Goal: Communication & Community: Answer question/provide support

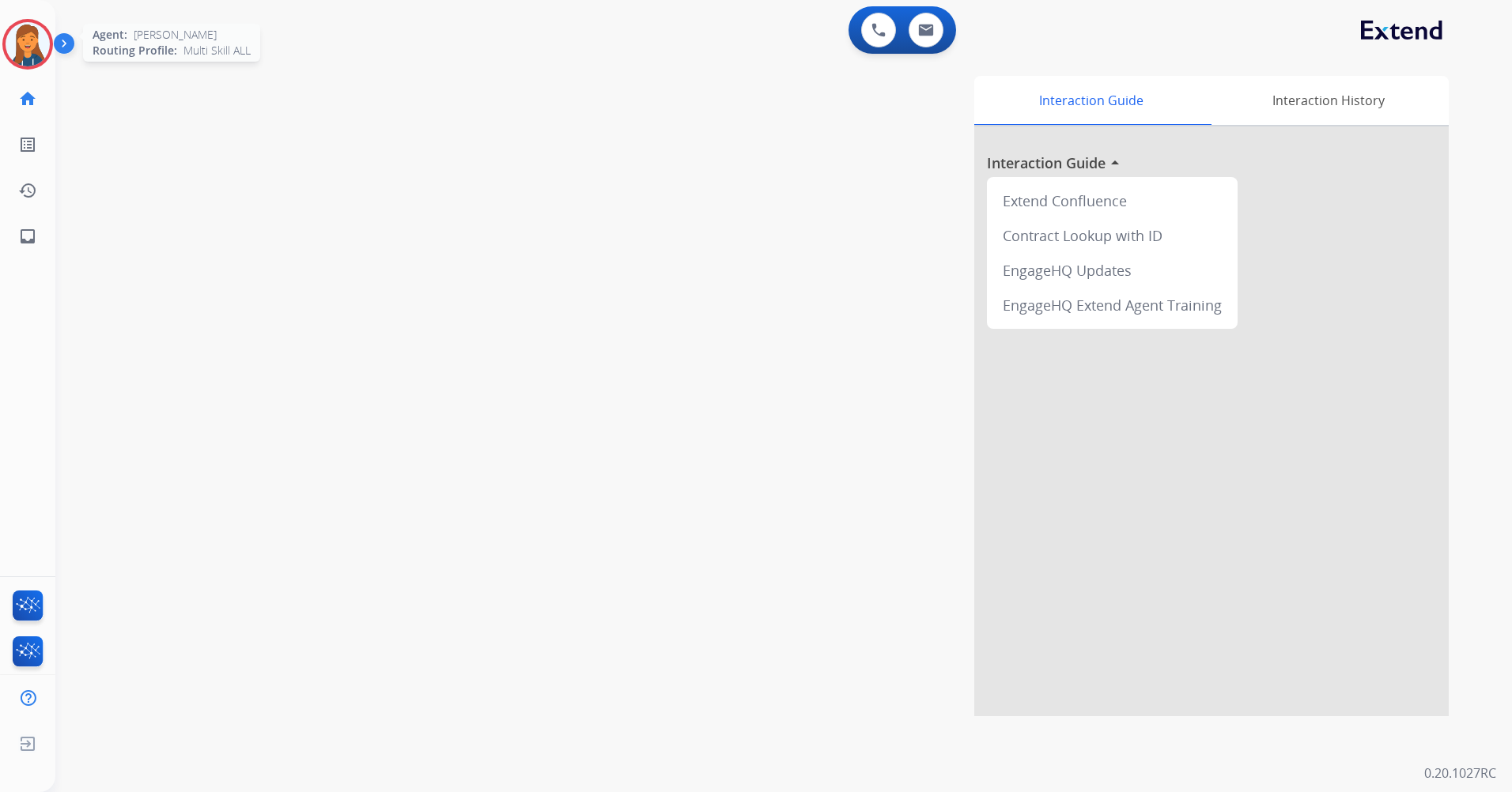
click at [9, 42] on img at bounding box center [27, 44] width 44 height 44
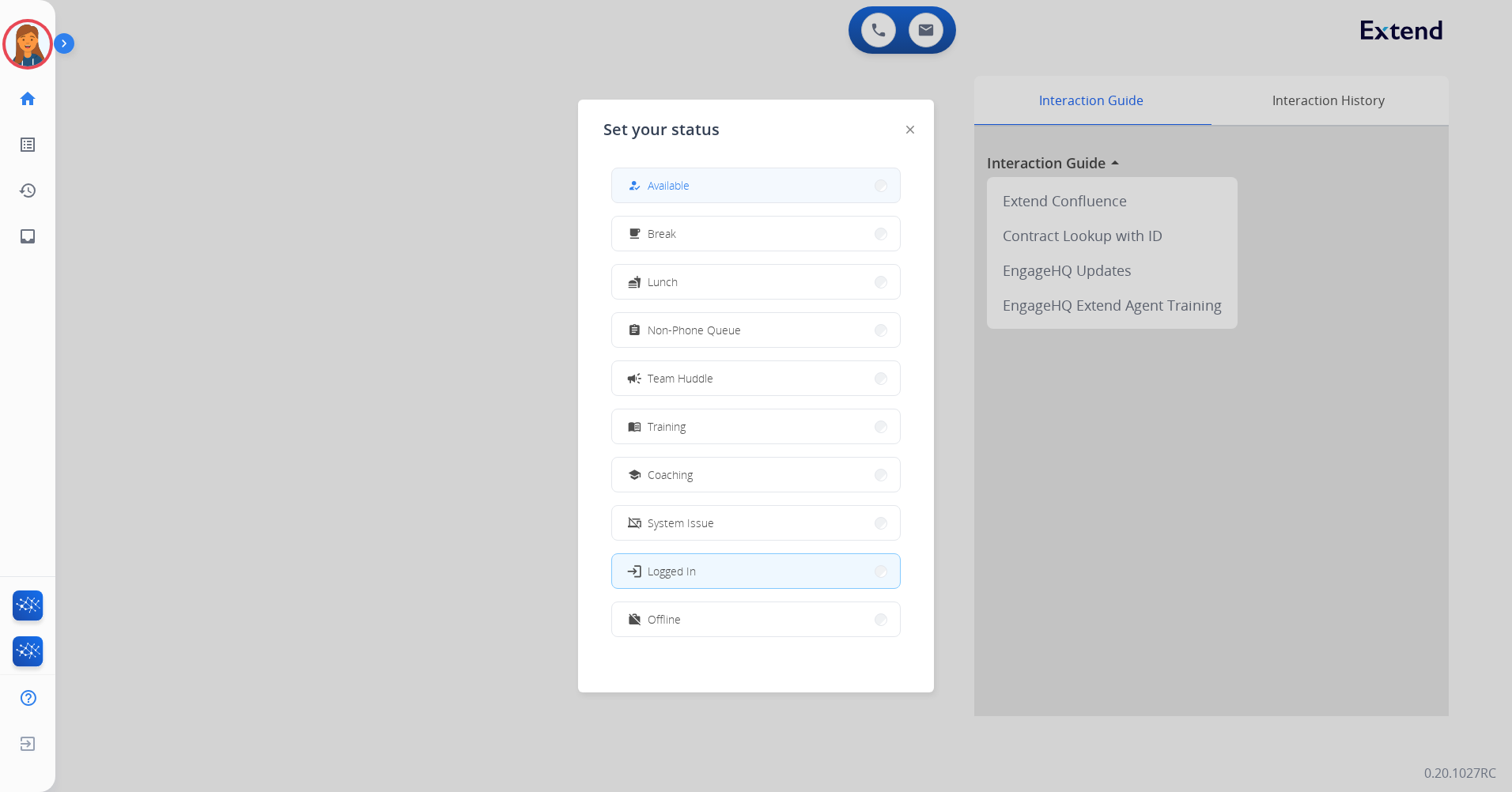
click at [676, 186] on span "Available" at bounding box center [669, 186] width 42 height 17
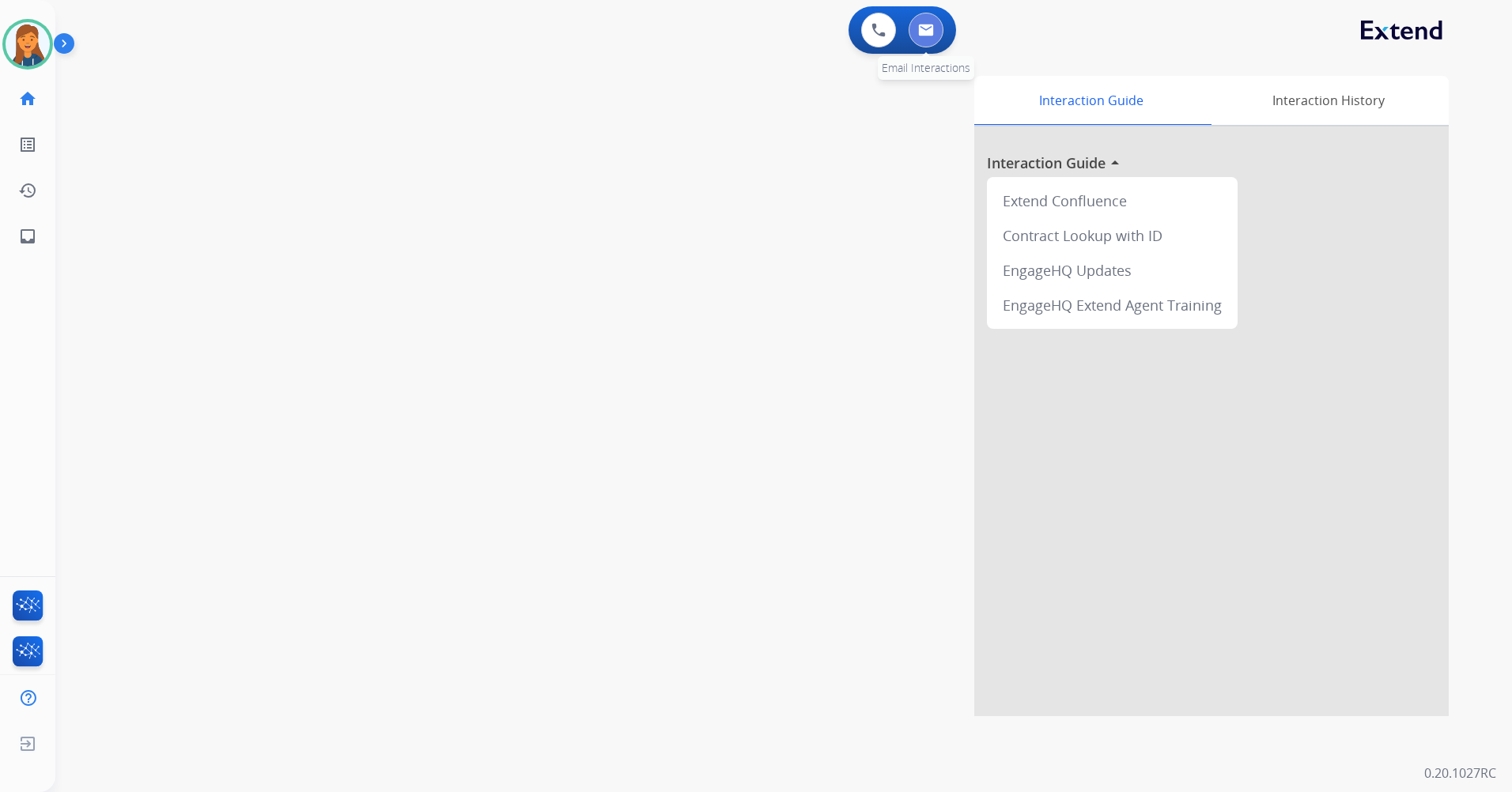
click at [919, 36] on img at bounding box center [926, 30] width 16 height 12
select select "**********"
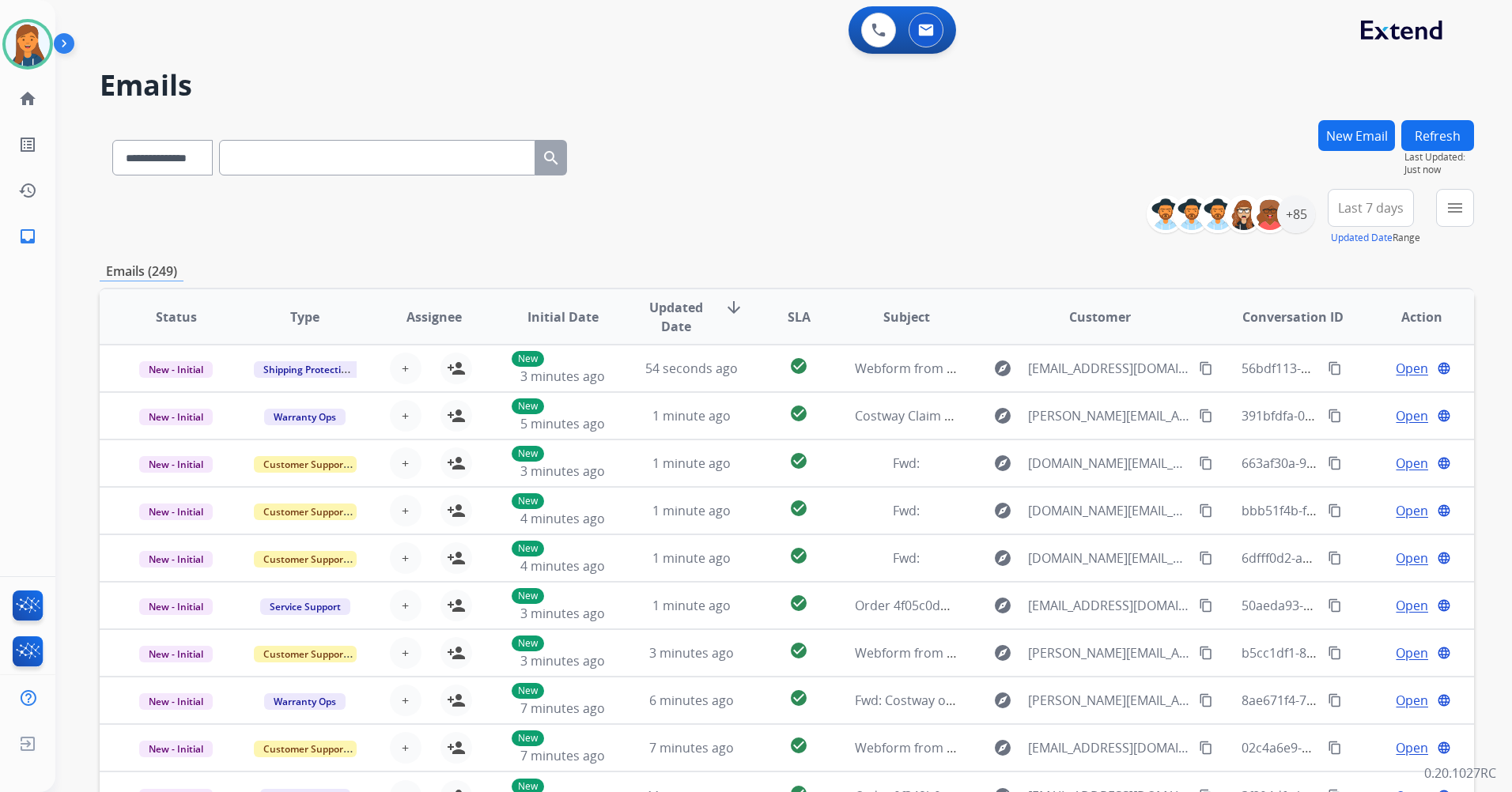
click at [288, 149] on input "text" at bounding box center [377, 157] width 316 height 36
paste input "**********"
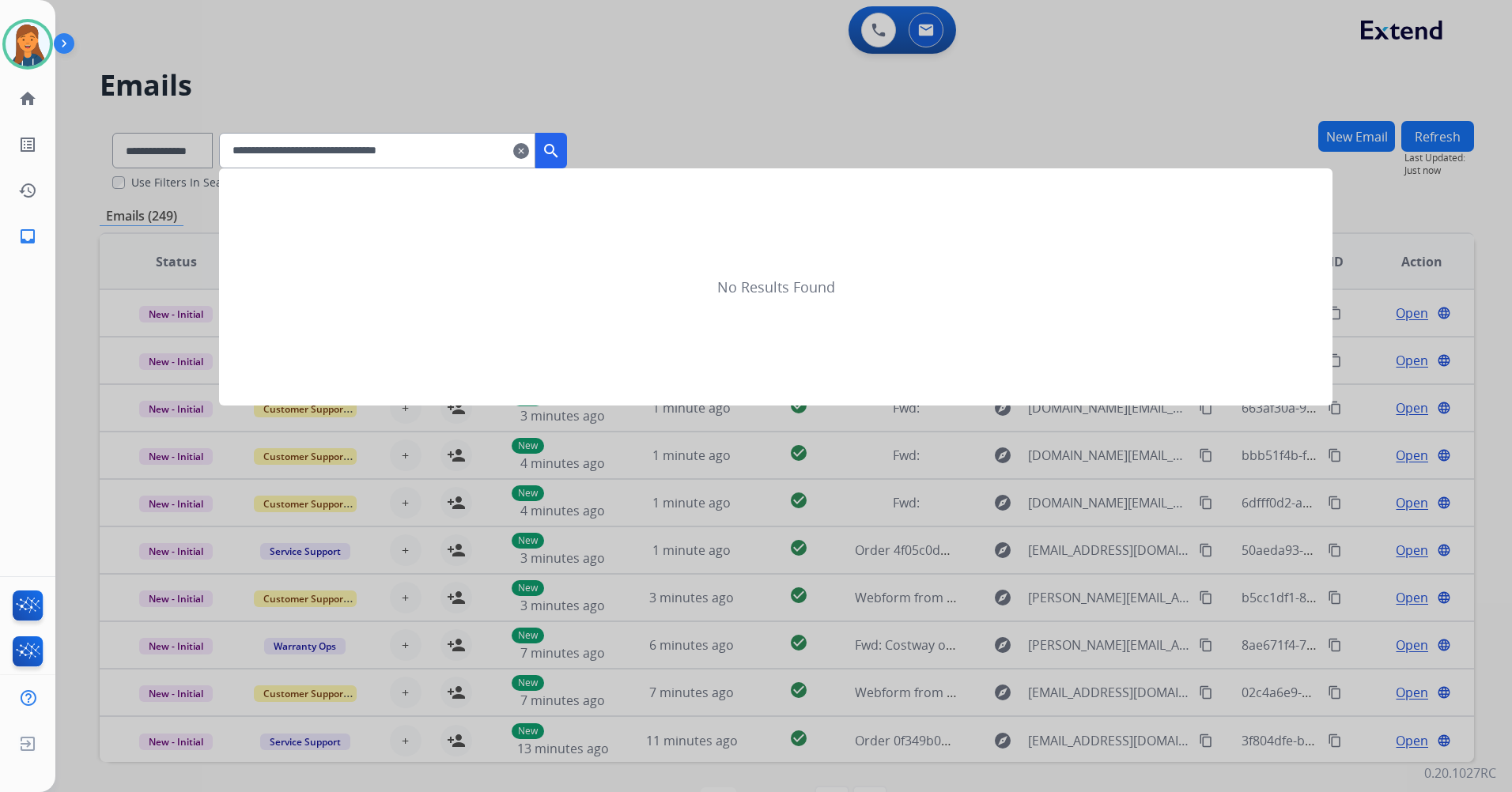
type input "**********"
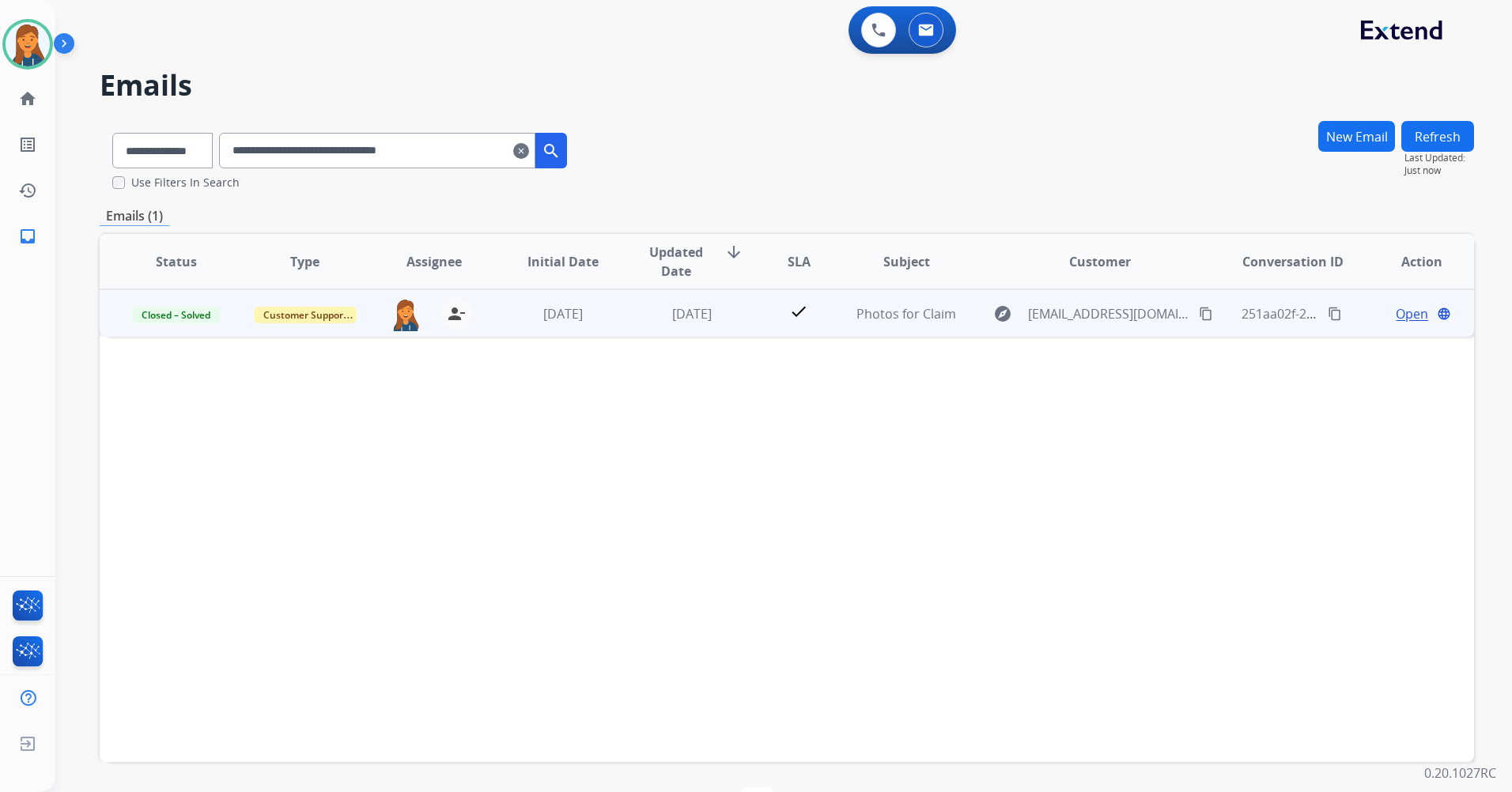
click at [1198, 315] on mat-icon "content_copy" at bounding box center [1205, 314] width 14 height 14
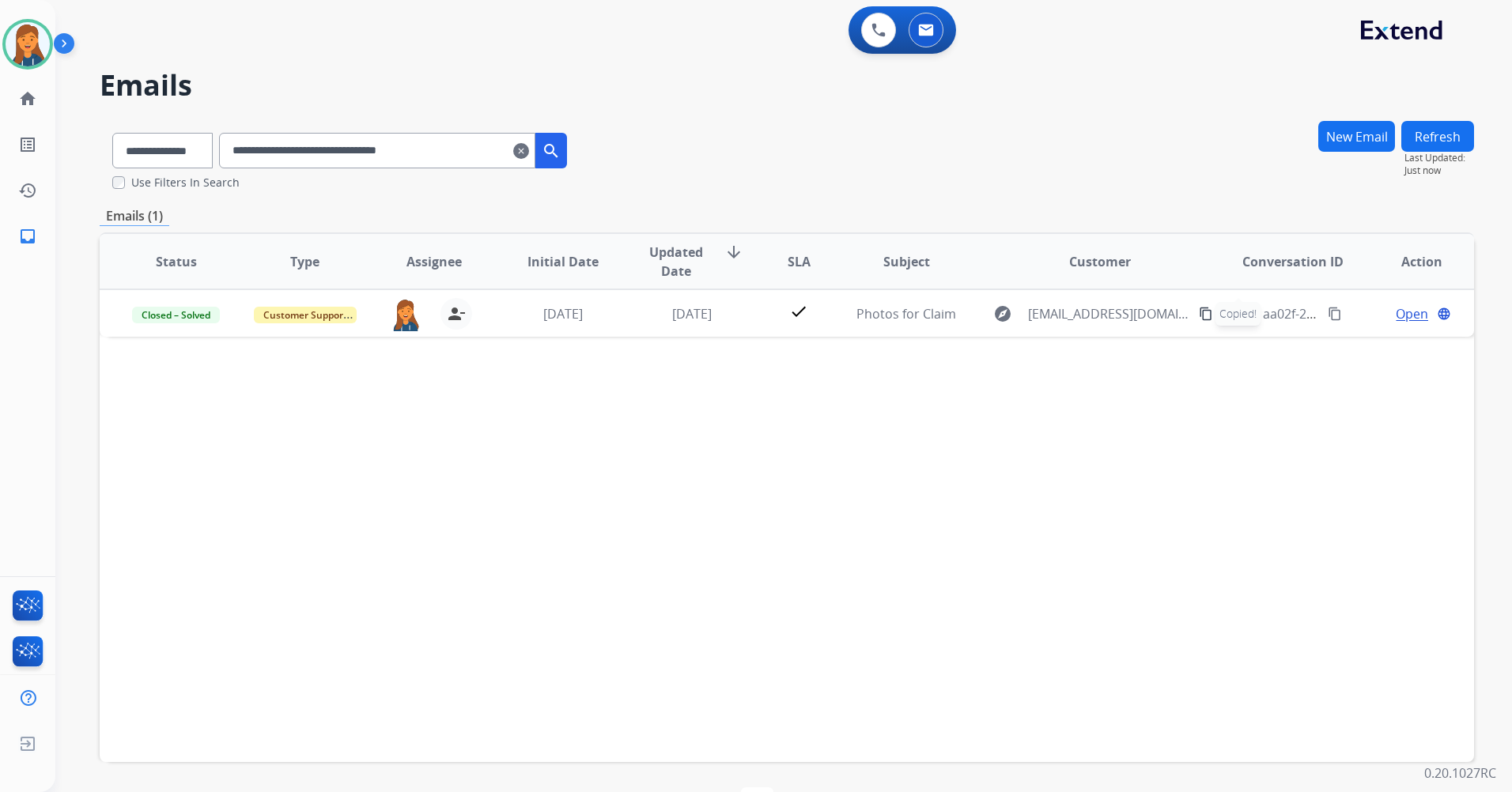
click at [529, 152] on mat-icon "clear" at bounding box center [521, 151] width 16 height 19
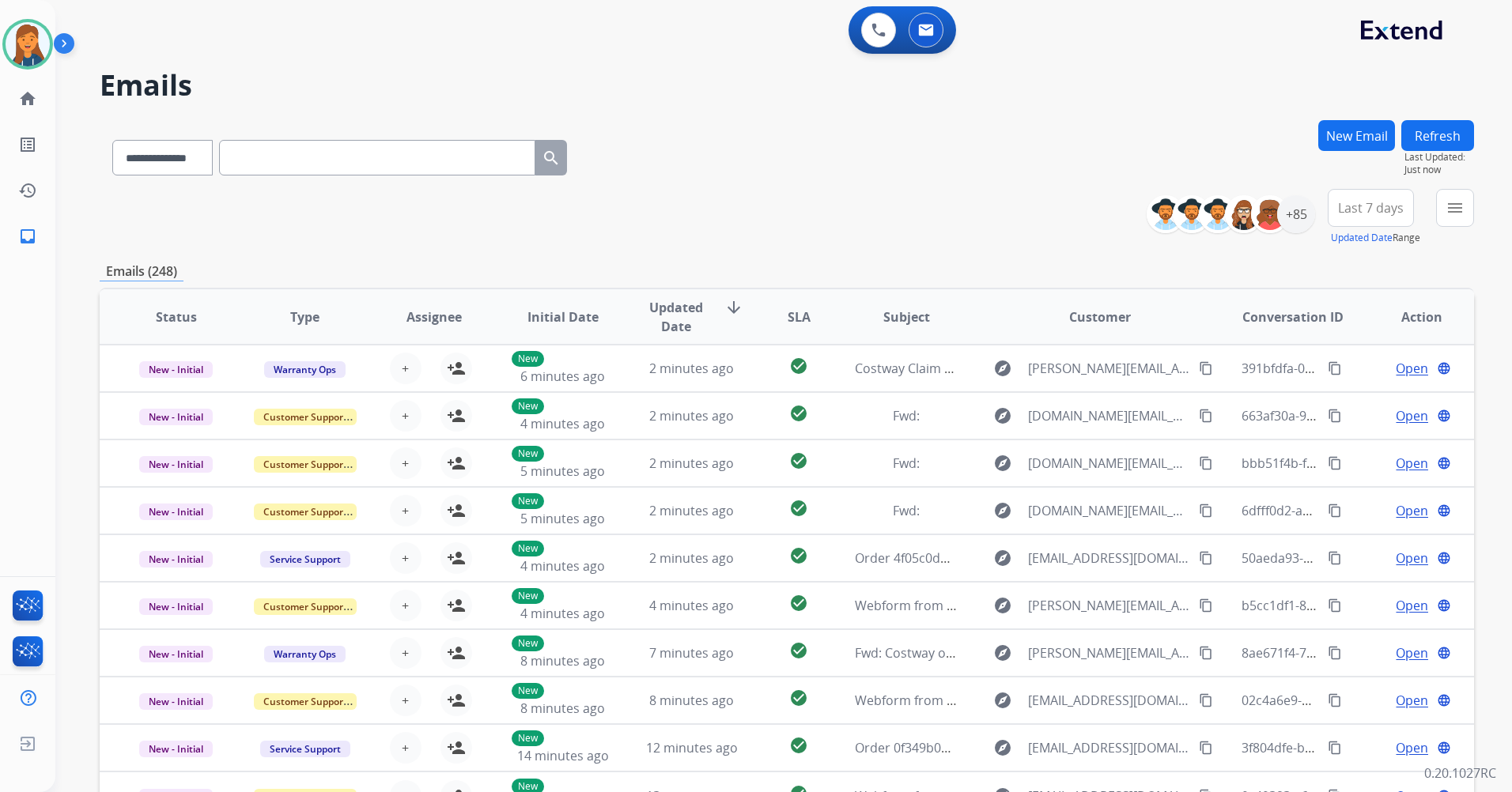
click at [363, 165] on input "text" at bounding box center [377, 157] width 316 height 36
paste input "**********"
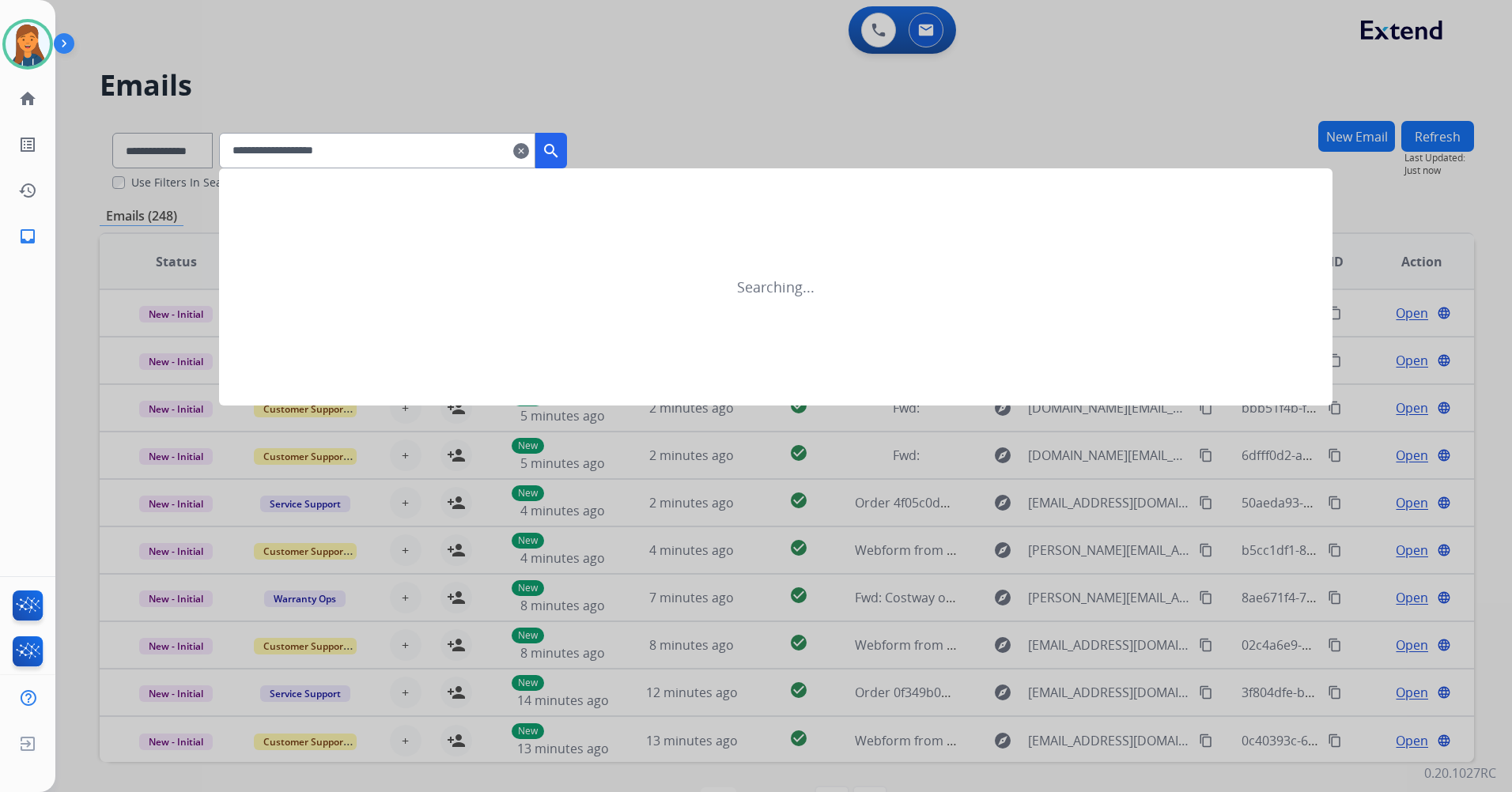
type input "**********"
click at [217, 150] on div at bounding box center [756, 396] width 1512 height 792
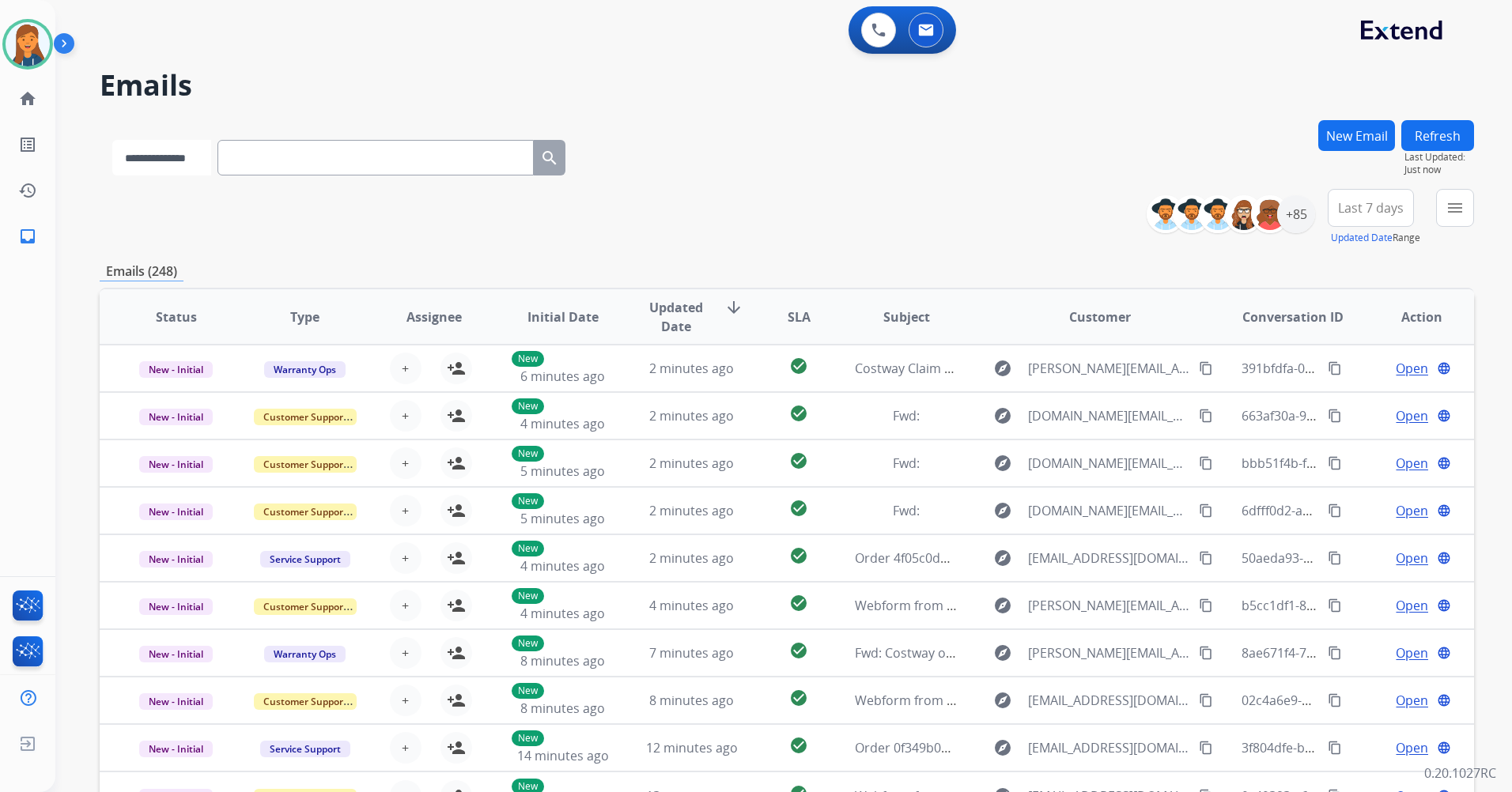
click at [211, 154] on select "**********" at bounding box center [161, 157] width 99 height 36
select select "**********"
click at [112, 140] on select "**********" at bounding box center [161, 157] width 99 height 36
click at [295, 167] on input "text" at bounding box center [377, 157] width 316 height 36
paste input "**********"
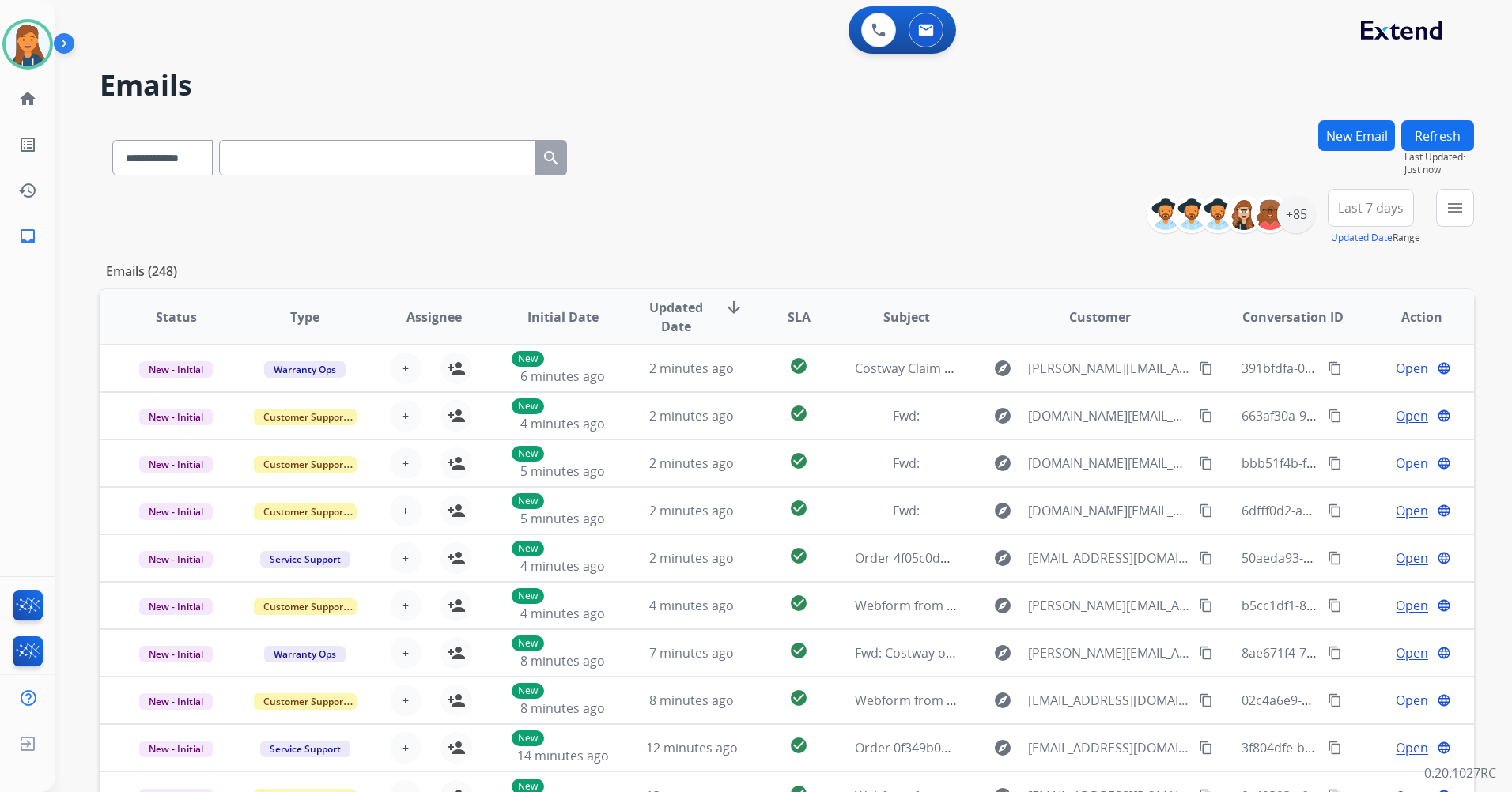
type input "**********"
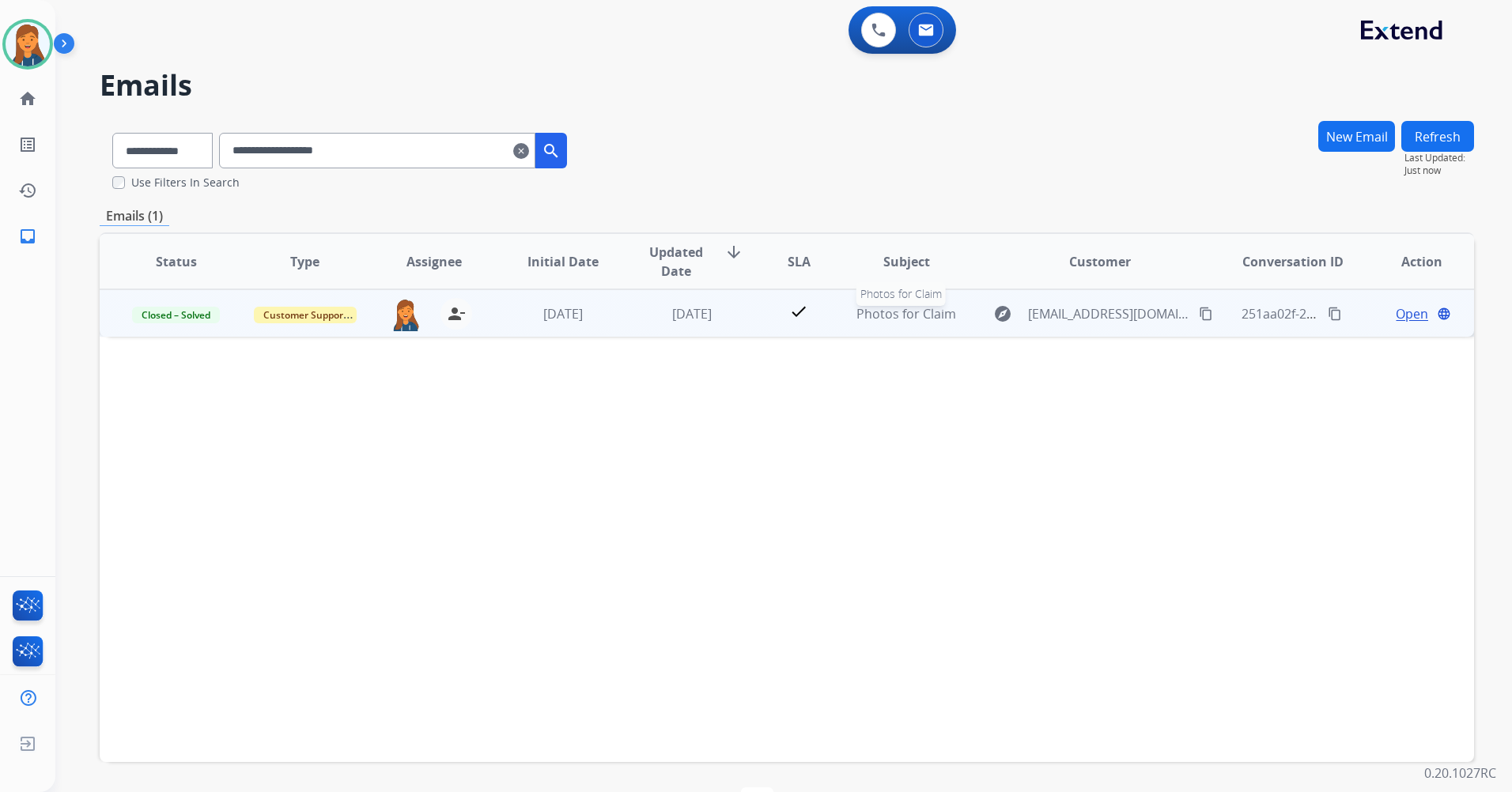
click at [909, 312] on span "Photos for Claim" at bounding box center [906, 314] width 100 height 17
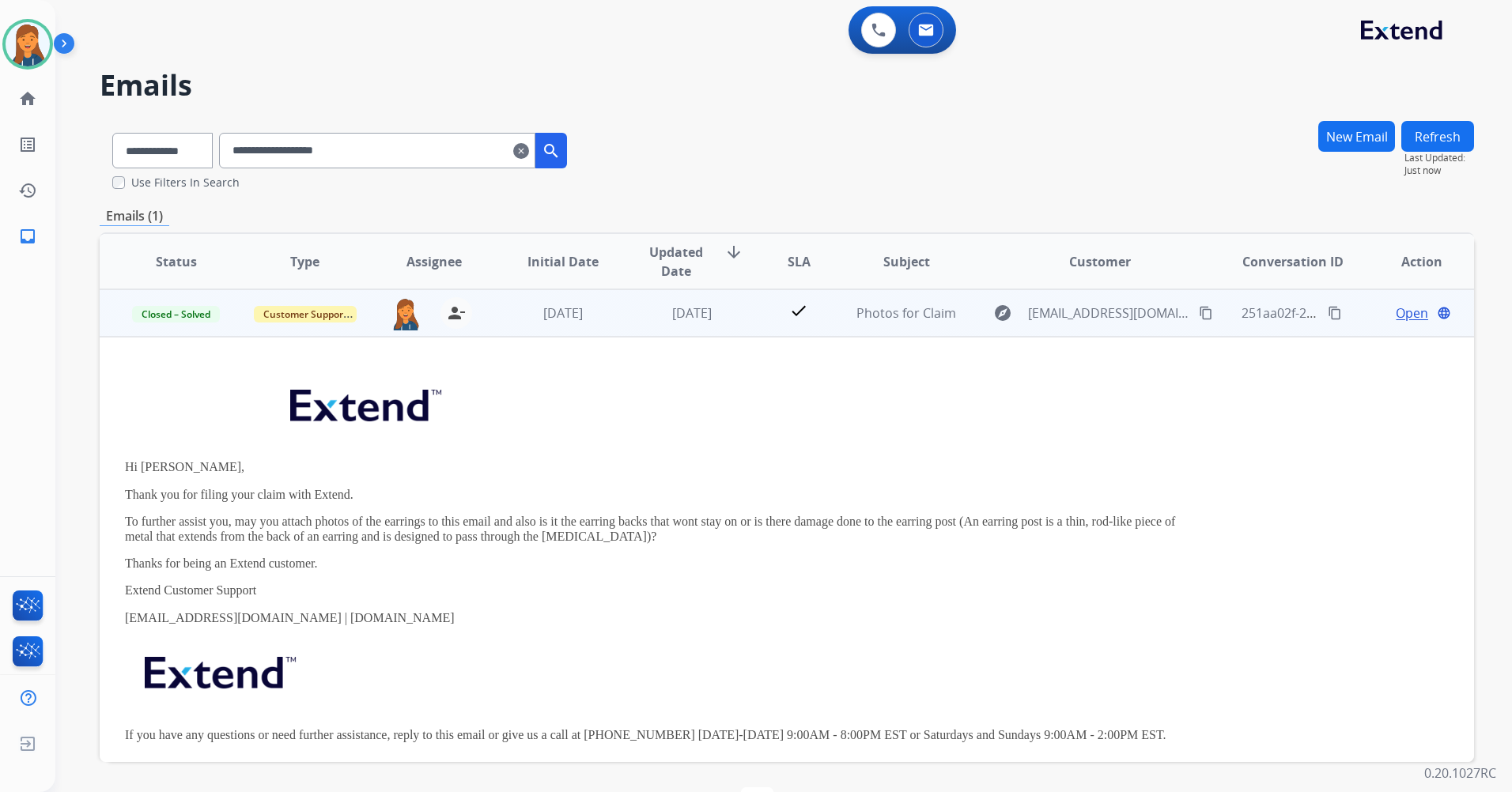
click at [1398, 313] on span "Open" at bounding box center [1411, 313] width 32 height 19
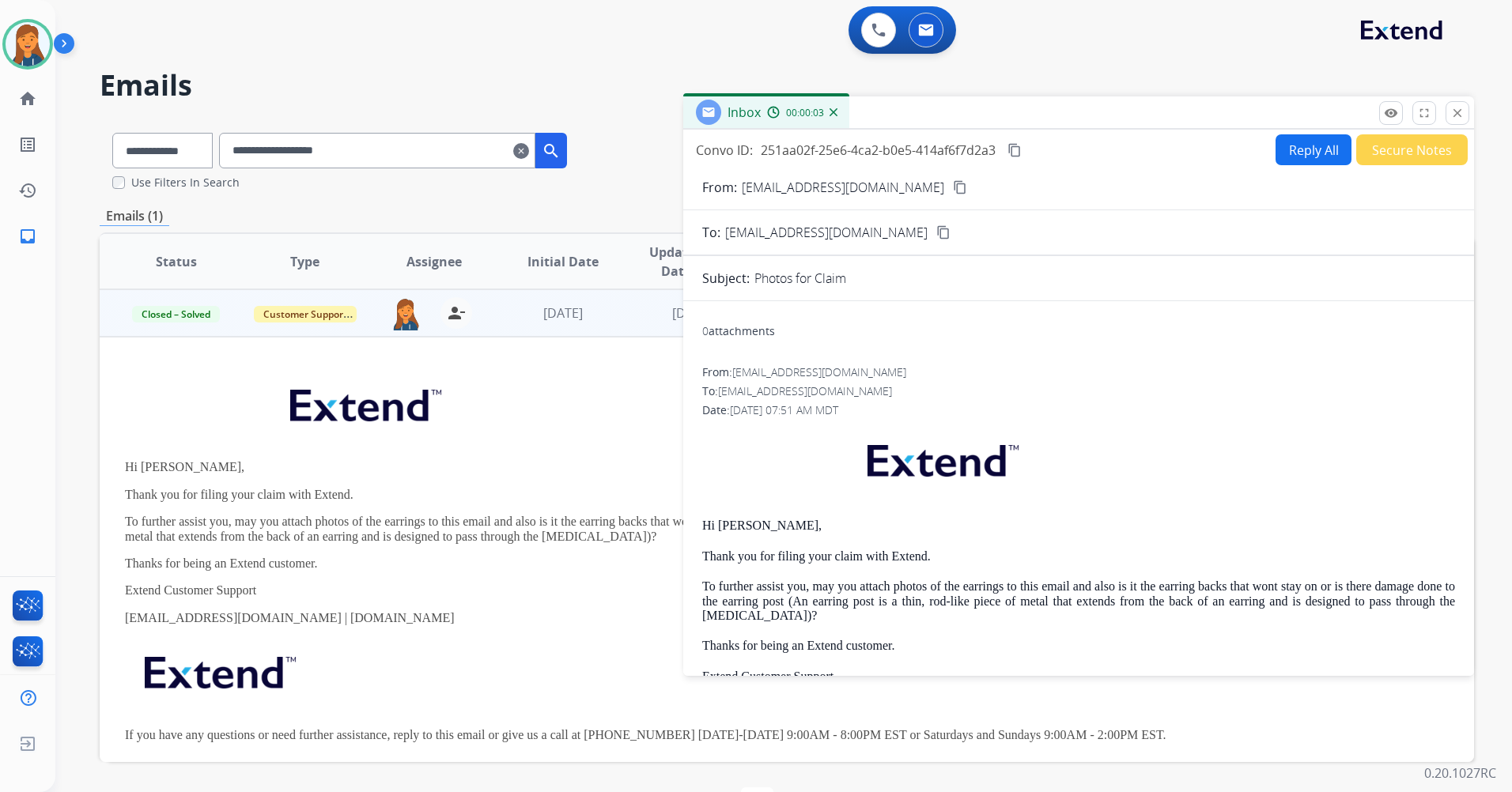
click at [1314, 152] on button "Reply All" at bounding box center [1312, 150] width 76 height 31
select select "**********"
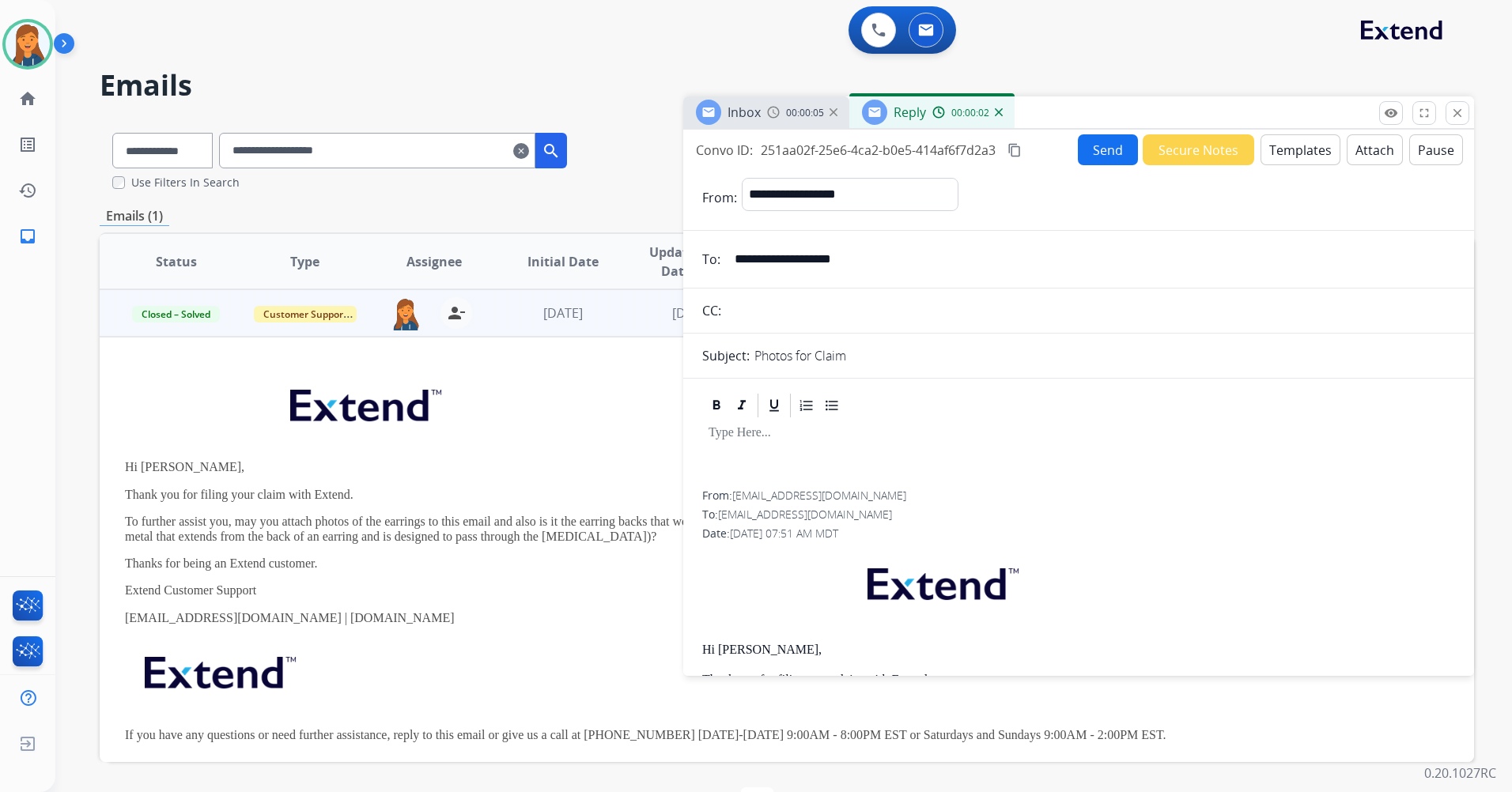
click at [1288, 142] on button "Templates" at bounding box center [1300, 150] width 80 height 31
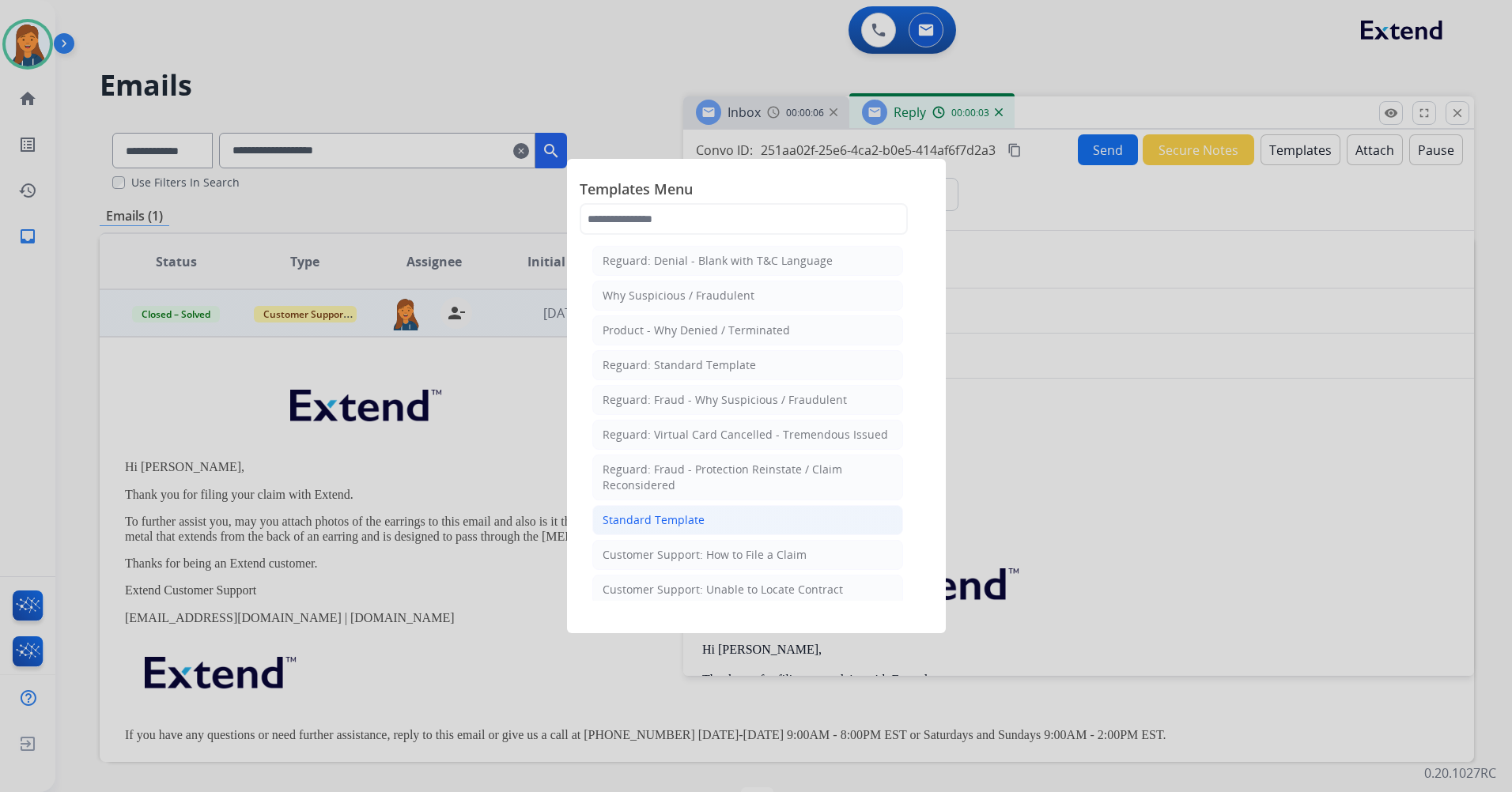
click at [691, 522] on div "Standard Template" at bounding box center [653, 520] width 102 height 16
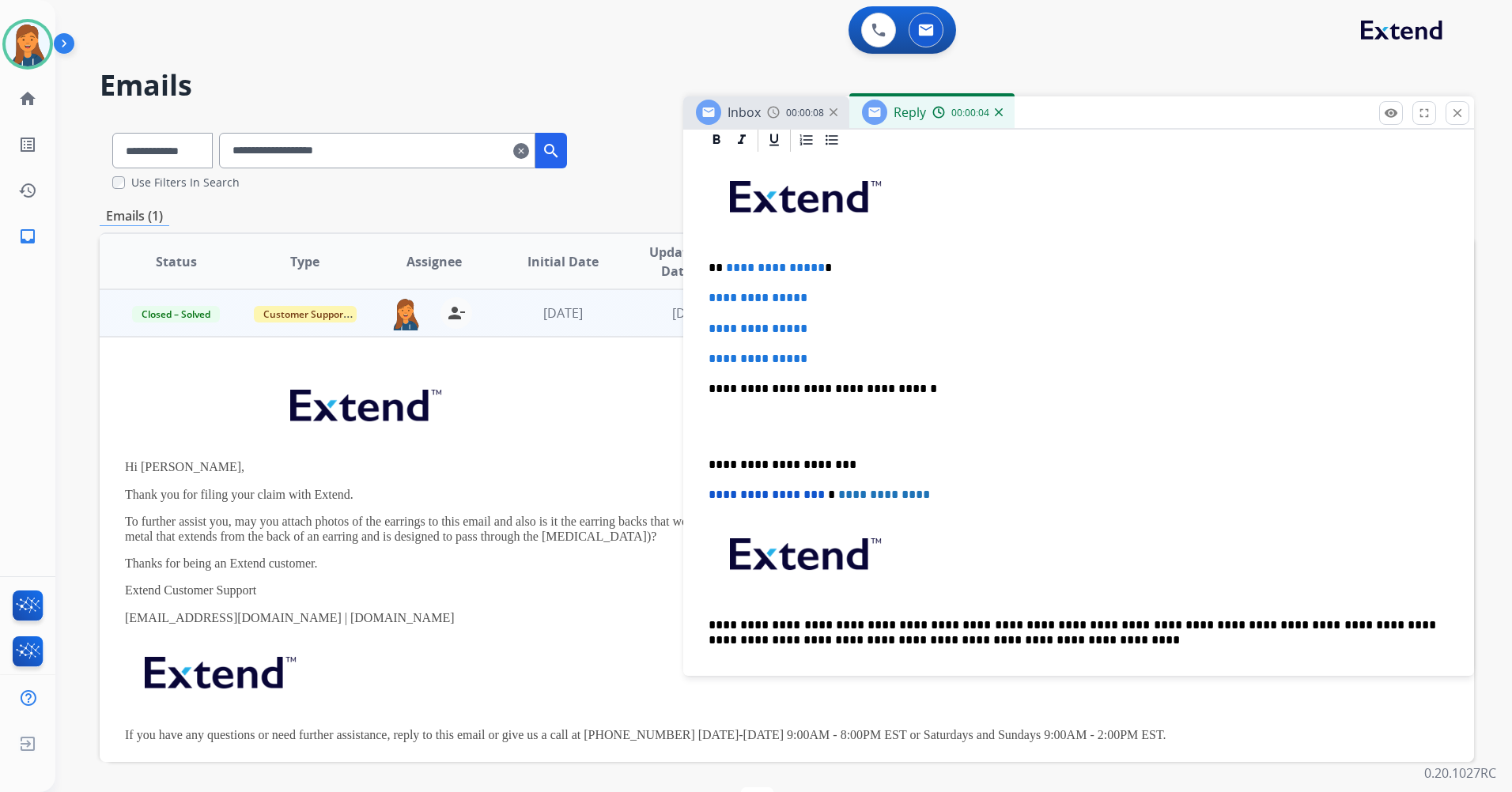
scroll to position [395, 0]
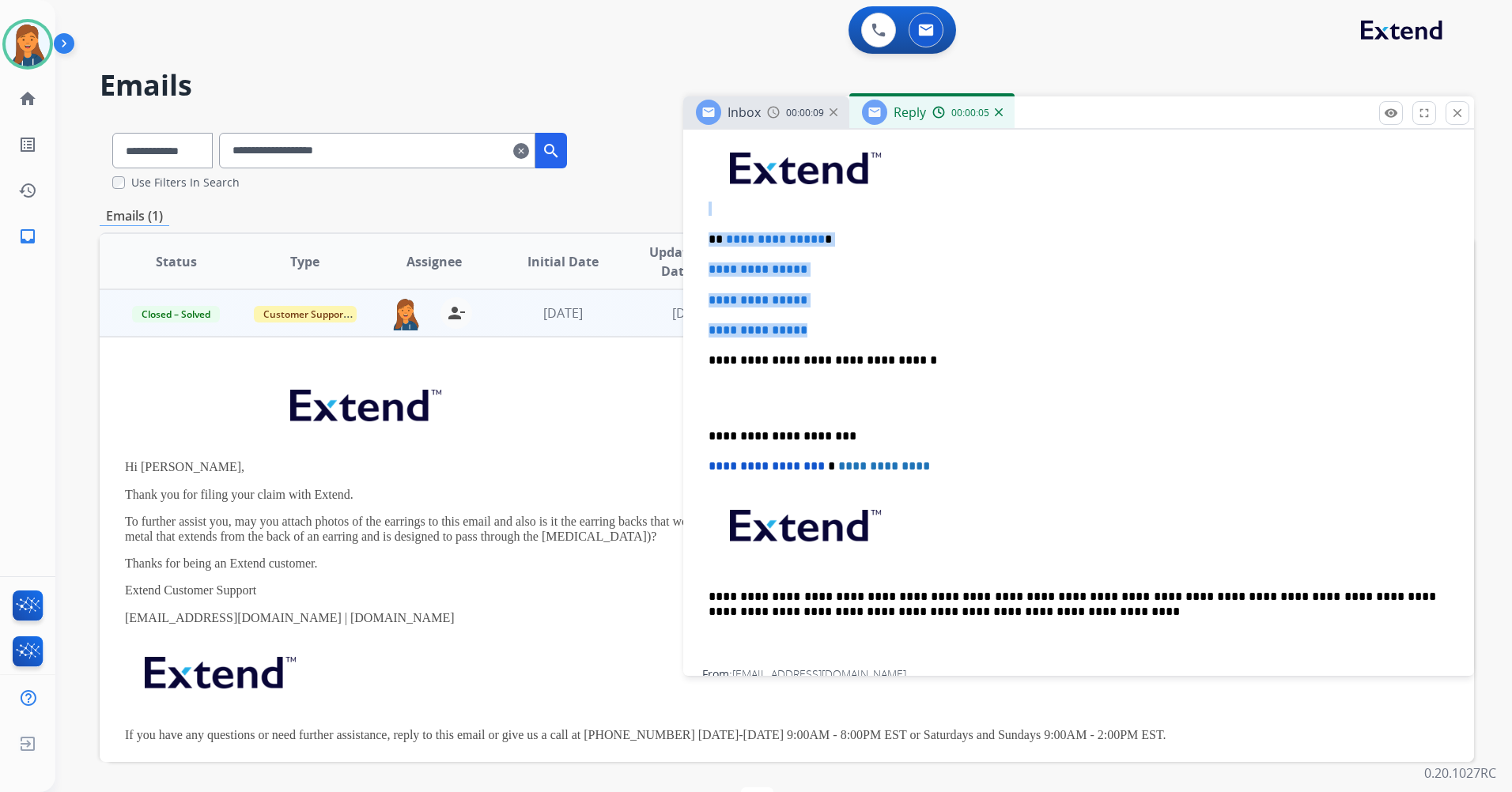
drag, startPoint x: 818, startPoint y: 324, endPoint x: 706, endPoint y: 209, distance: 160.5
click at [706, 209] on div "**********" at bounding box center [1078, 398] width 753 height 544
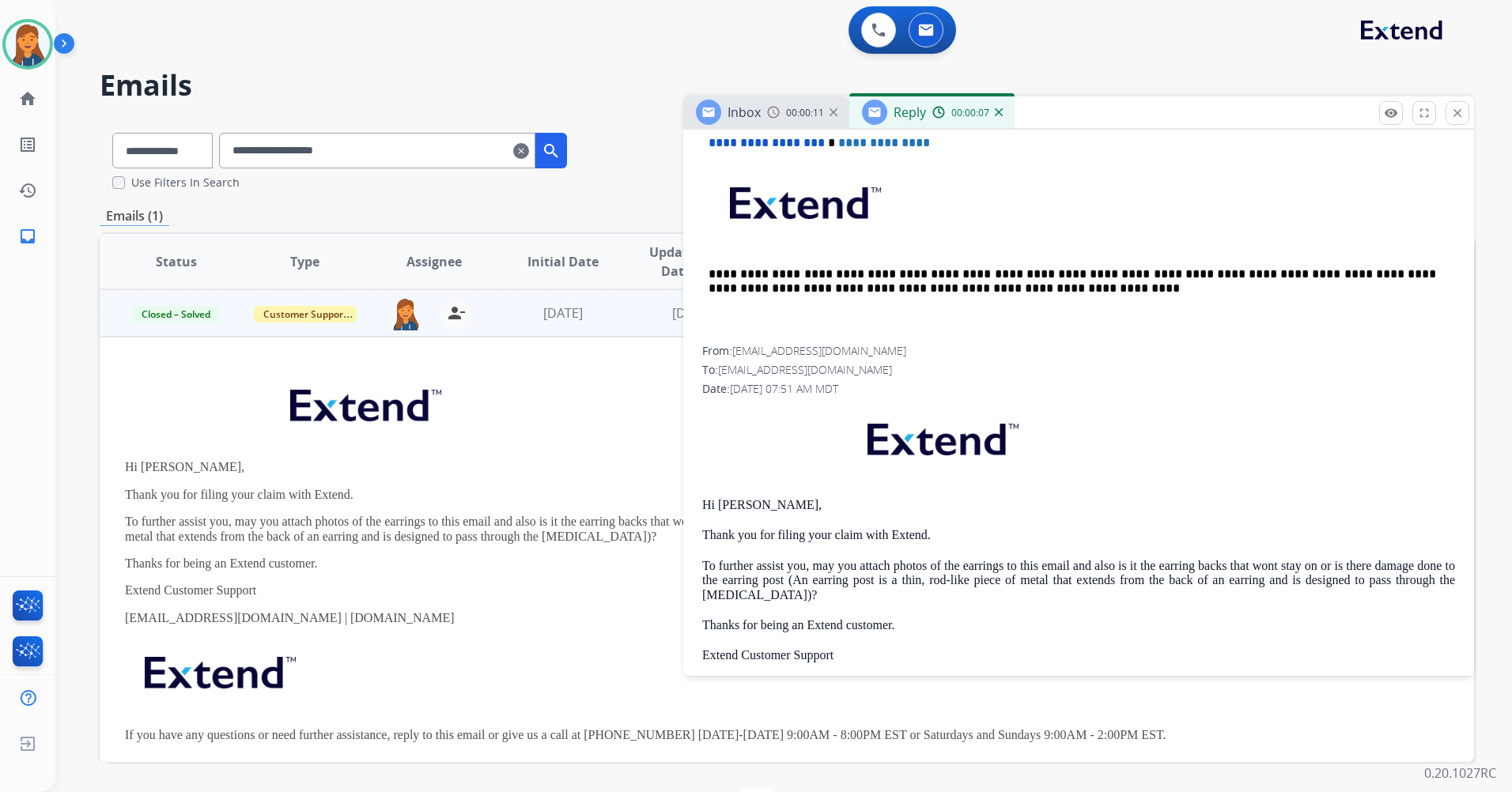
scroll to position [632, 0]
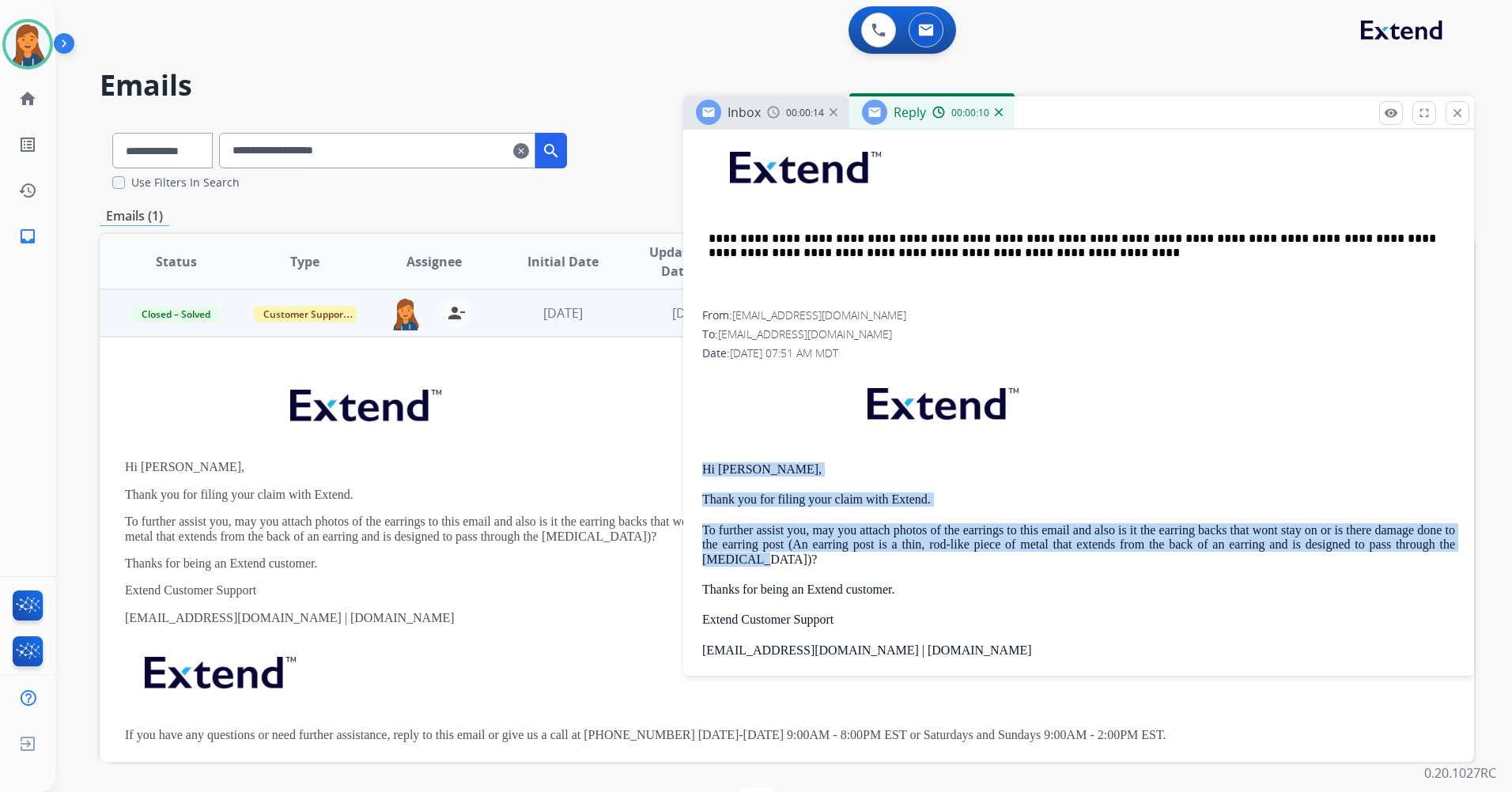
drag, startPoint x: 697, startPoint y: 462, endPoint x: 778, endPoint y: 556, distance: 124.1
click at [778, 556] on div "**********" at bounding box center [1078, 347] width 791 height 973
copy div "Hi [PERSON_NAME], Thank you for filing your claim with Extend. To further assis…"
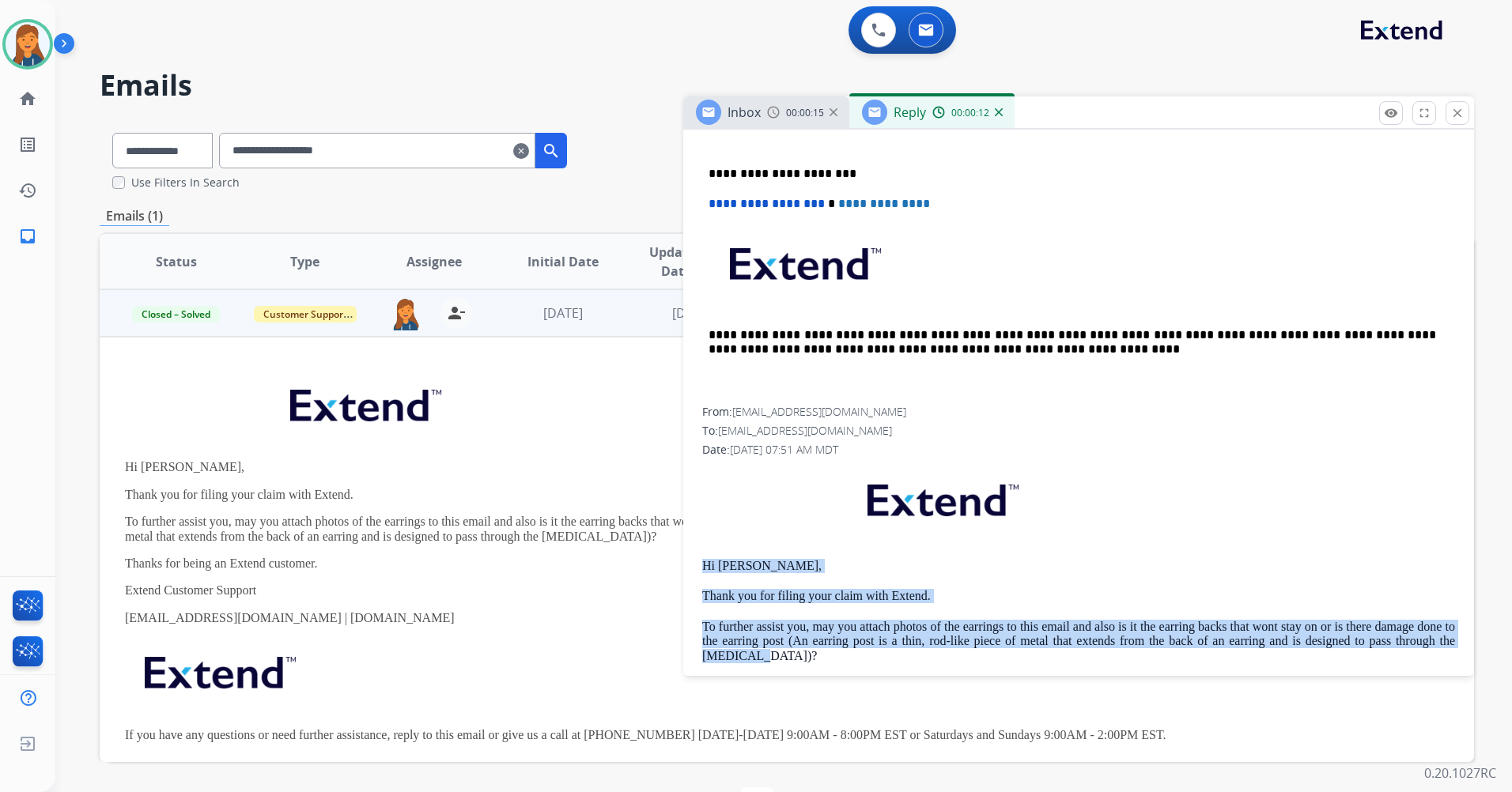
scroll to position [395, 0]
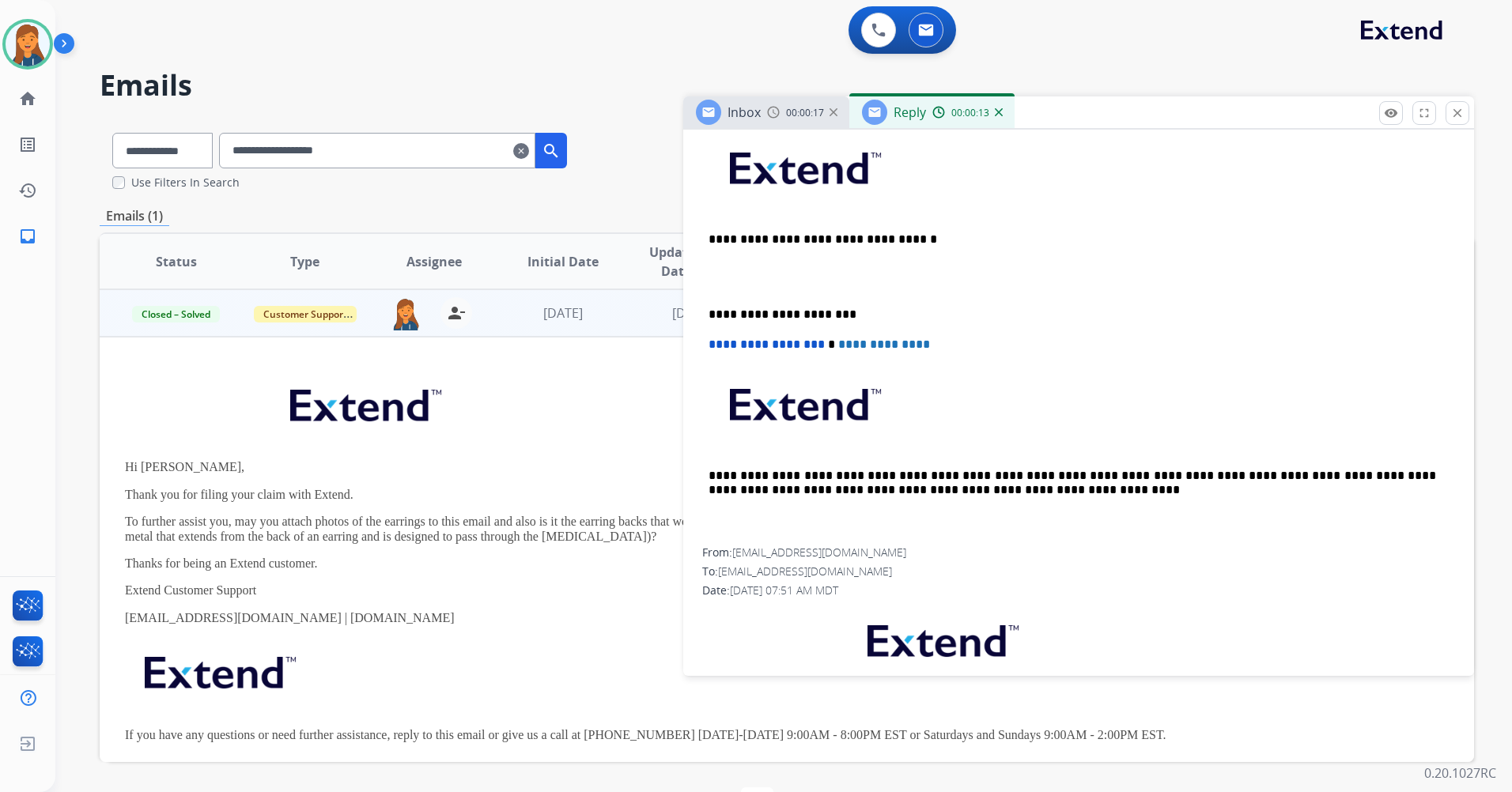
click at [725, 205] on p at bounding box center [1079, 175] width 740 height 85
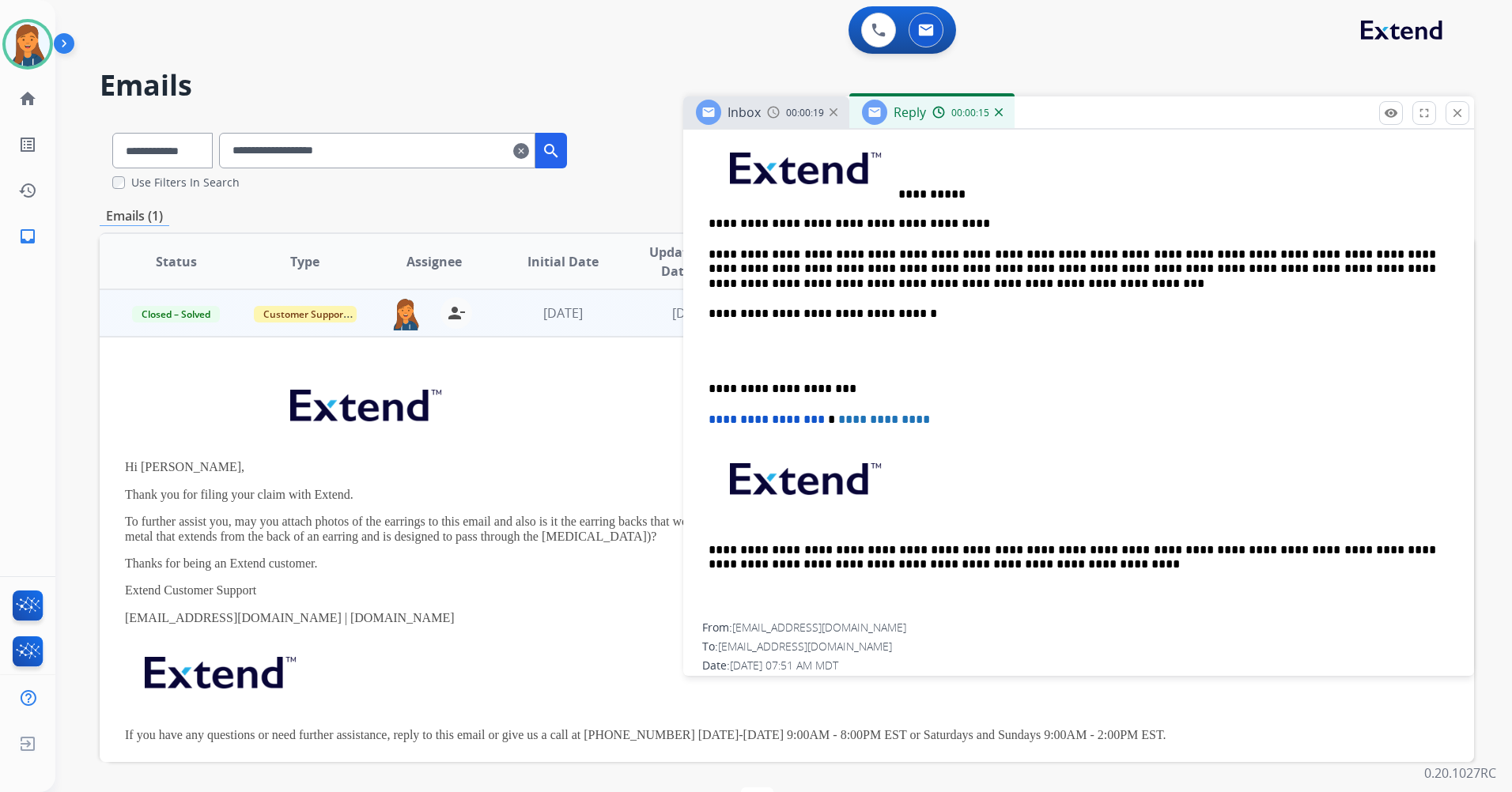
click at [895, 188] on img at bounding box center [803, 165] width 186 height 62
click at [946, 192] on p "**********" at bounding box center [1072, 166] width 728 height 69
click at [899, 197] on p "**********" at bounding box center [1072, 166] width 728 height 69
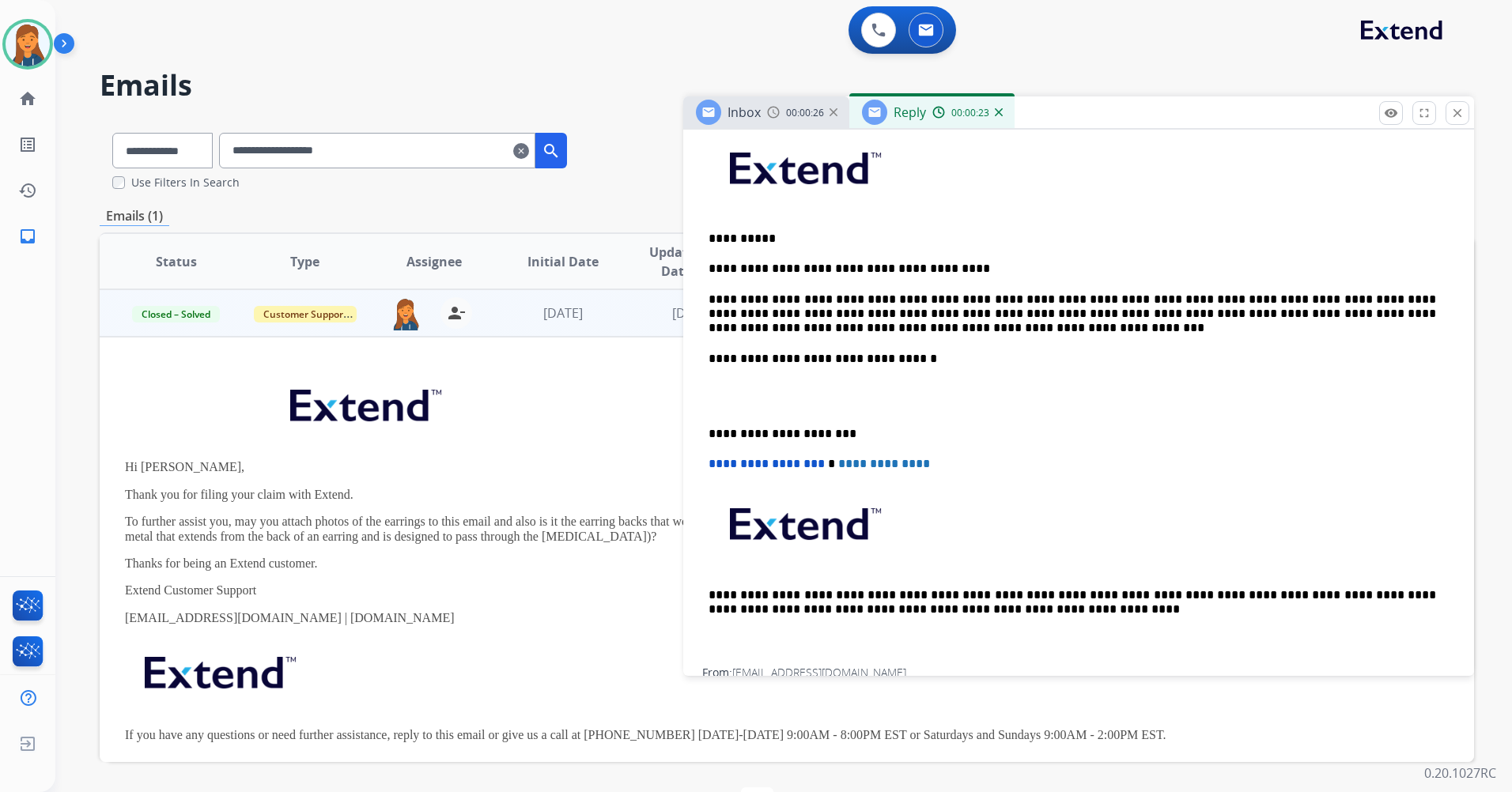
click at [704, 428] on div "**********" at bounding box center [1078, 397] width 753 height 542
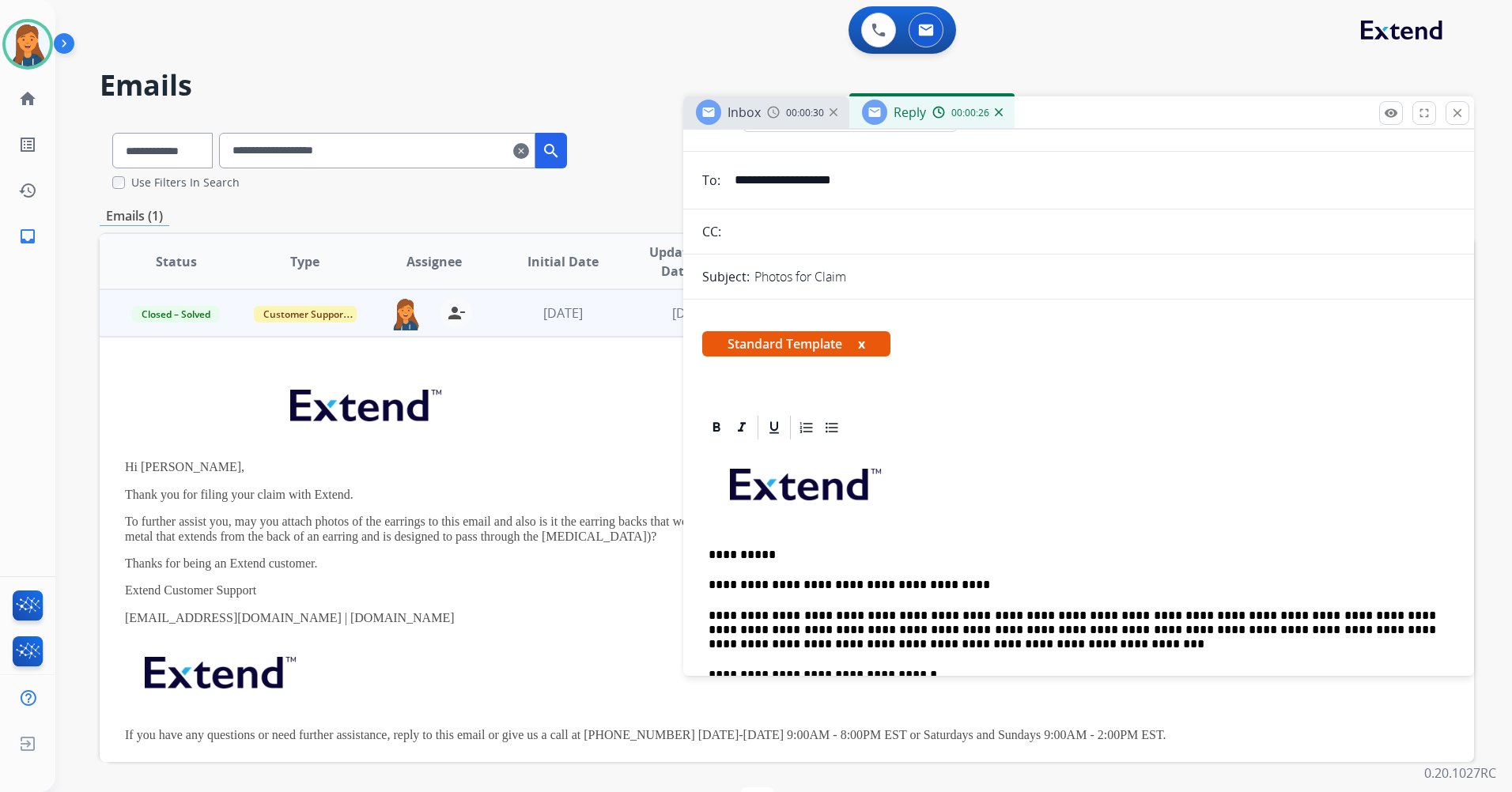
scroll to position [0, 0]
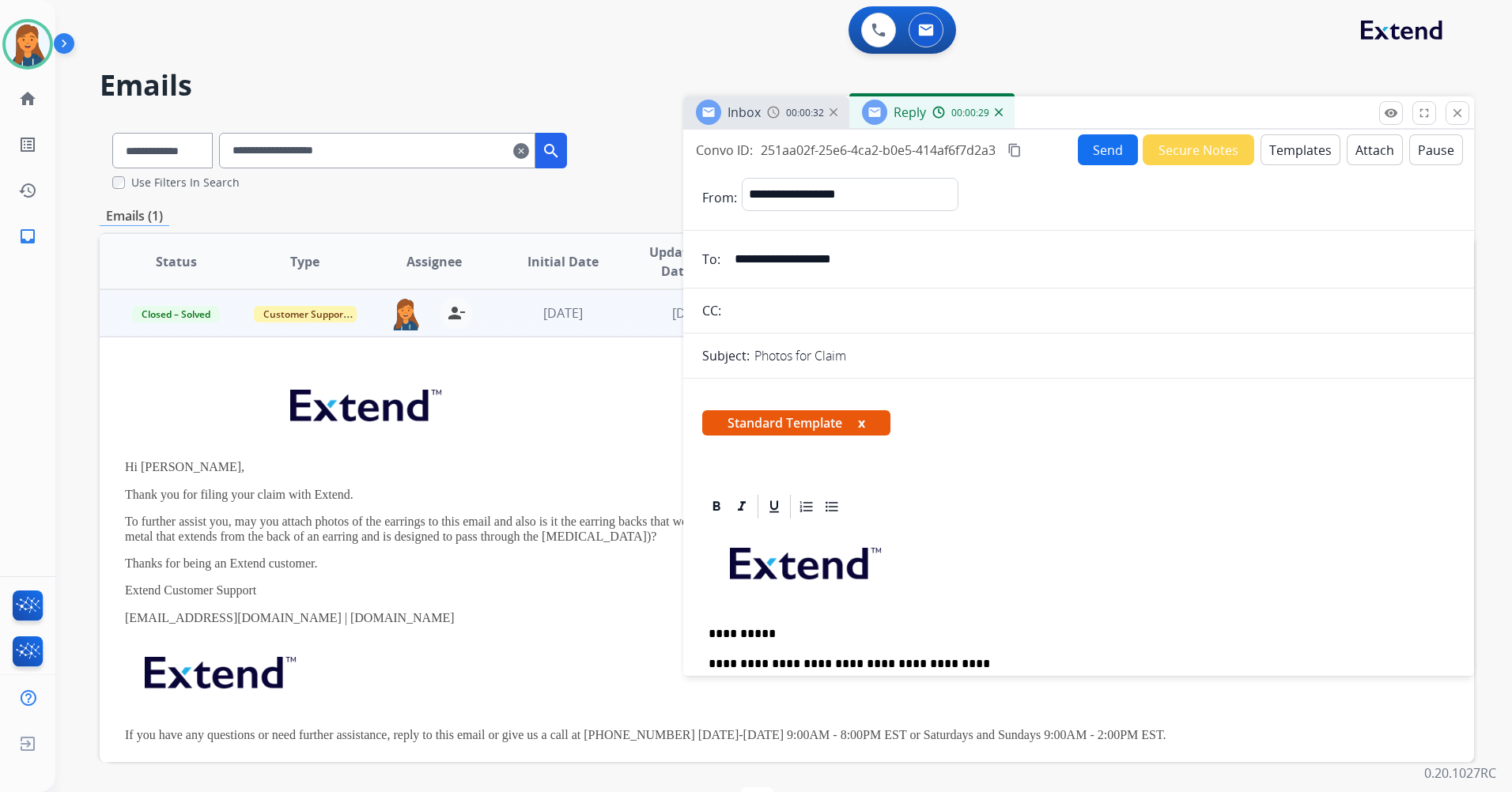
click at [1015, 151] on mat-icon "content_copy" at bounding box center [1014, 150] width 14 height 14
click at [1102, 144] on button "Send" at bounding box center [1108, 150] width 60 height 31
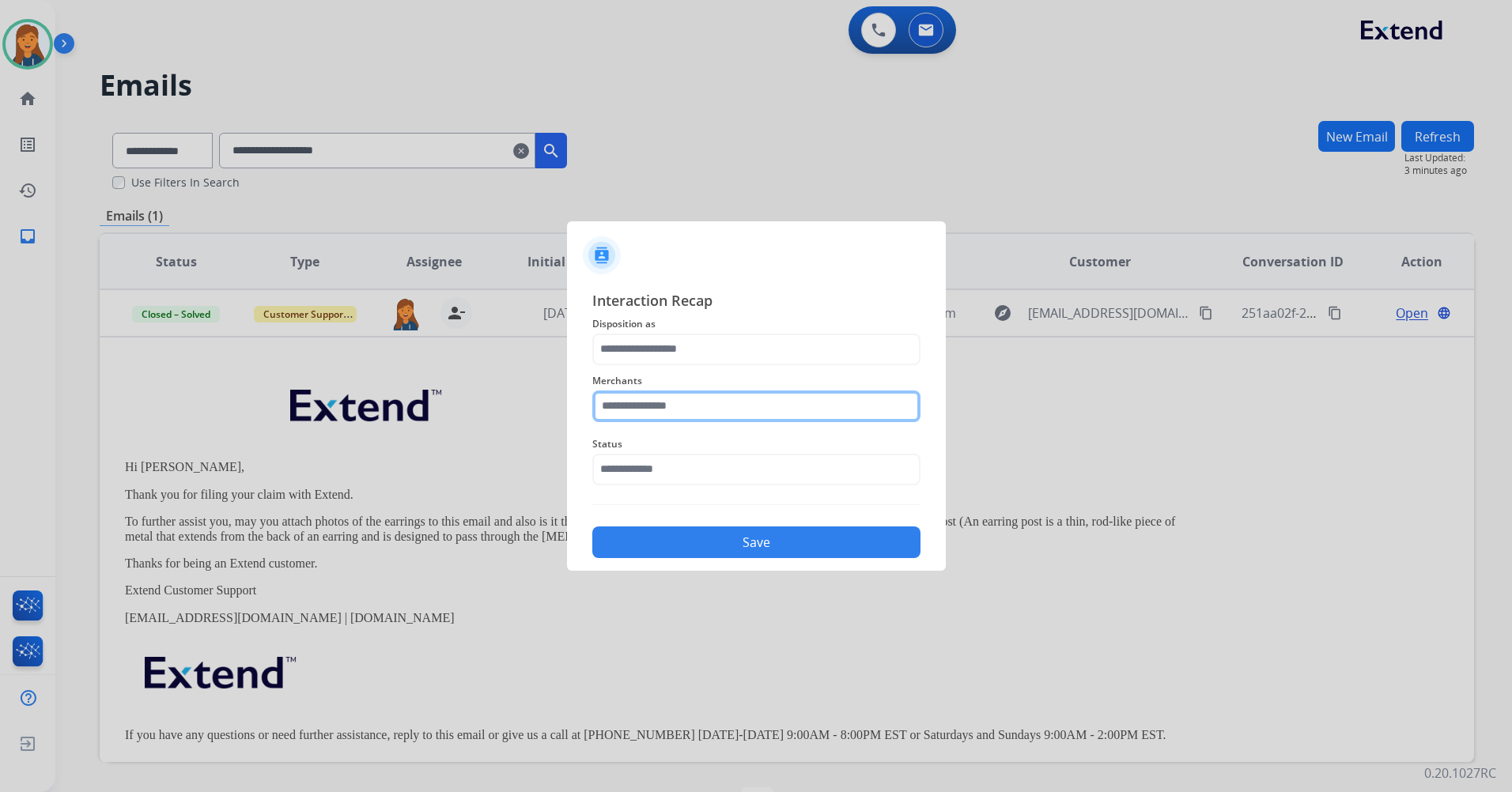
click at [658, 420] on input "text" at bounding box center [756, 407] width 328 height 32
click at [650, 453] on div "Grown brilliance" at bounding box center [664, 451] width 88 height 16
type input "**********"
click at [671, 326] on span "Disposition as" at bounding box center [756, 324] width 328 height 19
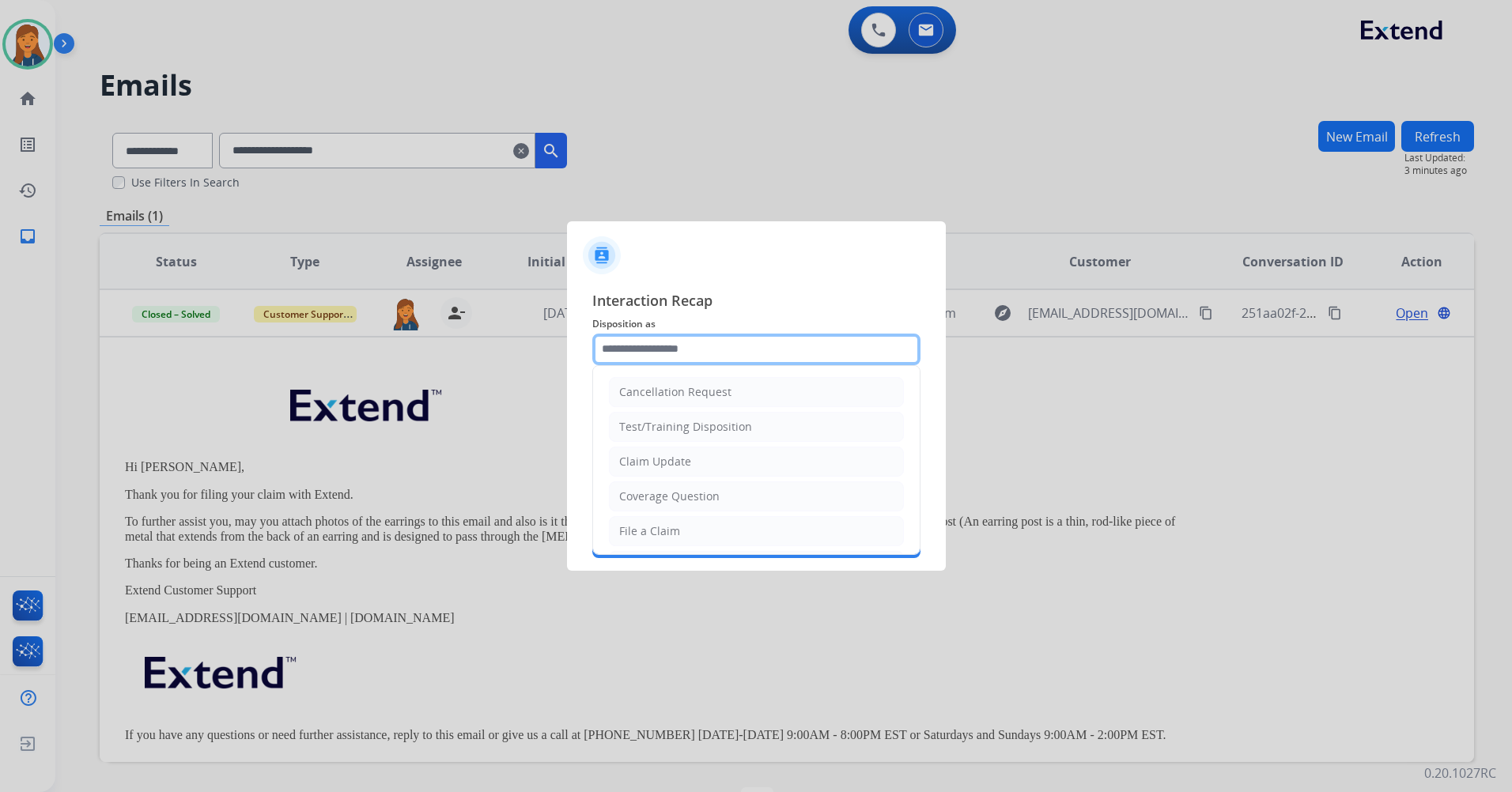
click at [670, 359] on input "text" at bounding box center [756, 349] width 328 height 32
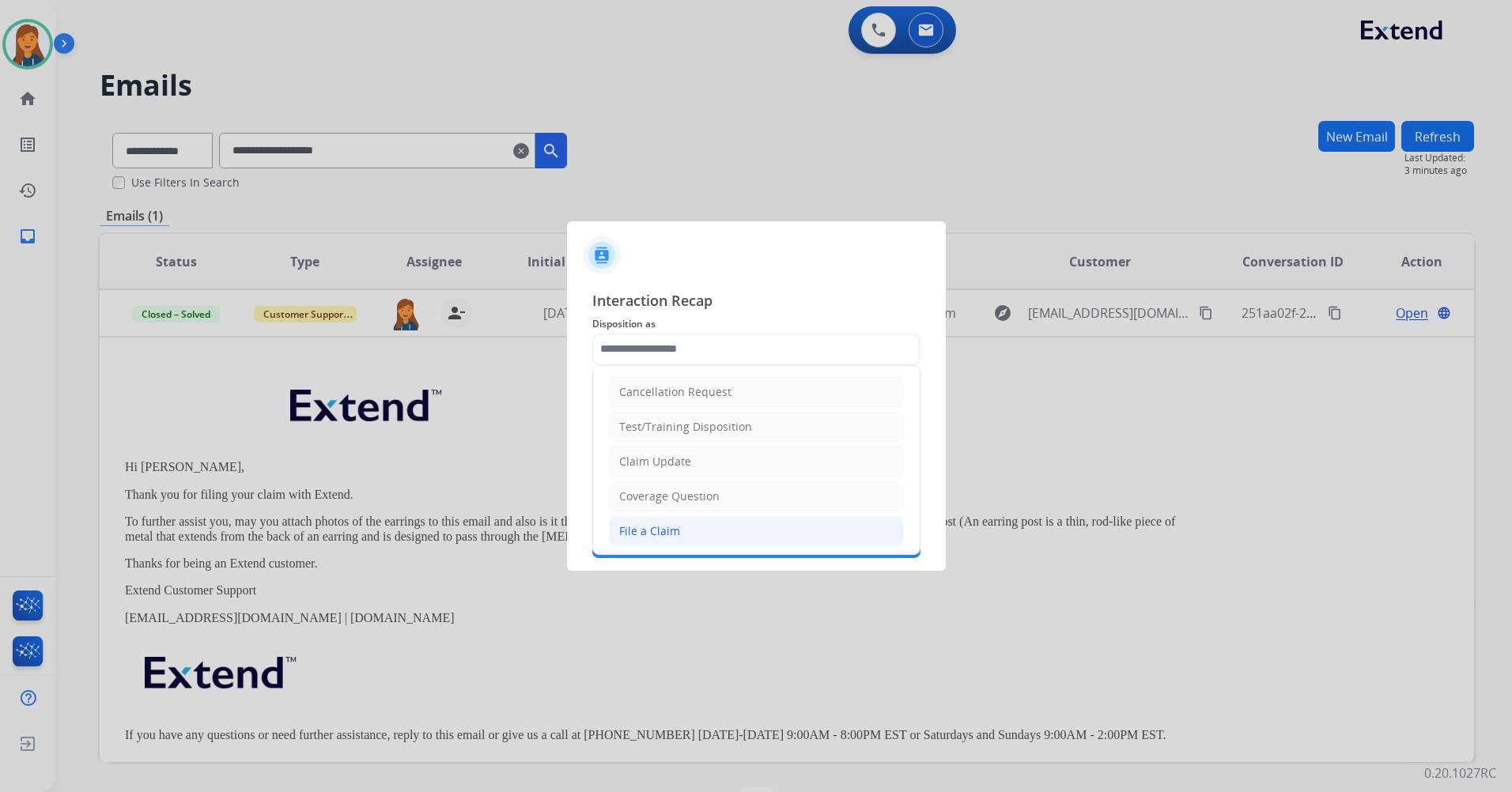
click at [662, 541] on li "File a Claim" at bounding box center [756, 532] width 295 height 30
type input "**********"
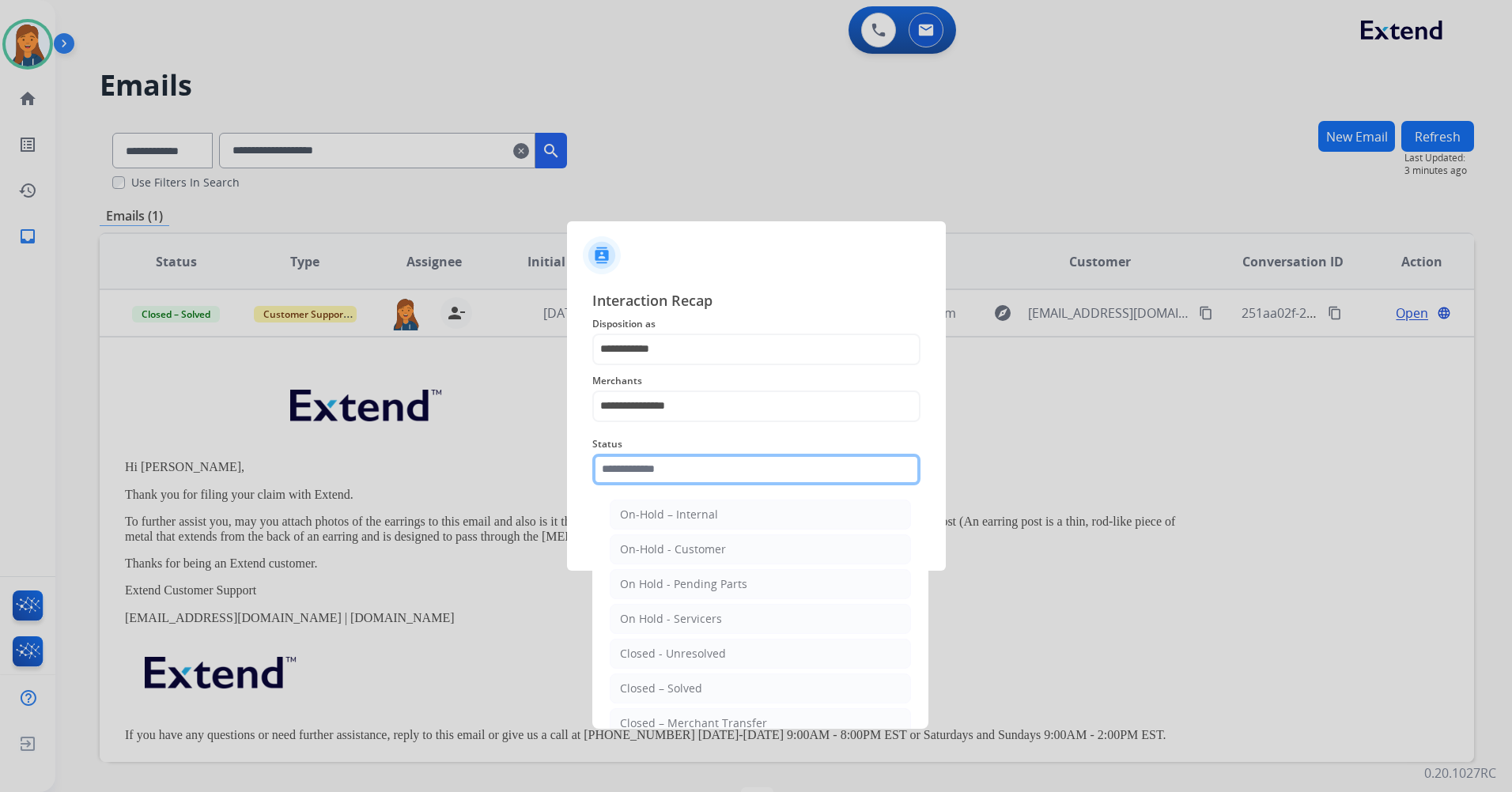
click at [674, 464] on input "text" at bounding box center [756, 470] width 328 height 32
click at [673, 679] on li "Closed – Solved" at bounding box center [760, 689] width 301 height 30
type input "**********"
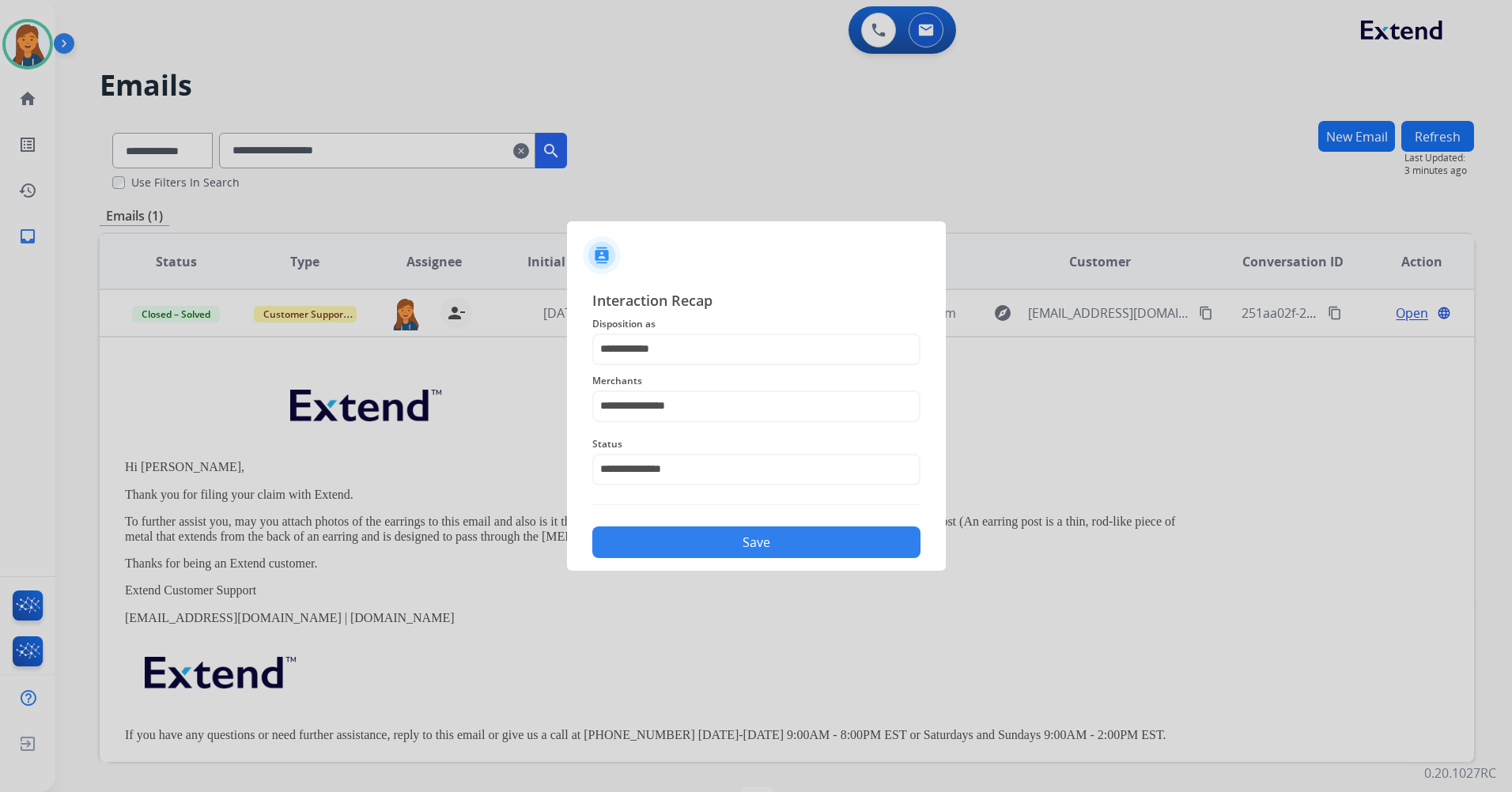
click at [728, 538] on button "Save" at bounding box center [756, 542] width 328 height 32
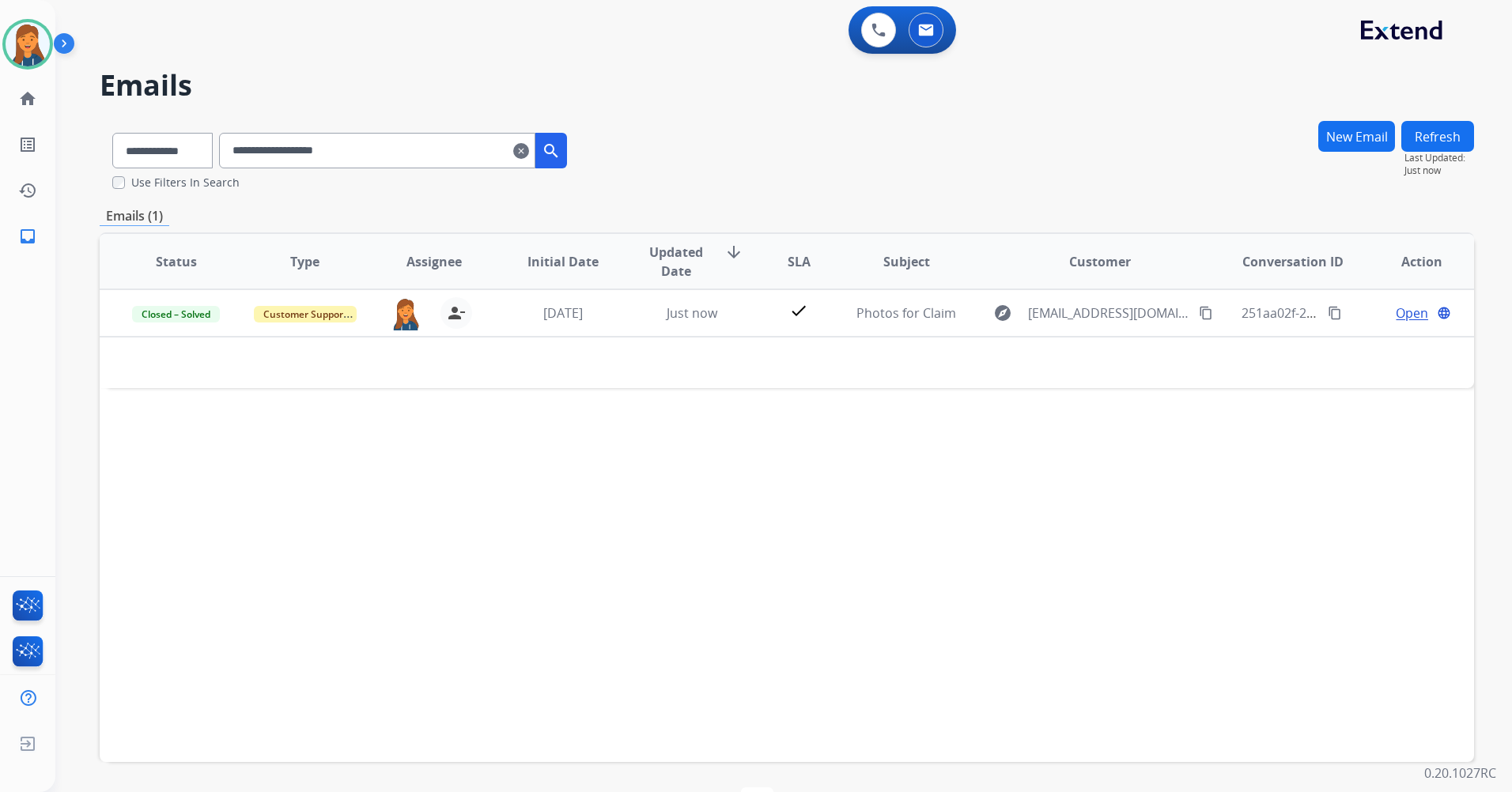
click at [529, 152] on mat-icon "clear" at bounding box center [521, 151] width 16 height 19
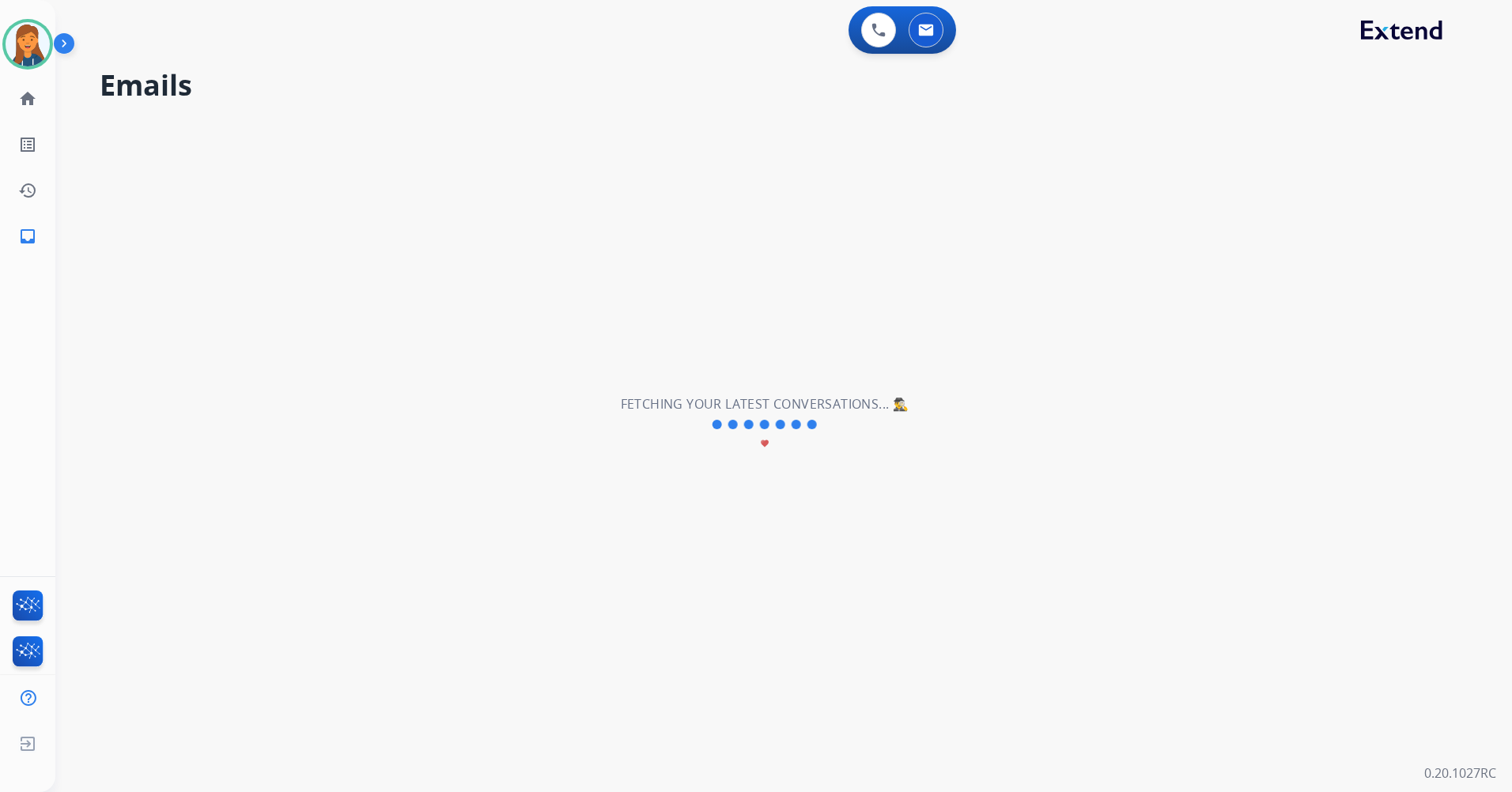
select select "**********"
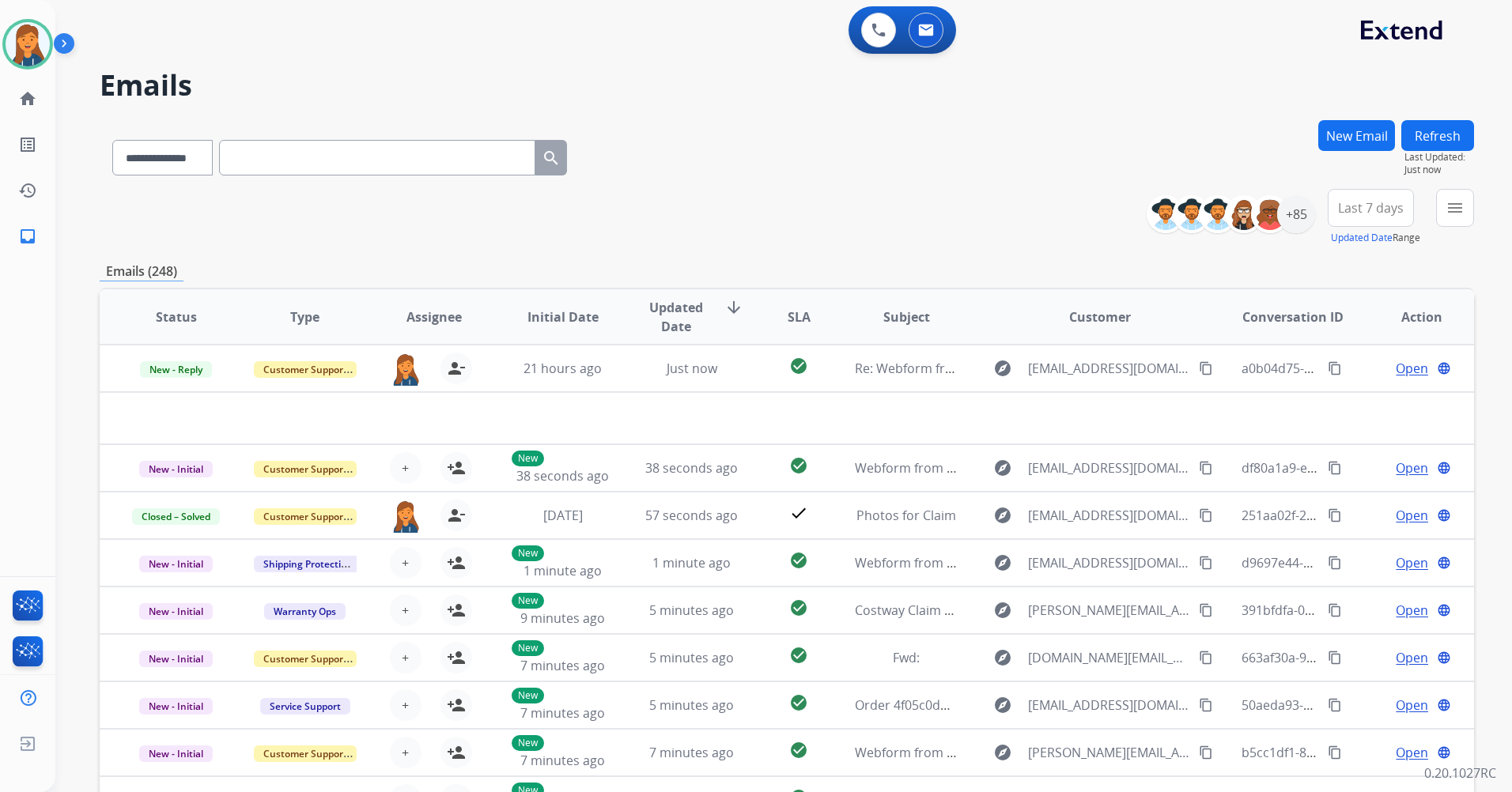
click at [364, 160] on input "text" at bounding box center [377, 157] width 316 height 36
paste input "**********"
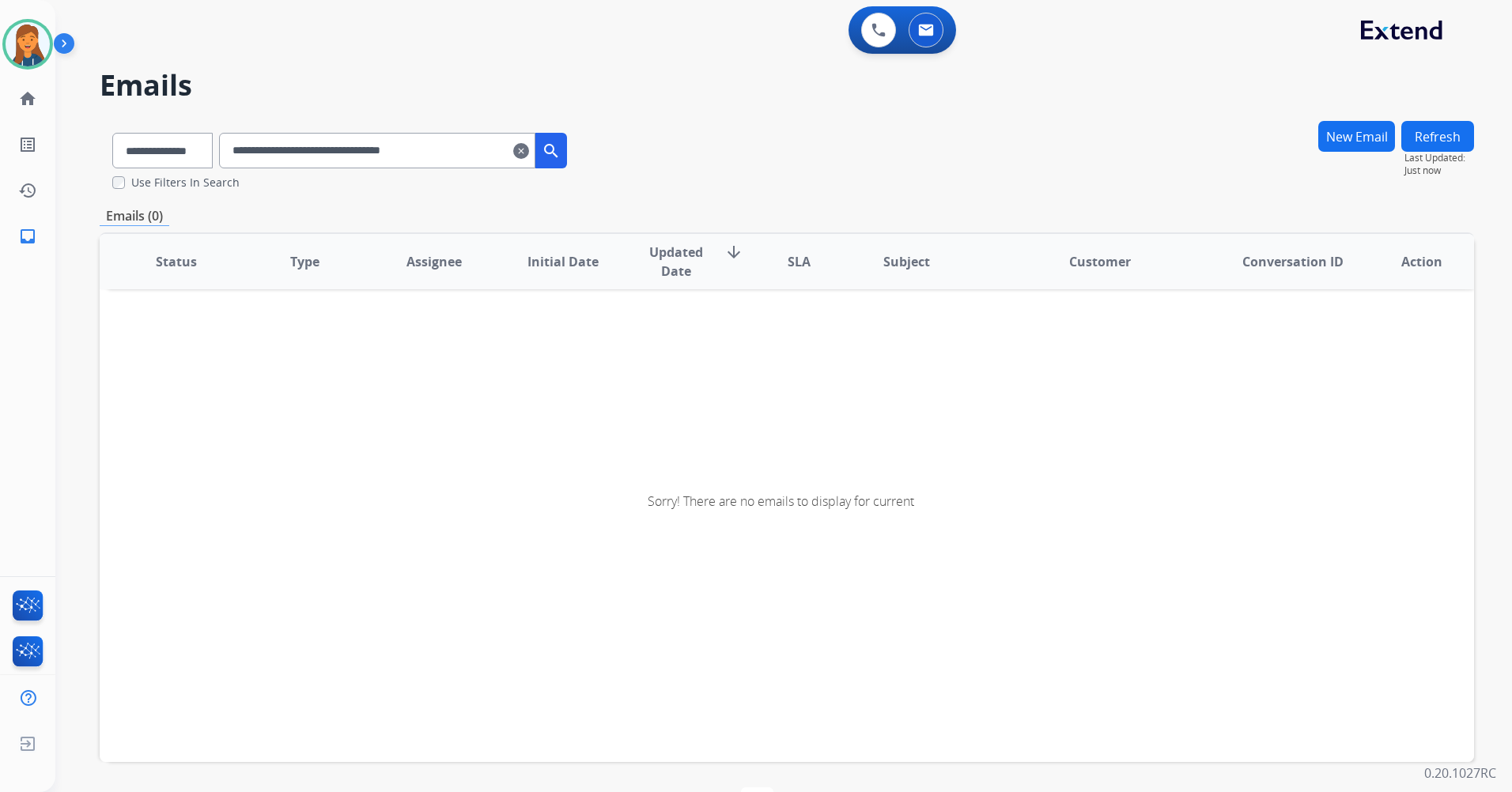
click at [247, 150] on input "**********" at bounding box center [377, 151] width 316 height 36
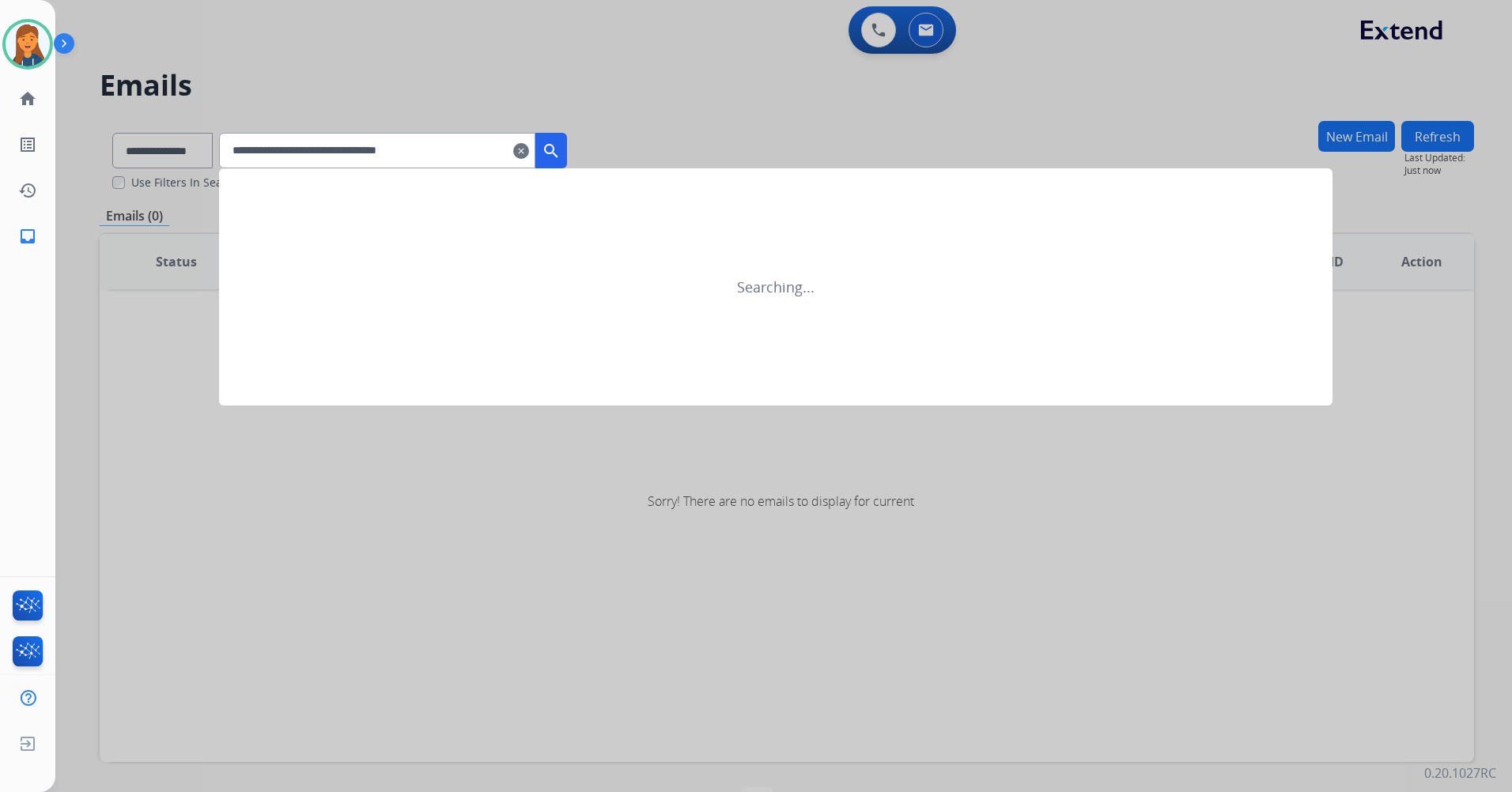
type input "**********"
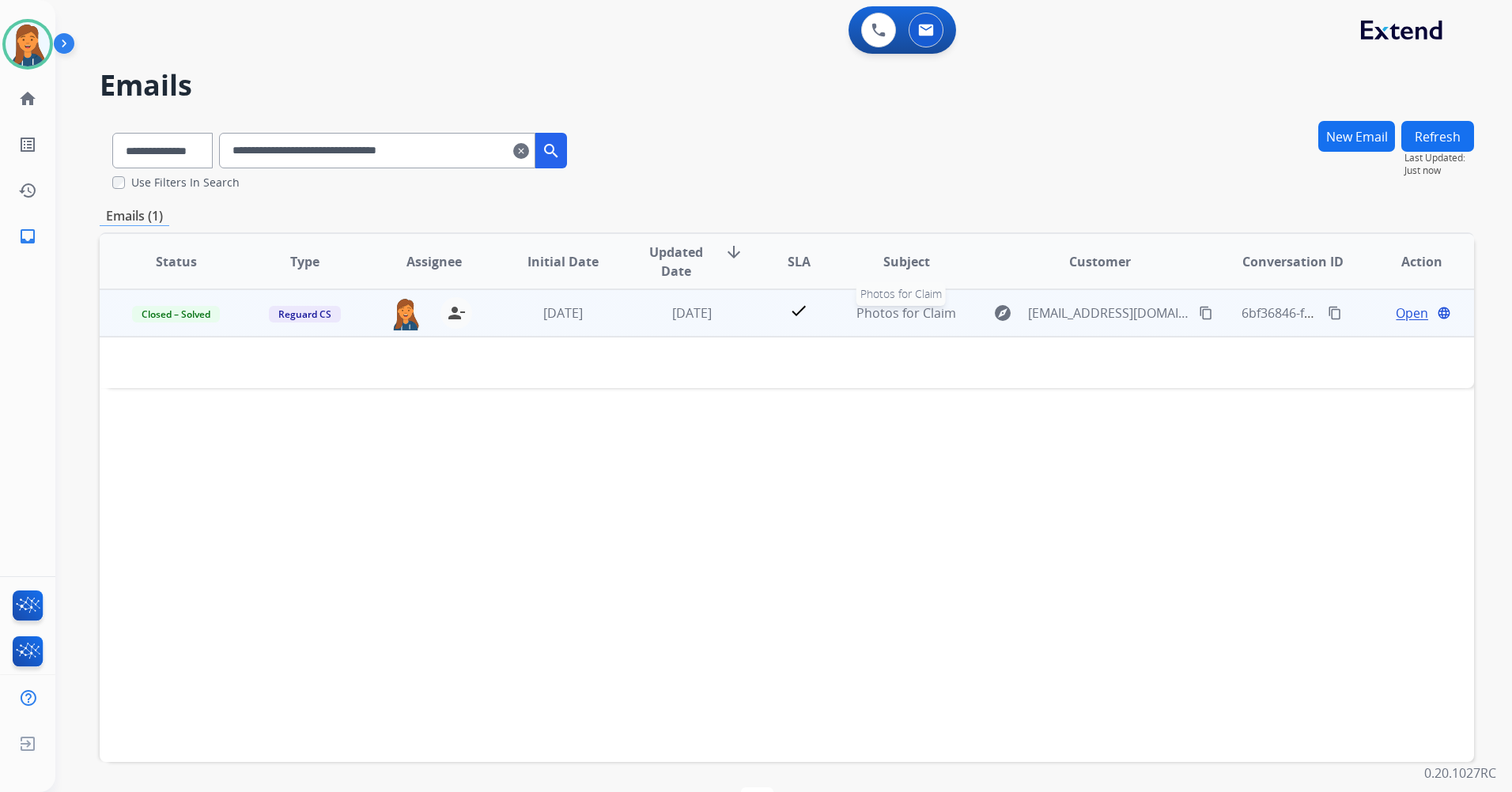
click at [888, 310] on span "Photos for Claim" at bounding box center [906, 313] width 100 height 17
click at [882, 315] on span "Photos for Claim" at bounding box center [906, 314] width 100 height 17
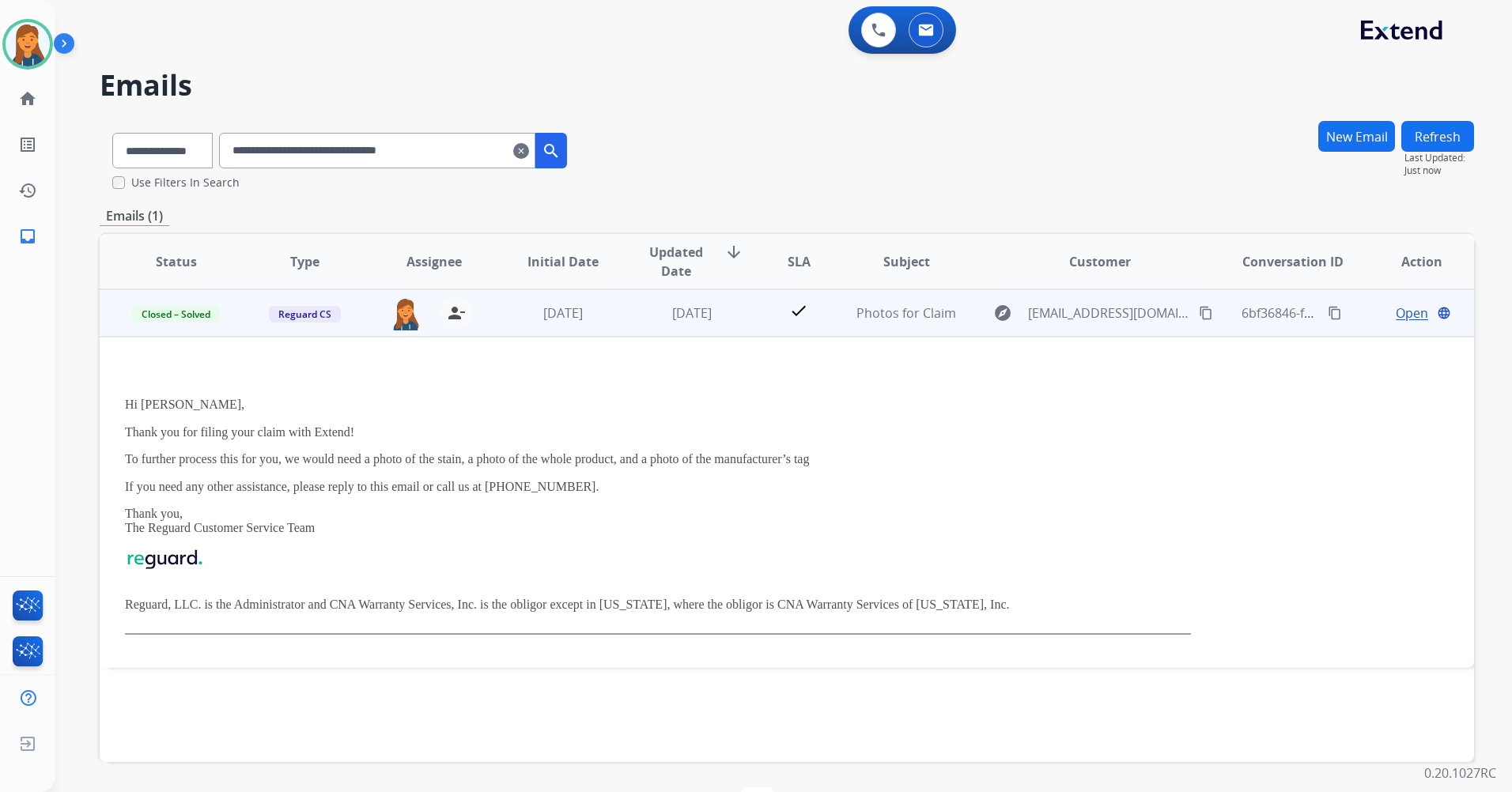
scroll to position [52, 0]
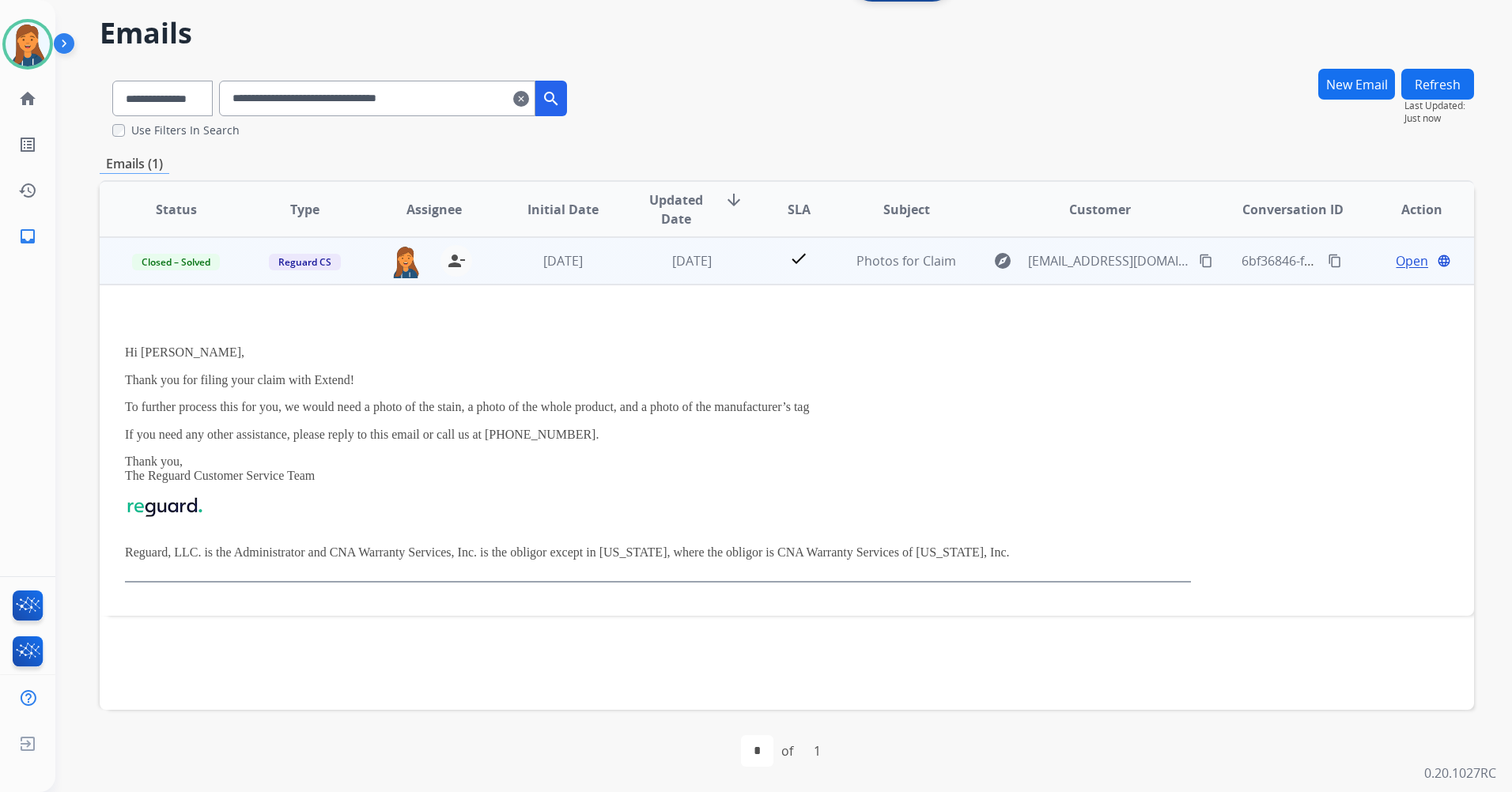
click at [1398, 266] on span "Open" at bounding box center [1411, 260] width 32 height 19
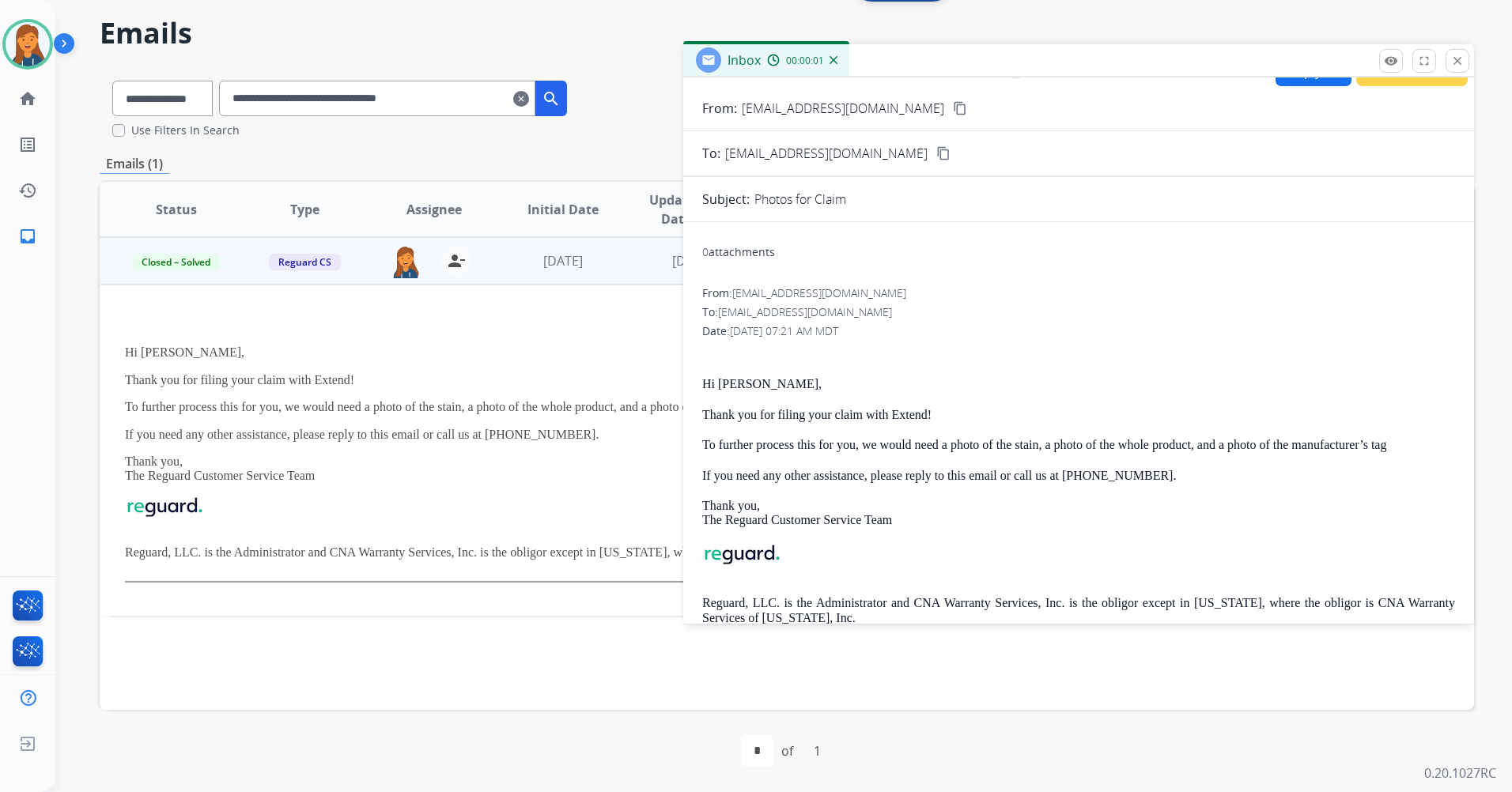
scroll to position [0, 0]
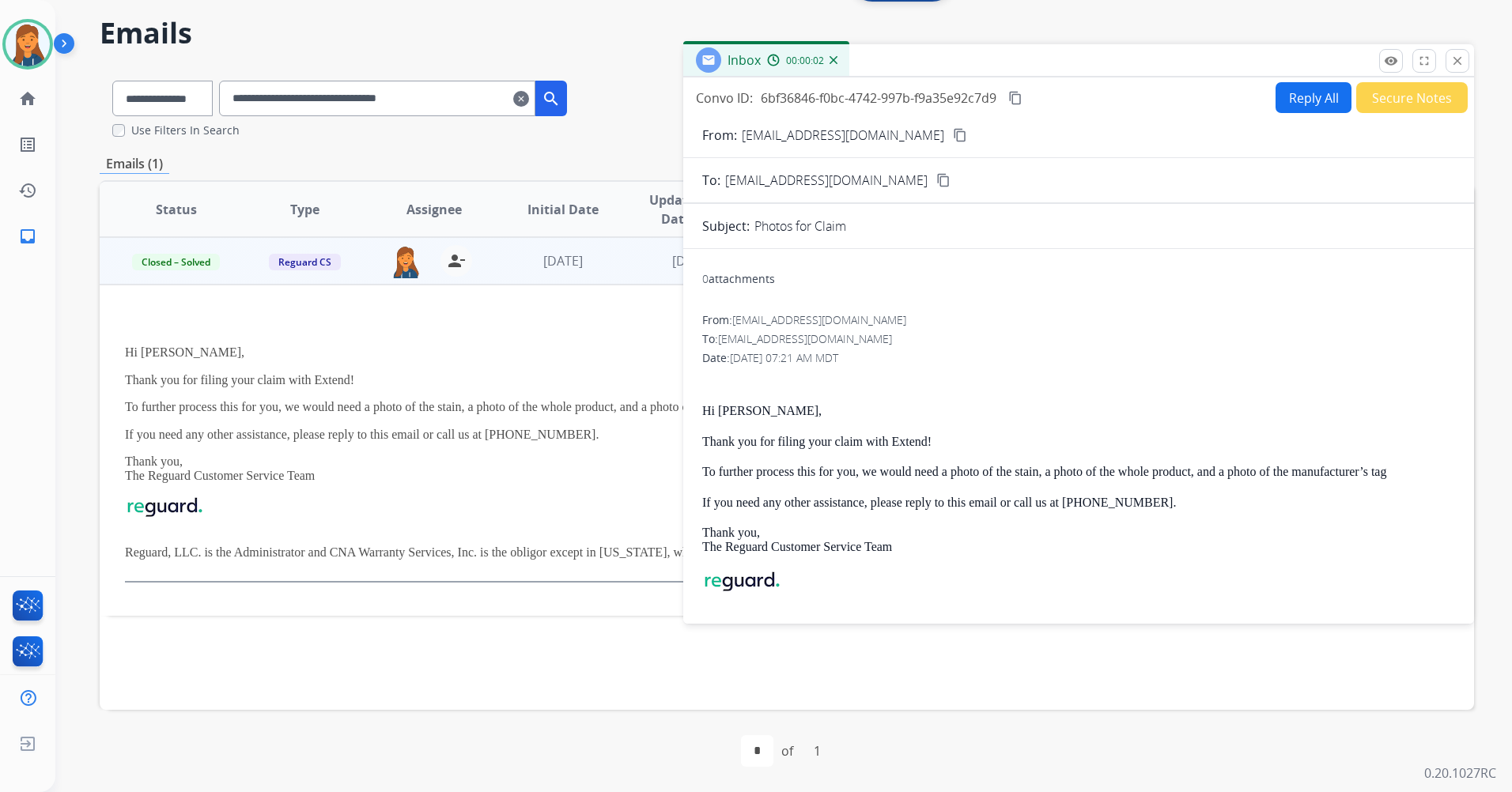
click at [1289, 101] on button "Reply All" at bounding box center [1312, 97] width 76 height 31
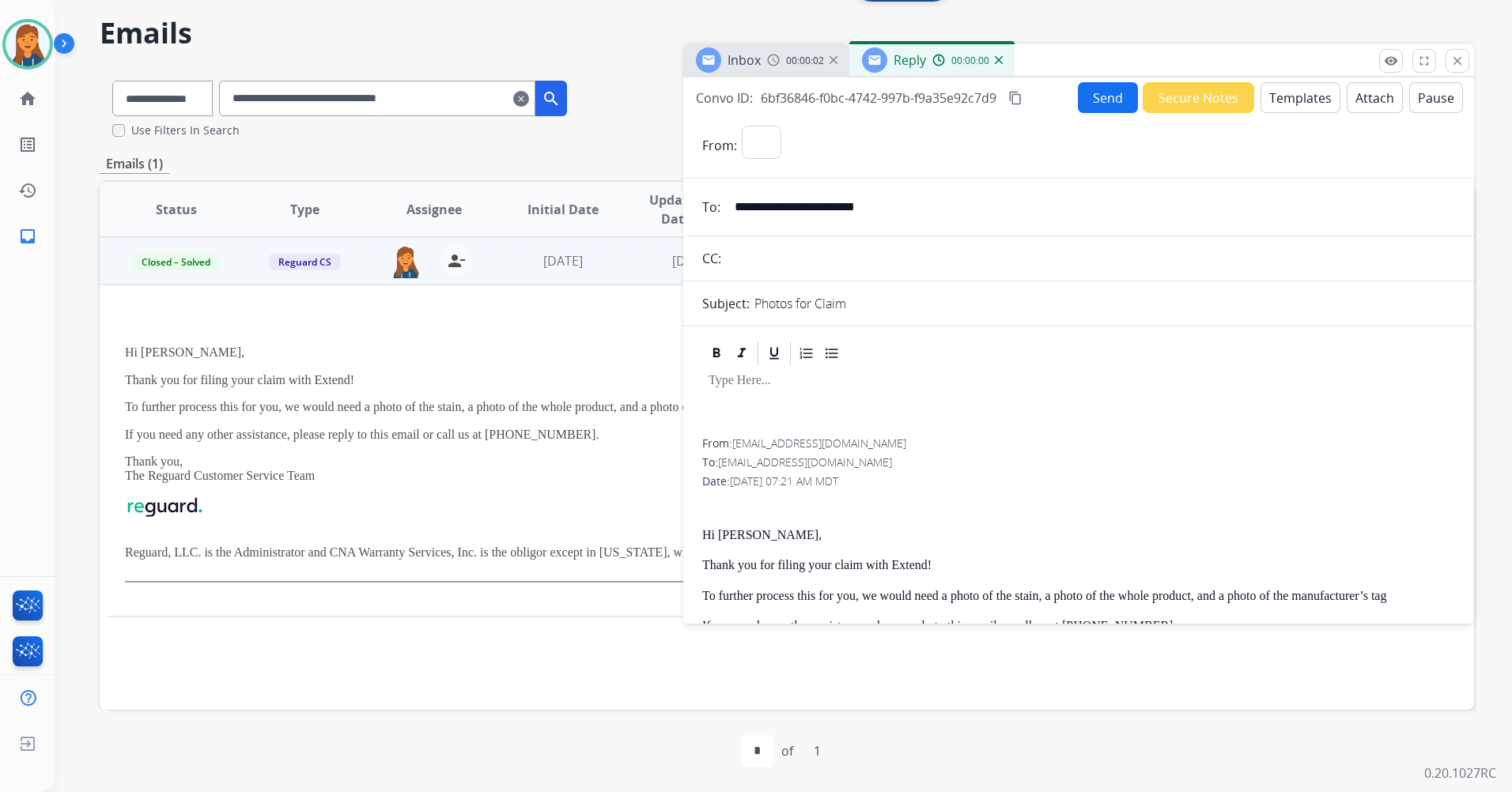
select select "**********"
click at [1314, 97] on button "Templates" at bounding box center [1300, 97] width 80 height 31
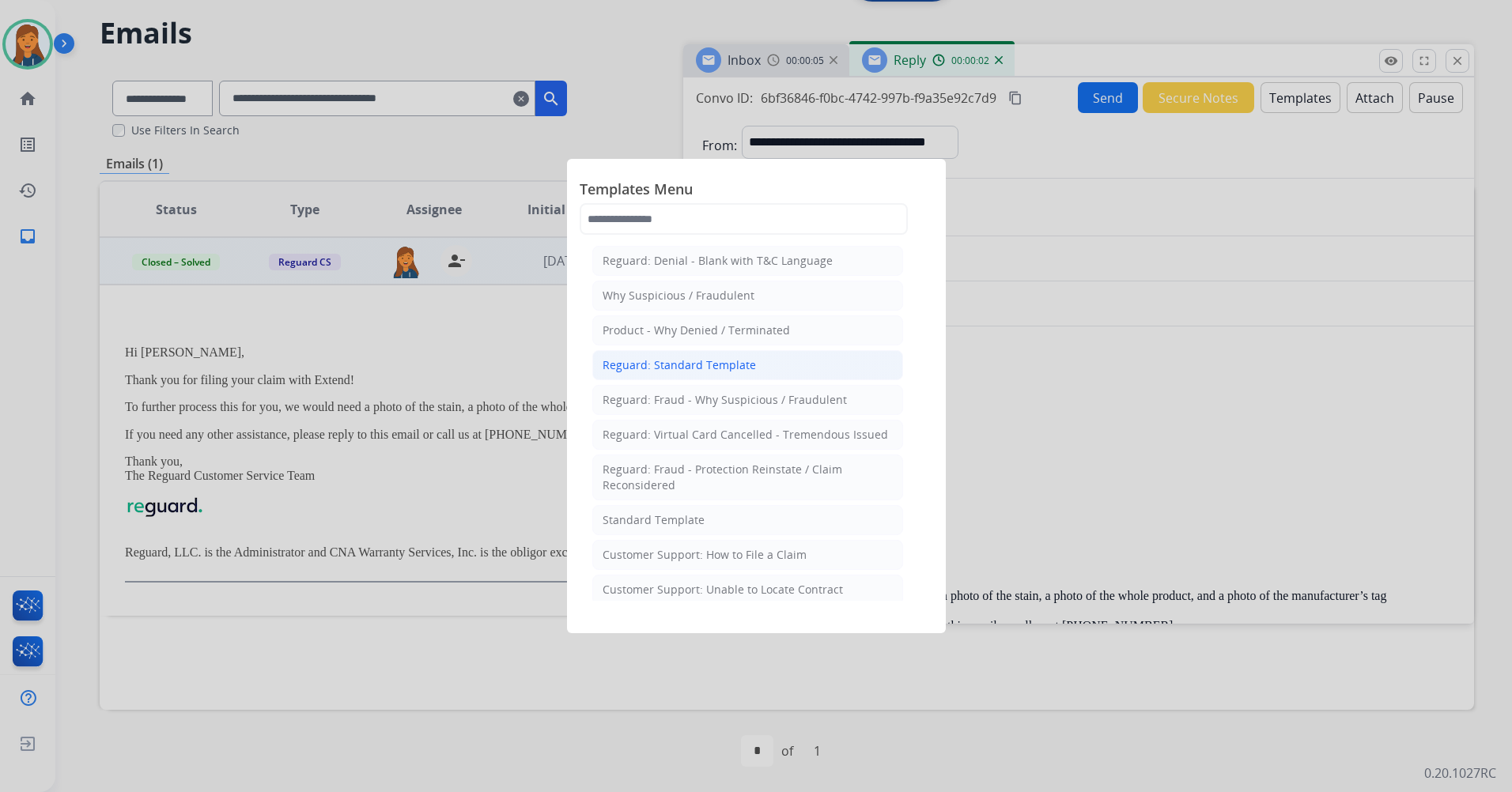
click at [712, 364] on div "Reguard: Standard Template" at bounding box center [679, 365] width 153 height 16
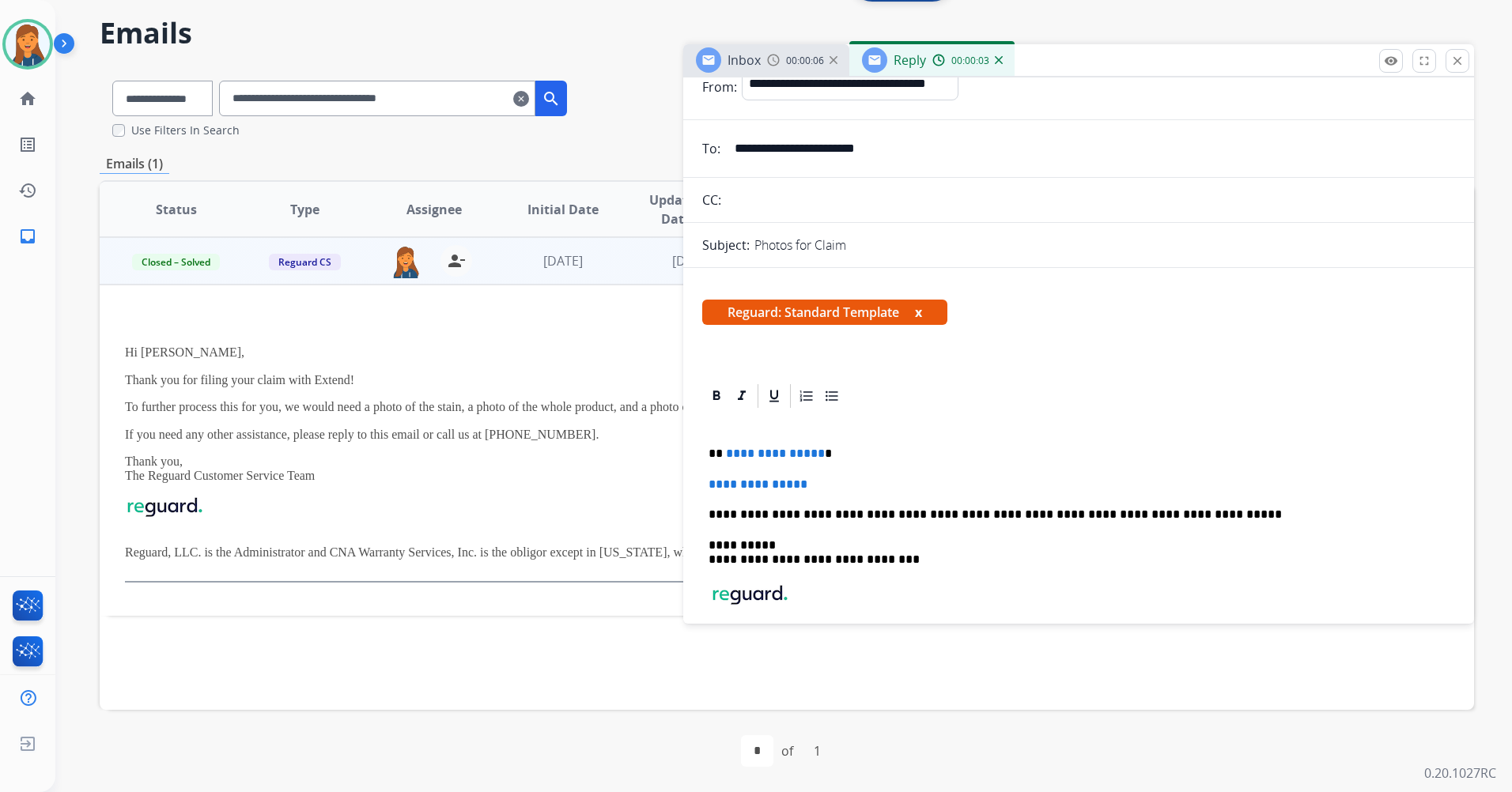
scroll to position [158, 0]
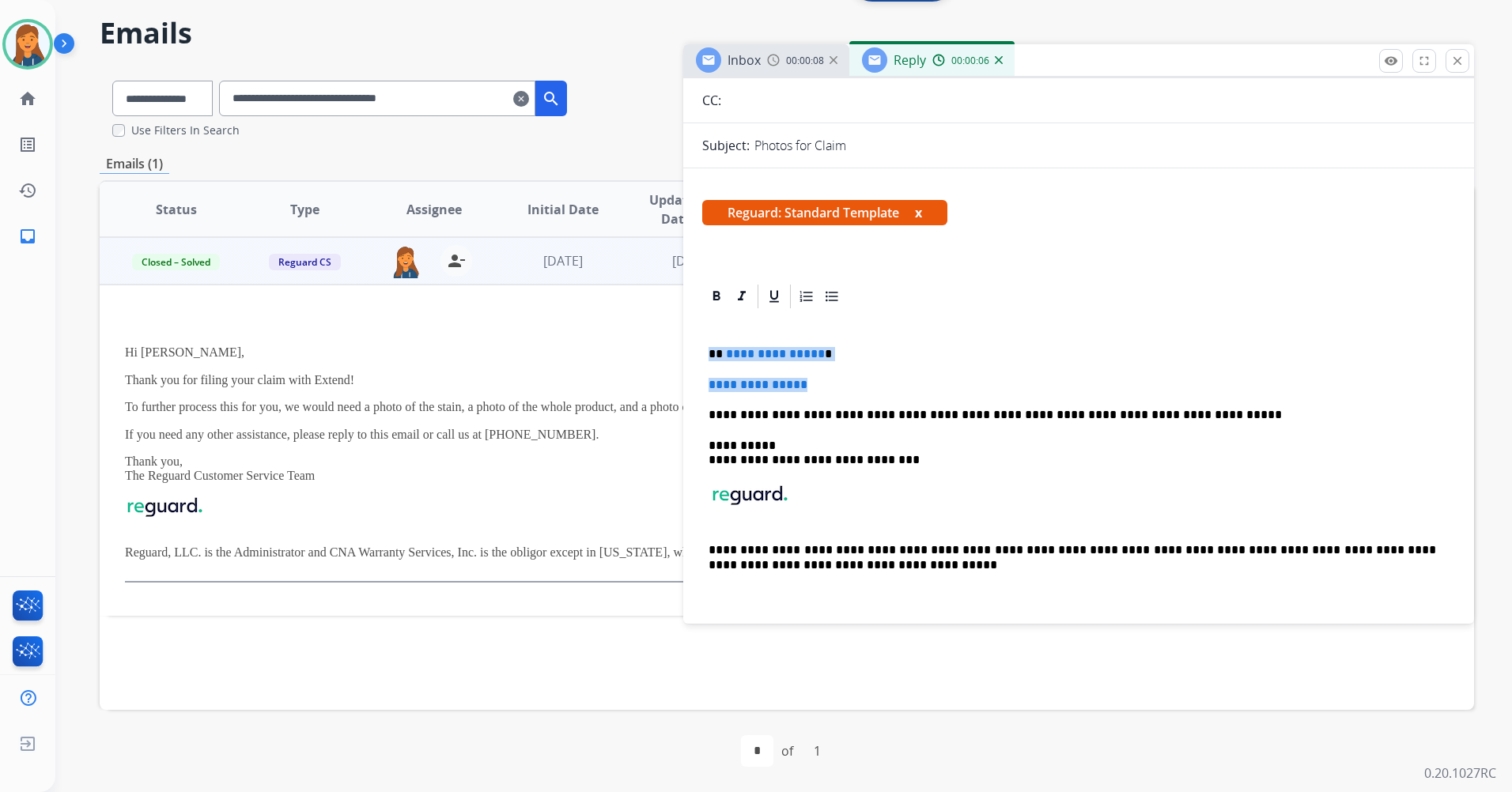
drag, startPoint x: 708, startPoint y: 348, endPoint x: 817, endPoint y: 380, distance: 113.6
click at [817, 380] on div "**********" at bounding box center [1078, 467] width 753 height 312
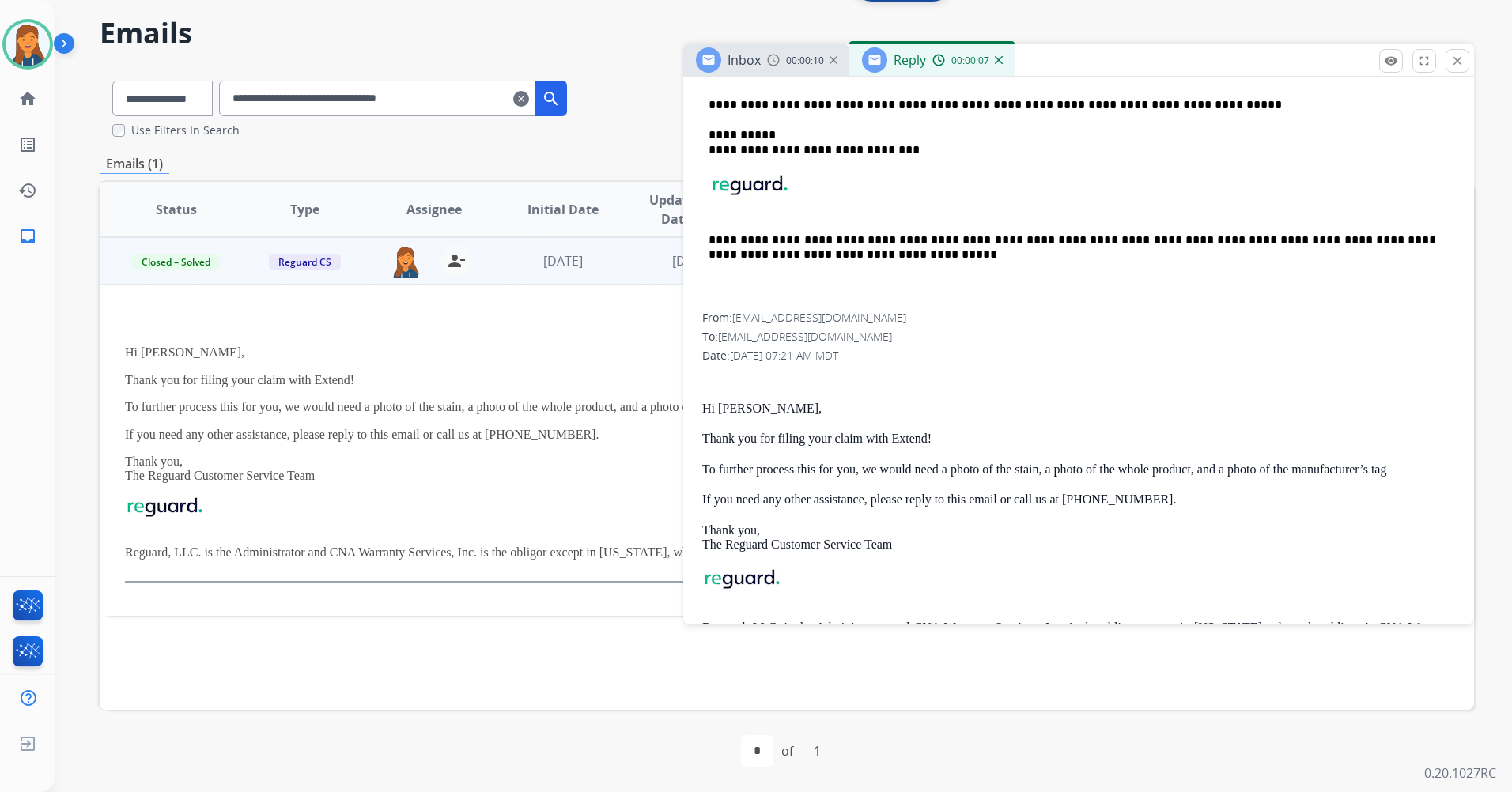
scroll to position [474, 0]
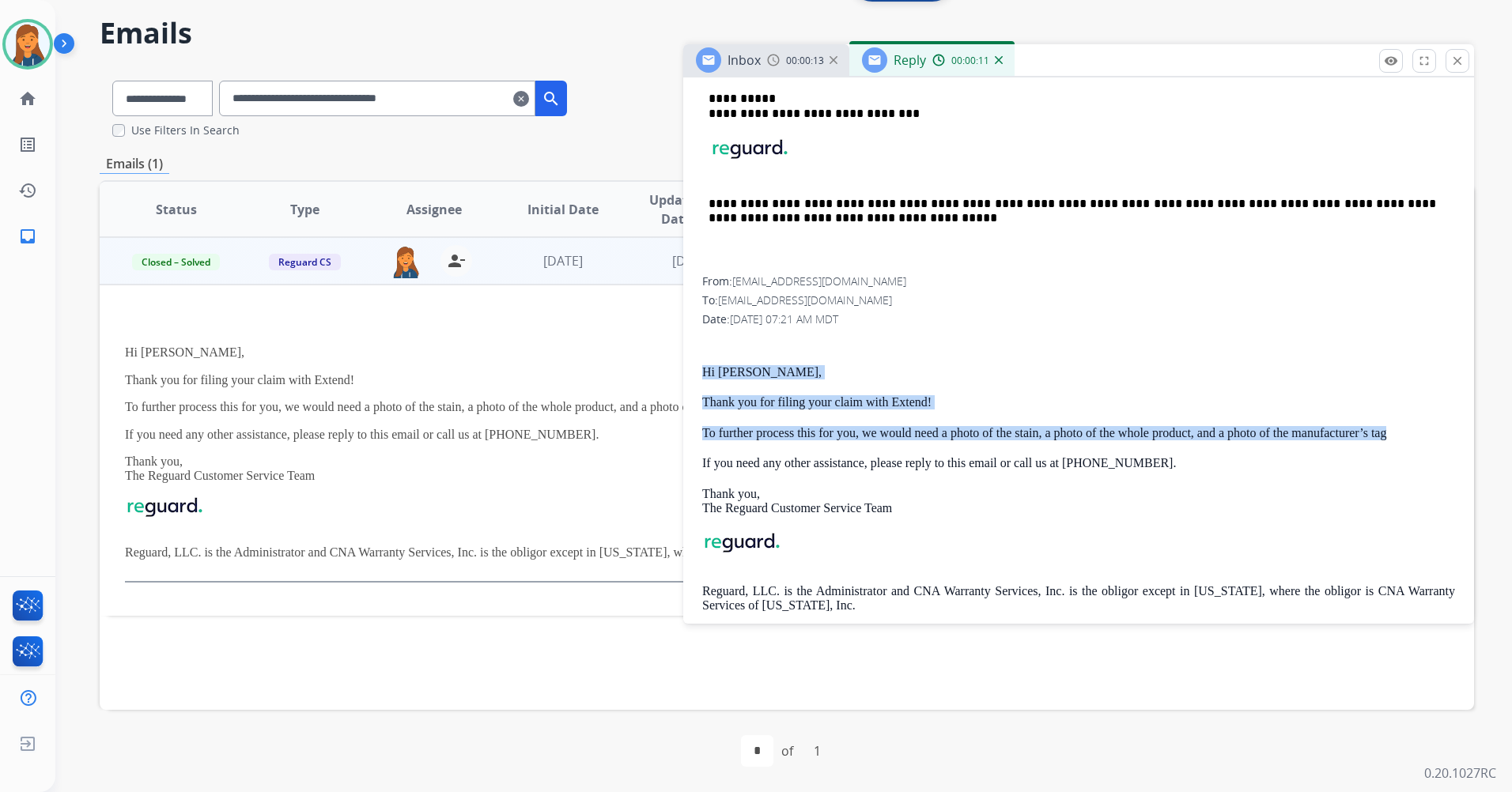
drag, startPoint x: 699, startPoint y: 371, endPoint x: 1390, endPoint y: 431, distance: 693.6
click at [1390, 431] on div "**********" at bounding box center [1078, 309] width 791 height 686
copy div "Hi [PERSON_NAME], Thank you for filing your claim with Extend! To further proce…"
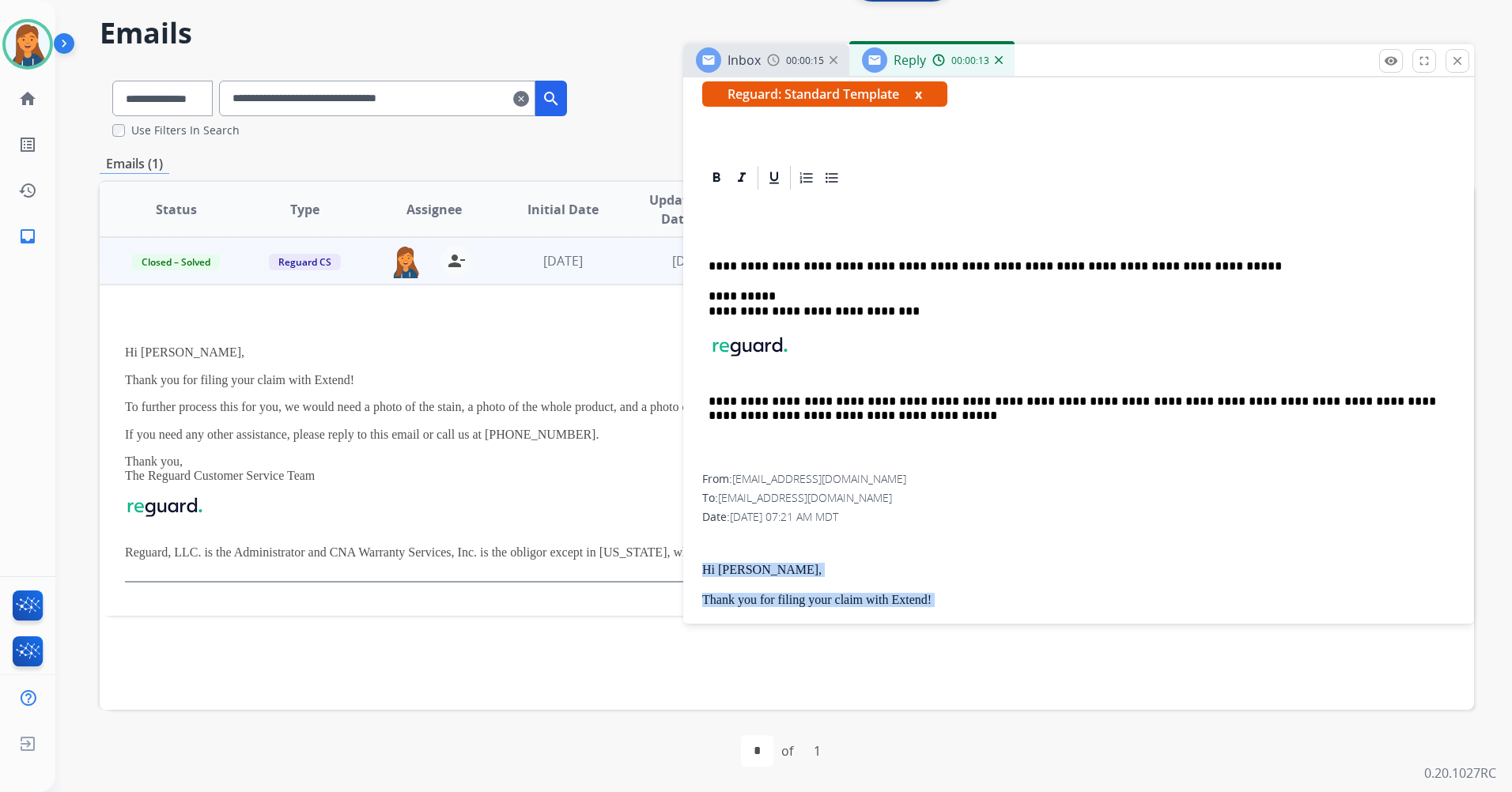
scroll to position [237, 0]
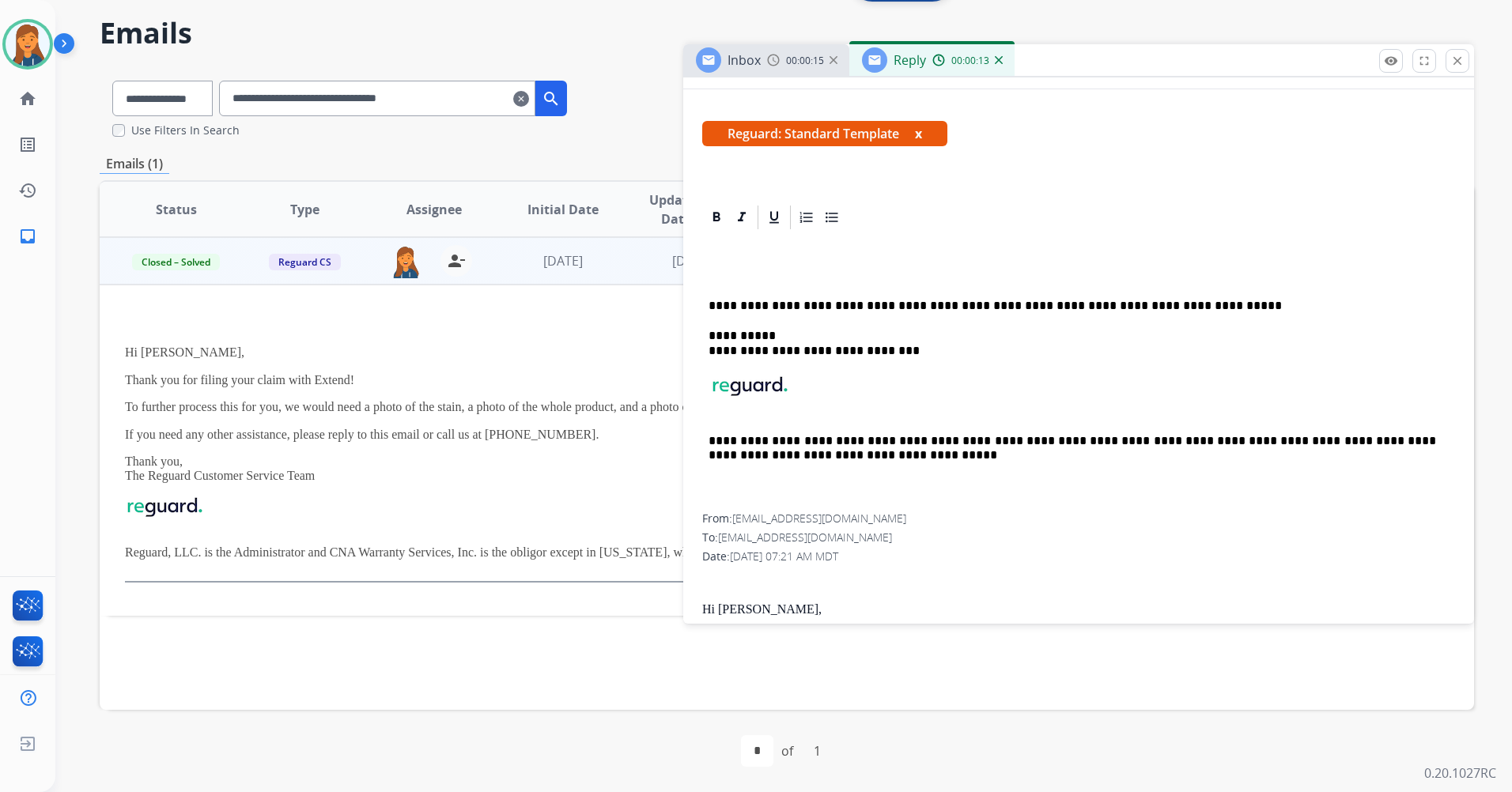
click at [716, 271] on p at bounding box center [1072, 275] width 728 height 14
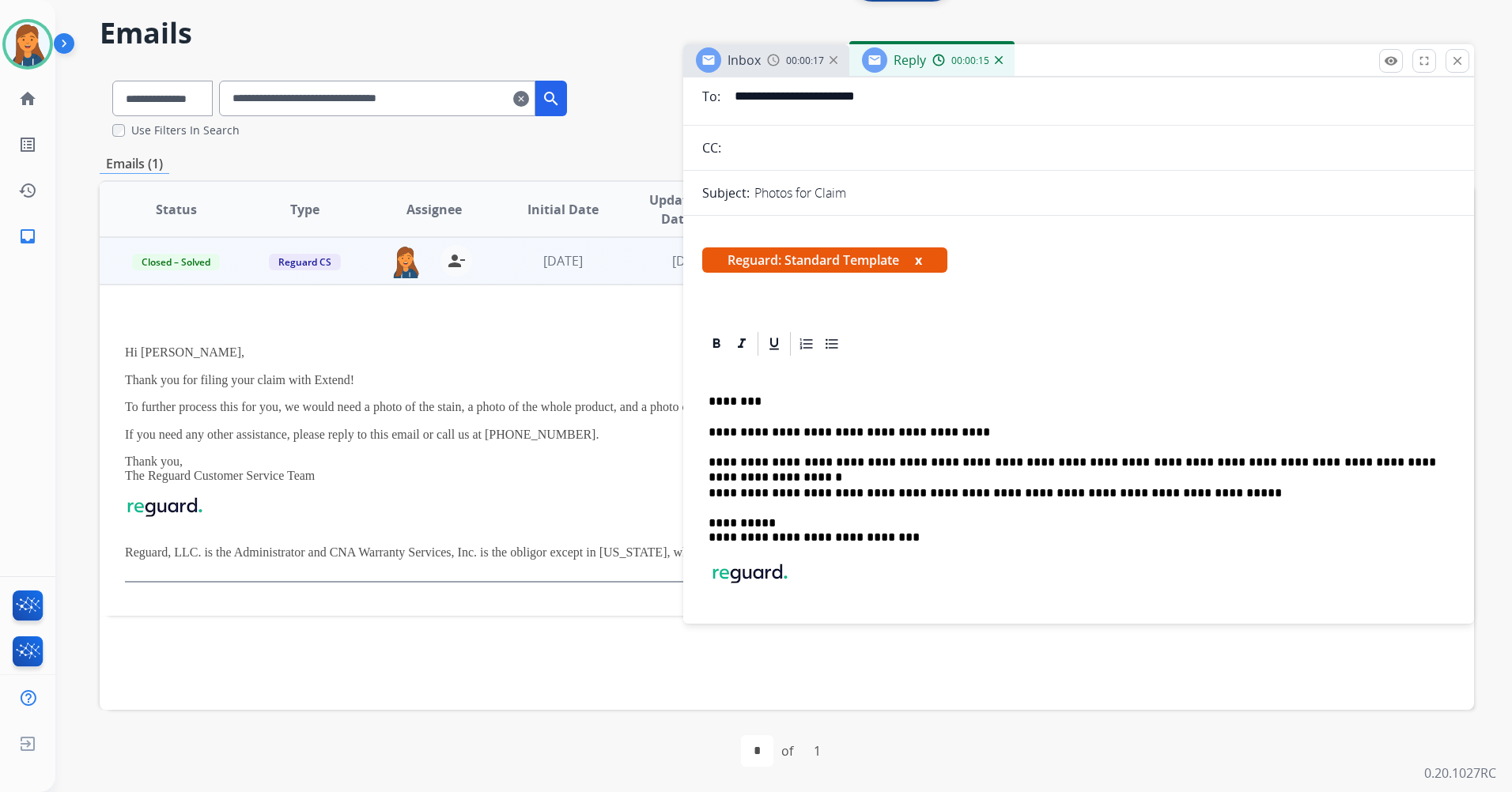
scroll to position [0, 0]
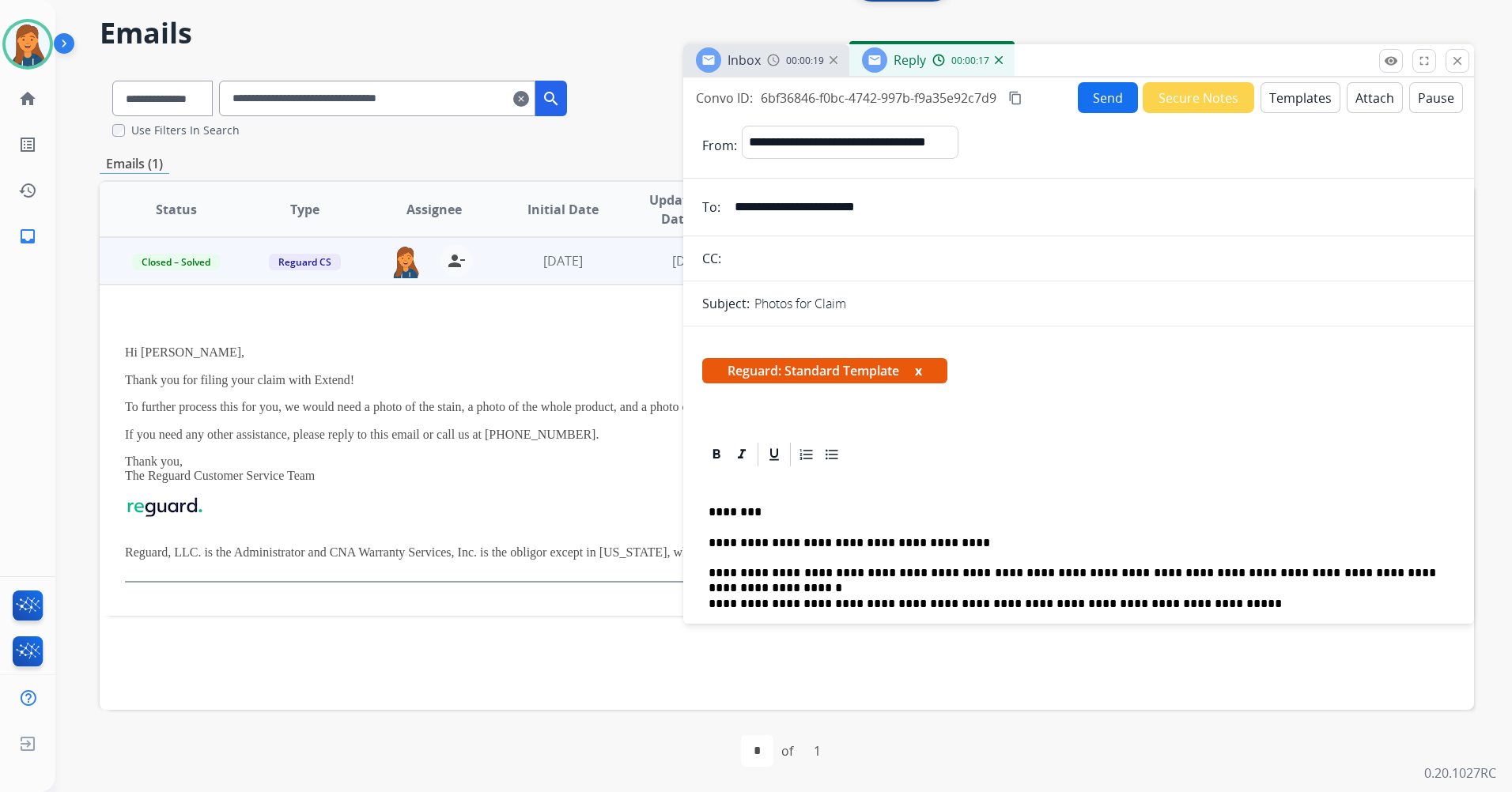
click at [1025, 100] on button "content_copy" at bounding box center [1015, 97] width 19 height 19
click at [1115, 105] on button "Send" at bounding box center [1108, 97] width 60 height 31
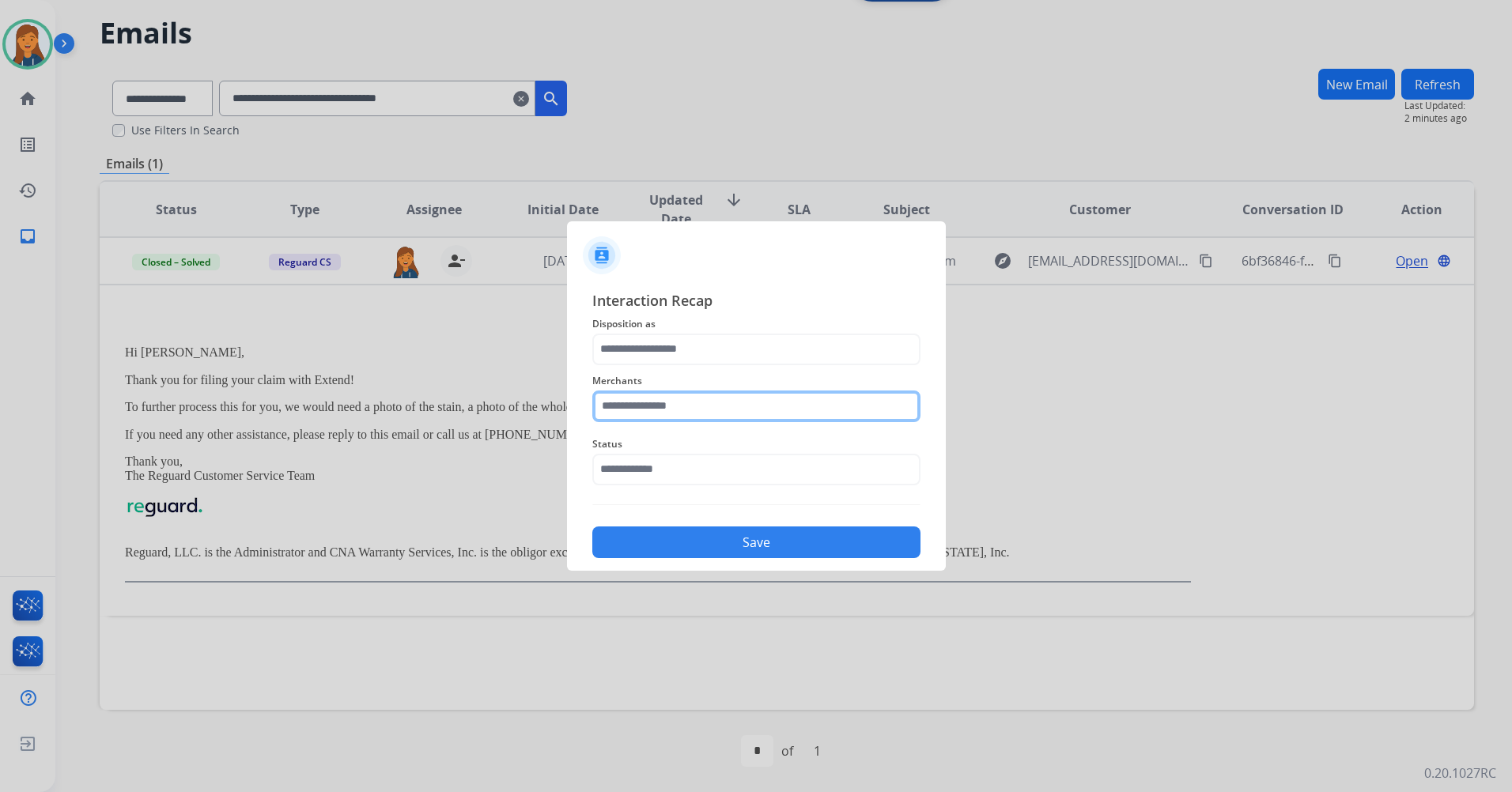
click at [671, 417] on input "text" at bounding box center [756, 407] width 328 height 32
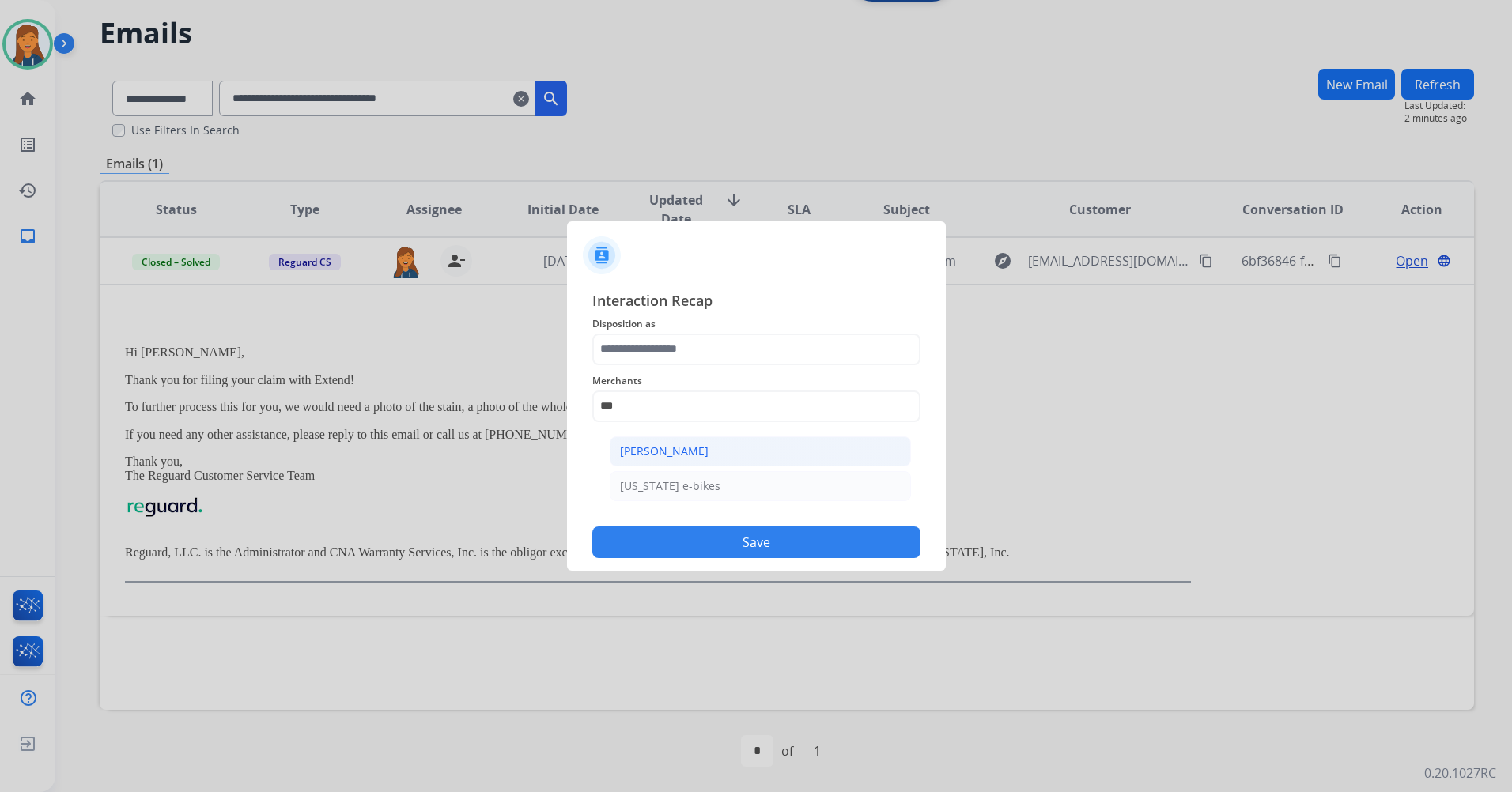
click at [664, 442] on li "[PERSON_NAME]" at bounding box center [760, 452] width 301 height 30
type input "**********"
click at [667, 310] on span "Interaction Recap" at bounding box center [756, 302] width 328 height 25
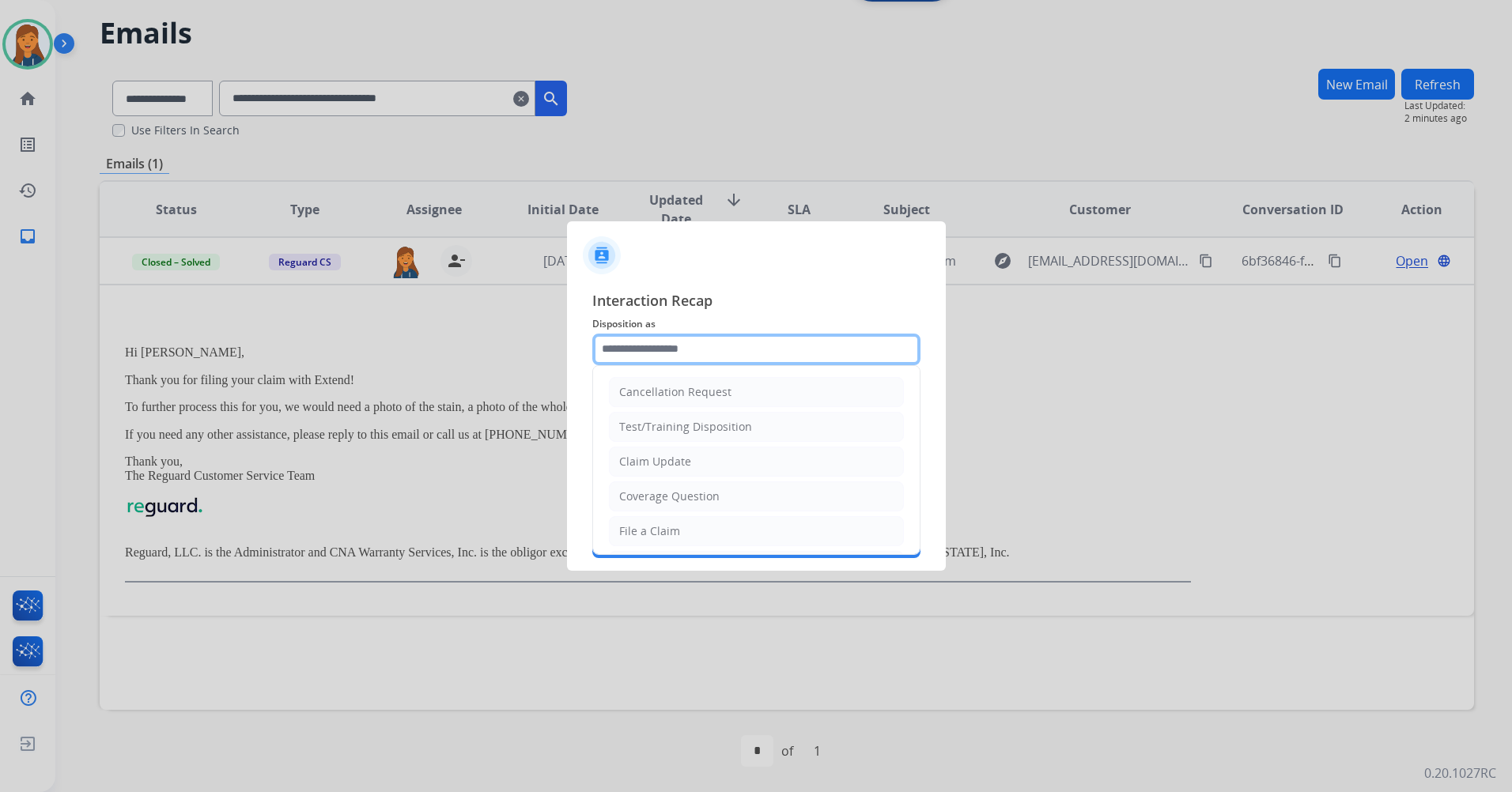
click at [665, 346] on input "text" at bounding box center [756, 349] width 328 height 32
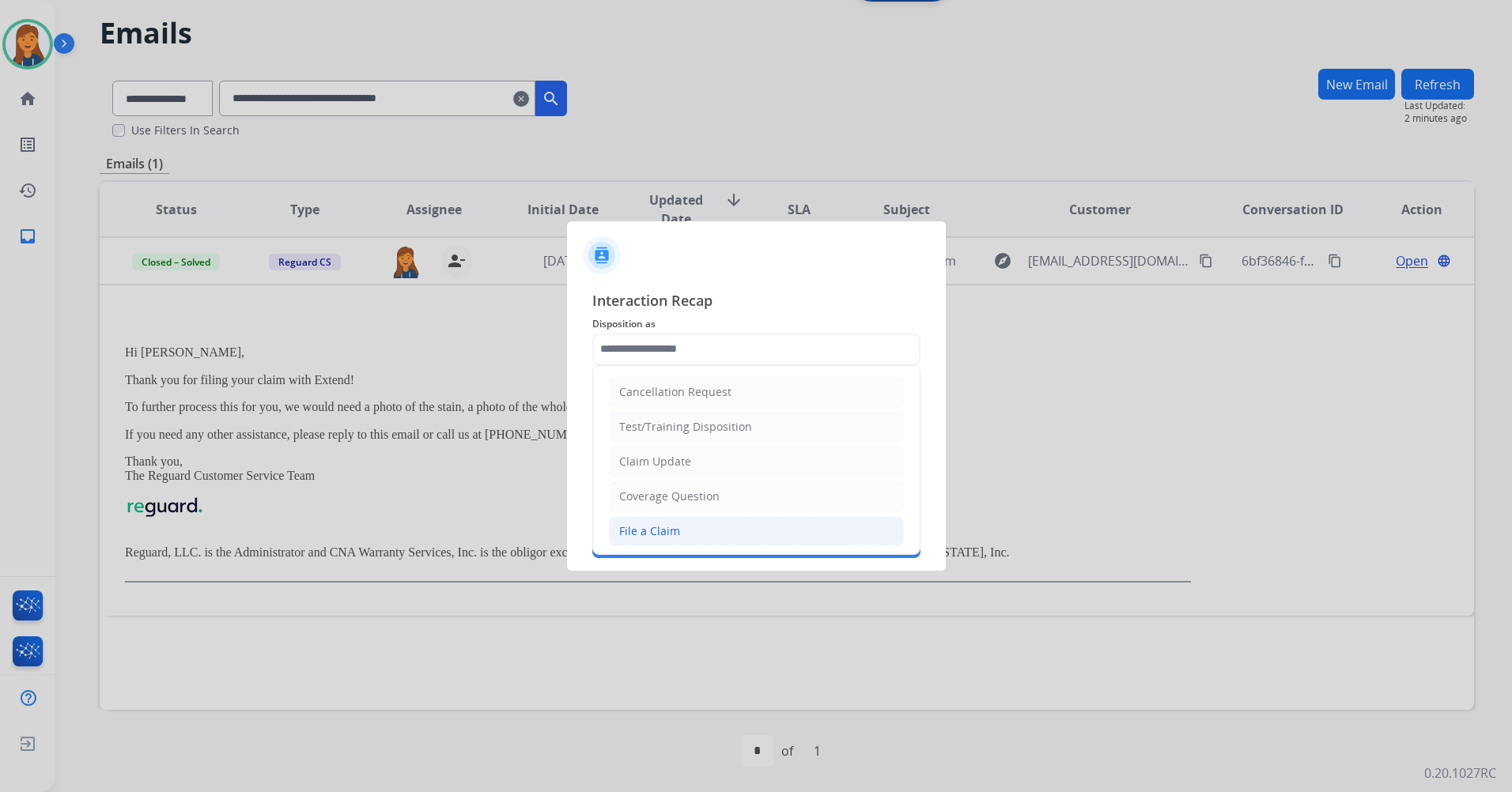
click at [679, 533] on li "File a Claim" at bounding box center [756, 532] width 295 height 30
type input "**********"
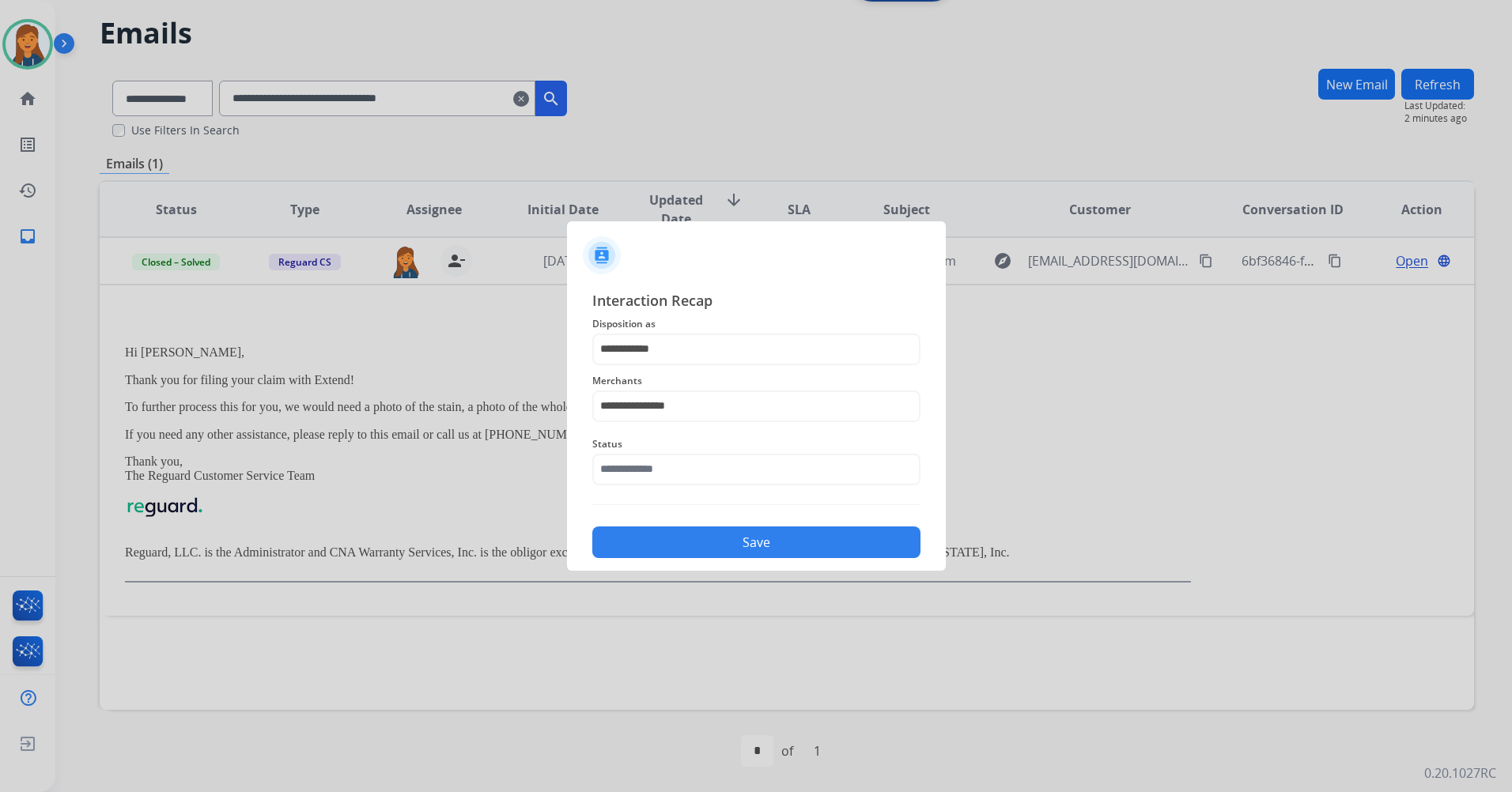
drag, startPoint x: 683, startPoint y: 488, endPoint x: 681, endPoint y: 473, distance: 15.1
click at [681, 478] on div "Status" at bounding box center [756, 460] width 328 height 63
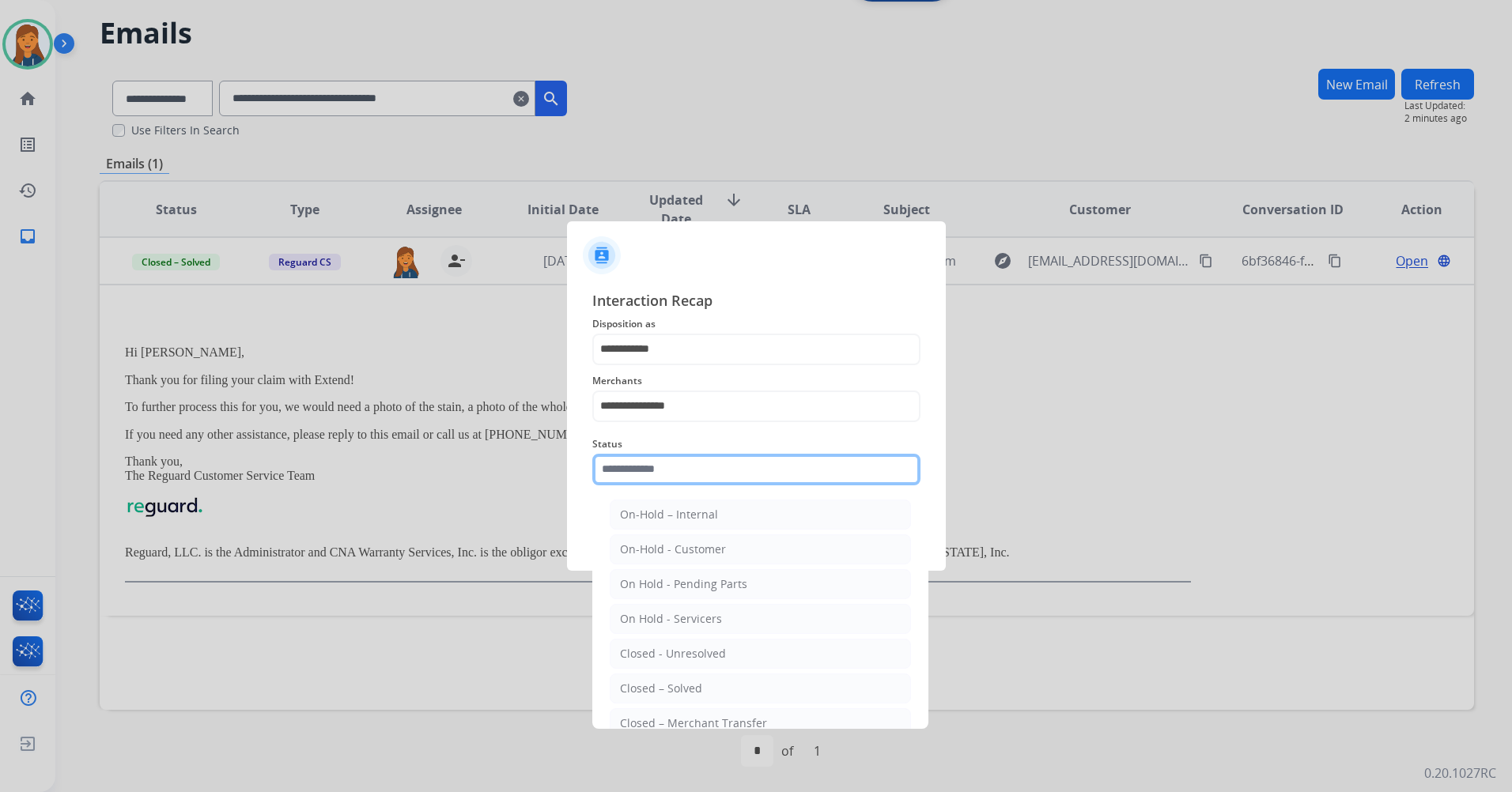
click at [681, 473] on input "text" at bounding box center [756, 470] width 328 height 32
click at [658, 679] on li "Closed – Solved" at bounding box center [760, 689] width 301 height 30
type input "**********"
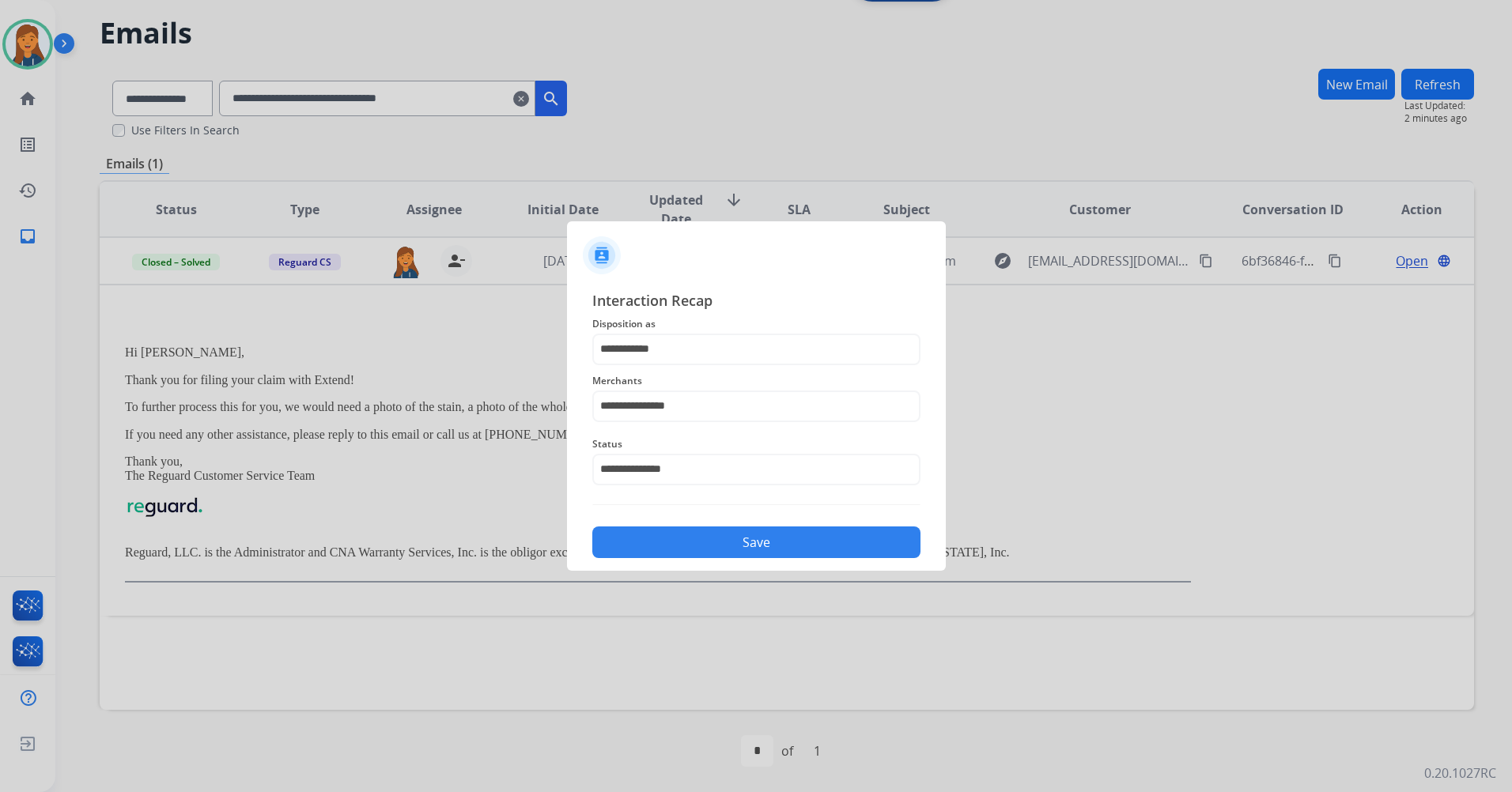
click at [670, 542] on button "Save" at bounding box center [756, 542] width 328 height 32
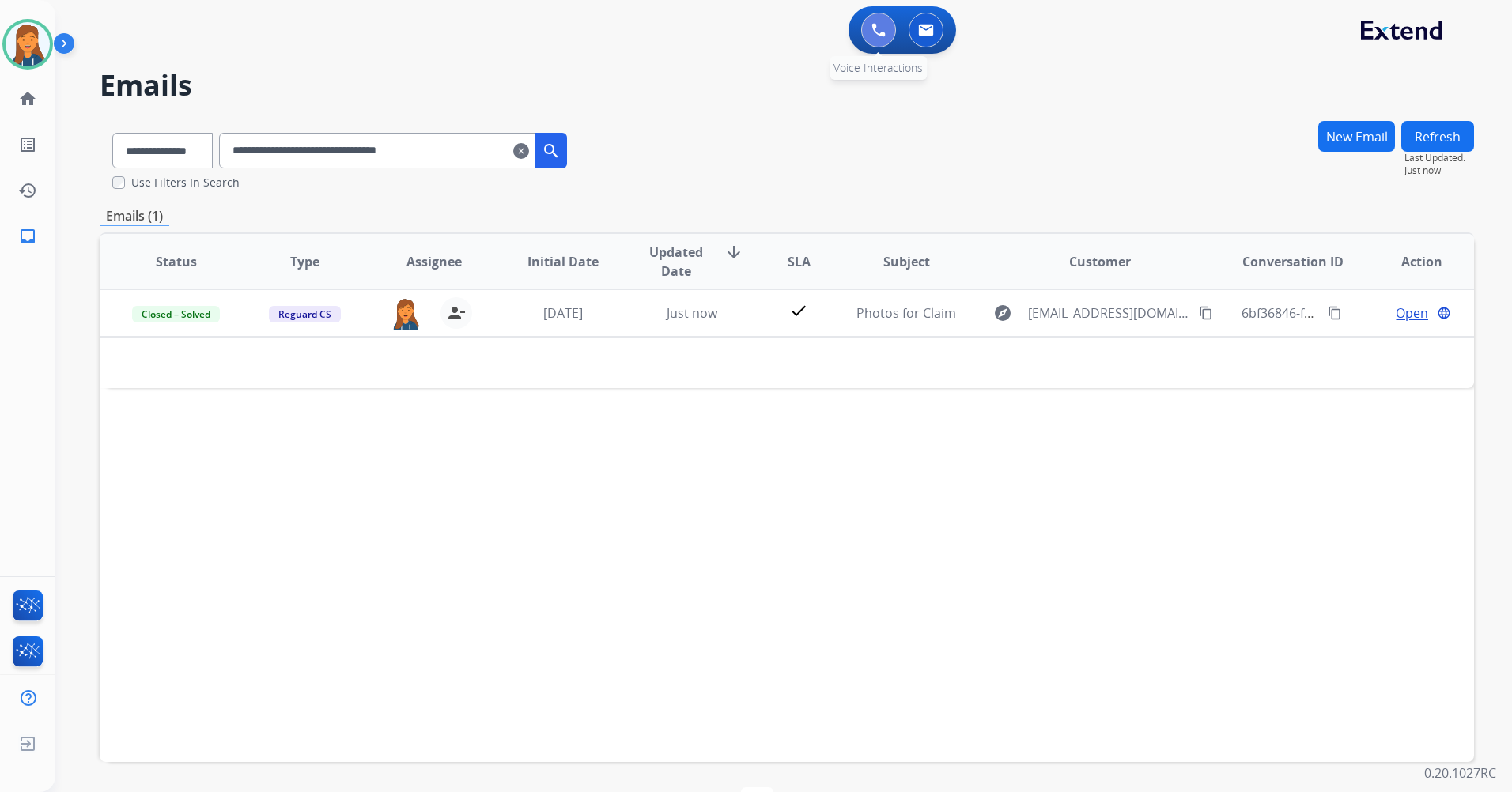
click at [879, 30] on img at bounding box center [878, 30] width 14 height 14
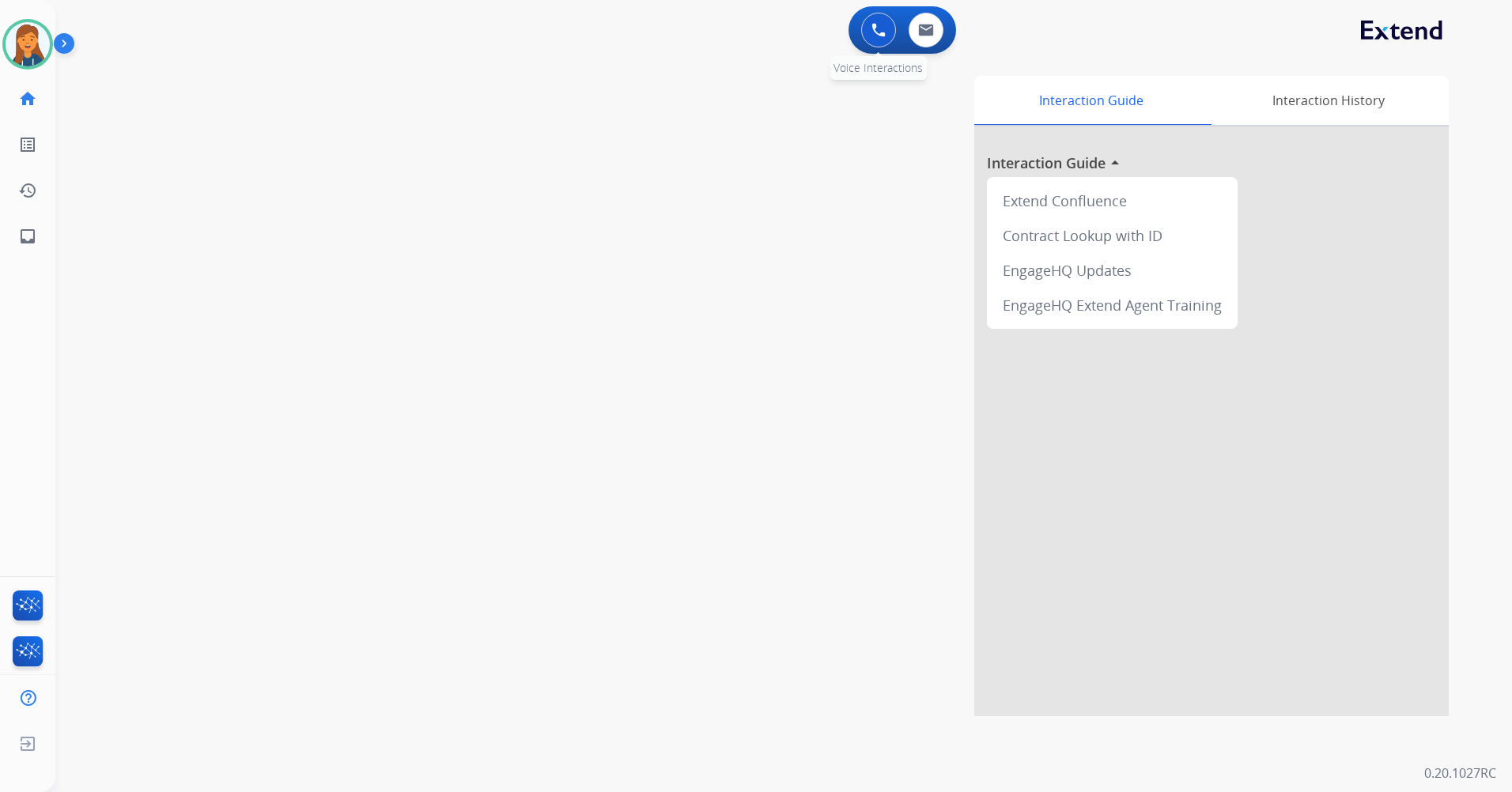
click at [867, 31] on button at bounding box center [878, 30] width 35 height 35
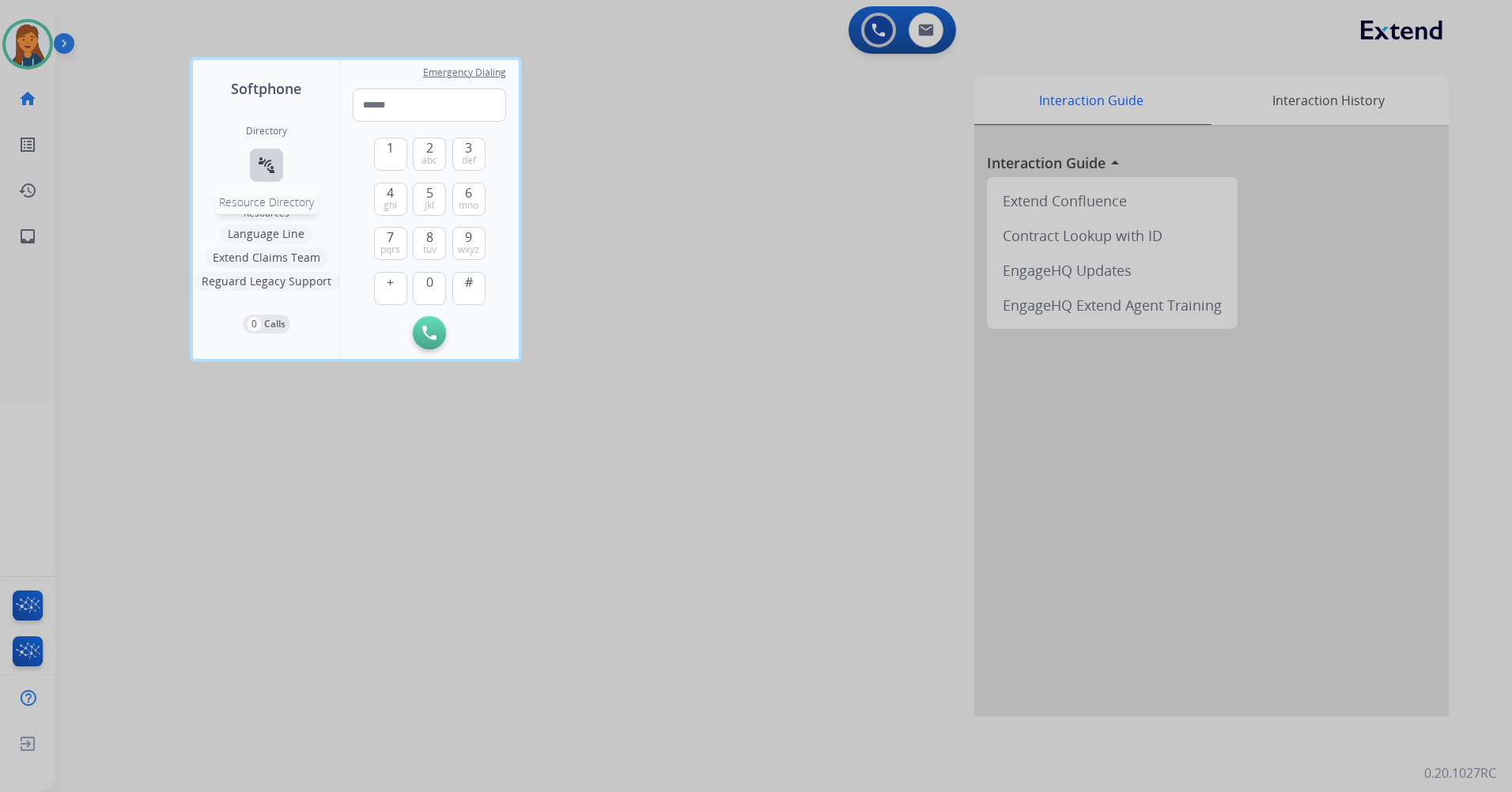
click at [264, 178] on button "connect_without_contact Resource Directory" at bounding box center [266, 166] width 33 height 33
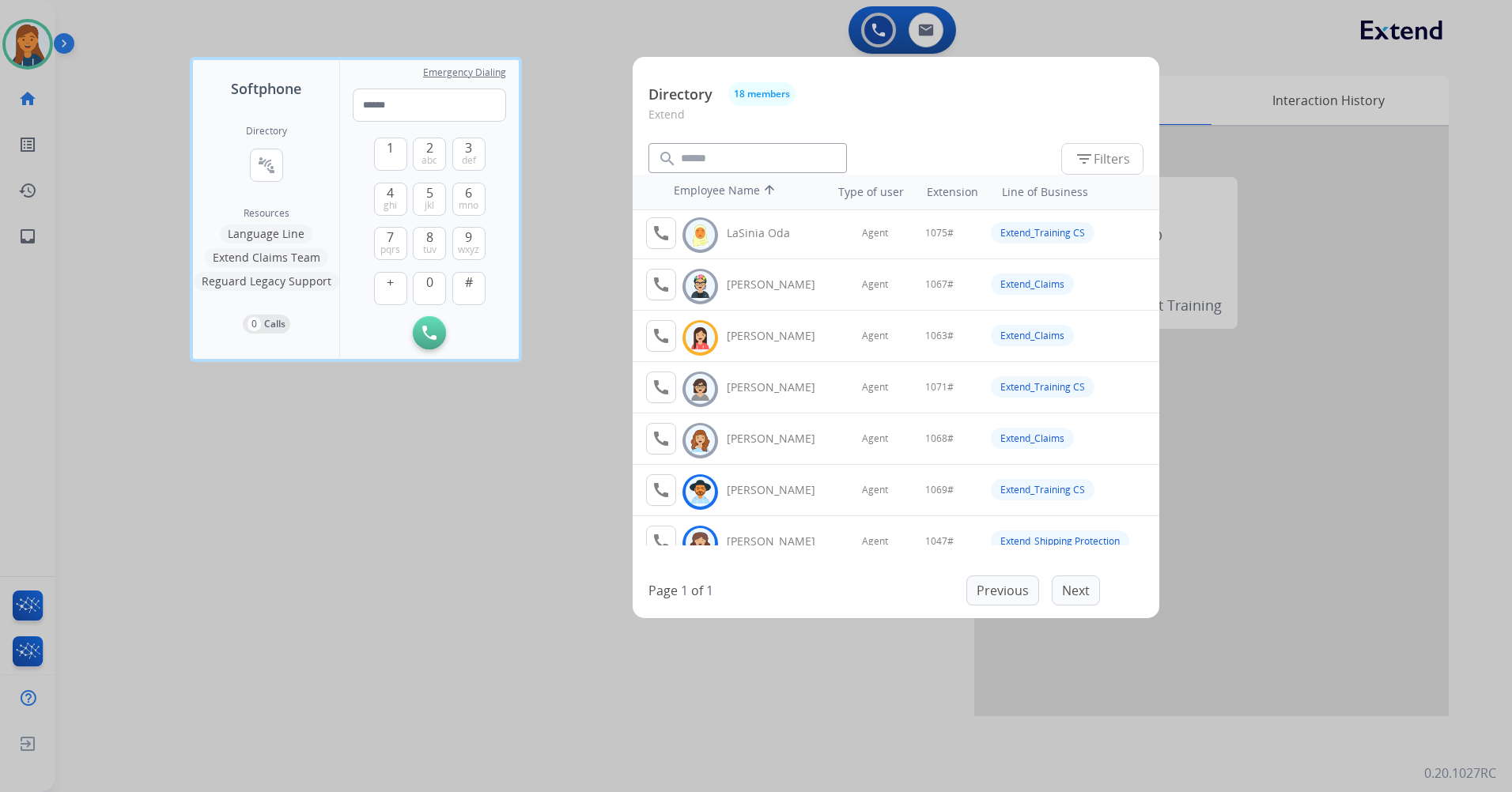
scroll to position [553, 0]
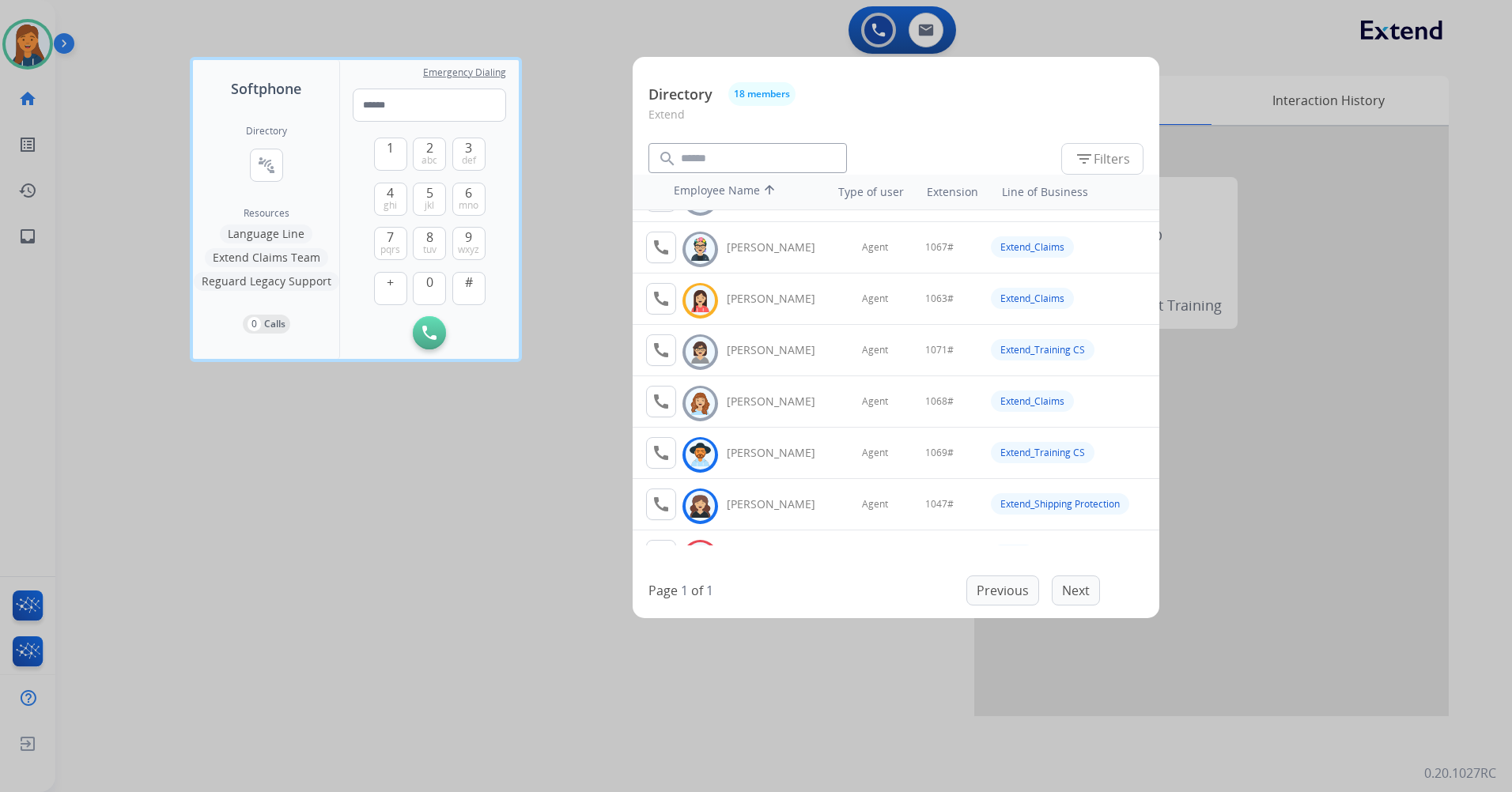
click at [811, 700] on div at bounding box center [756, 396] width 1512 height 792
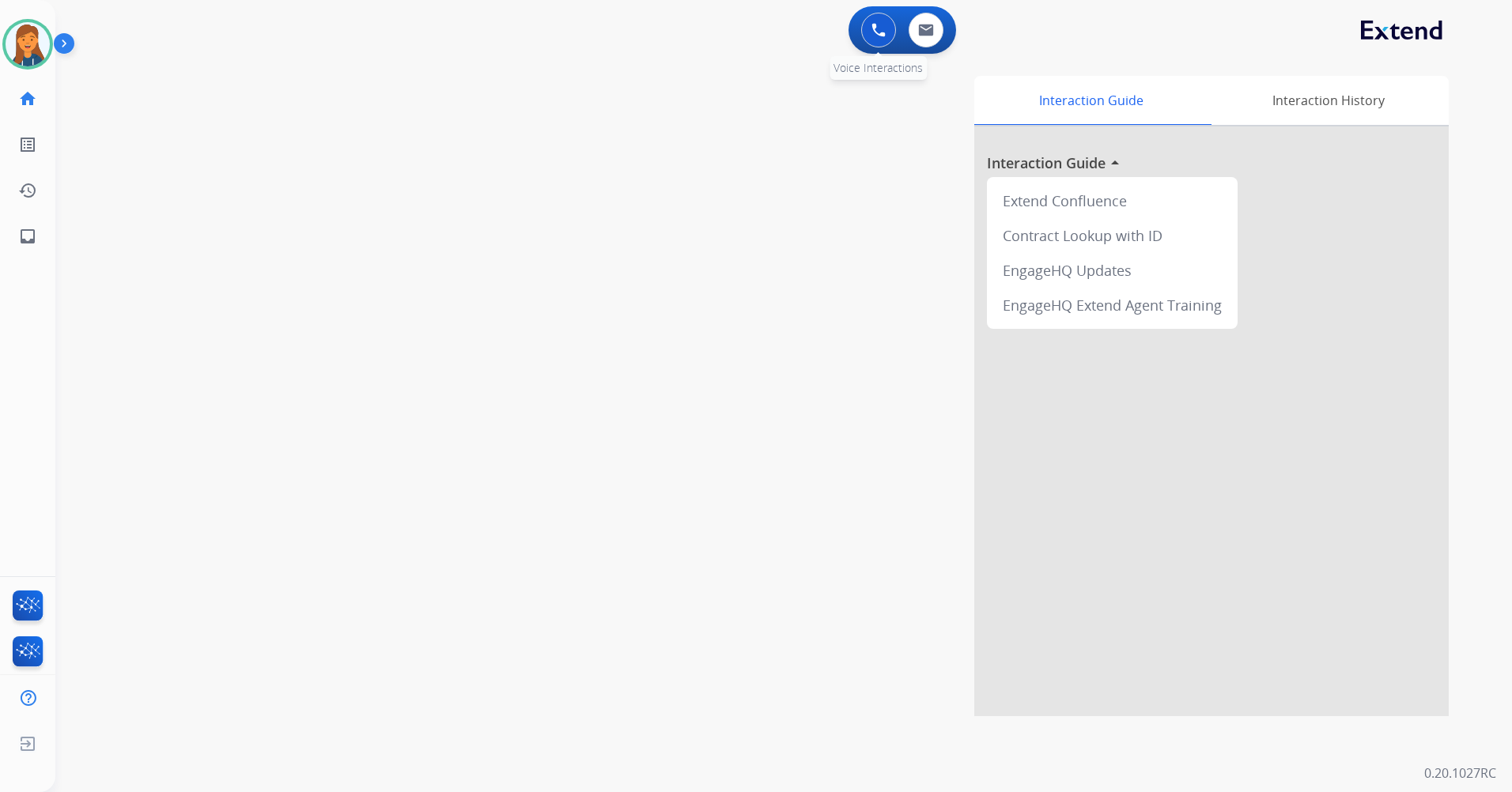
click at [866, 32] on button at bounding box center [878, 30] width 35 height 35
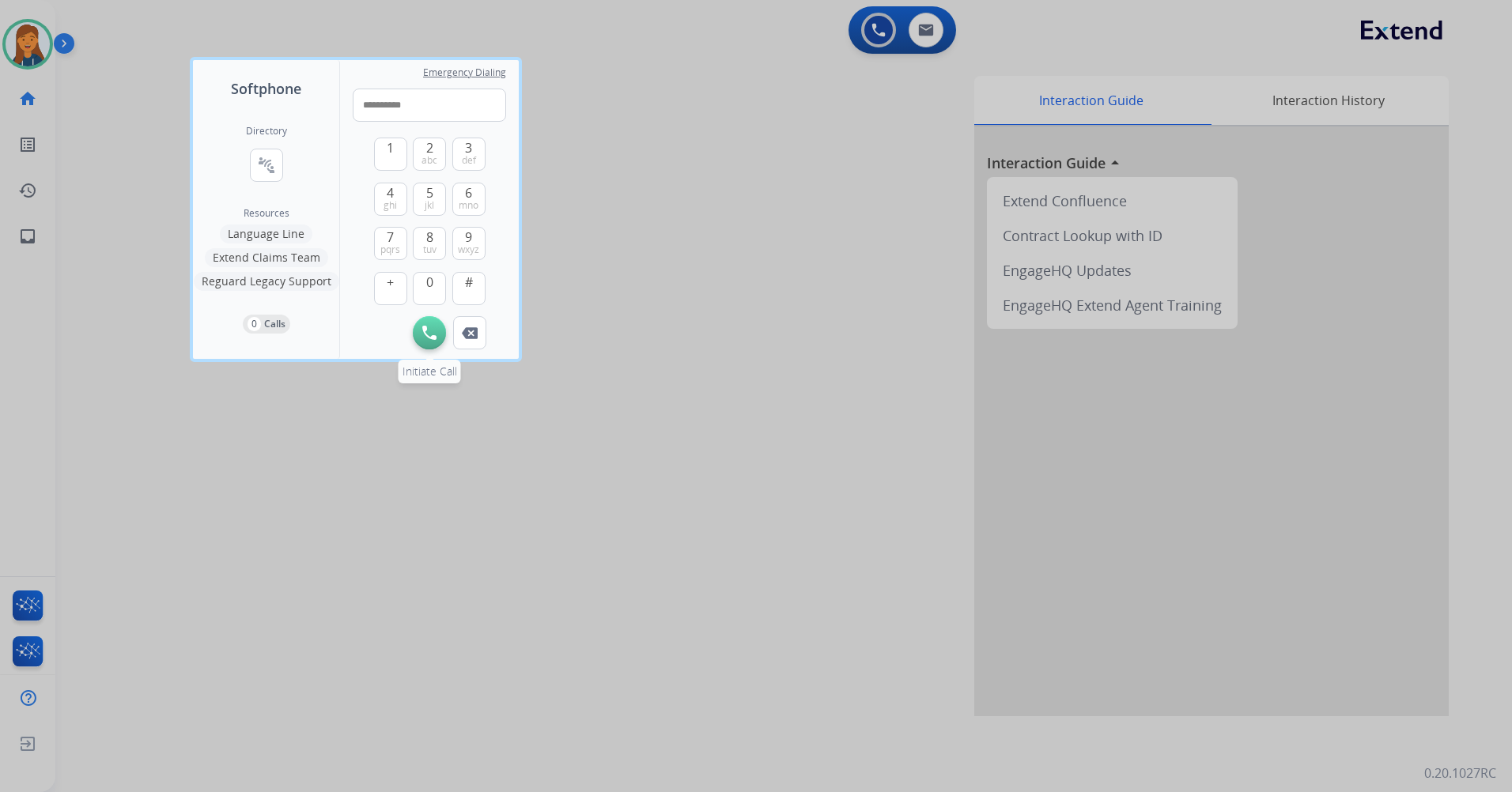
type input "**********"
click at [424, 343] on button "Initiate Call" at bounding box center [429, 333] width 33 height 33
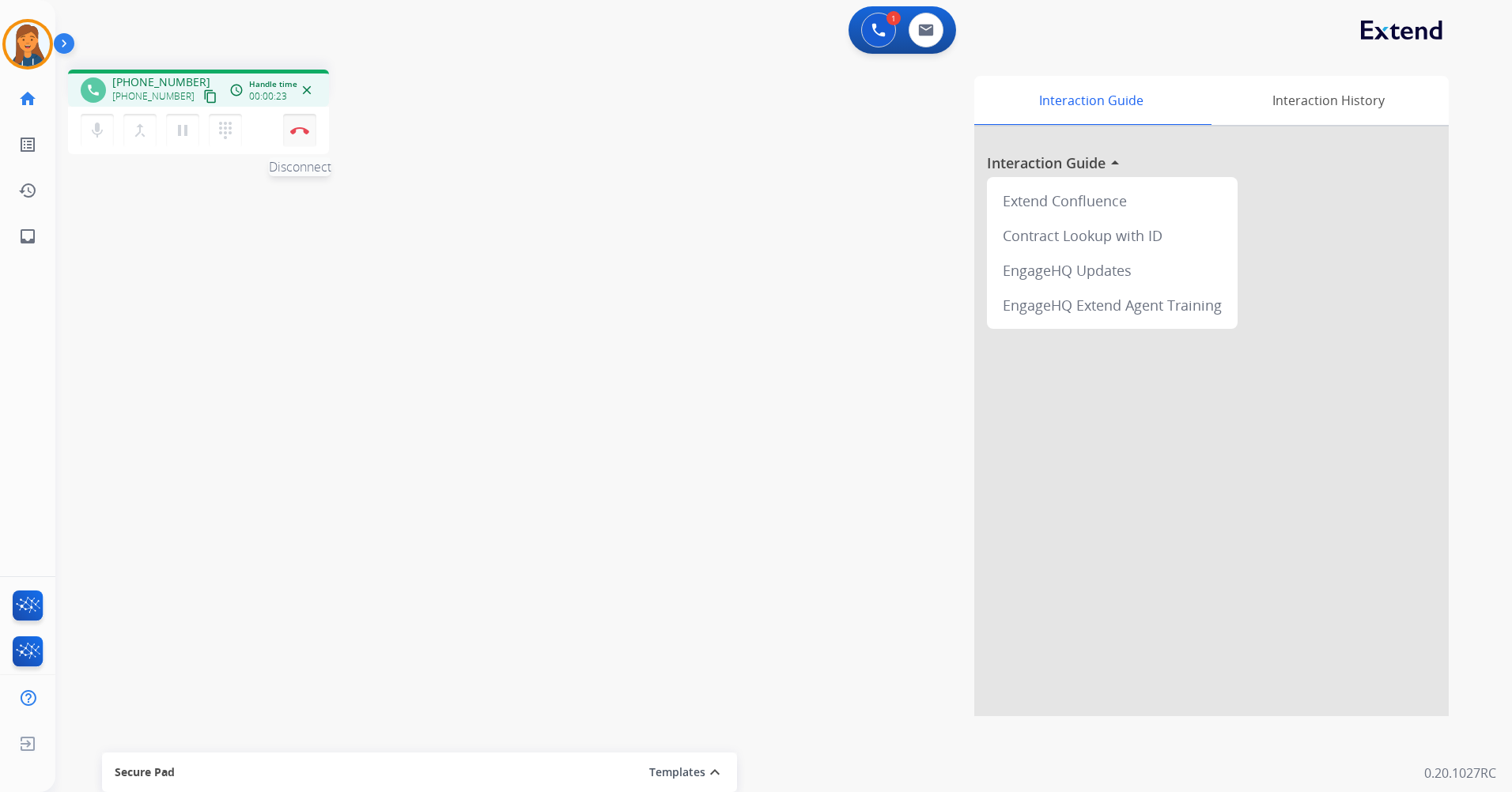
click at [306, 122] on button "Disconnect" at bounding box center [299, 131] width 33 height 33
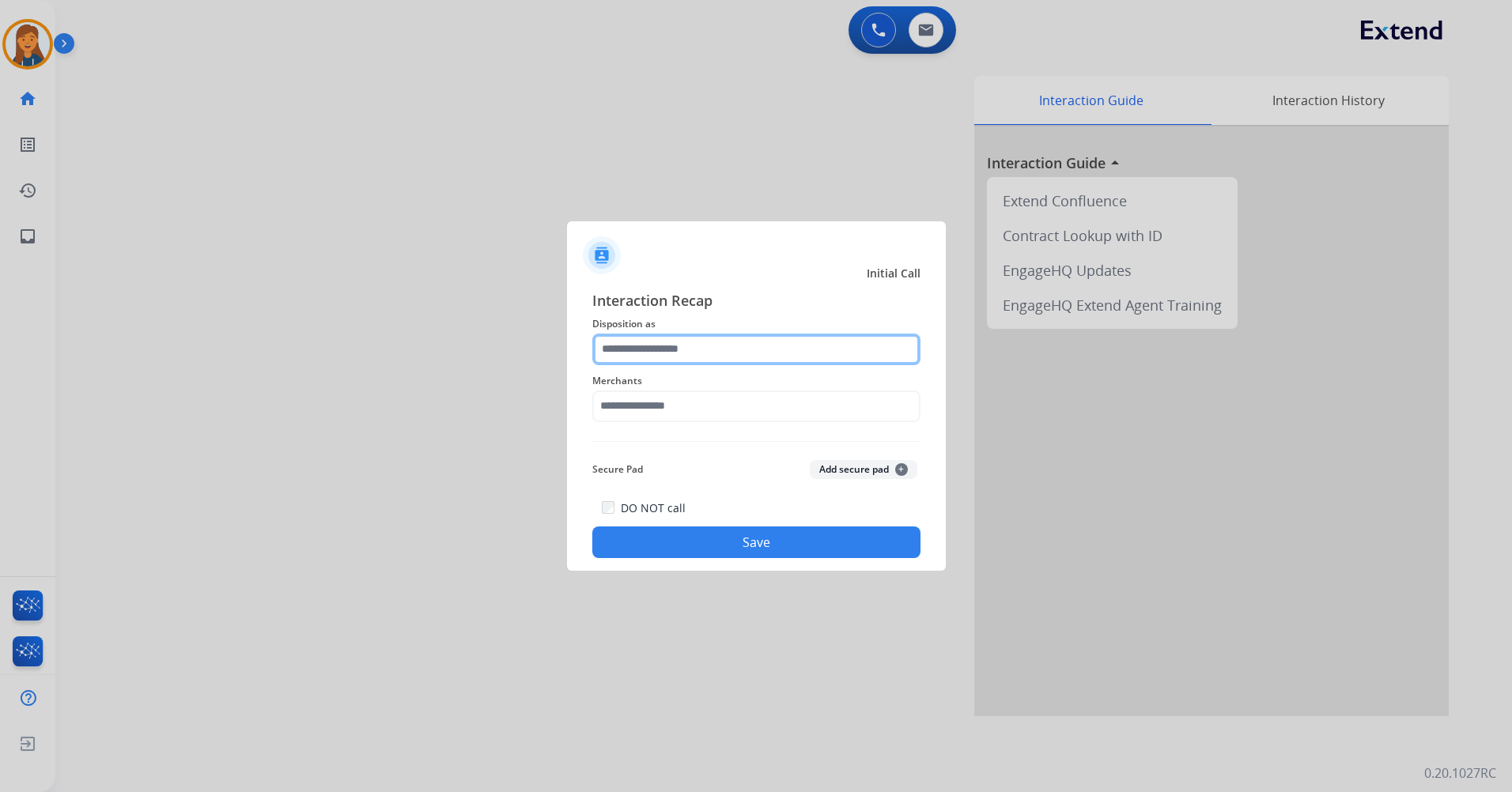
click at [660, 352] on input "text" at bounding box center [756, 349] width 328 height 32
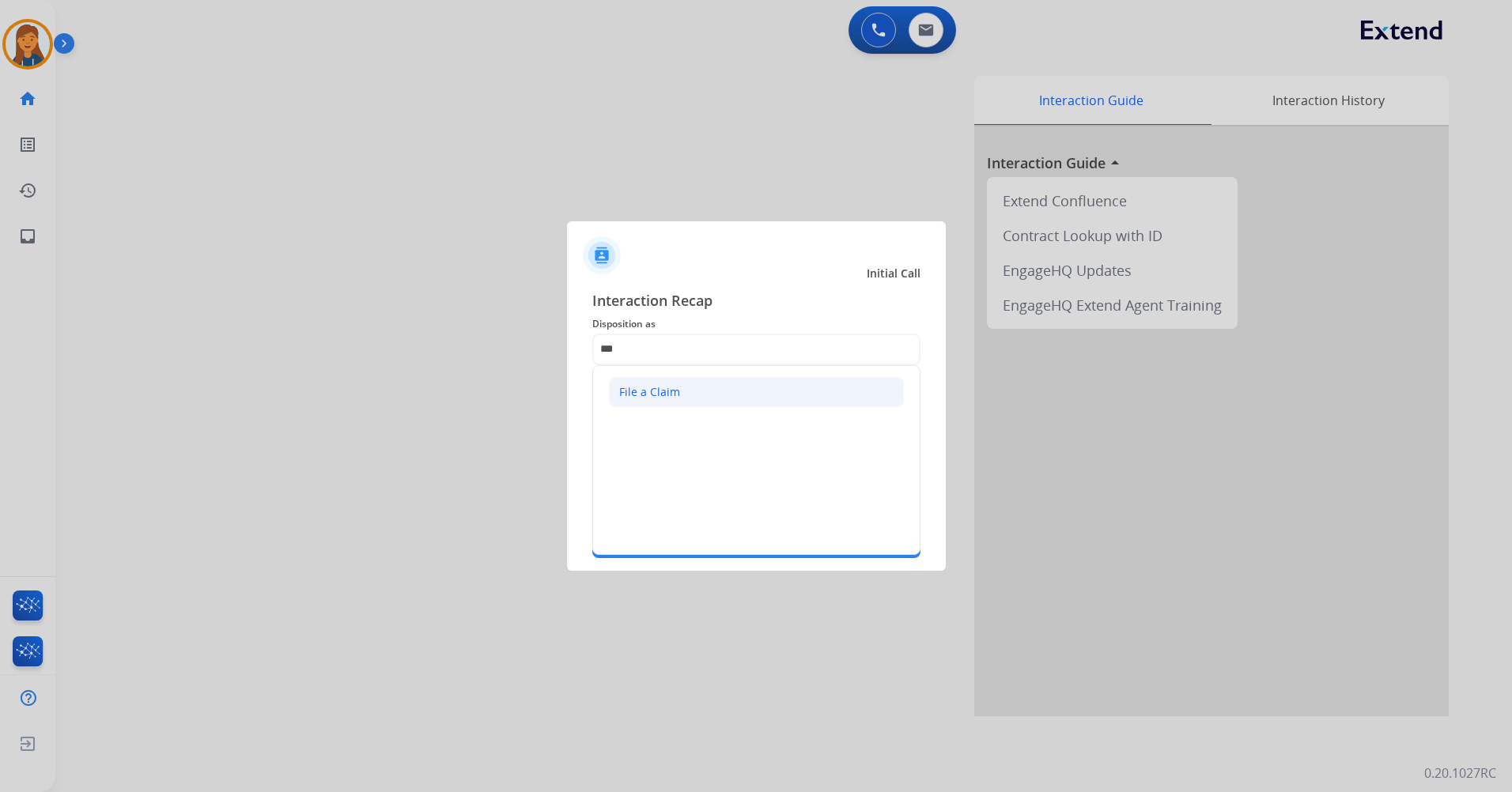
click at [660, 399] on div "File a Claim" at bounding box center [649, 392] width 61 height 16
type input "**********"
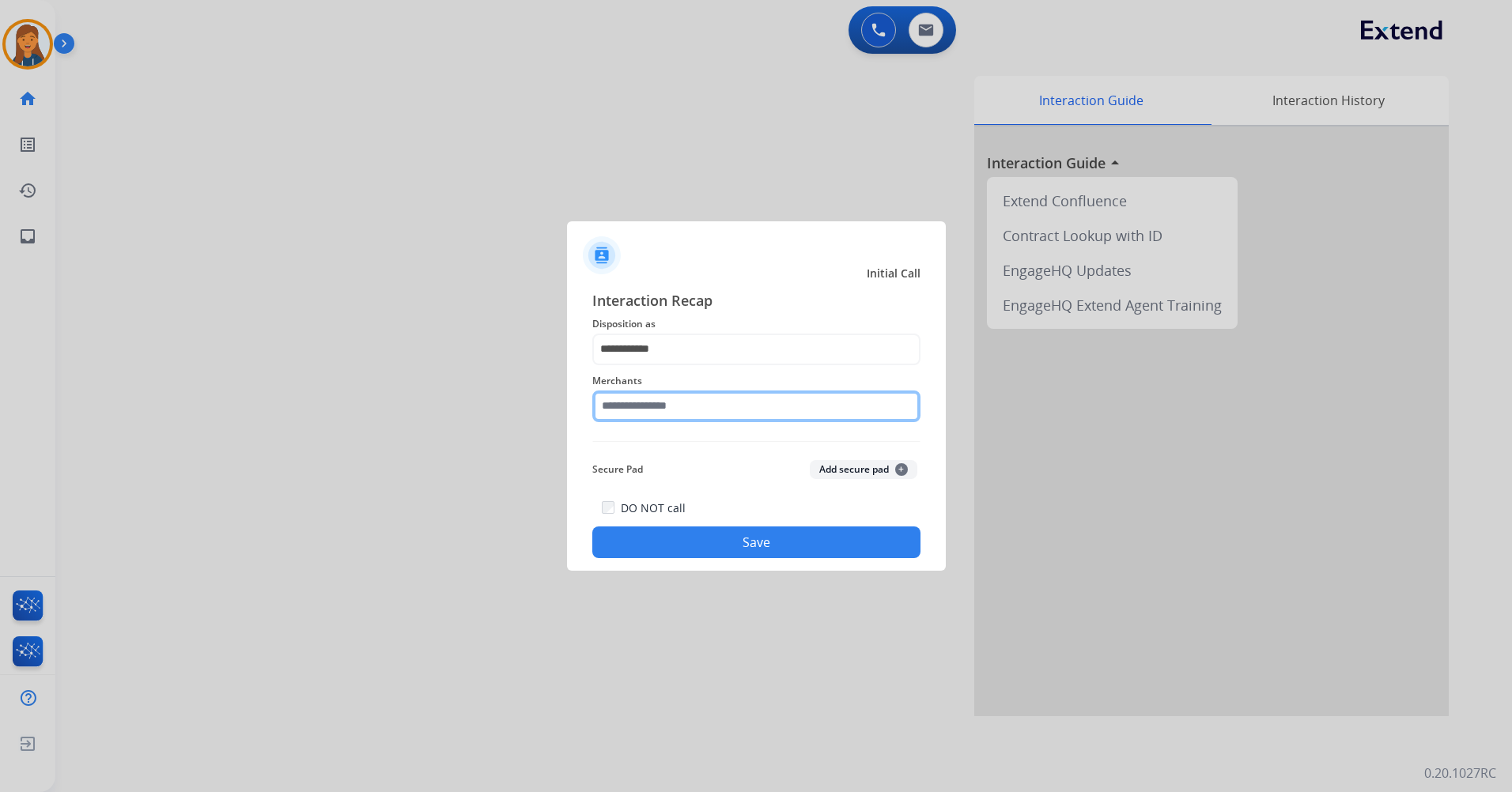
click at [660, 399] on input "text" at bounding box center [756, 407] width 328 height 32
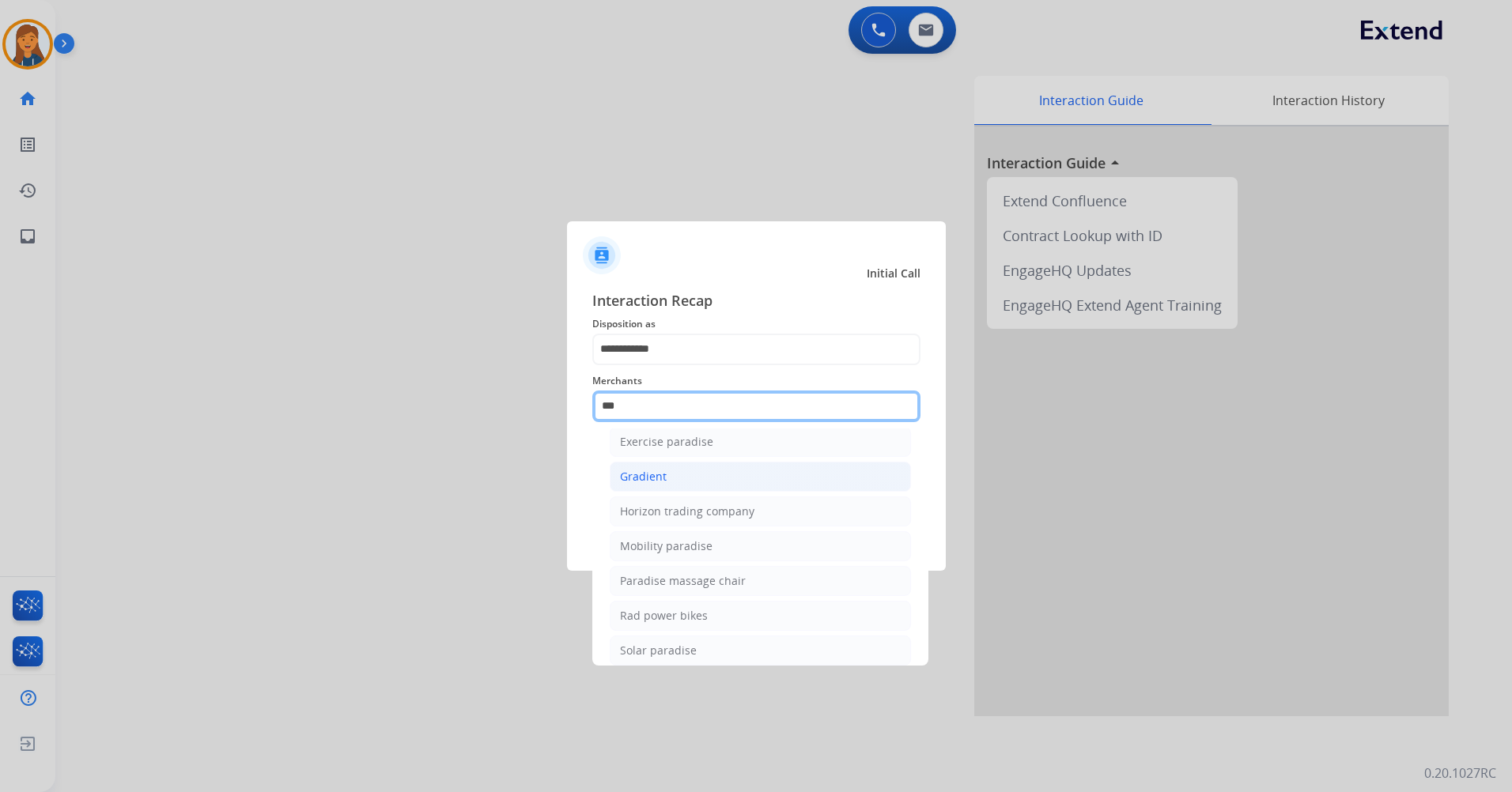
scroll to position [130, 0]
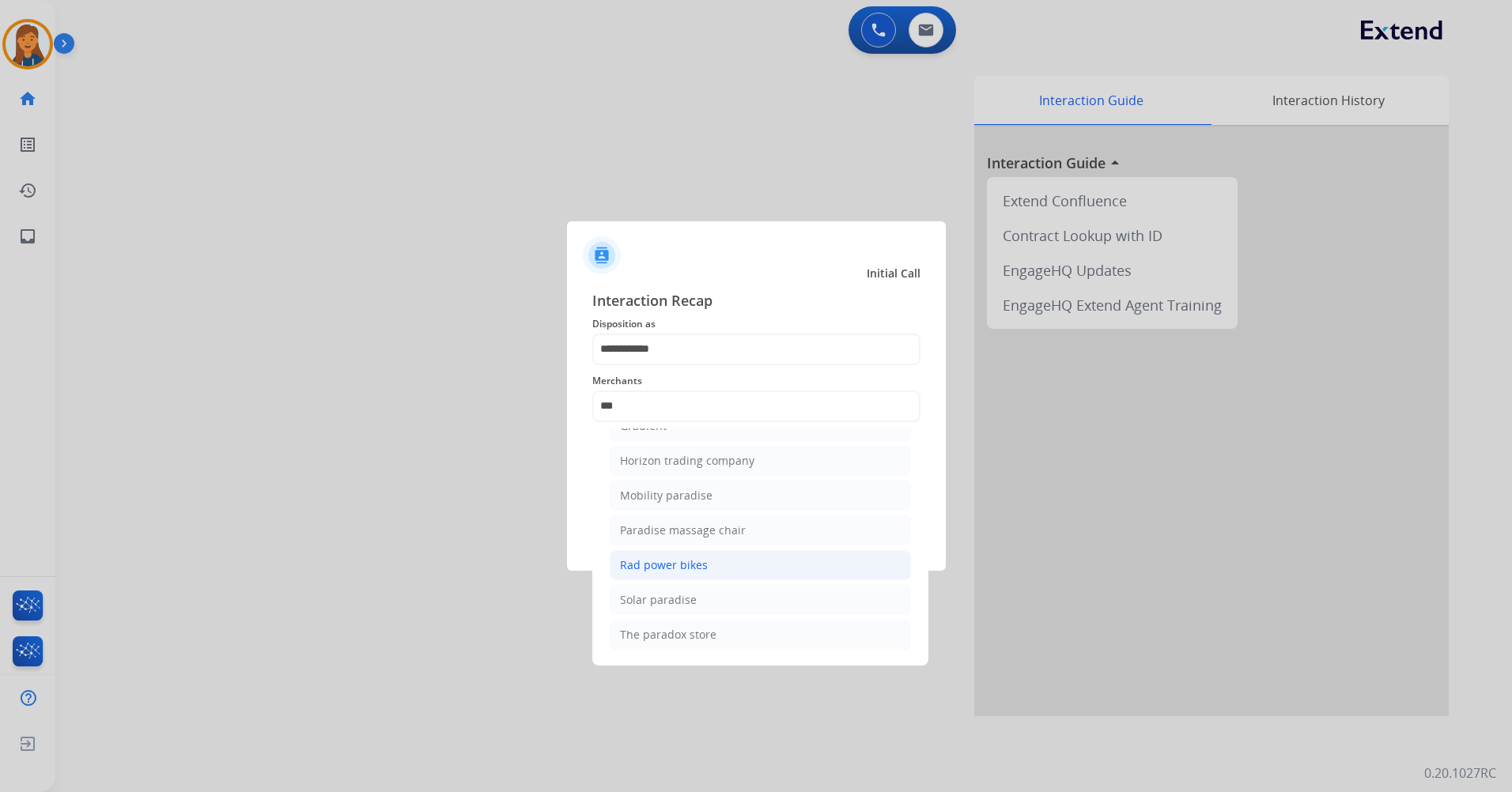
click at [668, 562] on div "Rad power bikes" at bounding box center [664, 565] width 88 height 16
type input "**********"
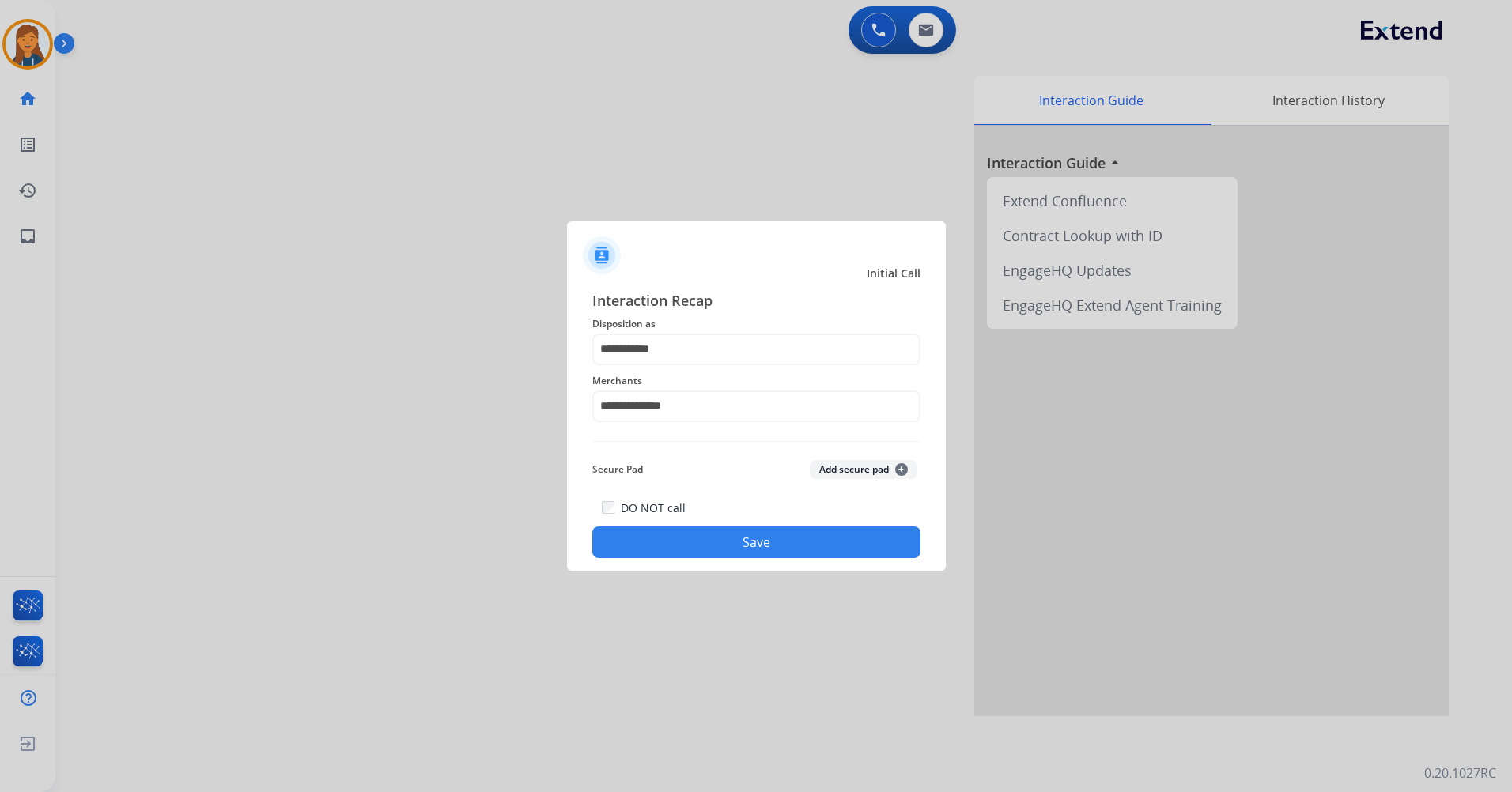
click at [665, 546] on button "Save" at bounding box center [756, 542] width 328 height 32
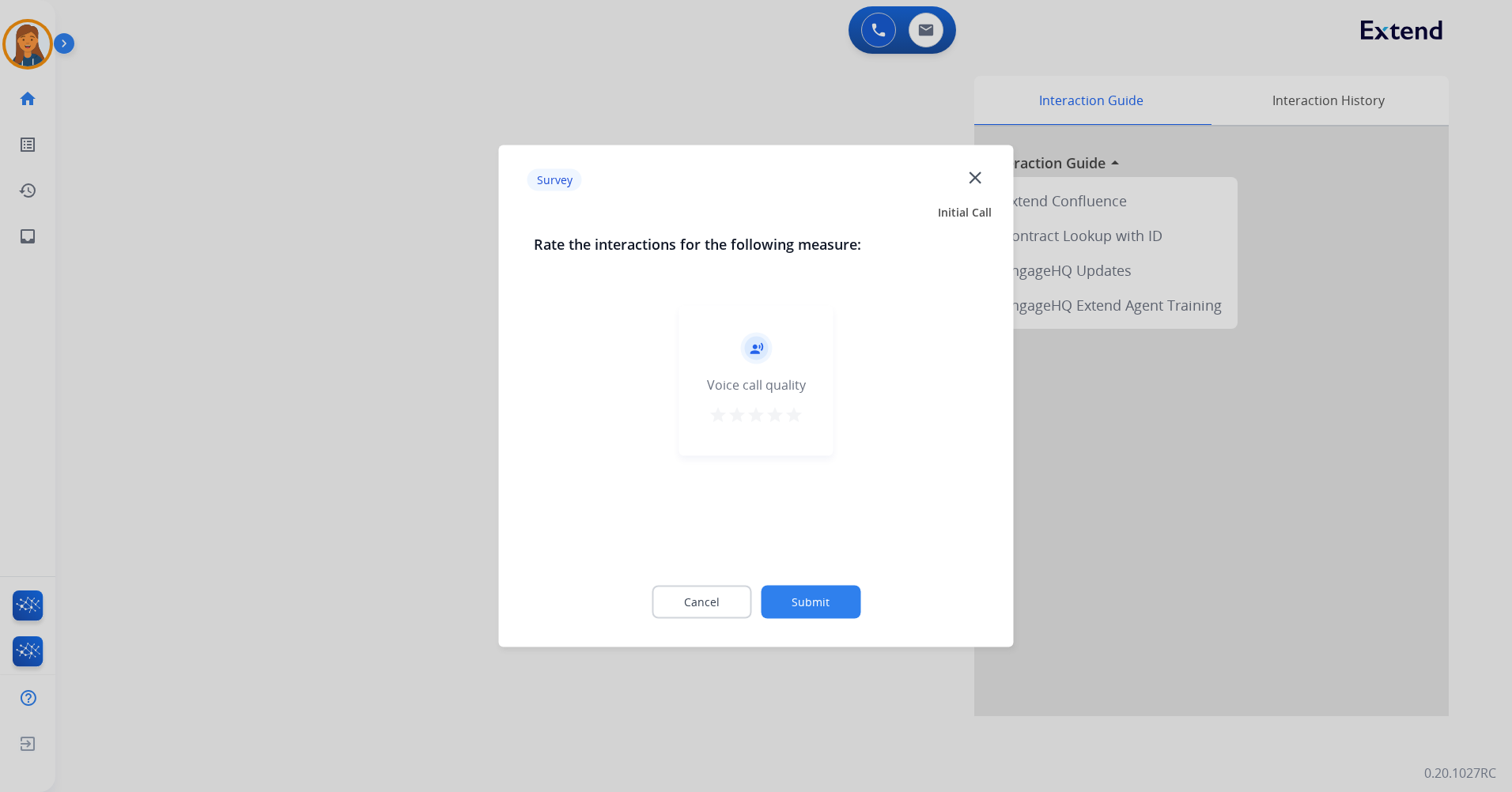
click at [798, 424] on button "star" at bounding box center [793, 418] width 19 height 24
click at [818, 594] on button "Submit" at bounding box center [810, 602] width 100 height 33
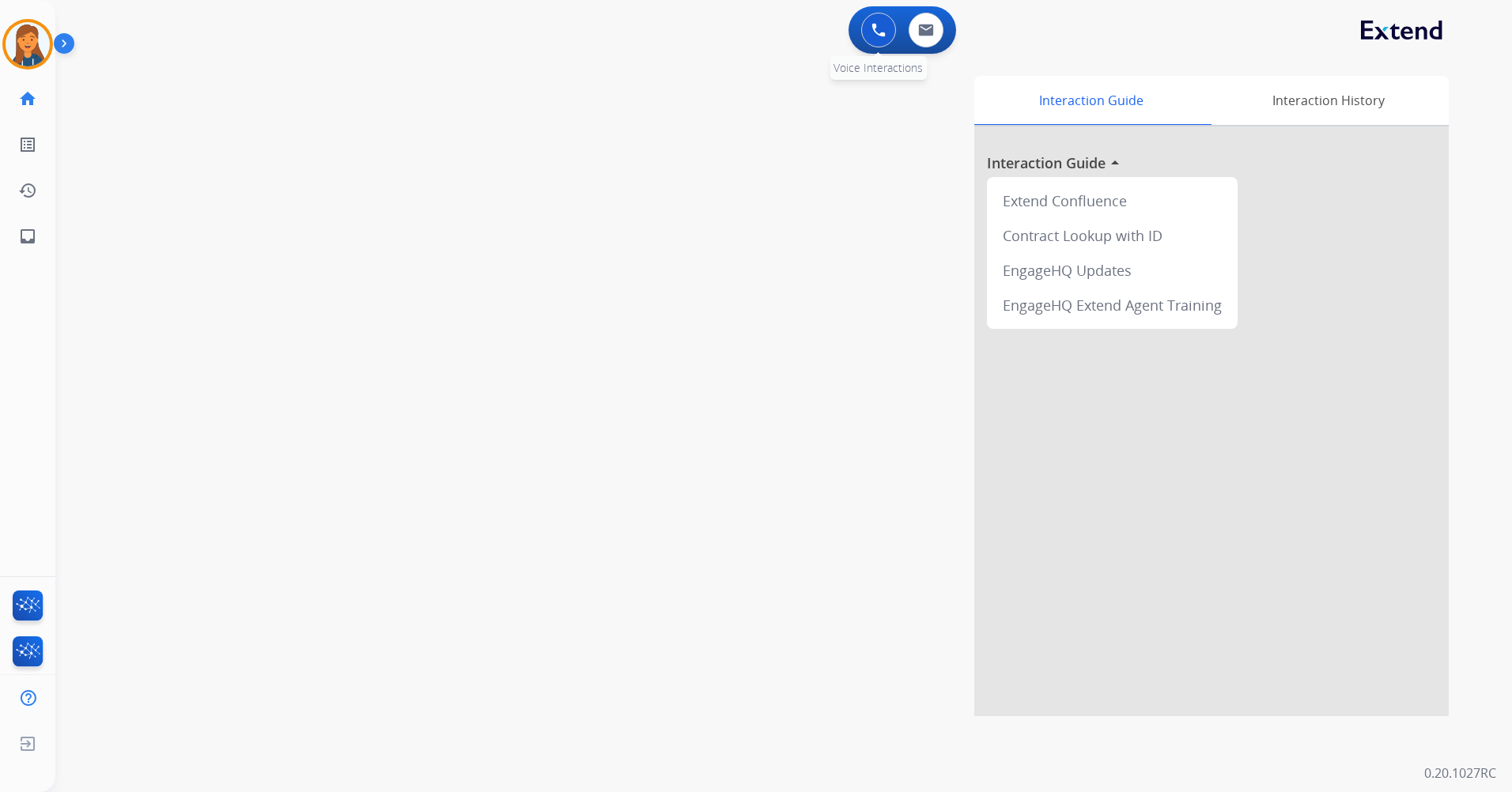
click at [877, 32] on img at bounding box center [878, 30] width 14 height 14
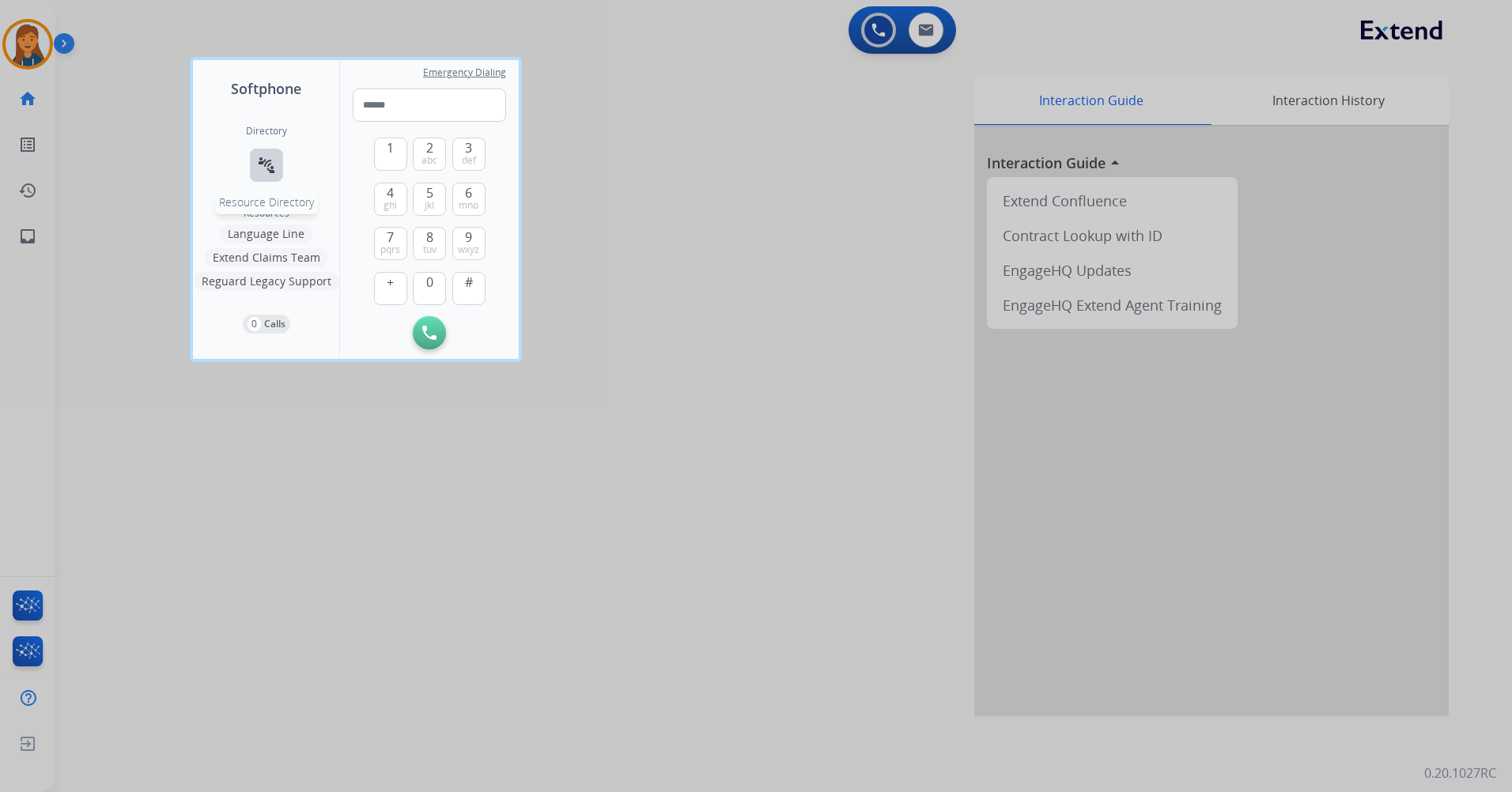
click at [268, 161] on mat-icon "connect_without_contact" at bounding box center [266, 165] width 19 height 19
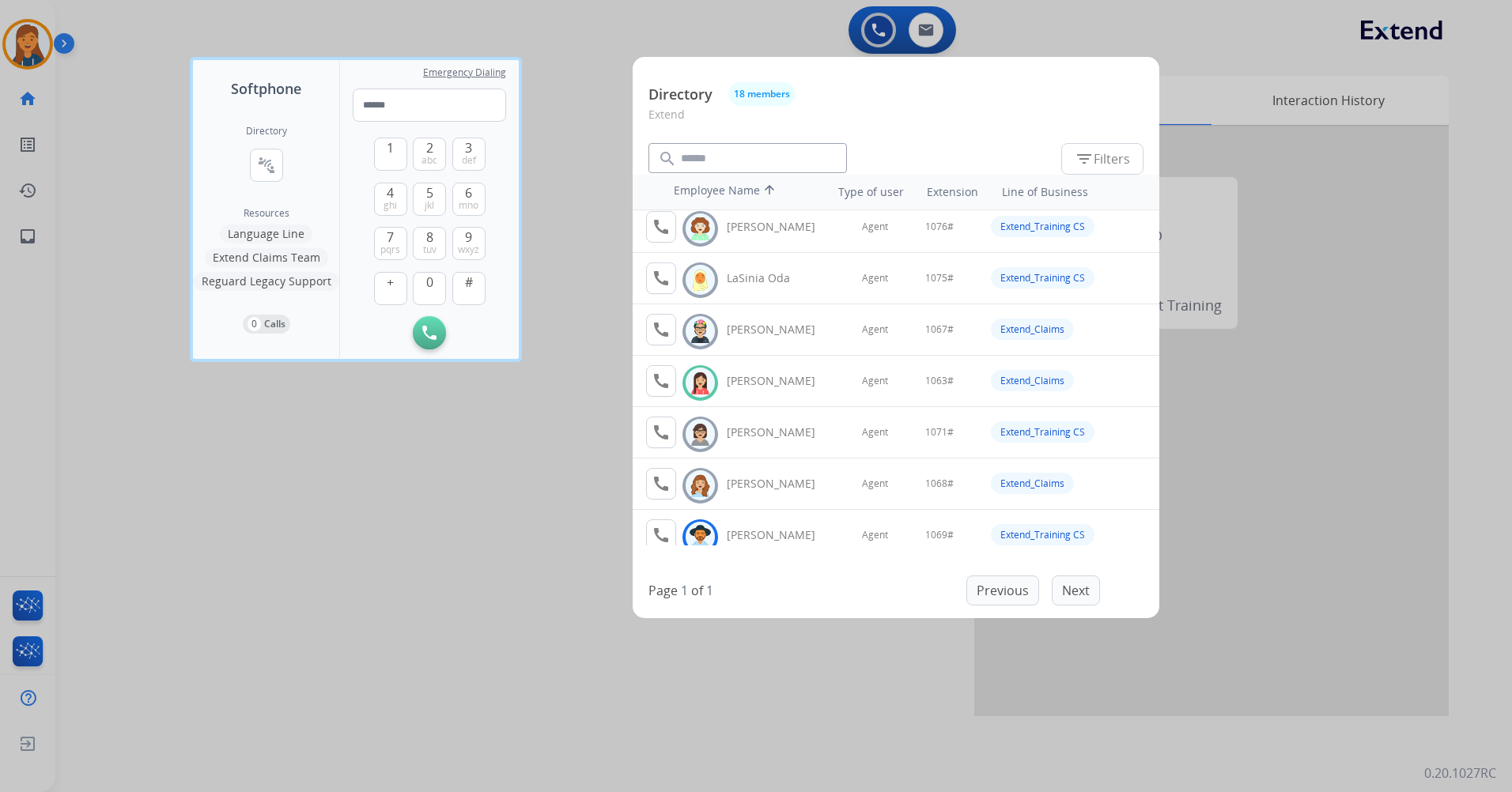
scroll to position [474, 0]
click at [671, 378] on button "call Agent Available." at bounding box center [661, 378] width 30 height 32
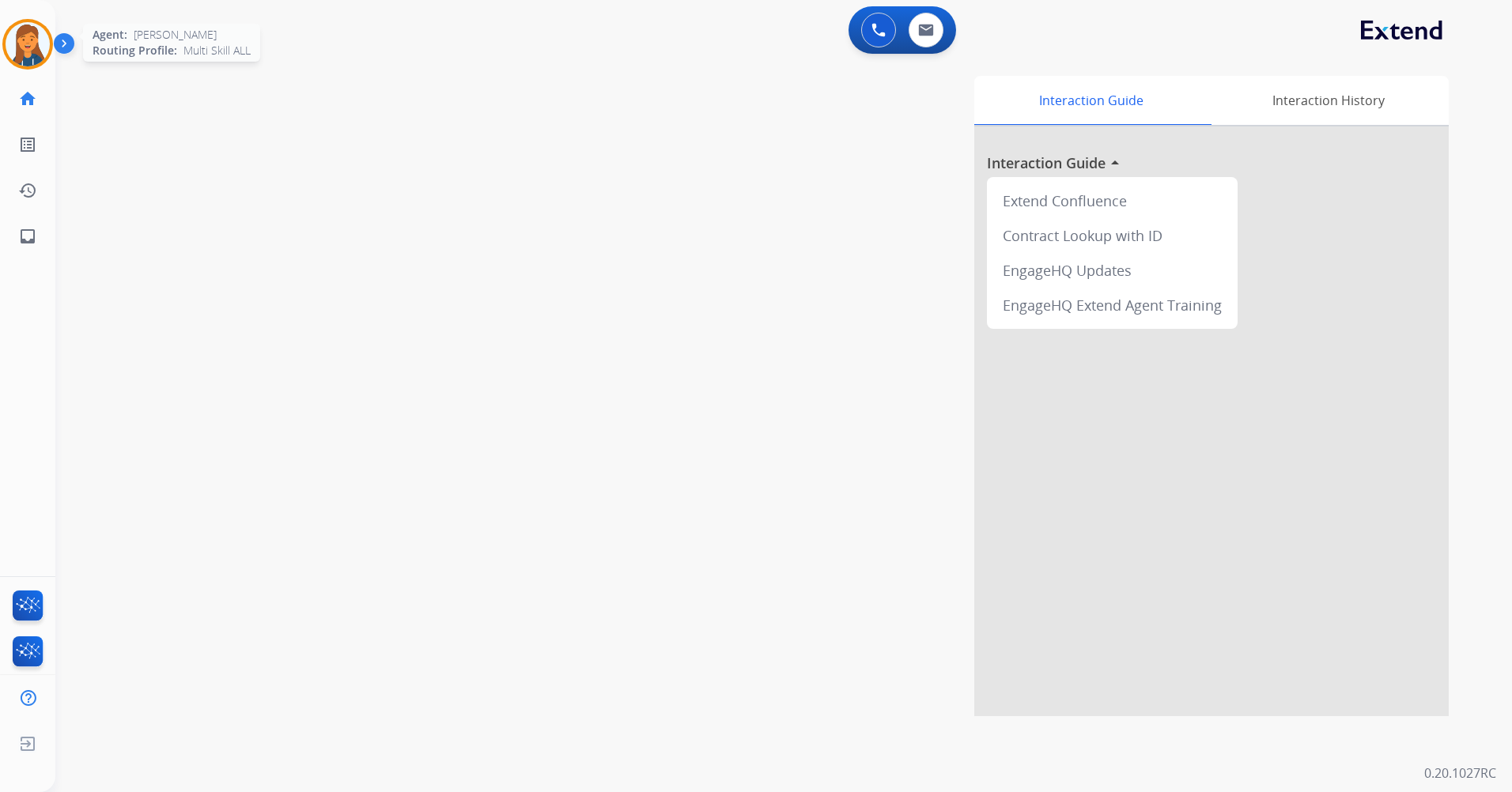
click at [8, 51] on img at bounding box center [27, 44] width 44 height 44
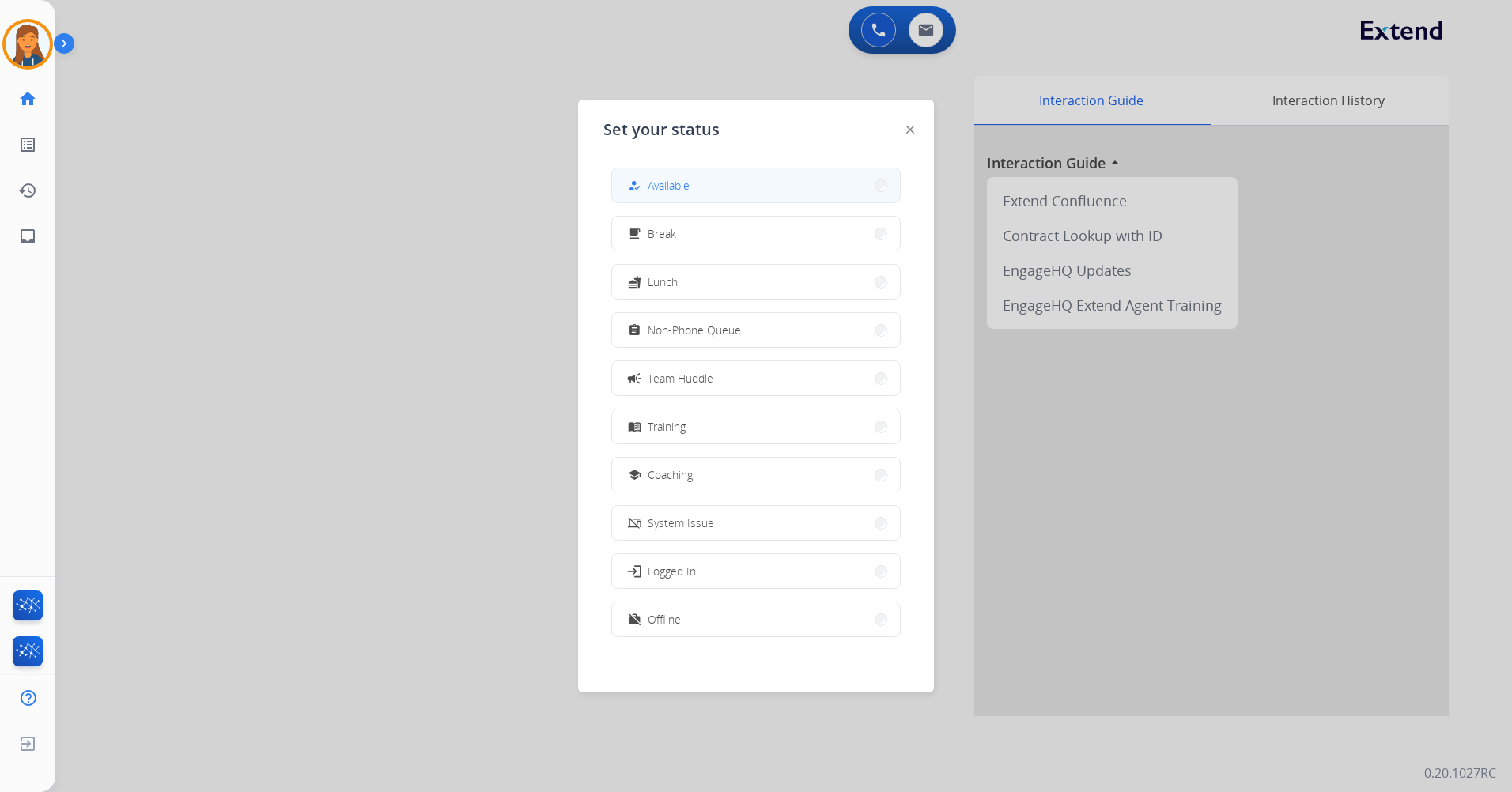
click at [729, 177] on button "how_to_reg Available" at bounding box center [756, 185] width 288 height 34
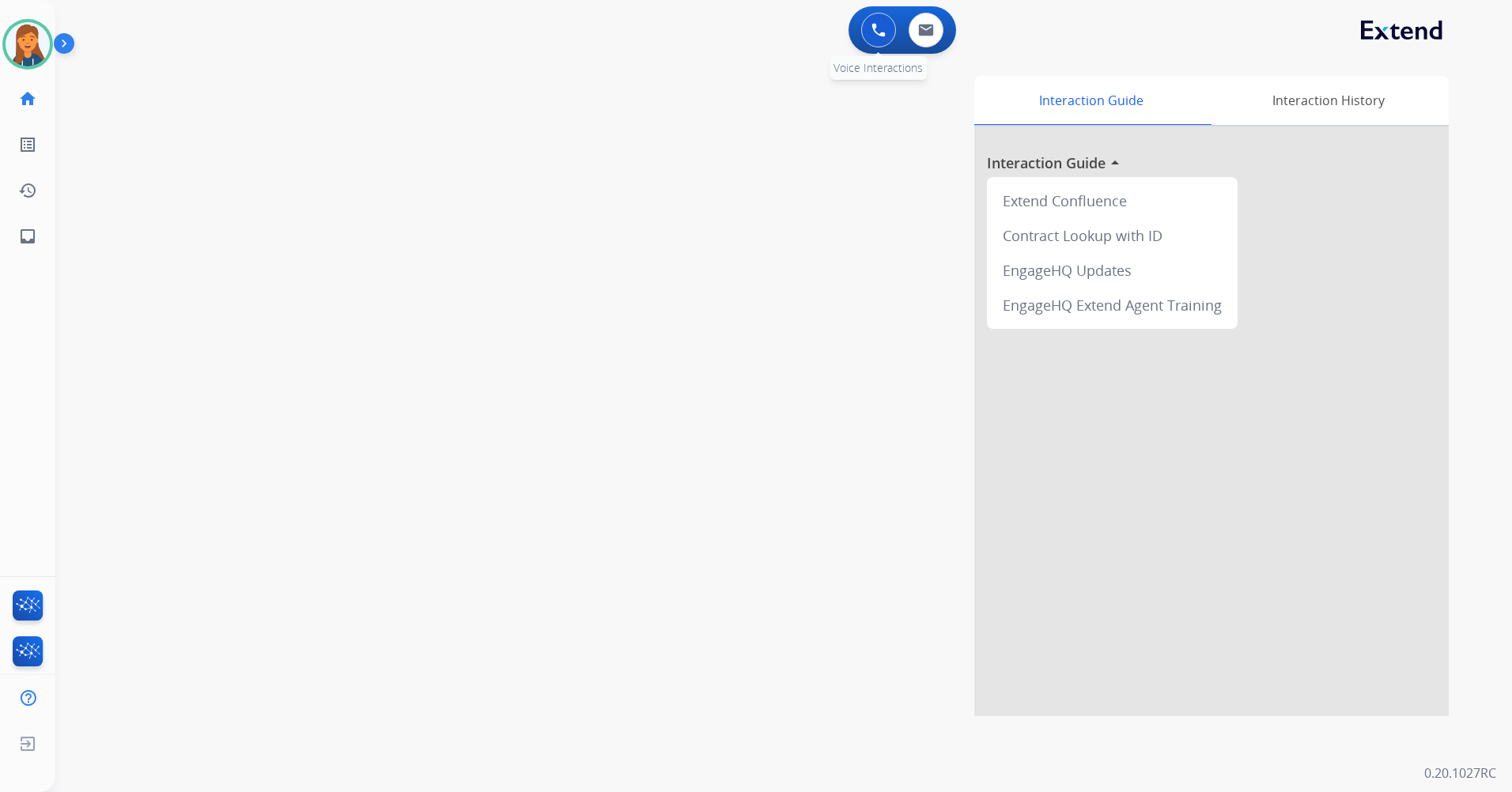
click at [887, 31] on button at bounding box center [878, 30] width 35 height 35
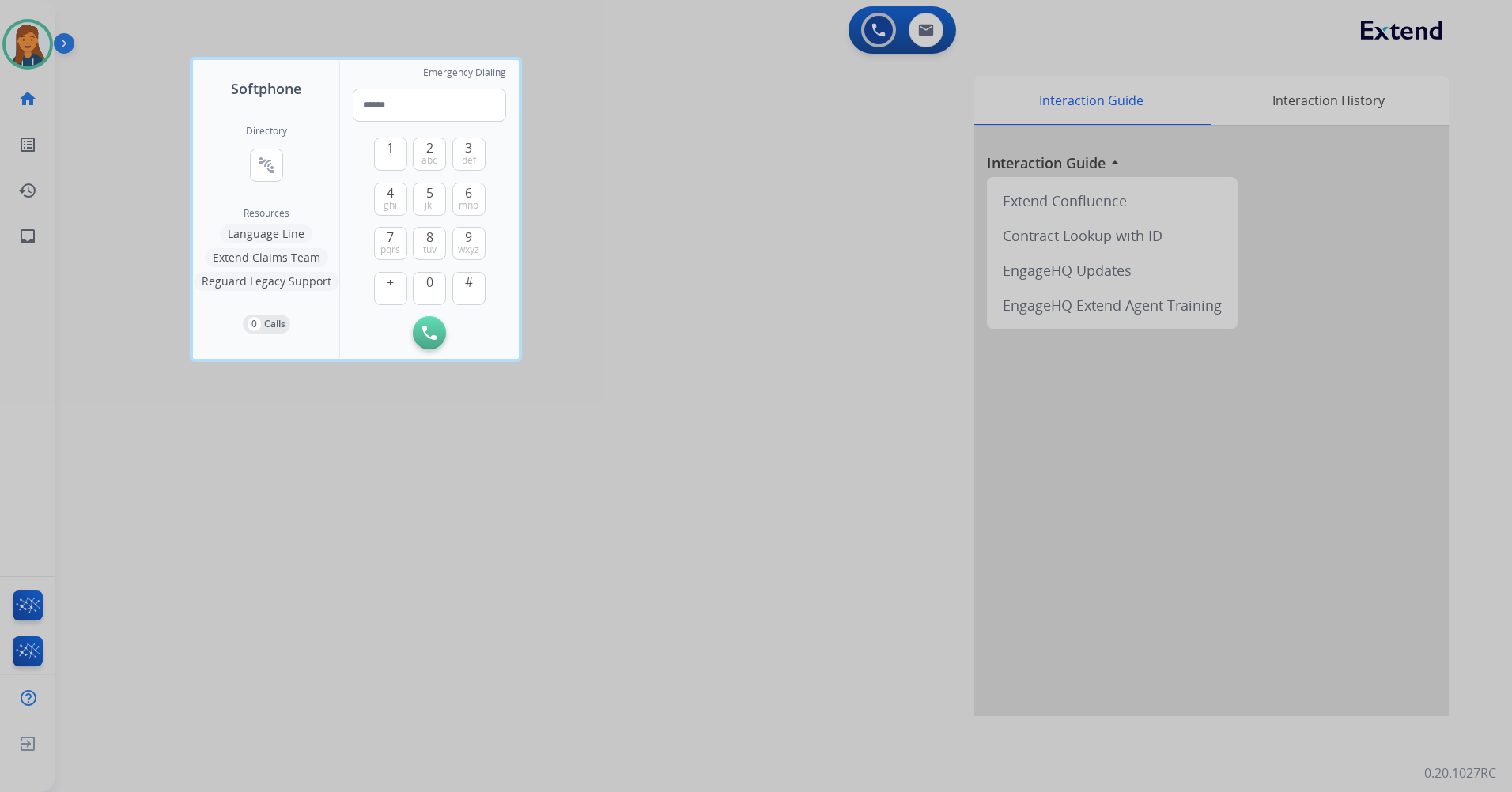
click at [239, 166] on div "Directory connect_without_contact Resource Directory Resources Language Line Ex…" at bounding box center [266, 230] width 146 height 260
click at [254, 161] on button "connect_without_contact Resource Directory" at bounding box center [266, 166] width 33 height 33
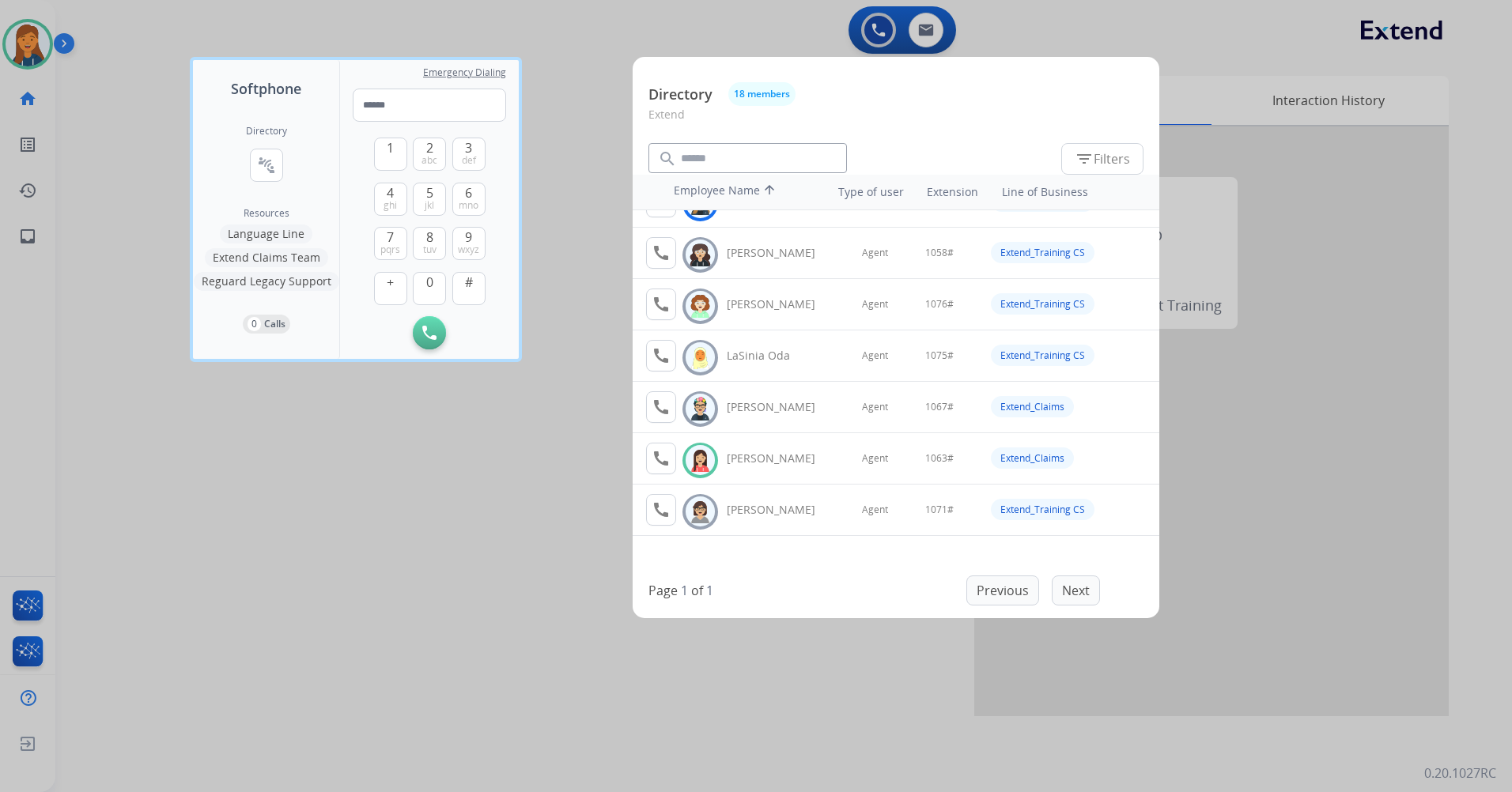
scroll to position [395, 0]
click at [663, 454] on mat-icon "call" at bounding box center [660, 457] width 19 height 19
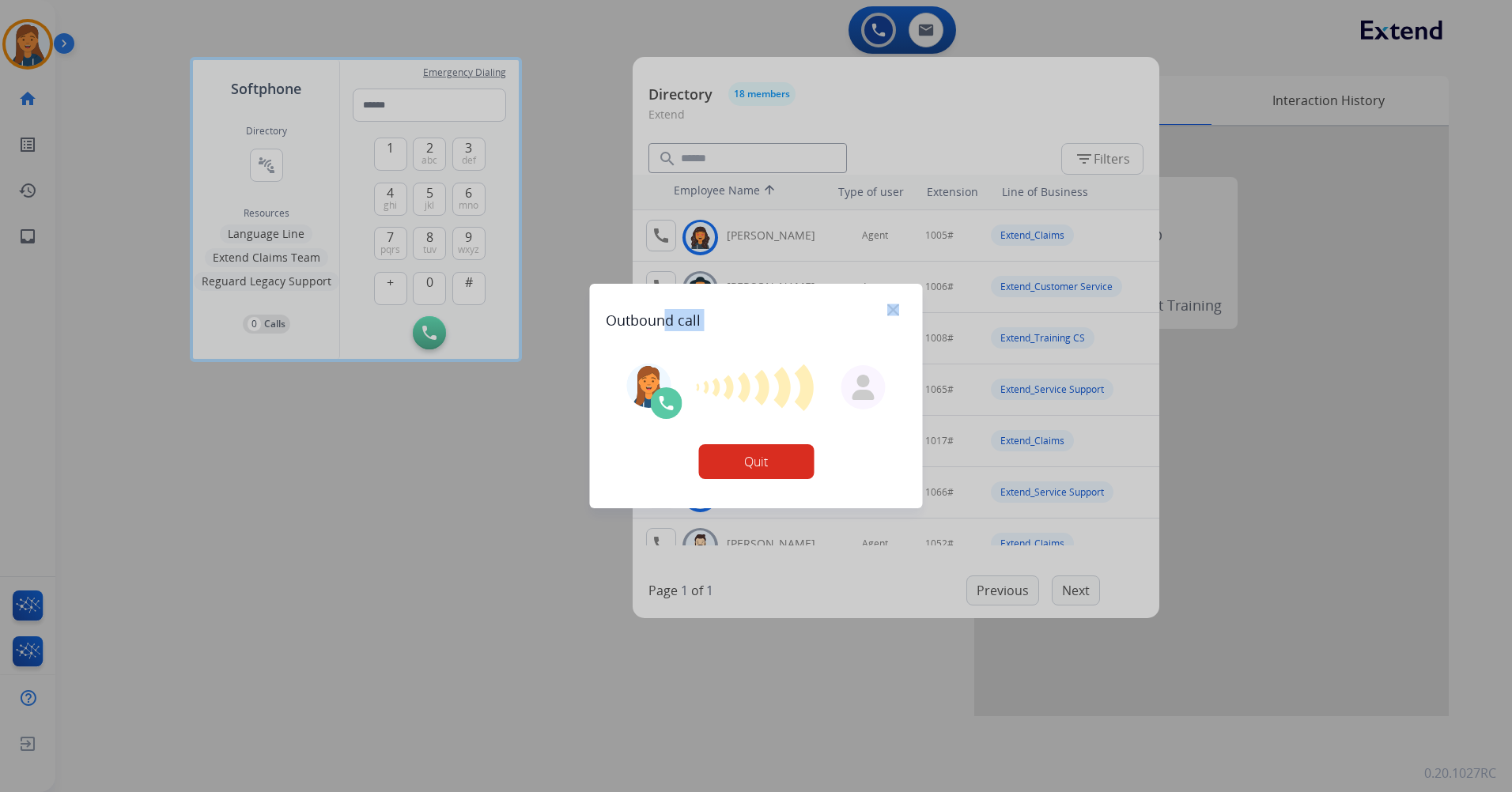
drag, startPoint x: 816, startPoint y: 314, endPoint x: 664, endPoint y: 312, distance: 152.0
click at [664, 312] on div "Outbound call" at bounding box center [756, 314] width 301 height 35
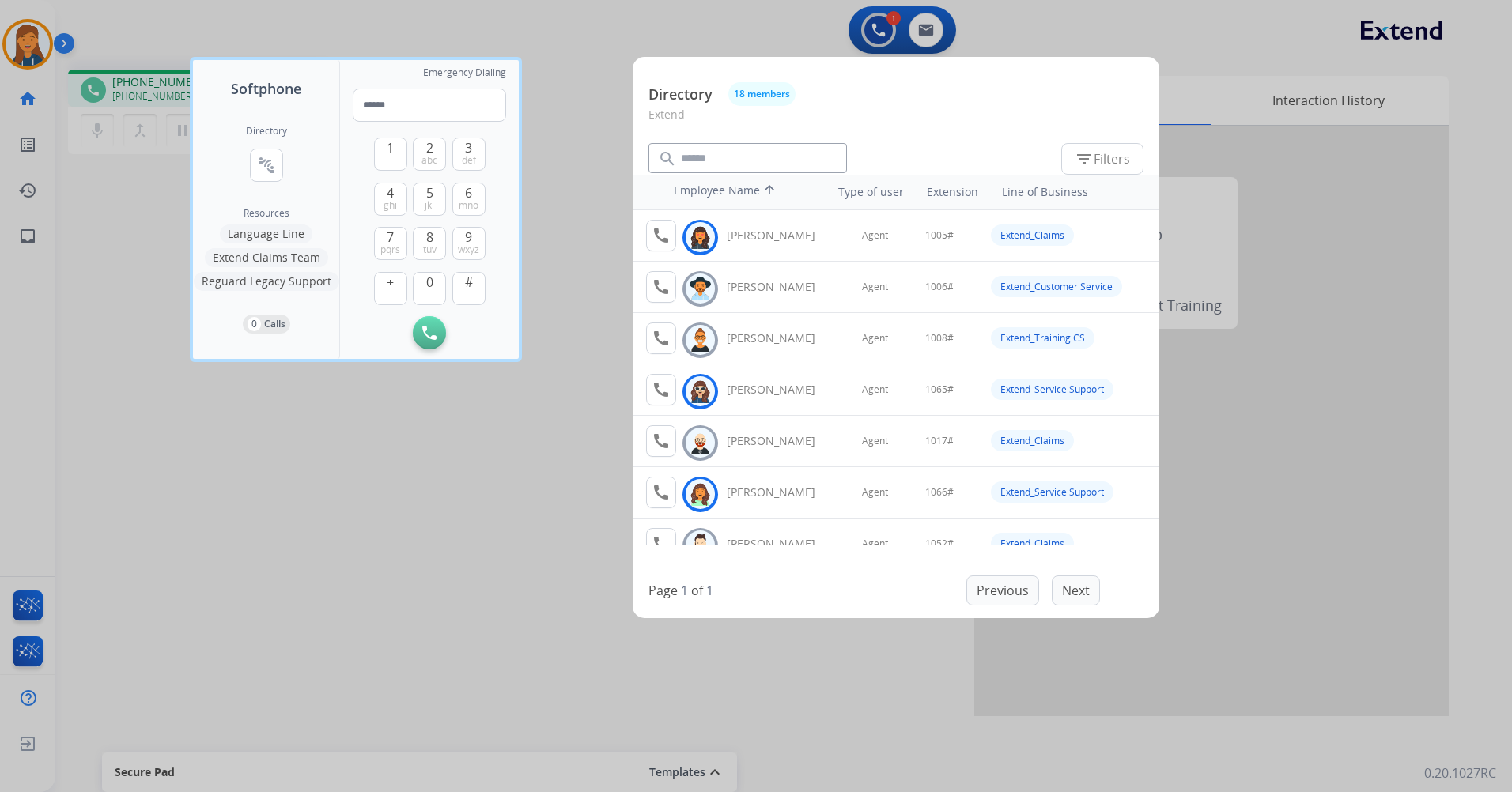
drag, startPoint x: 664, startPoint y: 312, endPoint x: 467, endPoint y: 508, distance: 277.9
click at [467, 508] on div at bounding box center [756, 396] width 1512 height 792
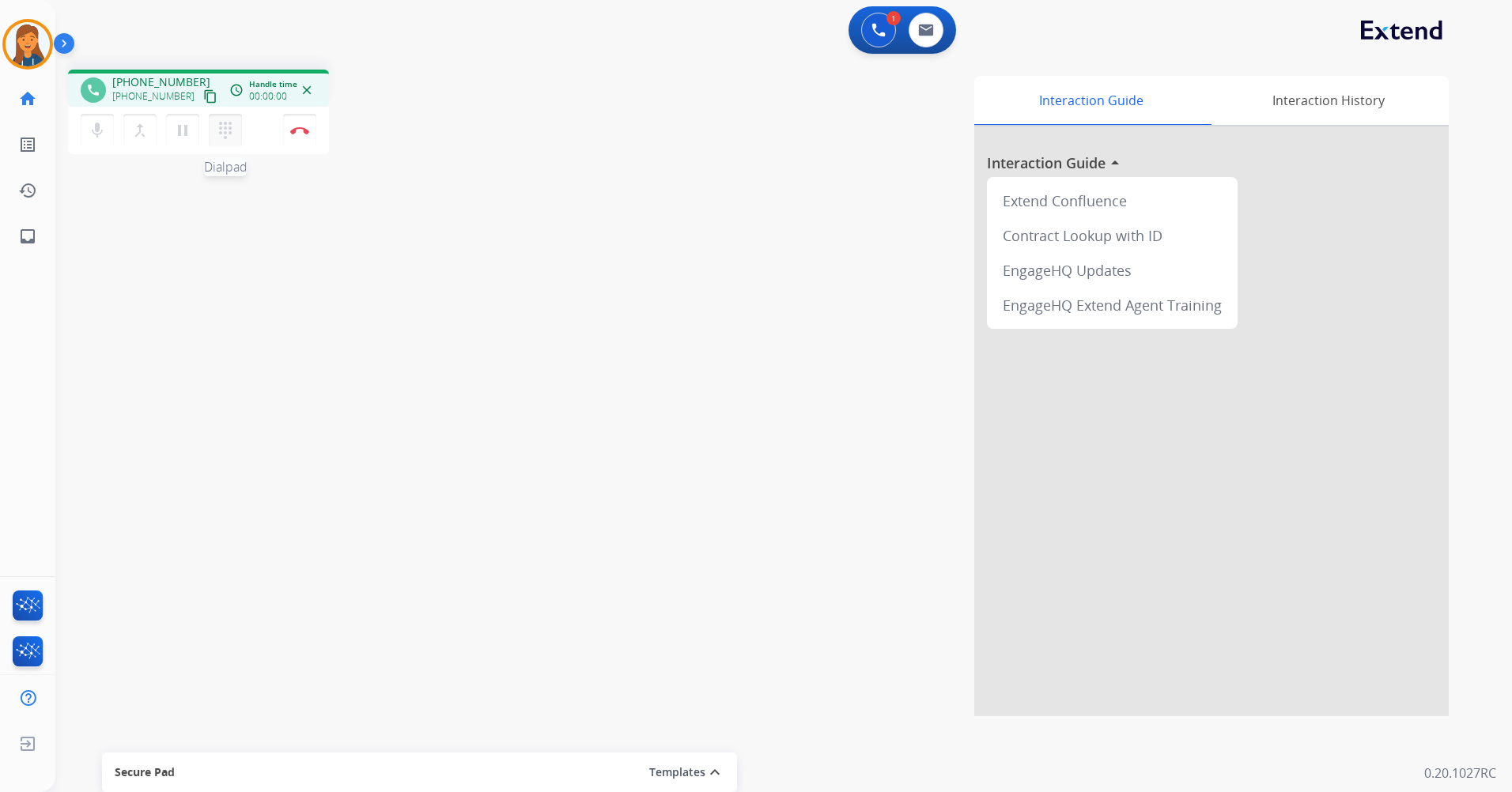
click at [216, 129] on mat-icon "dialpad" at bounding box center [225, 130] width 19 height 19
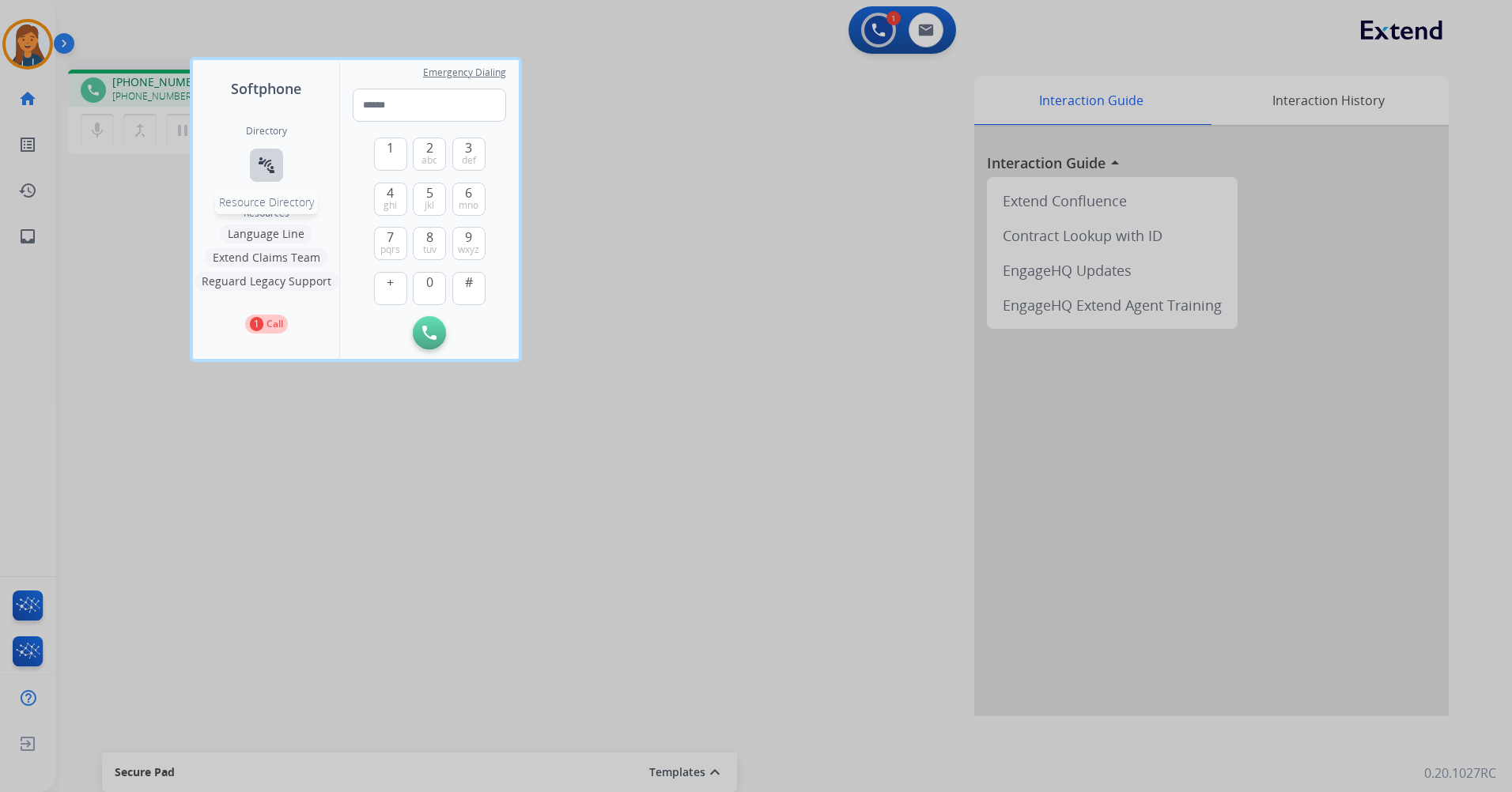
click at [277, 162] on button "connect_without_contact Resource Directory" at bounding box center [266, 166] width 33 height 33
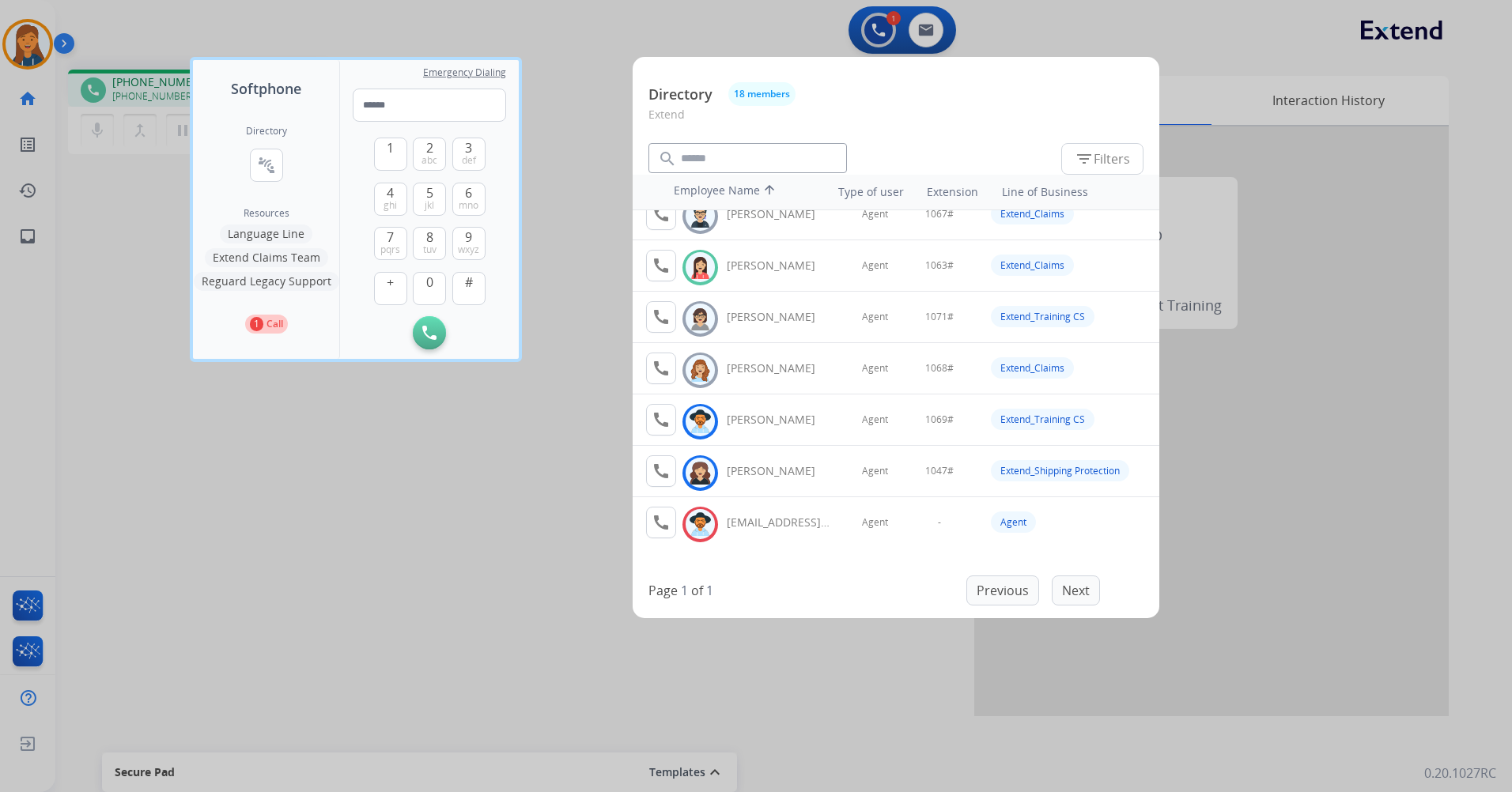
scroll to position [602, 0]
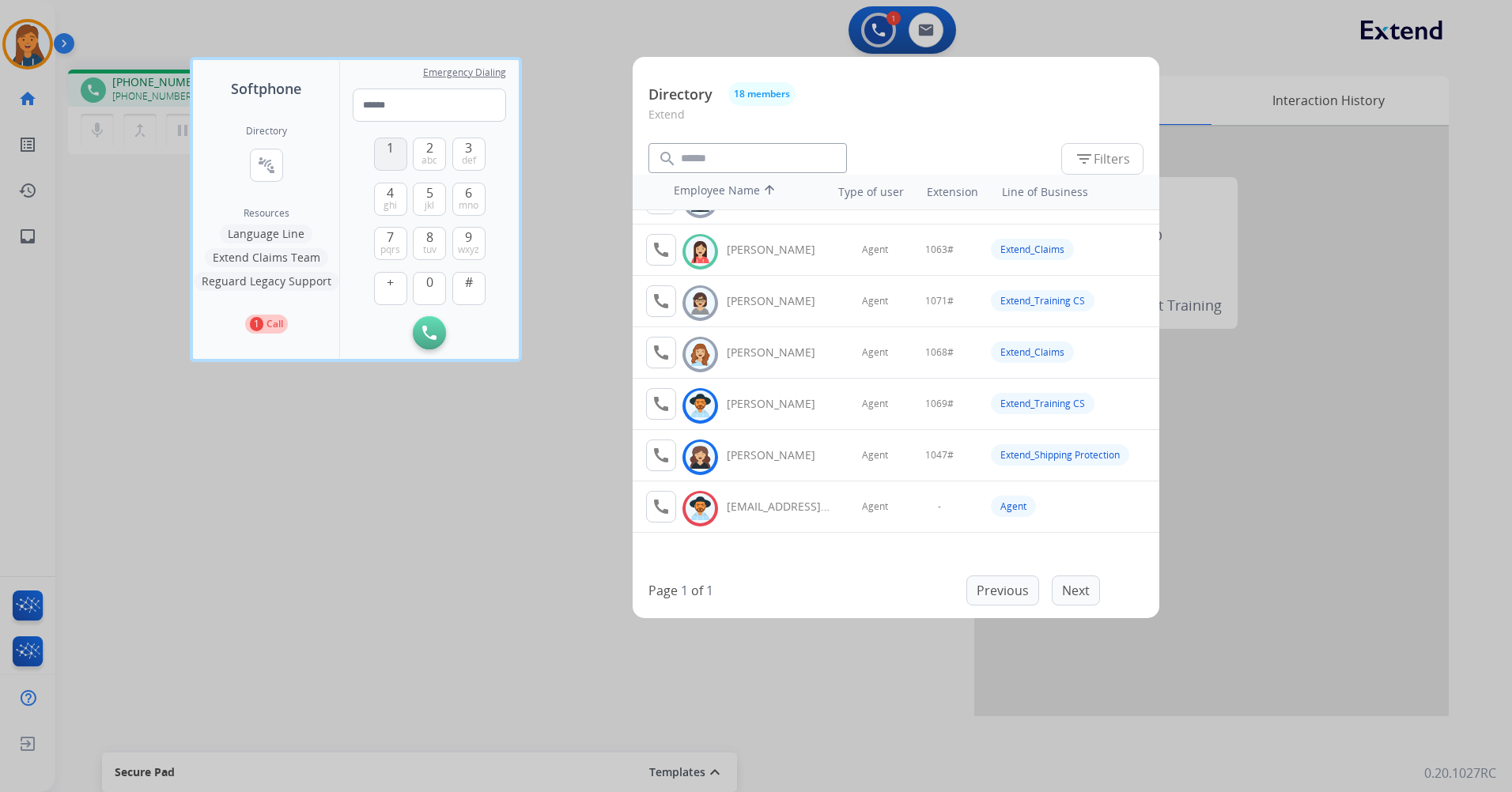
click at [394, 153] on button "1" at bounding box center [391, 154] width 33 height 33
click at [434, 280] on button "0" at bounding box center [429, 289] width 33 height 33
click at [472, 190] on span "6" at bounding box center [468, 193] width 7 height 19
click at [459, 153] on button "3 def" at bounding box center [469, 154] width 33 height 33
click at [469, 291] on span "#" at bounding box center [469, 282] width 8 height 19
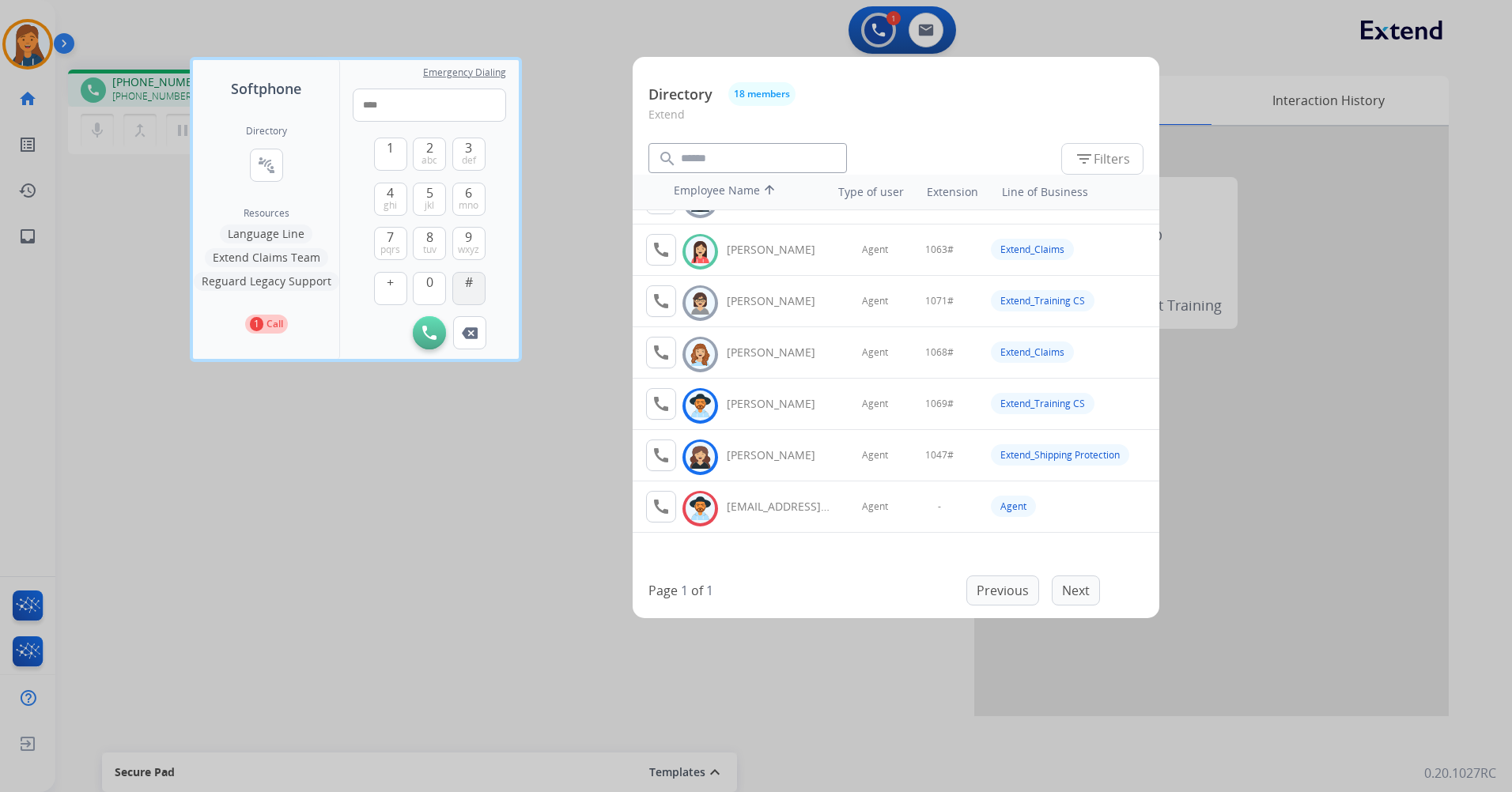
type input "*****"
drag, startPoint x: 289, startPoint y: 450, endPoint x: 204, endPoint y: 215, distance: 249.9
click at [287, 448] on div at bounding box center [756, 396] width 1512 height 792
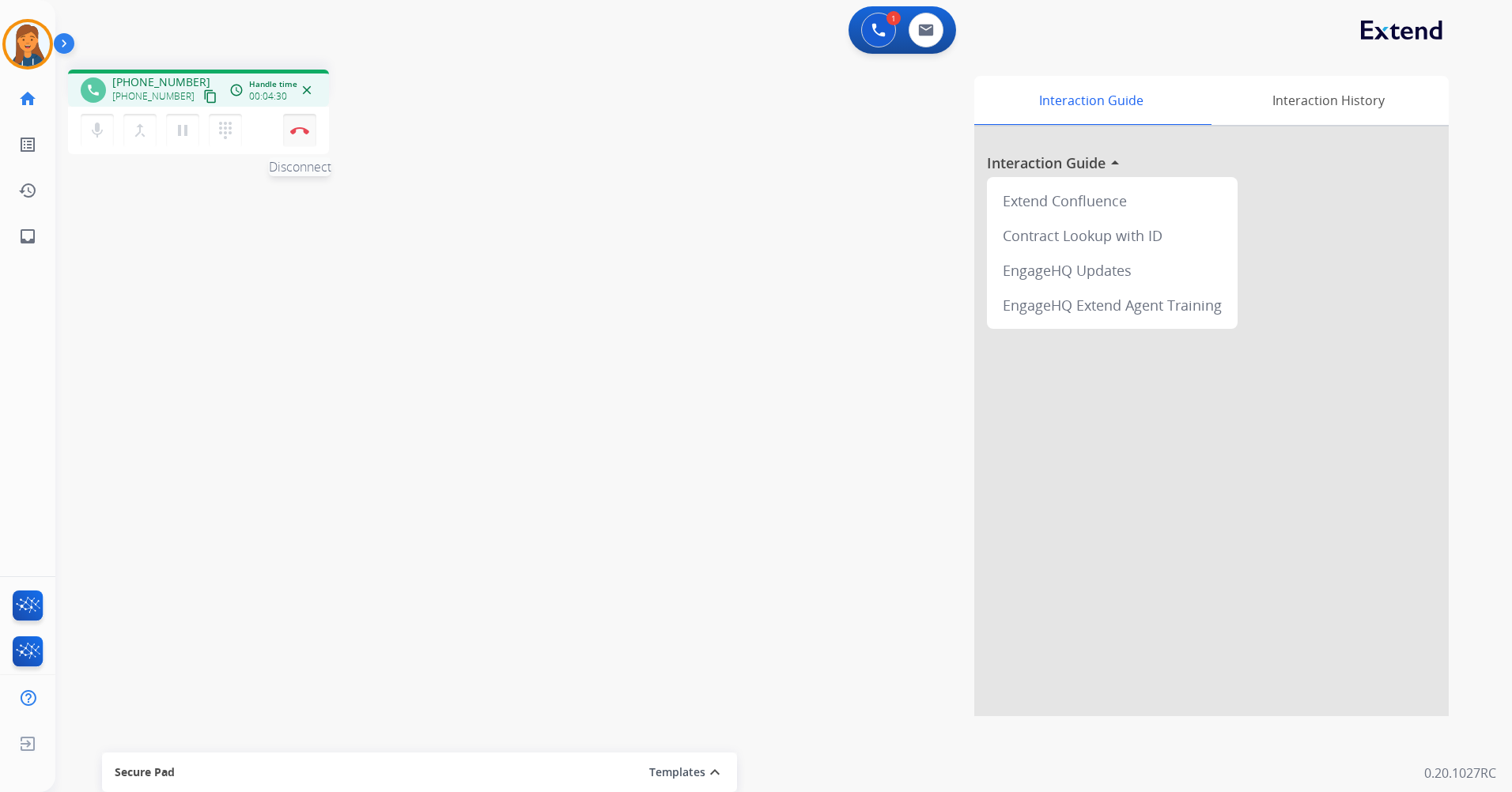
click at [299, 135] on button "Disconnect" at bounding box center [299, 131] width 33 height 33
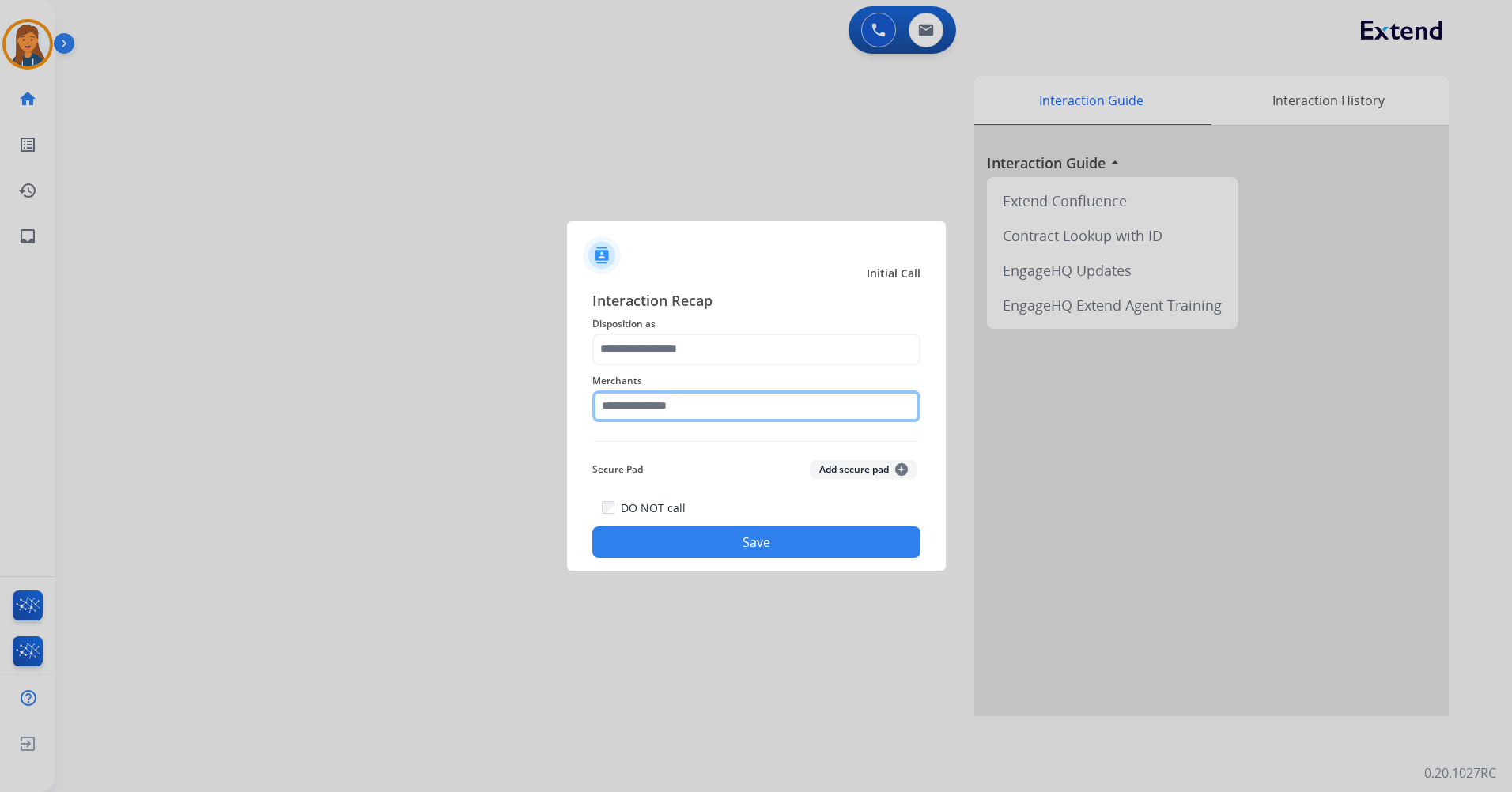
click at [659, 397] on input "text" at bounding box center [756, 407] width 328 height 32
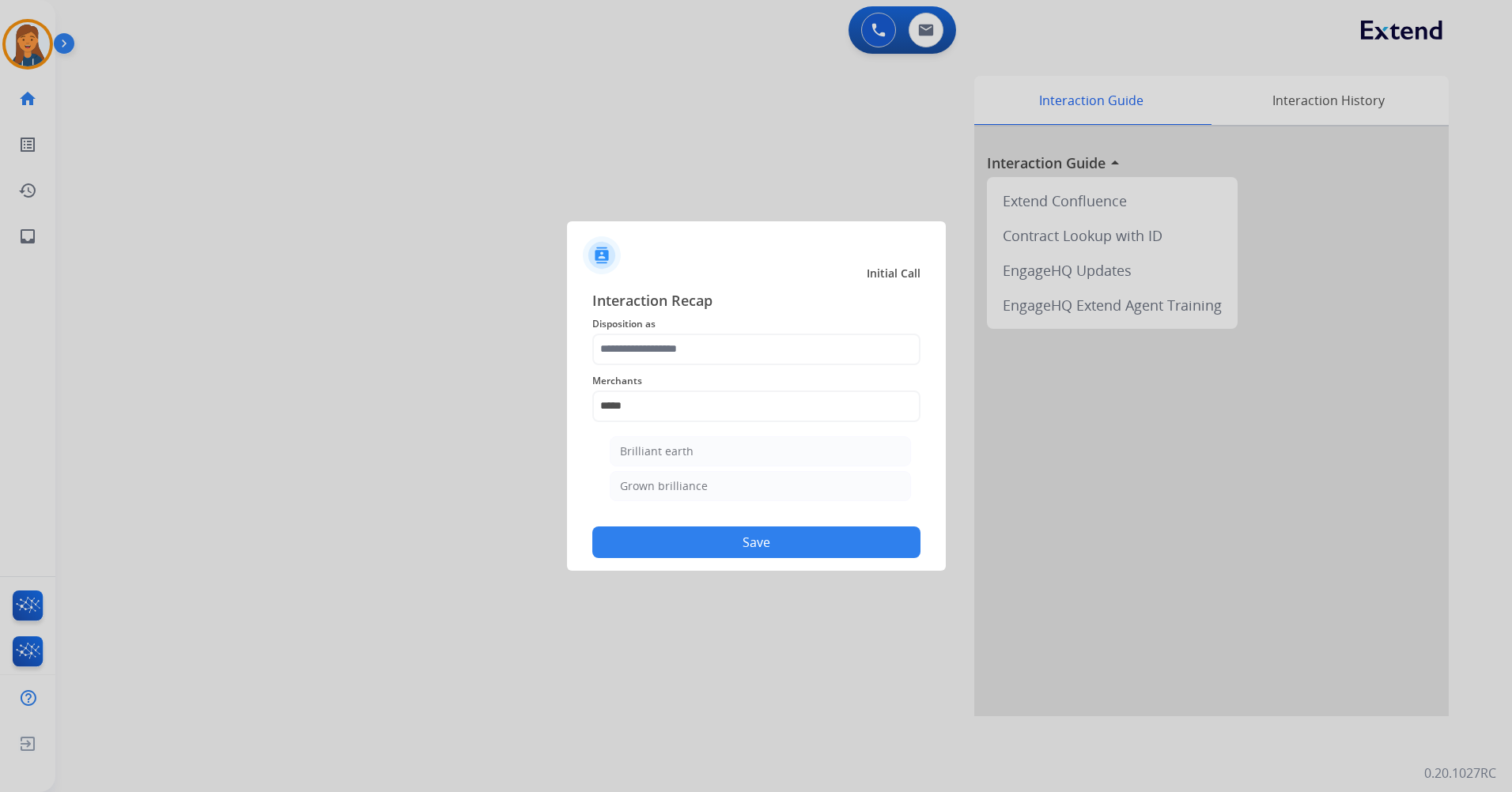
drag, startPoint x: 654, startPoint y: 447, endPoint x: 650, endPoint y: 422, distance: 25.3
click at [654, 448] on div "Brilliant earth" at bounding box center [656, 451] width 73 height 16
type input "**********"
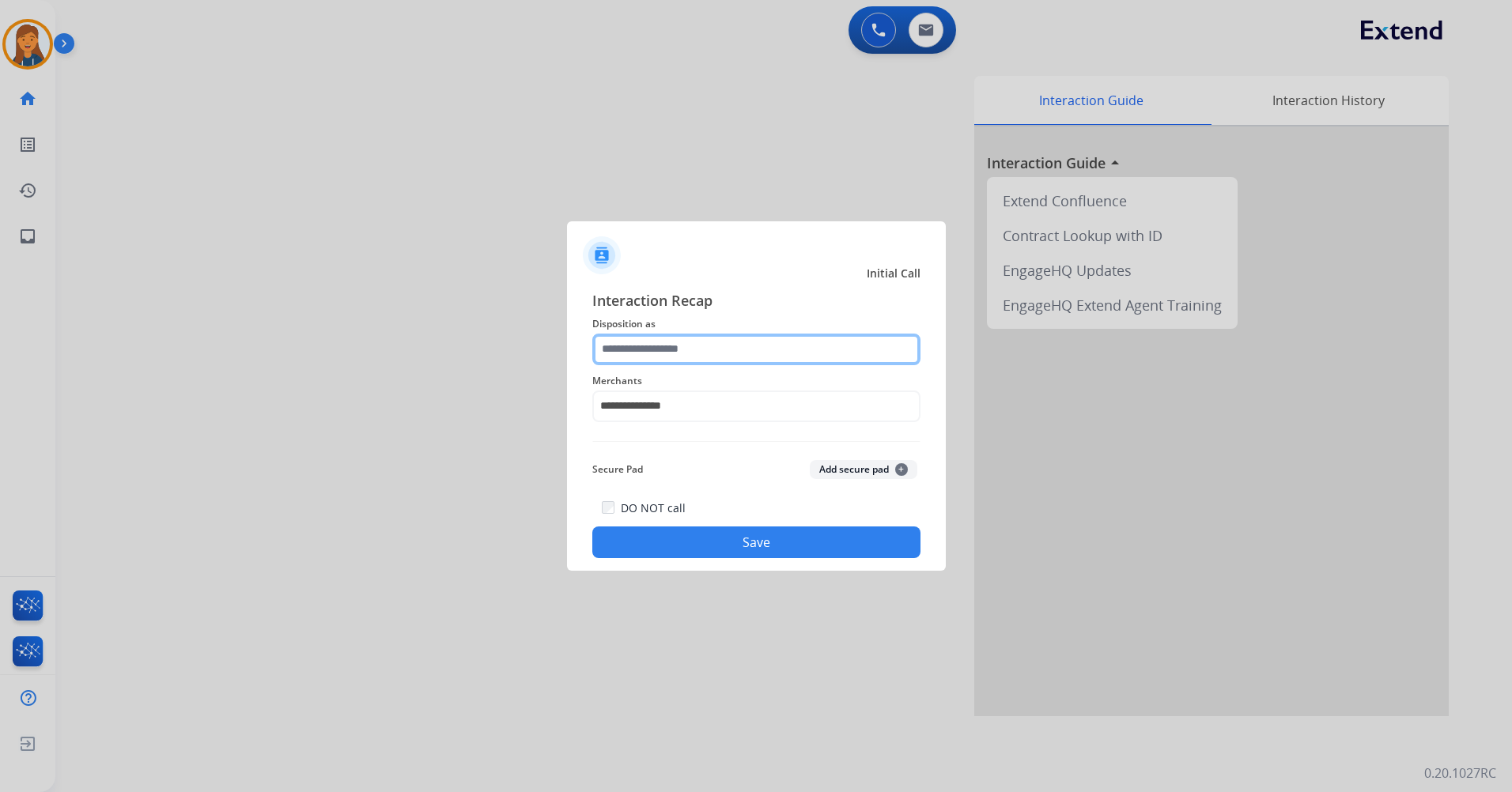
click at [642, 346] on input "text" at bounding box center [756, 349] width 328 height 32
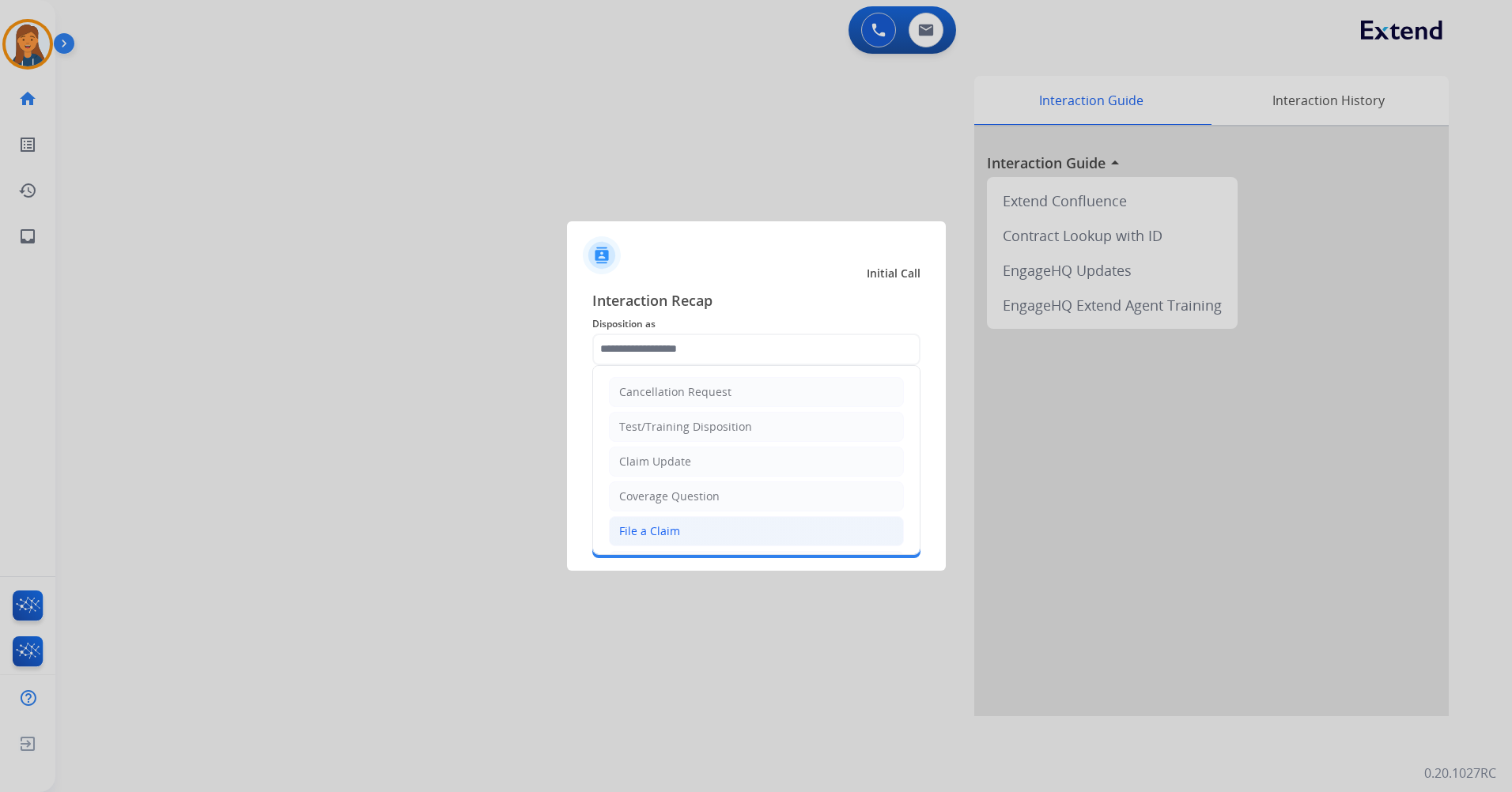
click at [634, 533] on div "File a Claim" at bounding box center [649, 531] width 61 height 16
type input "**********"
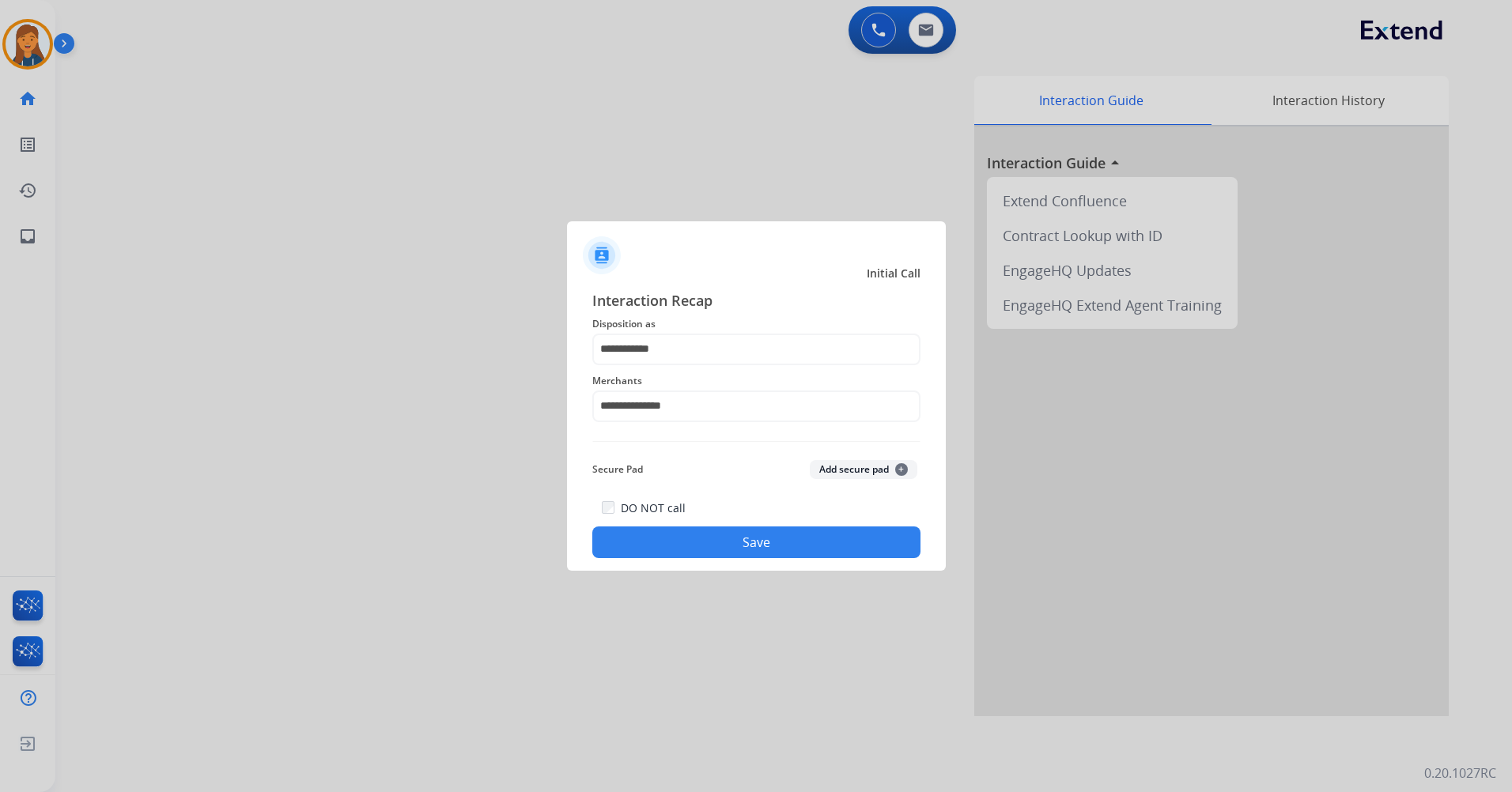
click at [635, 533] on button "Save" at bounding box center [756, 542] width 328 height 32
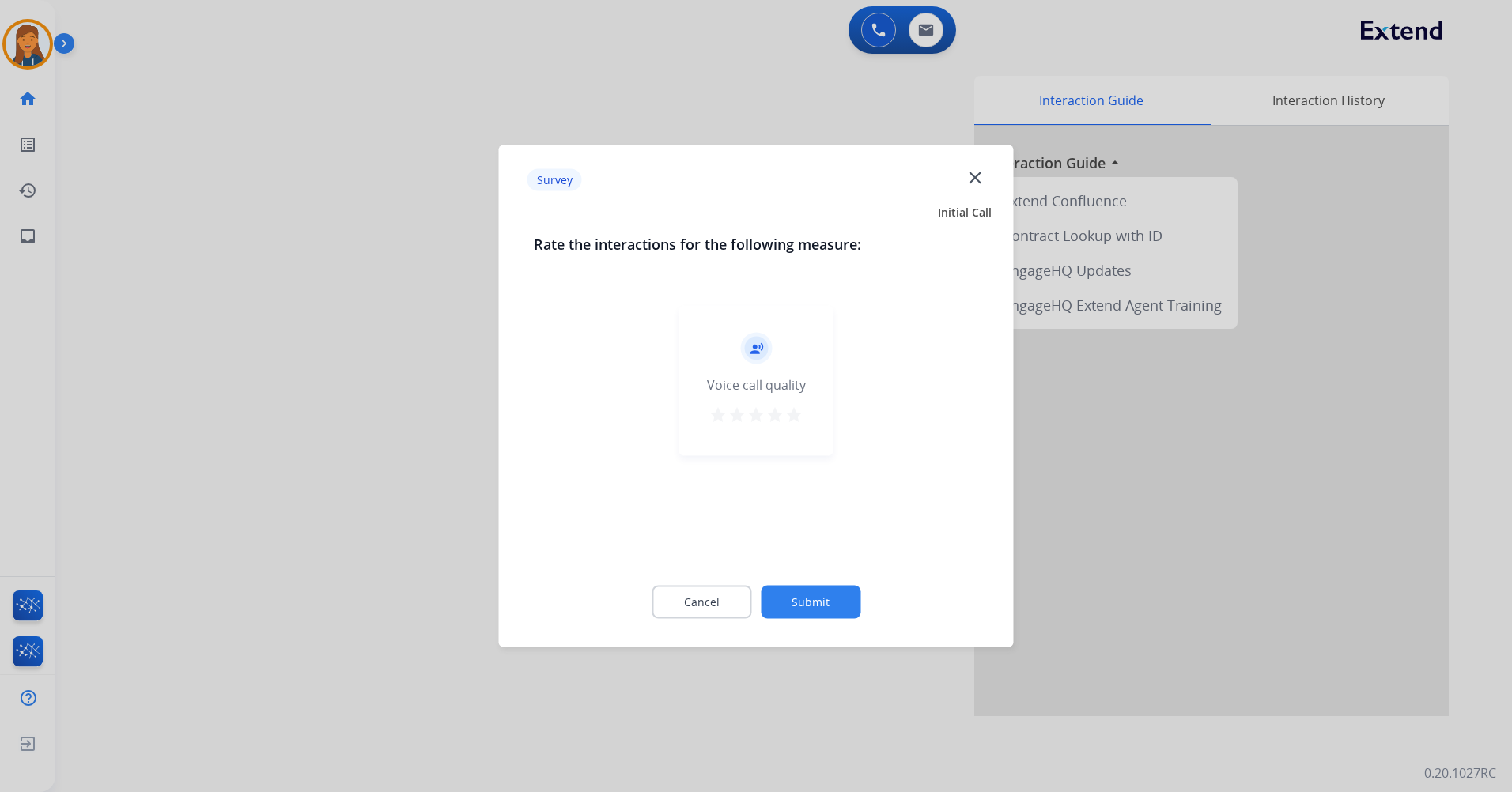
click at [792, 418] on mat-icon "star" at bounding box center [793, 415] width 19 height 19
click at [806, 603] on button "Submit" at bounding box center [810, 602] width 100 height 33
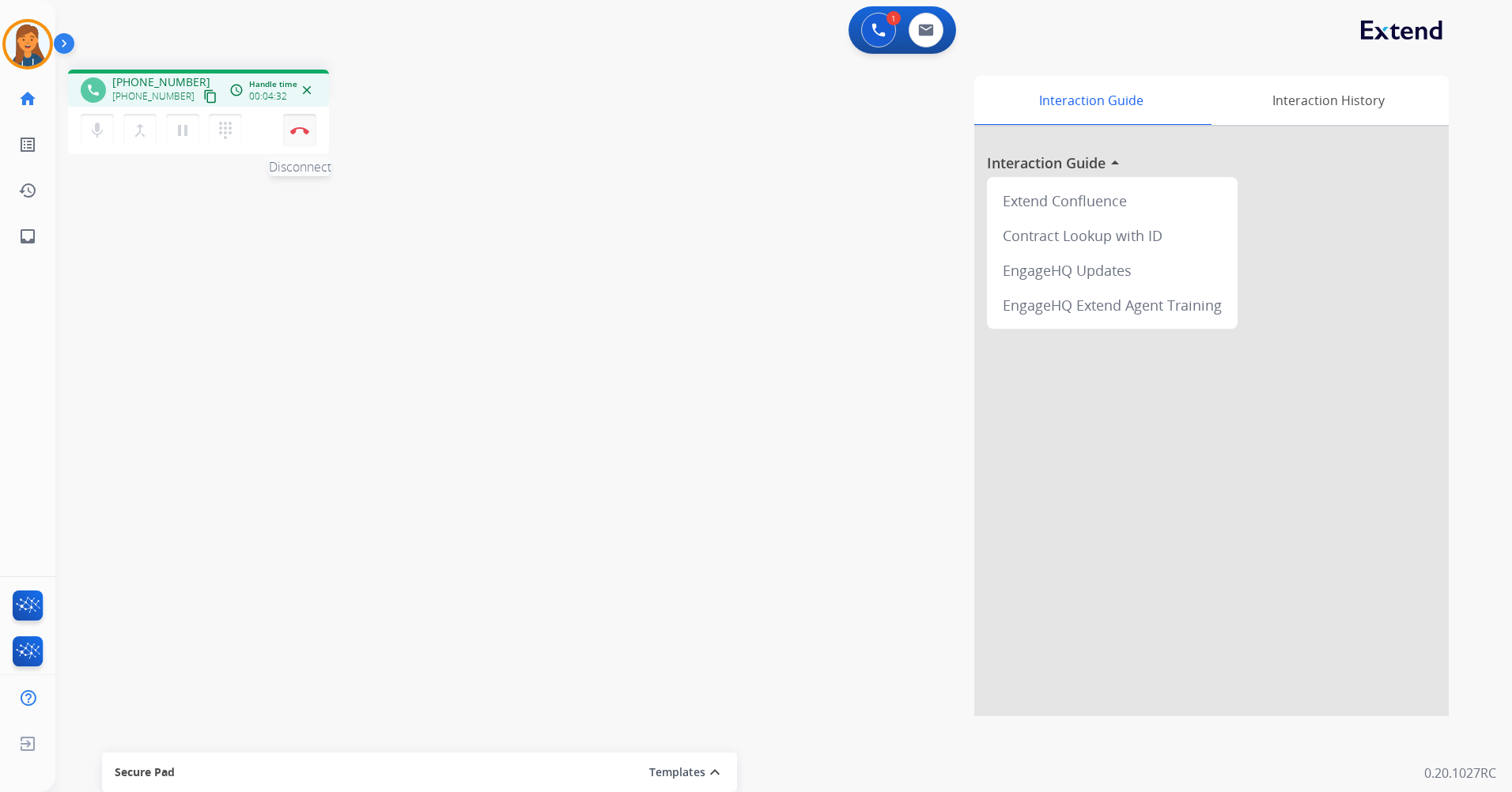
click at [288, 136] on button "Disconnect" at bounding box center [299, 131] width 33 height 33
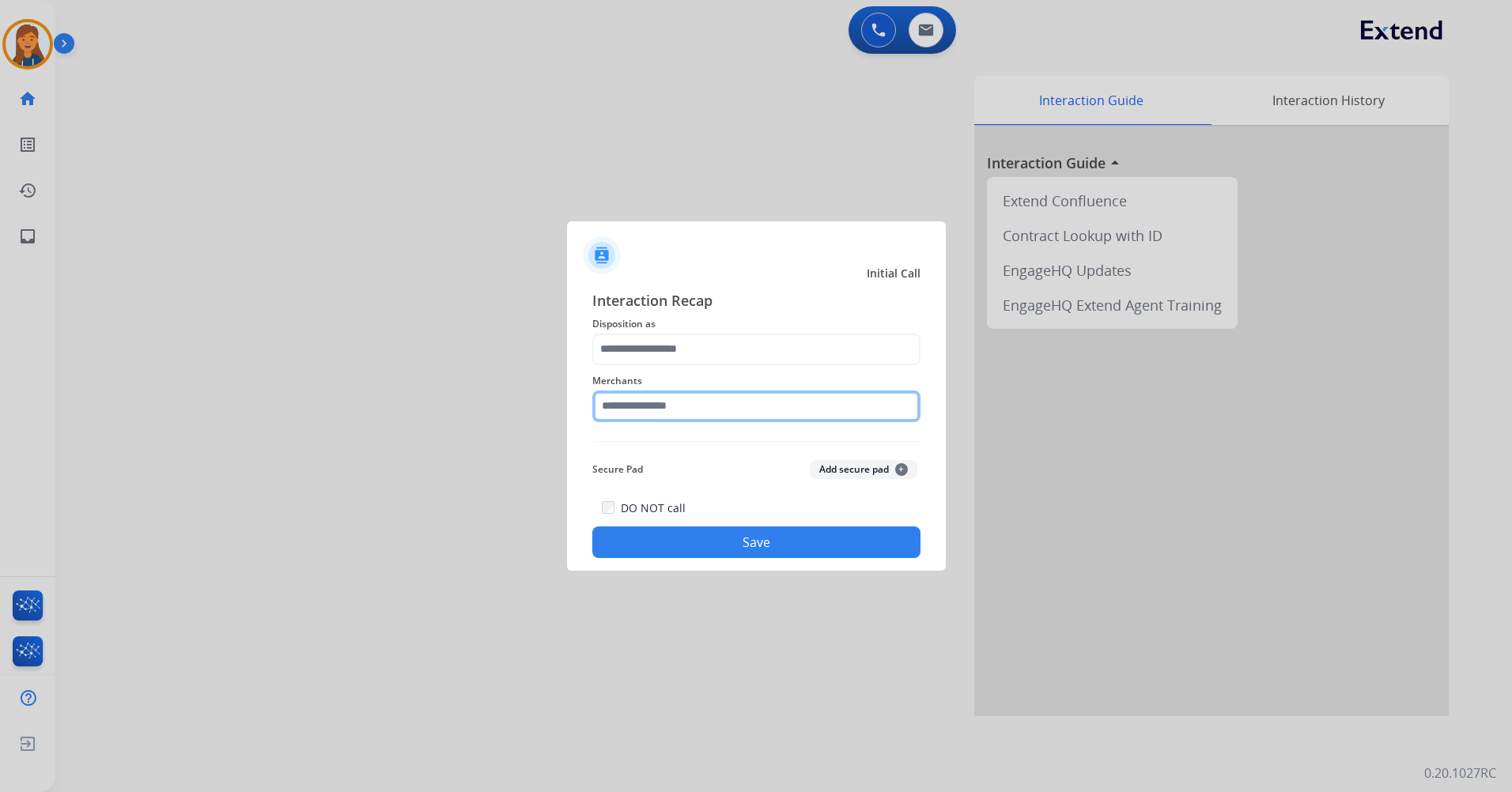
click at [659, 409] on input "text" at bounding box center [756, 407] width 328 height 32
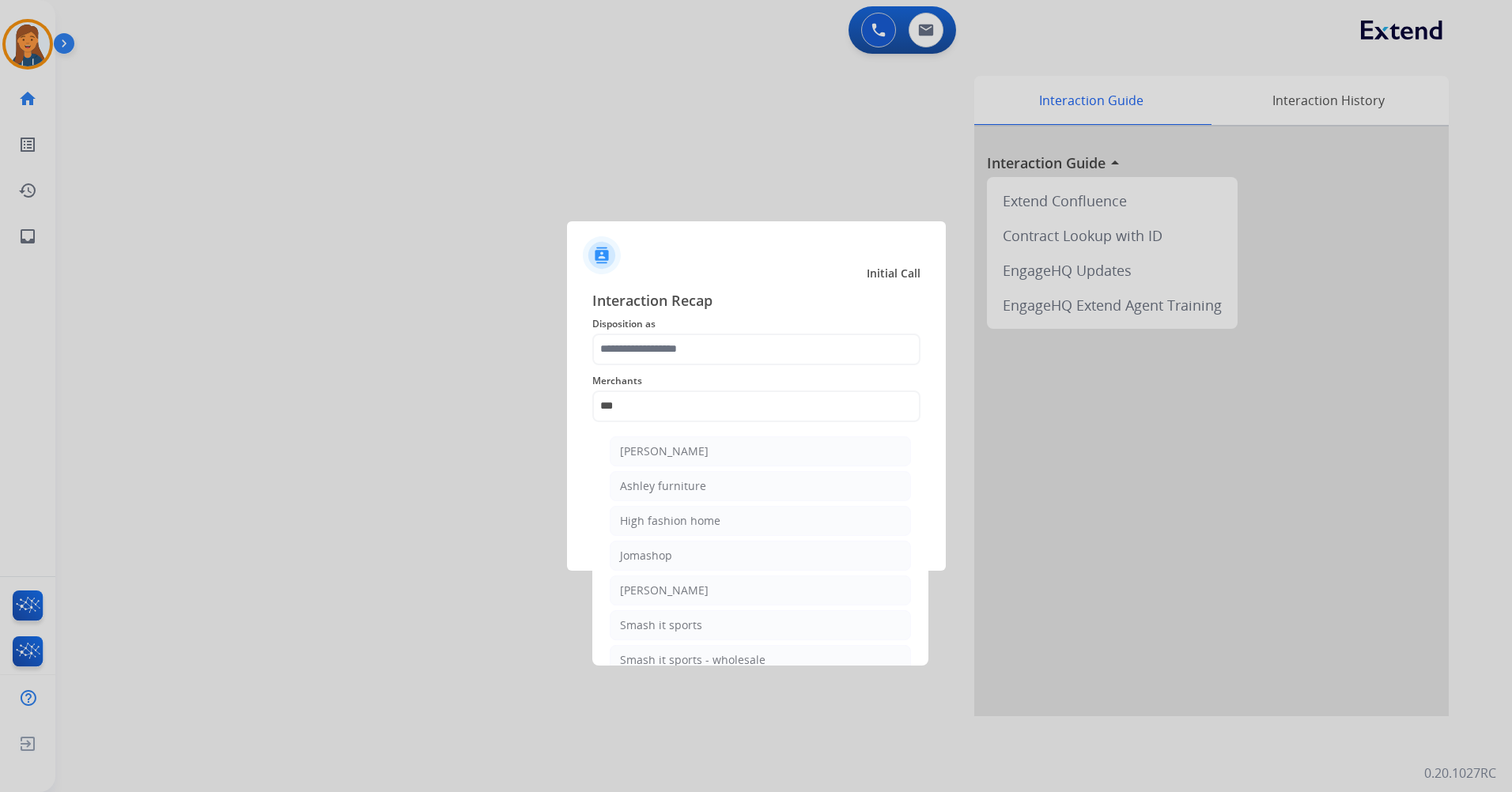
drag, startPoint x: 665, startPoint y: 478, endPoint x: 666, endPoint y: 445, distance: 33.0
click at [666, 479] on div "Ashley furniture" at bounding box center [663, 486] width 86 height 16
type input "**********"
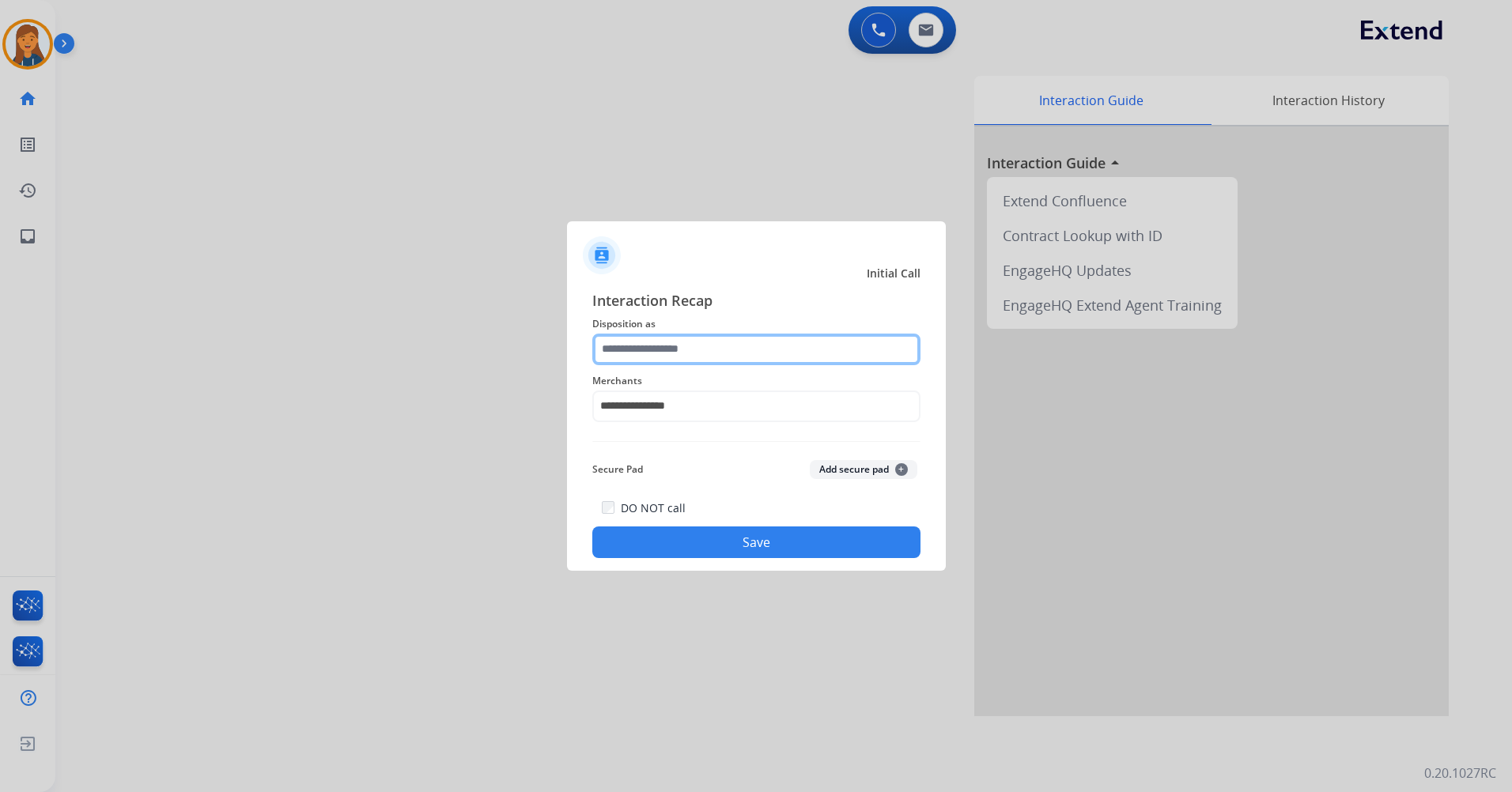
click at [679, 356] on input "text" at bounding box center [756, 349] width 328 height 32
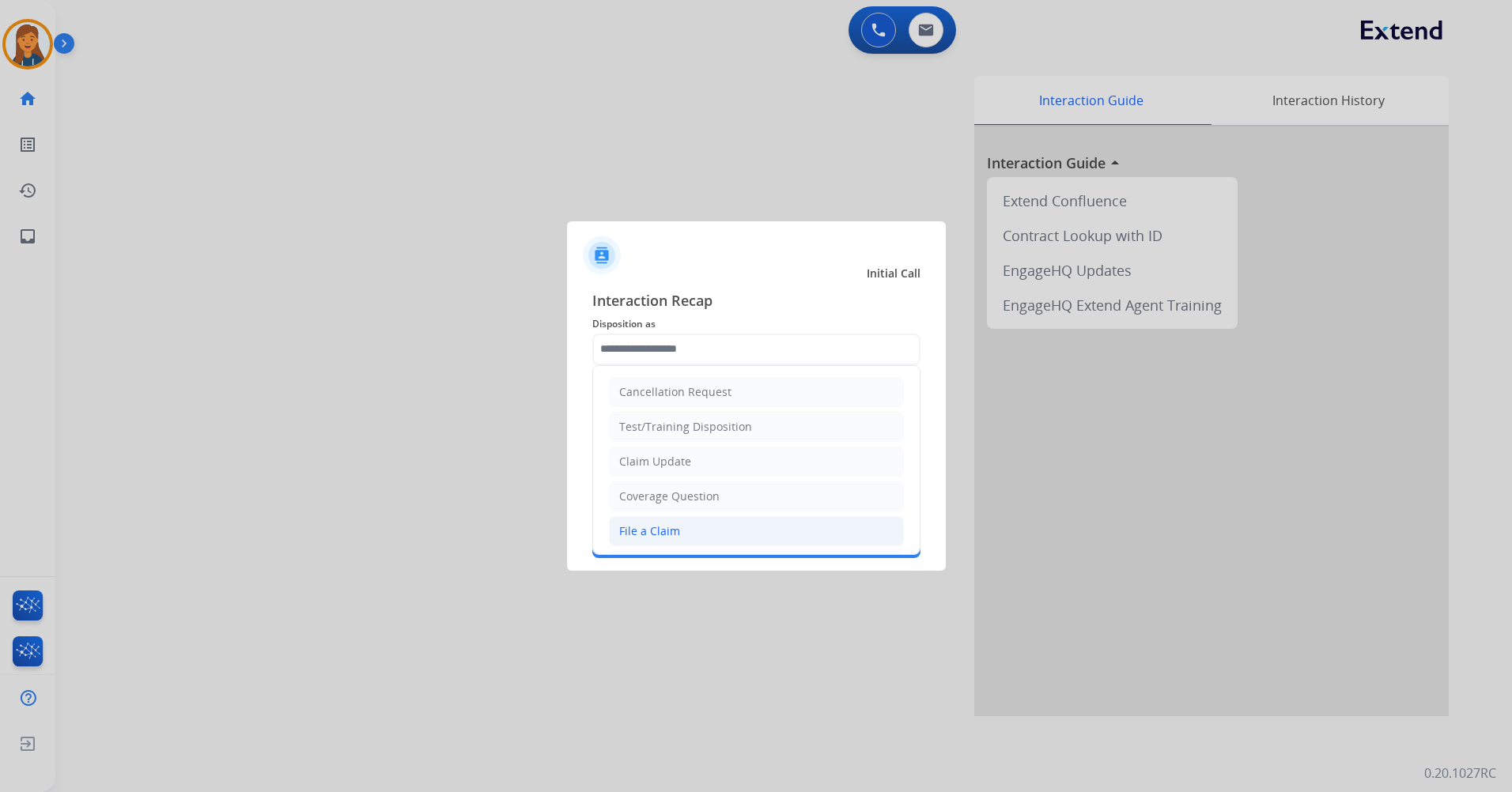
click at [658, 537] on div "File a Claim" at bounding box center [649, 531] width 61 height 16
type input "**********"
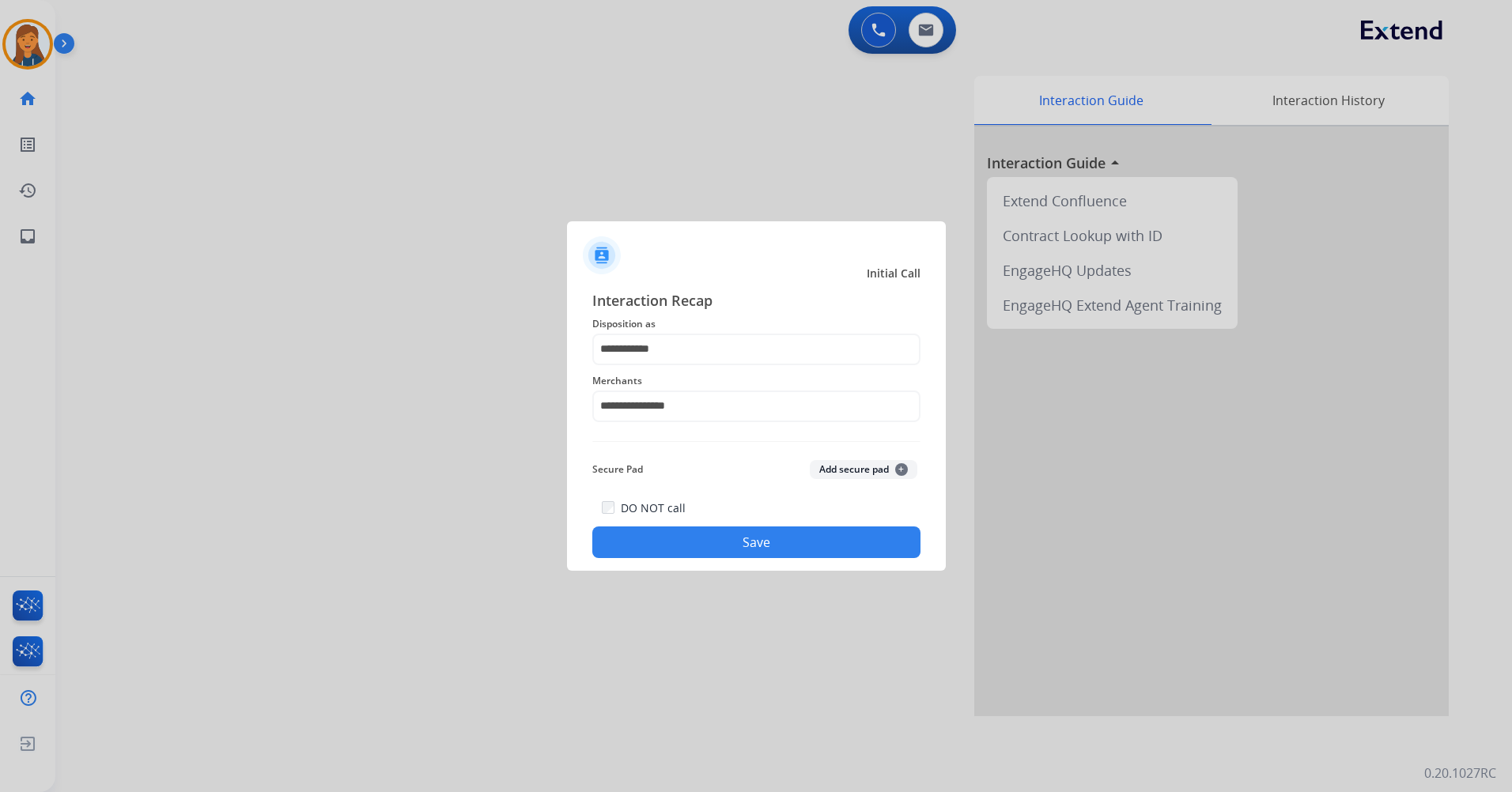
click at [699, 548] on button "Save" at bounding box center [756, 542] width 328 height 32
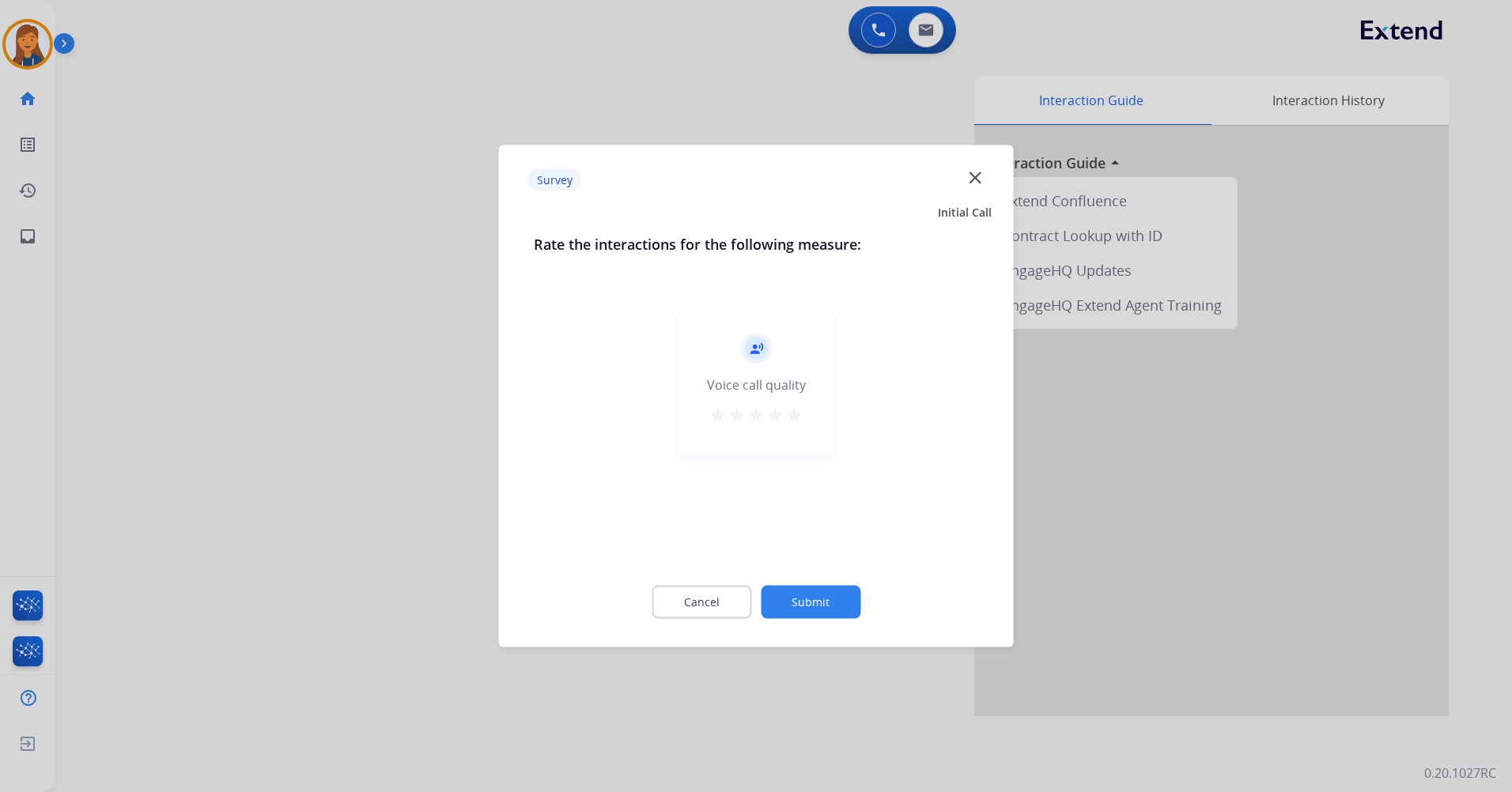
click at [793, 418] on mat-icon "star" at bounding box center [793, 415] width 19 height 19
click at [797, 586] on button "Submit" at bounding box center [810, 602] width 100 height 33
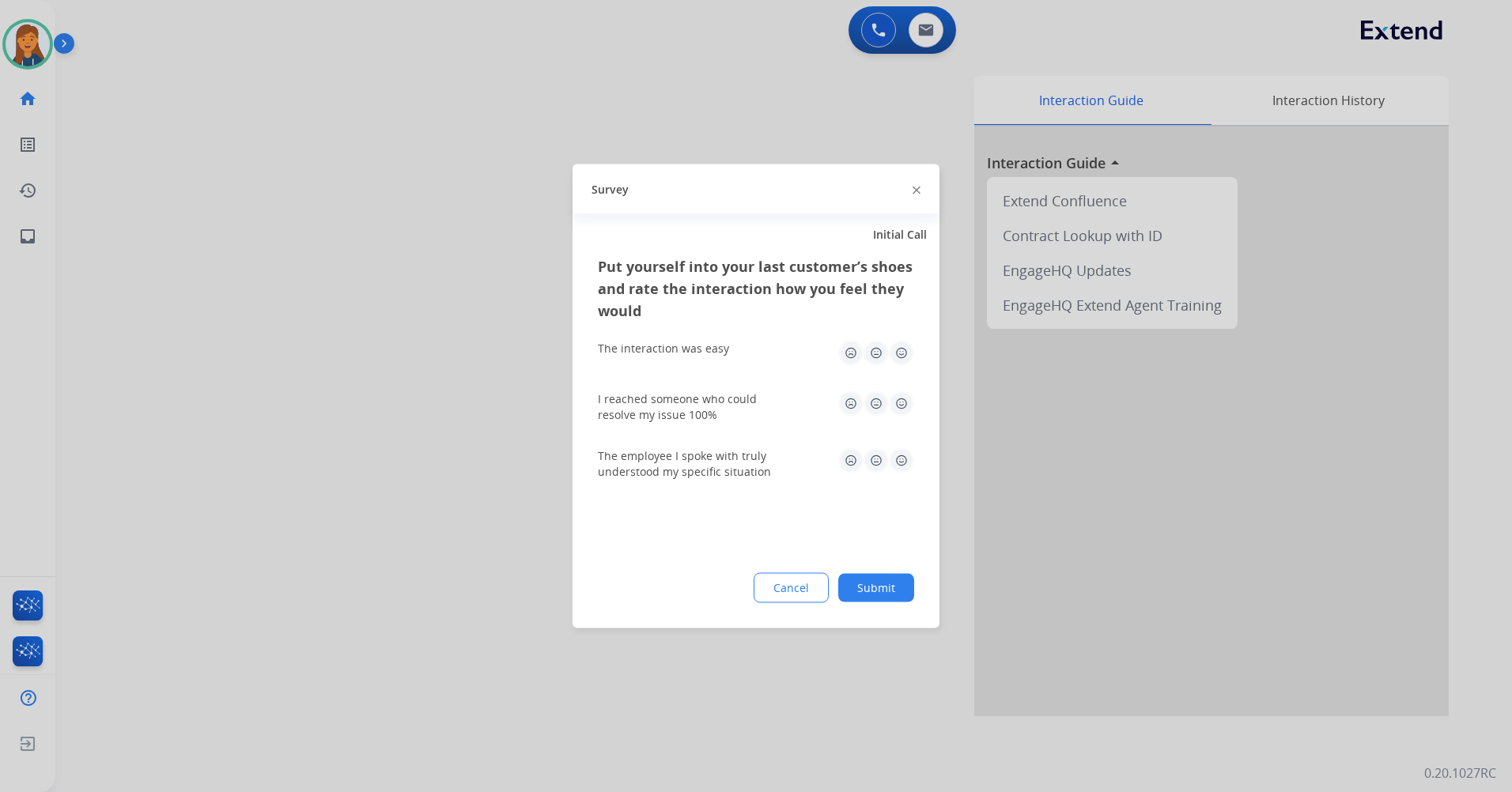
click at [901, 357] on img at bounding box center [901, 354] width 25 height 25
click at [901, 408] on img at bounding box center [901, 404] width 25 height 25
click at [909, 458] on img at bounding box center [901, 461] width 25 height 25
click at [895, 553] on div "Put yourself into your last customer’s shoes and rate the interaction how you f…" at bounding box center [755, 442] width 367 height 374
click at [883, 608] on div "Put yourself into your last customer’s shoes and rate the interaction how you f…" at bounding box center [755, 442] width 367 height 374
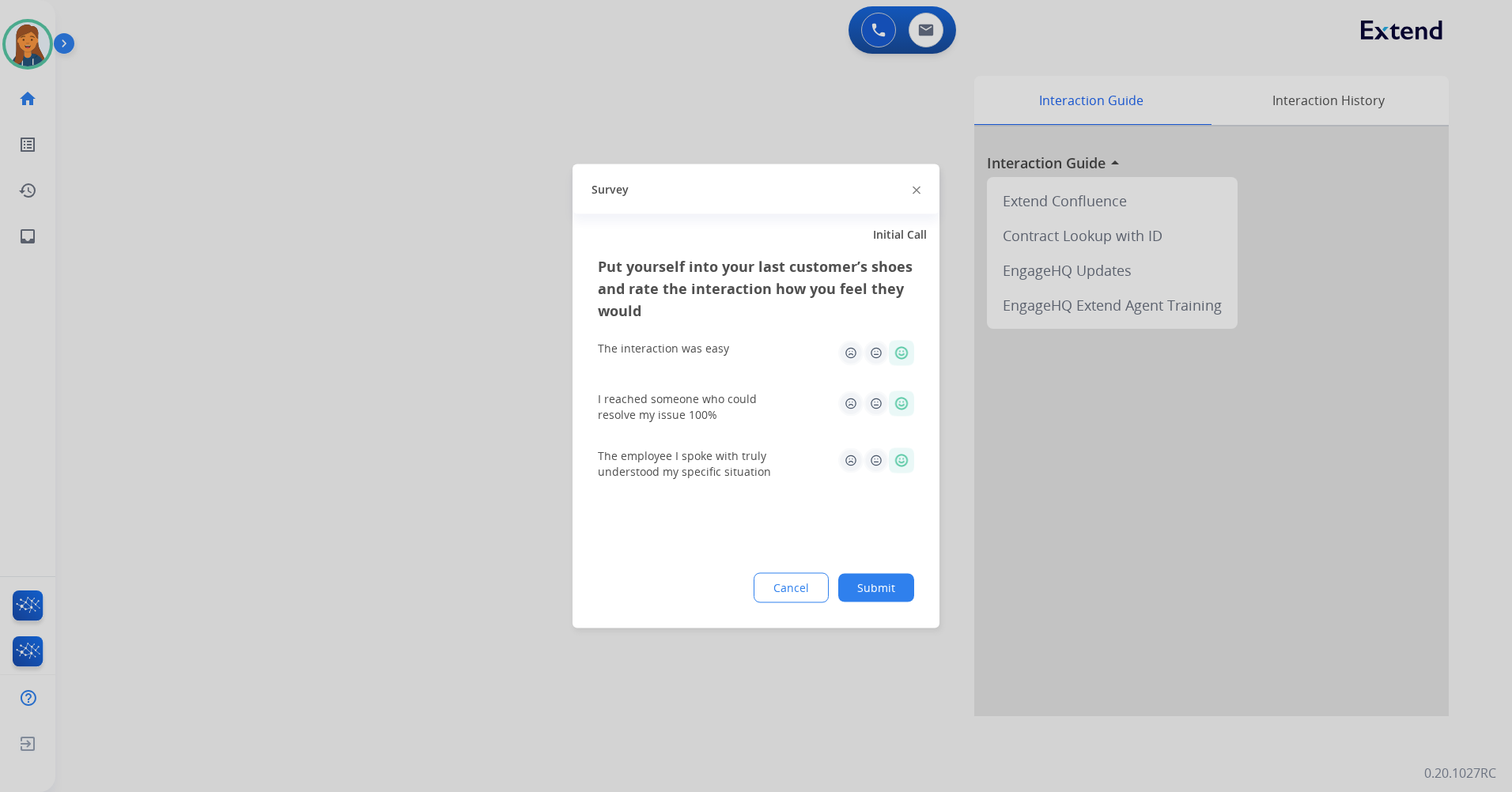
click at [878, 592] on button "Submit" at bounding box center [876, 588] width 76 height 28
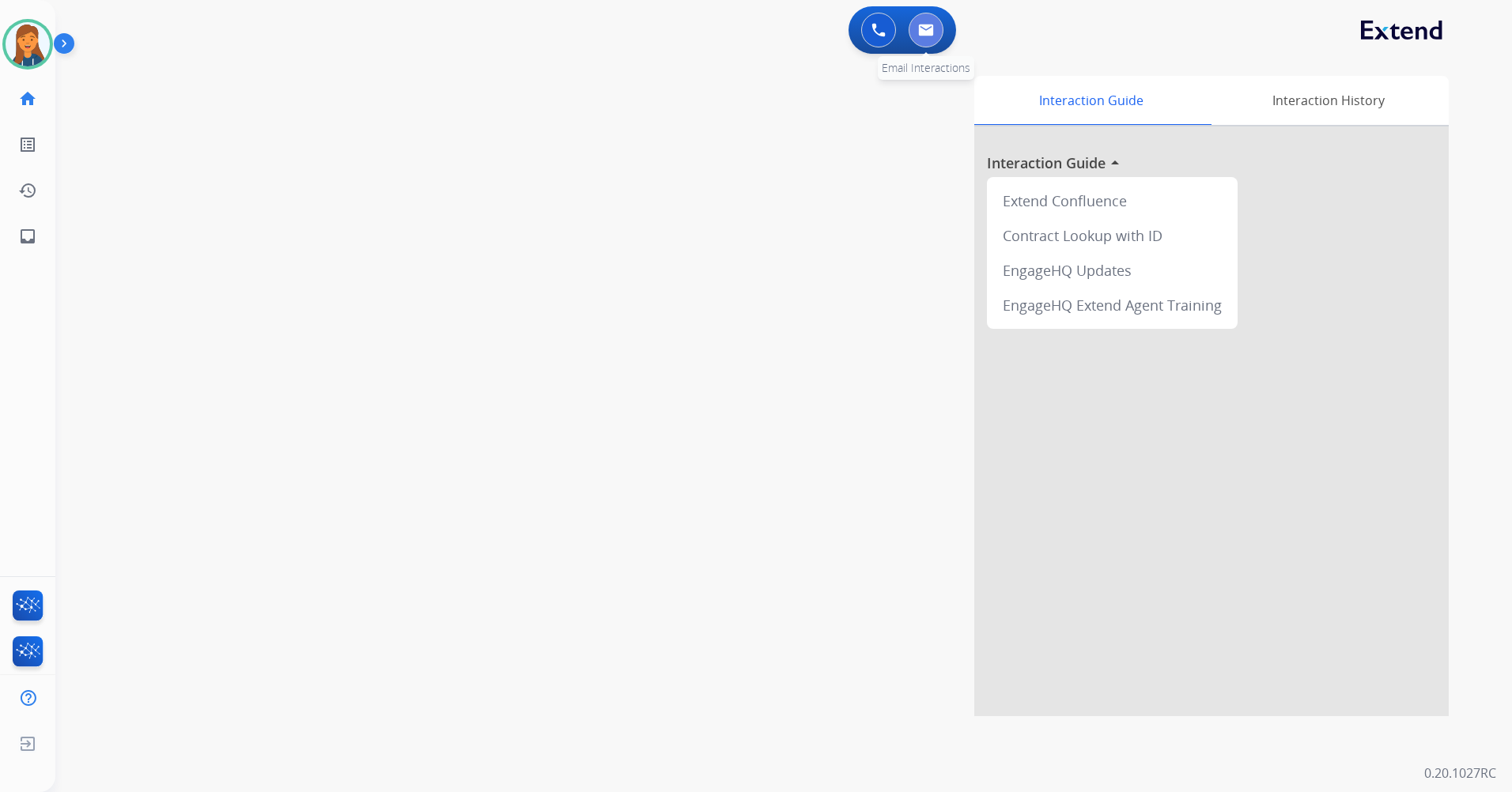
click at [933, 33] on img at bounding box center [926, 30] width 16 height 12
select select "**********"
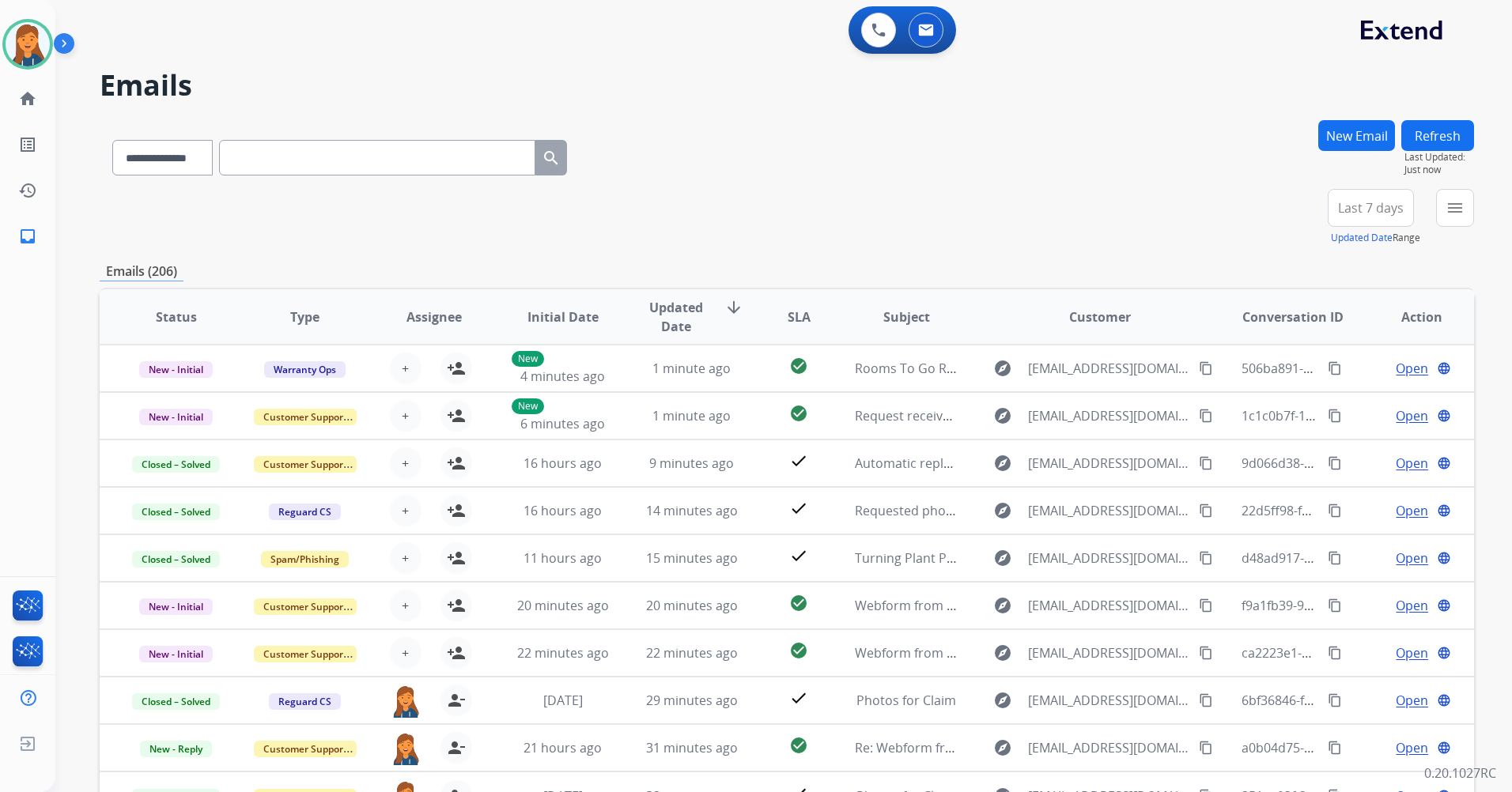
click at [1356, 216] on button "Last 7 days" at bounding box center [1371, 208] width 86 height 38
click at [1351, 408] on div "Last 90 days" at bounding box center [1365, 400] width 87 height 24
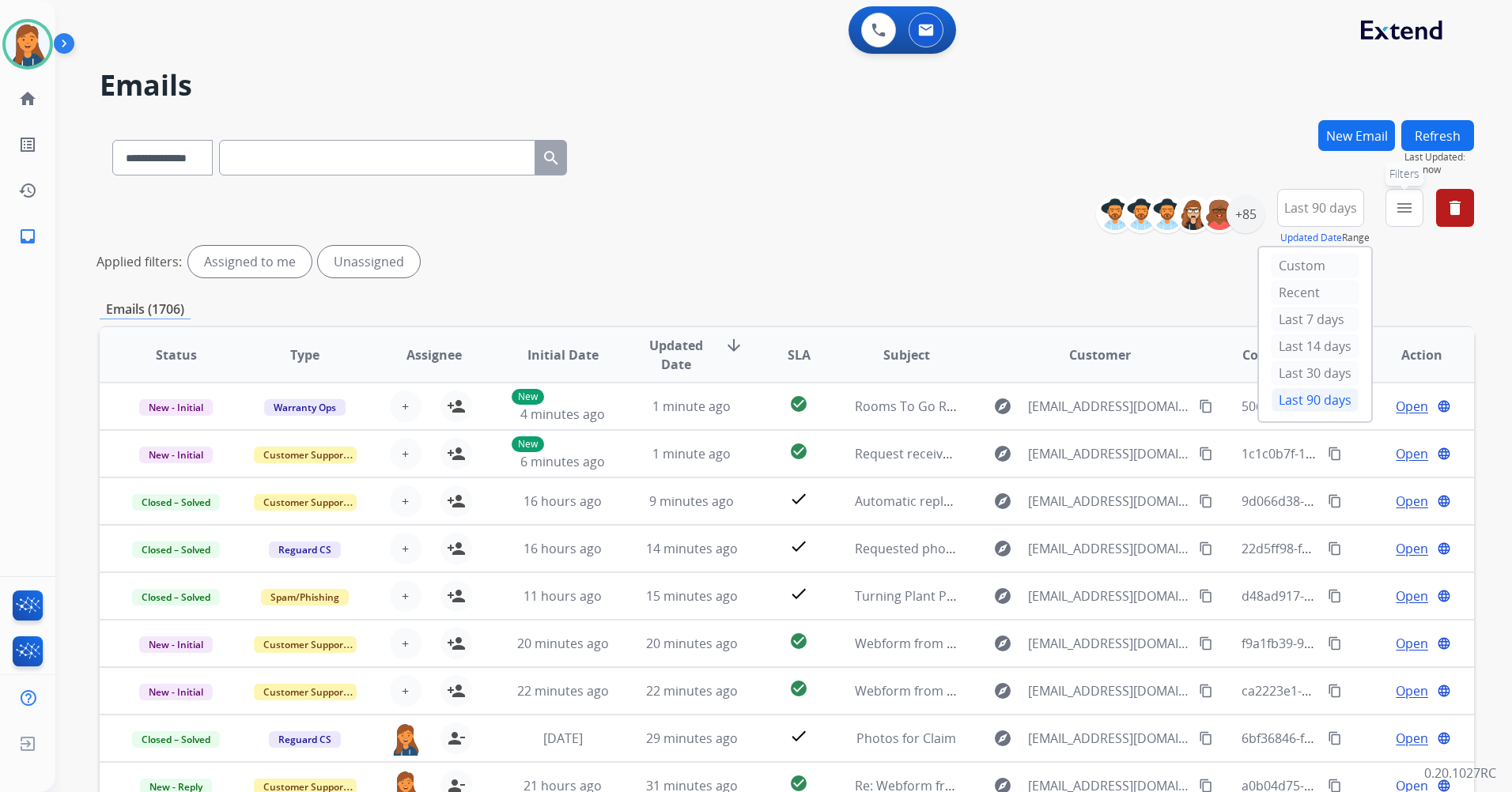
click at [1399, 220] on button "menu Filters" at bounding box center [1404, 208] width 38 height 38
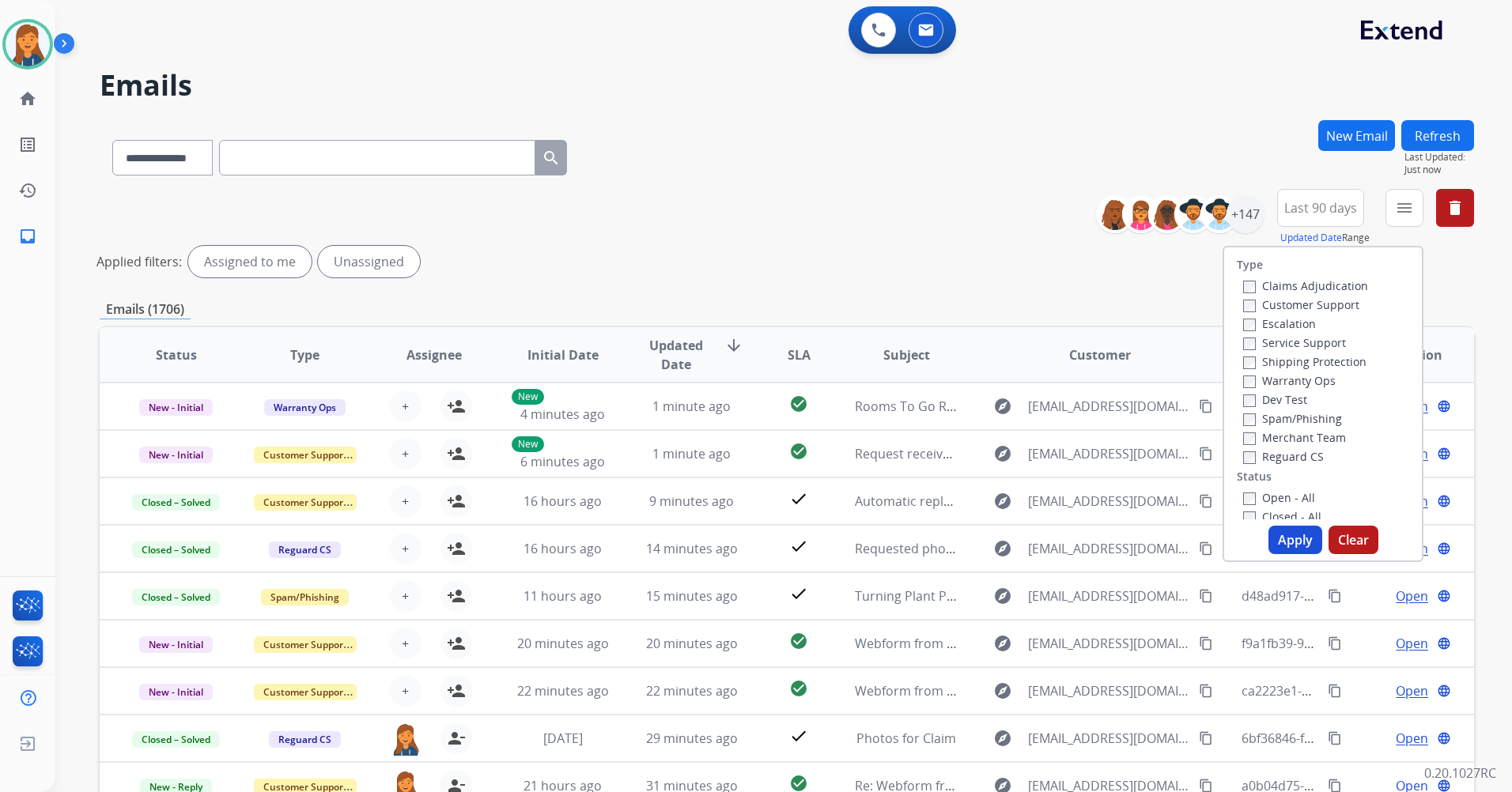
click at [1256, 295] on div "Customer Support" at bounding box center [1305, 304] width 125 height 19
click at [1264, 307] on label "Customer Support" at bounding box center [1301, 304] width 116 height 15
click at [1277, 361] on label "Shipping Protection" at bounding box center [1304, 362] width 123 height 15
click at [1287, 451] on label "Reguard CS" at bounding box center [1282, 457] width 81 height 15
click at [1276, 489] on div "Open - All" at bounding box center [1326, 497] width 166 height 19
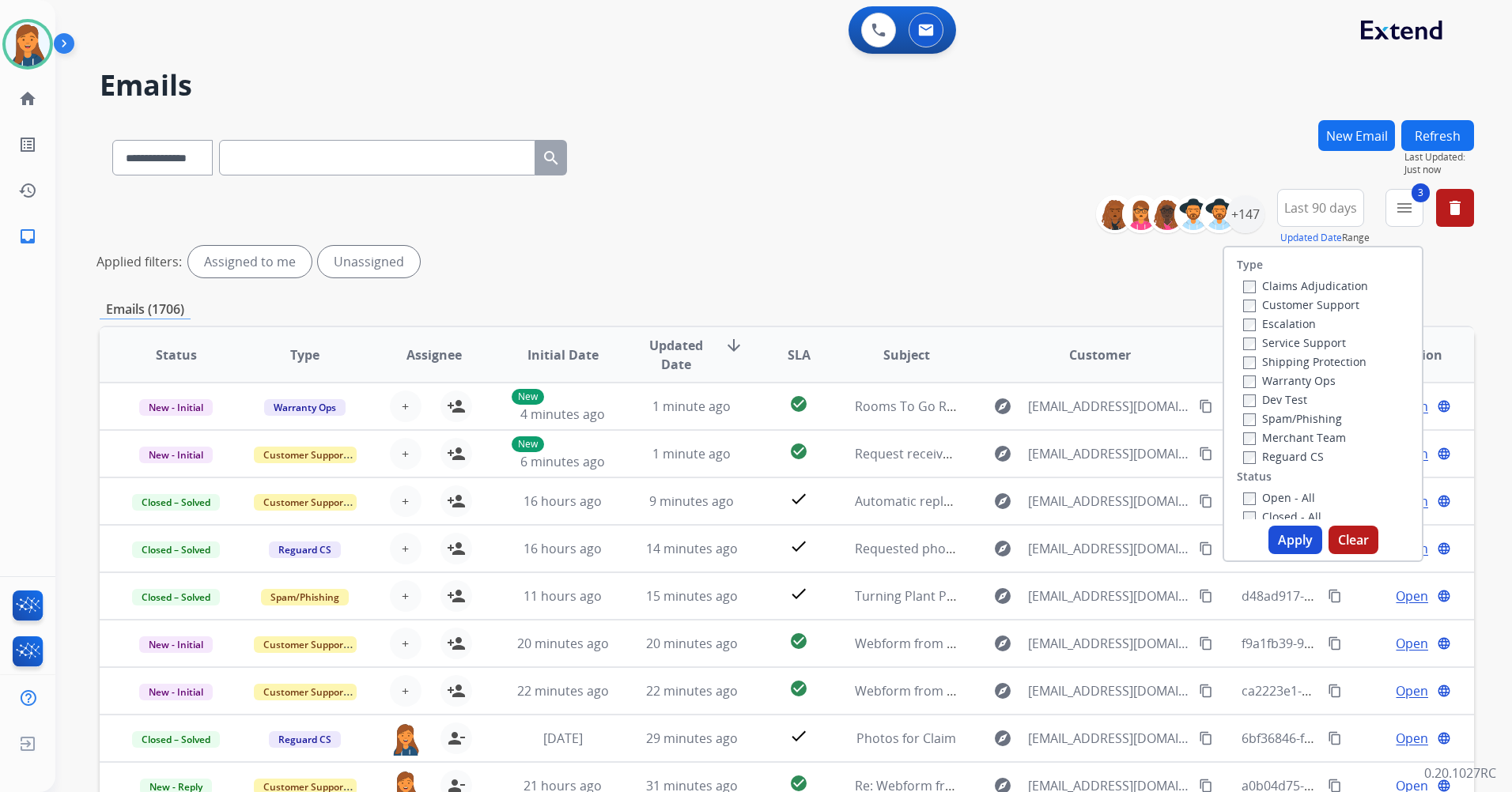
drag, startPoint x: 1269, startPoint y: 493, endPoint x: 1272, endPoint y: 504, distance: 11.4
click at [1269, 493] on label "Open - All" at bounding box center [1278, 497] width 72 height 15
click at [1282, 531] on button "Apply" at bounding box center [1295, 540] width 54 height 28
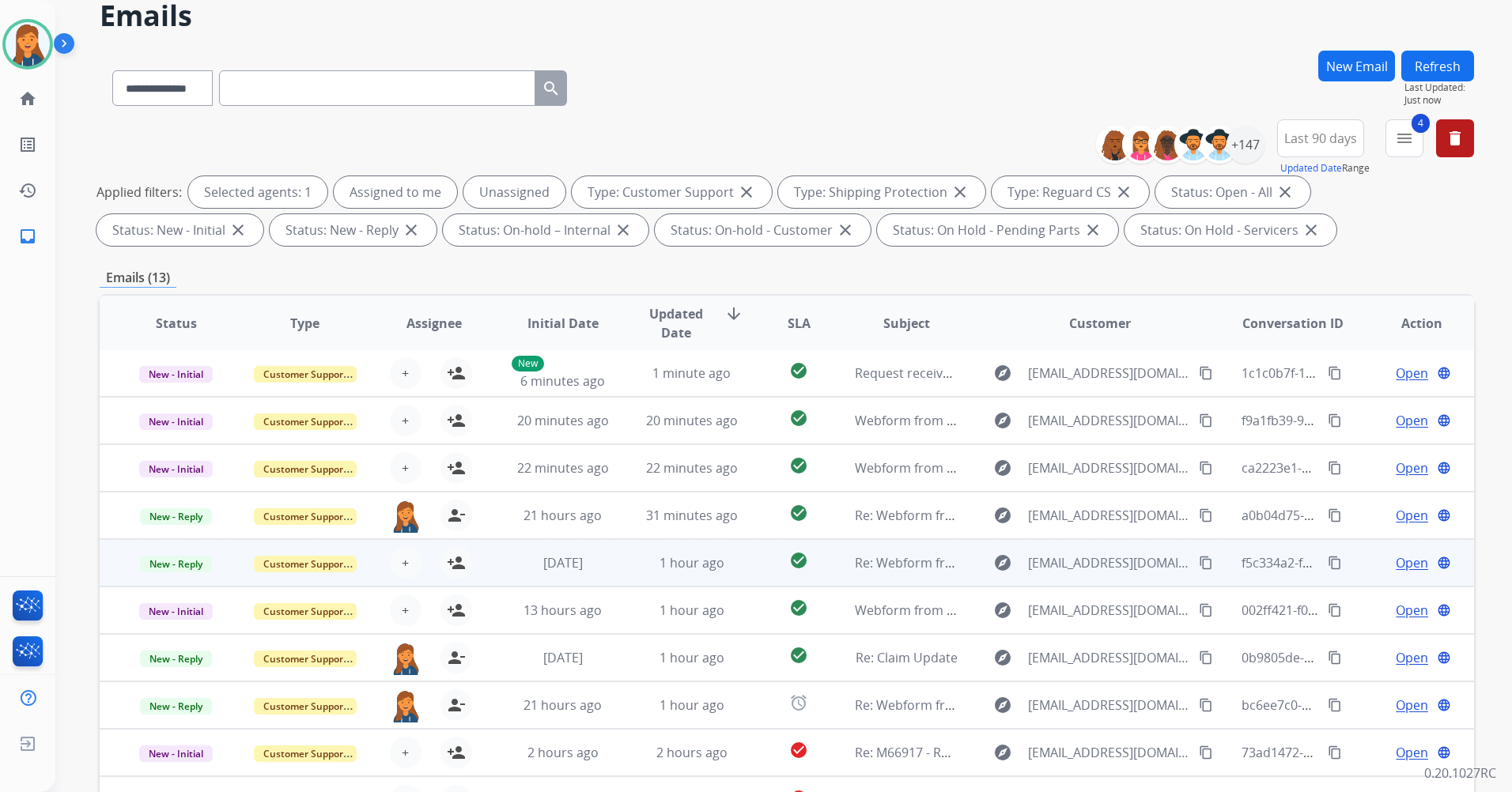
scroll to position [184, 0]
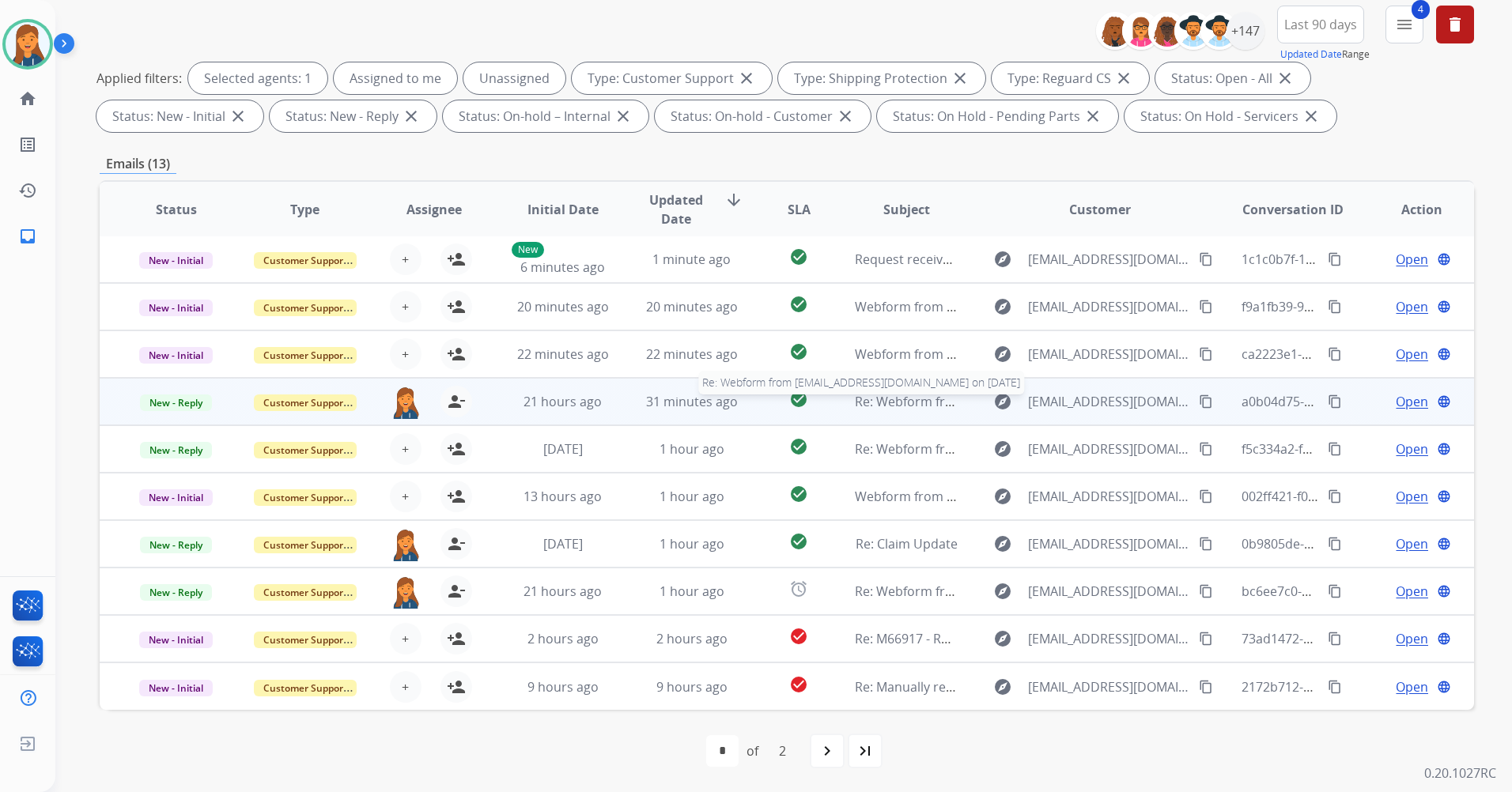
click at [894, 406] on span "Re: Webform from [EMAIL_ADDRESS][DOMAIN_NAME] on [DATE]" at bounding box center [1045, 401] width 379 height 17
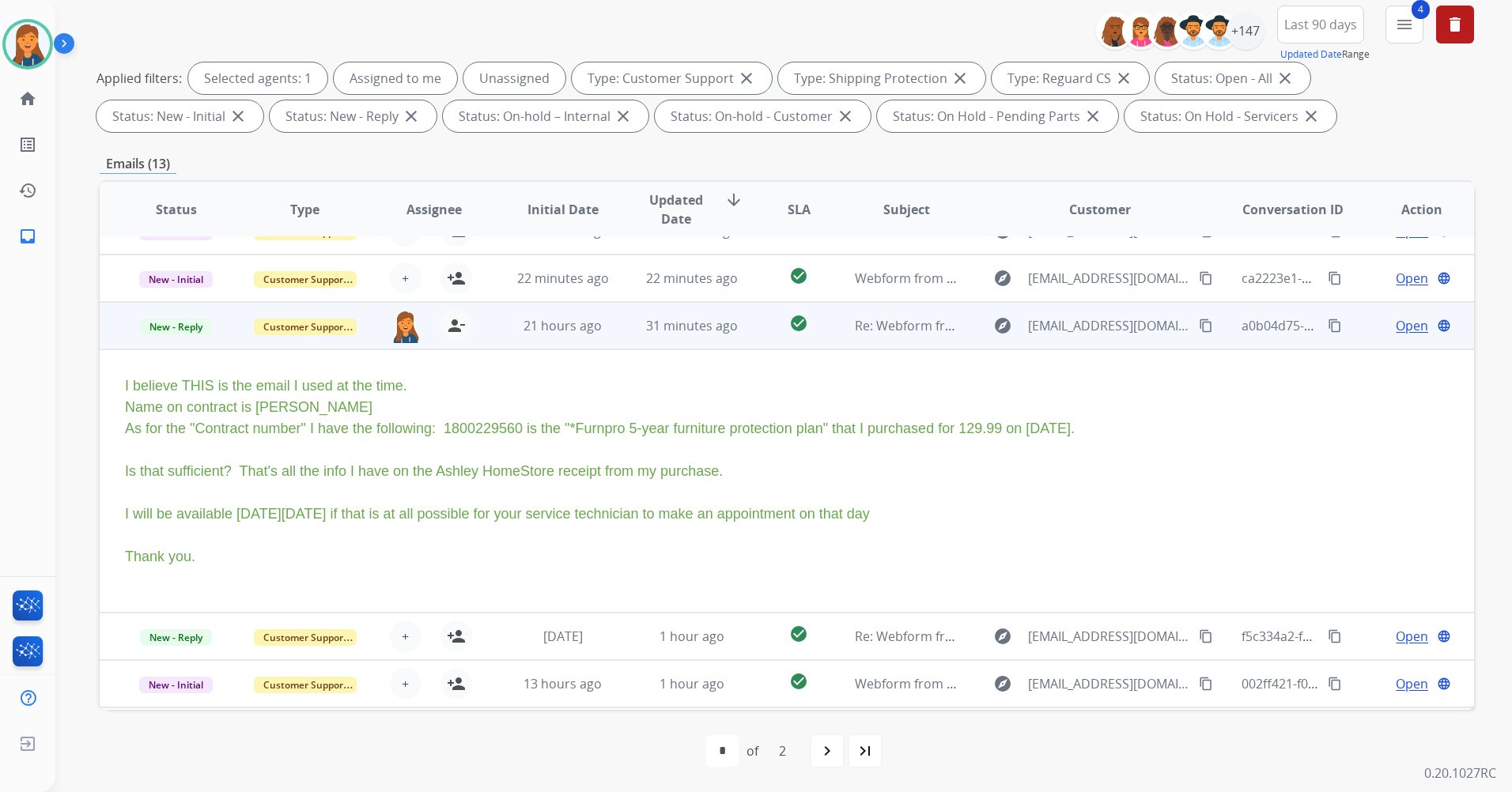
scroll to position [142, 0]
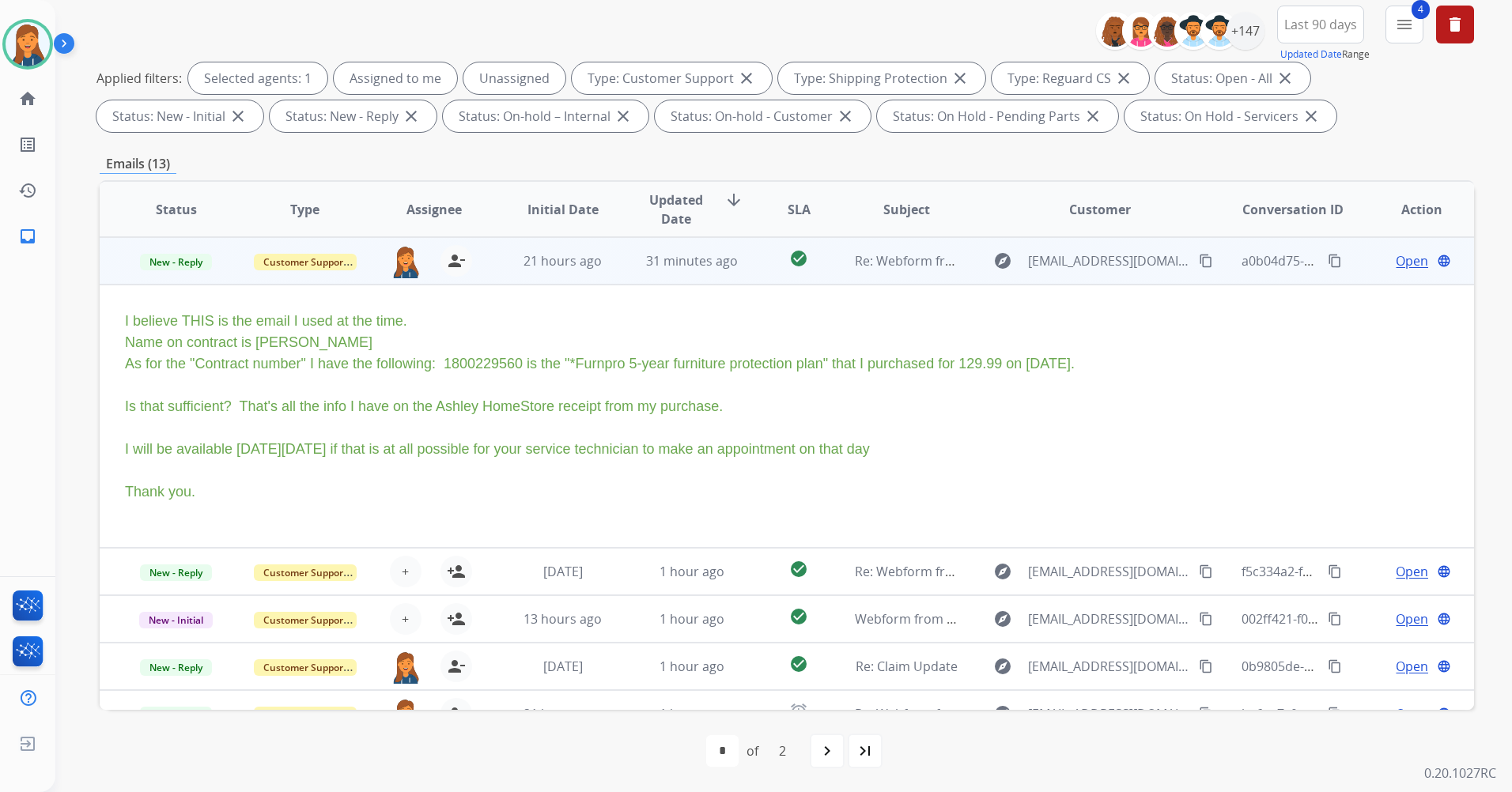
click at [1404, 260] on span "Open" at bounding box center [1411, 260] width 32 height 19
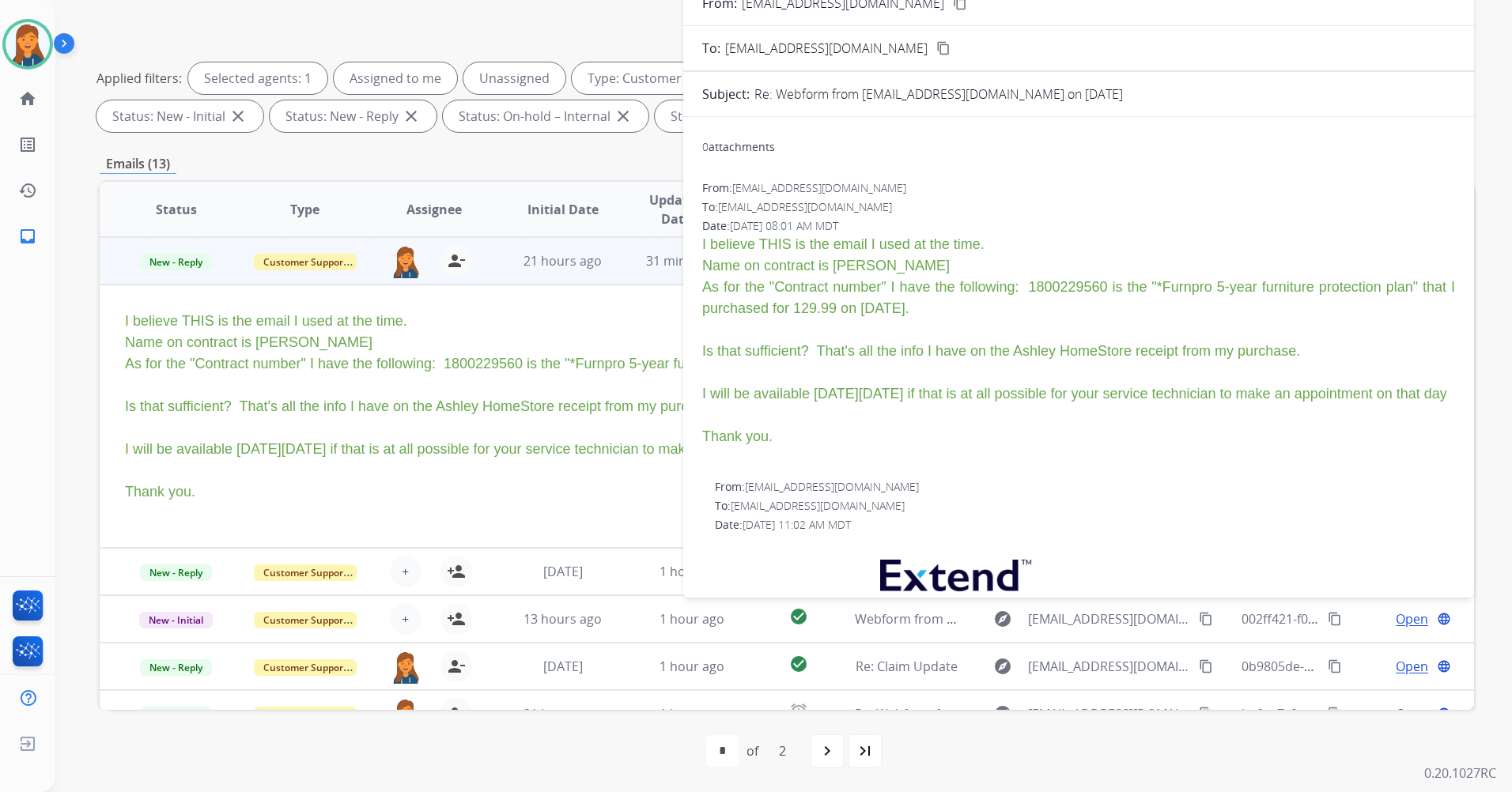
scroll to position [0, 0]
drag, startPoint x: 1040, startPoint y: 286, endPoint x: 1119, endPoint y: 297, distance: 79.8
click at [1119, 297] on div "As for the "Contract number" I have the following: 1800229560 is the "*Furnpro …" at bounding box center [1078, 299] width 753 height 42
copy div "1800229560"
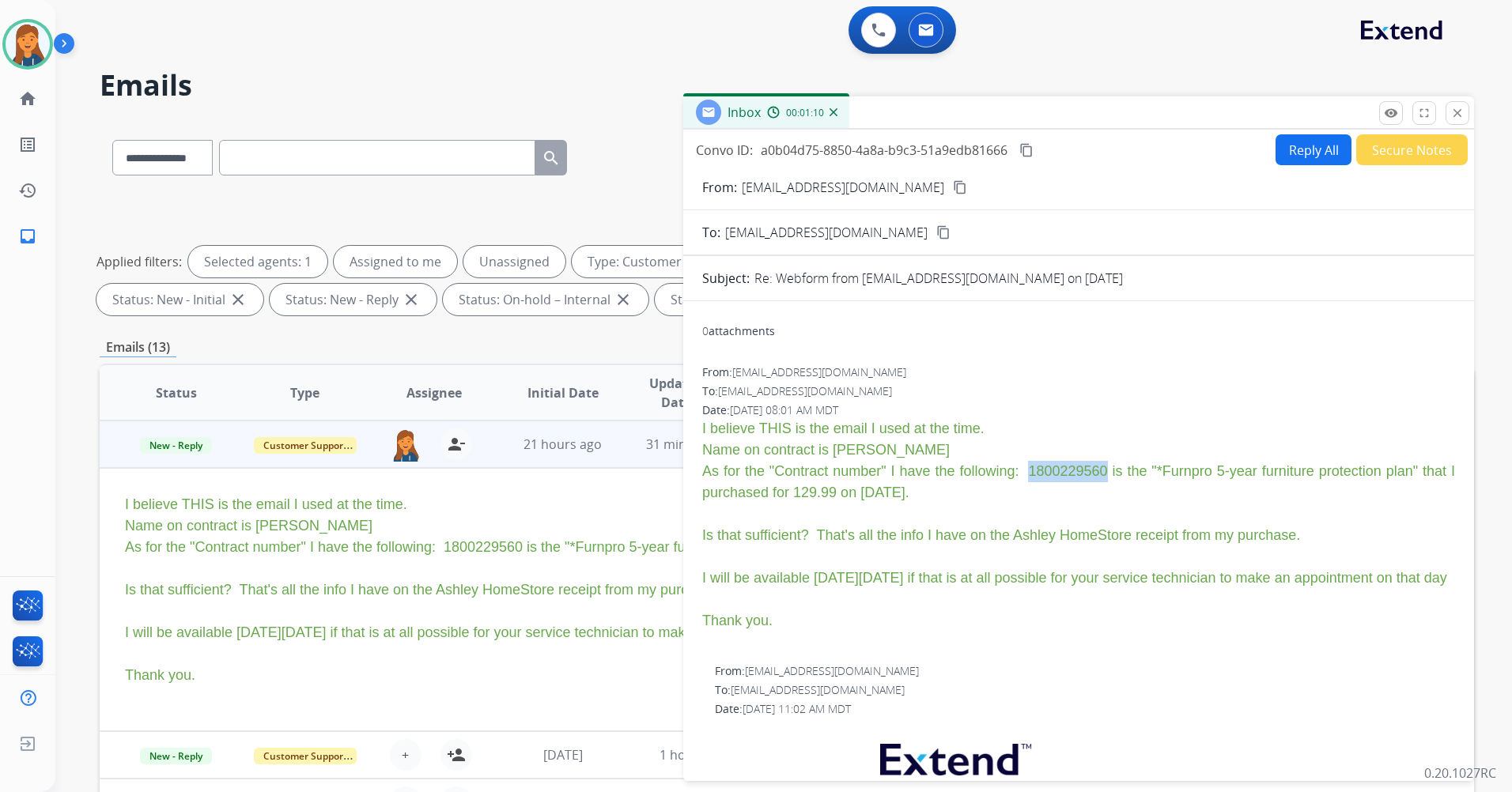
click at [1287, 136] on button "Reply All" at bounding box center [1312, 150] width 76 height 31
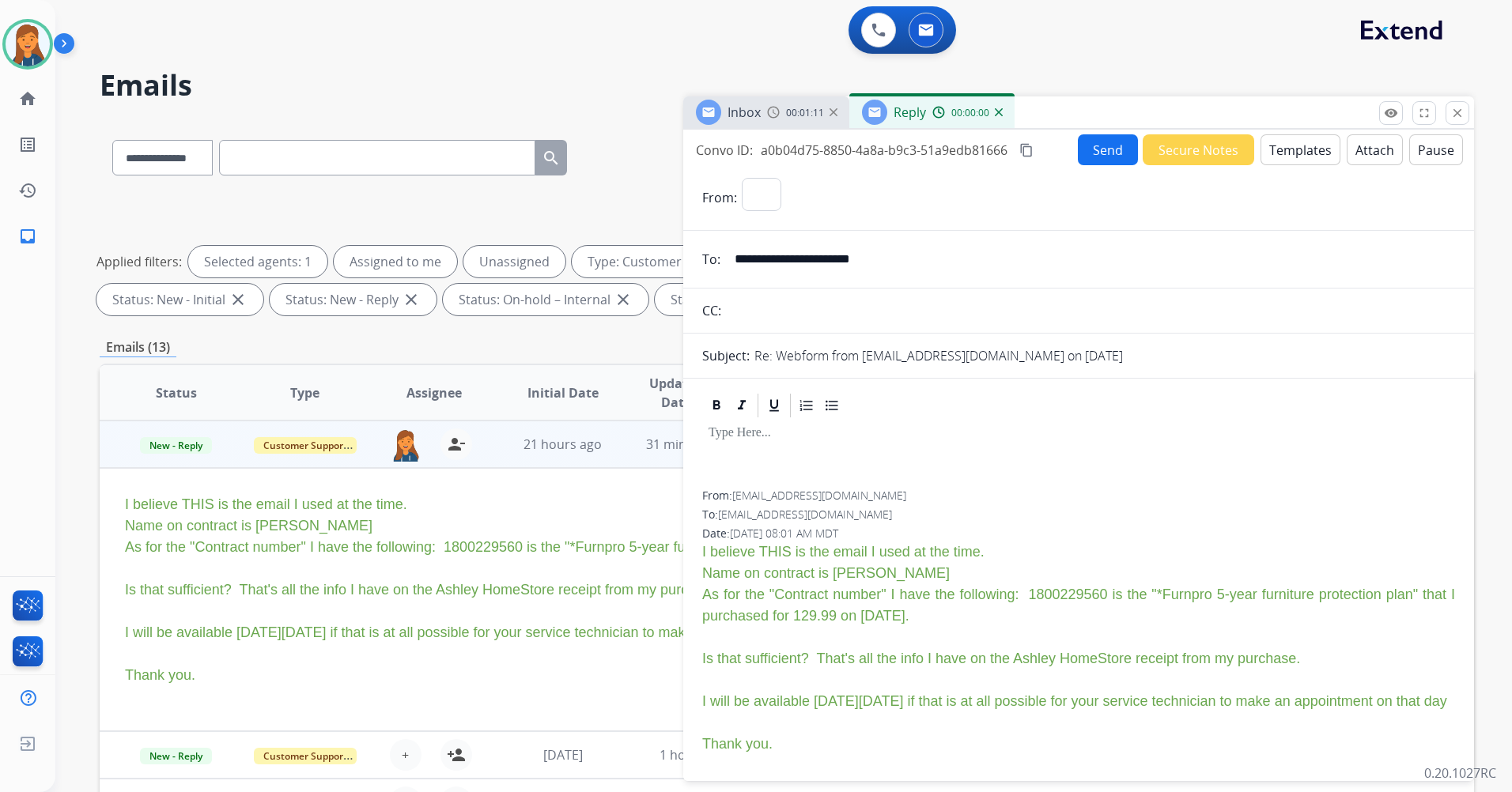
select select "**********"
click at [1276, 149] on button "Templates" at bounding box center [1300, 150] width 80 height 31
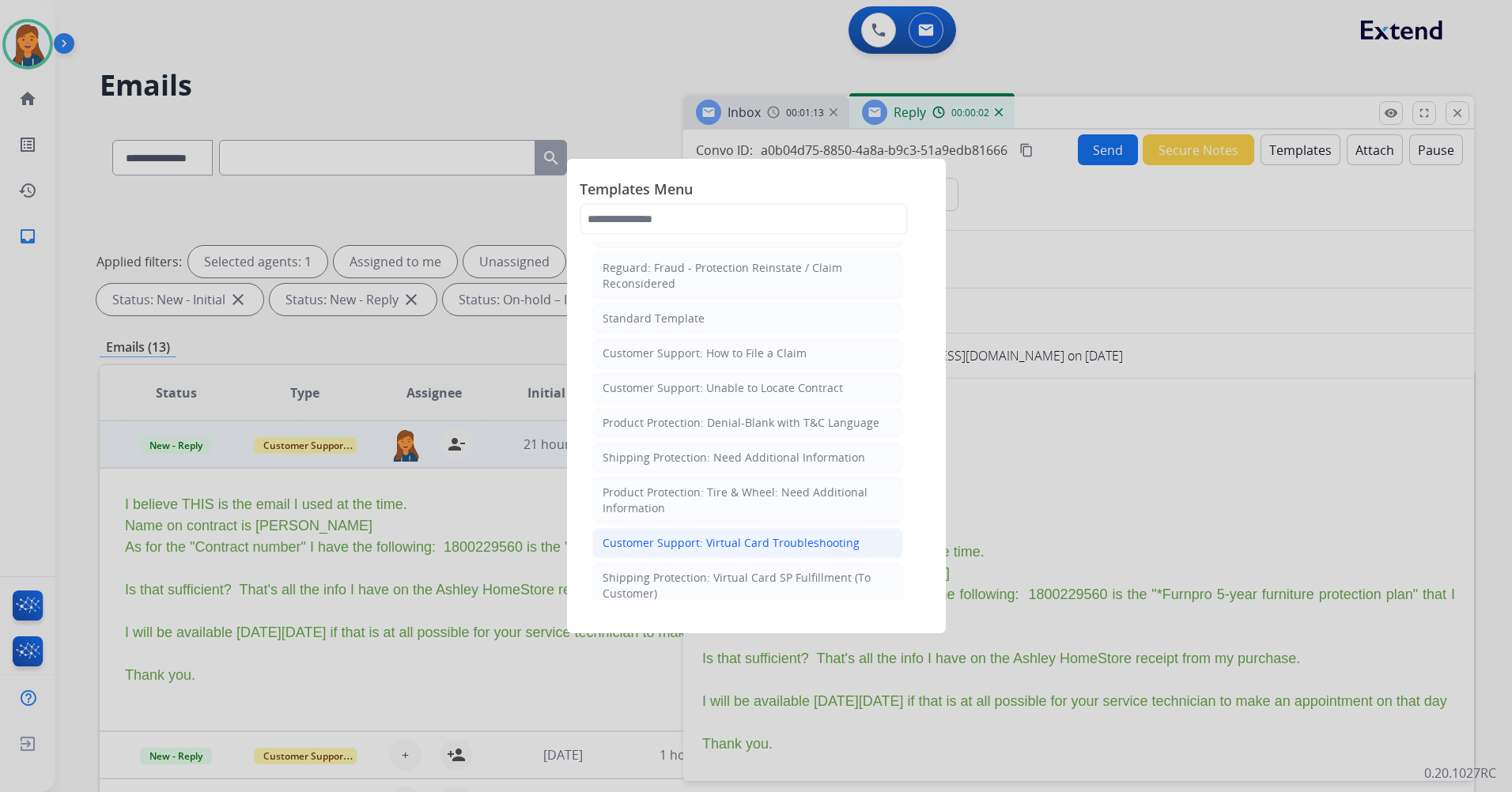
scroll to position [237, 0]
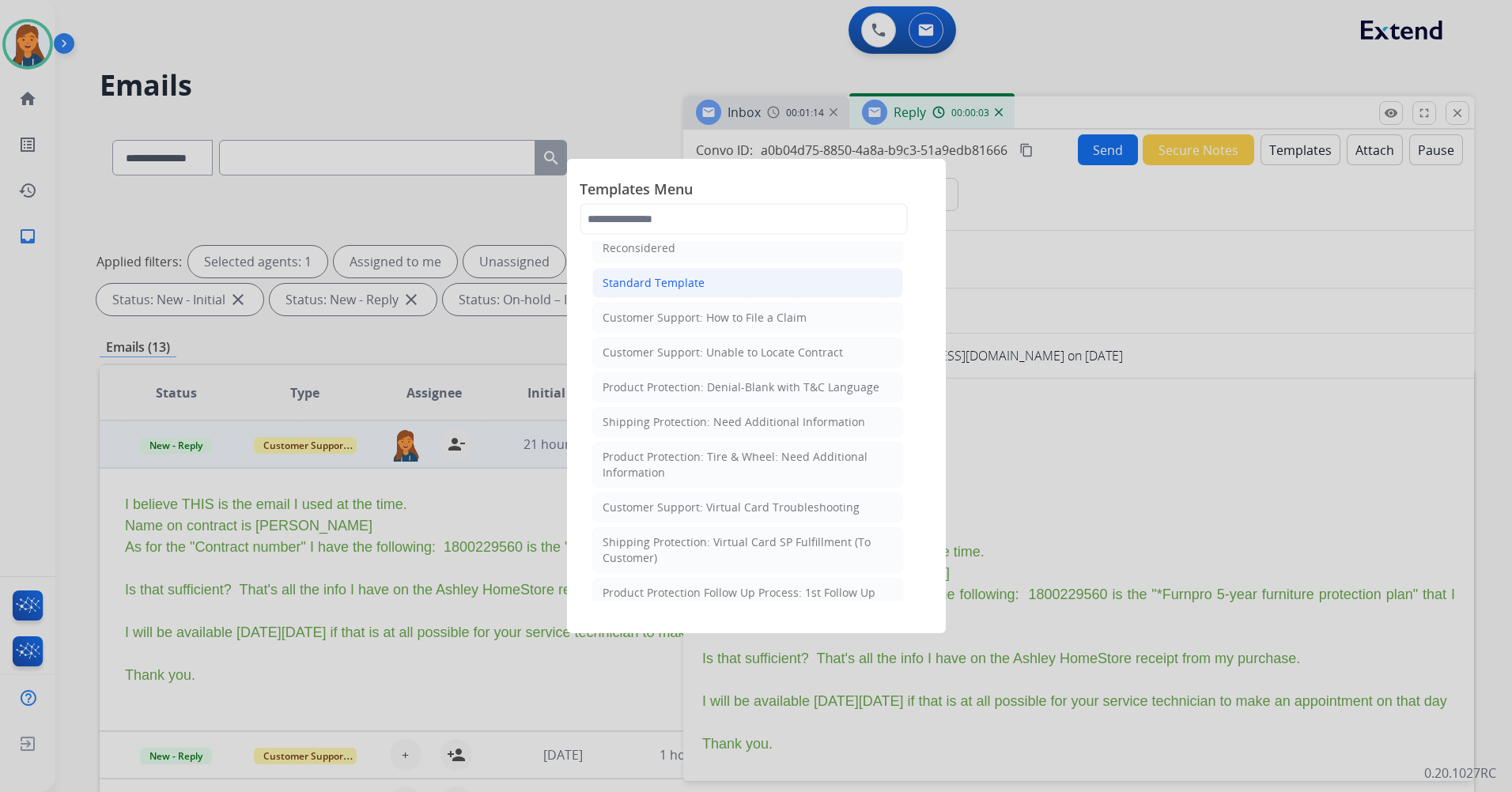
click at [673, 282] on div "Standard Template" at bounding box center [653, 283] width 102 height 16
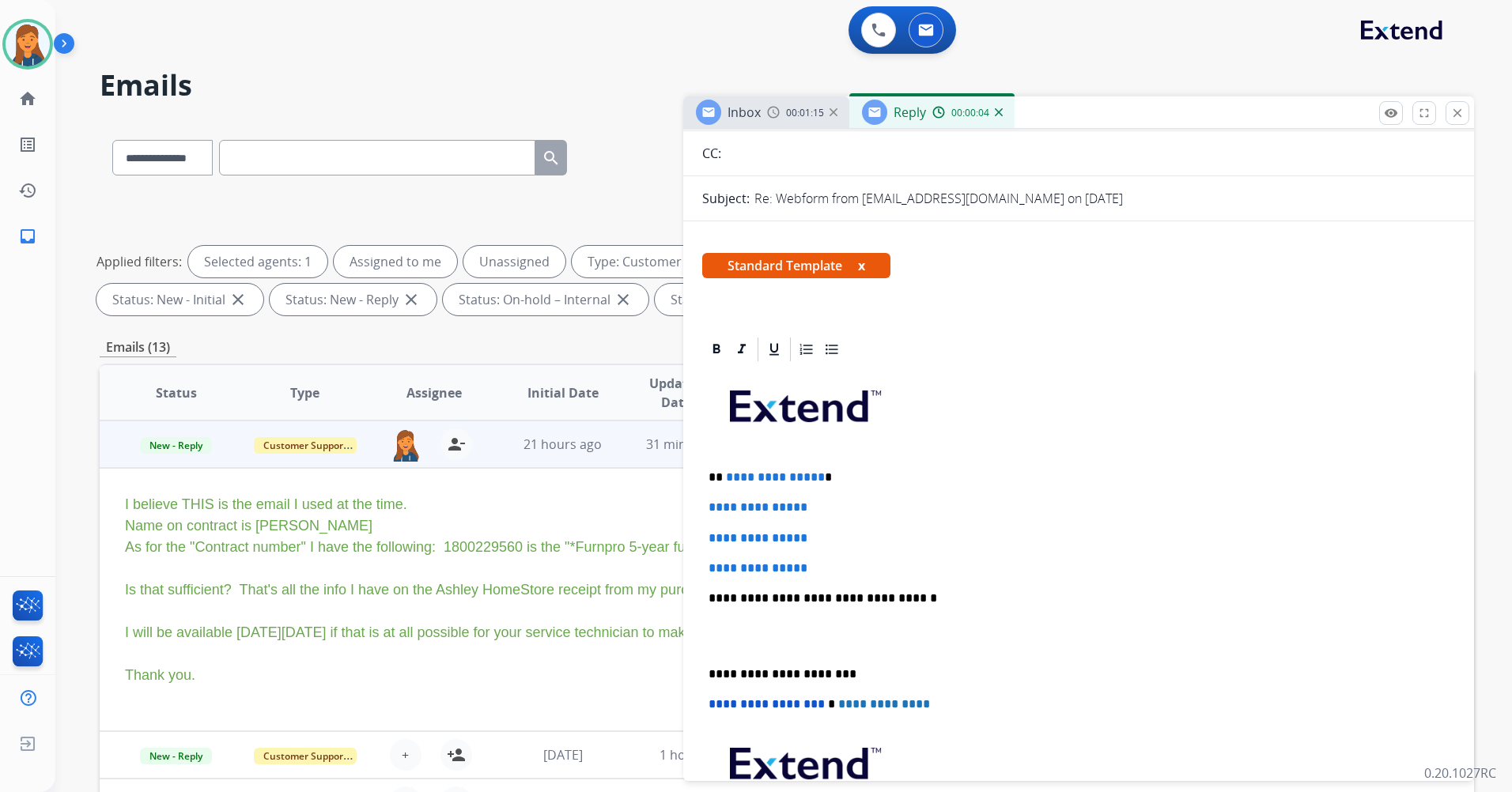
scroll to position [158, 0]
drag, startPoint x: 816, startPoint y: 566, endPoint x: 724, endPoint y: 478, distance: 127.3
click at [724, 478] on div "**********" at bounding box center [1078, 635] width 753 height 544
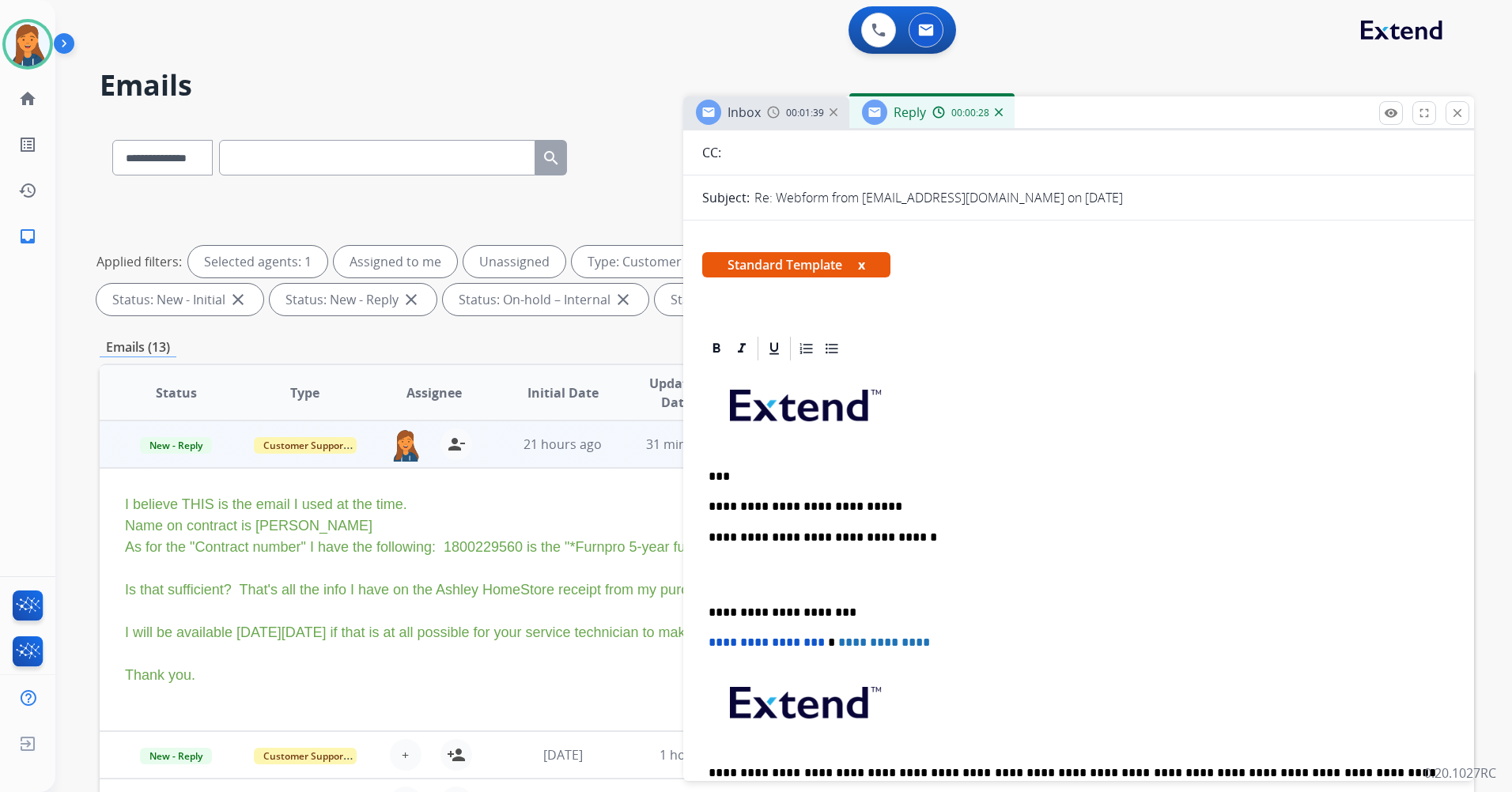
click at [871, 501] on p "**********" at bounding box center [1072, 507] width 728 height 14
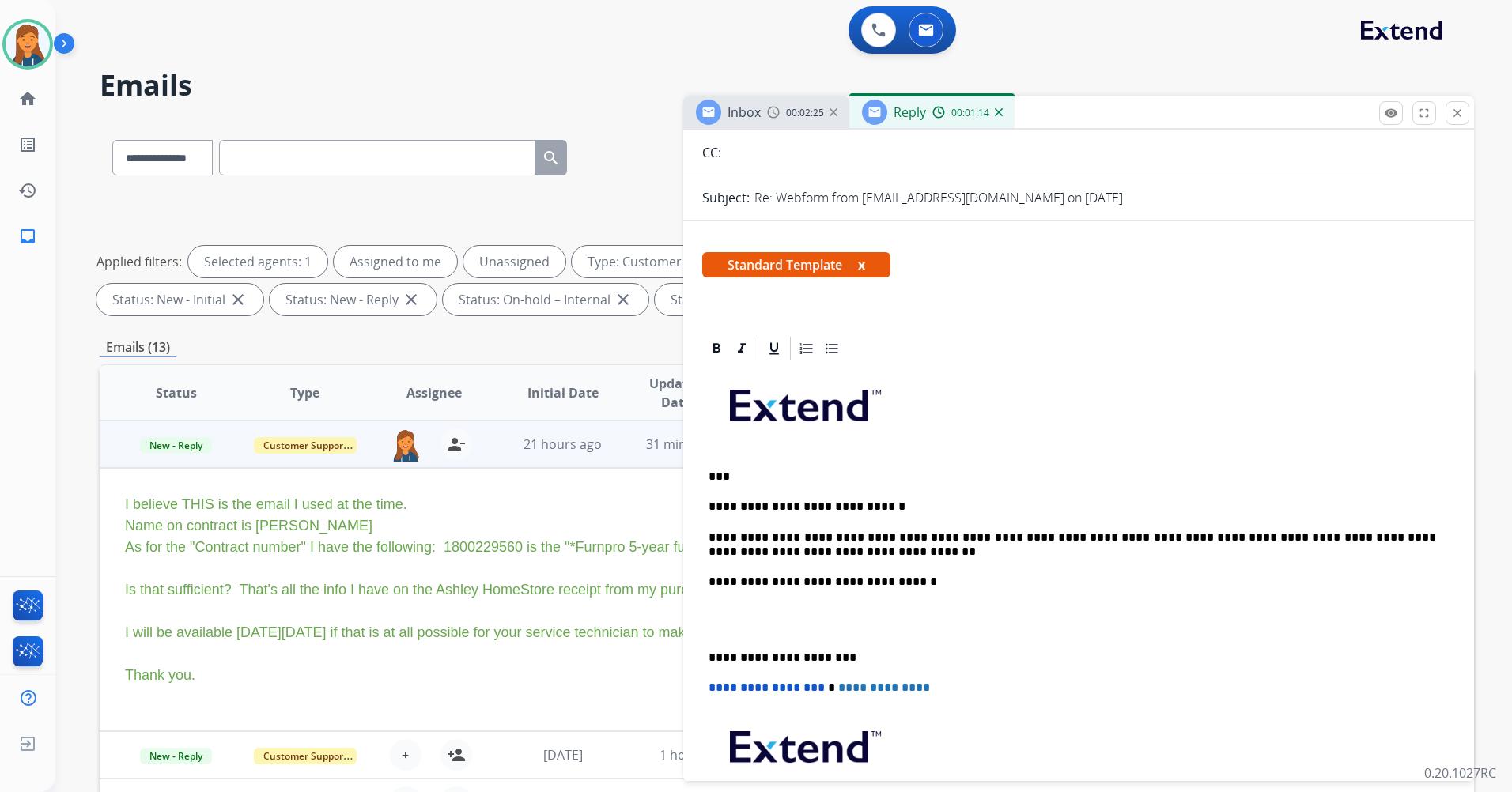
click at [705, 651] on div "**********" at bounding box center [1078, 626] width 753 height 528
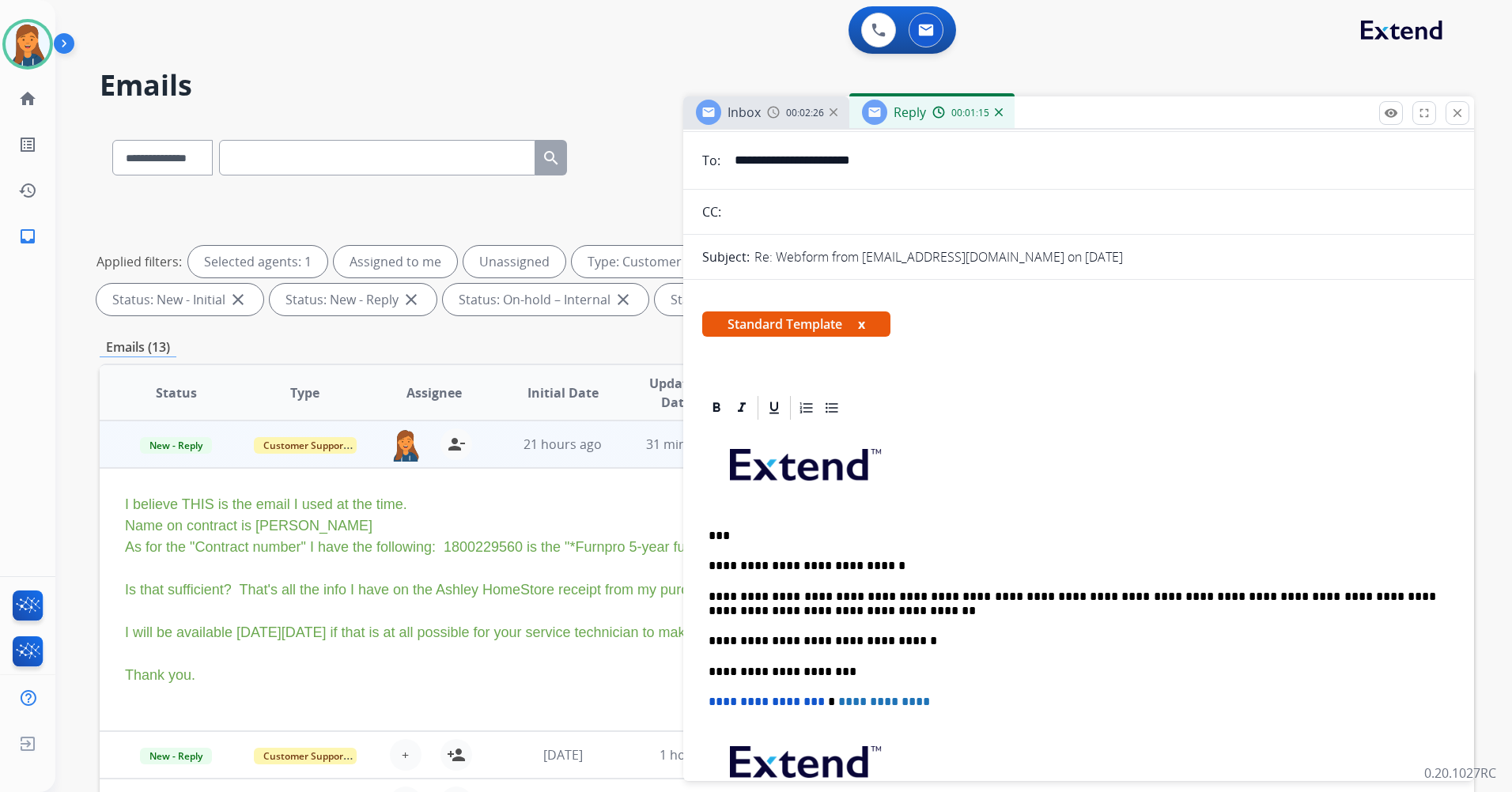
scroll to position [0, 0]
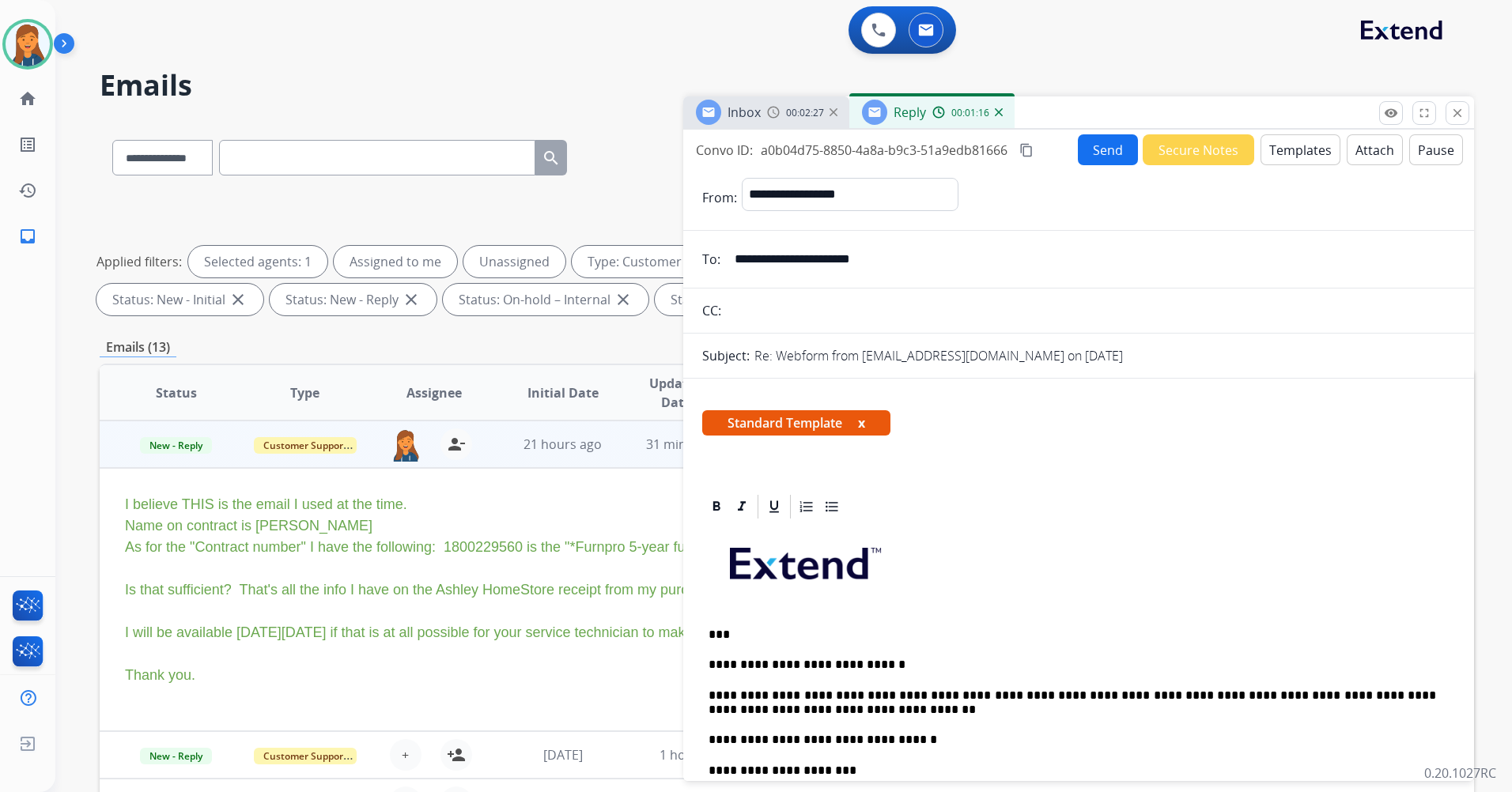
click at [1088, 139] on button "Send" at bounding box center [1108, 150] width 60 height 31
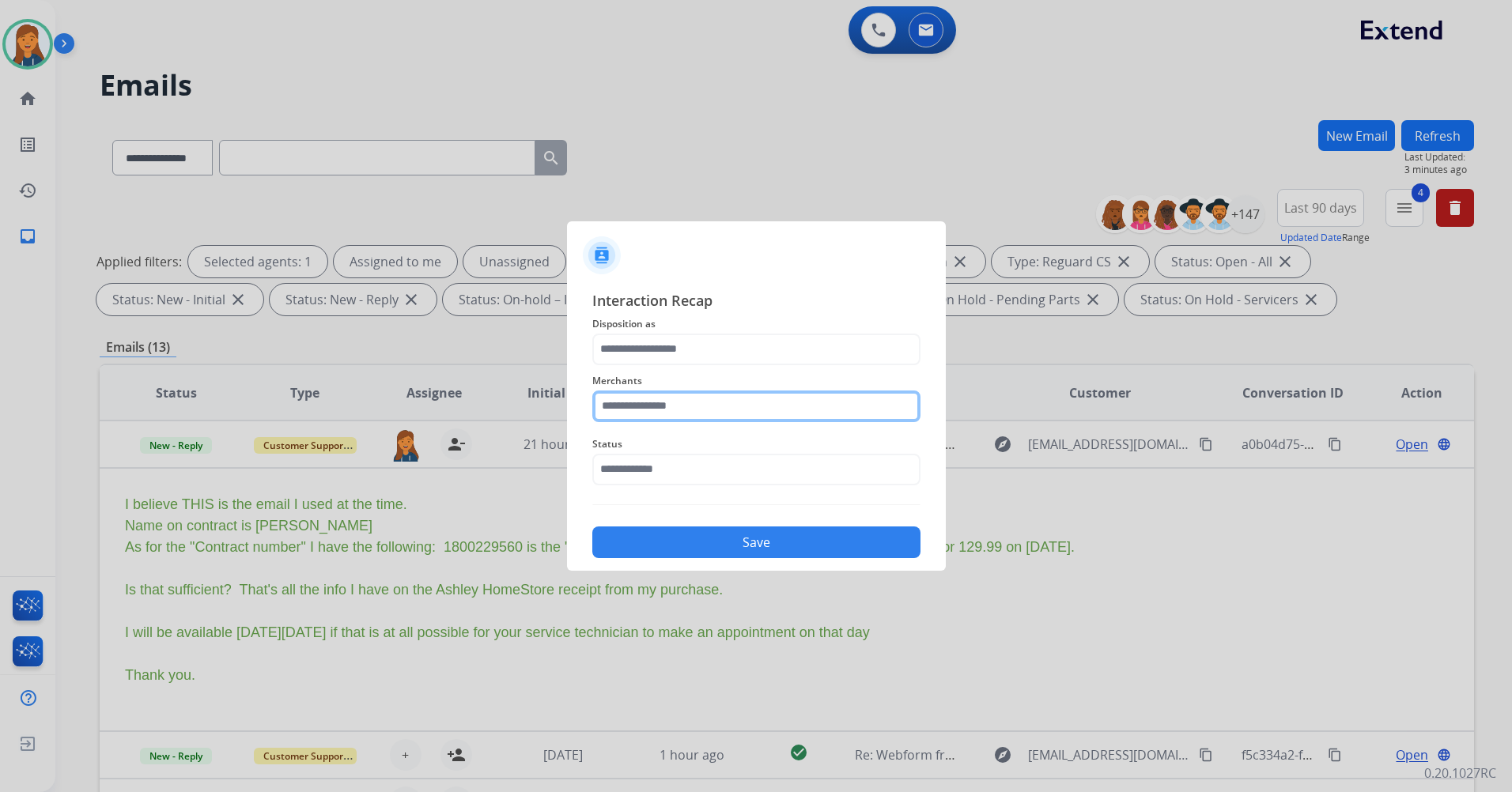
click at [714, 405] on input "text" at bounding box center [756, 407] width 328 height 32
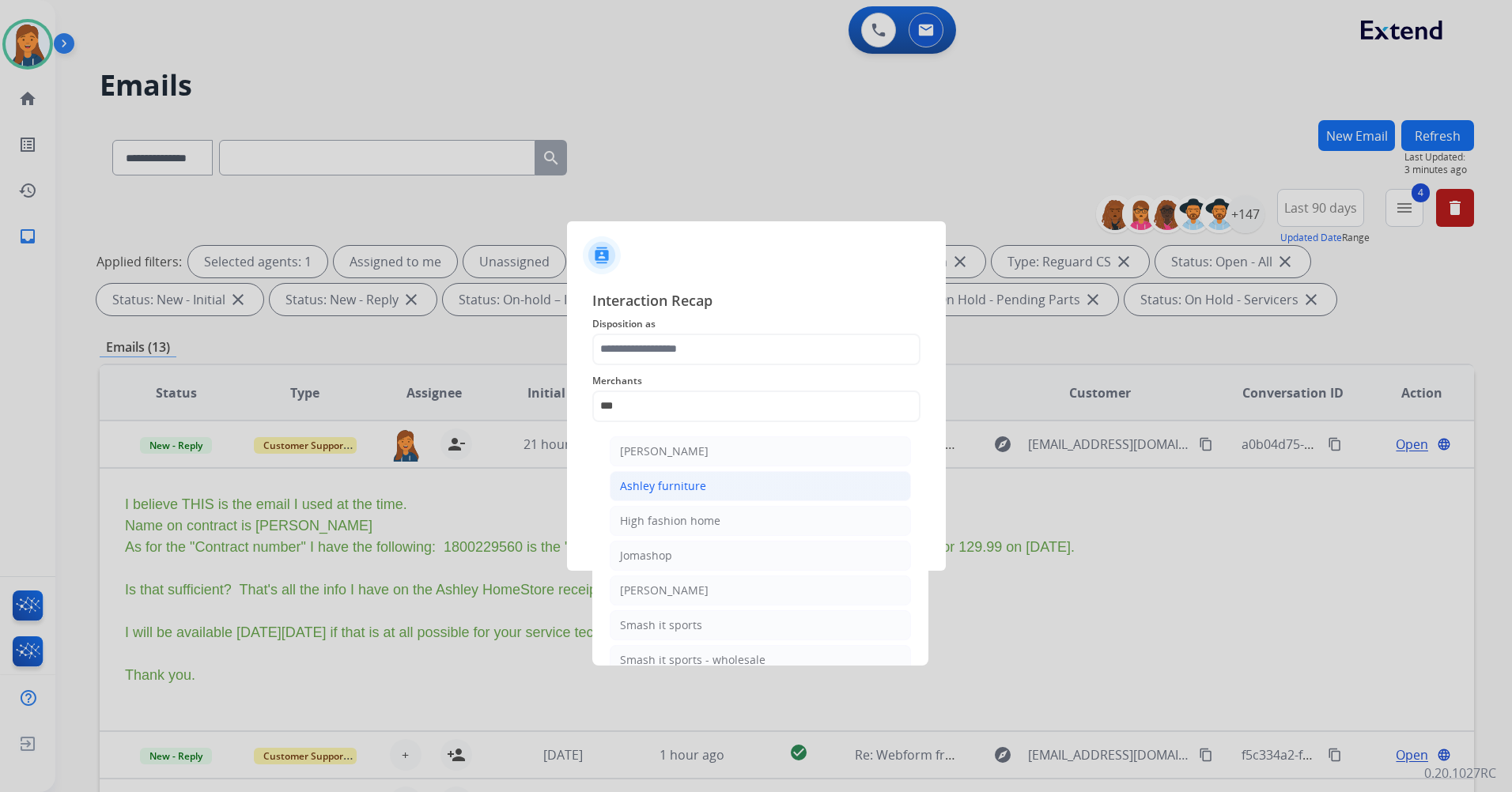
click at [704, 472] on li "Ashley furniture" at bounding box center [760, 487] width 301 height 30
type input "**********"
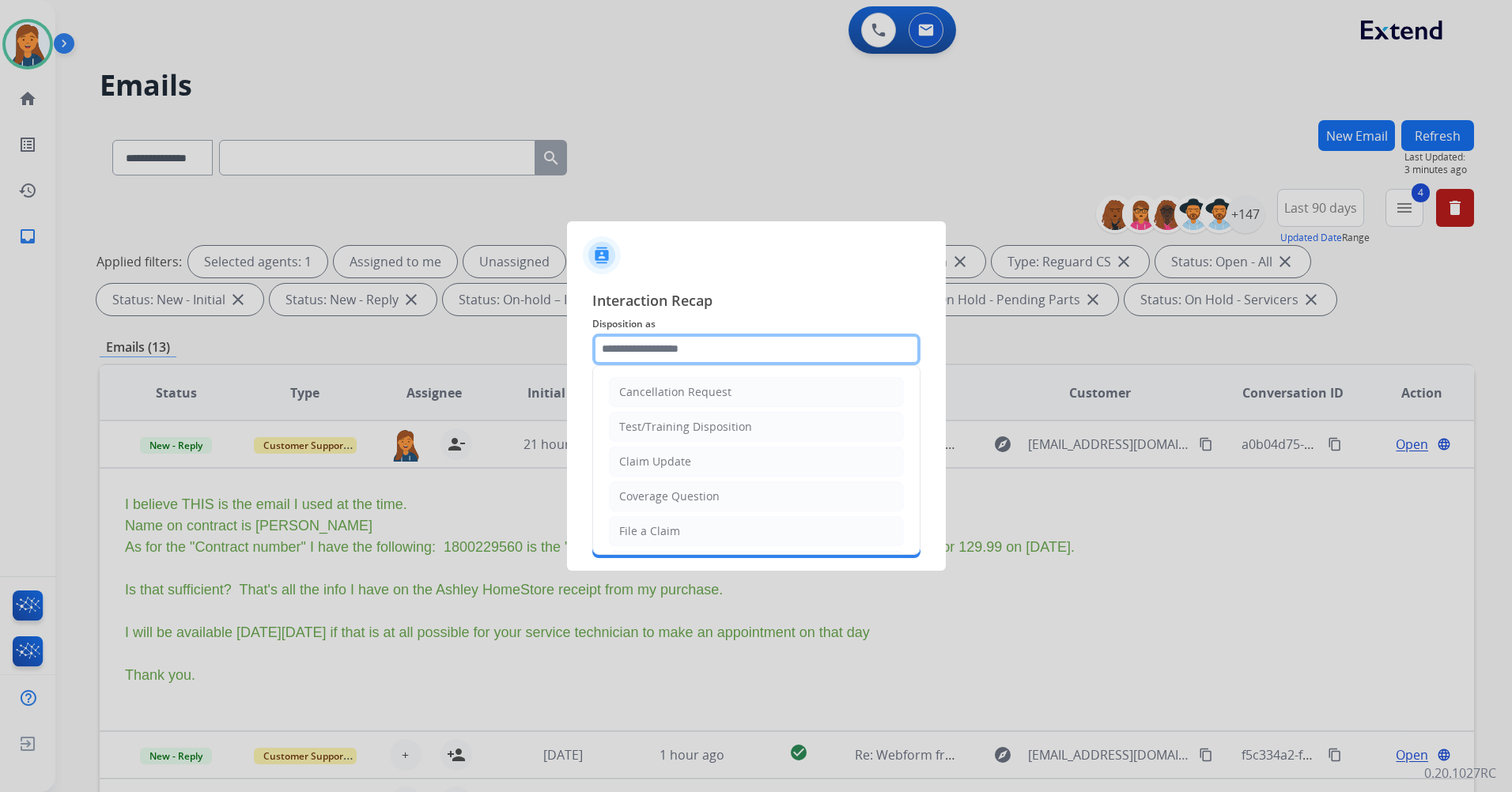
click at [734, 349] on input "text" at bounding box center [756, 349] width 328 height 32
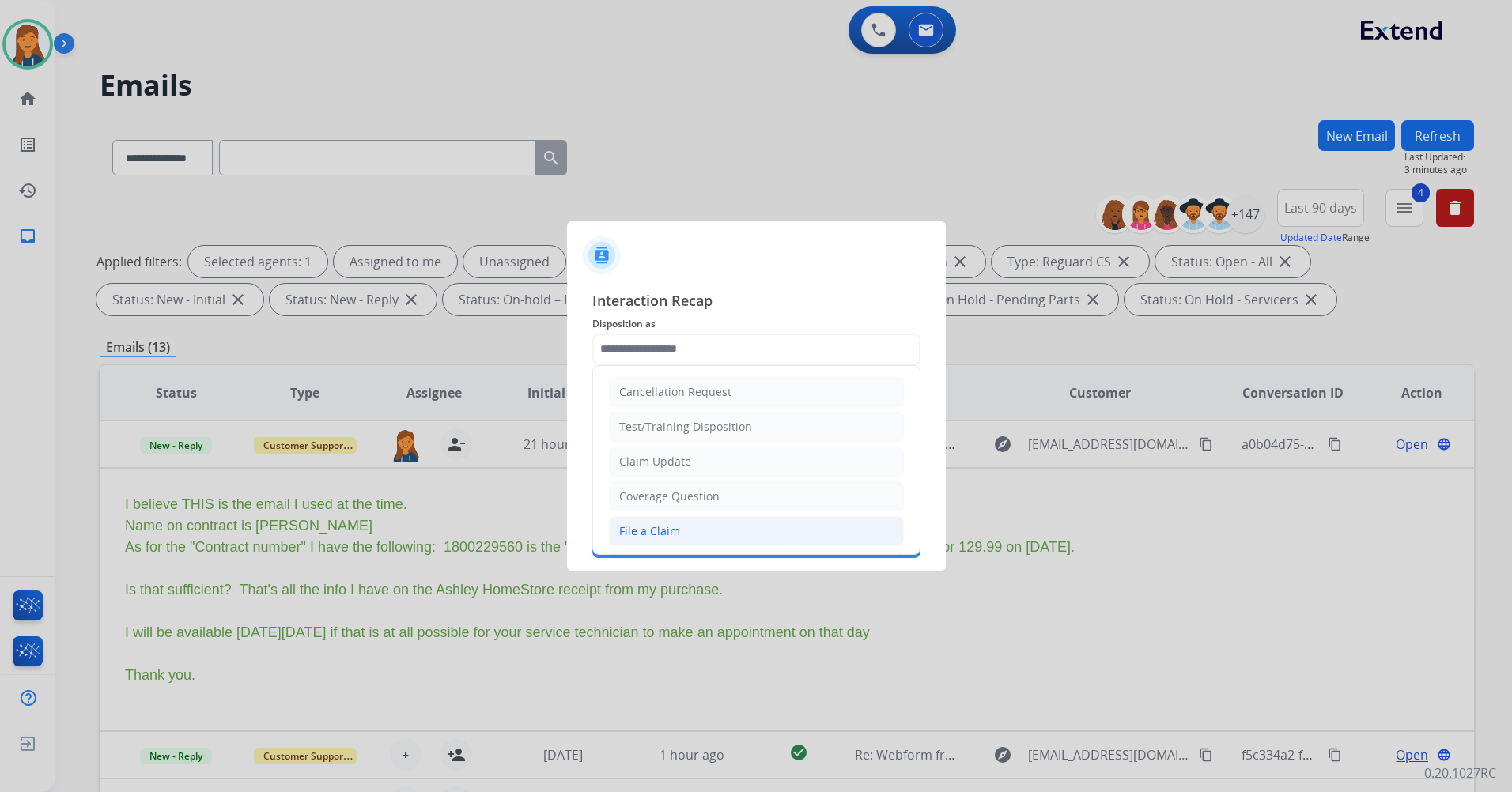
click at [674, 524] on div "File a Claim" at bounding box center [649, 531] width 61 height 16
type input "**********"
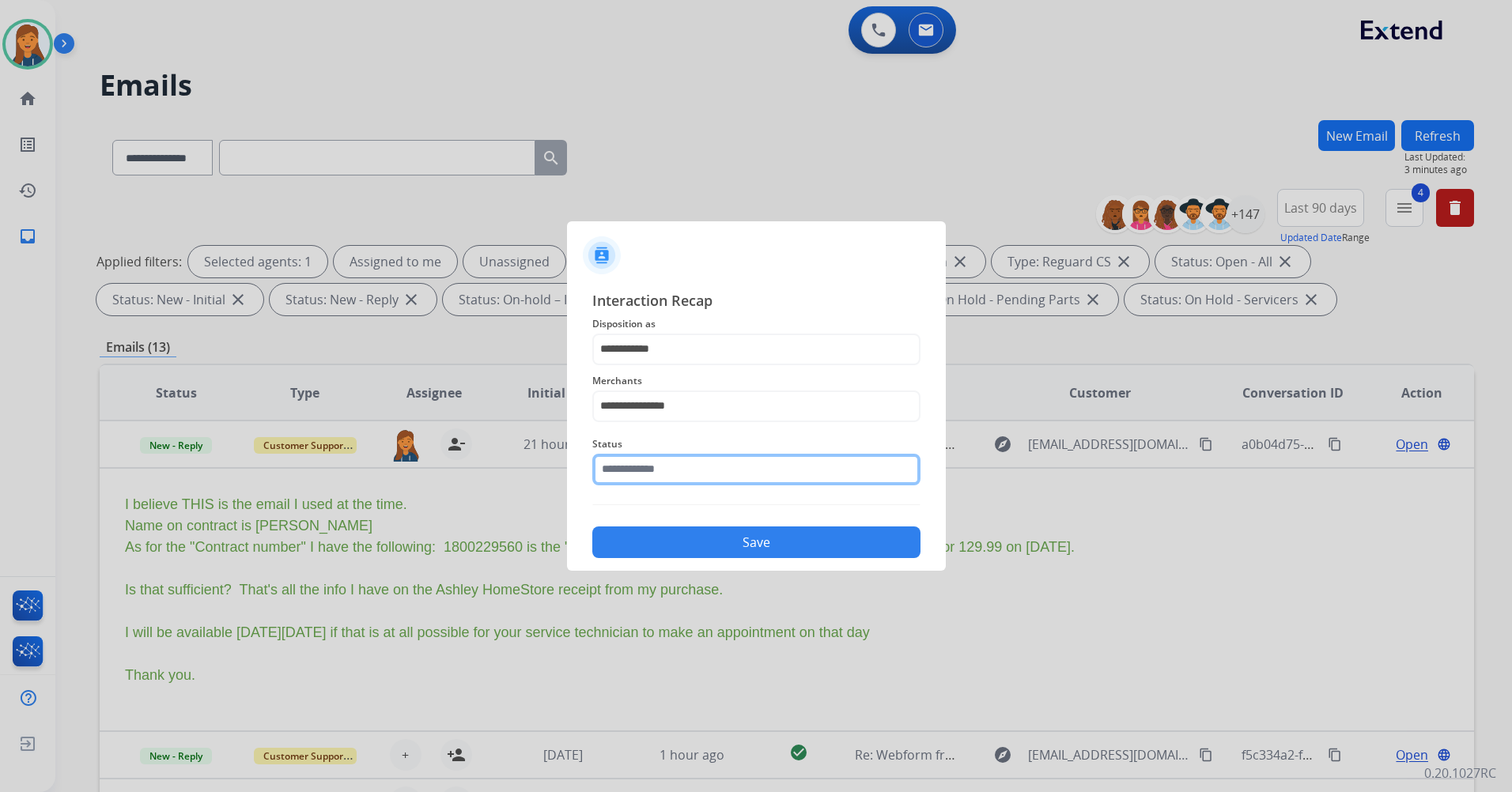
click at [681, 483] on input "text" at bounding box center [756, 470] width 328 height 32
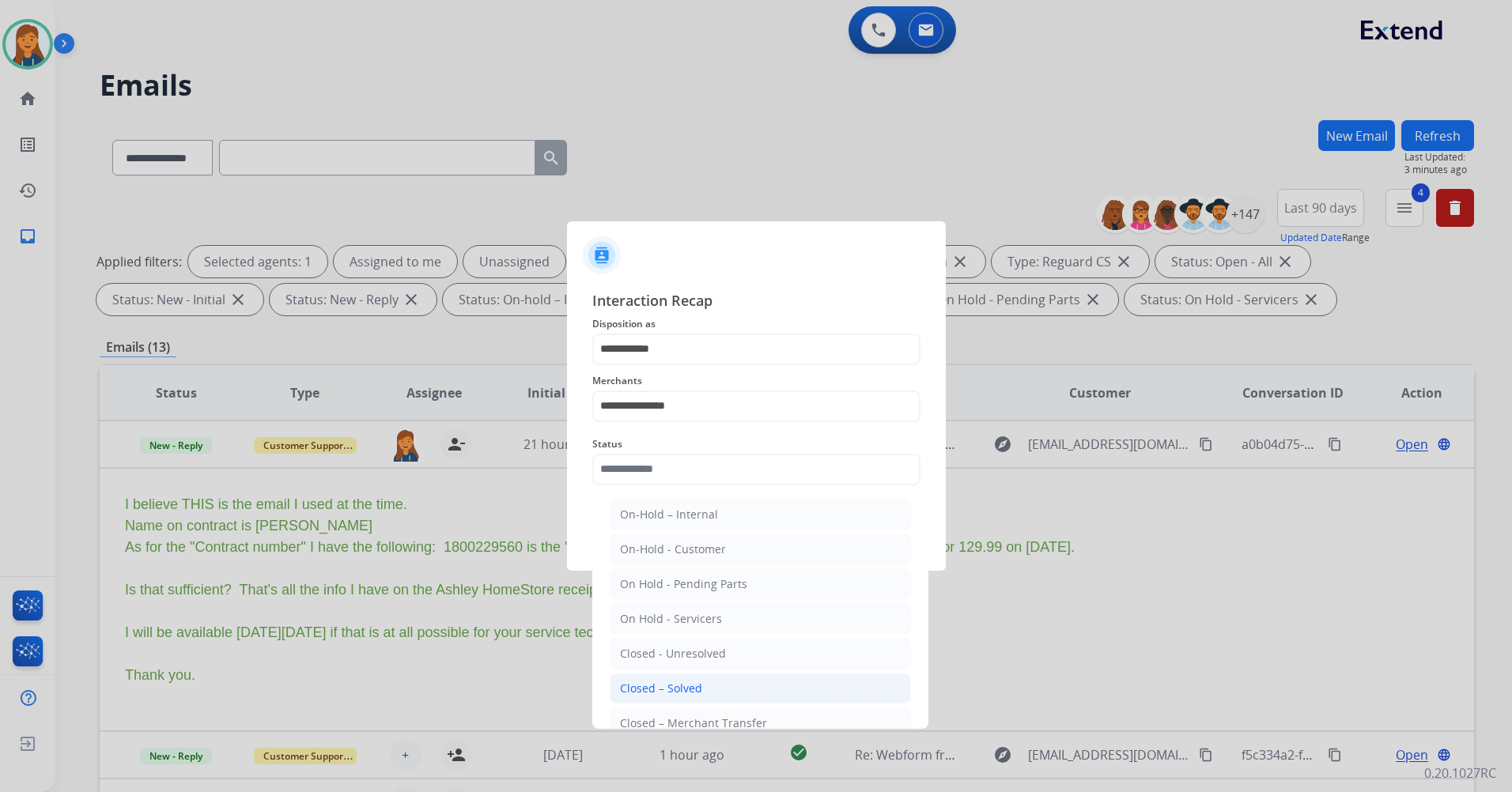
click at [659, 692] on div "Closed – Solved" at bounding box center [660, 688] width 82 height 16
type input "**********"
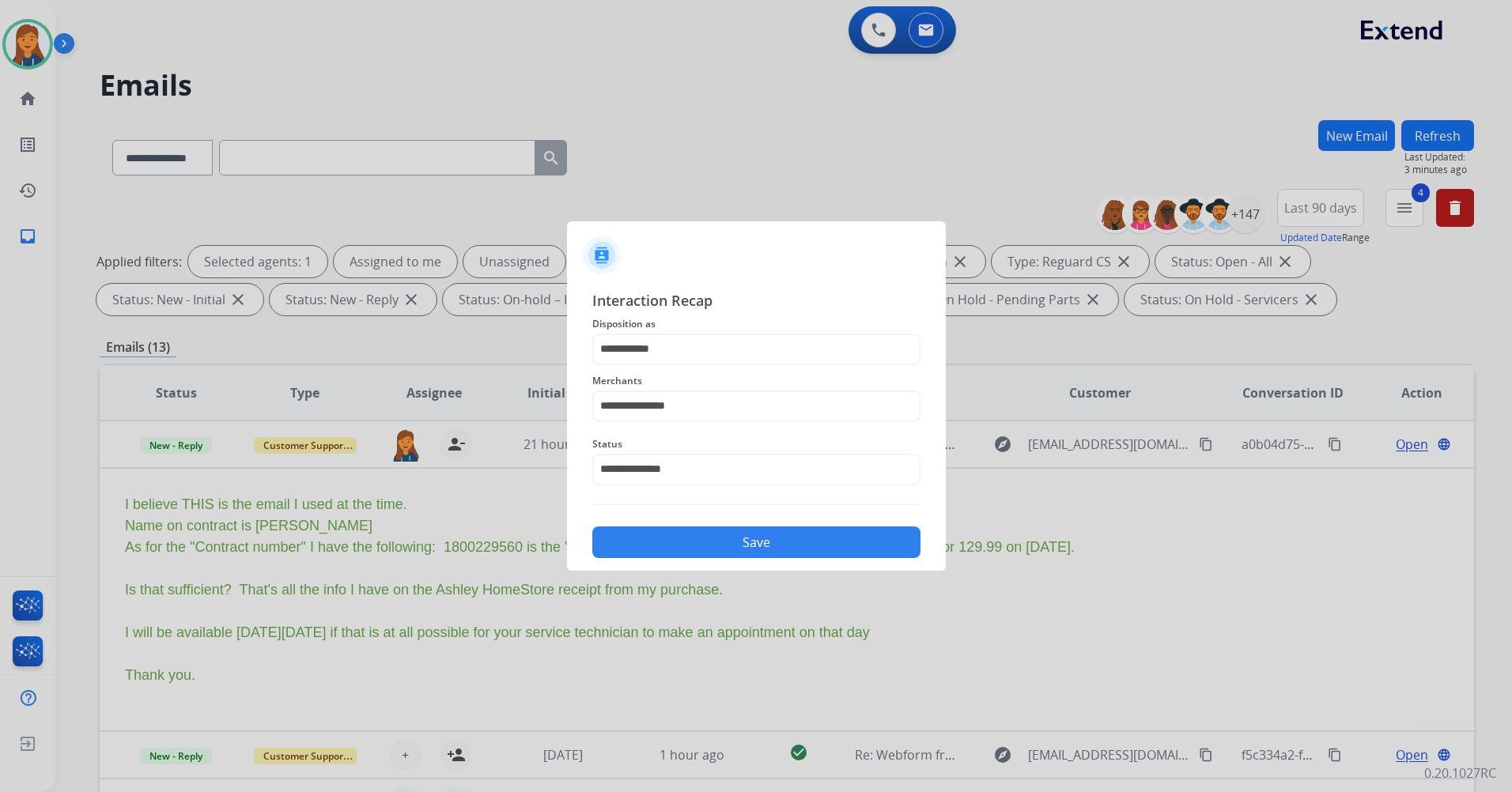
click at [712, 549] on button "Save" at bounding box center [756, 542] width 328 height 32
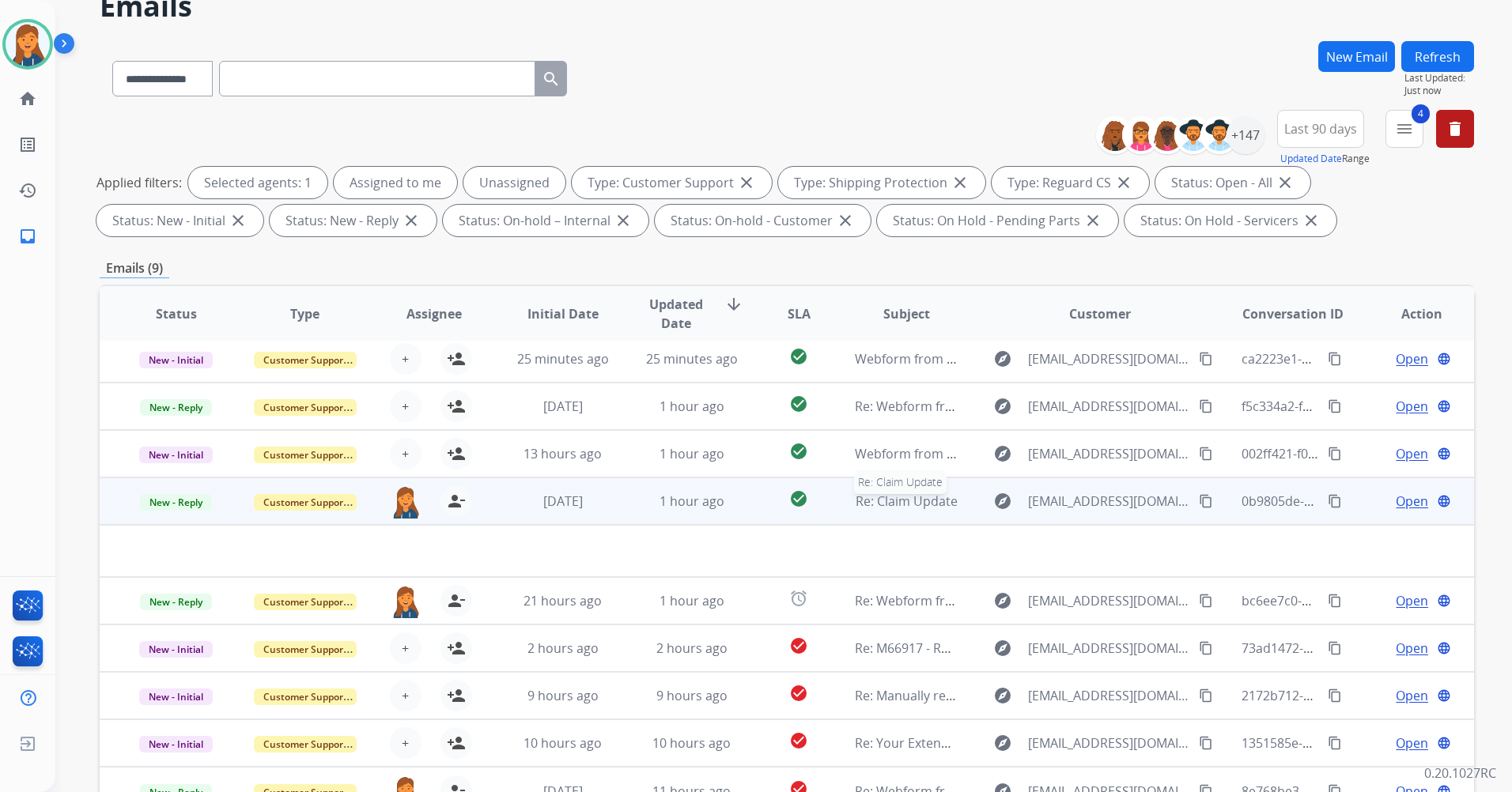
scroll to position [158, 0]
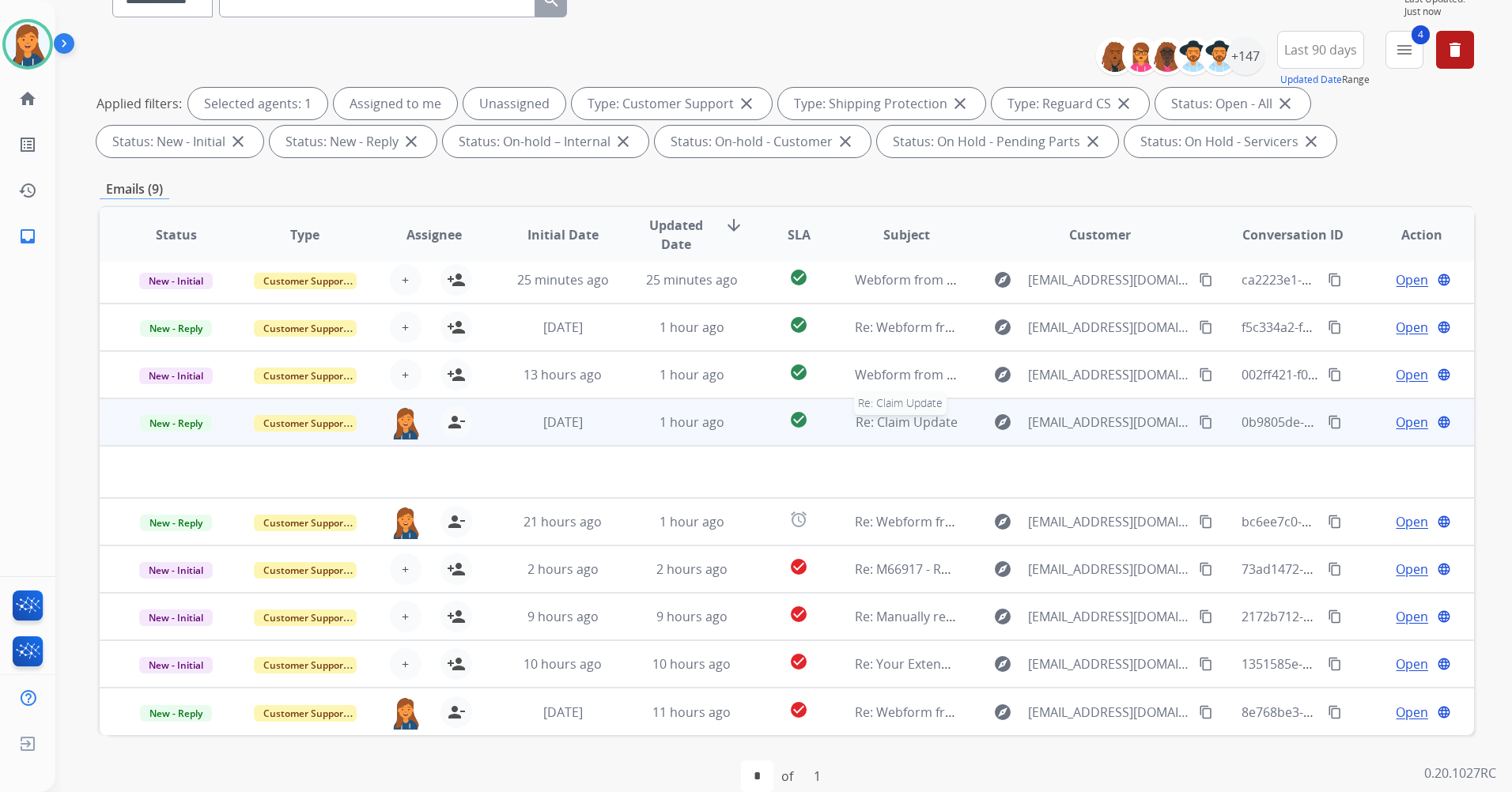
click at [889, 418] on span "Re: Claim Update" at bounding box center [907, 422] width 102 height 17
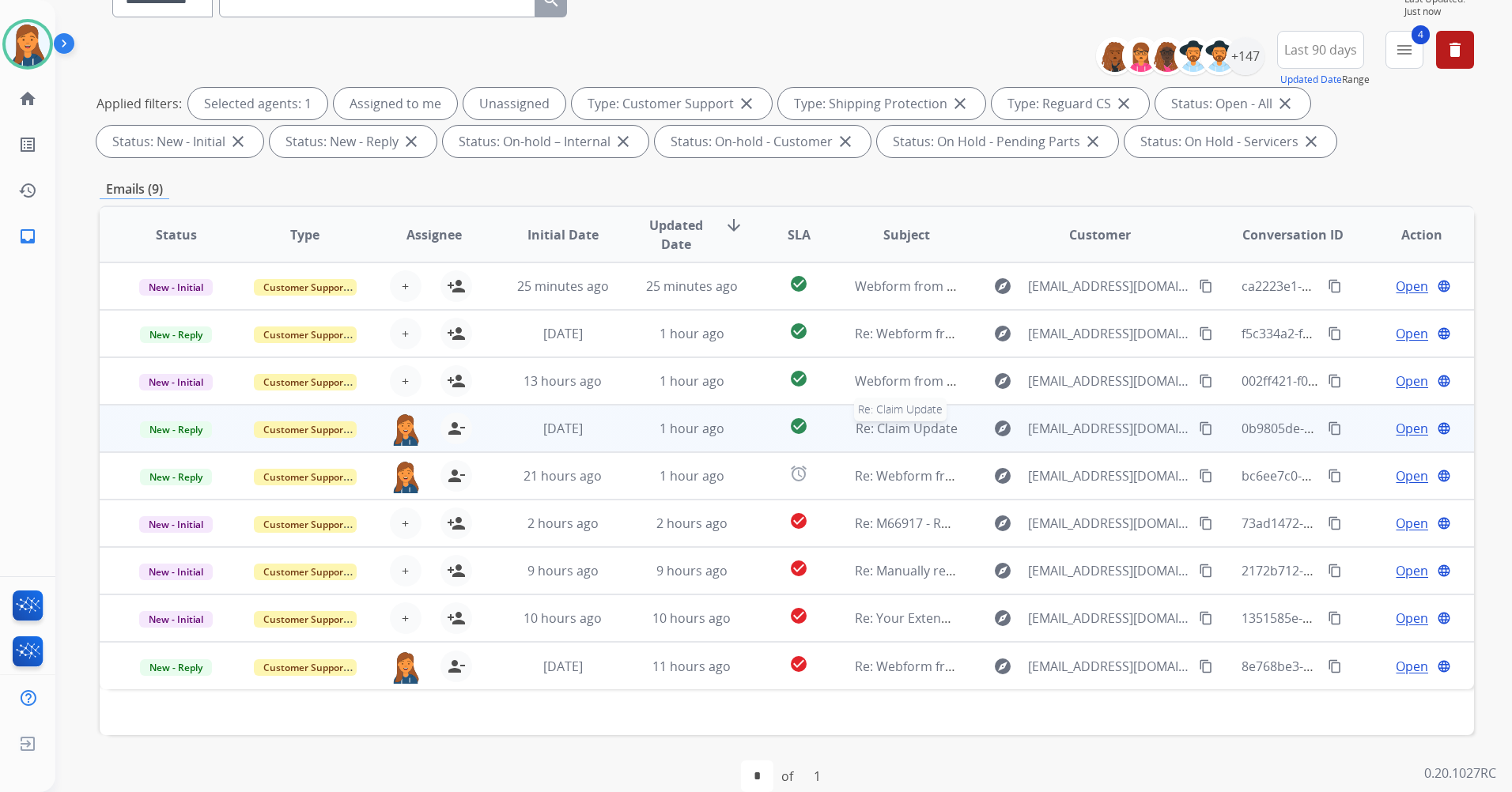
click at [889, 425] on span "Re: Claim Update" at bounding box center [907, 428] width 102 height 17
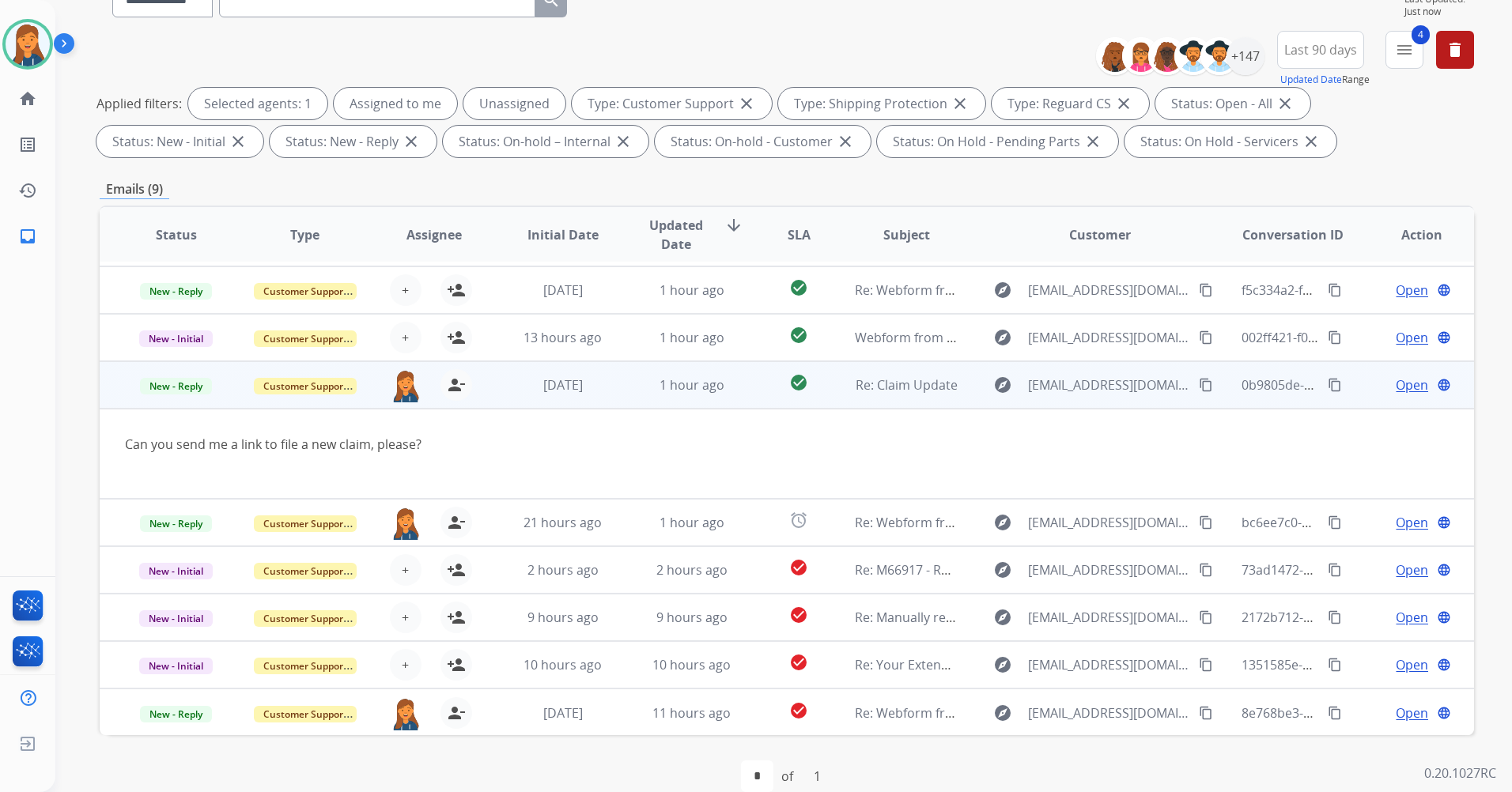
scroll to position [44, 0]
click at [1401, 381] on span "Open" at bounding box center [1411, 384] width 32 height 19
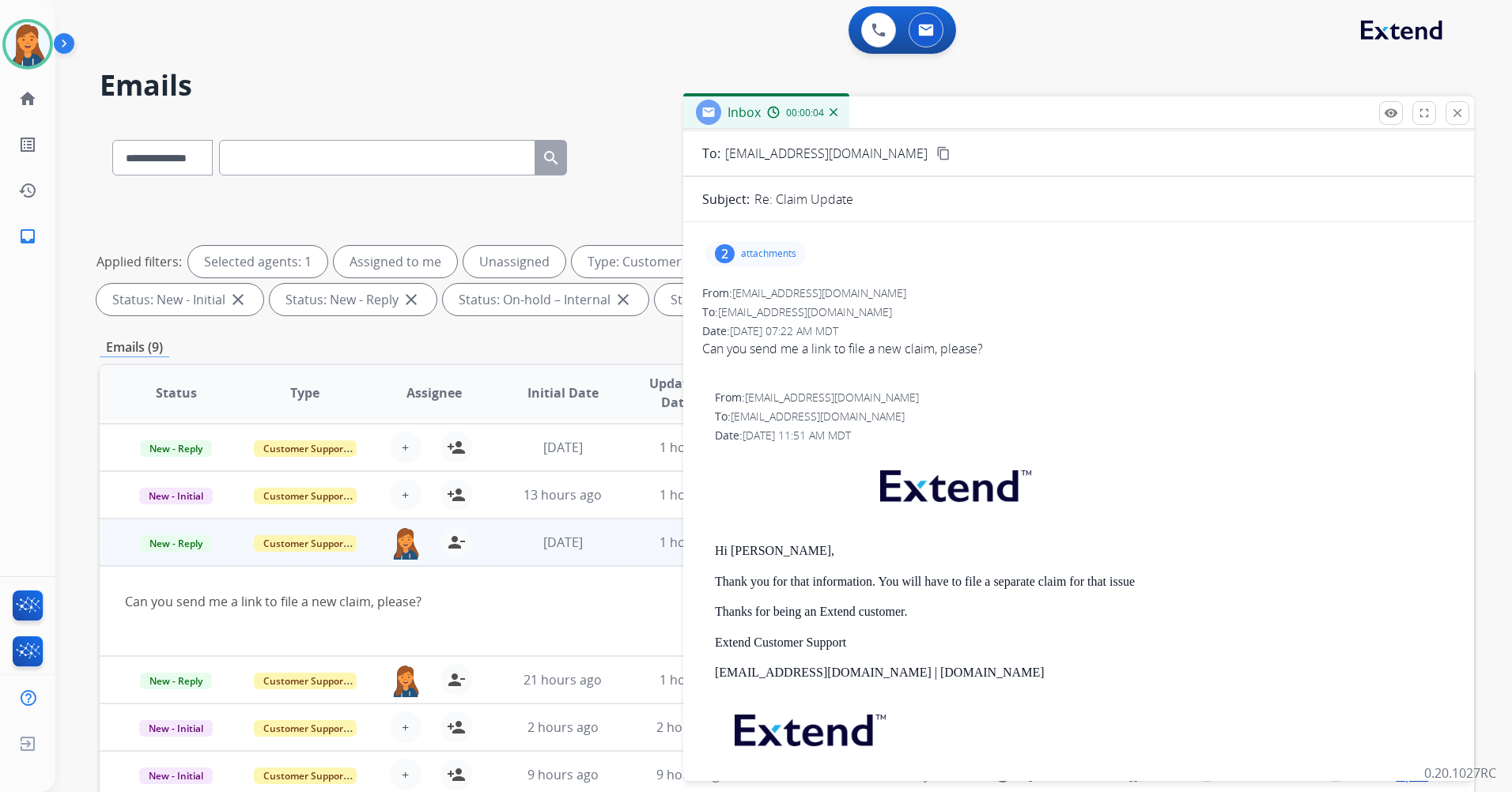
scroll to position [0, 0]
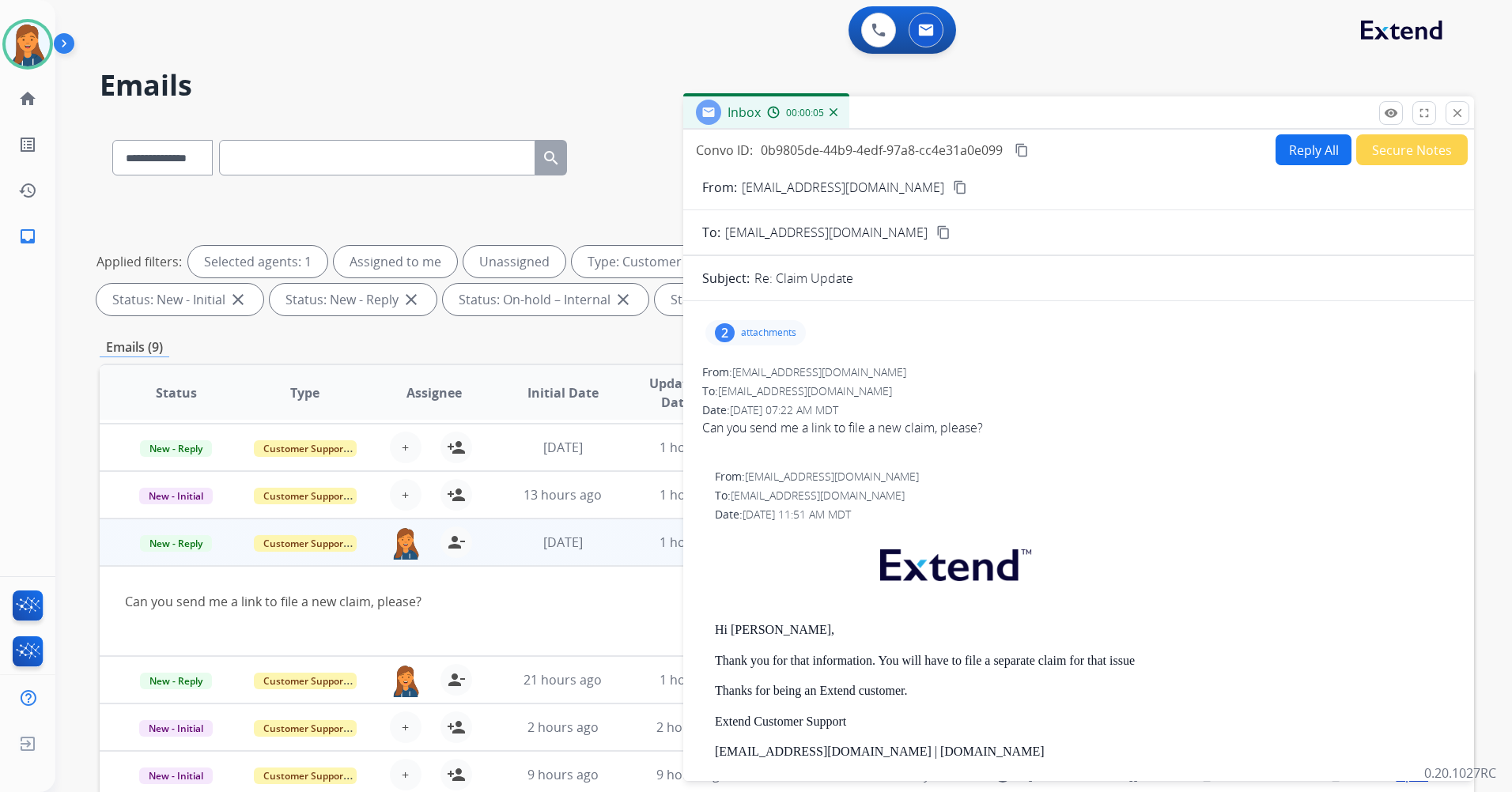
click at [1296, 156] on button "Reply All" at bounding box center [1312, 150] width 76 height 31
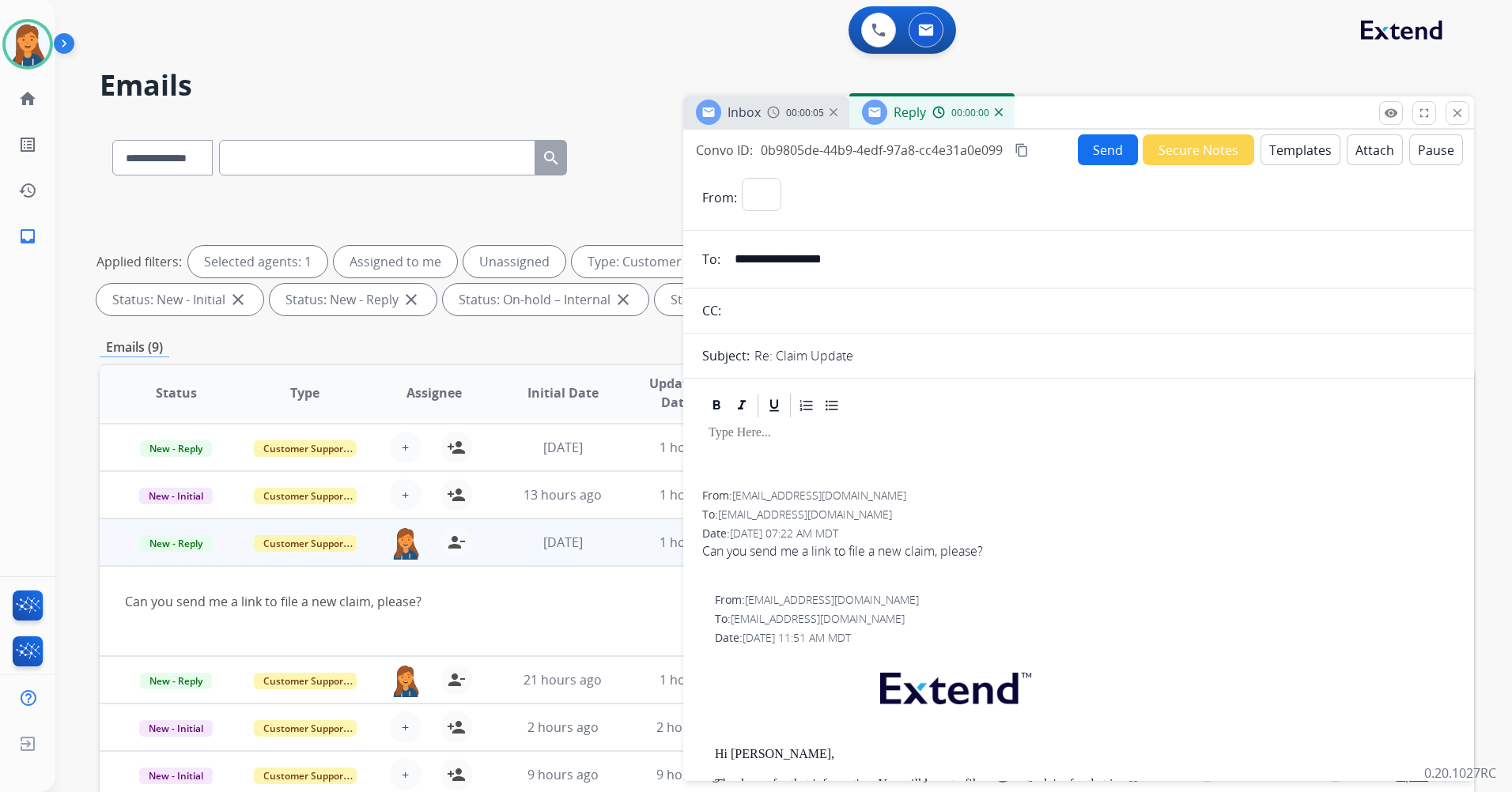
select select "**********"
click at [1271, 159] on button "Templates" at bounding box center [1300, 150] width 80 height 31
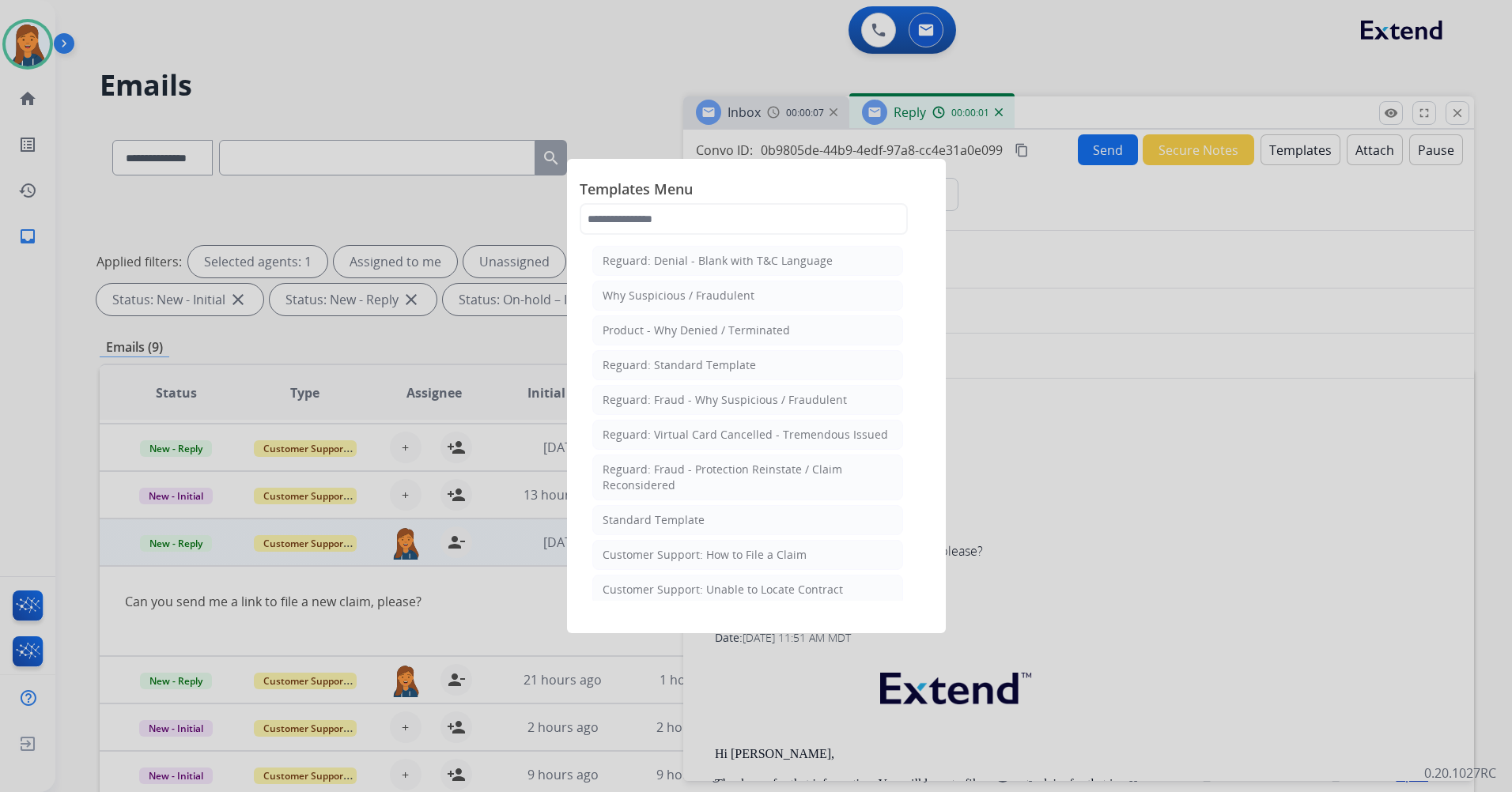
scroll to position [158, 0]
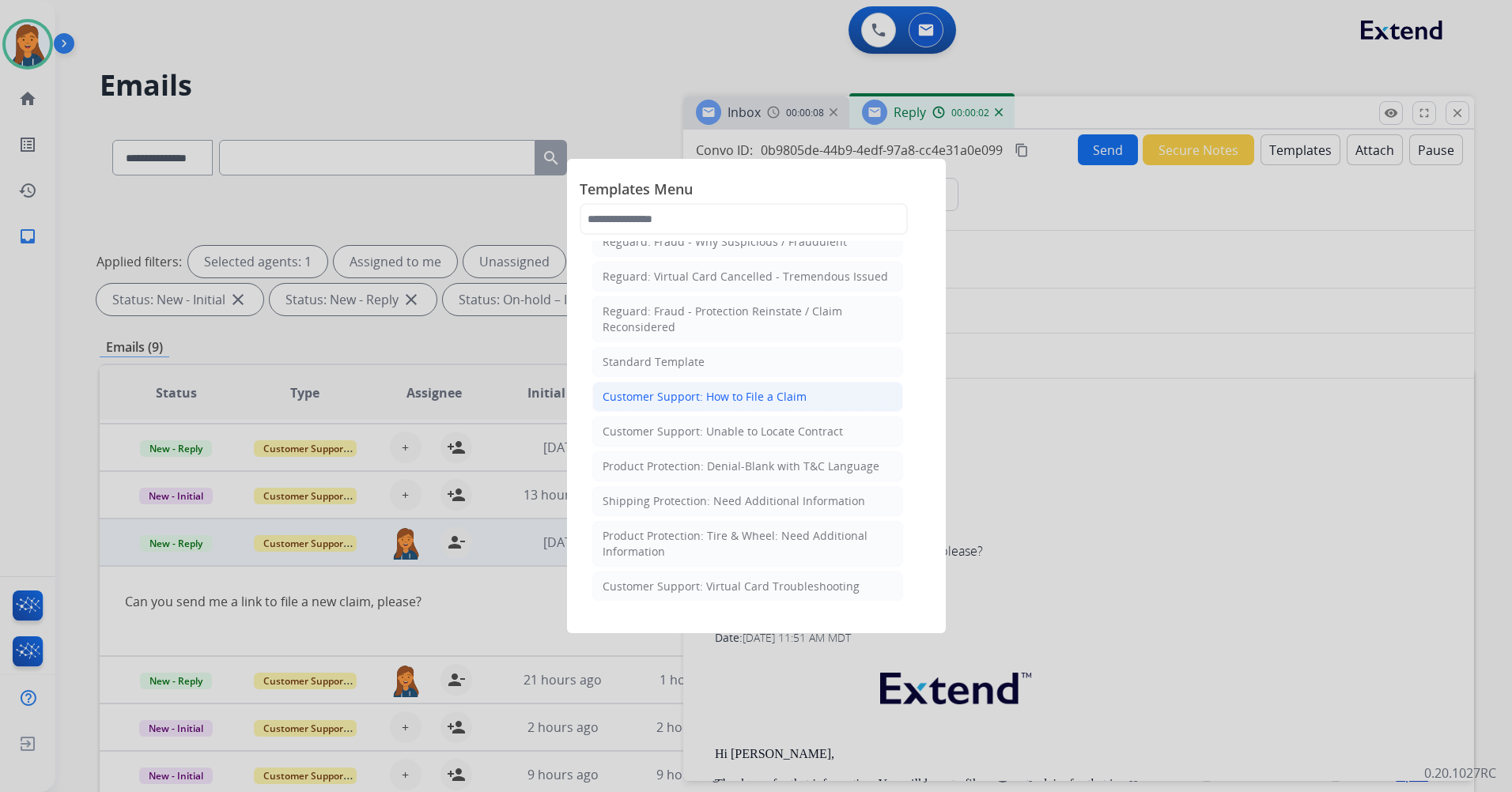
click at [746, 399] on div "Customer Support: How to File a Claim" at bounding box center [704, 397] width 204 height 16
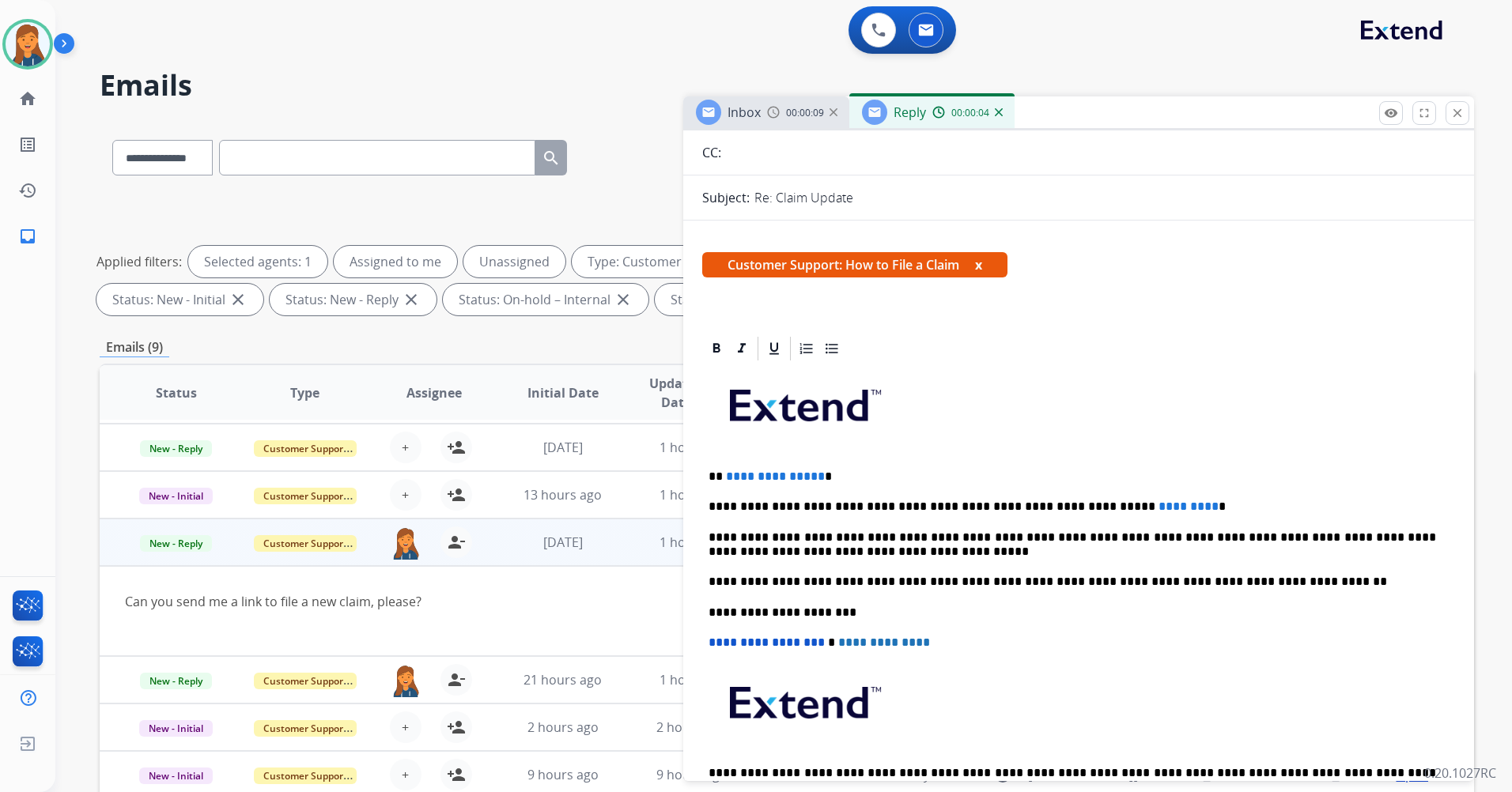
click at [817, 473] on p "**********" at bounding box center [1072, 477] width 728 height 14
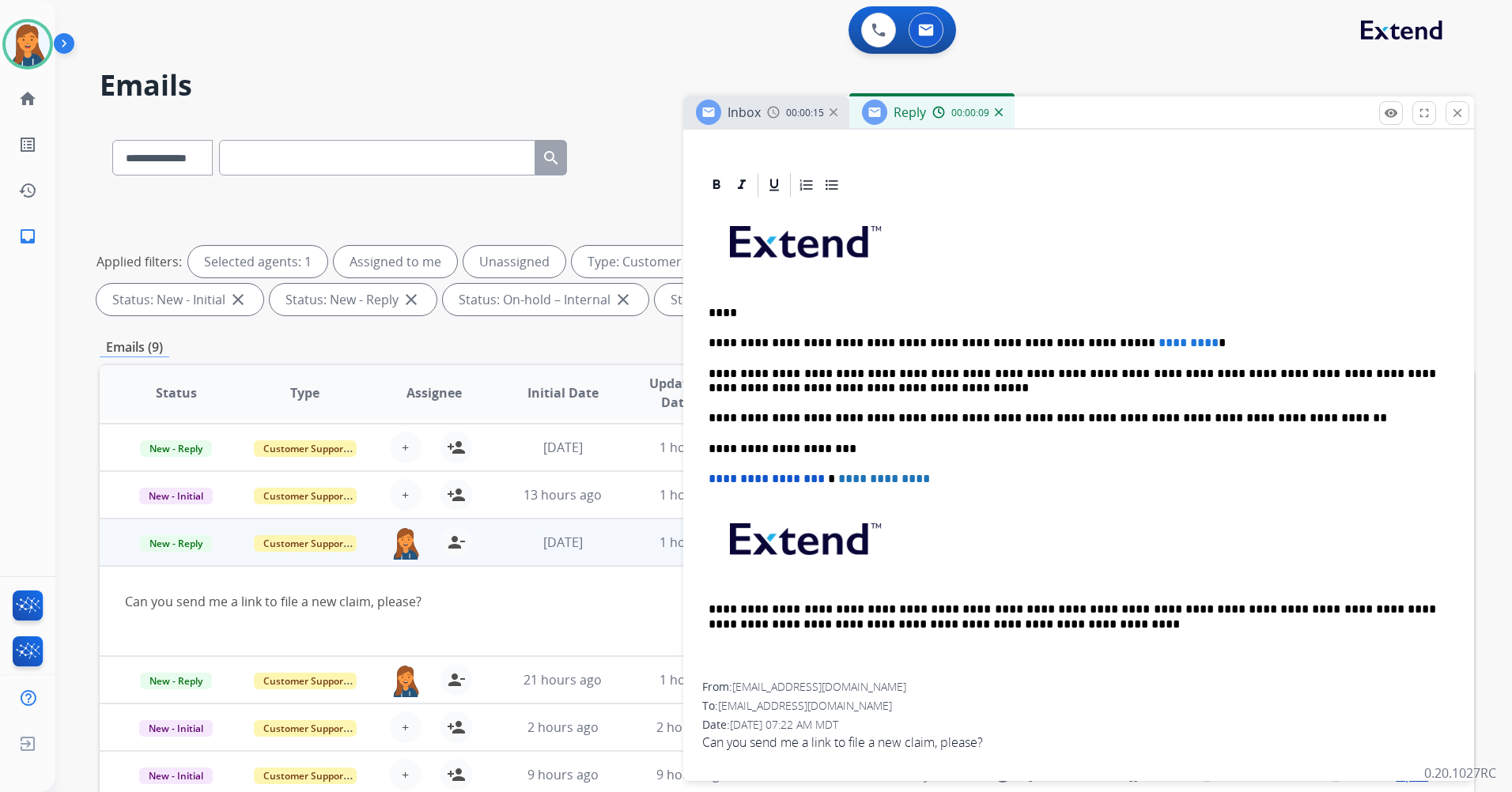
scroll to position [316, 0]
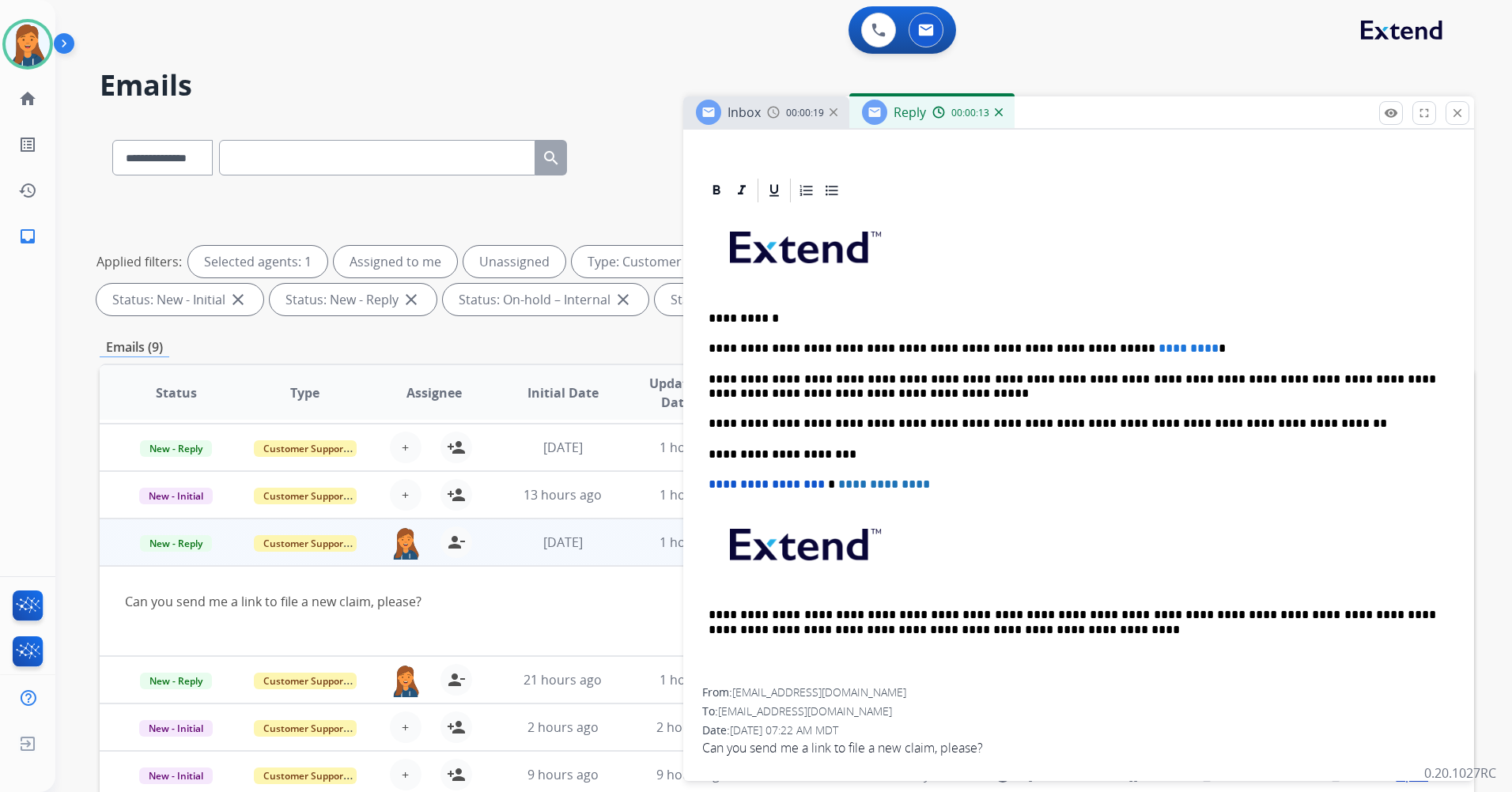
click at [1142, 345] on p "**********" at bounding box center [1072, 349] width 728 height 14
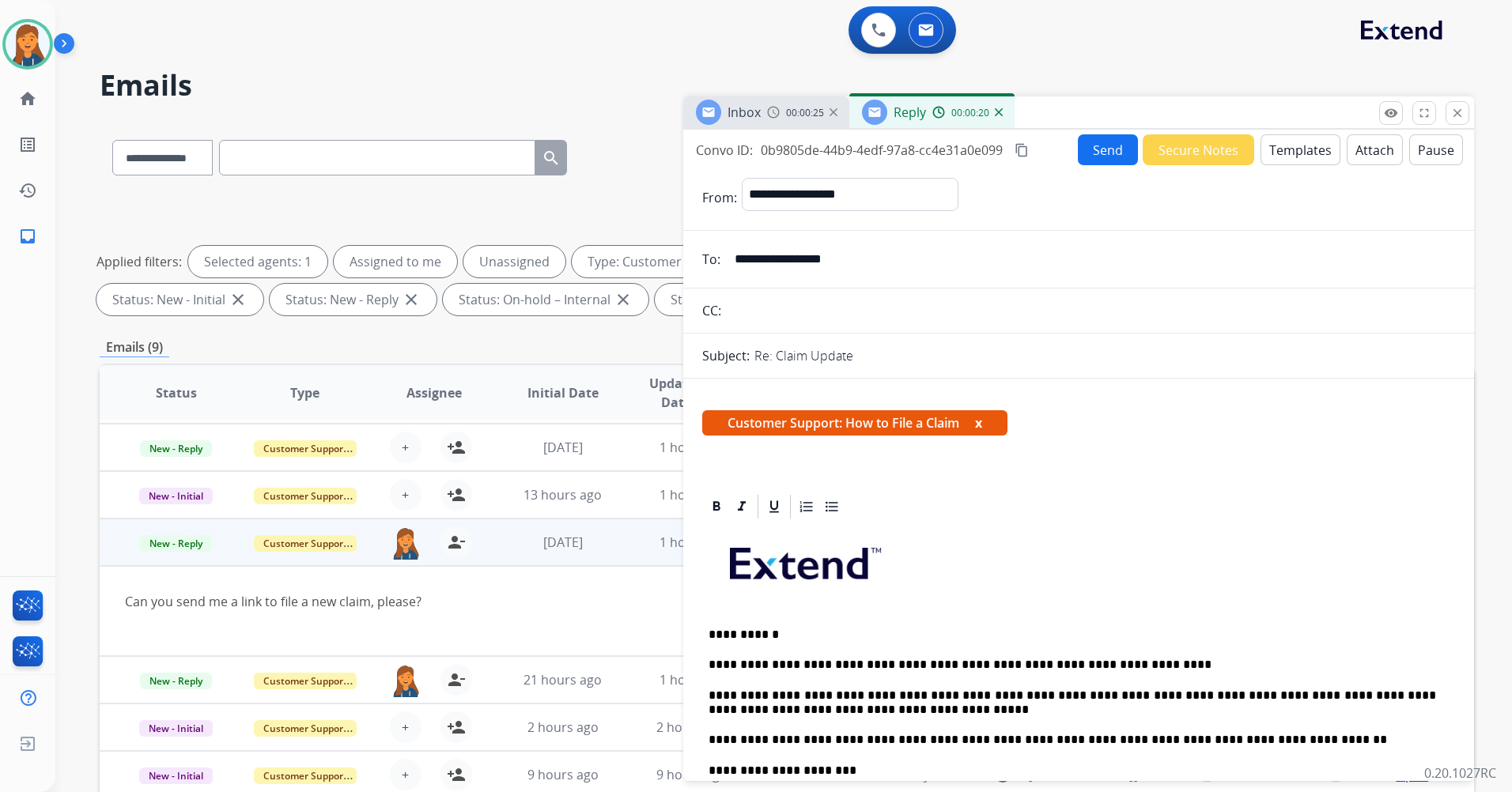
click at [1099, 152] on button "Send" at bounding box center [1108, 150] width 60 height 31
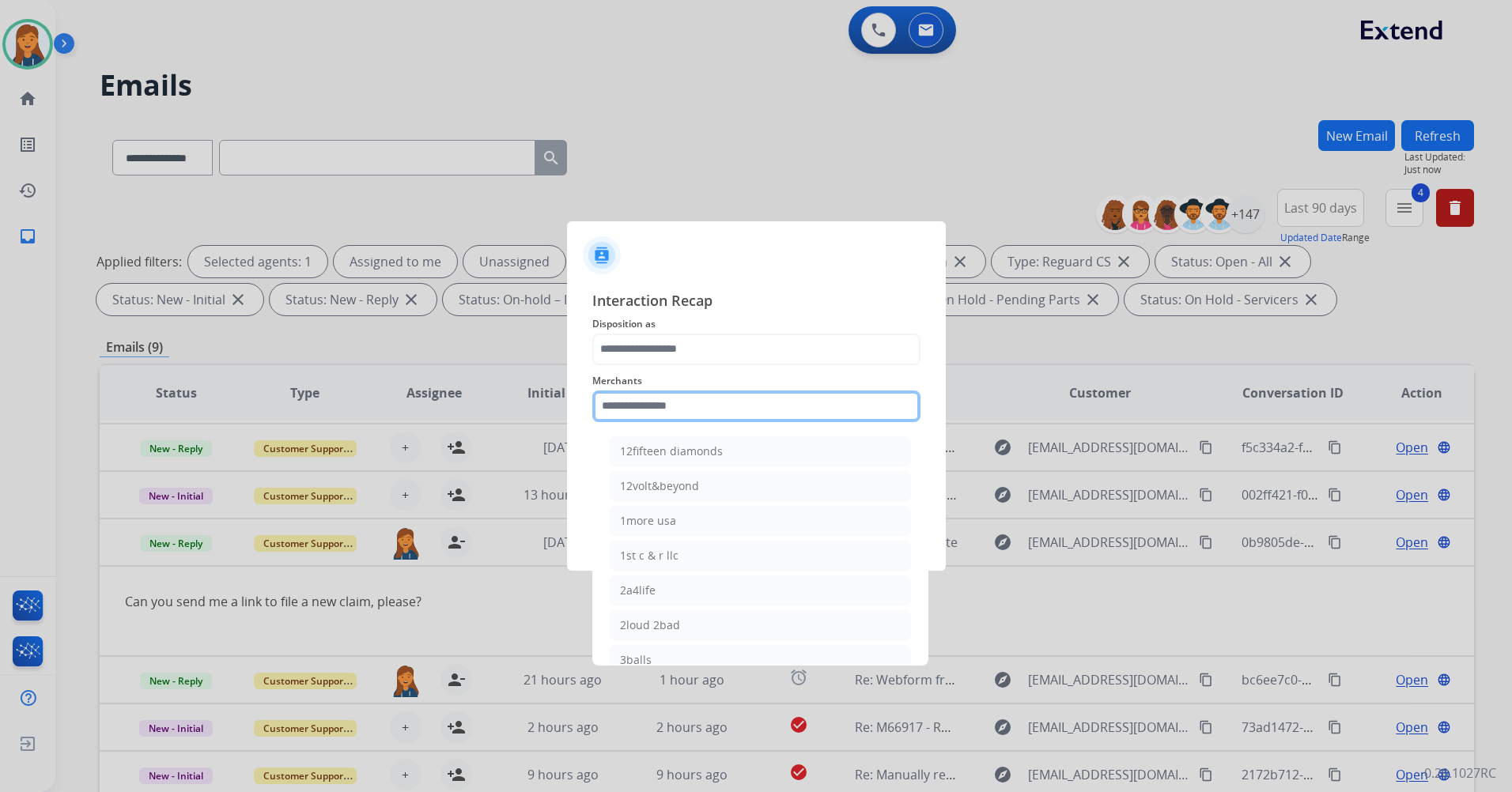
click at [744, 406] on input "text" at bounding box center [756, 407] width 328 height 32
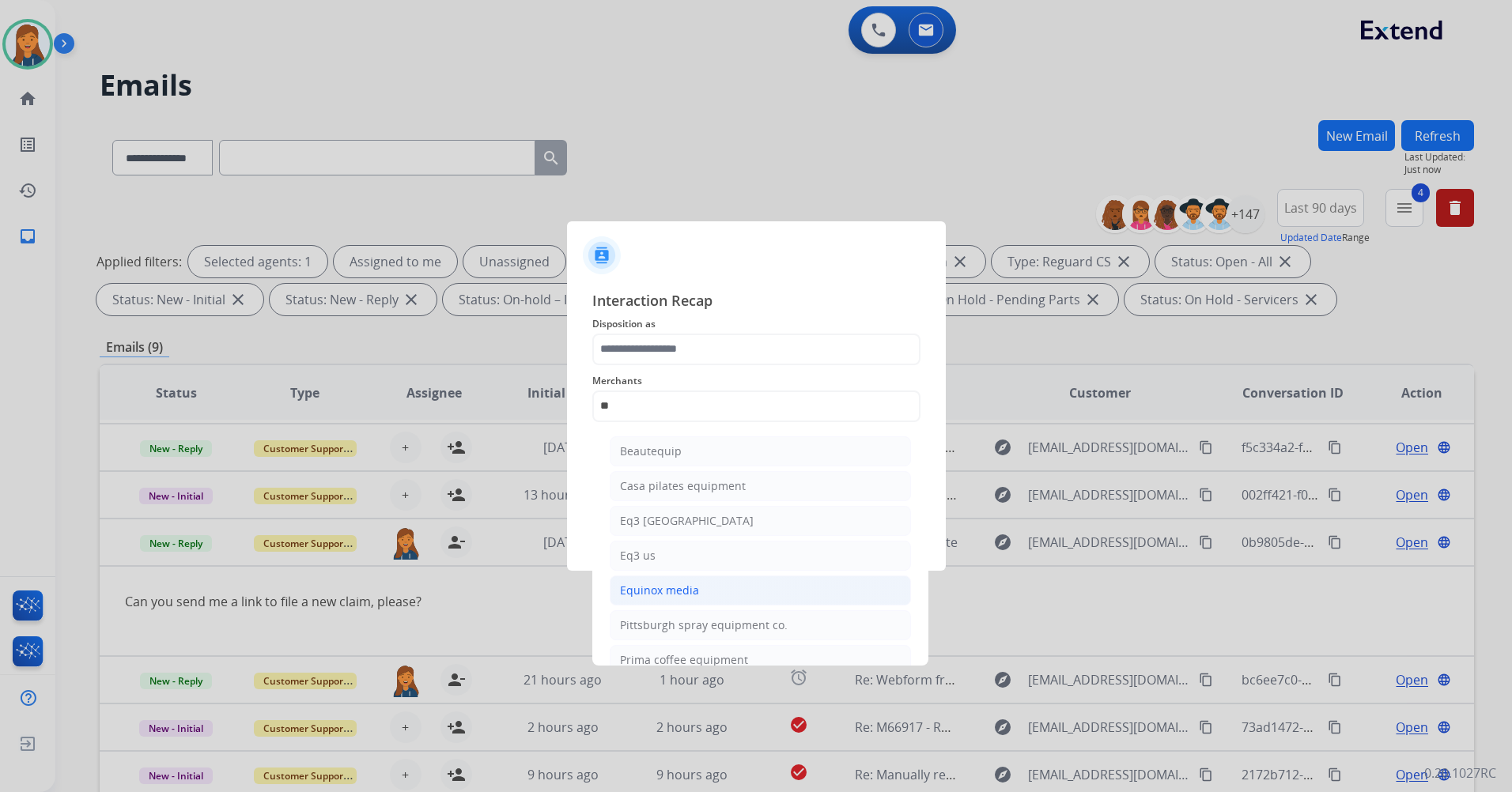
click at [666, 588] on div "Equinox media" at bounding box center [659, 591] width 79 height 16
type input "**********"
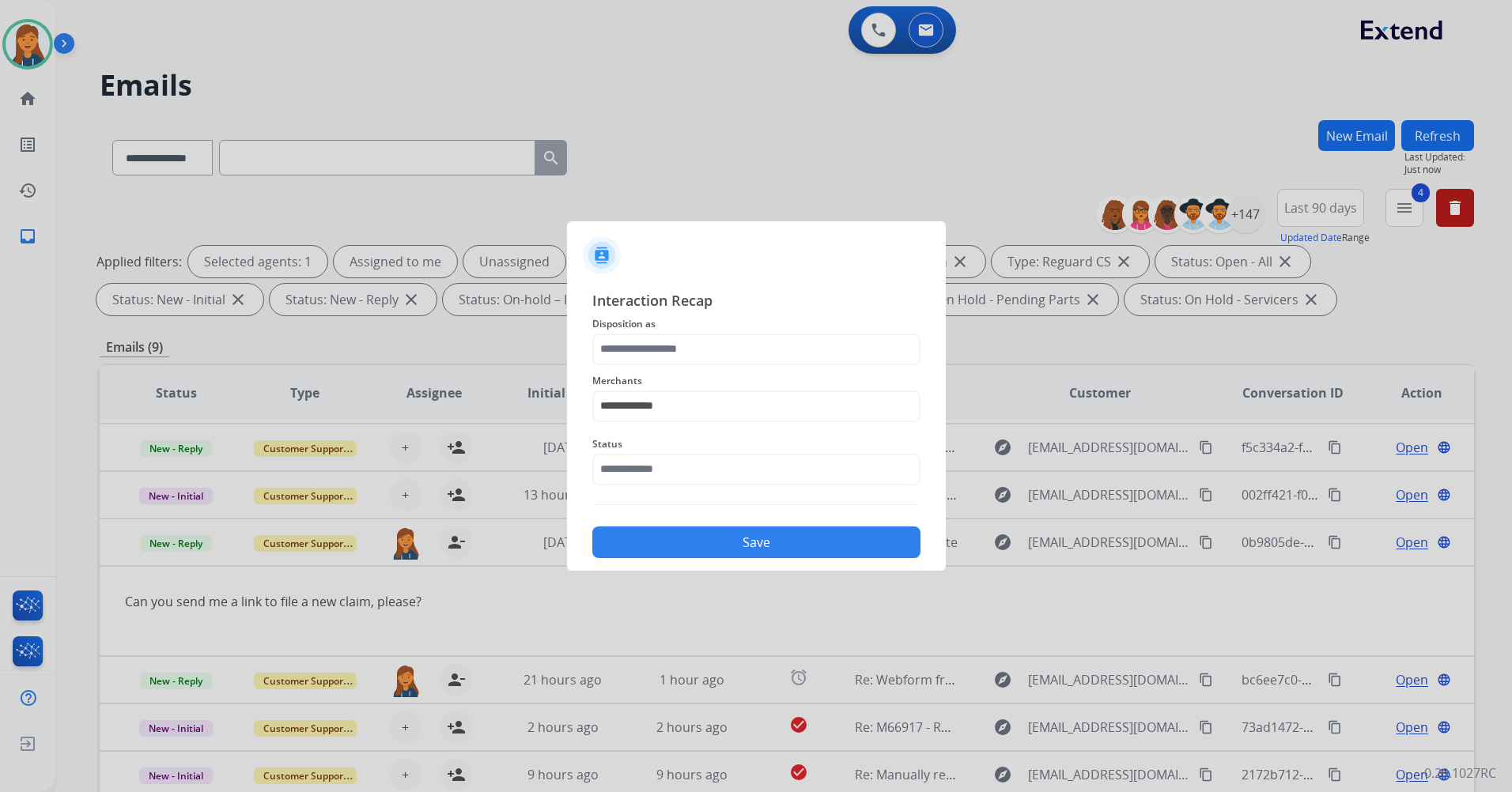
drag, startPoint x: 681, startPoint y: 379, endPoint x: 689, endPoint y: 349, distance: 31.0
click at [681, 378] on span "Merchants" at bounding box center [756, 381] width 328 height 19
click at [690, 345] on input "text" at bounding box center [756, 349] width 328 height 32
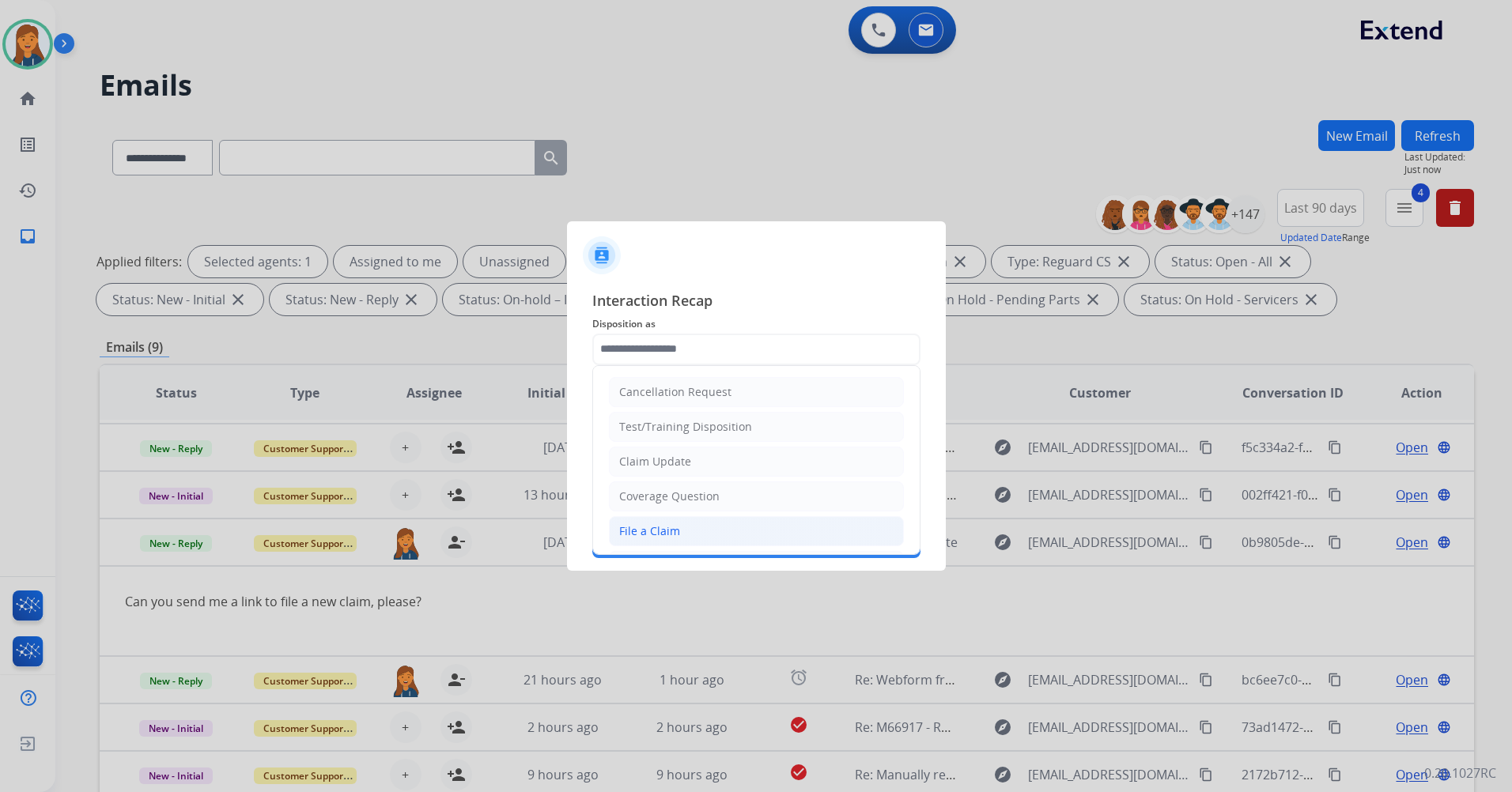
click at [648, 527] on div "File a Claim" at bounding box center [649, 531] width 61 height 16
type input "**********"
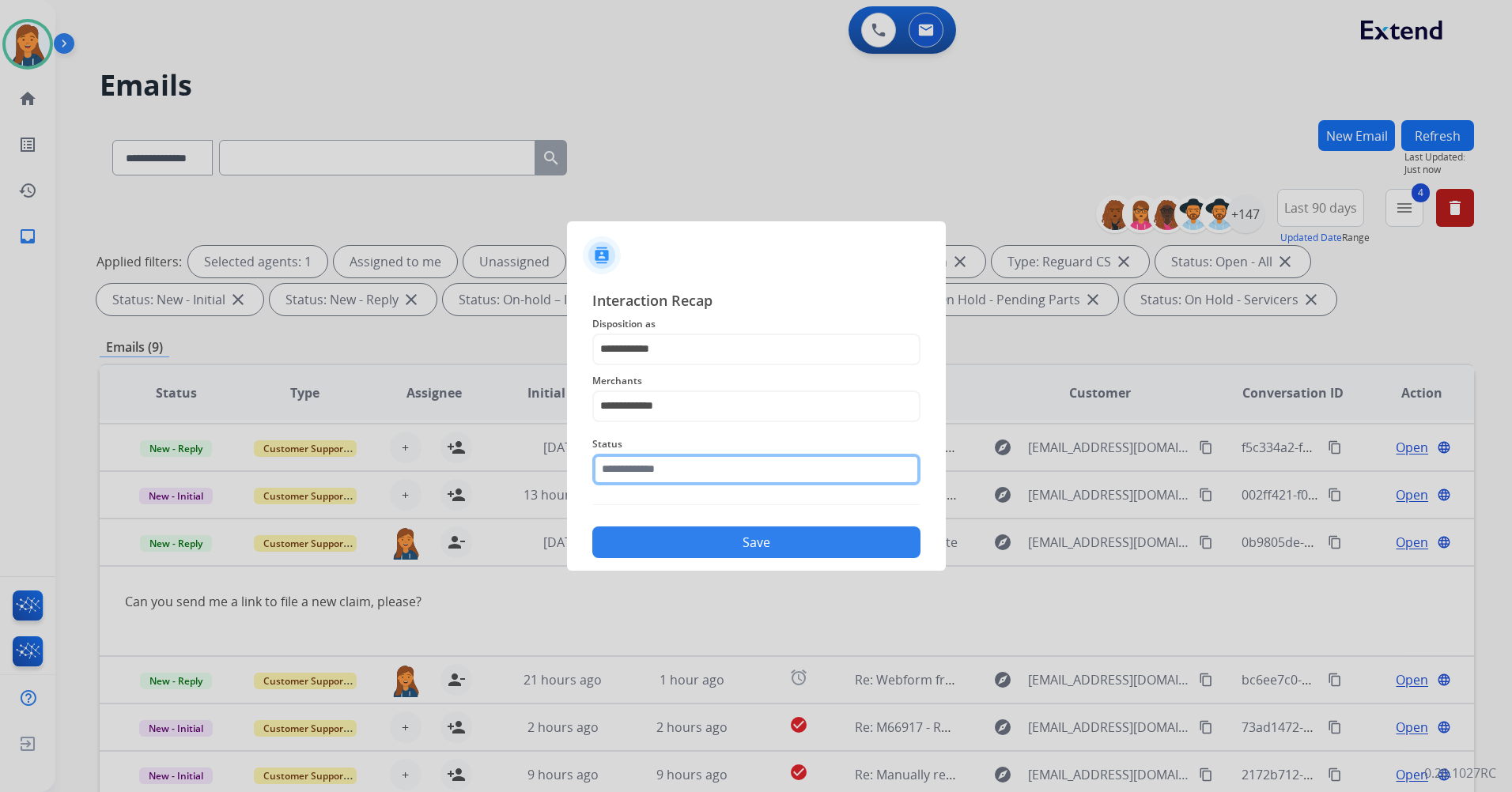
click at [659, 477] on input "text" at bounding box center [756, 470] width 328 height 32
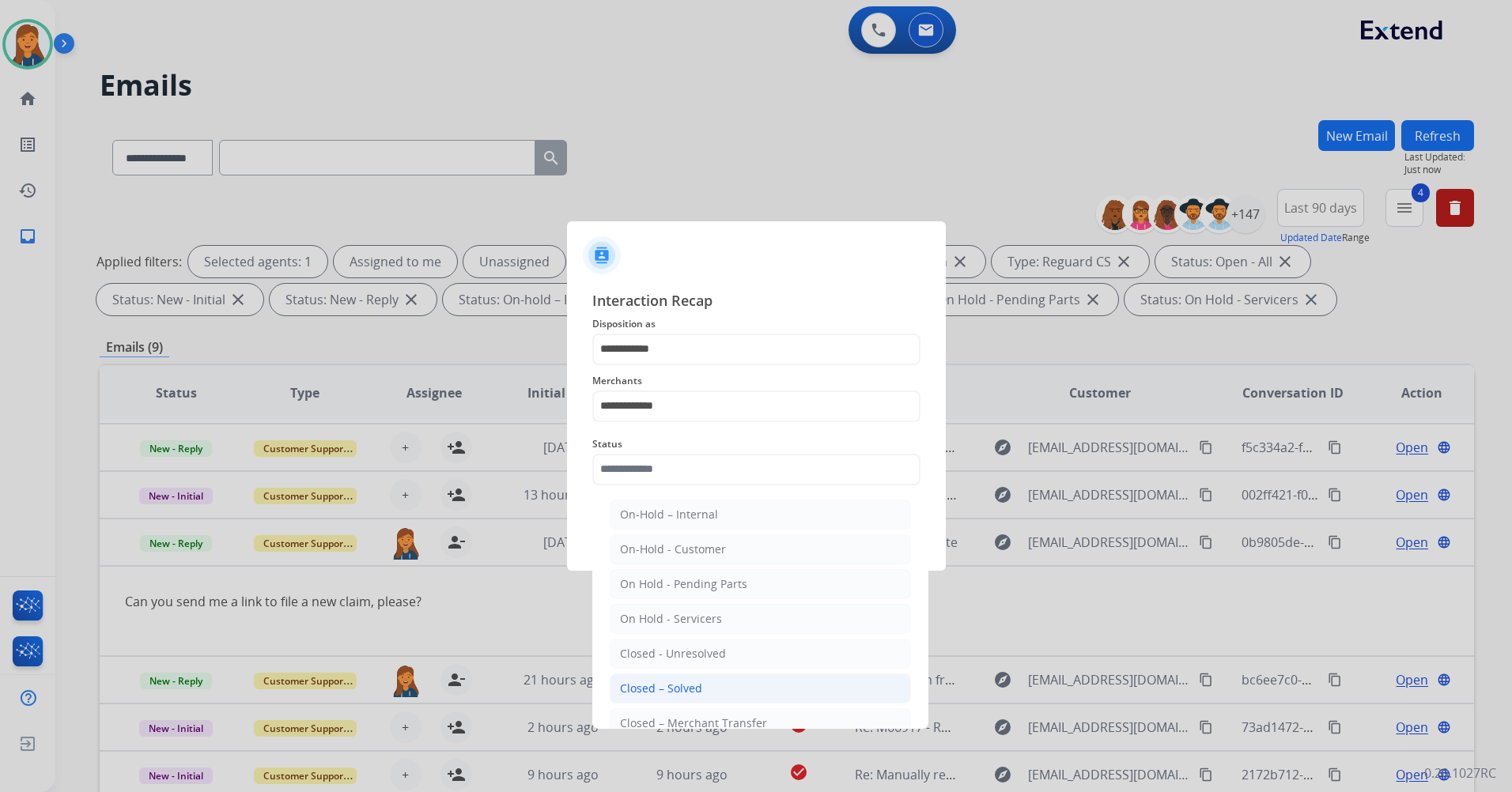
click at [661, 695] on div "Closed – Solved" at bounding box center [660, 688] width 82 height 16
type input "**********"
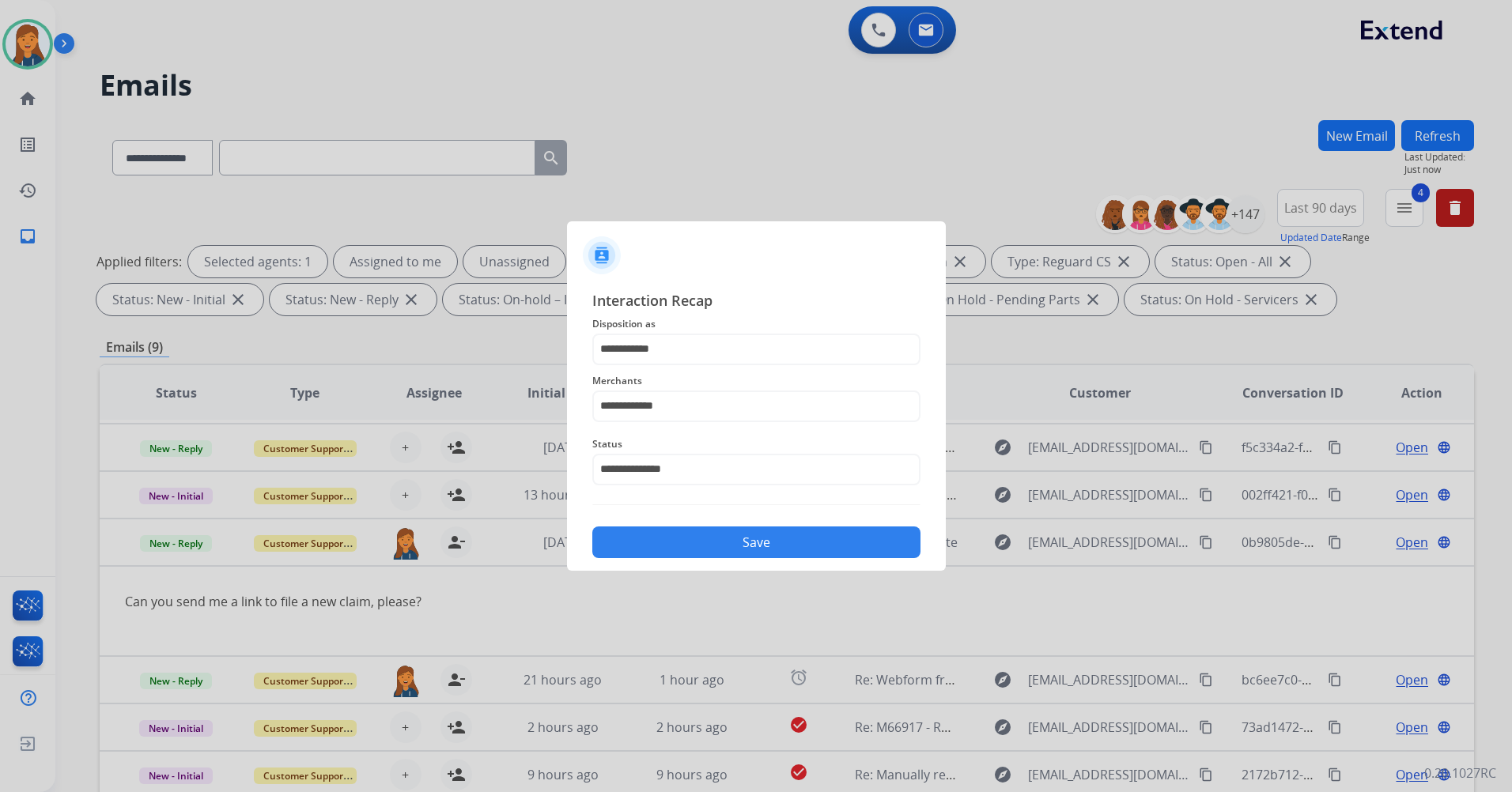
click at [660, 547] on button "Save" at bounding box center [756, 542] width 328 height 32
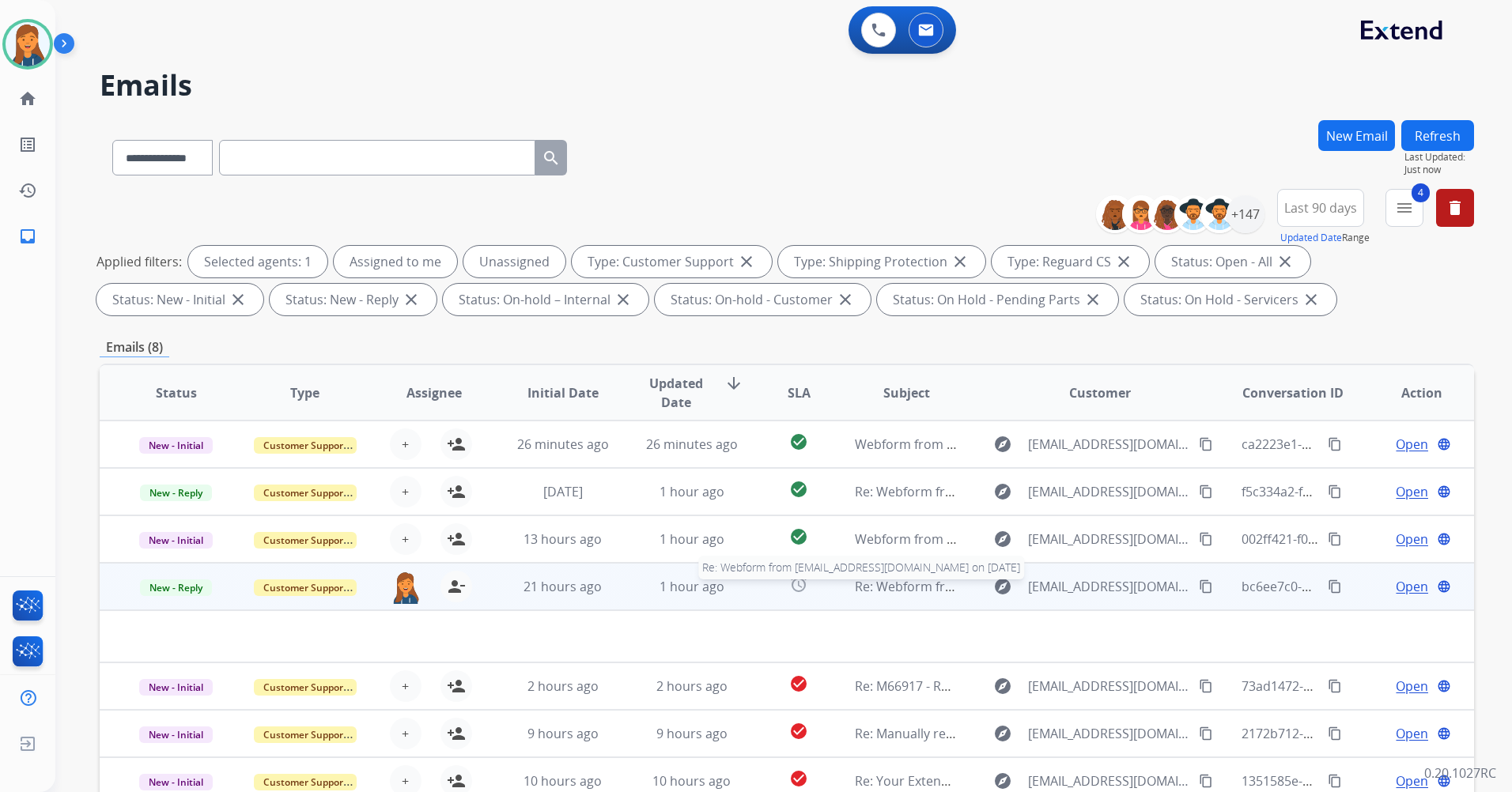
click at [888, 587] on span "Re: Webform from [EMAIL_ADDRESS][DOMAIN_NAME] on [DATE]" at bounding box center [1045, 587] width 379 height 17
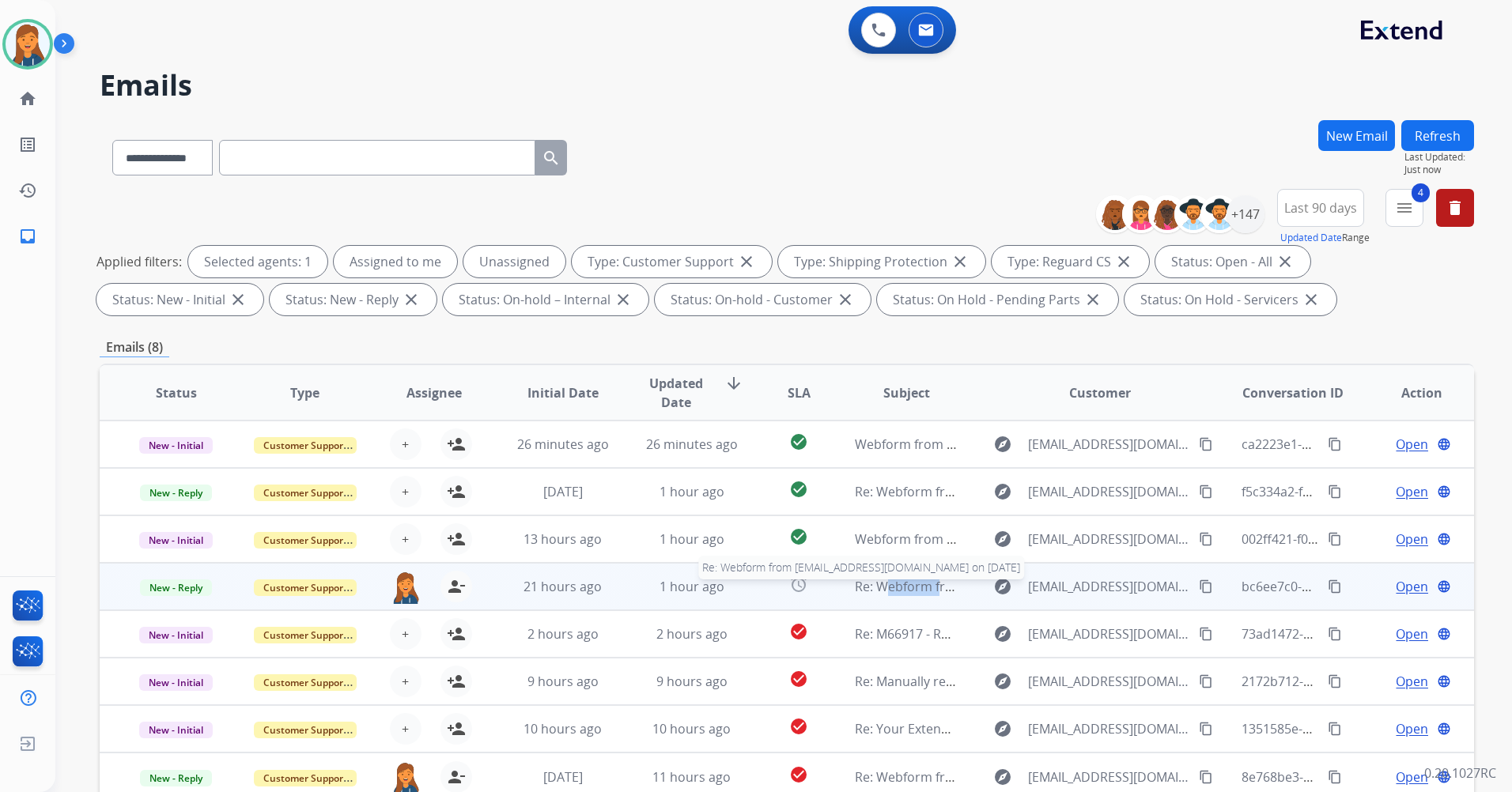
click at [888, 587] on span "Re: Webform from [EMAIL_ADDRESS][DOMAIN_NAME] on [DATE]" at bounding box center [1045, 587] width 379 height 17
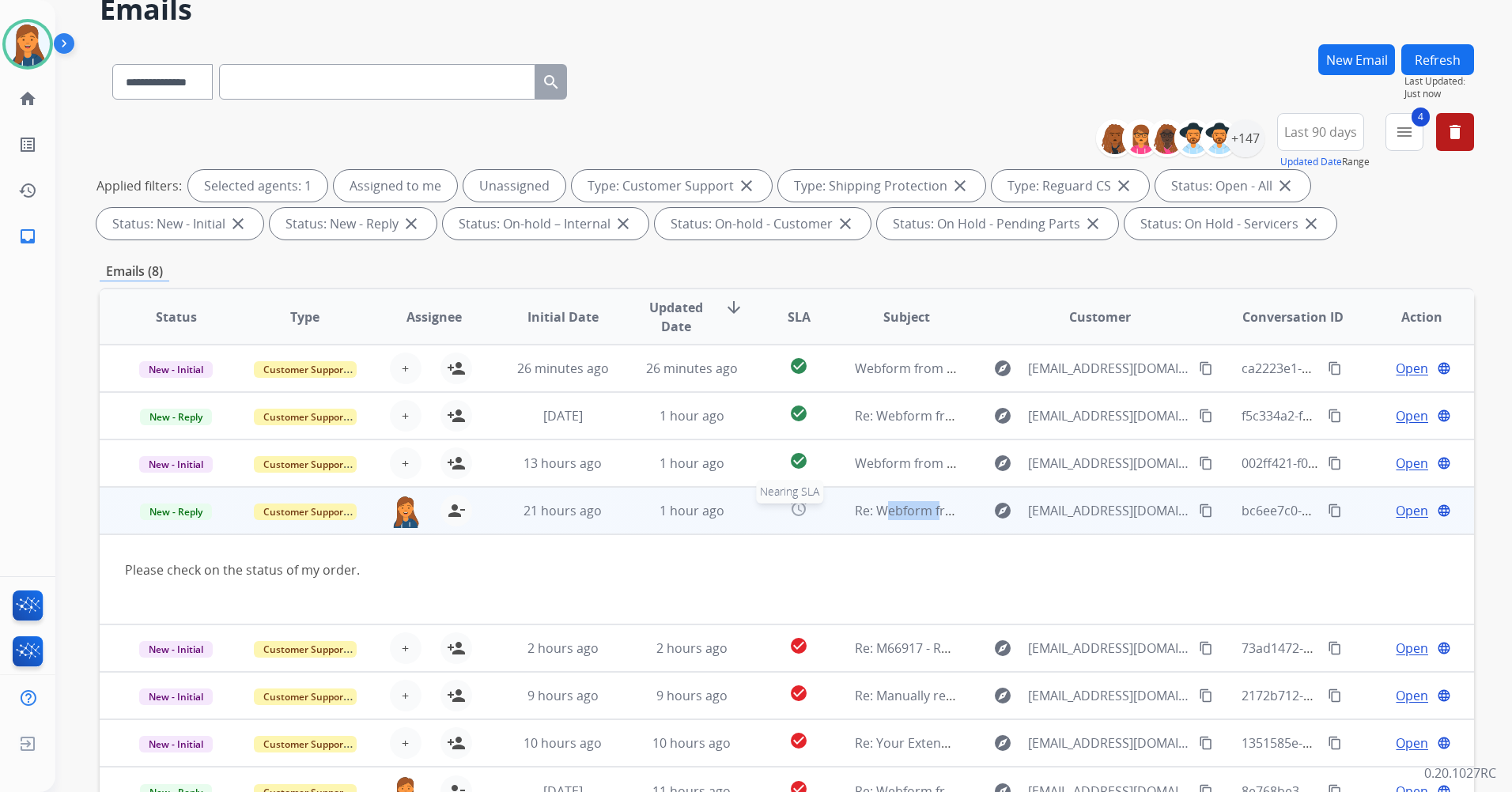
scroll to position [79, 0]
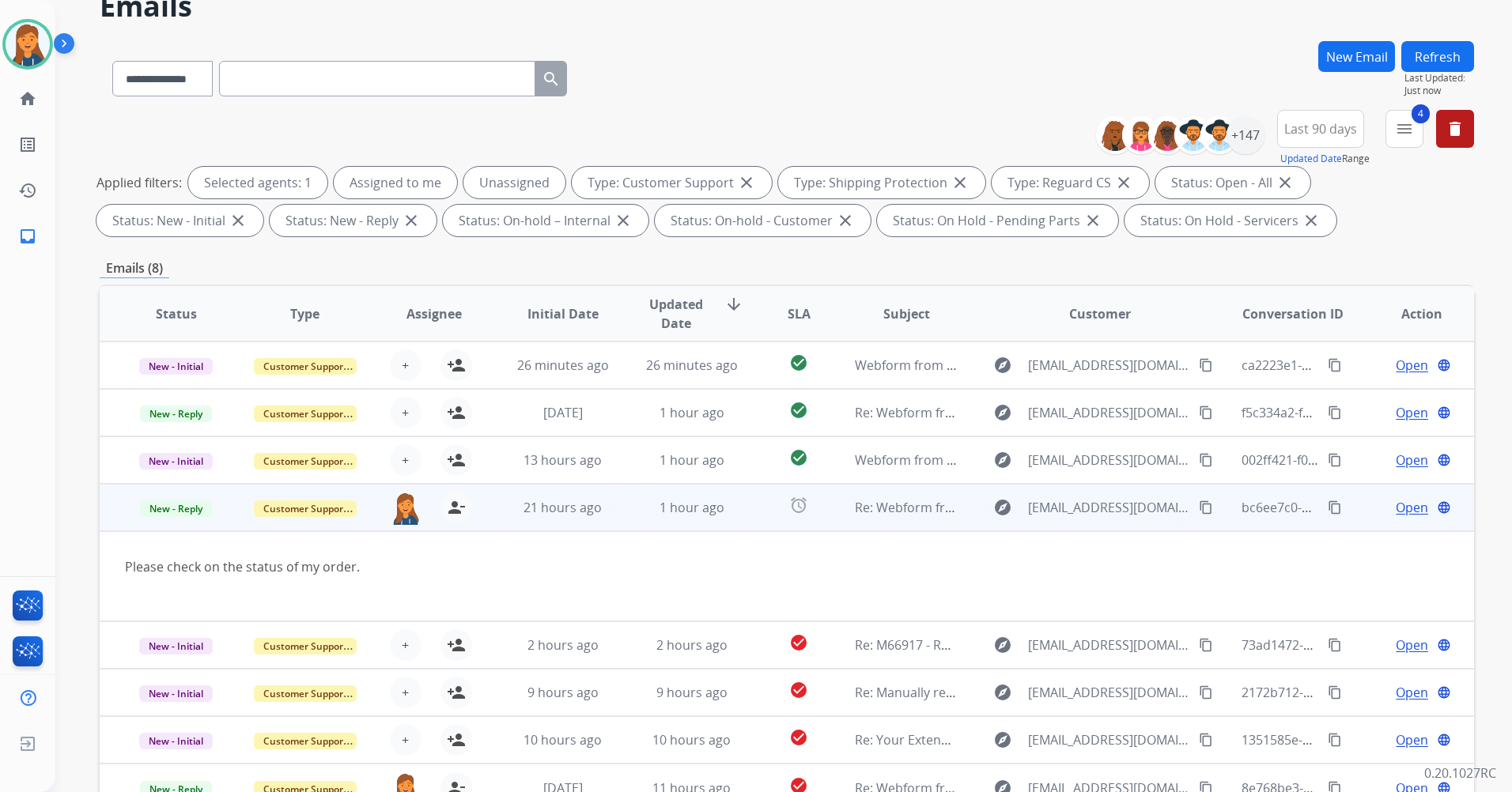
click at [1406, 507] on span "Open" at bounding box center [1411, 507] width 32 height 19
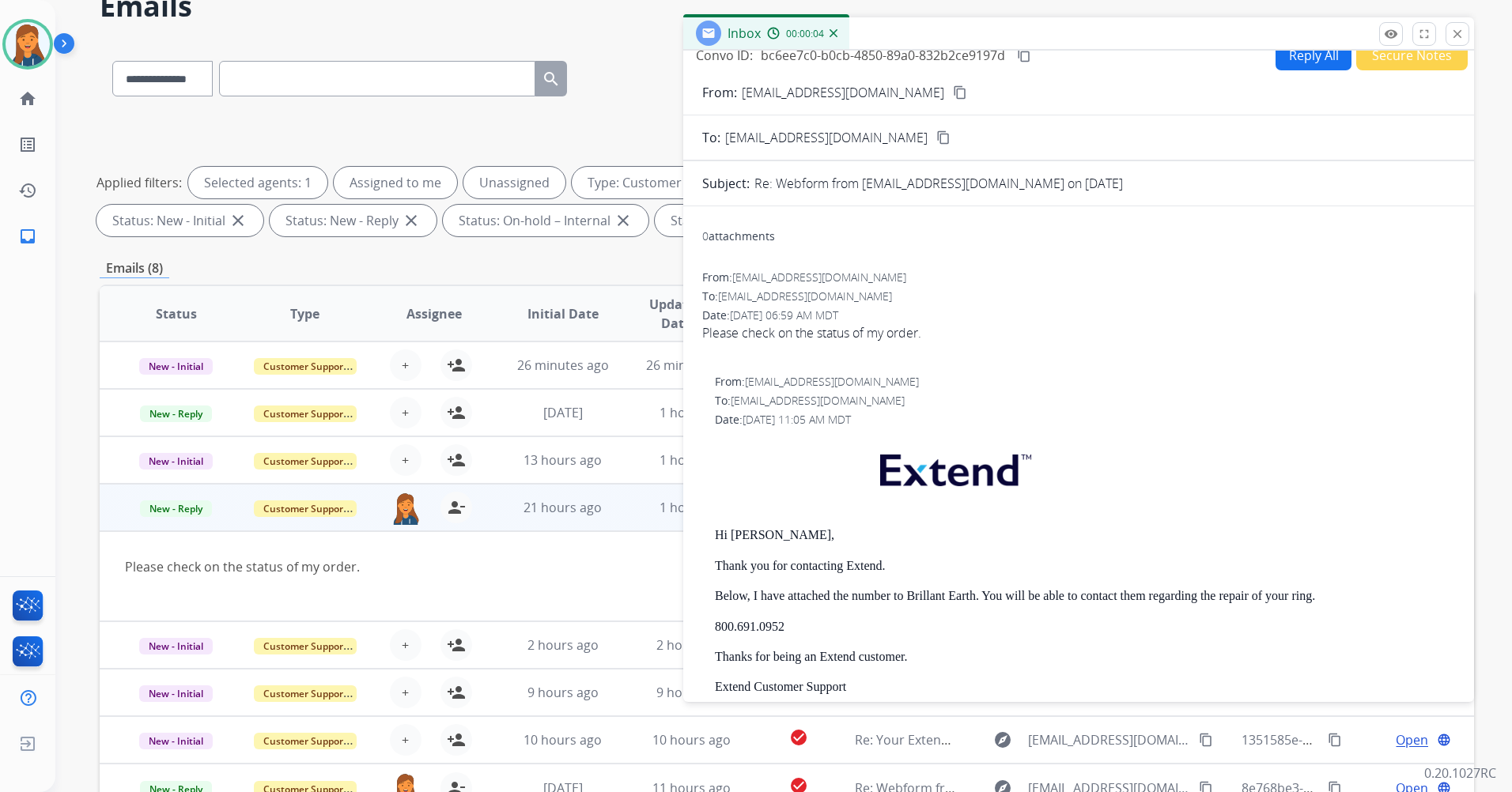
scroll to position [0, 0]
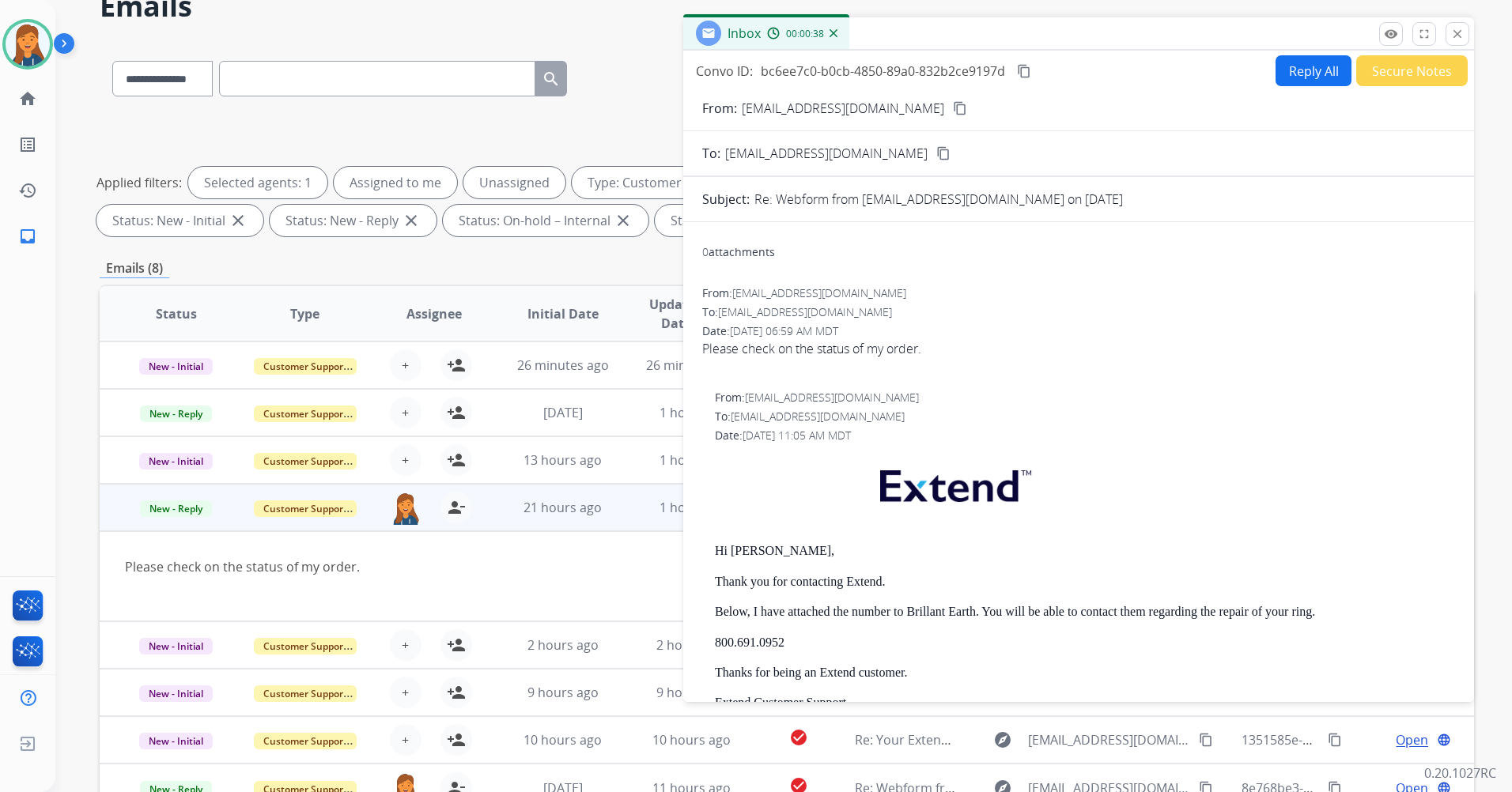
click at [1312, 70] on button "Reply All" at bounding box center [1312, 71] width 76 height 31
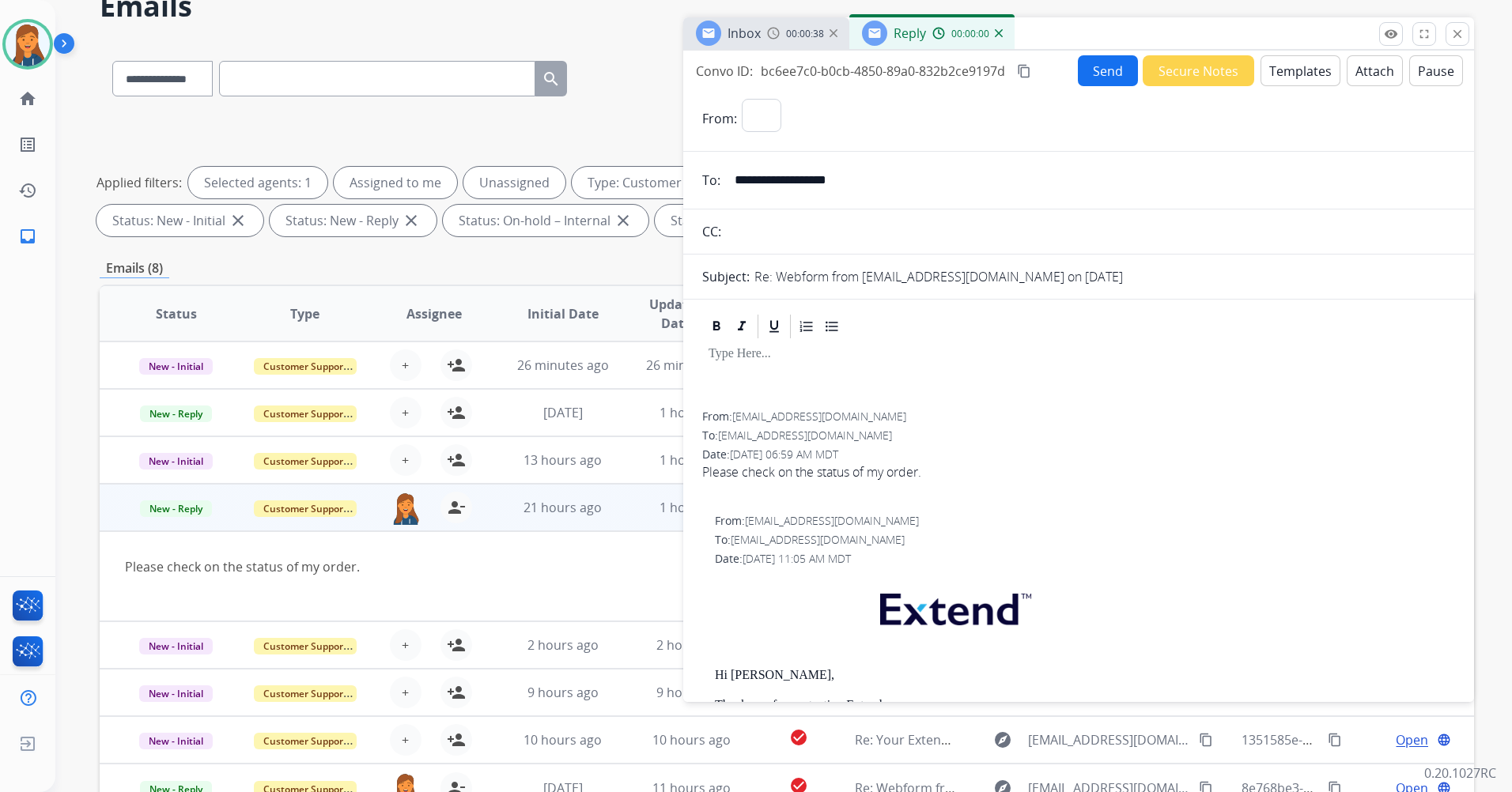
select select "**********"
click at [1288, 77] on button "Templates" at bounding box center [1300, 71] width 80 height 31
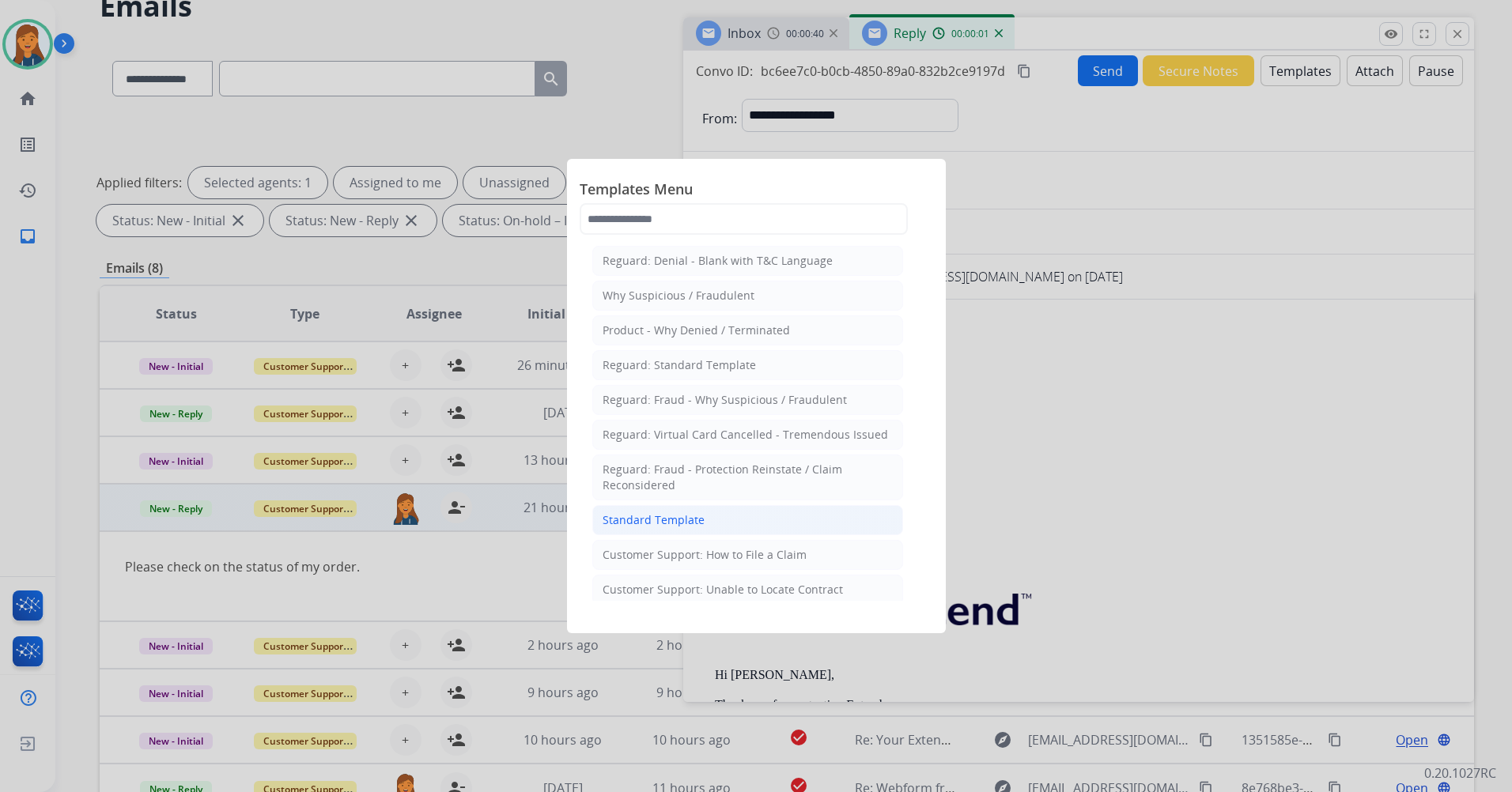
click at [635, 507] on li "Standard Template" at bounding box center [748, 520] width 311 height 30
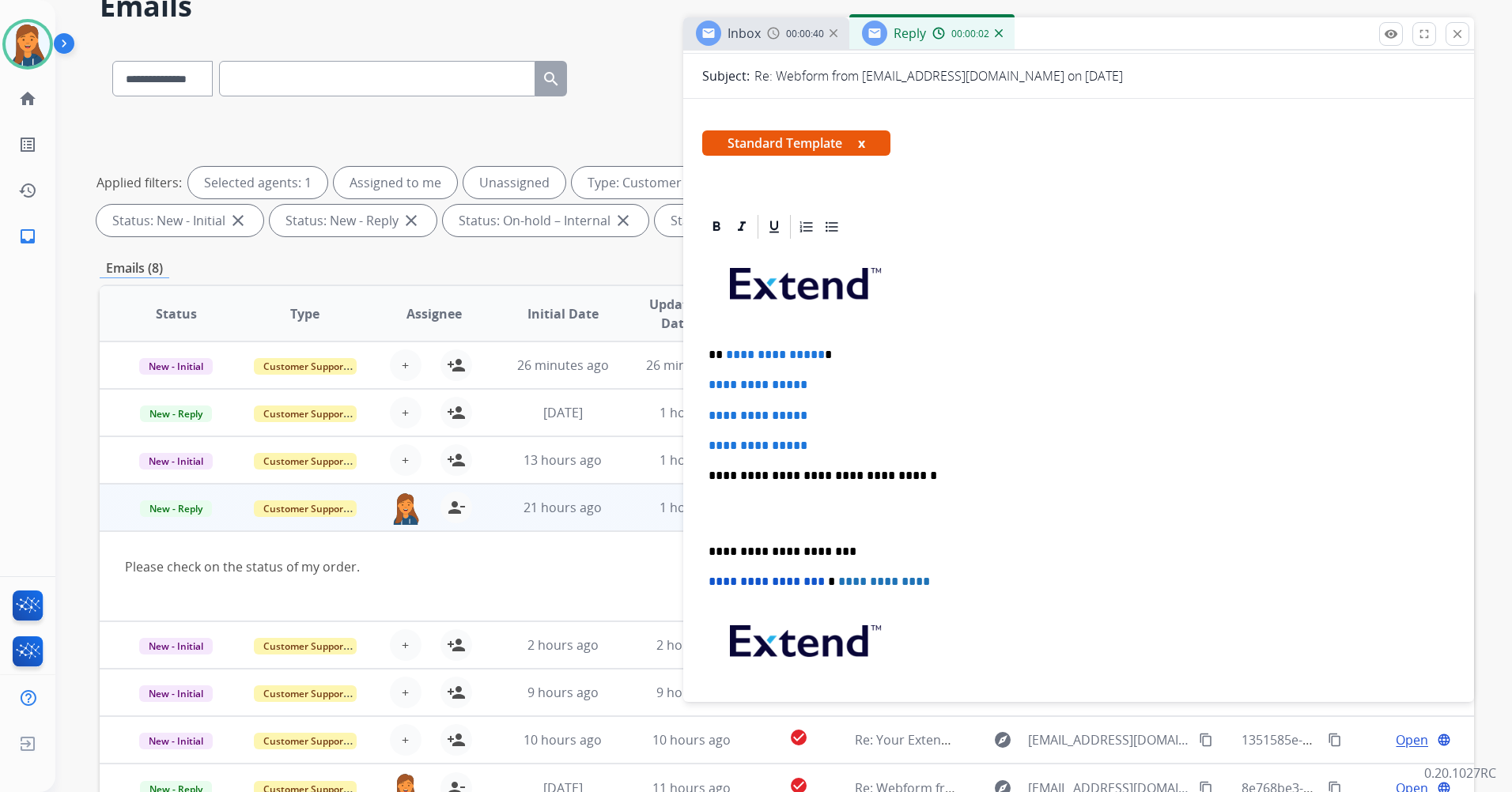
scroll to position [237, 0]
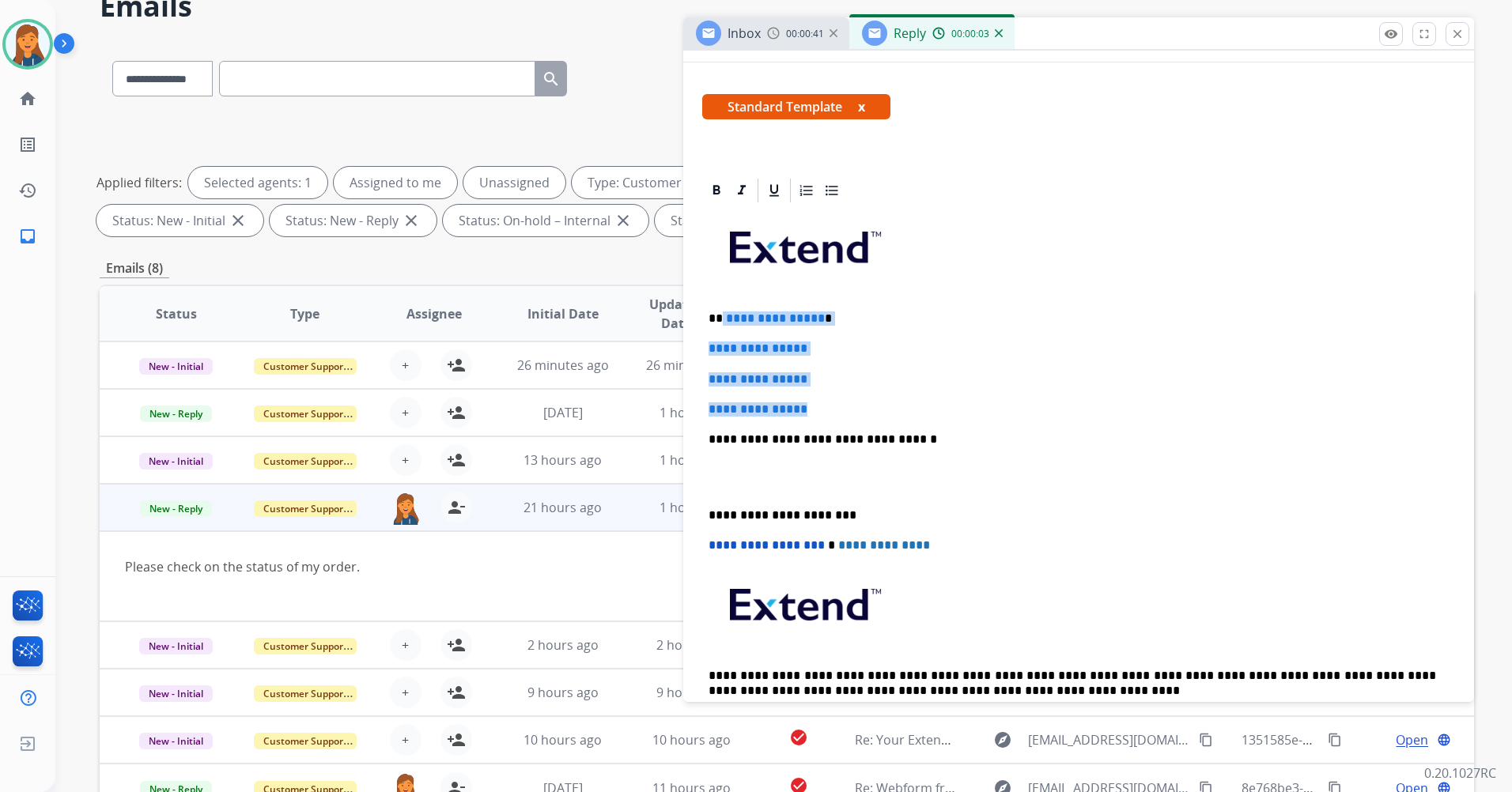
drag, startPoint x: 816, startPoint y: 411, endPoint x: 740, endPoint y: 329, distance: 111.8
click at [721, 318] on div "**********" at bounding box center [1078, 477] width 753 height 544
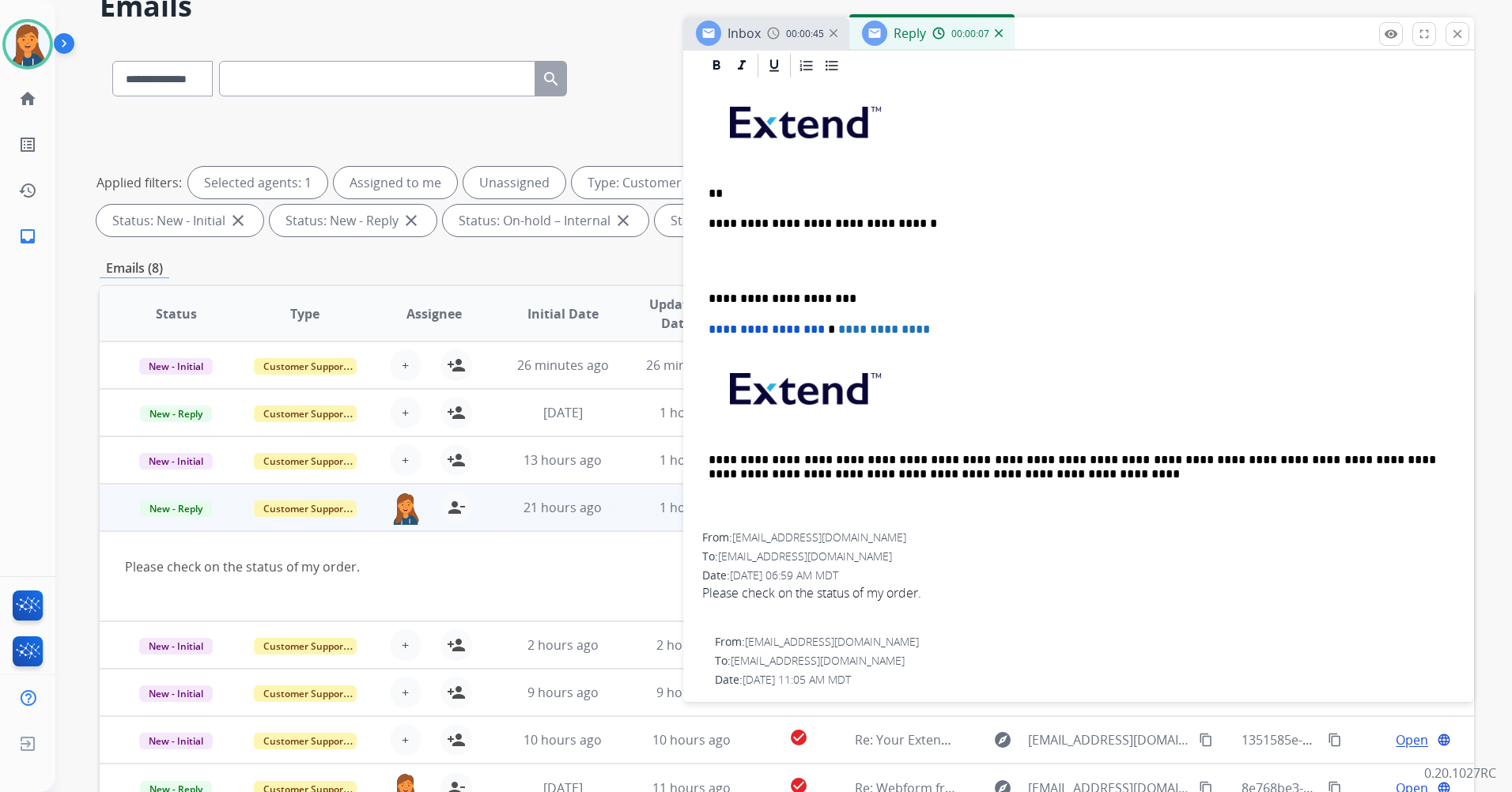
scroll to position [316, 0]
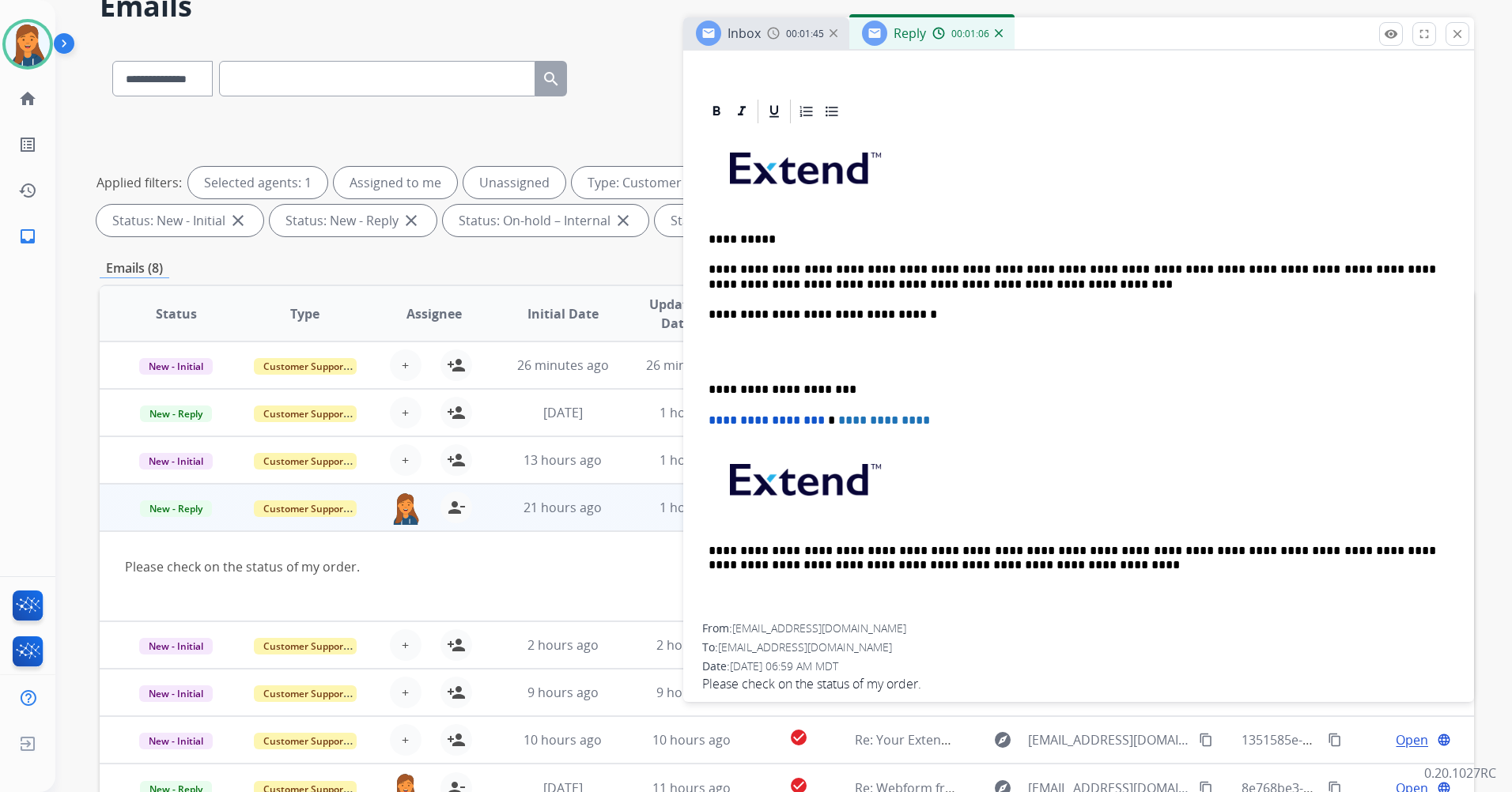
click at [705, 388] on div "**********" at bounding box center [1078, 374] width 753 height 498
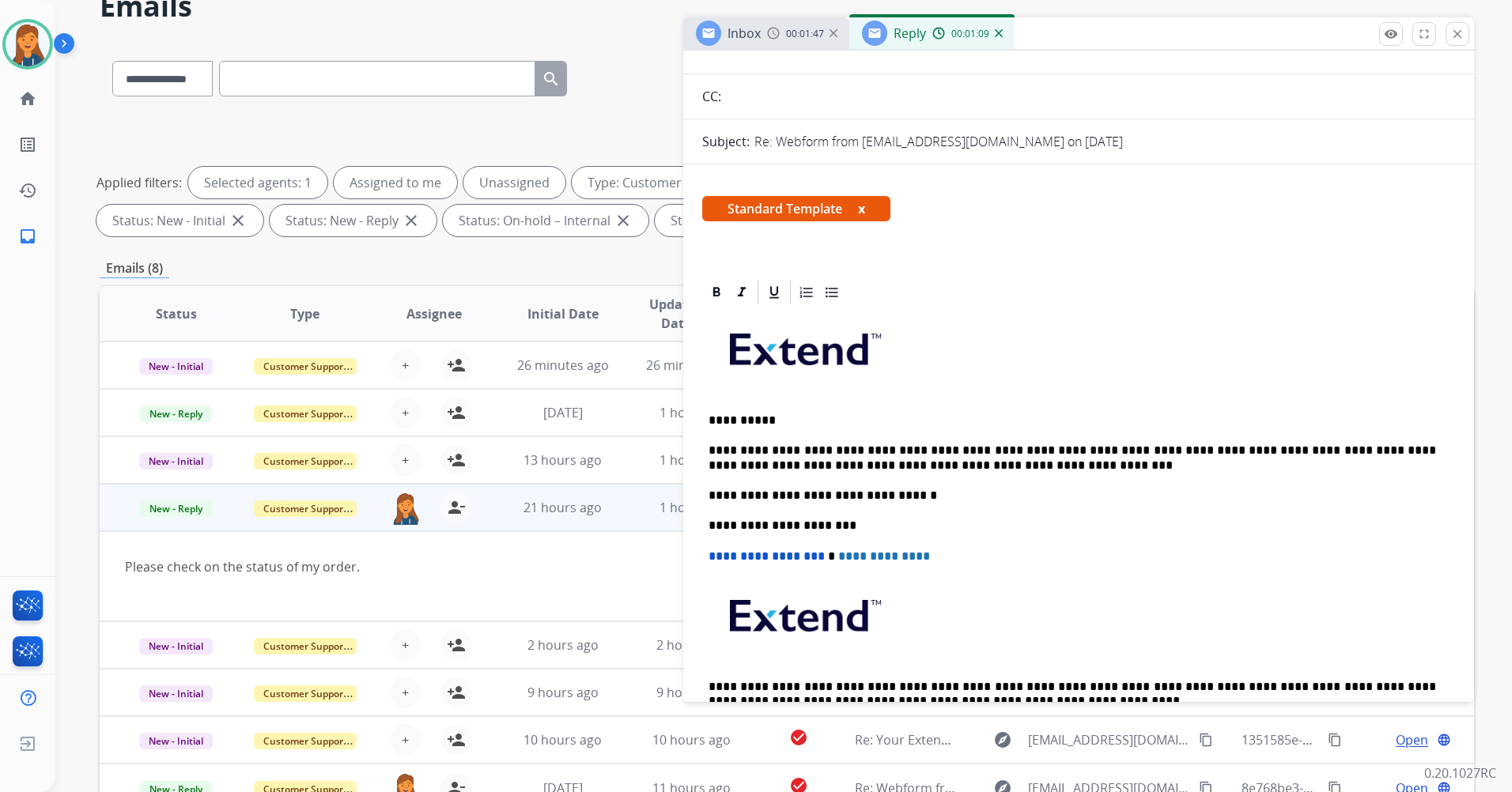
scroll to position [0, 0]
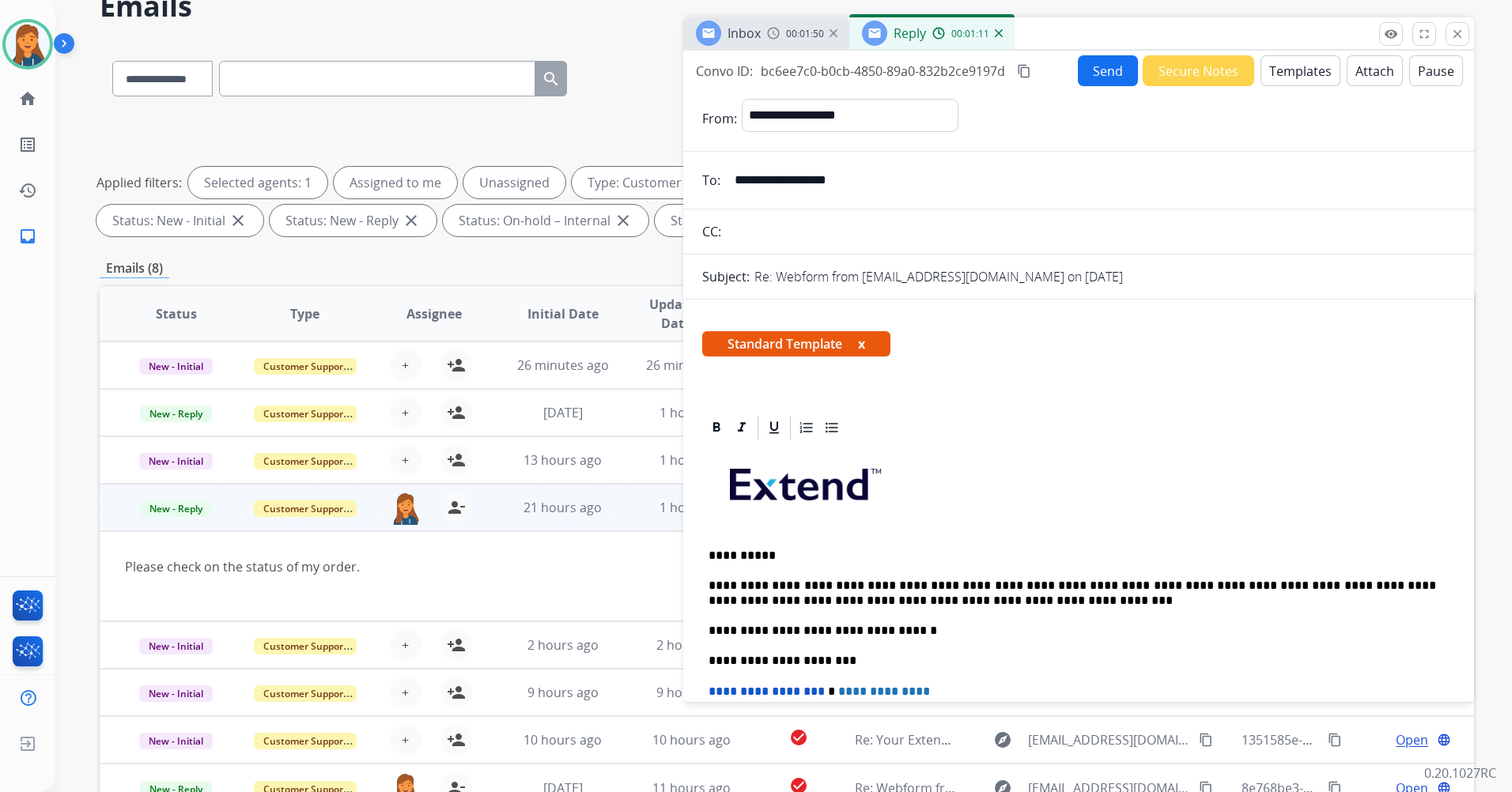
click at [1087, 71] on button "Send" at bounding box center [1108, 71] width 60 height 31
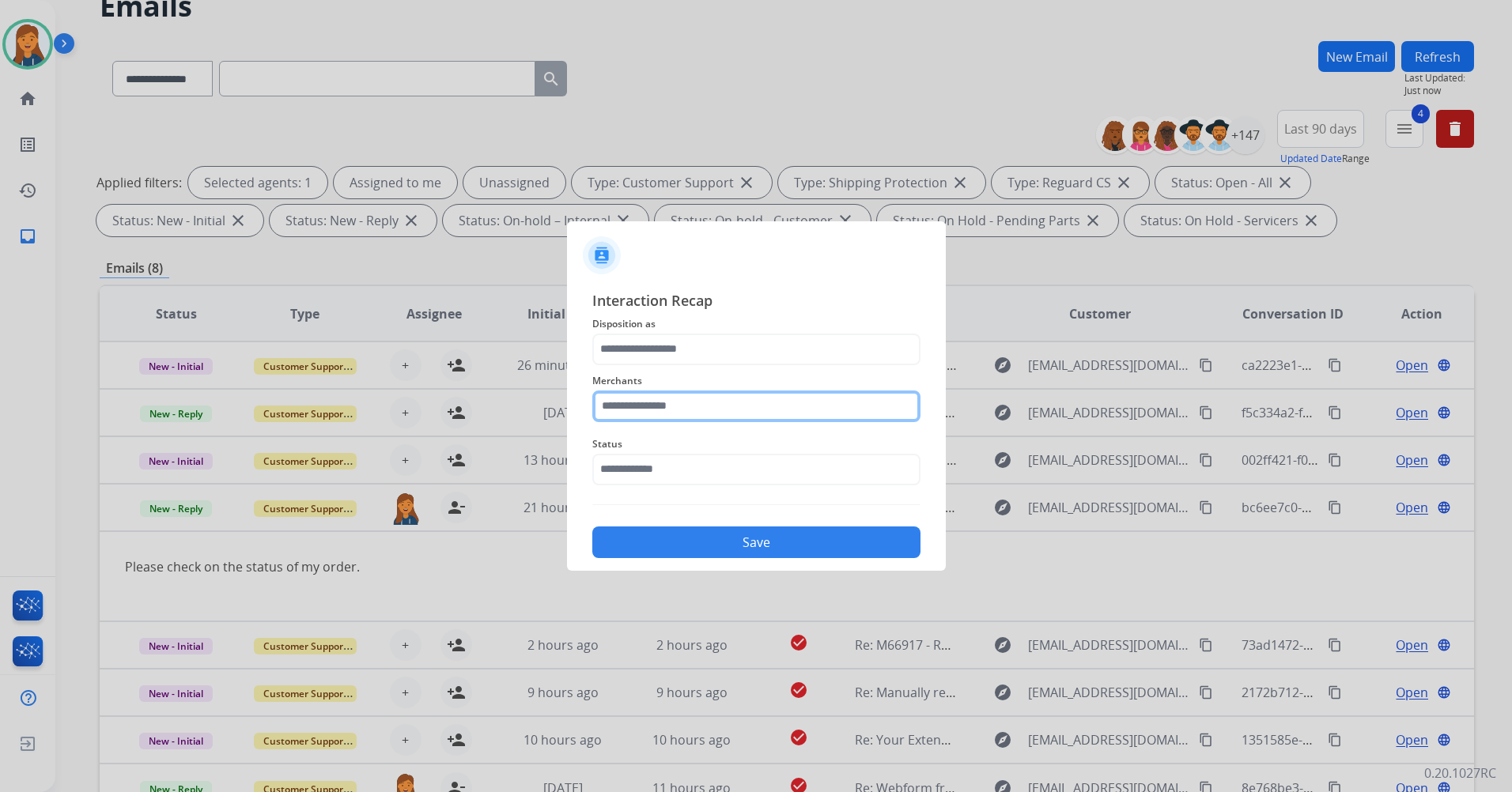
click at [701, 404] on input "text" at bounding box center [756, 407] width 328 height 32
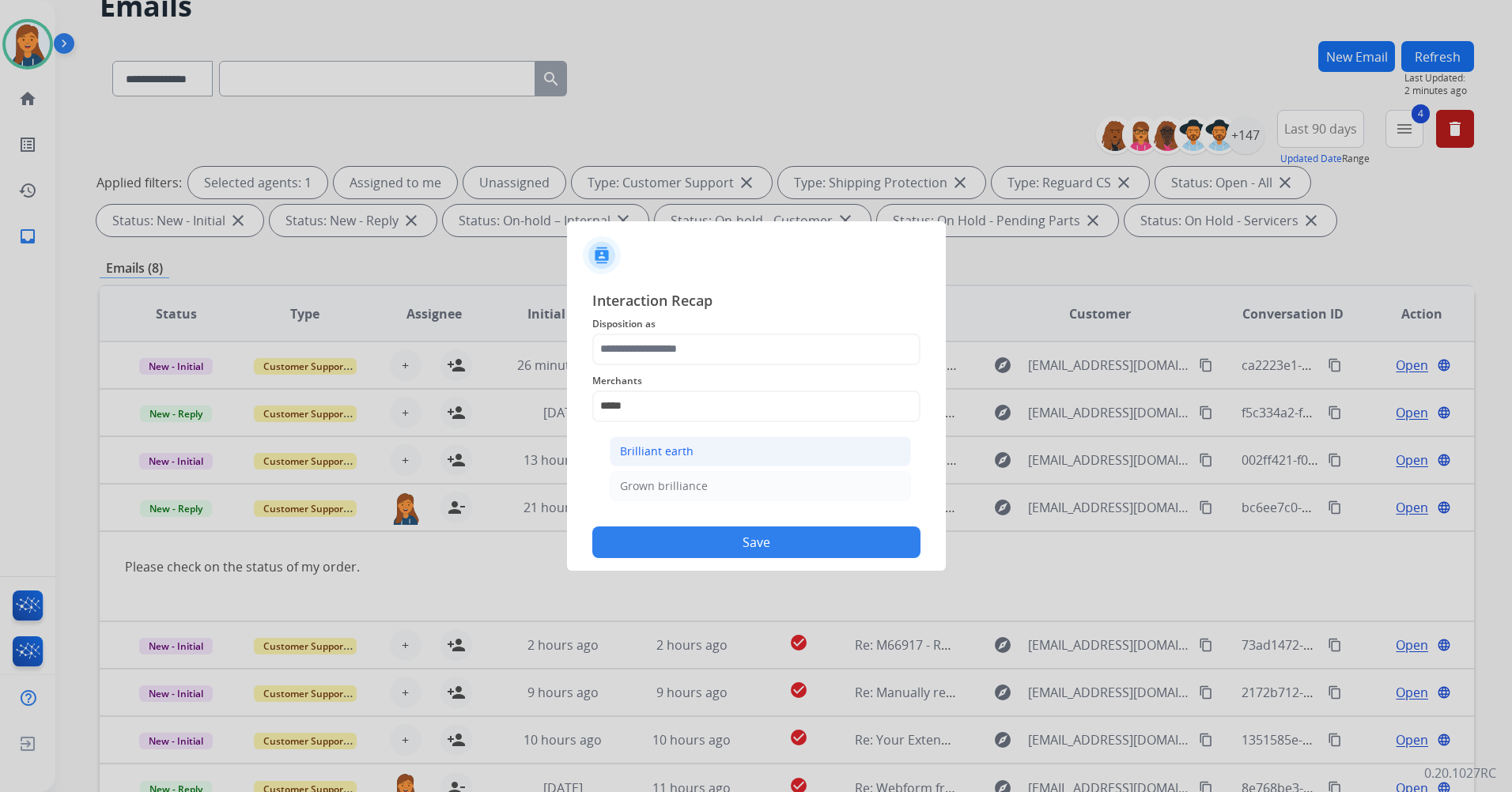
click at [648, 450] on div "Brilliant earth" at bounding box center [656, 451] width 73 height 16
type input "**********"
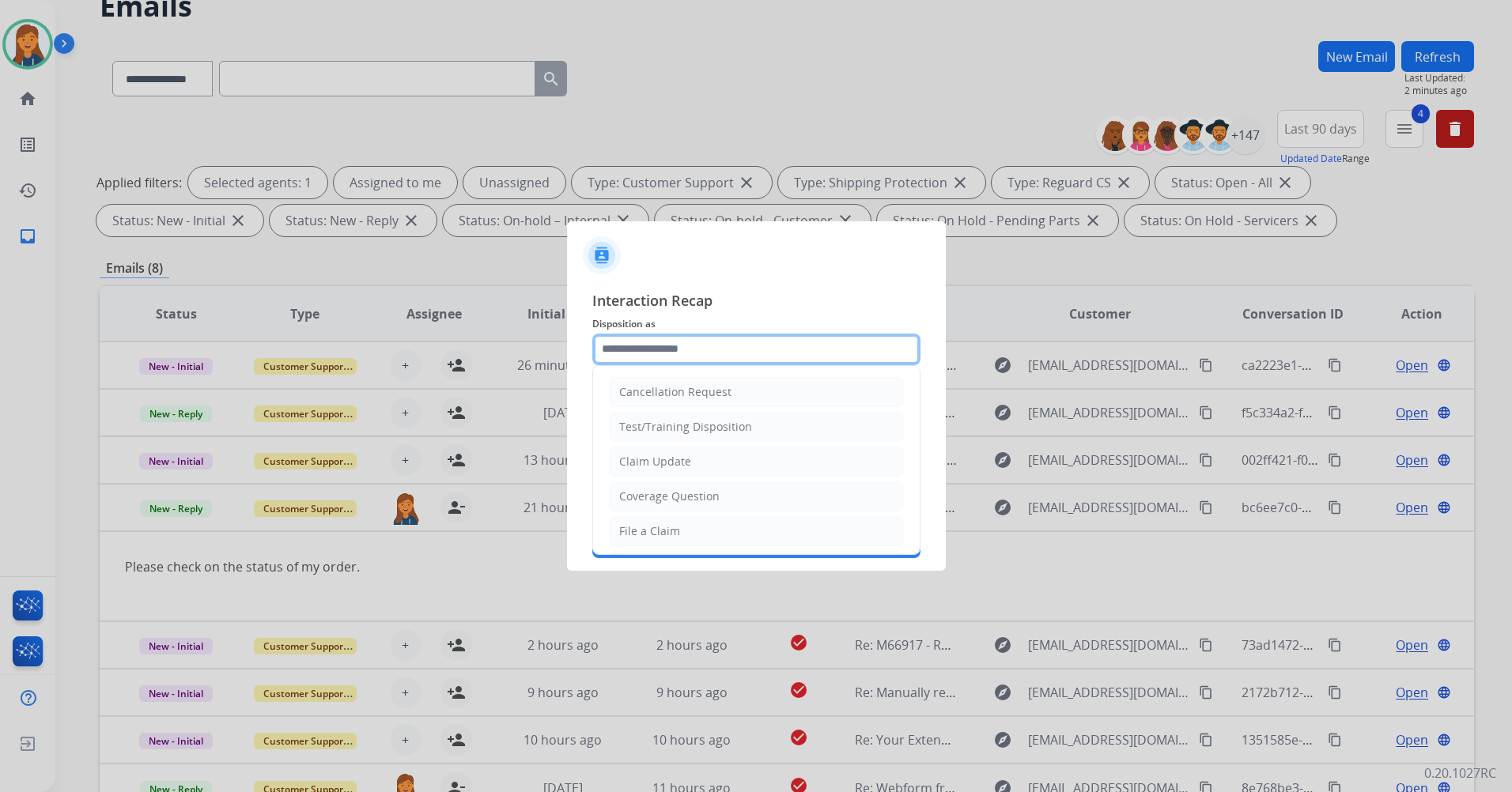
click at [660, 346] on input "text" at bounding box center [756, 349] width 328 height 32
click at [651, 493] on li "Other" at bounding box center [756, 493] width 295 height 30
type input "*****"
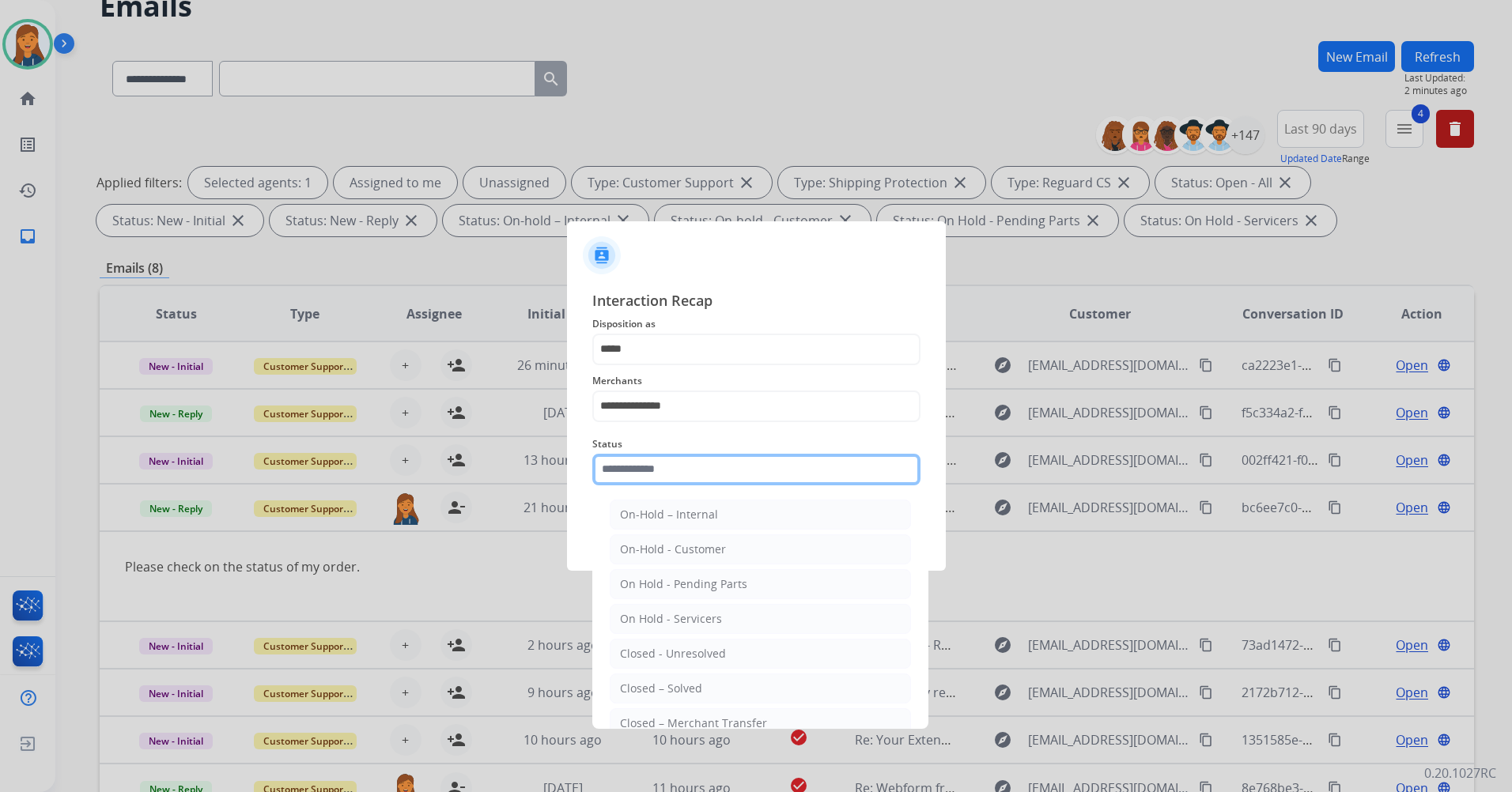
click at [652, 464] on input "text" at bounding box center [756, 470] width 328 height 32
drag, startPoint x: 665, startPoint y: 691, endPoint x: 686, endPoint y: 596, distance: 97.3
click at [664, 692] on div "Closed – Solved" at bounding box center [660, 688] width 82 height 16
type input "**********"
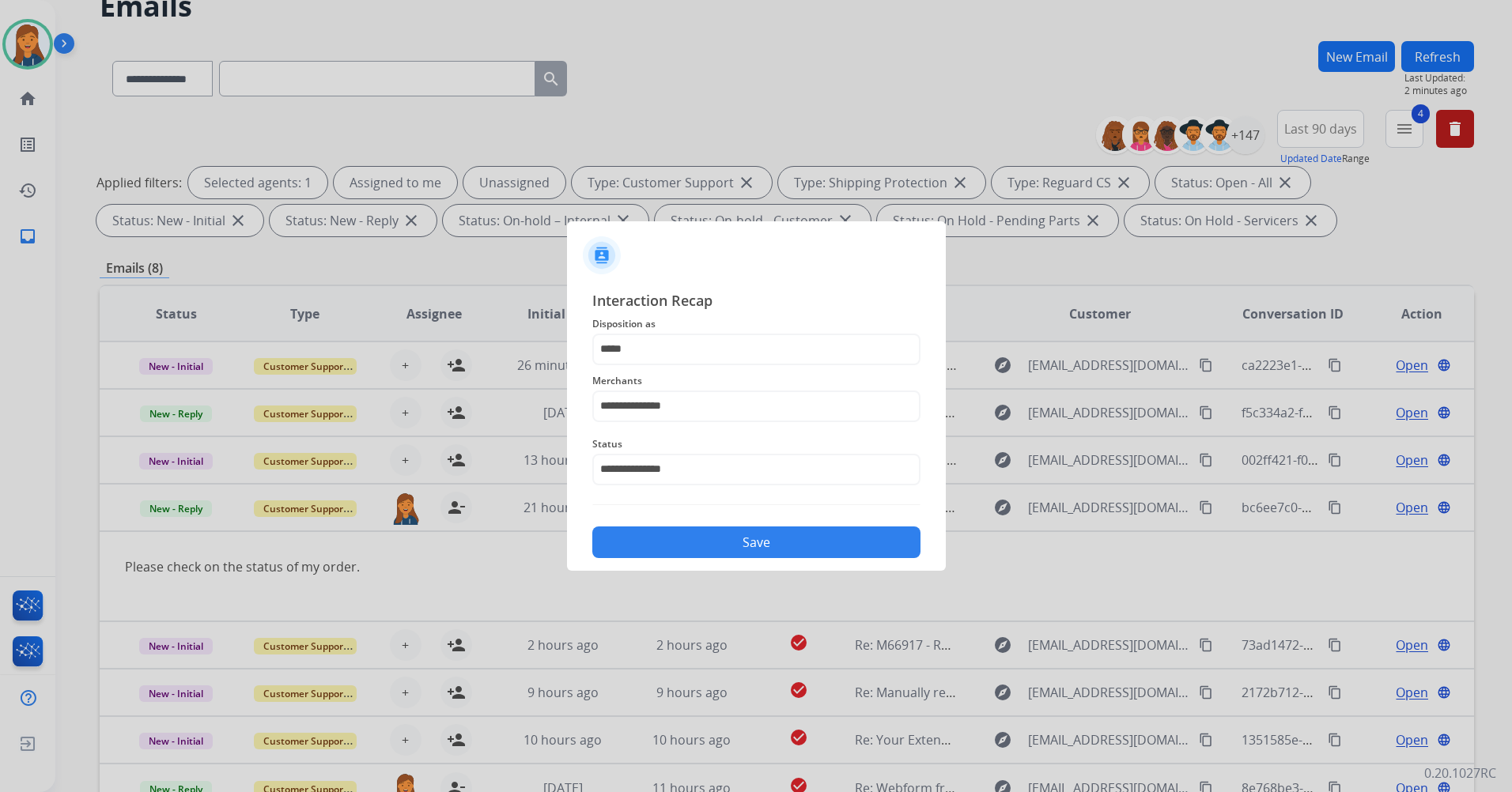
click at [690, 560] on div "**********" at bounding box center [756, 424] width 378 height 295
click at [687, 543] on button "Save" at bounding box center [756, 542] width 328 height 32
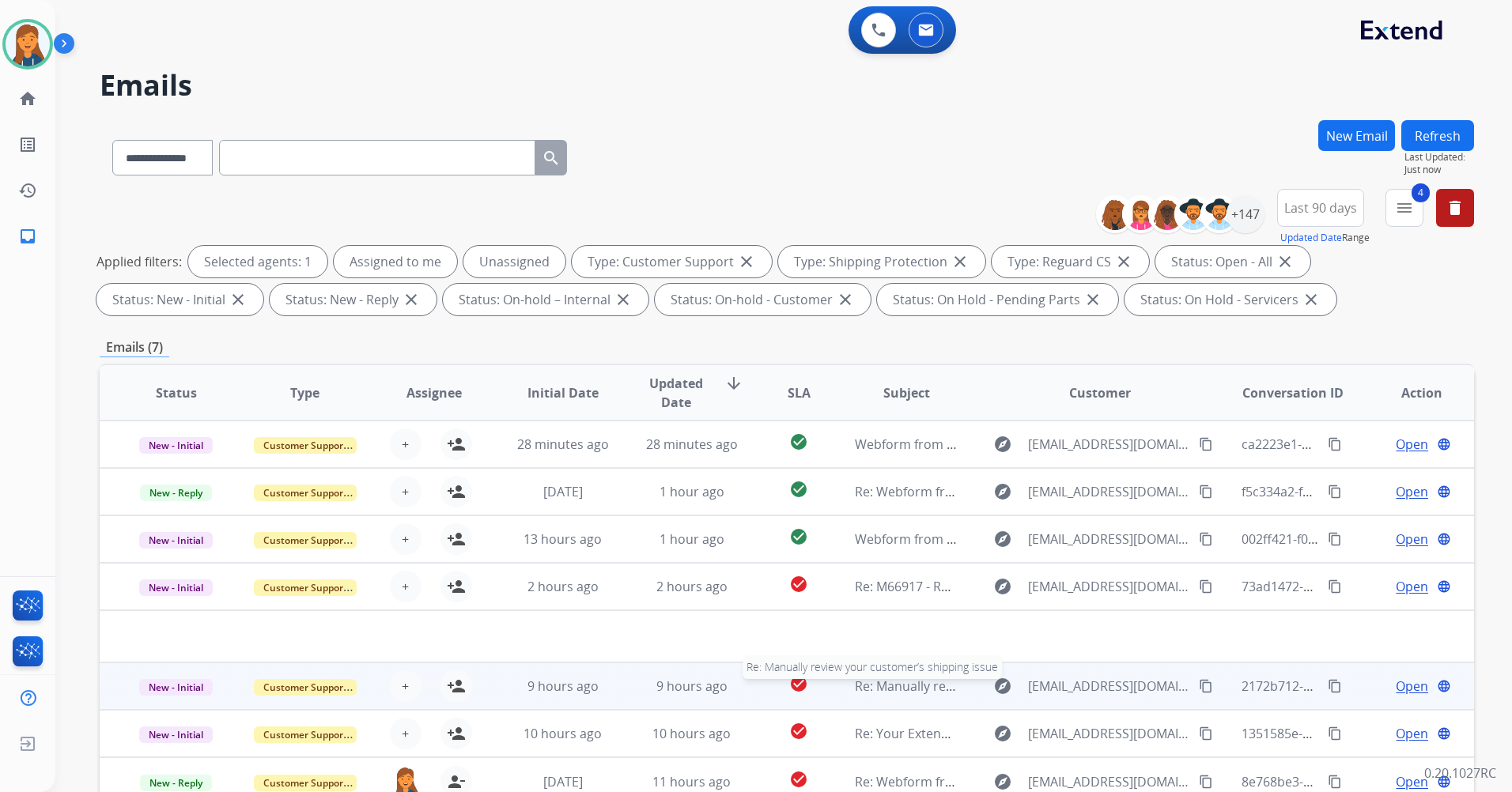
scroll to position [158, 0]
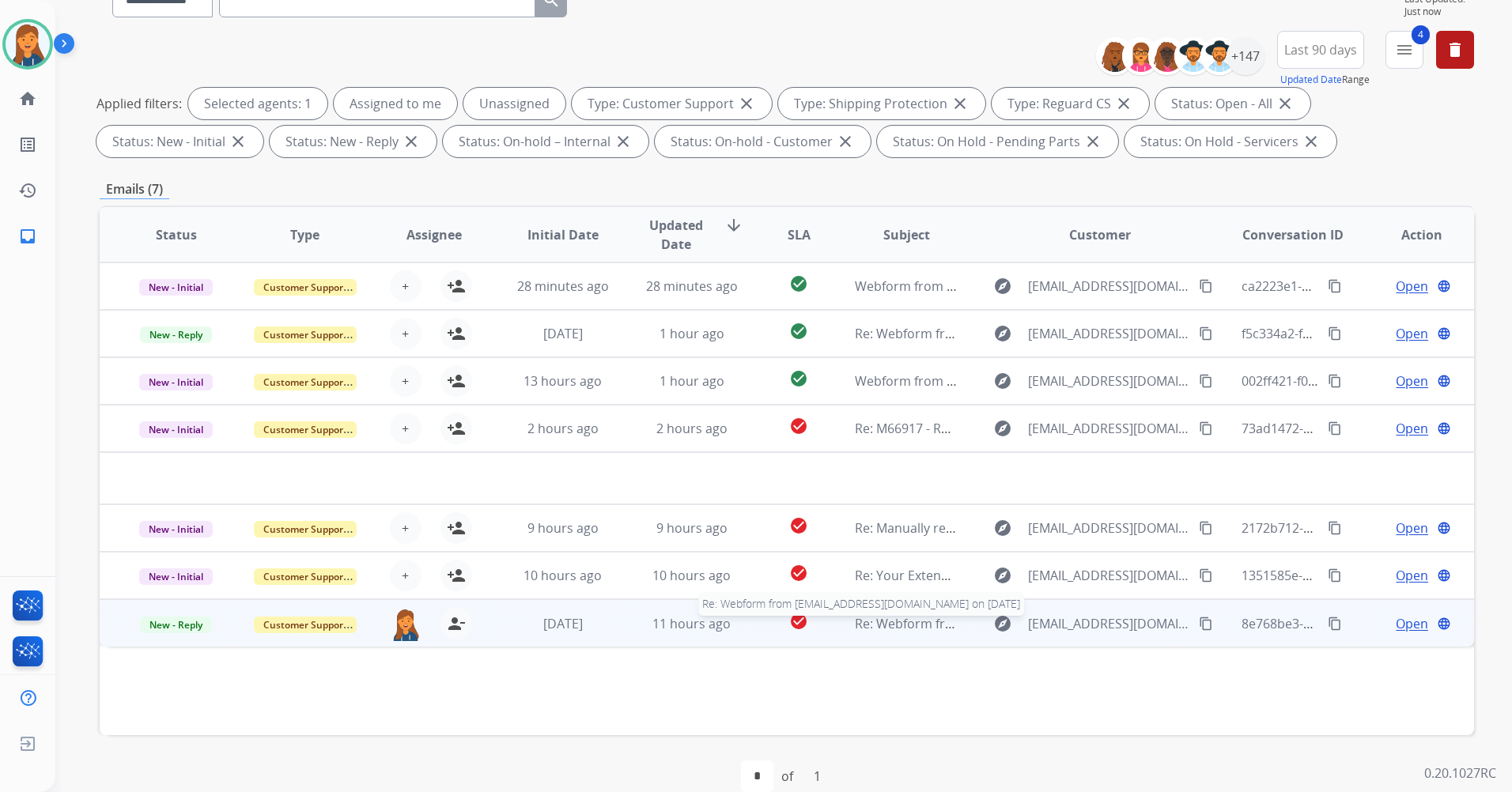
click at [913, 631] on span "Re: Webform from [EMAIL_ADDRESS][DOMAIN_NAME] on [DATE]" at bounding box center [1045, 624] width 379 height 17
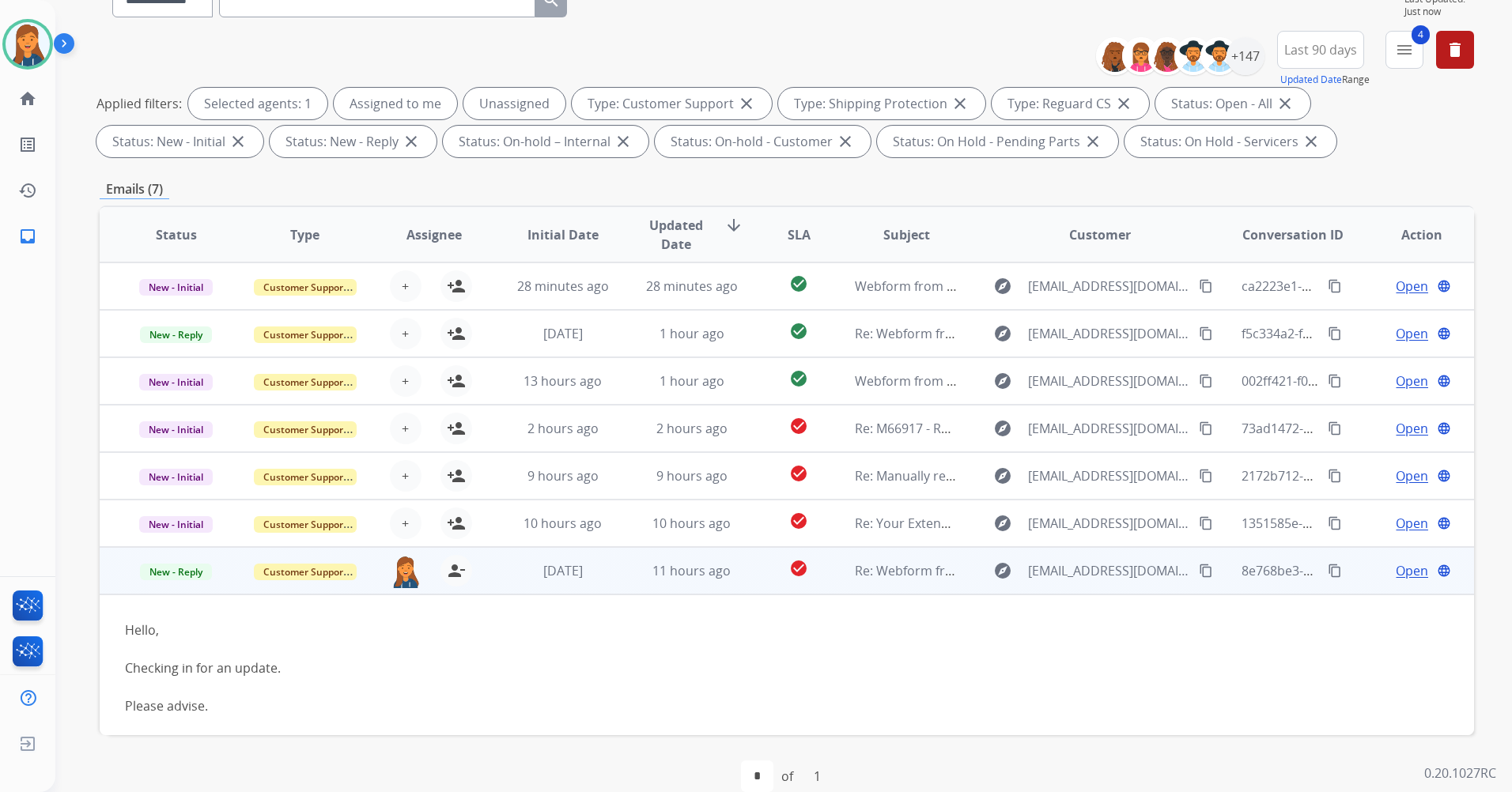
scroll to position [43, 0]
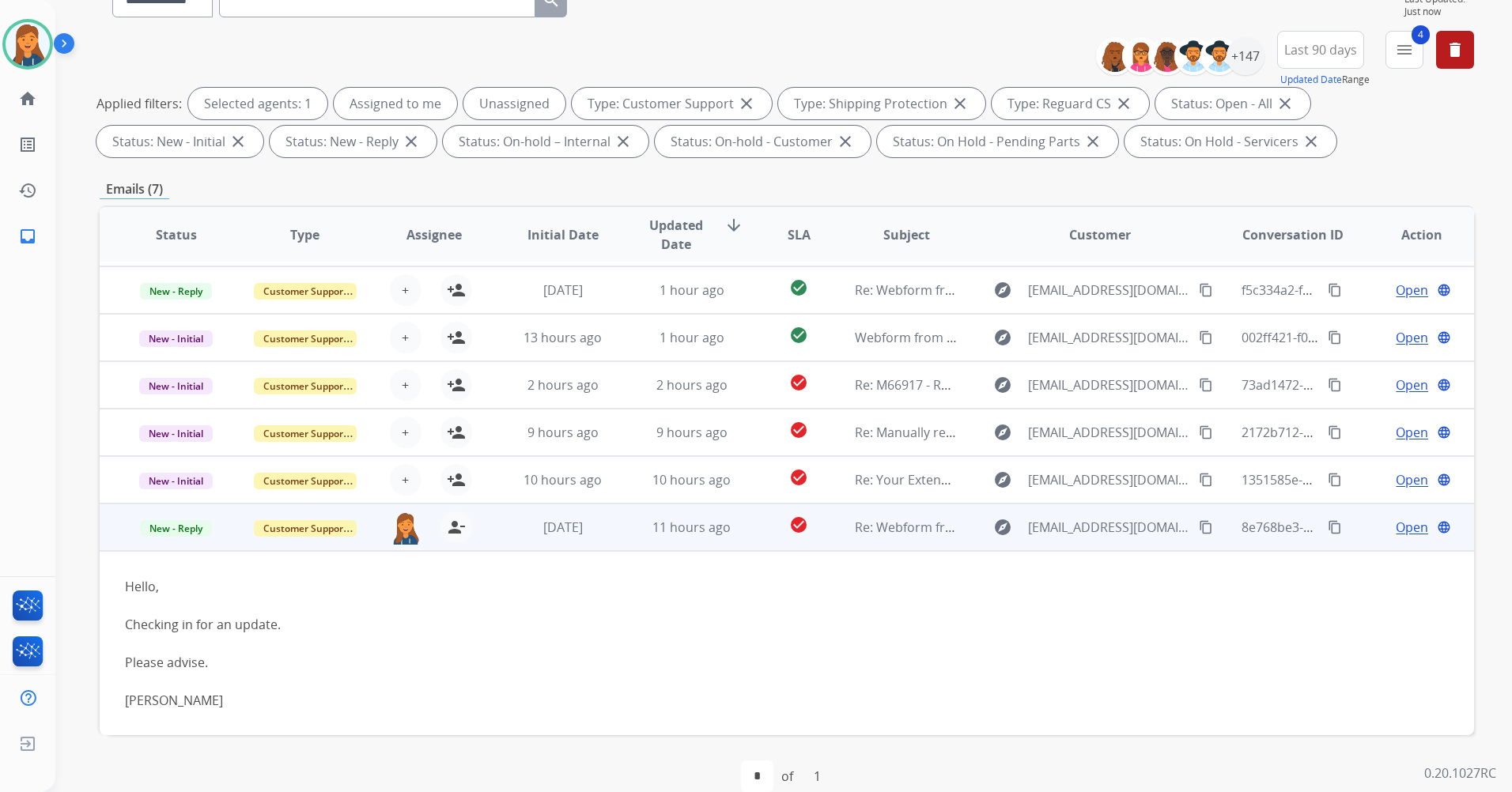
click at [1396, 527] on span "Open" at bounding box center [1411, 527] width 32 height 19
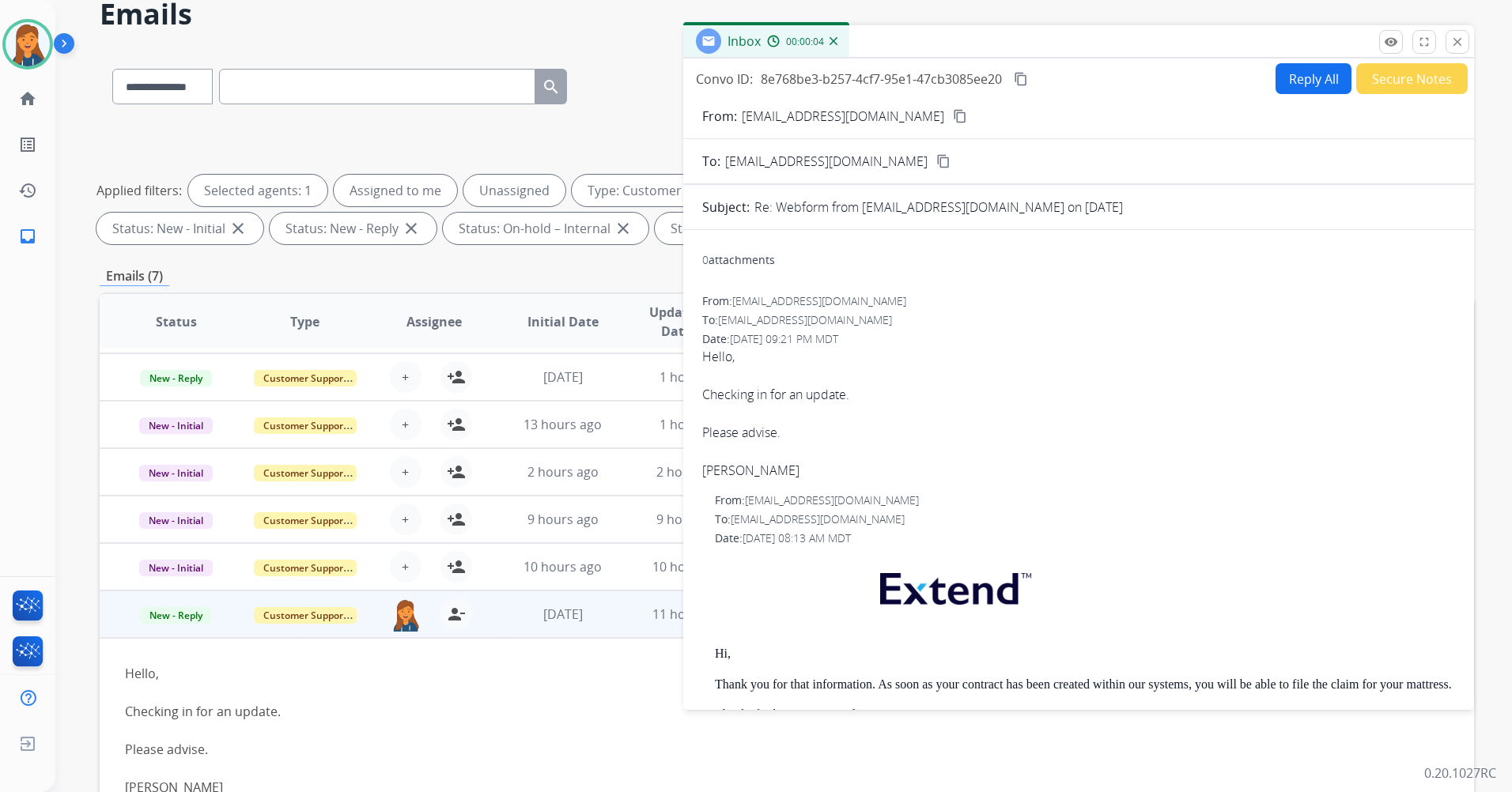
scroll to position [0, 0]
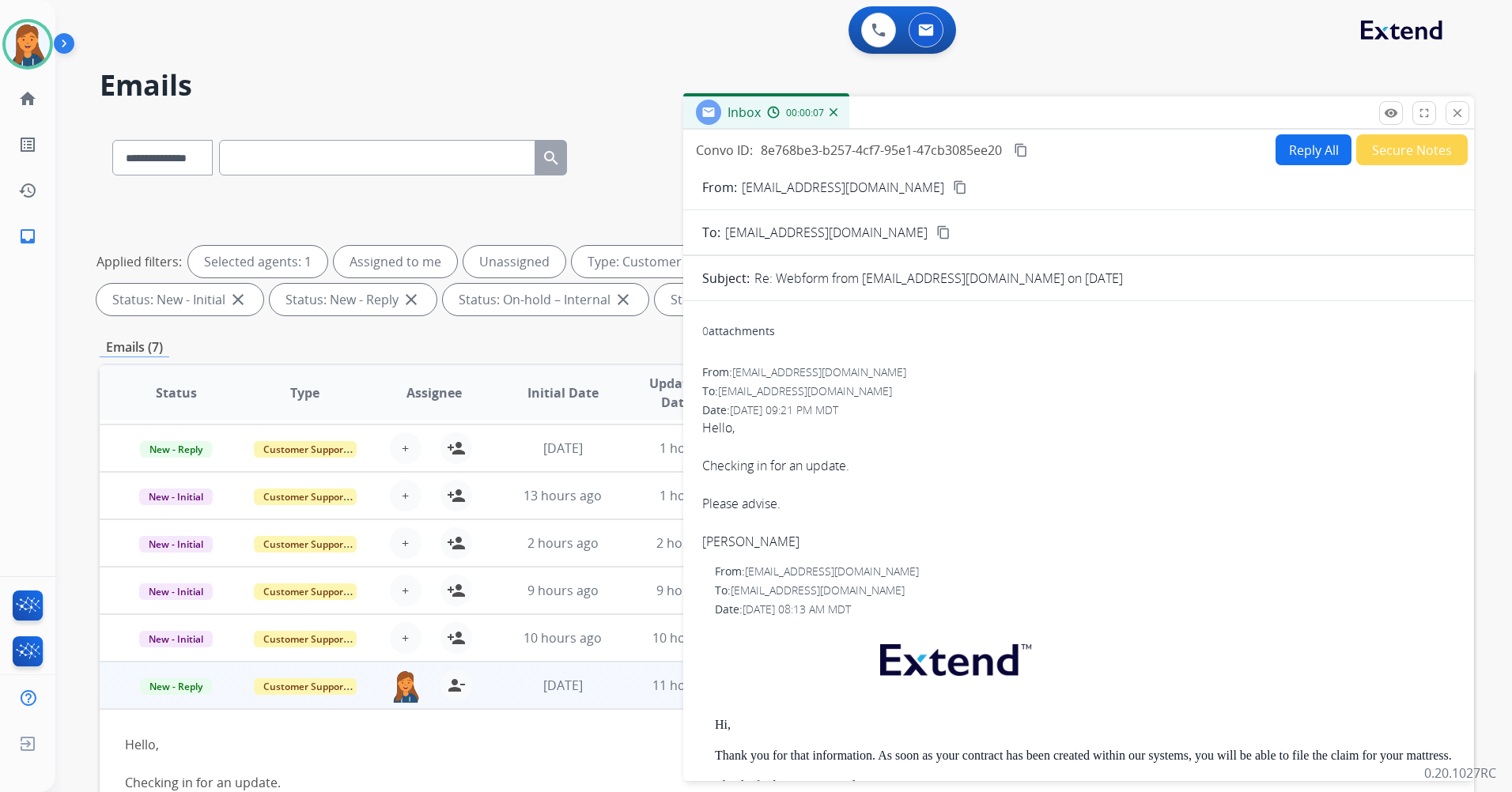
click at [952, 190] on mat-icon "content_copy" at bounding box center [959, 187] width 14 height 14
click at [1304, 149] on button "Reply All" at bounding box center [1312, 150] width 76 height 31
select select "**********"
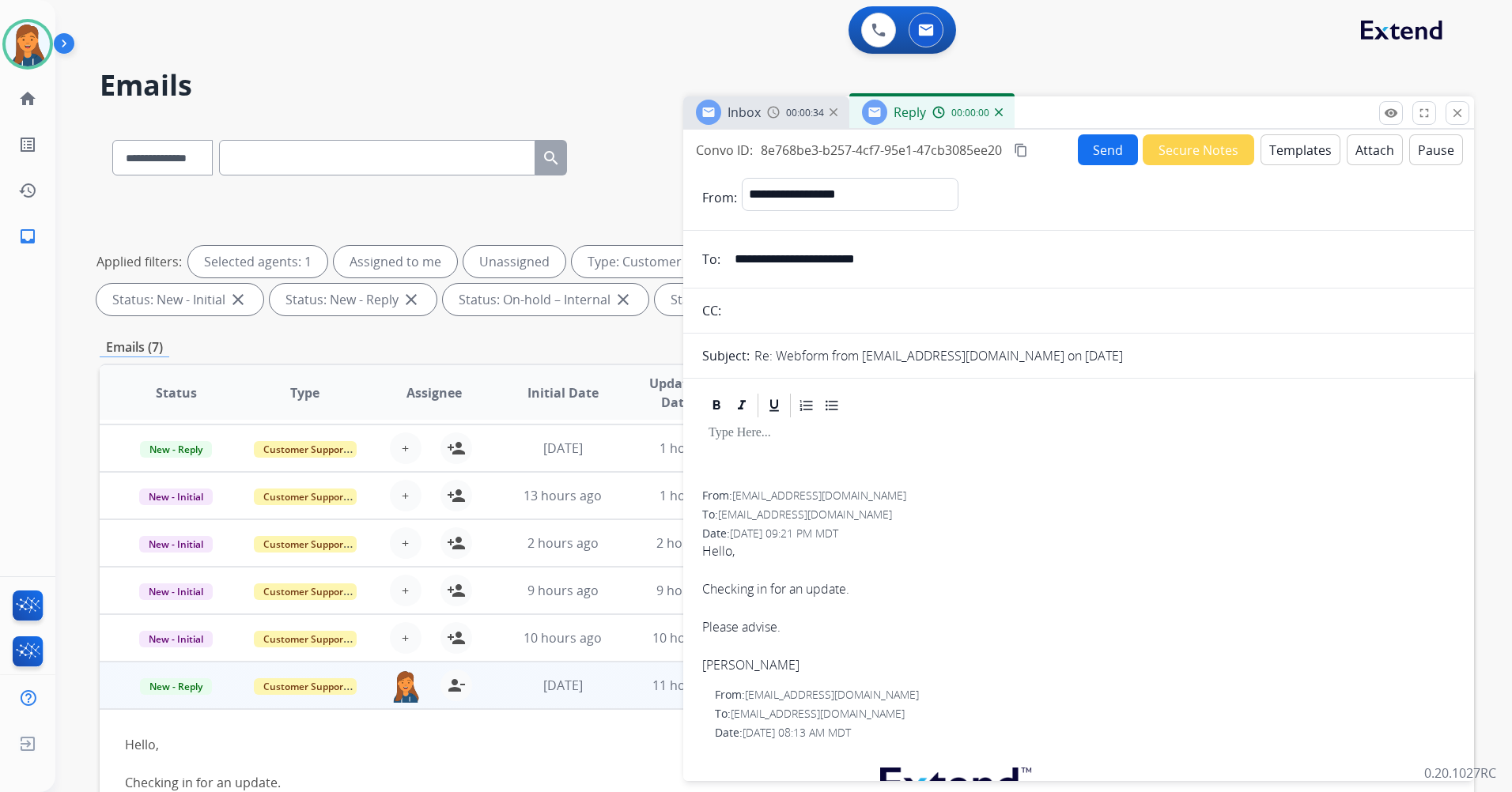
click at [1286, 156] on button "Templates" at bounding box center [1300, 150] width 80 height 31
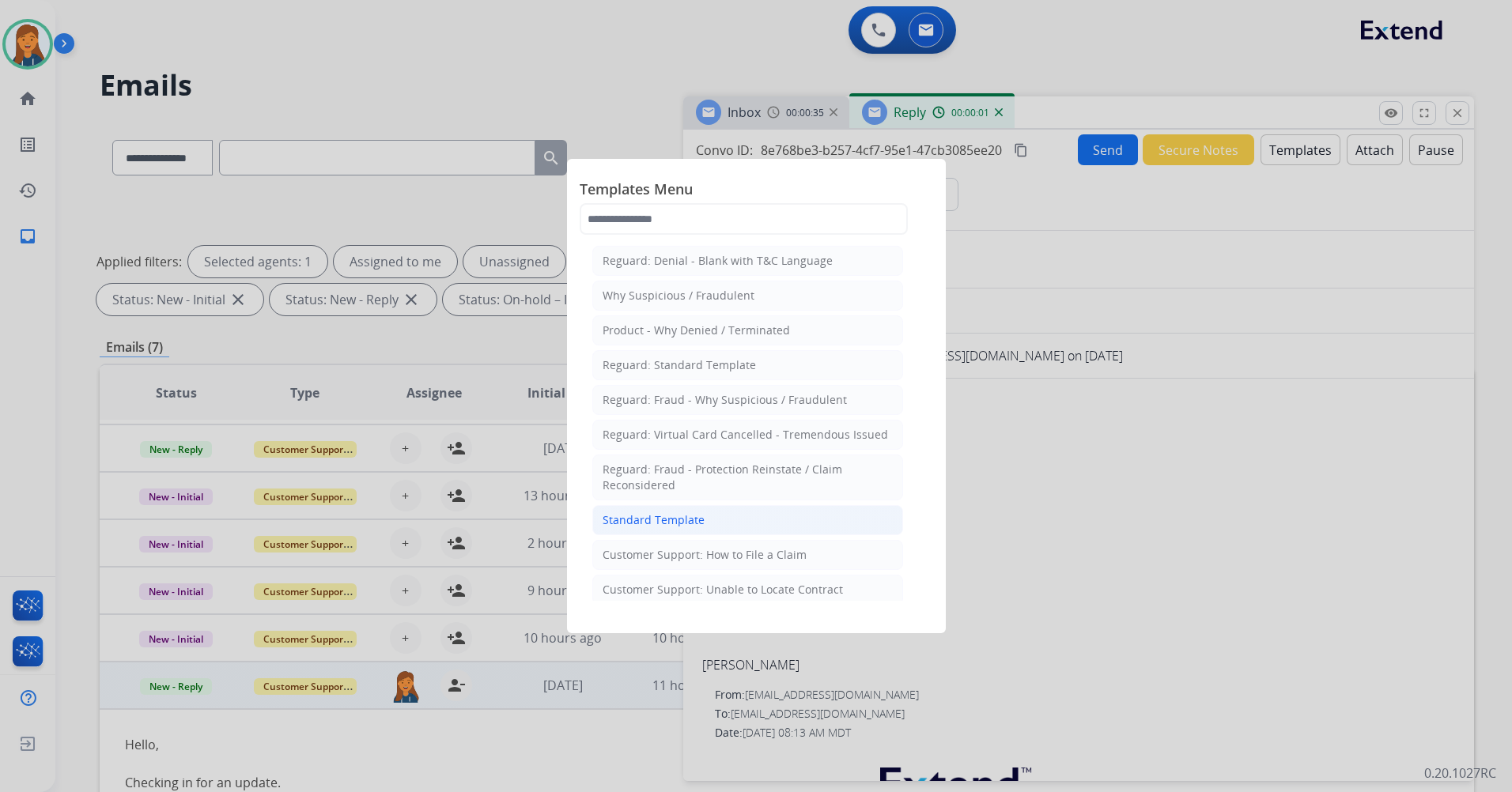
click at [714, 512] on li "Standard Template" at bounding box center [748, 520] width 311 height 30
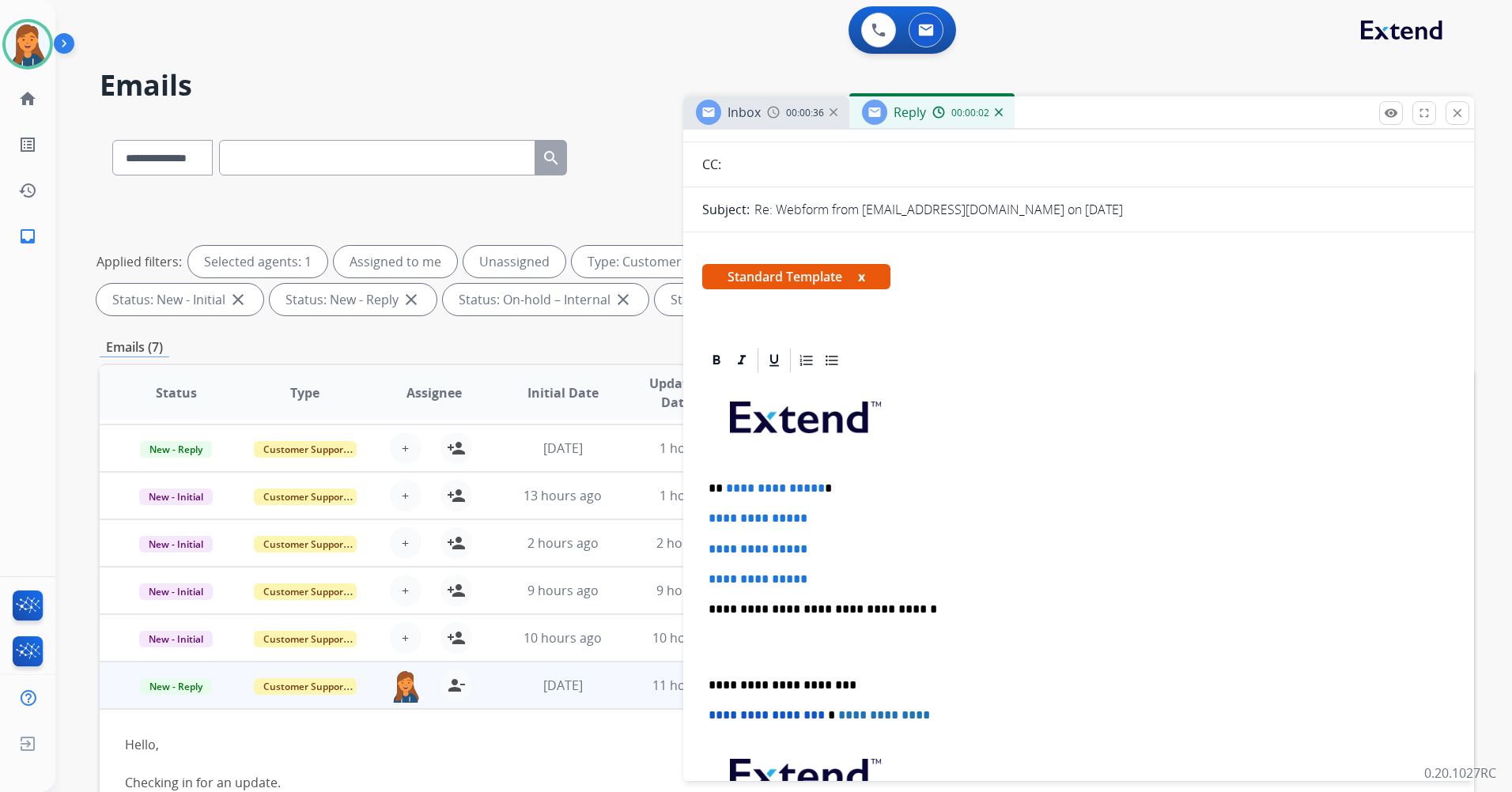
scroll to position [237, 0]
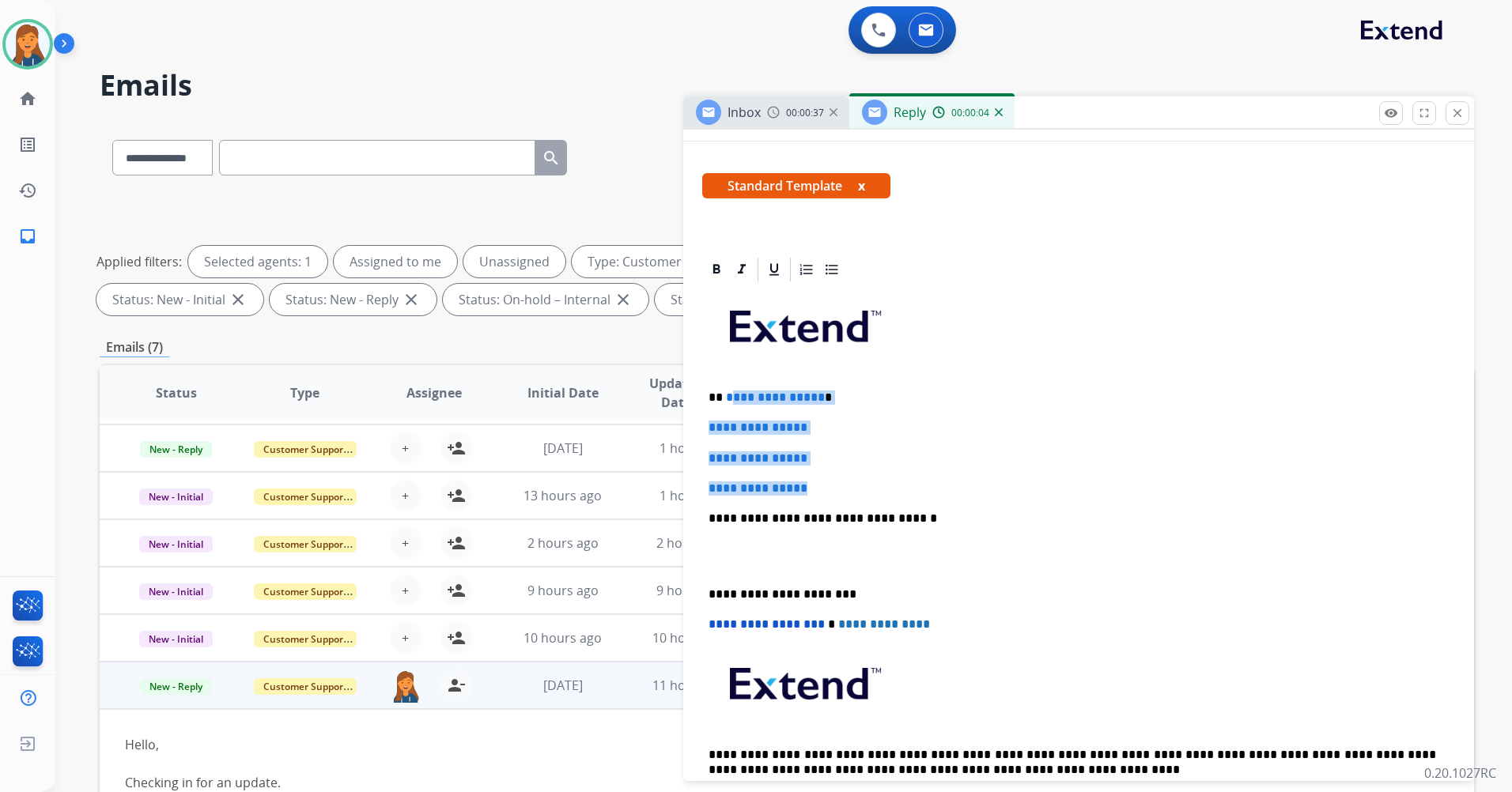
drag, startPoint x: 818, startPoint y: 488, endPoint x: 728, endPoint y: 400, distance: 125.9
click at [728, 400] on div "**********" at bounding box center [1078, 556] width 753 height 544
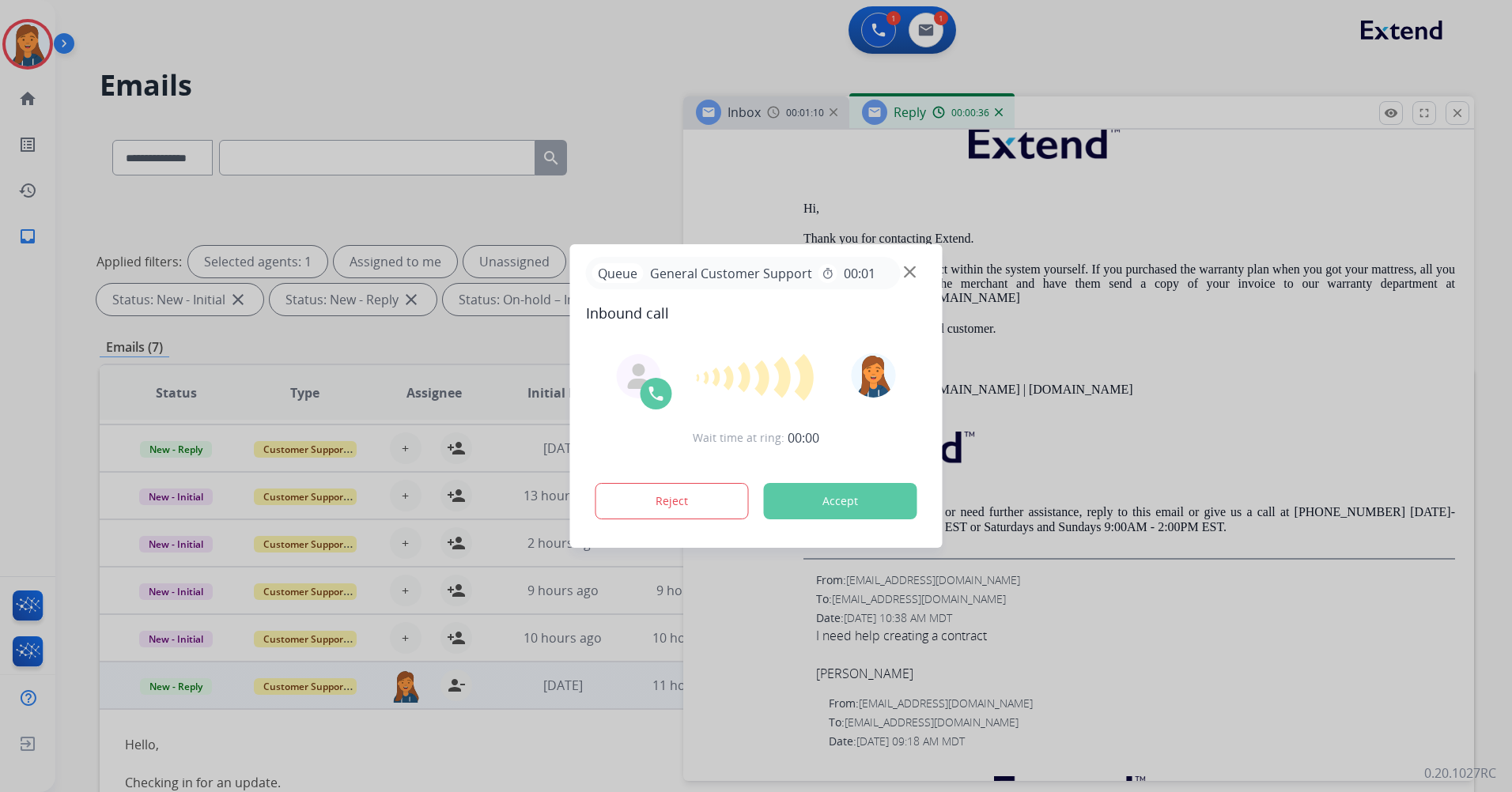
scroll to position [3321, 0]
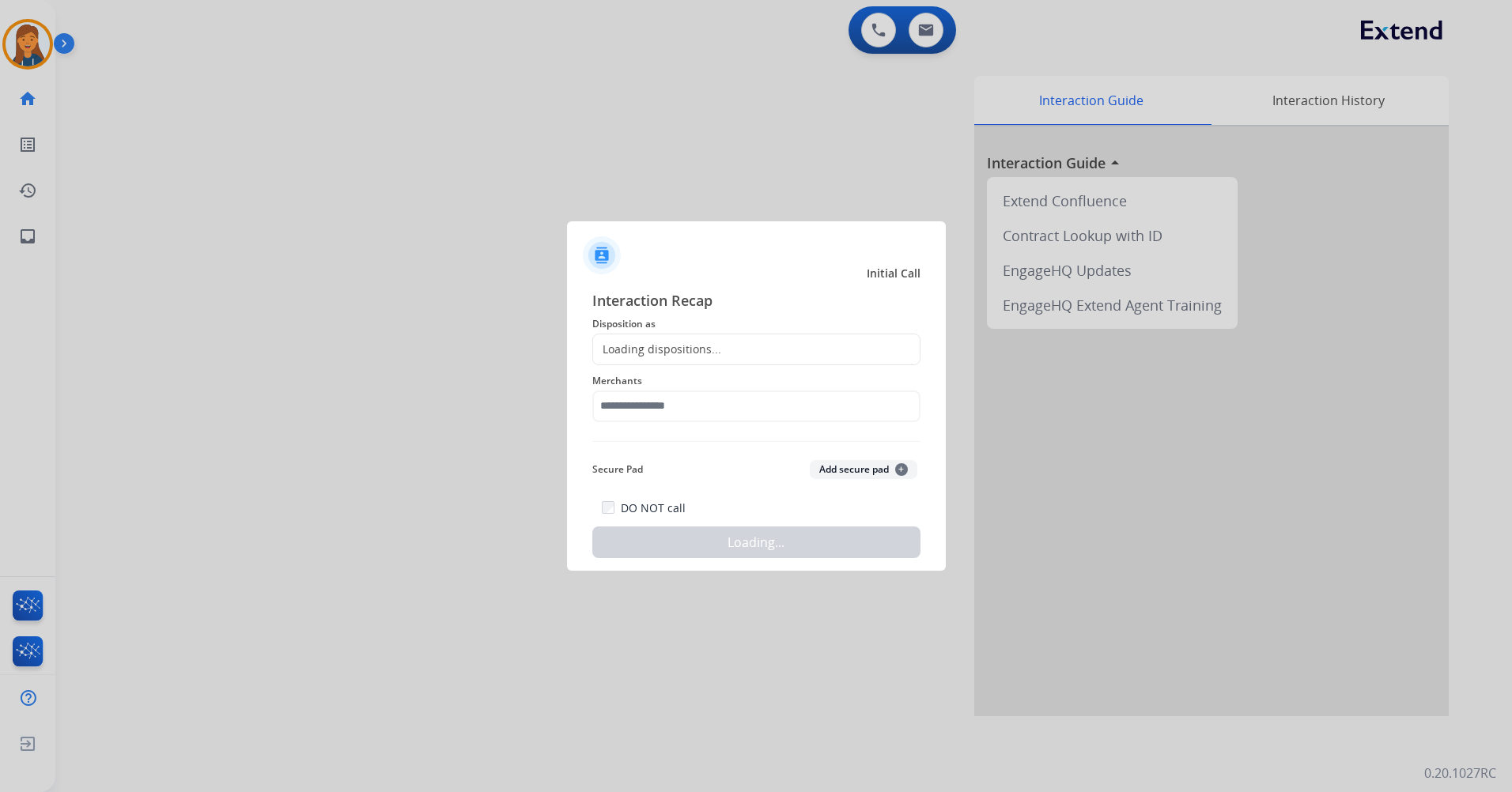
click at [305, 126] on div at bounding box center [756, 396] width 1512 height 792
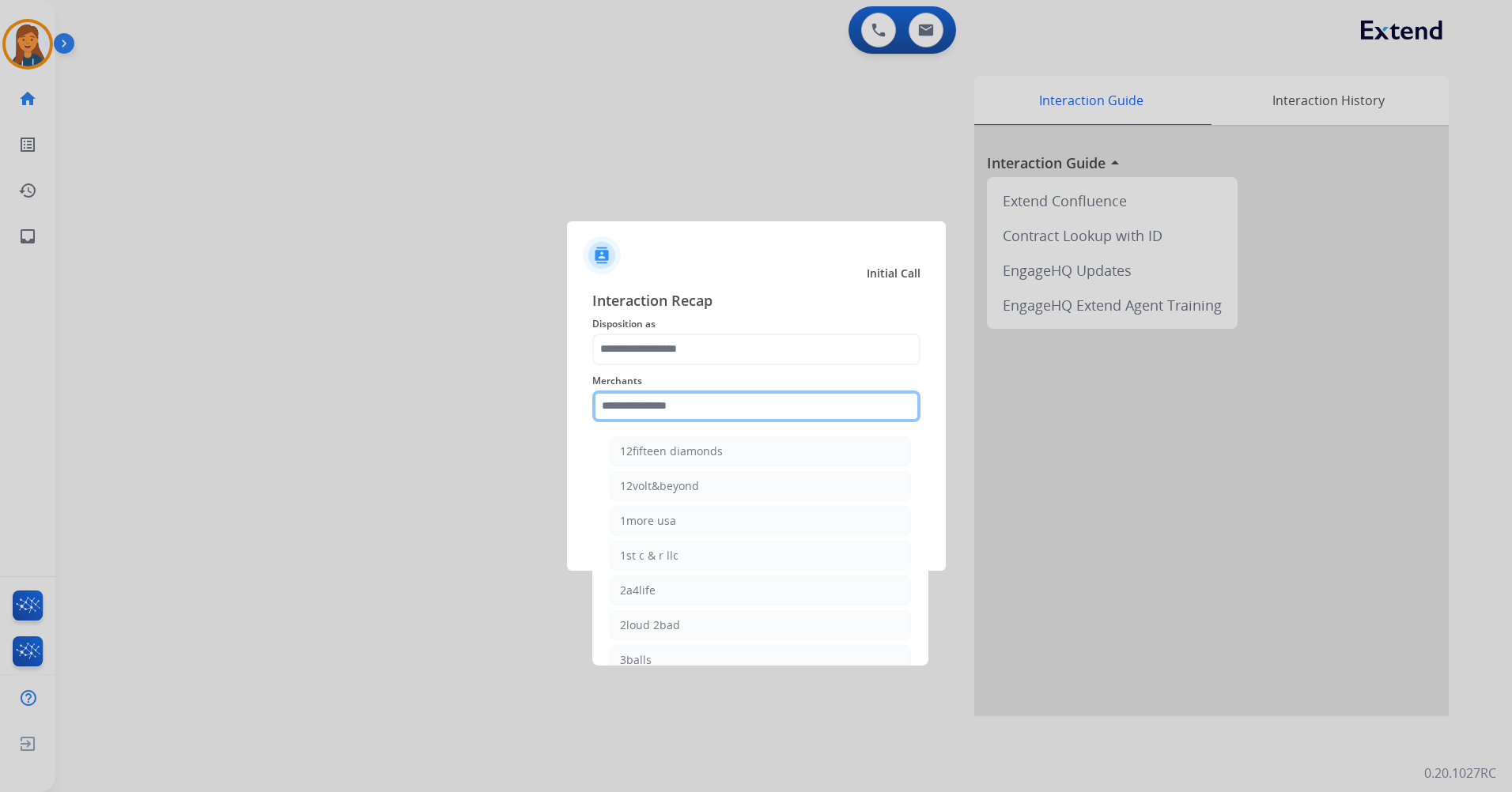
click at [661, 422] on input "text" at bounding box center [756, 407] width 328 height 32
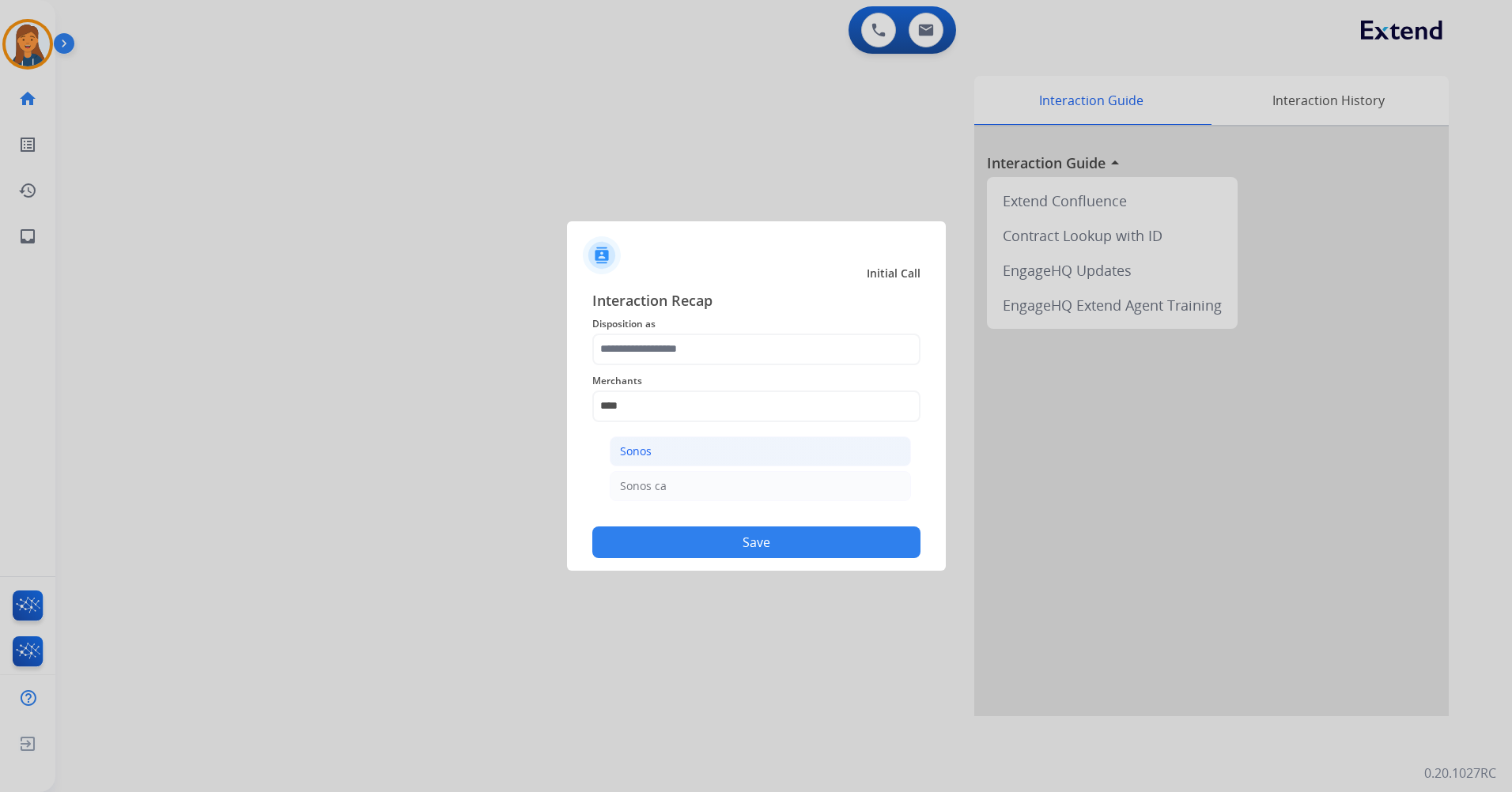
click at [664, 452] on li "Sonos" at bounding box center [760, 452] width 301 height 30
type input "*****"
click at [654, 321] on span "Disposition as" at bounding box center [756, 324] width 328 height 19
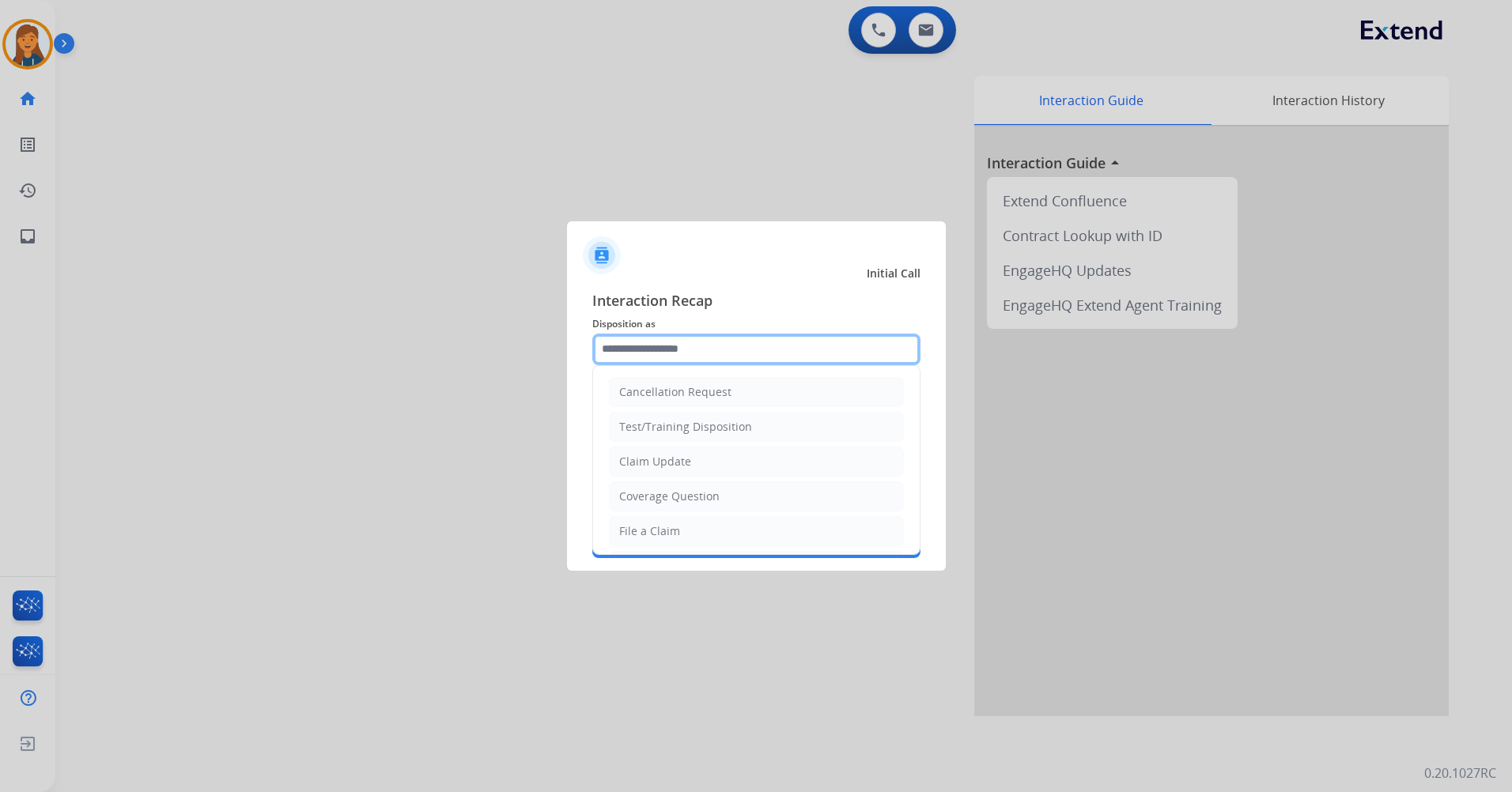
click at [648, 343] on input "text" at bounding box center [756, 349] width 328 height 32
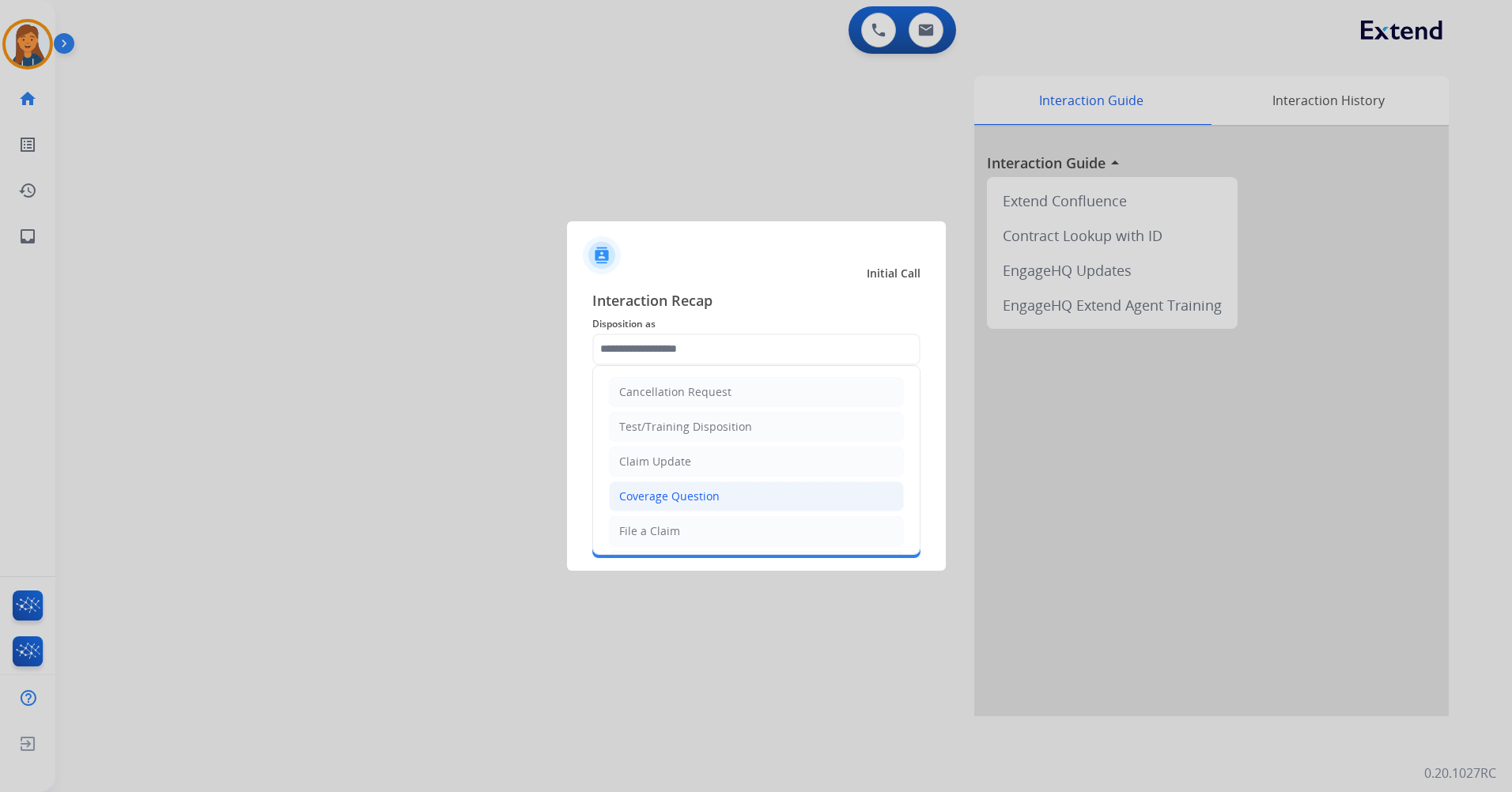
click at [689, 497] on div "Coverage Question" at bounding box center [669, 496] width 101 height 16
type input "**********"
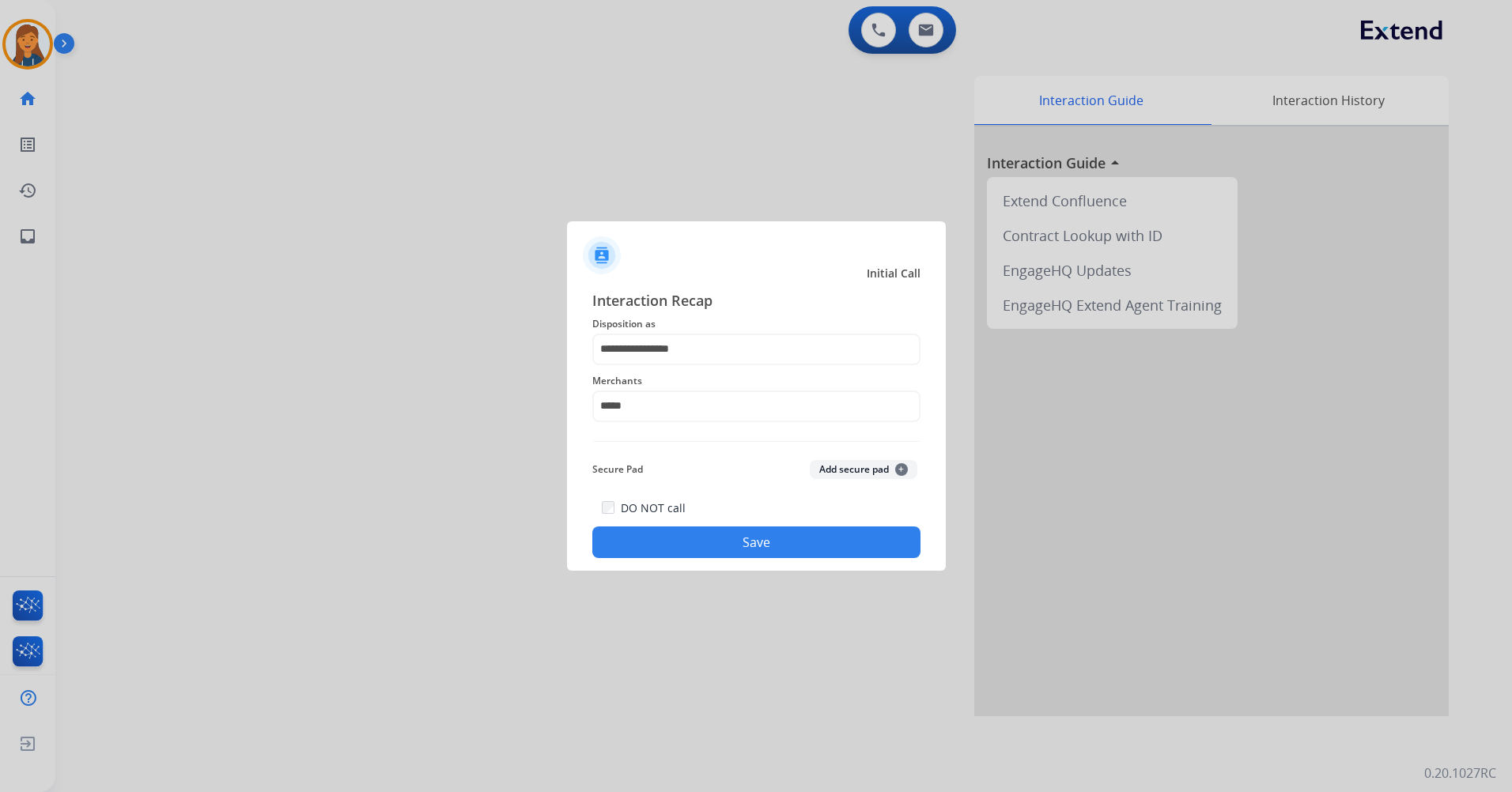
click at [676, 536] on button "Save" at bounding box center [756, 542] width 328 height 32
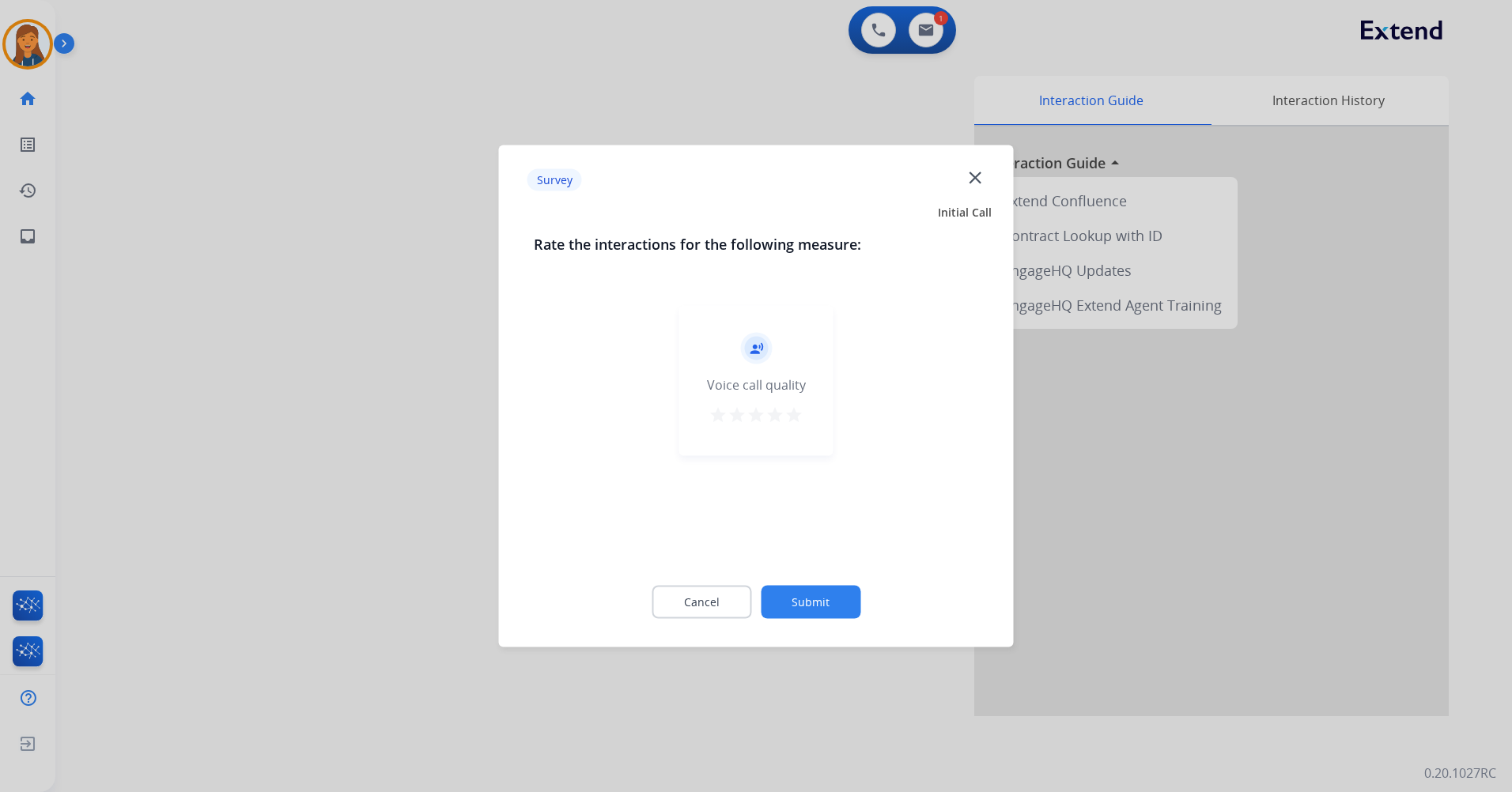
click at [792, 418] on mat-icon "star" at bounding box center [793, 415] width 19 height 19
click at [810, 596] on button "Submit" at bounding box center [810, 602] width 100 height 33
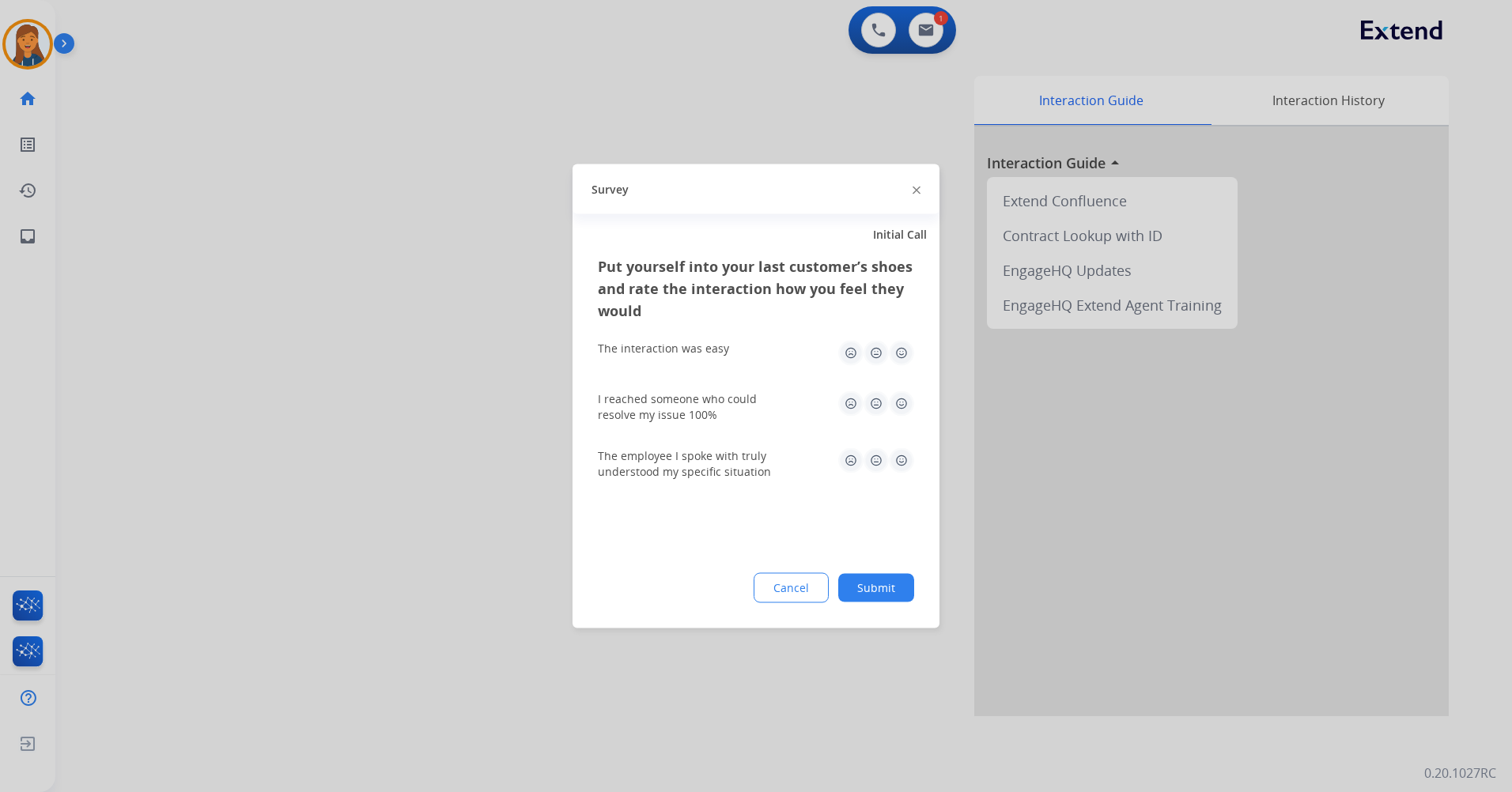
click at [808, 597] on button "Cancel" at bounding box center [791, 588] width 75 height 30
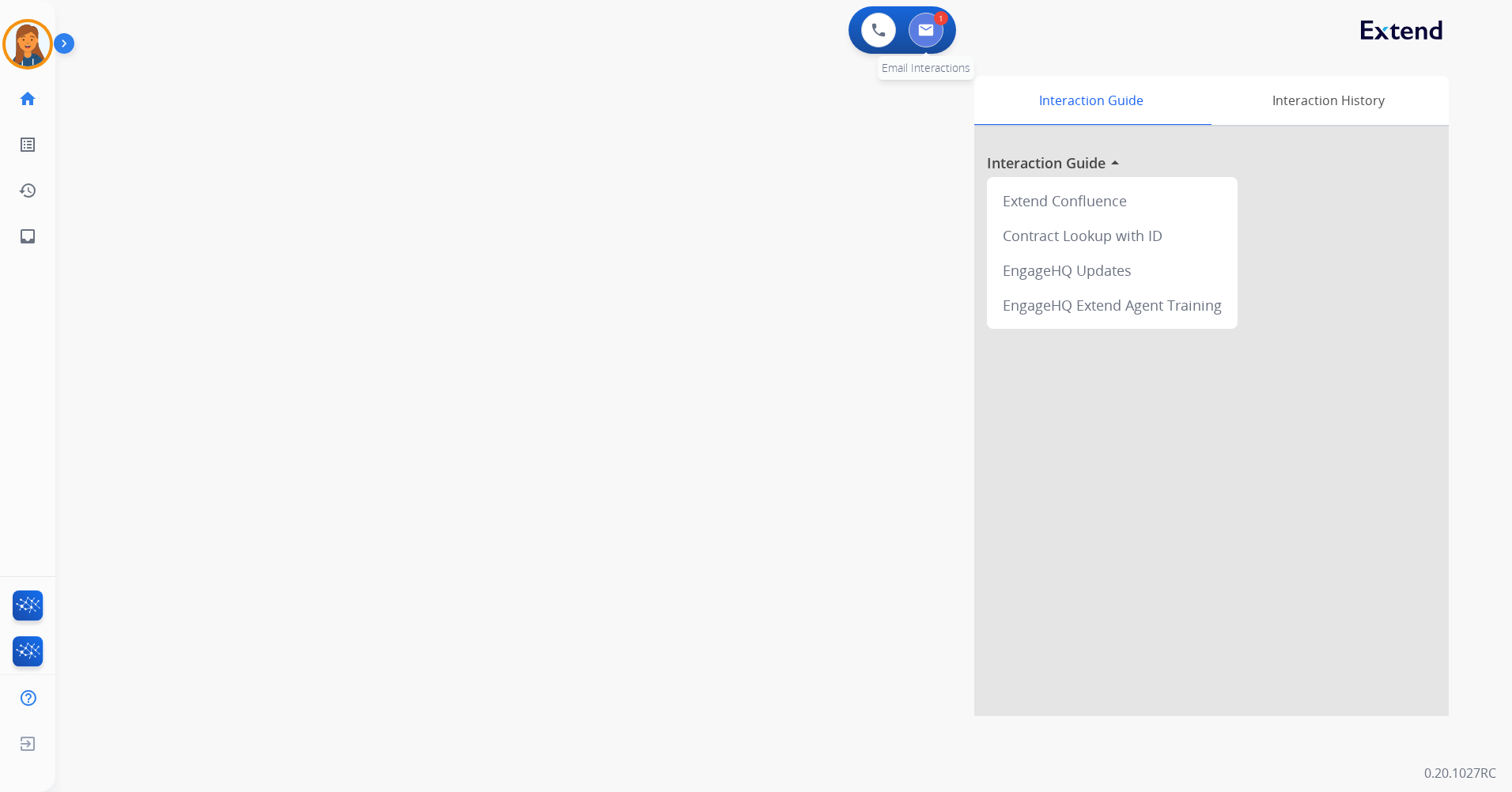
click at [923, 27] on img at bounding box center [926, 30] width 16 height 12
select select "**********"
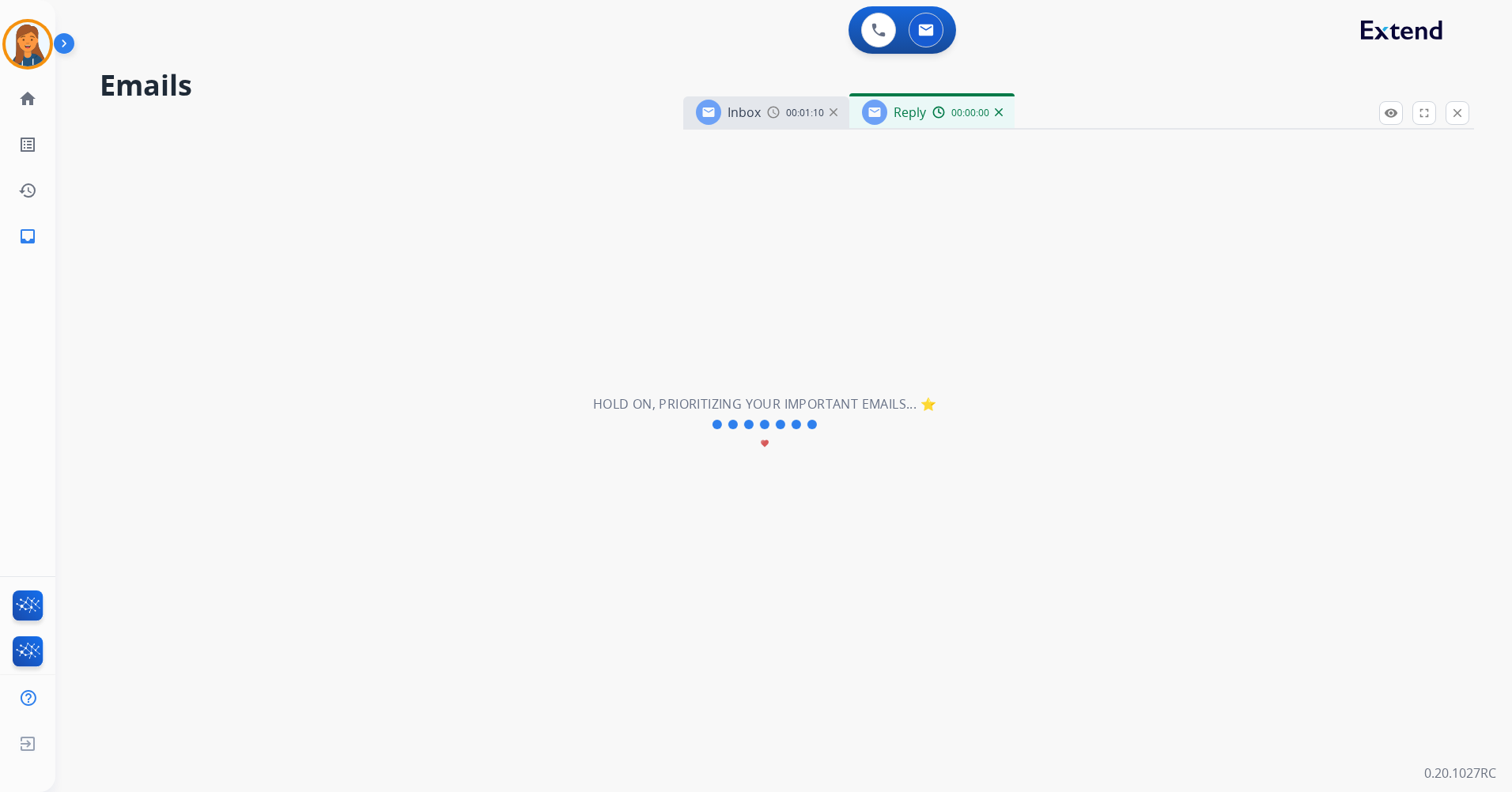
select select "**********"
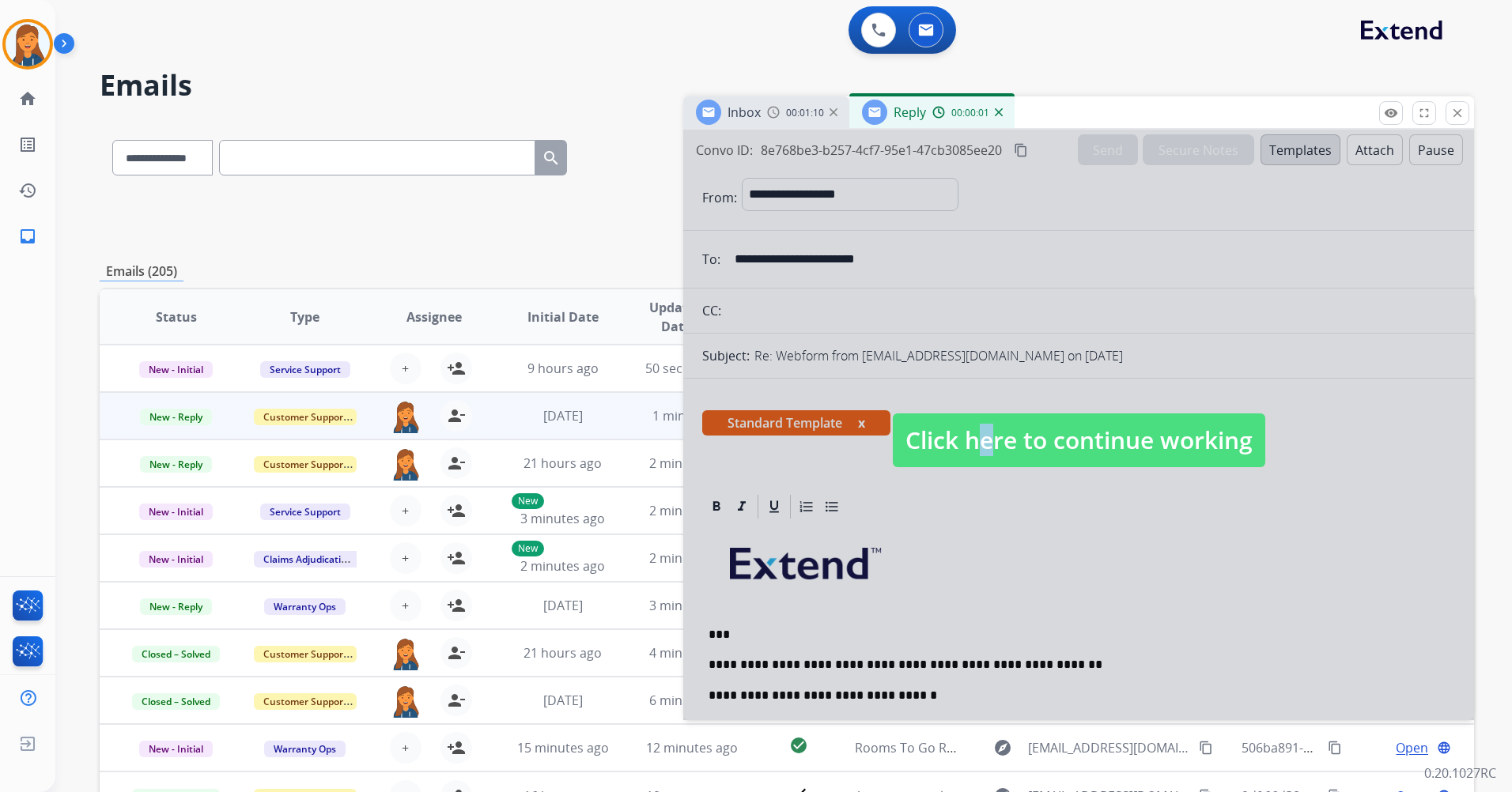
click at [966, 445] on span "Click here to continue working" at bounding box center [1079, 440] width 373 height 54
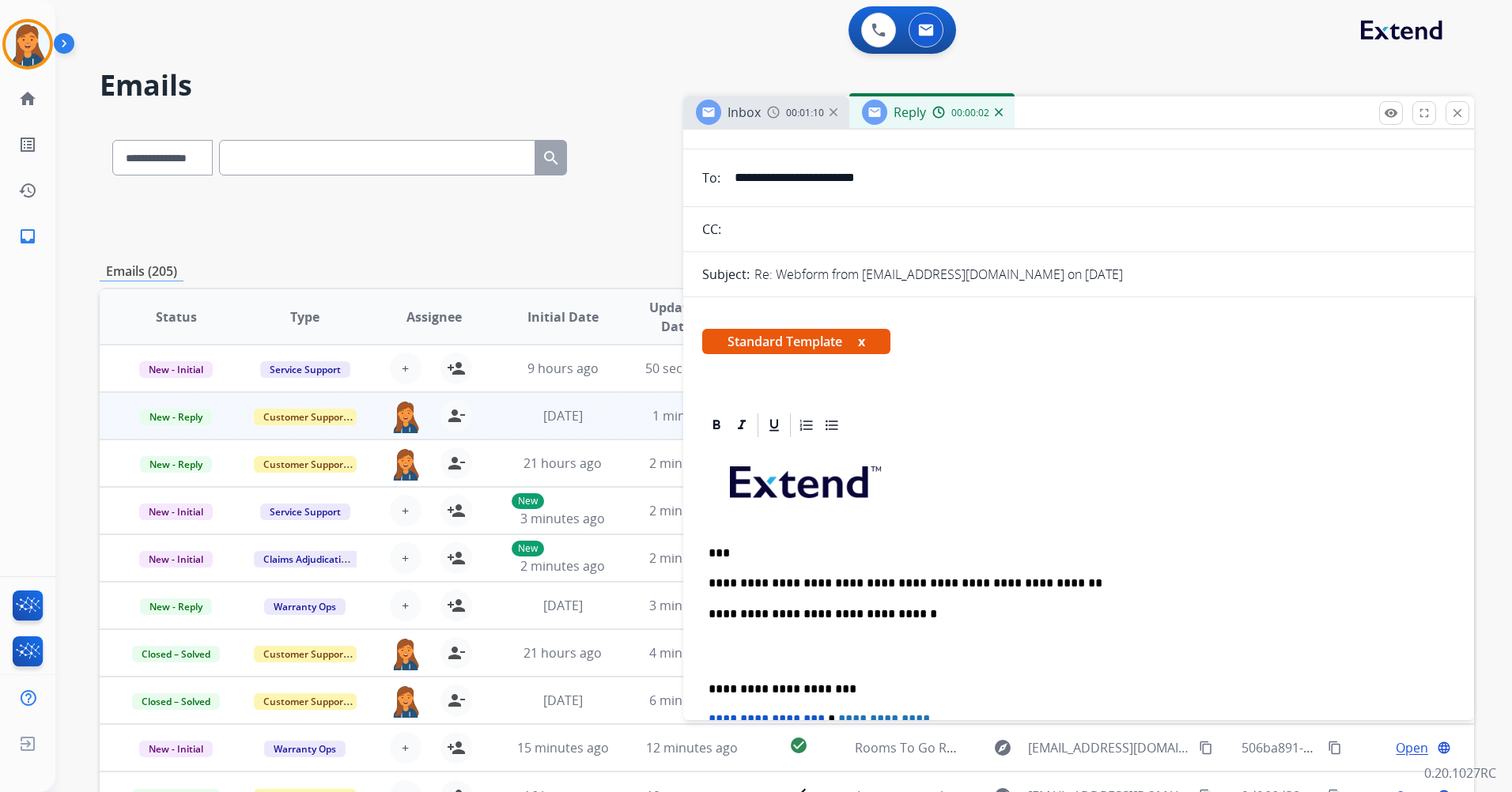
scroll to position [237, 0]
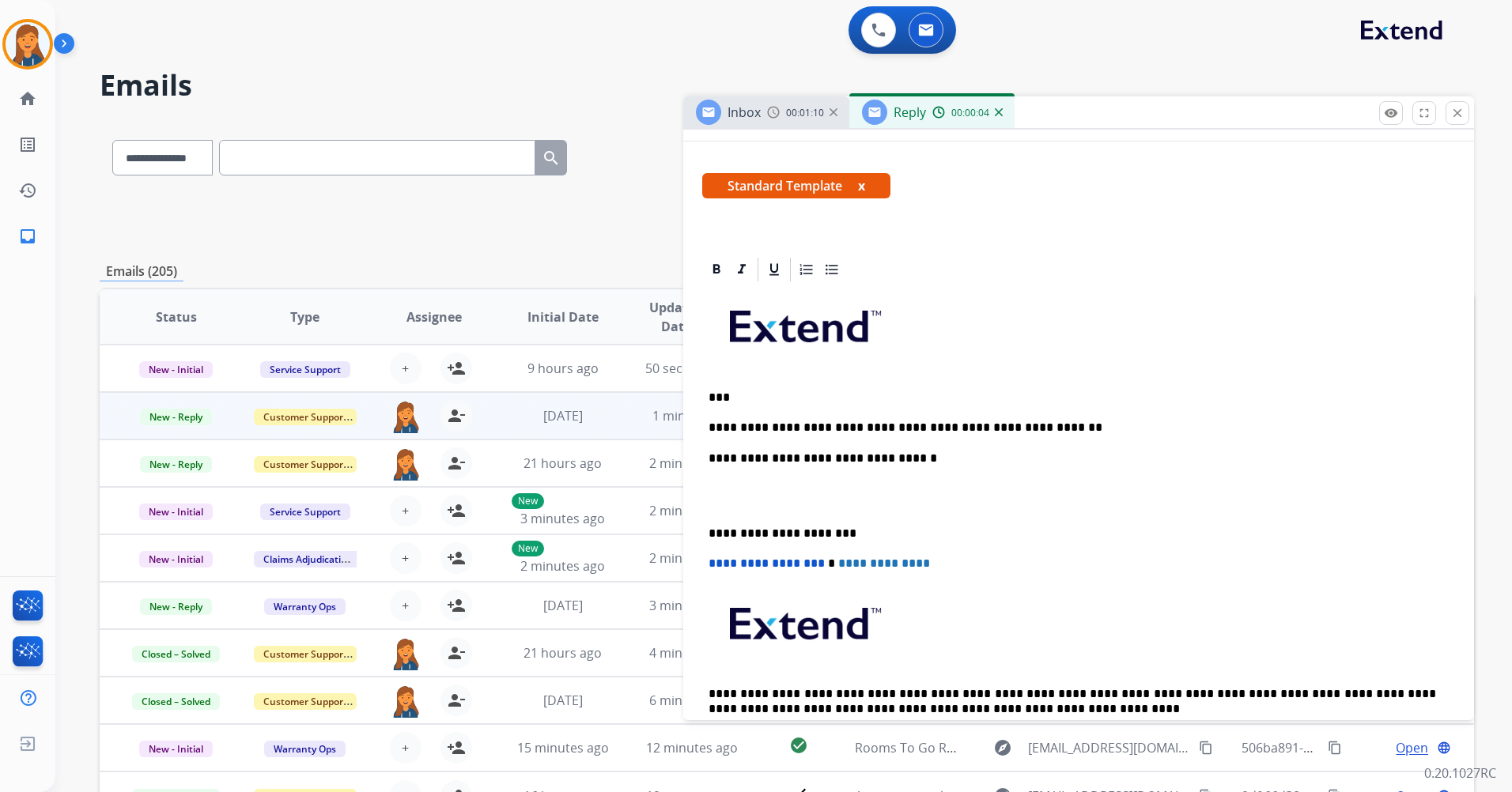
click at [704, 529] on div "**********" at bounding box center [1078, 525] width 753 height 483
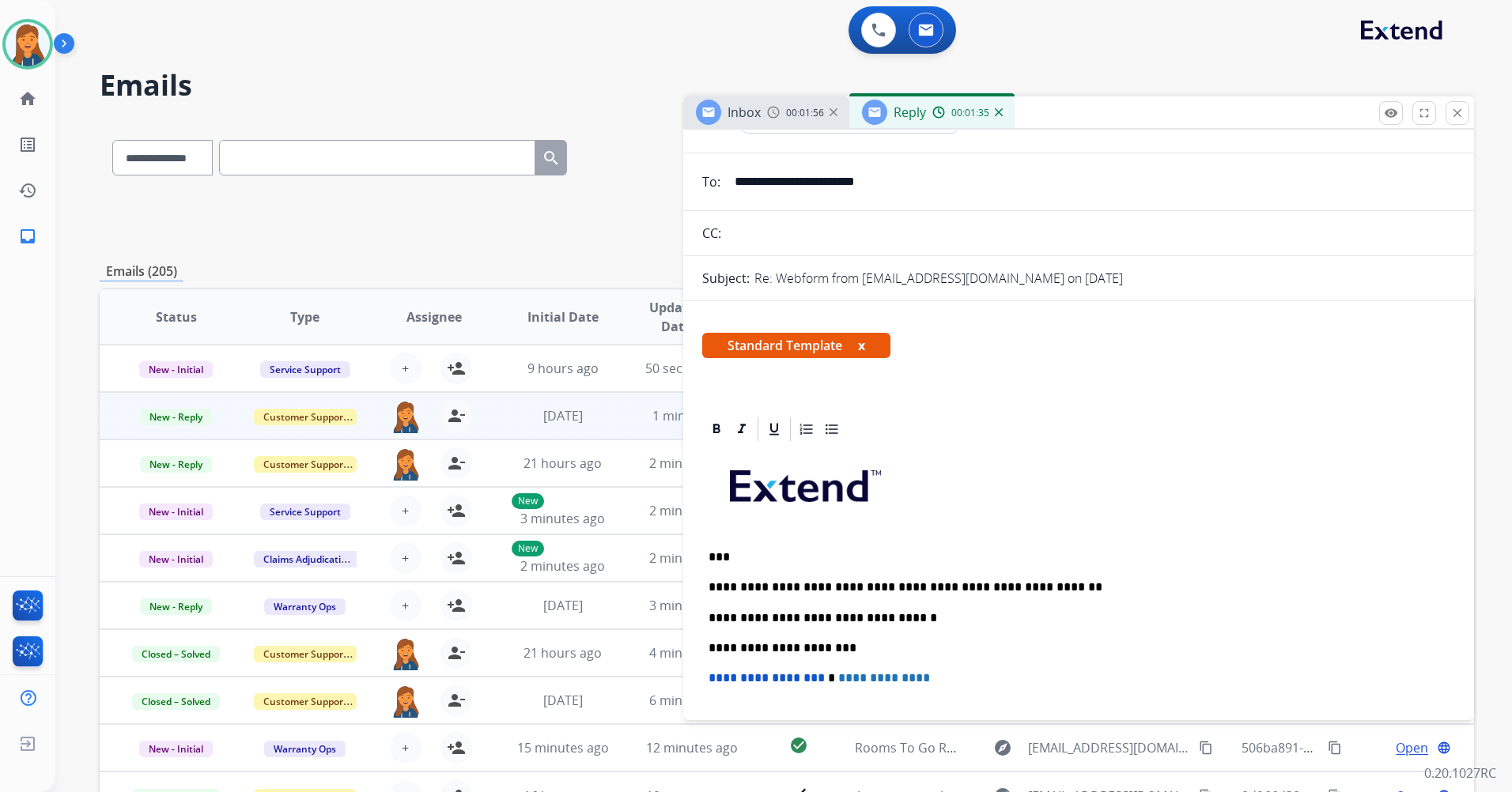
scroll to position [0, 0]
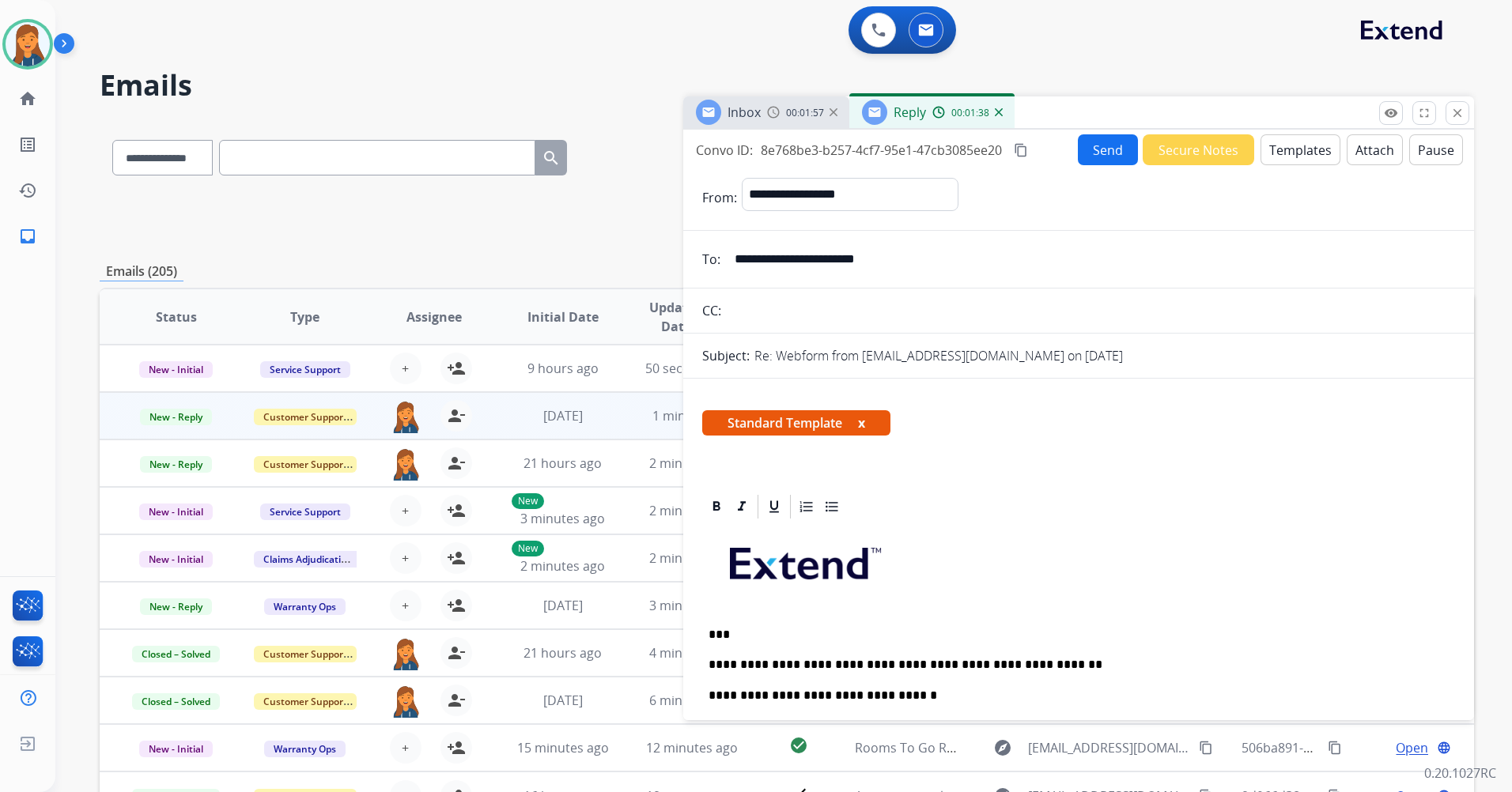
click at [1102, 149] on button "Send" at bounding box center [1108, 150] width 60 height 31
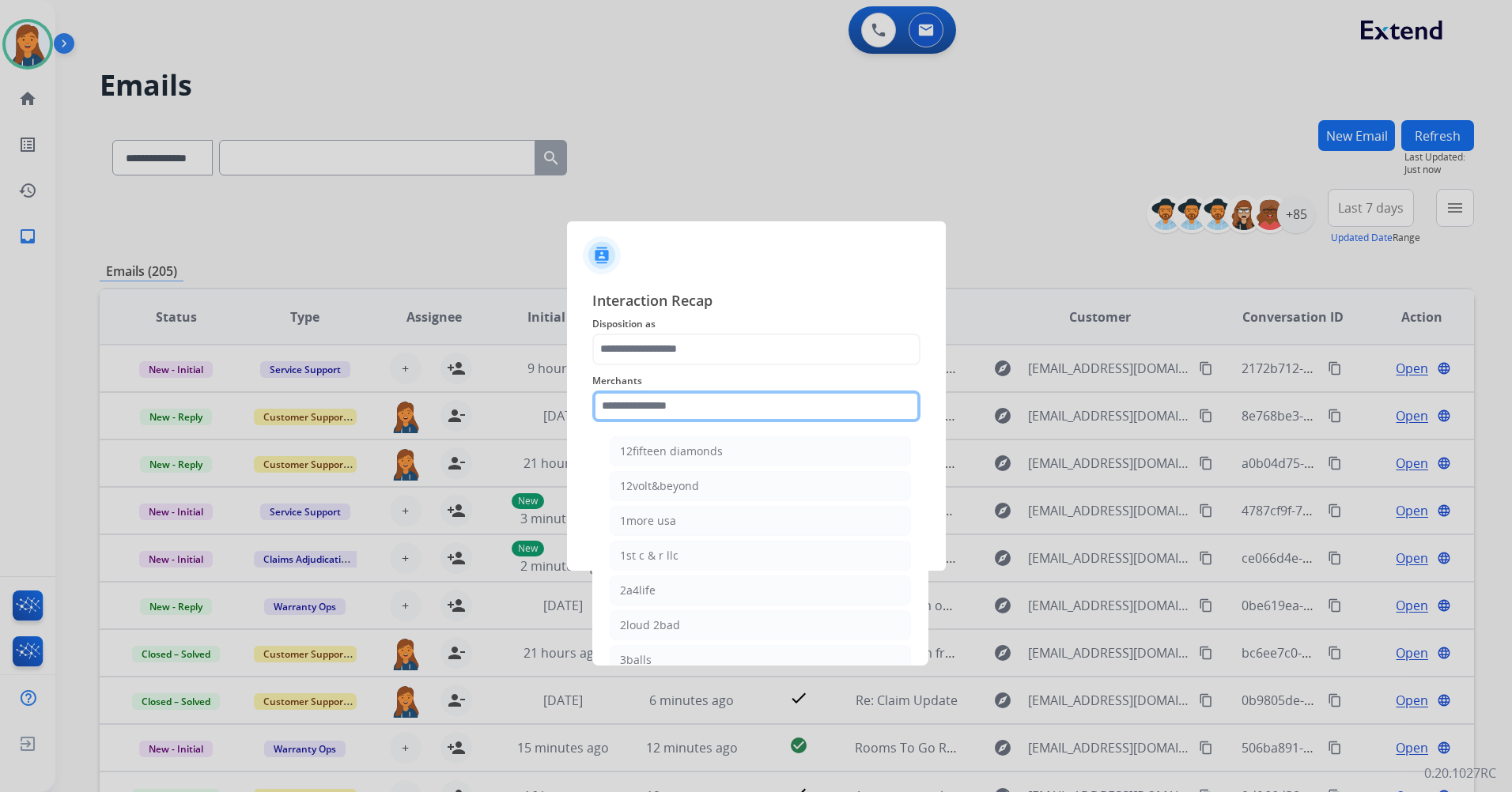
click at [707, 408] on input "text" at bounding box center [756, 407] width 328 height 32
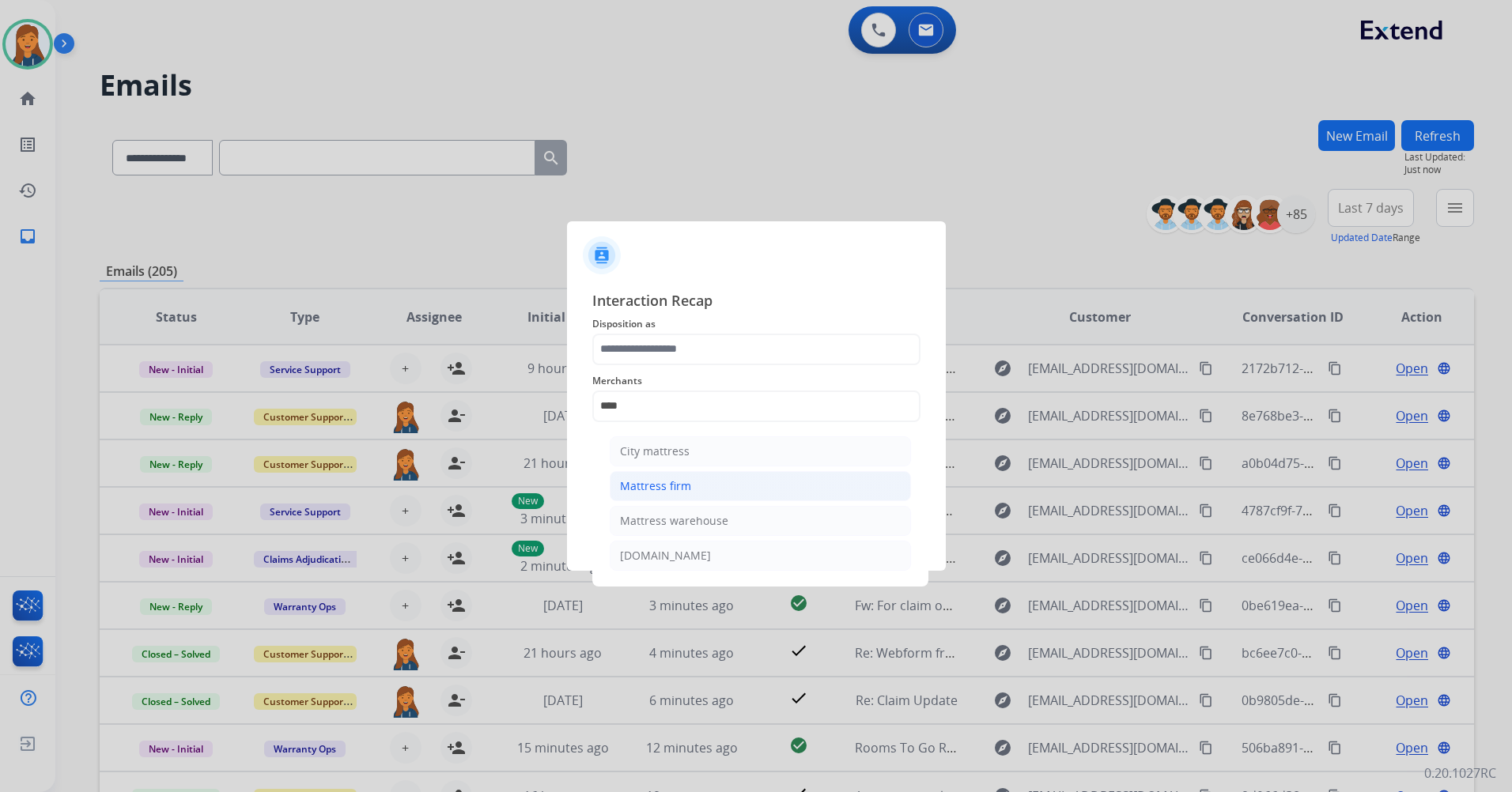
click at [697, 486] on li "Mattress firm" at bounding box center [760, 487] width 301 height 30
type input "**********"
click at [697, 486] on div "Status" at bounding box center [756, 460] width 328 height 63
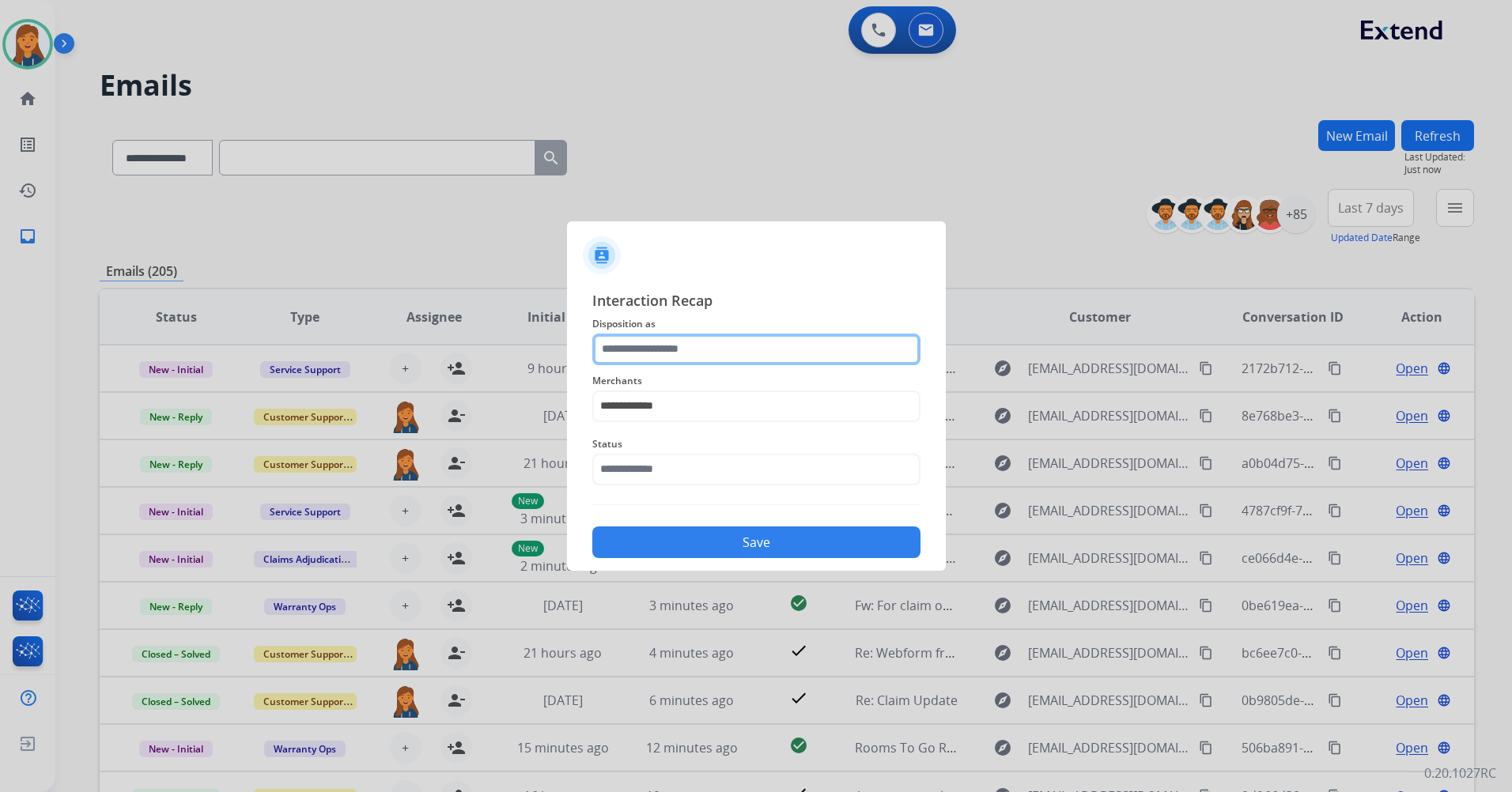
click at [719, 351] on input "text" at bounding box center [756, 349] width 328 height 32
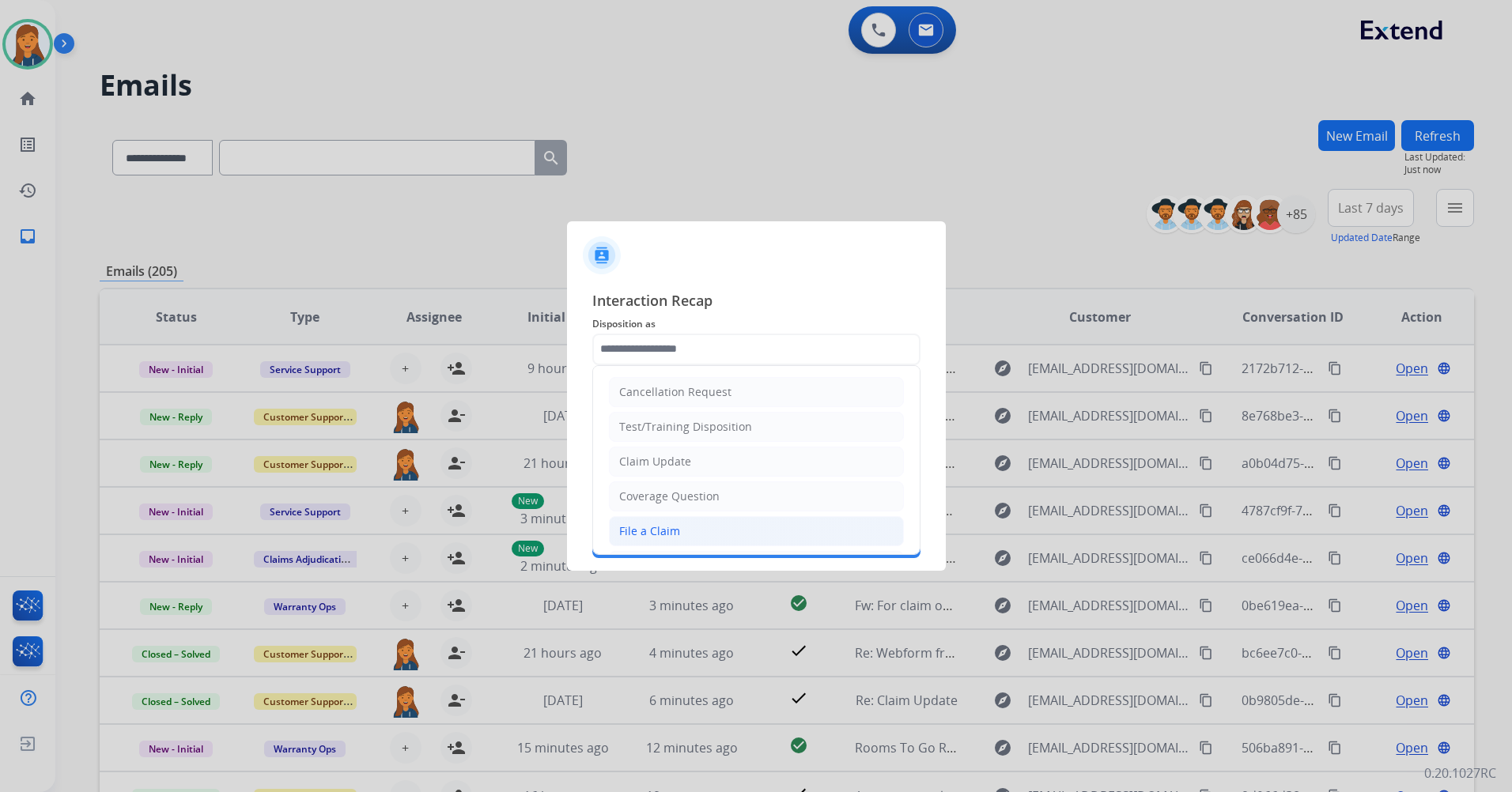
click at [679, 523] on li "File a Claim" at bounding box center [756, 532] width 295 height 30
type input "**********"
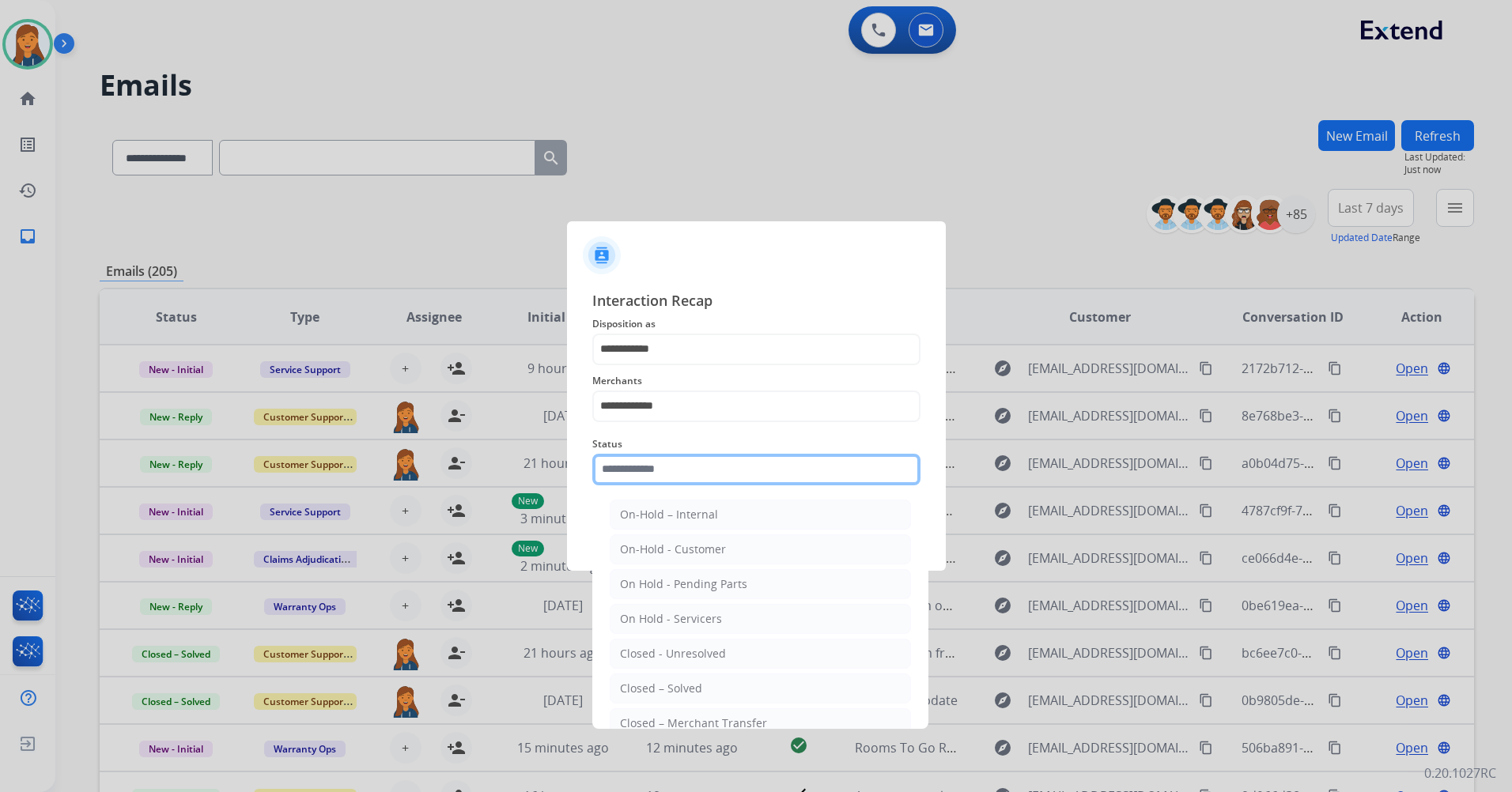
click at [656, 459] on input "text" at bounding box center [756, 470] width 328 height 32
drag, startPoint x: 648, startPoint y: 686, endPoint x: 651, endPoint y: 653, distance: 33.1
click at [647, 688] on div "Closed – Solved" at bounding box center [660, 688] width 82 height 16
type input "**********"
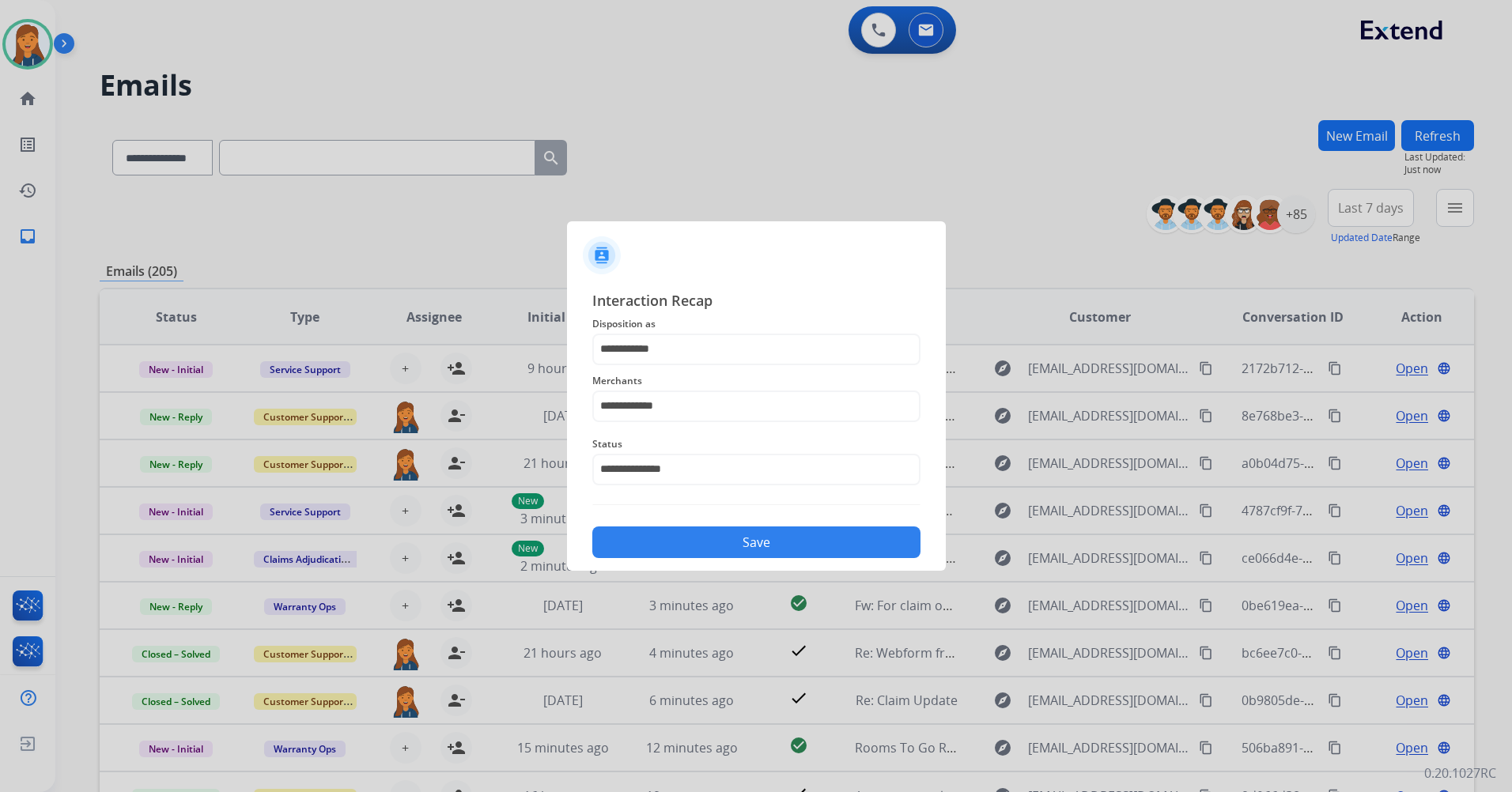
click at [654, 537] on button "Save" at bounding box center [756, 542] width 328 height 32
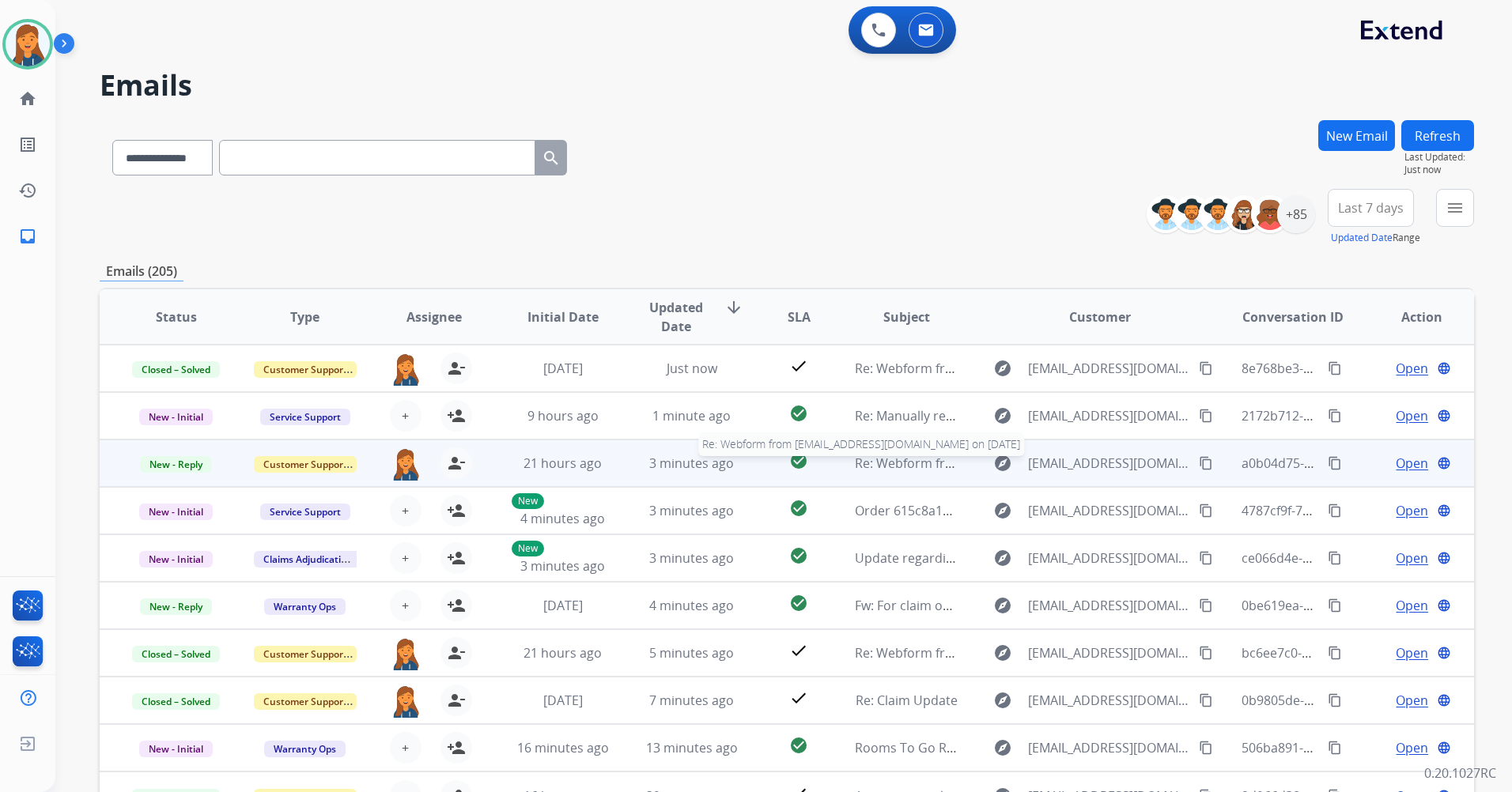
click at [893, 458] on span "Re: Webform from [EMAIL_ADDRESS][DOMAIN_NAME] on [DATE]" at bounding box center [1045, 463] width 379 height 17
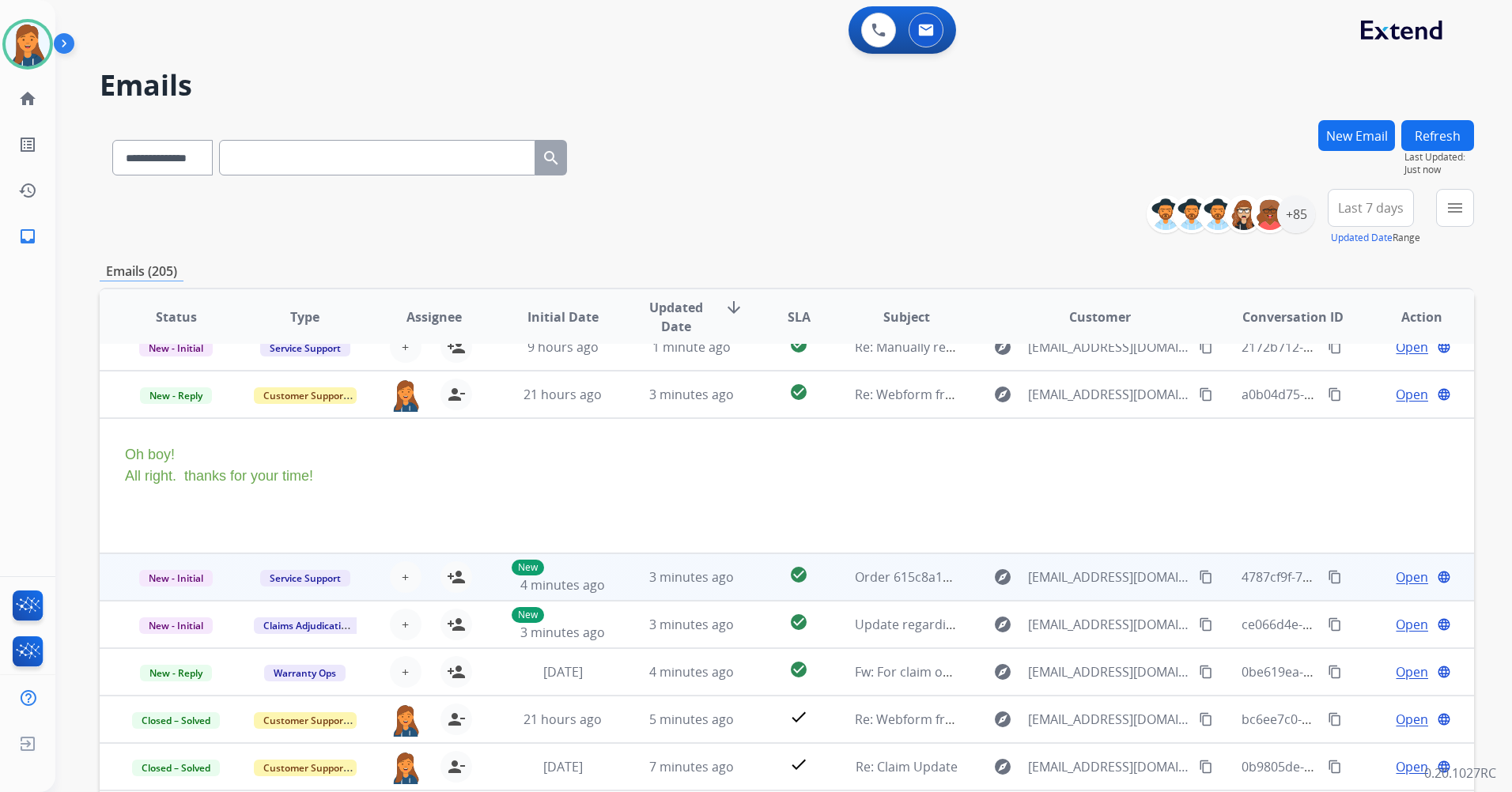
scroll to position [95, 0]
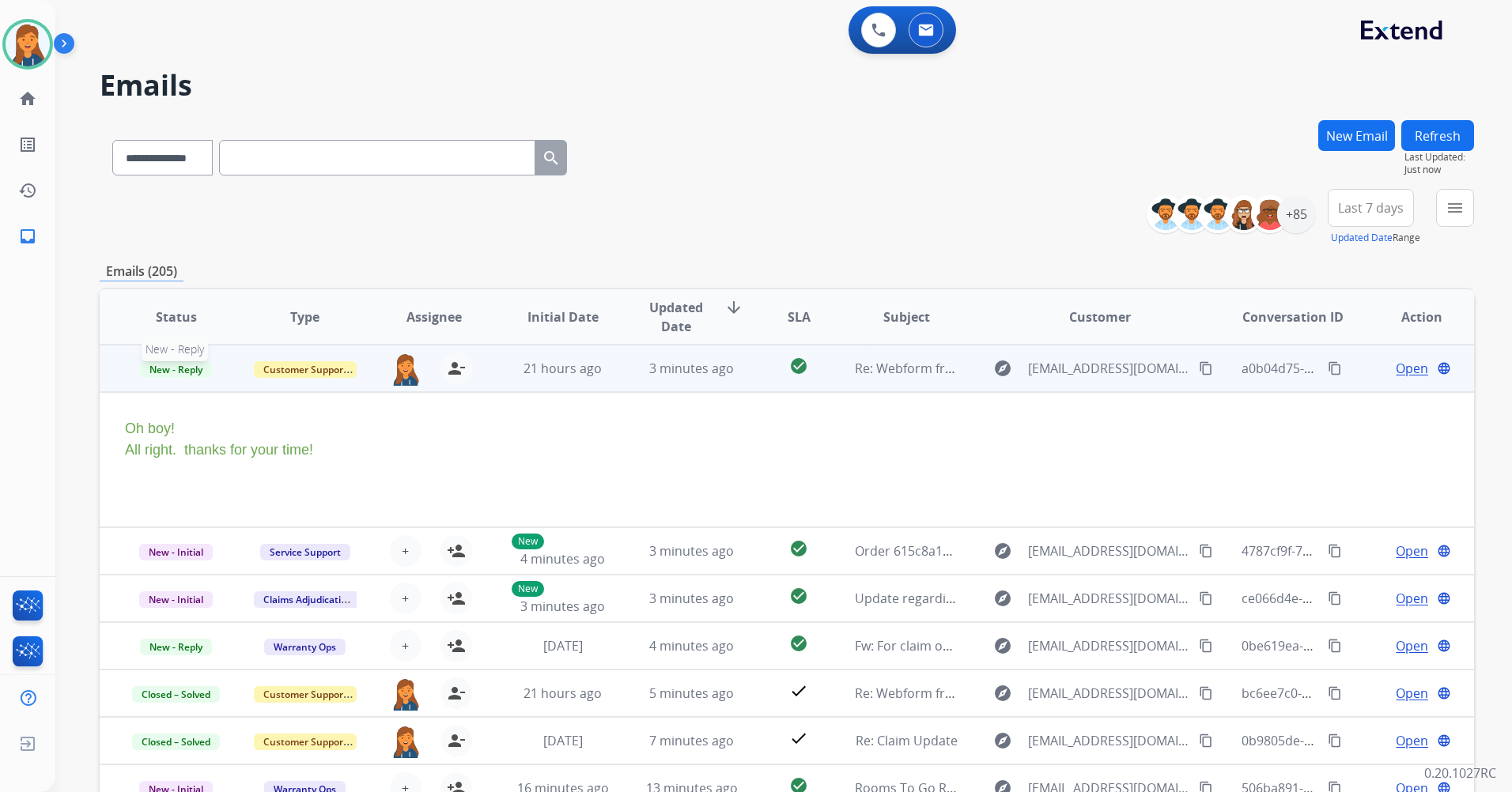
click at [155, 372] on span "New - Reply" at bounding box center [175, 369] width 72 height 17
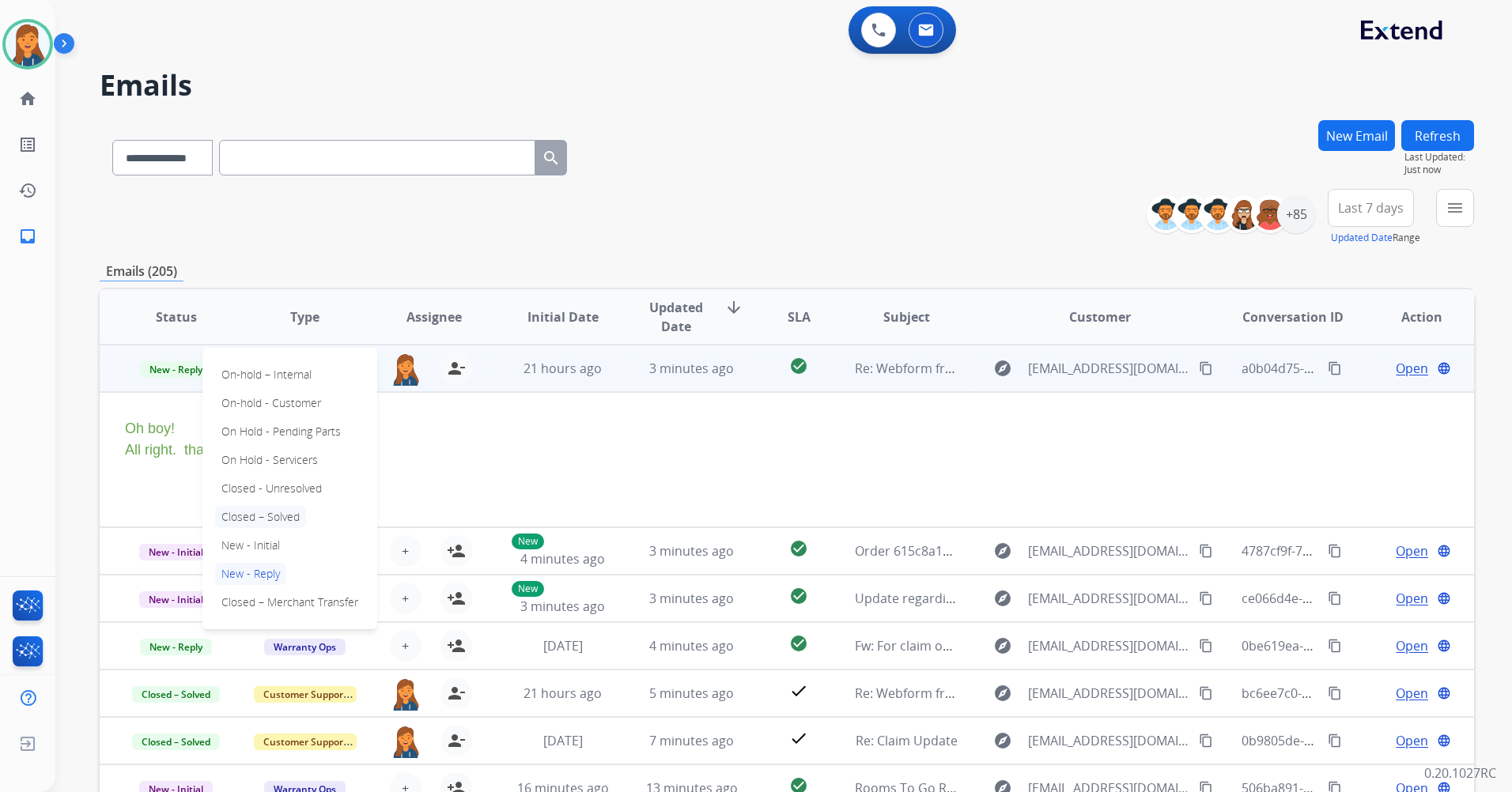
click at [249, 520] on p "Closed – Solved" at bounding box center [260, 517] width 91 height 22
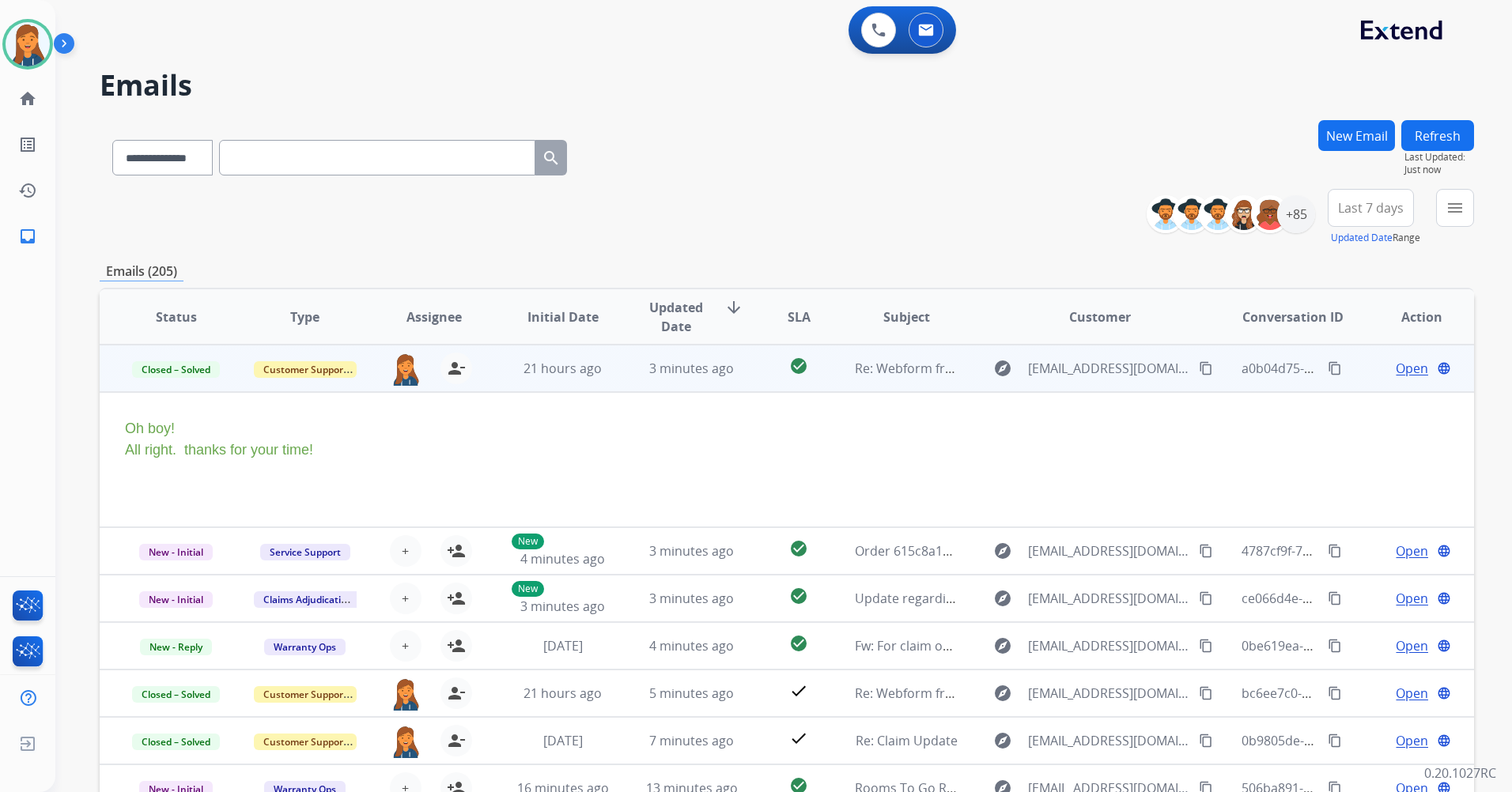
click at [1397, 368] on span "Open" at bounding box center [1411, 369] width 32 height 19
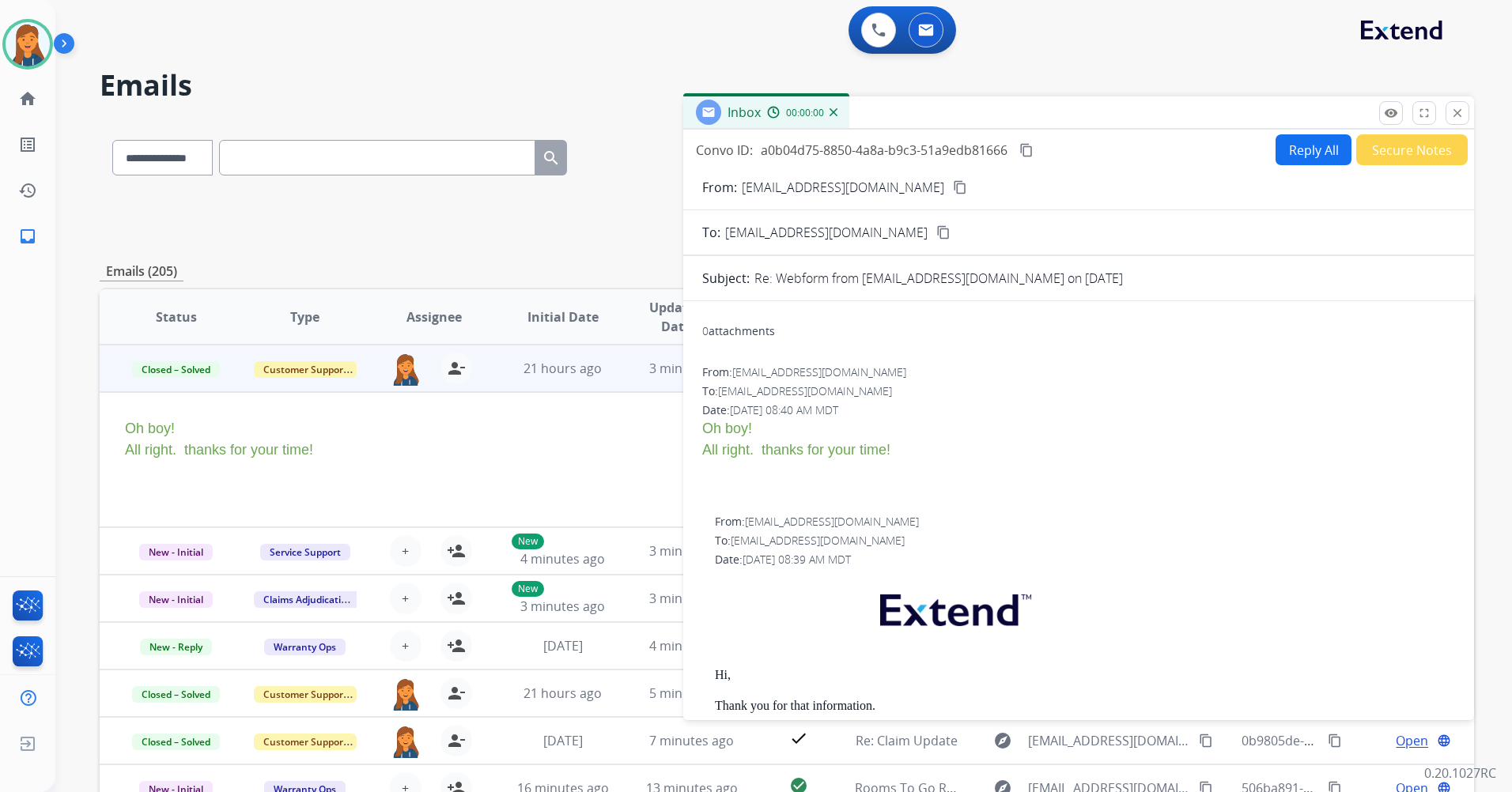
click at [1385, 151] on button "Secure Notes" at bounding box center [1411, 150] width 111 height 31
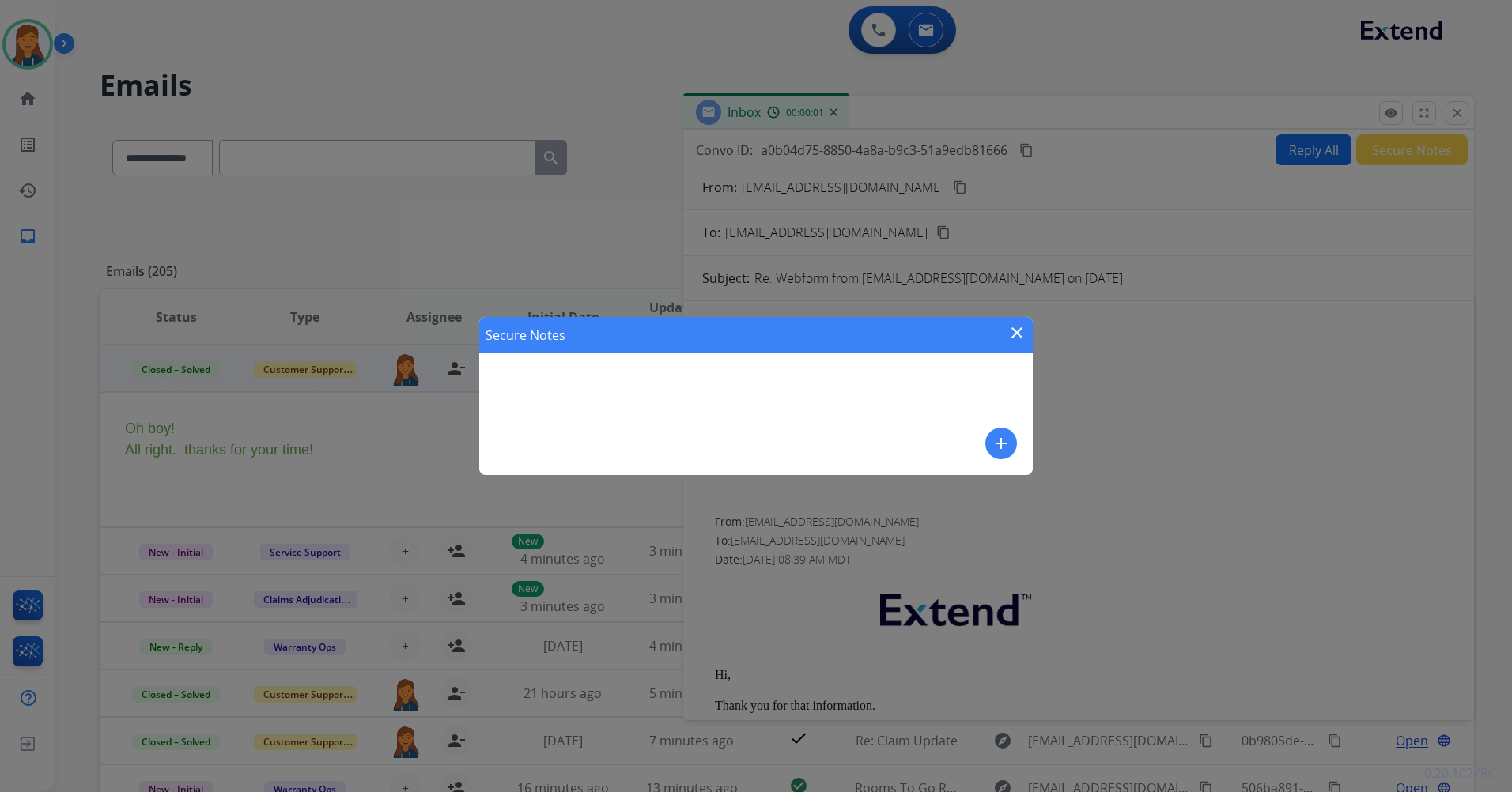
click at [987, 453] on div "add" at bounding box center [1001, 443] width 32 height 32
click at [994, 446] on mat-icon "add" at bounding box center [1001, 443] width 19 height 19
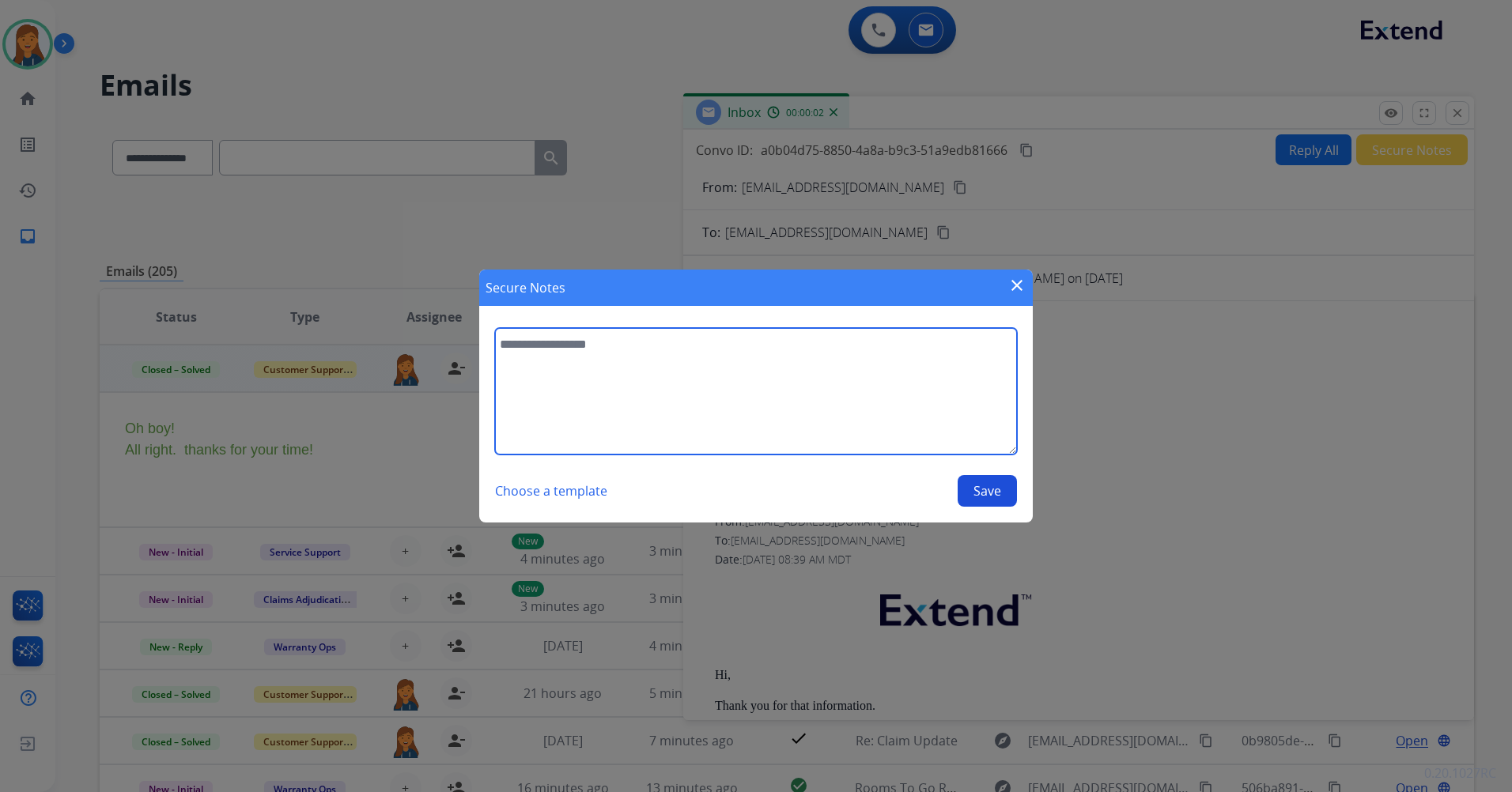
click at [856, 412] on textarea at bounding box center [755, 391] width 521 height 126
type textarea "**********"
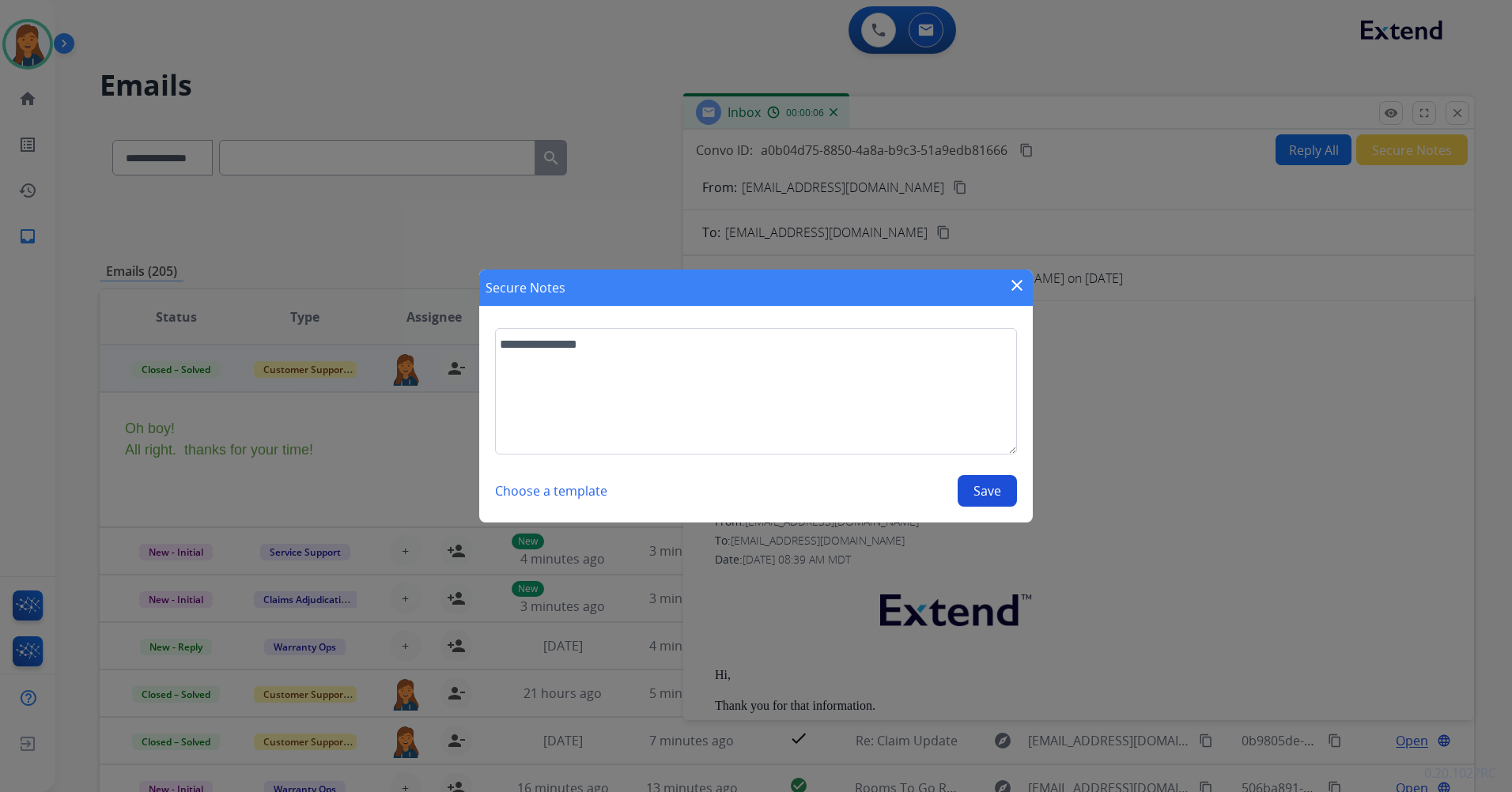
click at [1001, 479] on button "Save" at bounding box center [986, 491] width 59 height 32
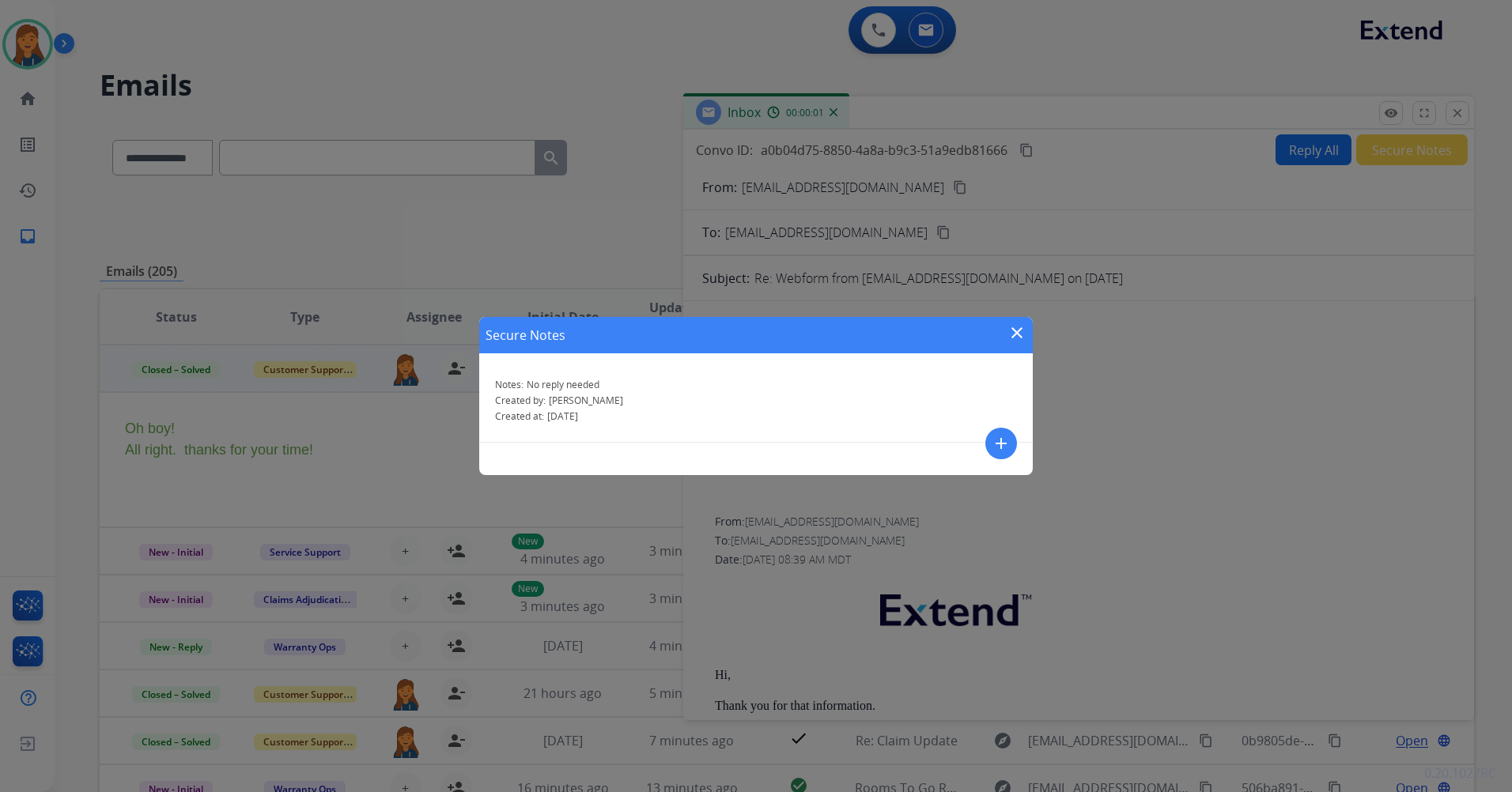
click at [1001, 331] on div "Secure Notes close" at bounding box center [755, 335] width 553 height 37
click at [1020, 334] on mat-icon "close" at bounding box center [1016, 333] width 19 height 19
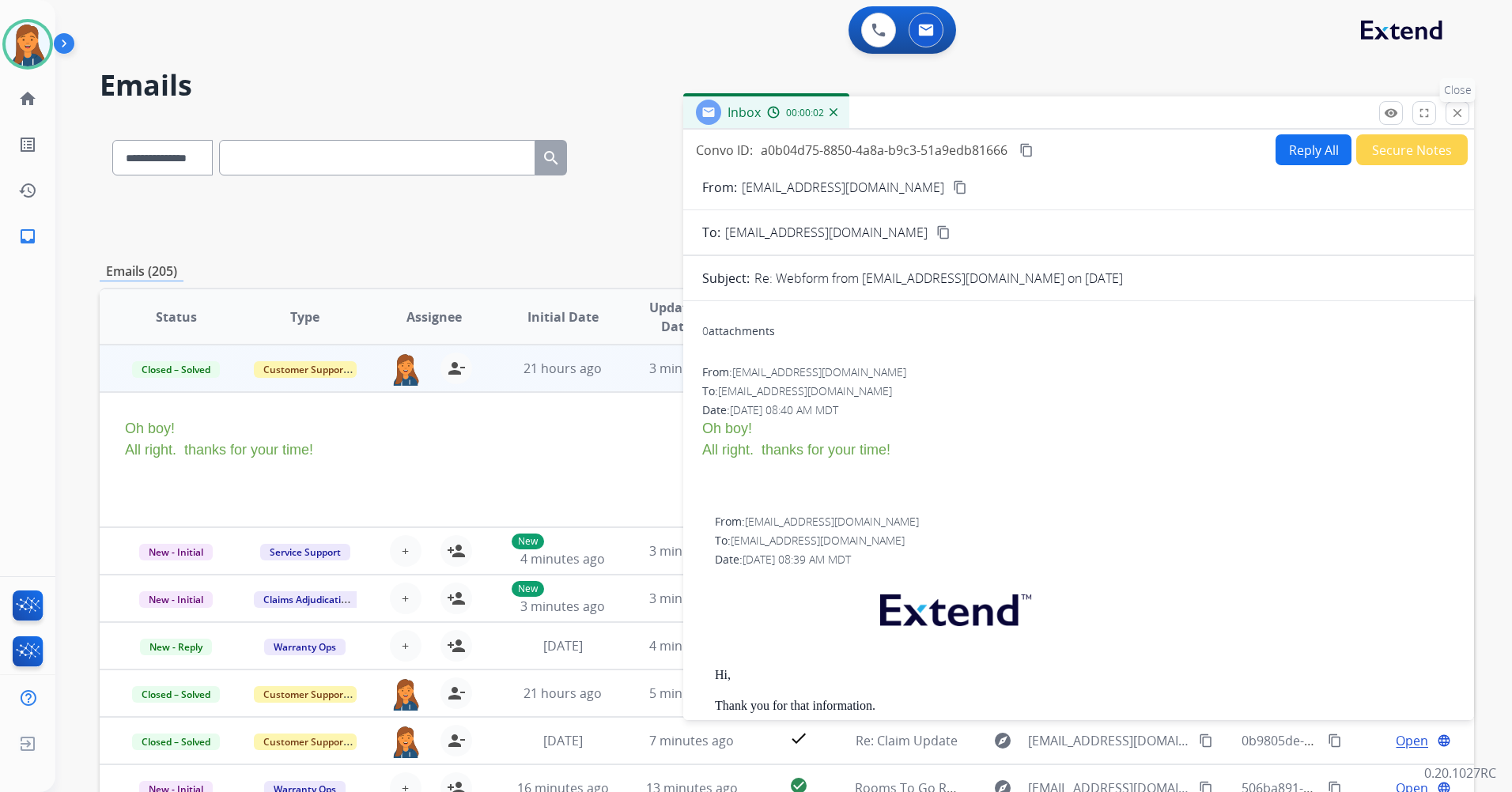
click at [1450, 108] on mat-icon "close" at bounding box center [1456, 112] width 14 height 14
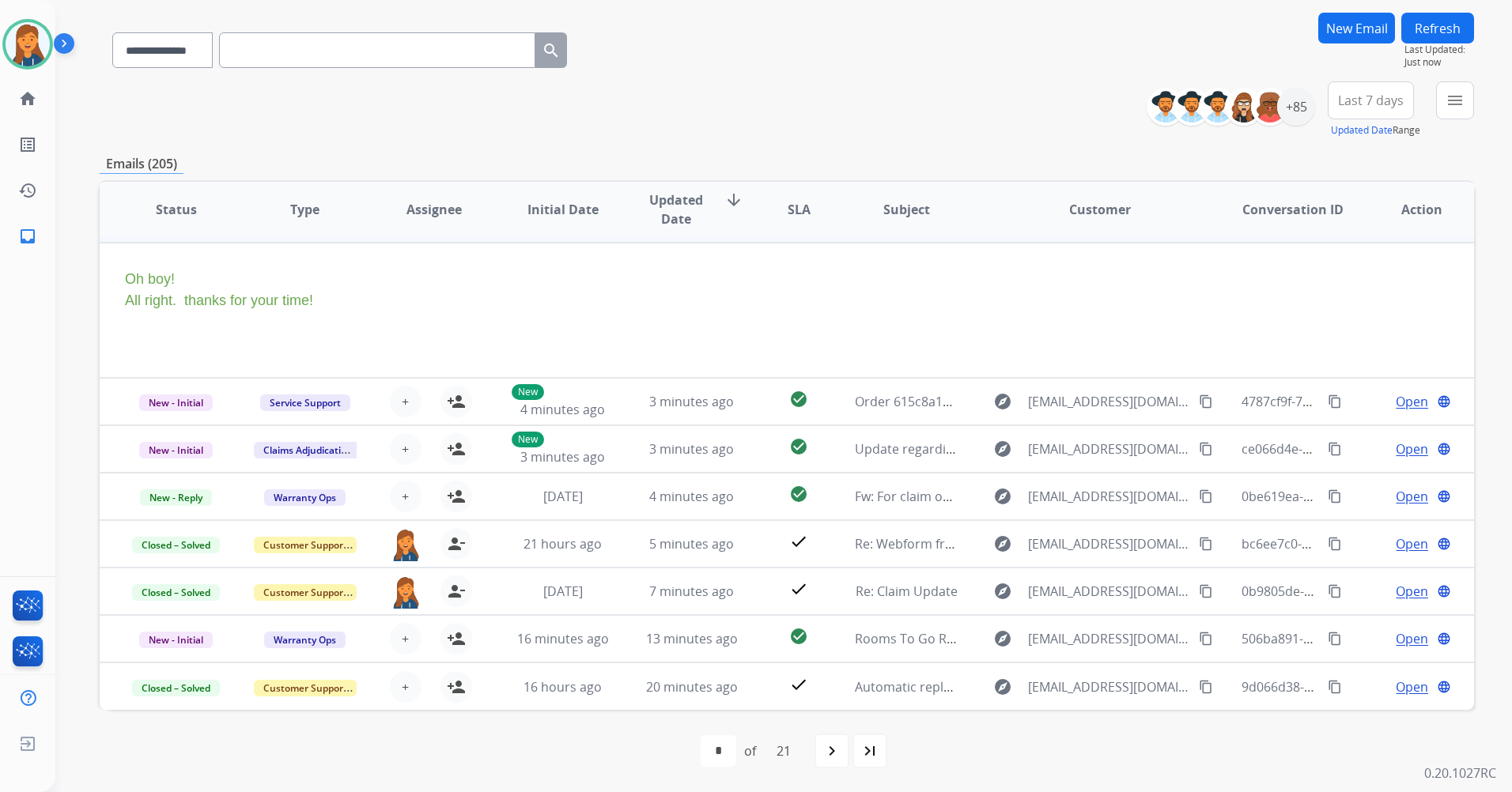
scroll to position [0, 0]
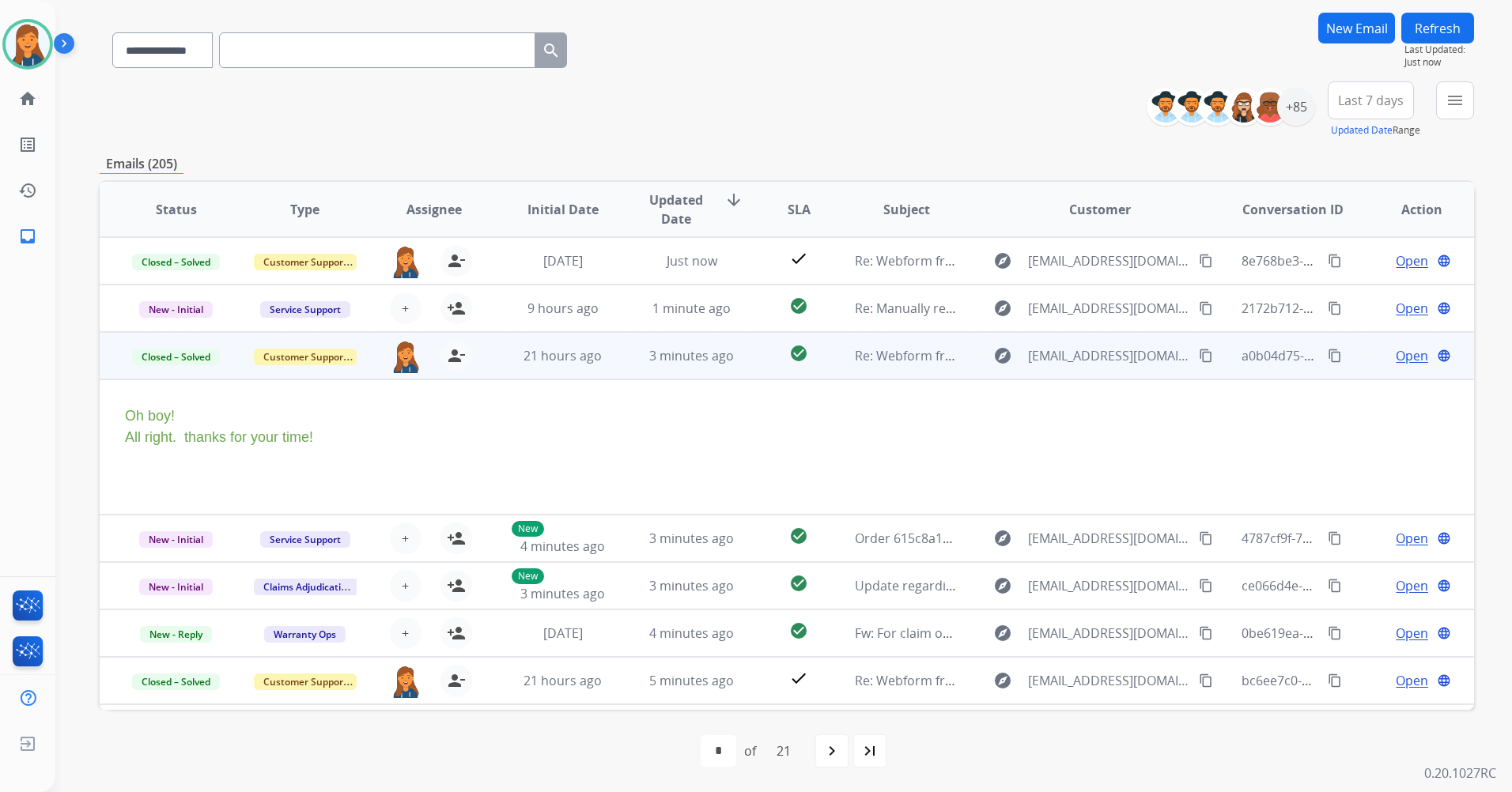
click at [1375, 104] on span "Last 7 days" at bounding box center [1370, 101] width 66 height 7
click at [1332, 300] on div "Last 90 days" at bounding box center [1365, 292] width 87 height 24
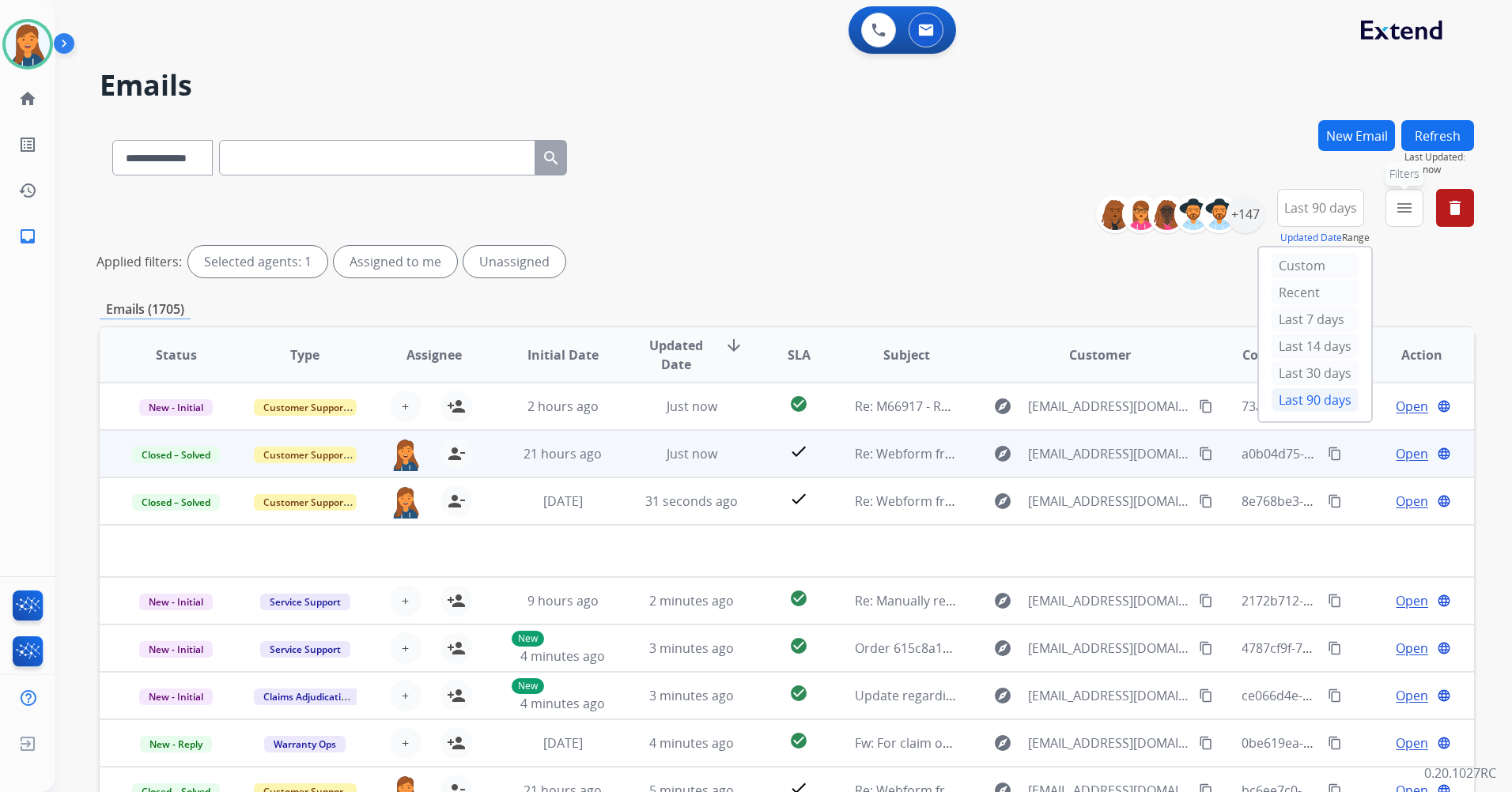
drag, startPoint x: 1390, startPoint y: 194, endPoint x: 1396, endPoint y: 200, distance: 8.5
click at [1389, 195] on button "menu Filters" at bounding box center [1404, 208] width 38 height 38
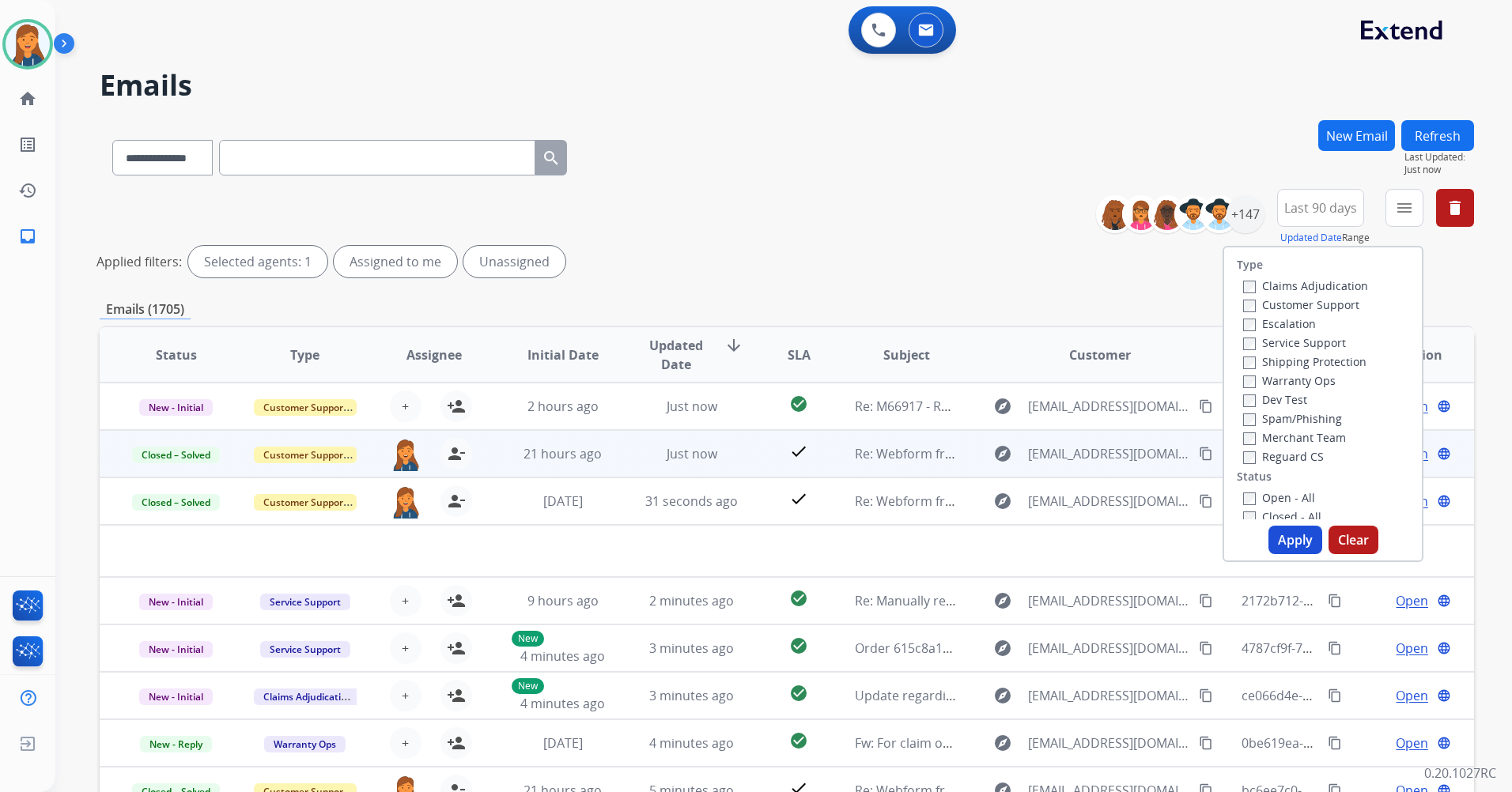
click at [1295, 300] on label "Customer Support" at bounding box center [1301, 304] width 116 height 15
click at [1281, 360] on label "Shipping Protection" at bounding box center [1304, 362] width 123 height 15
click at [1272, 455] on label "Reguard CS" at bounding box center [1282, 457] width 81 height 15
click at [1267, 494] on label "Open - All" at bounding box center [1278, 497] width 72 height 15
click at [1285, 539] on button "Apply" at bounding box center [1295, 540] width 54 height 28
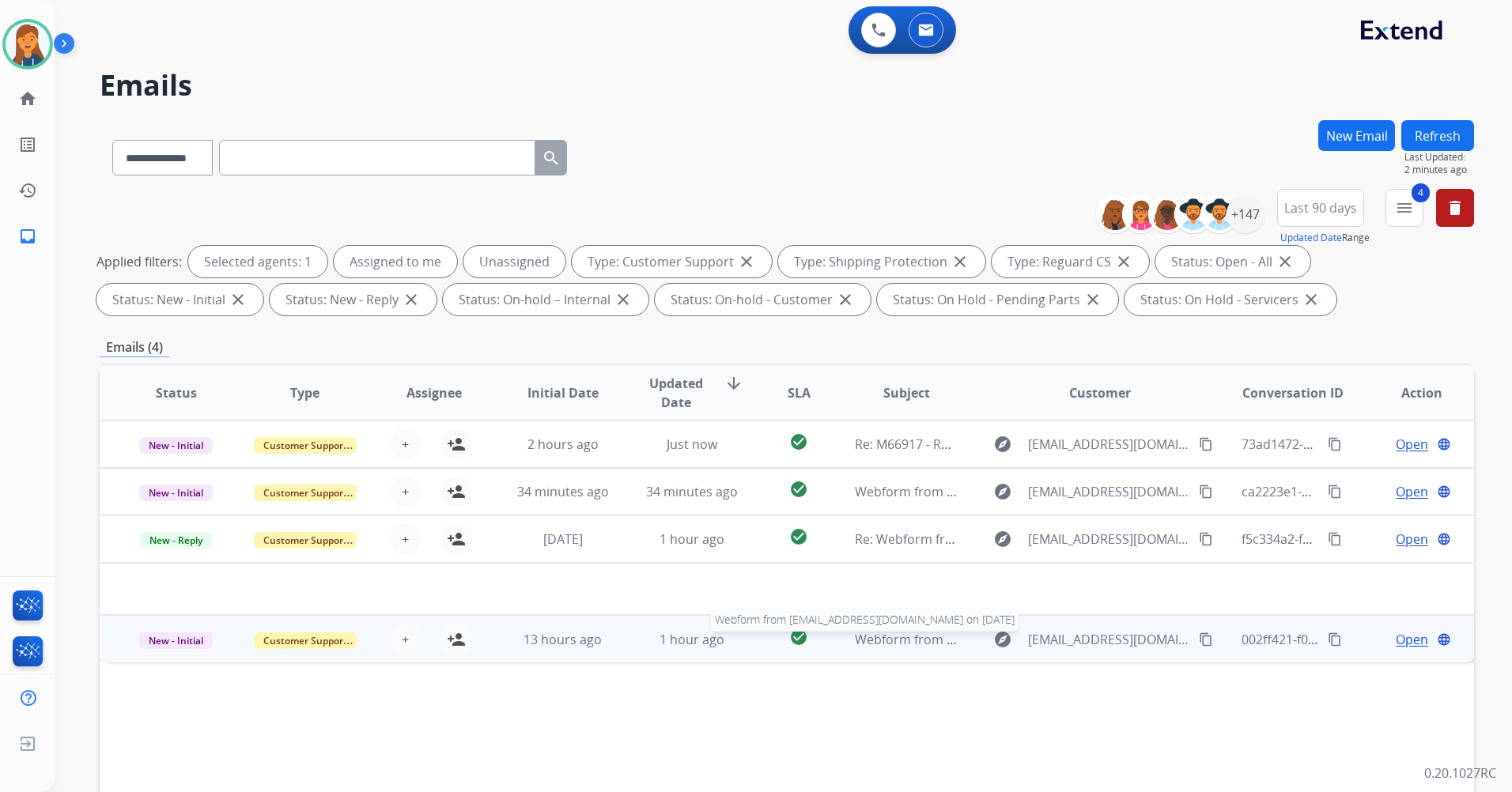
click at [904, 646] on span "Webform from [EMAIL_ADDRESS][DOMAIN_NAME] on [DATE]" at bounding box center [1034, 640] width 358 height 17
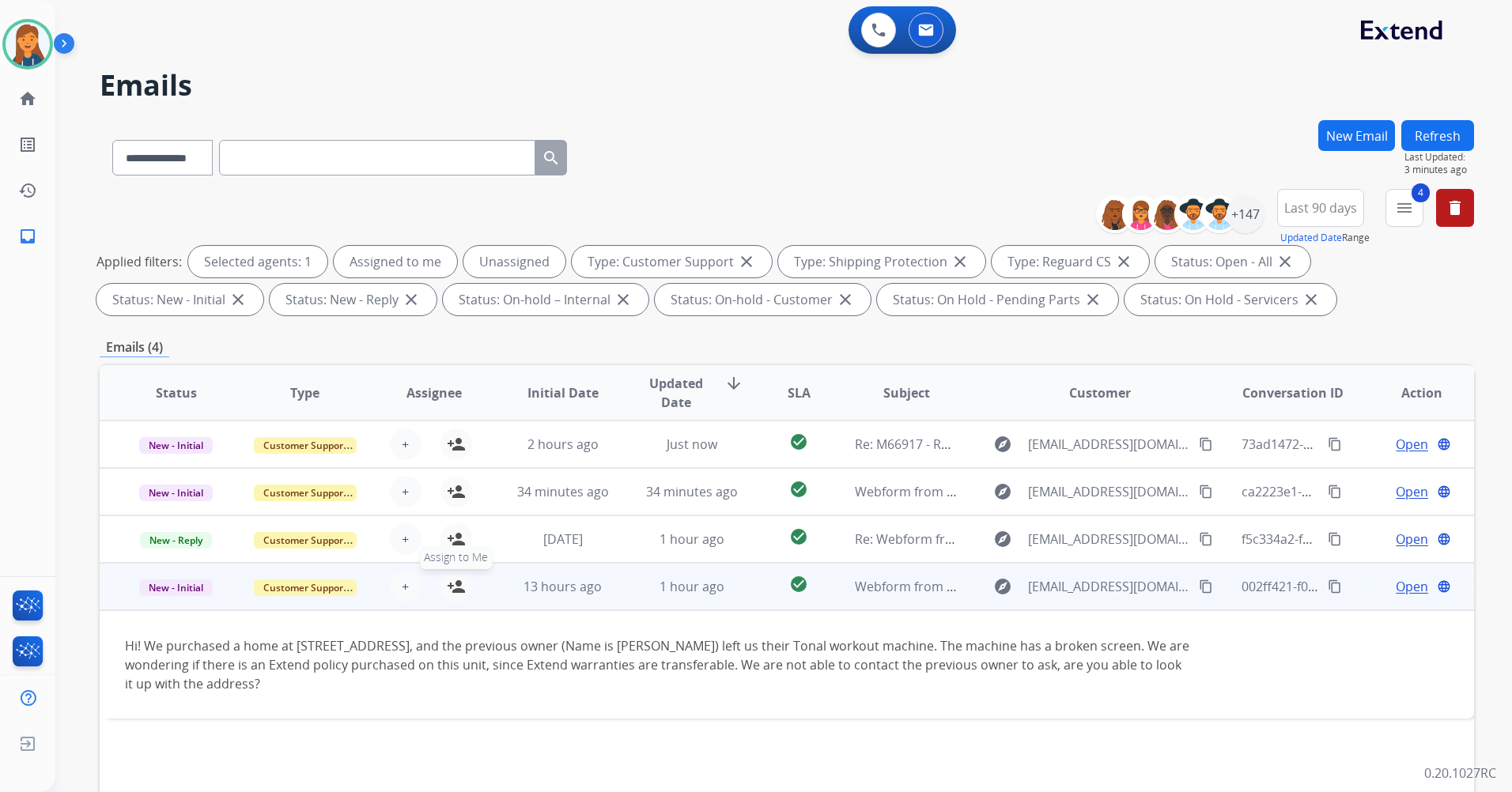
click at [455, 587] on mat-icon "person_add" at bounding box center [456, 587] width 19 height 19
click at [1396, 584] on span "Open" at bounding box center [1411, 587] width 32 height 19
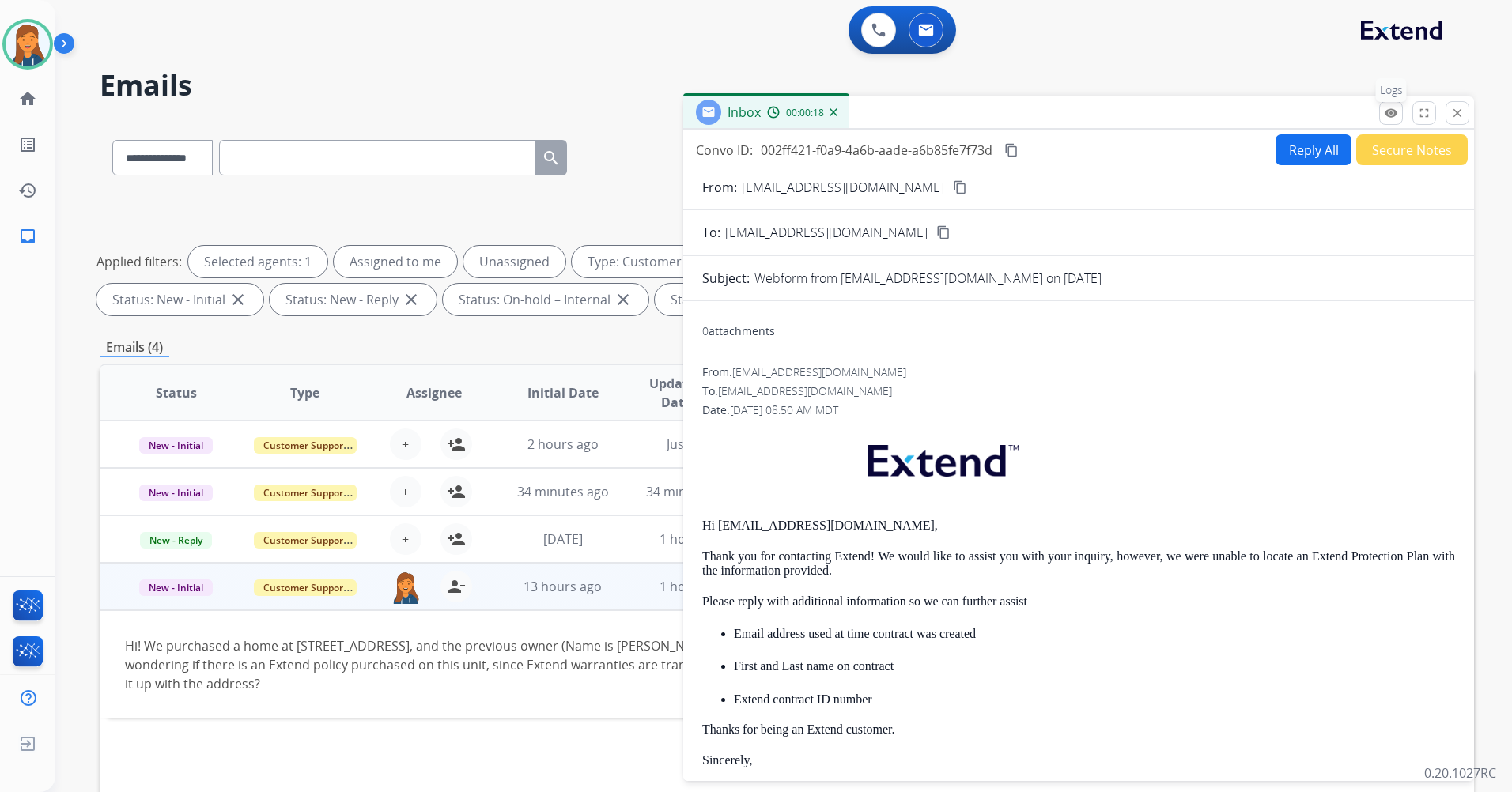
click at [1388, 112] on mat-icon "remove_red_eye" at bounding box center [1391, 112] width 14 height 14
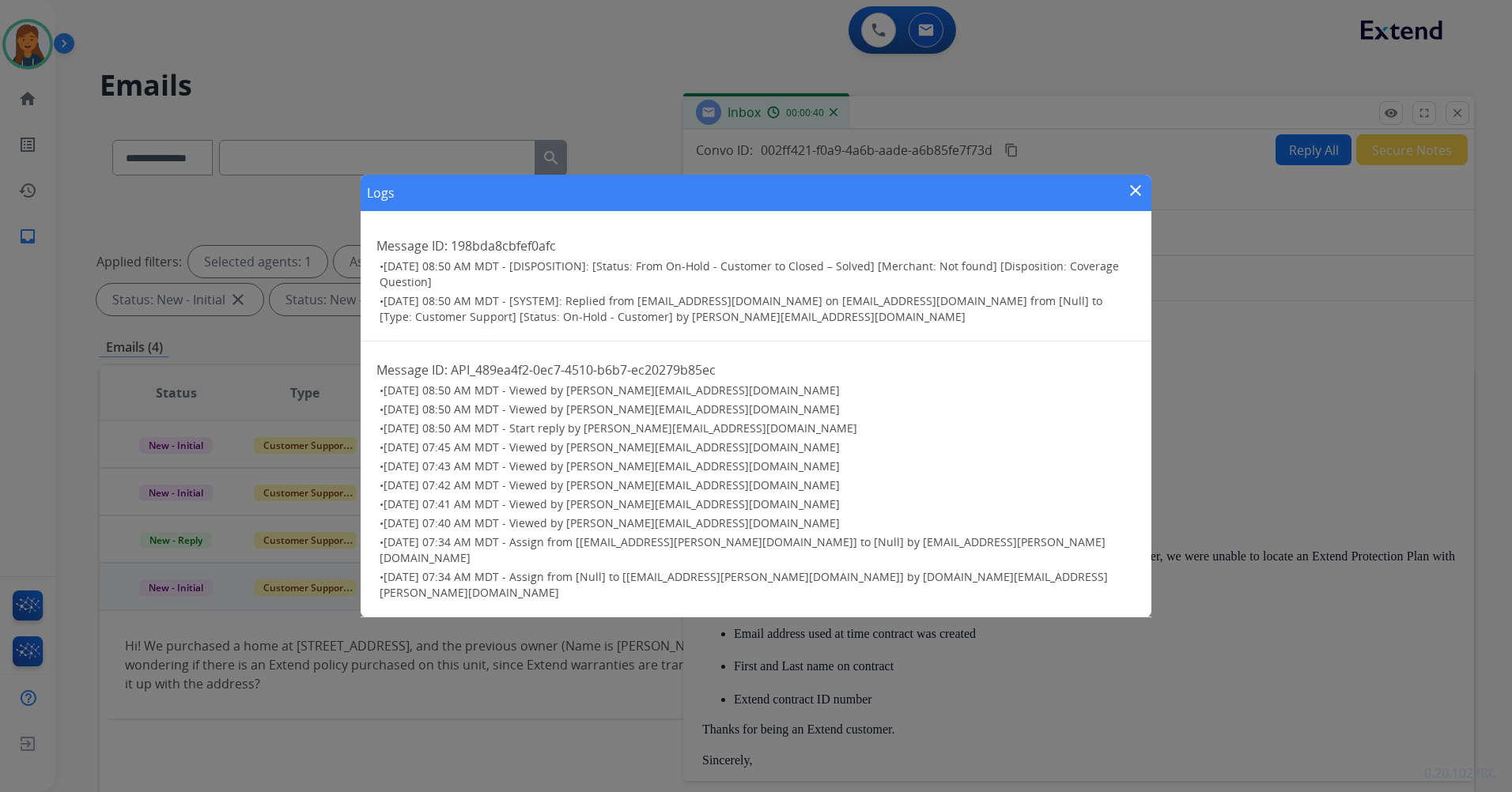
click at [289, 720] on div "Logs close Message ID: 198bda8cbfef0afc • [DATE] 08:50 AM MDT - [DISPOSITION]: …" at bounding box center [756, 396] width 1512 height 792
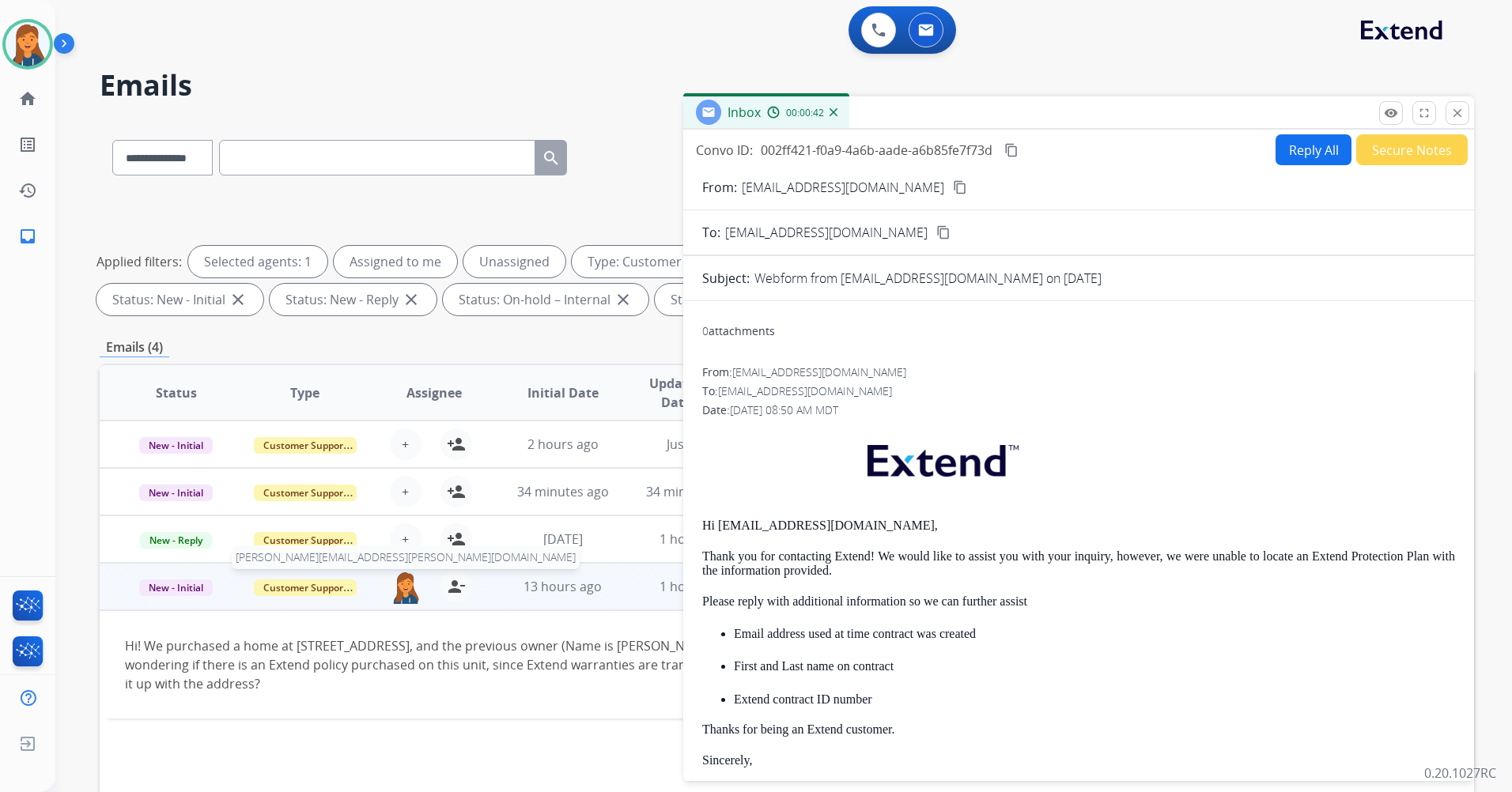
click at [408, 589] on img at bounding box center [406, 587] width 32 height 33
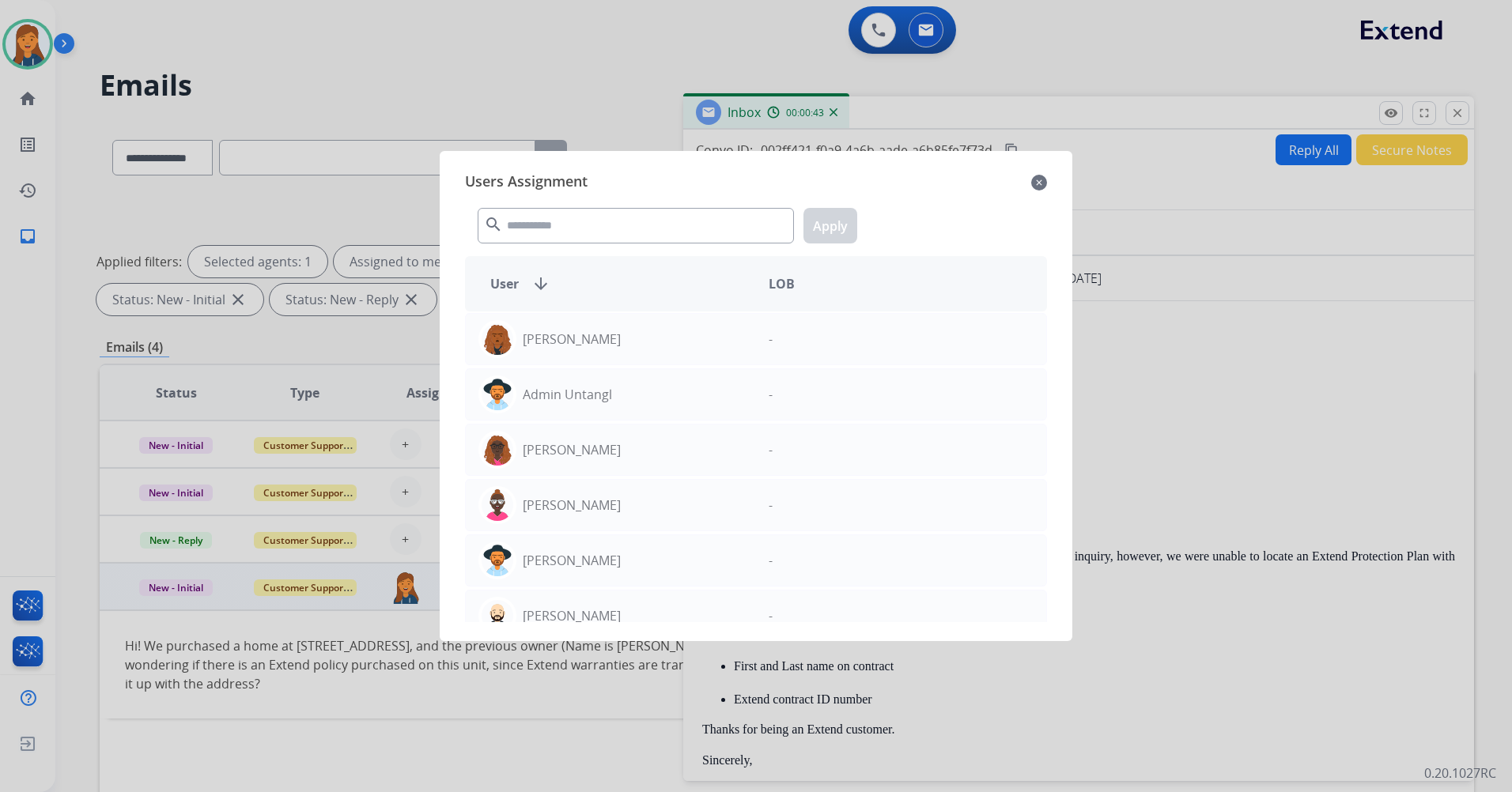
click at [357, 748] on div at bounding box center [756, 396] width 1512 height 792
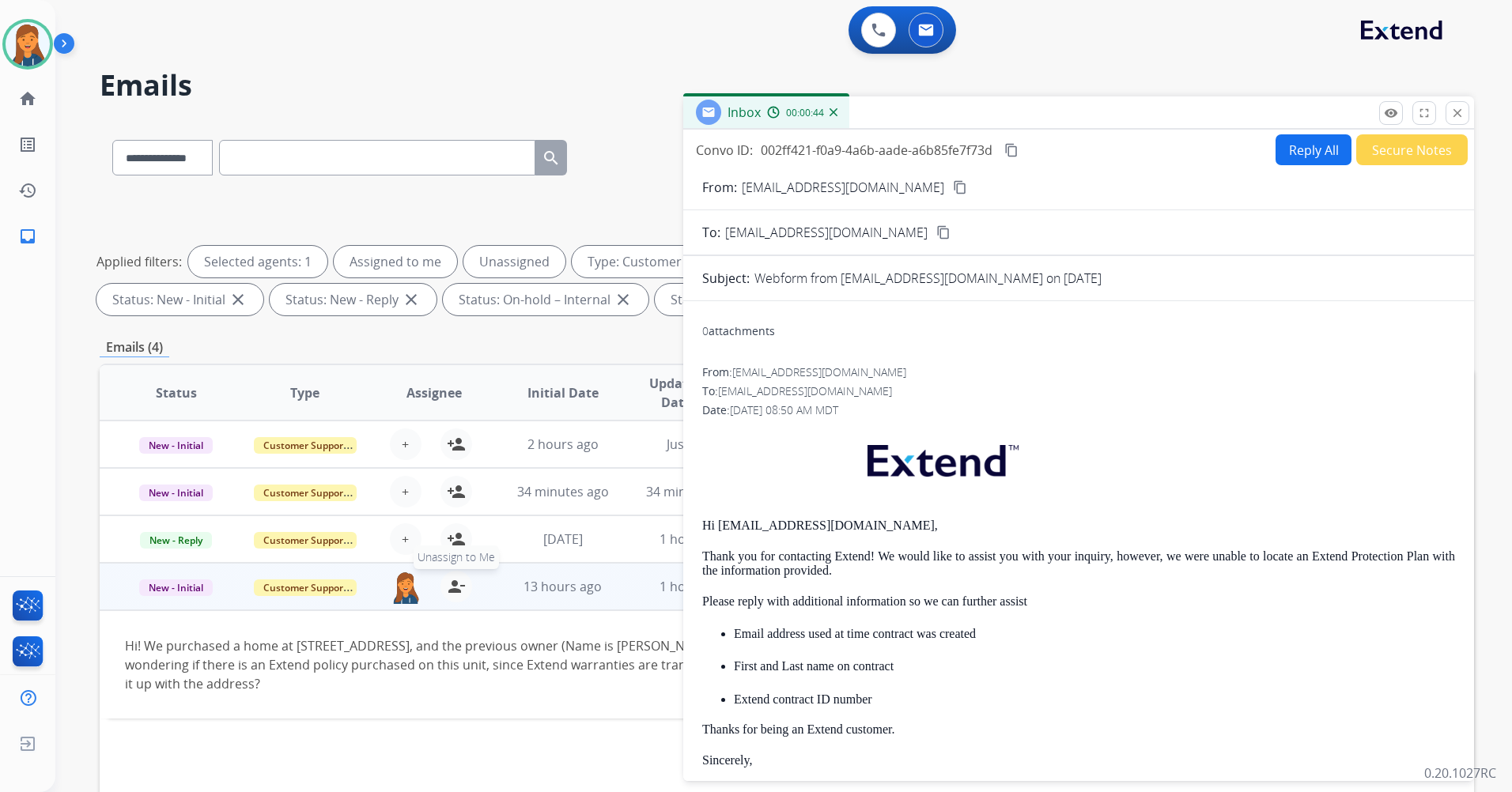
click at [453, 589] on mat-icon "person_remove" at bounding box center [456, 587] width 19 height 19
click at [1452, 119] on mat-icon "close" at bounding box center [1456, 112] width 14 height 14
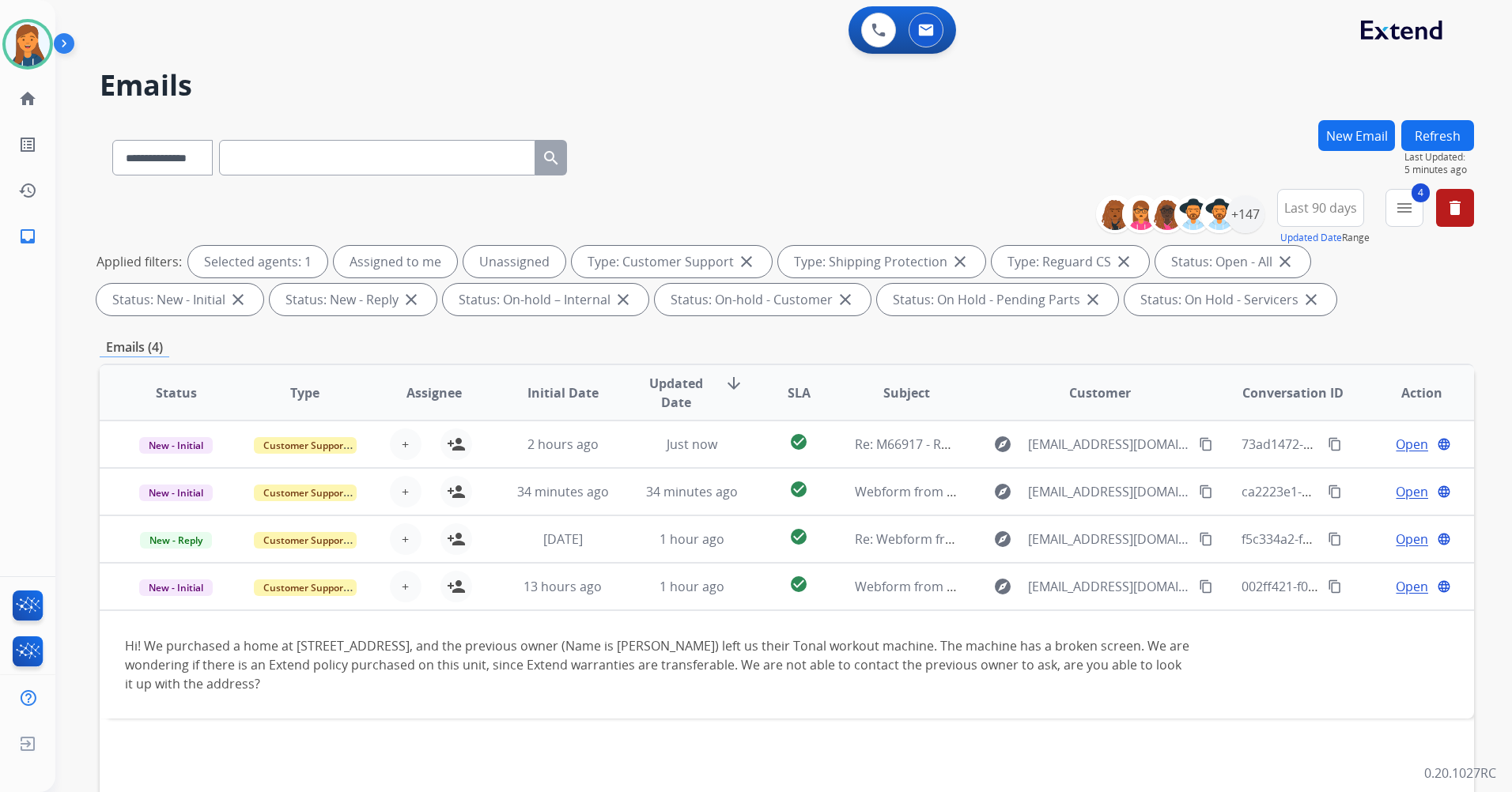
click at [1432, 126] on button "Refresh" at bounding box center [1436, 135] width 72 height 31
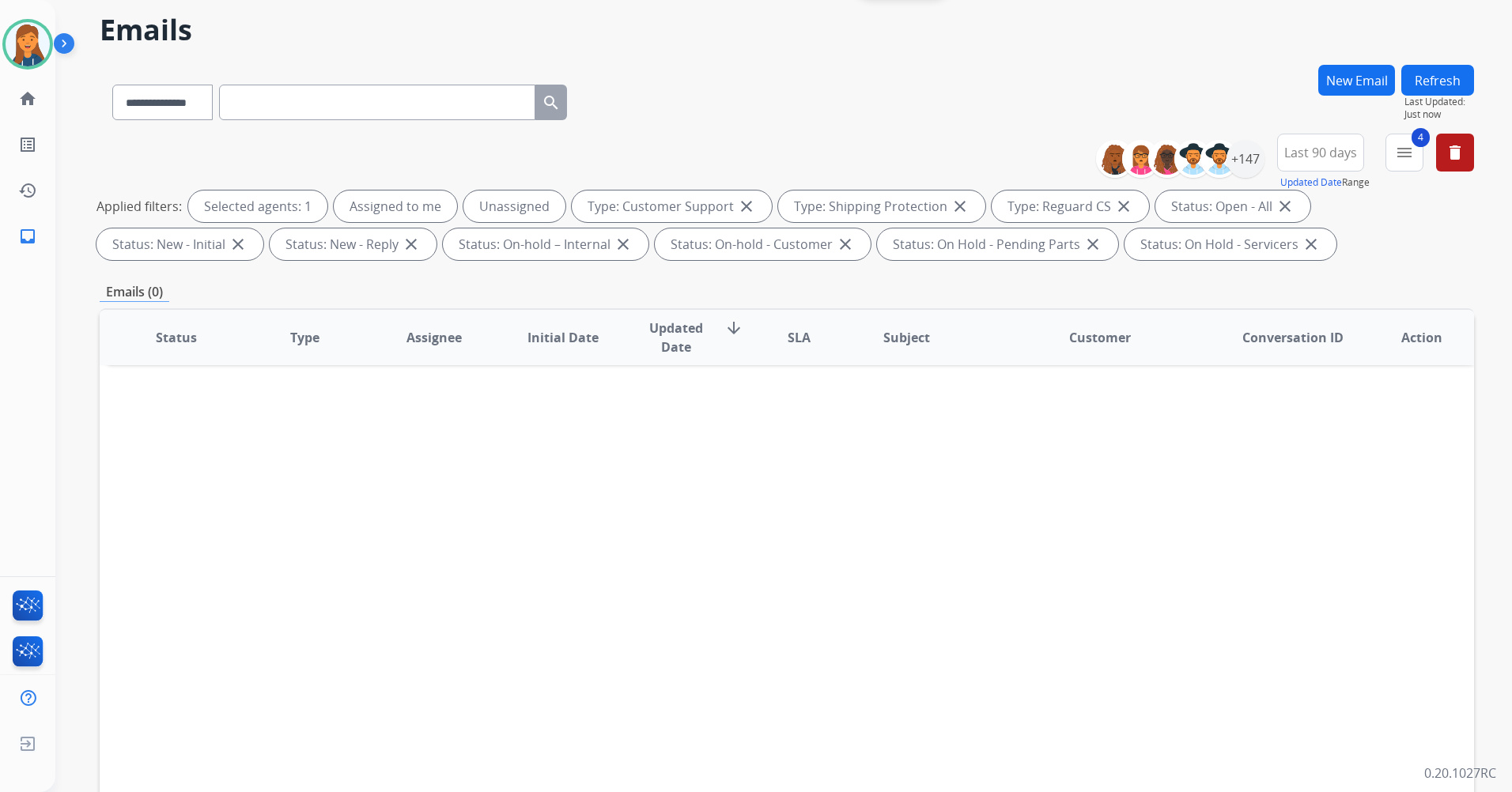
scroll to position [79, 0]
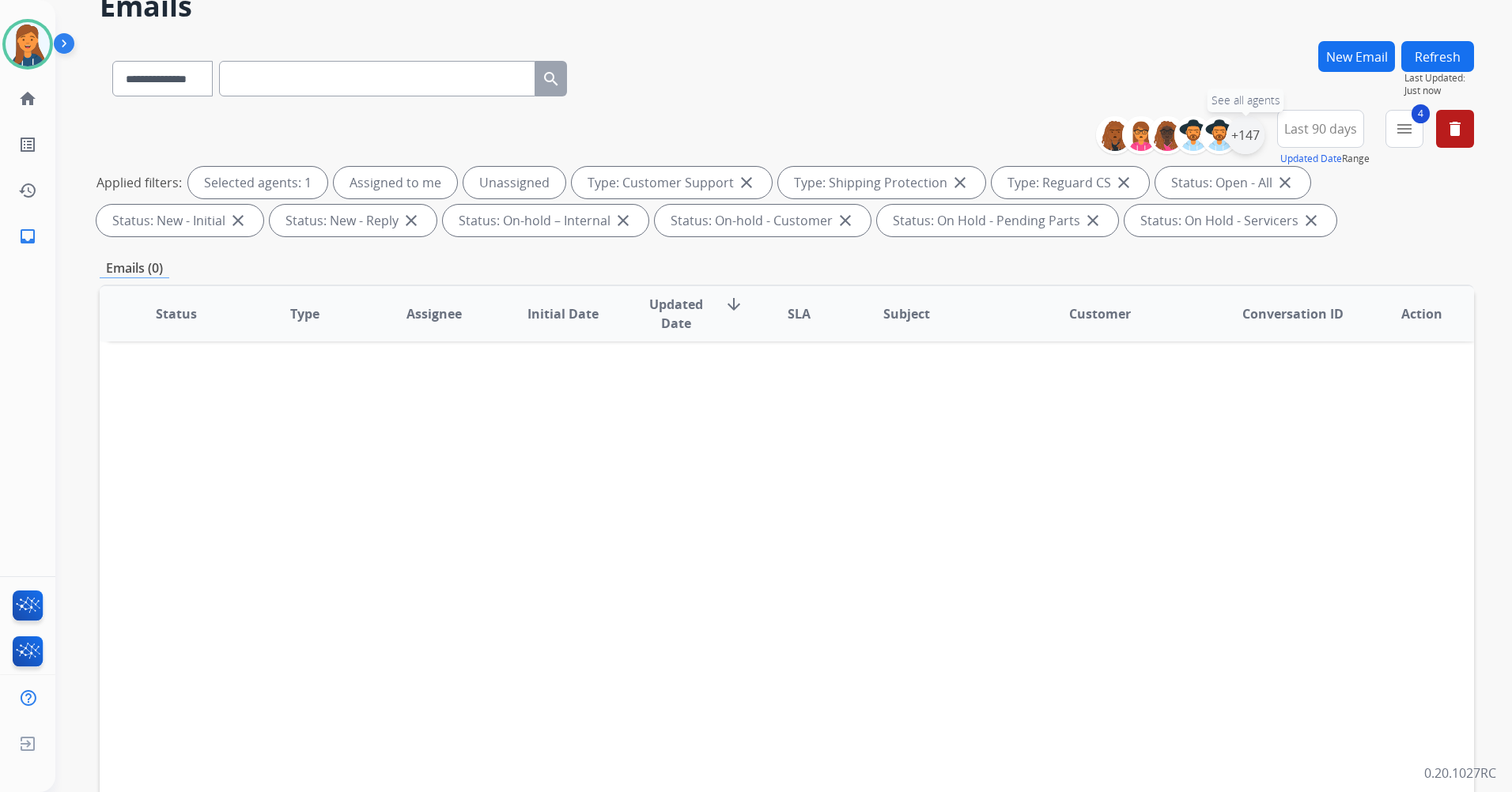
click at [1243, 132] on div "+147" at bounding box center [1245, 136] width 38 height 38
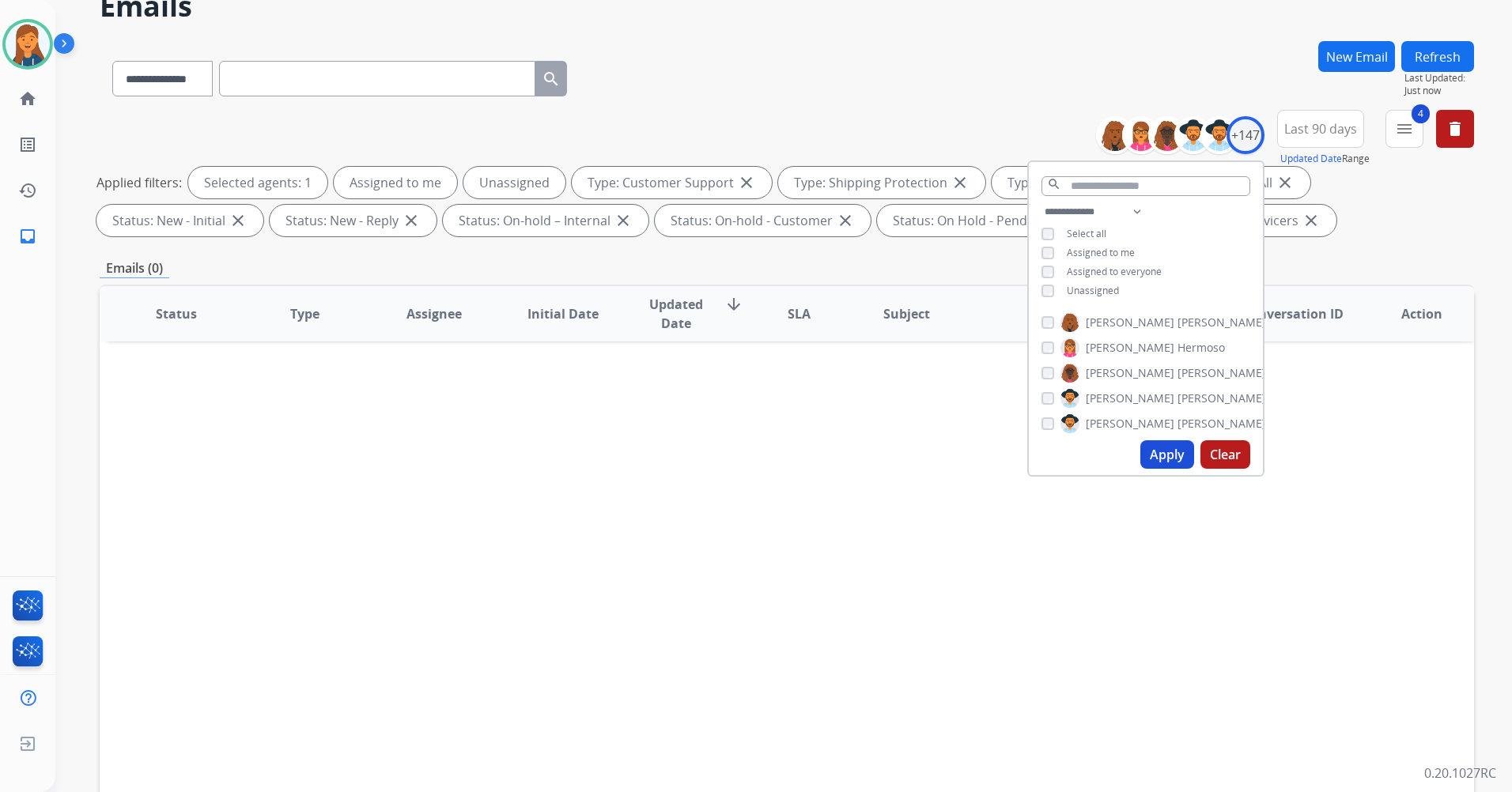
click at [1373, 253] on div "**********" at bounding box center [787, 468] width 1374 height 856
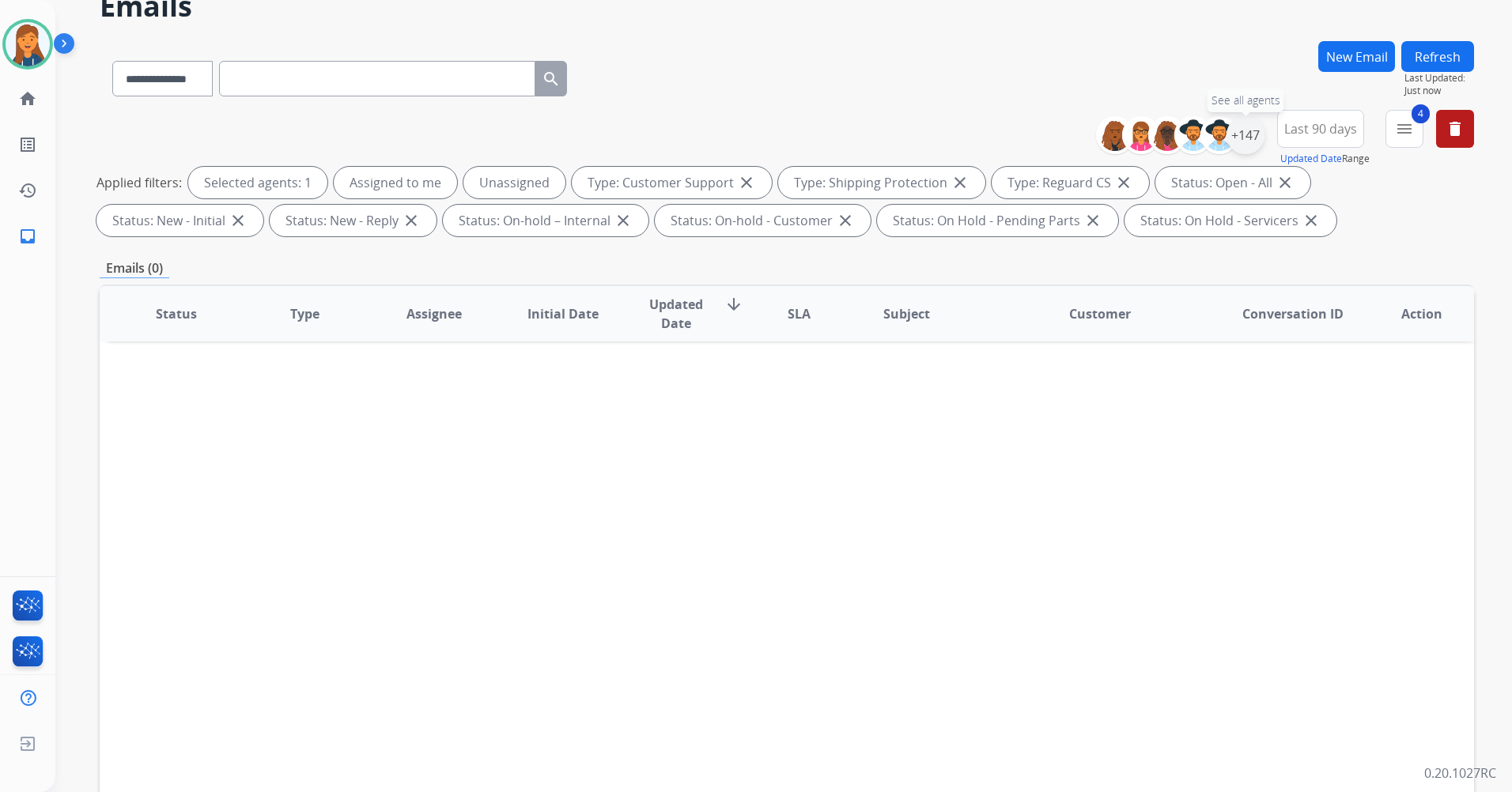
click at [1254, 141] on div "+147" at bounding box center [1245, 136] width 38 height 38
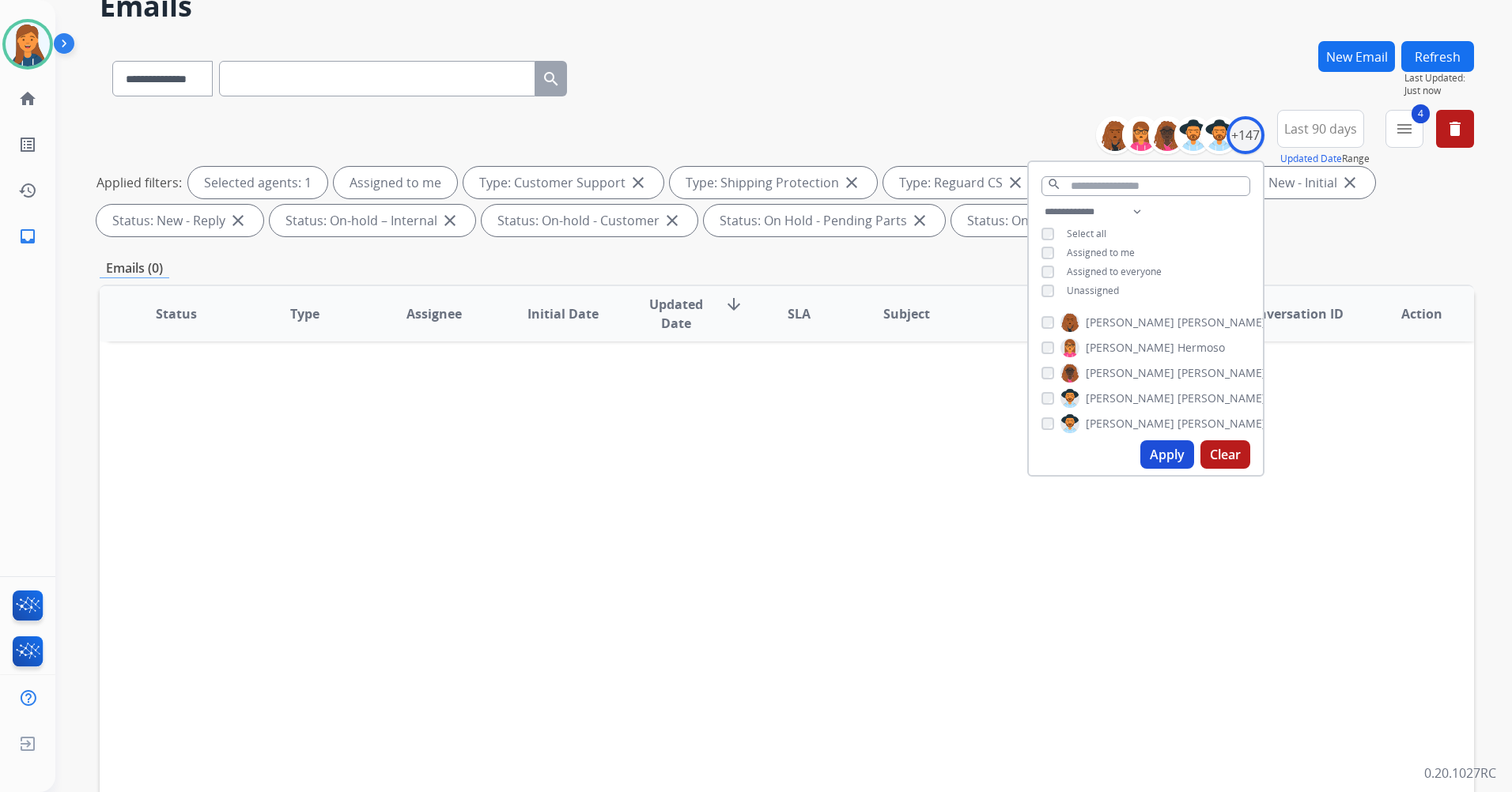
click at [1164, 461] on button "Apply" at bounding box center [1167, 454] width 54 height 28
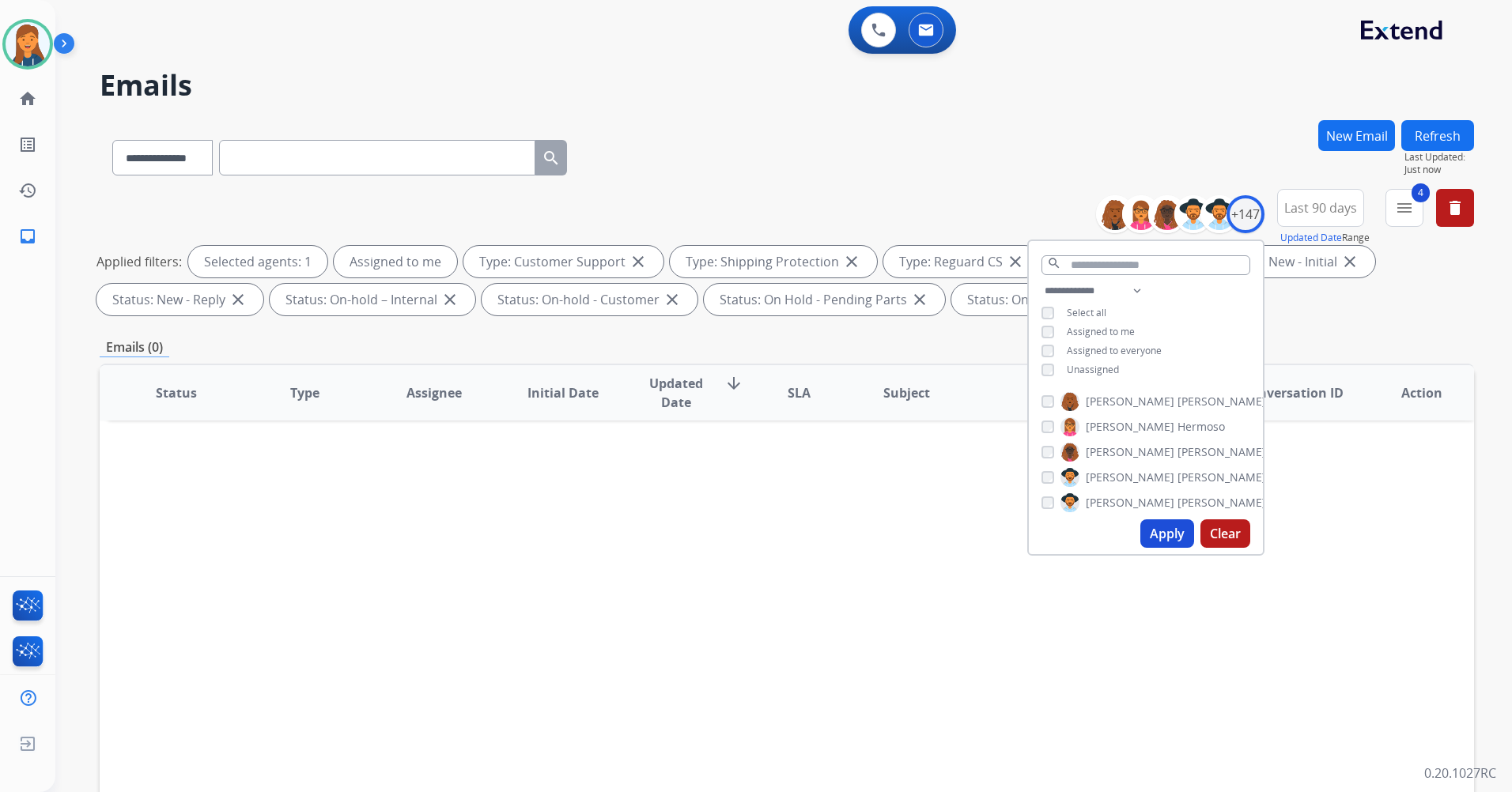
click at [1179, 531] on button "Apply" at bounding box center [1167, 534] width 54 height 28
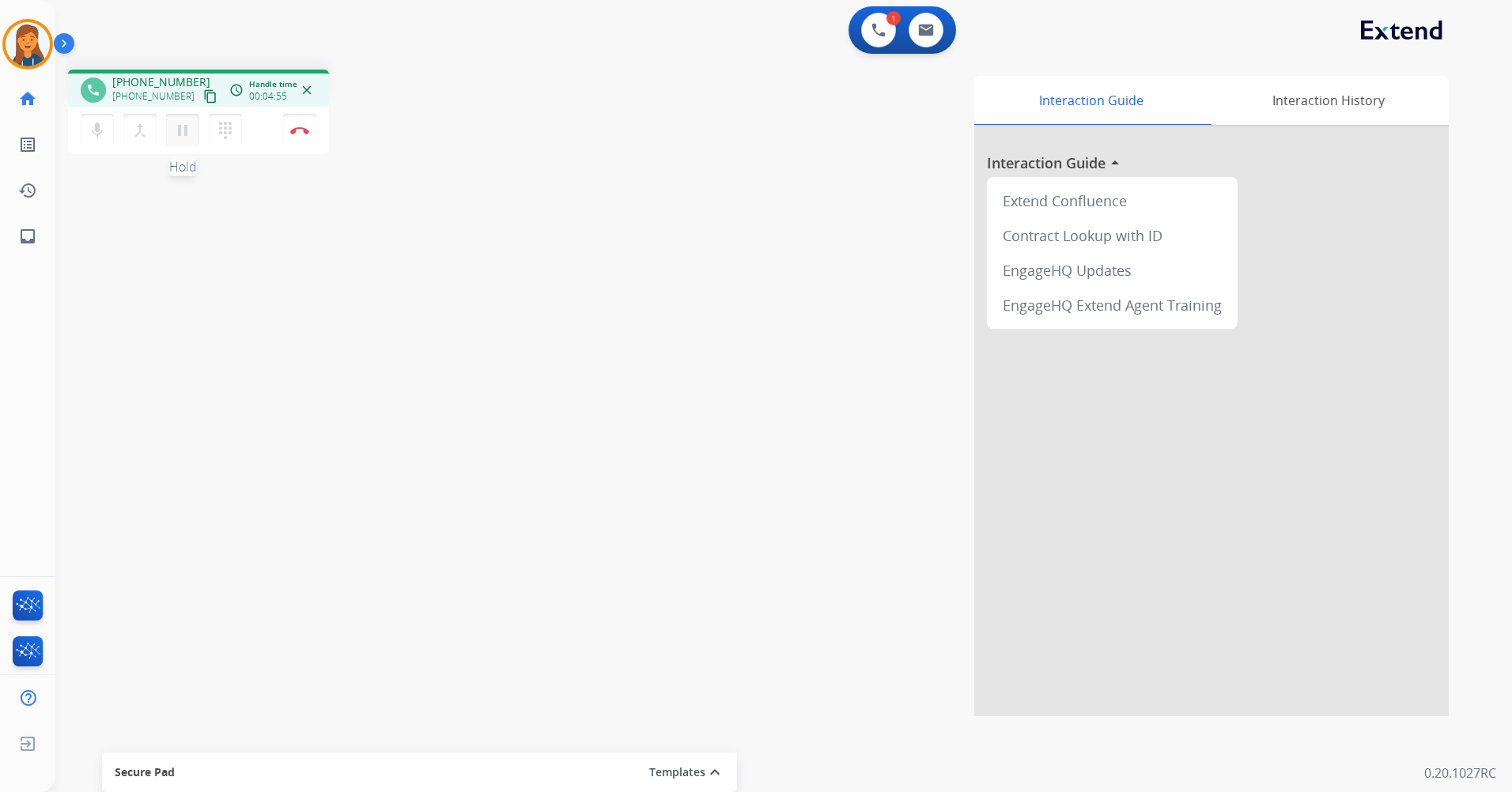
click at [183, 134] on mat-icon "pause" at bounding box center [182, 130] width 19 height 19
click at [173, 129] on mat-icon "play_arrow" at bounding box center [182, 130] width 19 height 19
click at [229, 136] on mat-icon "dialpad" at bounding box center [225, 130] width 19 height 19
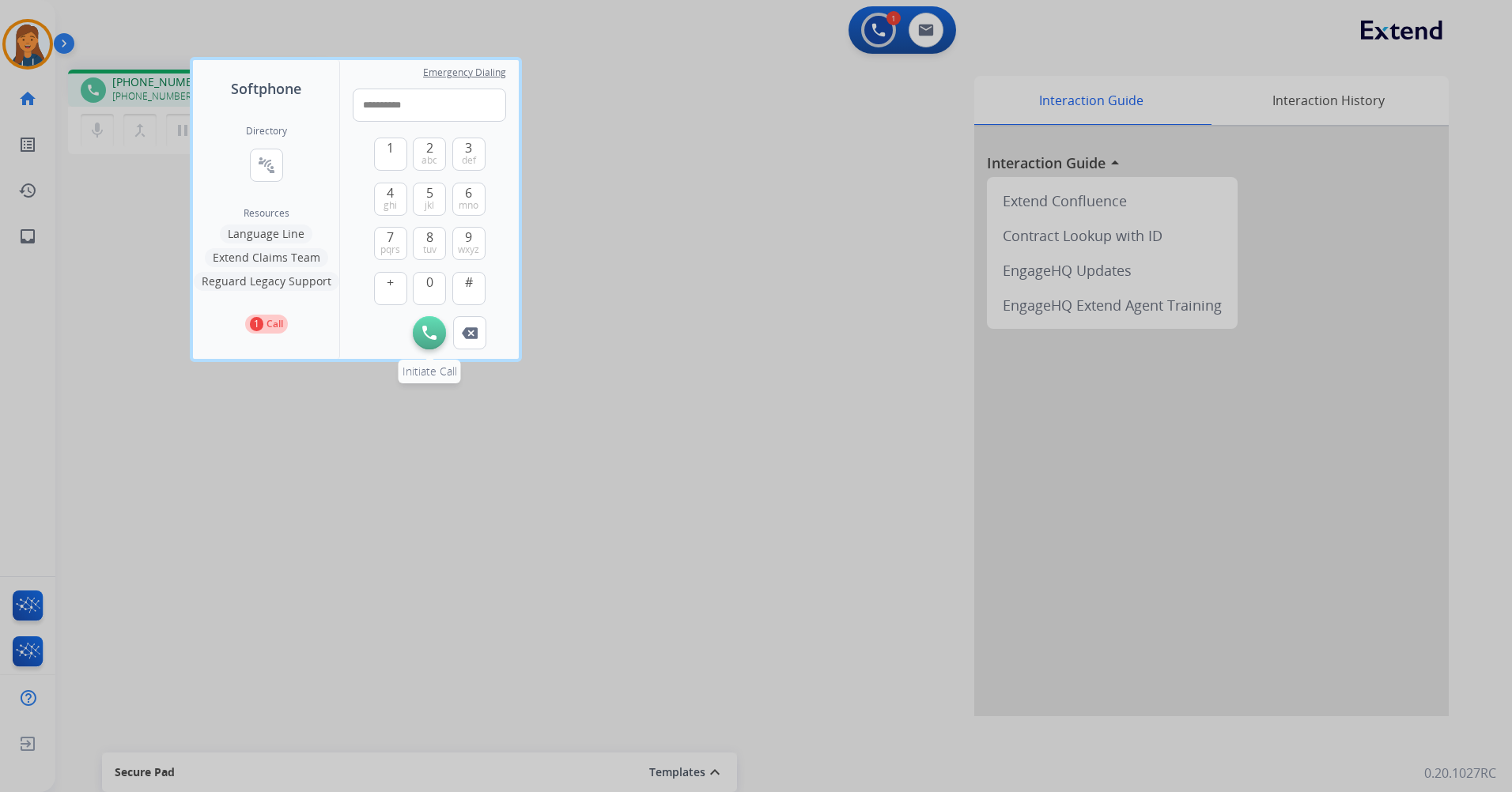
type input "**********"
click at [422, 332] on button "Initiate Call" at bounding box center [429, 333] width 33 height 33
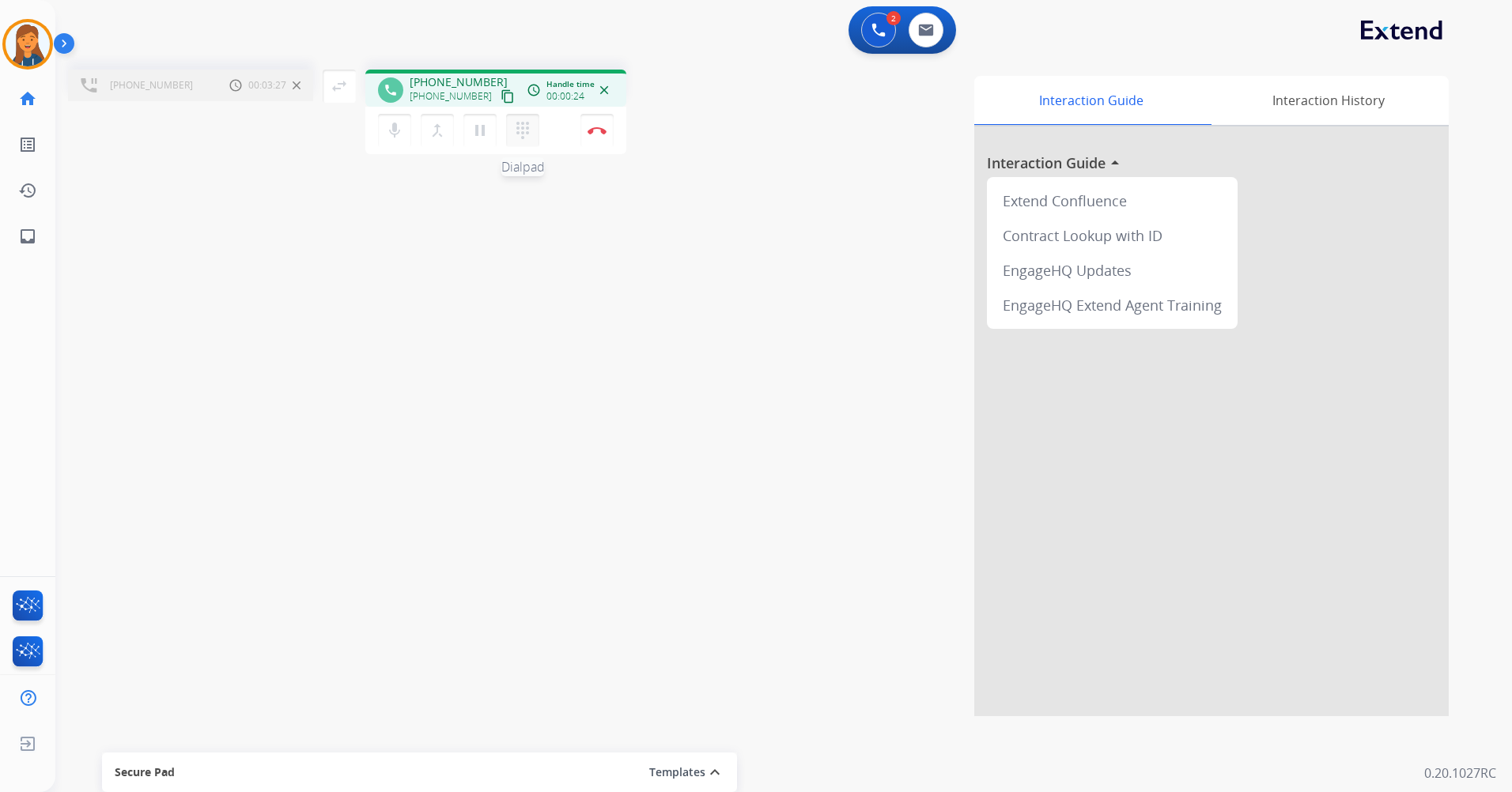
click at [510, 134] on button "dialpad Dialpad" at bounding box center [522, 131] width 33 height 33
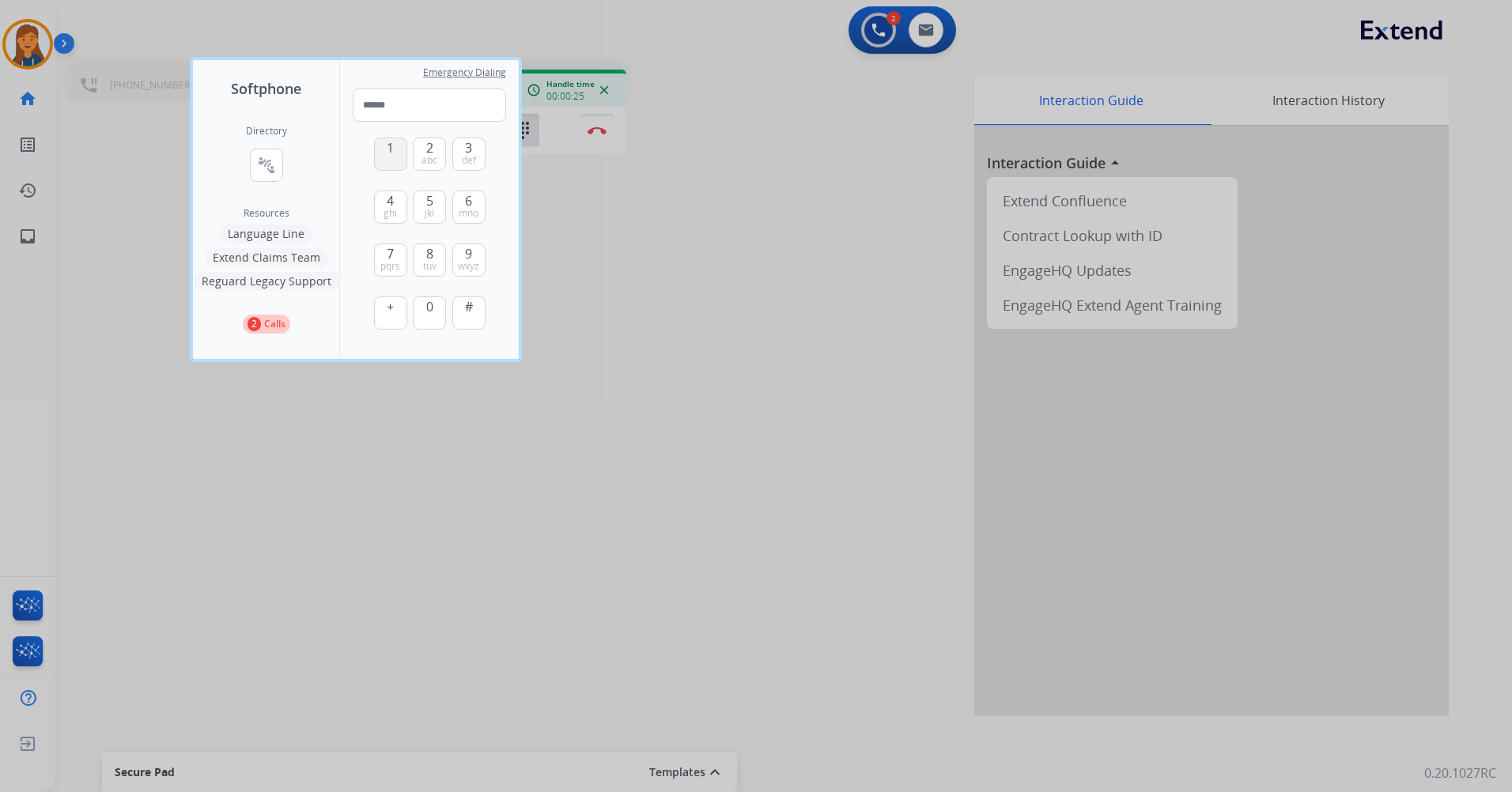
click at [384, 152] on button "1" at bounding box center [391, 154] width 33 height 33
type input "*"
click at [464, 207] on span "mno" at bounding box center [468, 213] width 20 height 12
drag, startPoint x: 462, startPoint y: 161, endPoint x: 383, endPoint y: 164, distance: 79.1
click at [462, 163] on span "def" at bounding box center [468, 160] width 14 height 12
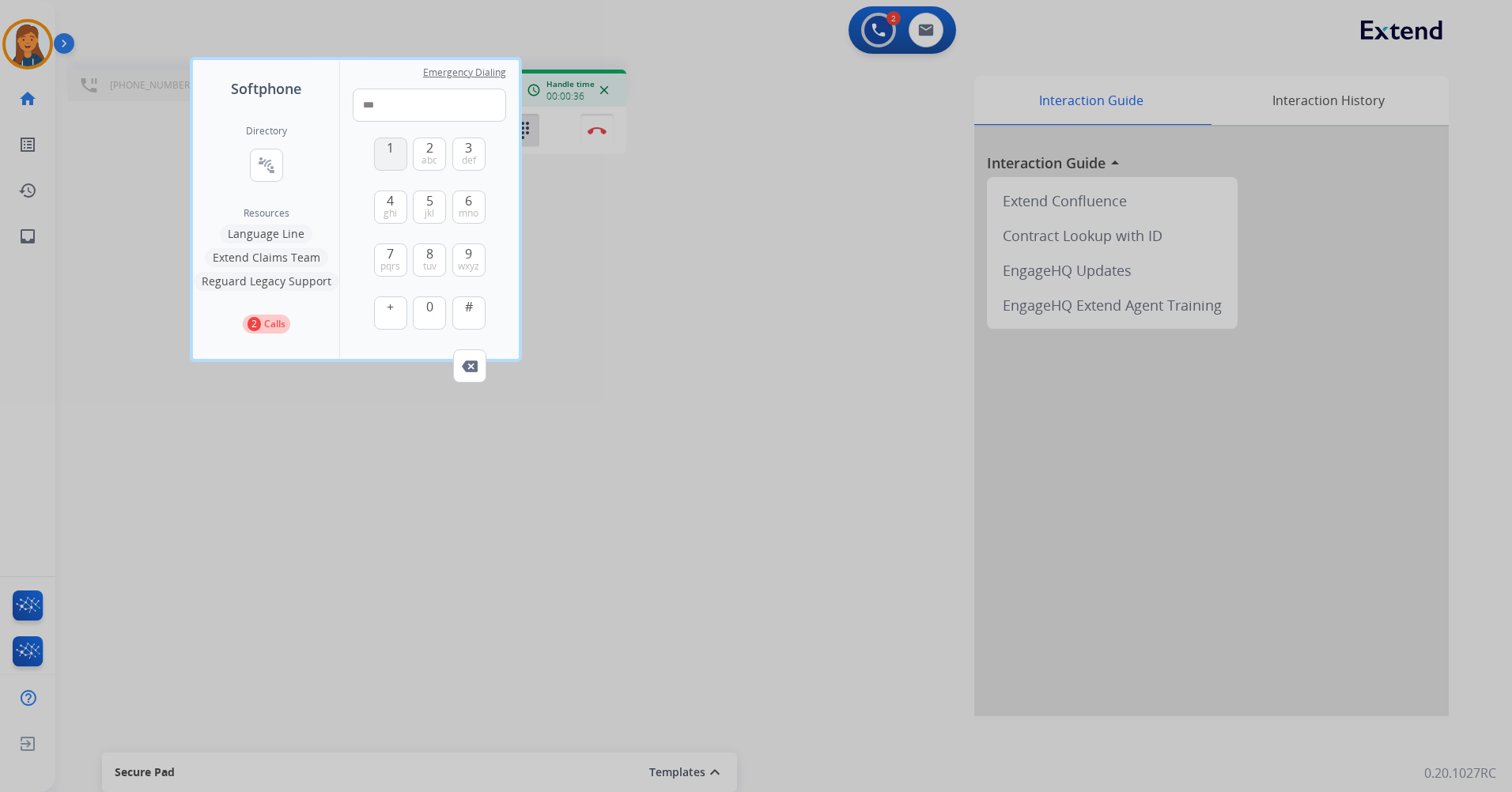
click at [386, 158] on button "1" at bounding box center [391, 154] width 33 height 33
click at [432, 262] on span "tuv" at bounding box center [430, 266] width 13 height 12
click at [463, 143] on button "3 def" at bounding box center [469, 154] width 33 height 33
click at [426, 162] on span "abc" at bounding box center [429, 160] width 16 height 12
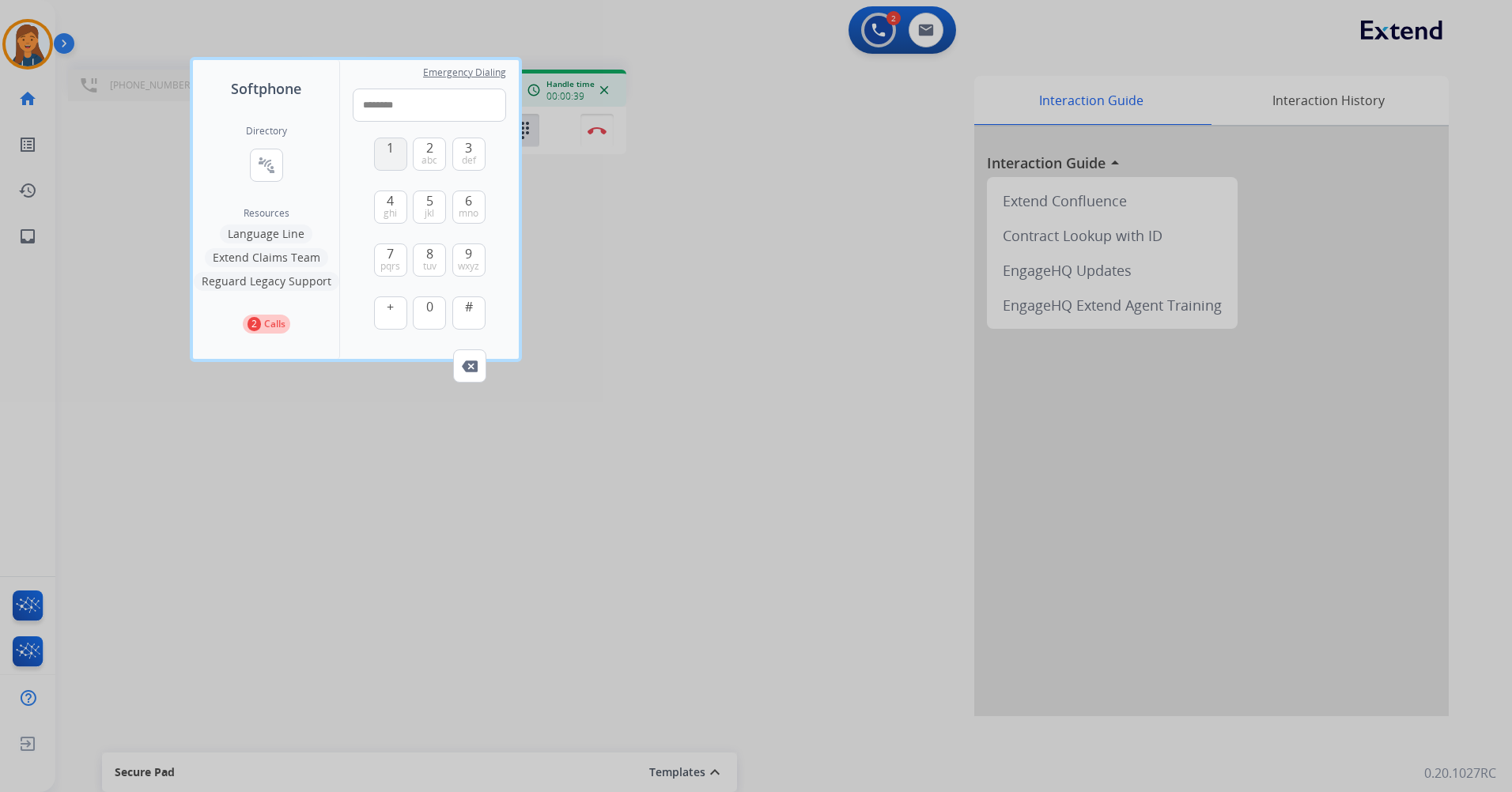
click at [395, 157] on button "1" at bounding box center [391, 154] width 33 height 33
click at [424, 208] on span "jkl" at bounding box center [428, 213] width 9 height 12
click at [467, 309] on span "#" at bounding box center [469, 306] width 8 height 19
click at [395, 152] on button "1" at bounding box center [391, 154] width 33 height 33
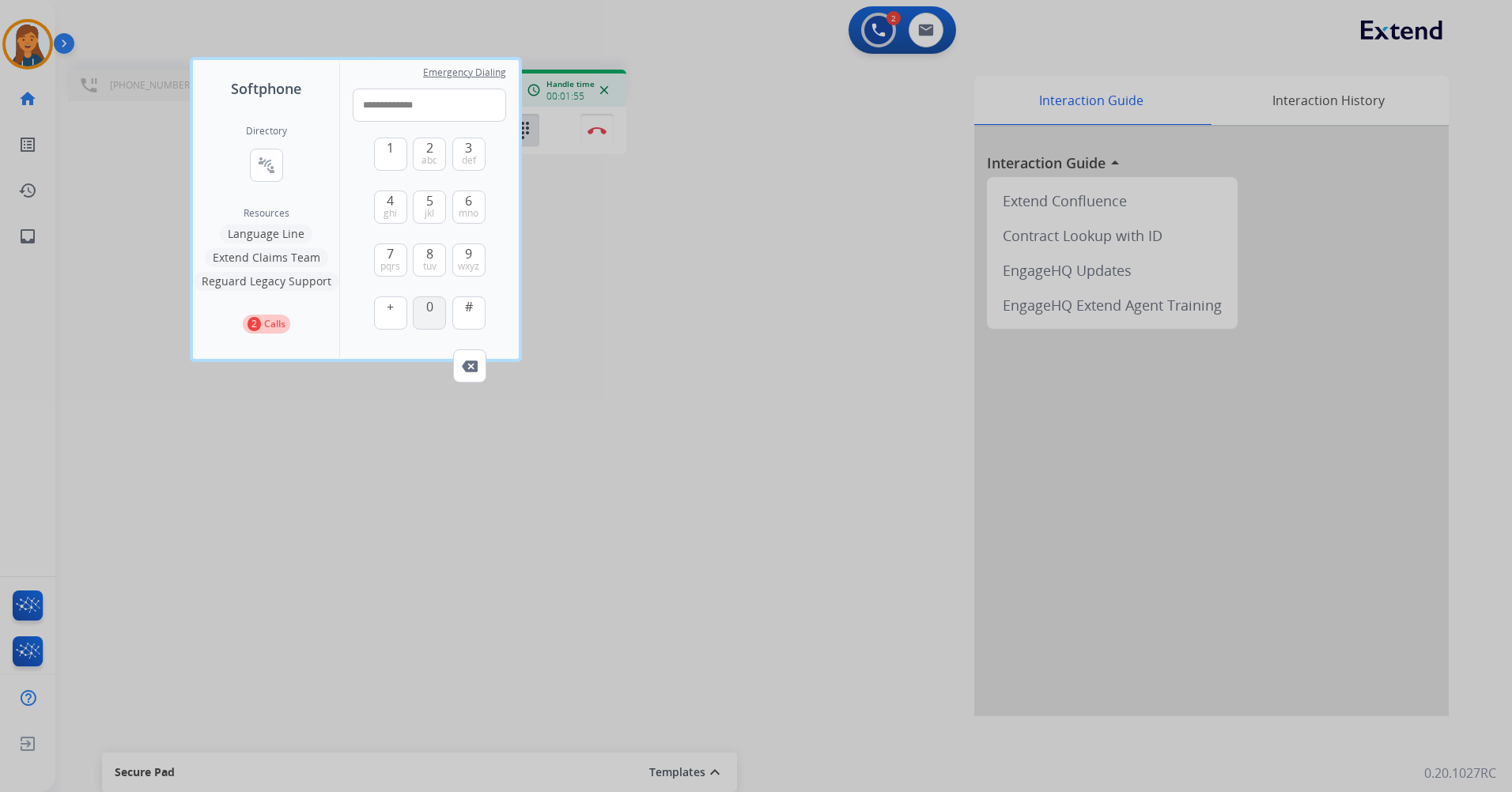
click at [423, 310] on button "0" at bounding box center [429, 313] width 33 height 33
type input "**********"
click at [614, 527] on div at bounding box center [756, 396] width 1512 height 792
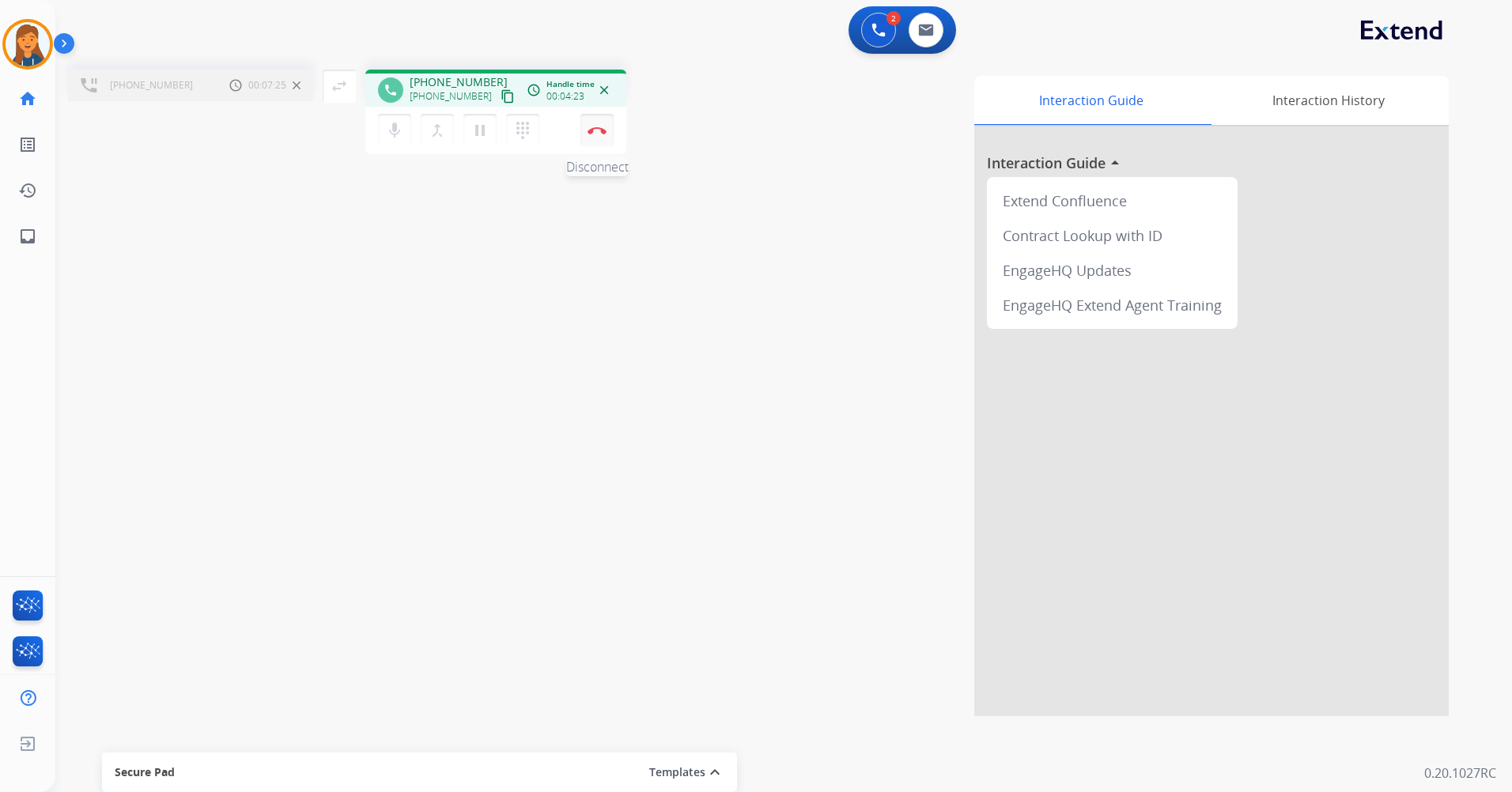
click at [605, 126] on button "Disconnect" at bounding box center [597, 131] width 33 height 33
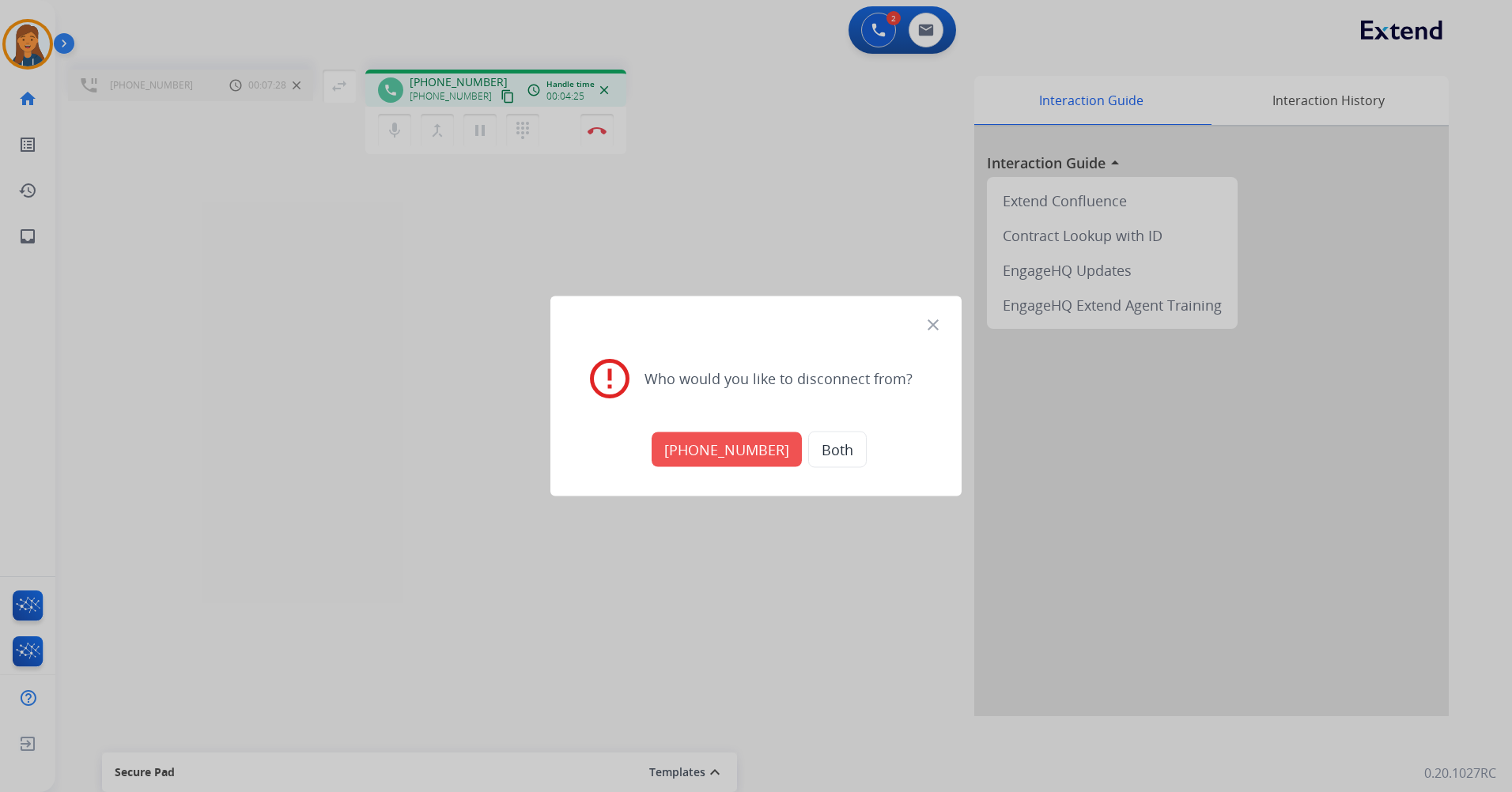
click at [714, 448] on button "[PHONE_NUMBER]" at bounding box center [726, 450] width 151 height 35
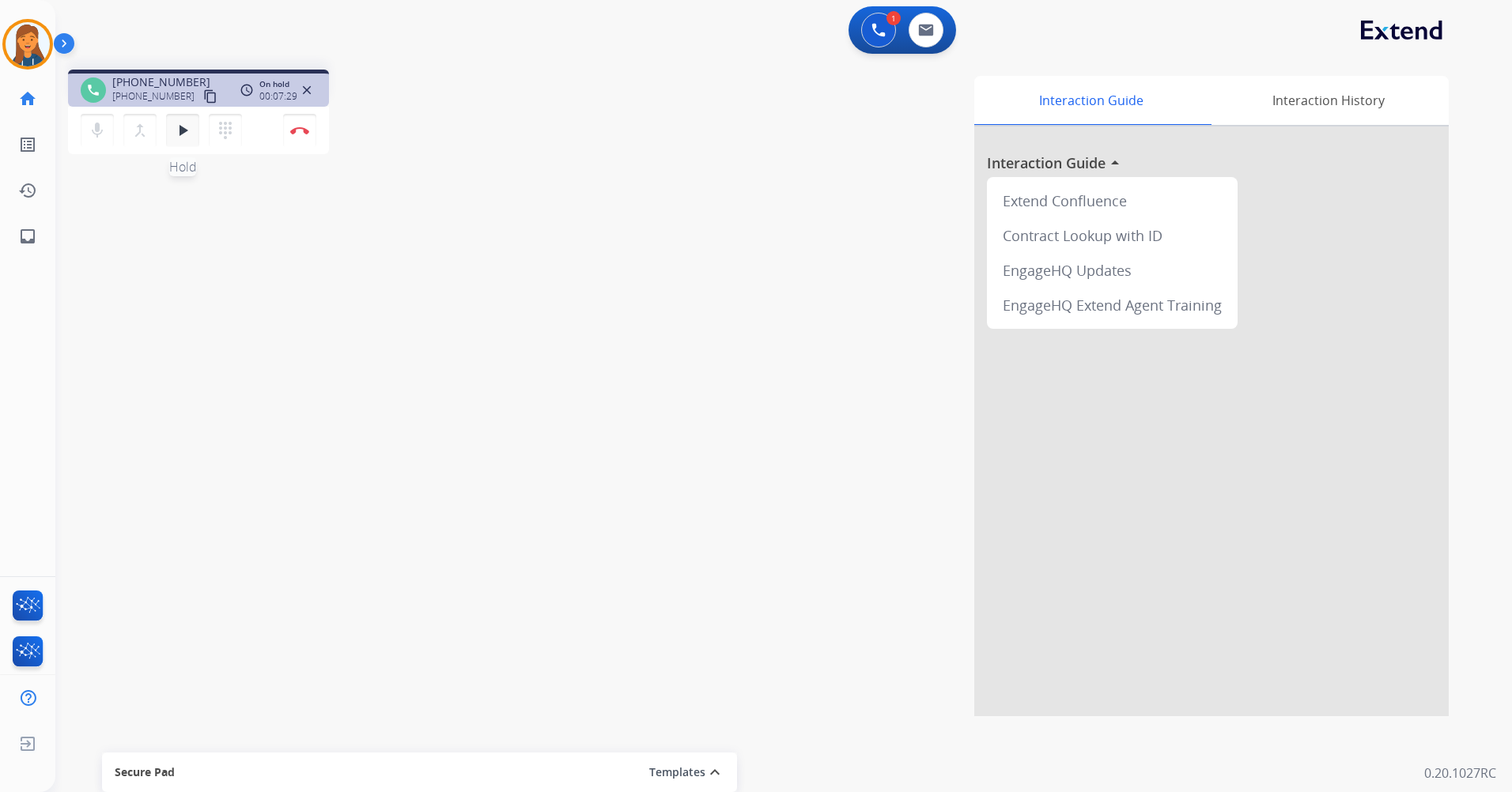
click at [169, 132] on button "play_arrow Hold" at bounding box center [183, 131] width 33 height 33
click at [297, 132] on img at bounding box center [299, 131] width 19 height 8
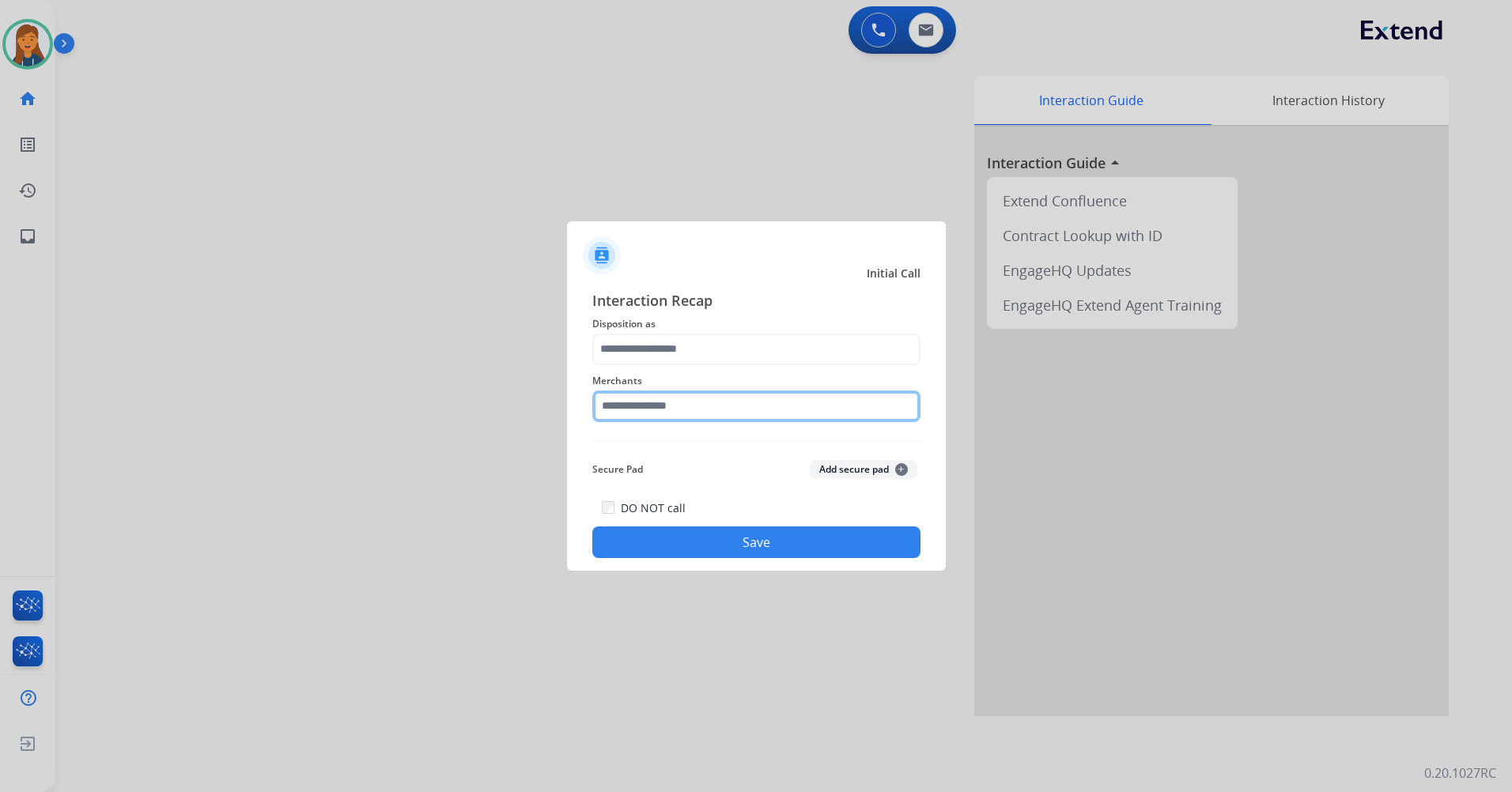
click at [666, 413] on input "text" at bounding box center [756, 407] width 328 height 32
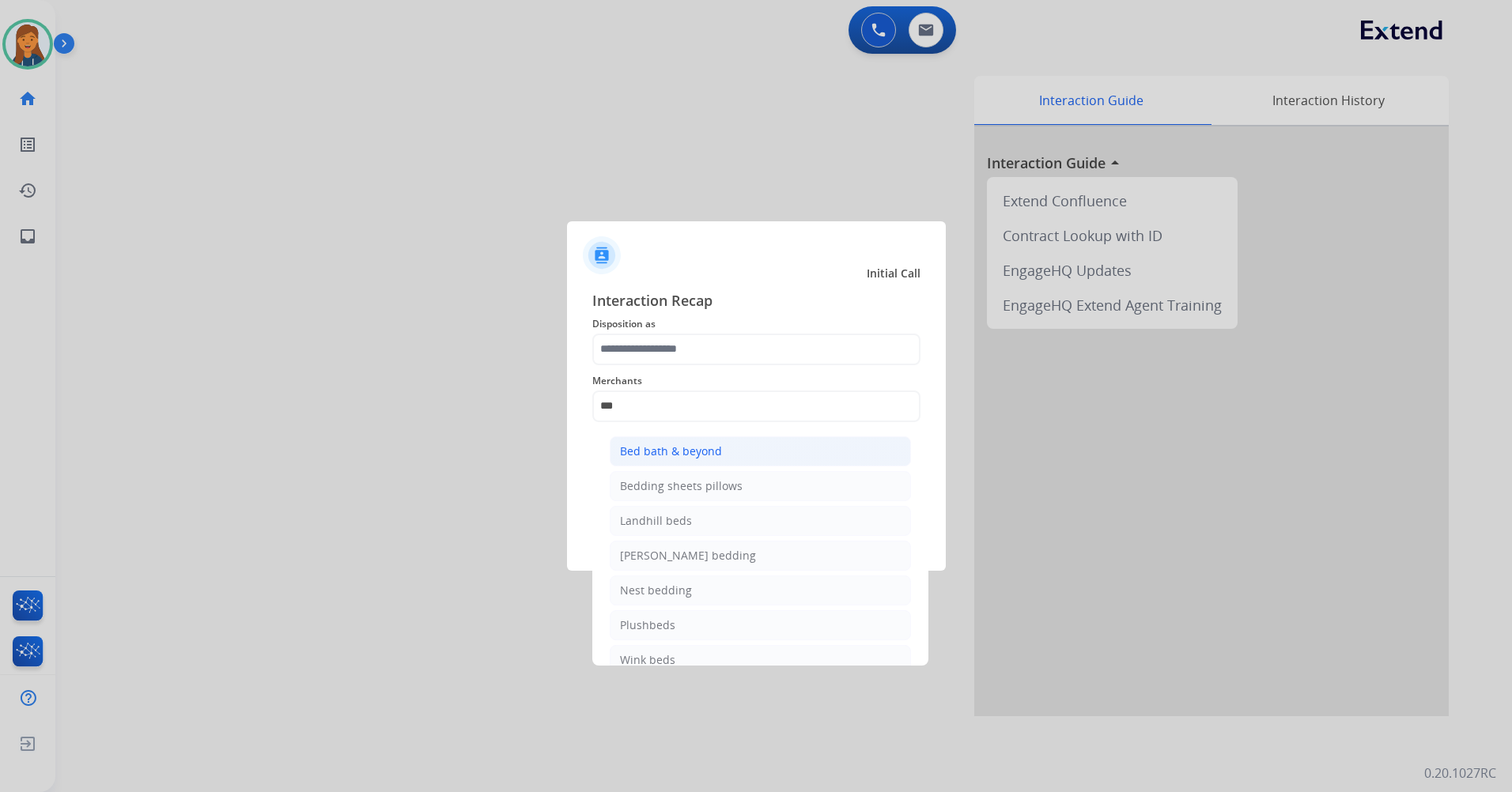
click at [661, 451] on div "Bed bath & beyond" at bounding box center [670, 451] width 102 height 16
type input "**********"
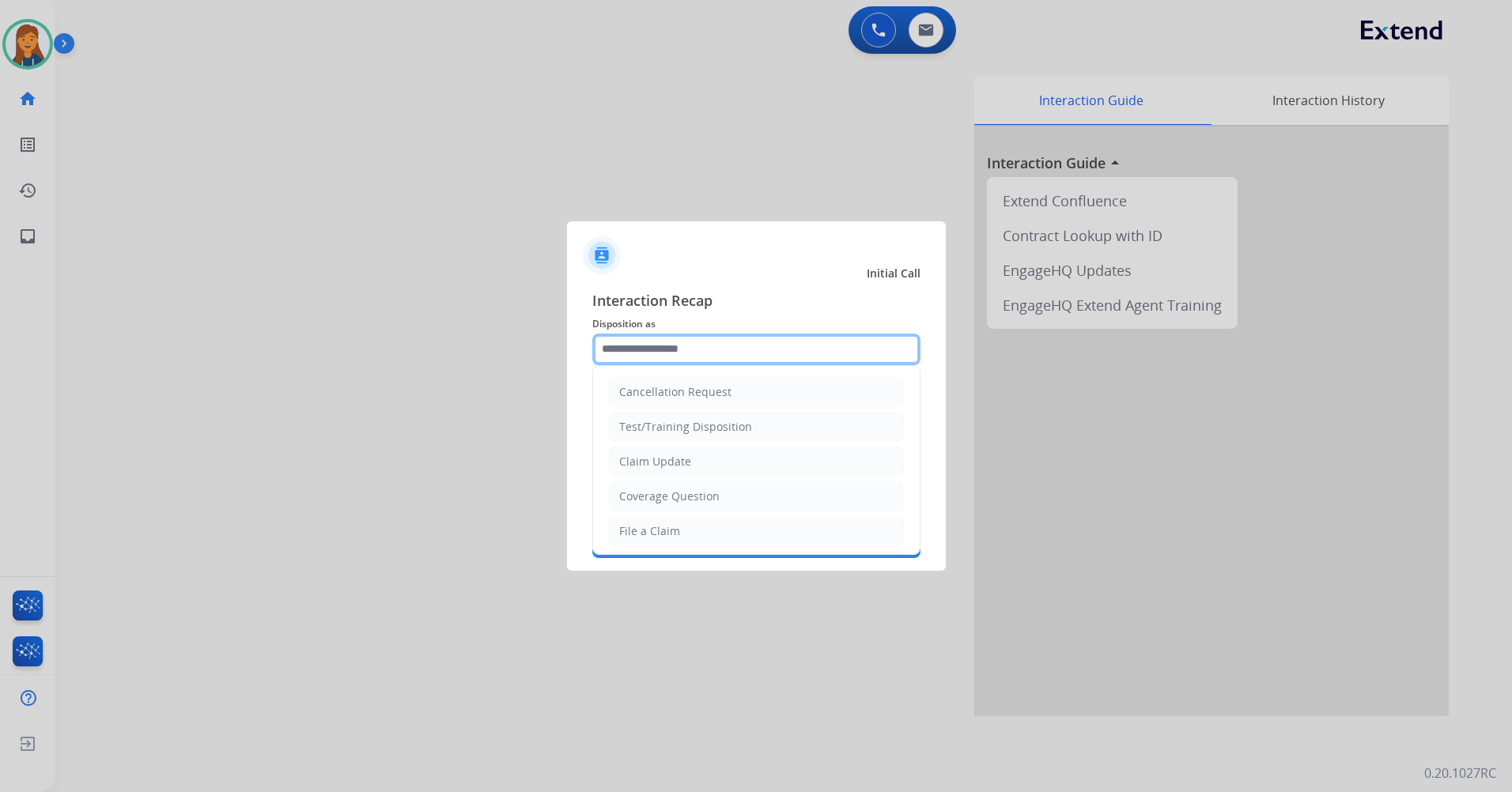
click at [654, 354] on input "text" at bounding box center [756, 349] width 328 height 32
click at [640, 495] on div "Other" at bounding box center [634, 493] width 31 height 16
type input "*****"
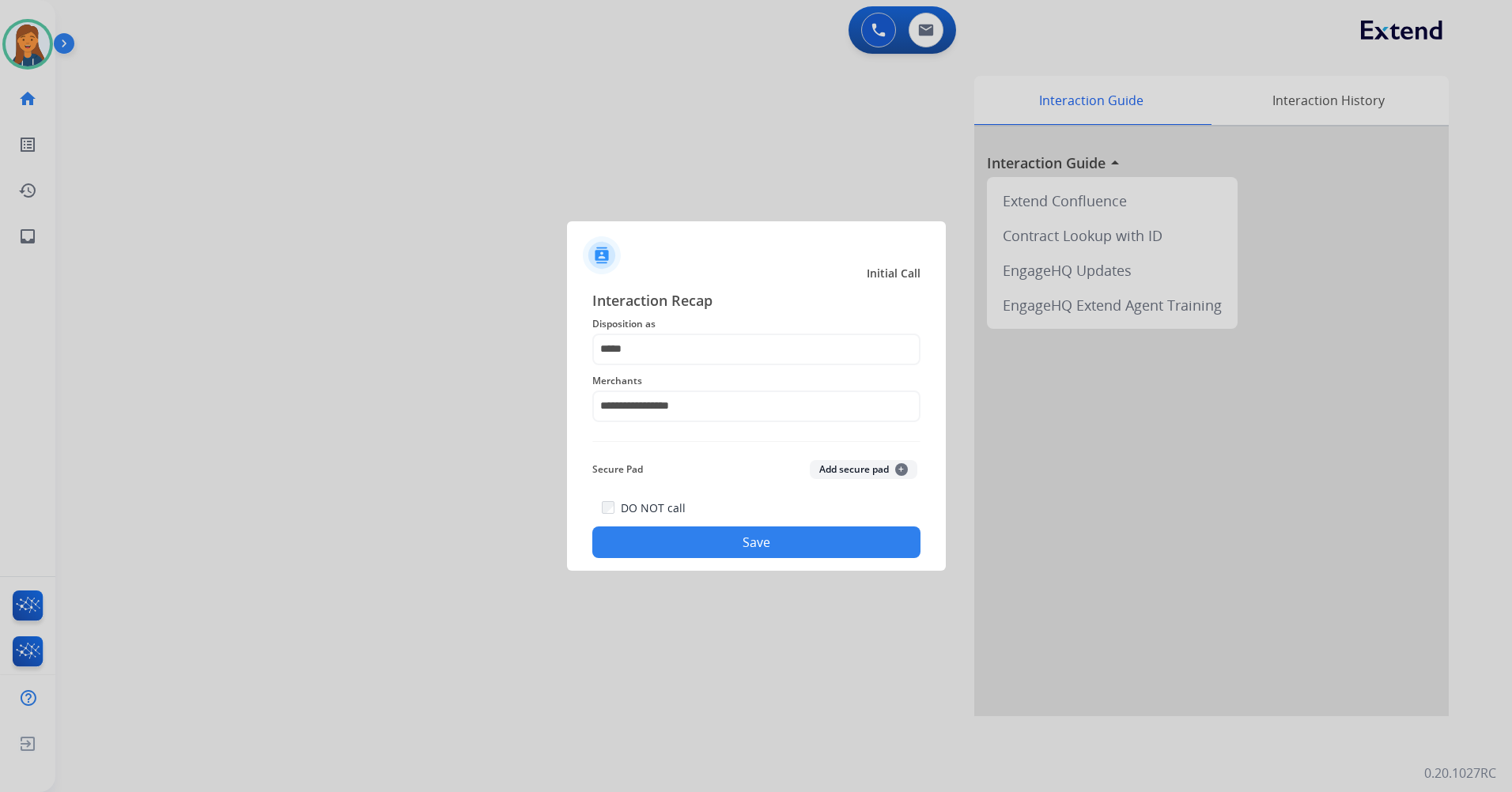
click at [692, 537] on button "Save" at bounding box center [756, 542] width 328 height 32
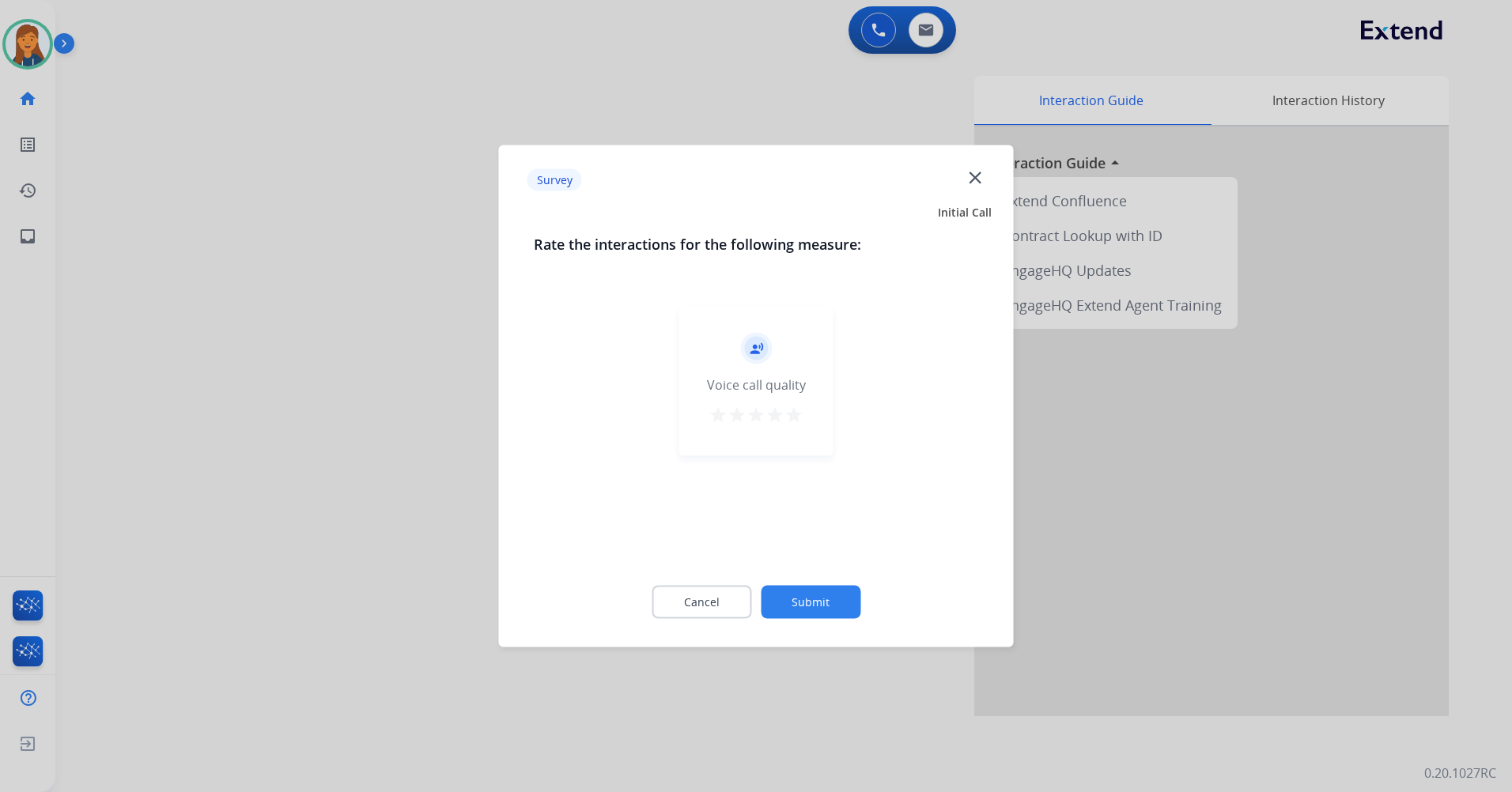
click at [784, 413] on div "star star star star star" at bounding box center [756, 418] width 95 height 24
click at [802, 421] on div "record_voice_over Voice call quality star star star star star" at bounding box center [756, 381] width 154 height 151
click at [793, 417] on mat-icon "star" at bounding box center [793, 415] width 19 height 19
click at [828, 600] on button "Submit" at bounding box center [810, 602] width 100 height 33
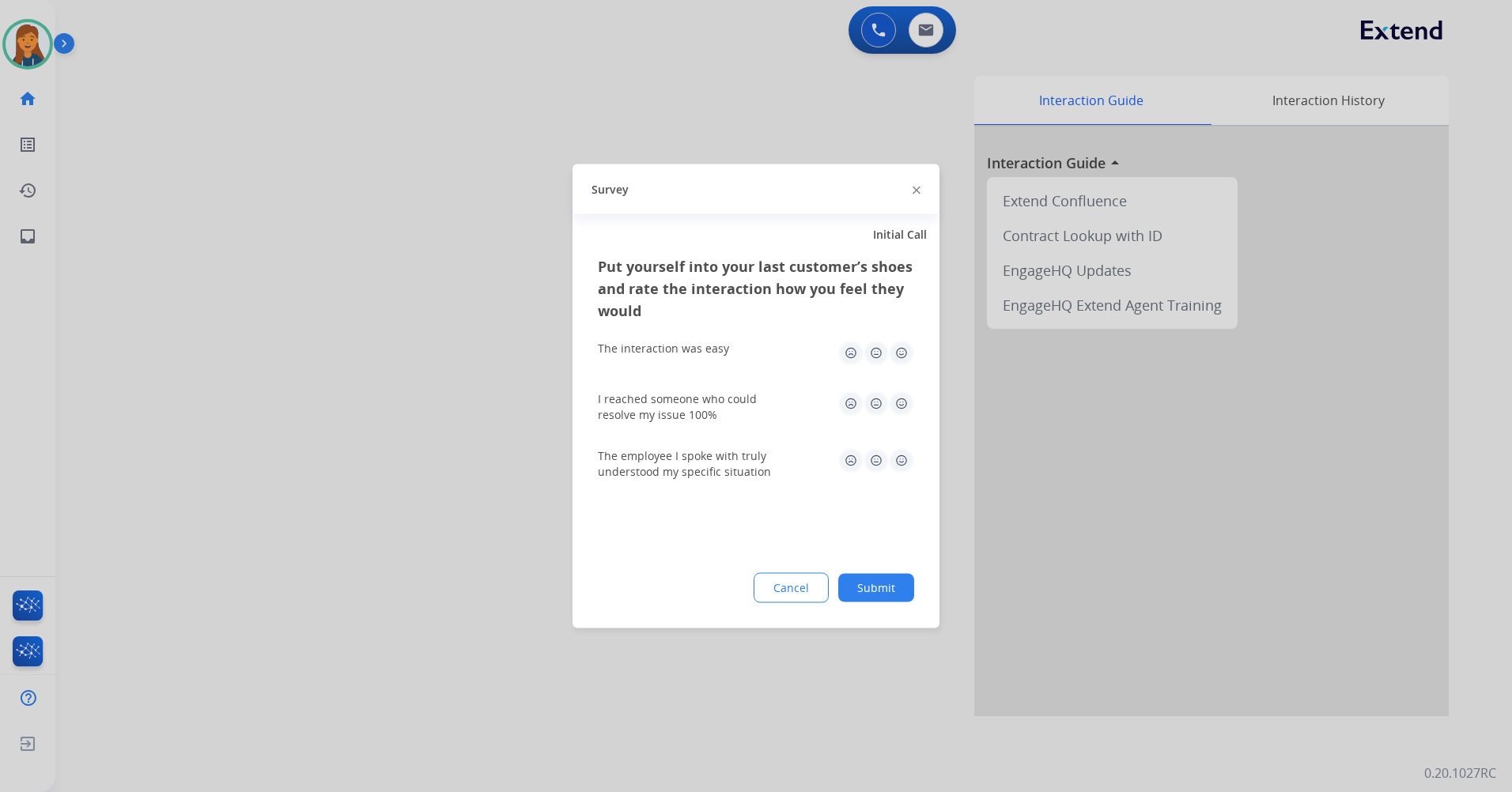
drag, startPoint x: 907, startPoint y: 349, endPoint x: 901, endPoint y: 369, distance: 20.9
click at [907, 349] on img at bounding box center [901, 354] width 25 height 25
click at [900, 400] on img at bounding box center [901, 404] width 25 height 25
click at [907, 465] on img at bounding box center [901, 461] width 25 height 25
click at [867, 586] on button "Submit" at bounding box center [876, 588] width 76 height 28
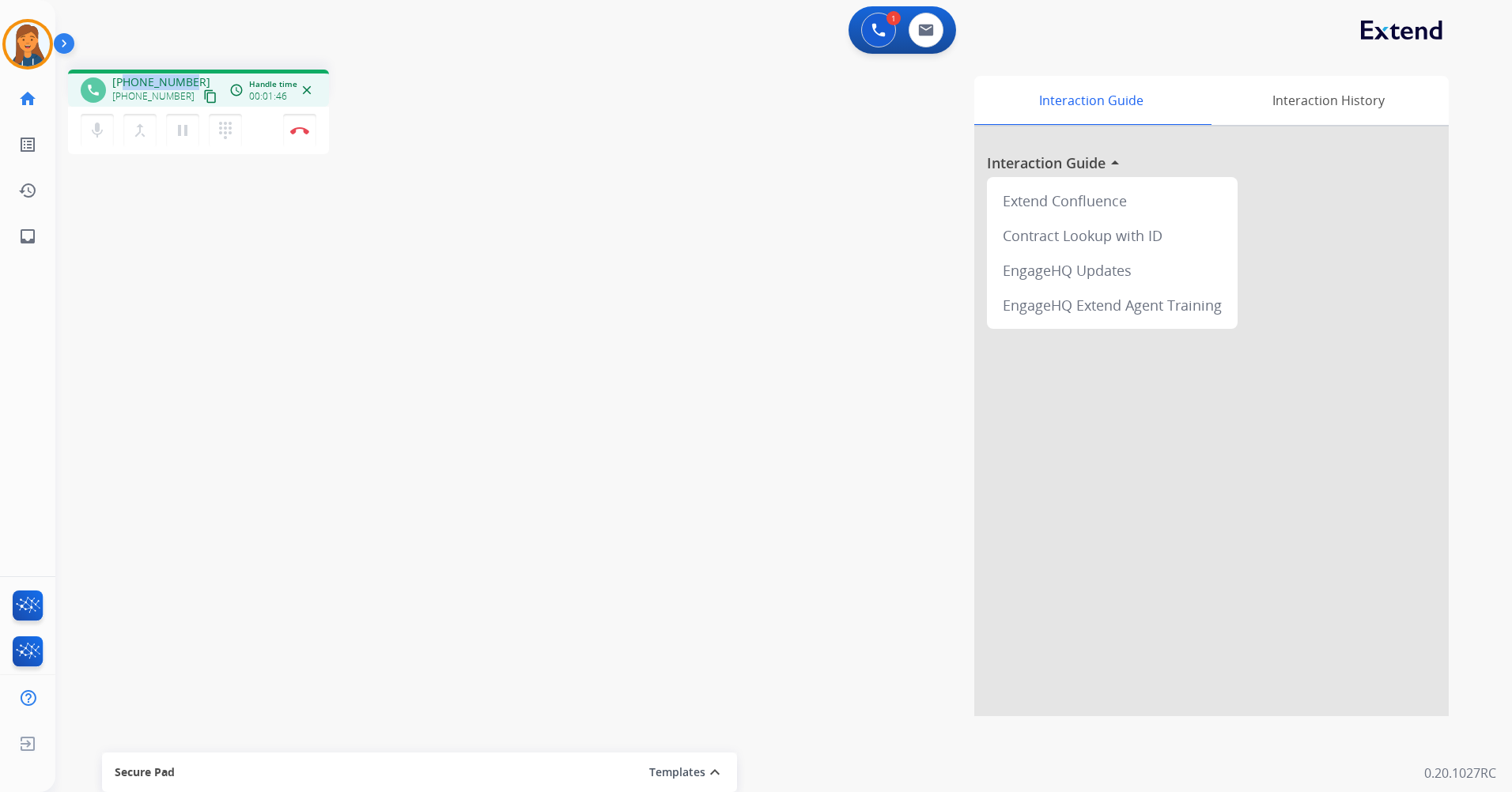
drag, startPoint x: 190, startPoint y: 80, endPoint x: 124, endPoint y: 83, distance: 66.1
click at [124, 83] on div "[PHONE_NUMBER] [PHONE_NUMBER] content_copy" at bounding box center [166, 90] width 107 height 32
copy span "5168590039"
click at [289, 126] on button "Disconnect" at bounding box center [299, 131] width 33 height 33
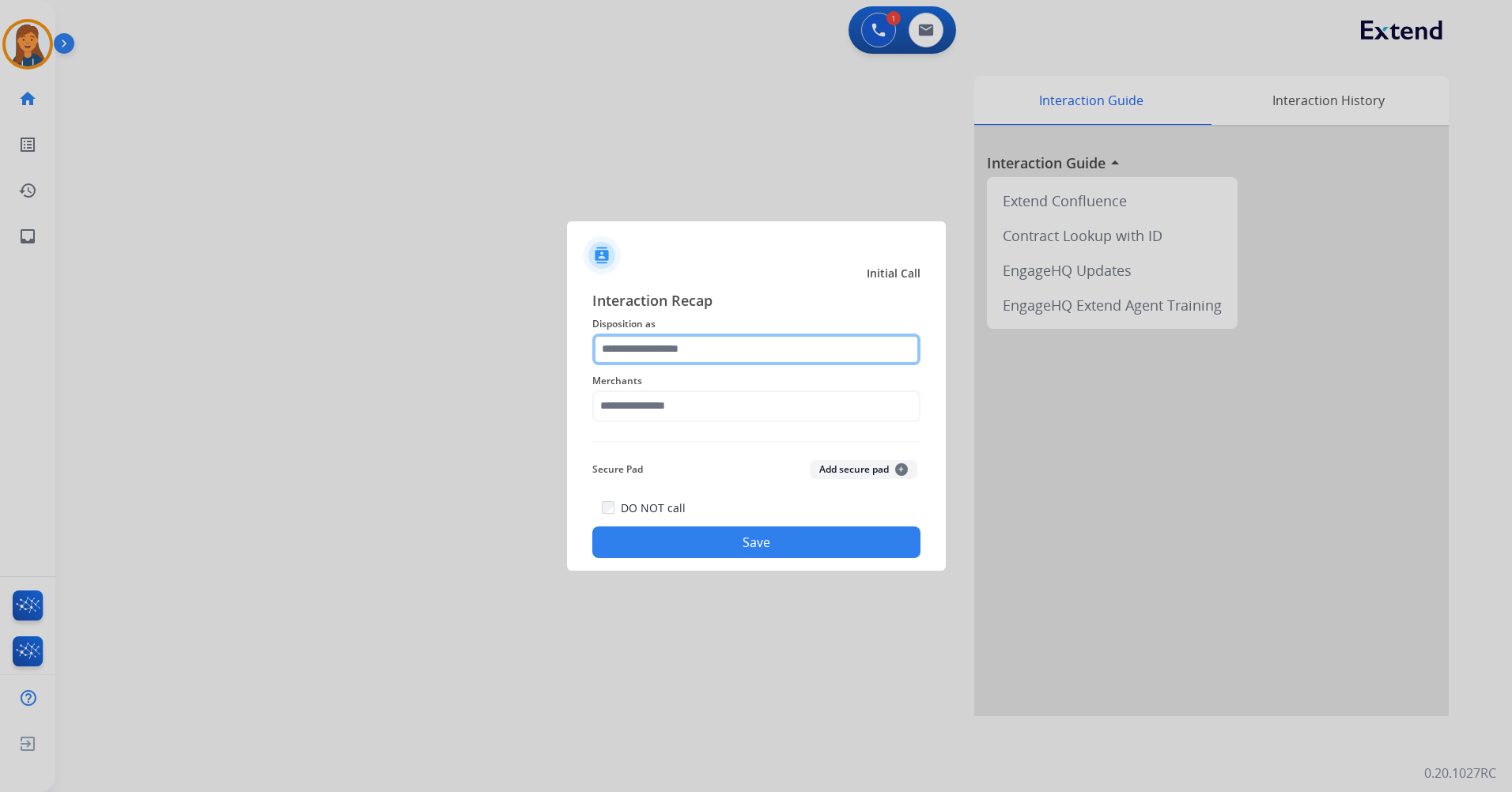
click at [664, 352] on input "text" at bounding box center [756, 349] width 328 height 32
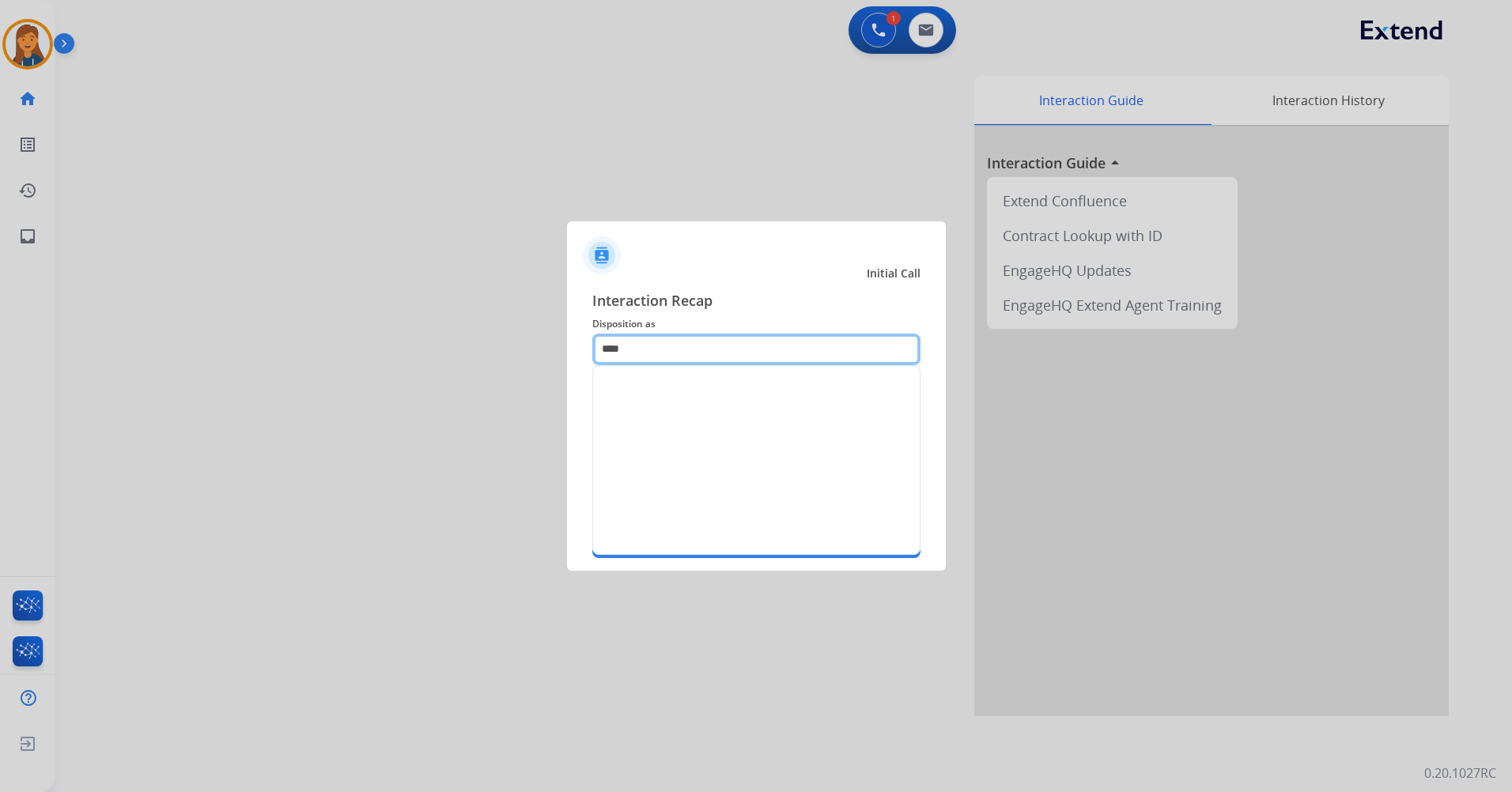
drag, startPoint x: 646, startPoint y: 346, endPoint x: 587, endPoint y: 344, distance: 59.0
click at [587, 344] on div "Interaction Recap Disposition as **** Merchants Secure Pad Add secure pad + DO …" at bounding box center [756, 424] width 378 height 295
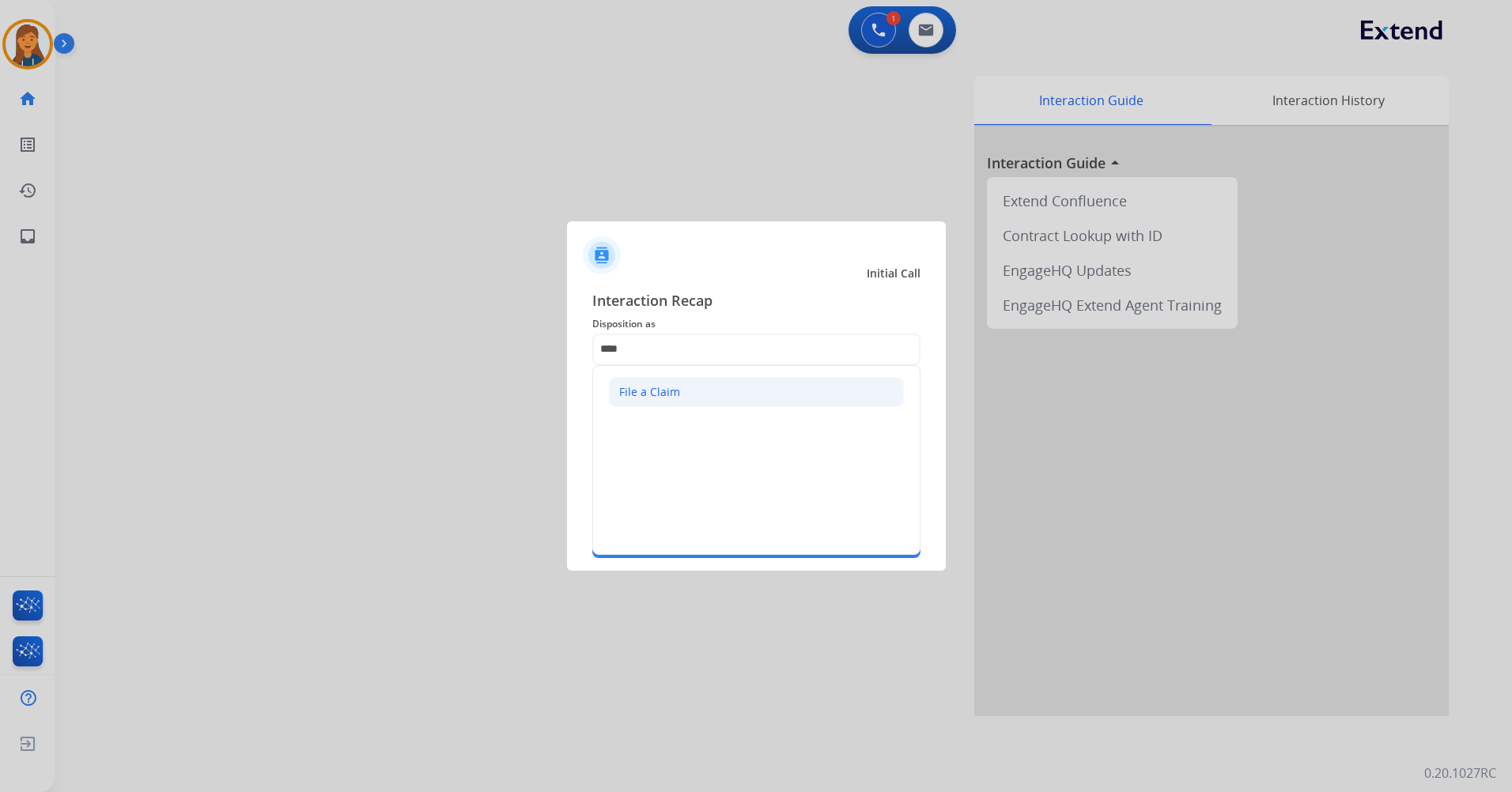
click at [655, 379] on li "File a Claim" at bounding box center [756, 392] width 295 height 30
type input "**********"
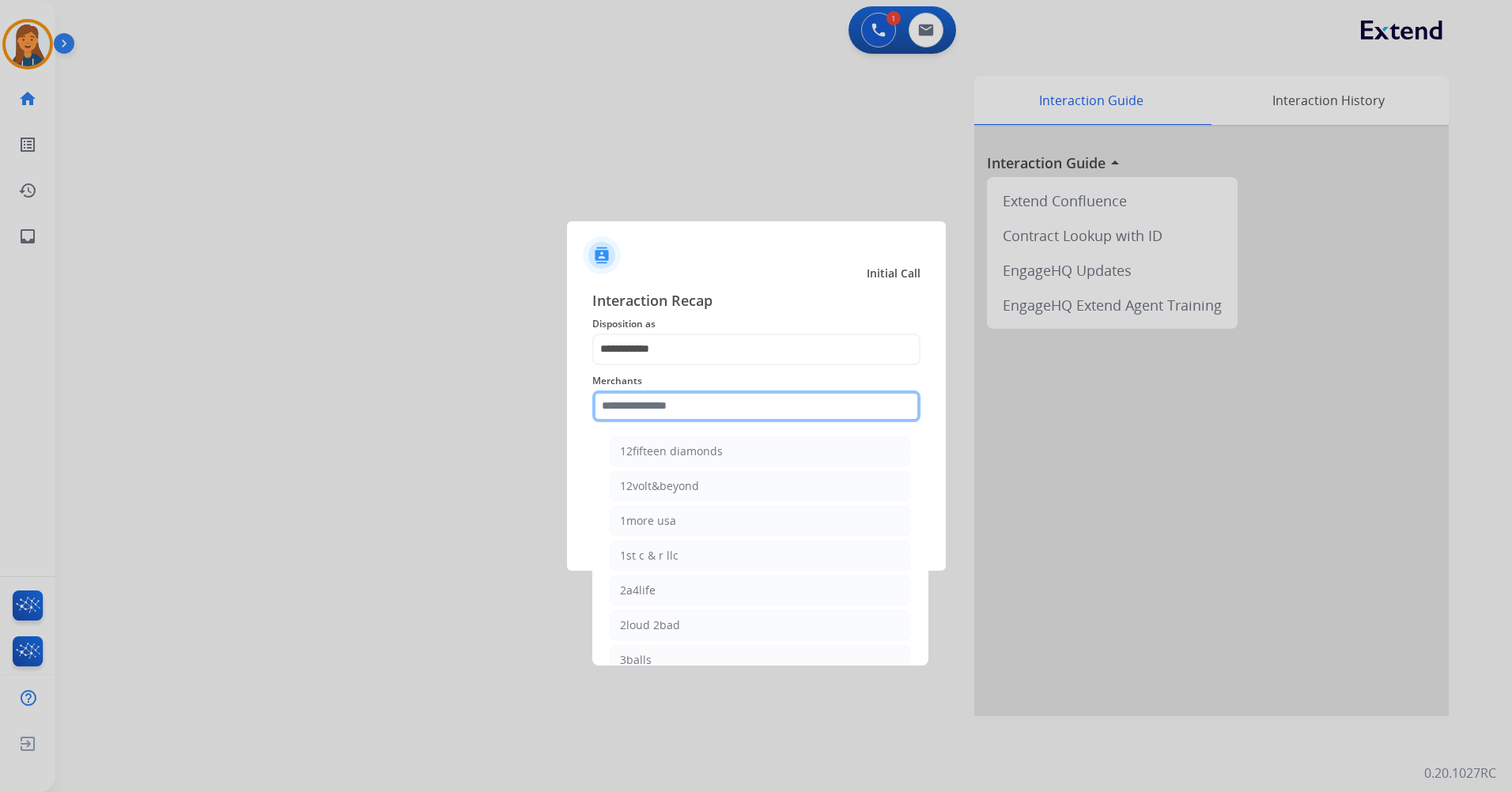
click at [664, 396] on input "text" at bounding box center [756, 407] width 328 height 32
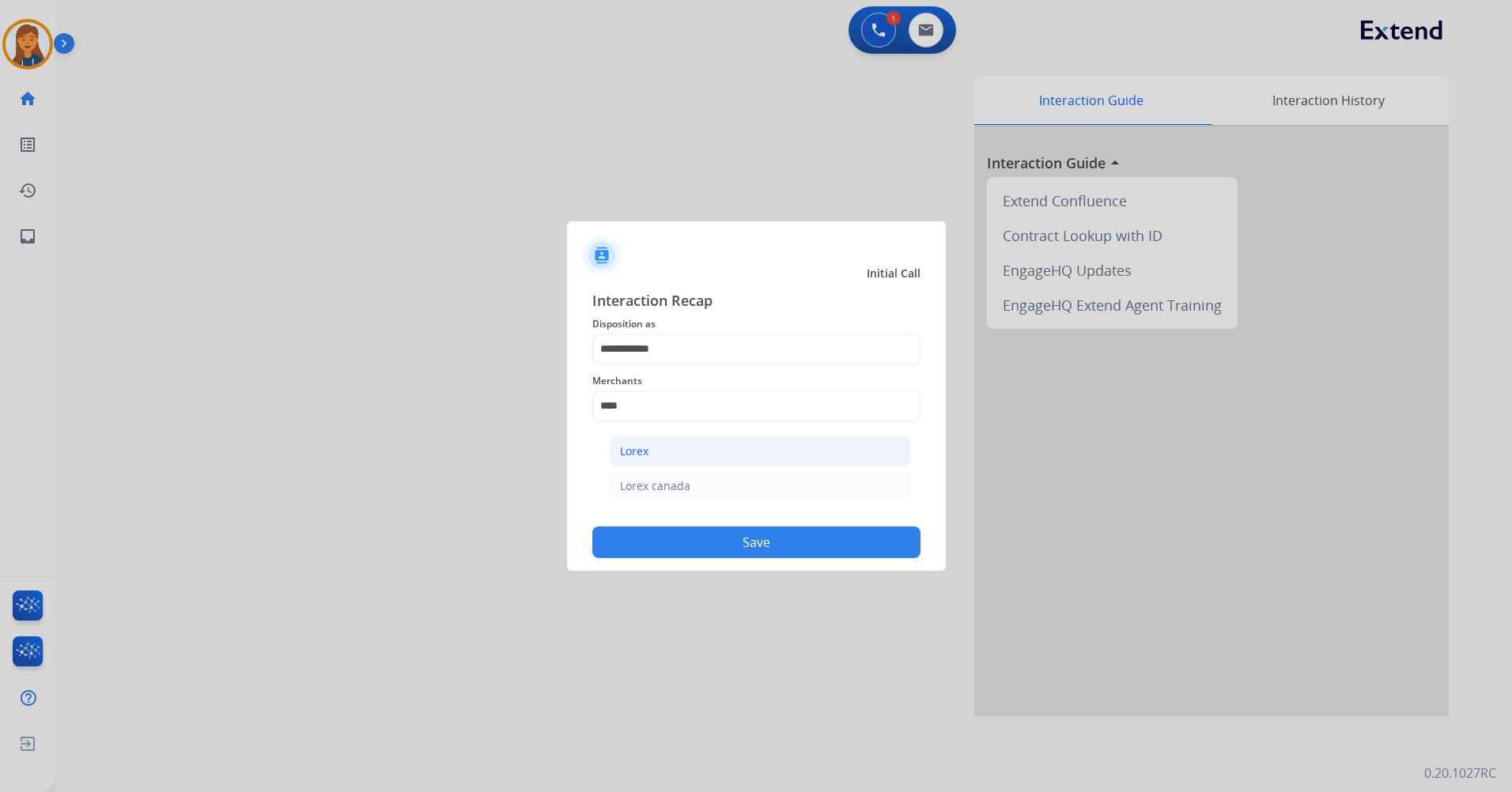
click at [660, 456] on li "Lorex" at bounding box center [760, 452] width 301 height 30
type input "*****"
click at [680, 536] on button "Save" at bounding box center [756, 542] width 328 height 32
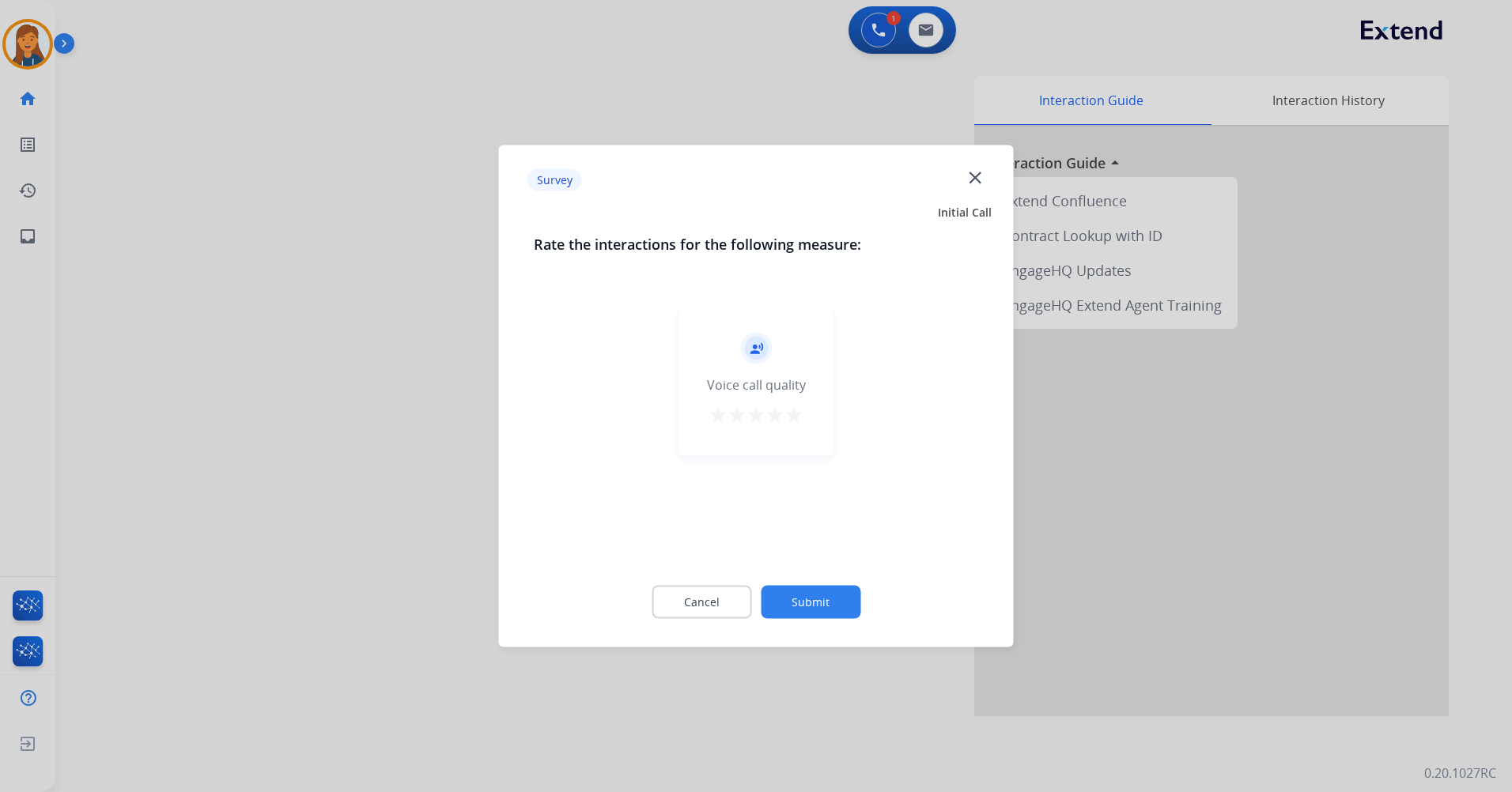
click at [792, 413] on mat-icon "star" at bounding box center [793, 415] width 19 height 19
drag, startPoint x: 813, startPoint y: 574, endPoint x: 818, endPoint y: 597, distance: 23.5
click at [813, 575] on div "Cancel Submit" at bounding box center [756, 603] width 445 height 72
click at [819, 600] on button "Submit" at bounding box center [810, 602] width 100 height 33
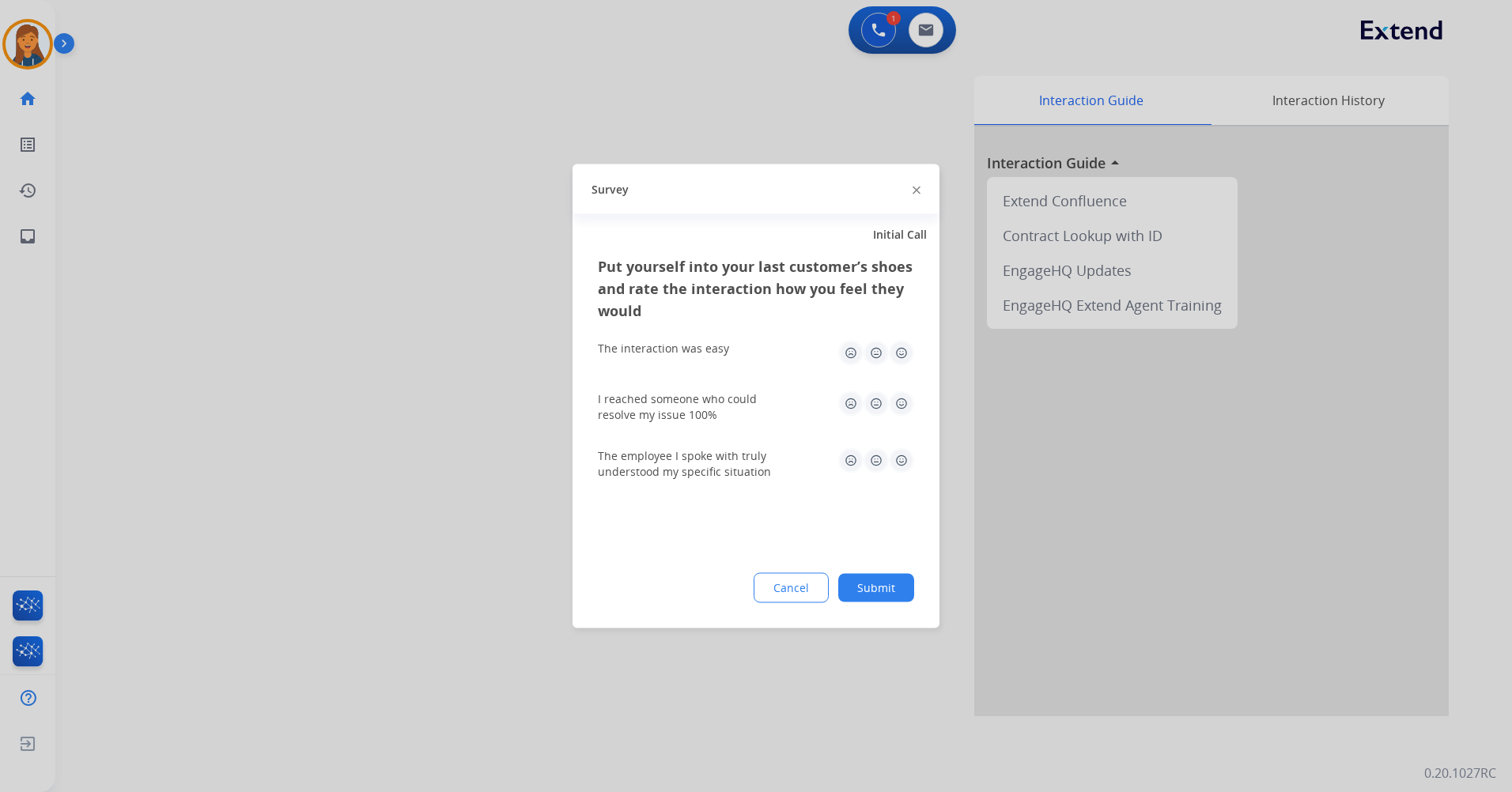
click at [903, 360] on img at bounding box center [901, 354] width 25 height 25
click at [902, 395] on img at bounding box center [901, 404] width 25 height 25
click at [904, 456] on img at bounding box center [901, 461] width 25 height 25
click at [869, 607] on div "Put yourself into your last customer’s shoes and rate the interaction how you f…" at bounding box center [755, 442] width 367 height 374
click at [874, 589] on button "Submit" at bounding box center [876, 588] width 76 height 28
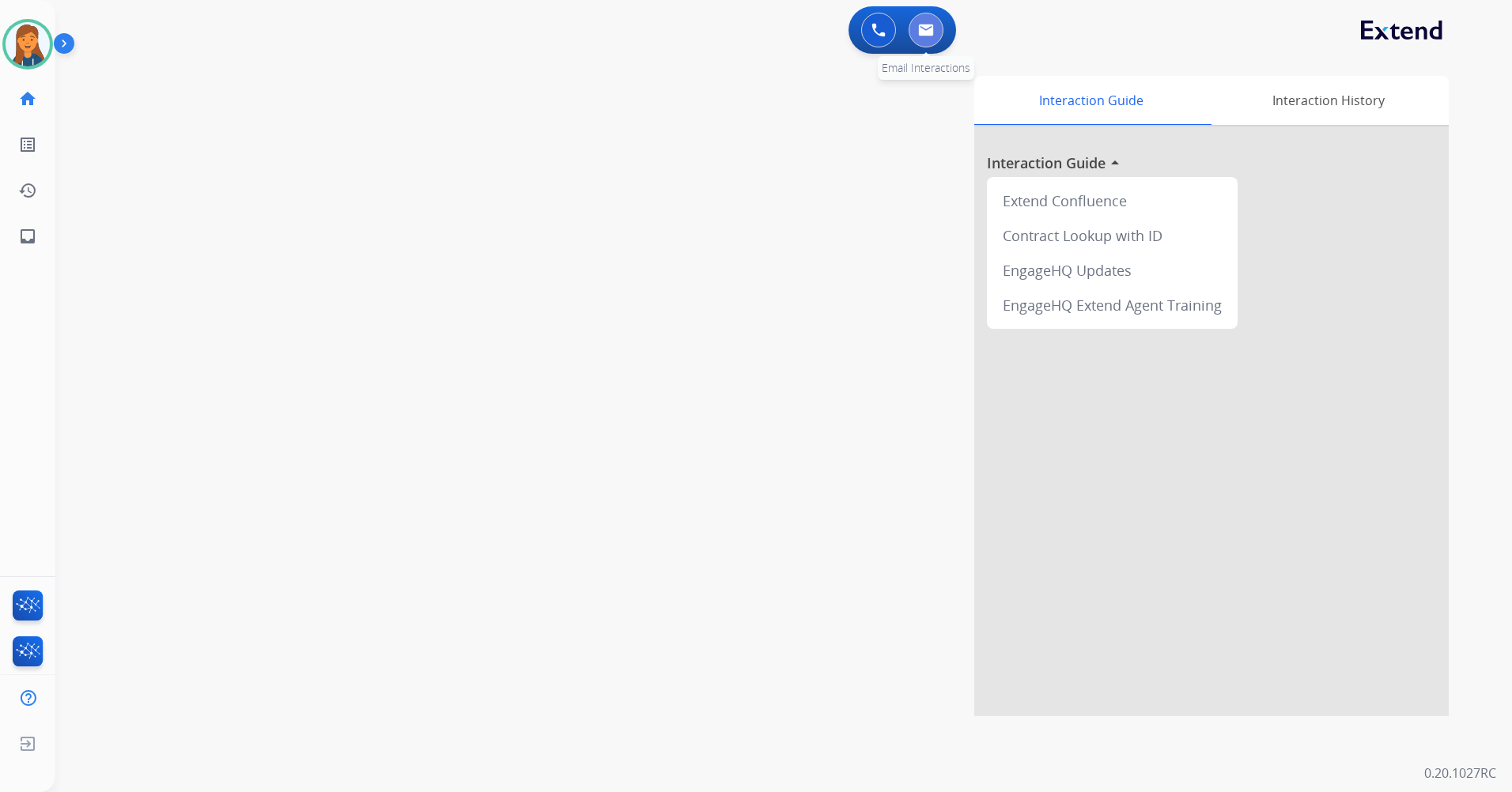
click at [922, 42] on button at bounding box center [926, 30] width 35 height 35
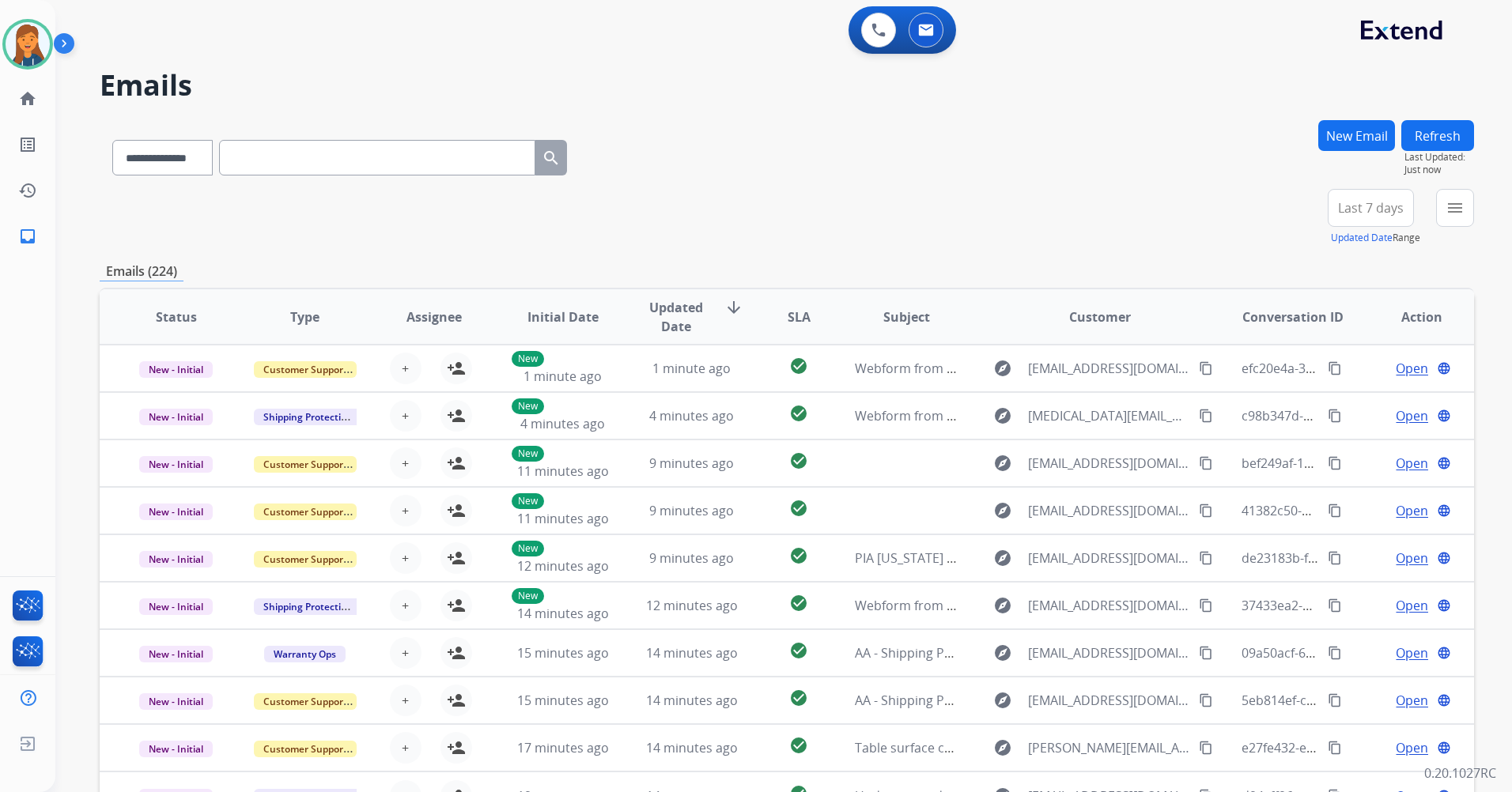
click at [1400, 197] on button "Last 7 days" at bounding box center [1371, 208] width 86 height 38
click at [1335, 398] on div "Last 90 days" at bounding box center [1365, 400] width 87 height 24
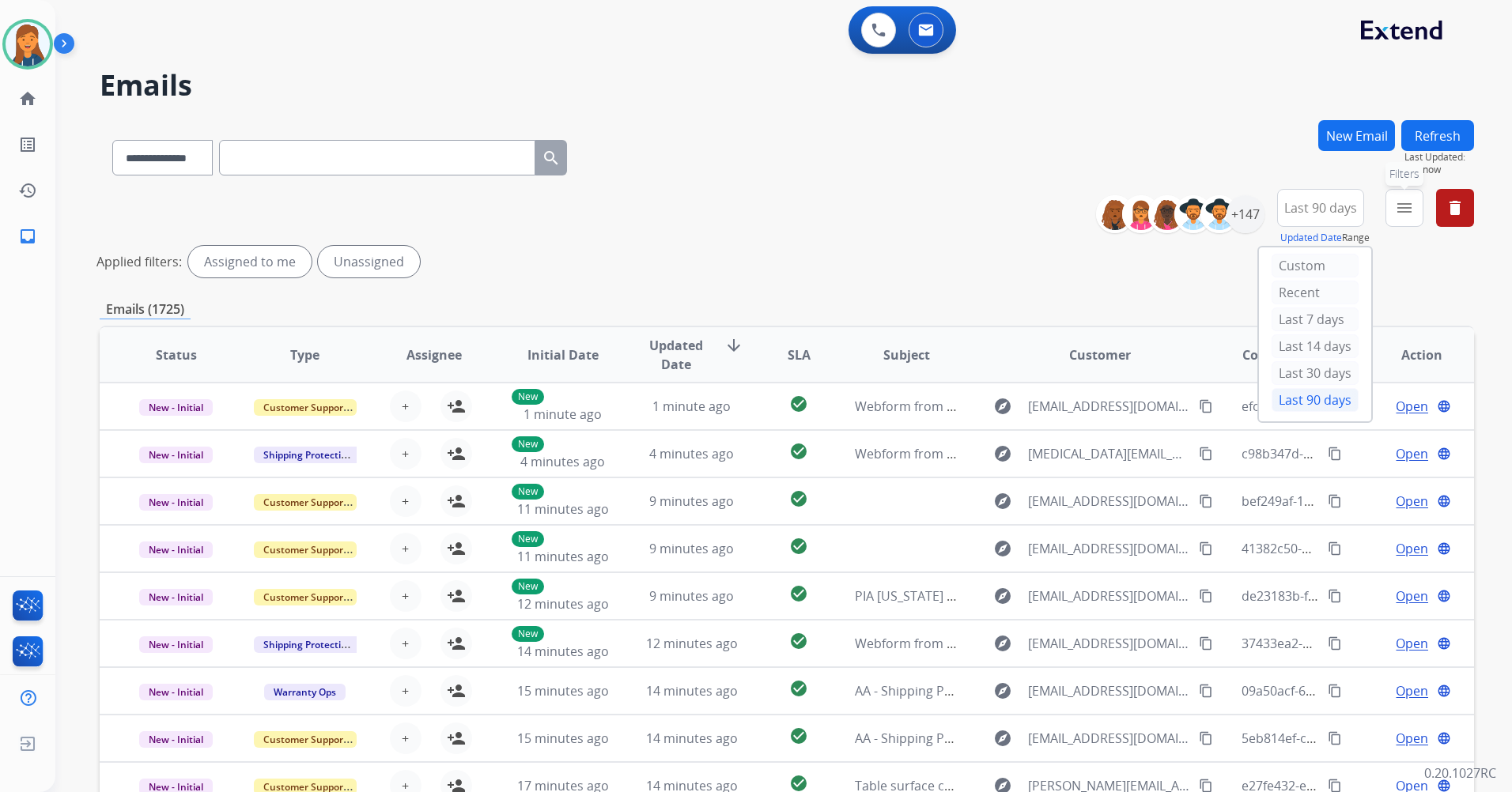
click at [1387, 217] on button "menu Filters" at bounding box center [1404, 208] width 38 height 38
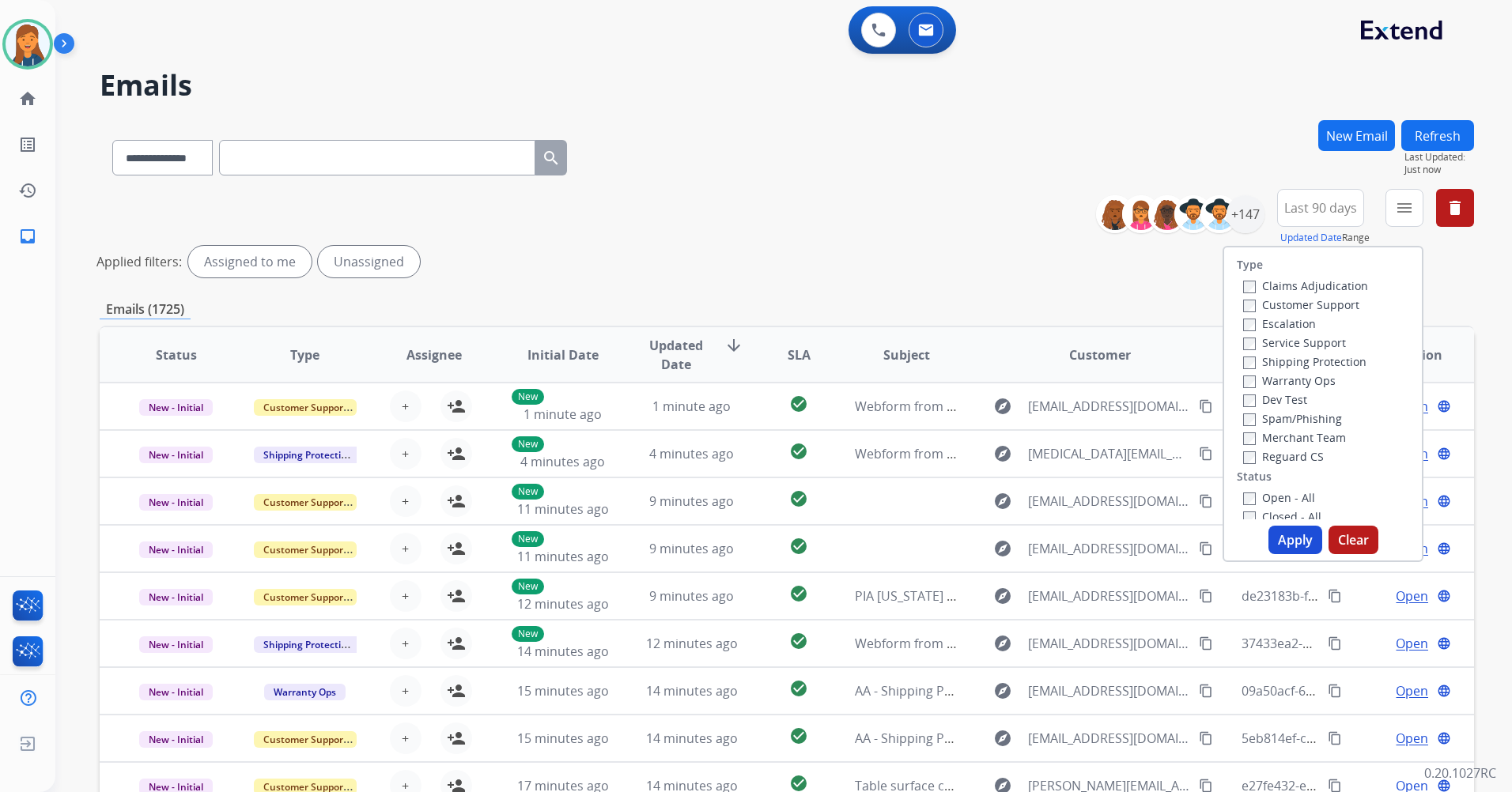
click at [1262, 305] on label "Customer Support" at bounding box center [1301, 304] width 116 height 15
click at [1272, 362] on label "Shipping Protection" at bounding box center [1304, 362] width 123 height 15
click at [1262, 501] on label "Open - All" at bounding box center [1278, 497] width 72 height 15
click at [1282, 545] on button "Apply" at bounding box center [1295, 540] width 54 height 28
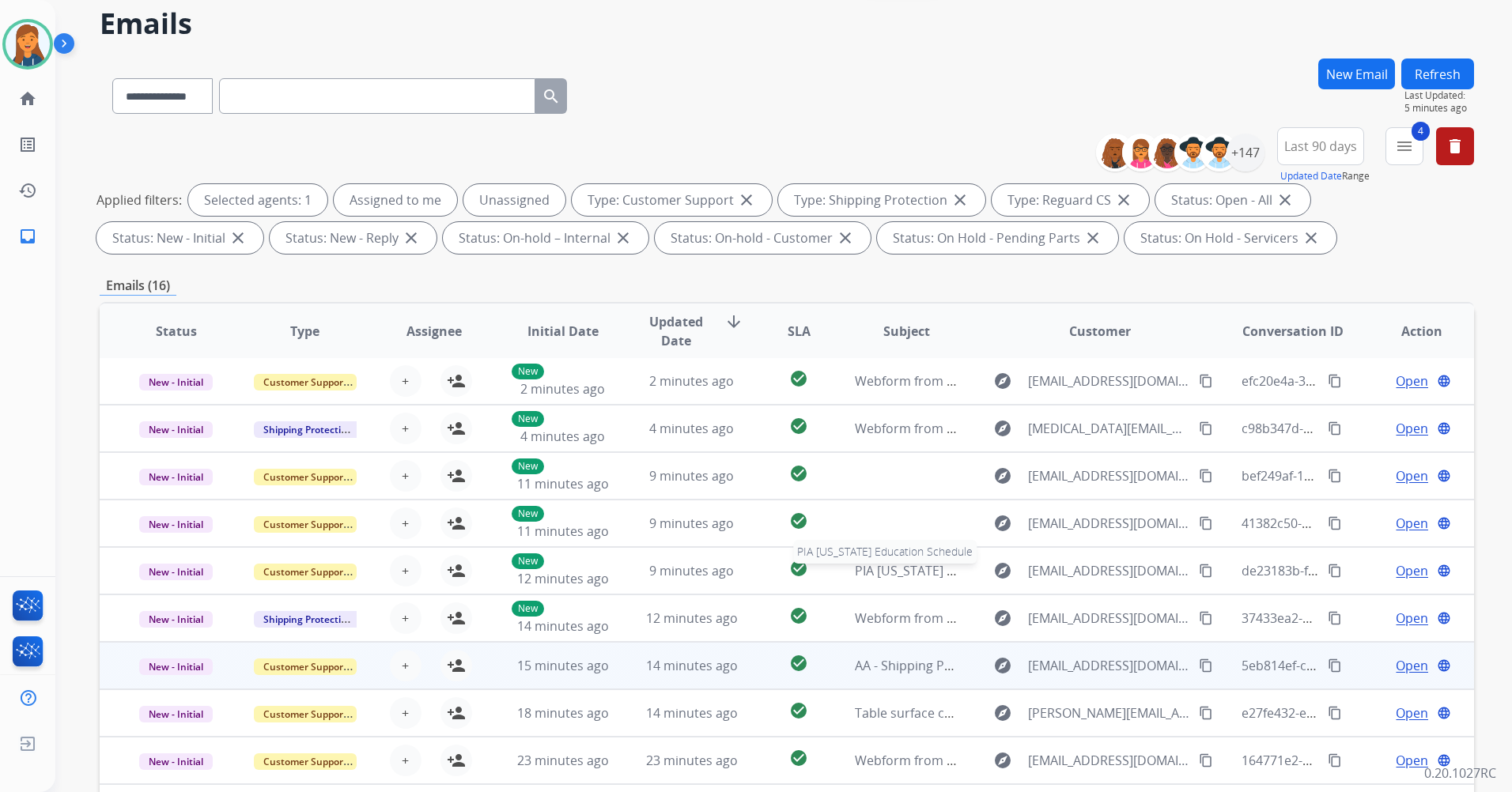
scroll to position [158, 0]
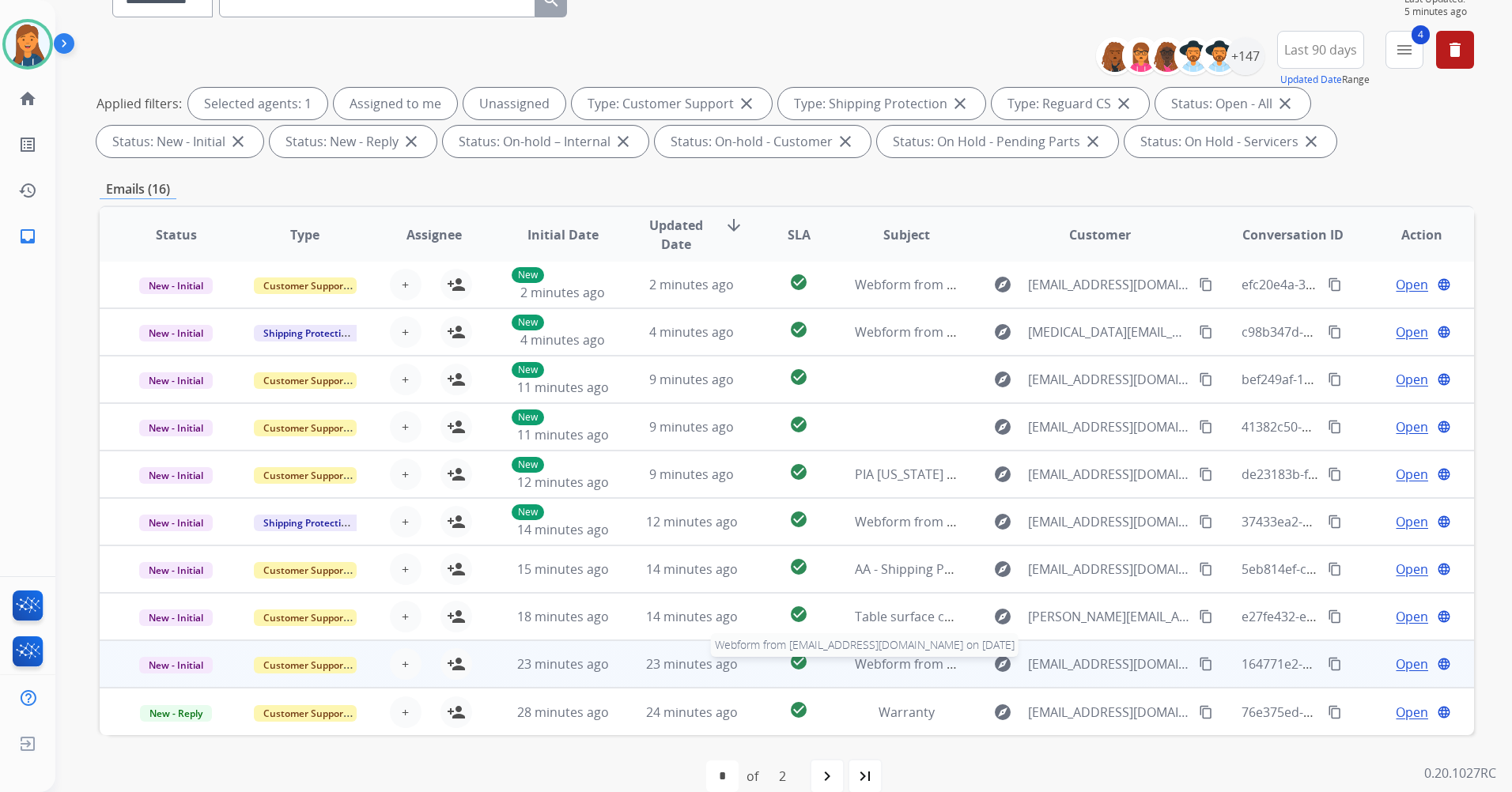
click at [890, 664] on span "Webform from [EMAIL_ADDRESS][DOMAIN_NAME] on [DATE]" at bounding box center [1034, 664] width 358 height 17
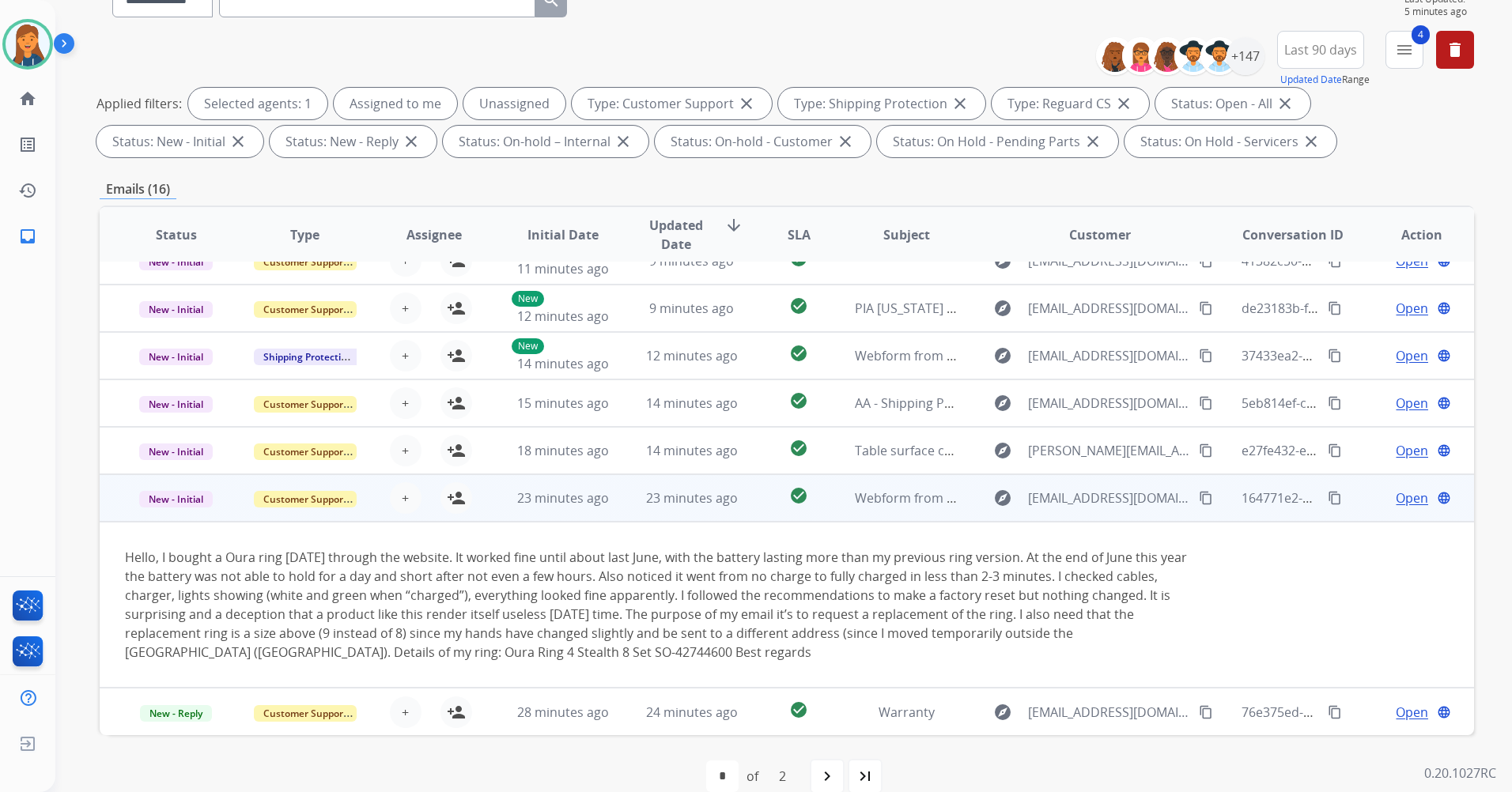
scroll to position [184, 0]
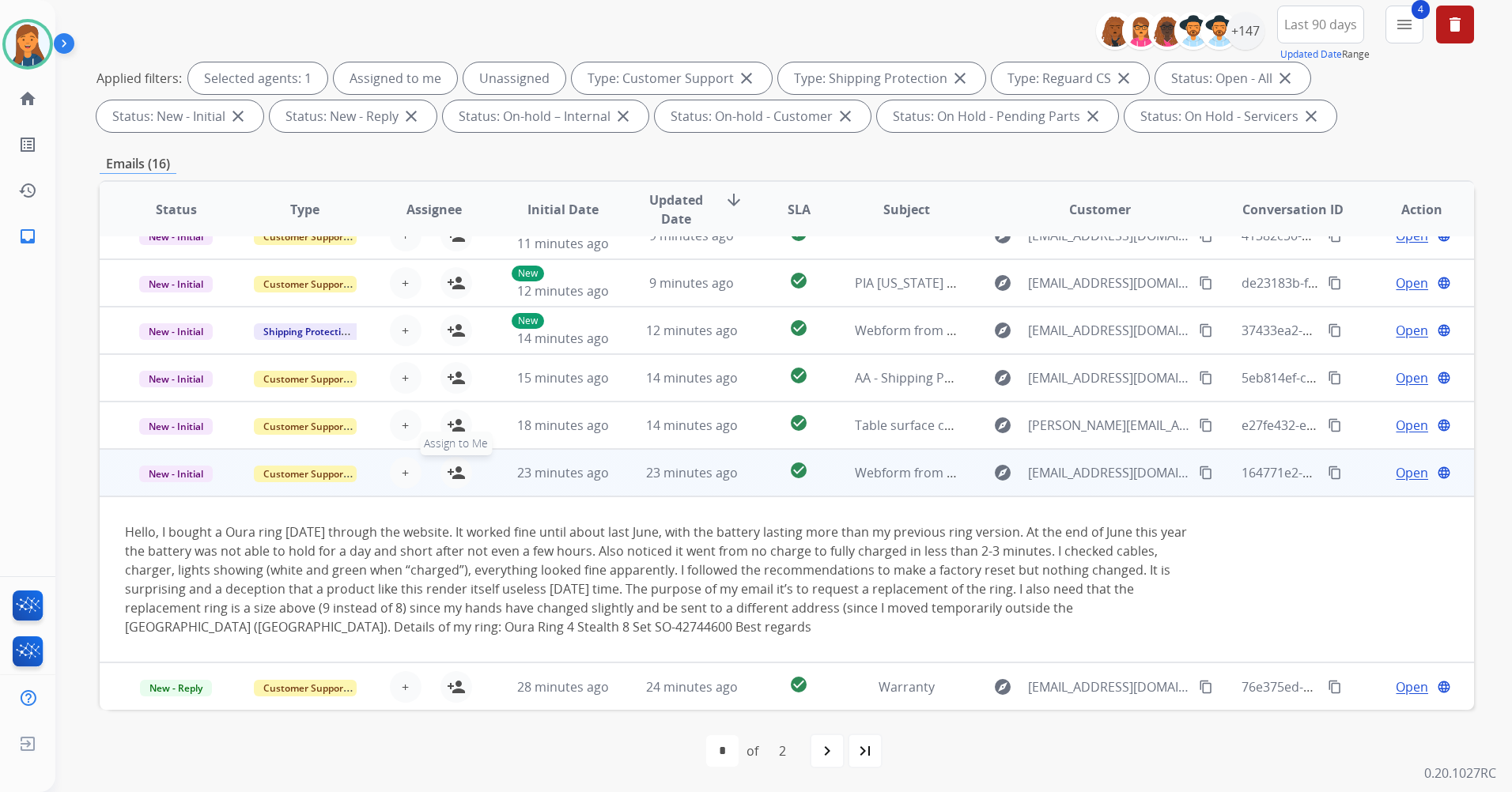
click at [455, 468] on mat-icon "person_add" at bounding box center [456, 473] width 19 height 19
click at [1399, 471] on span "Open" at bounding box center [1411, 473] width 32 height 19
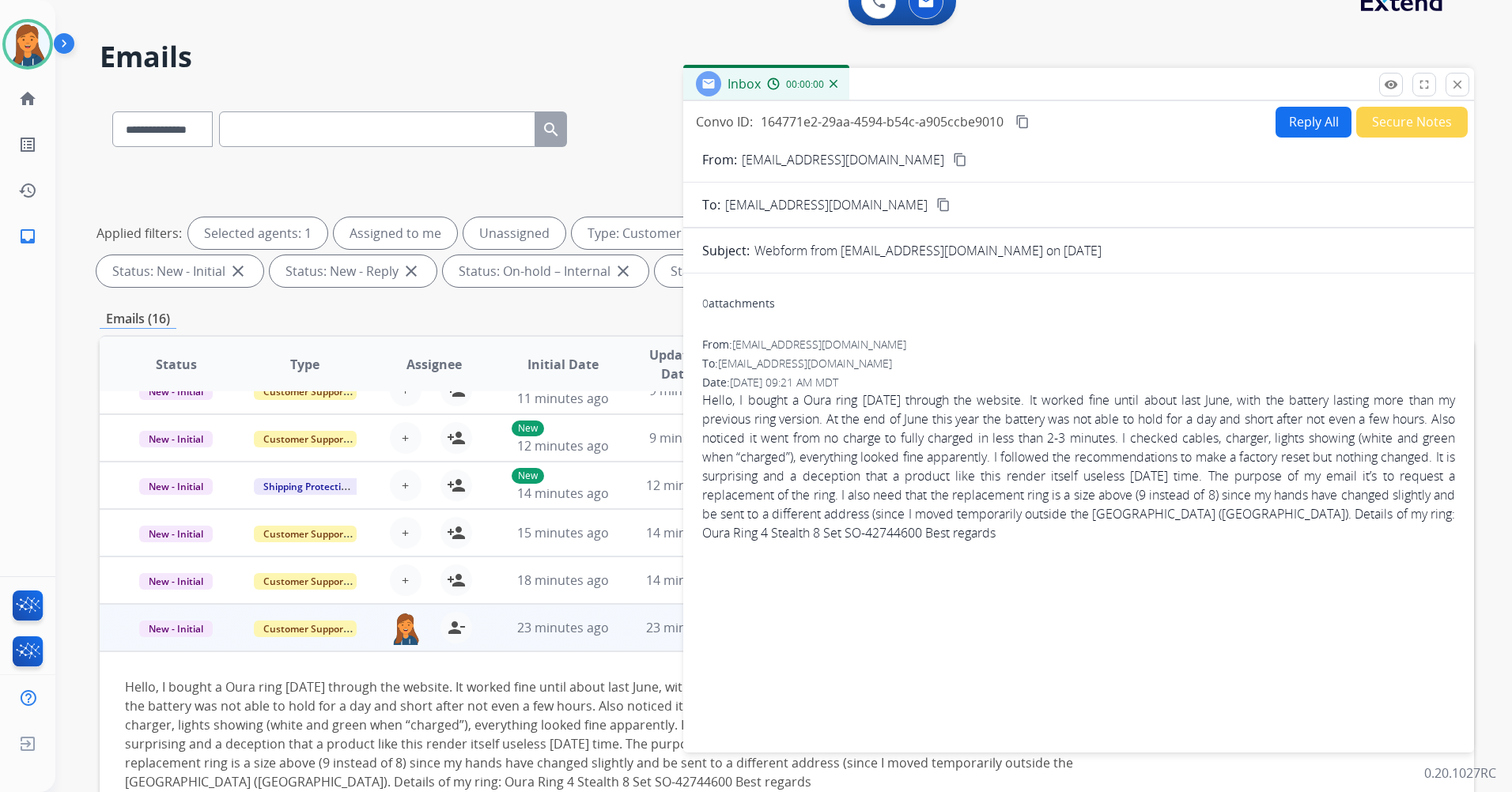
scroll to position [0, 0]
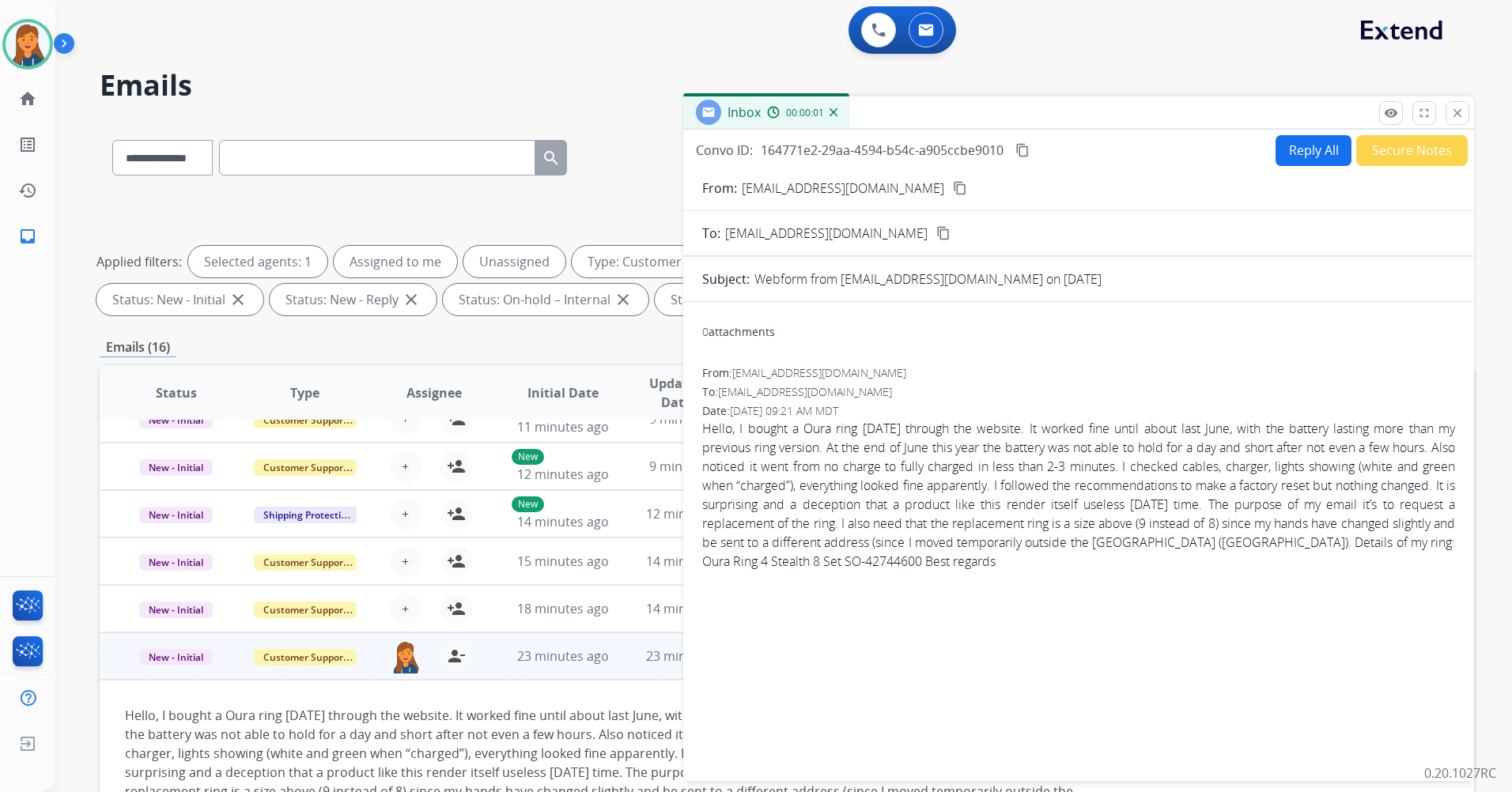
click at [952, 188] on mat-icon "content_copy" at bounding box center [959, 188] width 14 height 14
click at [1294, 150] on button "Reply All" at bounding box center [1312, 151] width 76 height 31
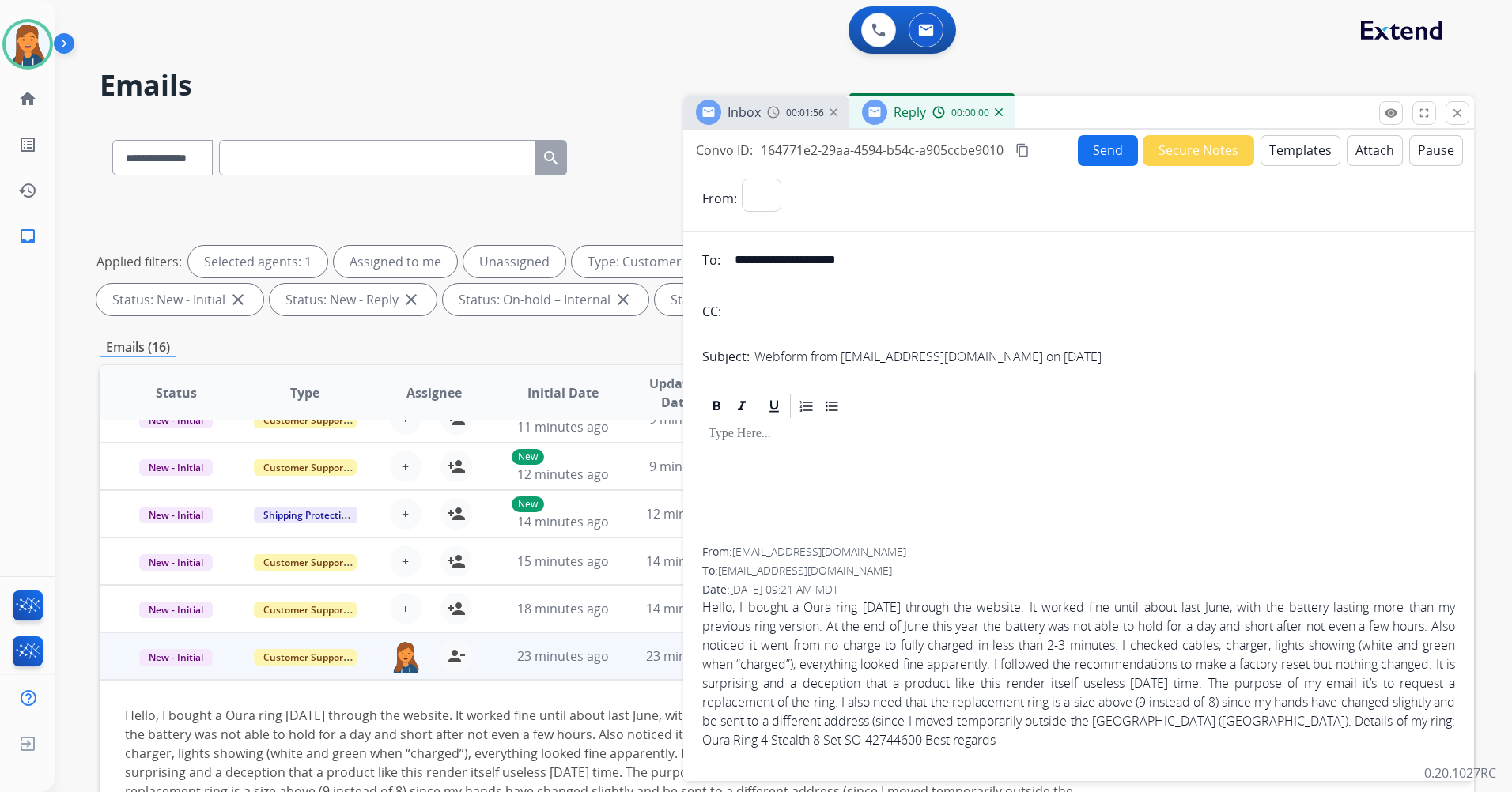
select select "**********"
click at [1308, 152] on button "Templates" at bounding box center [1300, 151] width 80 height 31
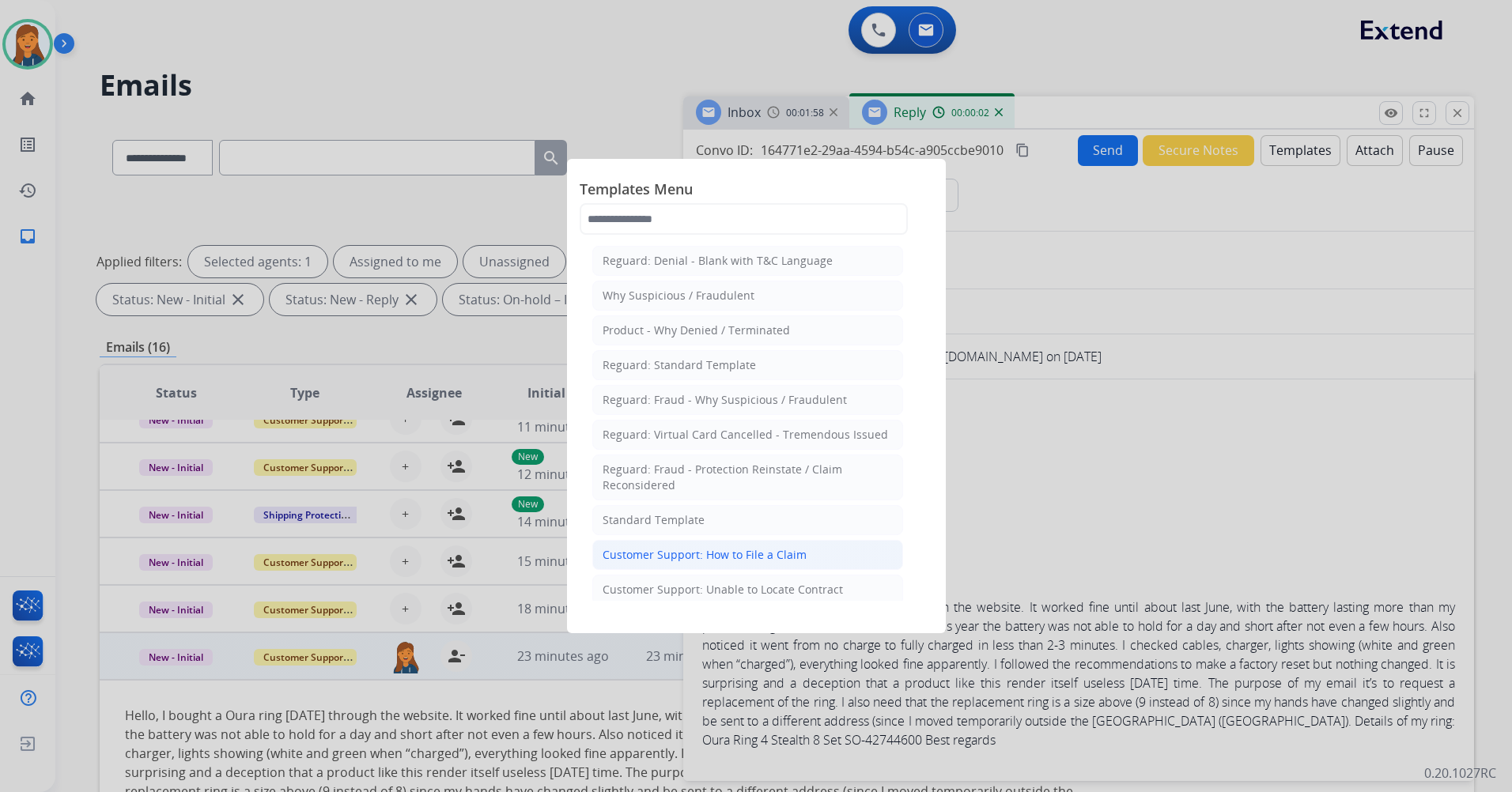
click at [700, 556] on div "Customer Support: How to File a Claim" at bounding box center [704, 555] width 204 height 16
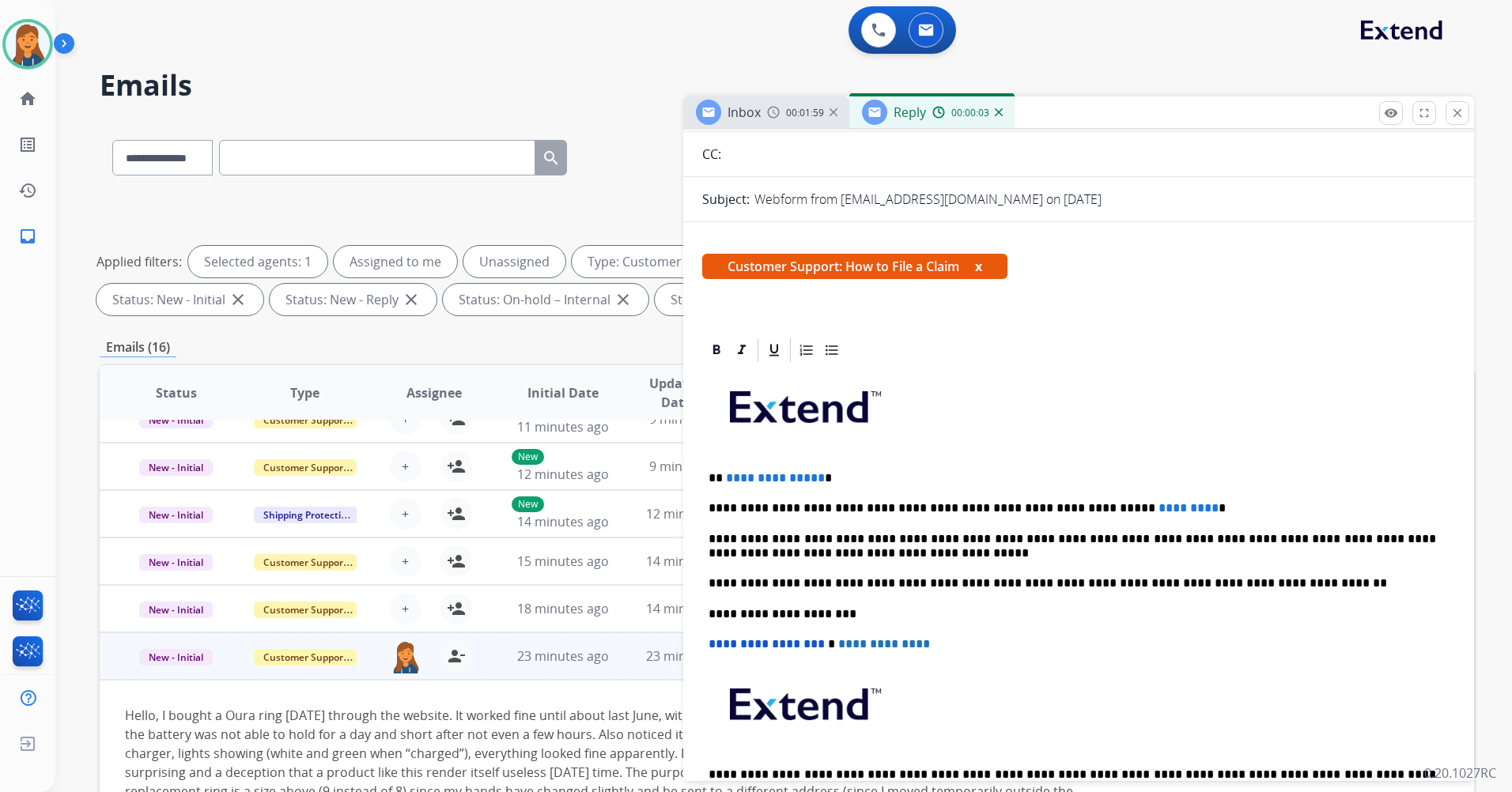
scroll to position [158, 0]
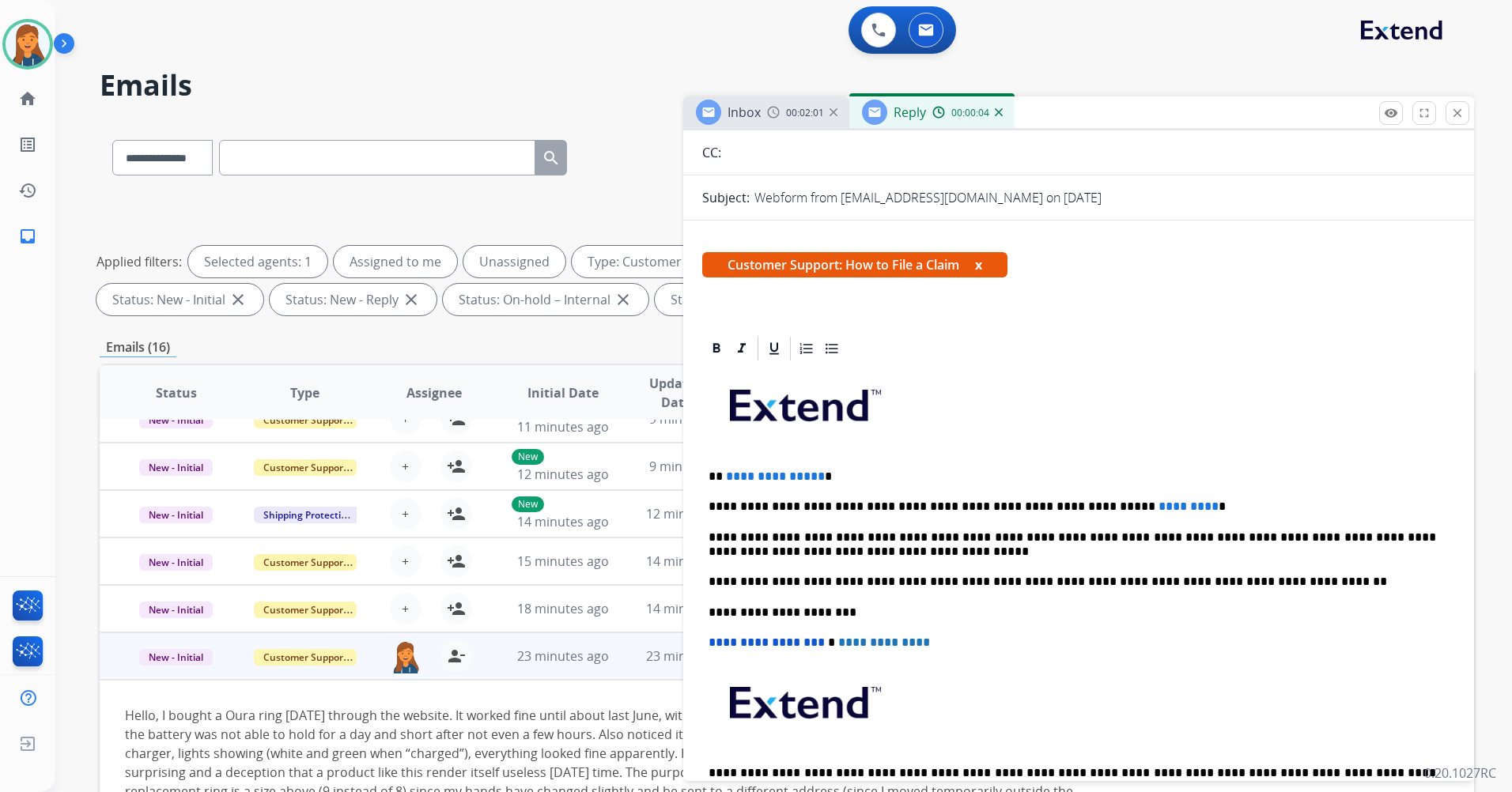
click at [812, 478] on span "**********" at bounding box center [775, 477] width 99 height 12
click at [1159, 512] on span "*********" at bounding box center [1188, 507] width 60 height 12
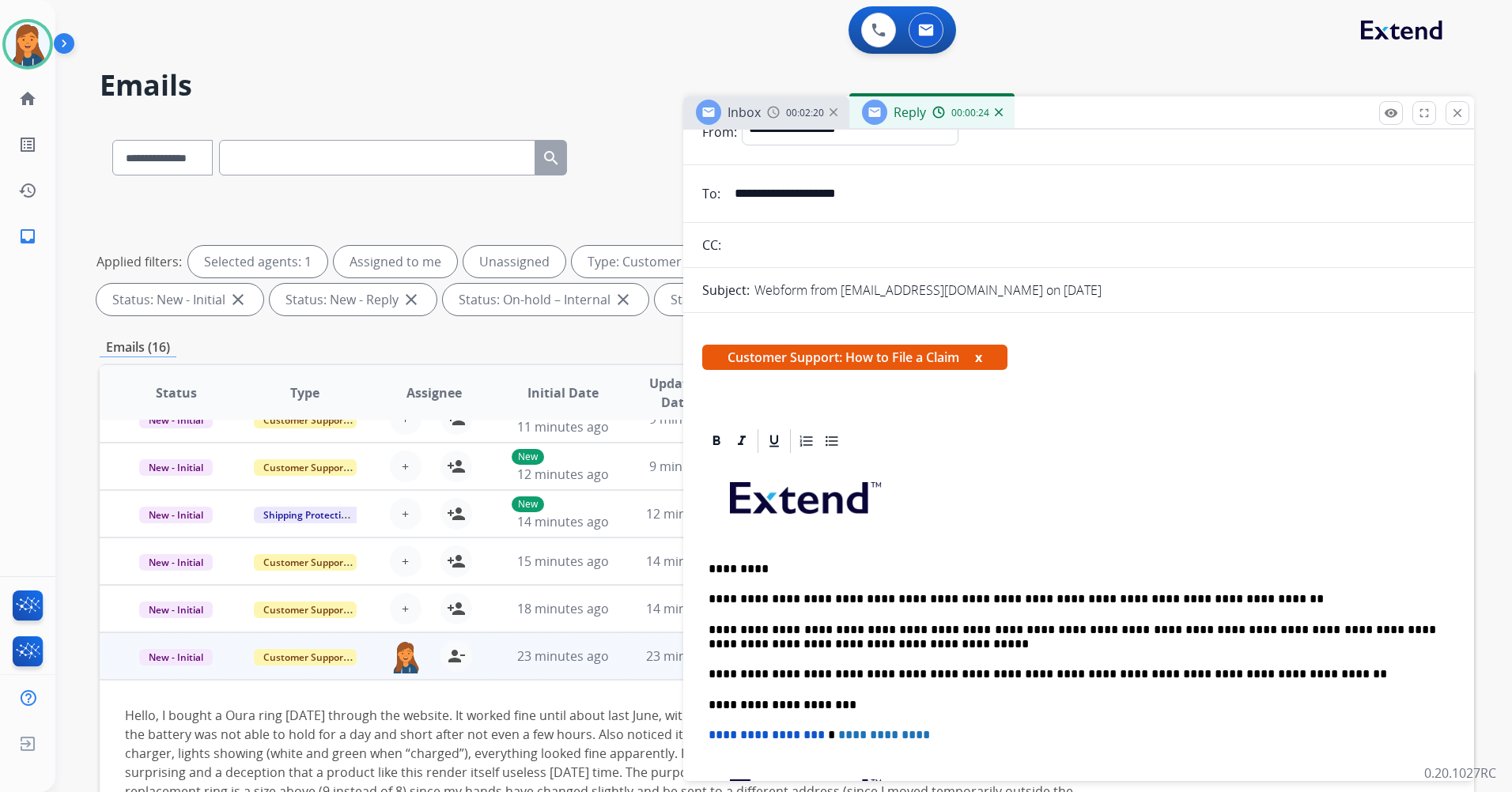
scroll to position [0, 0]
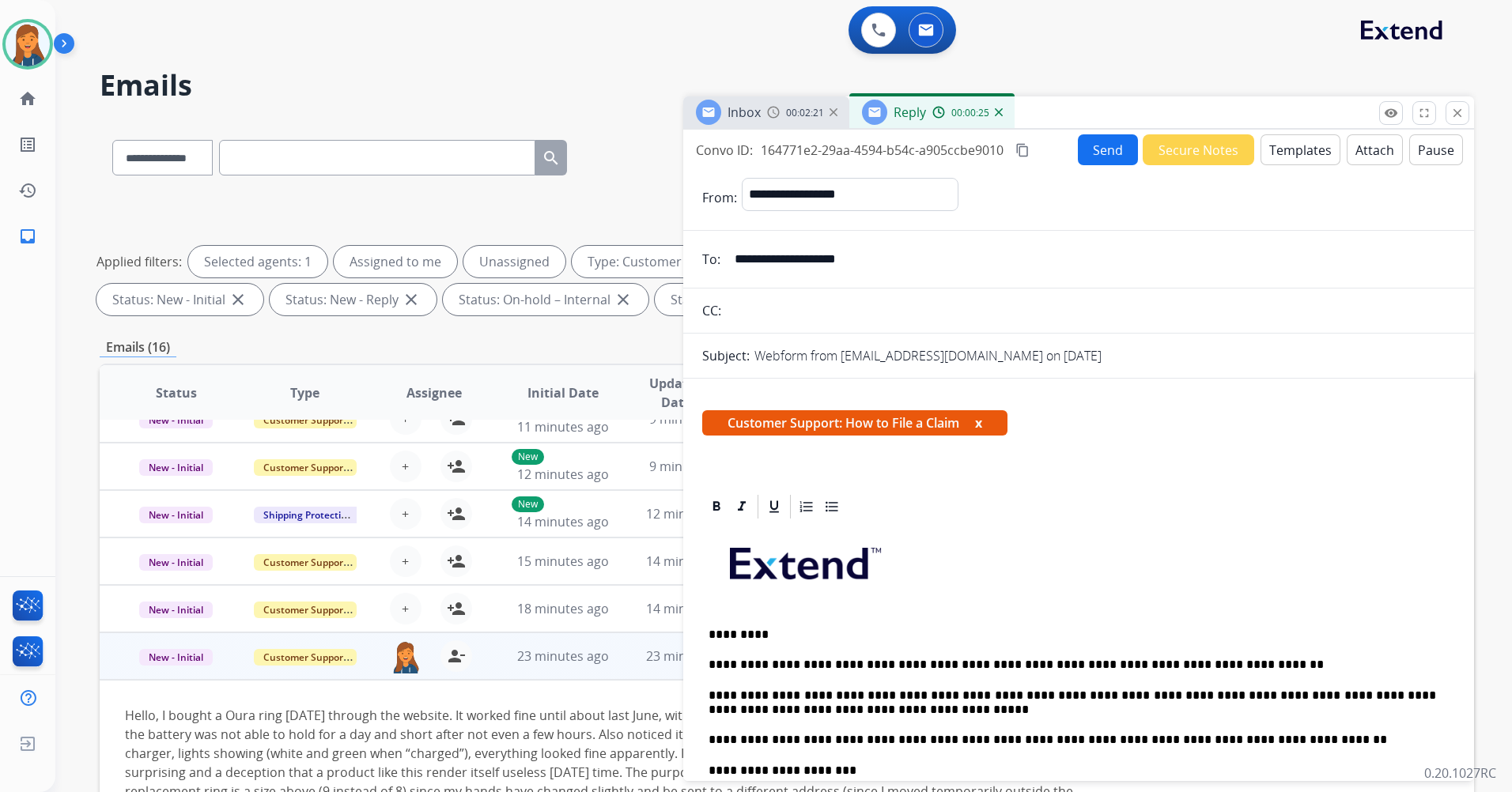
click at [1024, 156] on button "content_copy" at bounding box center [1022, 150] width 19 height 19
click at [1078, 164] on div "Send Secure Notes Templates Attach Pause" at bounding box center [1270, 150] width 385 height 31
click at [1090, 151] on button "Send" at bounding box center [1108, 150] width 60 height 31
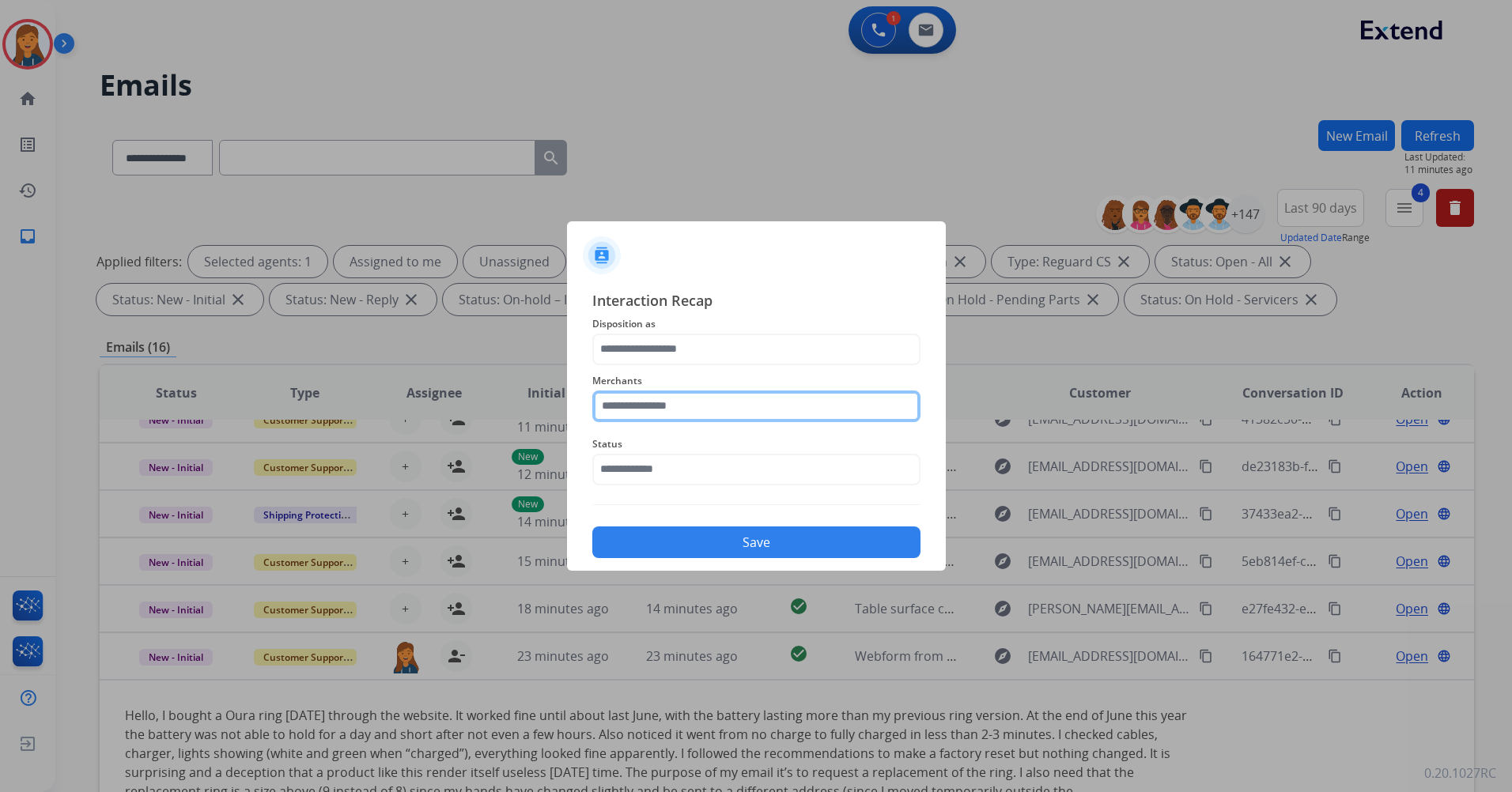
click at [753, 419] on input "text" at bounding box center [756, 407] width 328 height 32
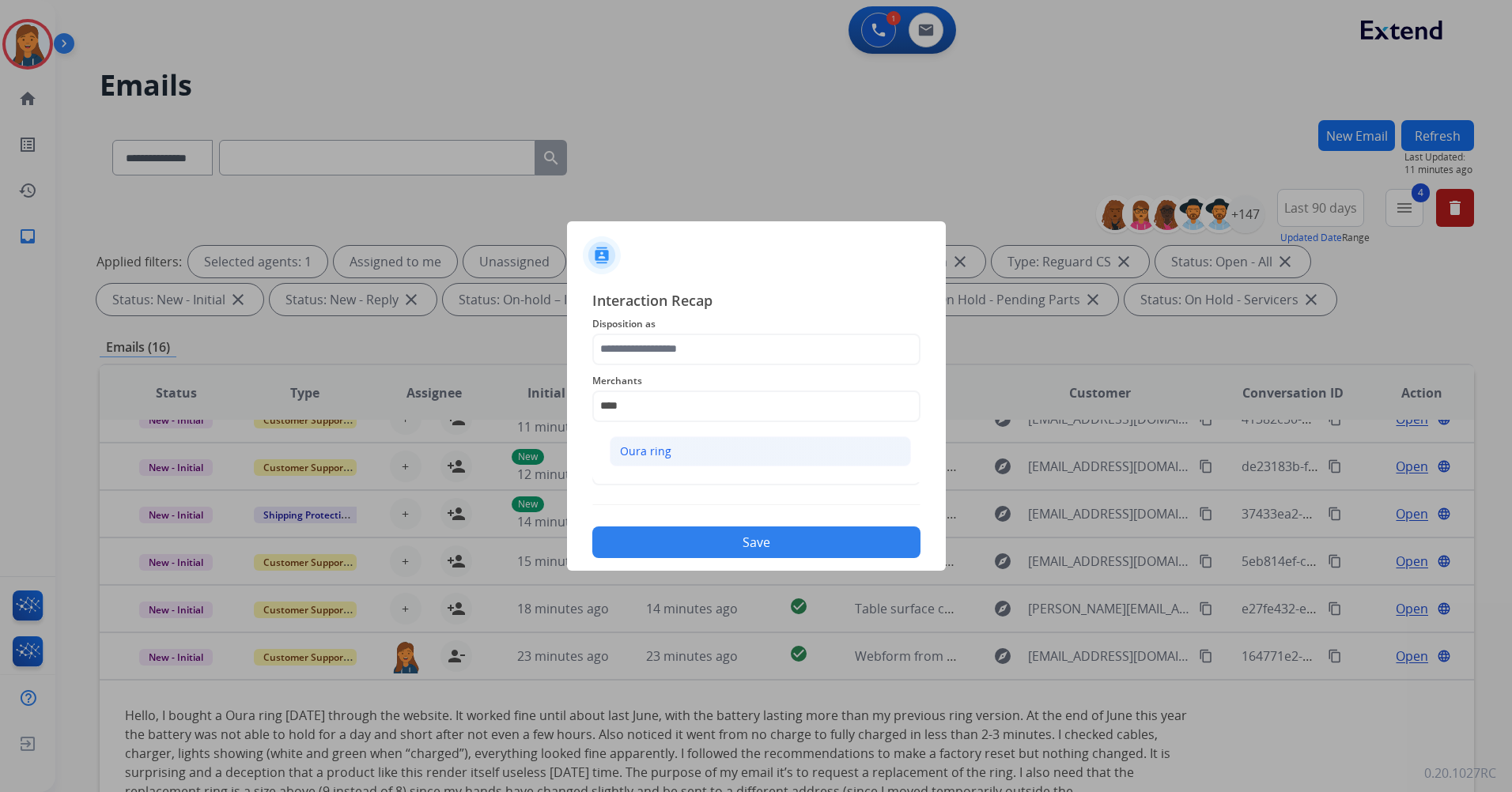
click at [748, 458] on li "Oura ring" at bounding box center [760, 452] width 301 height 30
type input "*********"
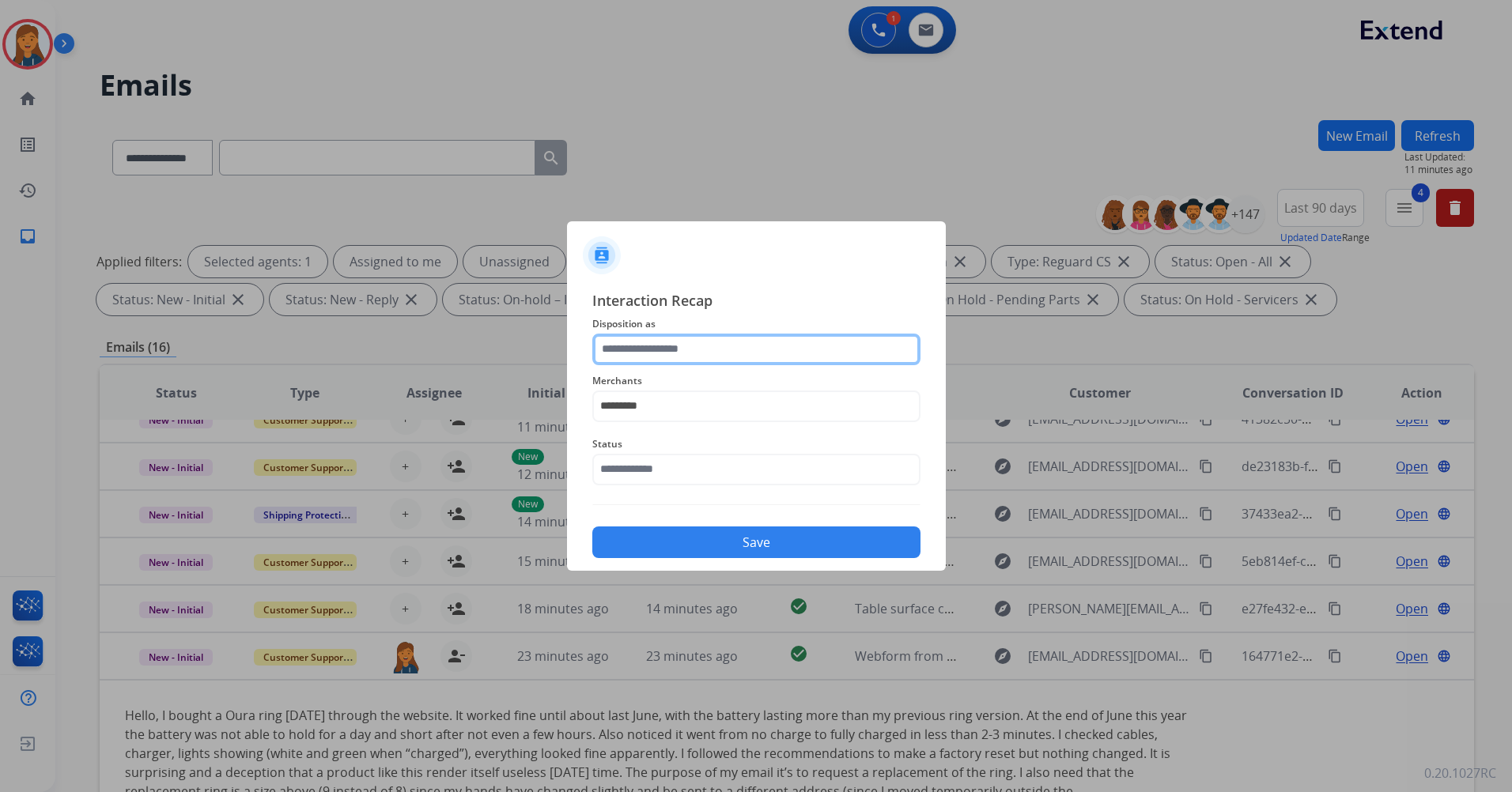
click at [734, 364] on div at bounding box center [756, 349] width 328 height 32
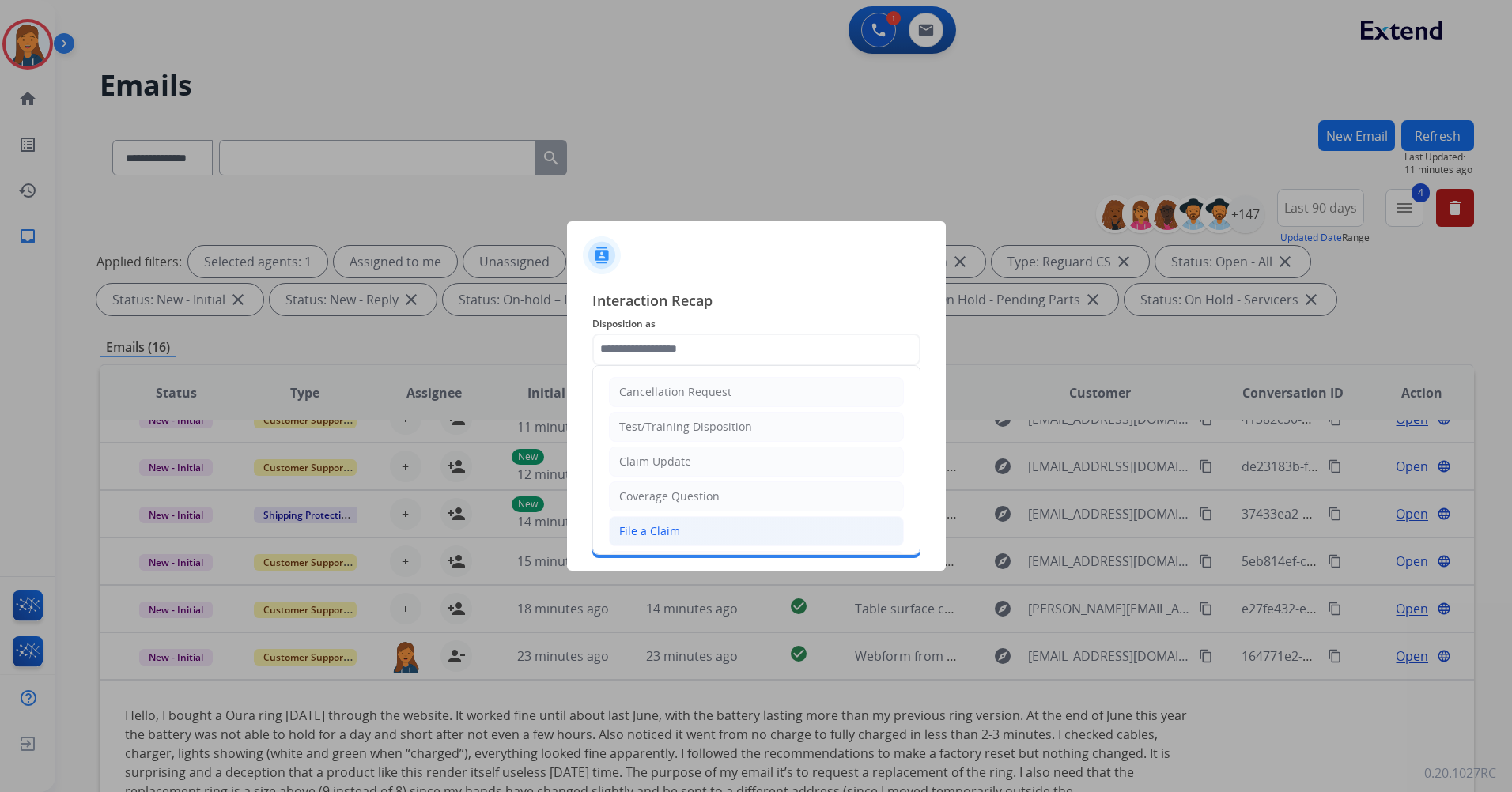
click at [652, 526] on div "File a Claim" at bounding box center [649, 531] width 61 height 16
type input "**********"
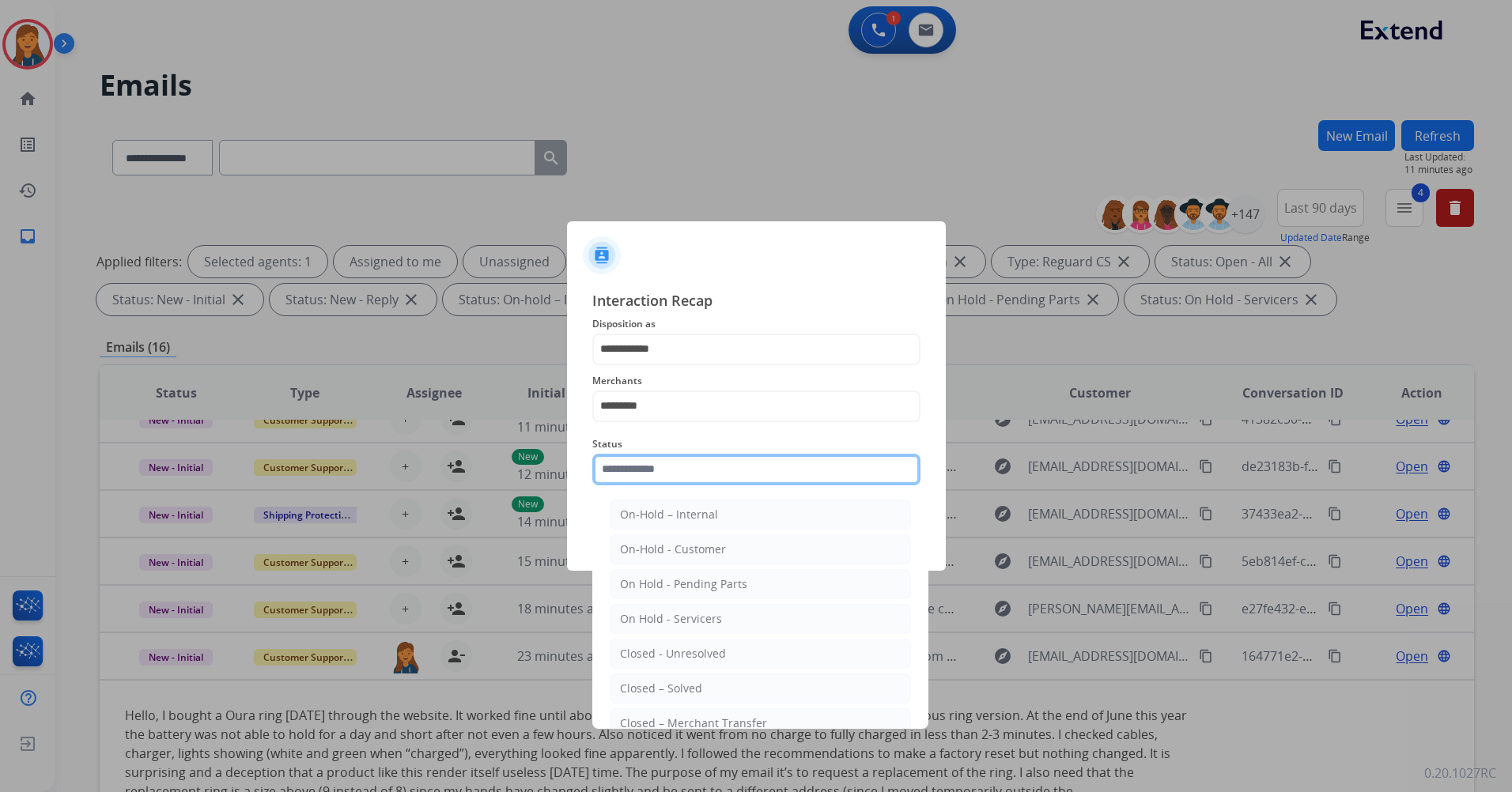
click at [663, 480] on input "text" at bounding box center [756, 470] width 328 height 32
click at [655, 692] on div "Closed – Solved" at bounding box center [660, 688] width 82 height 16
type input "**********"
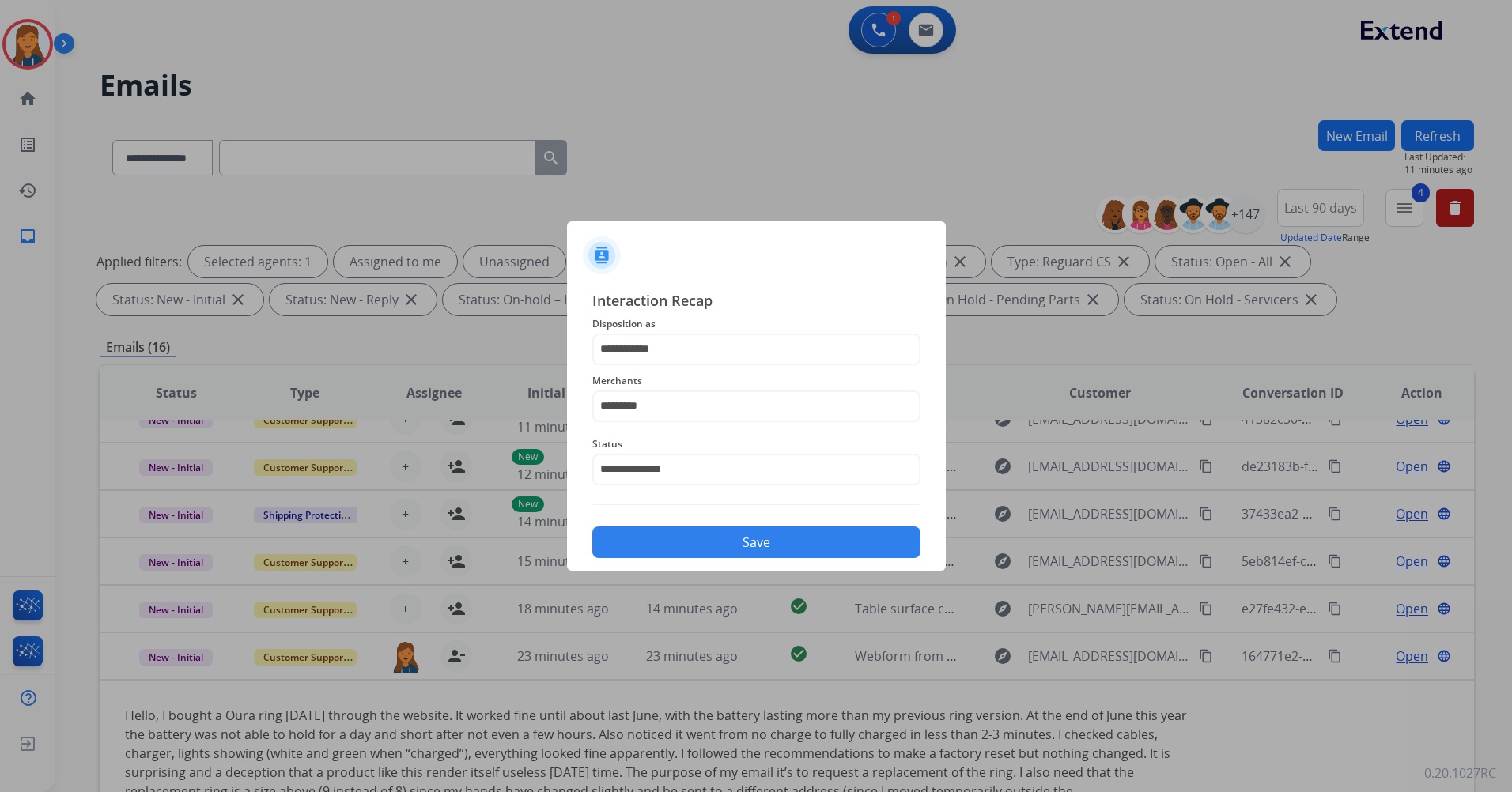
click at [716, 549] on button "Save" at bounding box center [756, 542] width 328 height 32
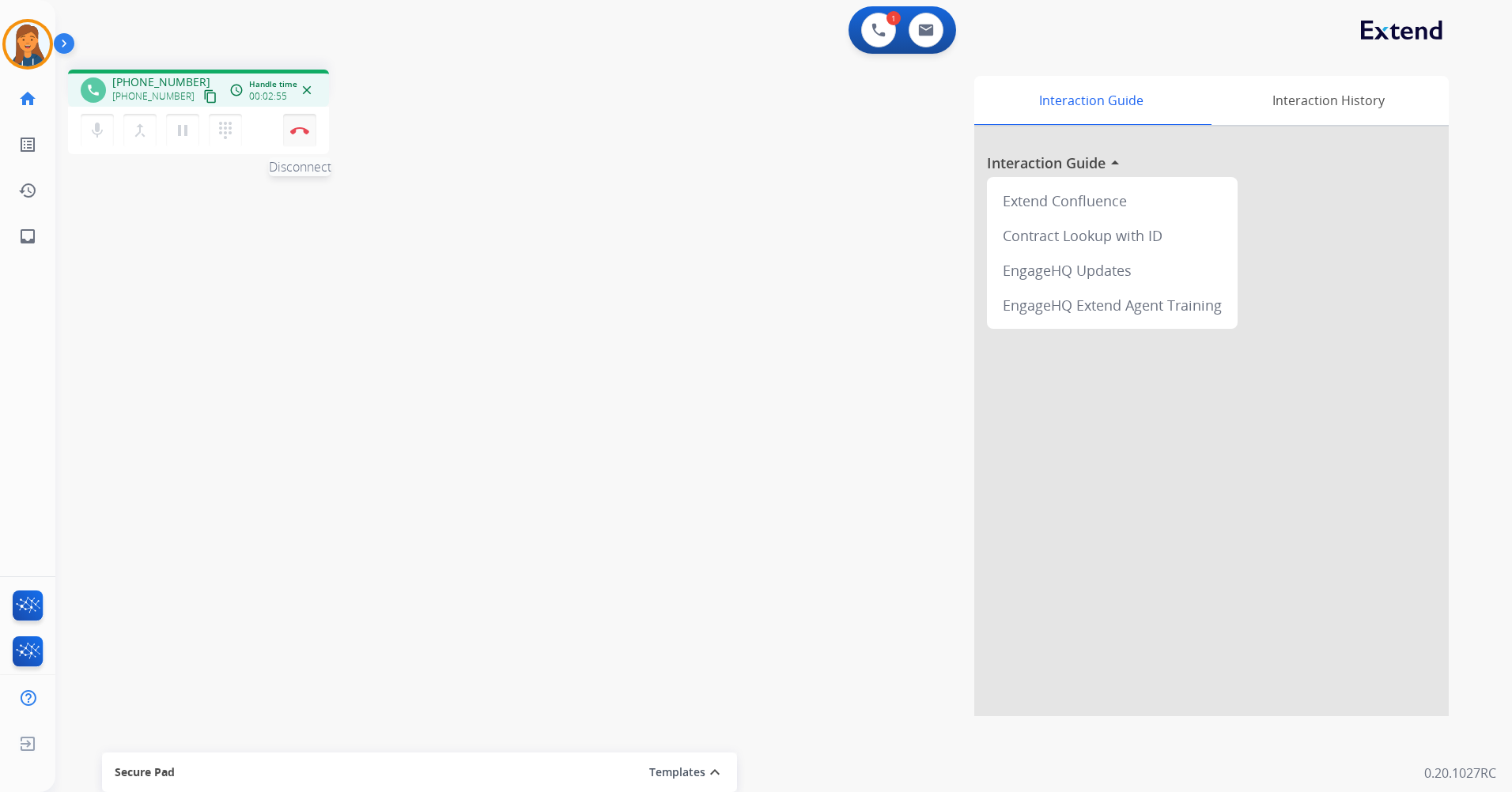
click at [303, 126] on button "Disconnect" at bounding box center [299, 131] width 33 height 33
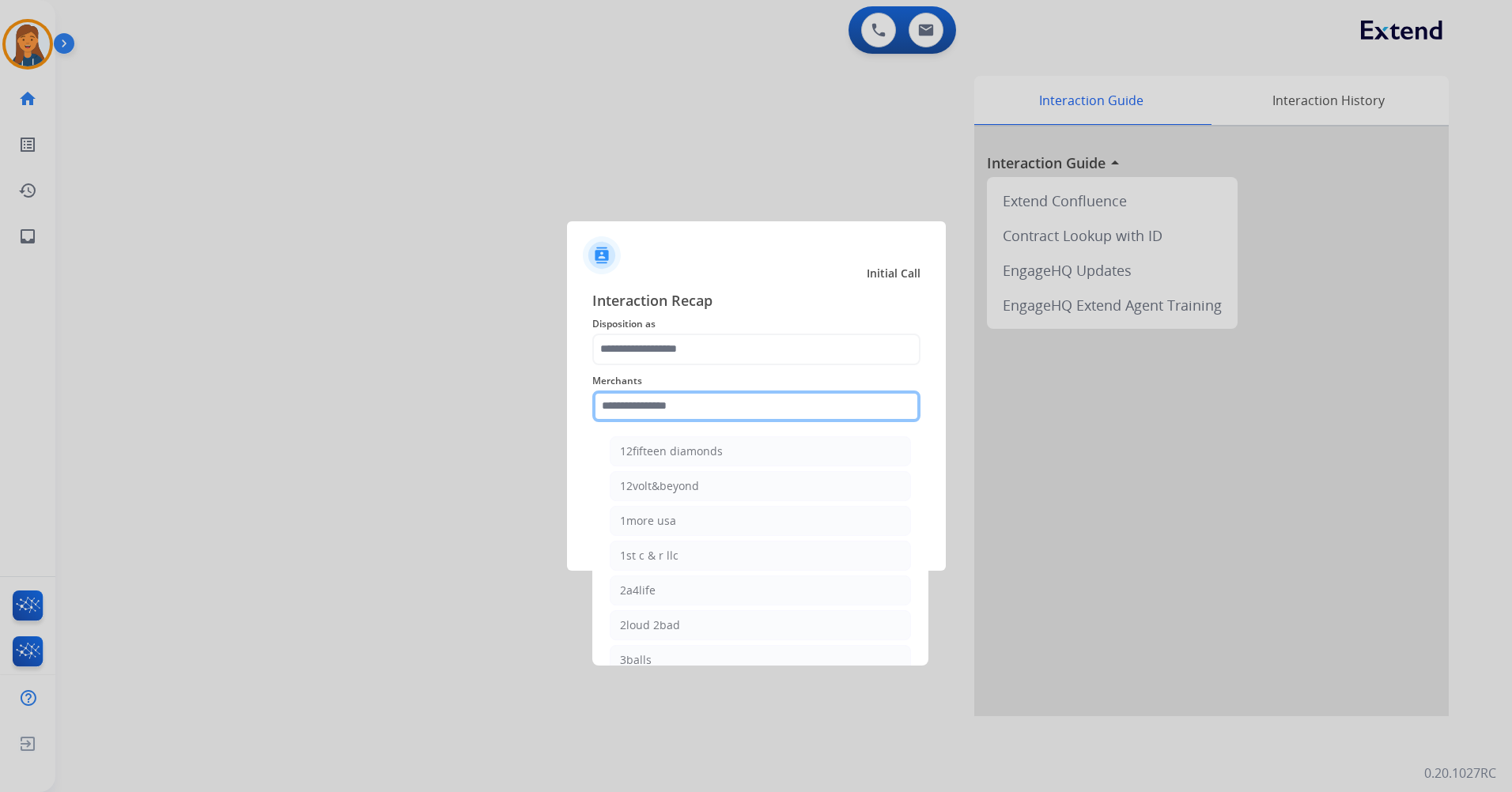
click at [626, 413] on input "text" at bounding box center [756, 407] width 328 height 32
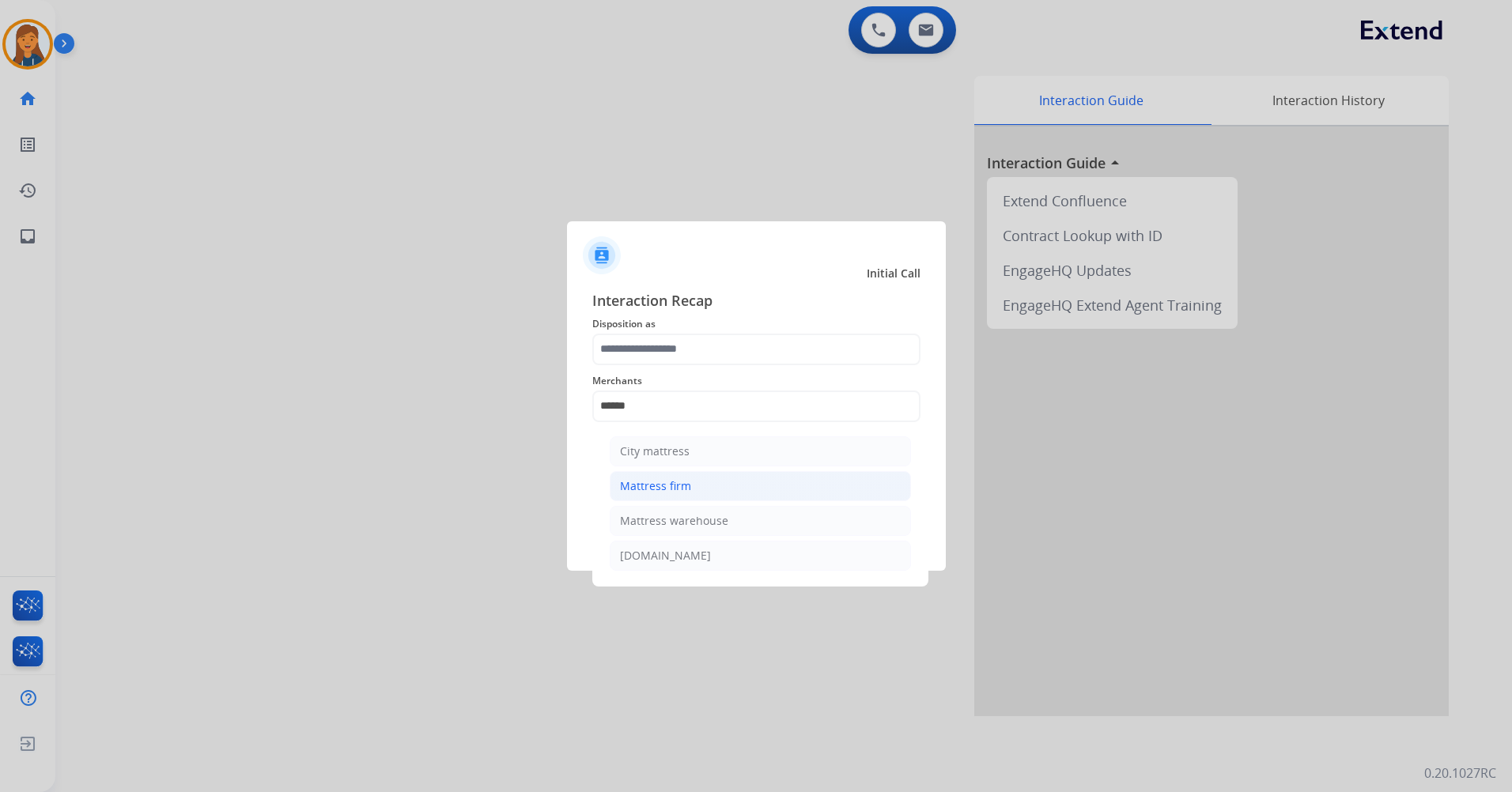
click at [645, 486] on div "Mattress firm" at bounding box center [655, 486] width 72 height 16
type input "**********"
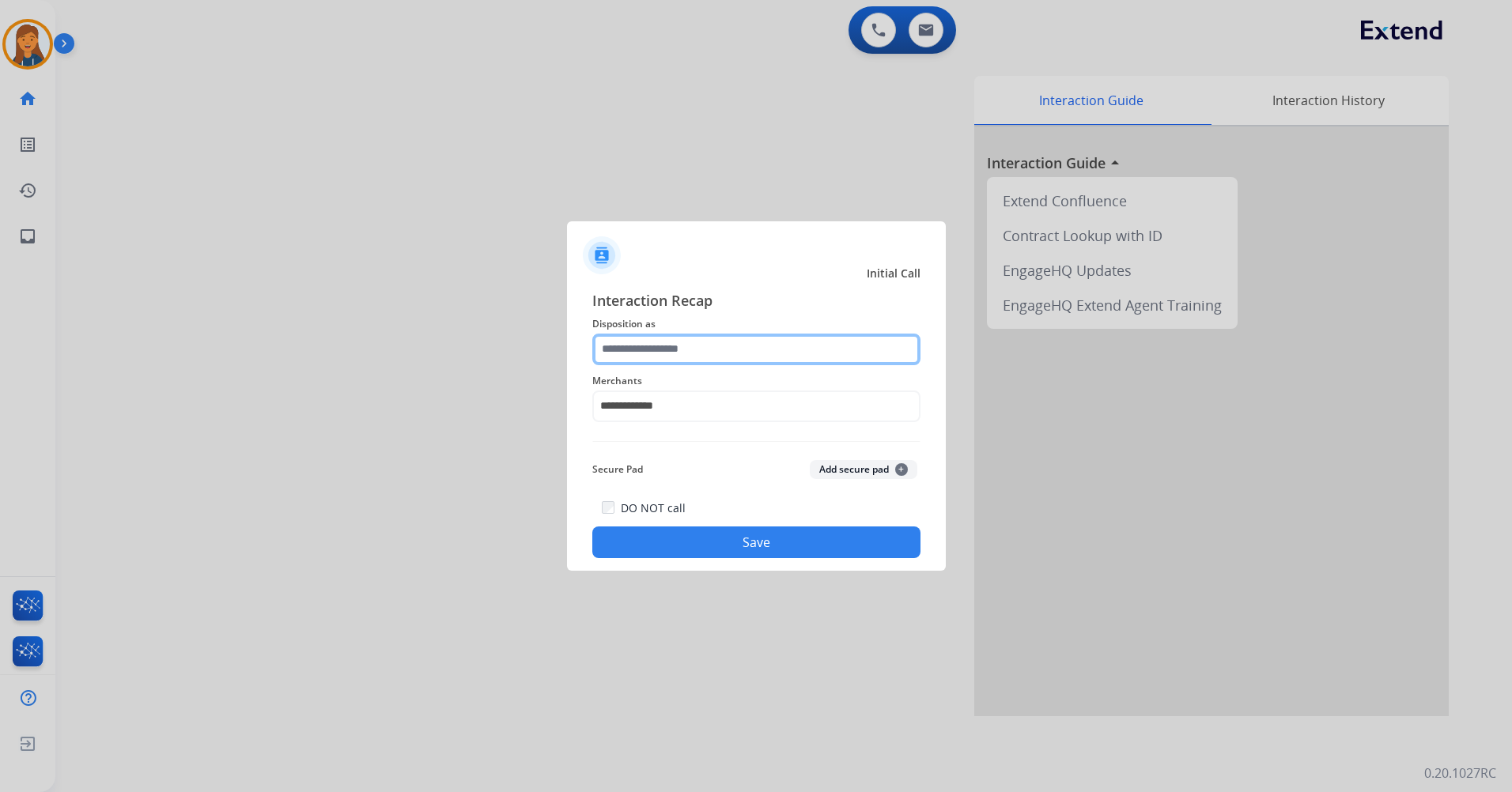
click at [670, 353] on input "text" at bounding box center [756, 349] width 328 height 32
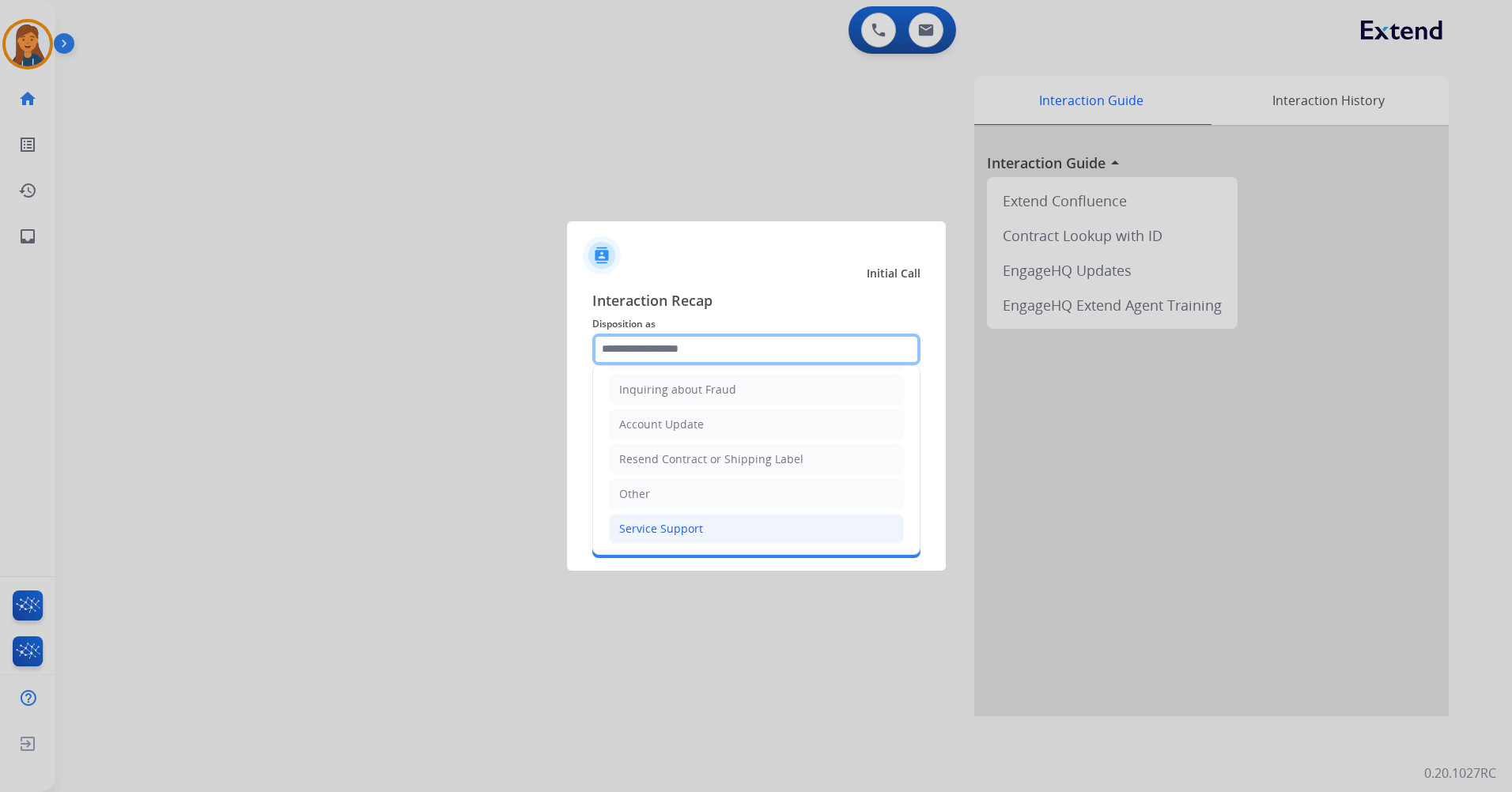
scroll to position [247, 0]
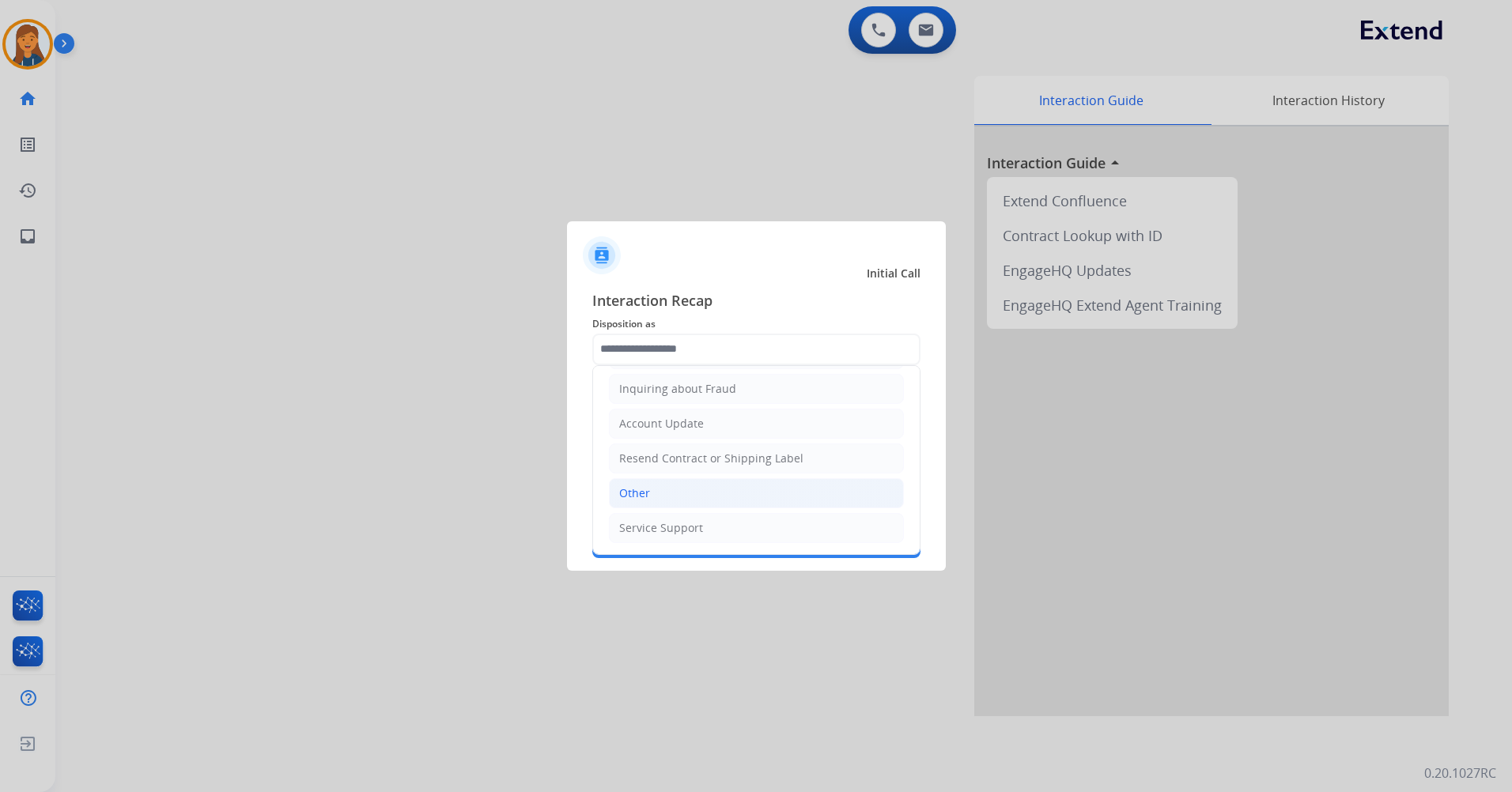
click at [644, 487] on div "Other" at bounding box center [634, 493] width 31 height 16
type input "*****"
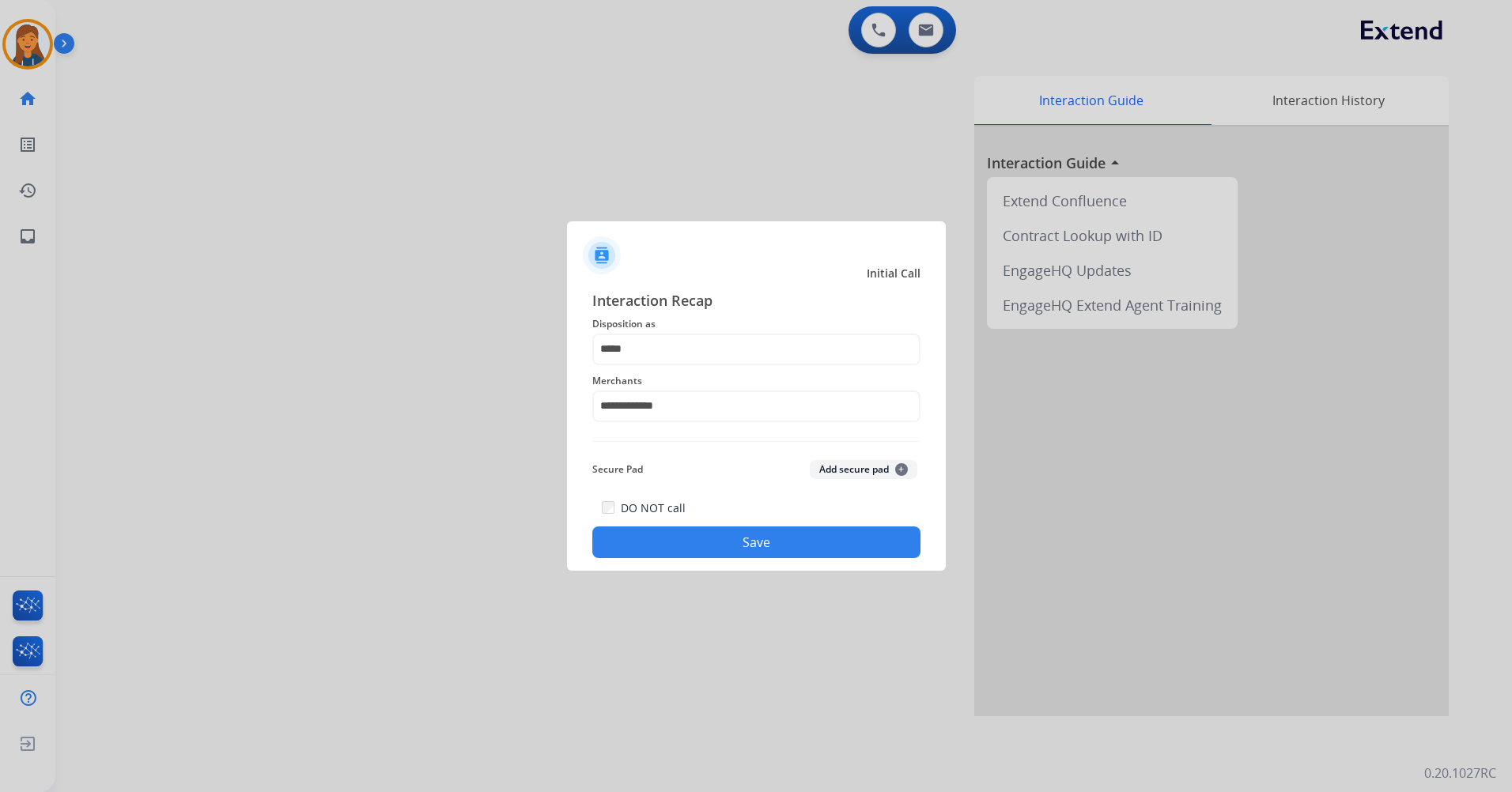
click at [661, 538] on button "Save" at bounding box center [756, 542] width 328 height 32
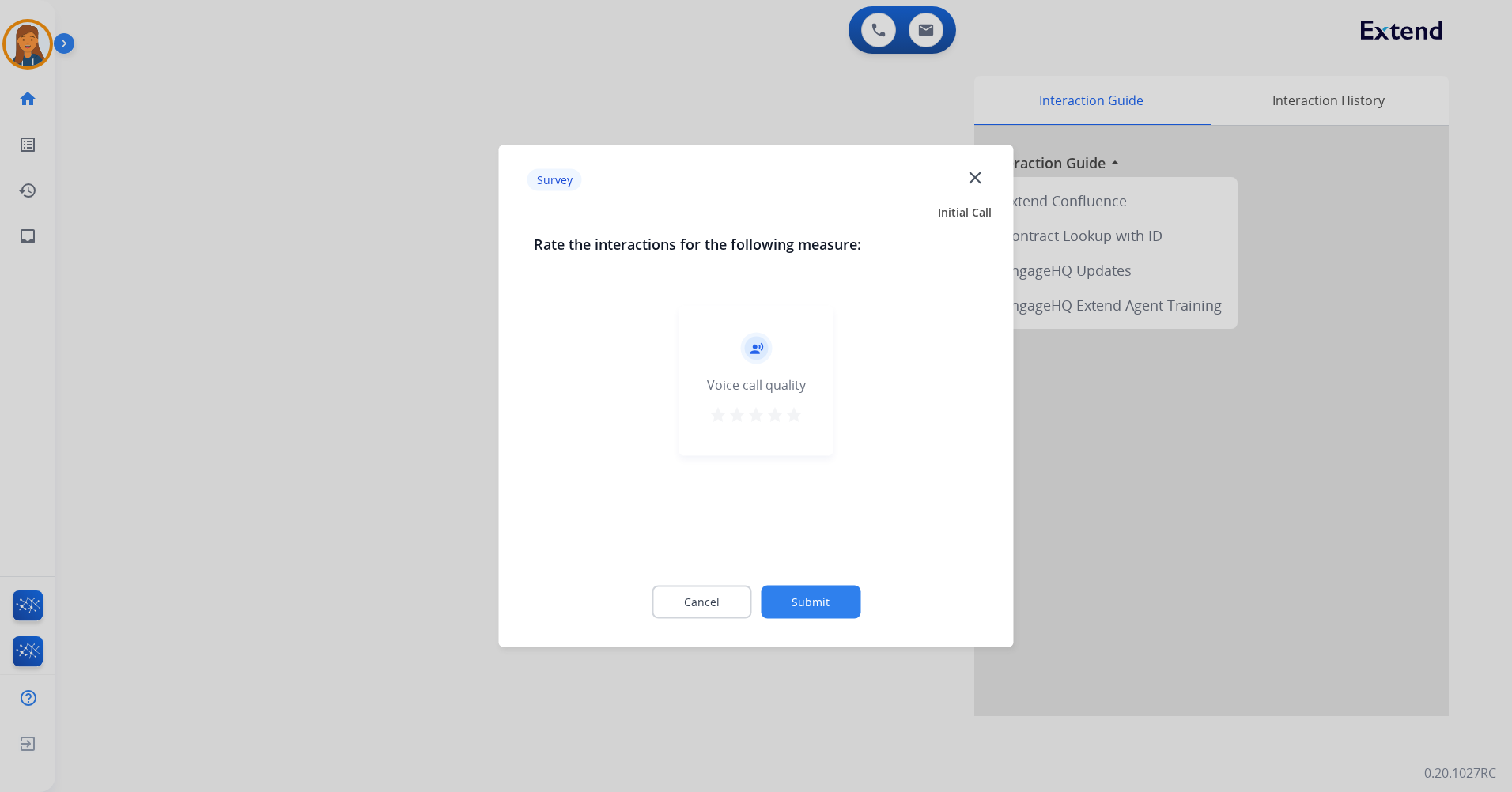
click at [793, 413] on mat-icon "star" at bounding box center [793, 415] width 19 height 19
click at [802, 634] on div "Cancel Submit" at bounding box center [756, 603] width 445 height 72
drag, startPoint x: 802, startPoint y: 634, endPoint x: 798, endPoint y: 595, distance: 39.2
click at [798, 595] on button "Submit" at bounding box center [810, 602] width 100 height 33
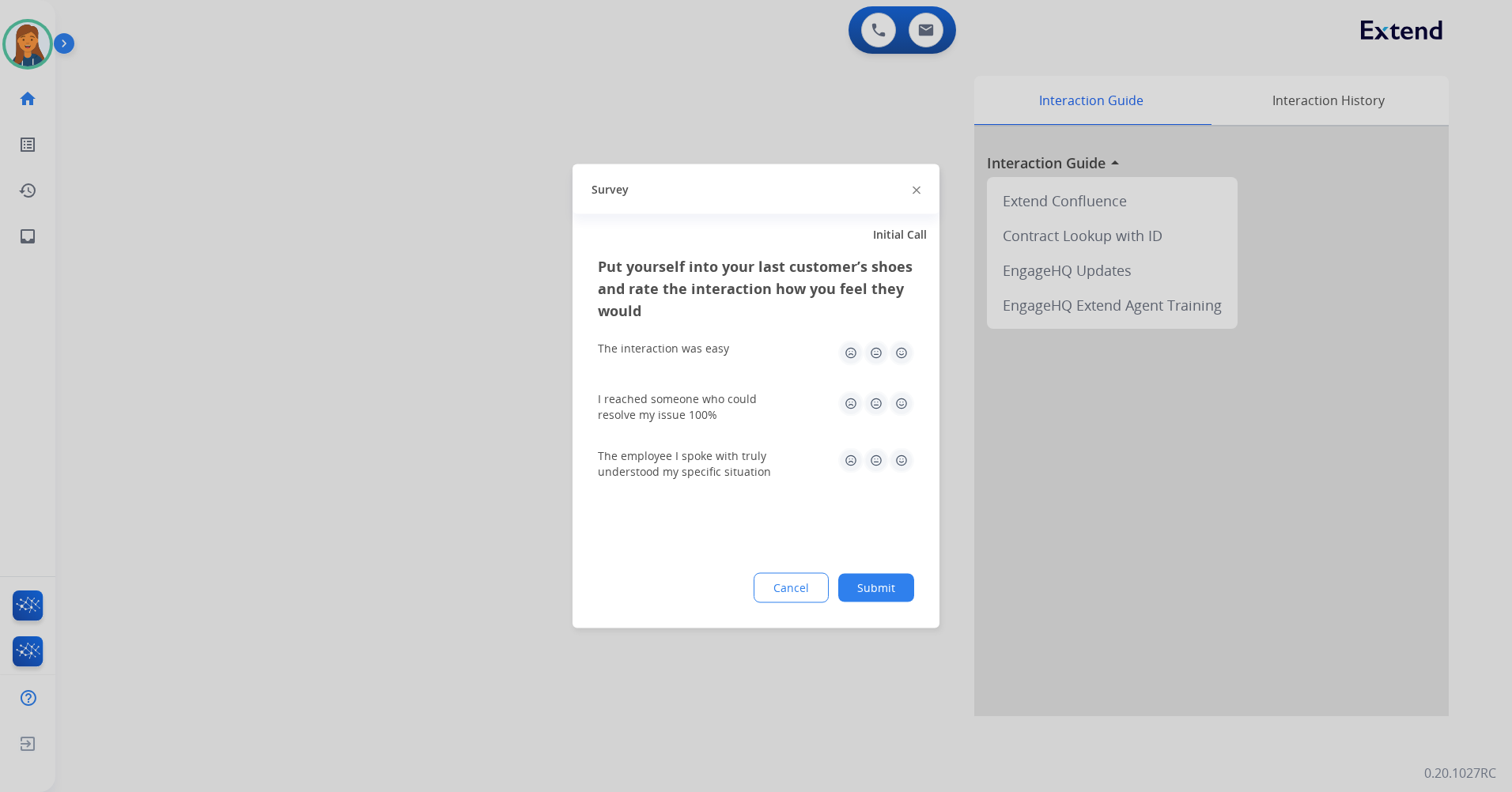
click at [896, 349] on img at bounding box center [901, 354] width 25 height 25
click at [895, 399] on img at bounding box center [901, 404] width 25 height 25
click at [904, 462] on img at bounding box center [901, 461] width 25 height 25
click at [882, 586] on button "Submit" at bounding box center [876, 588] width 76 height 28
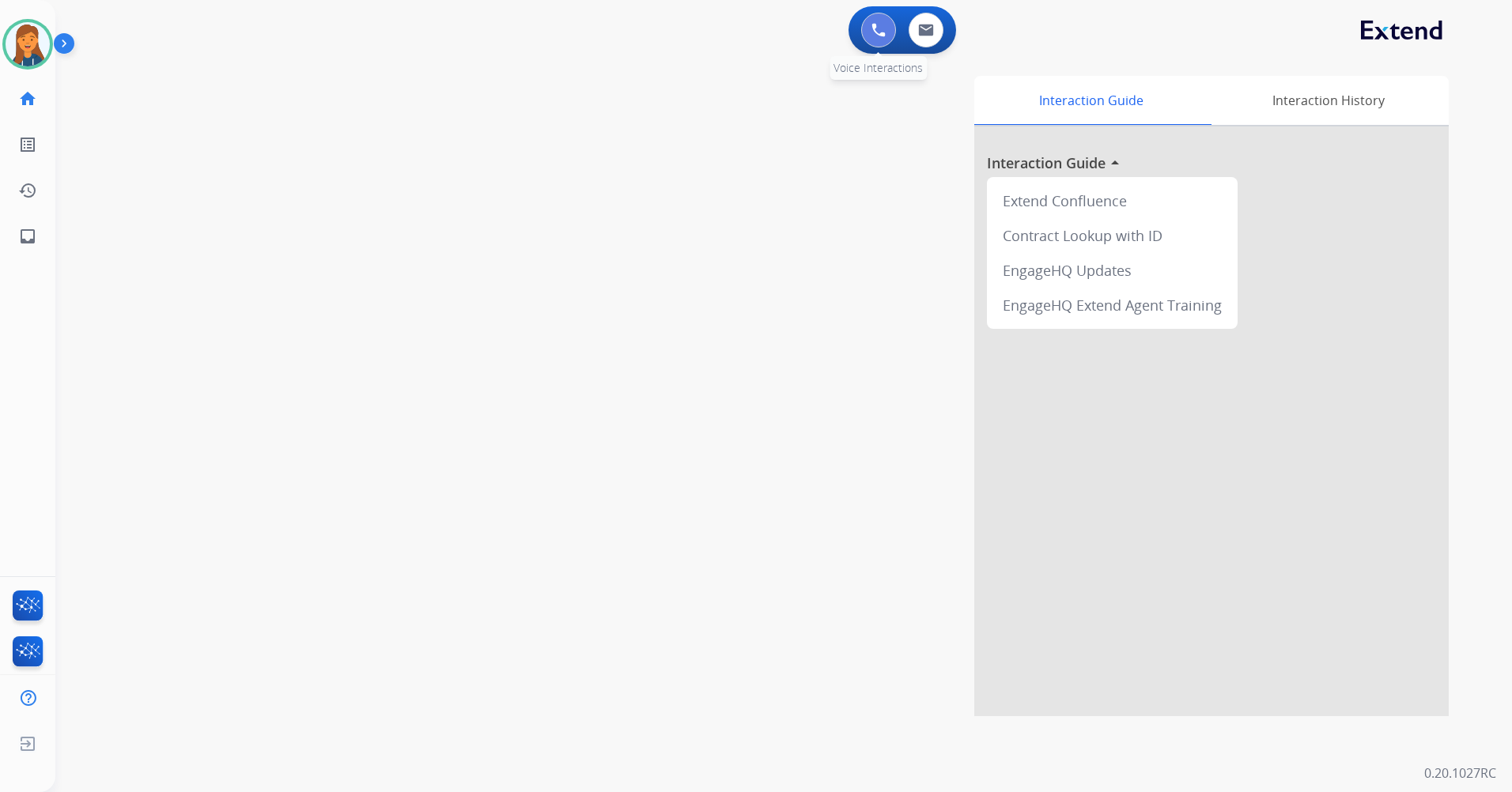
click at [872, 27] on img at bounding box center [878, 30] width 14 height 14
click at [885, 26] on img at bounding box center [878, 30] width 14 height 14
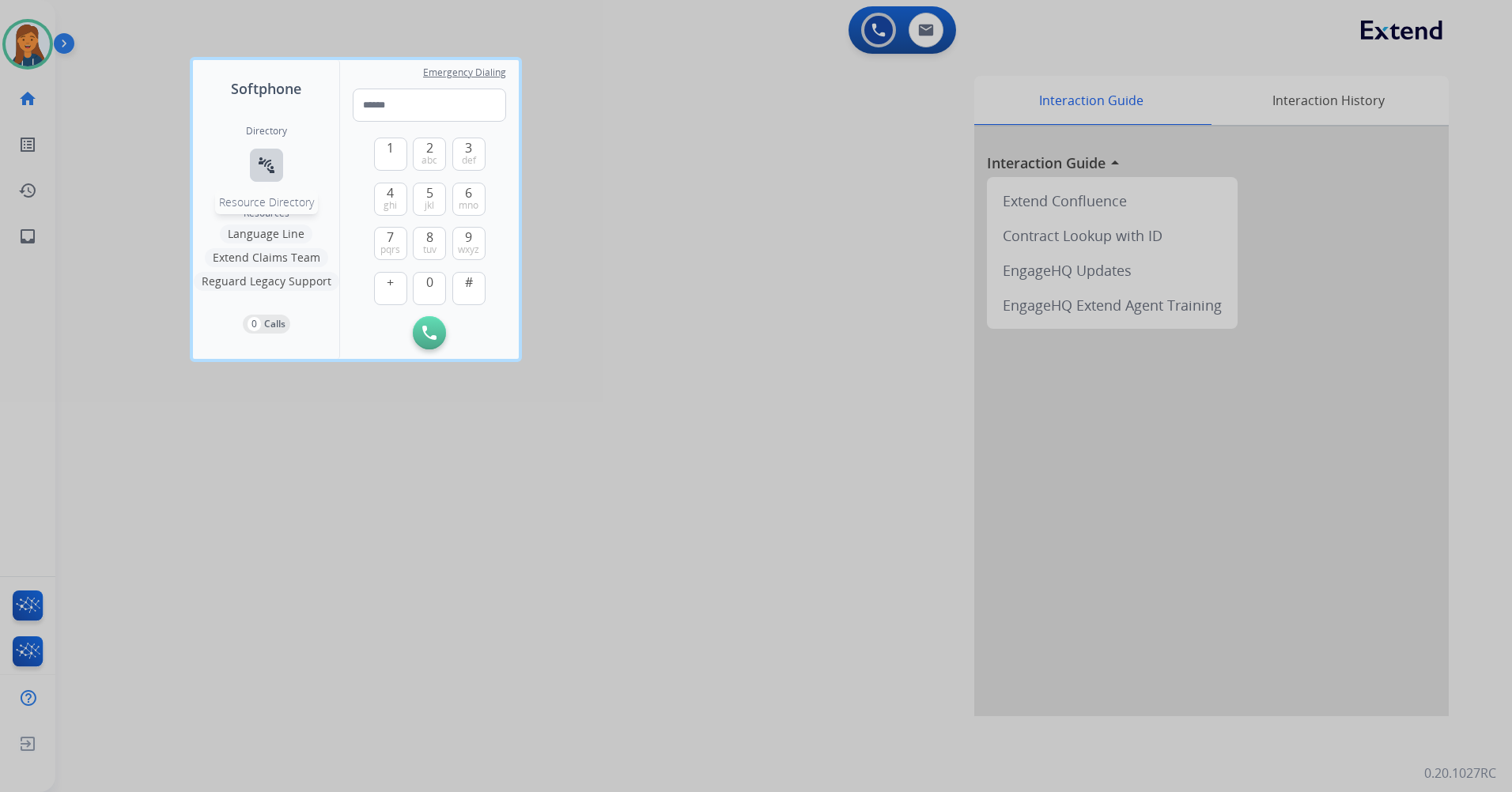
click at [278, 152] on button "connect_without_contact Resource Directory" at bounding box center [266, 166] width 33 height 33
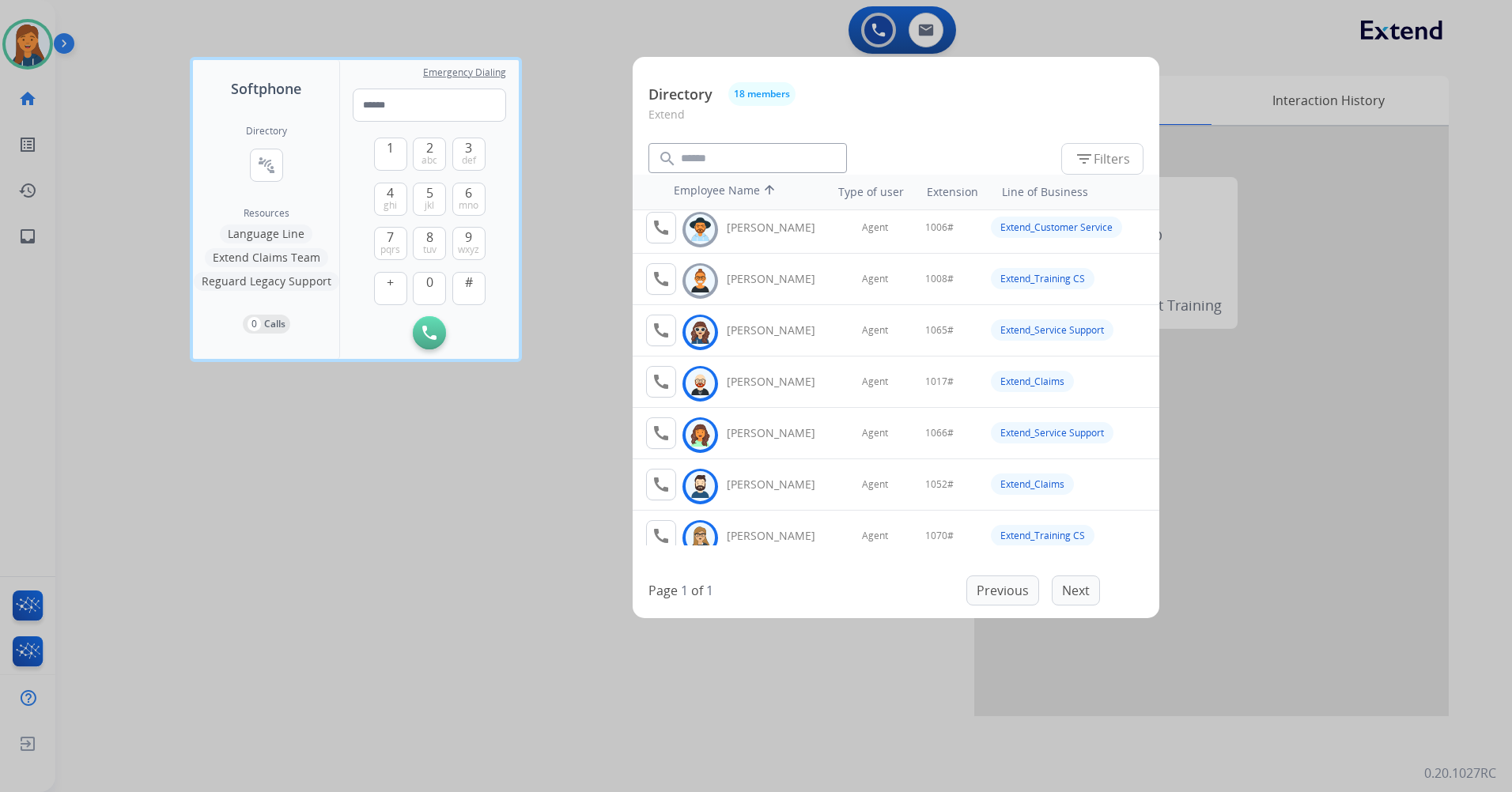
scroll to position [158, 0]
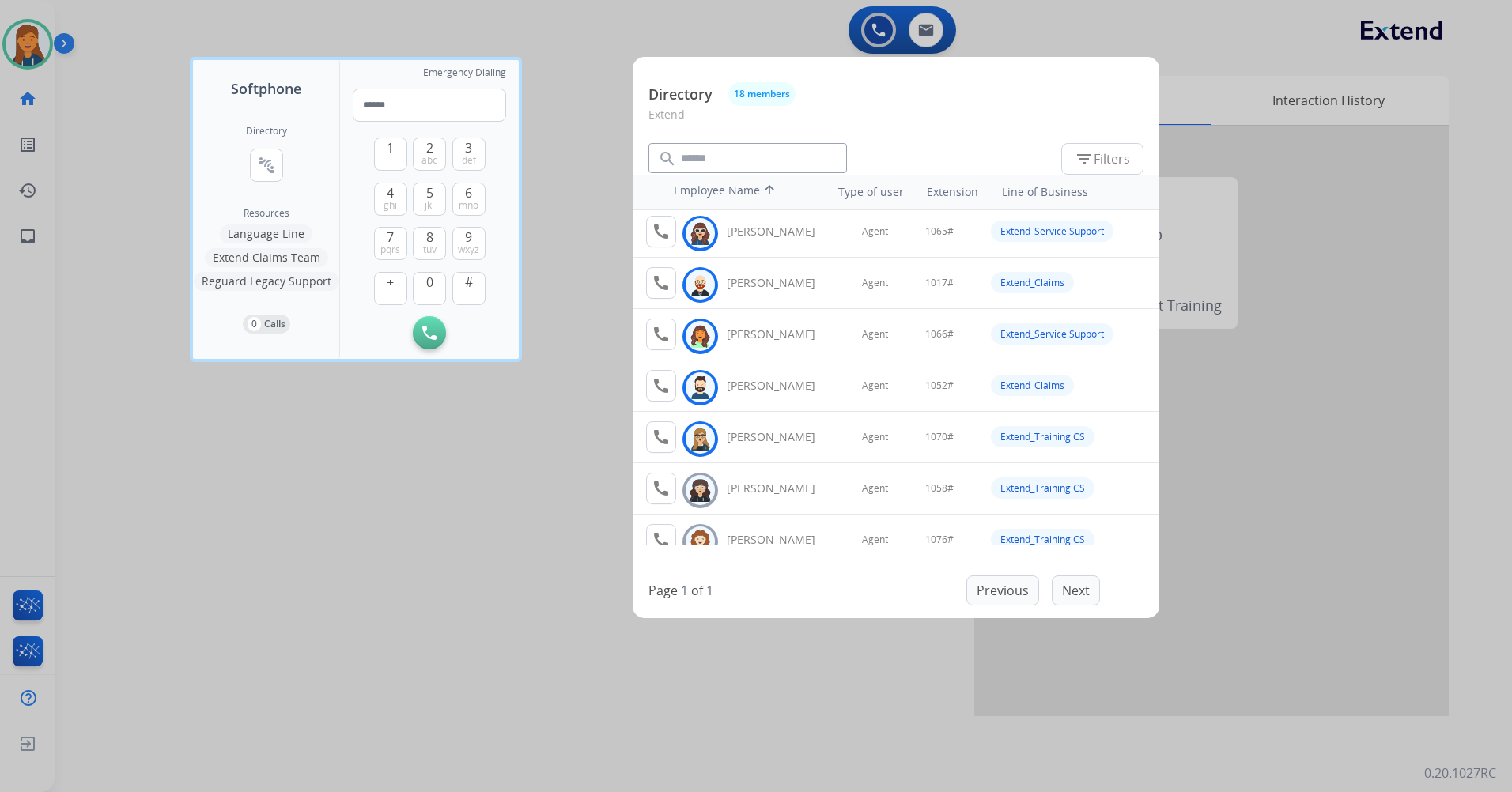
click at [374, 532] on div at bounding box center [756, 396] width 1512 height 792
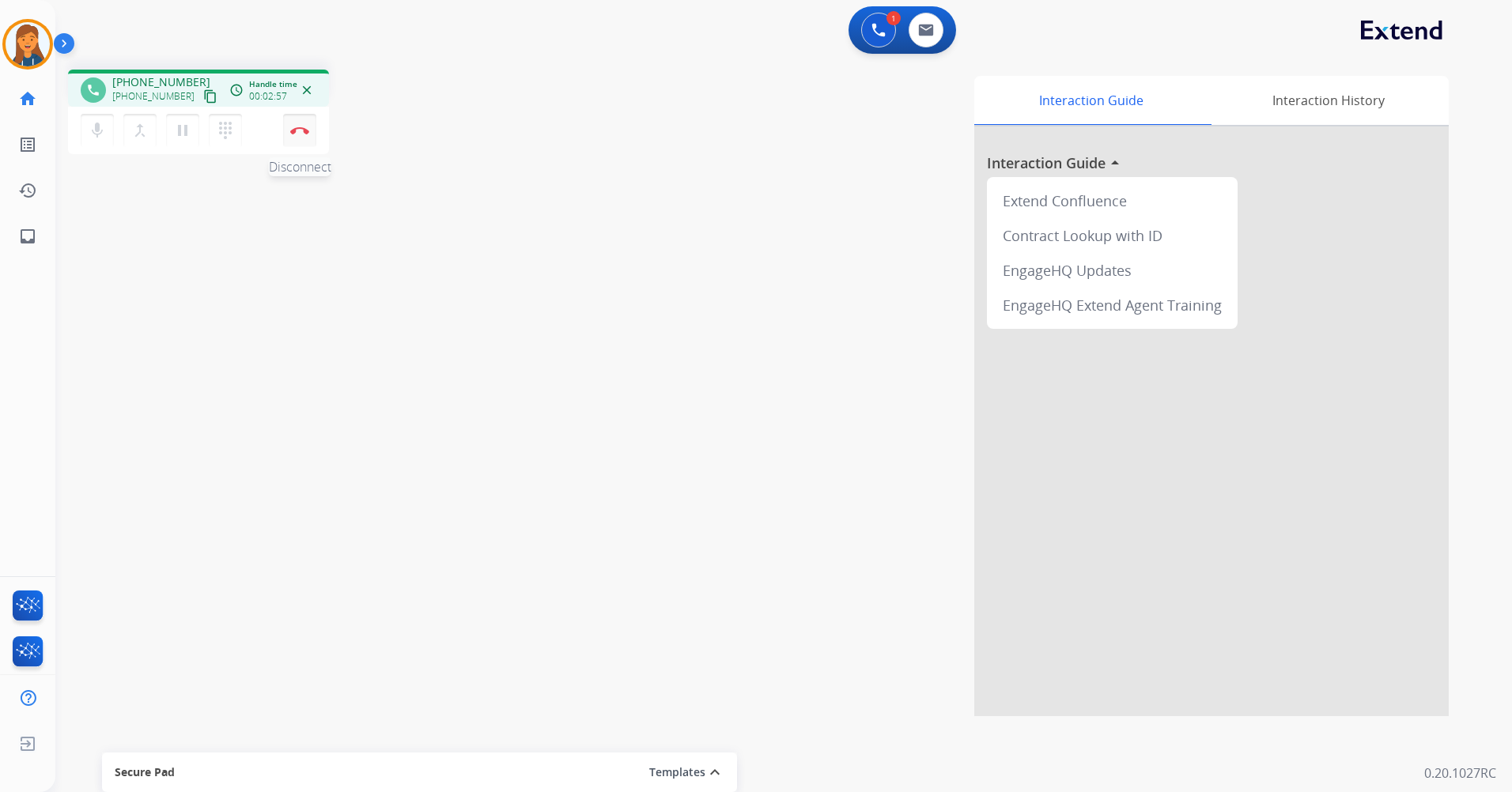
click at [287, 133] on button "Disconnect" at bounding box center [299, 131] width 33 height 33
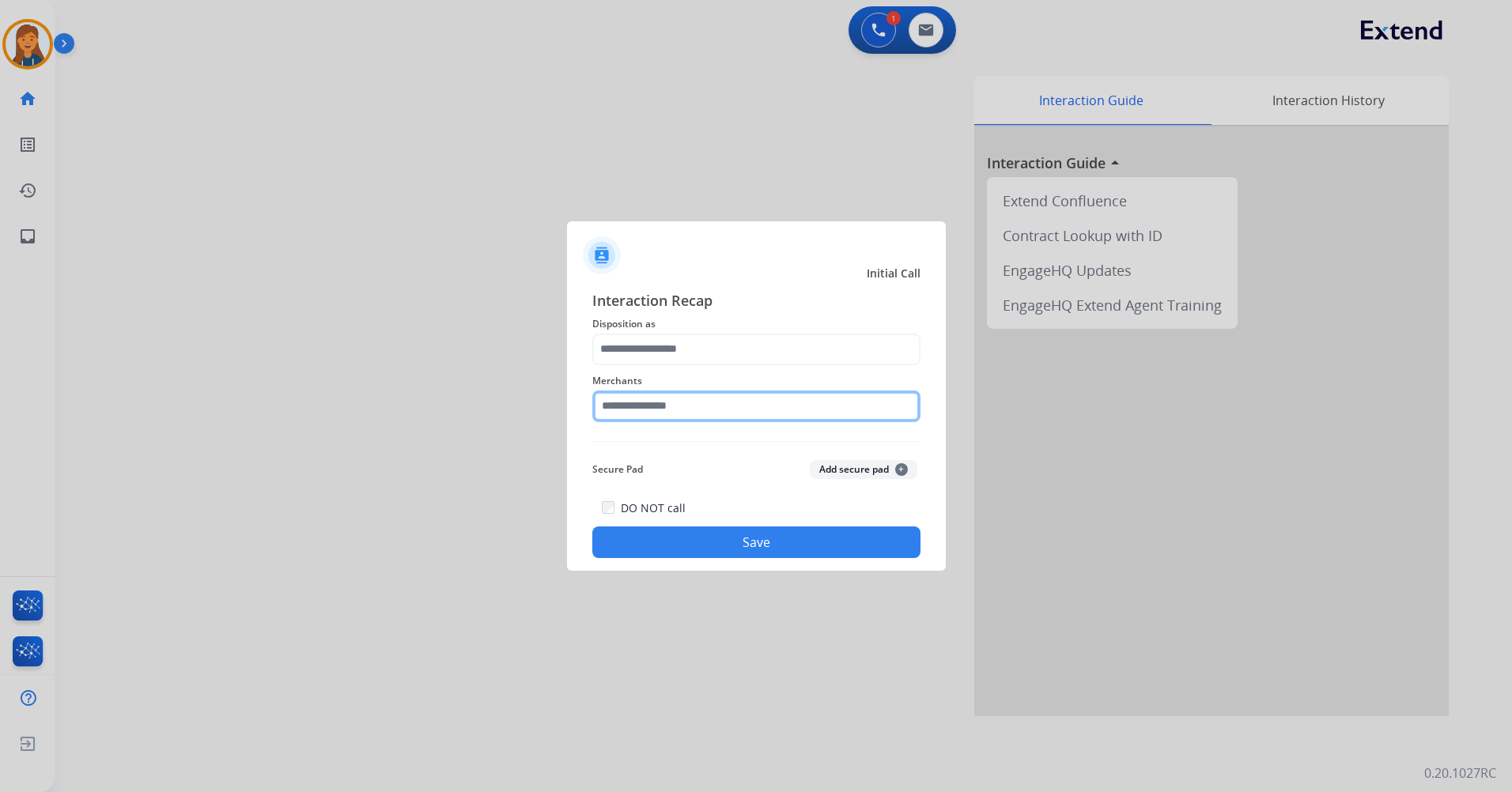
click at [629, 411] on input "text" at bounding box center [756, 407] width 328 height 32
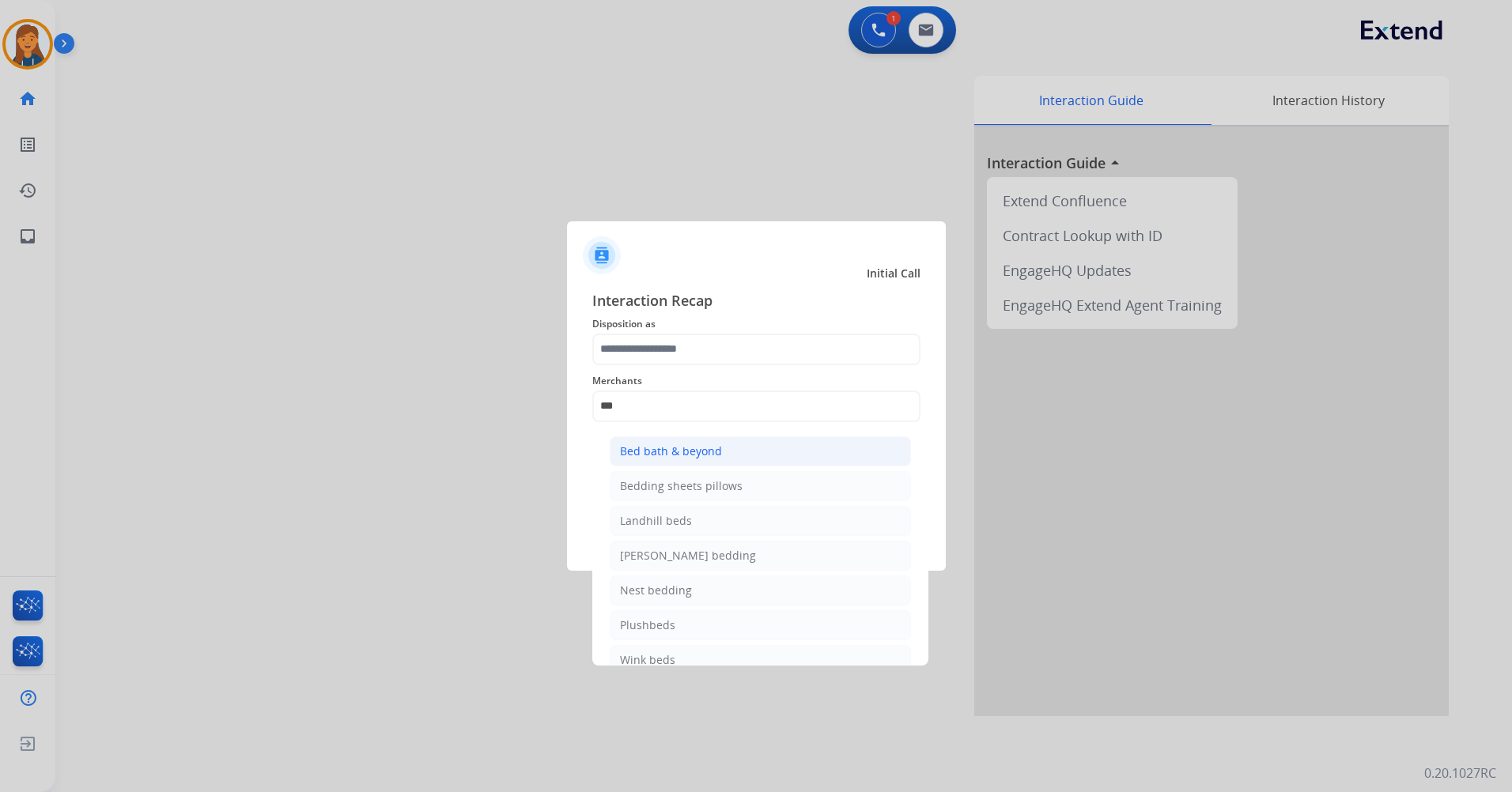
click at [668, 447] on div "Bed bath & beyond" at bounding box center [670, 451] width 102 height 16
type input "**********"
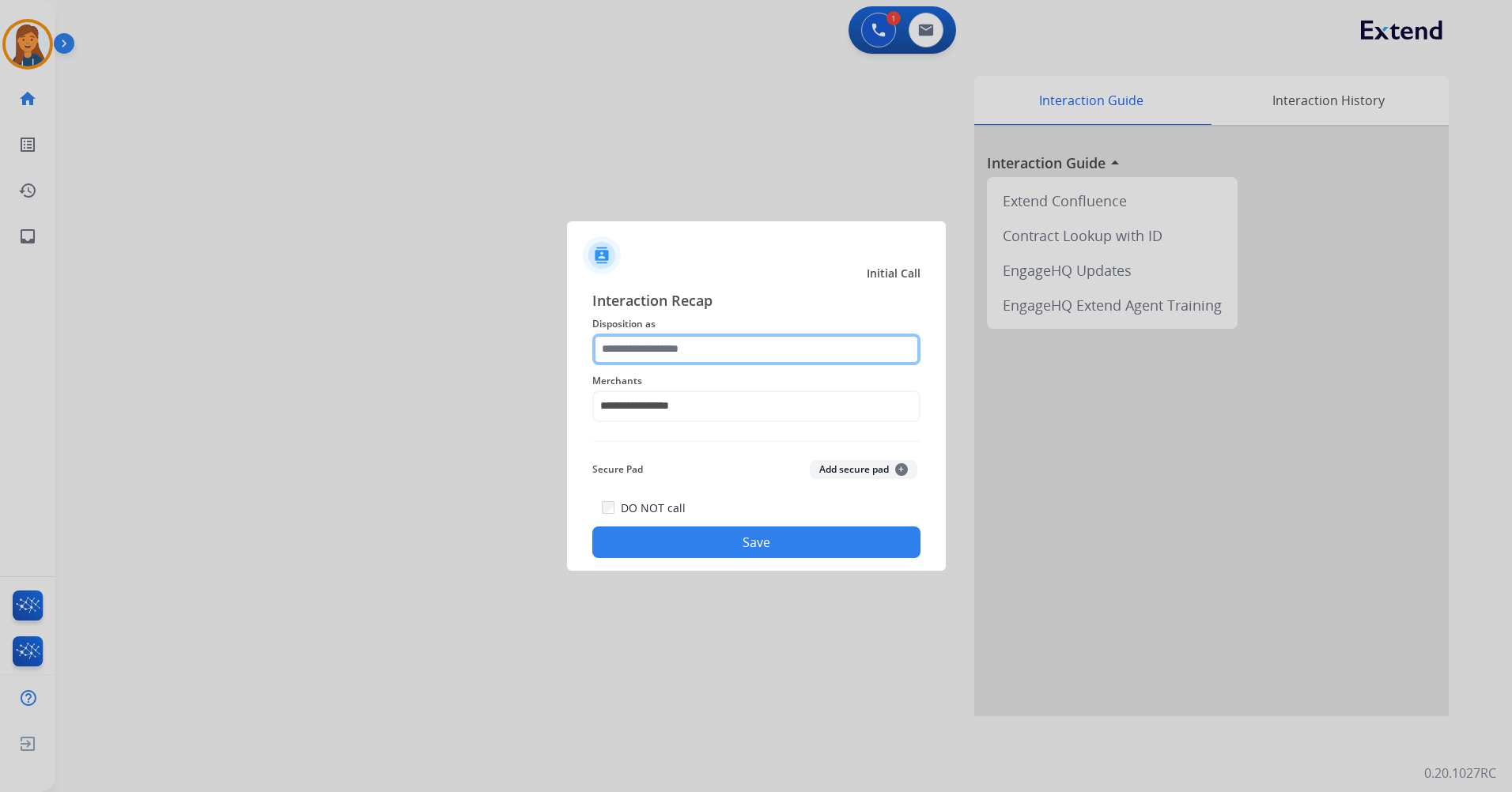
click at [650, 349] on input "text" at bounding box center [756, 349] width 328 height 32
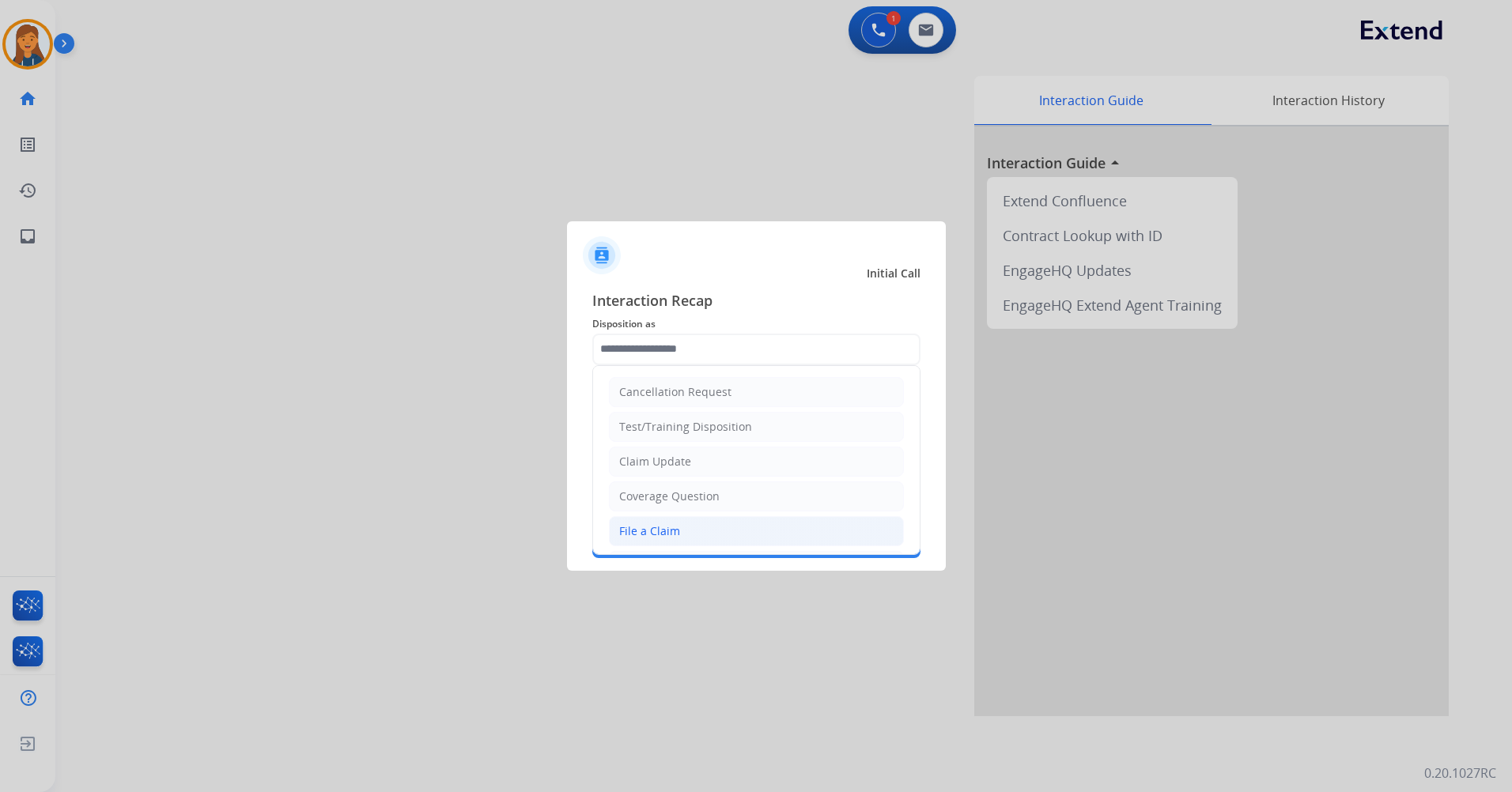
click at [653, 534] on div "File a Claim" at bounding box center [649, 531] width 61 height 16
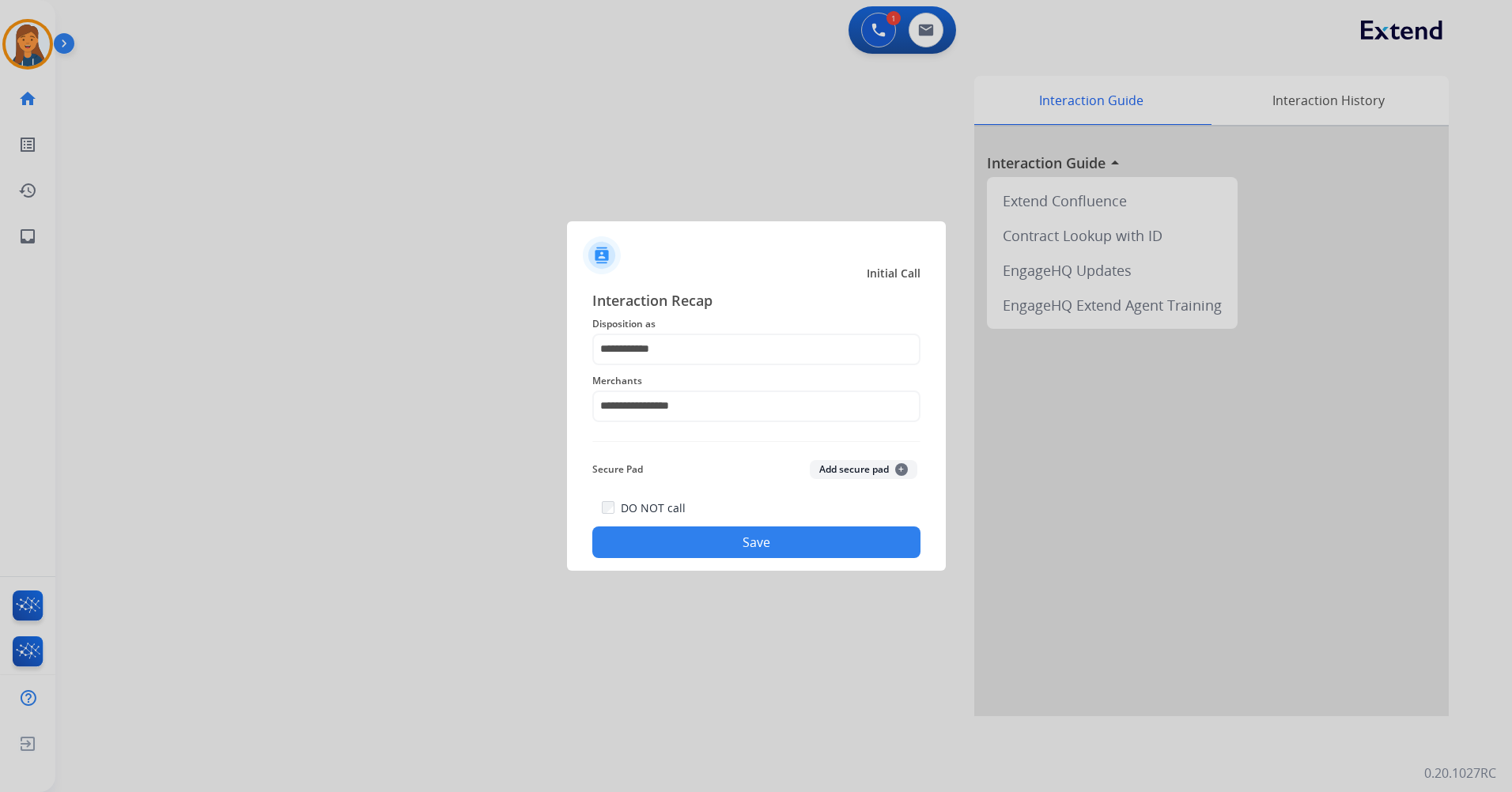
drag, startPoint x: 665, startPoint y: 331, endPoint x: 670, endPoint y: 343, distance: 13.0
click at [670, 343] on div "**********" at bounding box center [756, 424] width 328 height 270
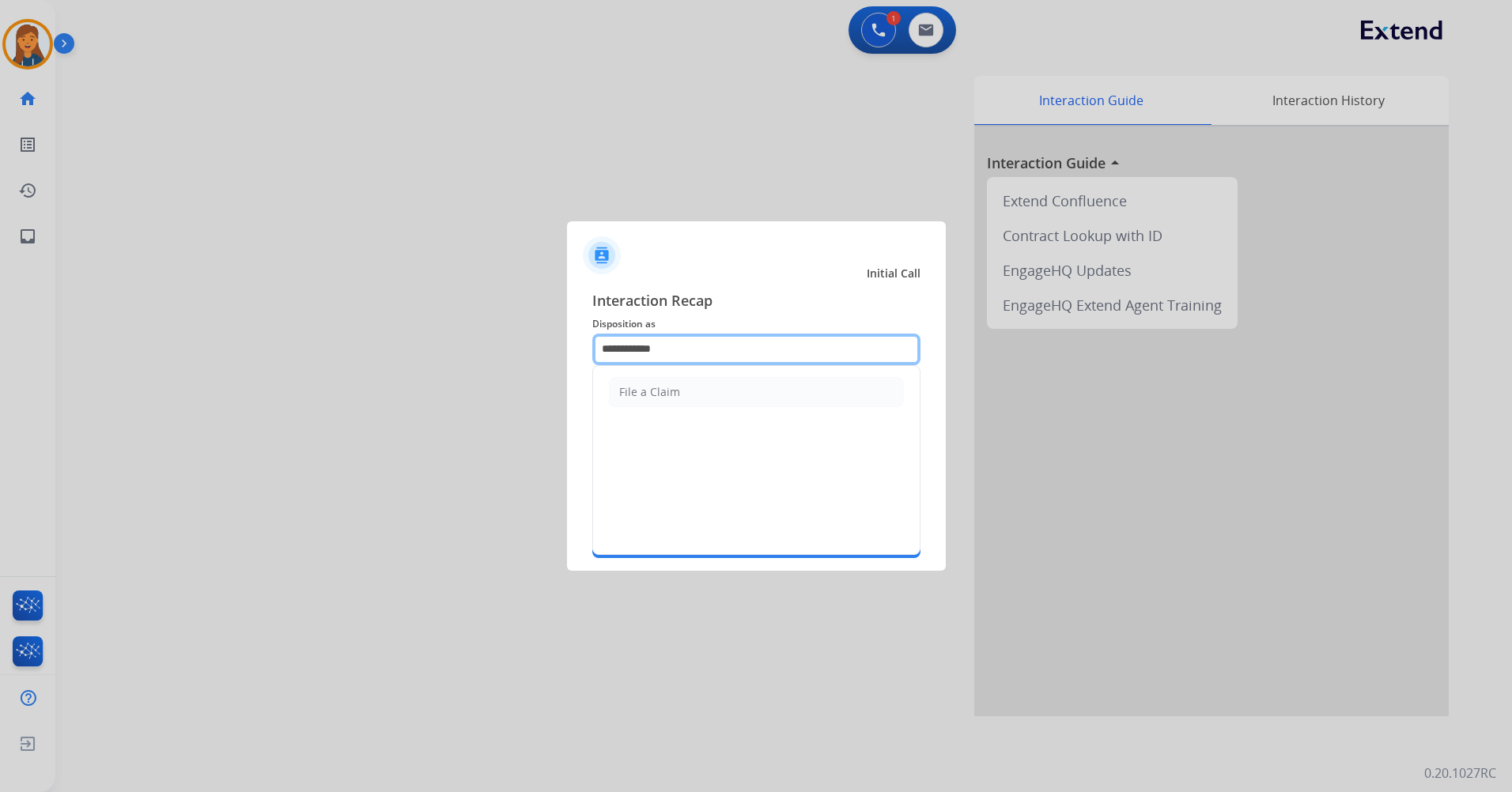
click at [670, 343] on input "**********" at bounding box center [756, 349] width 328 height 32
drag, startPoint x: 720, startPoint y: 352, endPoint x: 552, endPoint y: 313, distance: 172.5
click at [589, 352] on div "**********" at bounding box center [756, 424] width 378 height 295
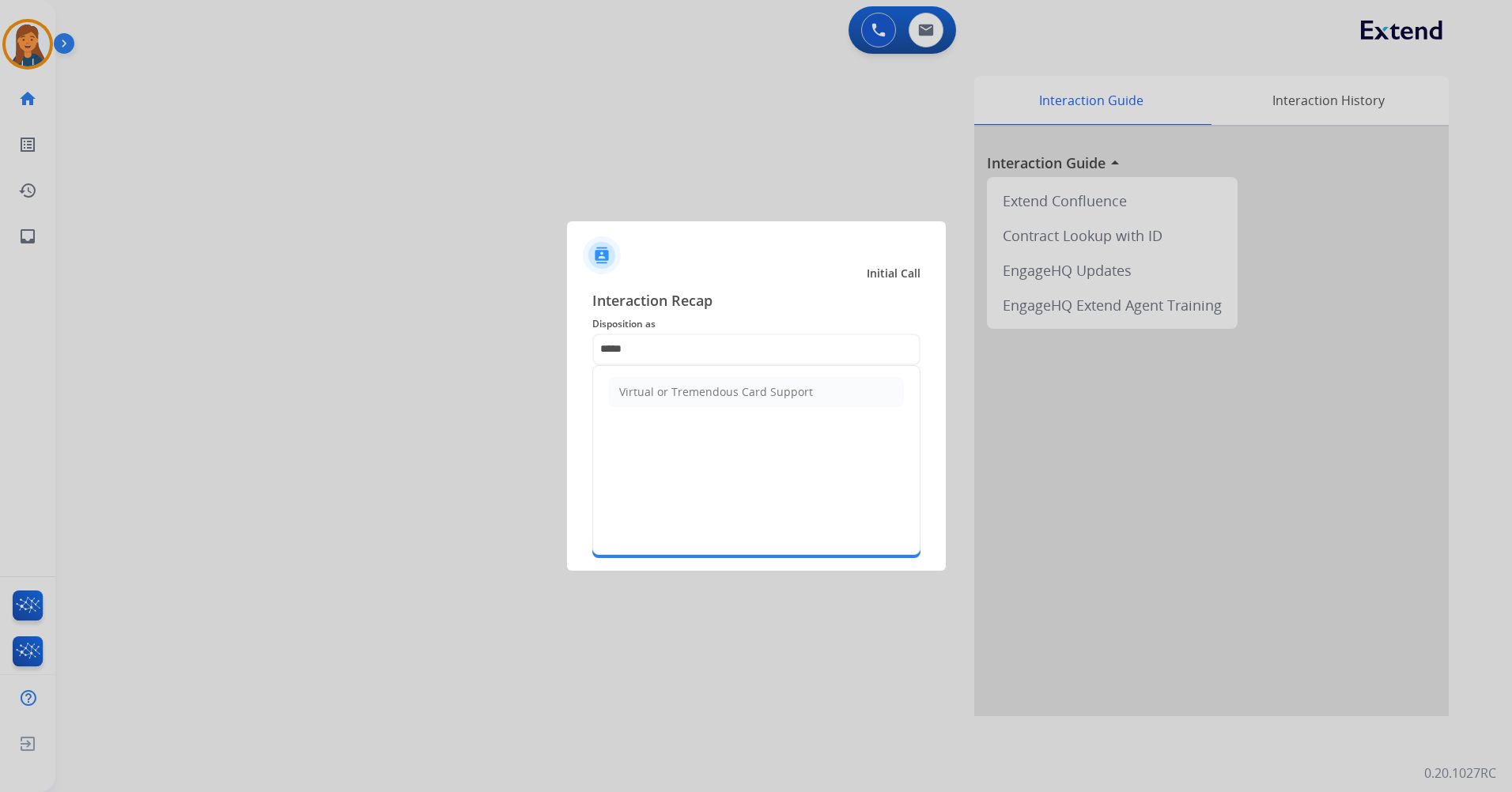
drag, startPoint x: 740, startPoint y: 387, endPoint x: 732, endPoint y: 389, distance: 8.2
click at [734, 387] on div "Virtual or Tremendous Card Support" at bounding box center [715, 392] width 194 height 16
type input "**********"
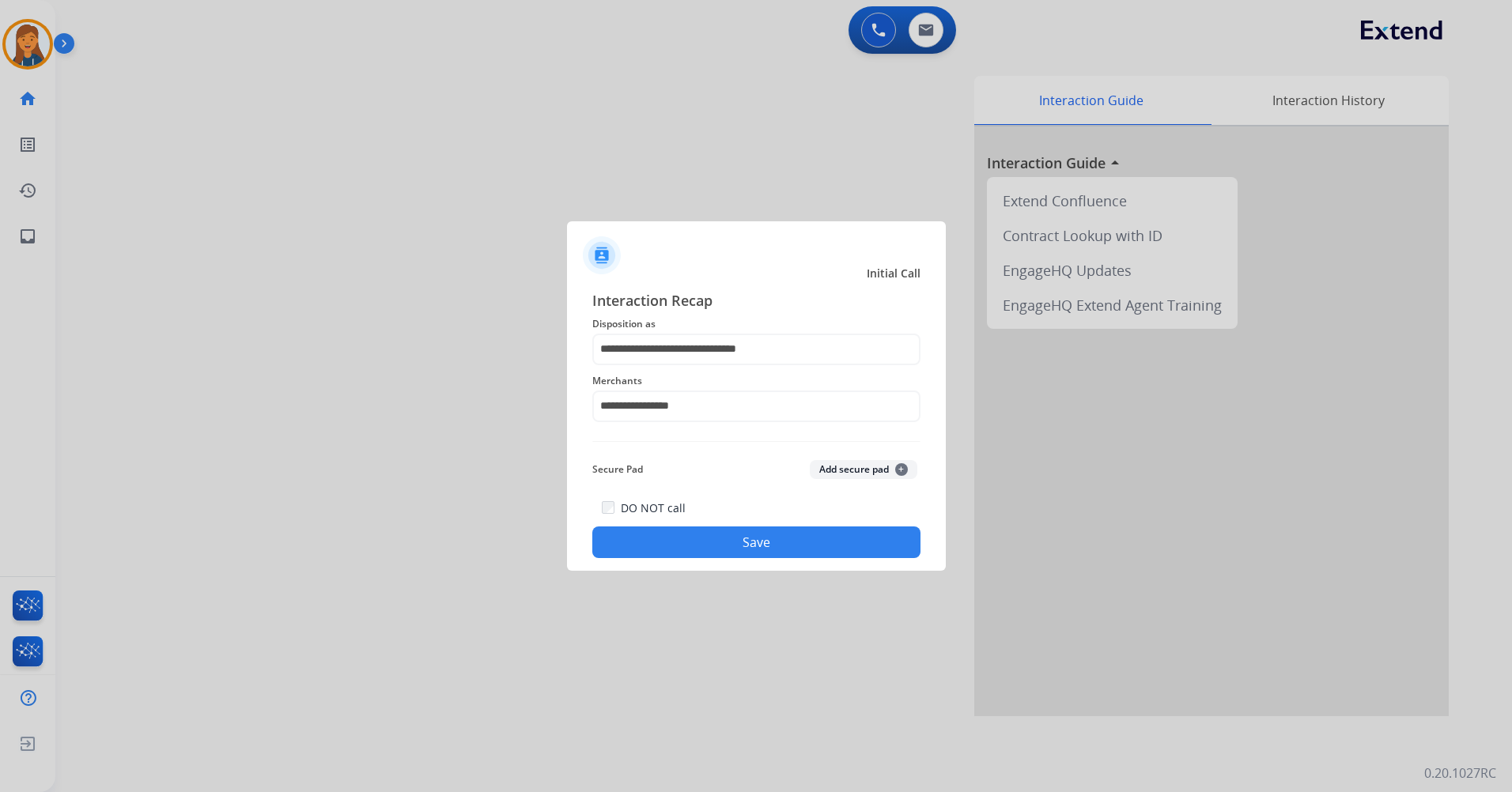
click at [689, 542] on button "Save" at bounding box center [756, 542] width 328 height 32
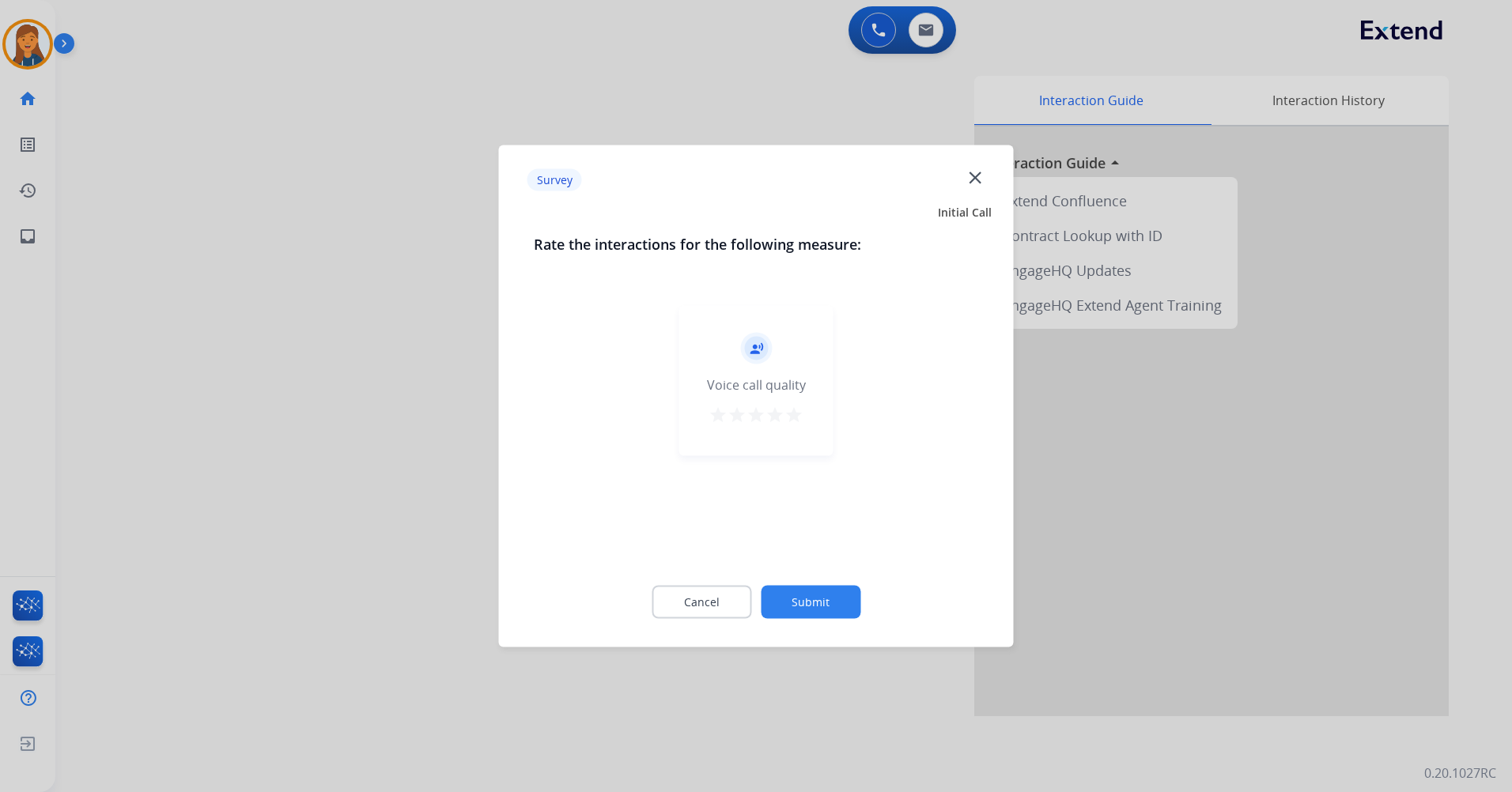
click at [788, 411] on mat-icon "star" at bounding box center [793, 415] width 19 height 19
click at [806, 605] on button "Submit" at bounding box center [810, 602] width 100 height 33
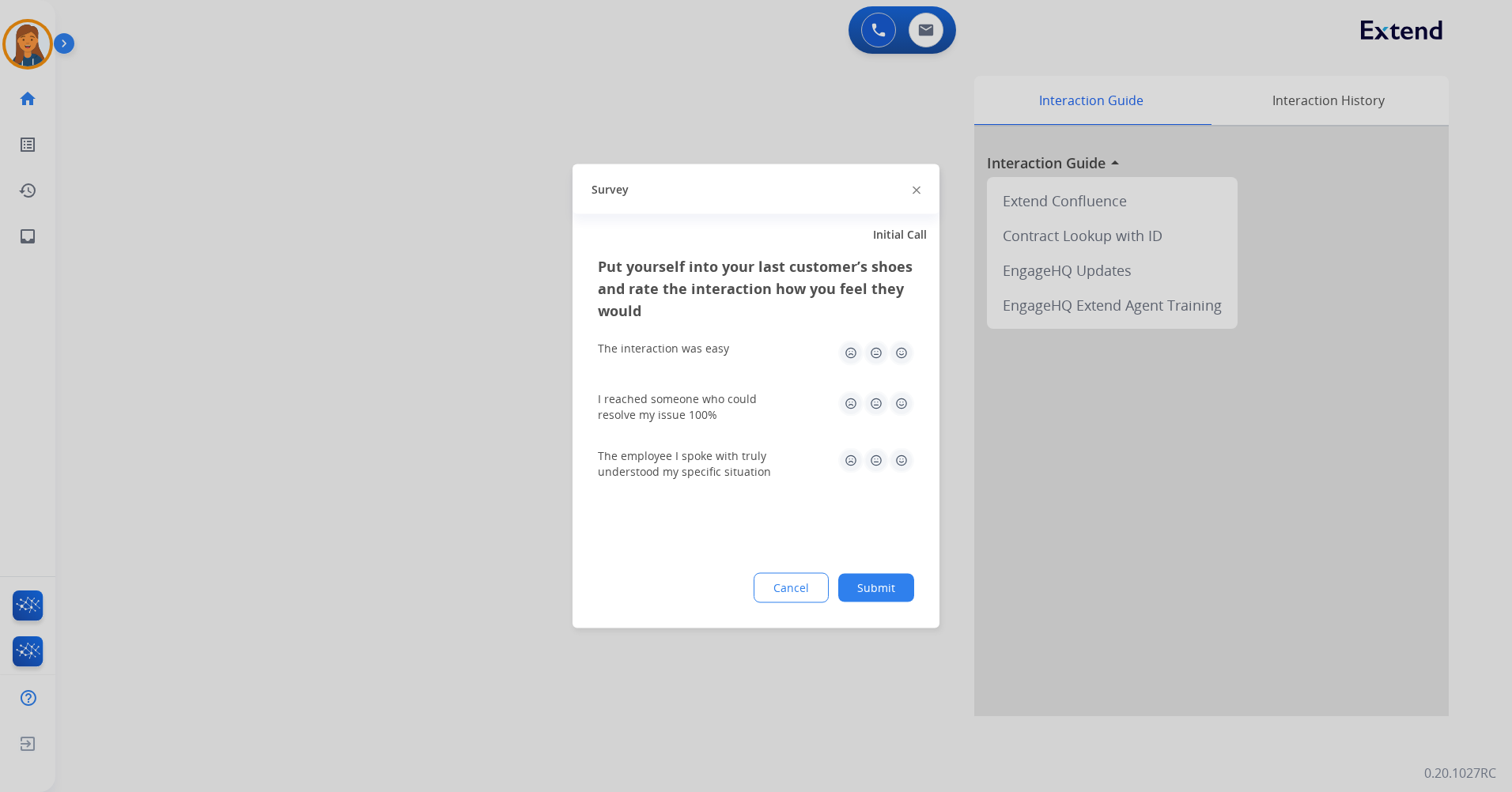
click at [899, 398] on img at bounding box center [901, 404] width 25 height 25
drag, startPoint x: 900, startPoint y: 353, endPoint x: 903, endPoint y: 399, distance: 46.1
click at [900, 352] on img at bounding box center [901, 354] width 25 height 25
click at [898, 464] on img at bounding box center [901, 461] width 25 height 25
click at [880, 592] on button "Submit" at bounding box center [876, 588] width 76 height 28
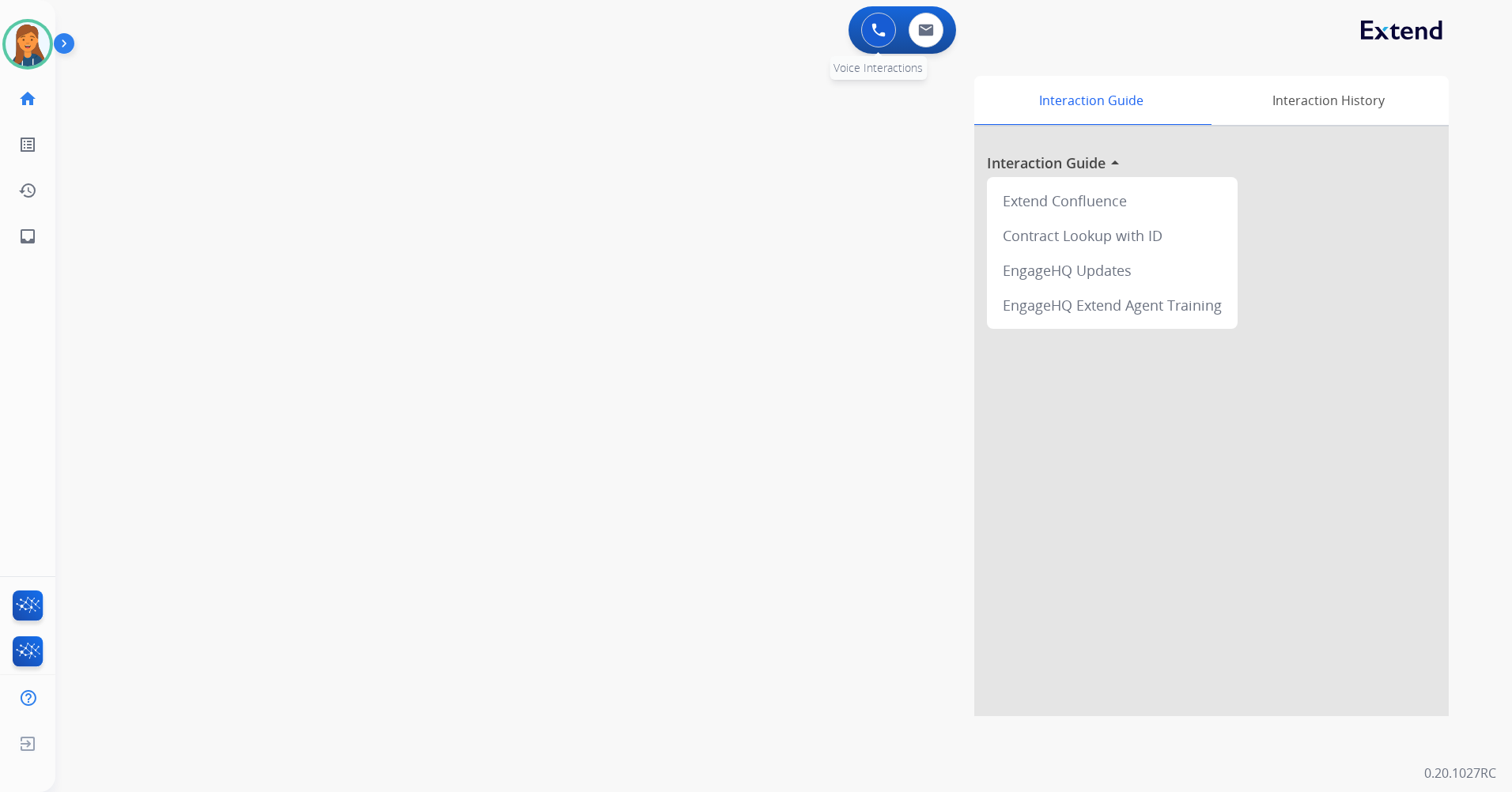
click at [872, 37] on img at bounding box center [878, 30] width 14 height 14
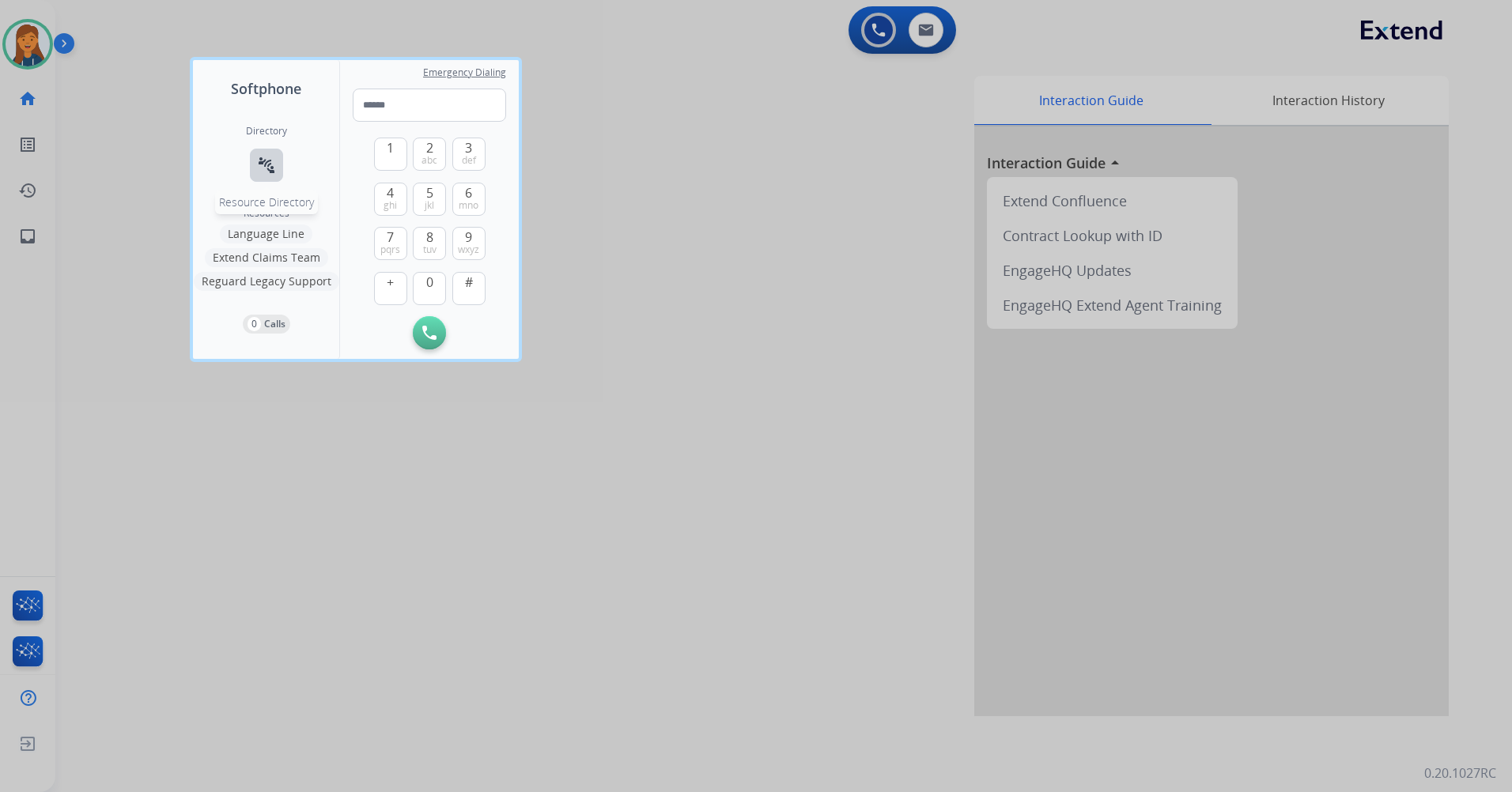
click at [264, 155] on button "connect_without_contact Resource Directory" at bounding box center [266, 166] width 33 height 33
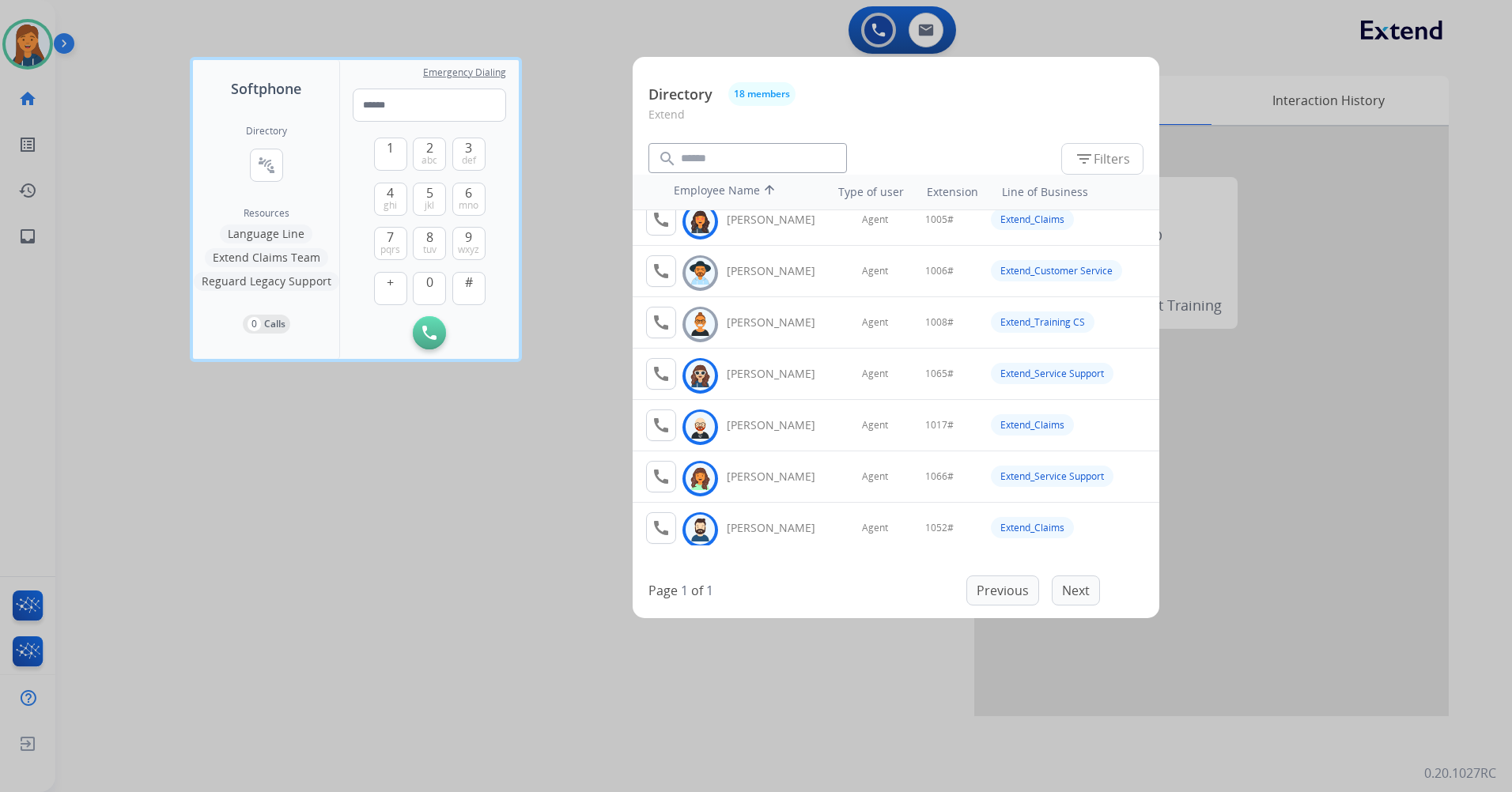
scroll to position [0, 0]
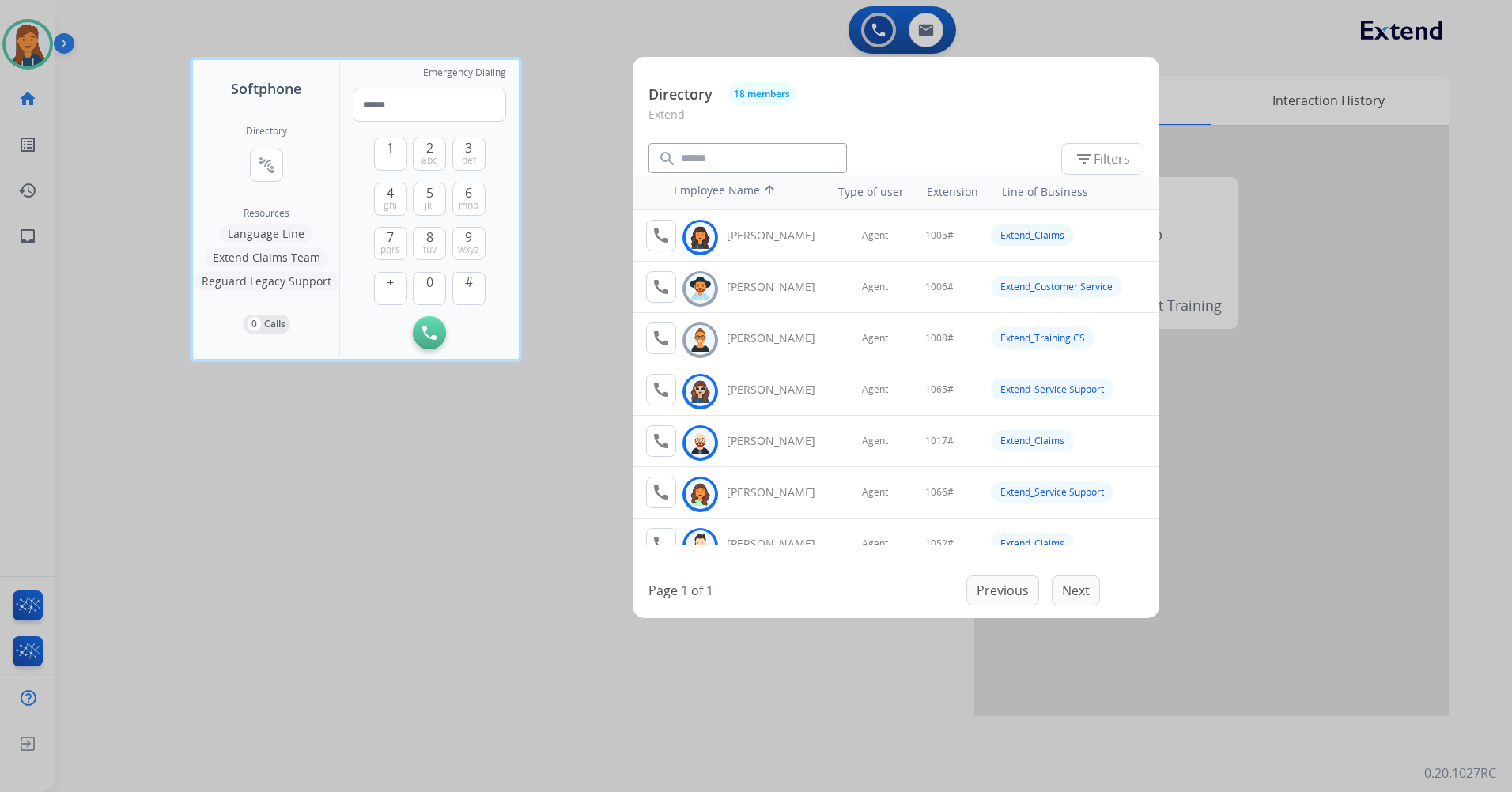
click at [615, 104] on div at bounding box center [756, 396] width 1512 height 792
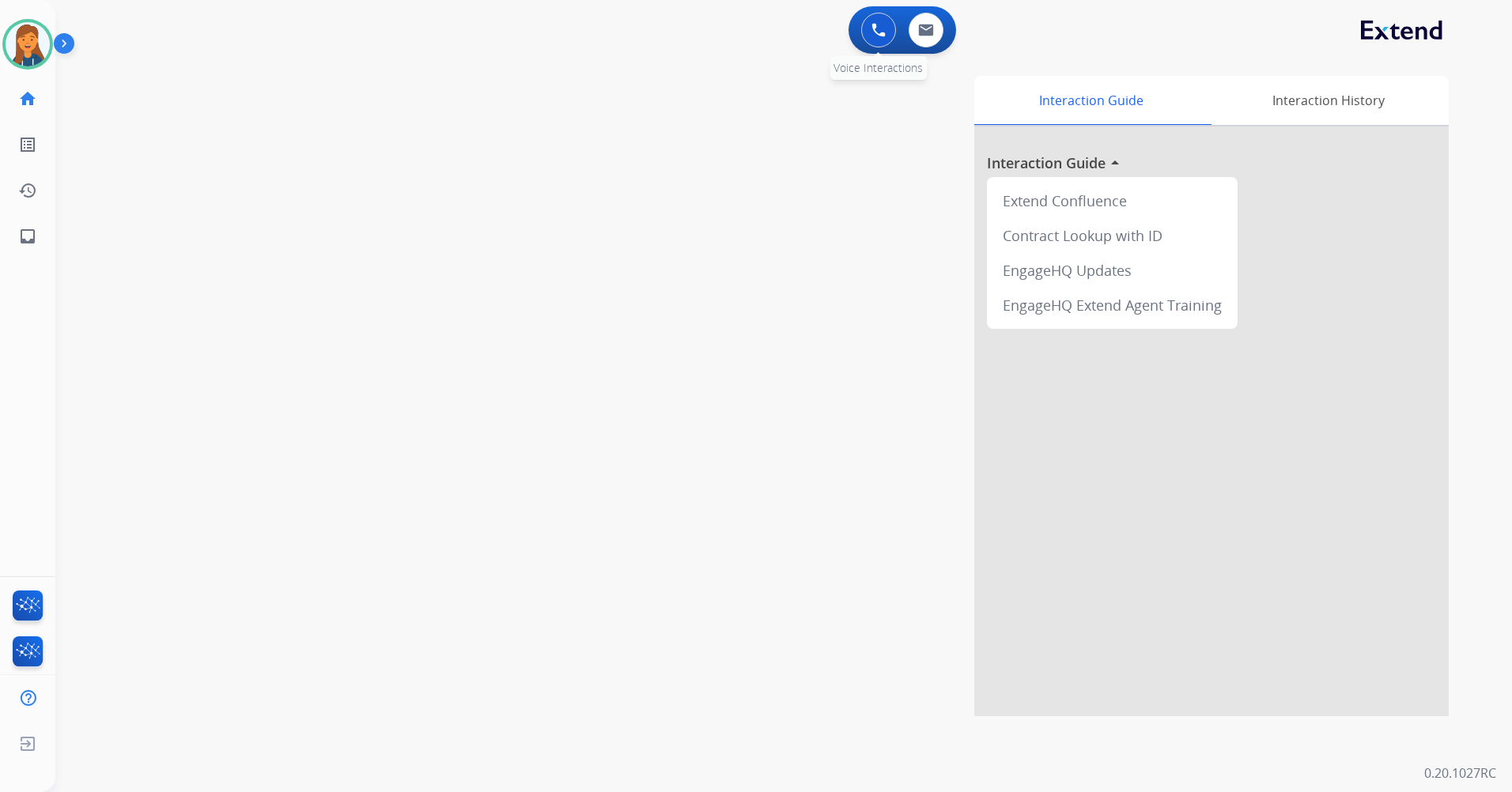
click at [892, 42] on div "0 Voice Interactions" at bounding box center [878, 30] width 47 height 35
click at [875, 31] on img at bounding box center [878, 30] width 14 height 14
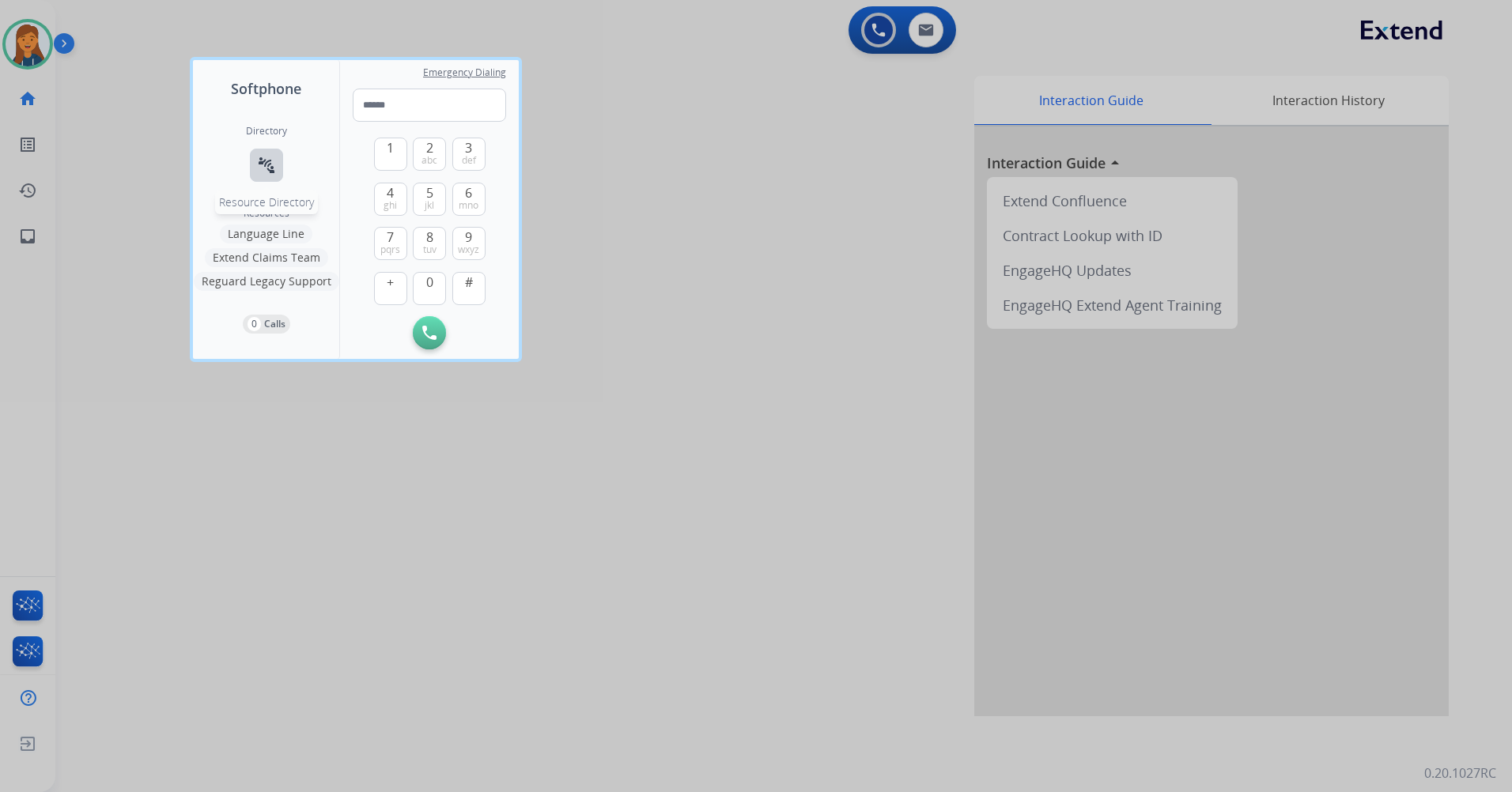
click at [254, 153] on div "Directory connect_without_contact Resource Directory Resources Language Line Ex…" at bounding box center [266, 230] width 146 height 260
click at [259, 156] on mat-icon "connect_without_contact" at bounding box center [266, 165] width 19 height 19
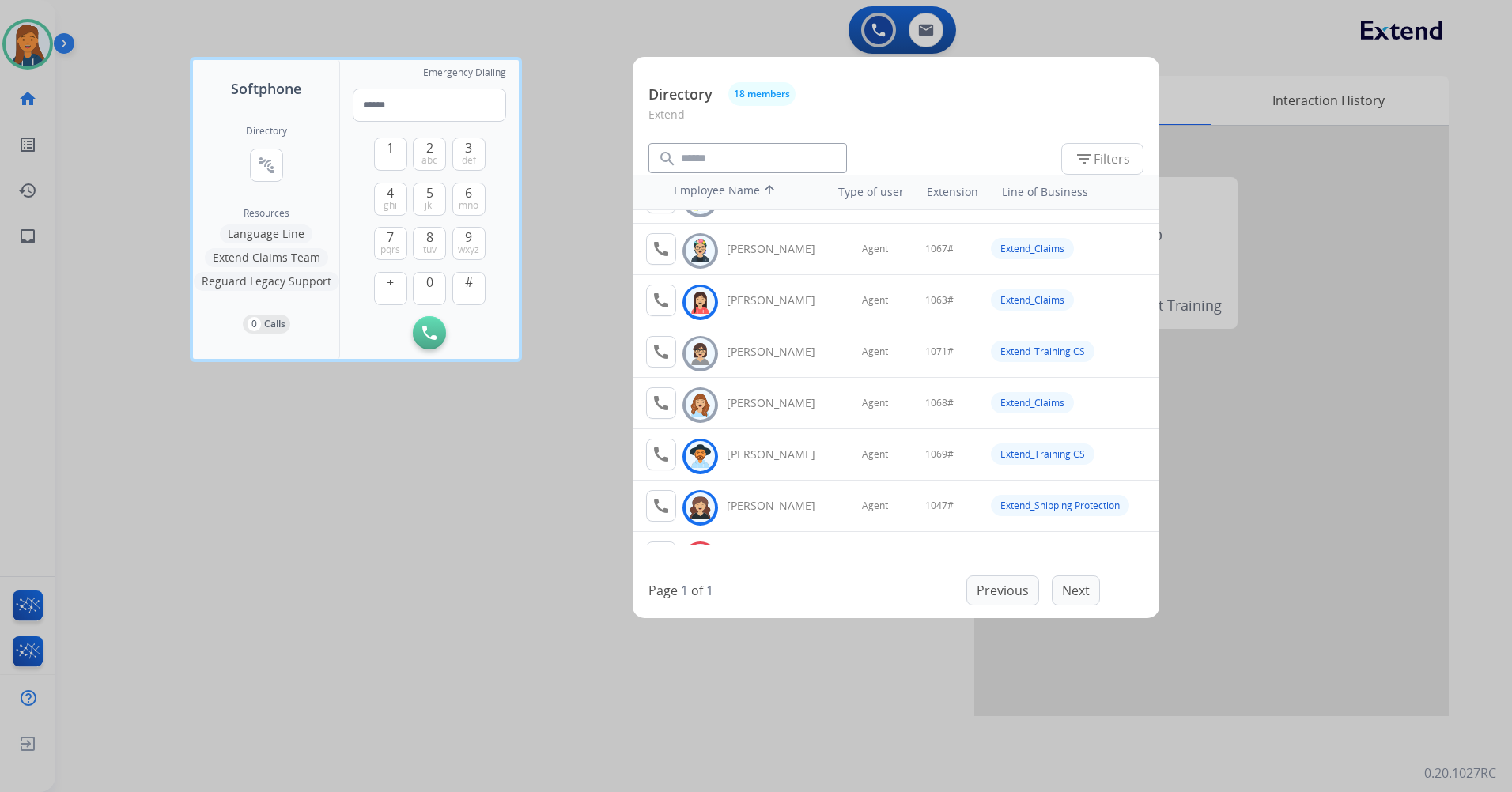
scroll to position [553, 0]
click at [478, 511] on div at bounding box center [756, 396] width 1512 height 792
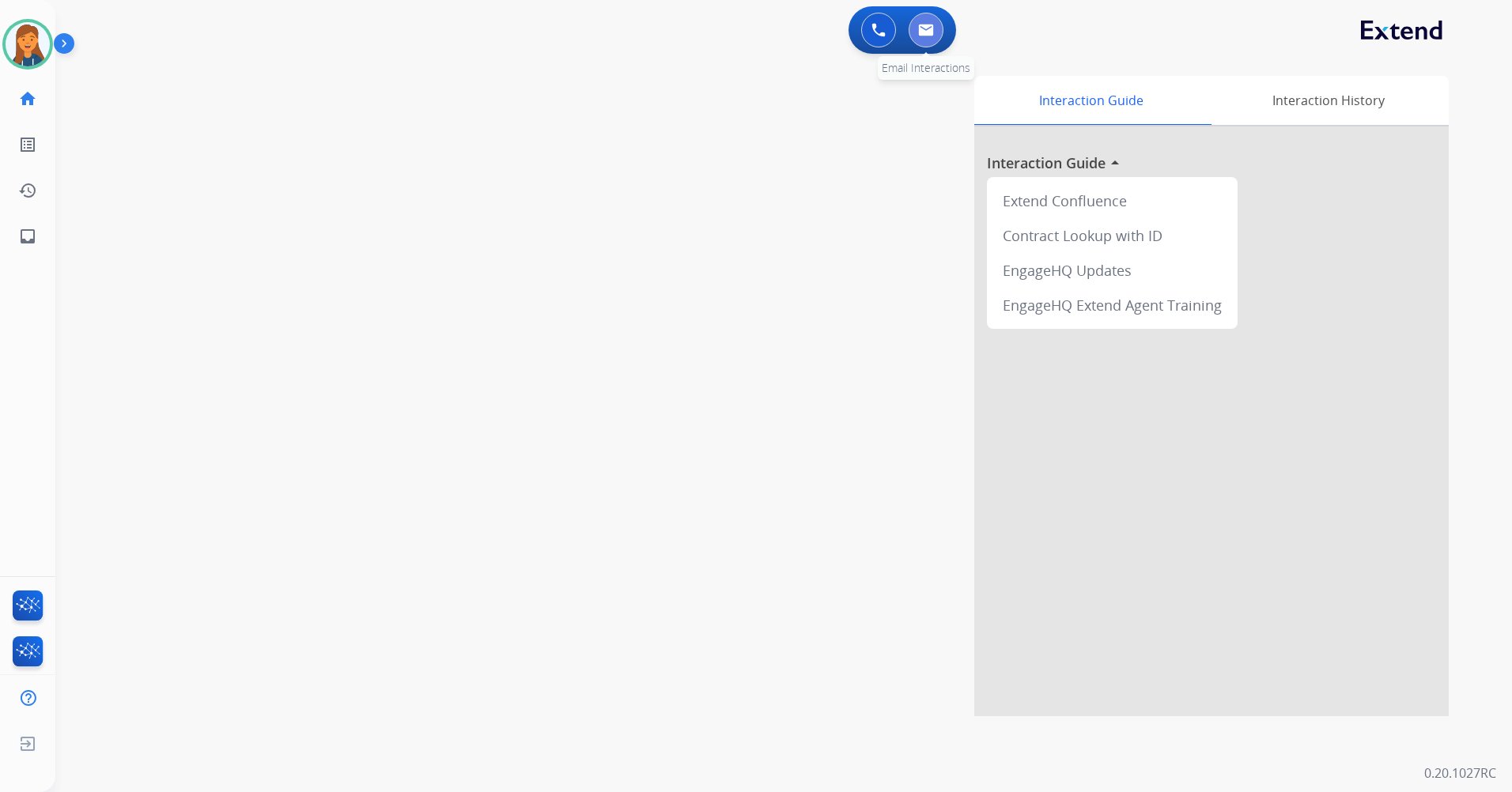
click at [926, 24] on img at bounding box center [926, 30] width 16 height 12
select select "**********"
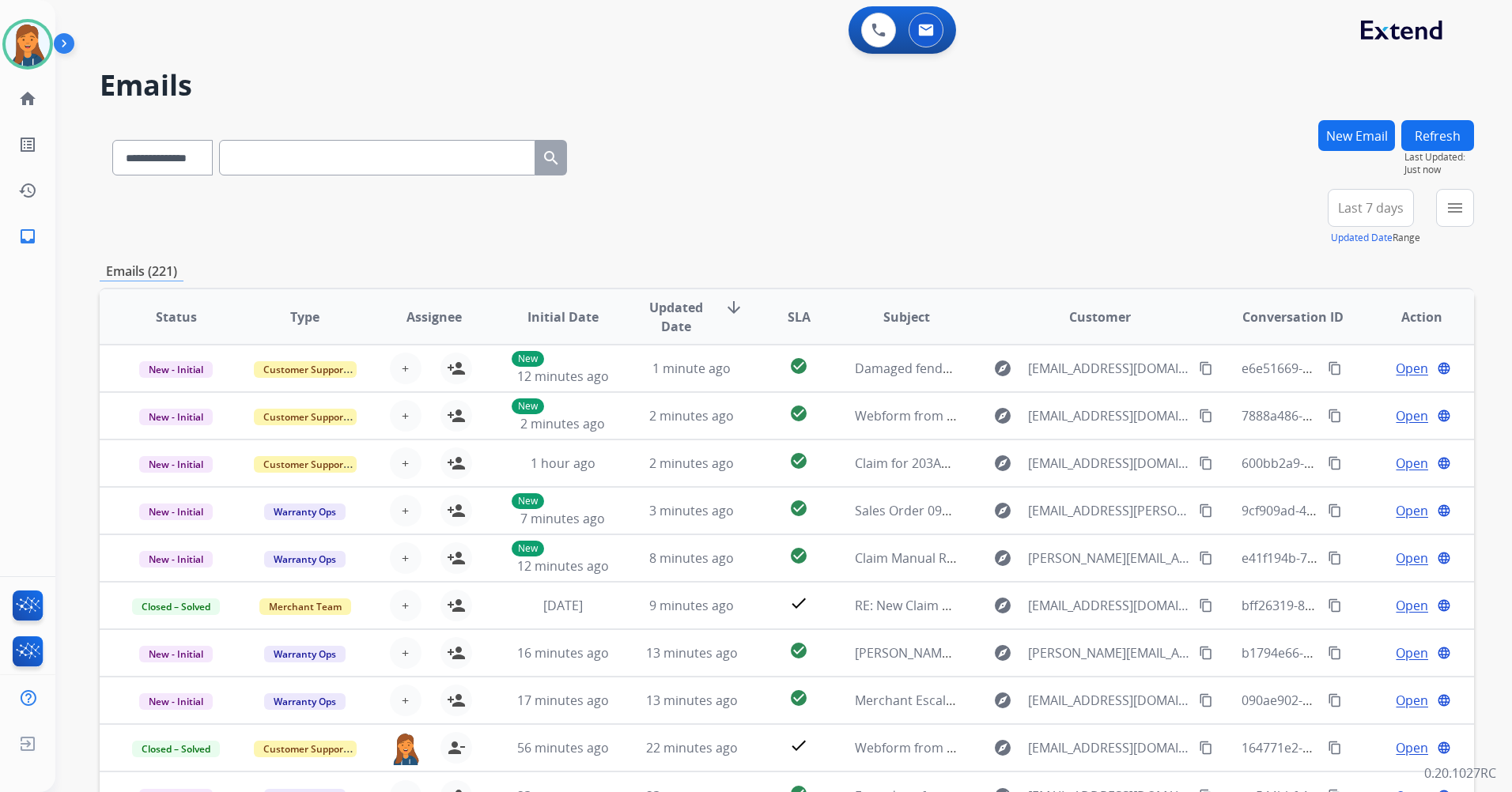
click at [1376, 186] on div "New Email" at bounding box center [1356, 154] width 77 height 69
click at [1369, 210] on span "Last 7 days" at bounding box center [1370, 208] width 66 height 7
click at [1342, 408] on div "Last 90 days" at bounding box center [1365, 400] width 87 height 24
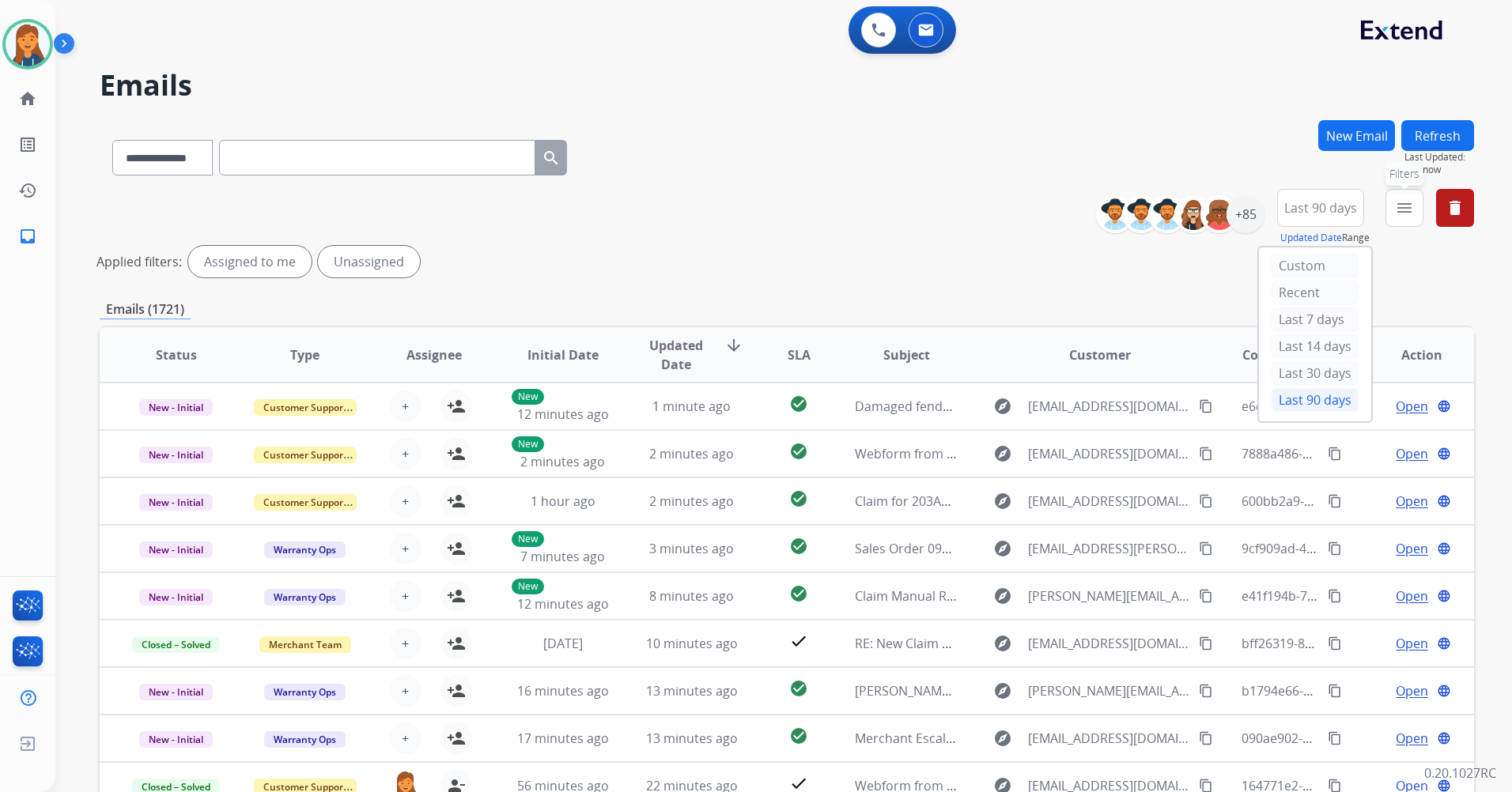
click at [1395, 220] on button "menu Filters" at bounding box center [1404, 208] width 38 height 38
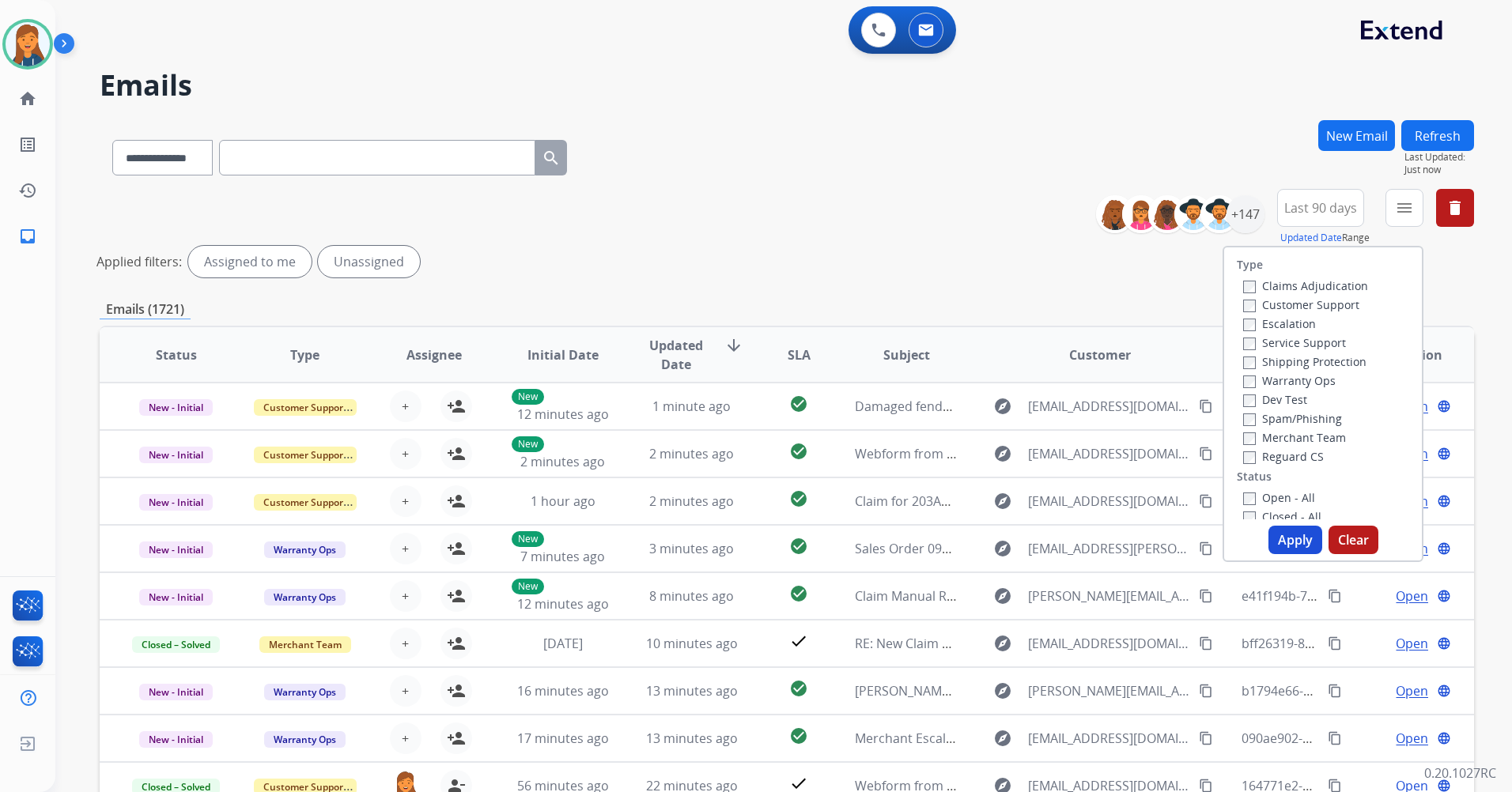
click at [1292, 298] on label "Customer Support" at bounding box center [1301, 304] width 116 height 15
click at [1288, 350] on div "Service Support" at bounding box center [1305, 342] width 125 height 19
click at [1288, 361] on label "Shipping Protection" at bounding box center [1304, 362] width 123 height 15
click at [1269, 456] on label "Reguard CS" at bounding box center [1282, 457] width 81 height 15
click at [1267, 497] on label "Open - All" at bounding box center [1278, 497] width 72 height 15
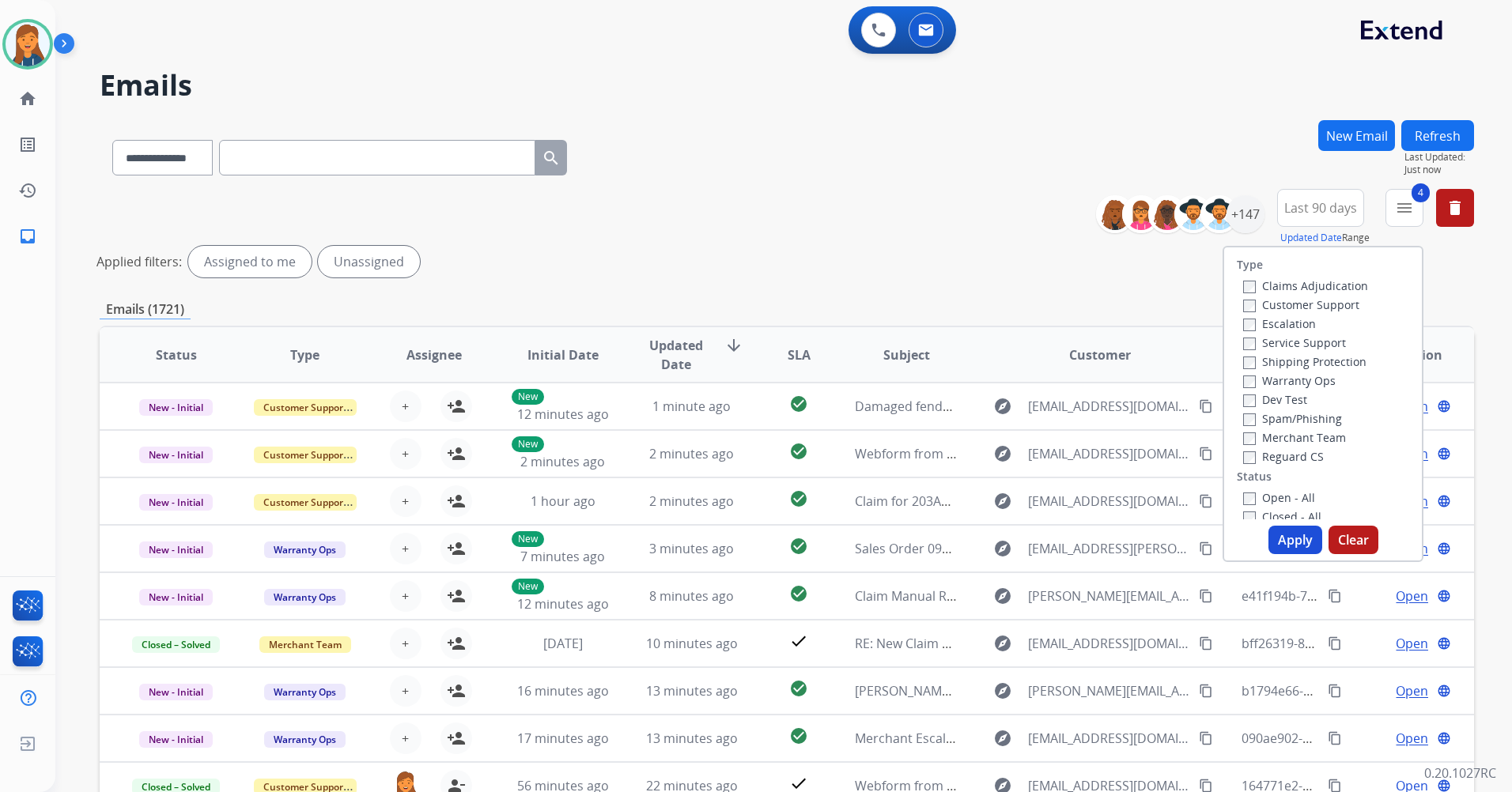
click at [1277, 552] on button "Apply" at bounding box center [1295, 540] width 54 height 28
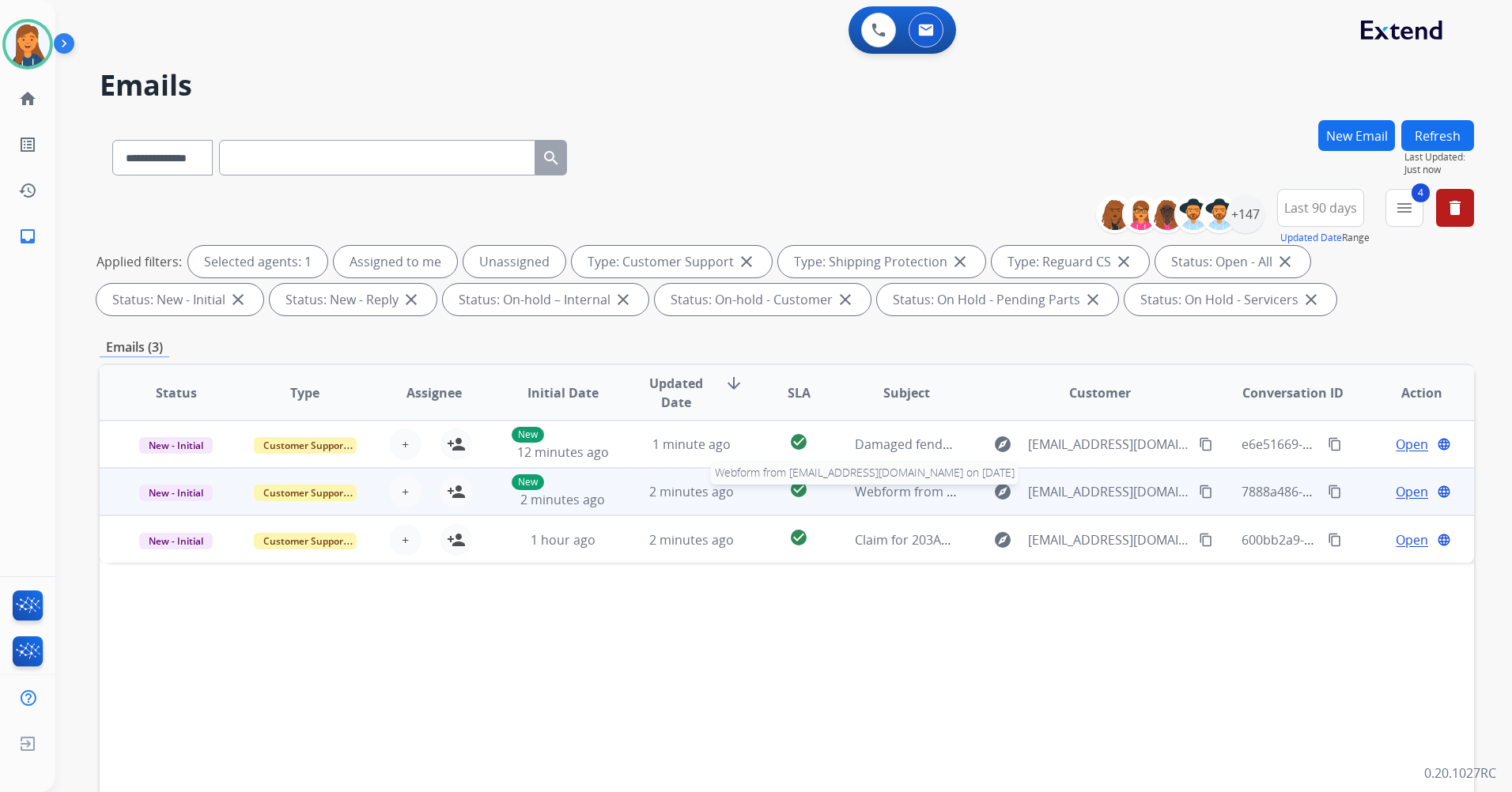
click at [884, 491] on span "Webform from [EMAIL_ADDRESS][DOMAIN_NAME] on [DATE]" at bounding box center [1034, 492] width 358 height 17
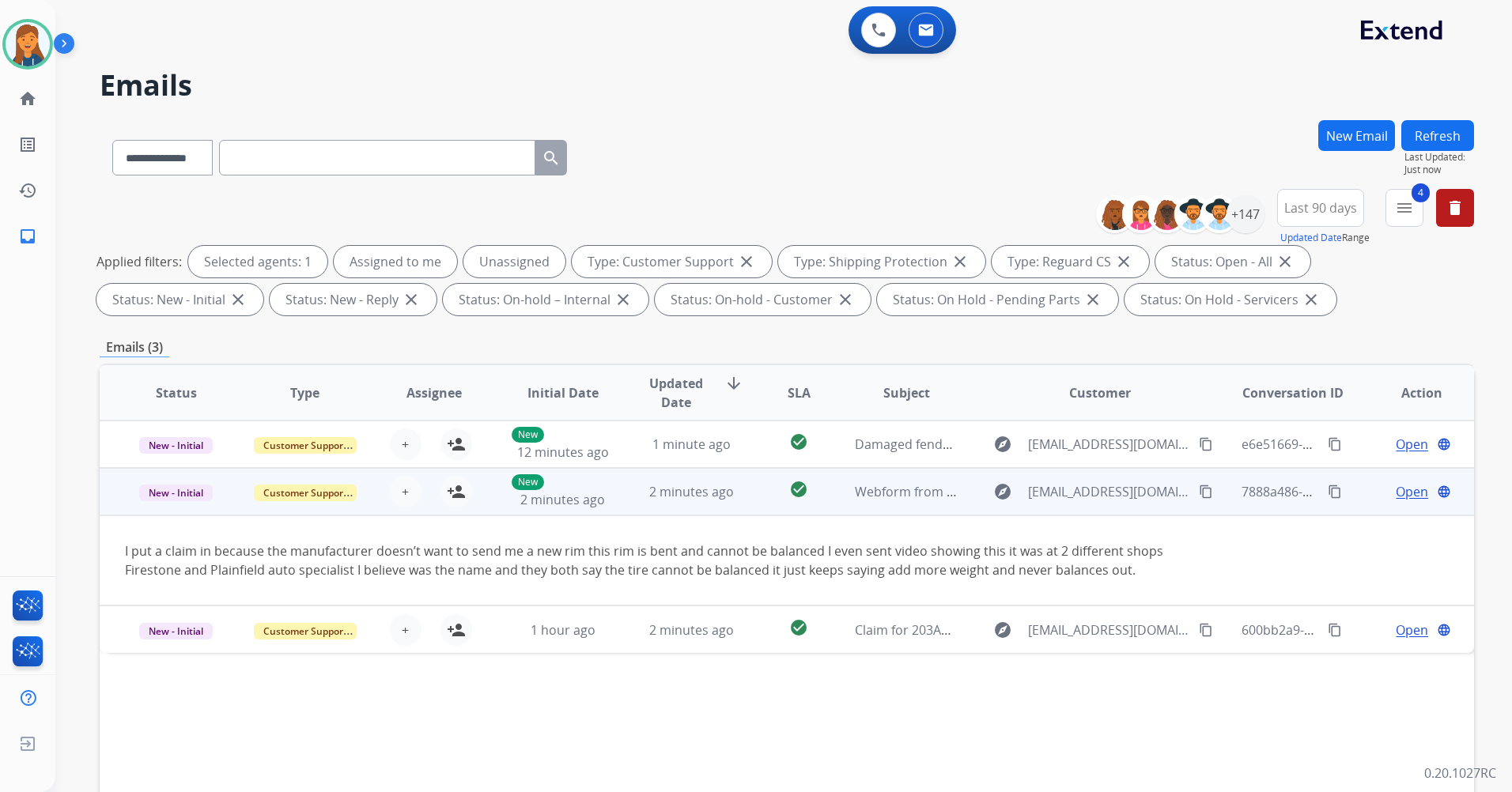
click at [1198, 491] on mat-icon "content_copy" at bounding box center [1205, 492] width 14 height 14
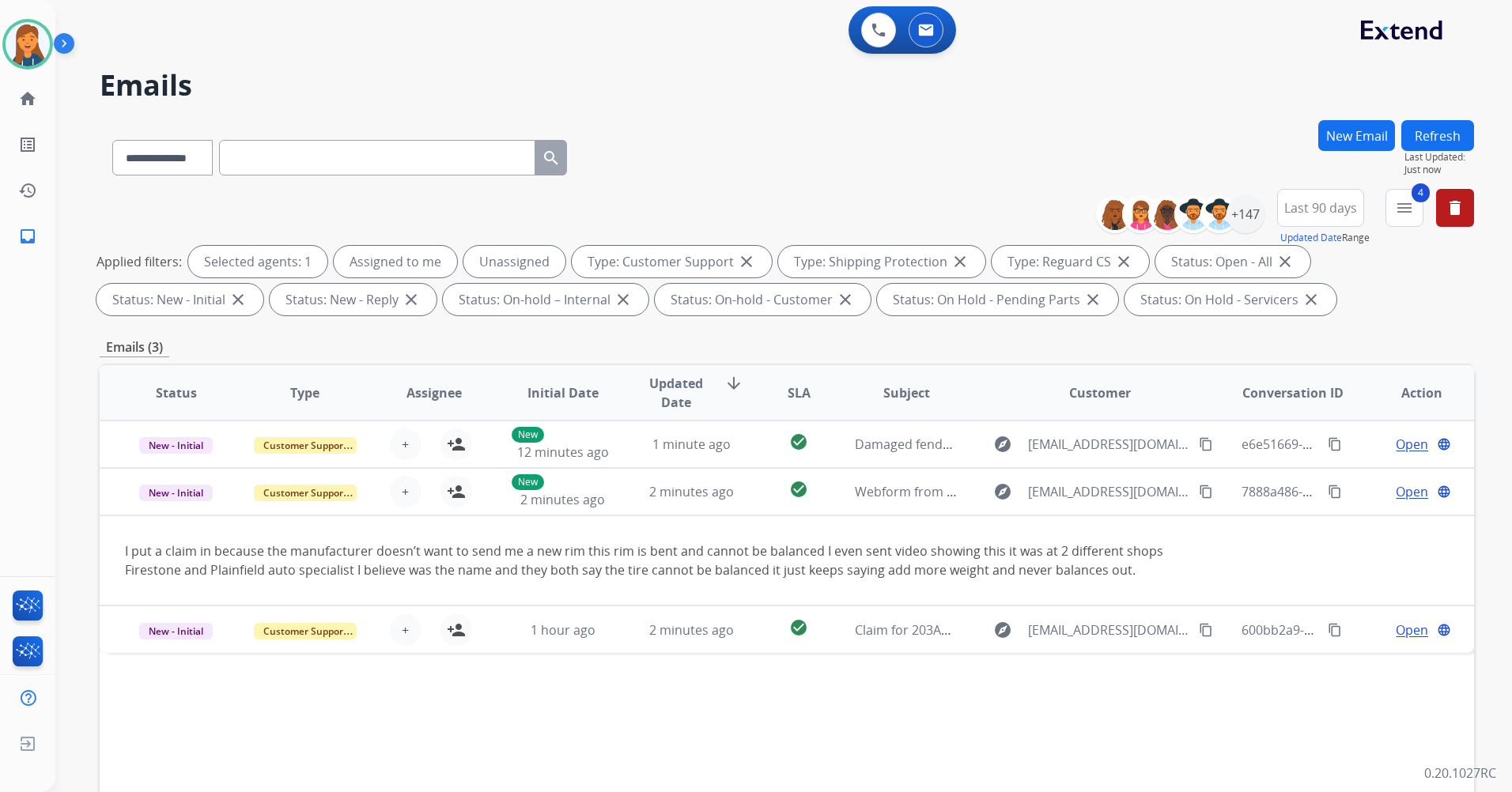
click at [1435, 130] on button "Refresh" at bounding box center [1436, 135] width 72 height 31
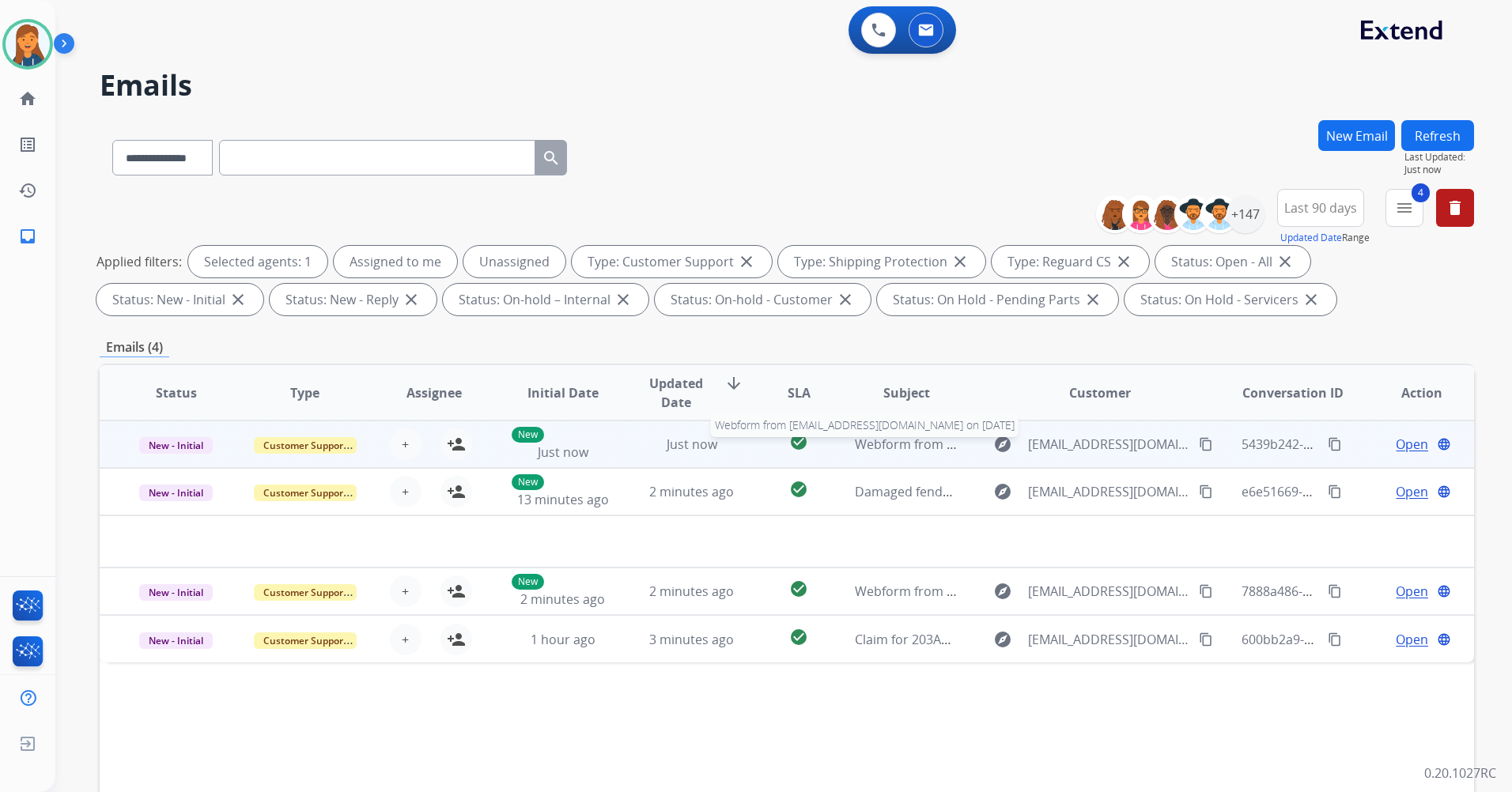
click at [862, 449] on span "Webform from [EMAIL_ADDRESS][DOMAIN_NAME] on [DATE]" at bounding box center [1034, 444] width 358 height 17
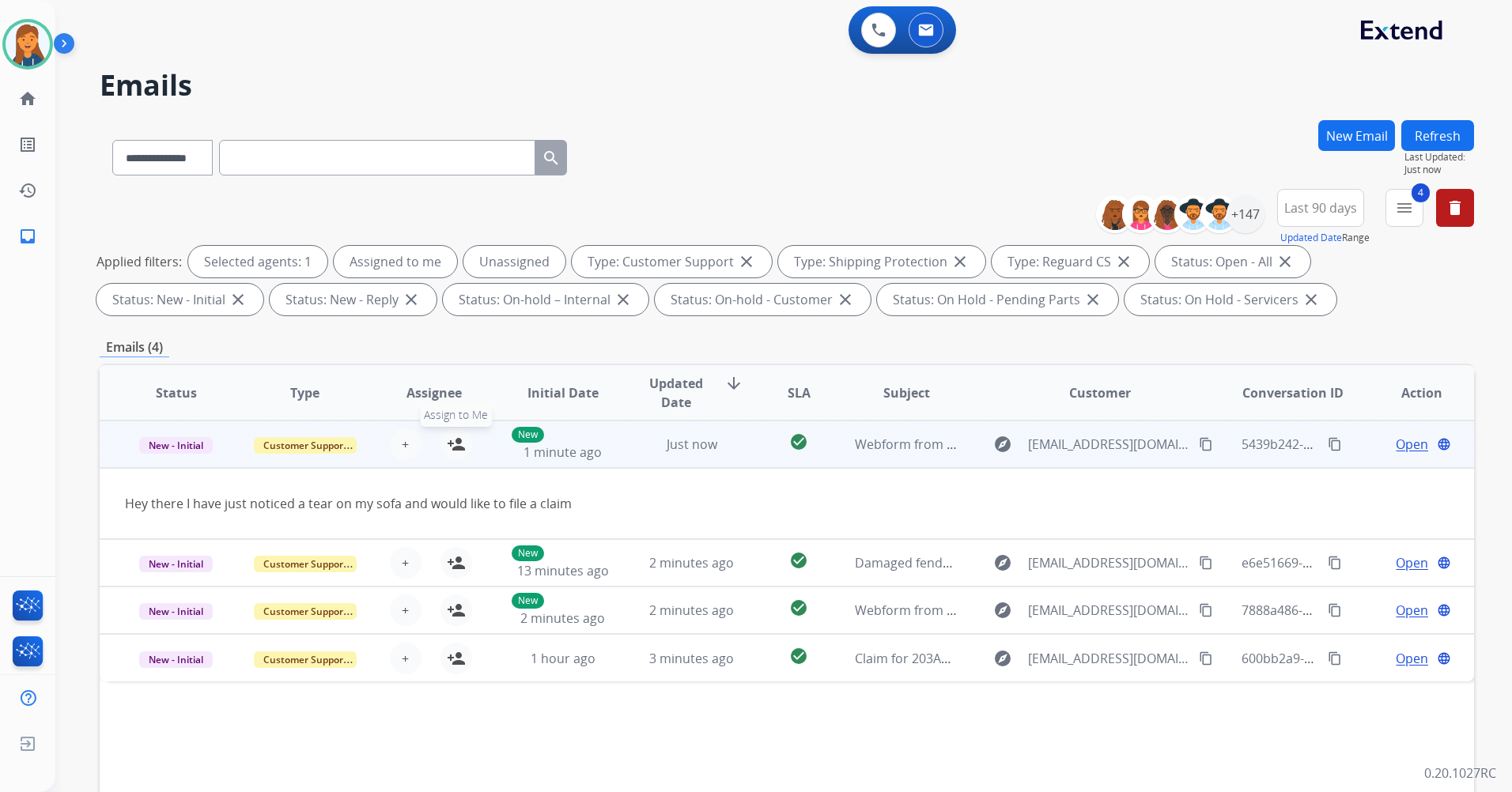
click at [447, 440] on mat-icon "person_add" at bounding box center [456, 444] width 19 height 19
click at [1396, 445] on span "Open" at bounding box center [1411, 444] width 32 height 19
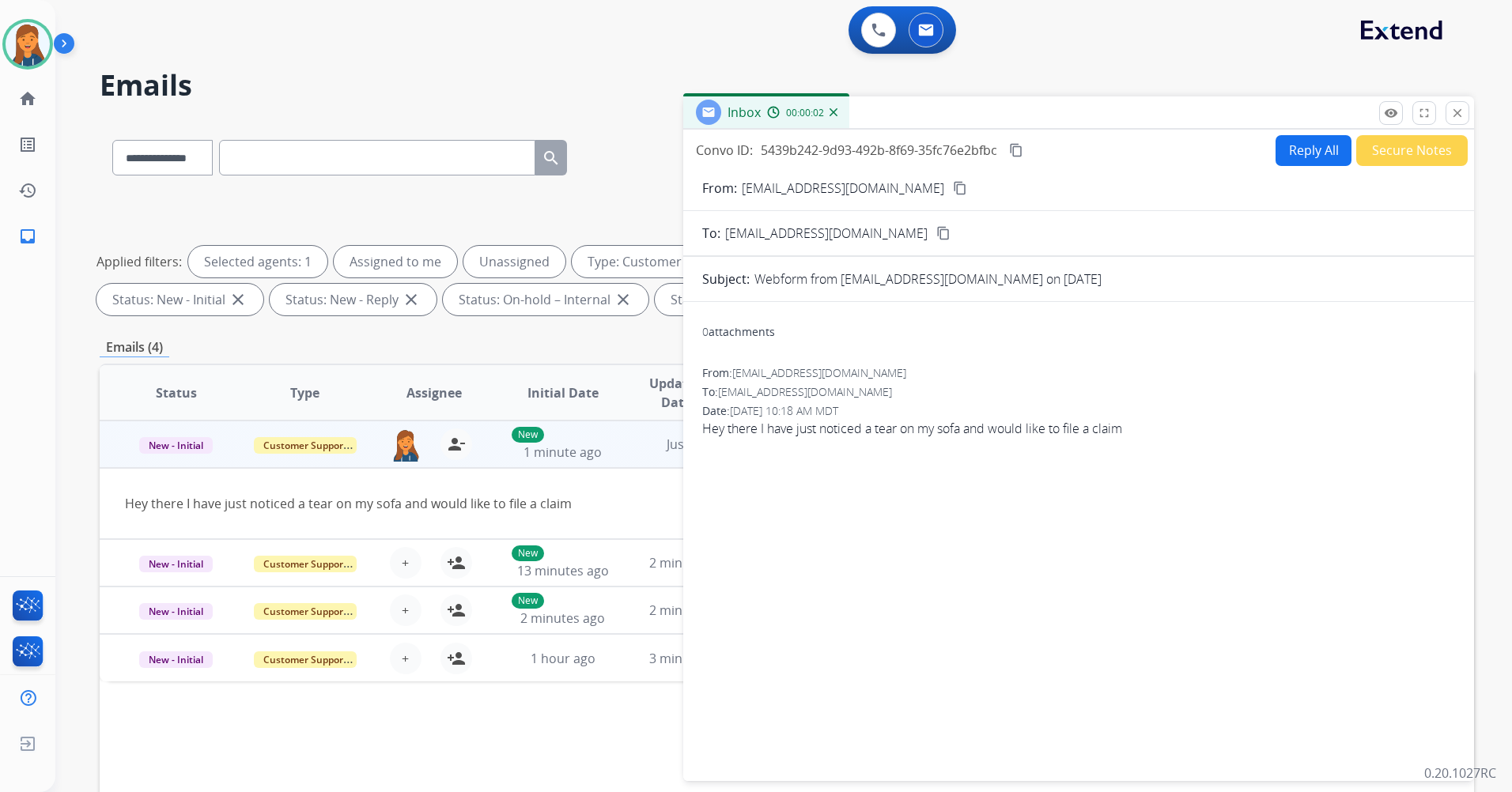
click at [952, 188] on mat-icon "content_copy" at bounding box center [959, 188] width 14 height 14
click at [1279, 151] on button "Reply All" at bounding box center [1312, 151] width 76 height 31
select select "**********"
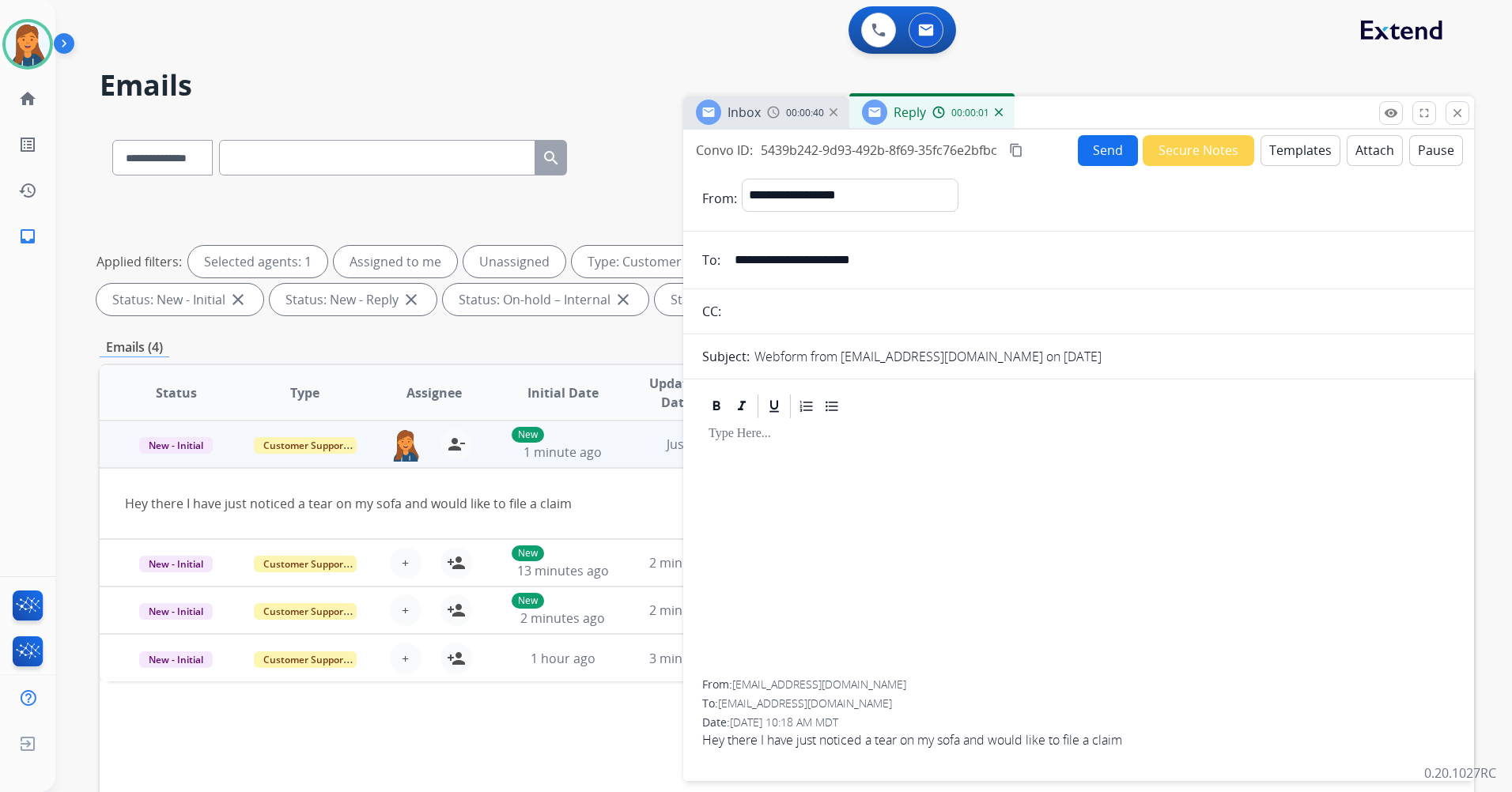
click at [1306, 148] on button "Templates" at bounding box center [1300, 151] width 80 height 31
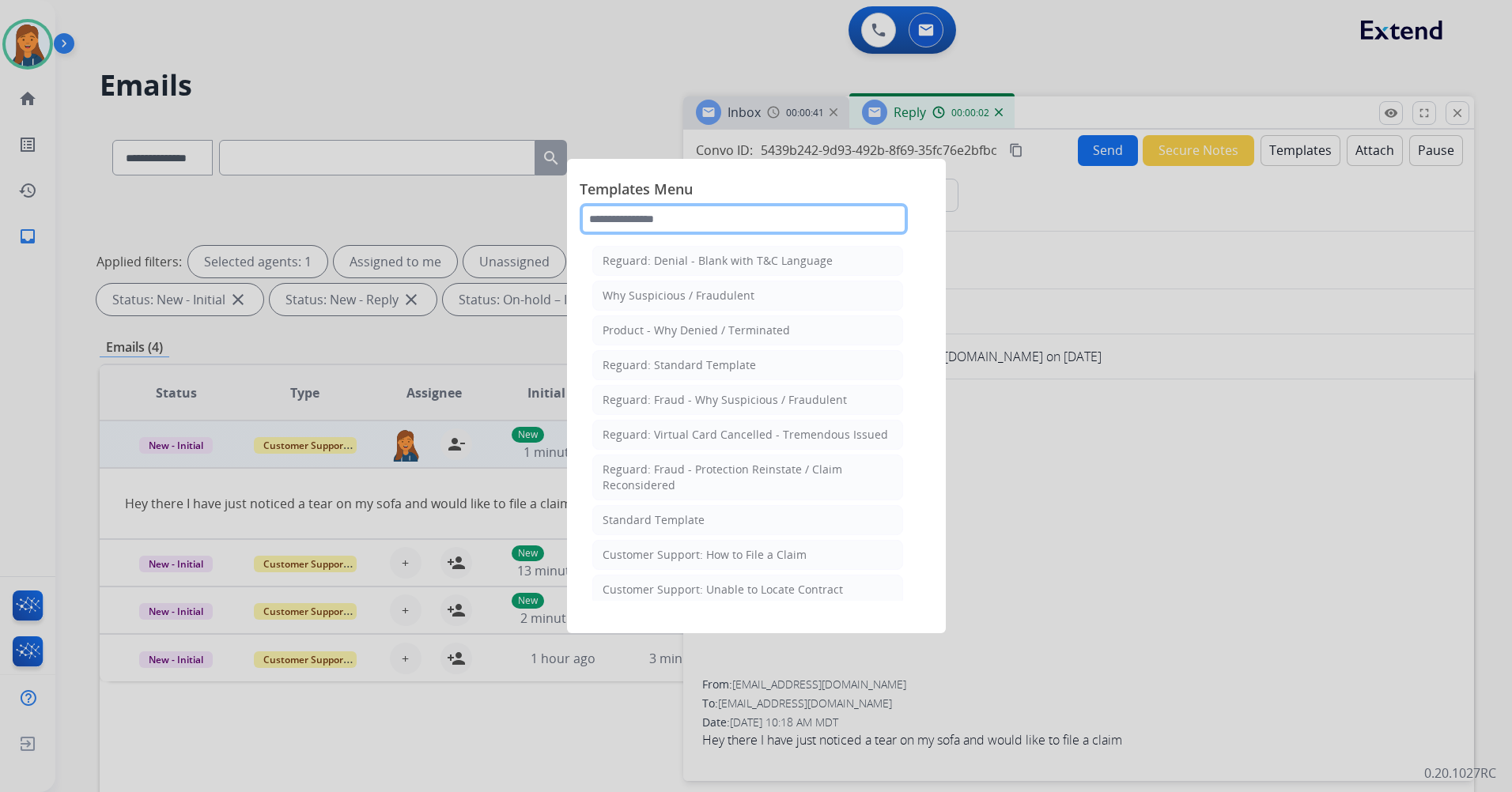
click at [738, 203] on input "text" at bounding box center [744, 219] width 328 height 32
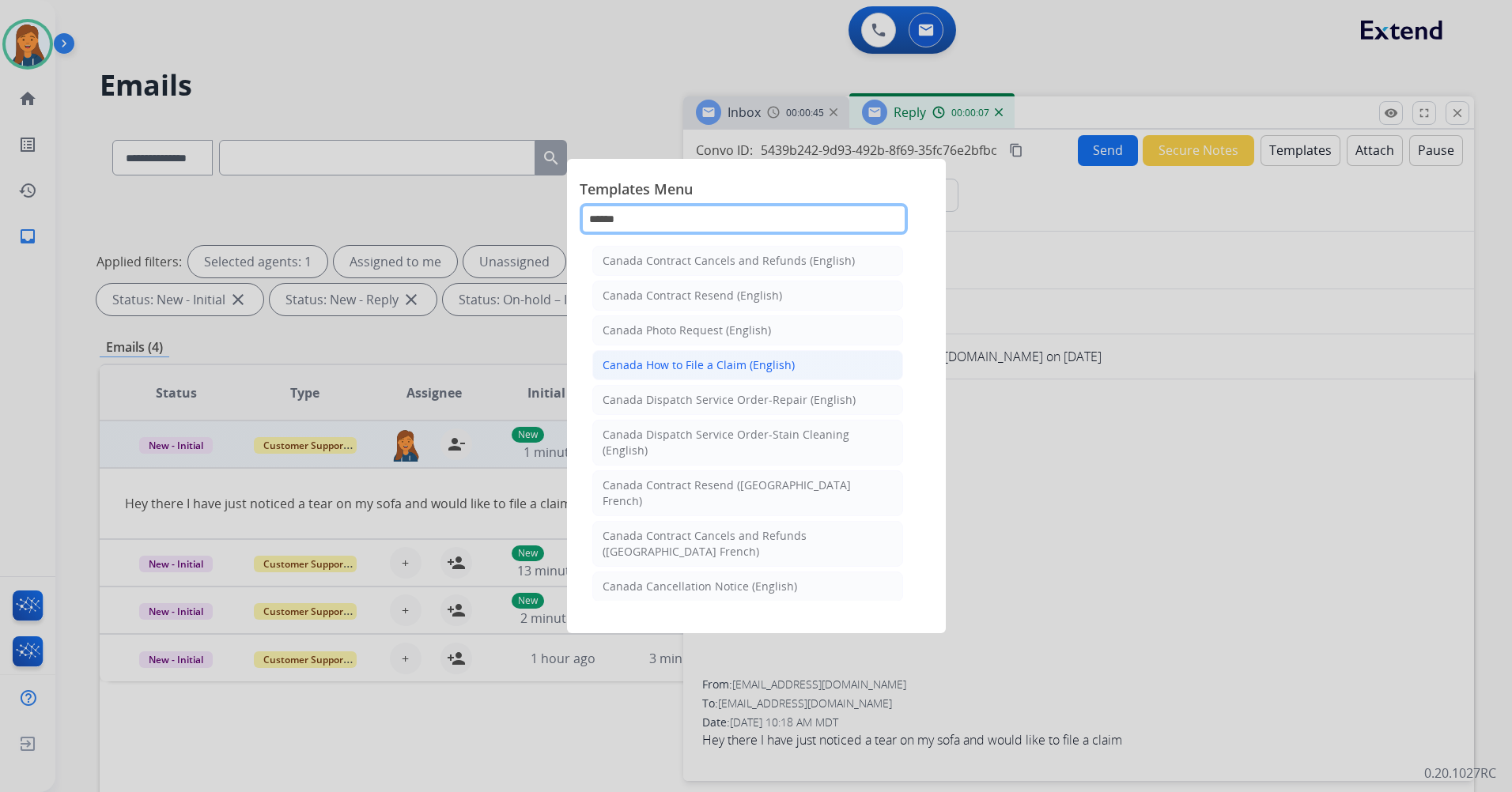
type input "******"
click at [748, 375] on li "Canada How to File a Claim (English)" at bounding box center [748, 365] width 311 height 30
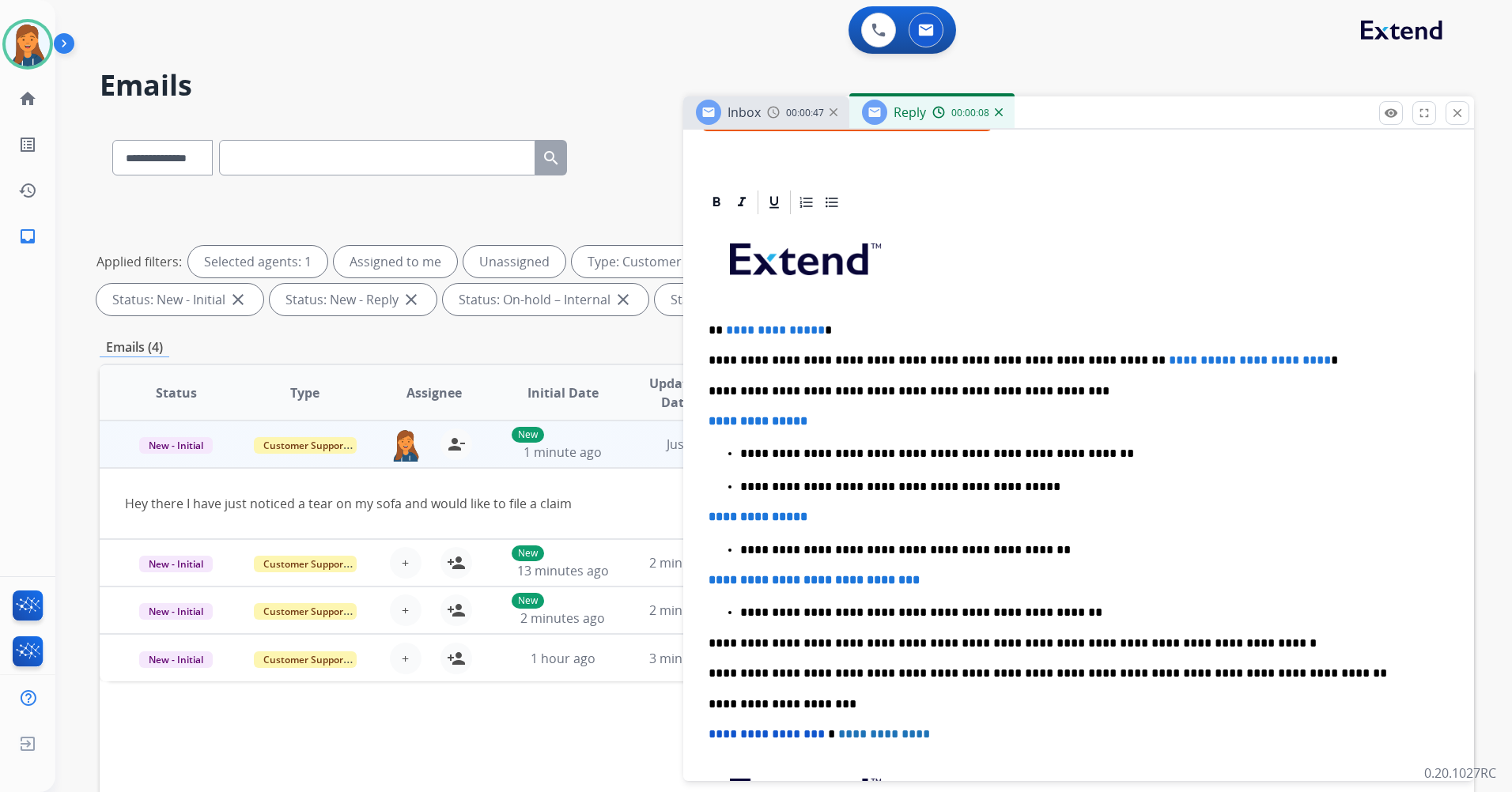
scroll to position [316, 0]
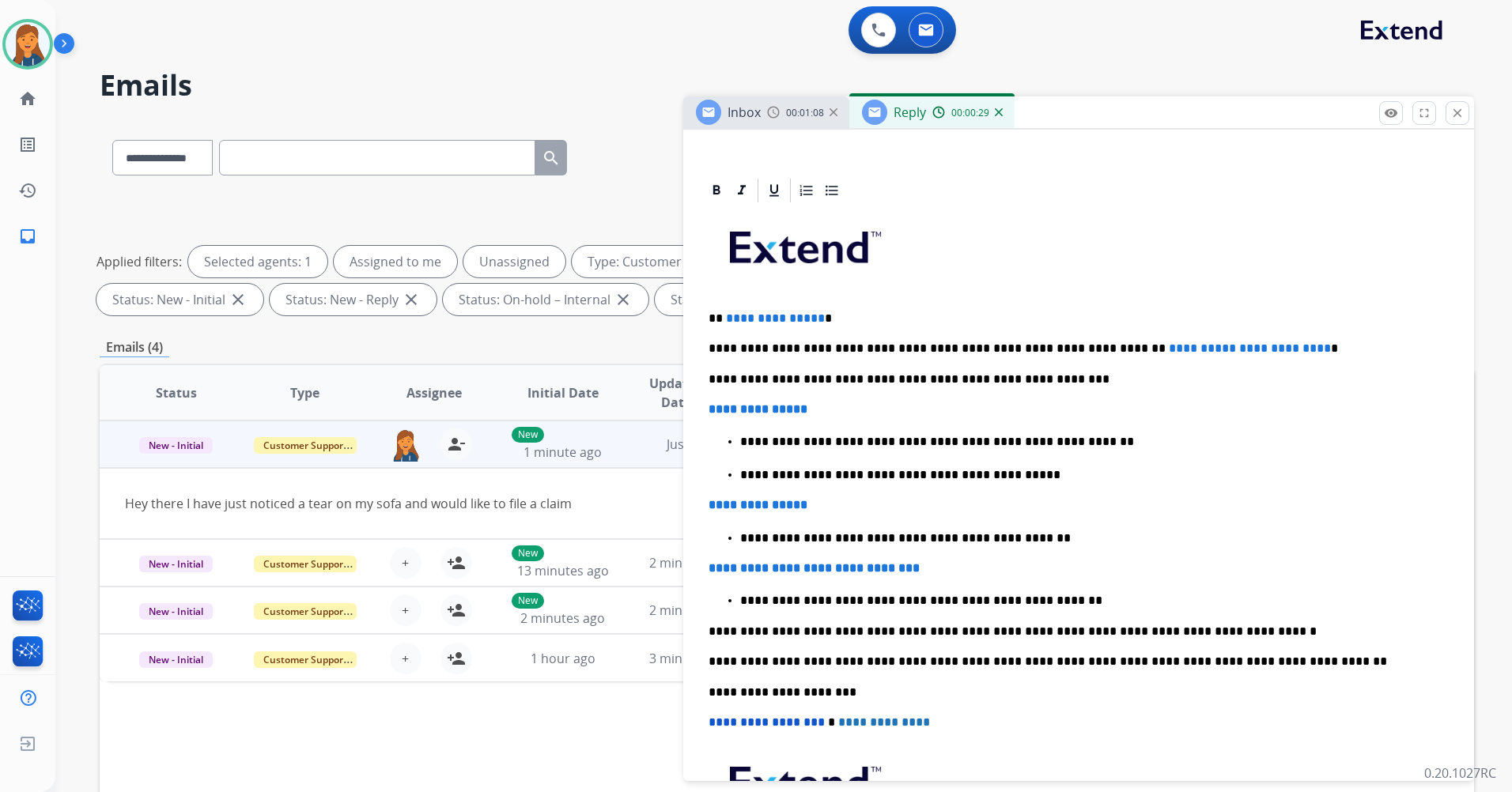
click at [811, 317] on span "**********" at bounding box center [775, 318] width 99 height 12
click at [1169, 345] on span "**********" at bounding box center [1202, 349] width 67 height 12
click at [1225, 354] on span "**********" at bounding box center [1260, 349] width 91 height 12
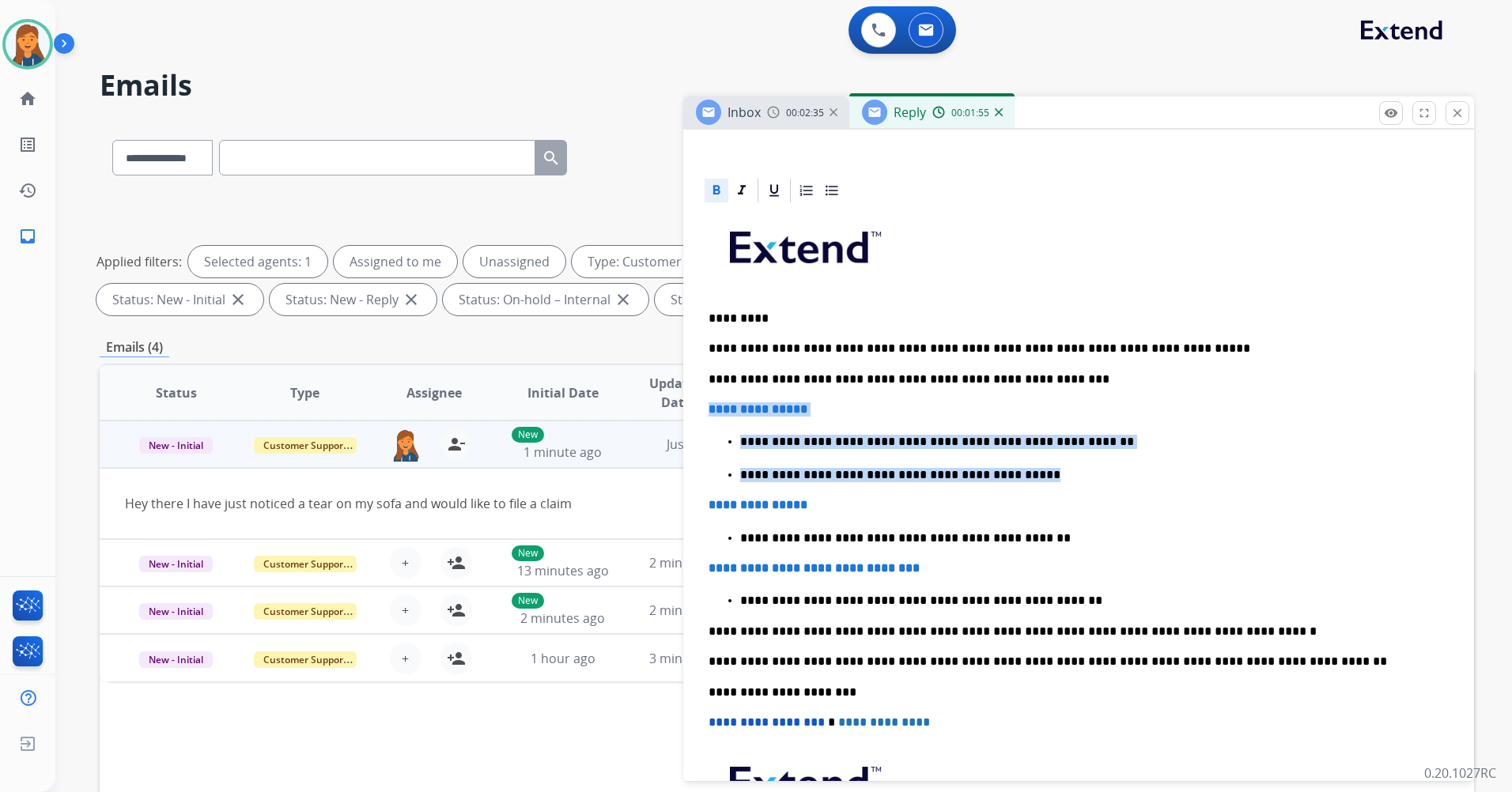
drag, startPoint x: 1006, startPoint y: 472, endPoint x: 703, endPoint y: 400, distance: 311.4
click at [703, 400] on div "**********" at bounding box center [1078, 587] width 753 height 766
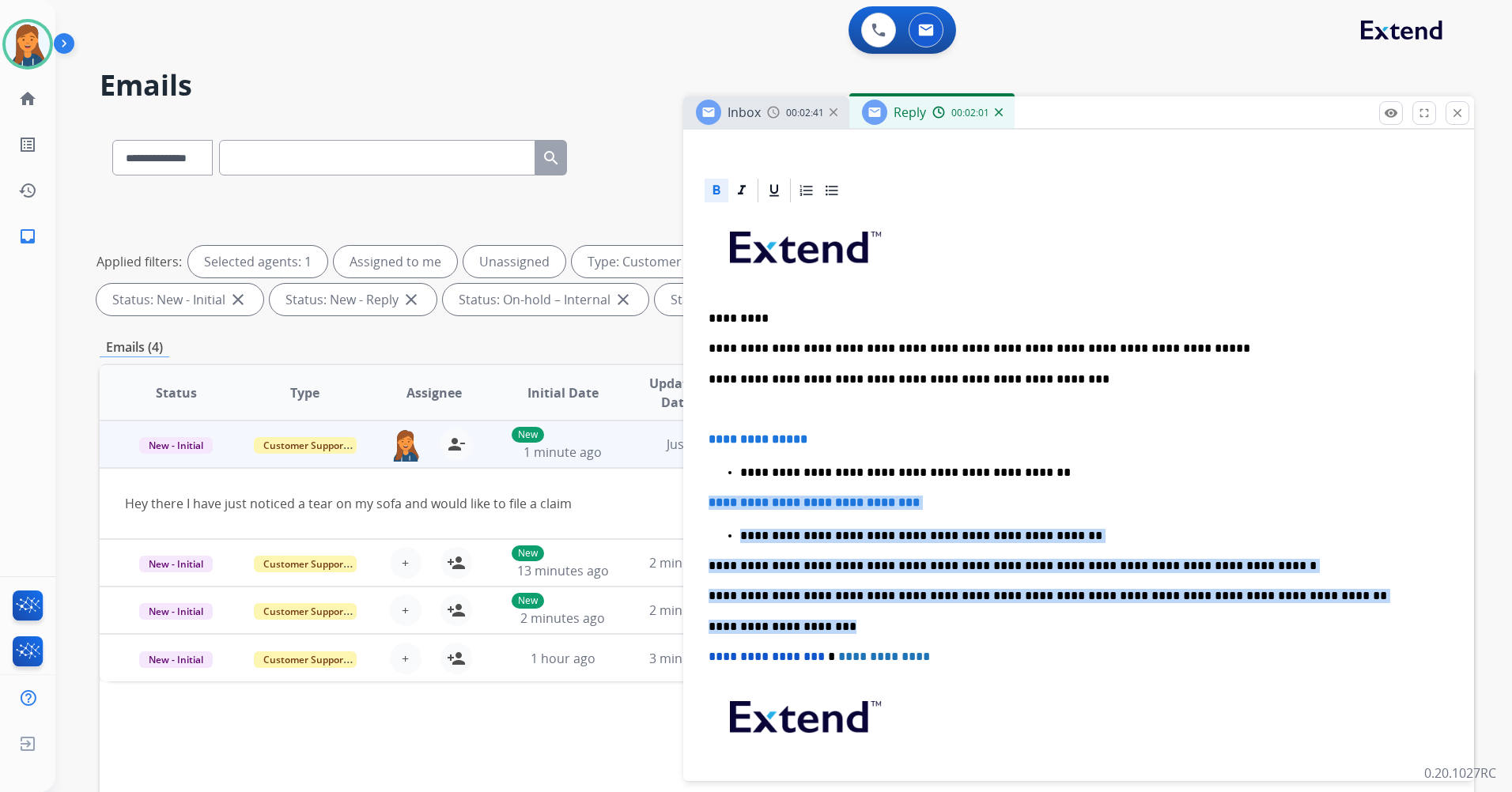
drag, startPoint x: 841, startPoint y: 626, endPoint x: 702, endPoint y: 507, distance: 183.0
click at [702, 507] on div "**********" at bounding box center [1078, 555] width 753 height 700
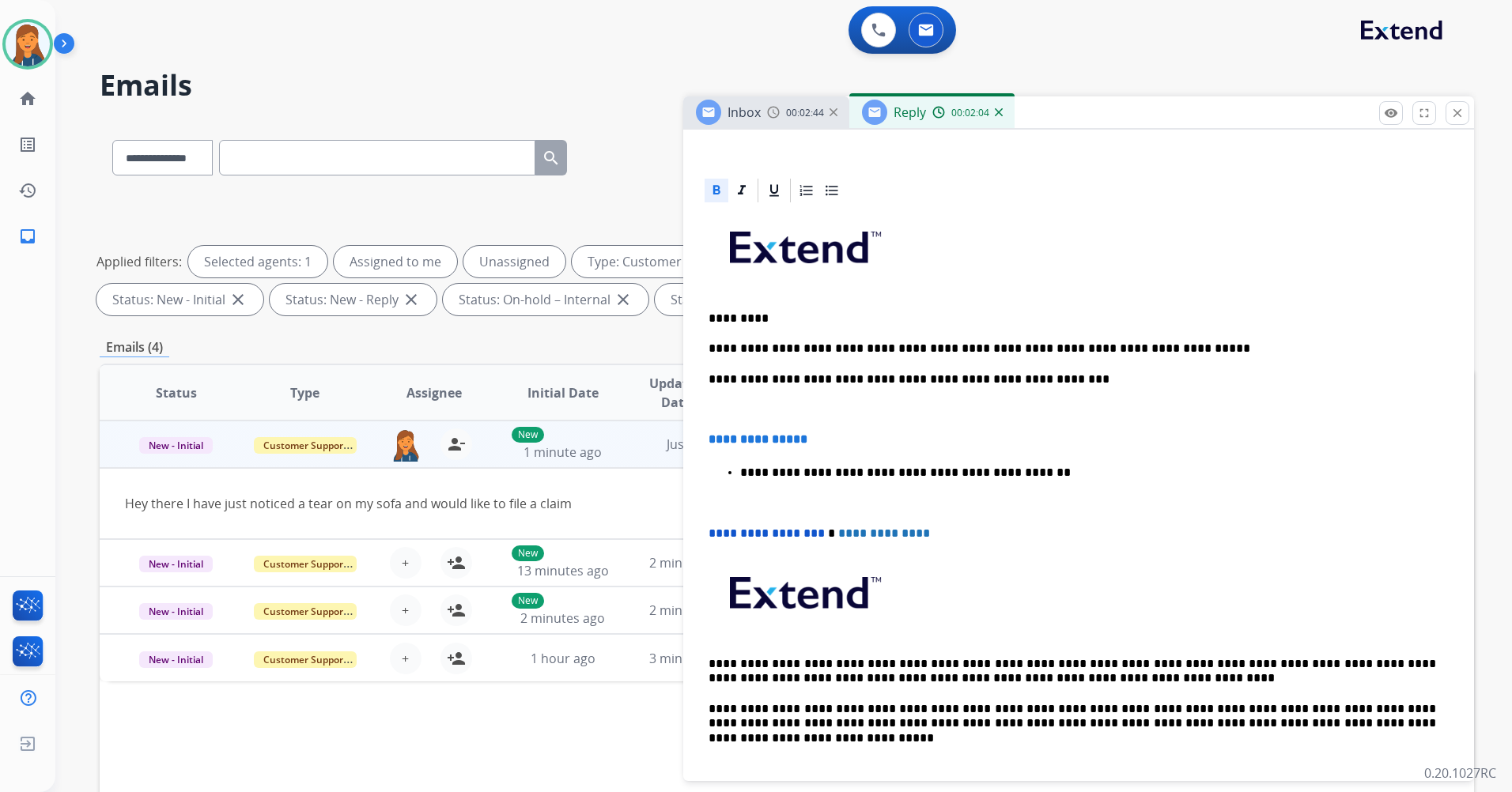
click at [707, 438] on div "**********" at bounding box center [1078, 493] width 753 height 577
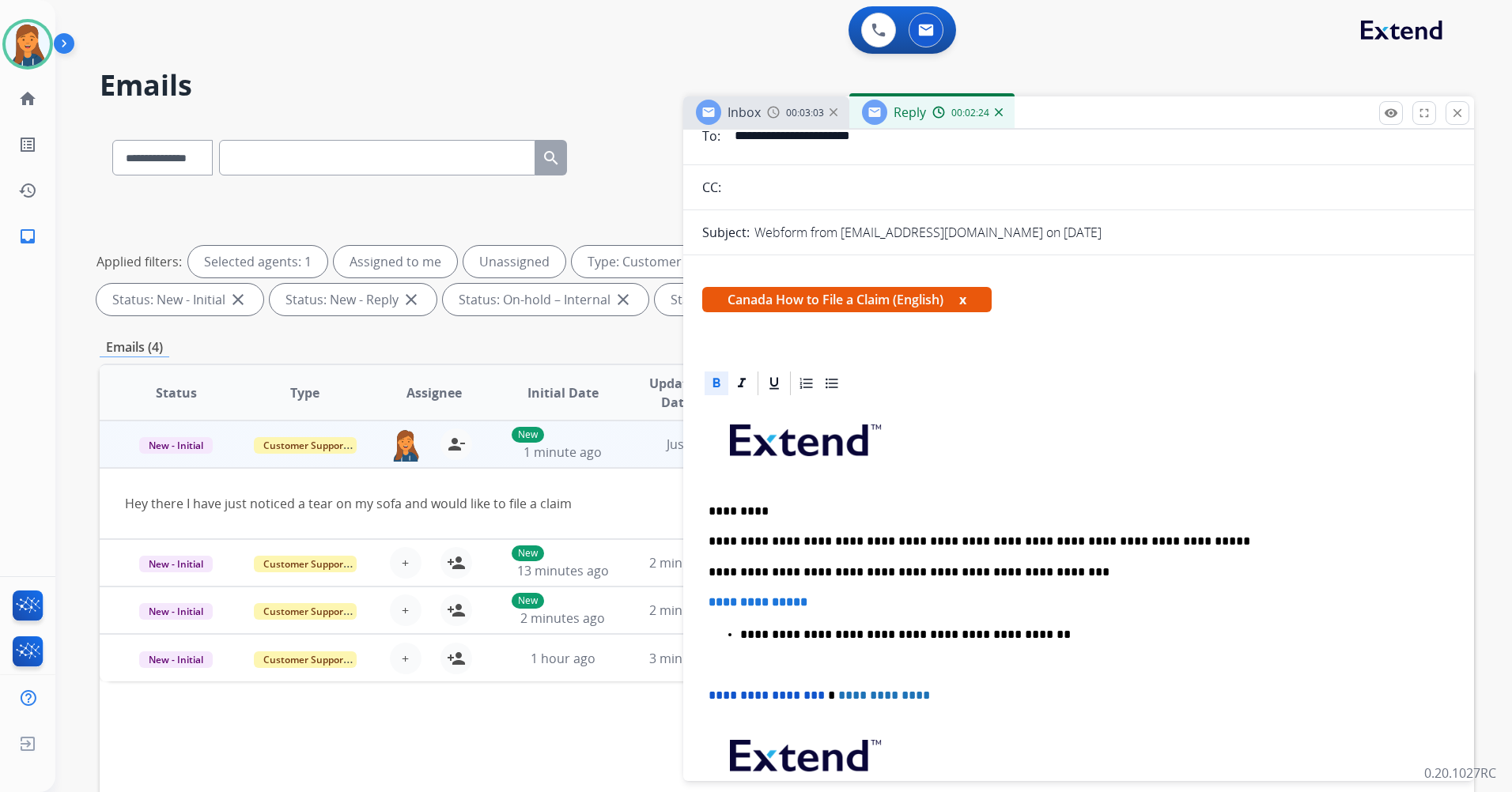
scroll to position [0, 0]
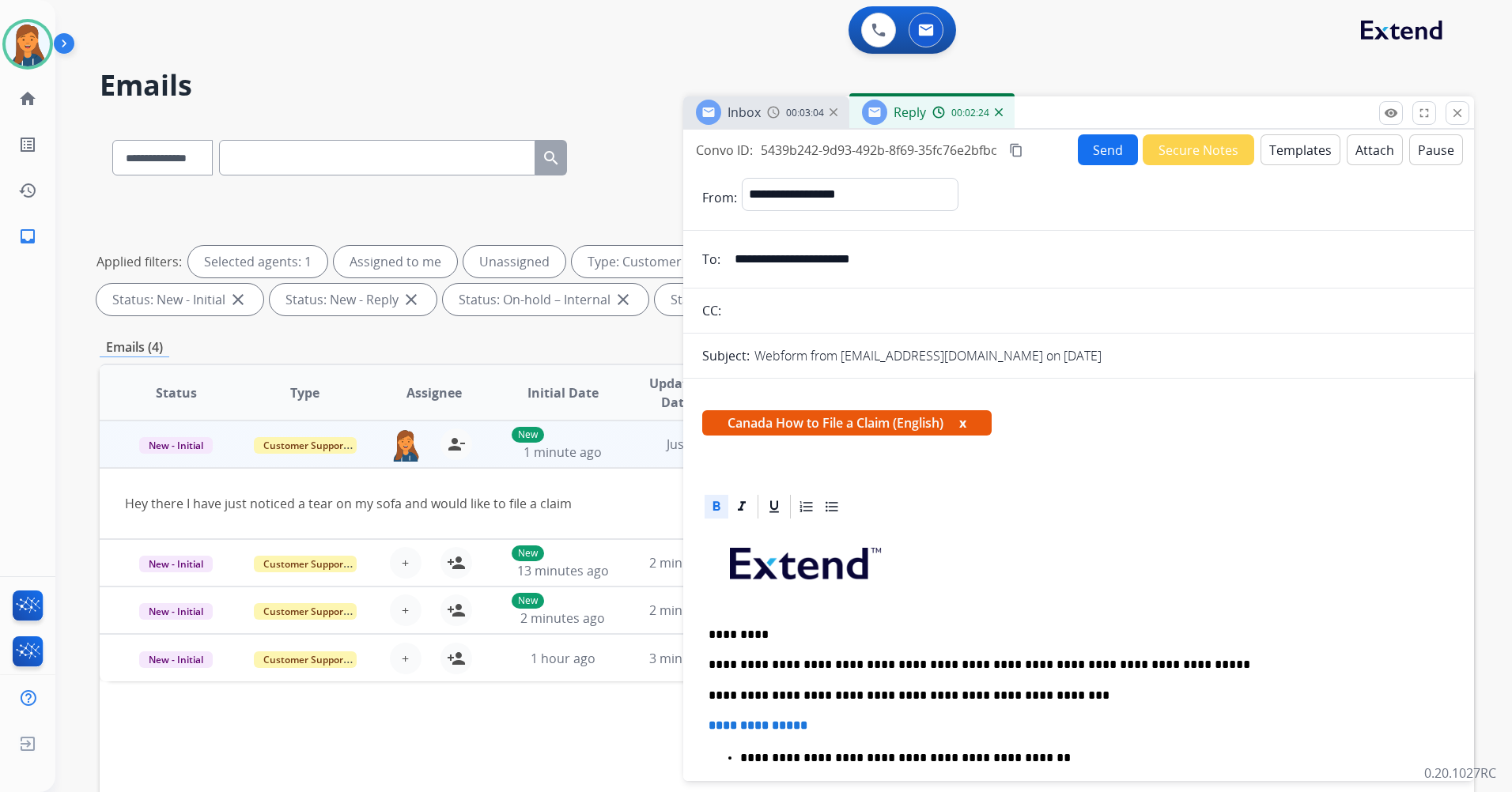
click at [1314, 145] on button "Templates" at bounding box center [1300, 150] width 80 height 31
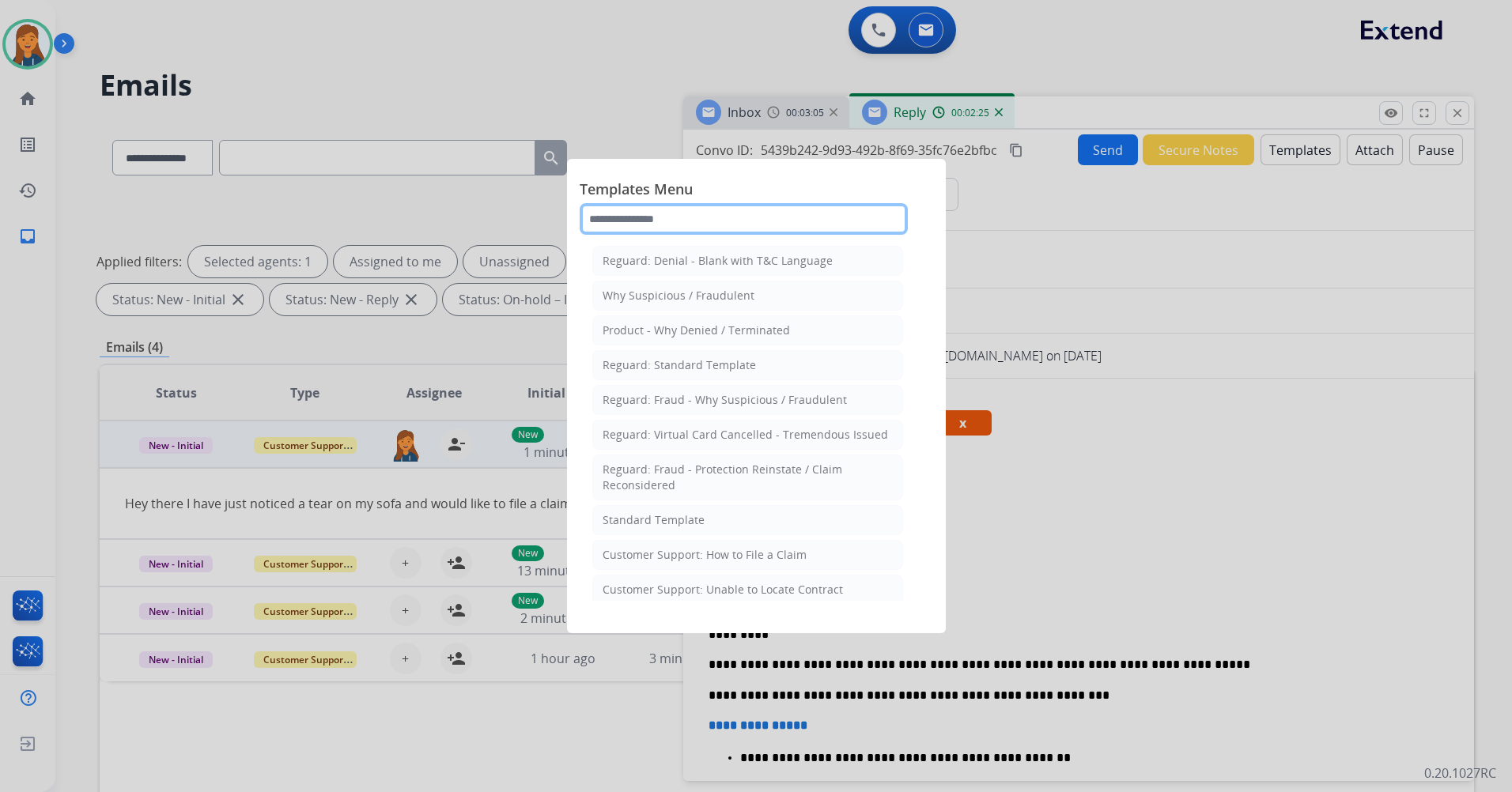
click at [760, 208] on input "text" at bounding box center [744, 219] width 328 height 32
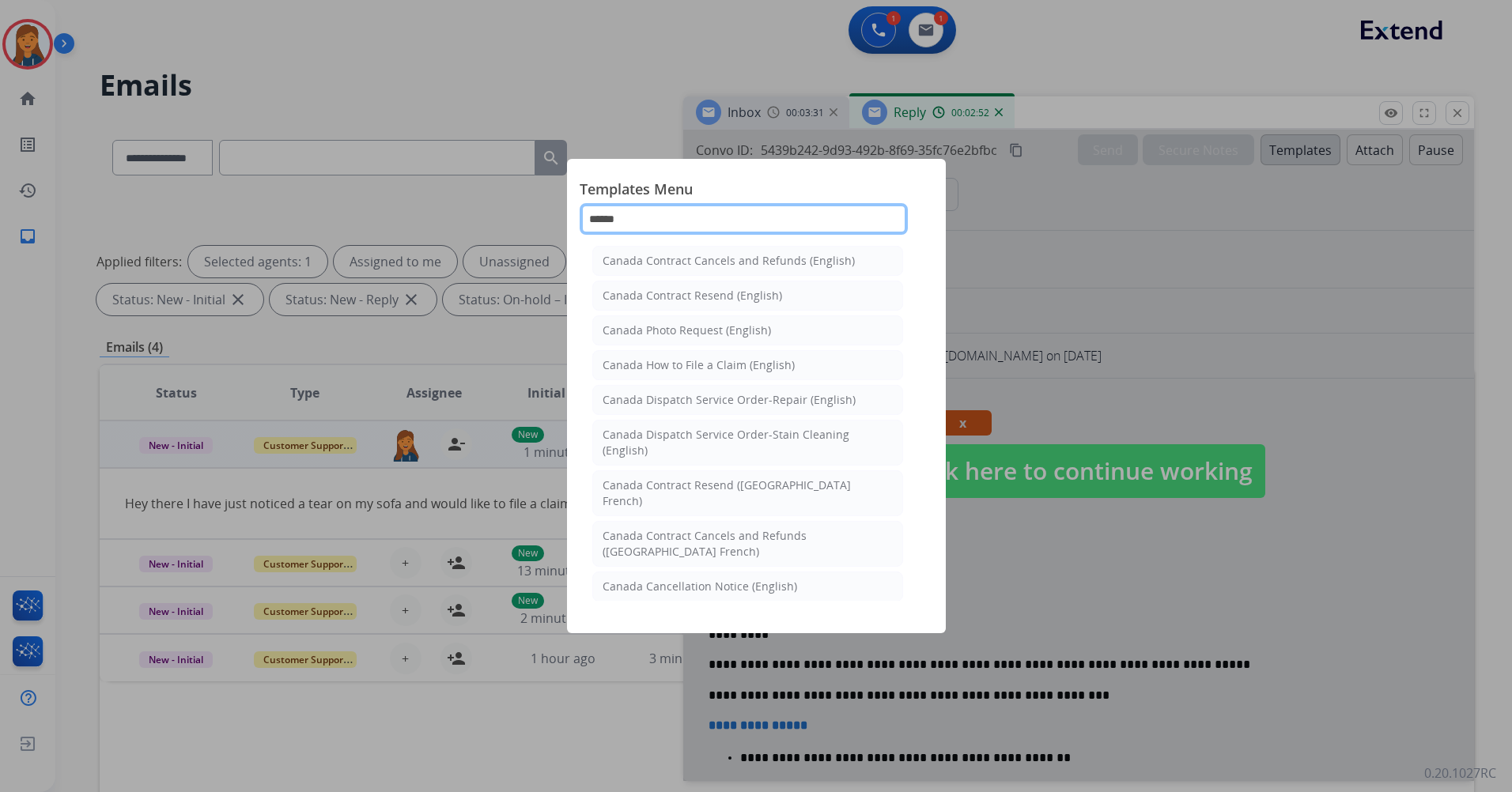
type input "******"
click at [1094, 371] on div at bounding box center [756, 396] width 1512 height 792
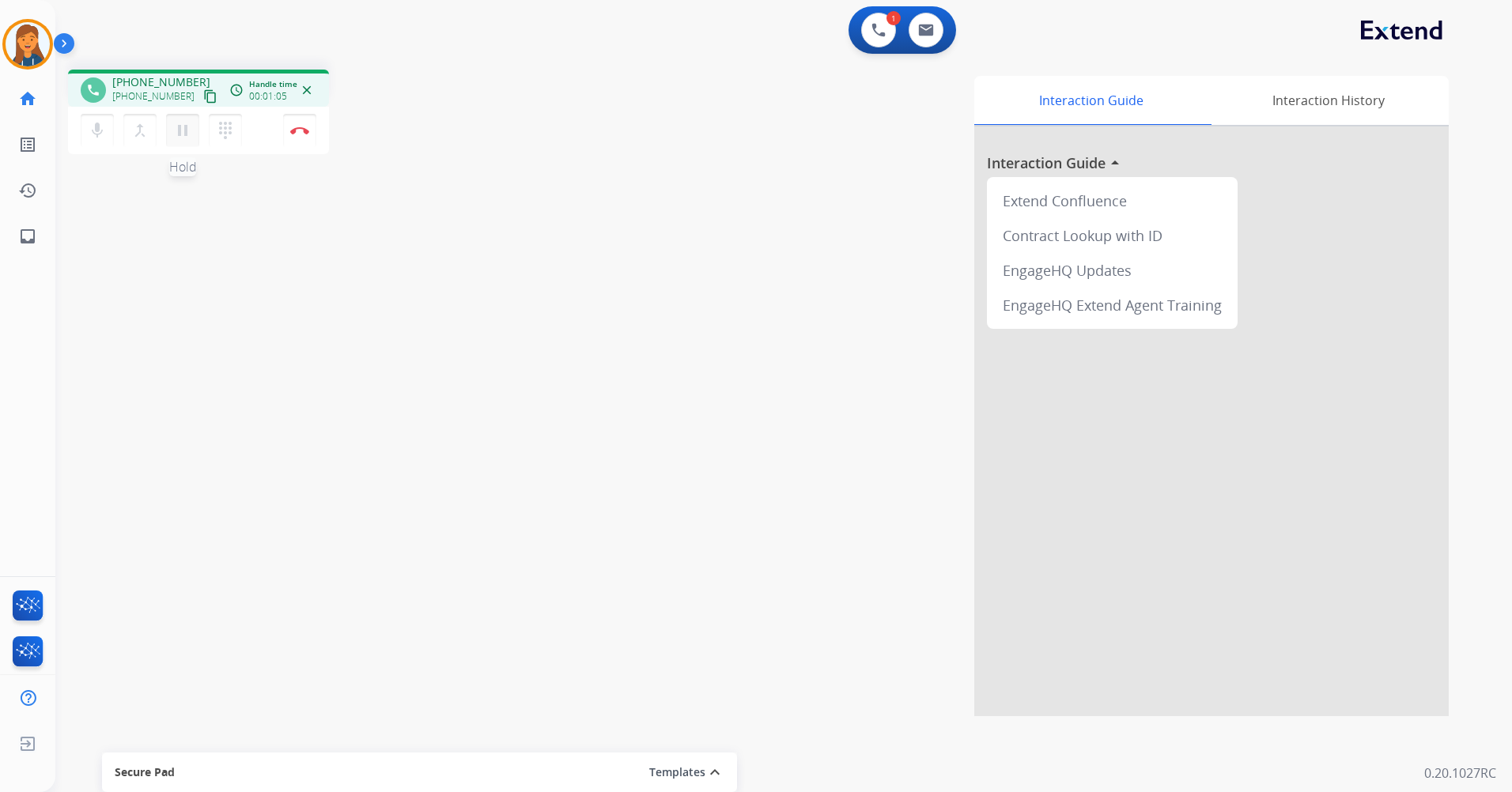
click at [184, 132] on mat-icon "pause" at bounding box center [182, 130] width 19 height 19
click at [180, 129] on mat-icon "play_arrow" at bounding box center [182, 130] width 19 height 19
click at [297, 124] on button "Disconnect" at bounding box center [299, 131] width 33 height 33
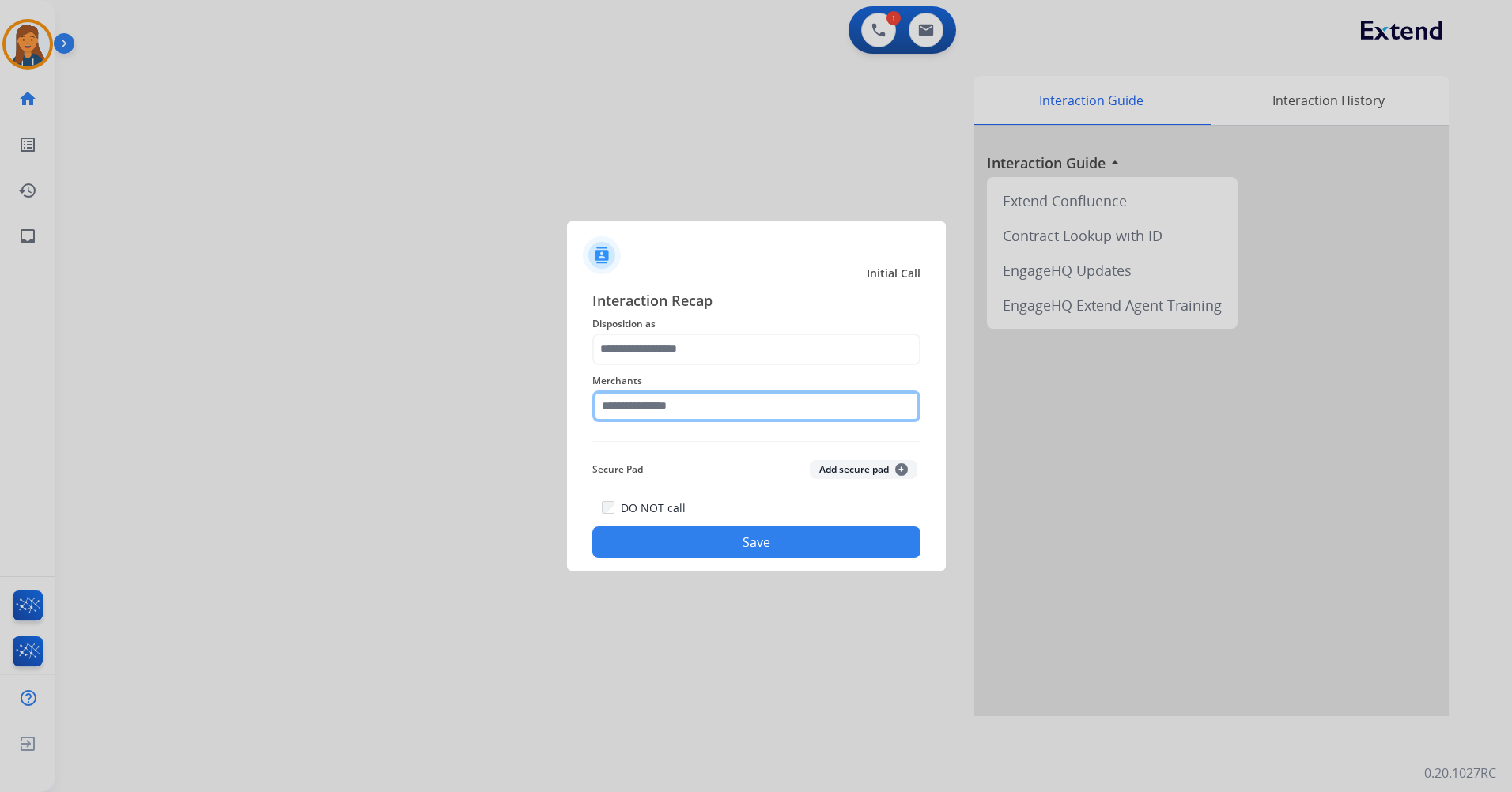
click at [660, 416] on input "text" at bounding box center [756, 407] width 328 height 32
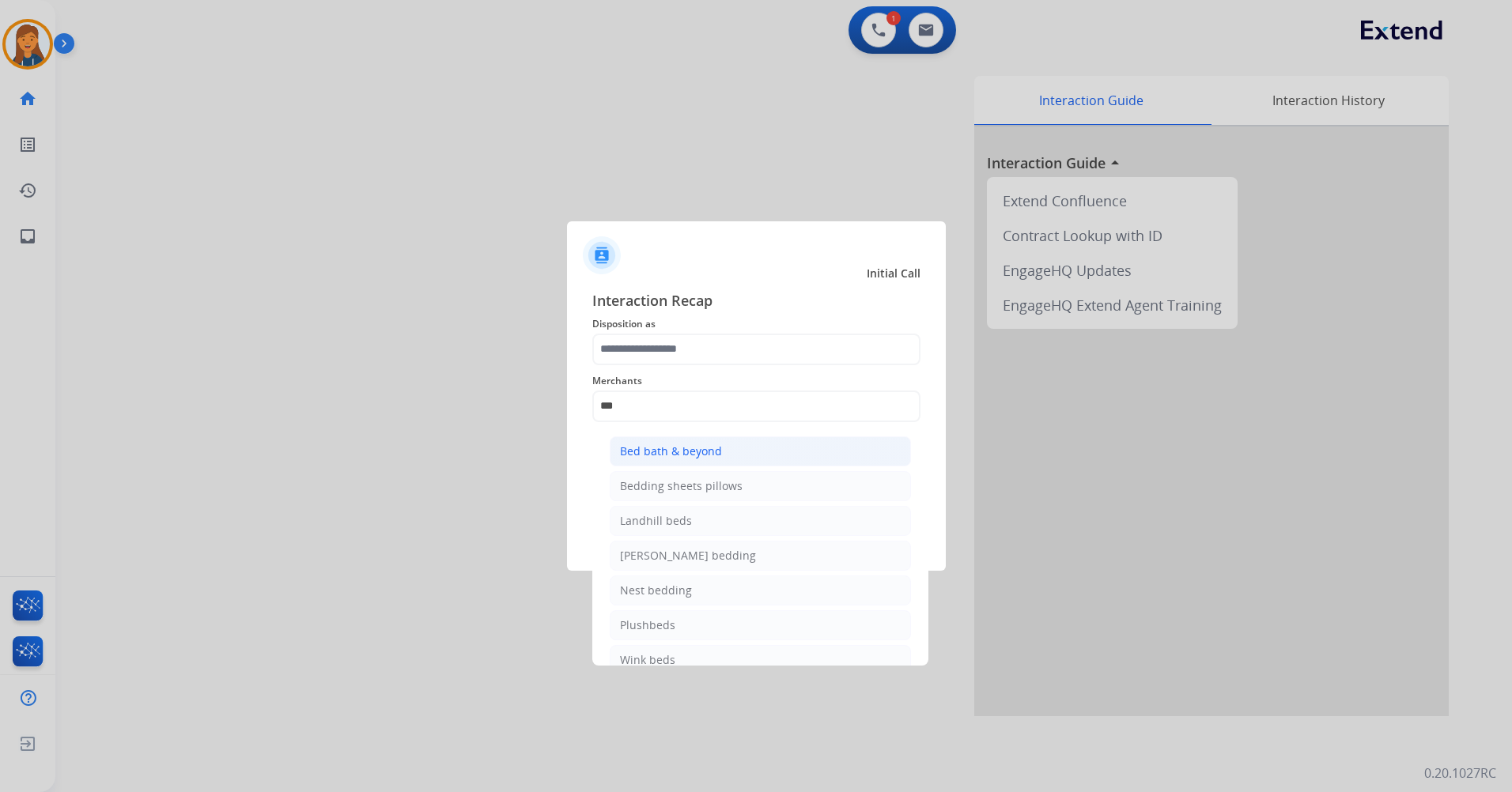
click at [669, 456] on div "Bed bath & beyond" at bounding box center [670, 451] width 102 height 16
type input "**********"
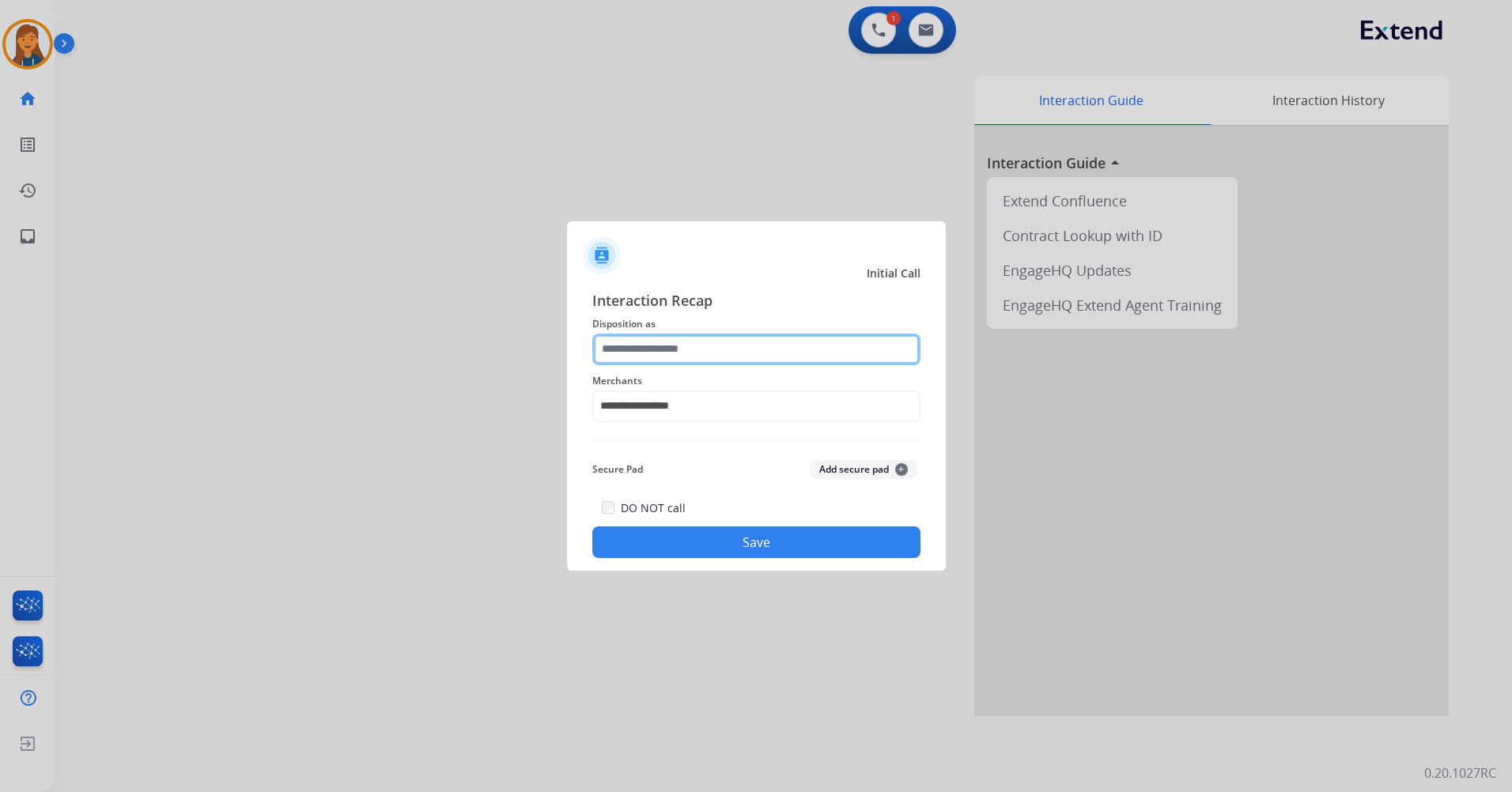
click at [658, 354] on input "text" at bounding box center [756, 349] width 328 height 32
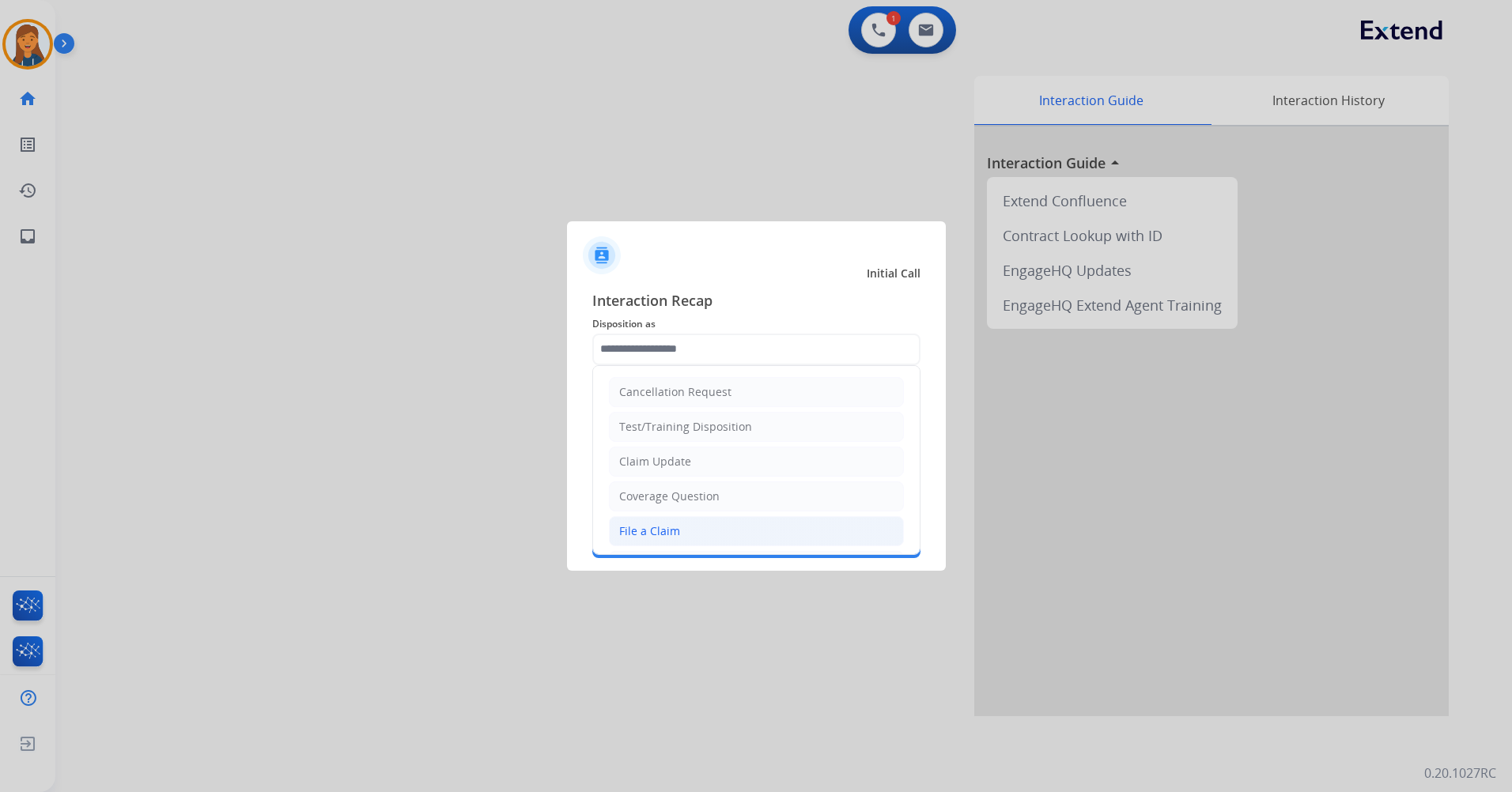
click at [670, 537] on div "File a Claim" at bounding box center [649, 531] width 61 height 16
type input "**********"
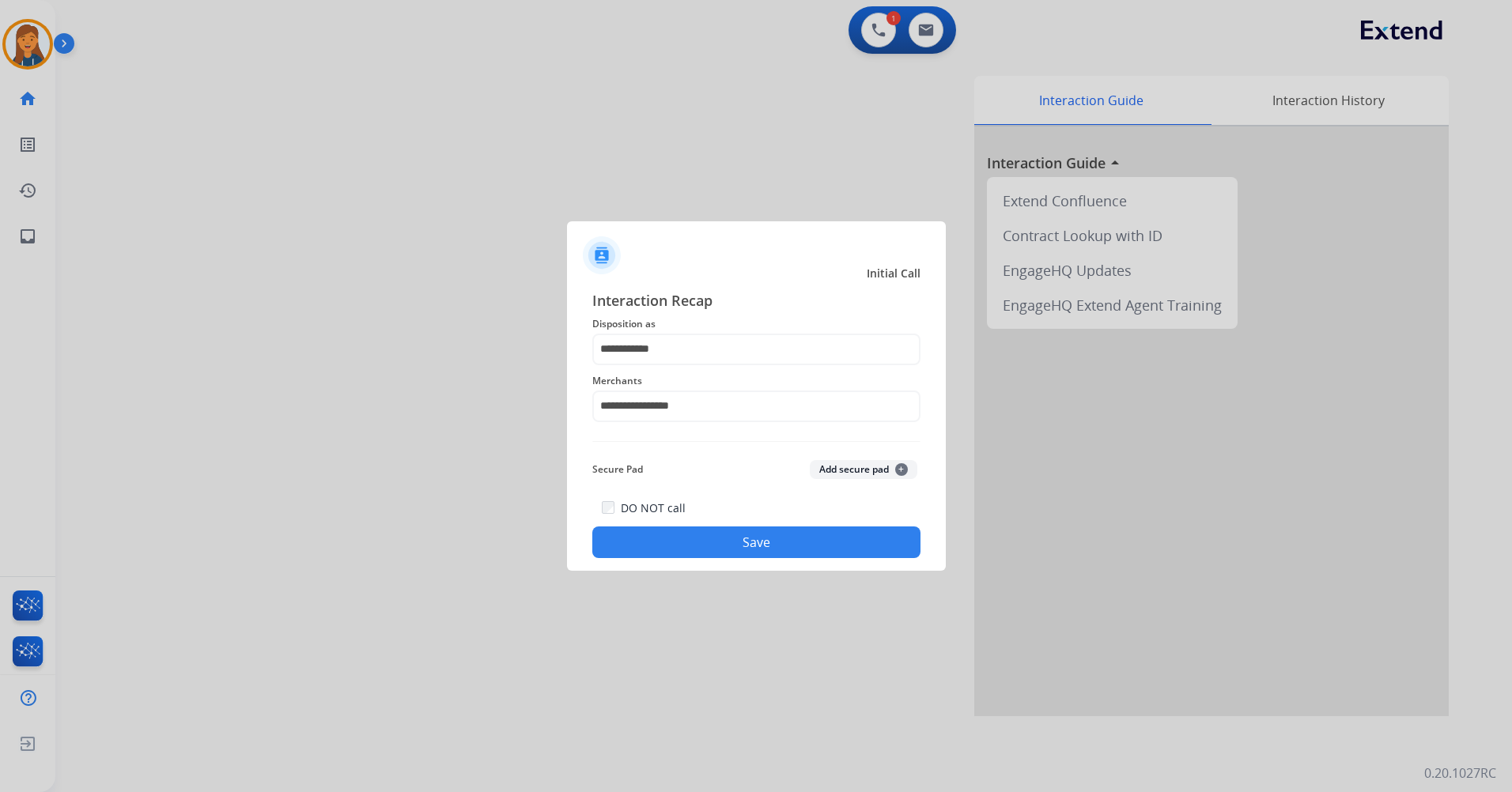
click at [680, 537] on button "Save" at bounding box center [756, 542] width 328 height 32
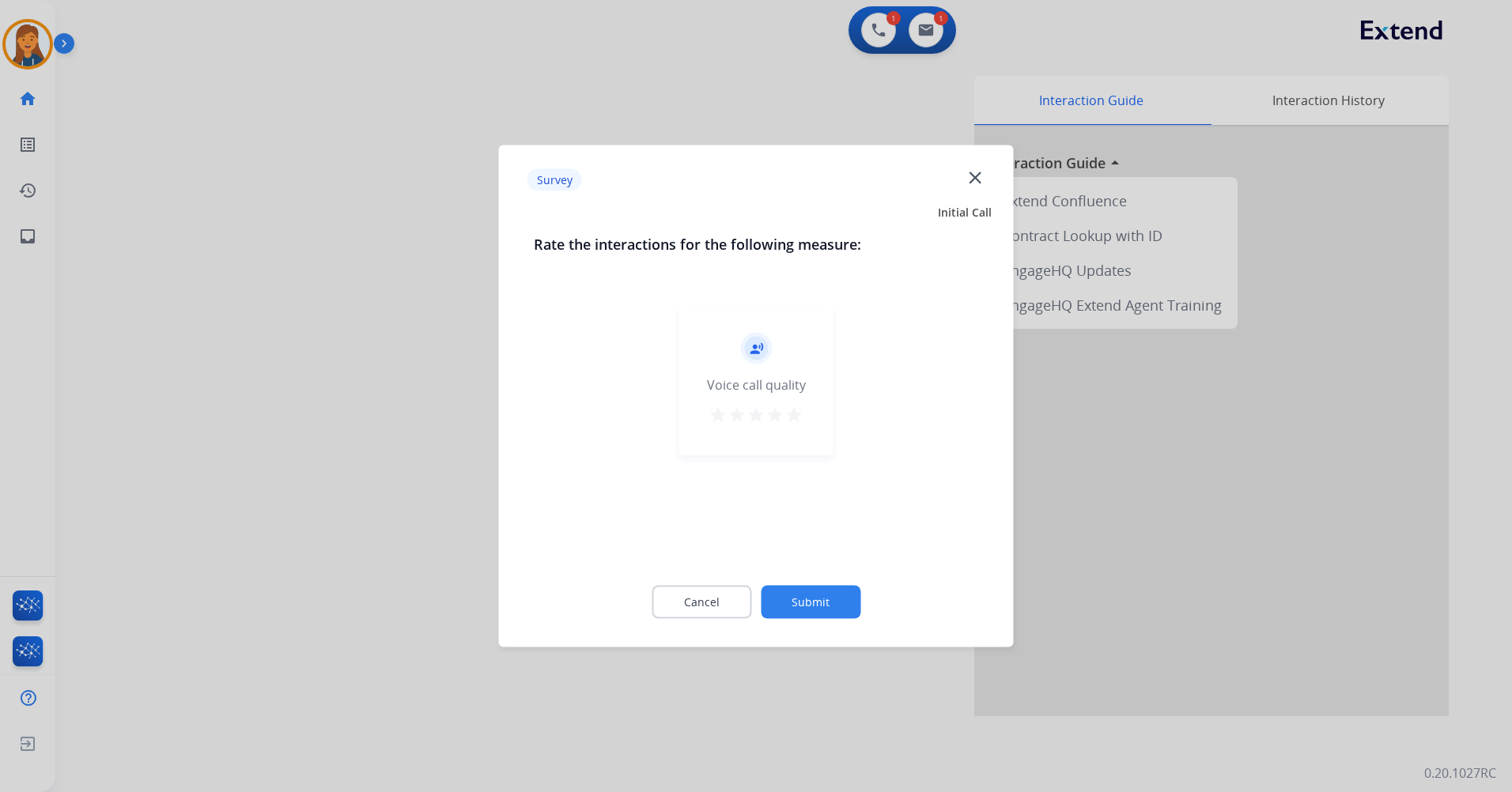
click at [789, 418] on mat-icon "star" at bounding box center [793, 415] width 19 height 19
click at [804, 598] on button "Submit" at bounding box center [810, 602] width 100 height 33
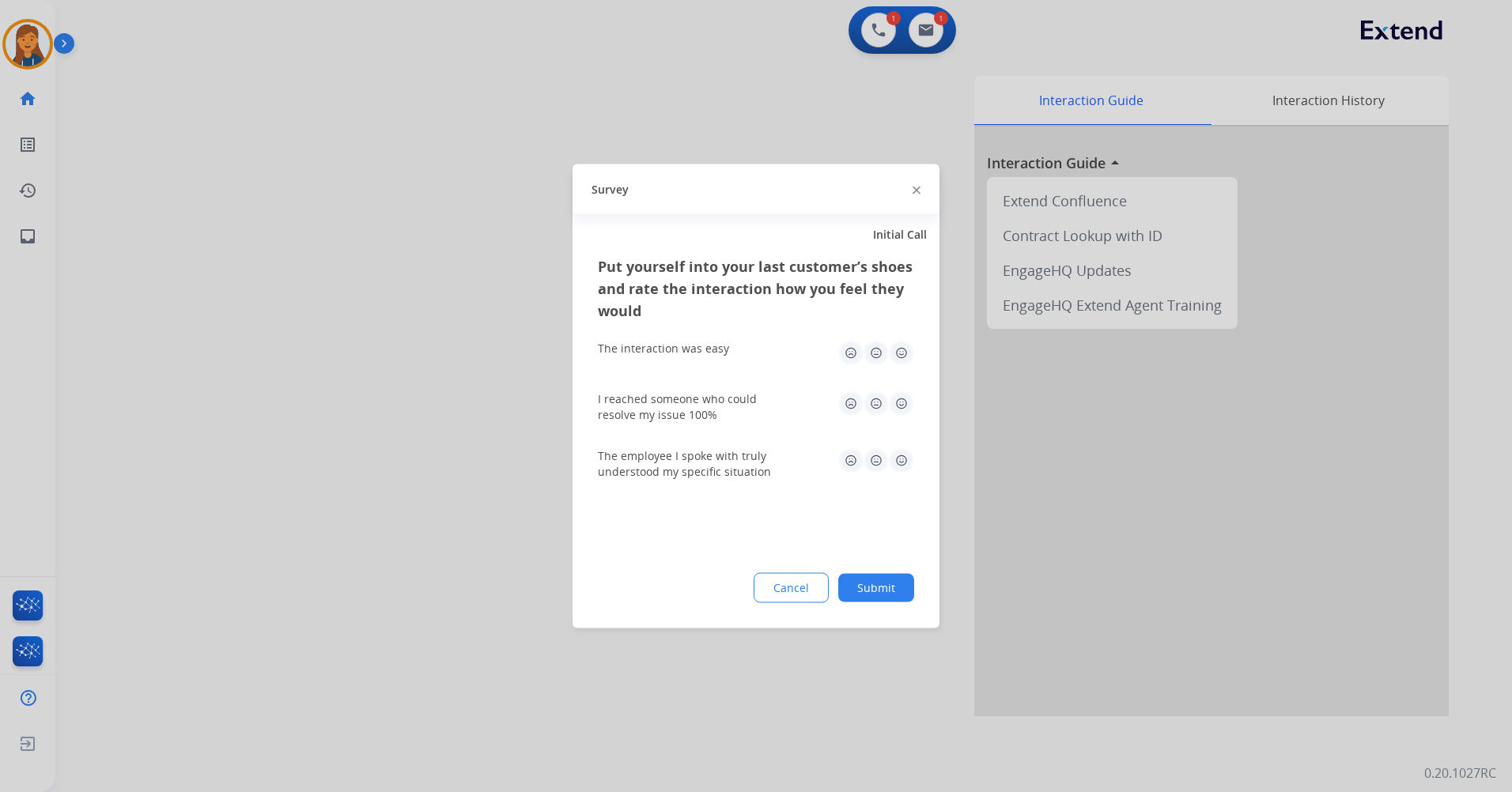
click at [898, 354] on img at bounding box center [901, 354] width 25 height 25
click at [912, 408] on img at bounding box center [901, 404] width 25 height 25
drag, startPoint x: 899, startPoint y: 493, endPoint x: 899, endPoint y: 463, distance: 30.0
click at [899, 494] on div "Put yourself into your last customer’s shoes and rate the interaction how you f…" at bounding box center [755, 442] width 367 height 374
click at [900, 462] on img at bounding box center [901, 461] width 25 height 25
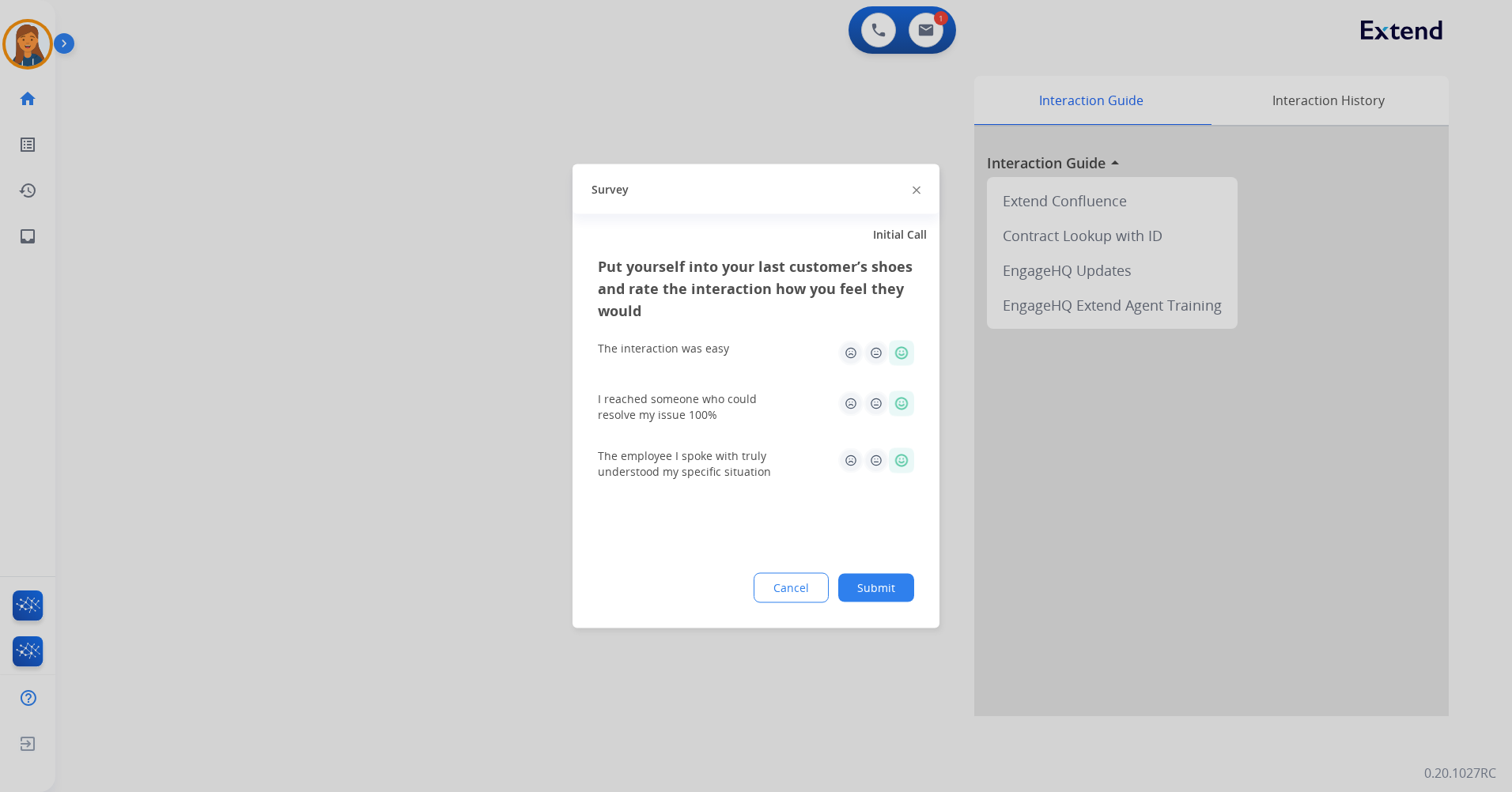
drag, startPoint x: 889, startPoint y: 601, endPoint x: 875, endPoint y: 592, distance: 16.6
click at [888, 601] on button "Submit" at bounding box center [876, 588] width 76 height 28
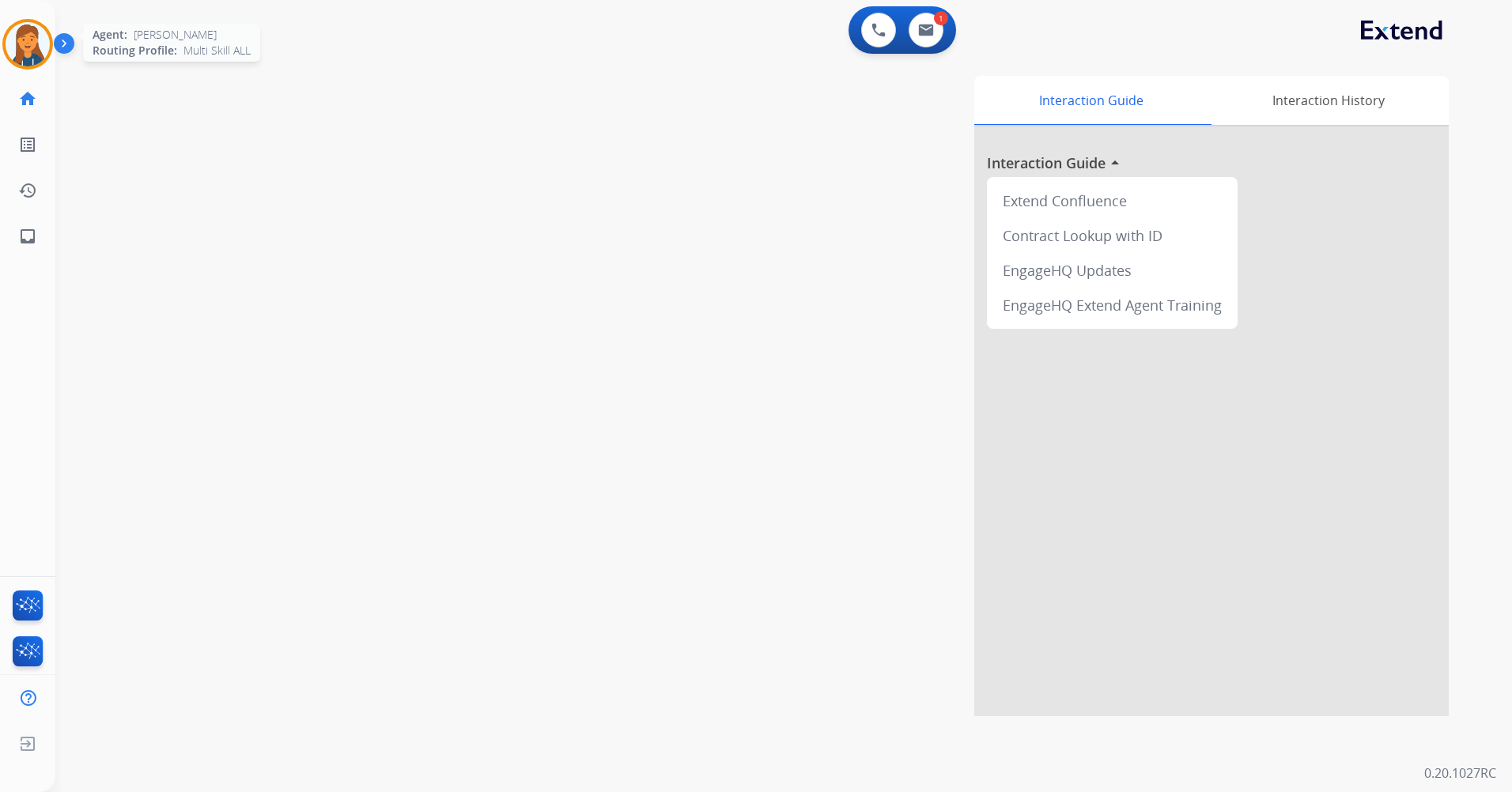
click at [15, 44] on img at bounding box center [27, 44] width 44 height 44
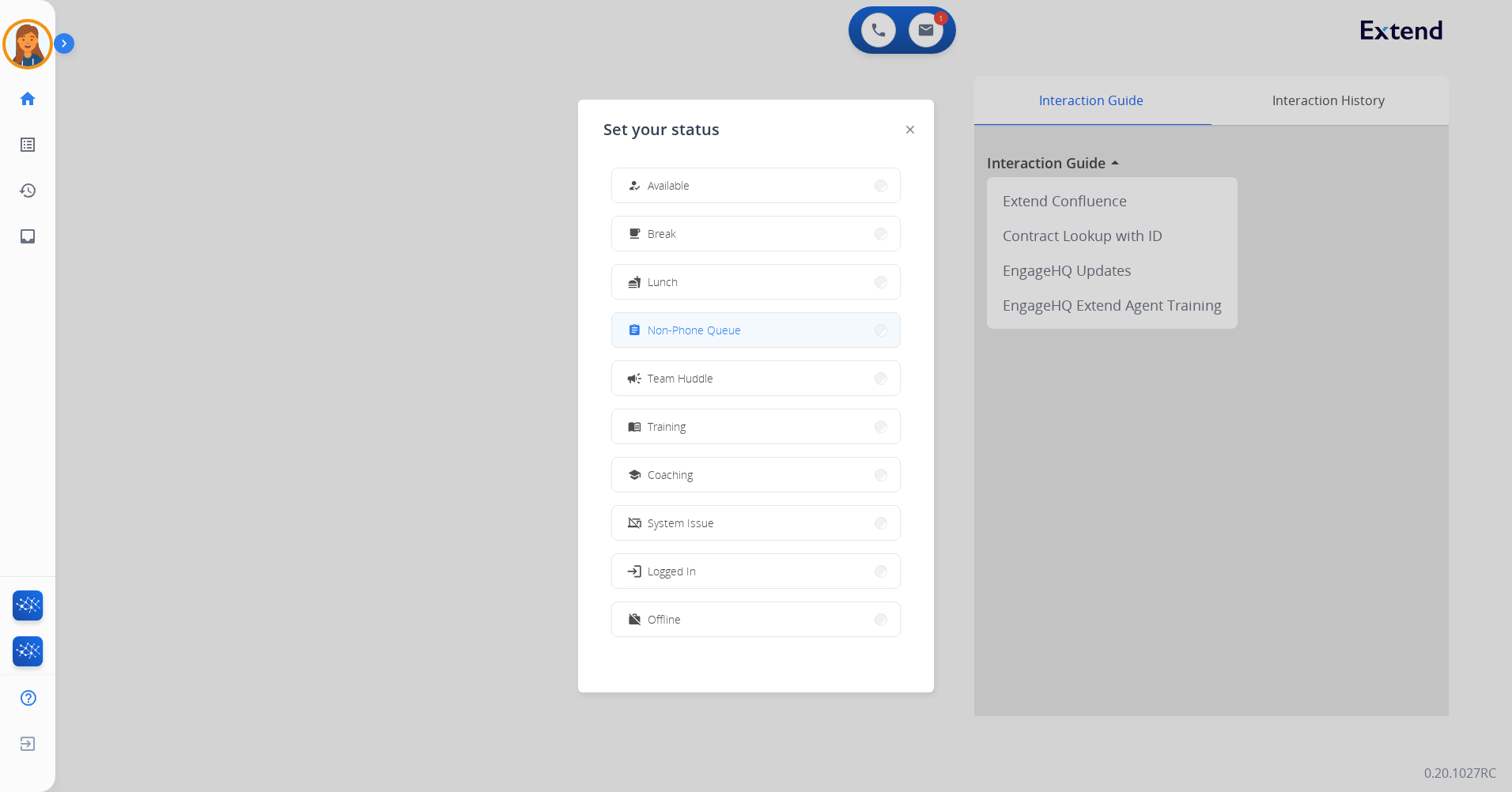
click at [708, 334] on span "Non-Phone Queue" at bounding box center [694, 330] width 93 height 17
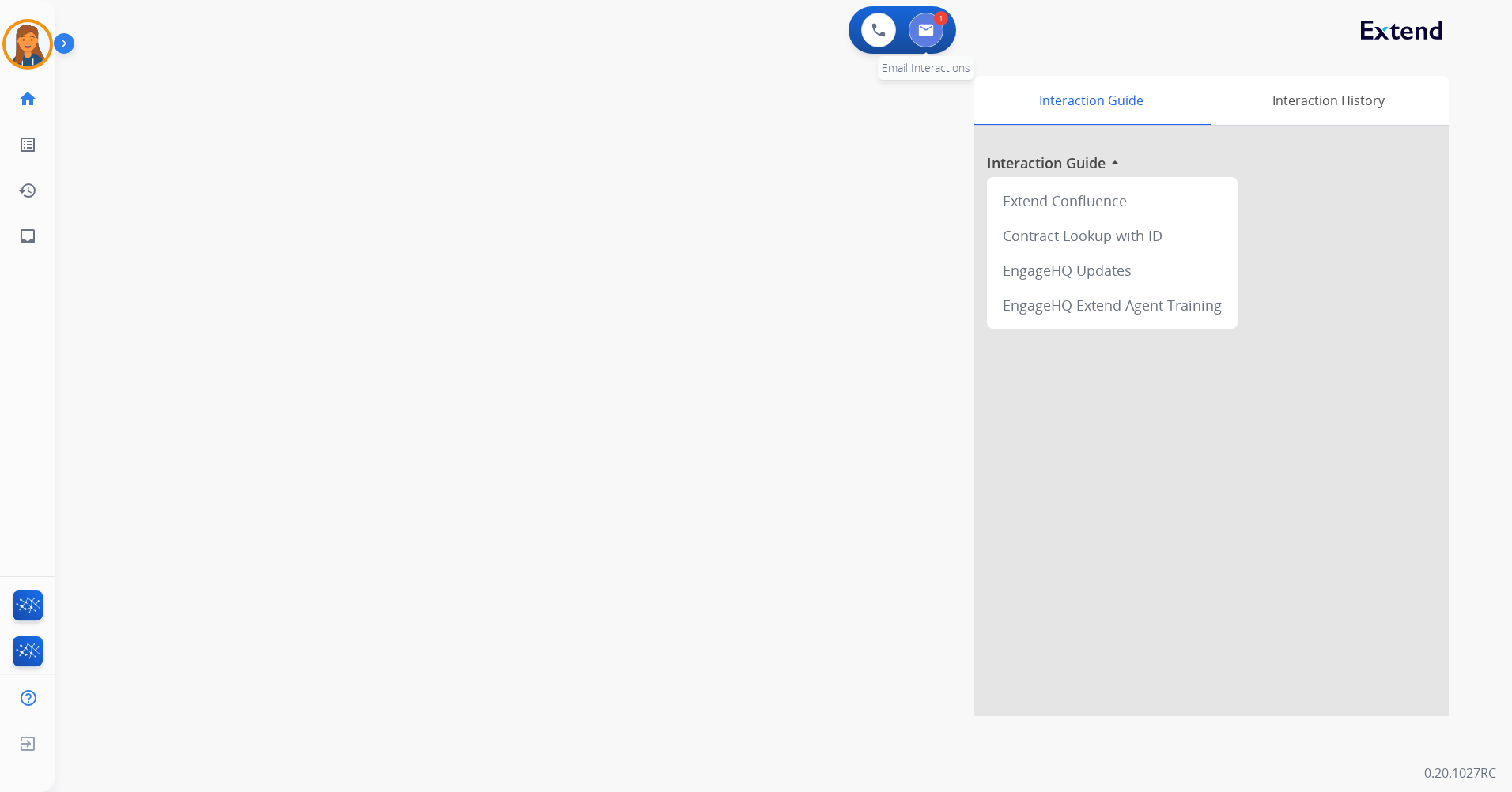
click at [928, 32] on img at bounding box center [926, 30] width 16 height 12
select select "**********"
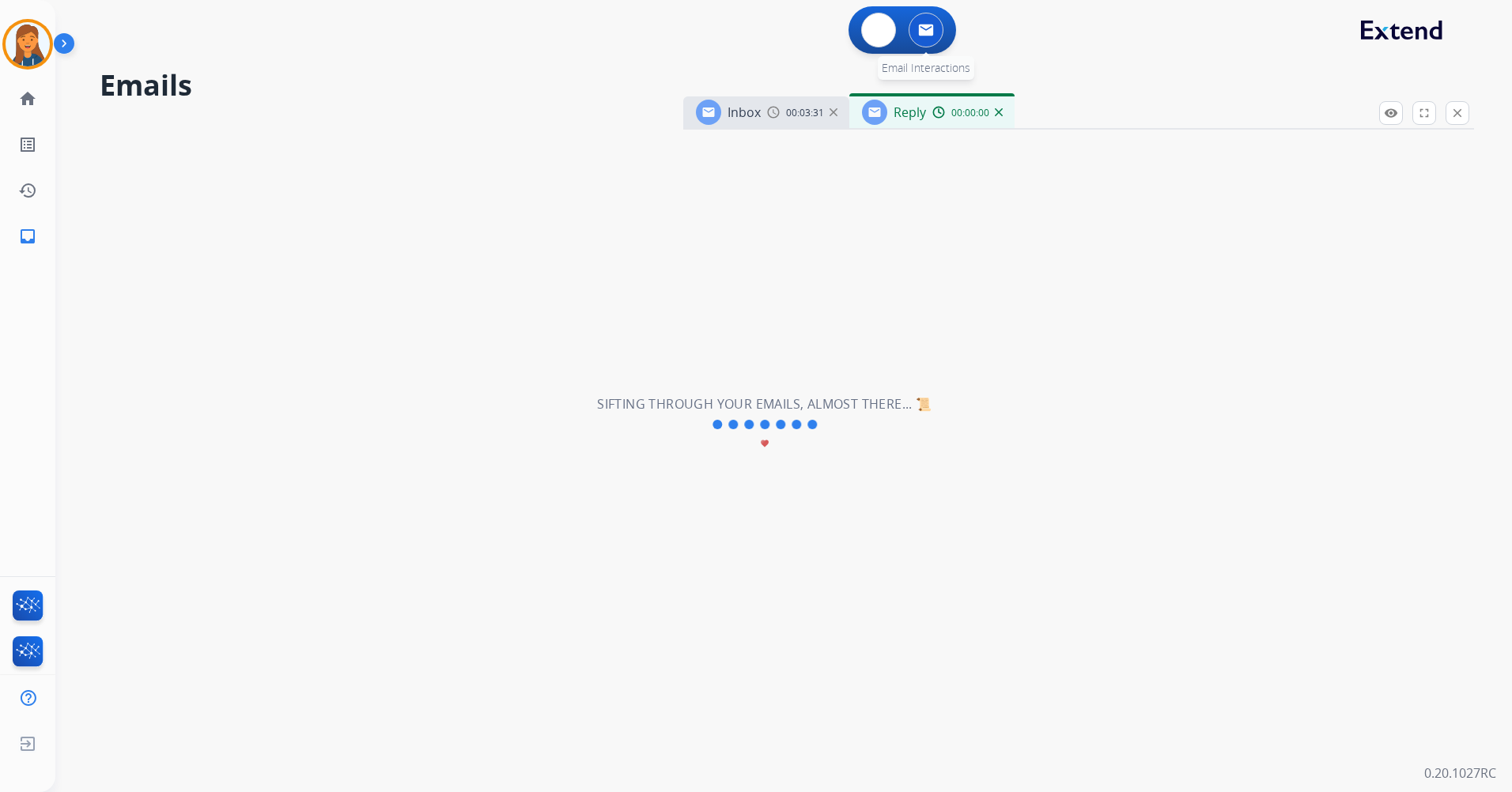
select select "**********"
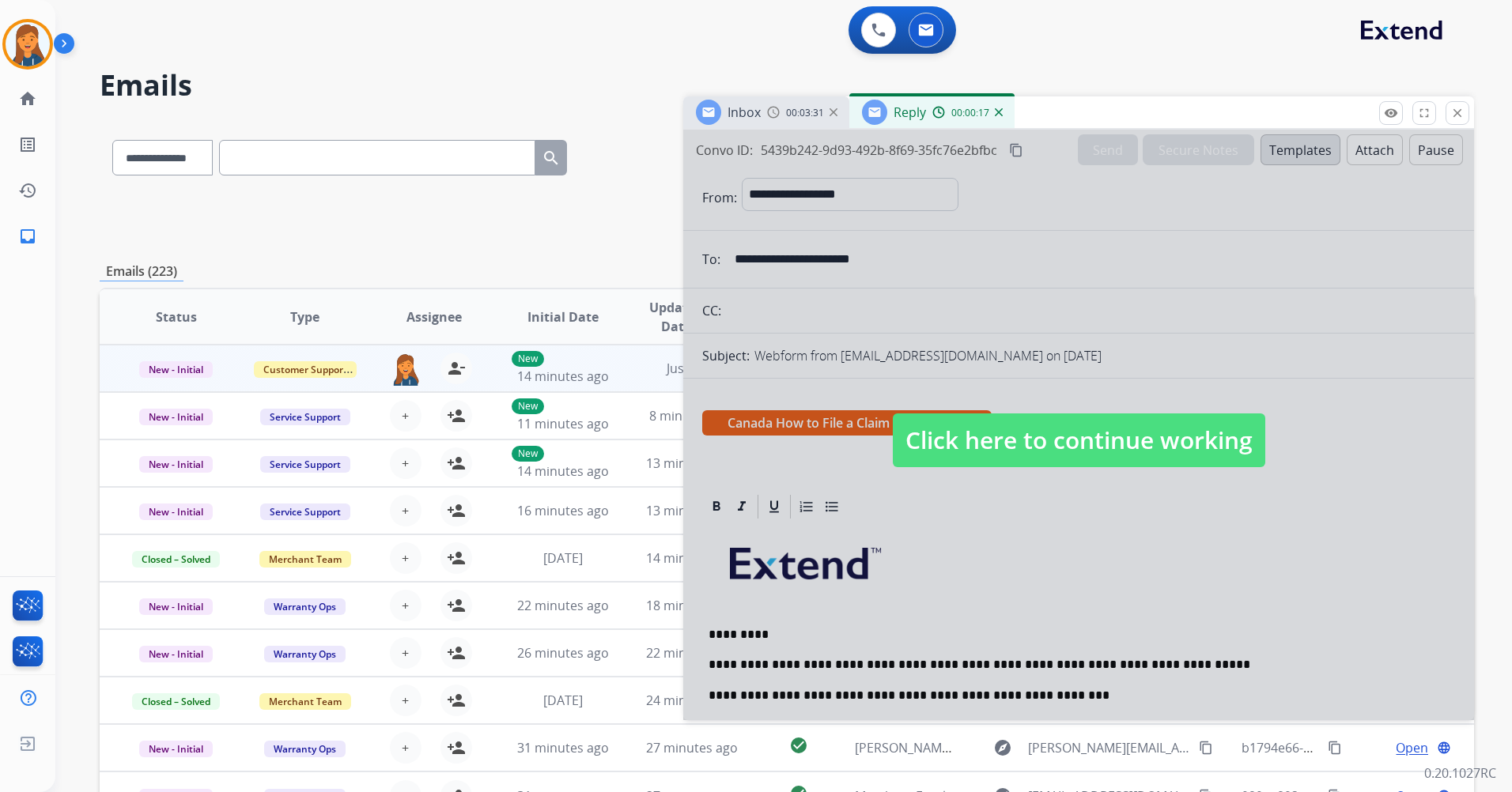
click at [1106, 427] on span "Click here to continue working" at bounding box center [1079, 440] width 373 height 54
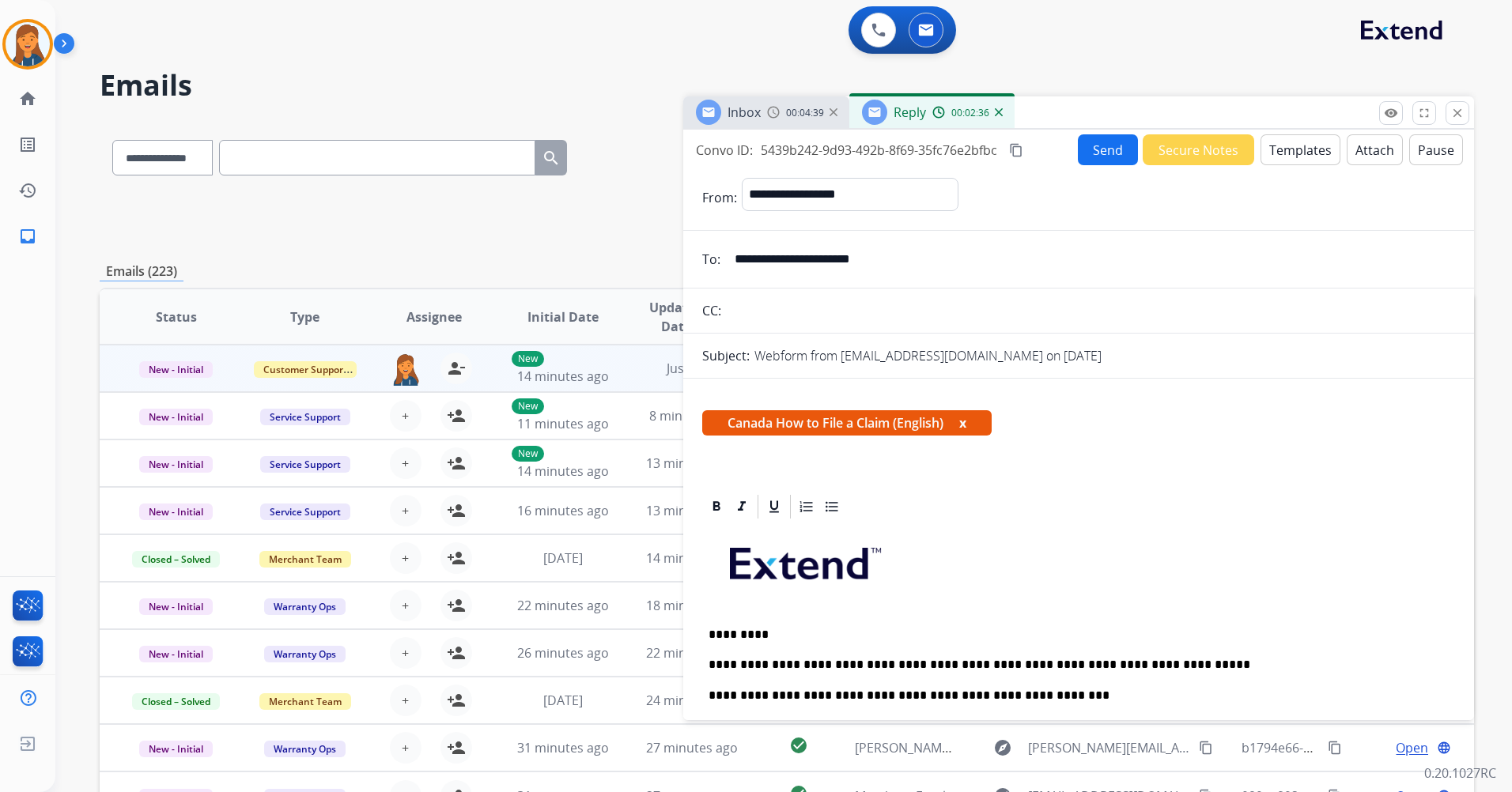
drag, startPoint x: 1456, startPoint y: 109, endPoint x: 1452, endPoint y: 117, distance: 8.9
click at [1459, 111] on mat-icon "close" at bounding box center [1456, 112] width 14 height 14
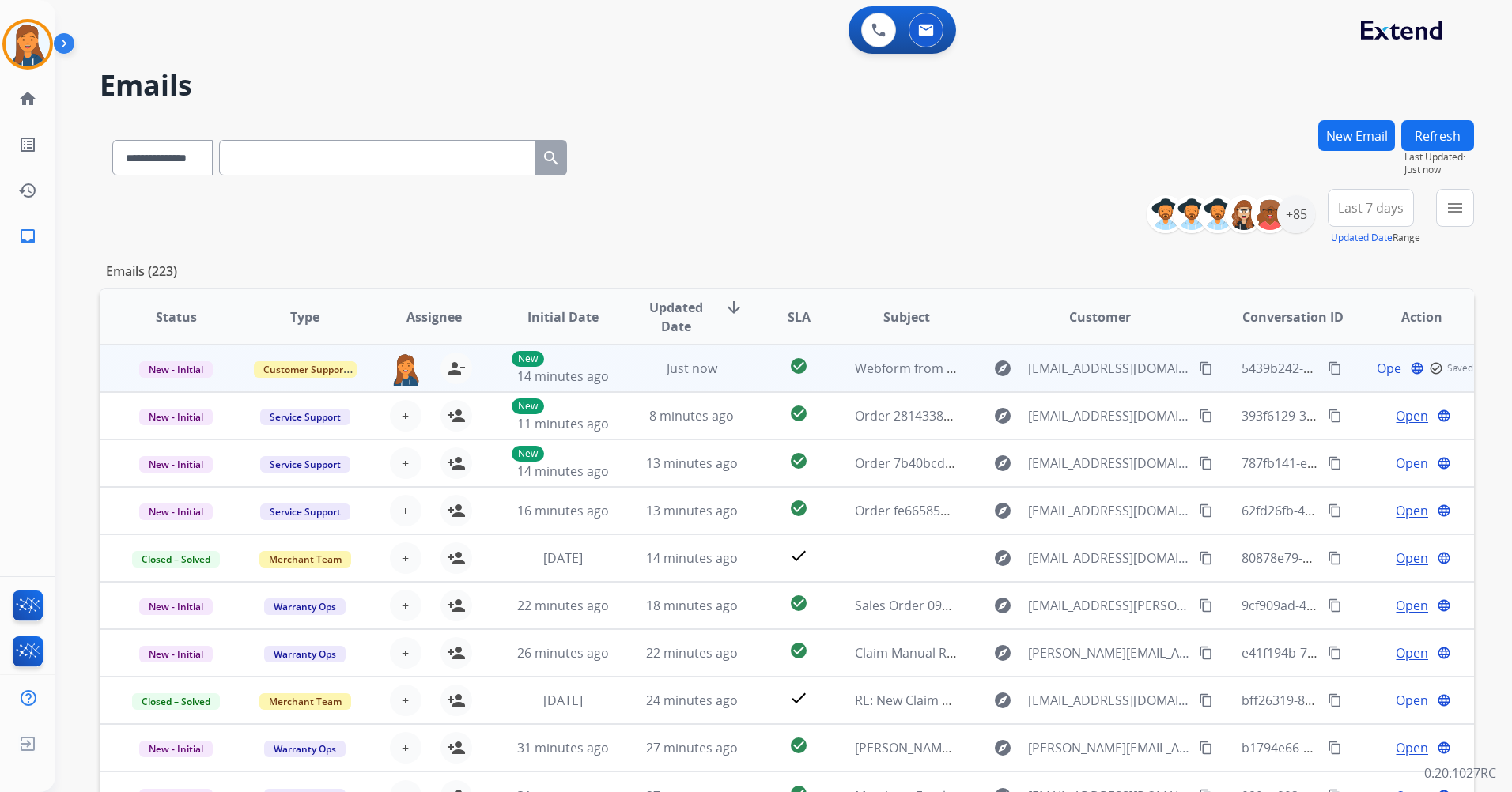
click at [1376, 368] on span "Open" at bounding box center [1392, 369] width 32 height 19
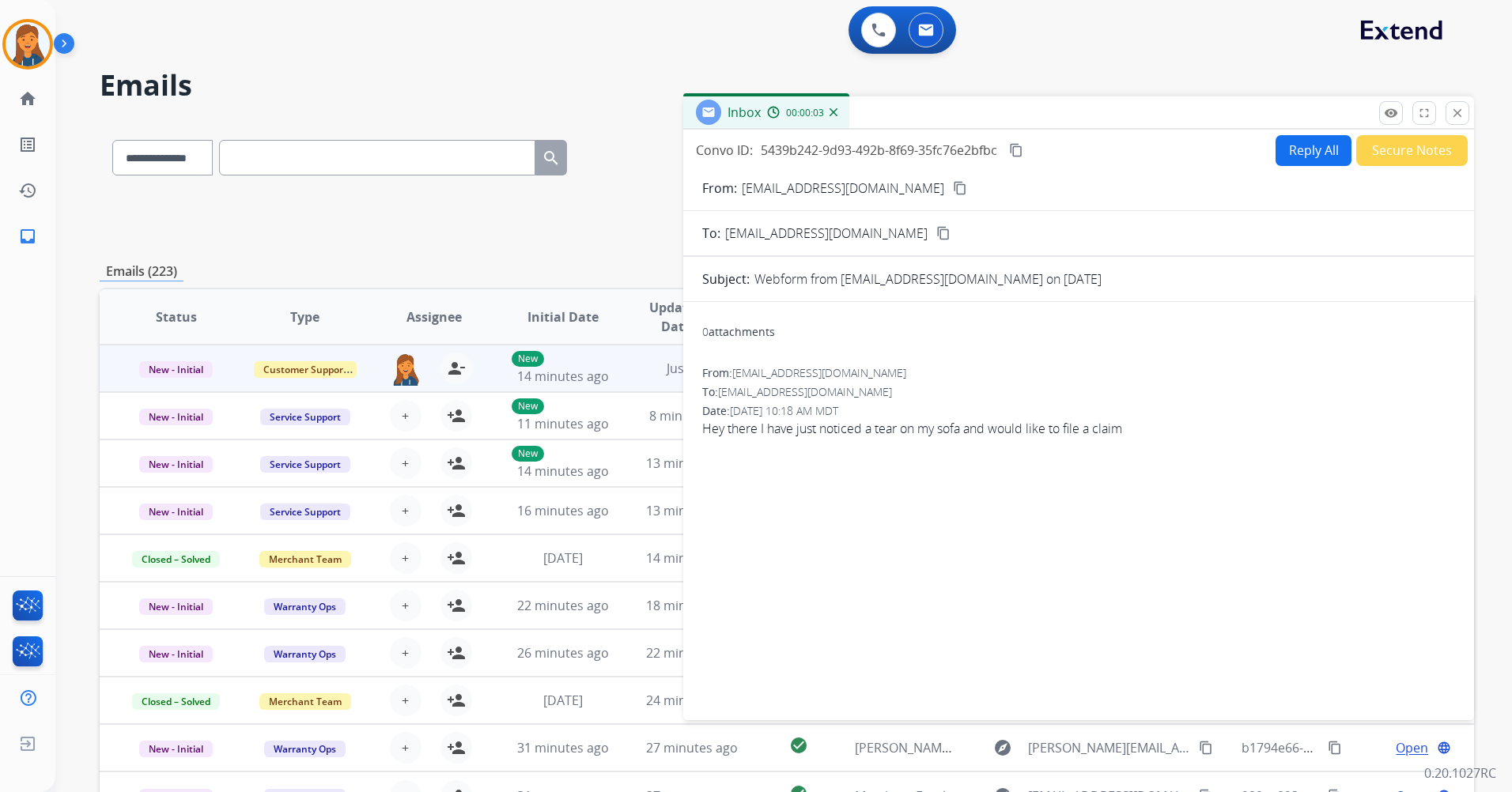
click at [1299, 155] on button "Reply All" at bounding box center [1312, 151] width 76 height 31
select select "**********"
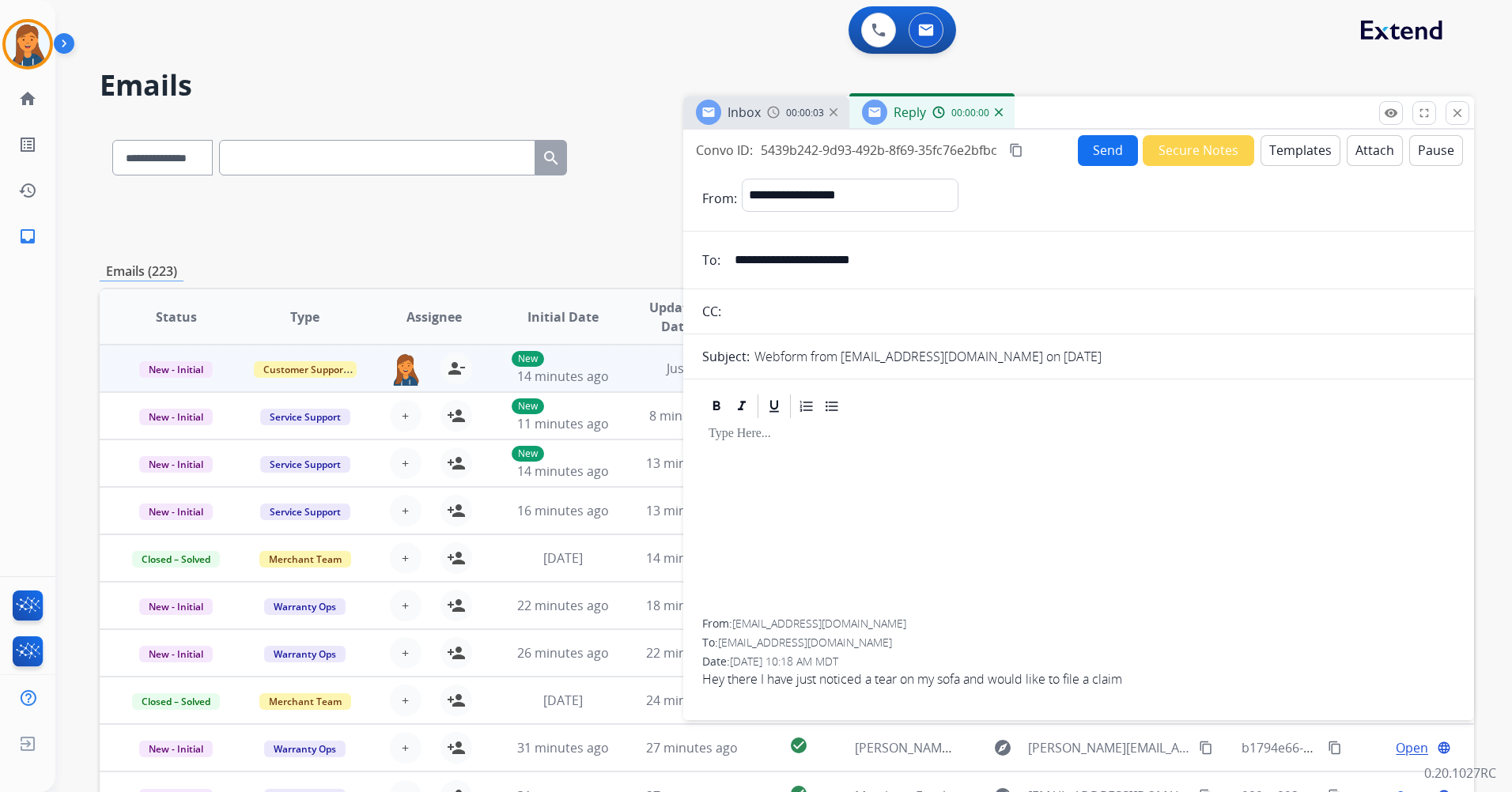
click at [1277, 123] on div "Inbox 00:00:03 Reply 00:00:00" at bounding box center [1078, 113] width 791 height 33
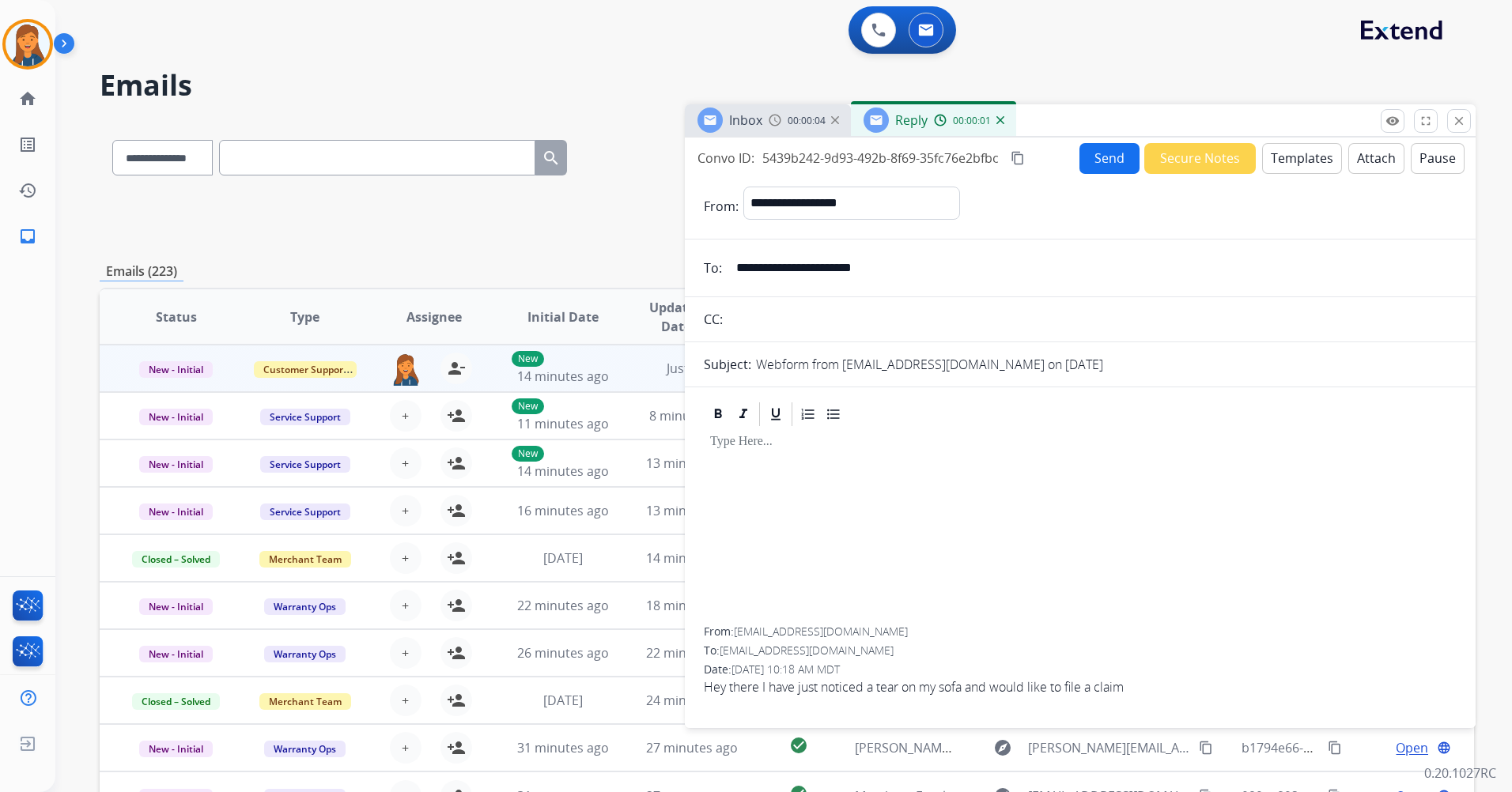
click at [1282, 162] on button "Templates" at bounding box center [1302, 158] width 80 height 31
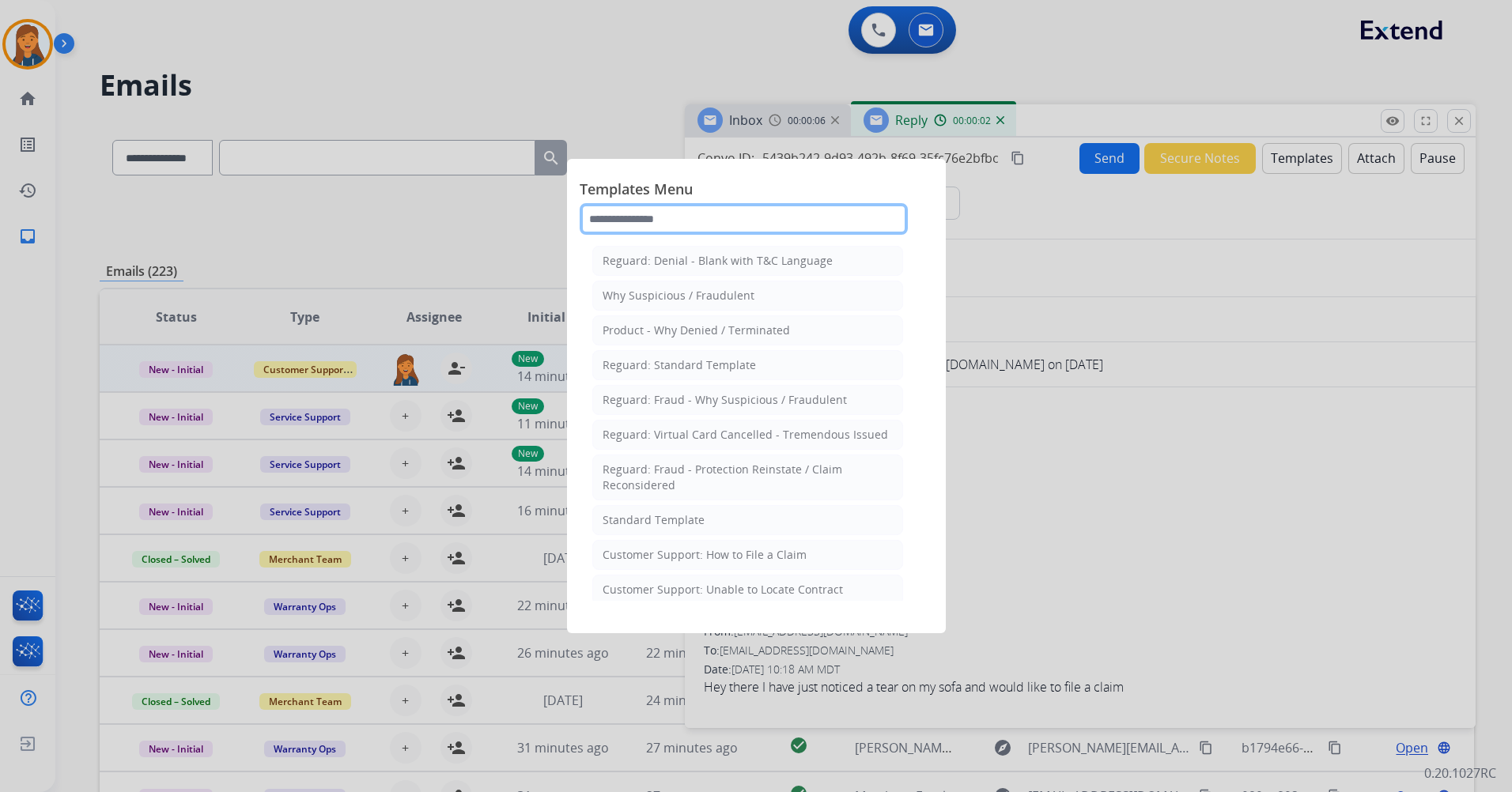
click at [729, 214] on input "text" at bounding box center [744, 219] width 328 height 32
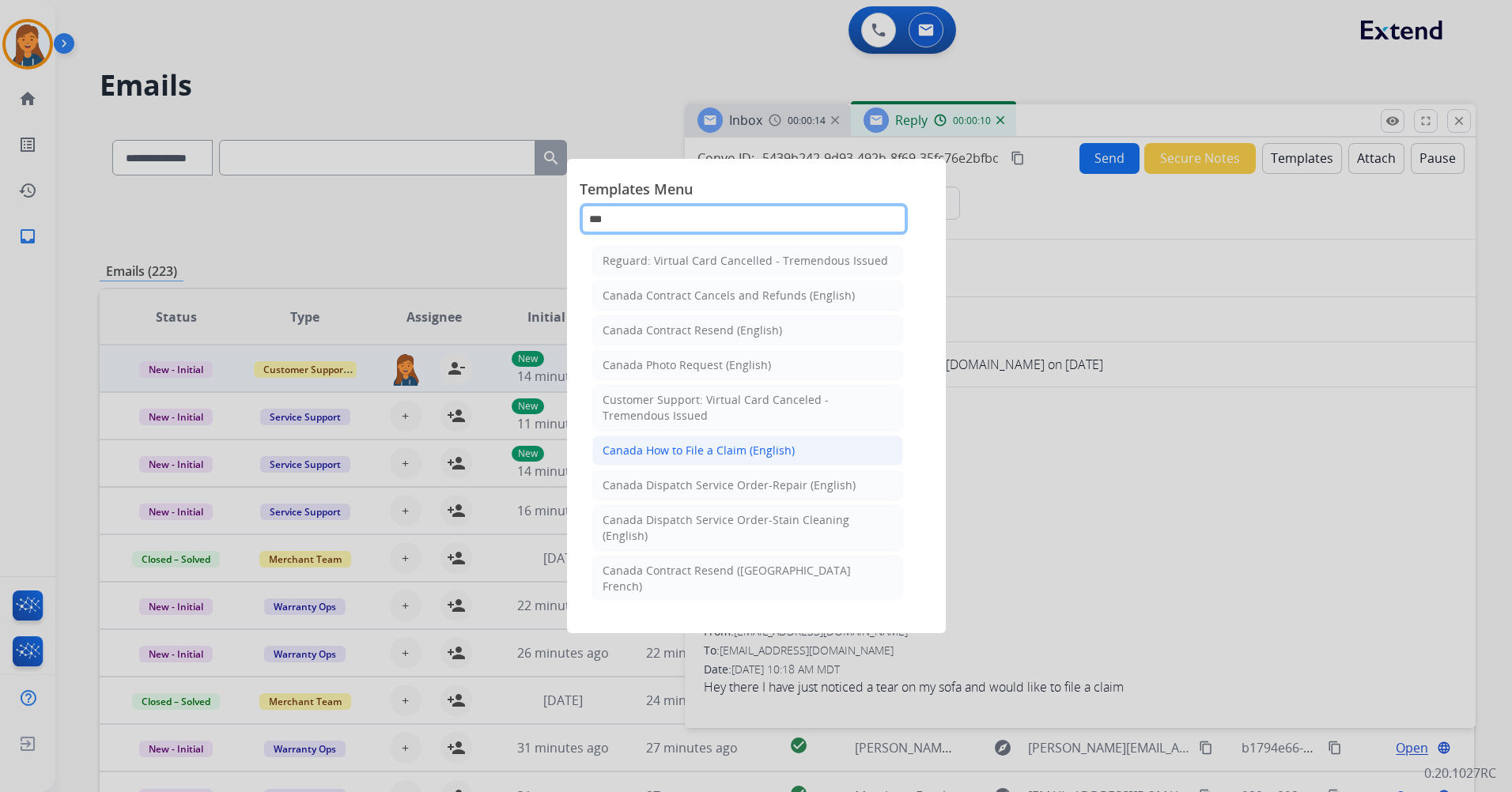
type input "***"
click at [705, 456] on div "Canada How to File a Claim (English)" at bounding box center [698, 450] width 192 height 16
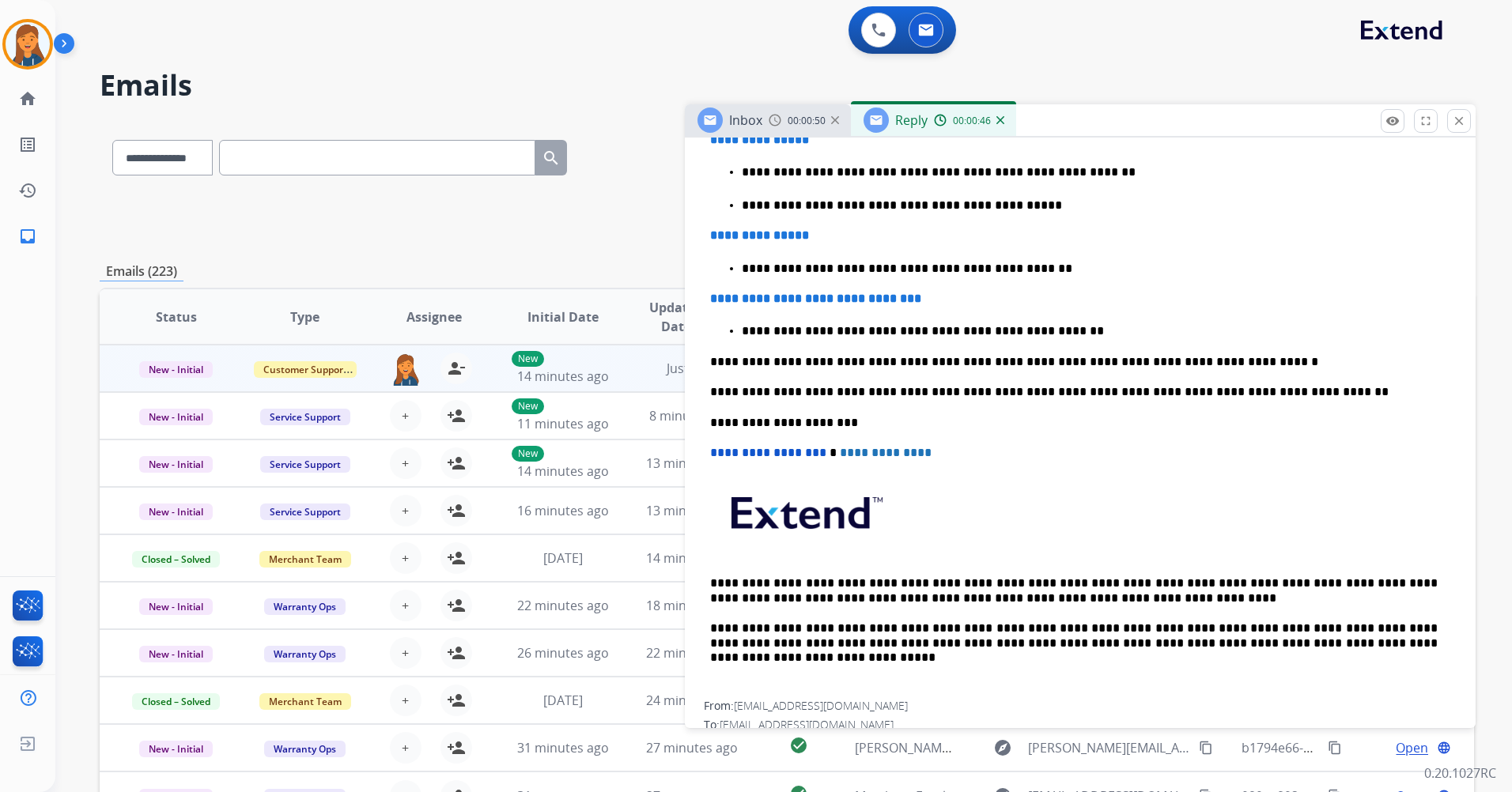
scroll to position [423, 0]
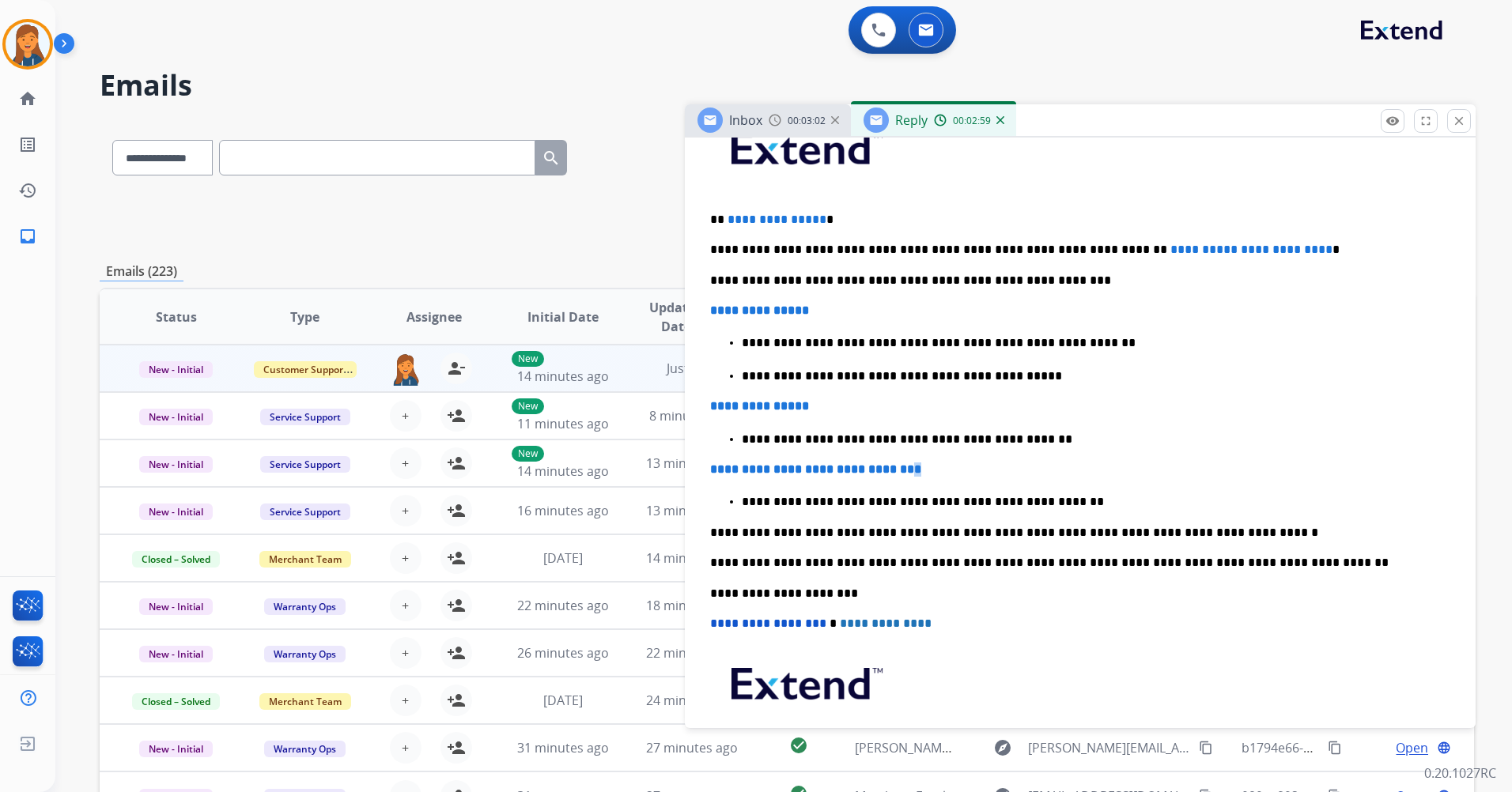
click at [962, 468] on p "**********" at bounding box center [1080, 469] width 740 height 14
click at [716, 472] on span "**********" at bounding box center [812, 469] width 204 height 12
click at [824, 400] on p "**********" at bounding box center [1080, 406] width 740 height 14
click at [714, 402] on span "**********" at bounding box center [756, 406] width 91 height 12
click at [828, 307] on p "**********" at bounding box center [1080, 310] width 740 height 14
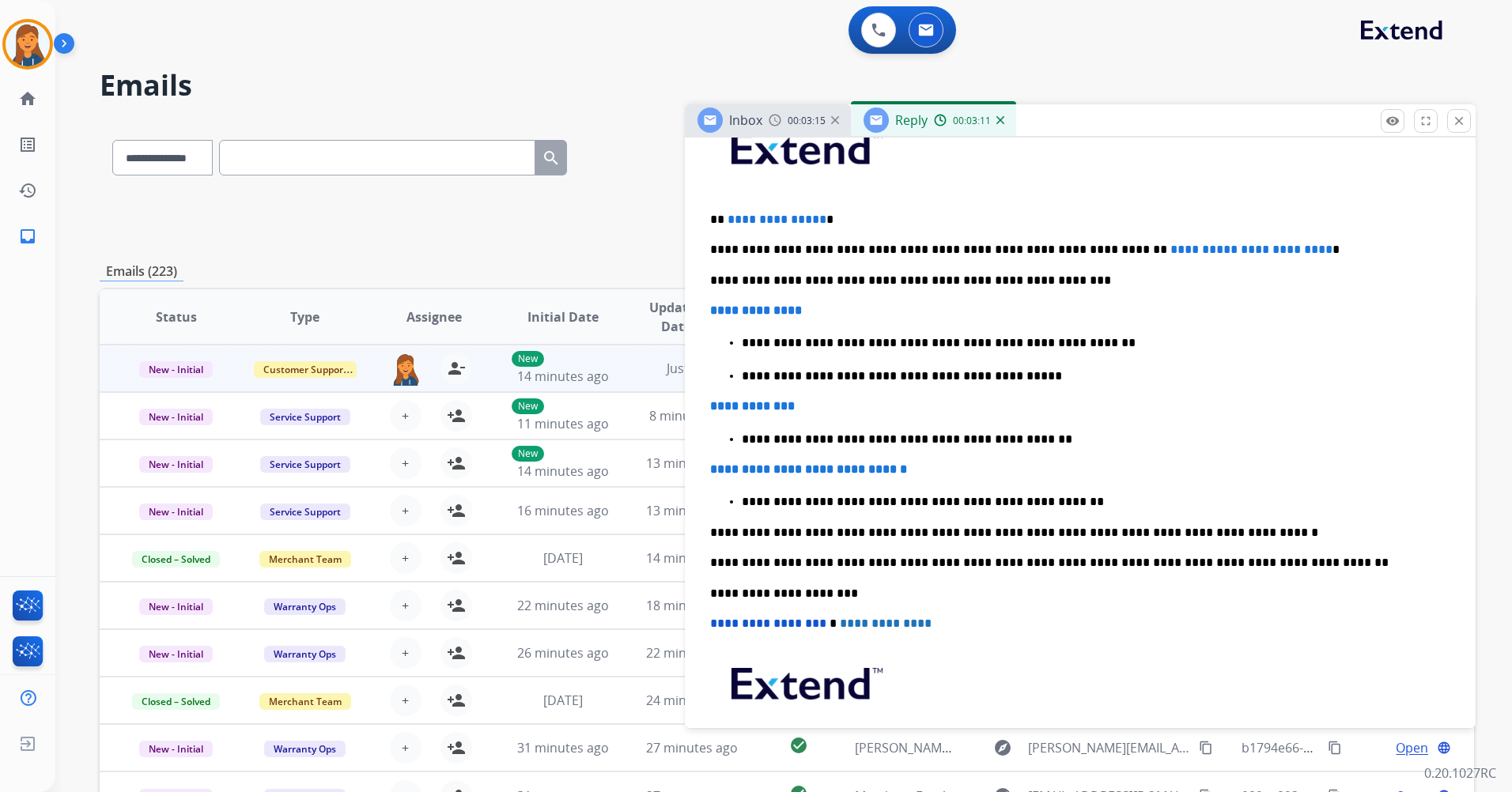
click at [712, 309] on span "**********" at bounding box center [756, 310] width 91 height 12
click at [818, 220] on p "**********" at bounding box center [1074, 220] width 728 height 14
click at [1170, 252] on span "**********" at bounding box center [1203, 250] width 67 height 12
click at [1220, 250] on p "**********" at bounding box center [1074, 250] width 728 height 14
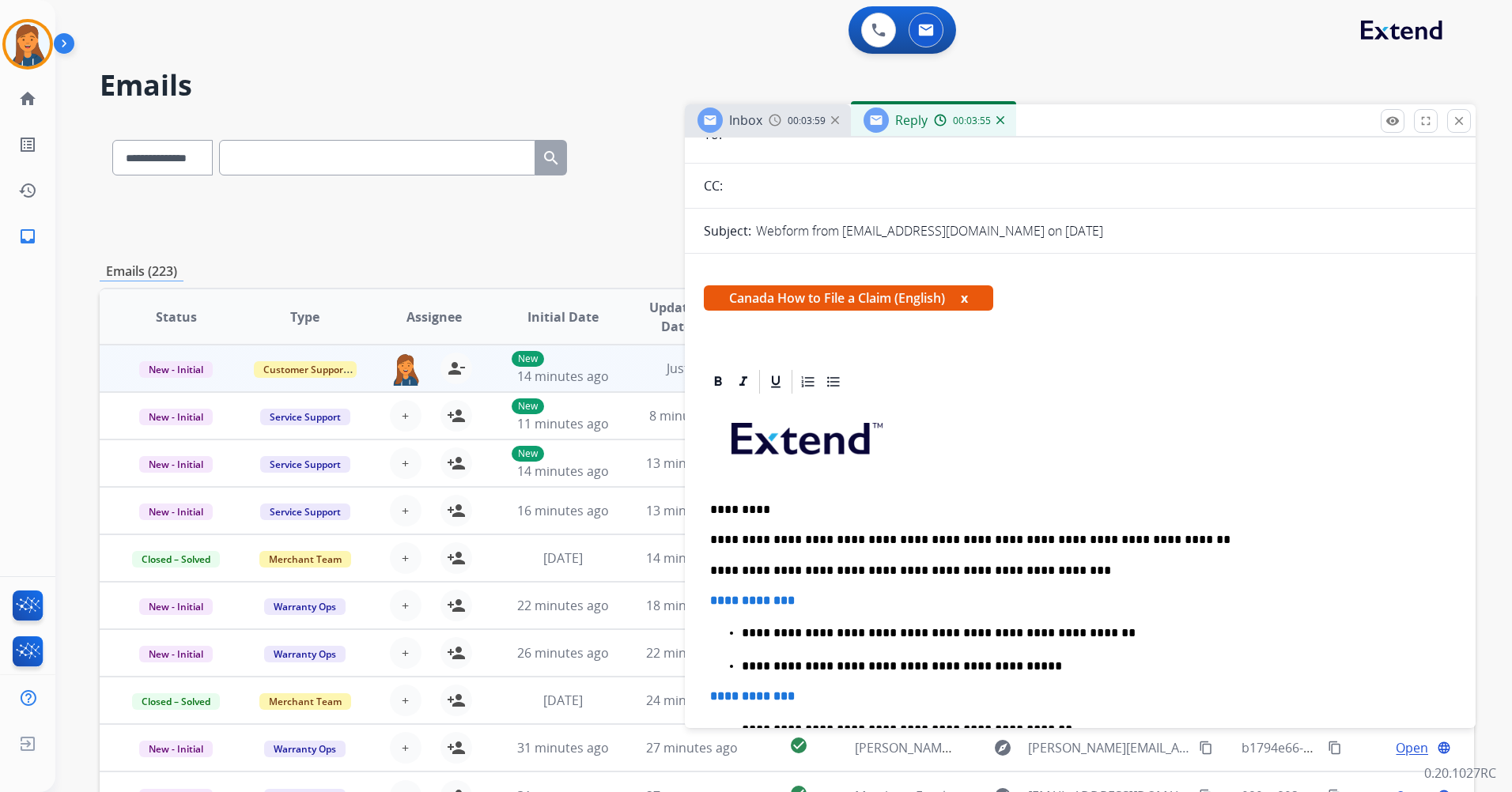
scroll to position [0, 0]
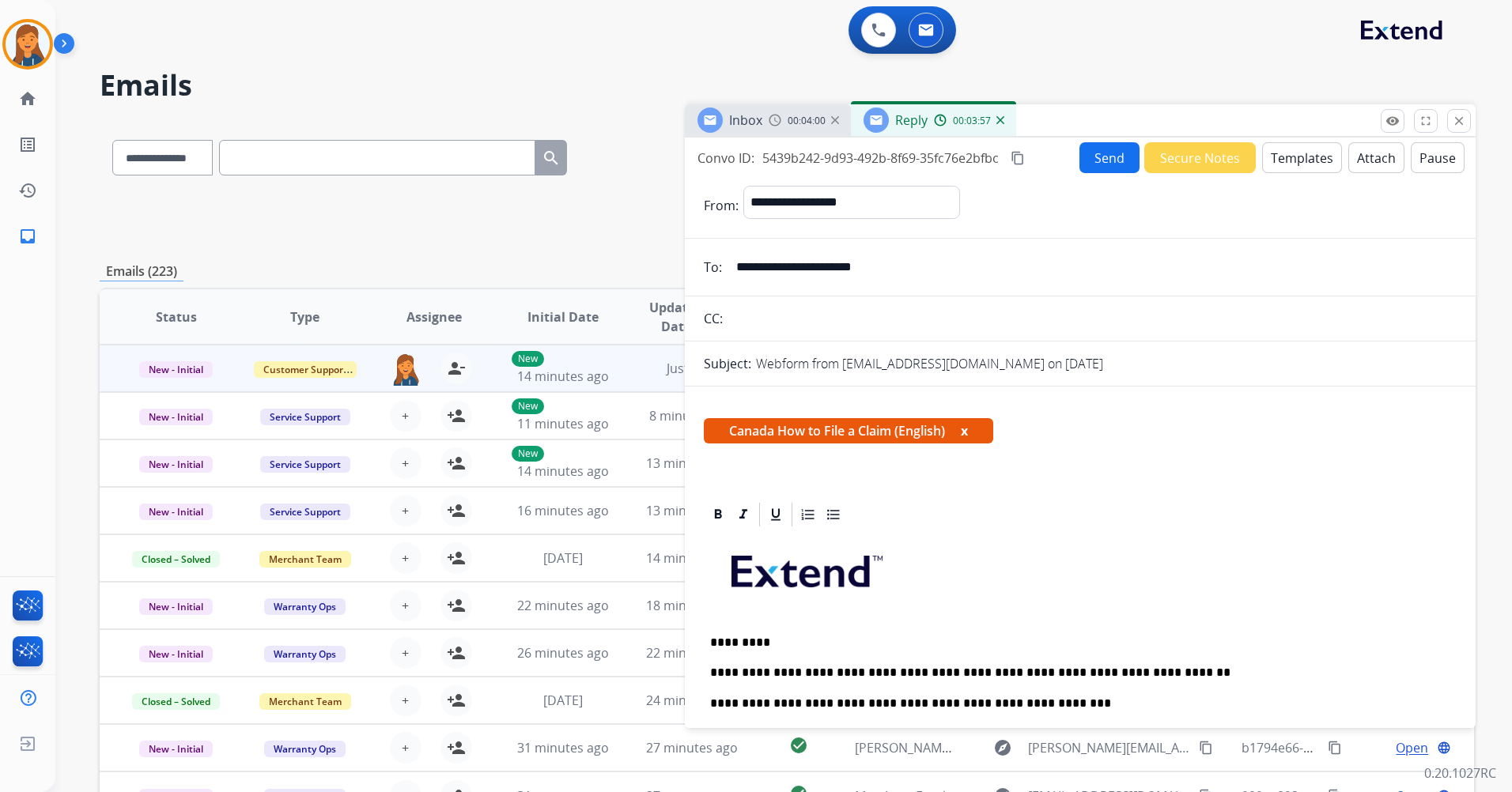
click at [1019, 157] on mat-icon "content_copy" at bounding box center [1017, 158] width 14 height 14
click at [1109, 161] on button "Send" at bounding box center [1109, 157] width 60 height 31
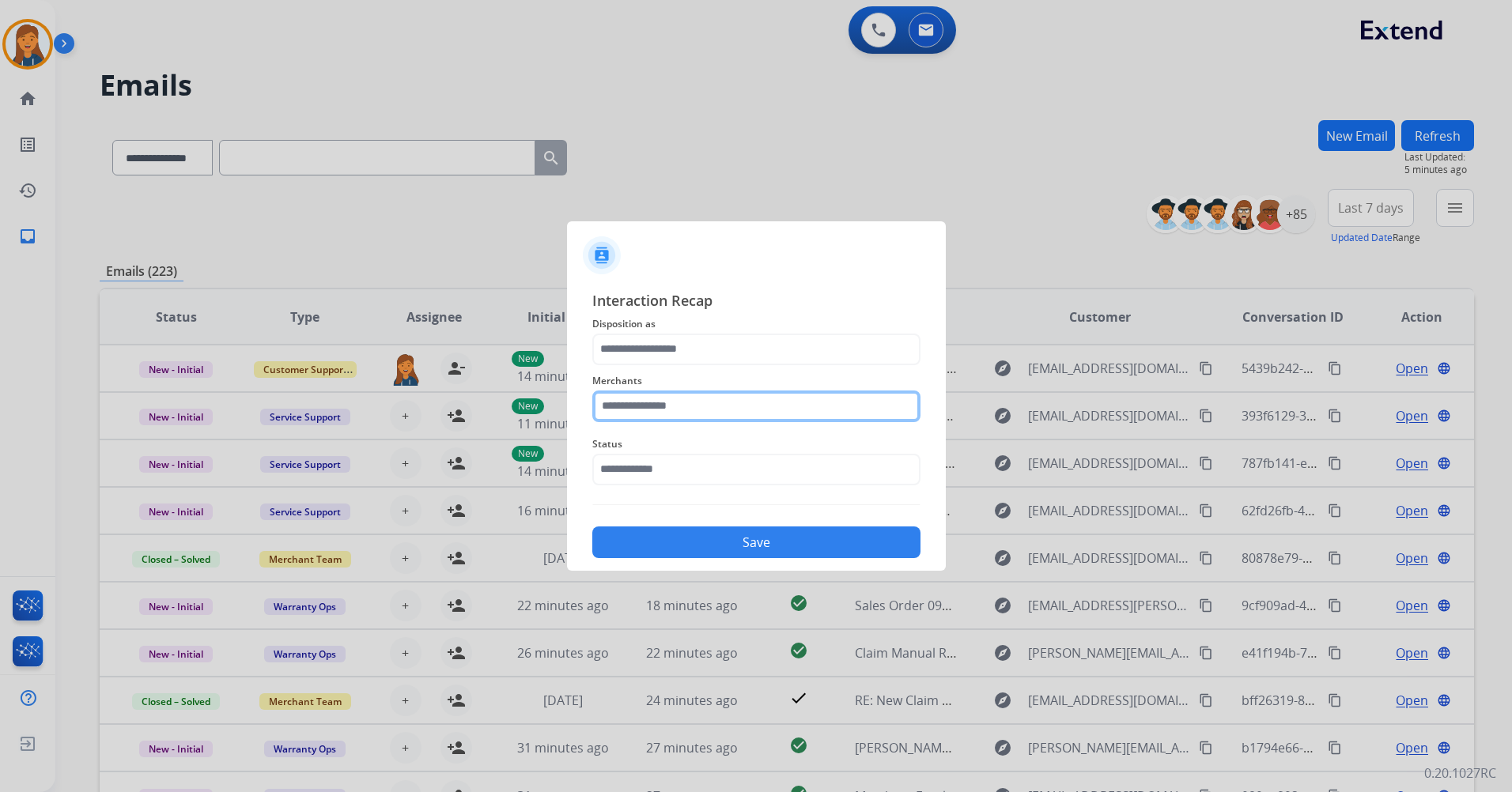
click at [660, 412] on input "text" at bounding box center [756, 407] width 328 height 32
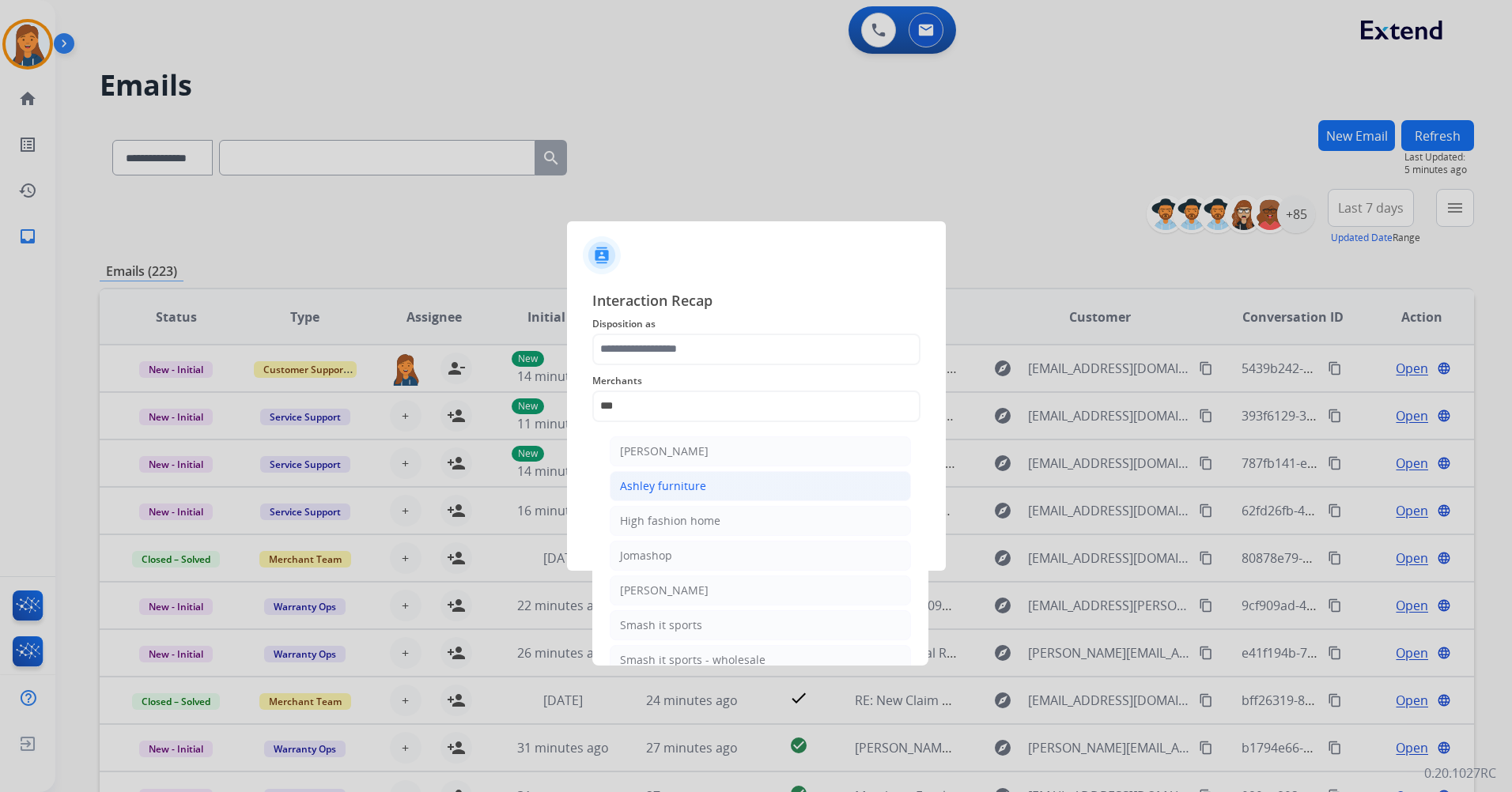
click at [646, 488] on div "Ashley furniture" at bounding box center [663, 486] width 86 height 16
type input "**********"
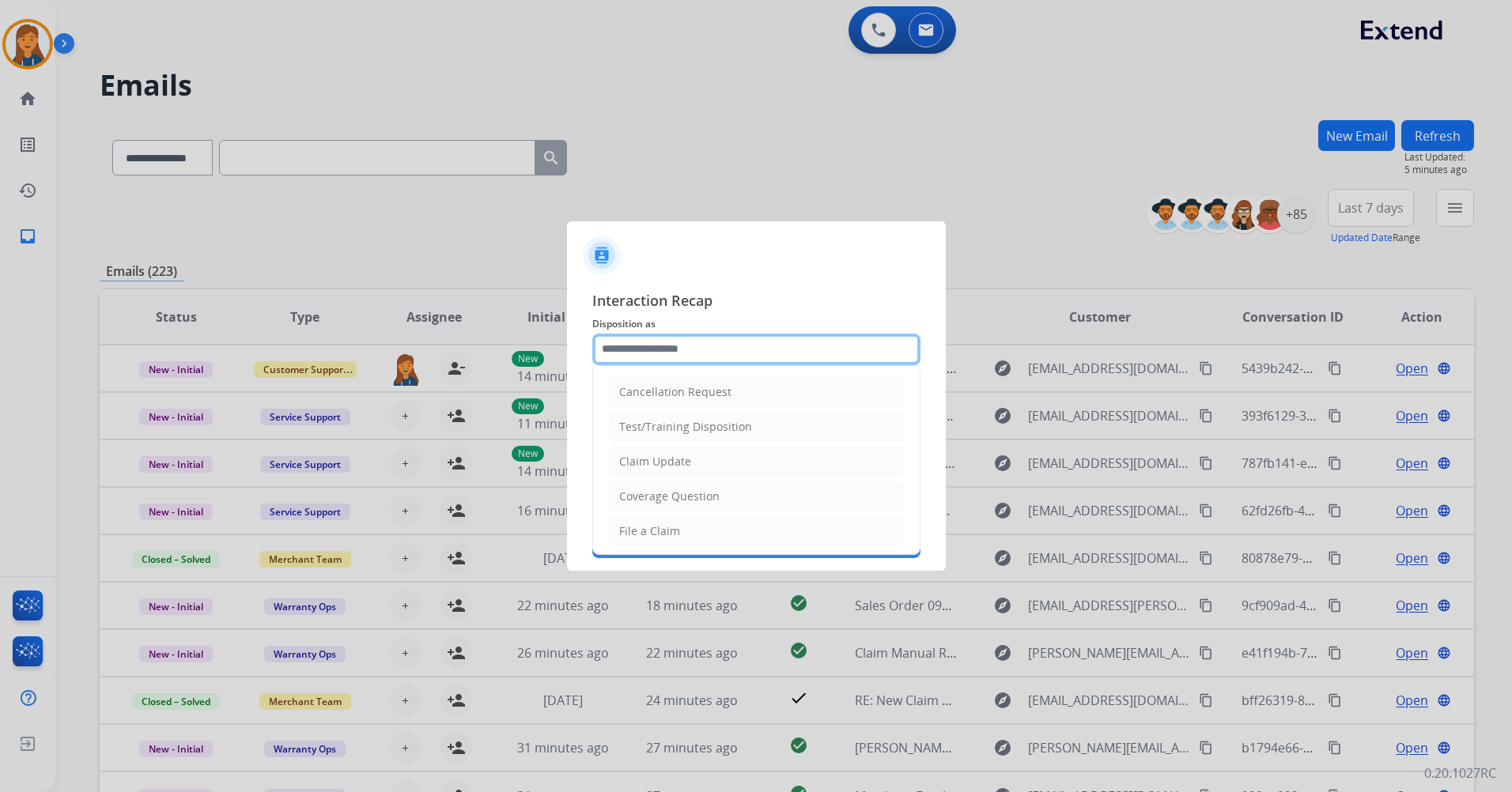
click at [645, 342] on input "text" at bounding box center [756, 349] width 328 height 32
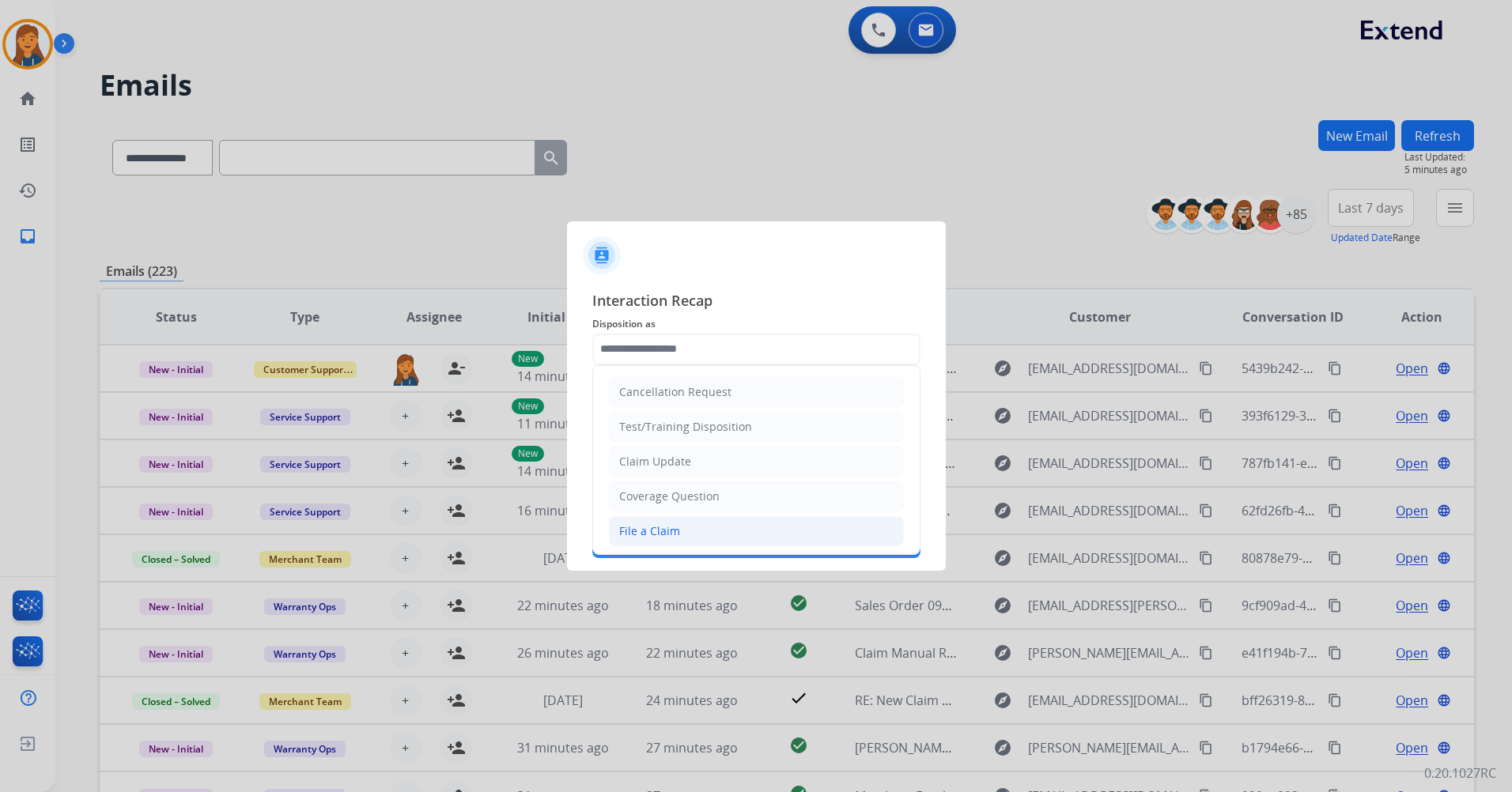
click at [635, 529] on div "File a Claim" at bounding box center [649, 531] width 61 height 16
type input "**********"
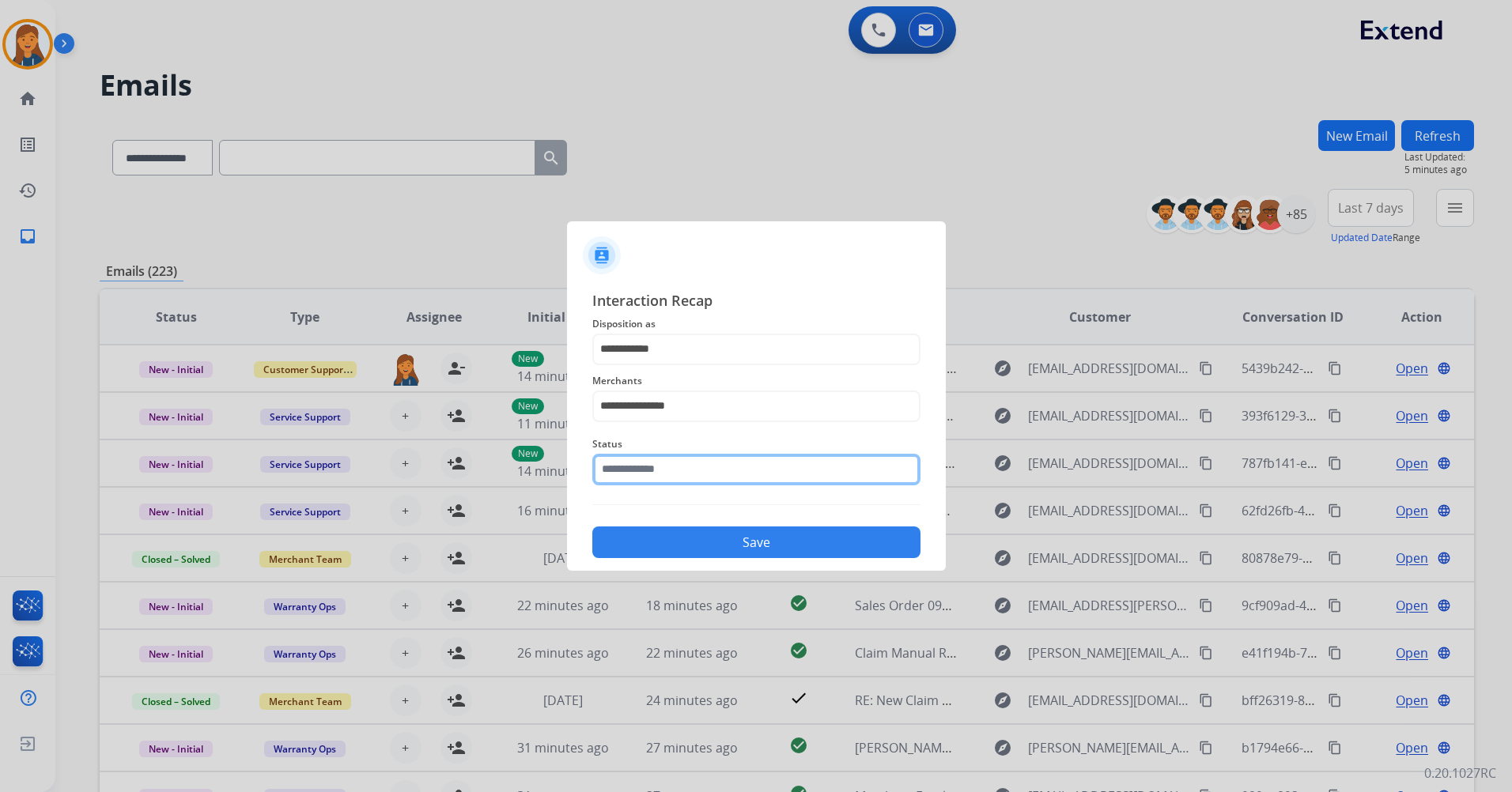
click at [645, 484] on input "text" at bounding box center [756, 470] width 328 height 32
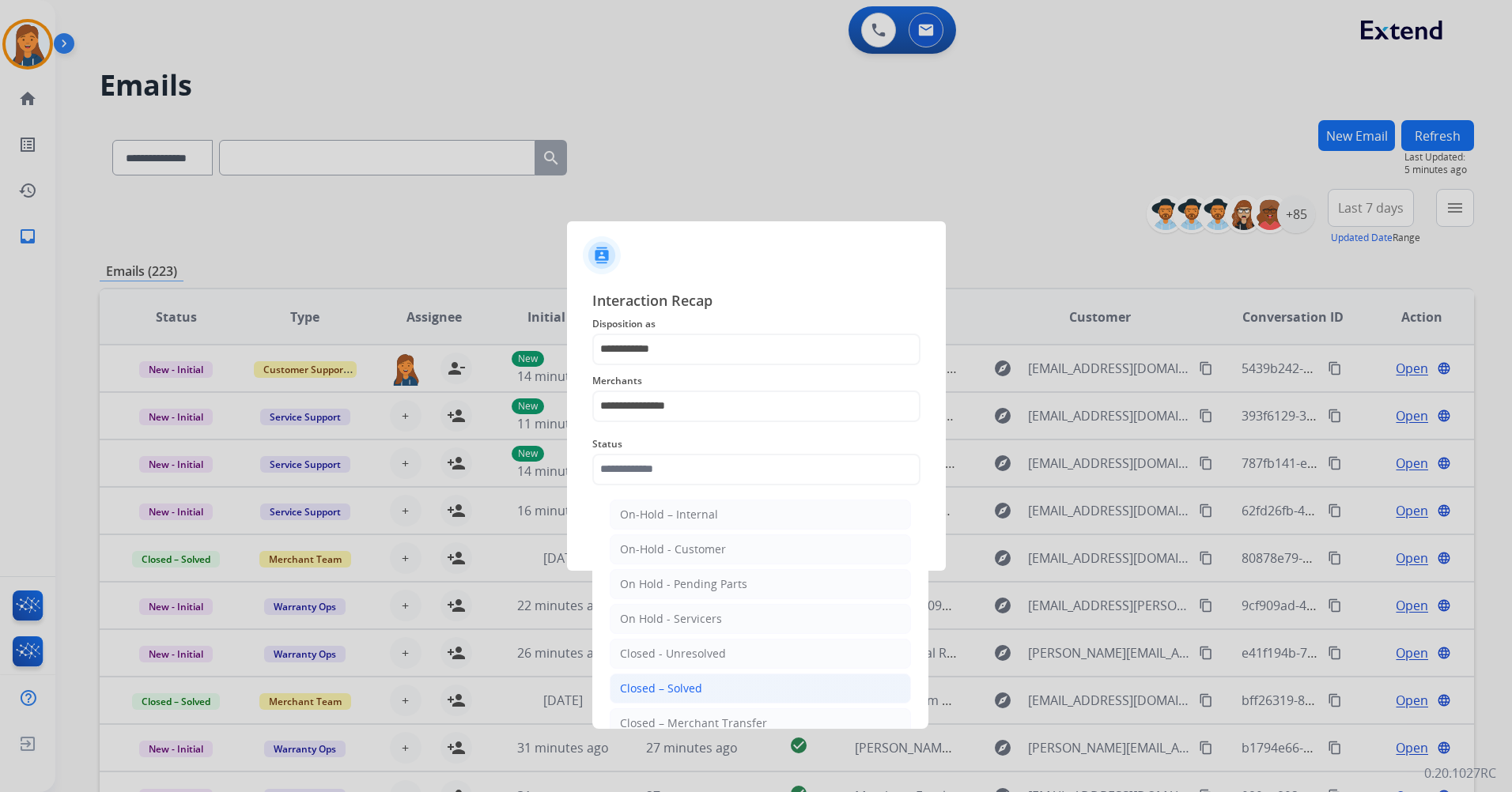
click at [655, 681] on div "Closed – Solved" at bounding box center [660, 688] width 82 height 16
type input "**********"
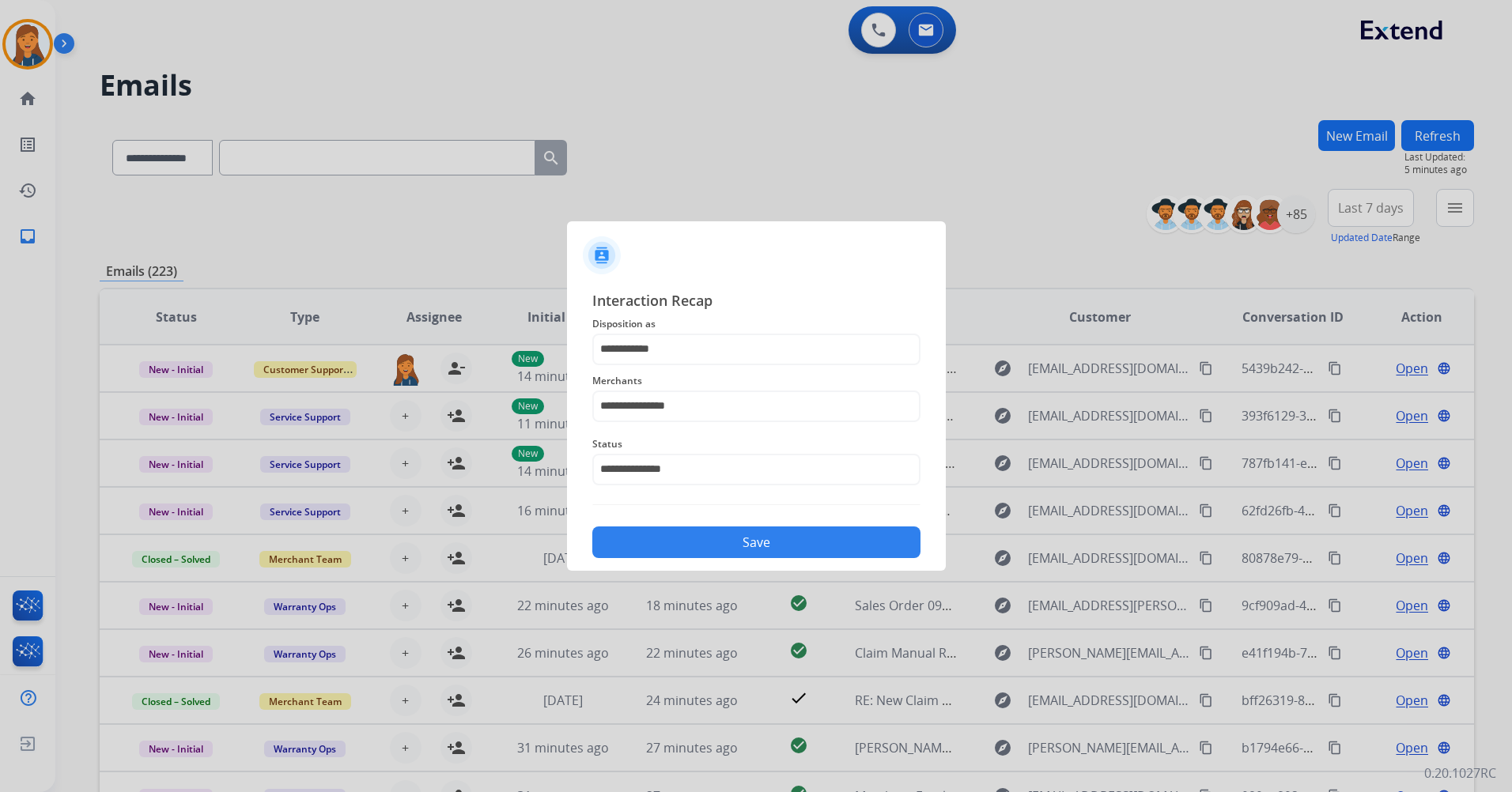
click at [658, 545] on button "Save" at bounding box center [756, 542] width 328 height 32
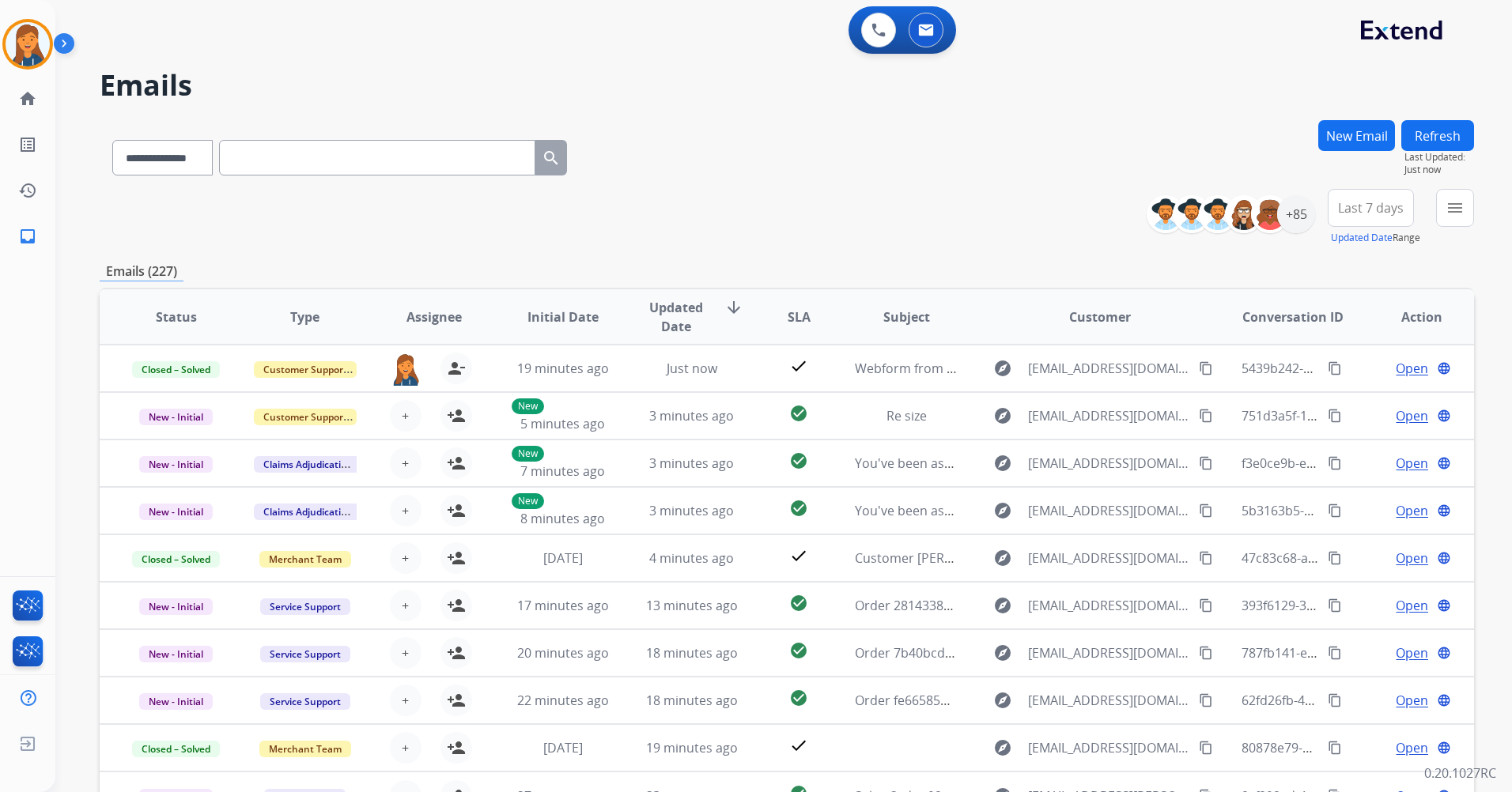
click at [1449, 115] on div "**********" at bounding box center [764, 453] width 1418 height 792
click at [1435, 136] on button "Refresh" at bounding box center [1436, 135] width 72 height 31
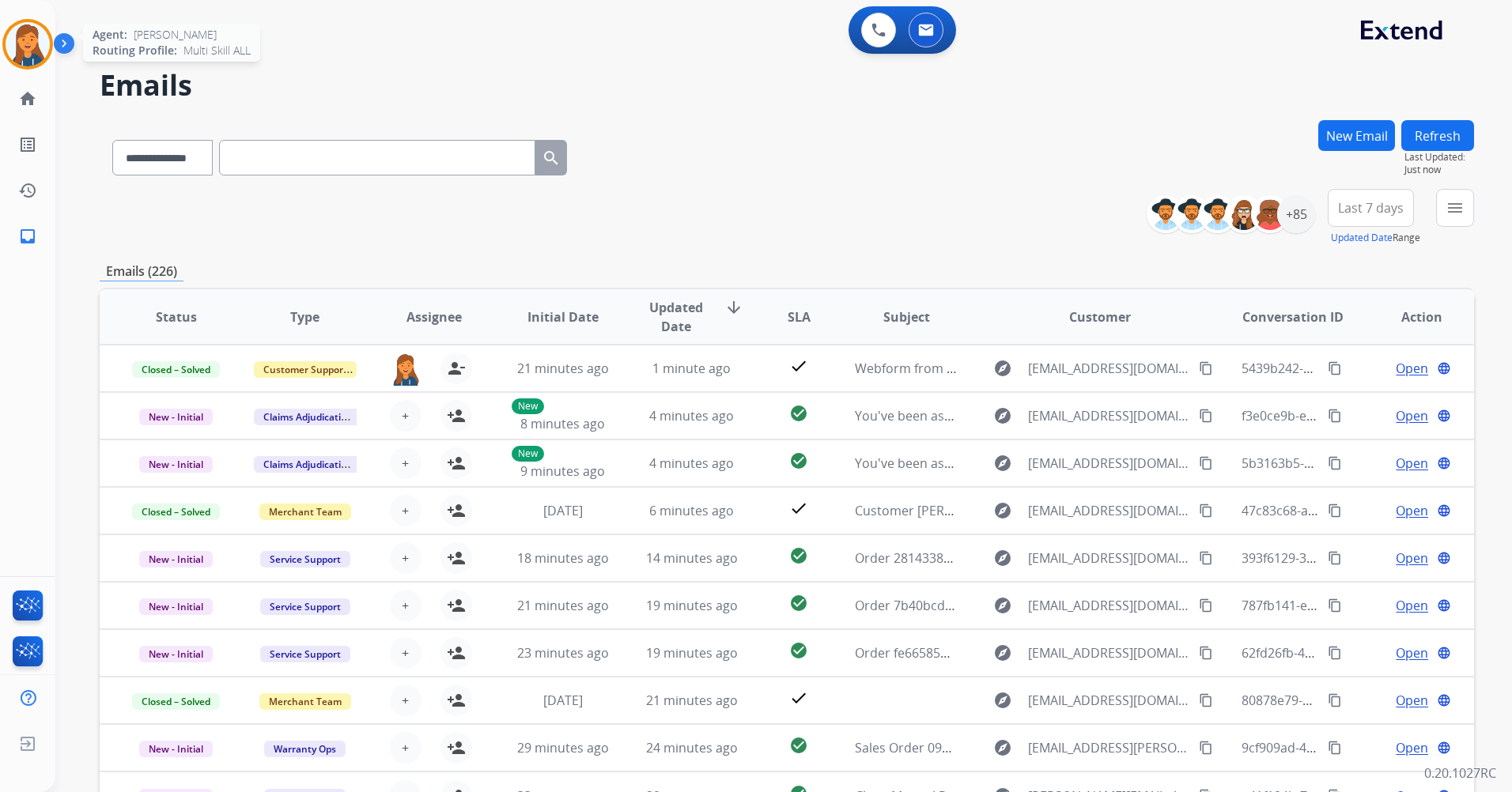
click at [17, 50] on img at bounding box center [27, 44] width 44 height 44
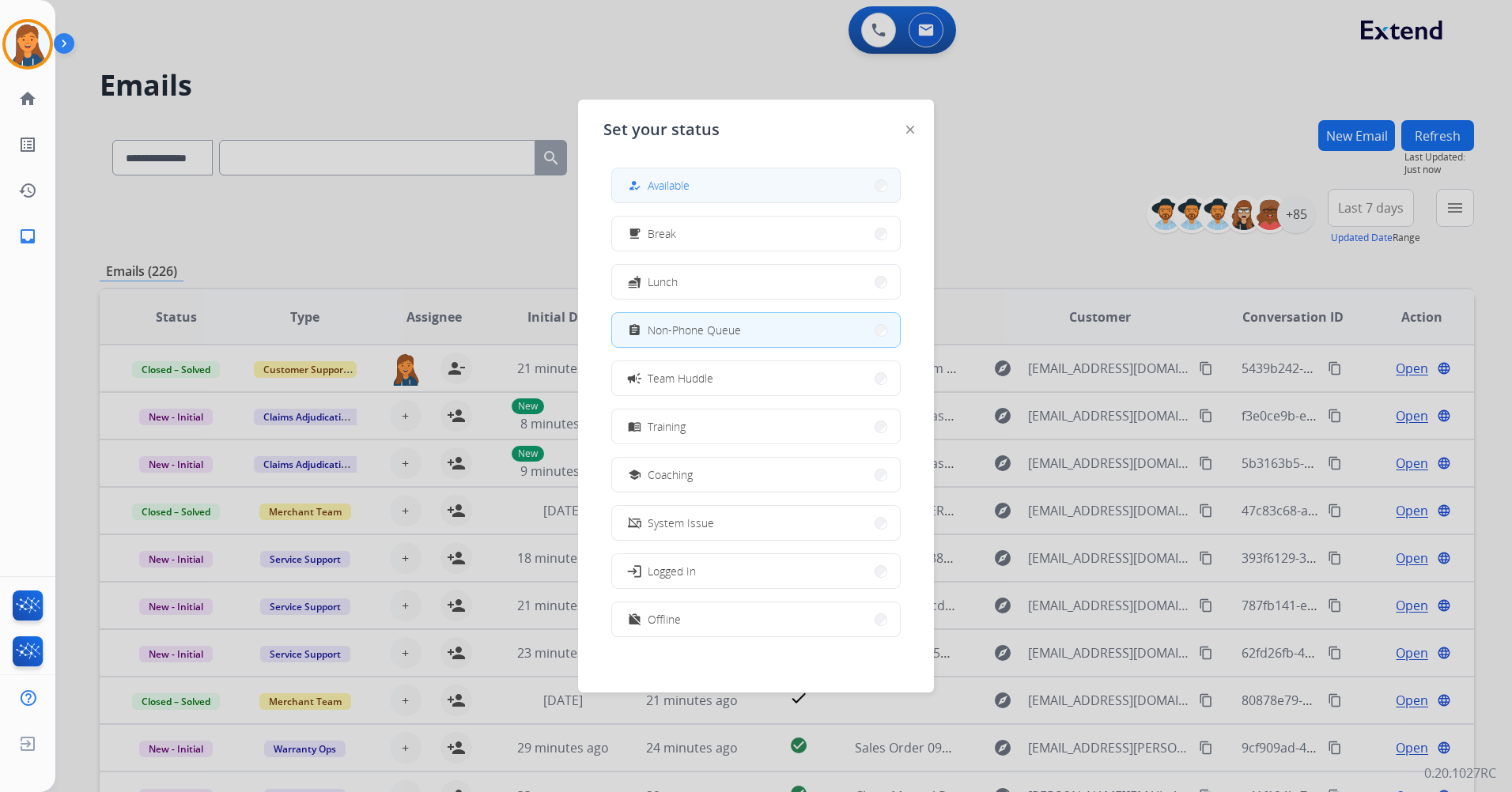
click at [684, 188] on span "Available" at bounding box center [669, 186] width 42 height 17
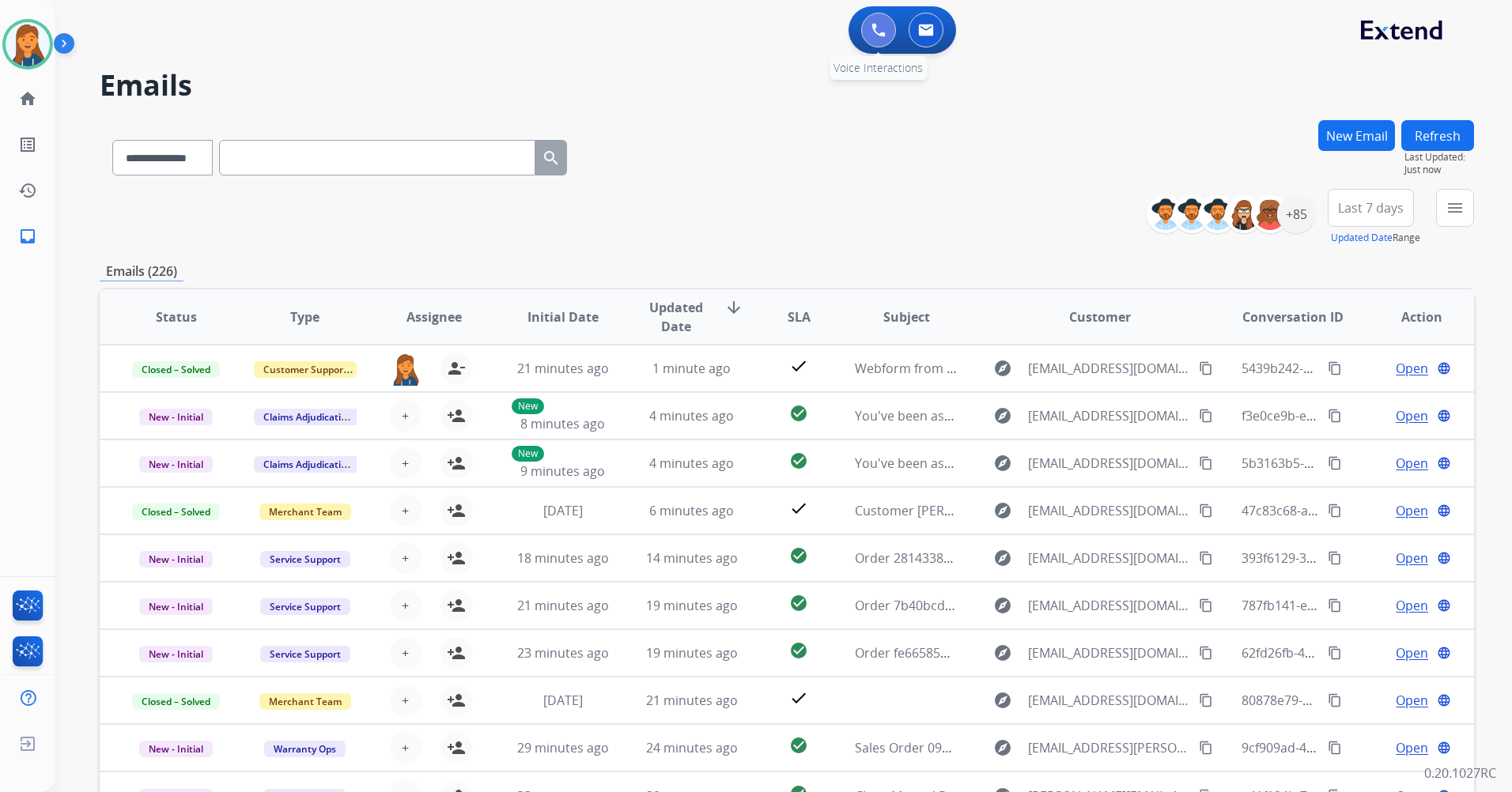
click at [875, 22] on button at bounding box center [878, 30] width 35 height 35
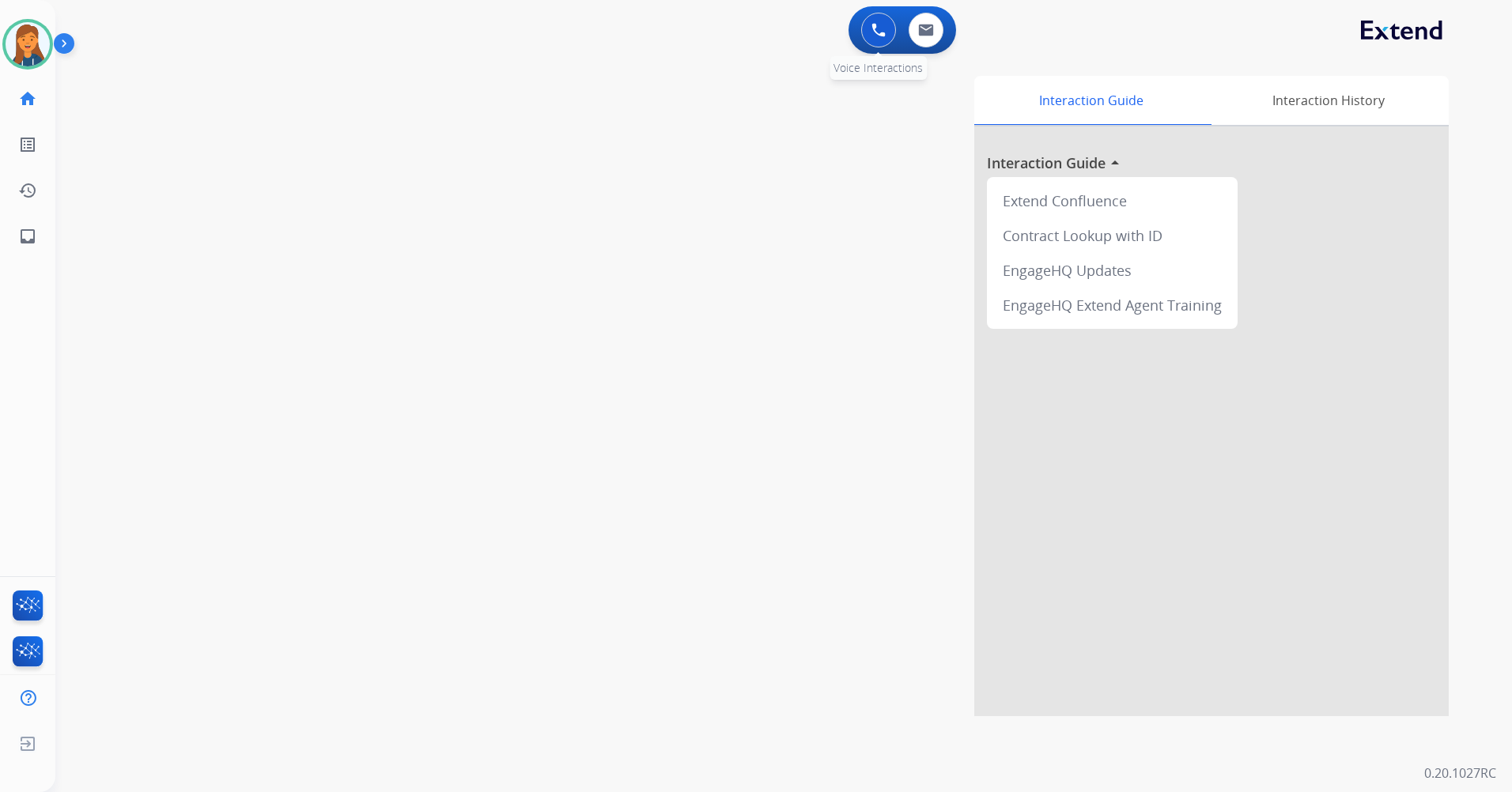
click at [872, 31] on img at bounding box center [878, 30] width 14 height 14
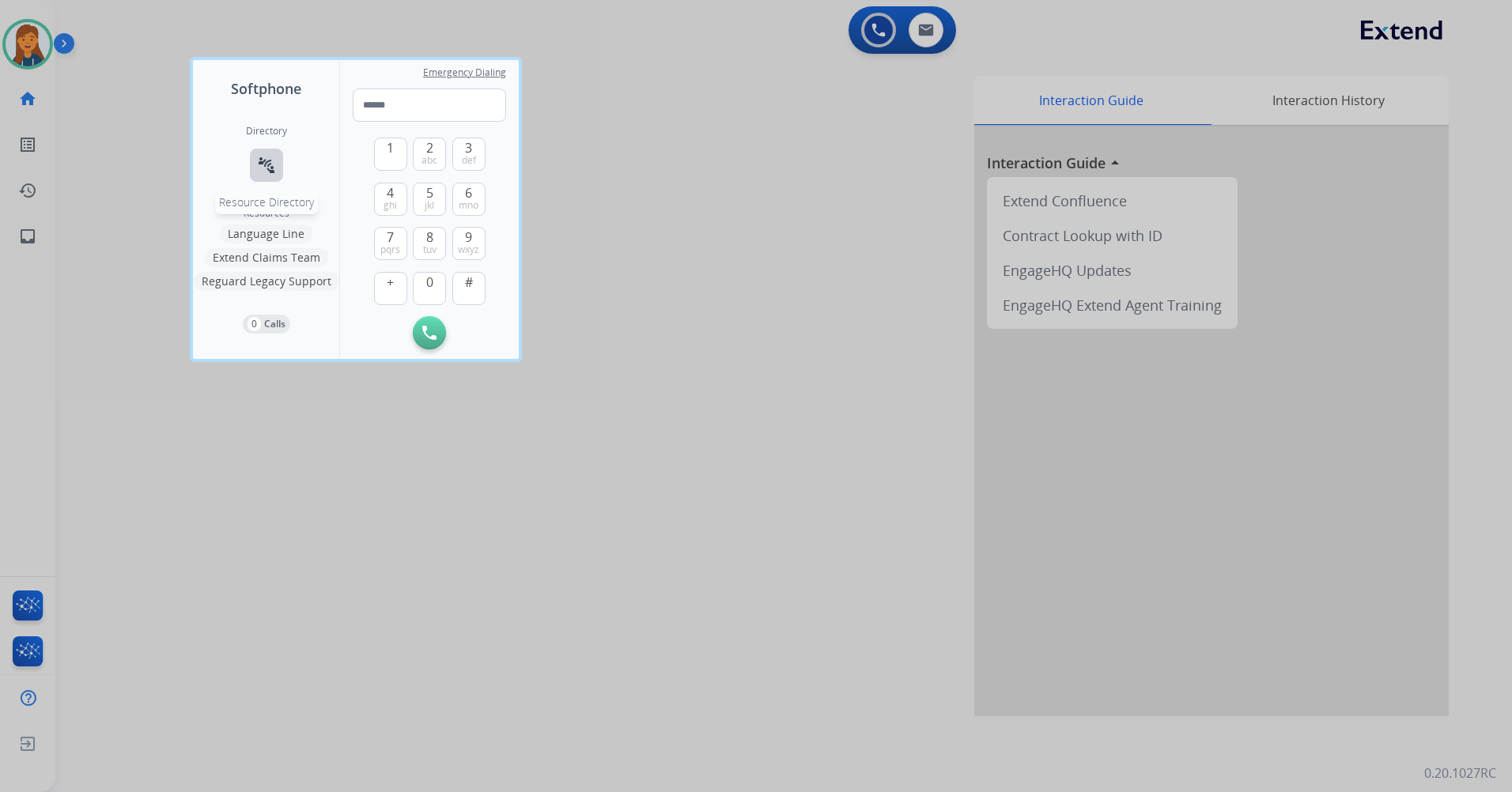
click at [254, 164] on button "connect_without_contact Resource Directory" at bounding box center [266, 166] width 33 height 33
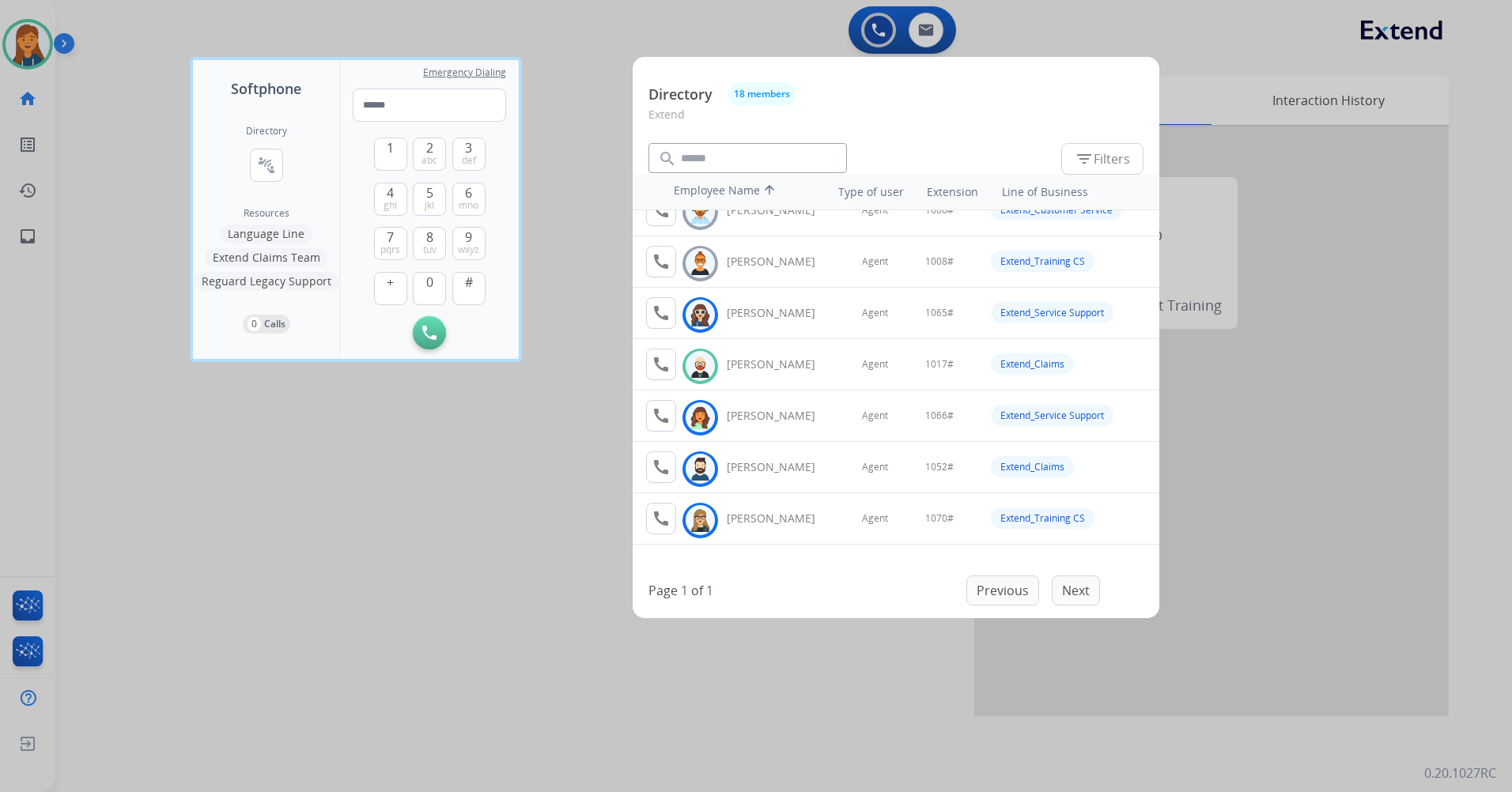
scroll to position [49, 0]
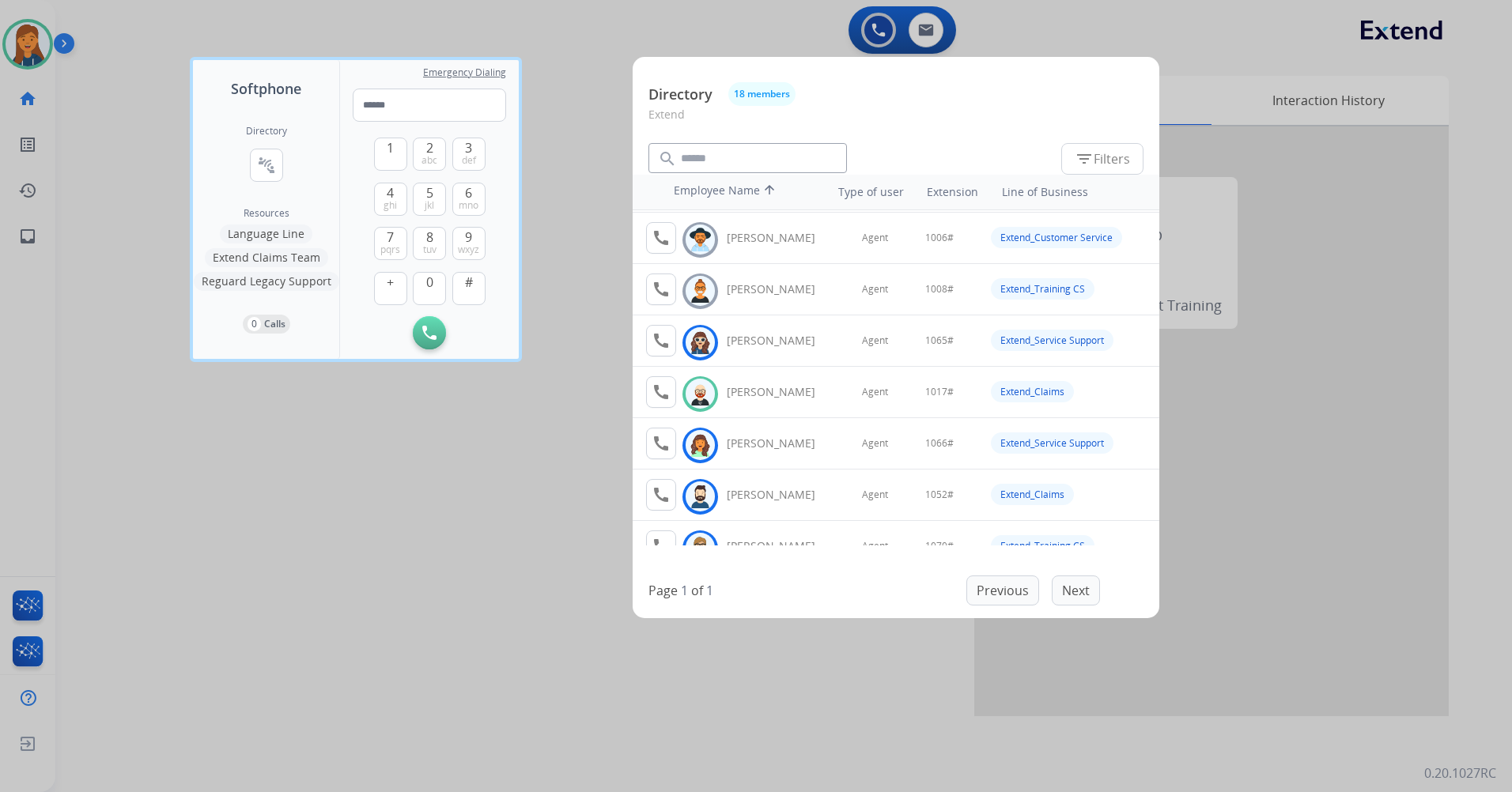
click at [555, 391] on div at bounding box center [756, 396] width 1512 height 792
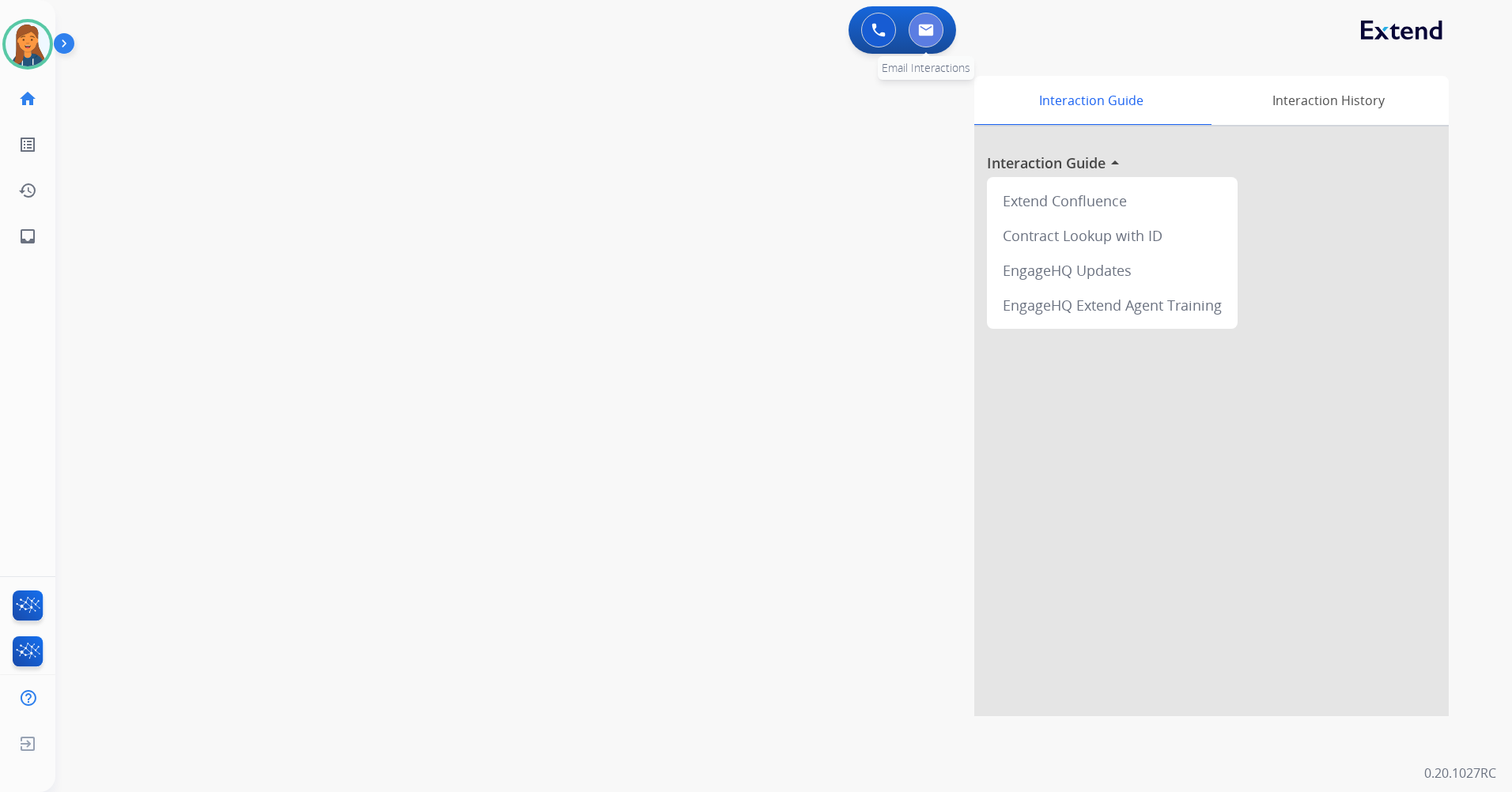
click at [923, 34] on img at bounding box center [926, 30] width 16 height 12
select select "**********"
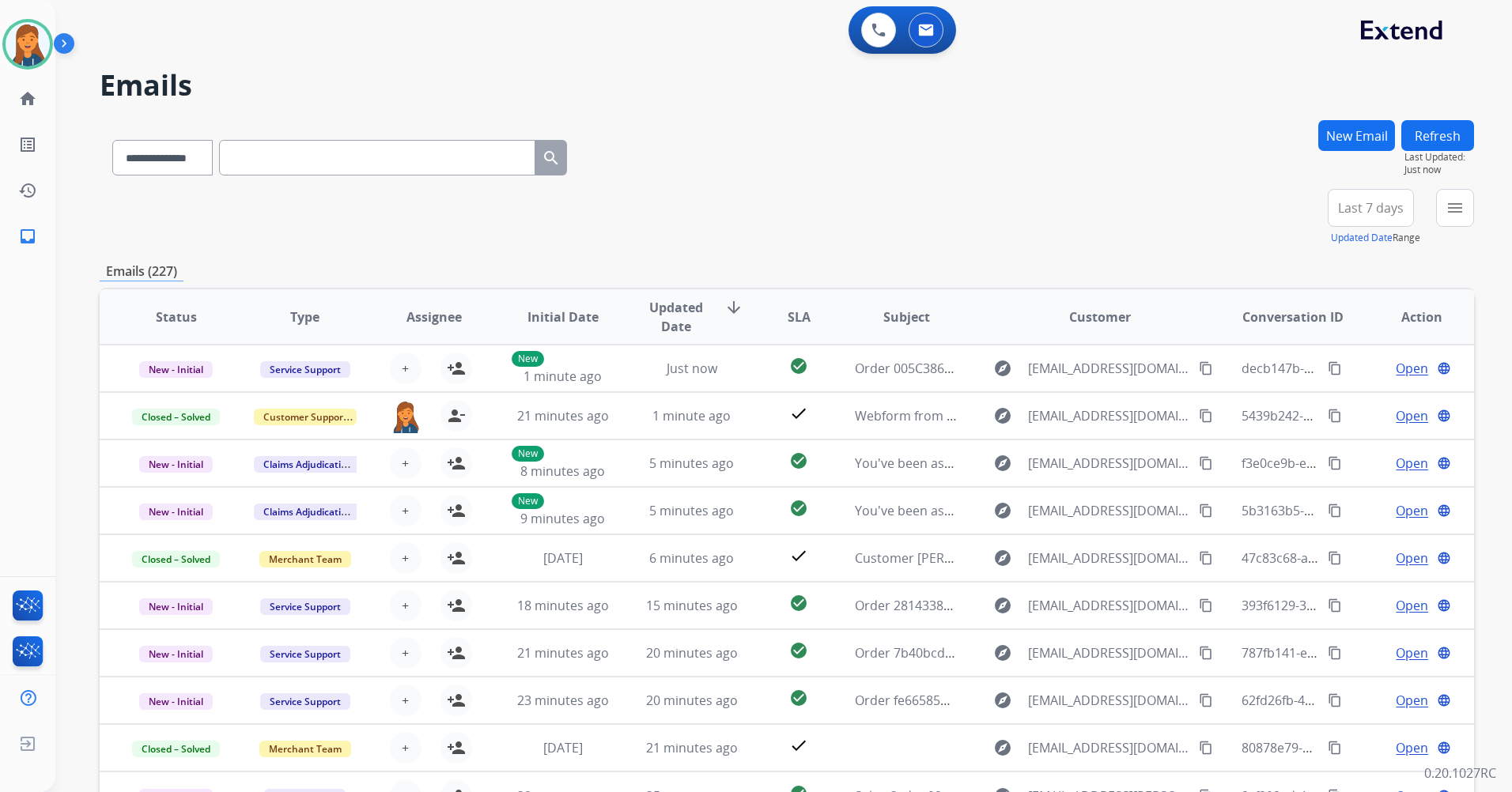
click at [1380, 211] on span "Last 7 days" at bounding box center [1370, 208] width 66 height 7
click at [1346, 392] on div "Last 90 days" at bounding box center [1365, 400] width 87 height 24
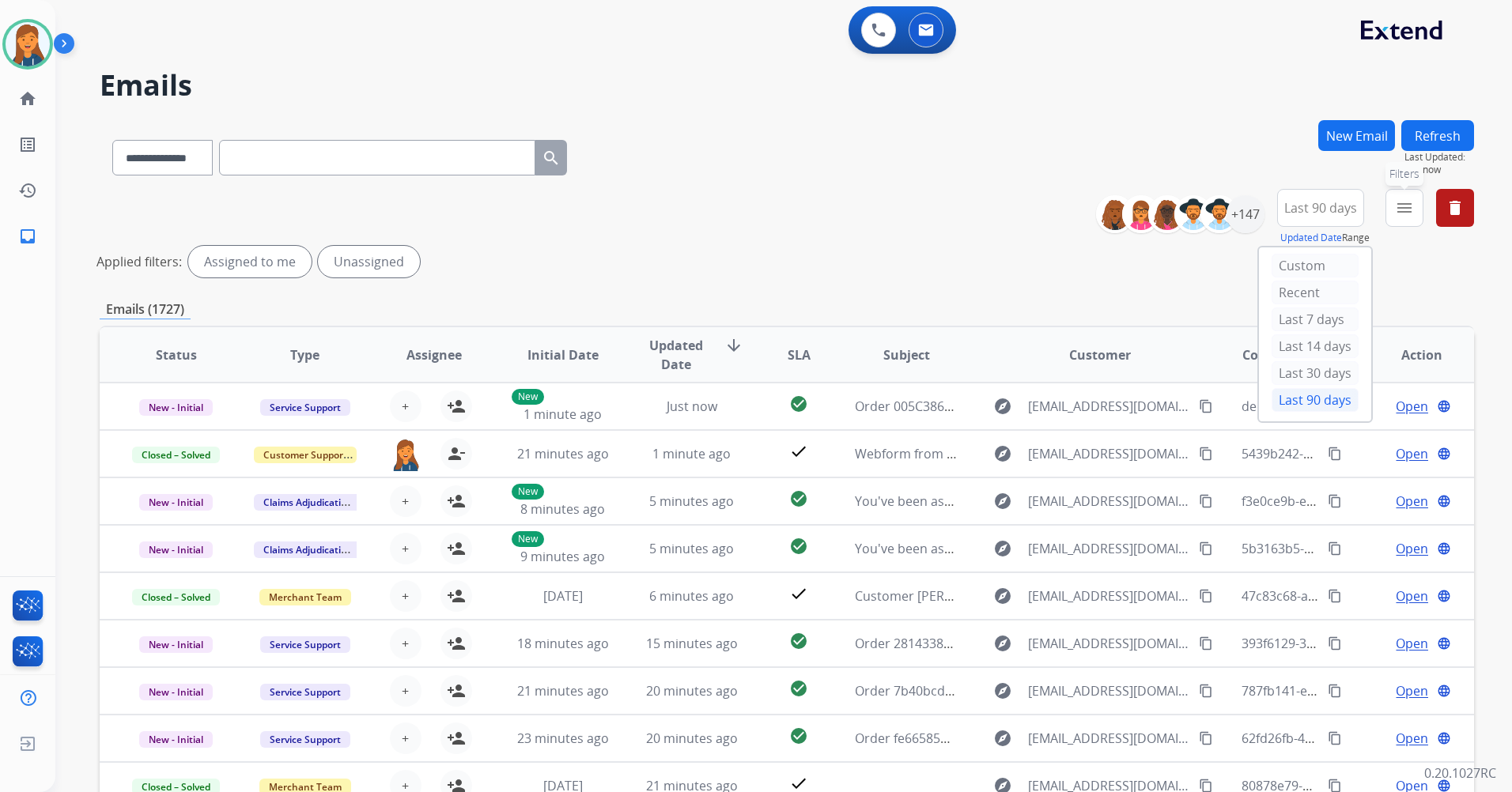
click at [1400, 204] on mat-icon "menu" at bounding box center [1404, 208] width 19 height 19
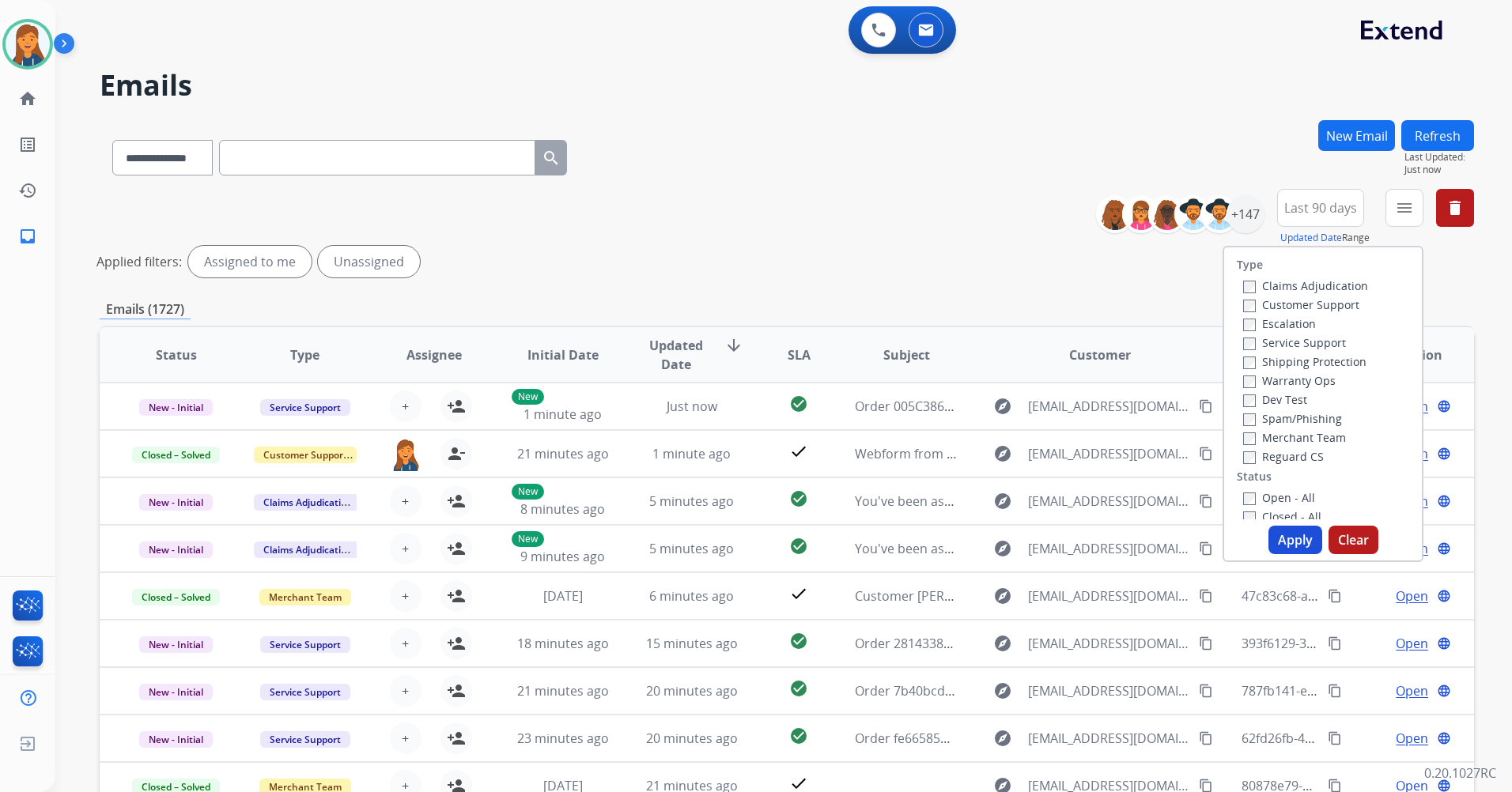
click at [1279, 303] on label "Customer Support" at bounding box center [1301, 304] width 116 height 15
click at [1292, 362] on label "Shipping Protection" at bounding box center [1304, 362] width 123 height 15
click at [1279, 449] on label "Reguard CS" at bounding box center [1282, 457] width 81 height 15
click at [1255, 503] on label "Open - All" at bounding box center [1278, 497] width 72 height 15
click at [1306, 539] on button "Apply" at bounding box center [1295, 540] width 54 height 28
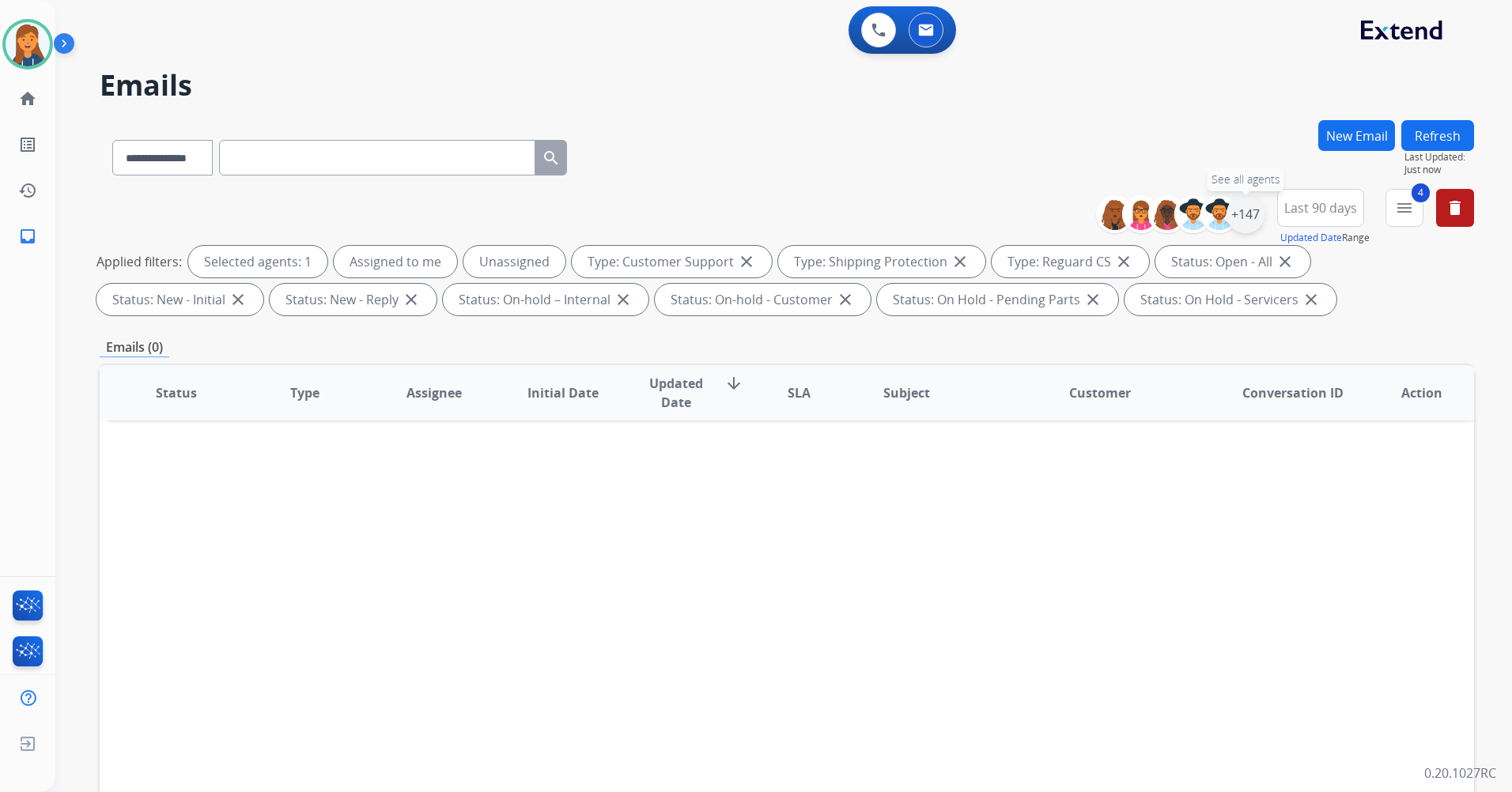
click at [1248, 230] on div "+147" at bounding box center [1245, 215] width 38 height 38
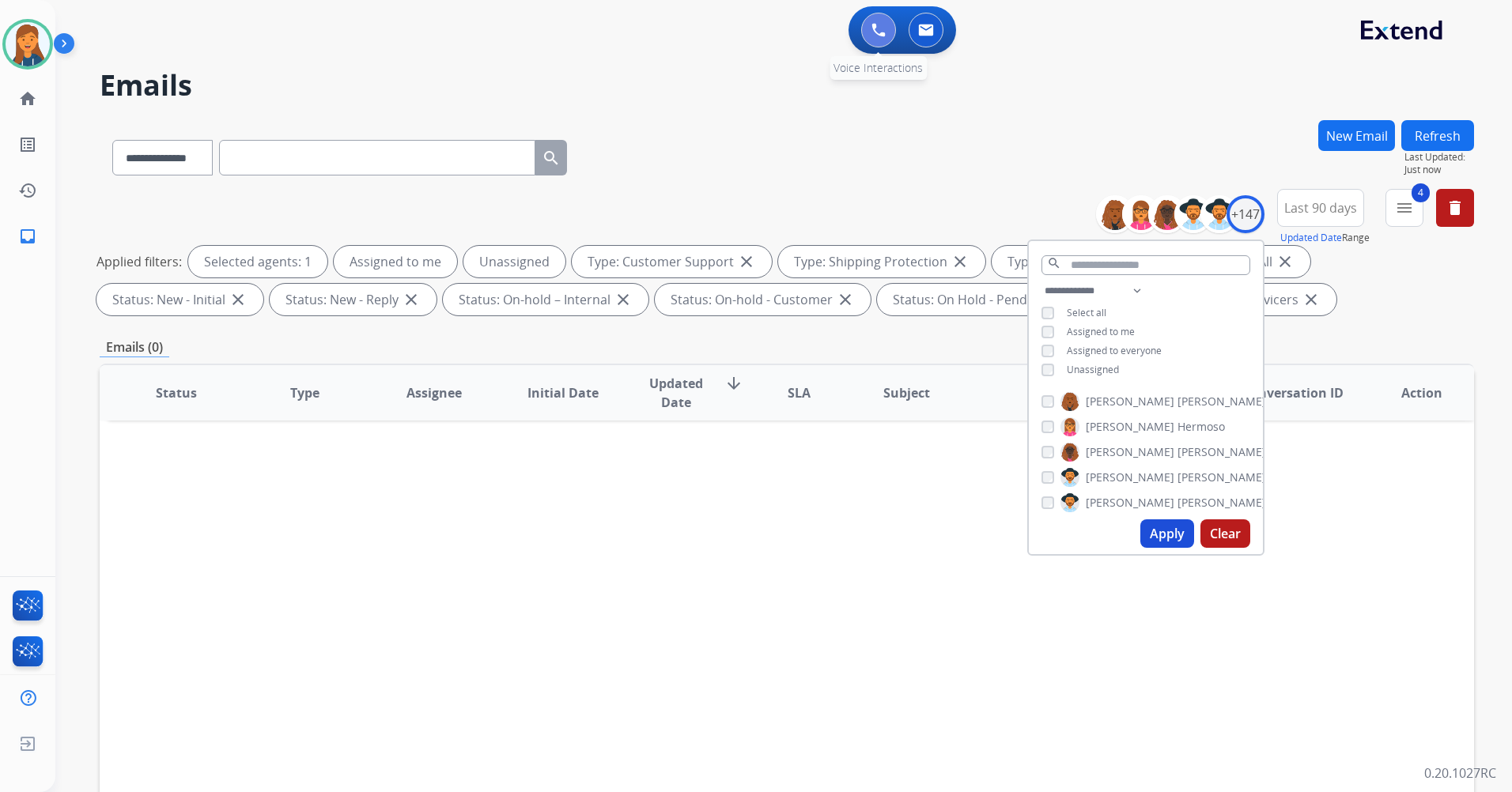
click at [872, 36] on img at bounding box center [878, 30] width 14 height 14
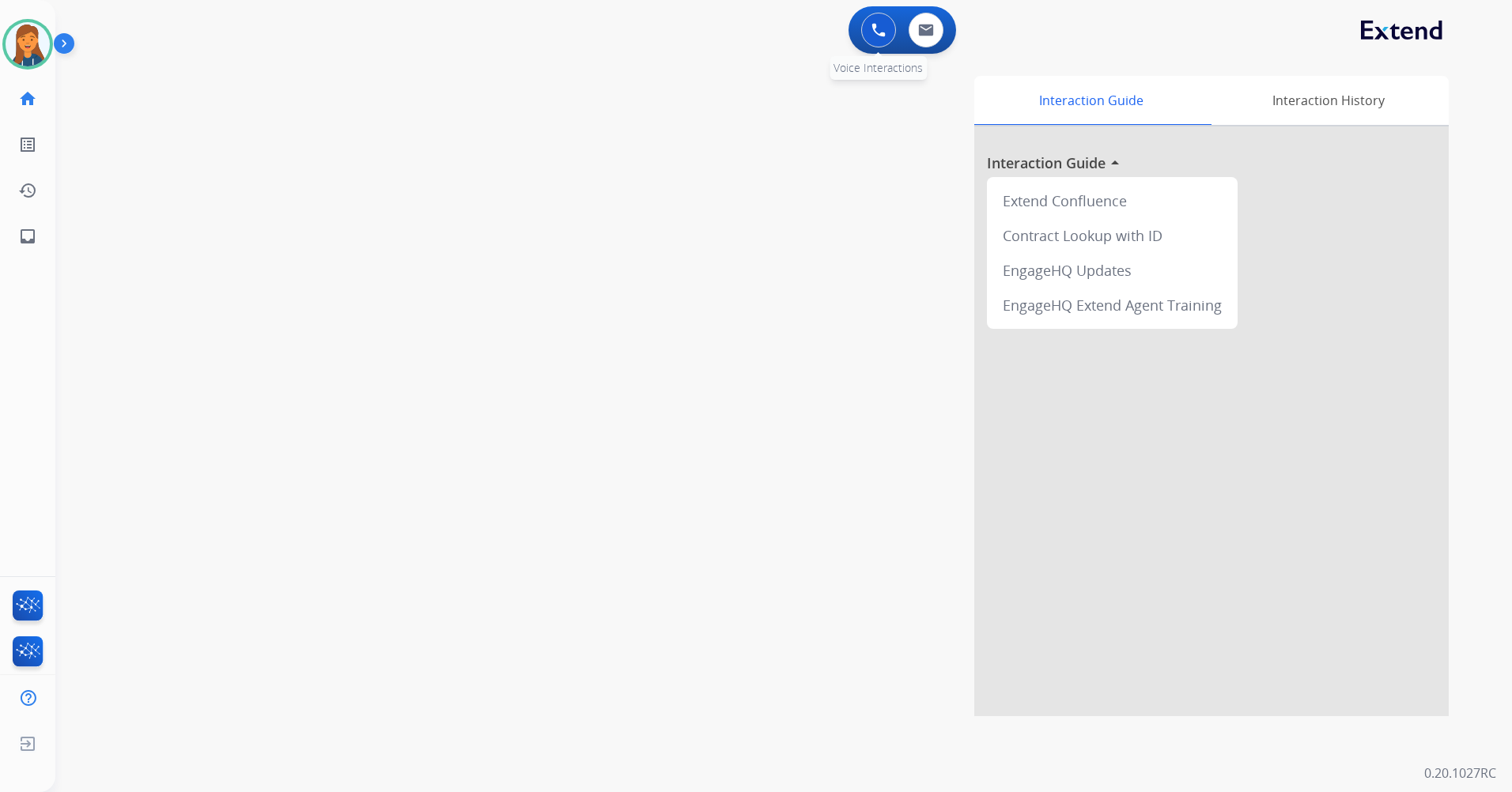
drag, startPoint x: 874, startPoint y: 22, endPoint x: 877, endPoint y: 32, distance: 10.4
click at [877, 32] on button at bounding box center [878, 30] width 35 height 35
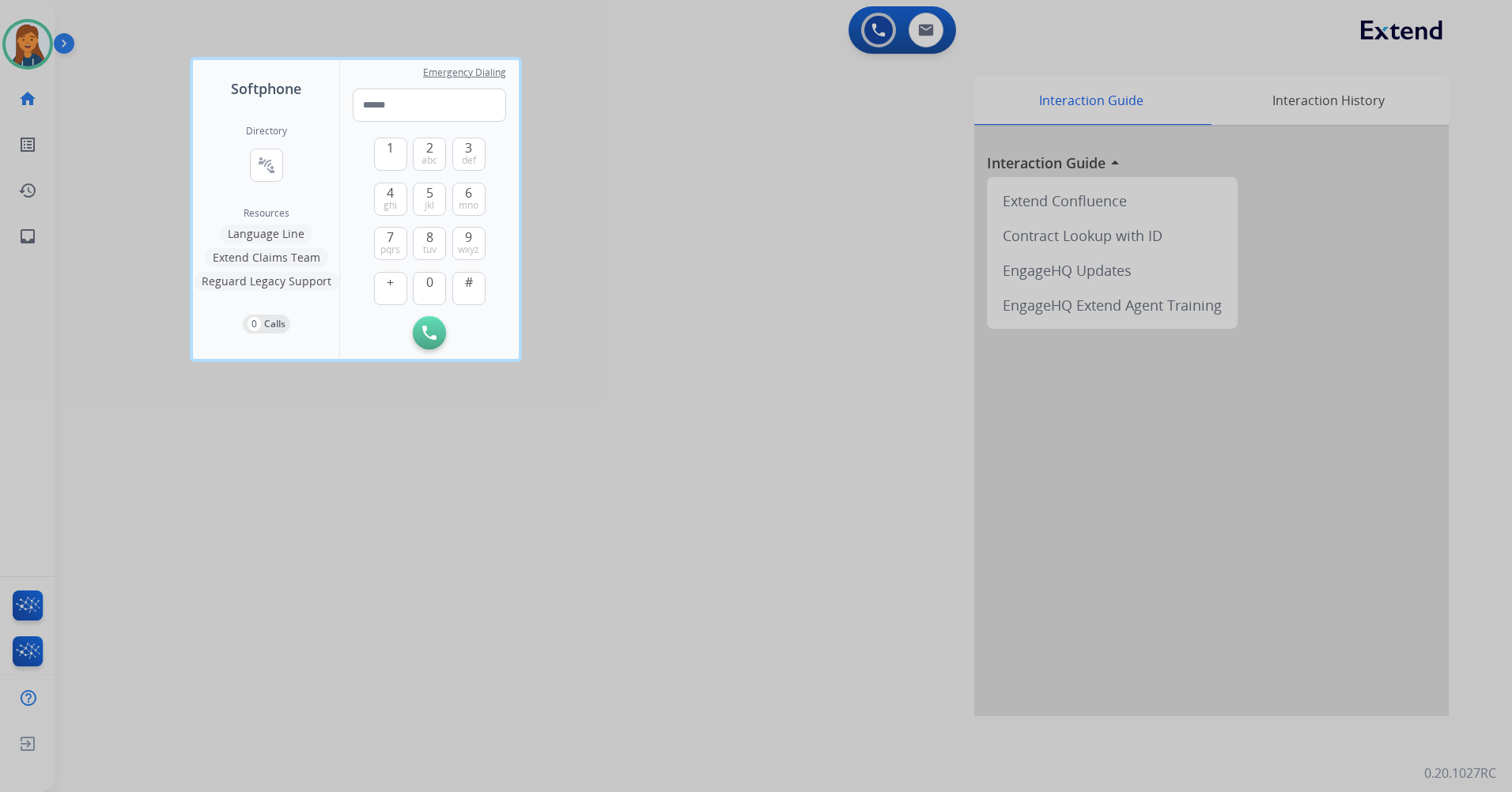
click at [271, 141] on div "Directory connect_without_contact Resource Directory" at bounding box center [266, 166] width 41 height 82
click at [270, 149] on div "Directory connect_without_contact Resource Directory" at bounding box center [266, 166] width 41 height 82
click at [285, 178] on div "Directory connect_without_contact Resource Directory" at bounding box center [266, 166] width 41 height 82
click at [262, 163] on mat-icon "connect_without_contact" at bounding box center [266, 165] width 19 height 19
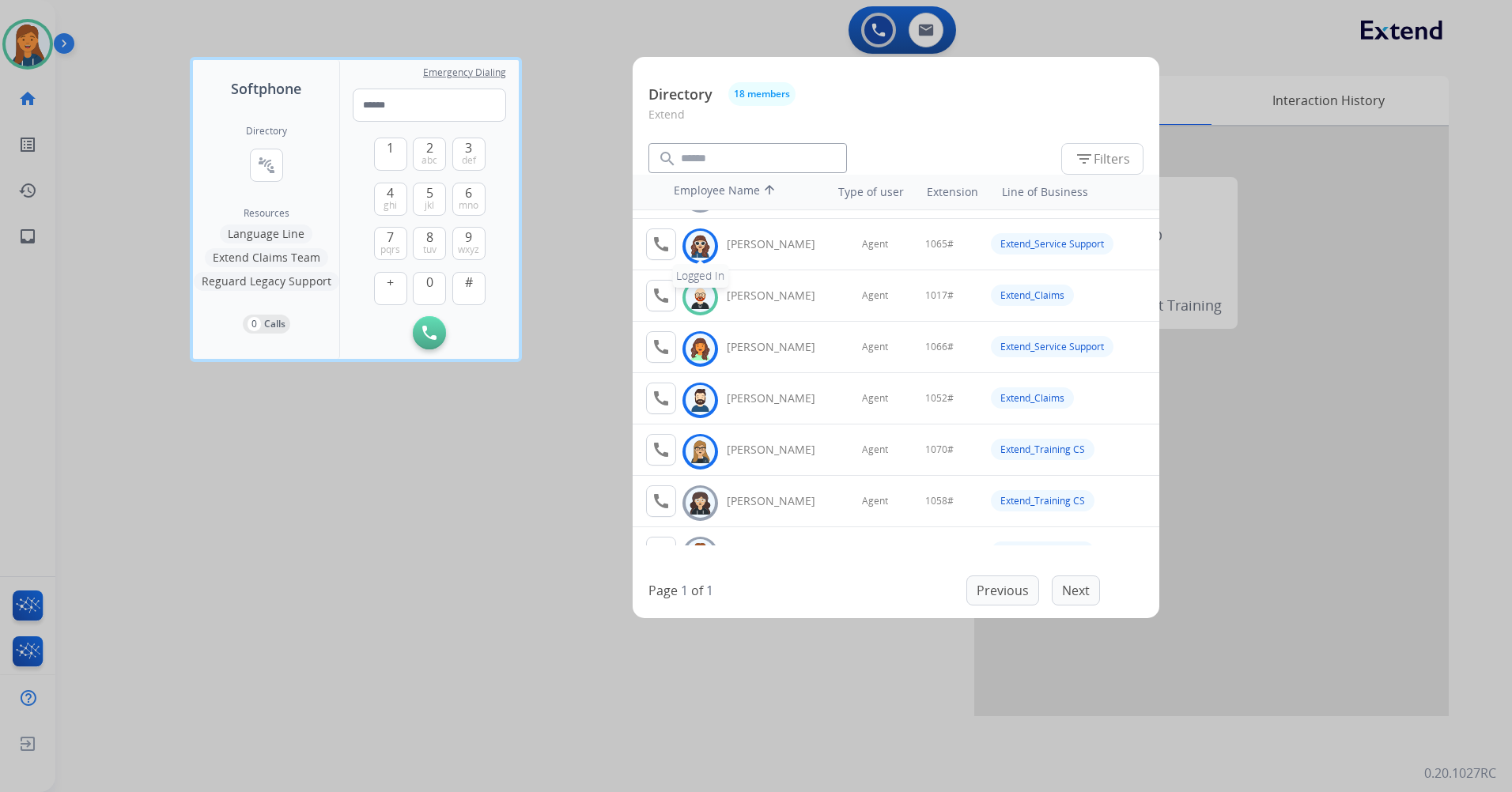
scroll to position [158, 0]
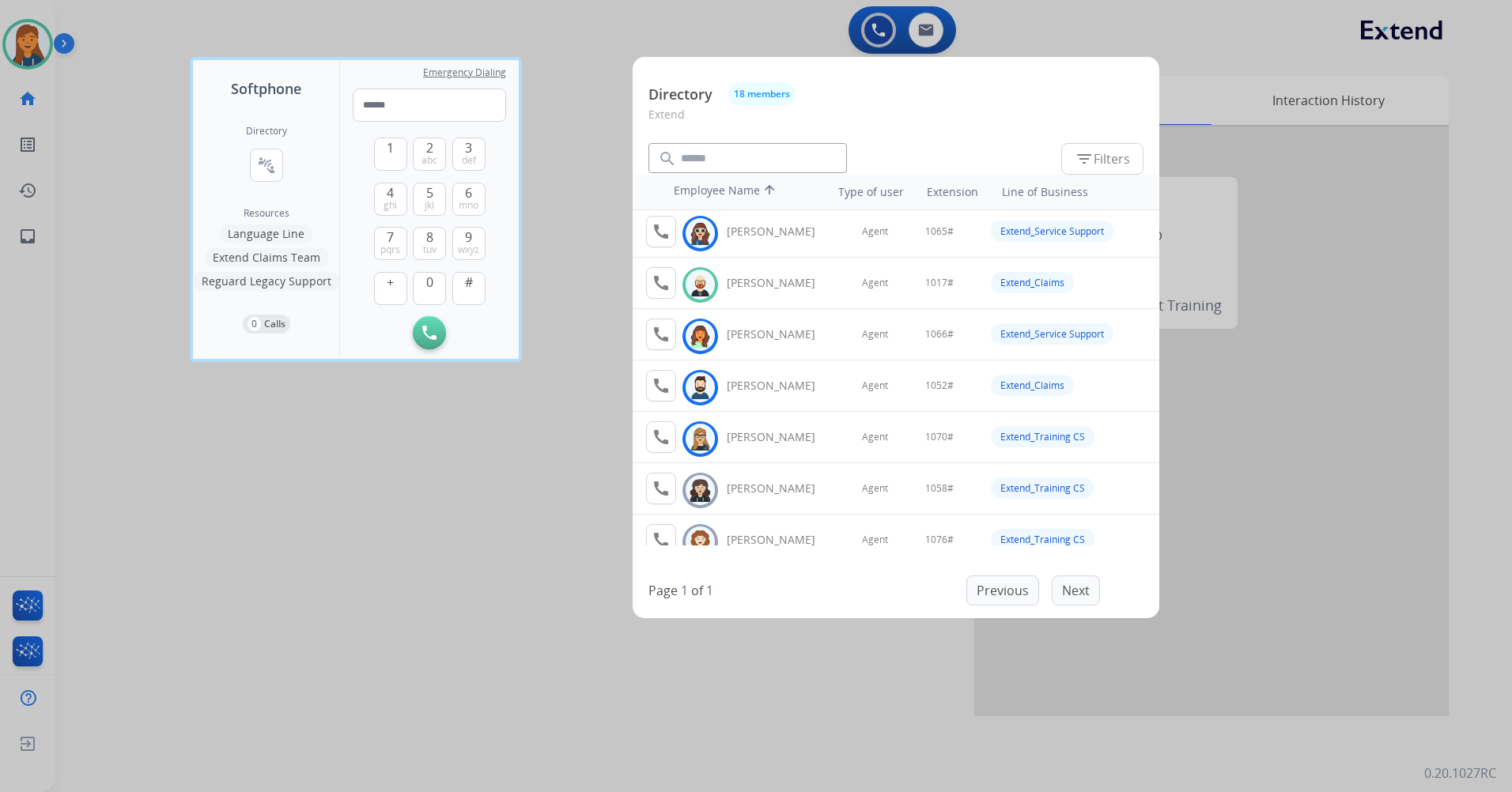
click at [907, 12] on div at bounding box center [756, 396] width 1512 height 792
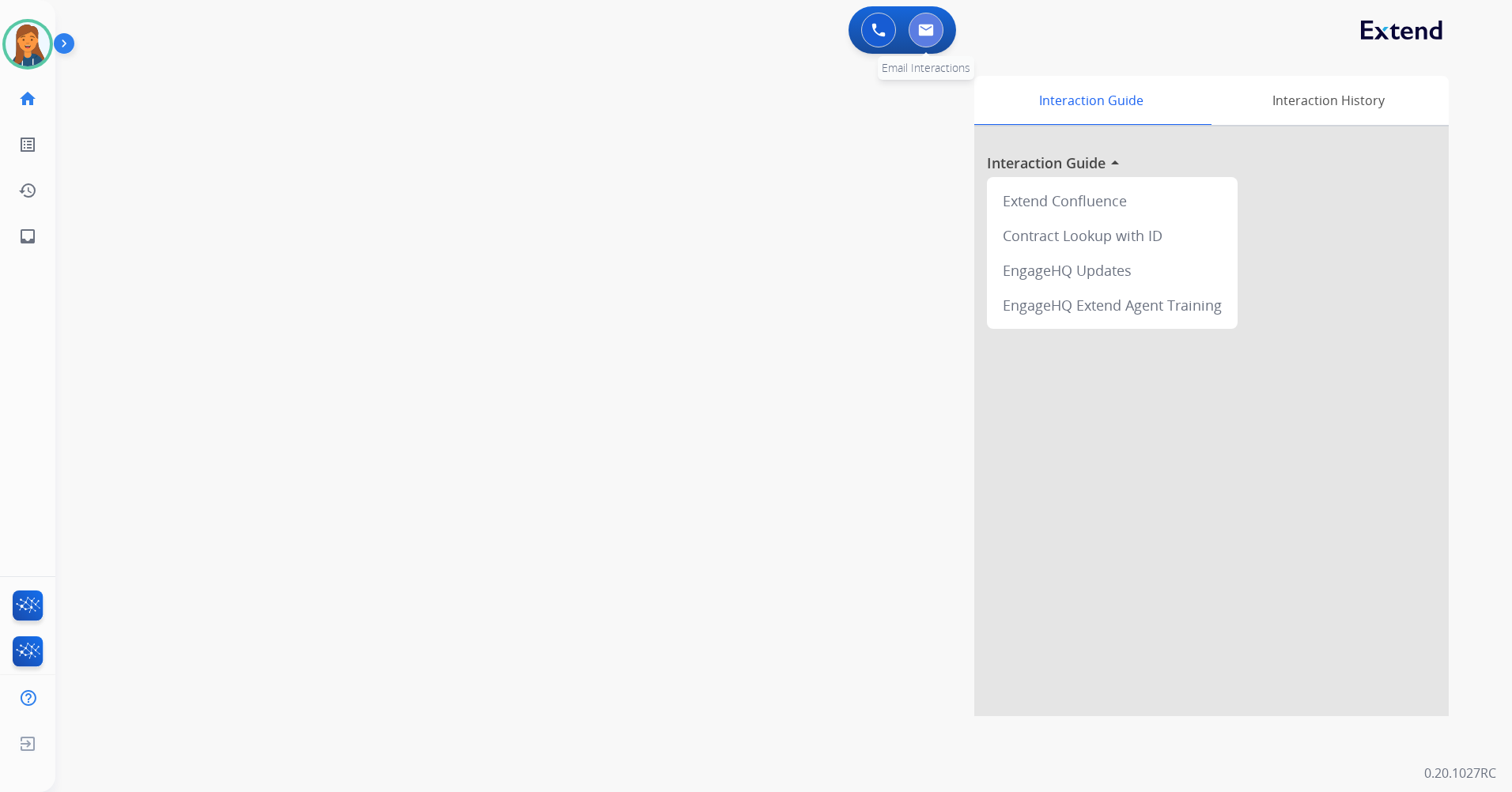
click at [926, 27] on img at bounding box center [926, 30] width 16 height 12
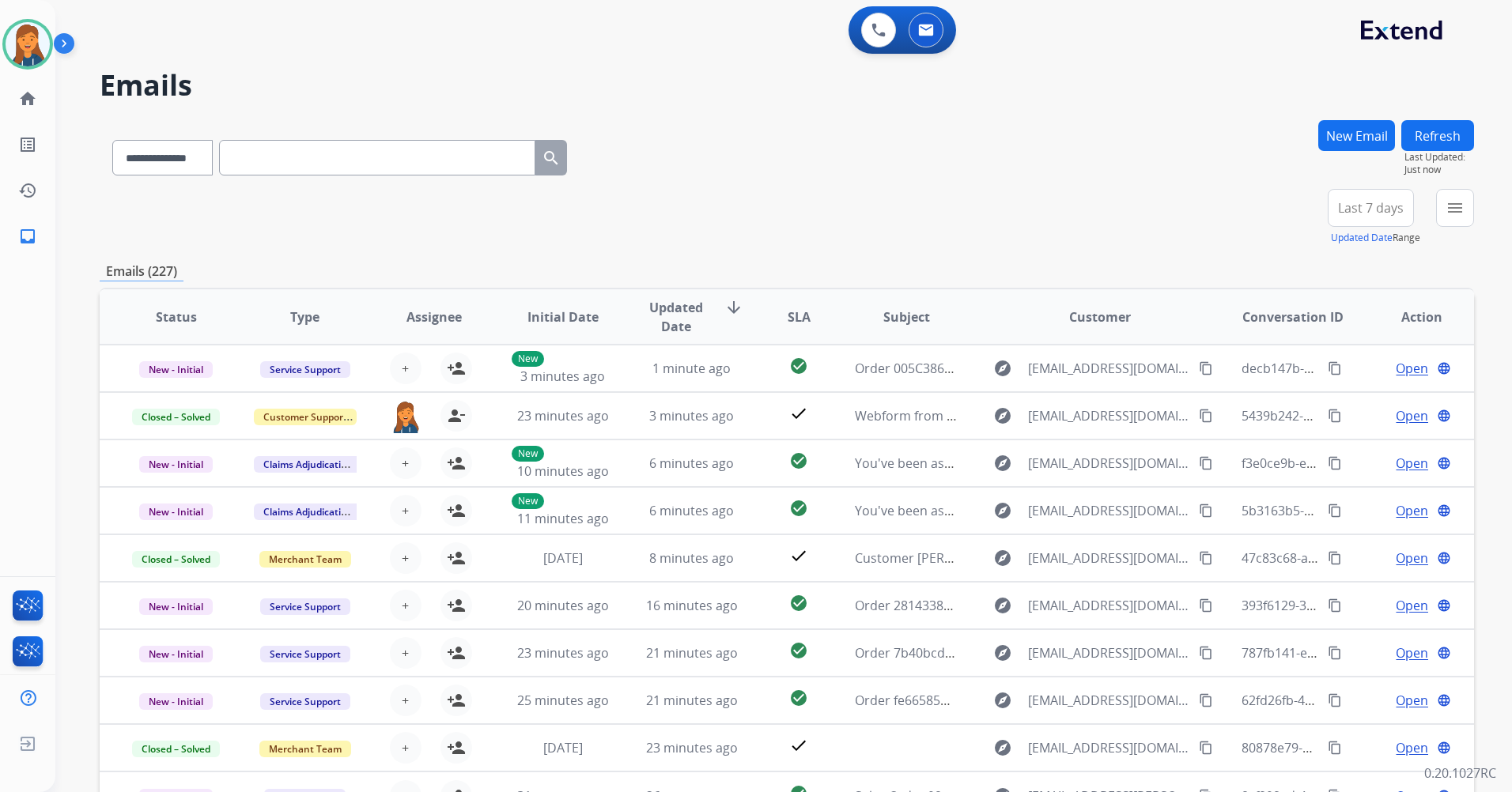
click at [1352, 211] on span "Last 7 days" at bounding box center [1370, 208] width 66 height 7
click at [1352, 397] on div "Last 90 days" at bounding box center [1365, 400] width 87 height 24
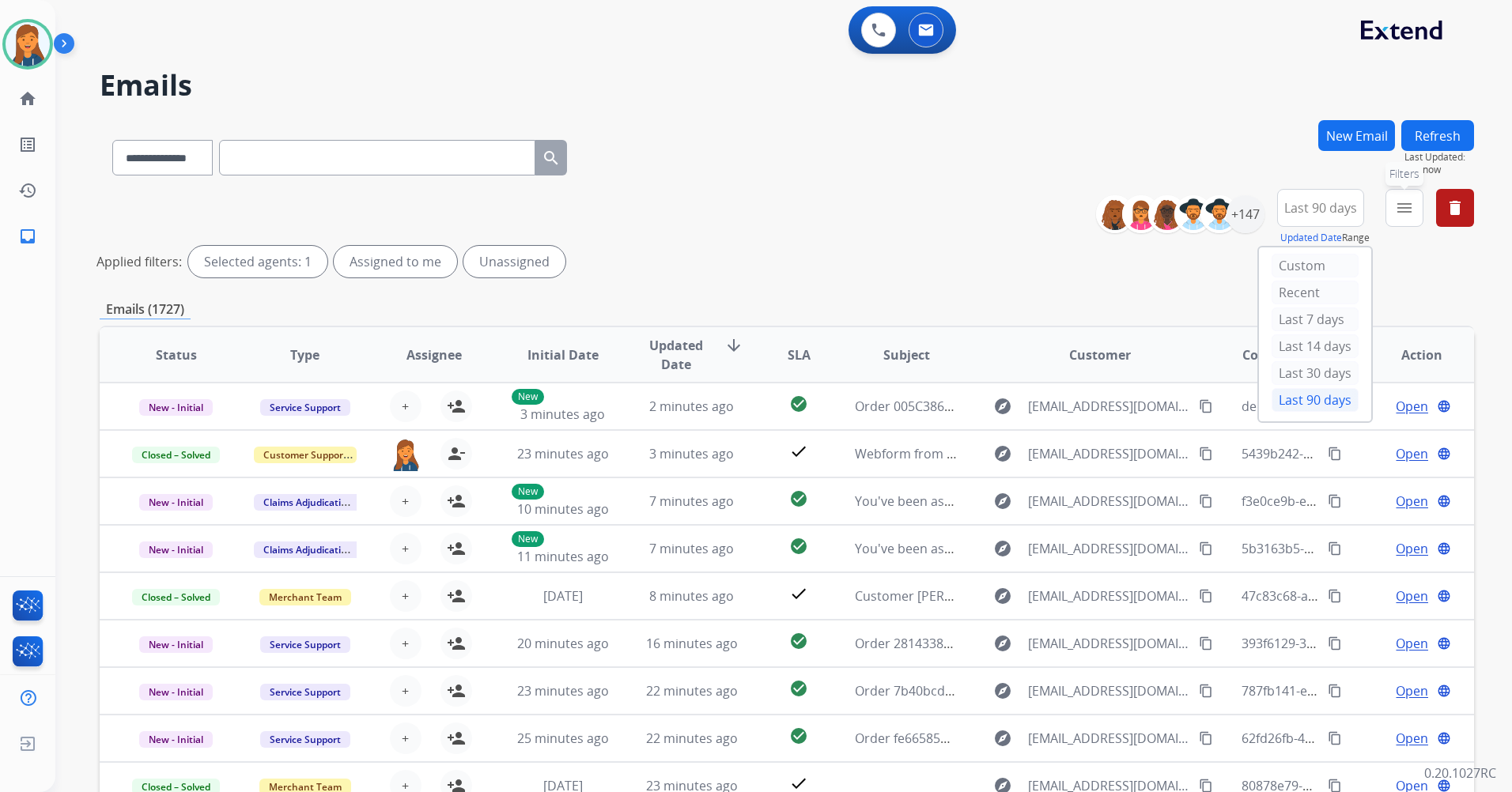
click at [1412, 207] on mat-icon "menu" at bounding box center [1404, 208] width 19 height 19
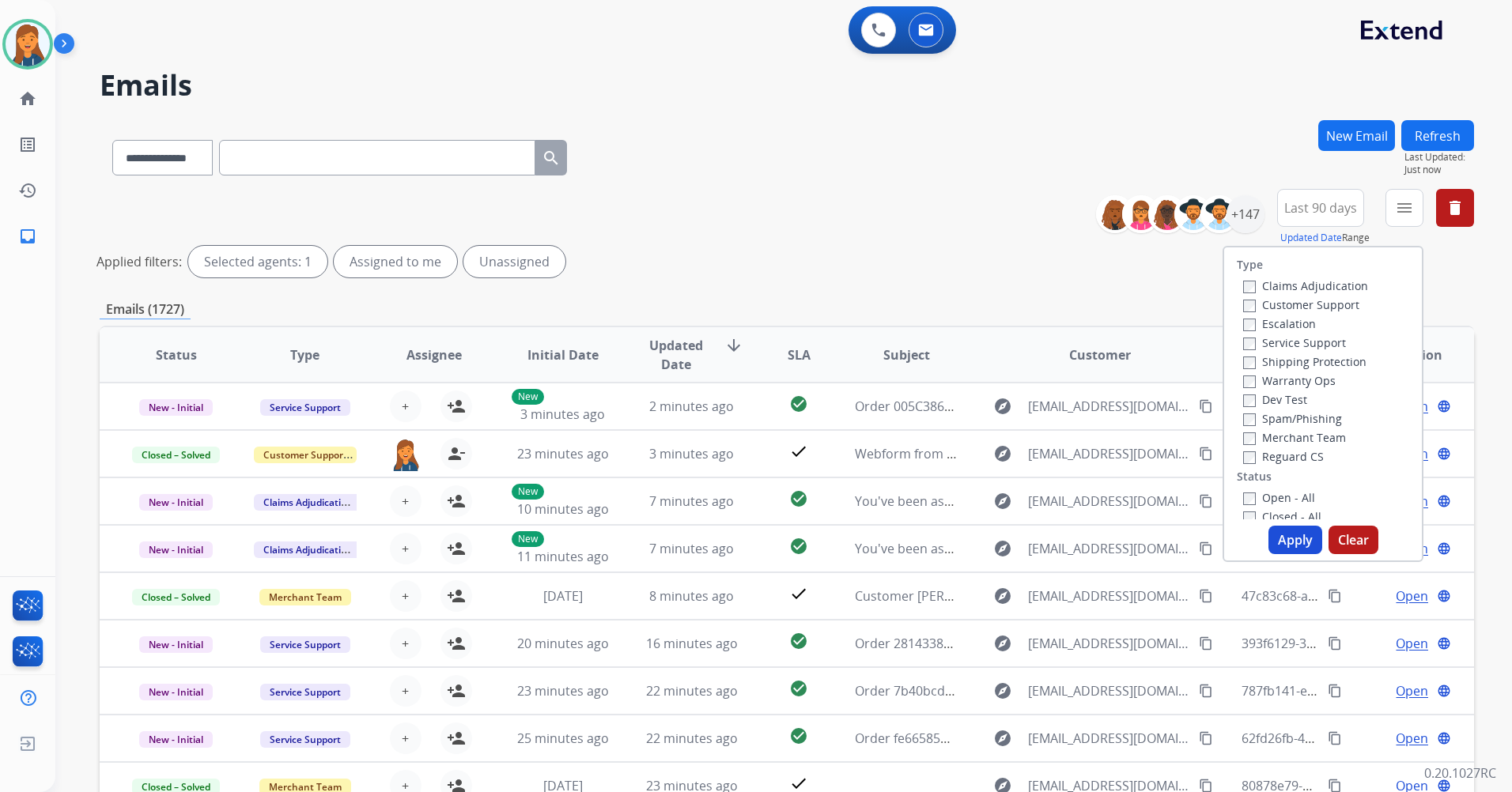
click at [1301, 309] on label "Customer Support" at bounding box center [1301, 304] width 116 height 15
click at [1275, 359] on label "Shipping Protection" at bounding box center [1304, 362] width 123 height 15
click at [1272, 456] on label "Reguard CS" at bounding box center [1282, 457] width 81 height 15
click at [1258, 497] on label "Open - All" at bounding box center [1278, 497] width 72 height 15
click at [1290, 542] on button "Apply" at bounding box center [1295, 540] width 54 height 28
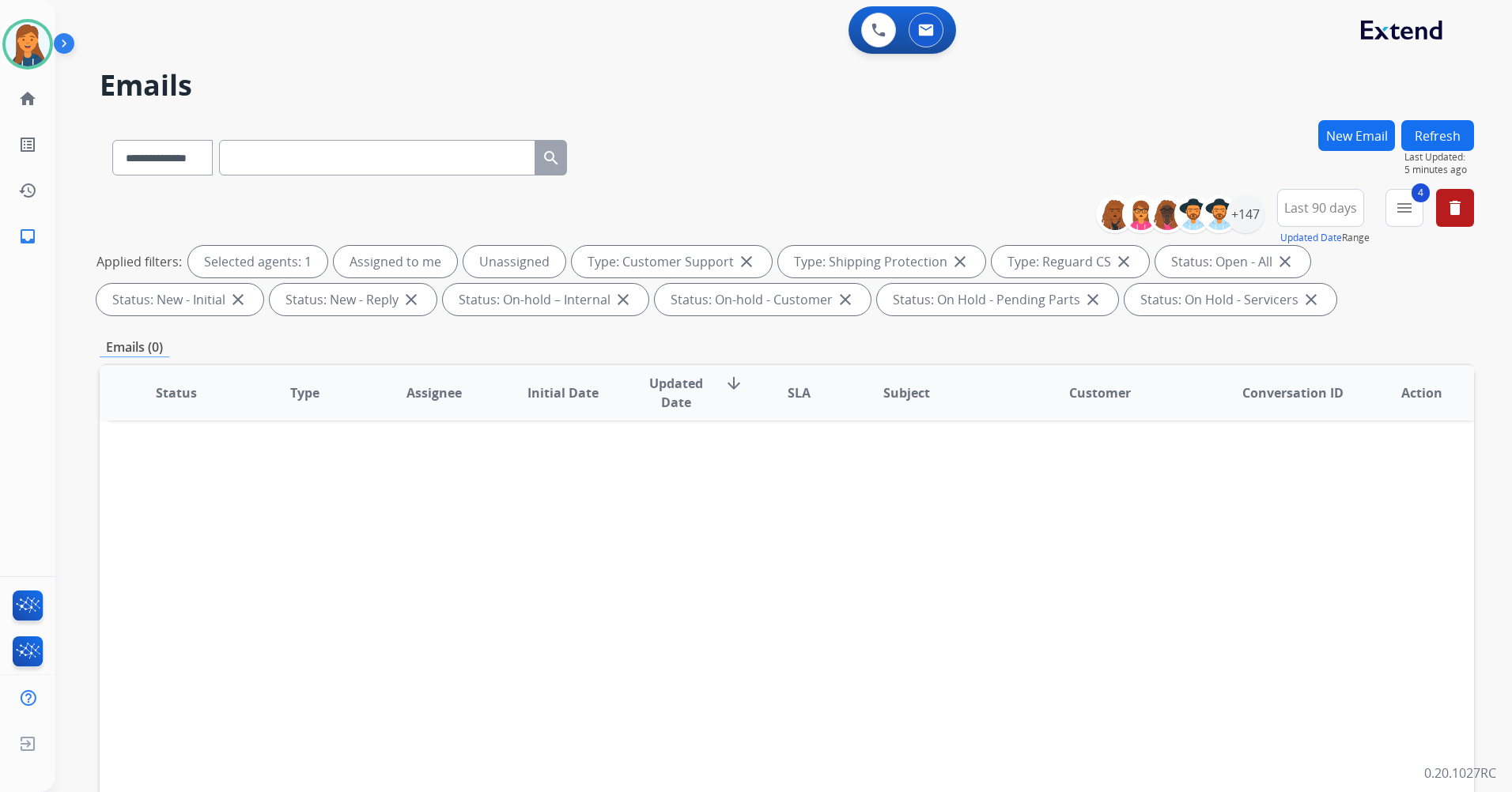
click at [1441, 120] on button "Refresh" at bounding box center [1436, 135] width 72 height 31
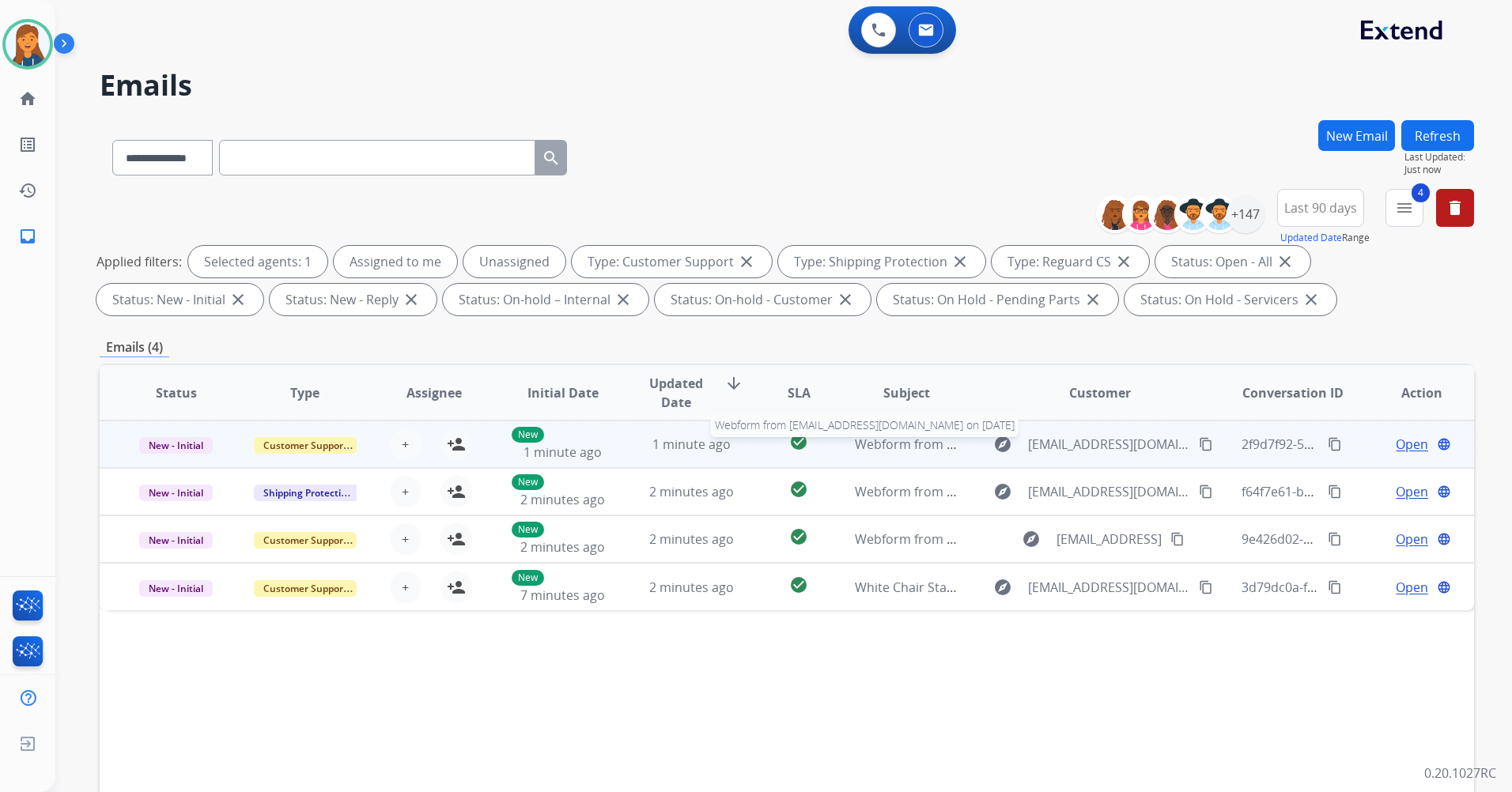
click at [890, 453] on div "Webform from Blu3fan19@gmail.com on 08/18/2025" at bounding box center [907, 444] width 103 height 19
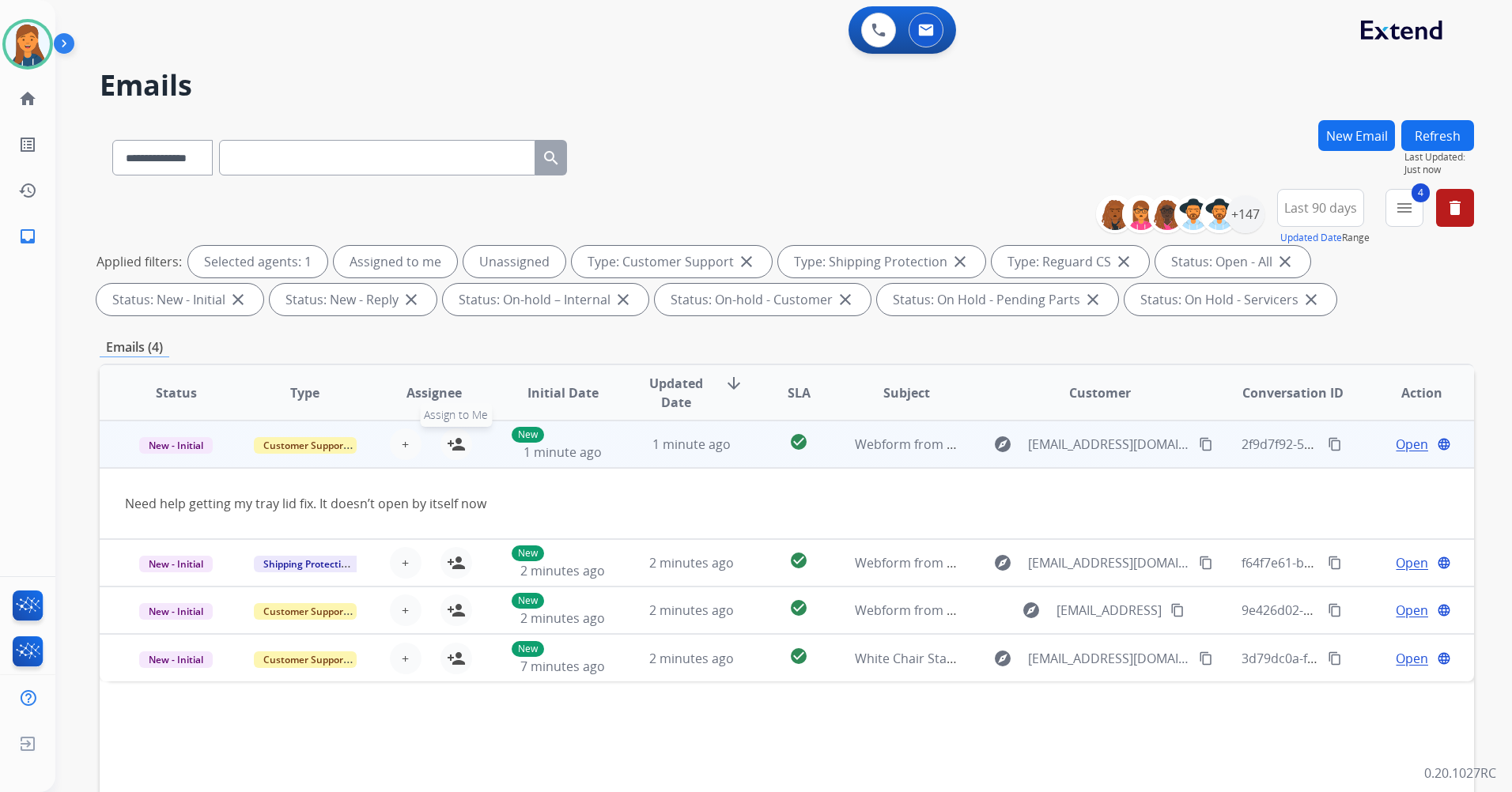
click at [455, 443] on mat-icon "person_add" at bounding box center [456, 444] width 19 height 19
click at [1396, 451] on span "Open" at bounding box center [1411, 444] width 32 height 19
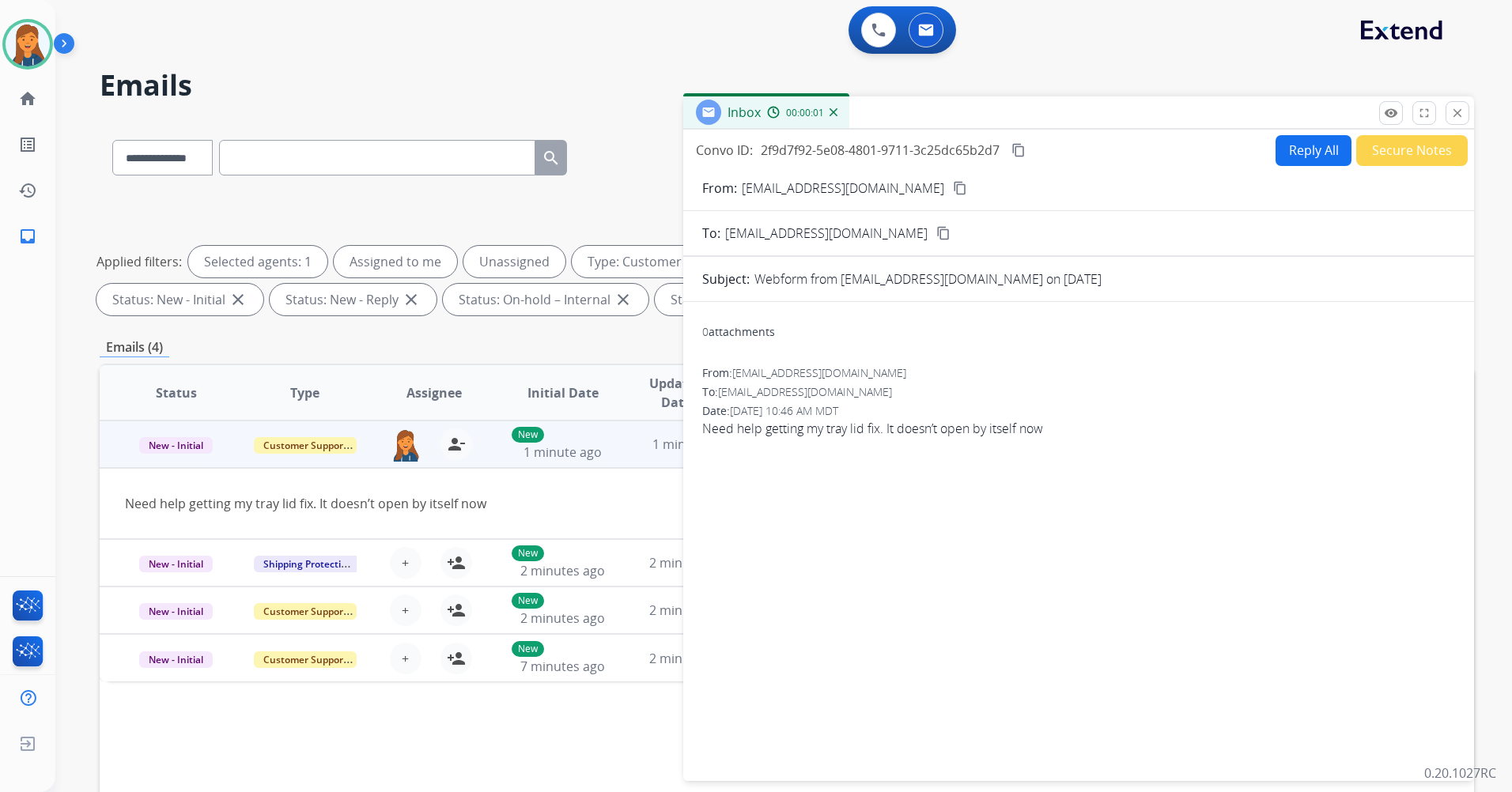
click at [952, 191] on mat-icon "content_copy" at bounding box center [959, 188] width 14 height 14
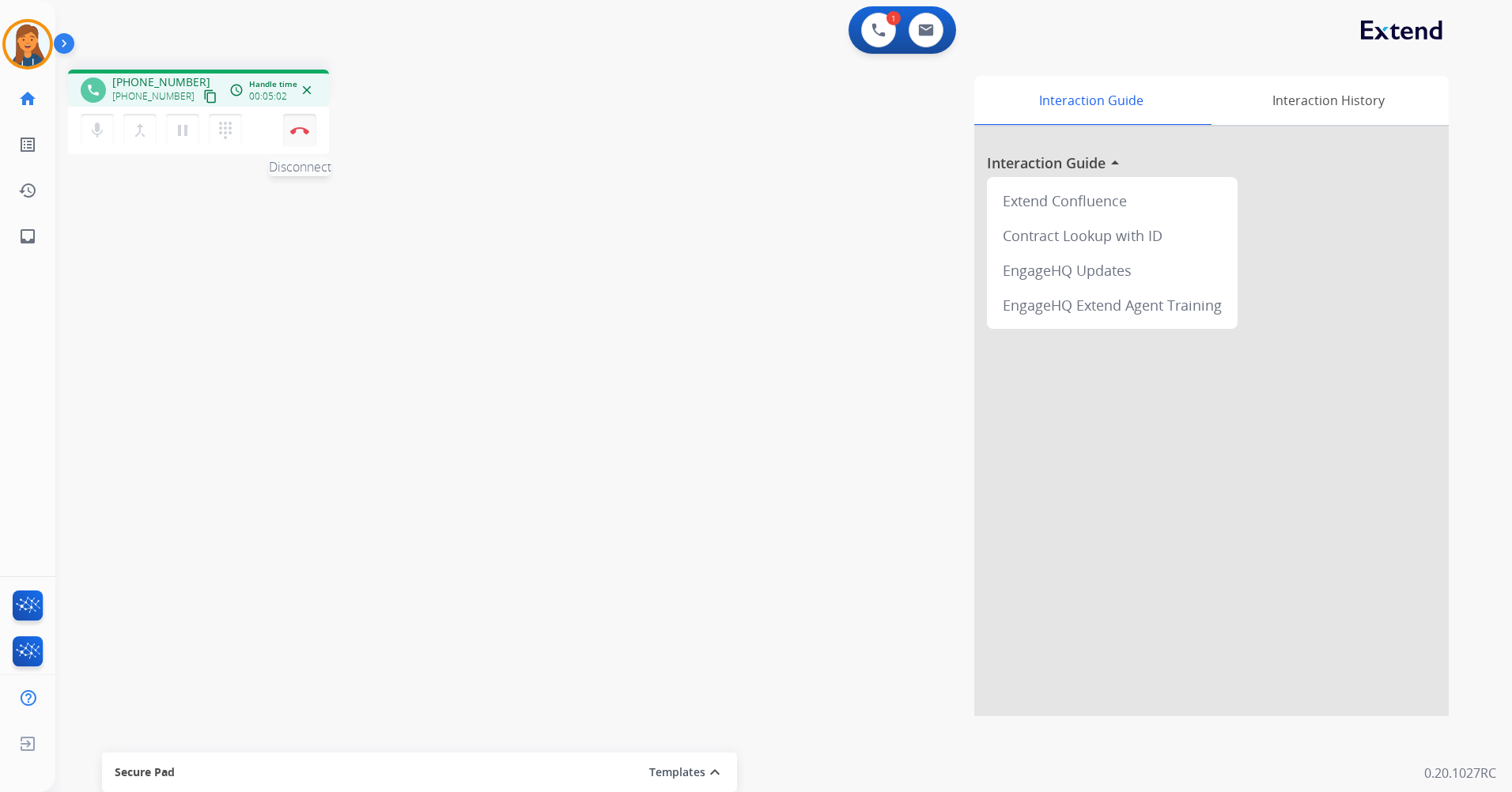
click at [292, 126] on img at bounding box center [299, 131] width 19 height 8
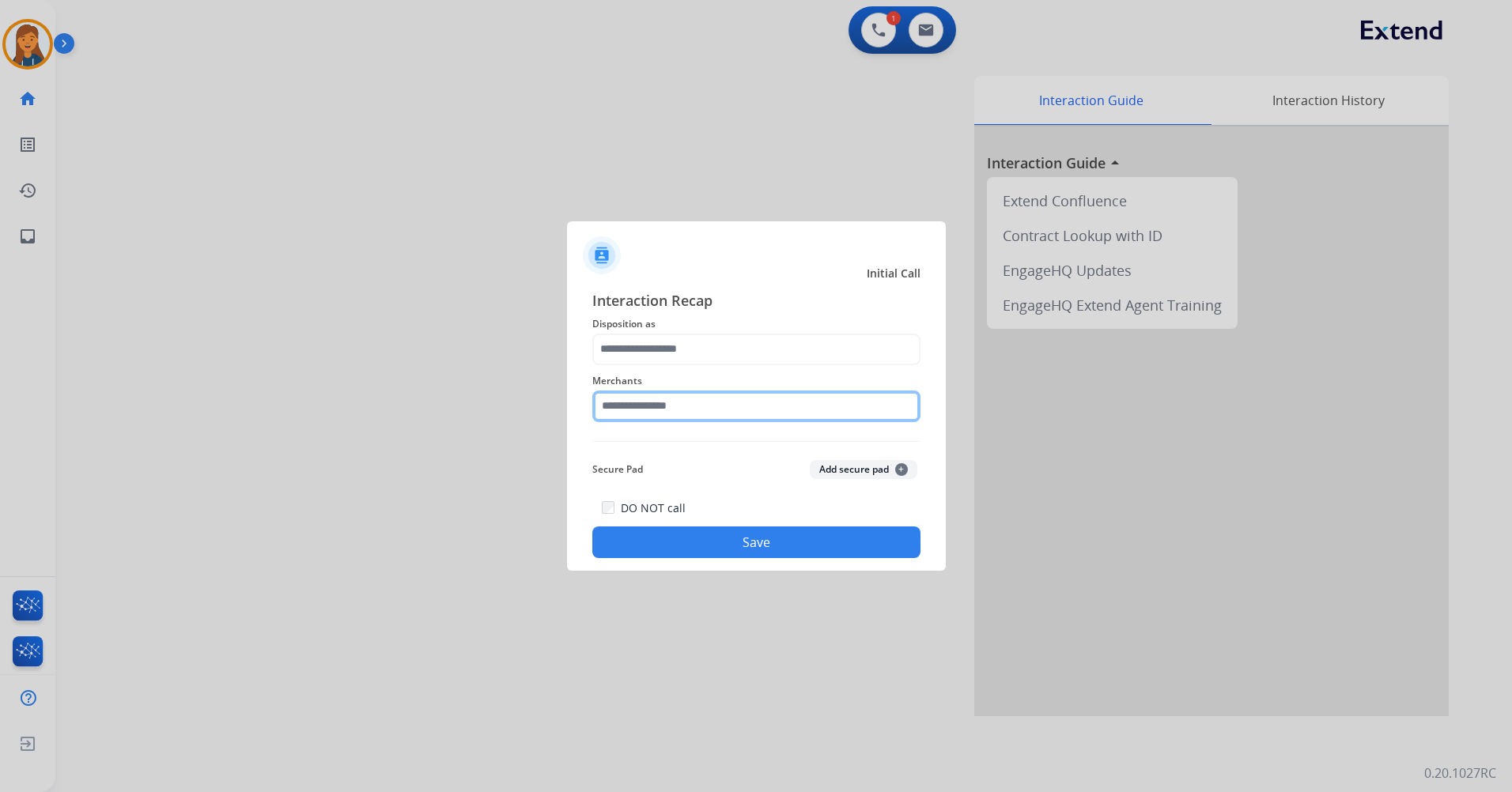
click at [661, 413] on input "text" at bounding box center [756, 407] width 328 height 32
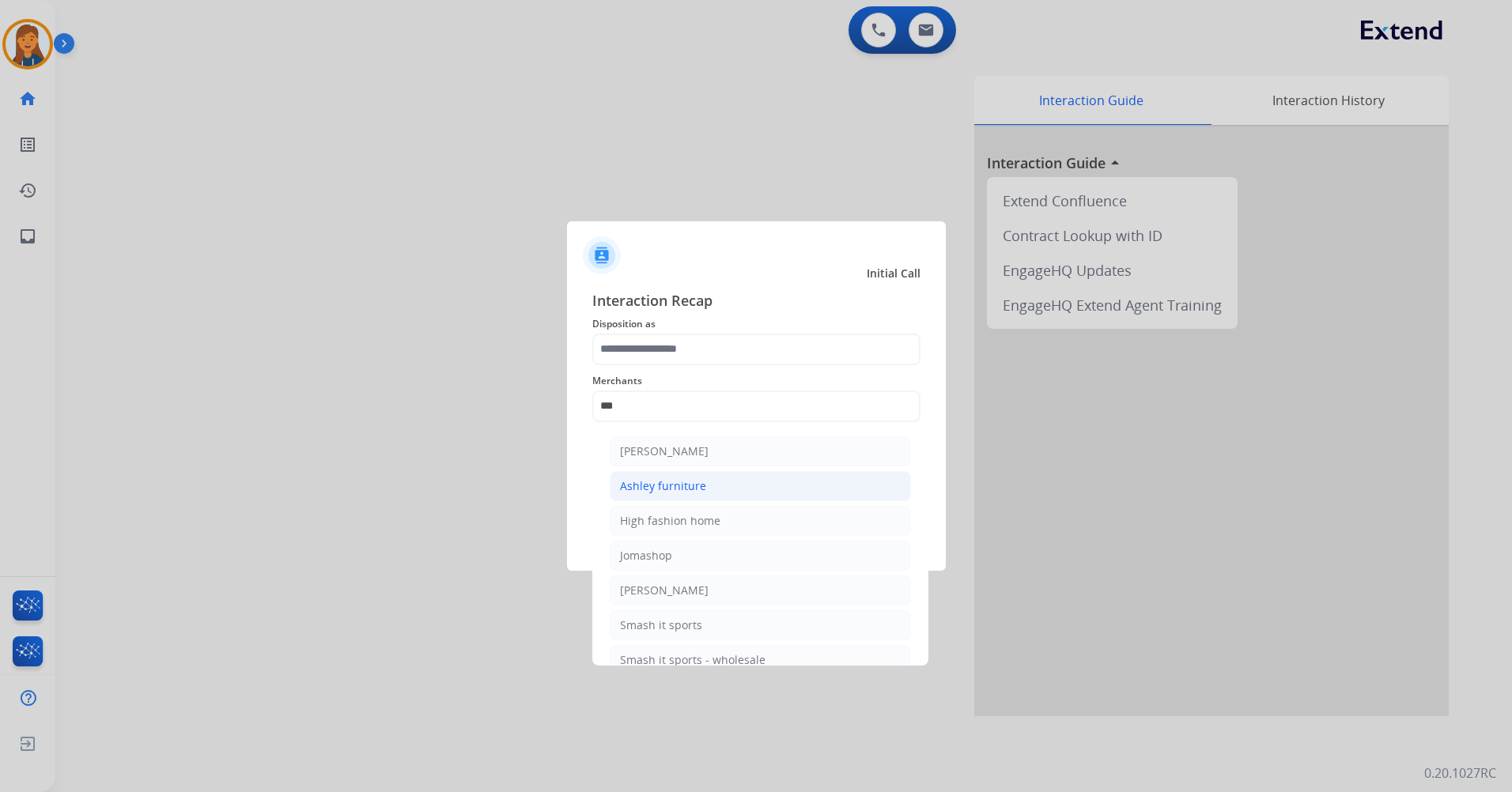
click at [660, 485] on div "Ashley furniture" at bounding box center [663, 486] width 86 height 16
type input "**********"
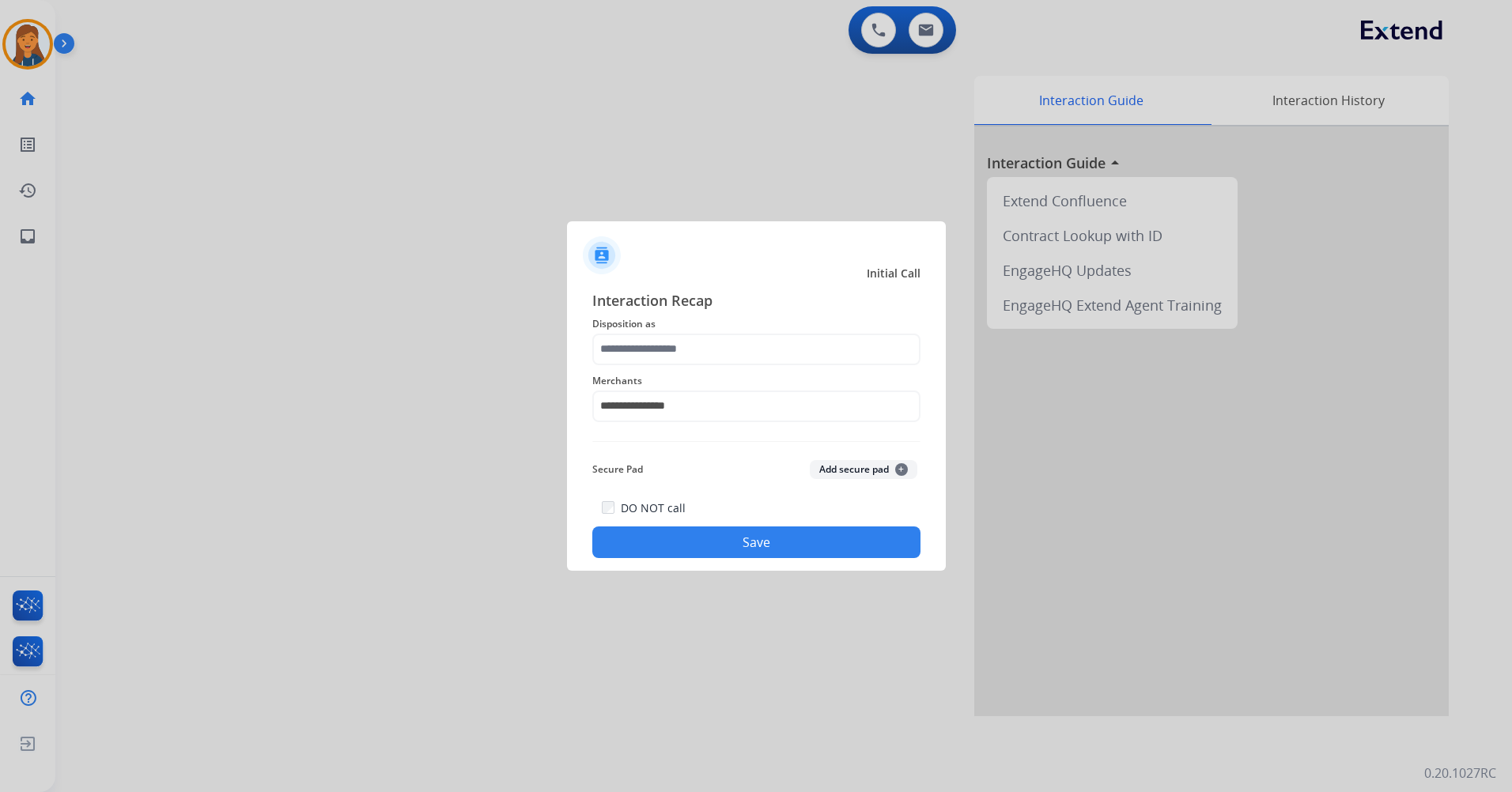
drag, startPoint x: 703, startPoint y: 541, endPoint x: 701, endPoint y: 532, distance: 9.2
click at [704, 541] on button "Save" at bounding box center [756, 542] width 328 height 32
drag, startPoint x: 679, startPoint y: 370, endPoint x: 678, endPoint y: 359, distance: 11.0
click at [678, 369] on div "**********" at bounding box center [756, 397] width 328 height 63
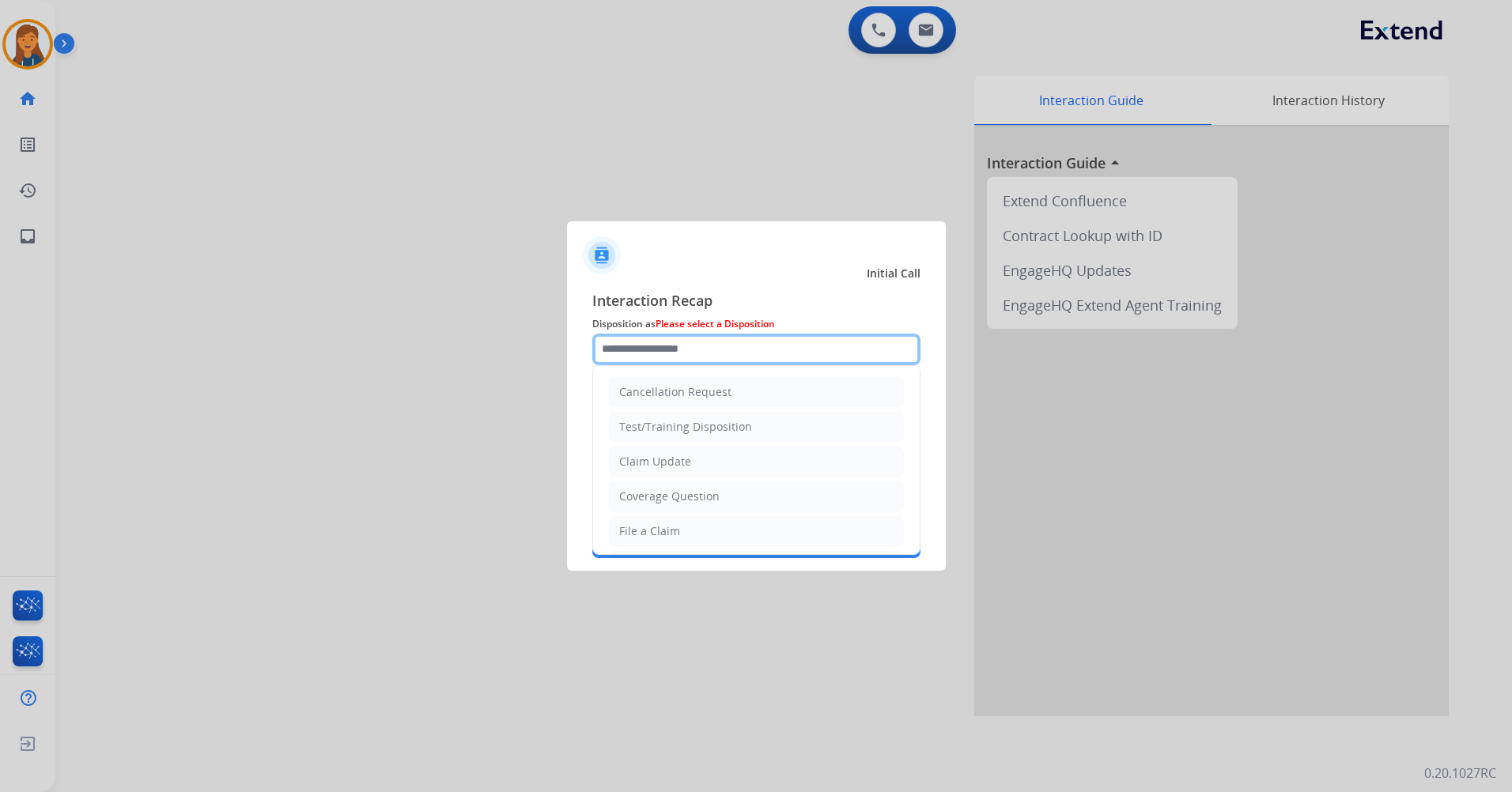
click at [678, 354] on input "text" at bounding box center [756, 349] width 328 height 32
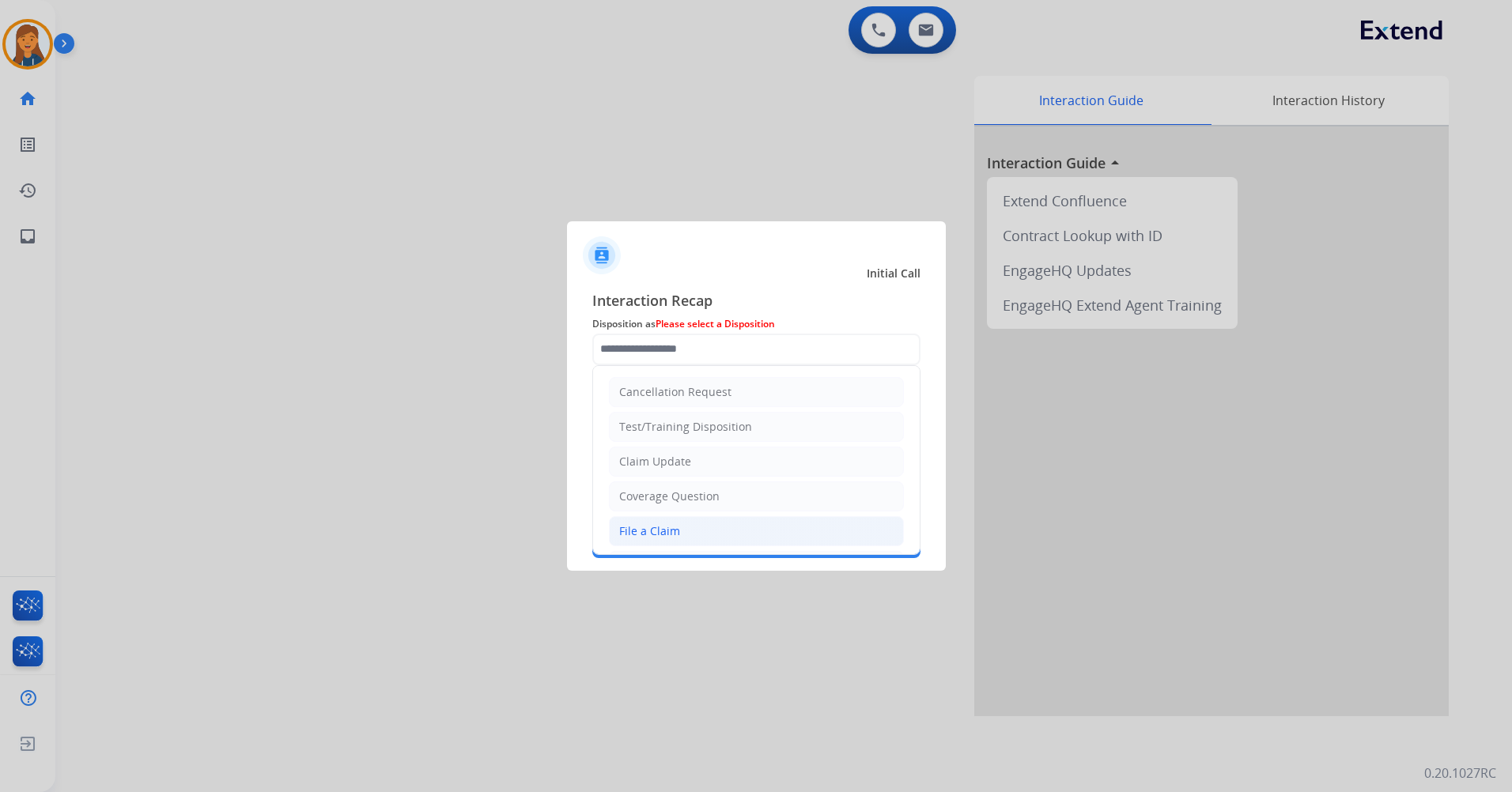
click at [639, 537] on div "File a Claim" at bounding box center [649, 531] width 61 height 16
type input "**********"
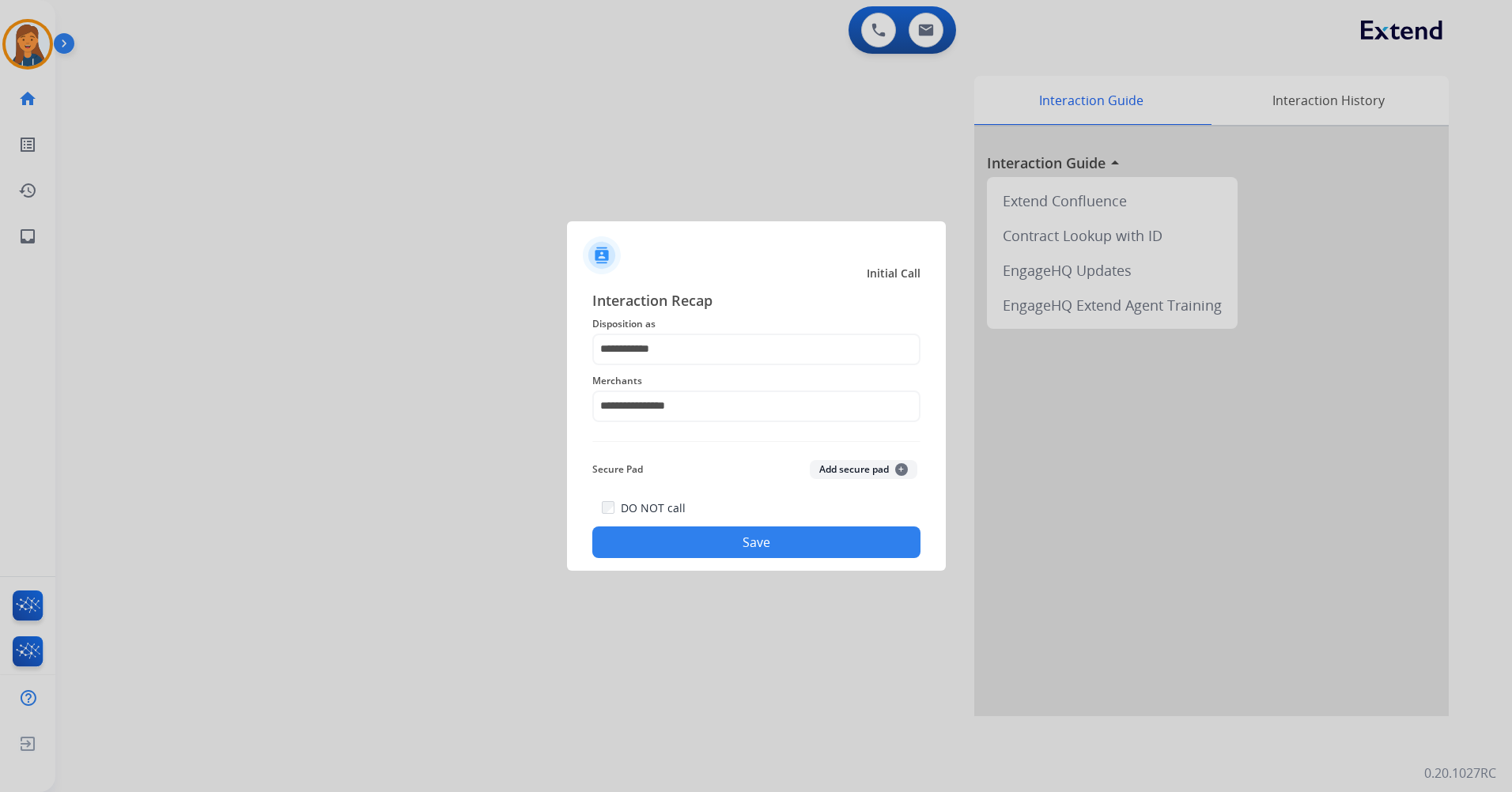
click at [657, 537] on button "Save" at bounding box center [756, 542] width 328 height 32
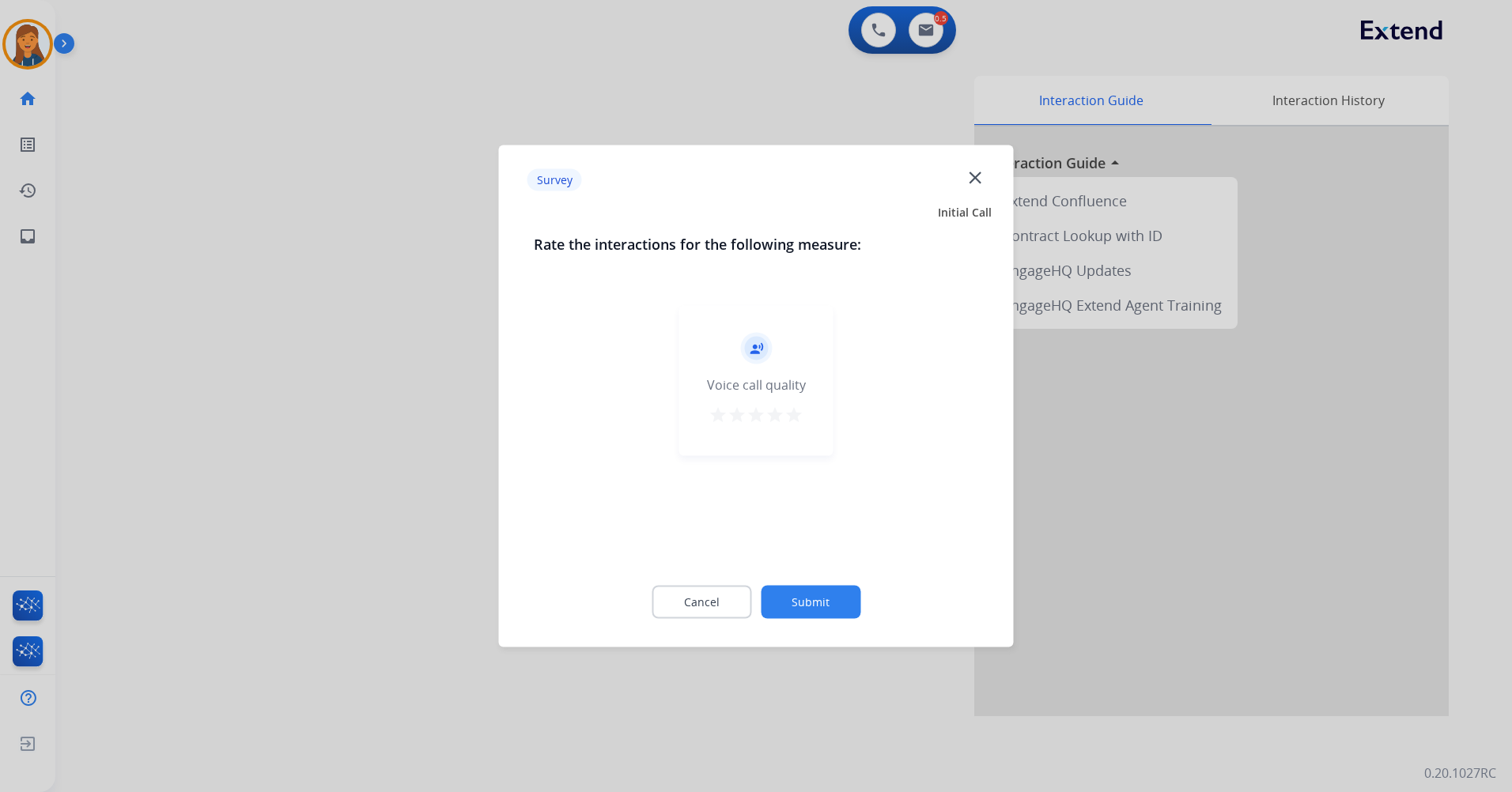
click at [793, 415] on mat-icon "star" at bounding box center [793, 415] width 19 height 19
click at [813, 611] on button "Submit" at bounding box center [810, 602] width 100 height 33
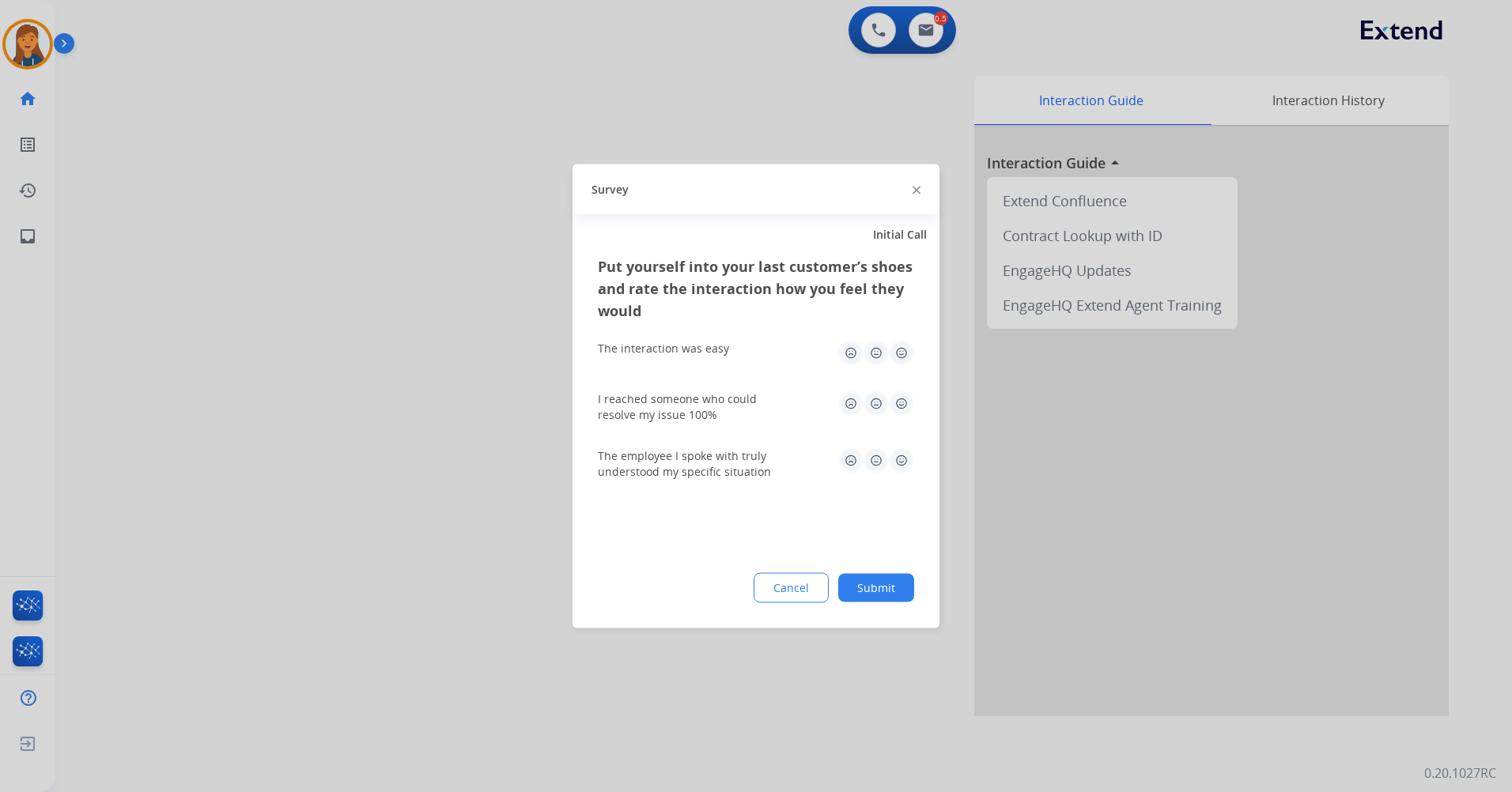
drag, startPoint x: 915, startPoint y: 356, endPoint x: 907, endPoint y: 357, distance: 8.1
click at [913, 356] on div "Put yourself into your last customer’s shoes and rate the interaction how you f…" at bounding box center [755, 442] width 367 height 374
click at [907, 357] on img at bounding box center [901, 354] width 25 height 25
click at [897, 410] on img at bounding box center [901, 404] width 25 height 25
click at [903, 468] on img at bounding box center [901, 461] width 25 height 25
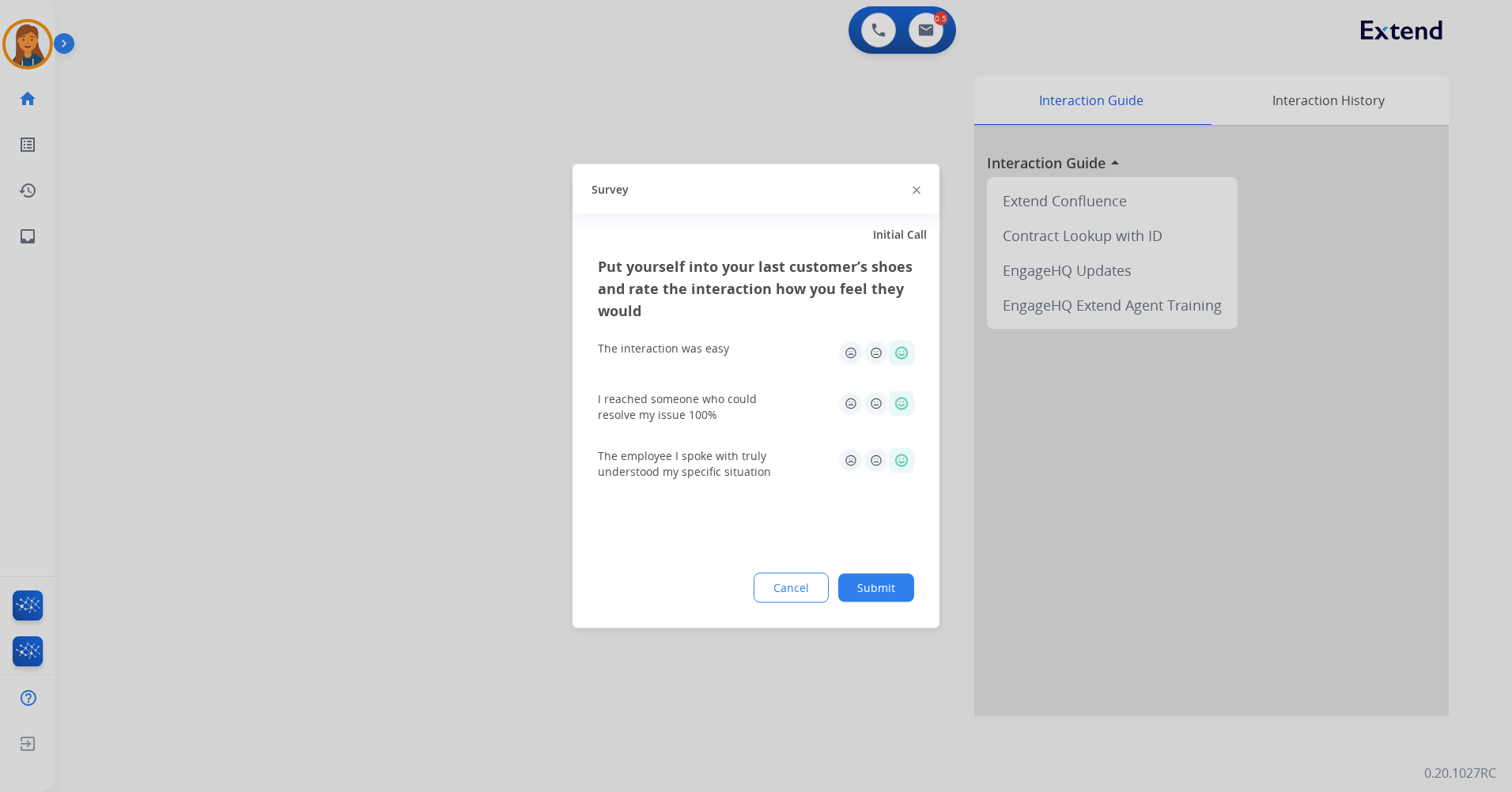
click at [877, 592] on button "Submit" at bounding box center [876, 588] width 76 height 28
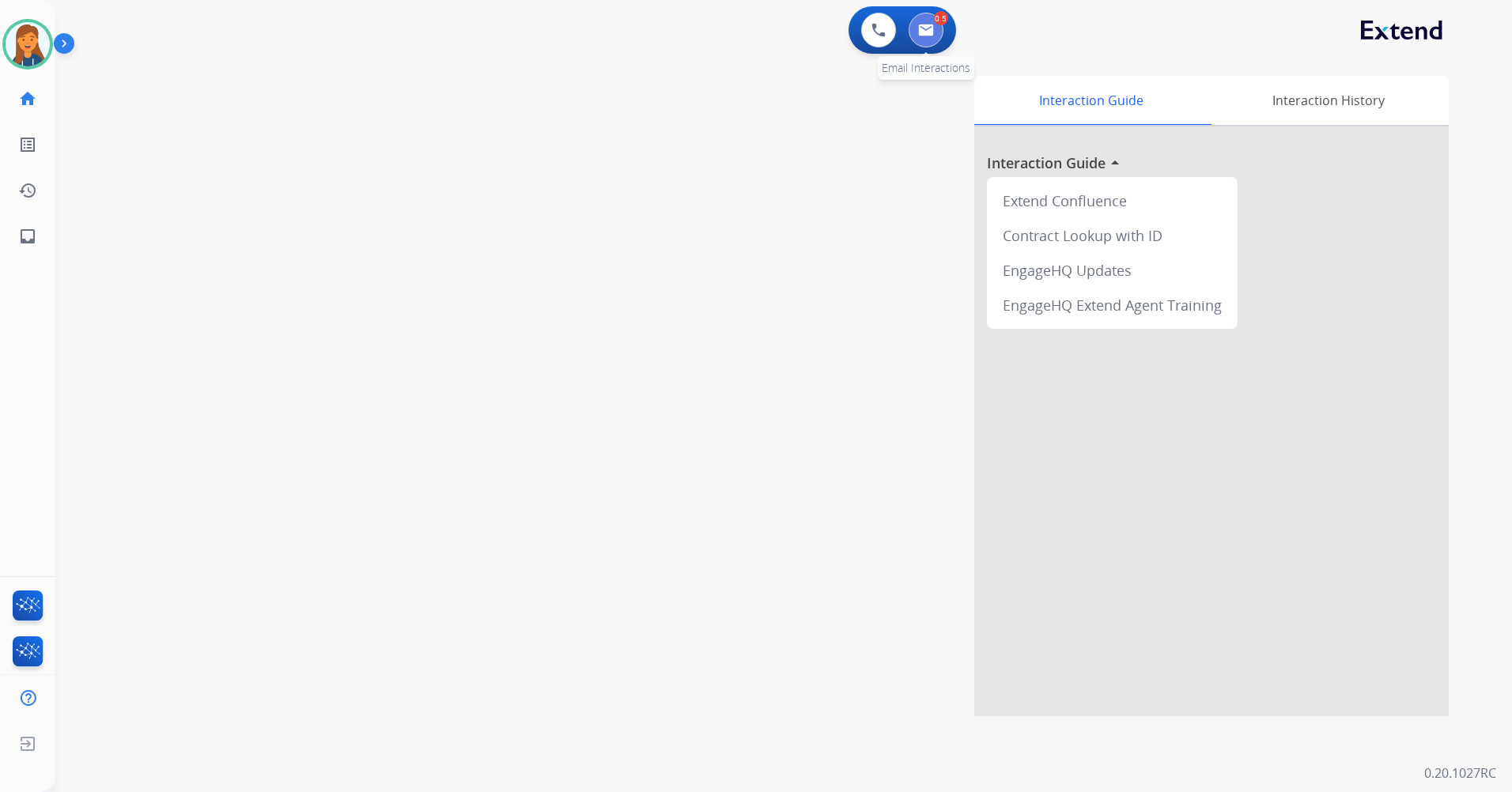
click at [926, 24] on img at bounding box center [926, 30] width 16 height 12
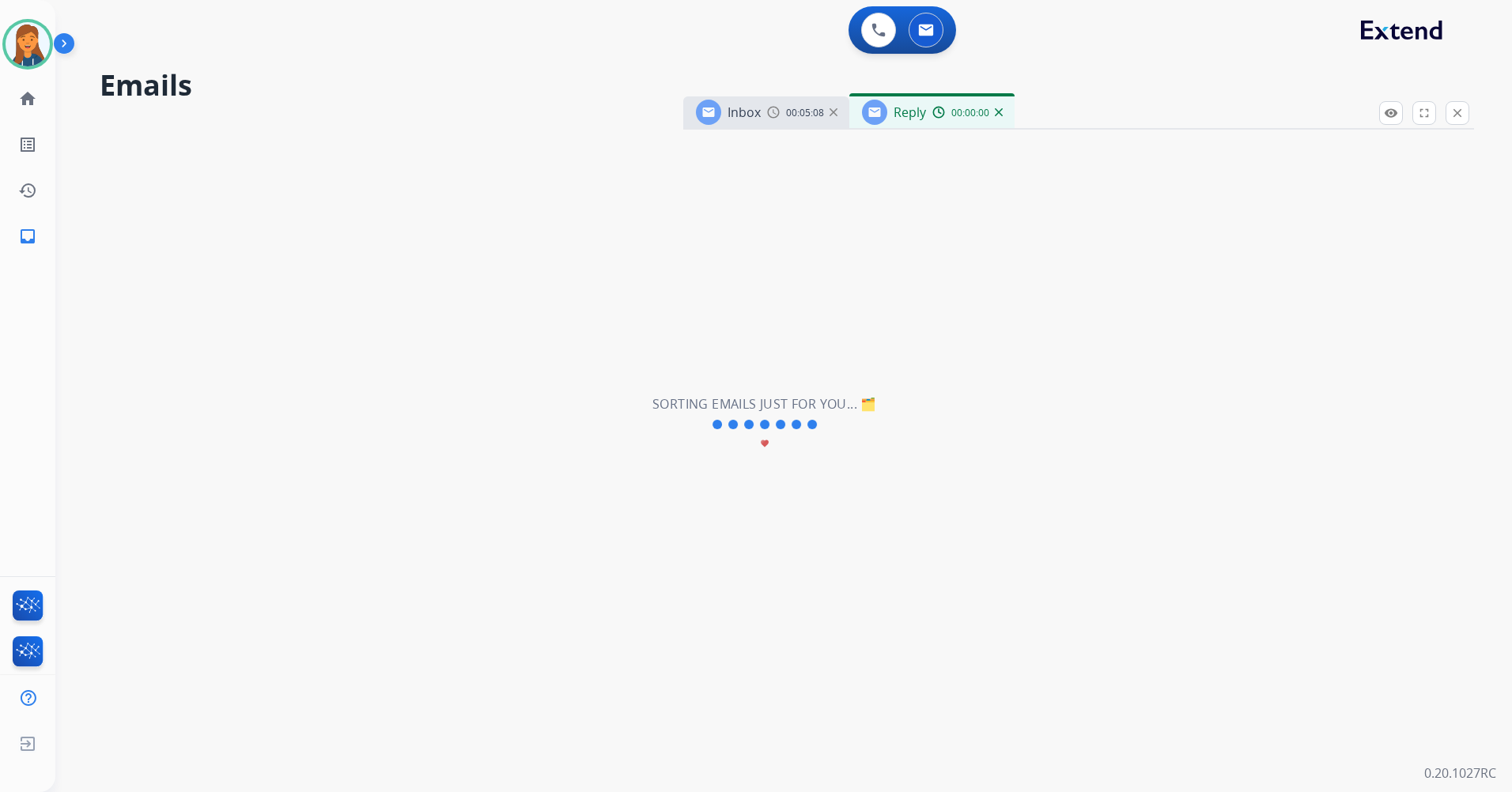
select select "**********"
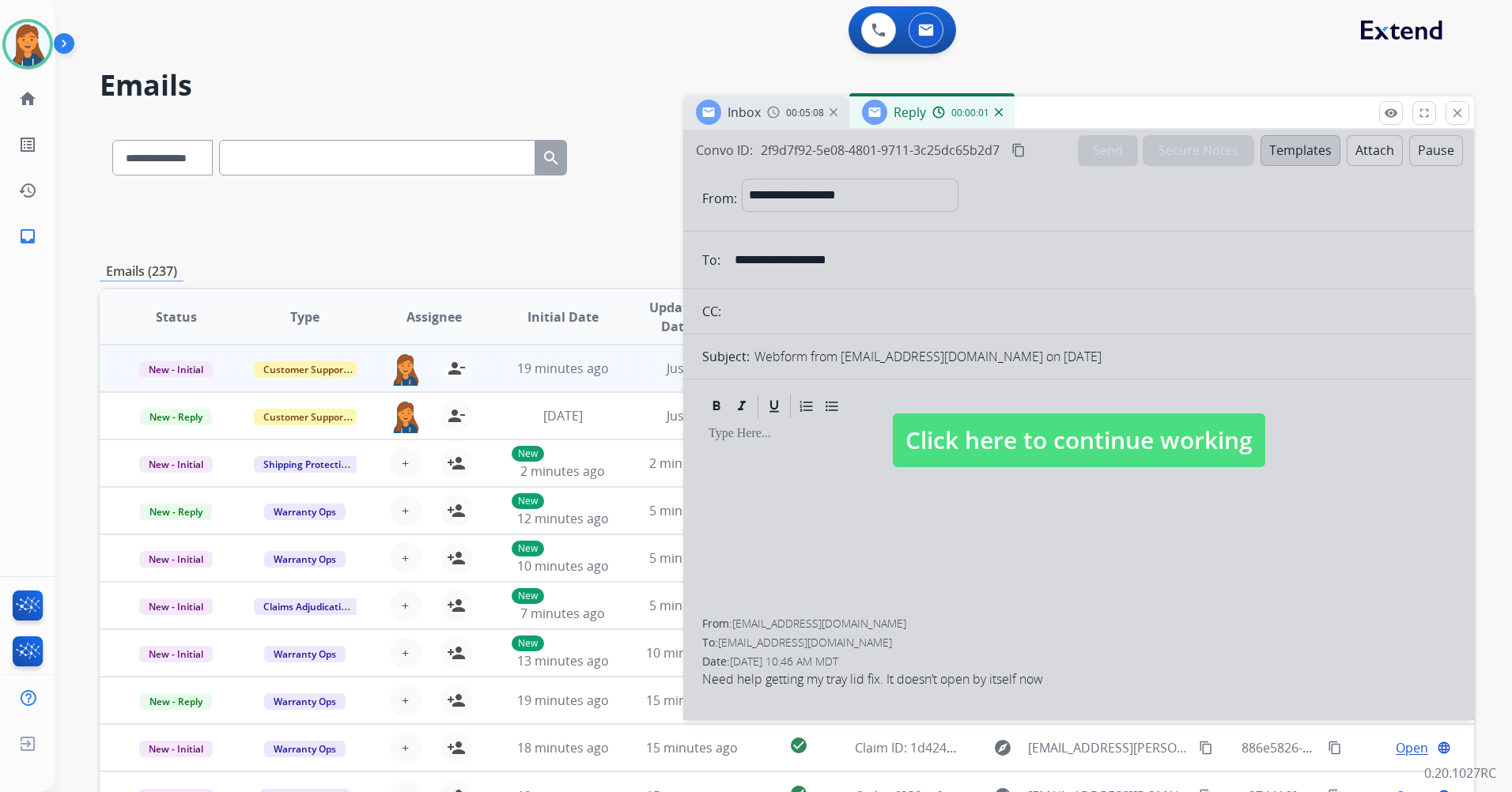
click at [993, 434] on span "Click here to continue working" at bounding box center [1079, 440] width 373 height 54
select select
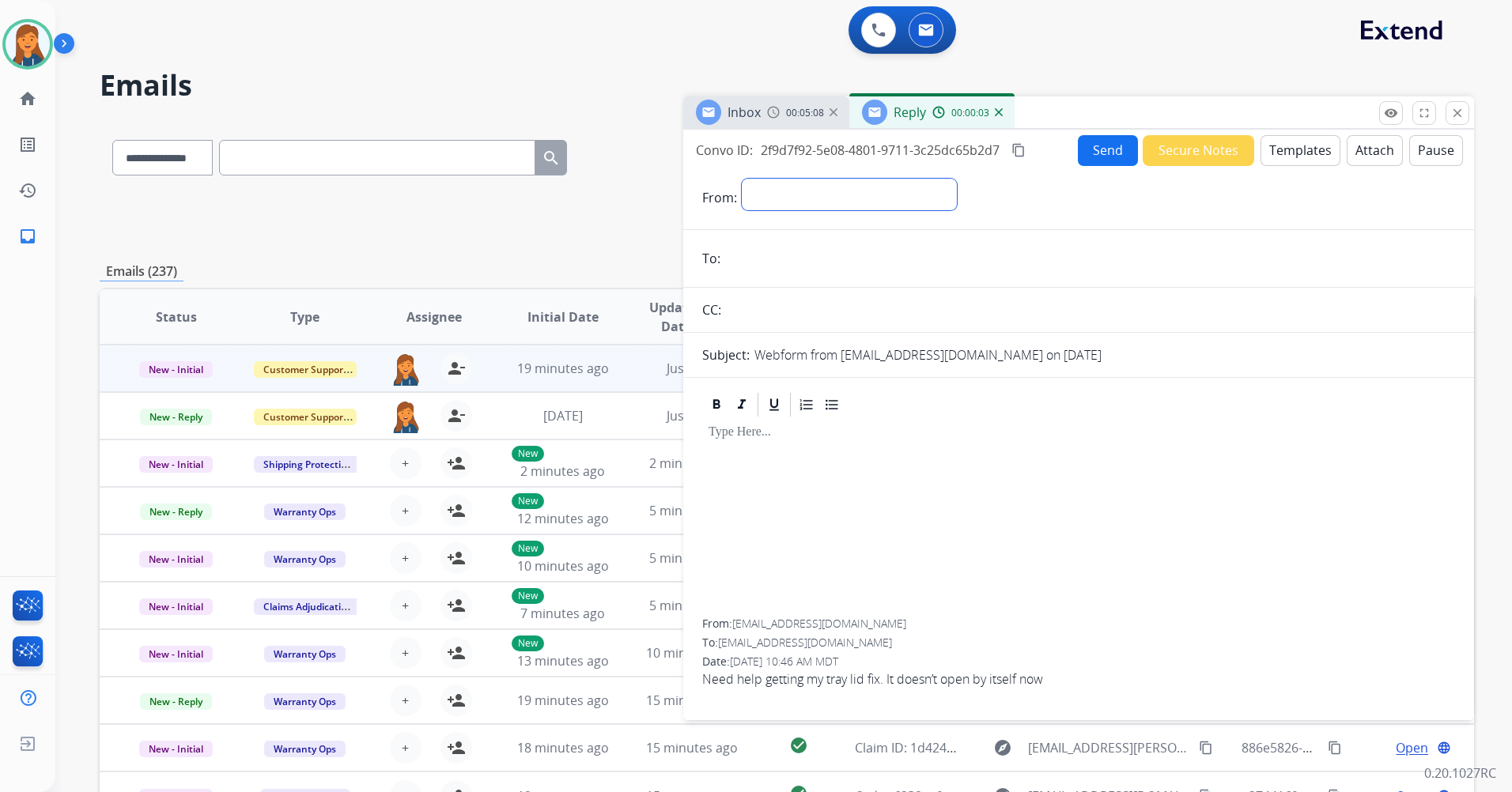
click at [795, 197] on select "**********" at bounding box center [849, 195] width 215 height 32
select select "**********"
click at [742, 179] on select "**********" at bounding box center [849, 195] width 215 height 32
click at [794, 264] on input "email" at bounding box center [1090, 260] width 729 height 32
click at [778, 117] on img at bounding box center [773, 111] width 12 height 12
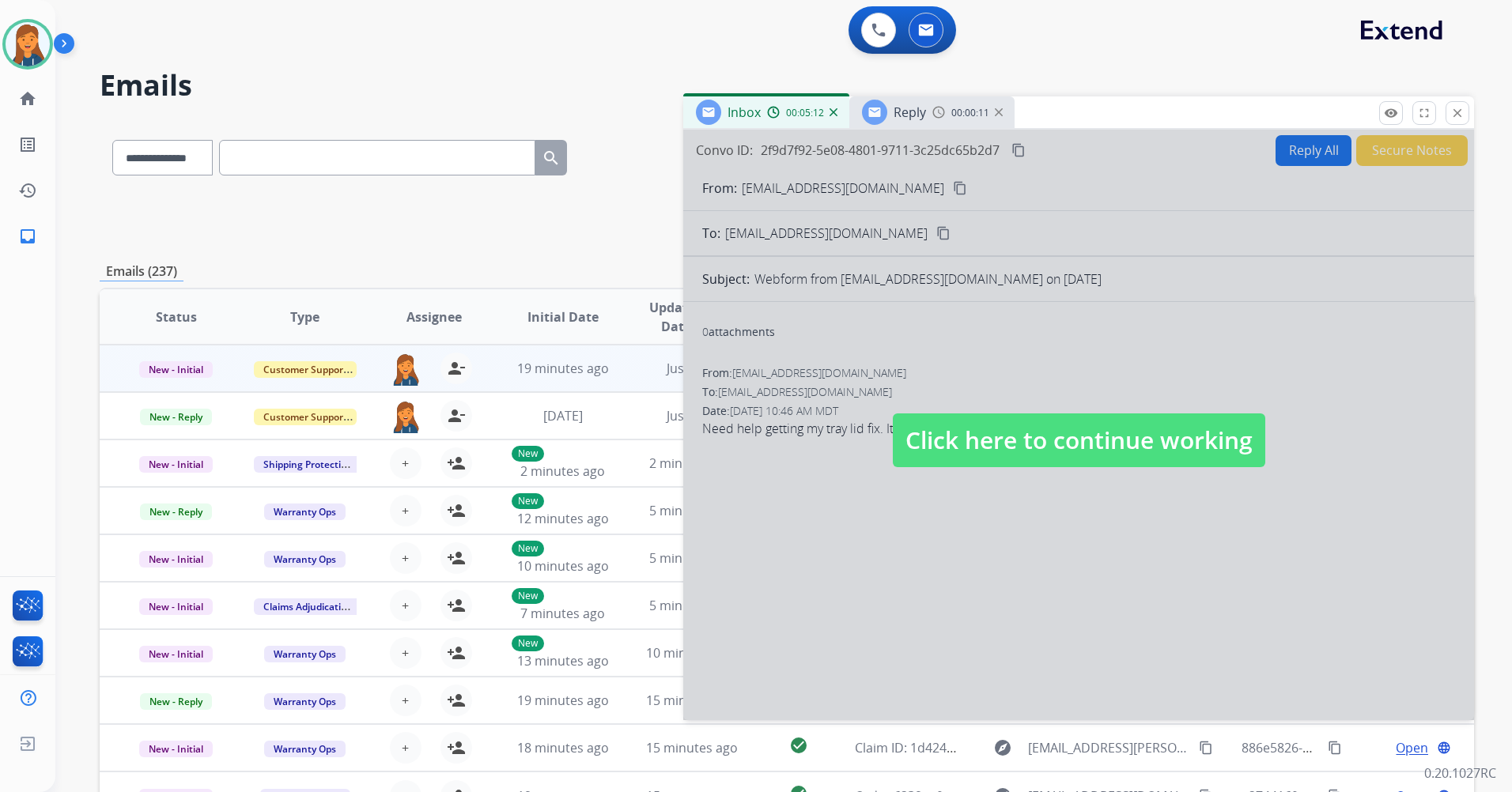
click at [959, 432] on span "Click here to continue working" at bounding box center [1079, 440] width 373 height 54
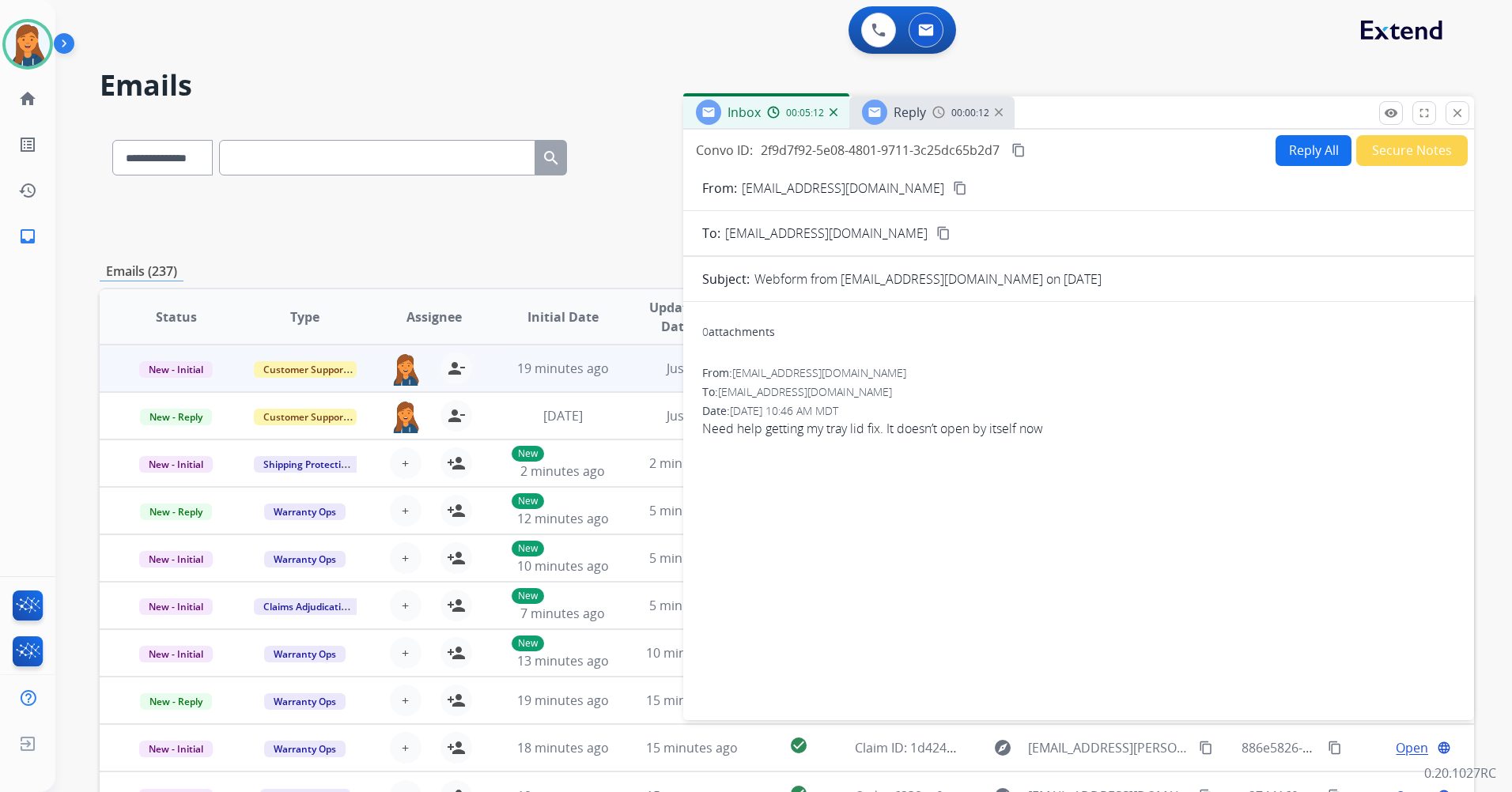
click at [884, 182] on form "From: Blu3fan19@gmail.com content_copy To: support@extend.com content_copy Subj…" at bounding box center [1078, 440] width 791 height 548
click at [952, 188] on mat-icon "content_copy" at bounding box center [959, 188] width 14 height 14
click at [903, 115] on span "Reply" at bounding box center [909, 112] width 32 height 17
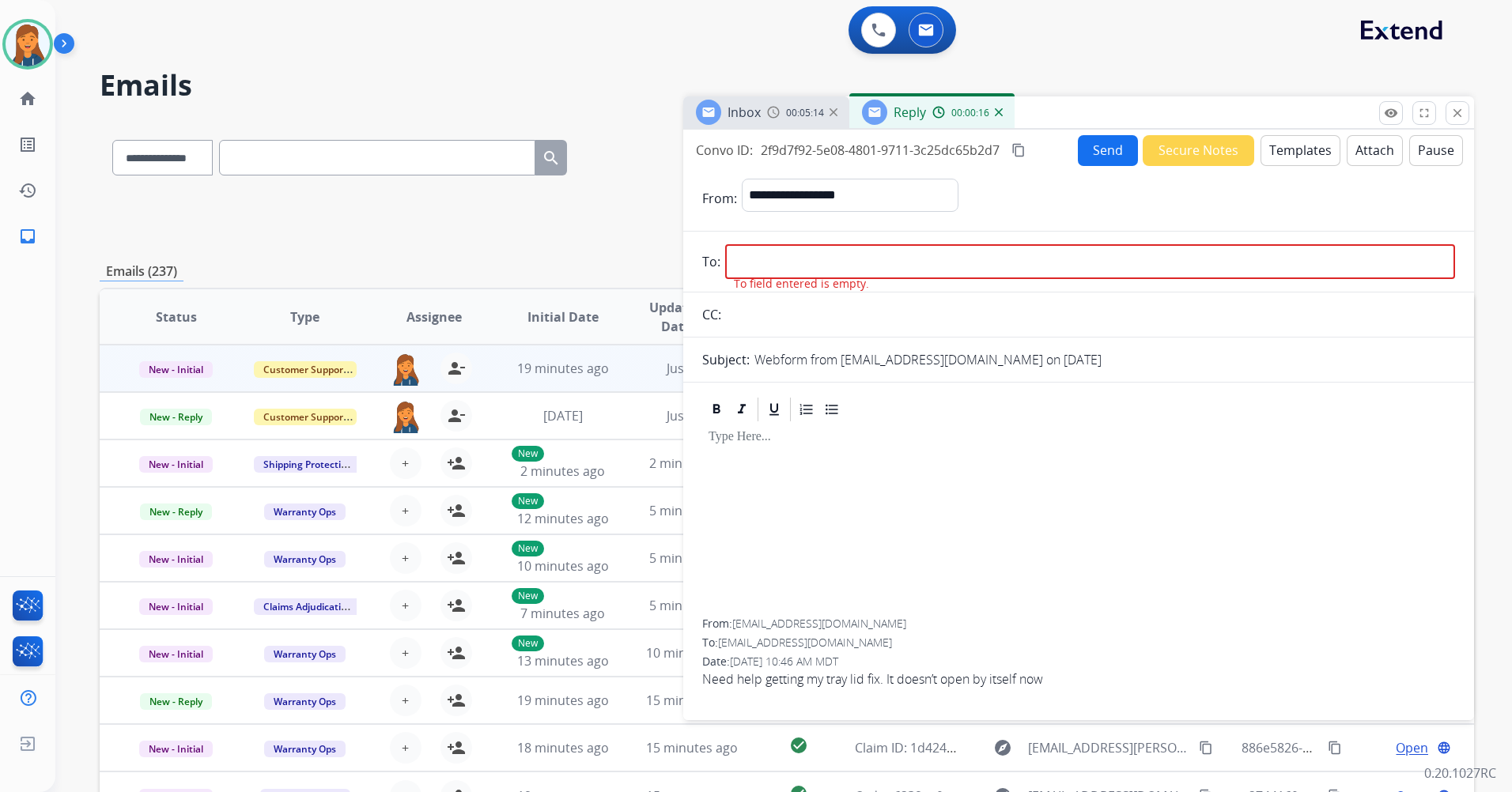
click at [795, 255] on input "email" at bounding box center [1090, 262] width 729 height 35
paste input "**********"
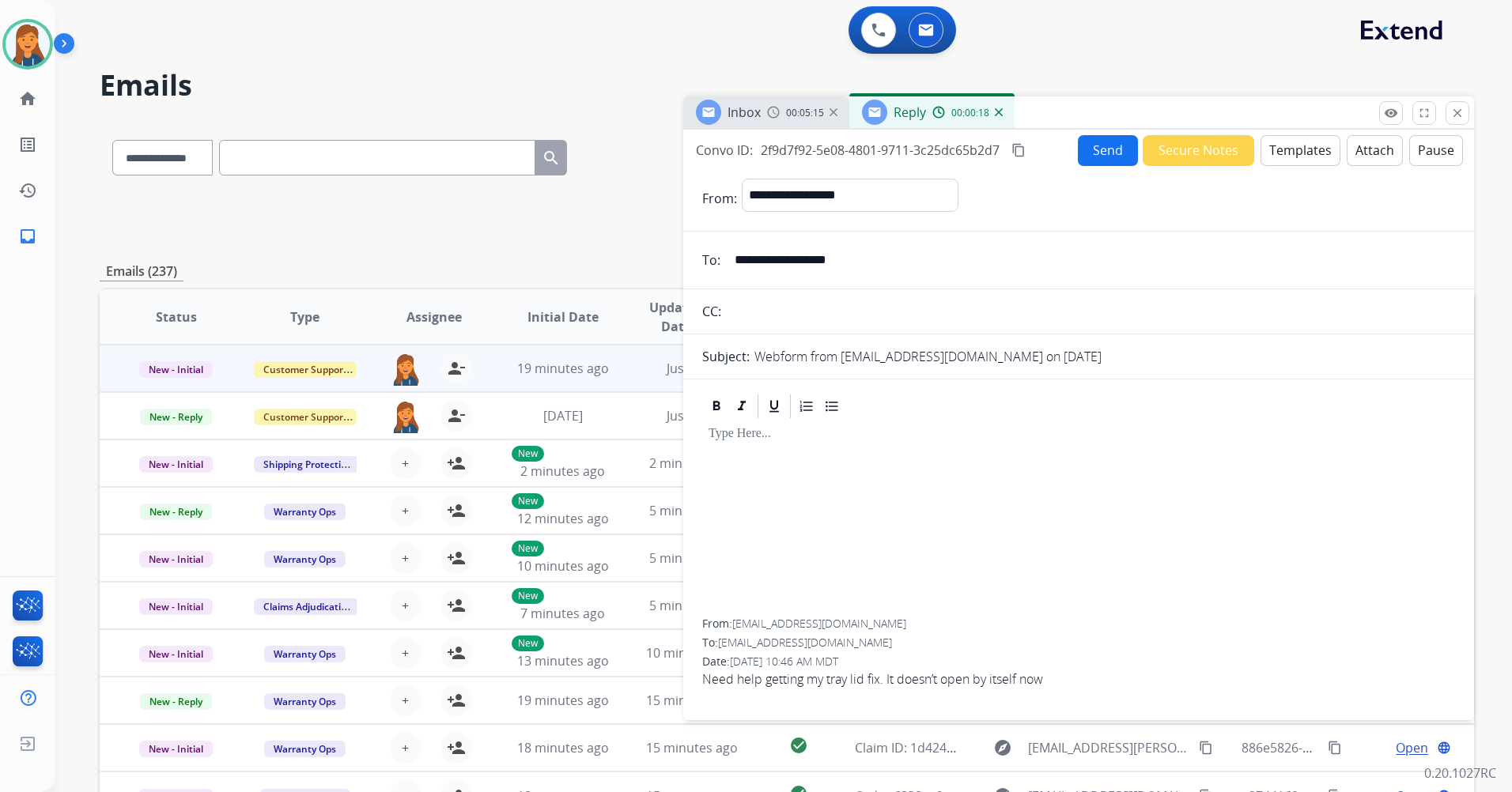
type input "**********"
click at [1272, 156] on button "Templates" at bounding box center [1300, 151] width 80 height 31
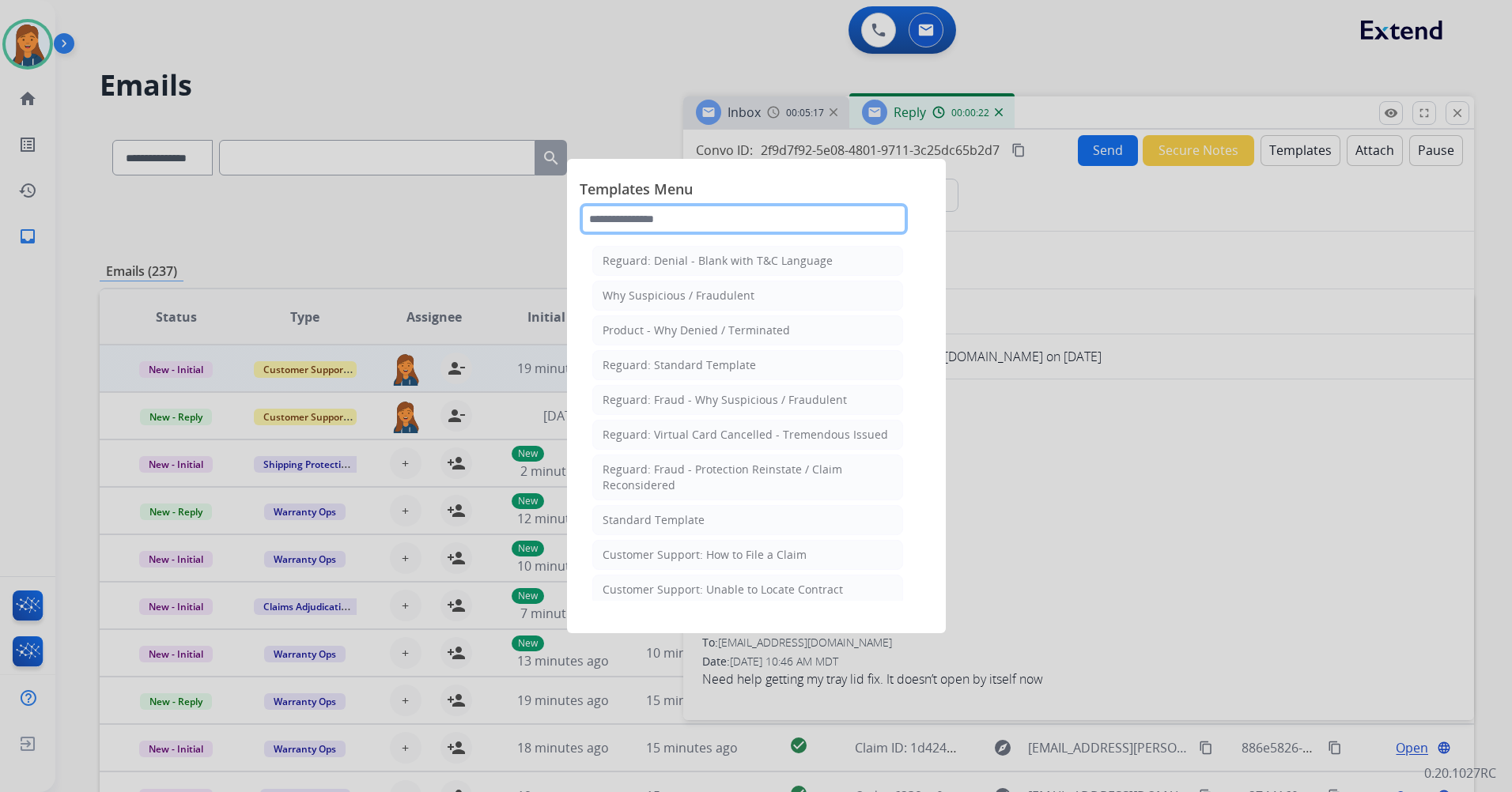
click at [654, 223] on input "text" at bounding box center [744, 219] width 328 height 32
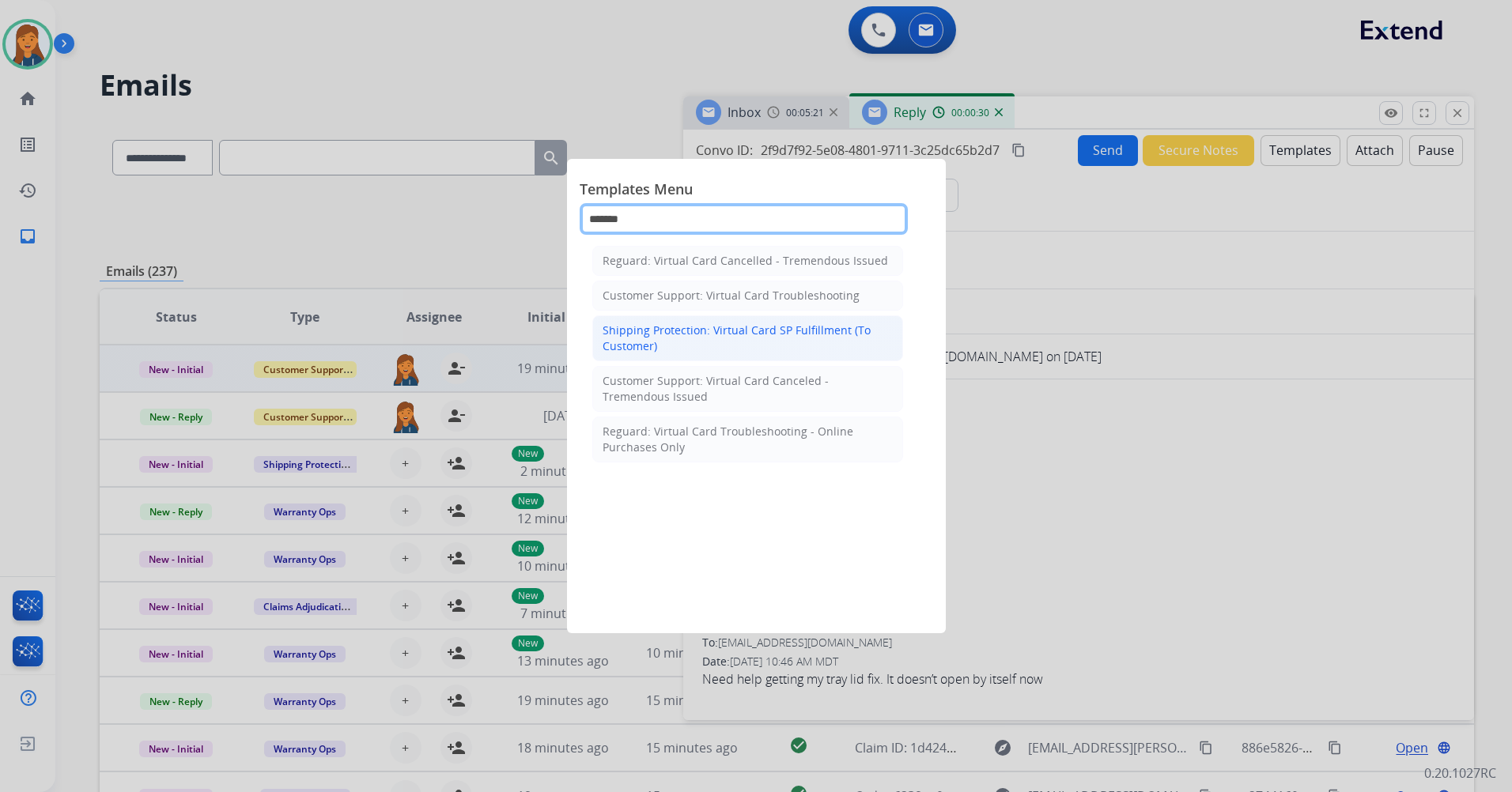
type input "*******"
click at [696, 336] on div "Shipping Protection: Virtual Card SP Fulfillment (To Customer)" at bounding box center [747, 339] width 290 height 32
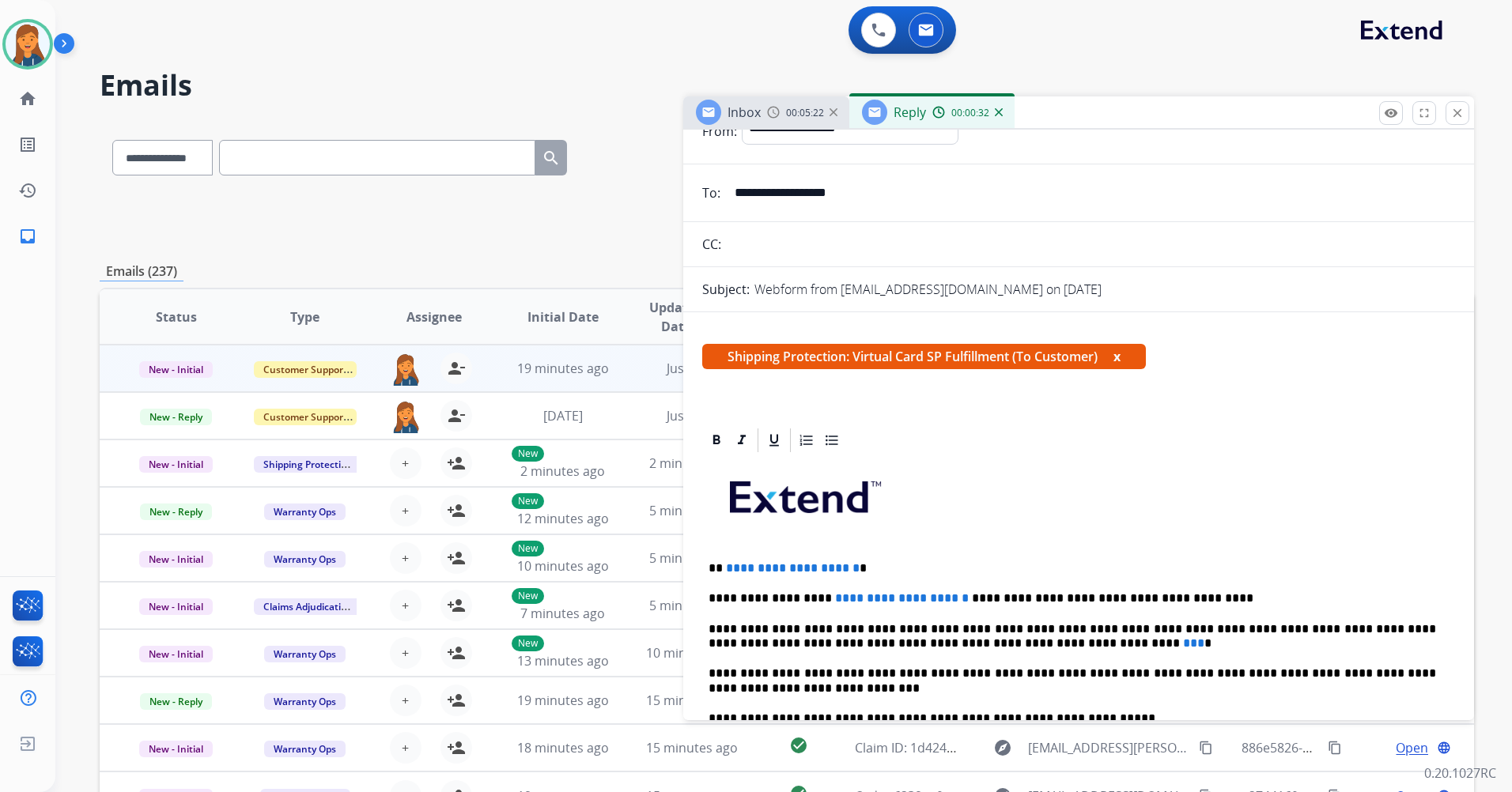
scroll to position [158, 0]
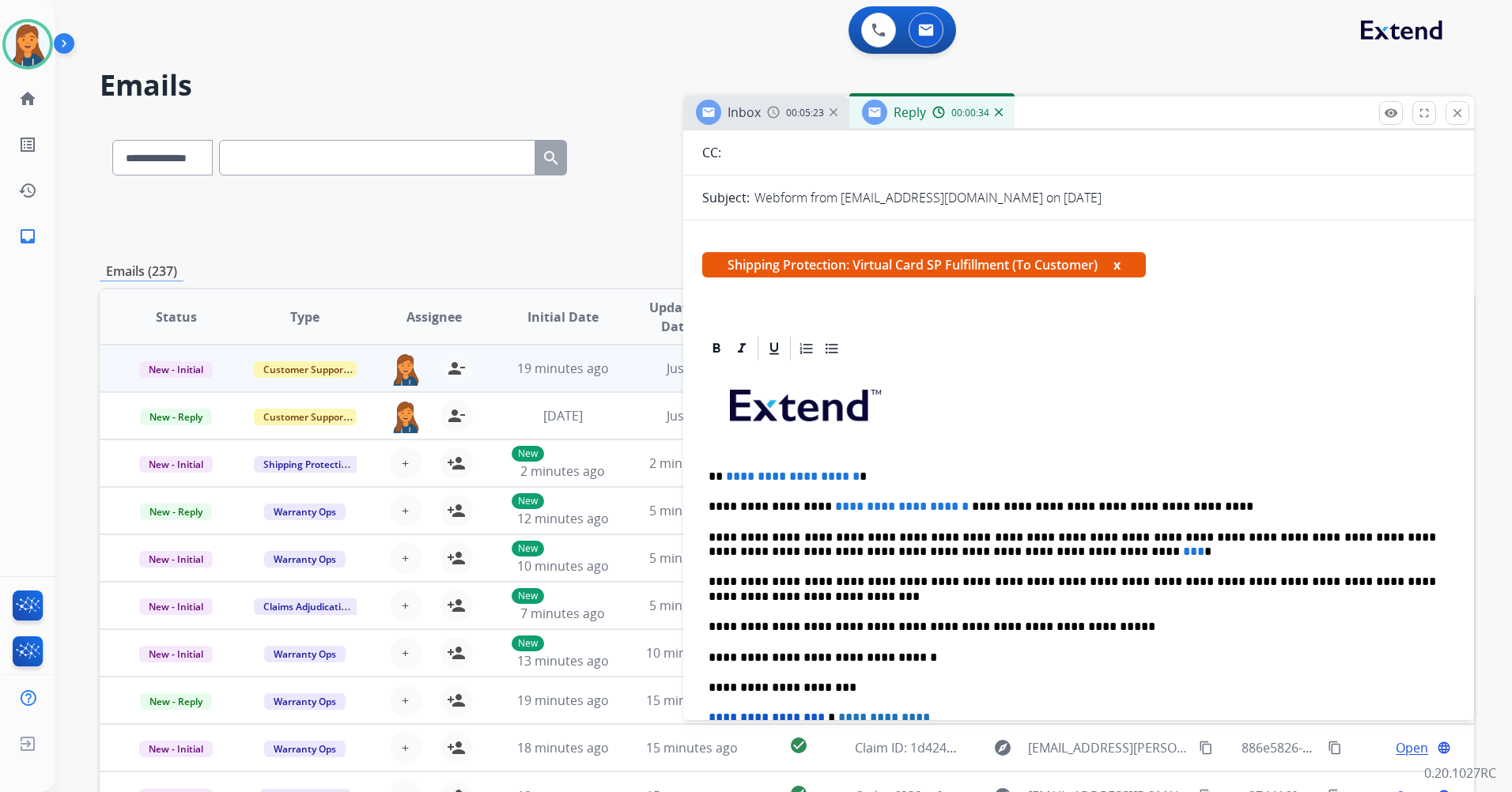
click at [859, 478] on span "**********" at bounding box center [793, 477] width 134 height 12
drag, startPoint x: 813, startPoint y: 504, endPoint x: 1030, endPoint y: 510, distance: 217.1
click at [1030, 510] on p "**********" at bounding box center [1072, 507] width 728 height 14
click at [973, 552] on p "**********" at bounding box center [1072, 545] width 728 height 29
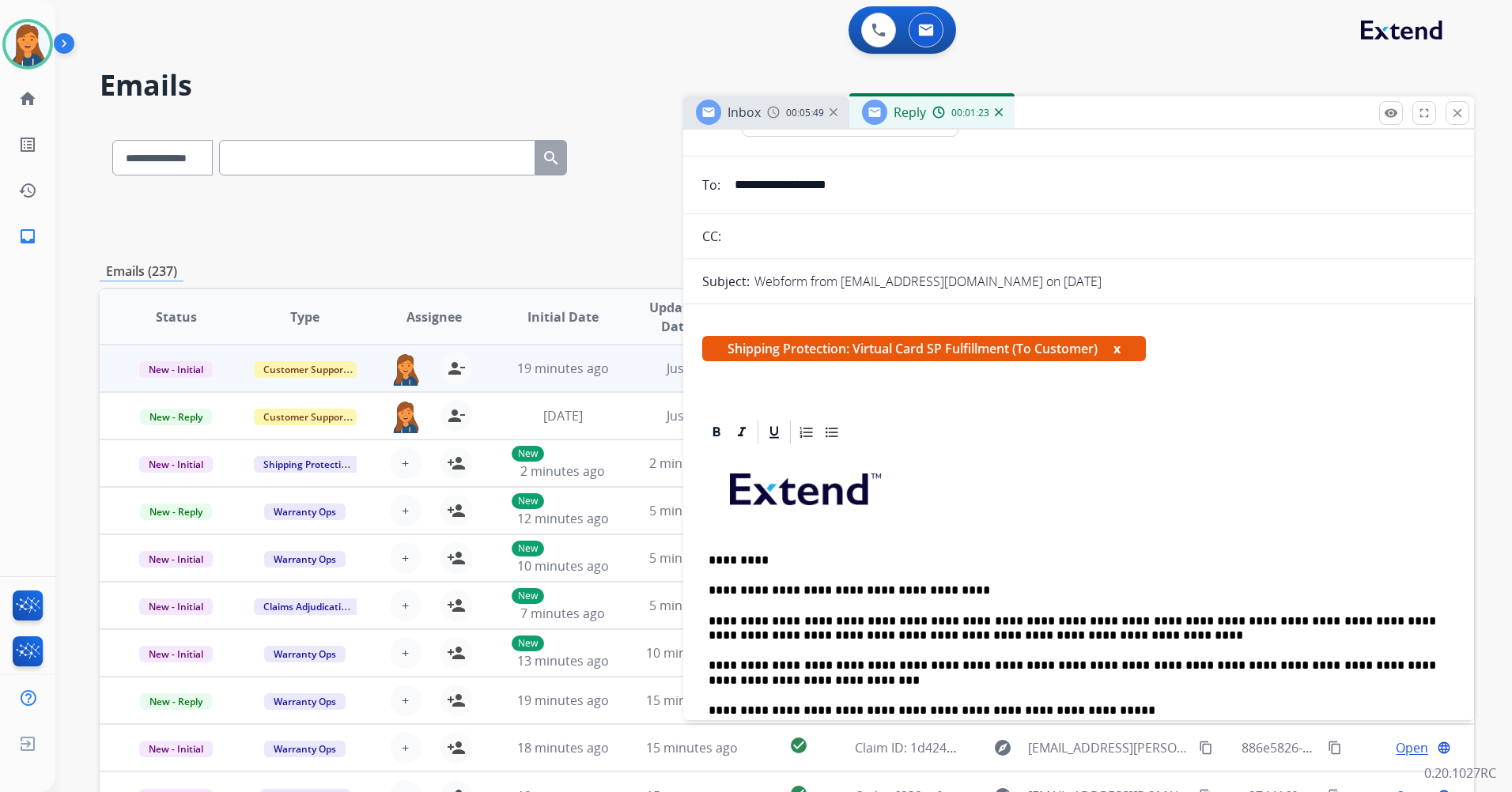
scroll to position [0, 0]
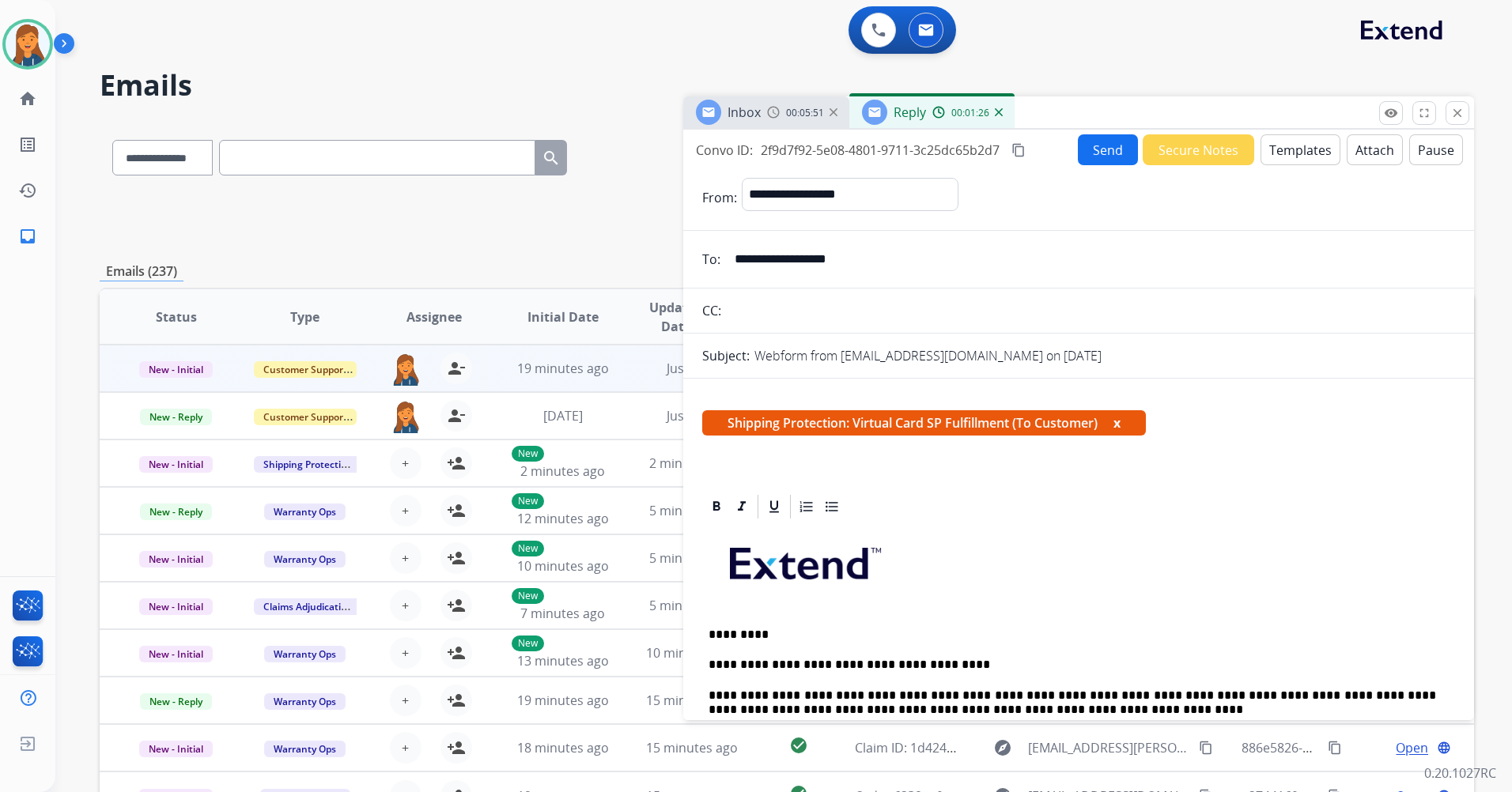
click at [1025, 148] on mat-icon "content_copy" at bounding box center [1018, 150] width 14 height 14
click at [1085, 151] on button "Send" at bounding box center [1108, 150] width 60 height 31
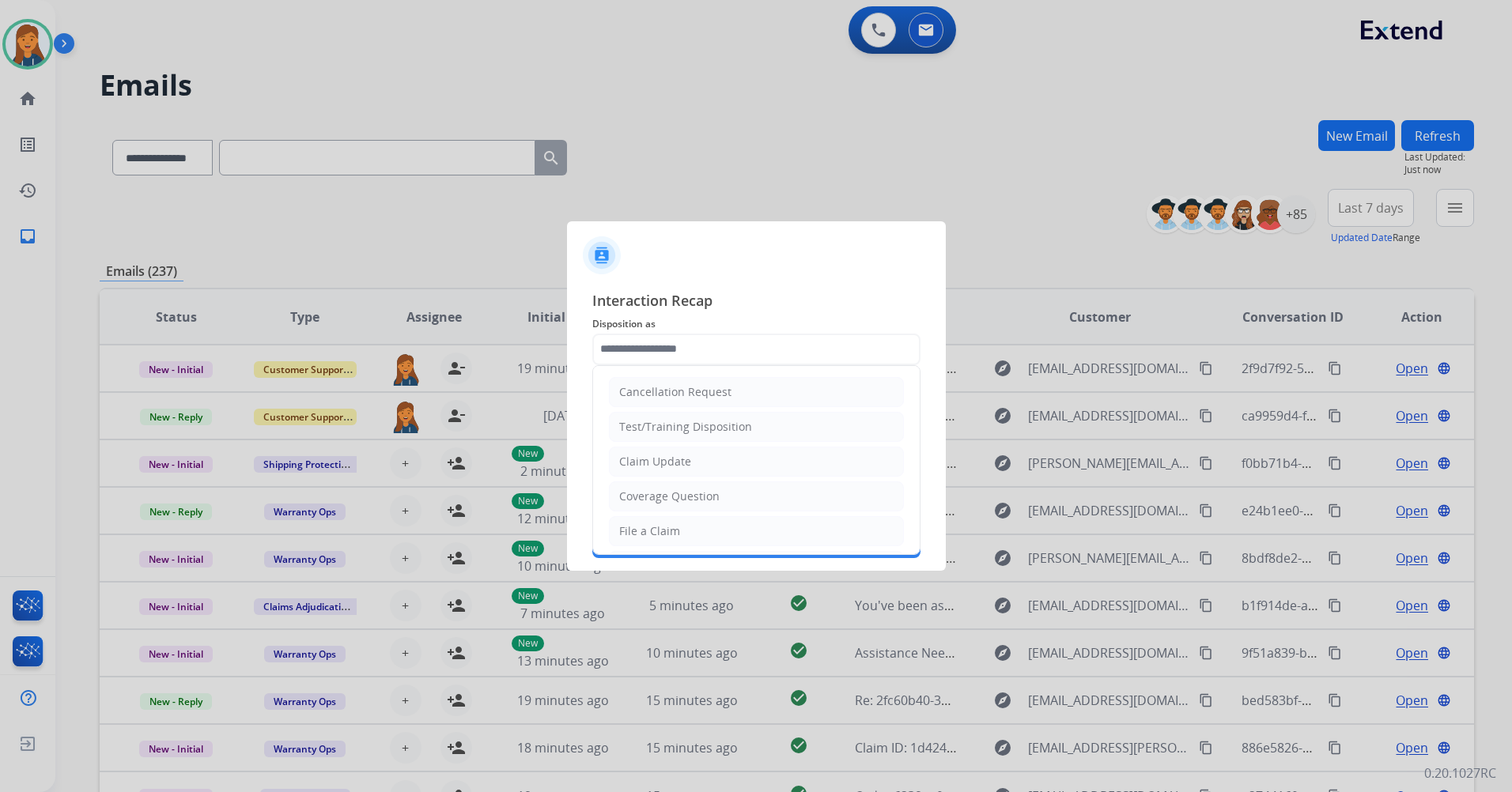
click at [690, 349] on input "text" at bounding box center [756, 349] width 328 height 32
click at [658, 525] on div "File a Claim" at bounding box center [649, 531] width 61 height 16
type input "**********"
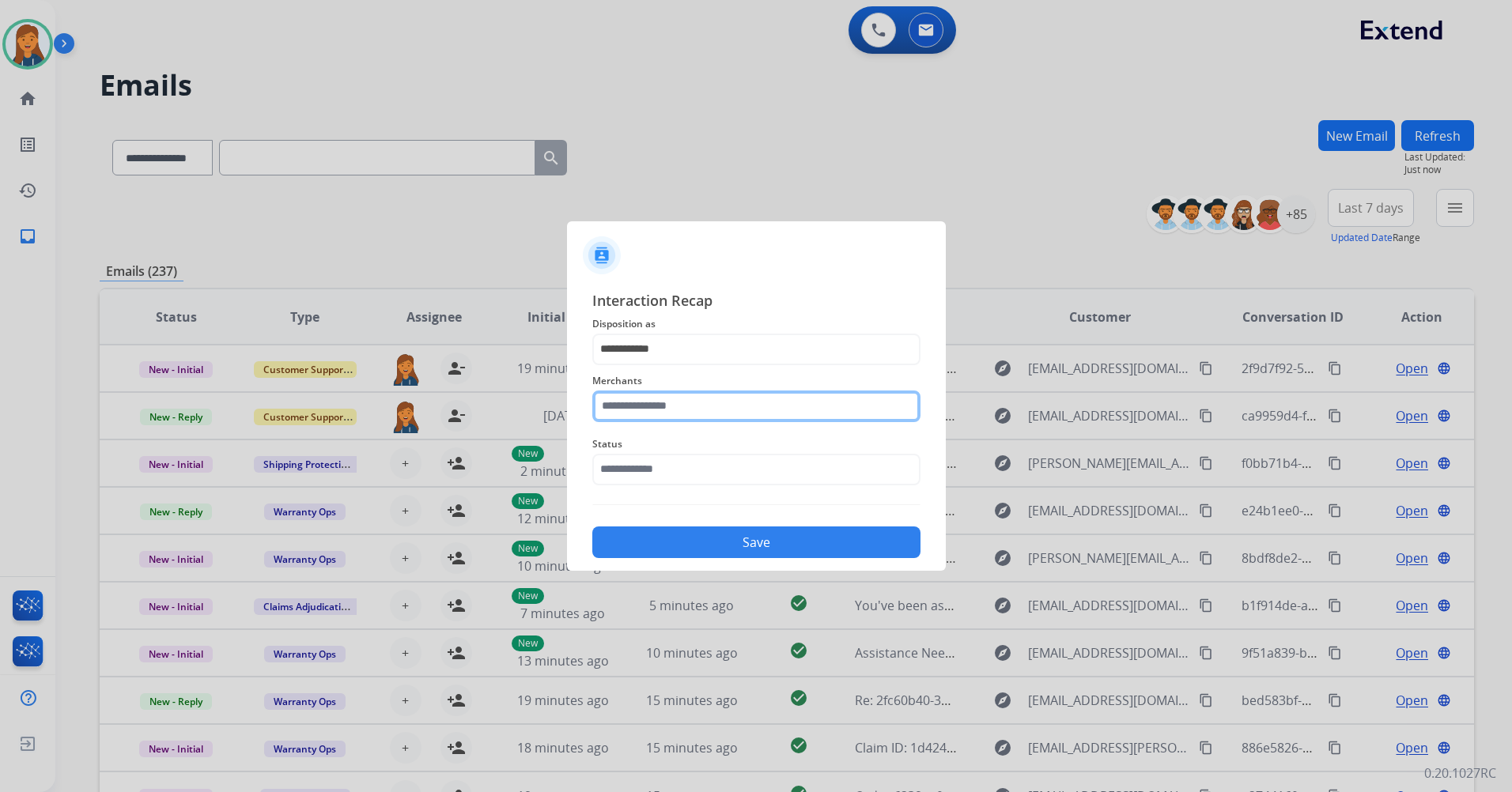
click at [659, 409] on input "text" at bounding box center [756, 407] width 328 height 32
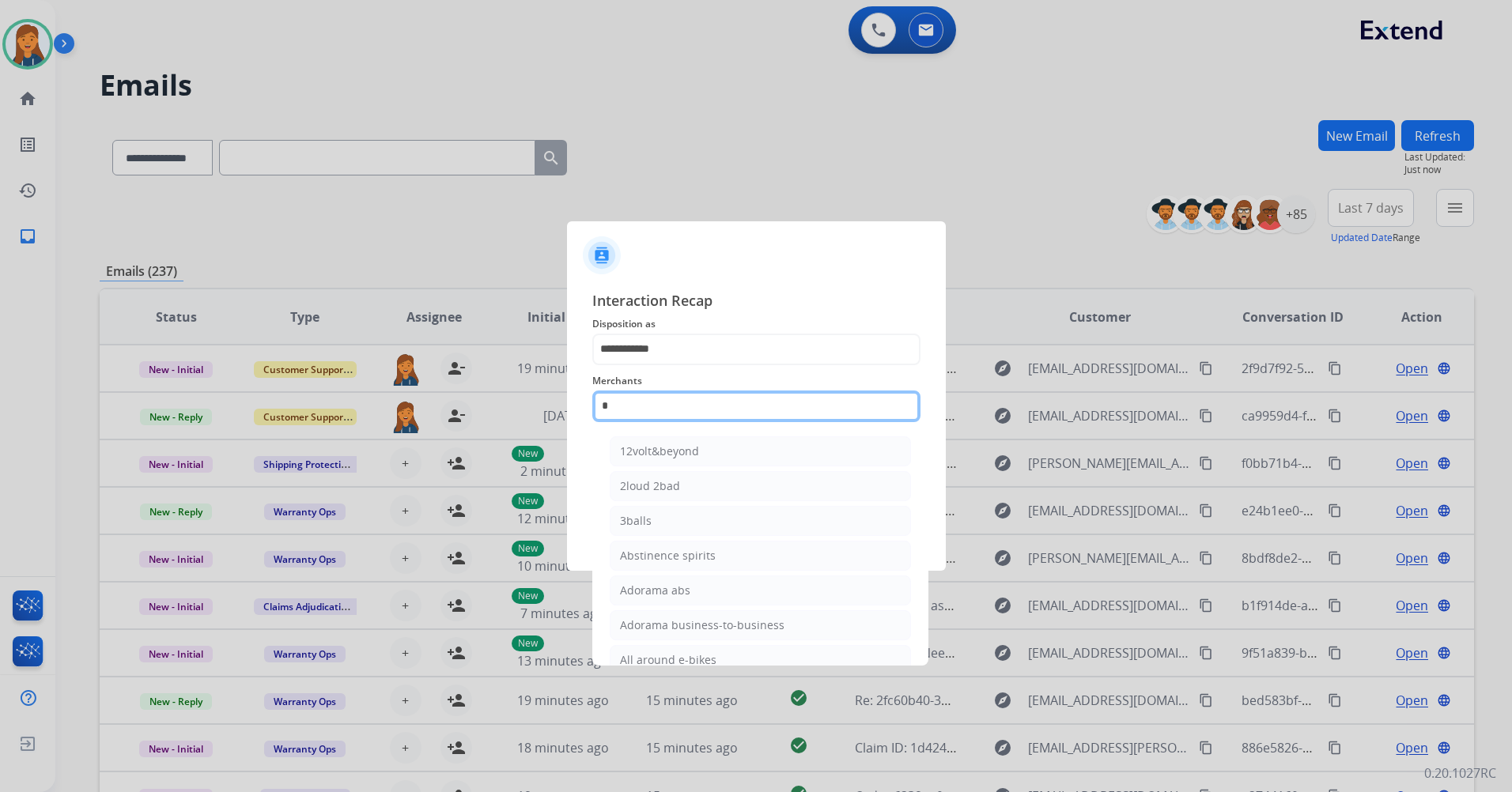
drag, startPoint x: 663, startPoint y: 404, endPoint x: 497, endPoint y: 399, distance: 166.1
click at [0, 399] on app-contact-recap-modal "**********" at bounding box center [0, 396] width 0 height 792
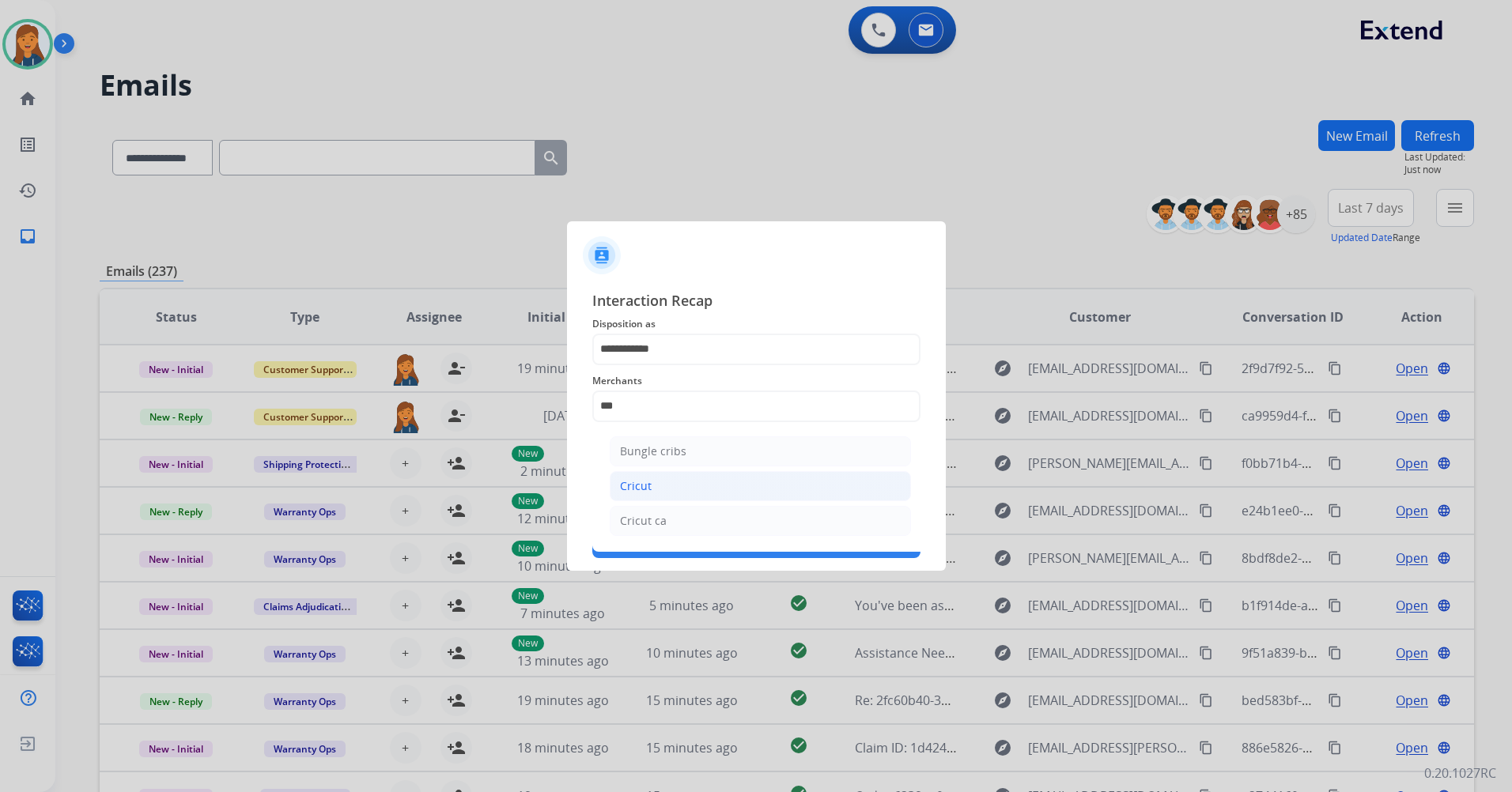
click at [648, 488] on div "Cricut" at bounding box center [635, 486] width 32 height 16
type input "******"
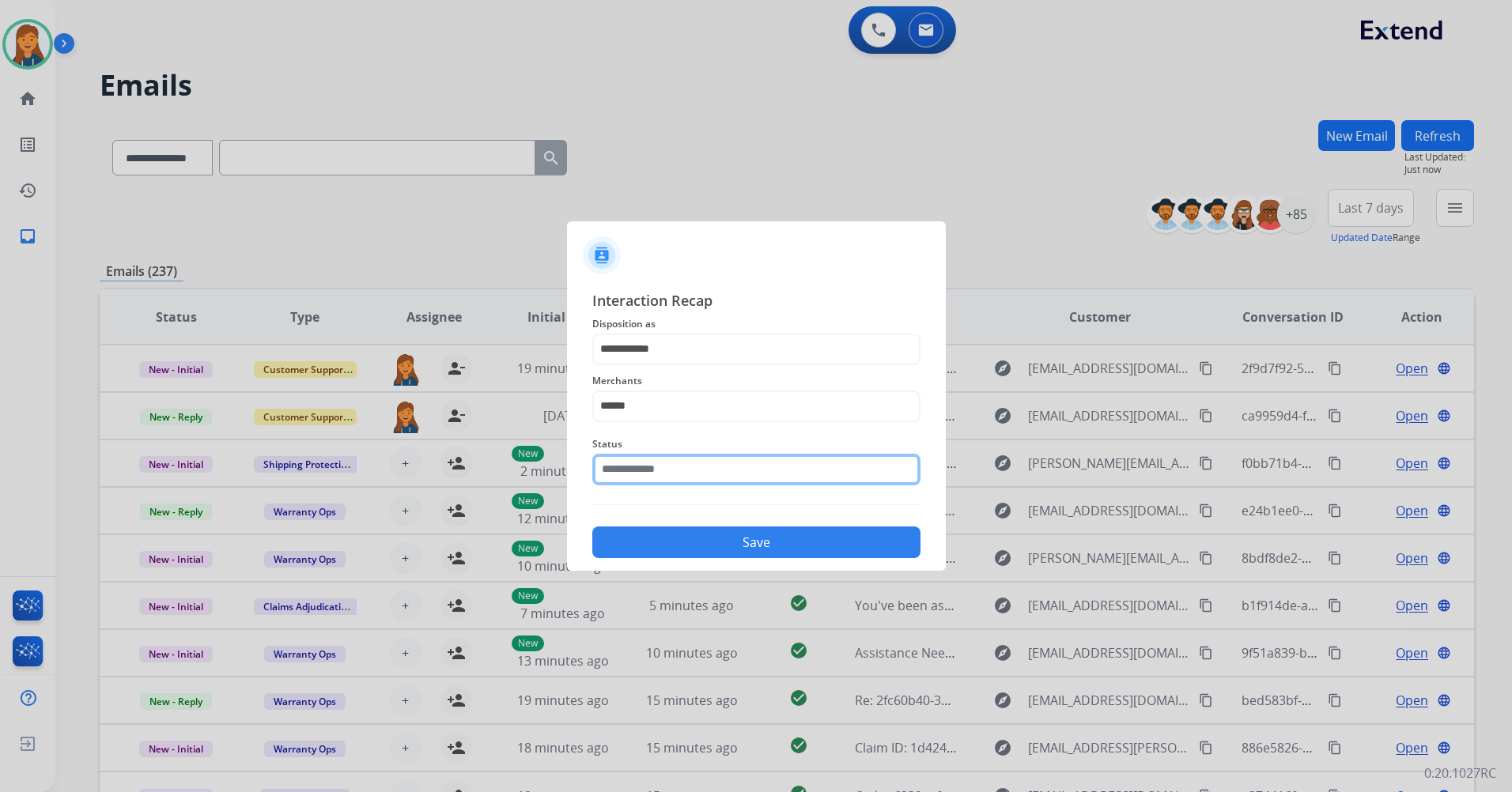
click at [629, 470] on input "text" at bounding box center [756, 470] width 328 height 32
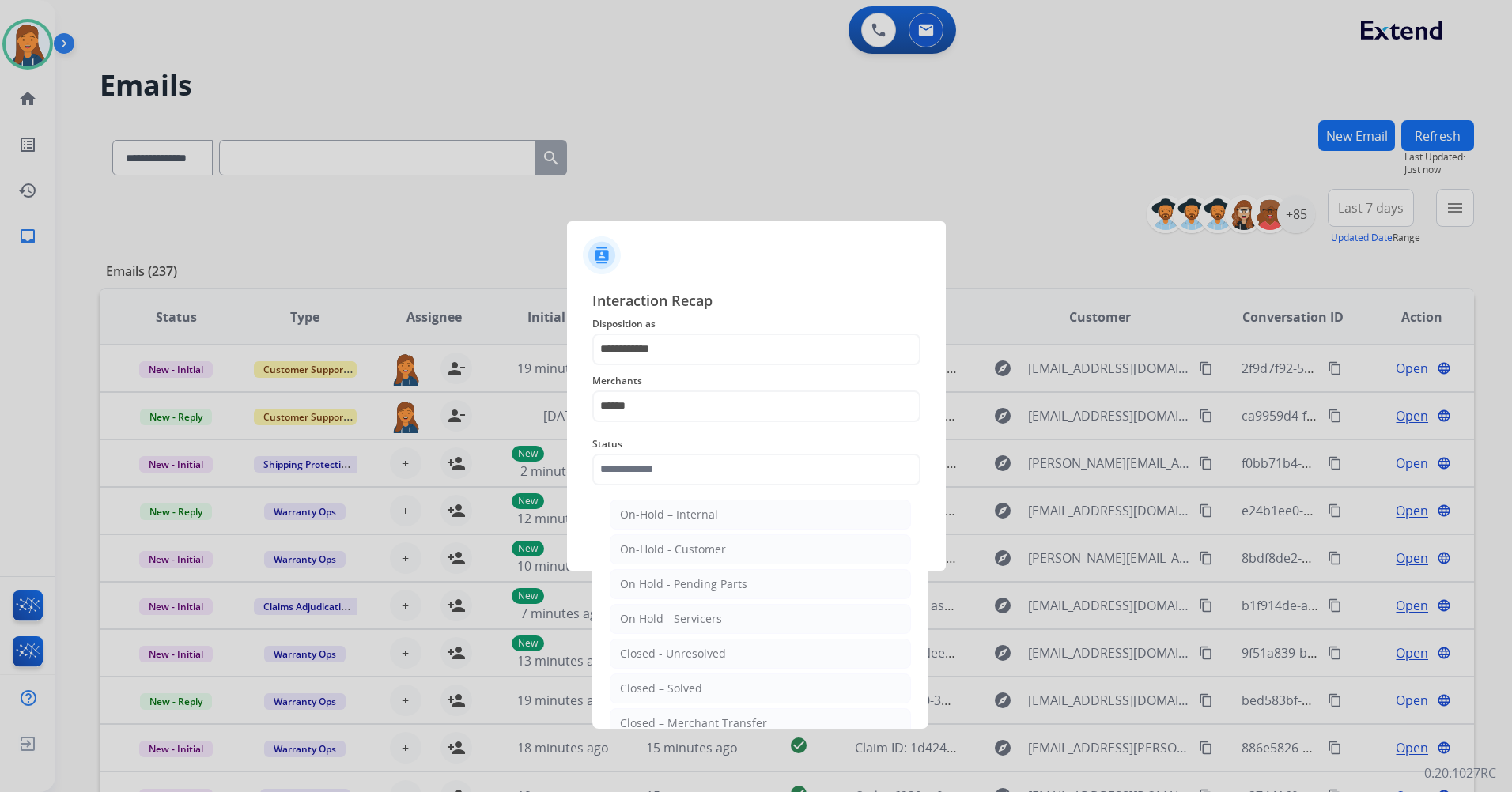
drag, startPoint x: 656, startPoint y: 686, endPoint x: 647, endPoint y: 651, distance: 36.1
click at [655, 686] on div "Closed – Solved" at bounding box center [660, 688] width 82 height 16
type input "**********"
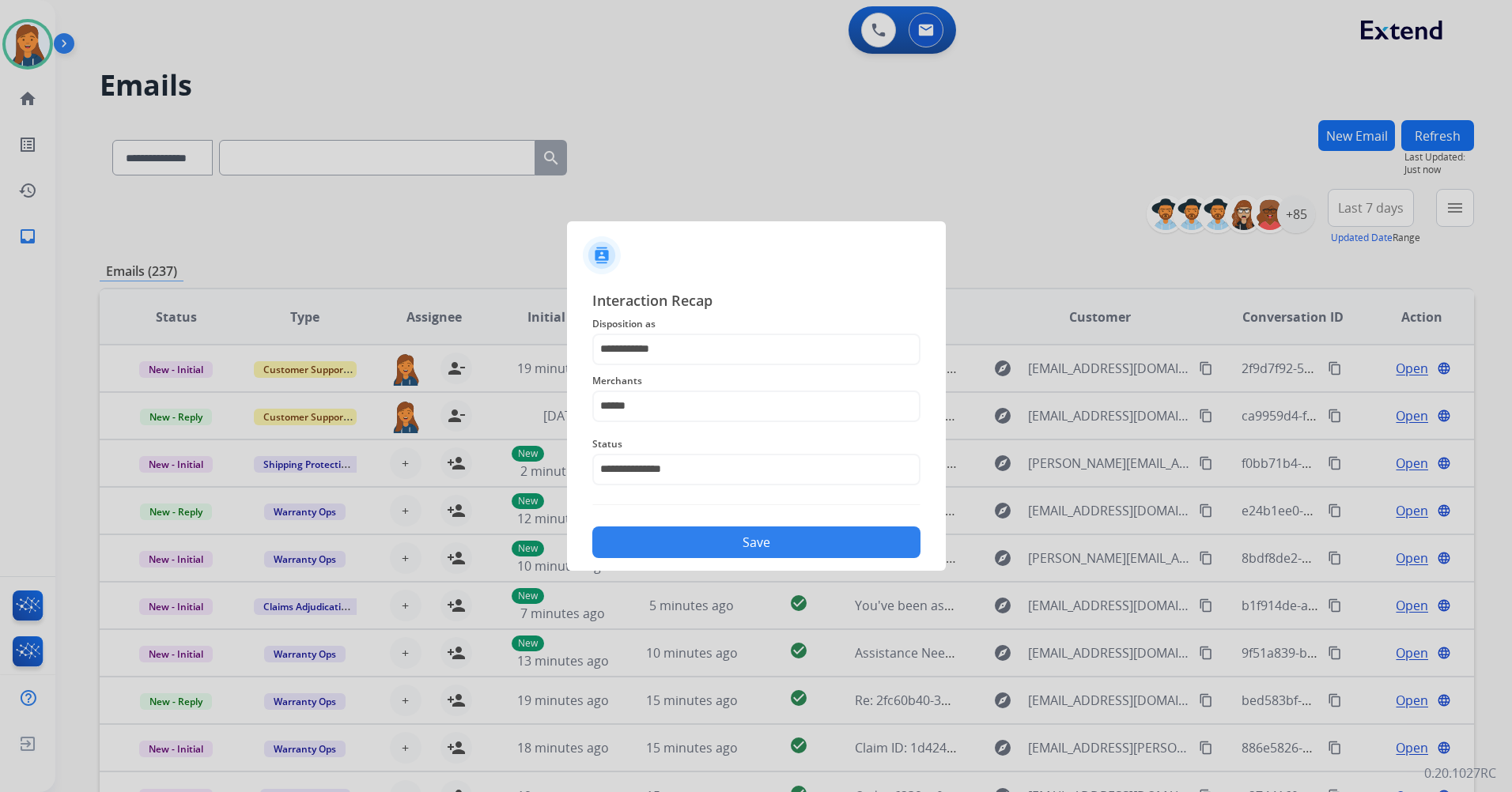
click at [662, 547] on button "Save" at bounding box center [756, 542] width 328 height 32
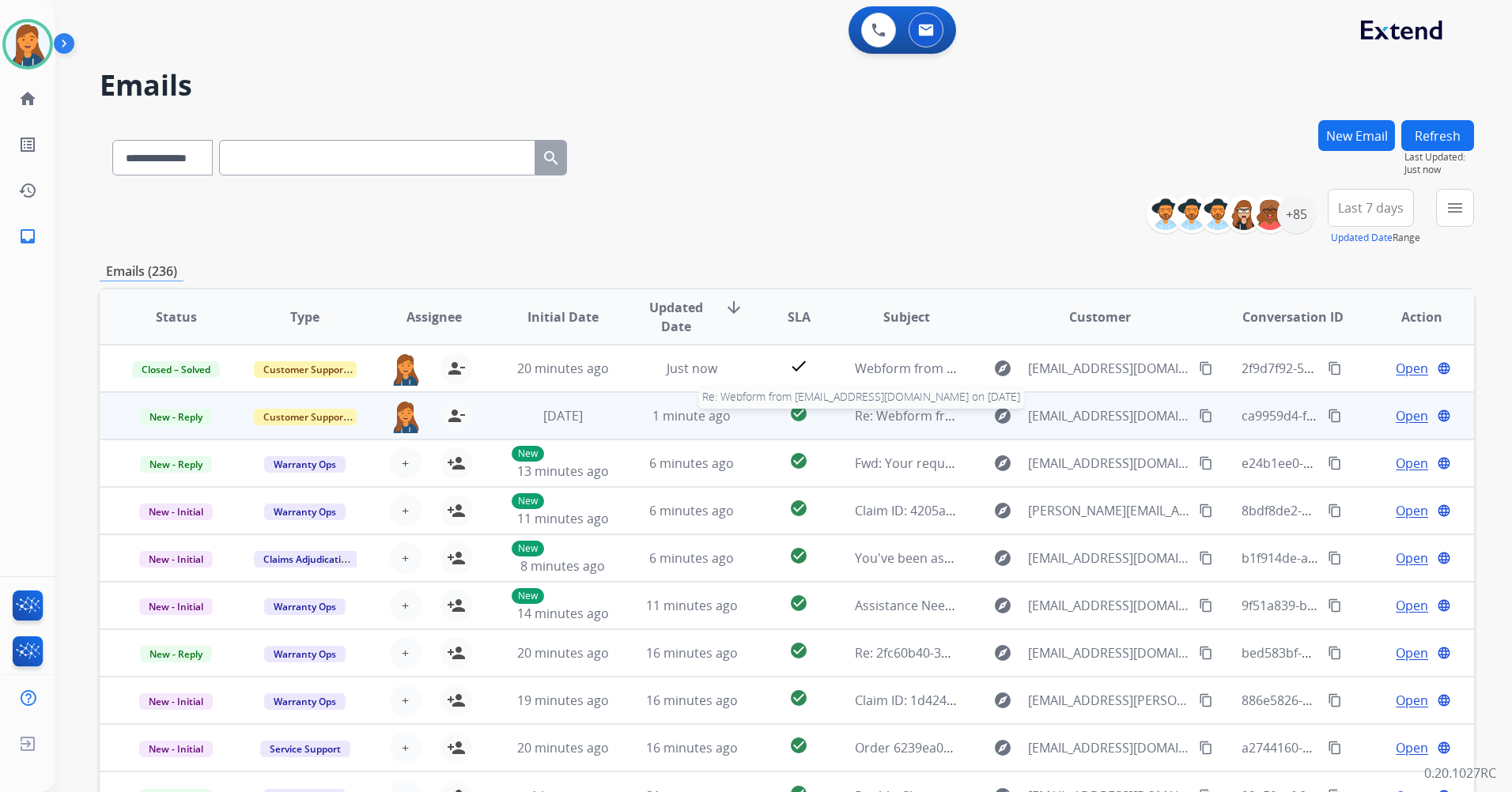
click at [897, 416] on span "Re: Webform from 2ofus2001@gmail.com on 08/14/2025" at bounding box center [1045, 416] width 379 height 17
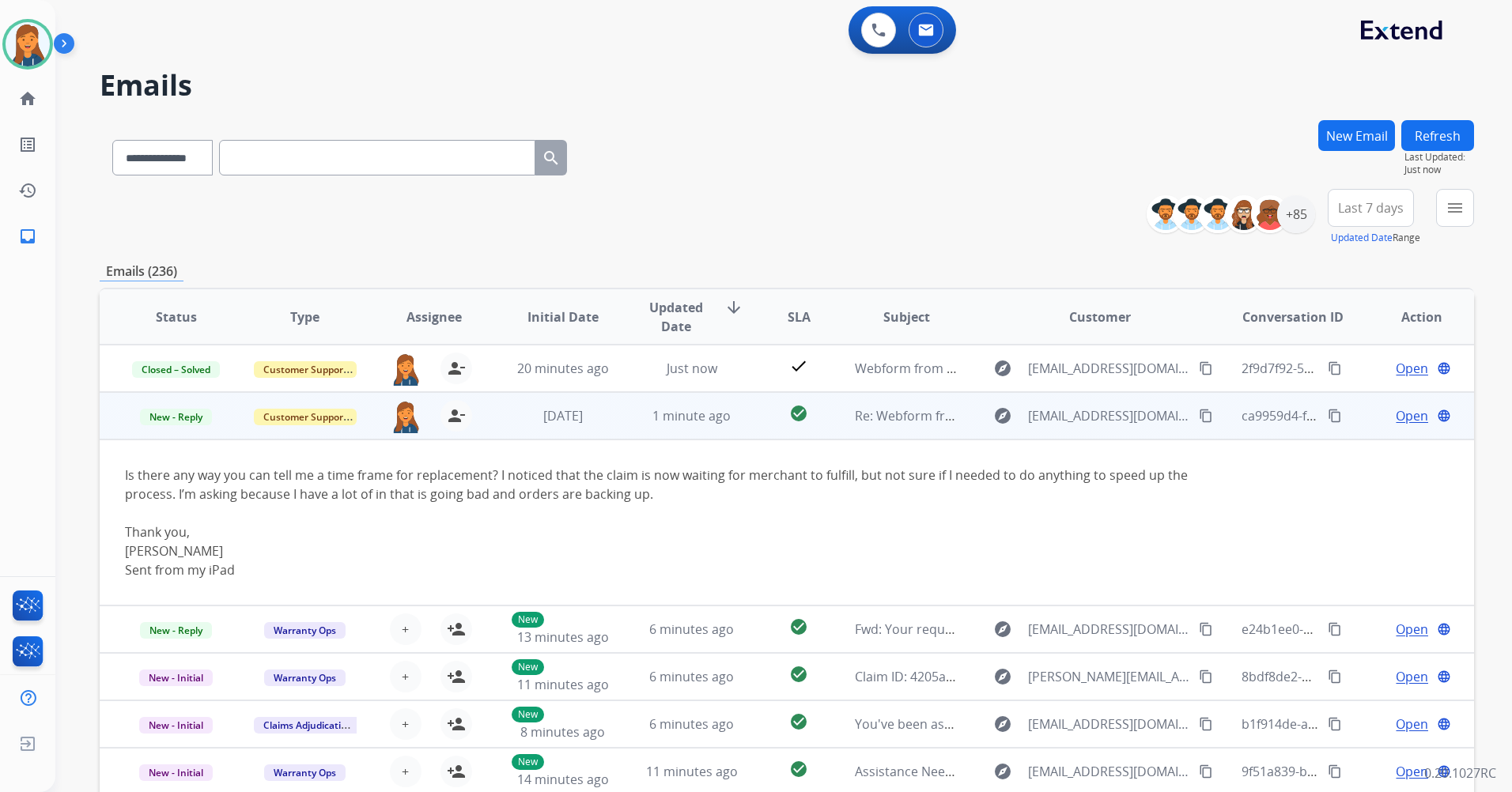
scroll to position [47, 0]
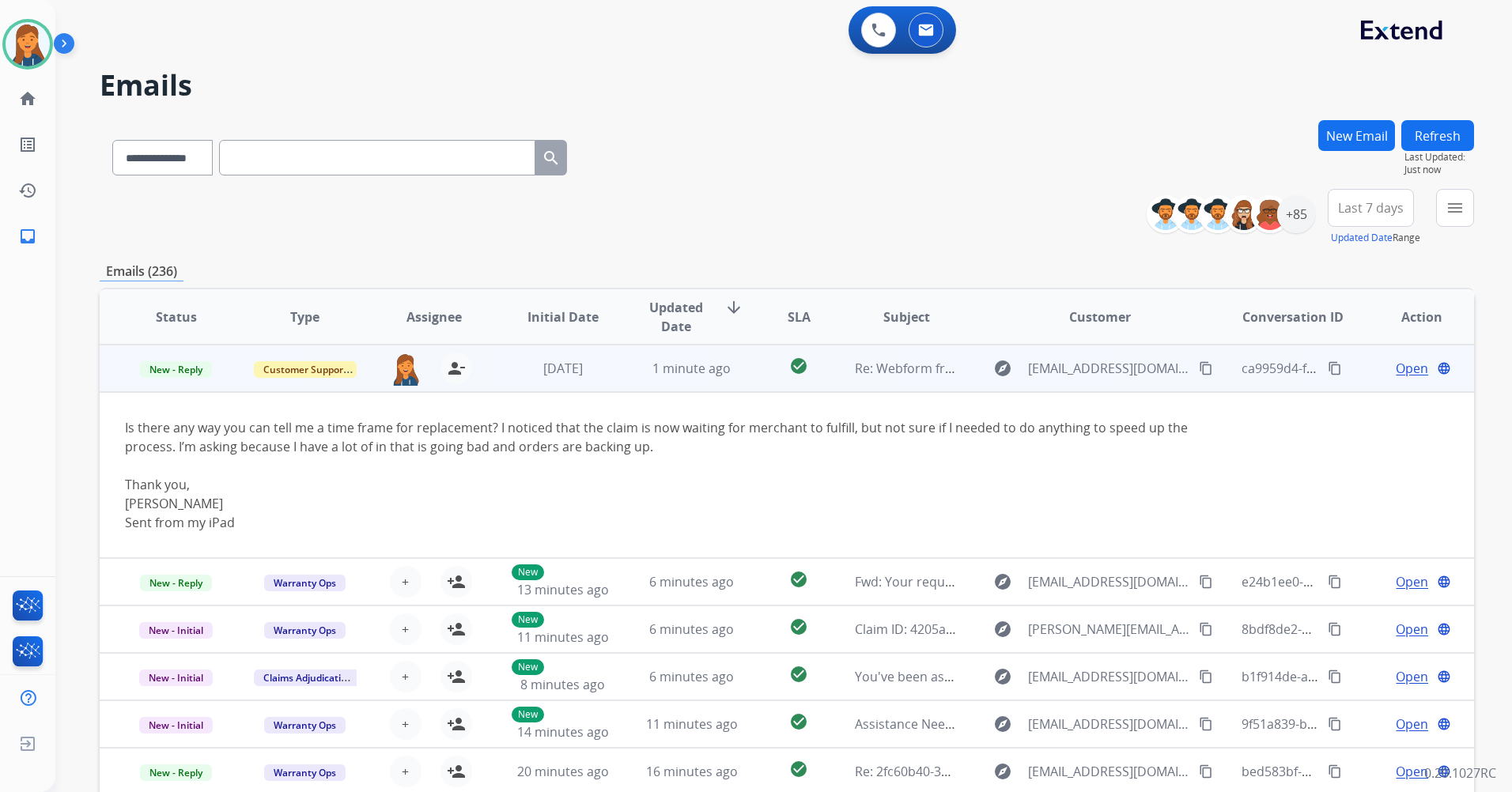
click at [1396, 369] on span "Open" at bounding box center [1411, 369] width 32 height 19
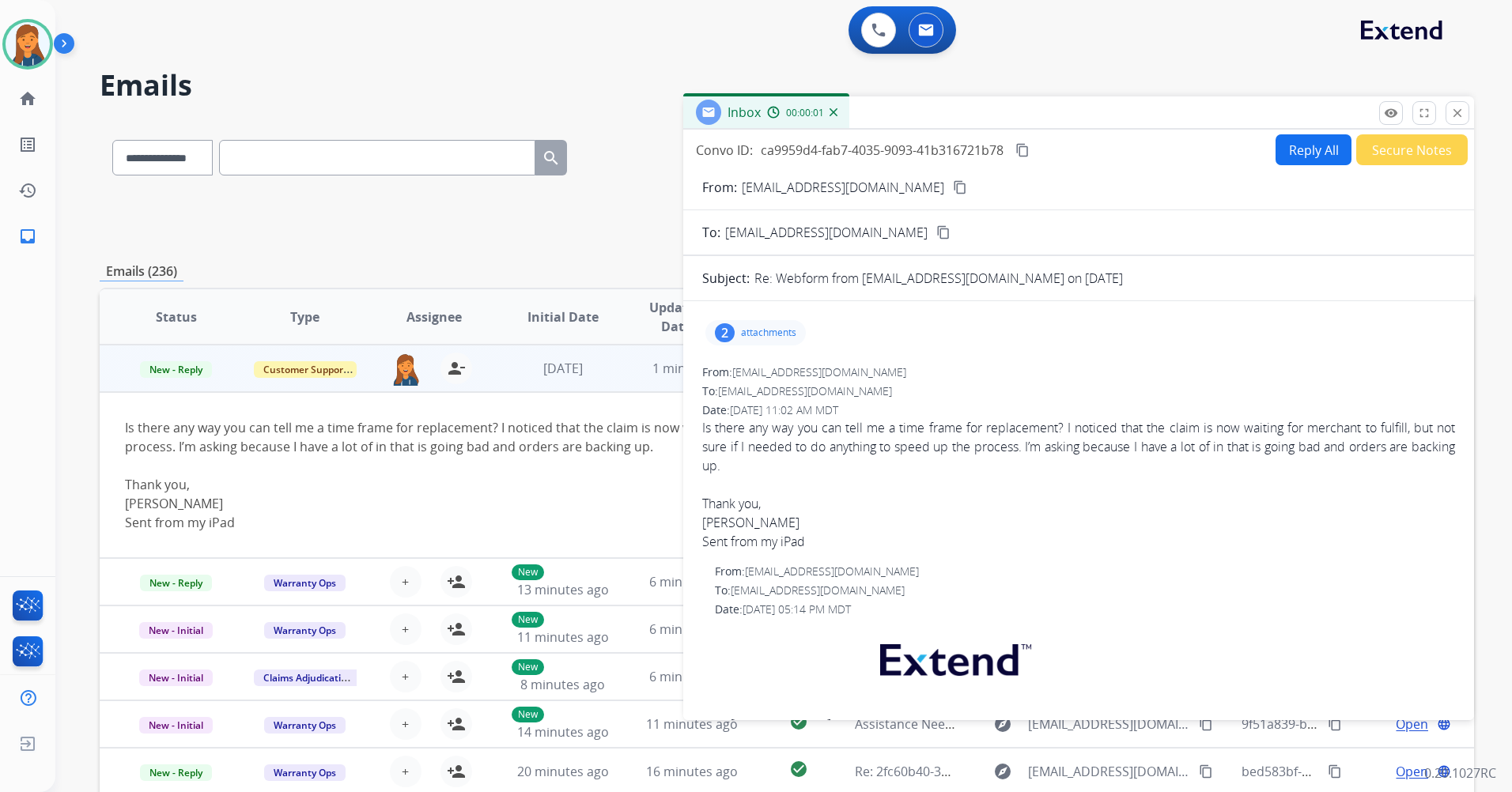
click at [952, 187] on mat-icon "content_copy" at bounding box center [959, 187] width 14 height 14
click at [25, 27] on img at bounding box center [27, 44] width 44 height 44
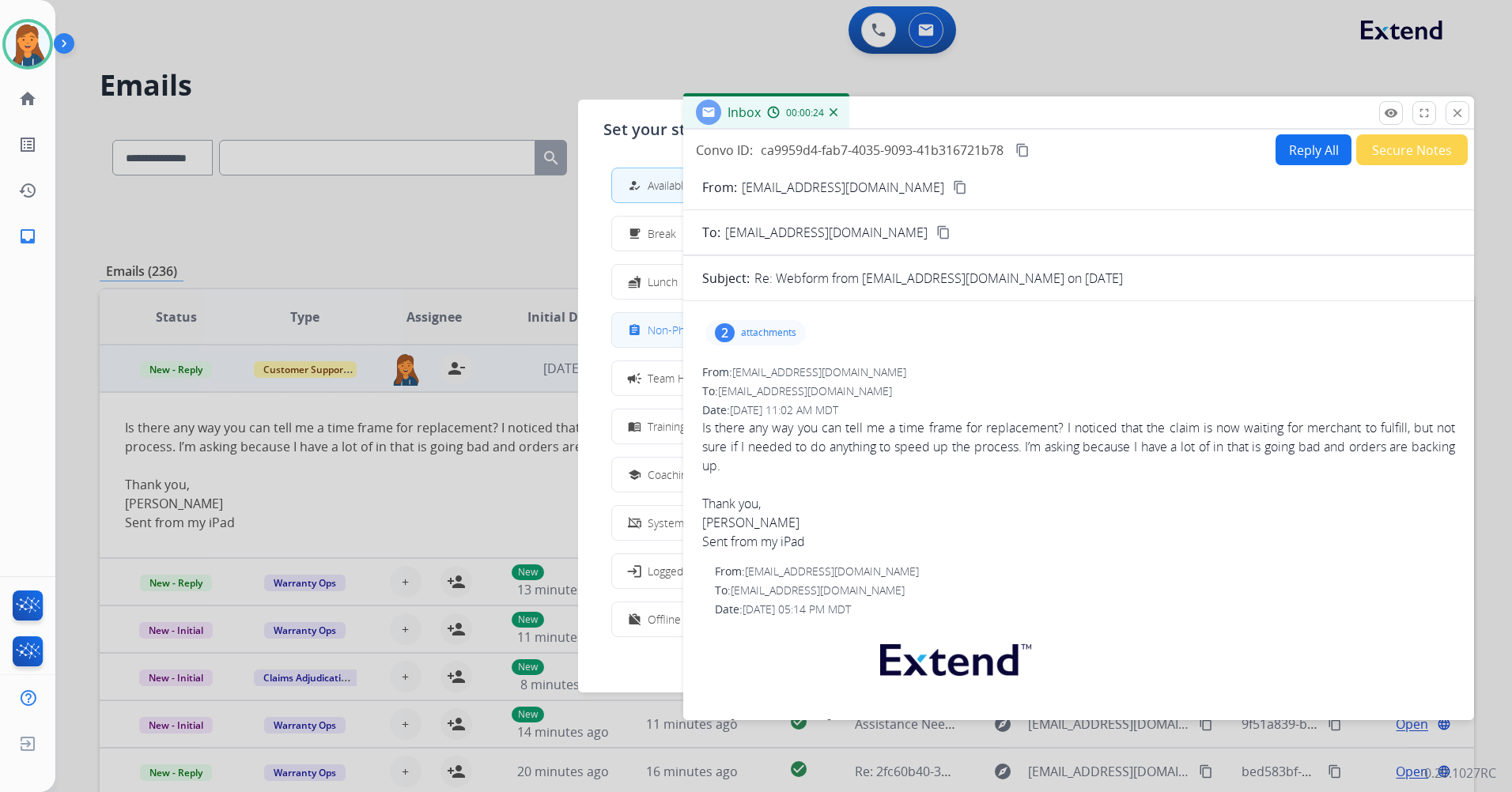
click at [661, 342] on button "assignment Non-Phone Queue" at bounding box center [756, 329] width 288 height 34
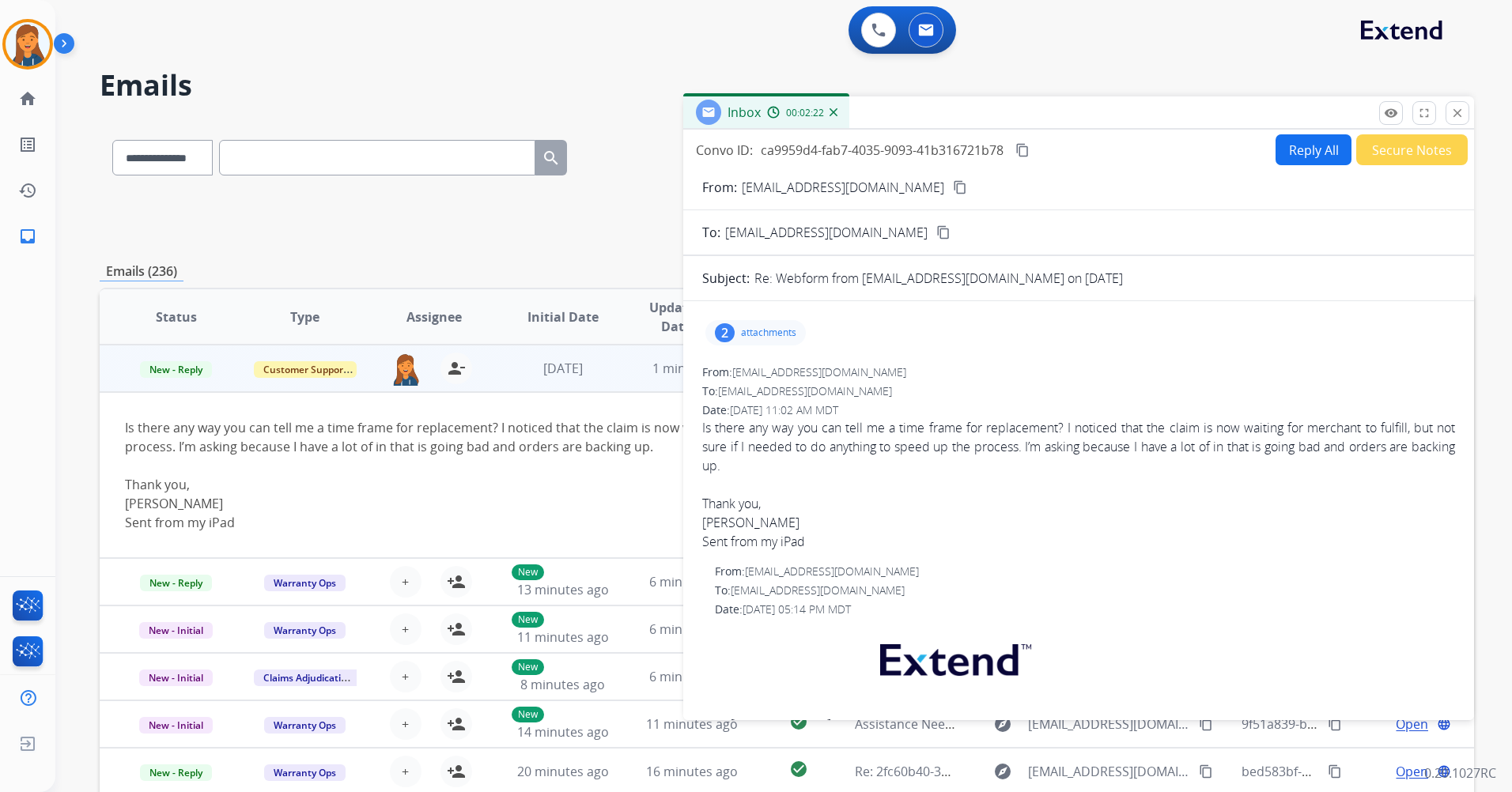
click at [1298, 156] on button "Reply All" at bounding box center [1312, 150] width 76 height 31
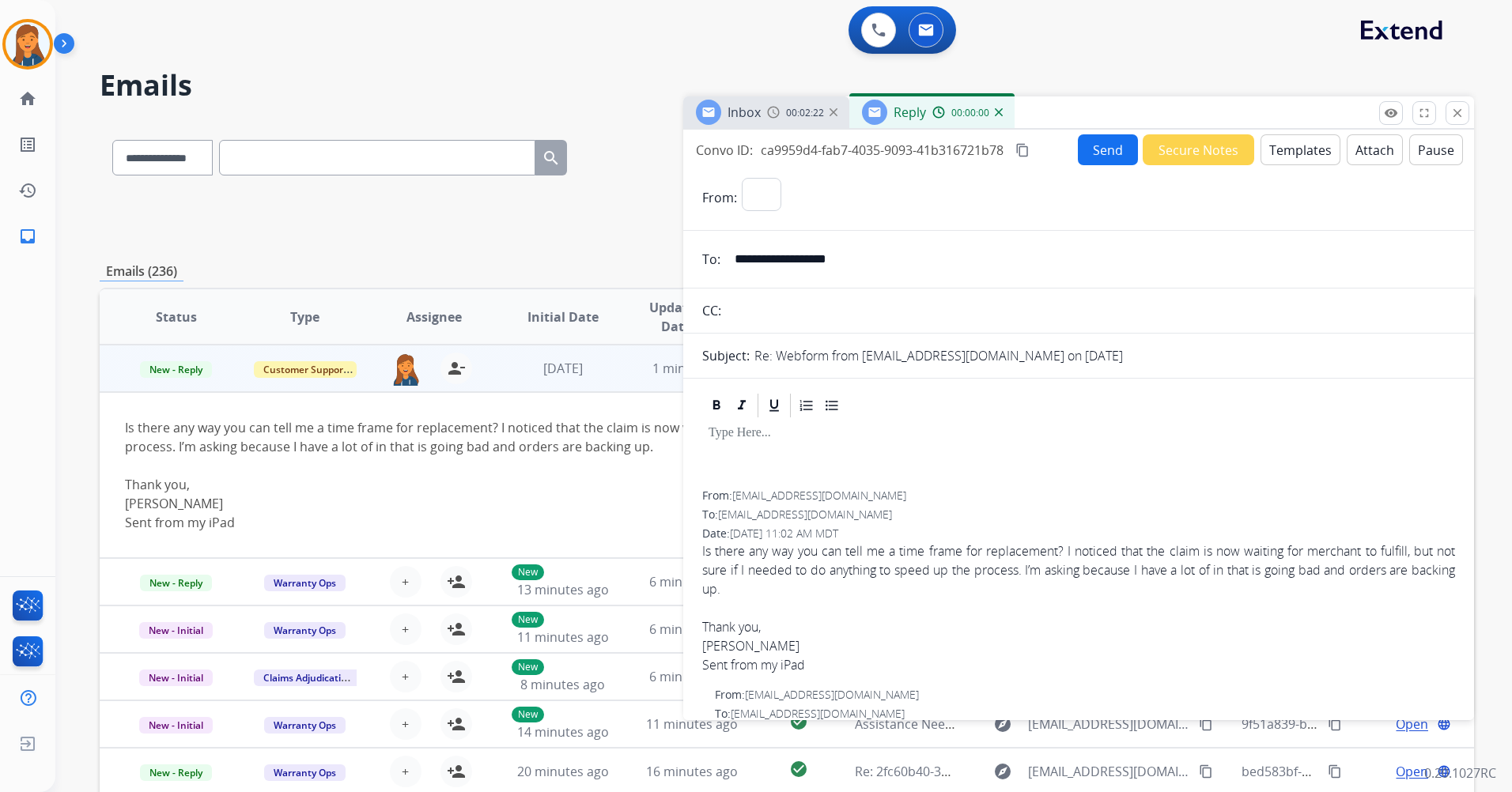
select select "**********"
click at [1298, 143] on button "Templates" at bounding box center [1300, 150] width 80 height 31
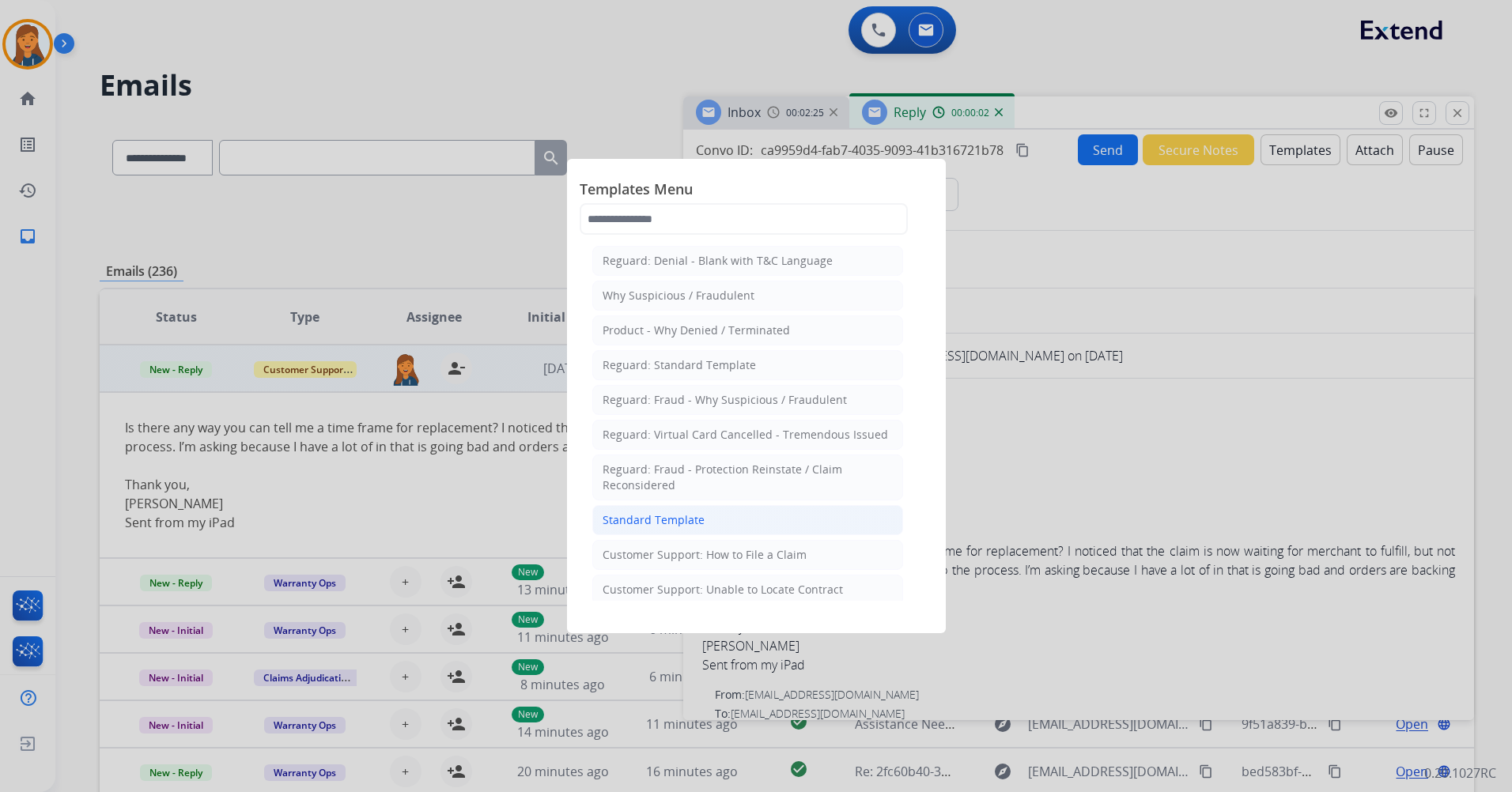
click at [628, 522] on div "Standard Template" at bounding box center [653, 520] width 102 height 16
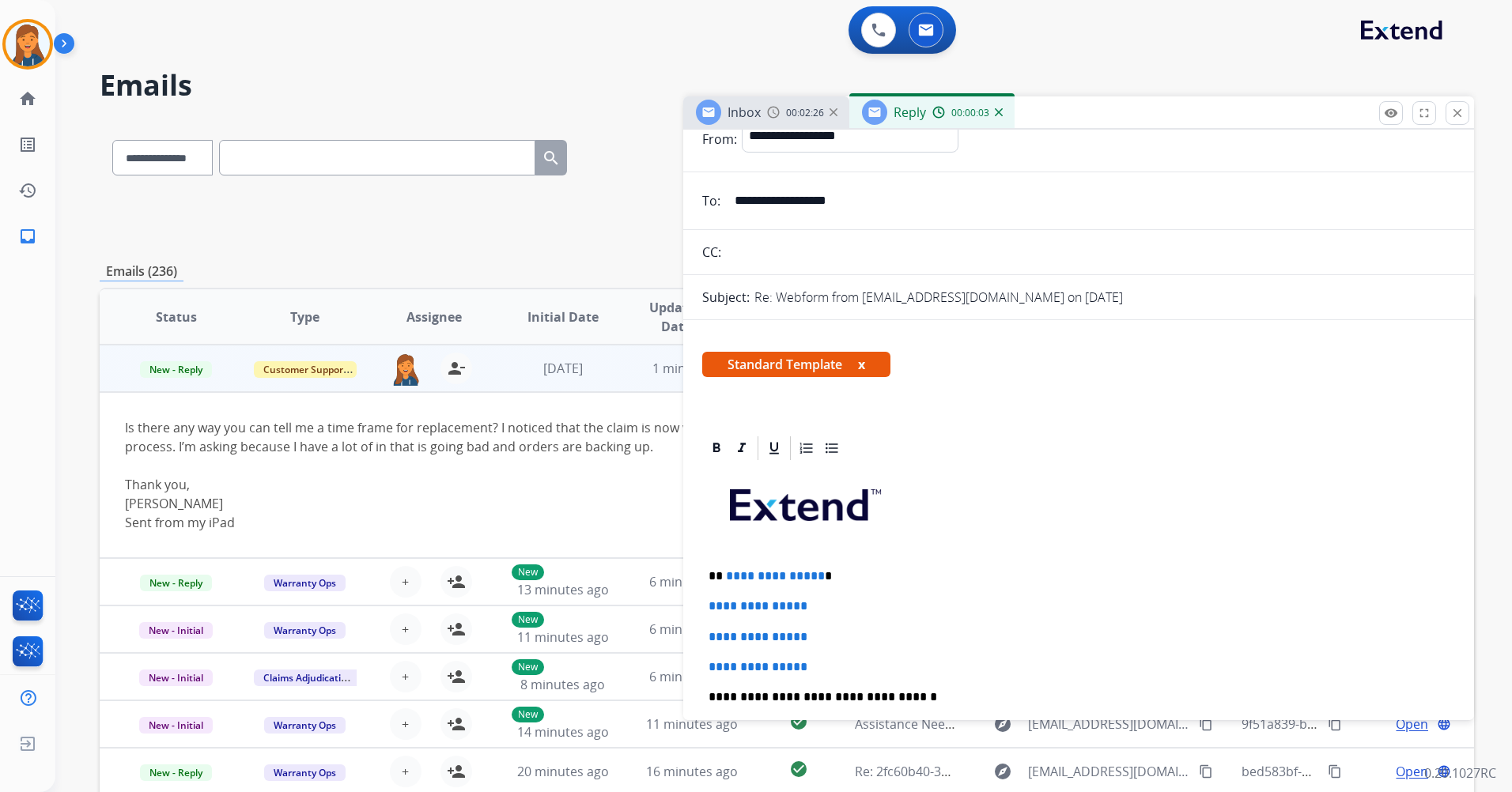
scroll to position [158, 0]
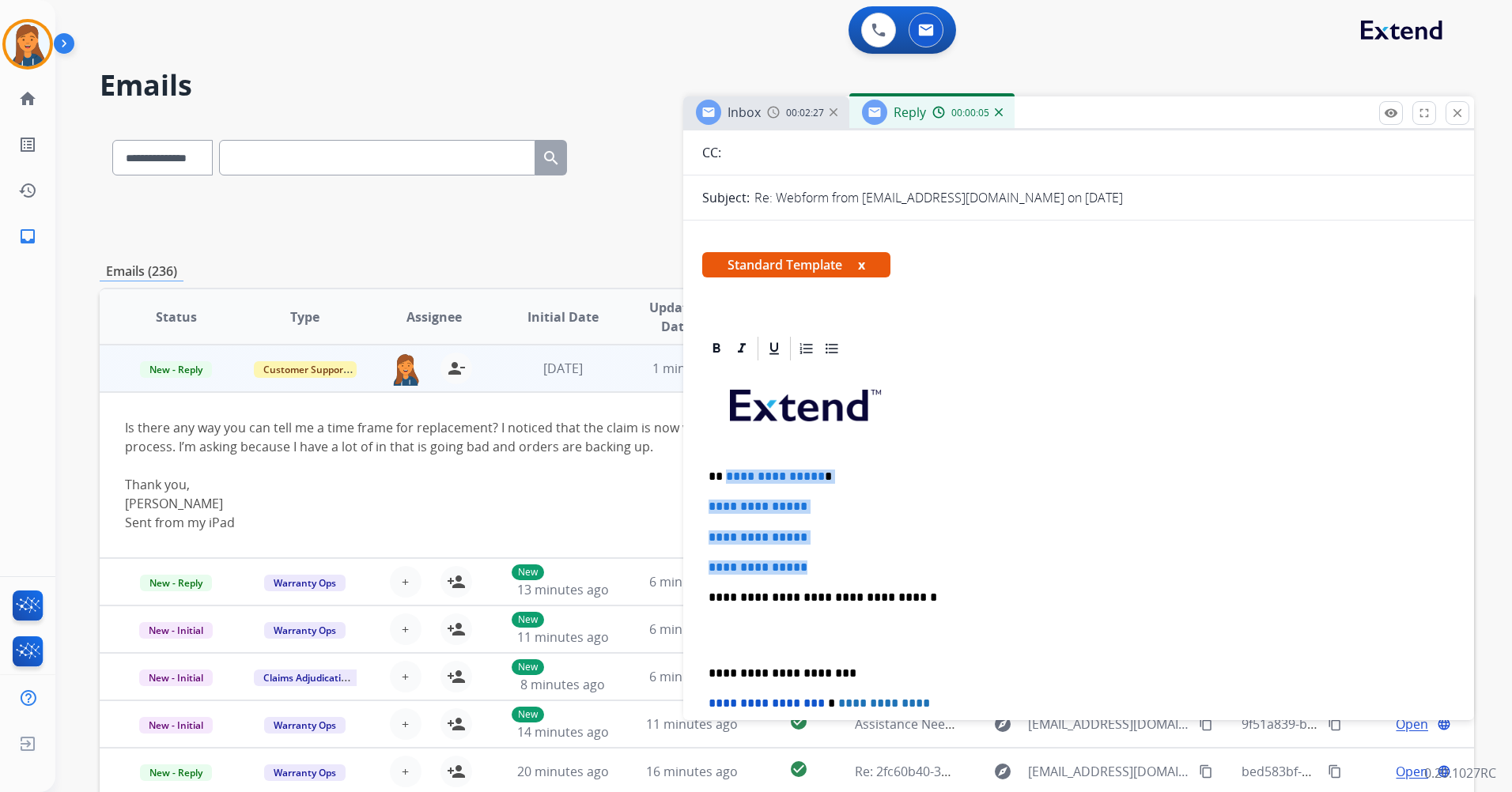
drag, startPoint x: 819, startPoint y: 572, endPoint x: 725, endPoint y: 478, distance: 132.9
click at [725, 478] on div "**********" at bounding box center [1078, 635] width 753 height 544
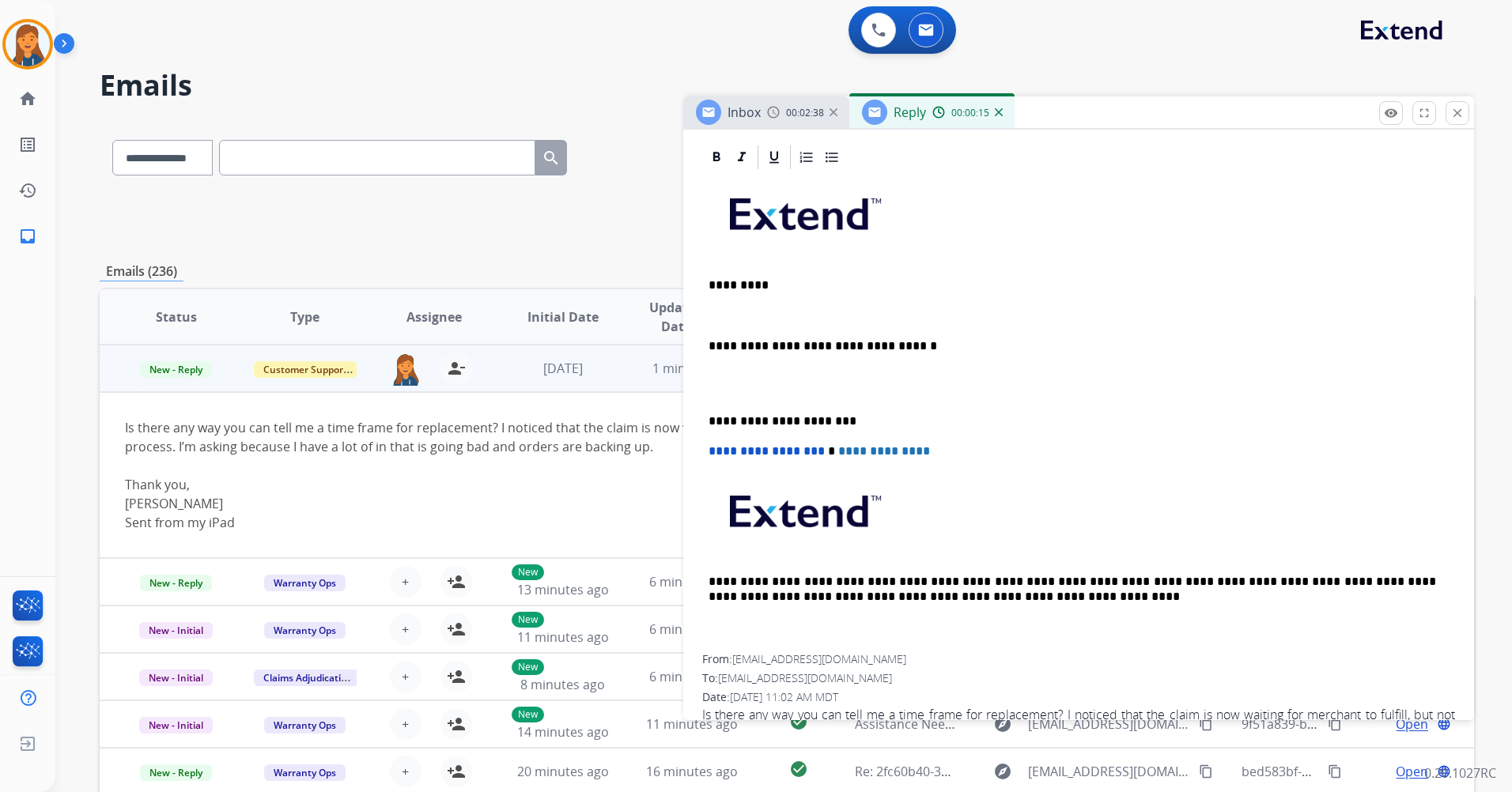
scroll to position [316, 0]
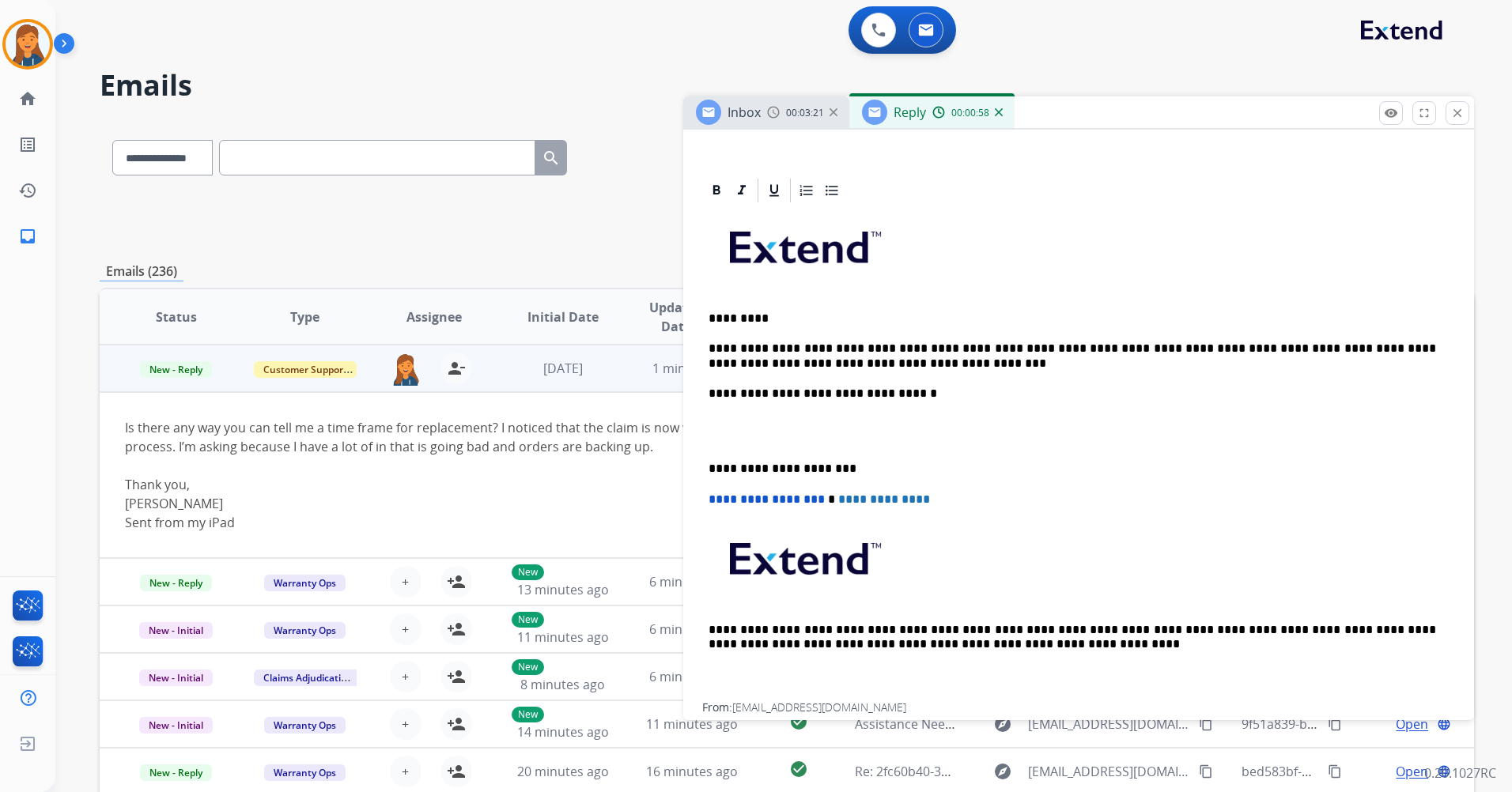
click at [875, 365] on p "**********" at bounding box center [1072, 356] width 728 height 29
click at [37, 39] on img at bounding box center [27, 44] width 44 height 44
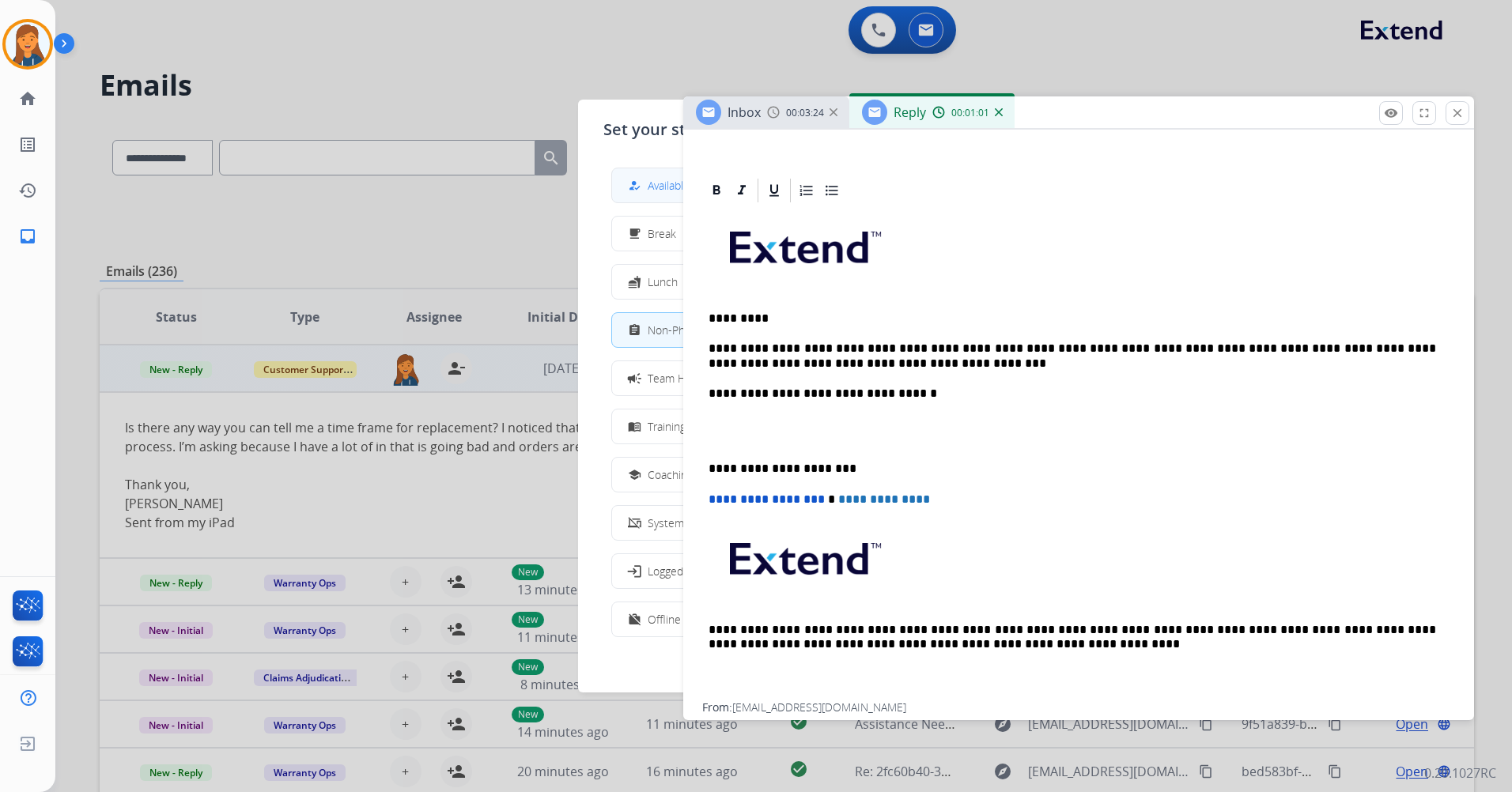
drag, startPoint x: 619, startPoint y: 178, endPoint x: 633, endPoint y: 188, distance: 17.2
click at [620, 178] on button "how_to_reg Available" at bounding box center [756, 185] width 288 height 34
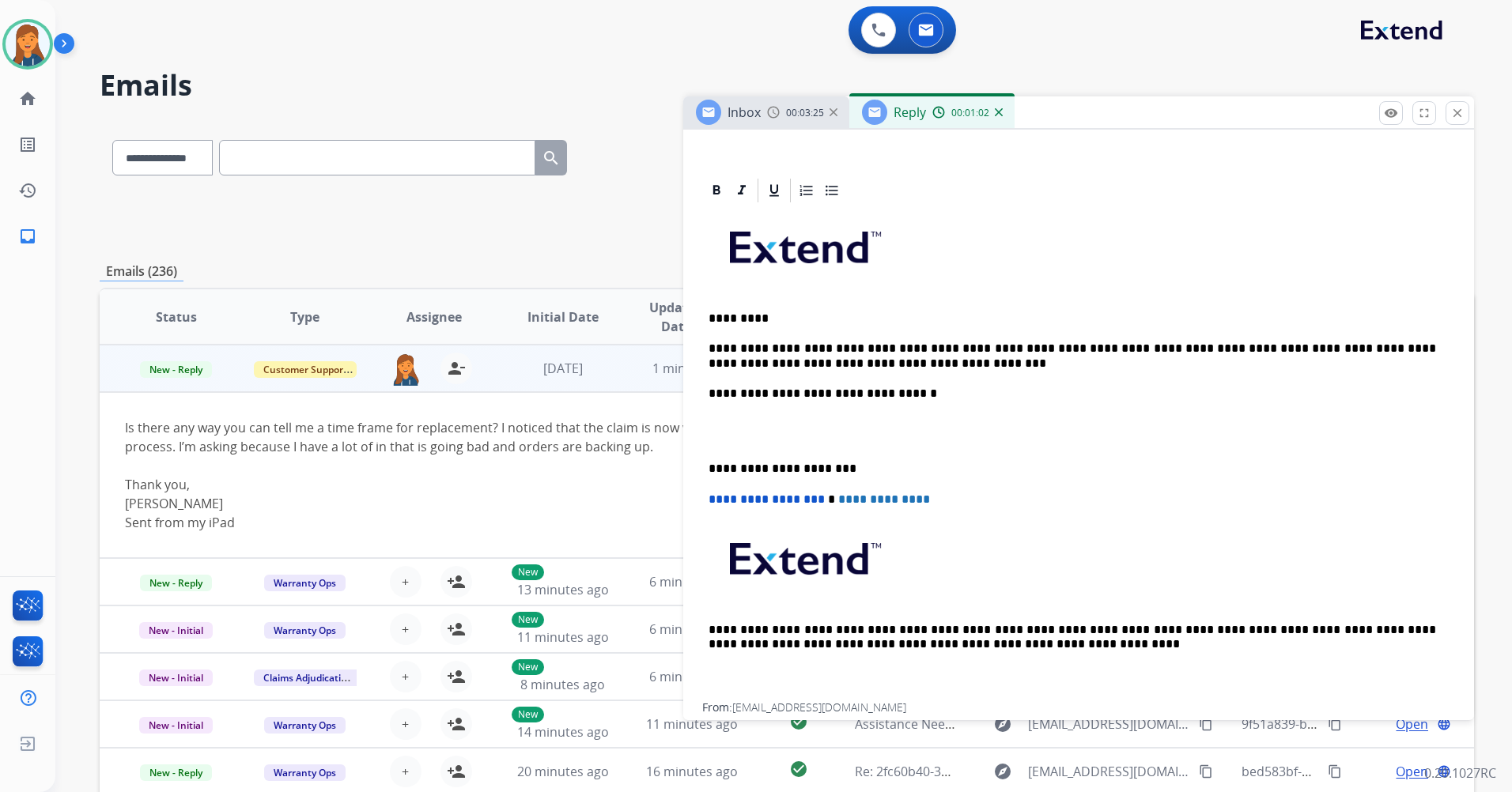
click at [872, 370] on p "**********" at bounding box center [1072, 356] width 728 height 29
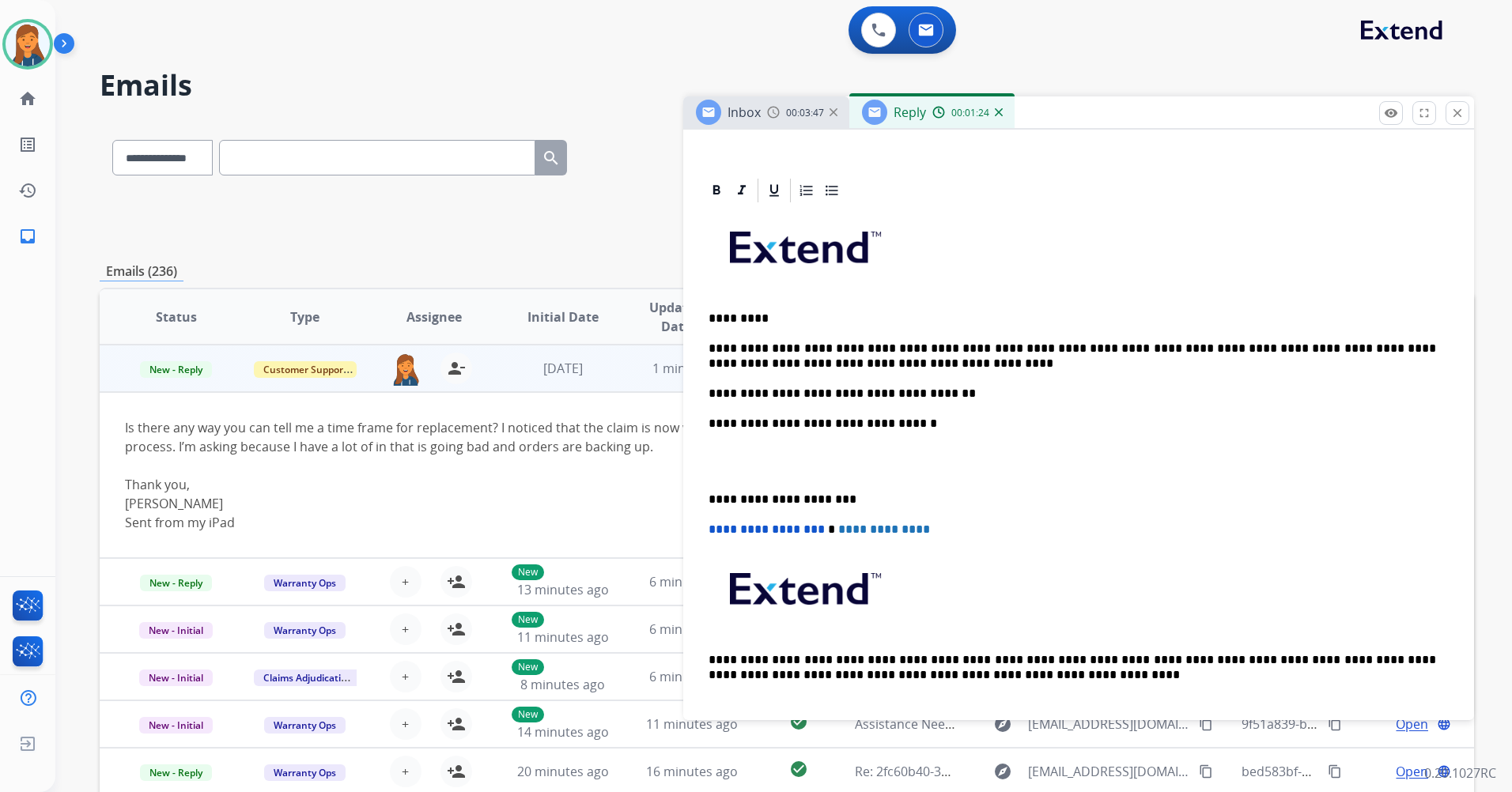
click at [709, 497] on p "**********" at bounding box center [1072, 499] width 728 height 14
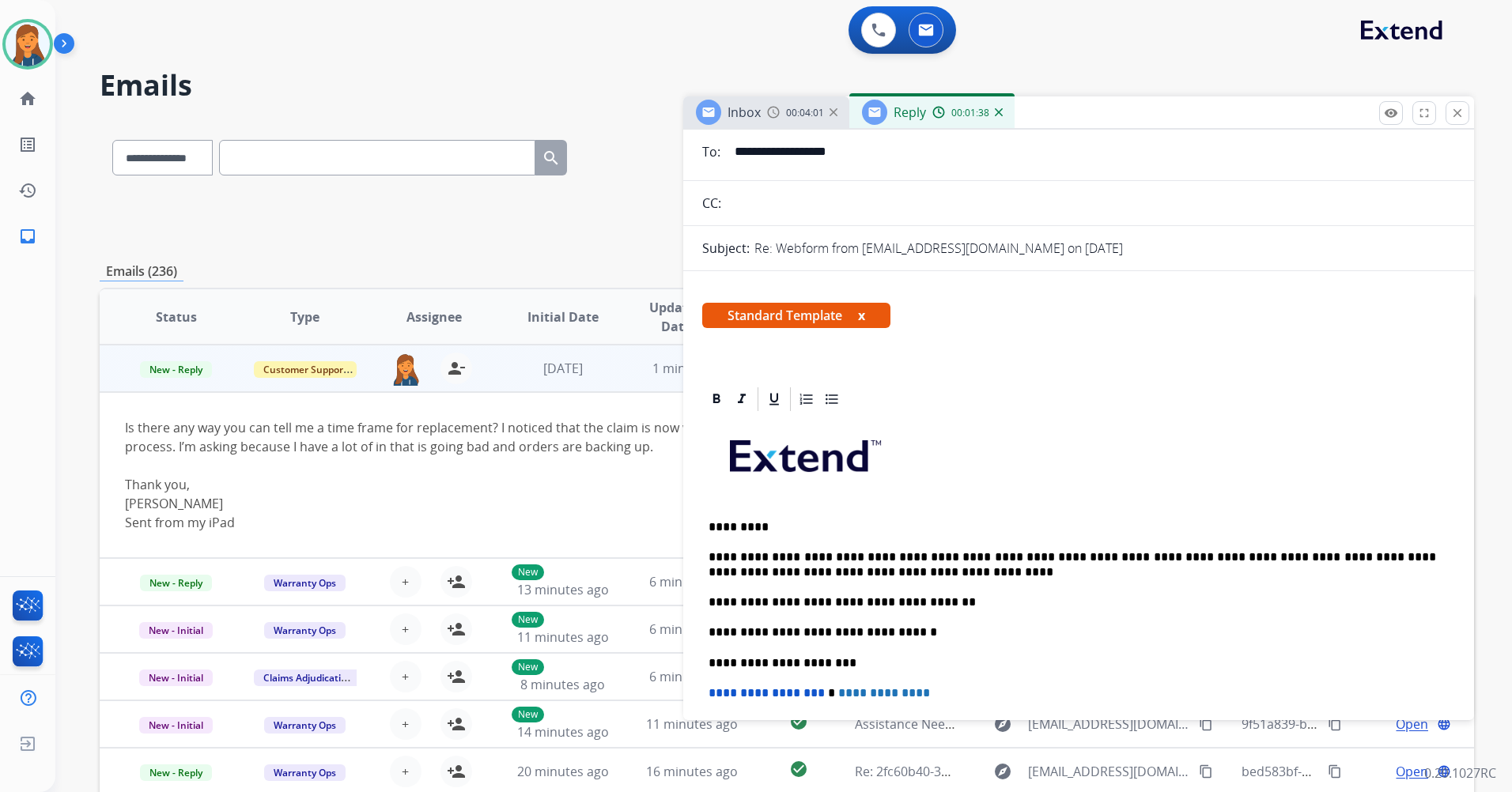
scroll to position [0, 0]
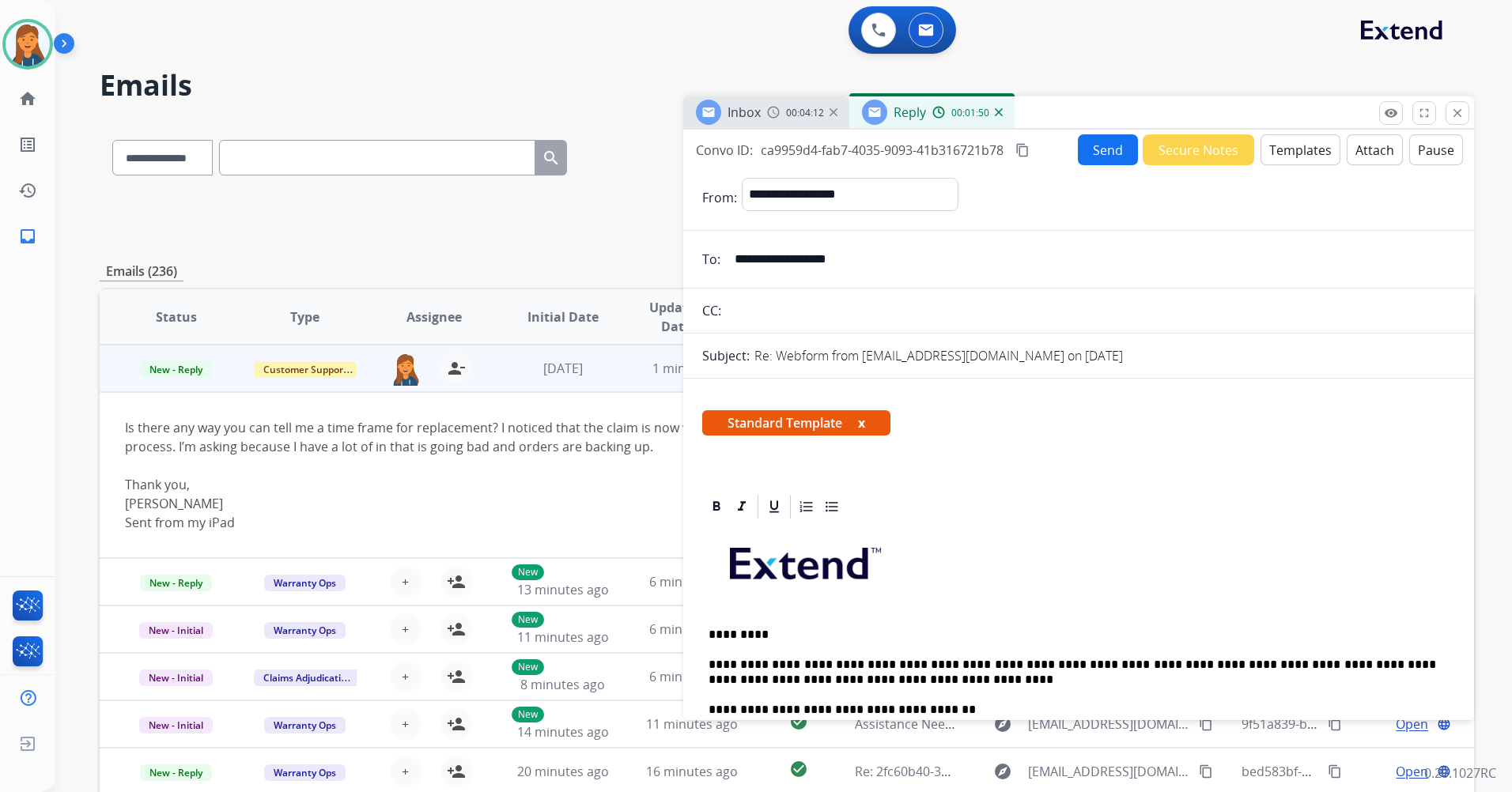
click at [1020, 148] on mat-icon "content_copy" at bounding box center [1022, 150] width 14 height 14
click at [1095, 150] on button "Send" at bounding box center [1108, 150] width 60 height 31
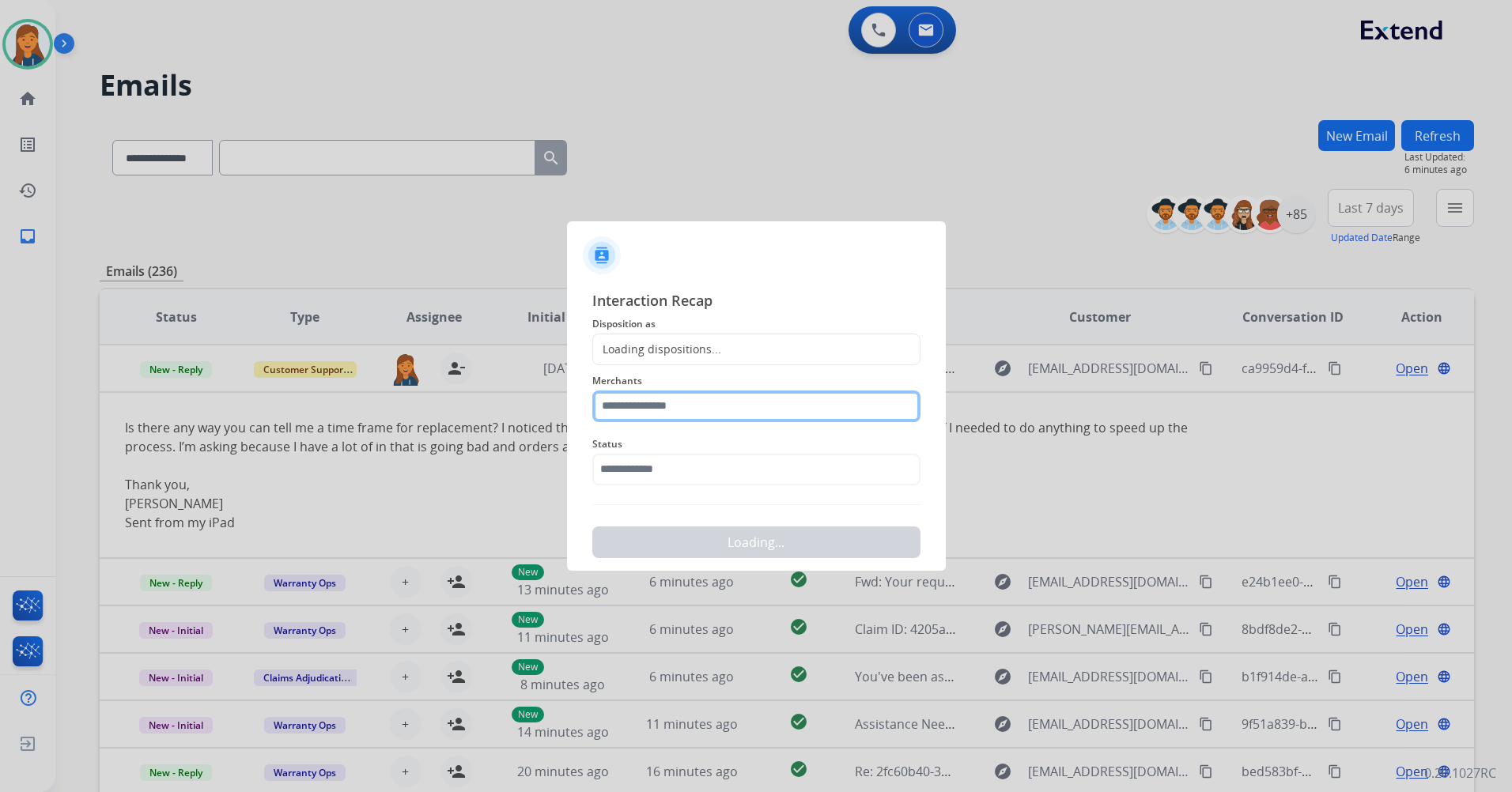
click at [707, 403] on input "text" at bounding box center [756, 407] width 328 height 32
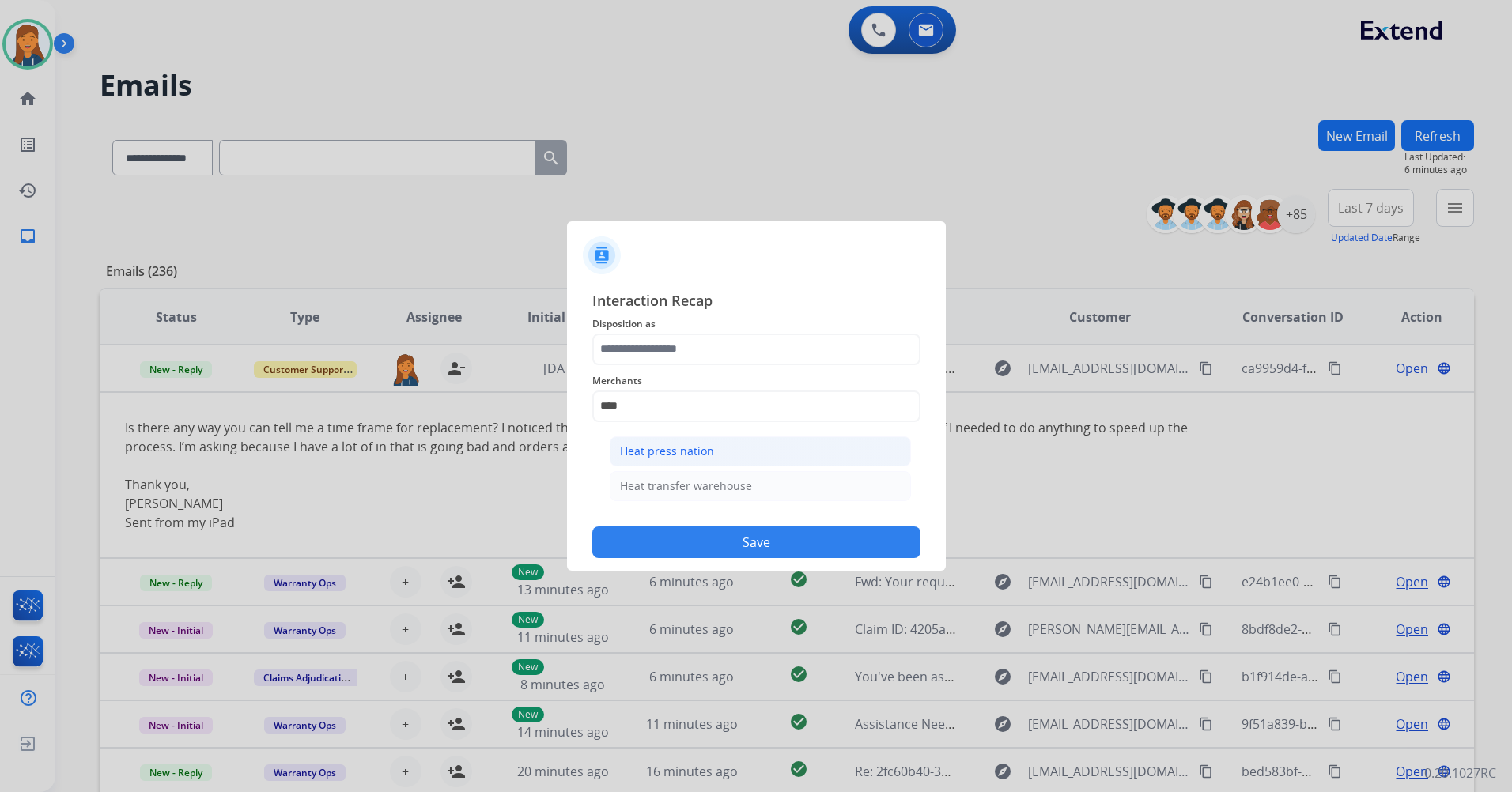
click at [645, 464] on li "Heat press nation" at bounding box center [760, 452] width 301 height 30
type input "**********"
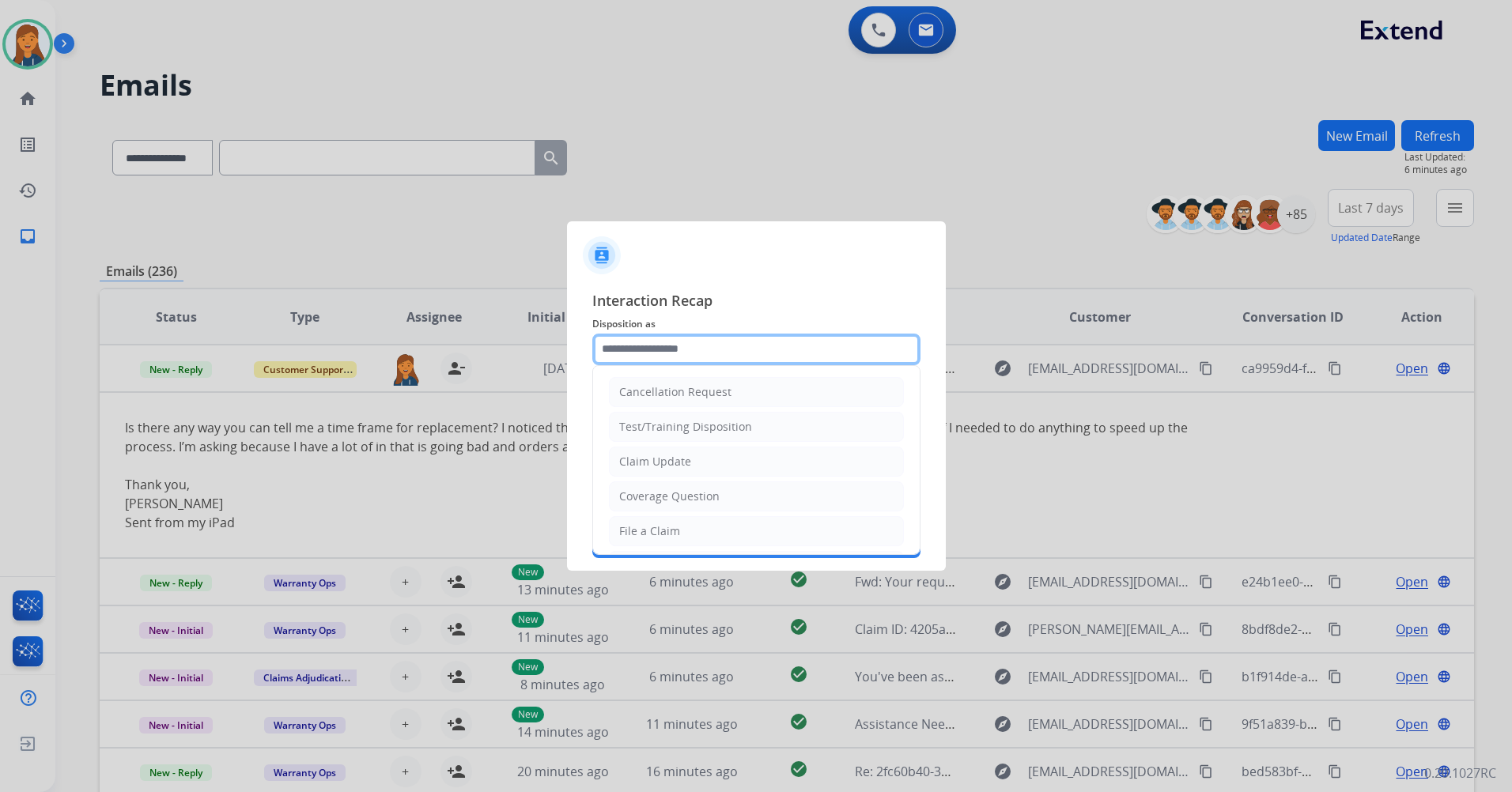
click at [651, 354] on input "text" at bounding box center [756, 349] width 328 height 32
click at [635, 500] on div "Other" at bounding box center [634, 493] width 31 height 16
type input "*****"
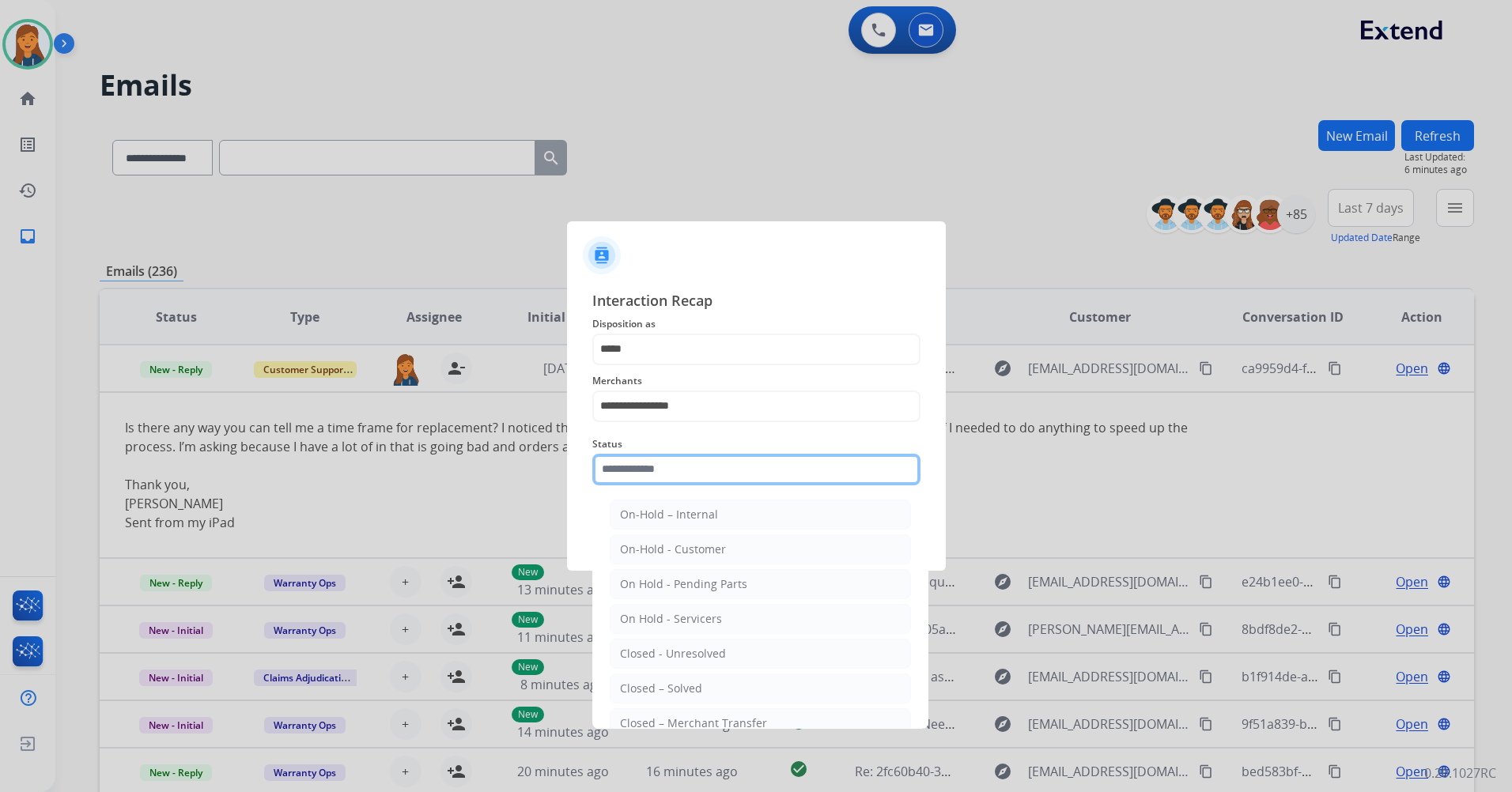
click at [644, 469] on input "text" at bounding box center [756, 470] width 328 height 32
click at [672, 681] on div "Closed – Solved" at bounding box center [660, 688] width 82 height 16
type input "**********"
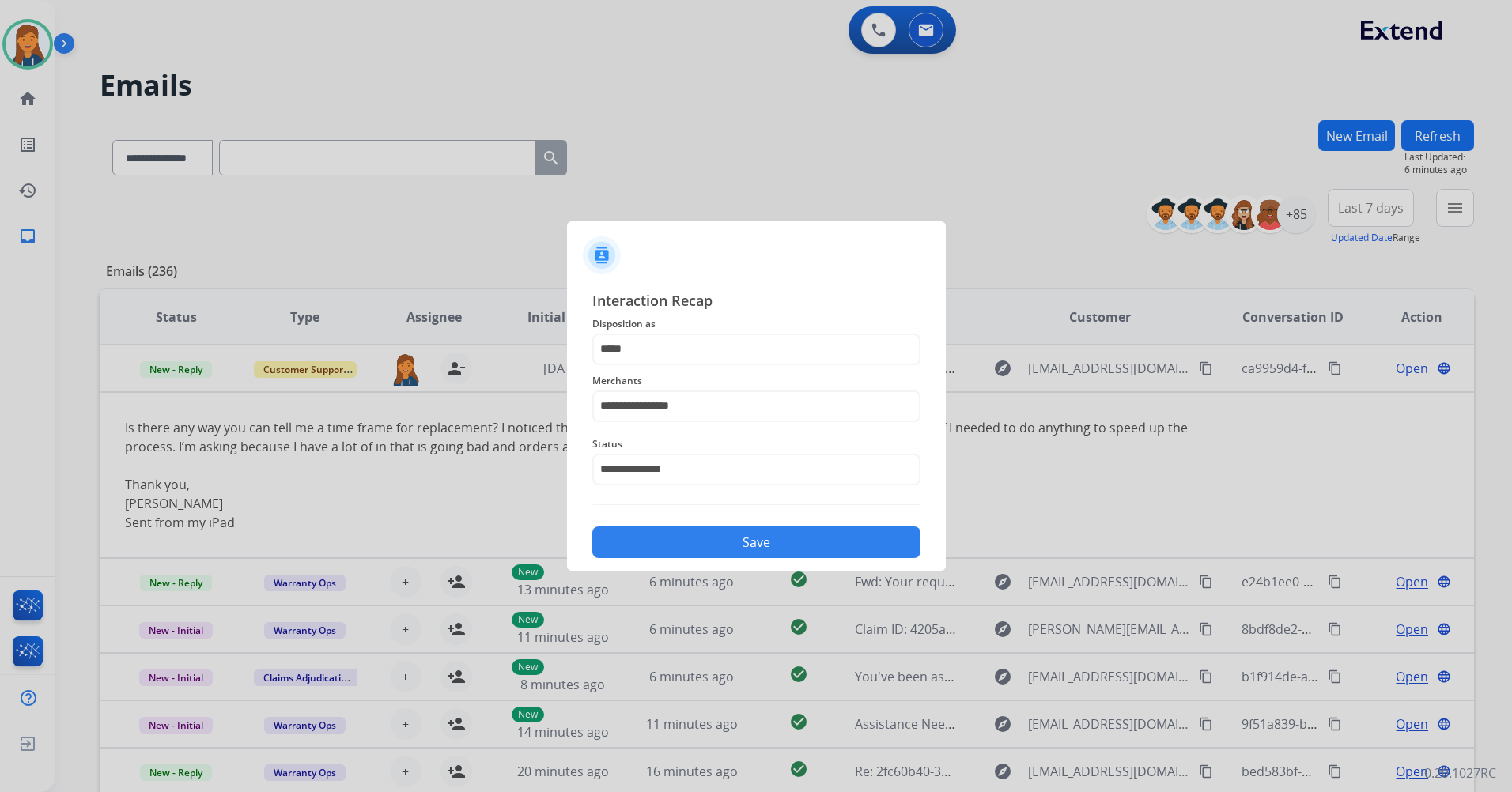
click at [674, 538] on button "Save" at bounding box center [756, 542] width 328 height 32
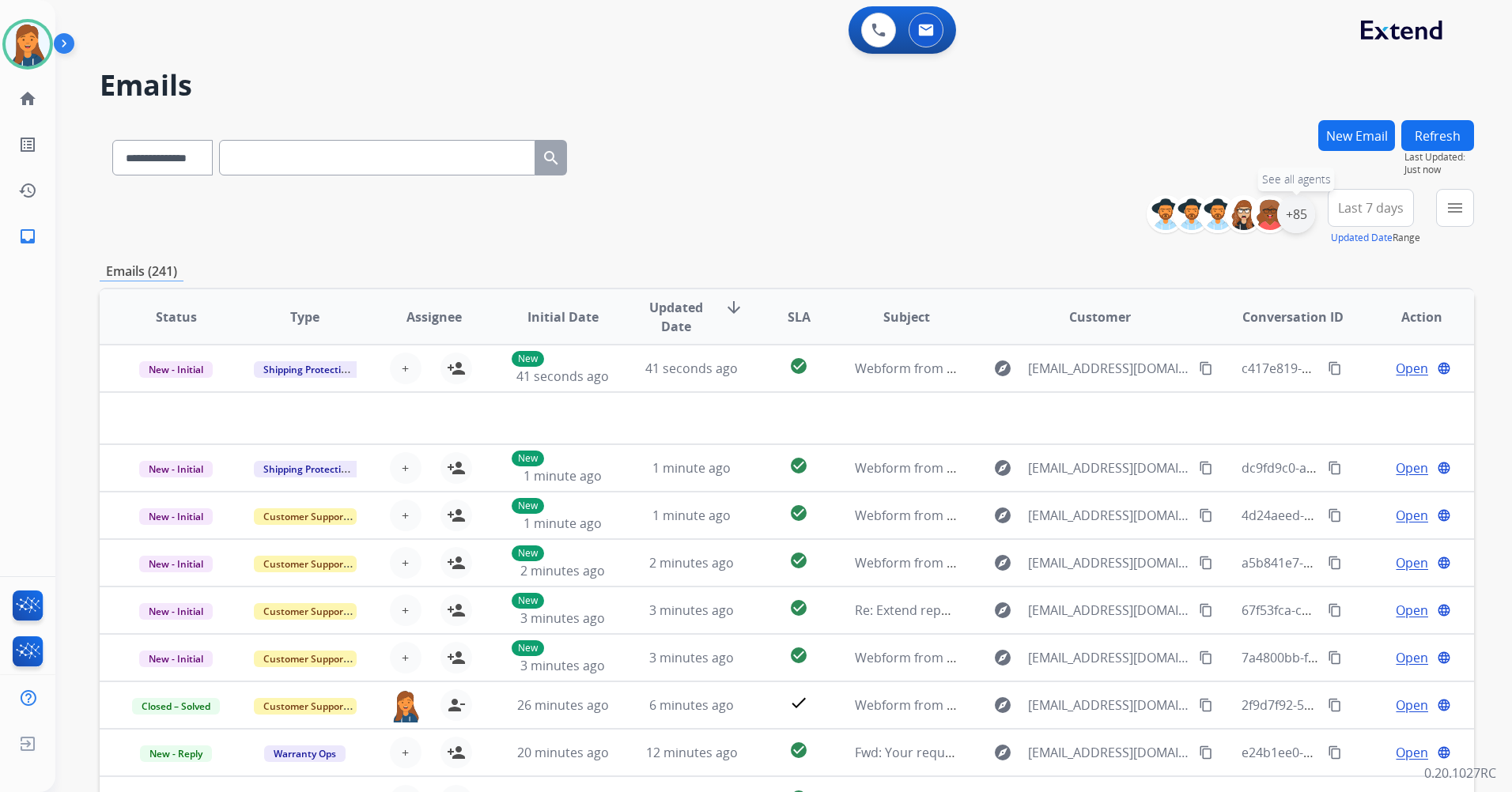
click at [1307, 216] on div "+85" at bounding box center [1296, 215] width 38 height 38
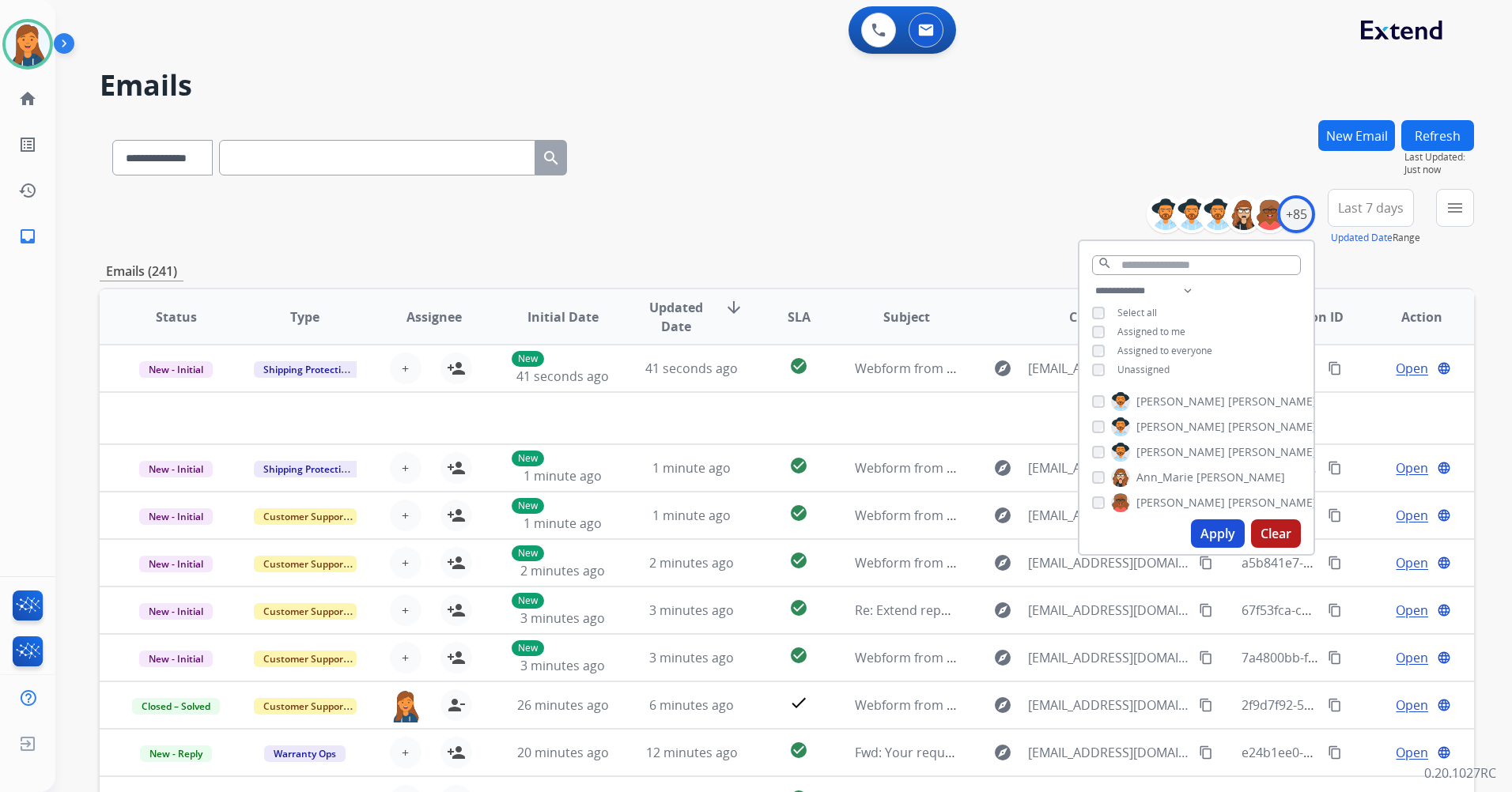
click at [1362, 206] on span "Last 7 days" at bounding box center [1370, 208] width 66 height 7
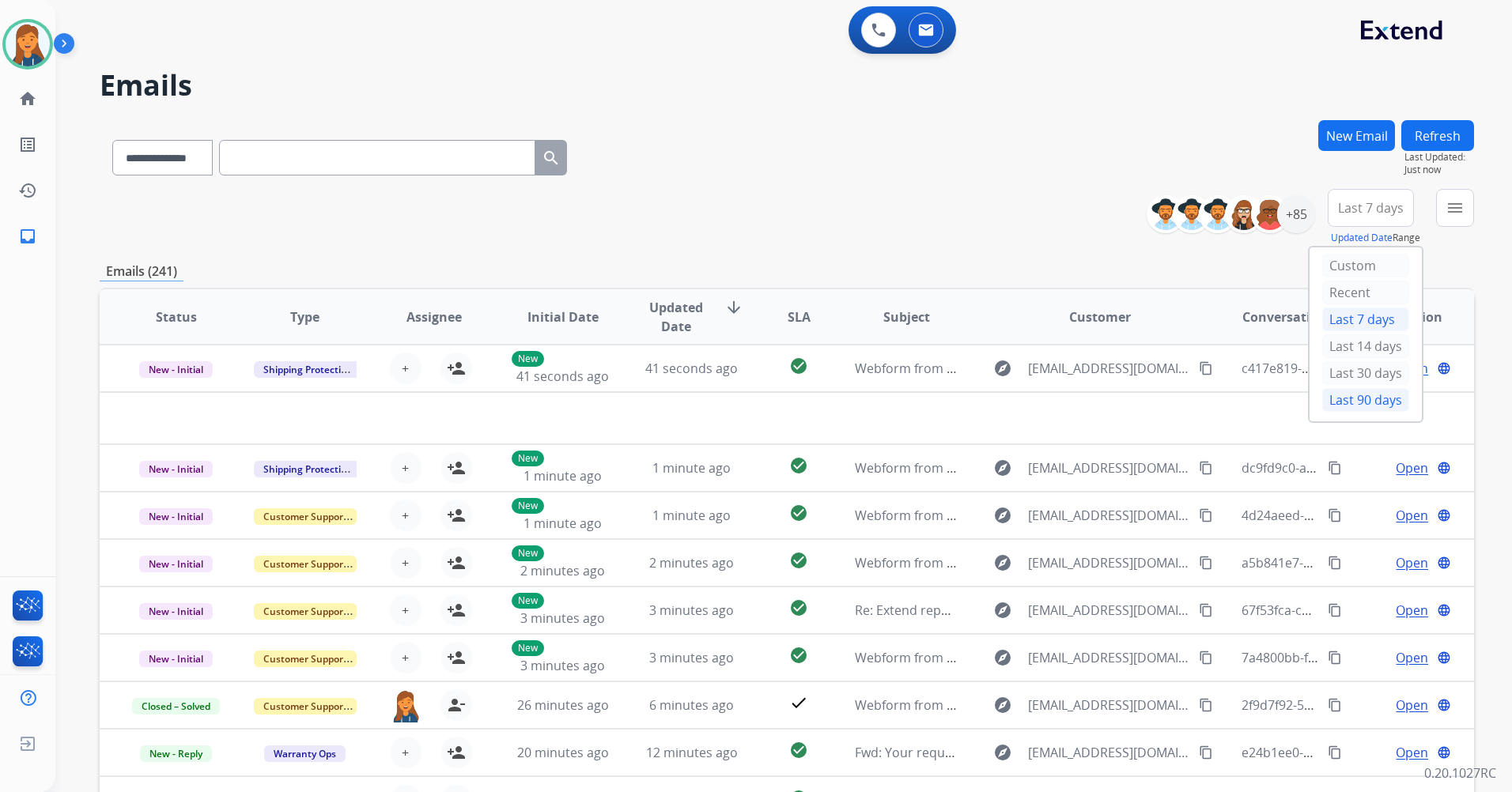
click at [1342, 406] on div "Last 90 days" at bounding box center [1365, 400] width 87 height 24
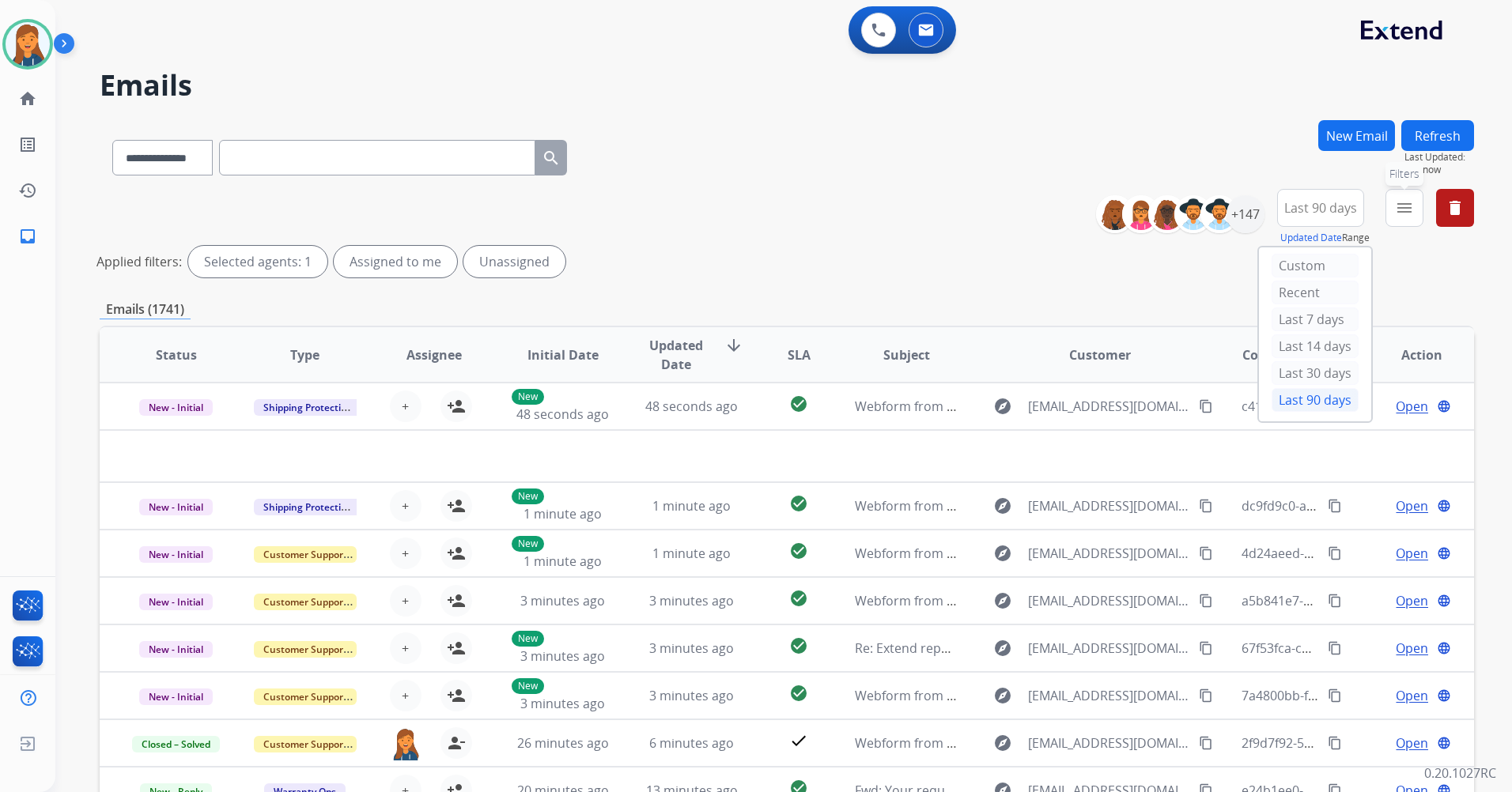
click at [1401, 215] on mat-icon "menu" at bounding box center [1404, 208] width 19 height 19
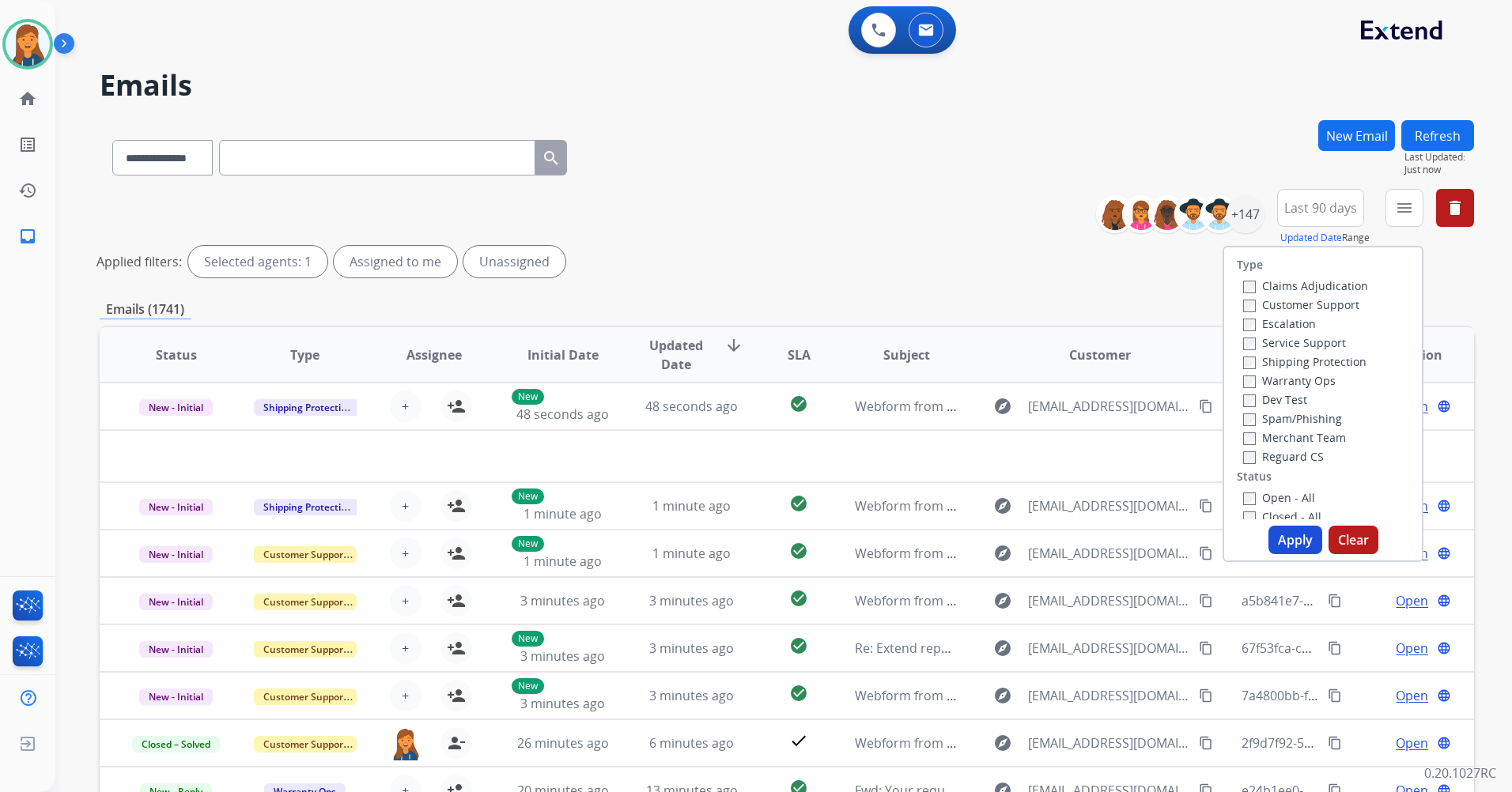
click at [1312, 302] on label "Customer Support" at bounding box center [1301, 304] width 116 height 15
click at [1288, 344] on label "Service Support" at bounding box center [1294, 343] width 103 height 15
click at [1297, 361] on label "Shipping Protection" at bounding box center [1304, 362] width 123 height 15
click at [1272, 461] on label "Reguard CS" at bounding box center [1282, 457] width 81 height 15
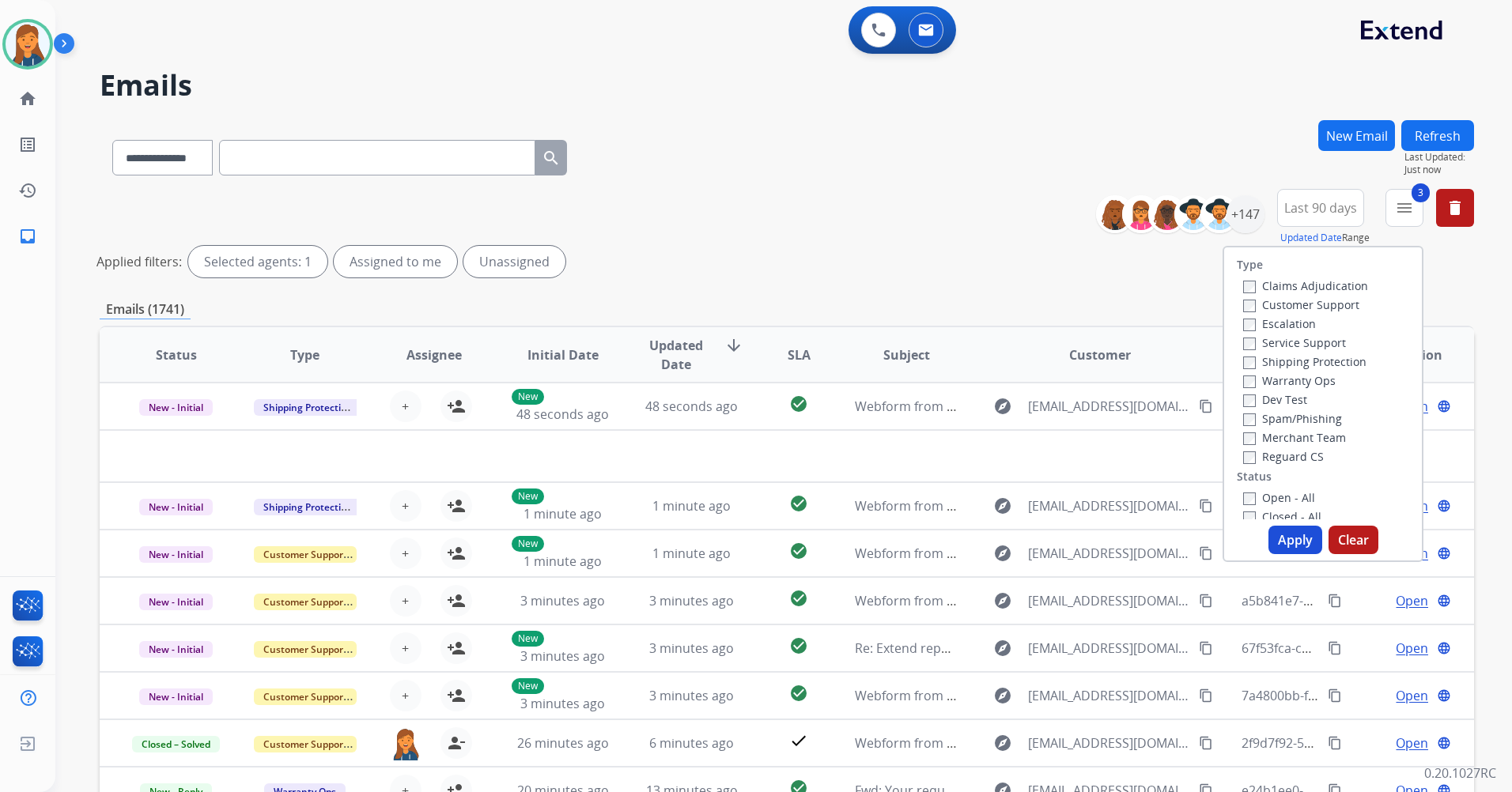
click at [1263, 504] on label "Open - All" at bounding box center [1278, 497] width 72 height 15
click at [1289, 542] on button "Apply" at bounding box center [1295, 540] width 54 height 28
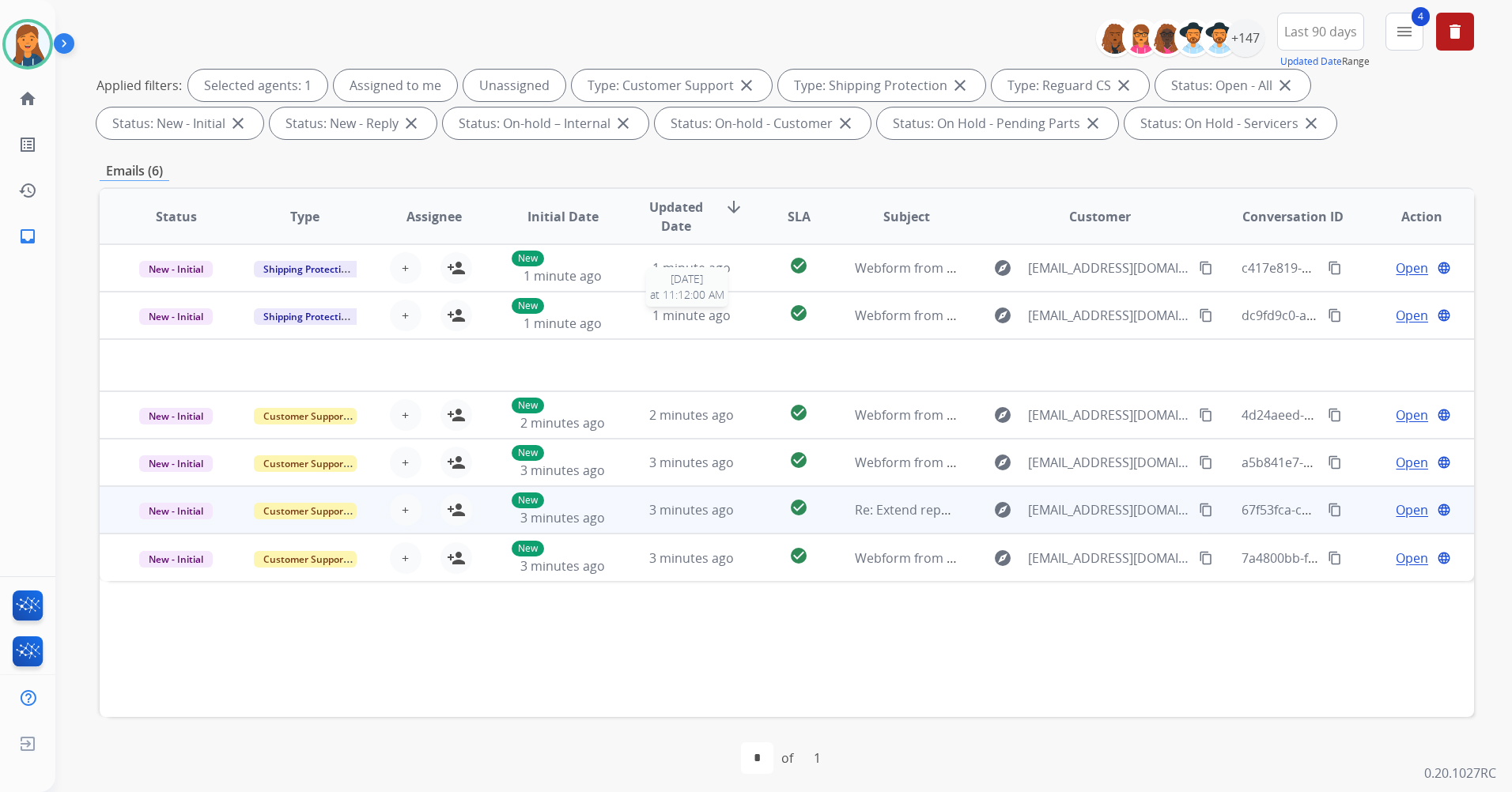
scroll to position [184, 0]
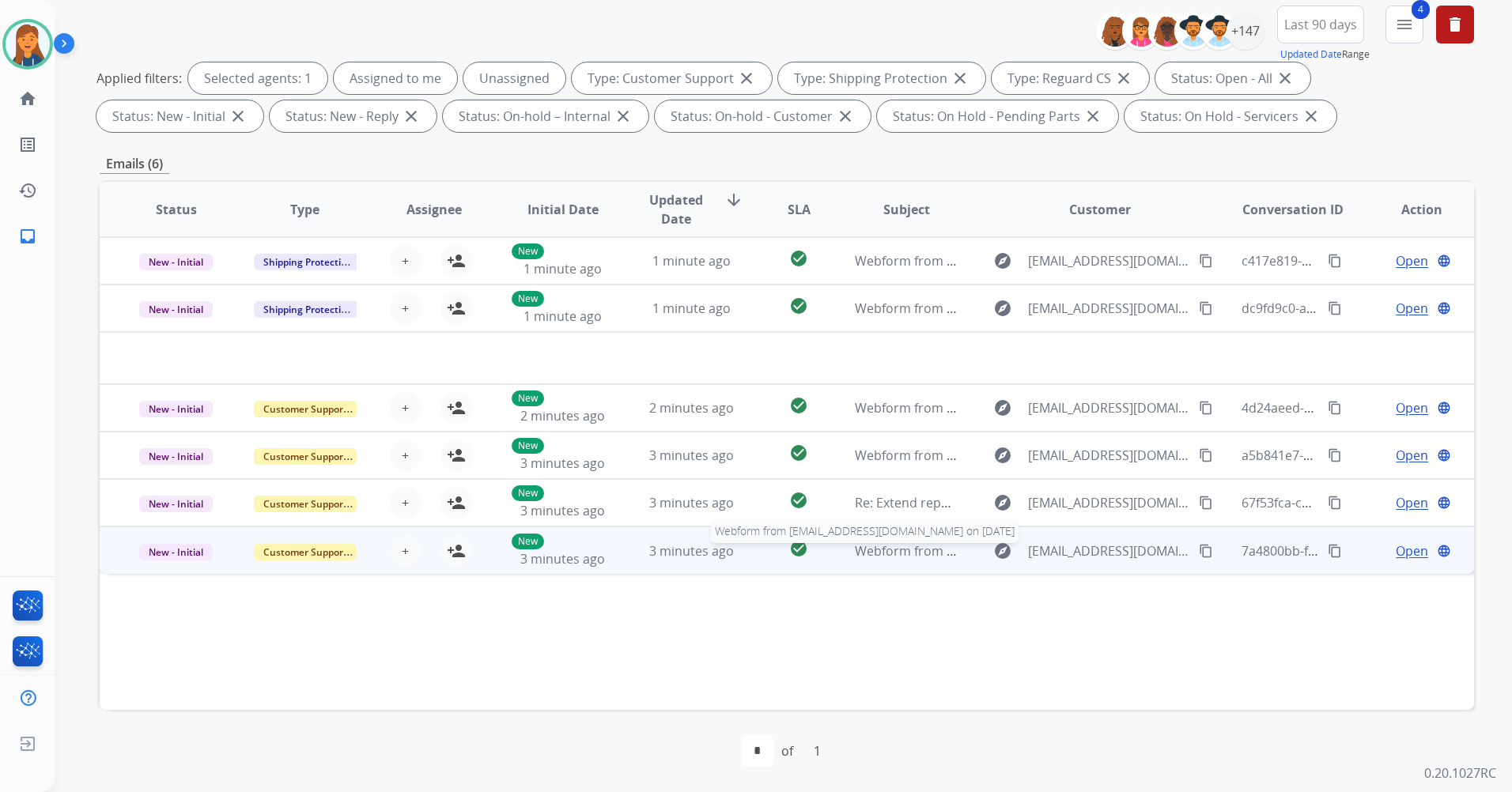
click at [894, 560] on div "Webform from nhbarlow@yahoo.com on 08/18/2025" at bounding box center [907, 551] width 103 height 19
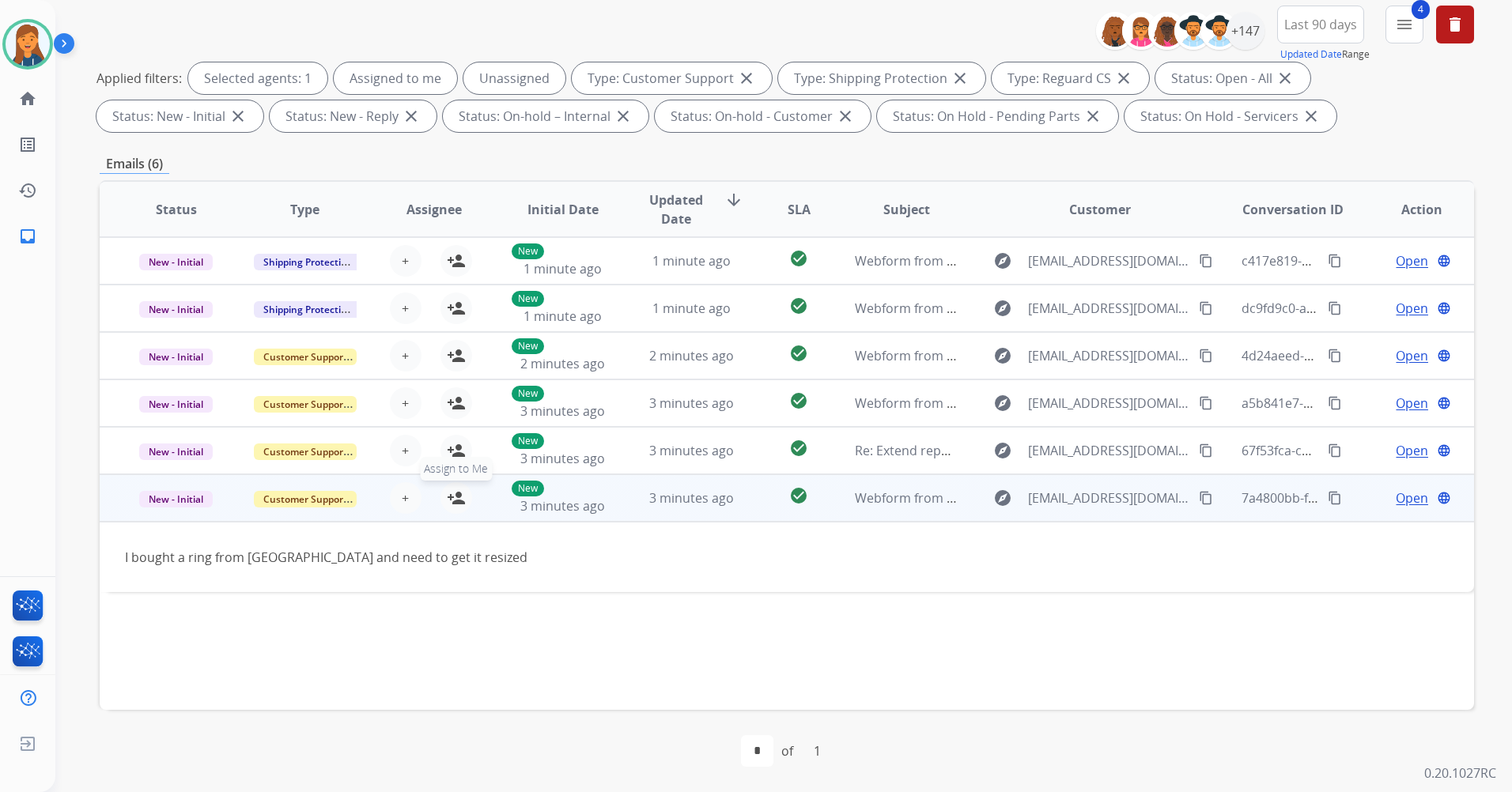
click at [454, 501] on mat-icon "person_add" at bounding box center [456, 497] width 19 height 19
click at [1400, 499] on span "Open" at bounding box center [1411, 497] width 32 height 19
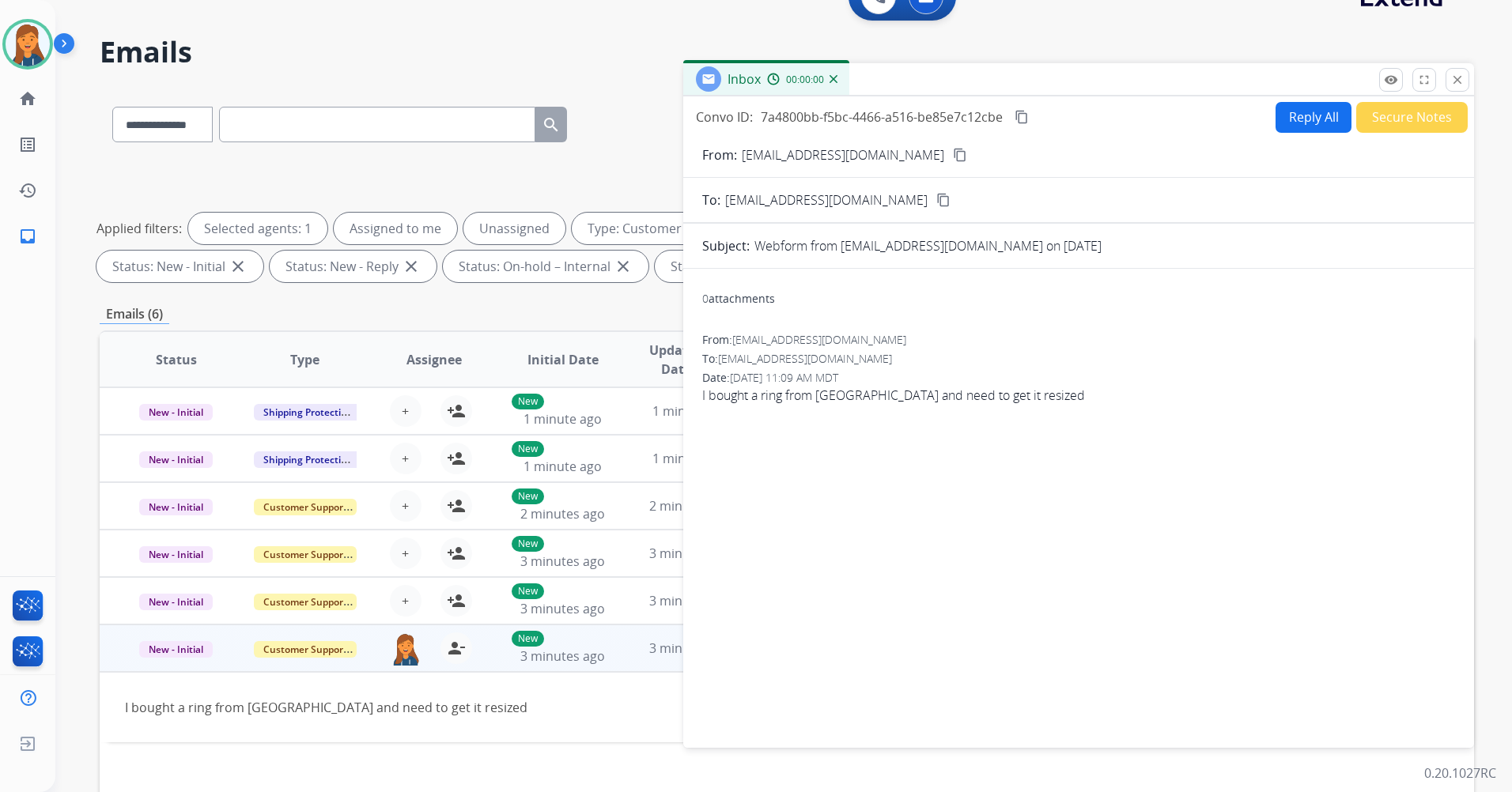
scroll to position [0, 0]
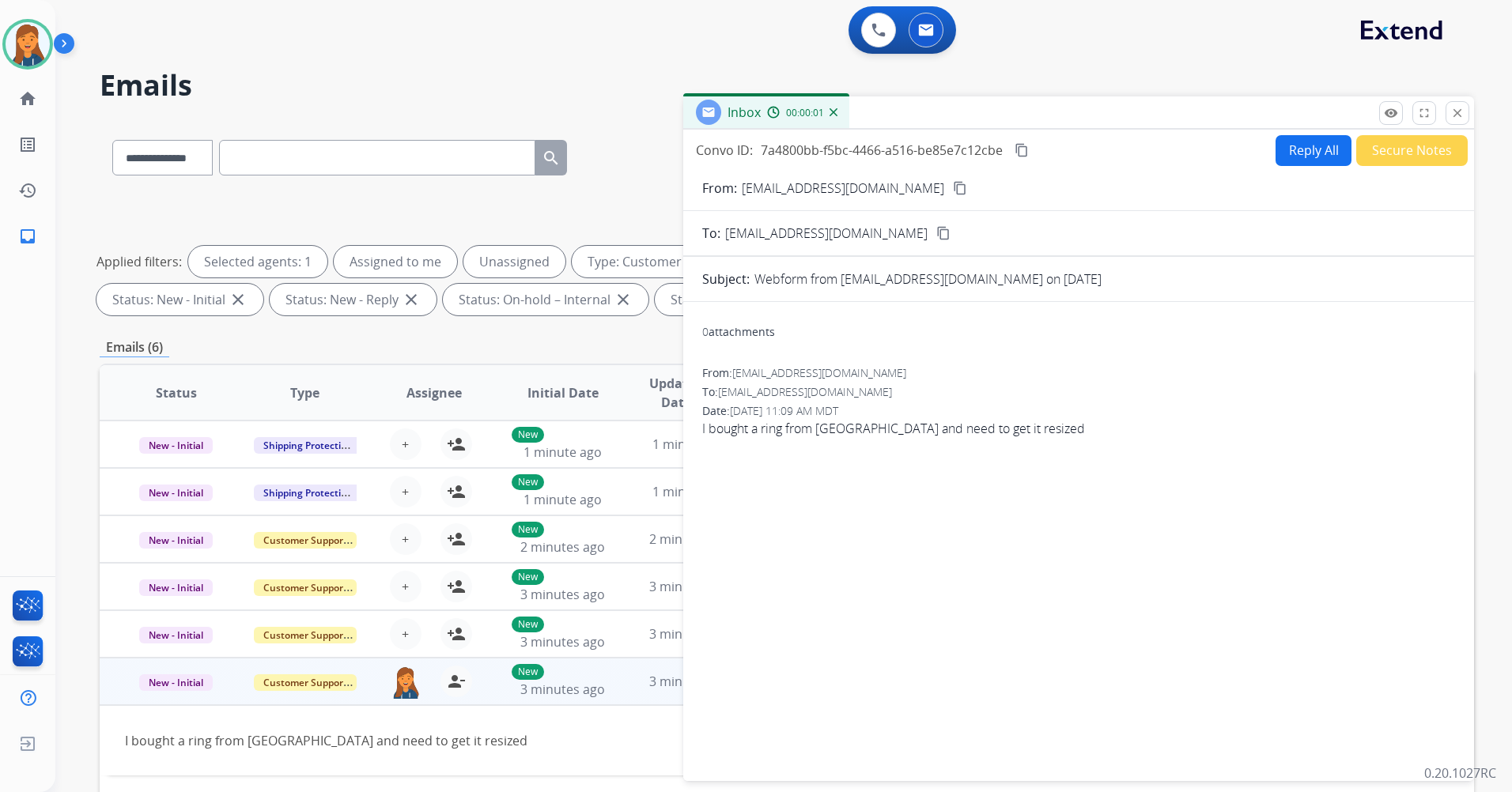
click at [952, 193] on mat-icon "content_copy" at bounding box center [959, 188] width 14 height 14
click at [1275, 156] on button "Reply All" at bounding box center [1312, 151] width 76 height 31
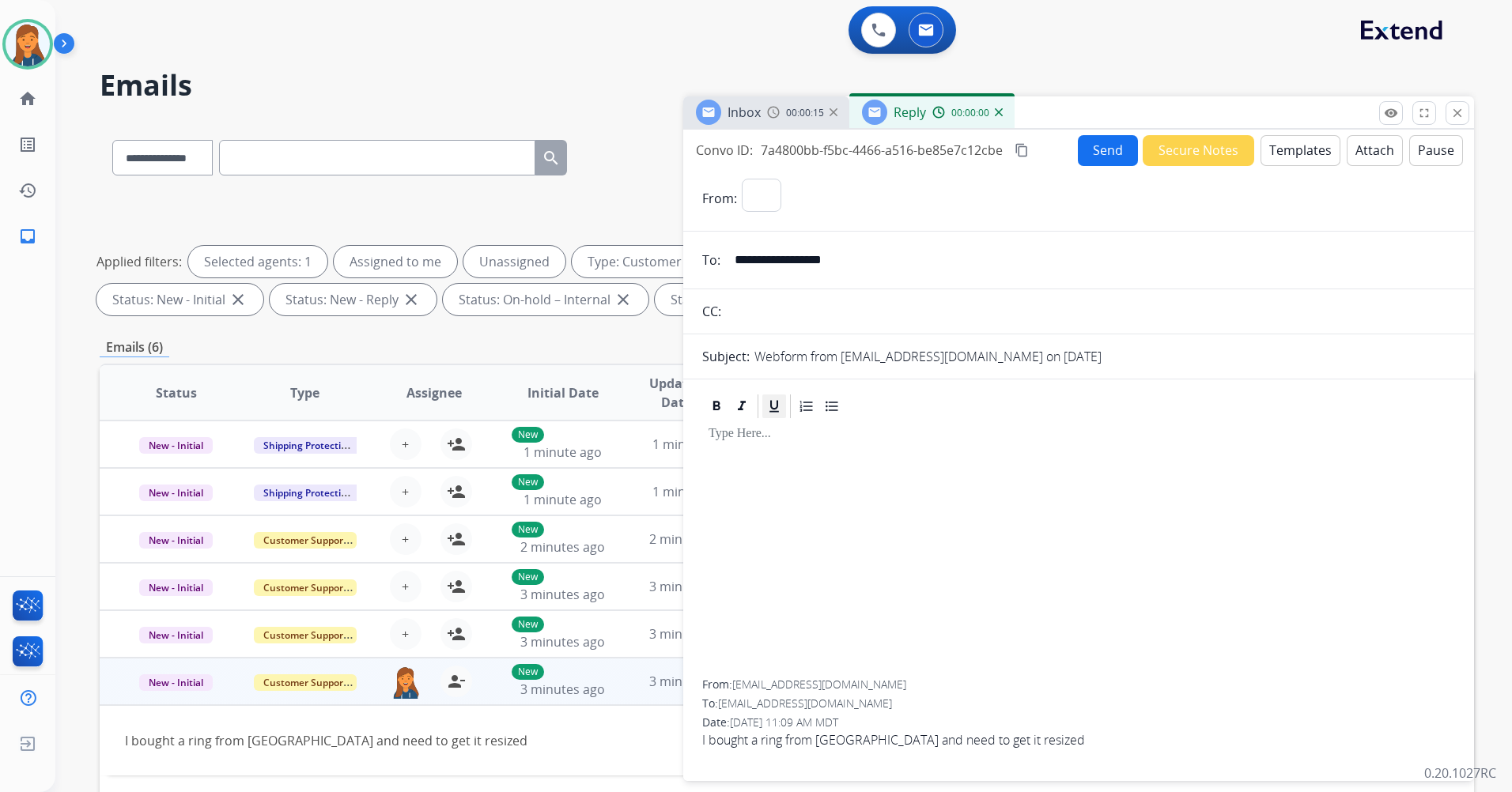
select select "**********"
click at [1260, 148] on button "Templates" at bounding box center [1300, 151] width 80 height 31
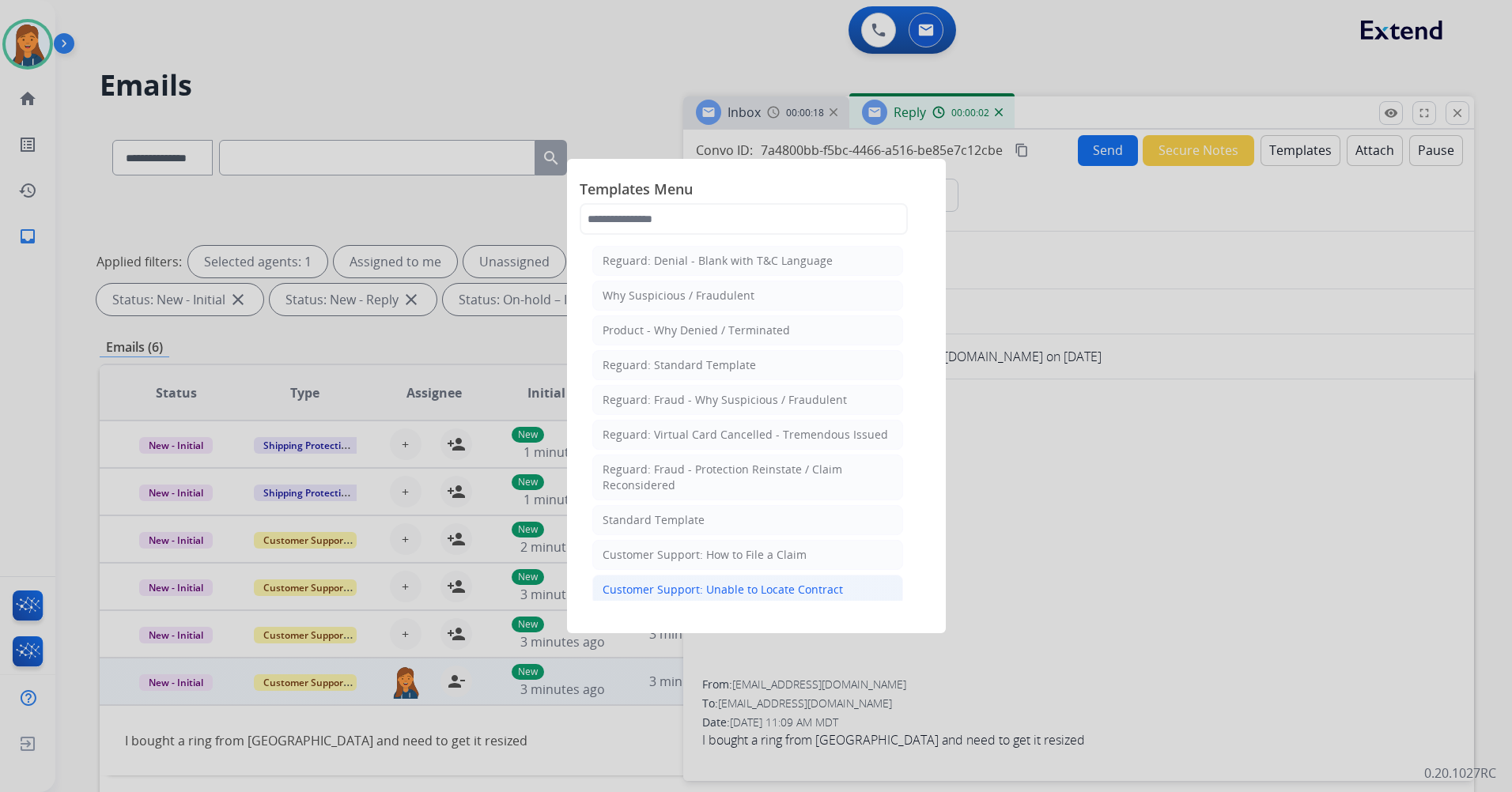
click at [723, 587] on div "Customer Support: Unable to Locate Contract" at bounding box center [722, 590] width 240 height 16
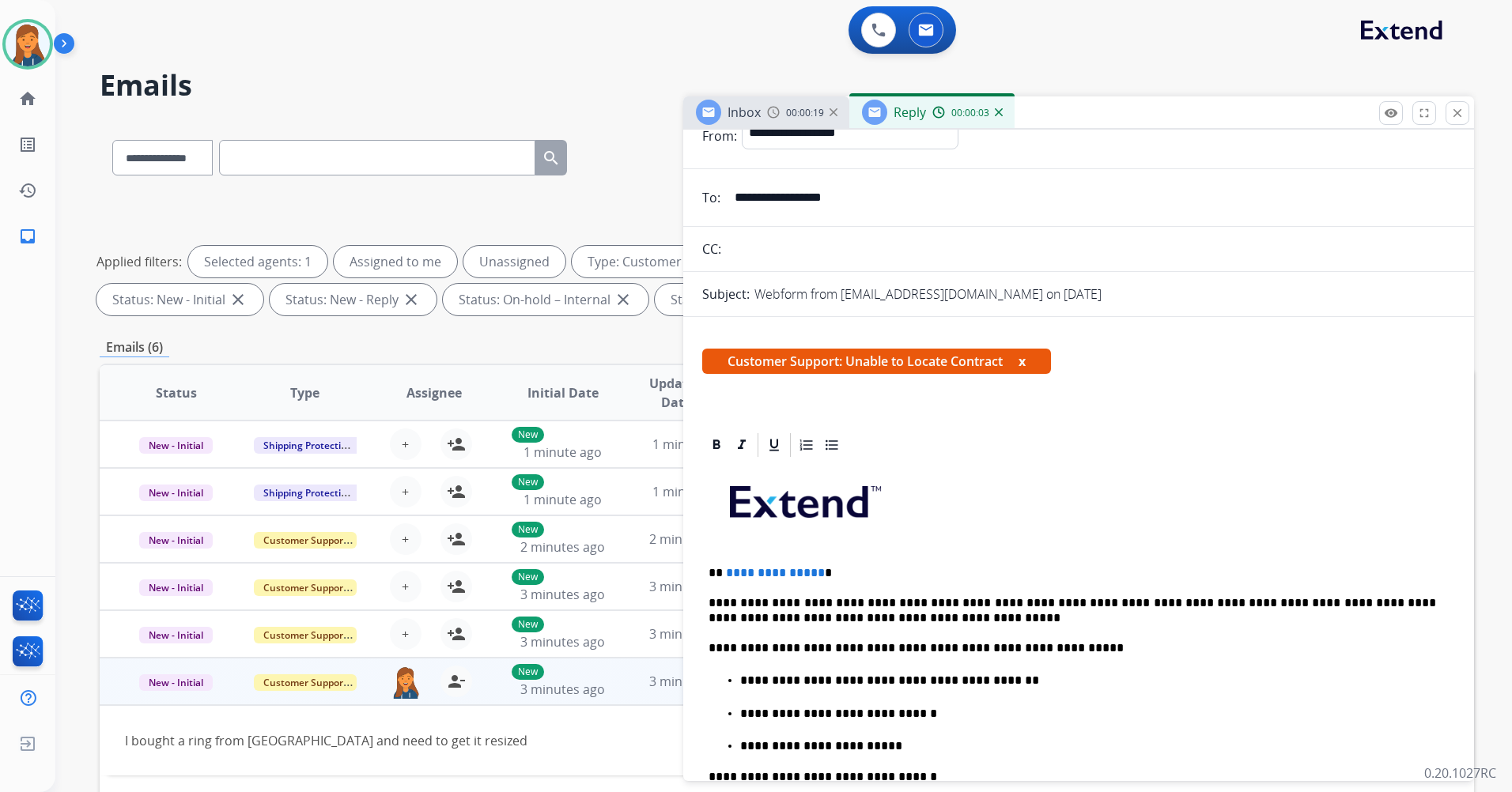
scroll to position [79, 0]
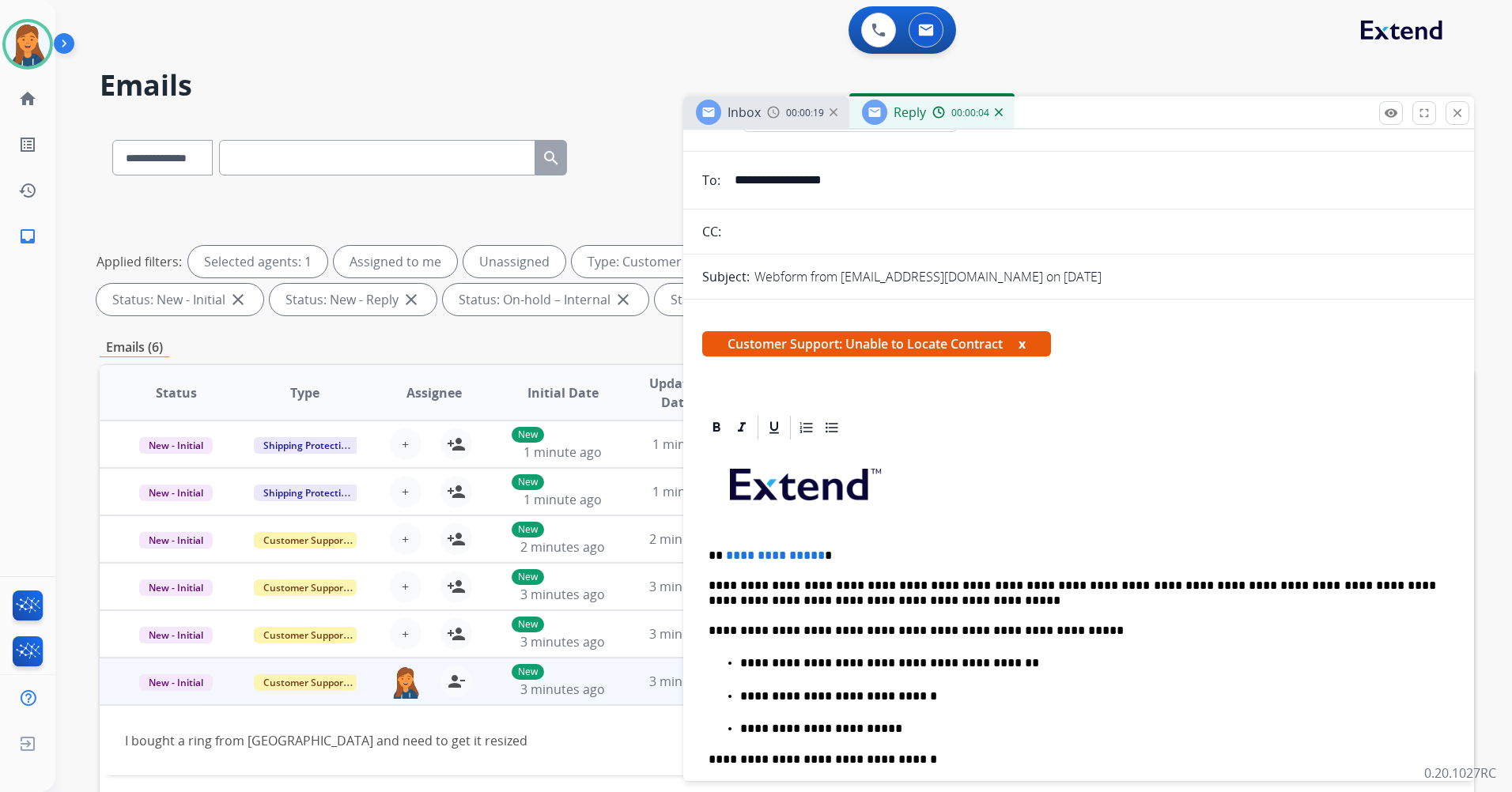
click at [816, 553] on p "**********" at bounding box center [1072, 556] width 728 height 14
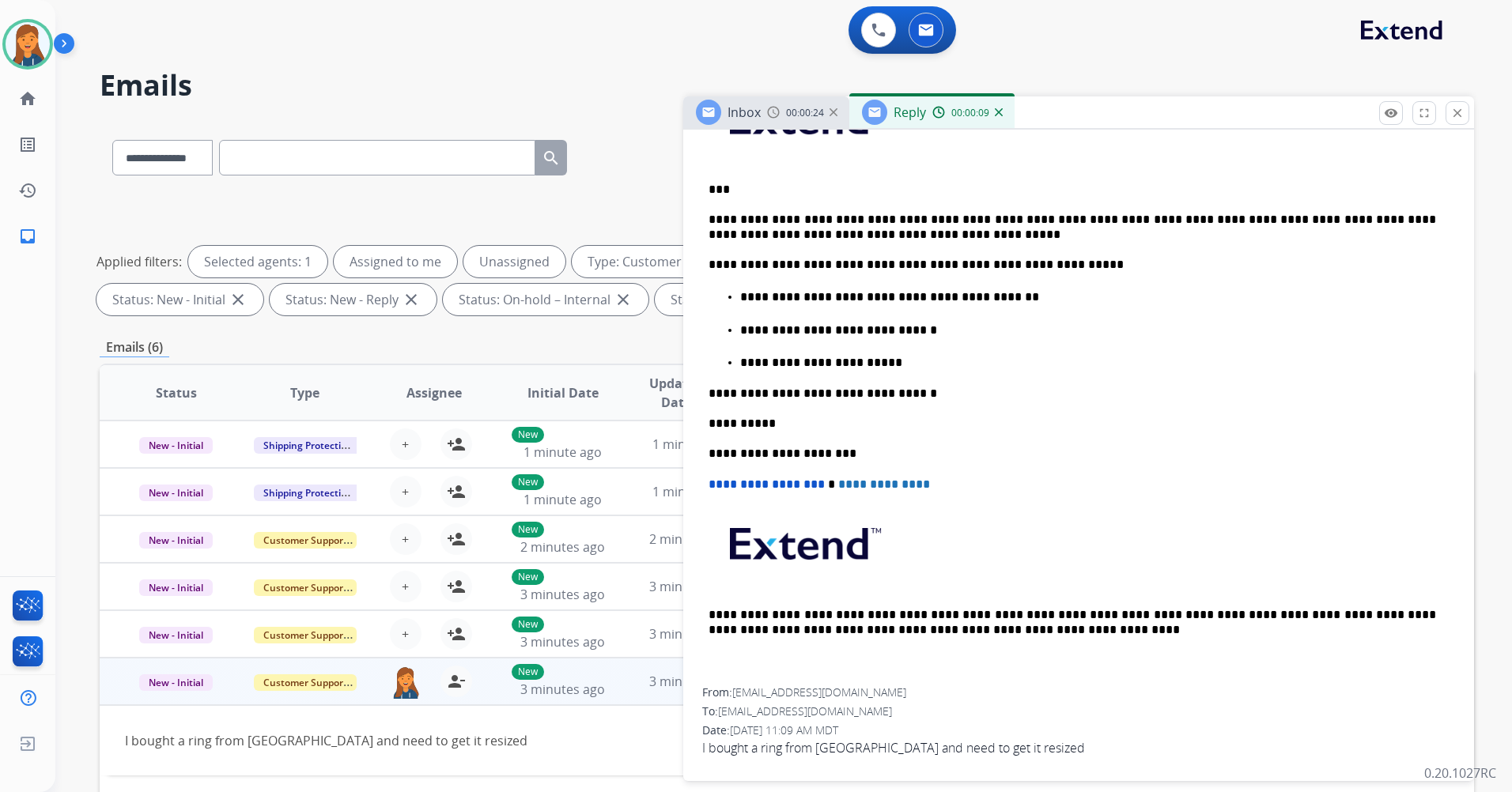
scroll to position [0, 0]
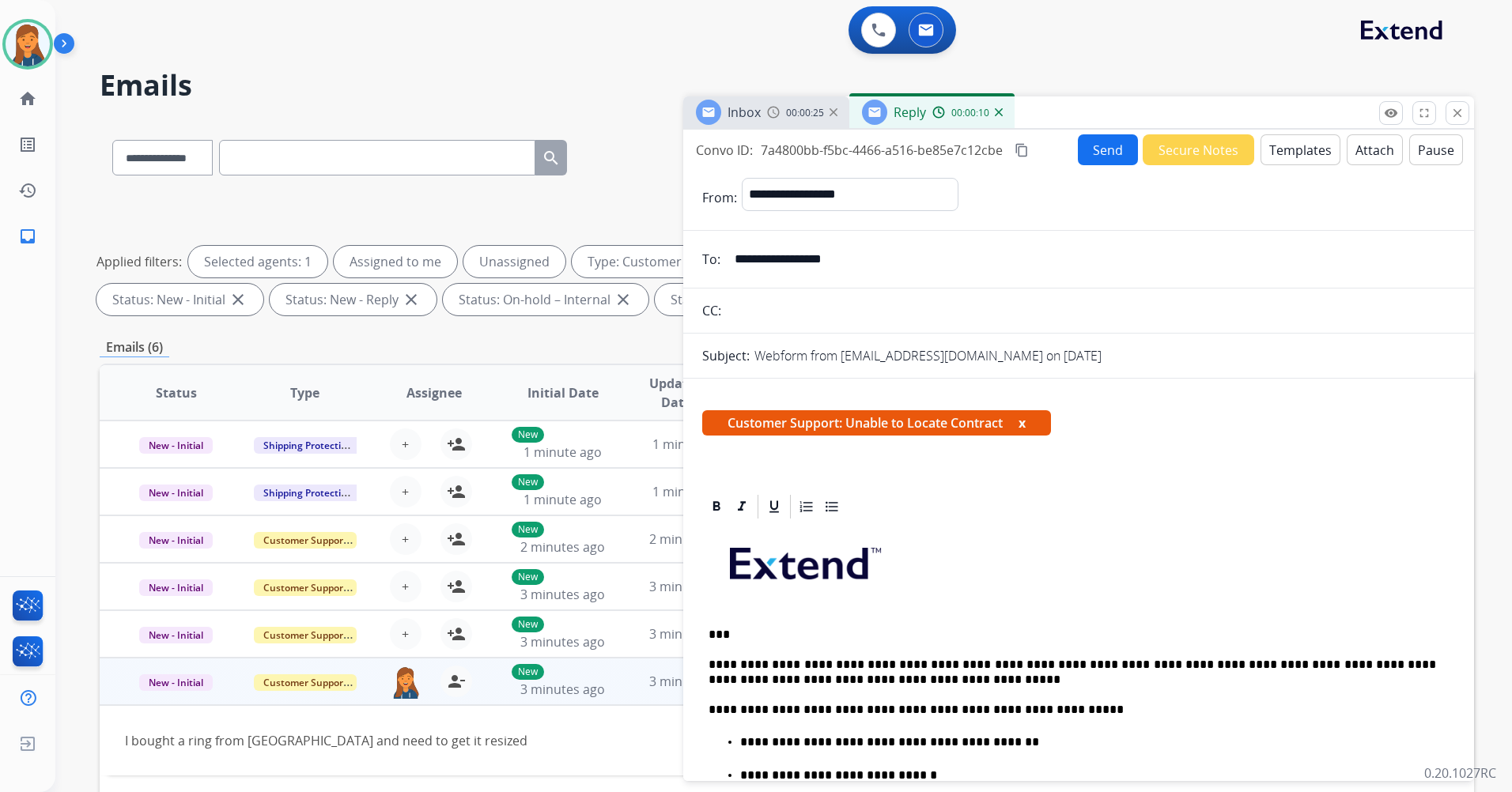
click at [1090, 141] on button "Send" at bounding box center [1108, 150] width 60 height 31
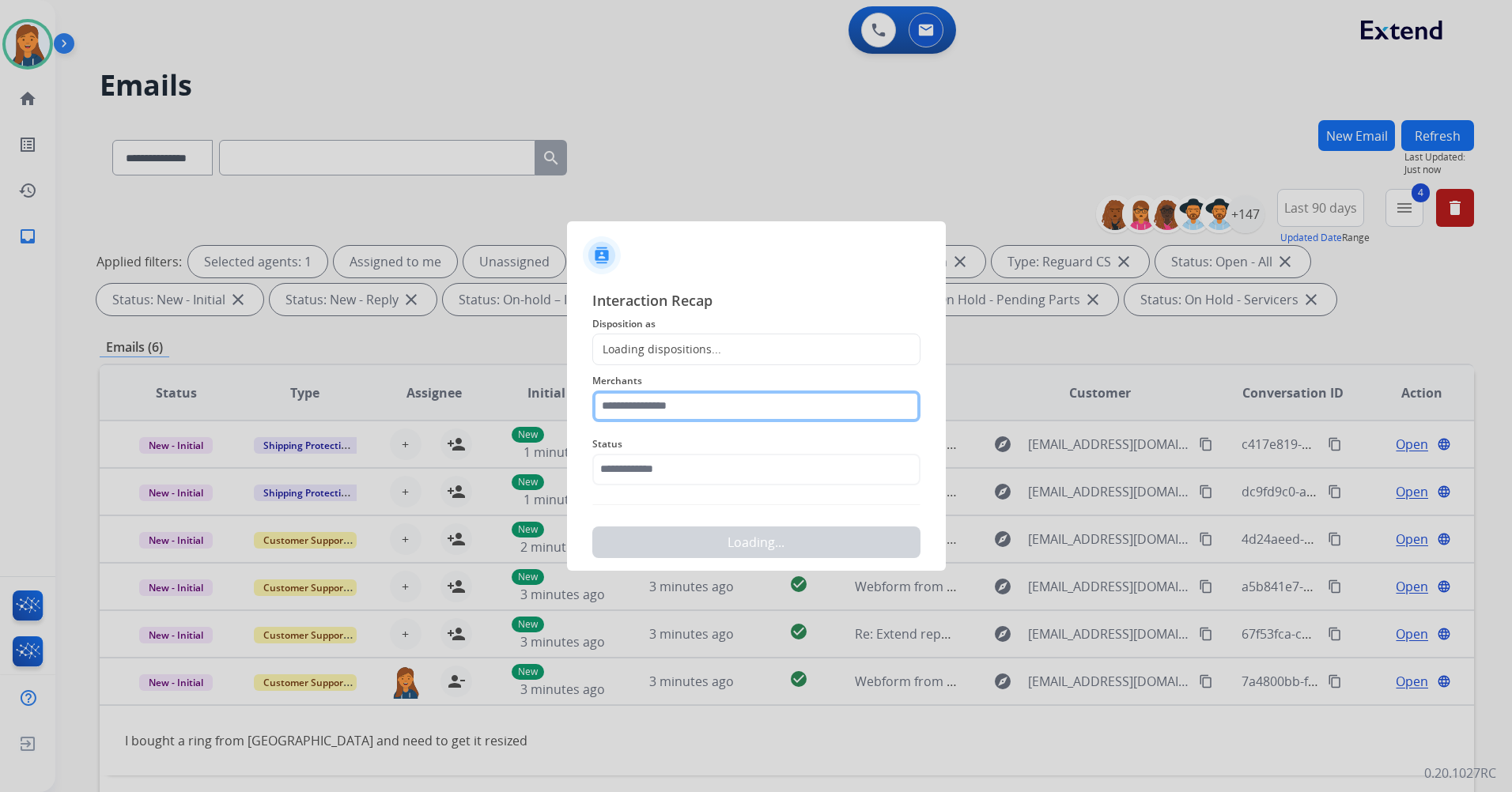
click at [662, 402] on input "text" at bounding box center [756, 407] width 328 height 32
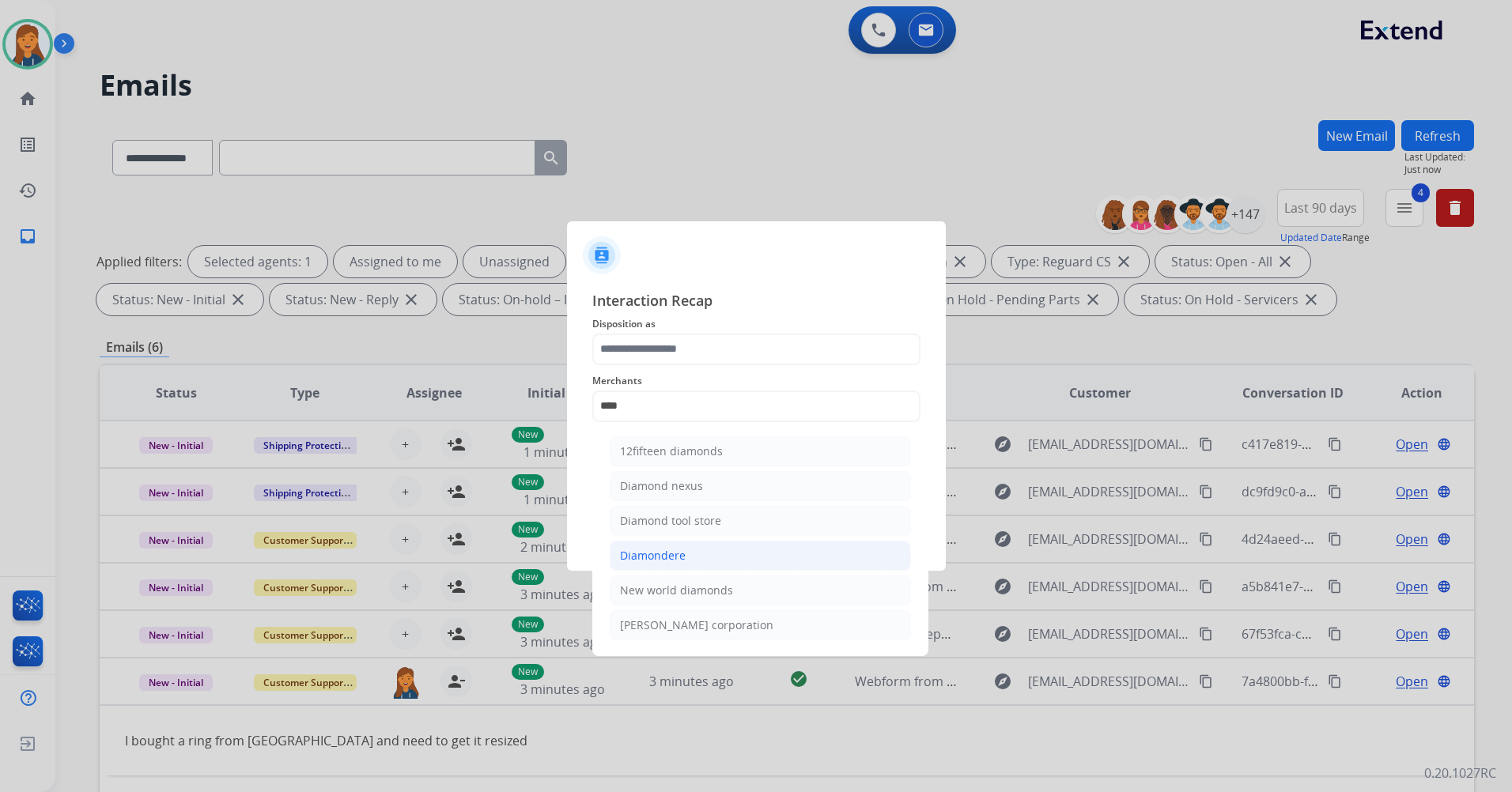
click at [647, 560] on div "Diamondere" at bounding box center [652, 556] width 66 height 16
type input "**********"
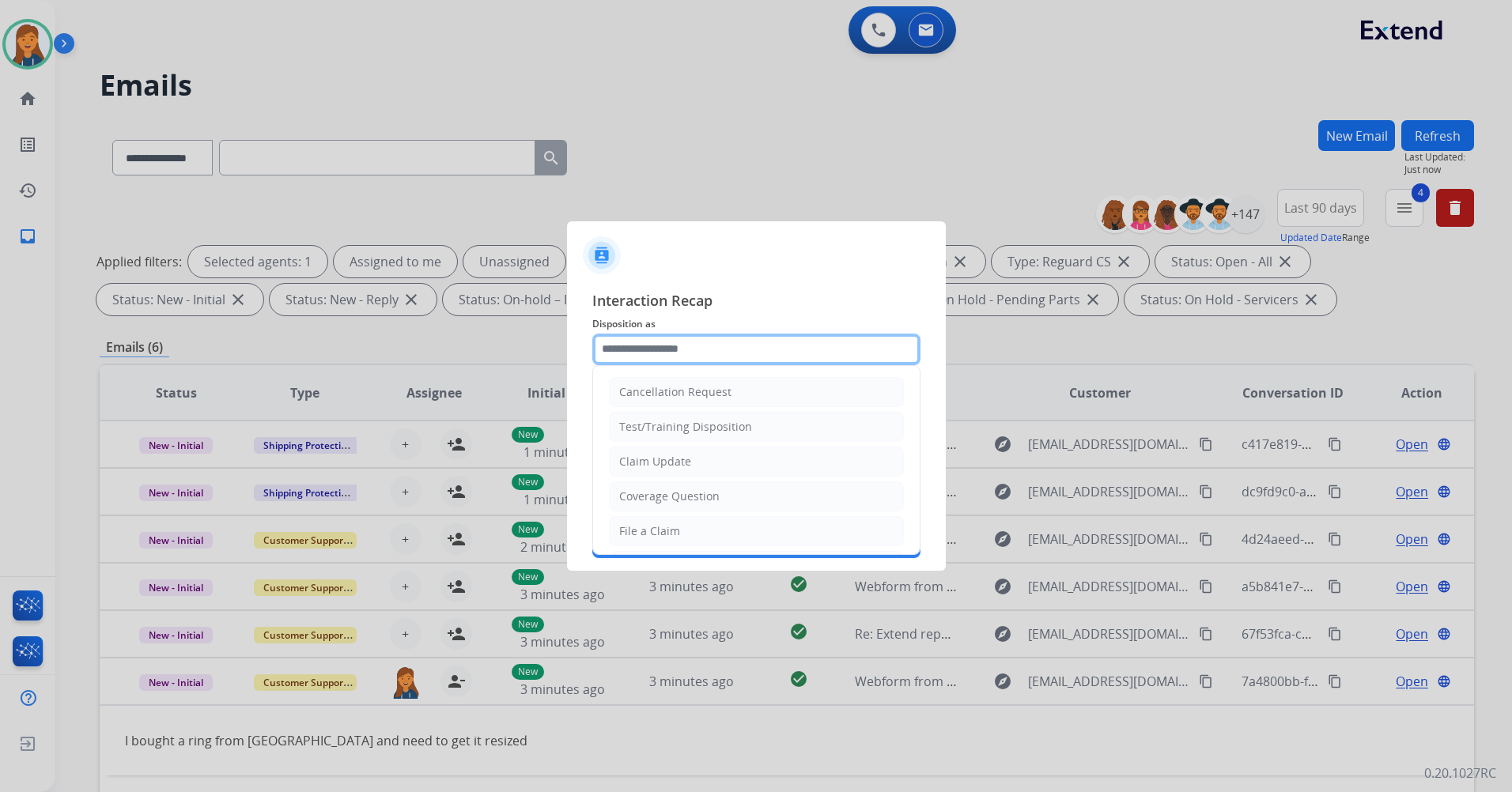
click at [661, 362] on input "text" at bounding box center [756, 349] width 328 height 32
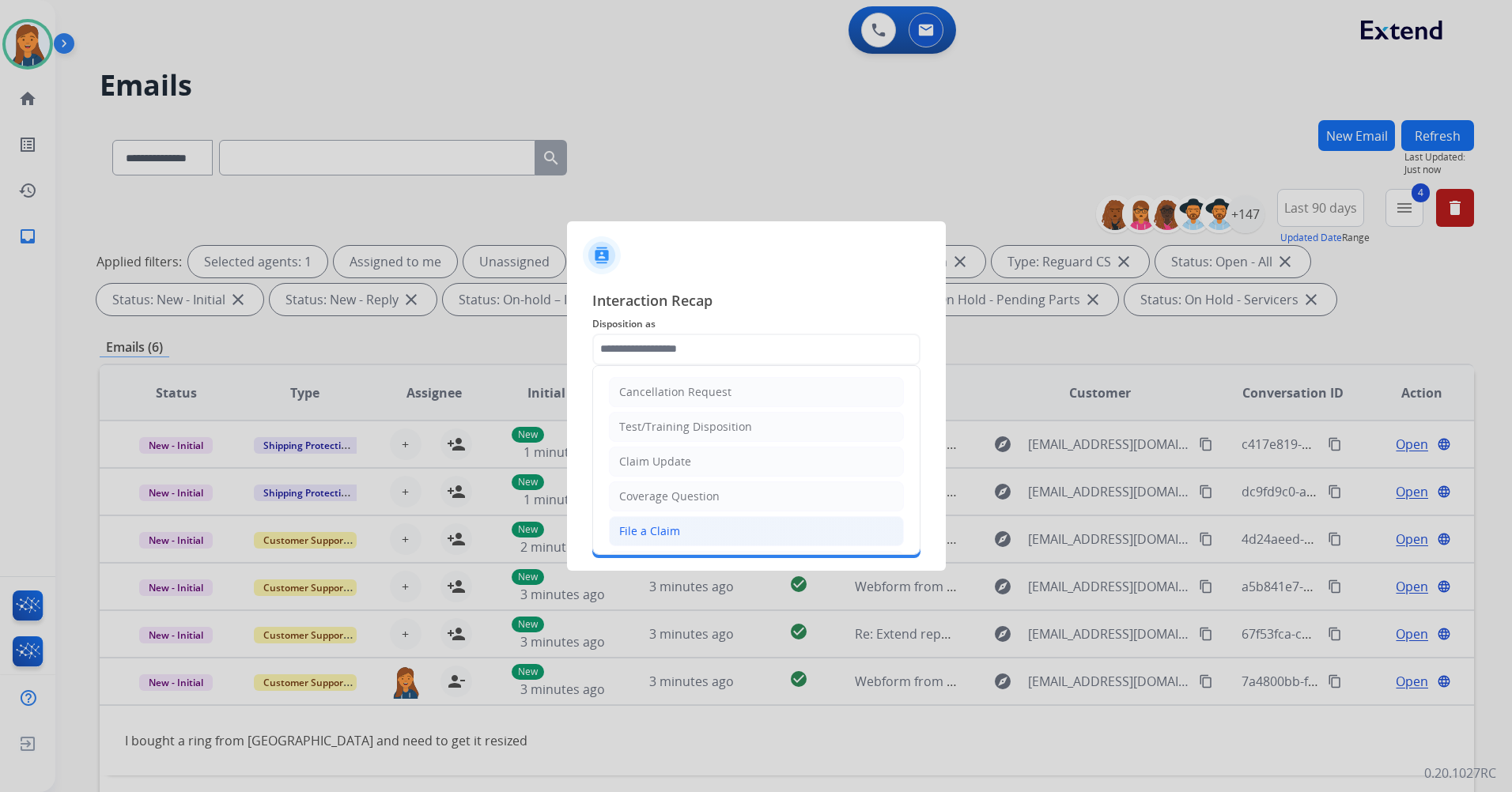
click at [655, 532] on div "File a Claim" at bounding box center [649, 531] width 61 height 16
type input "**********"
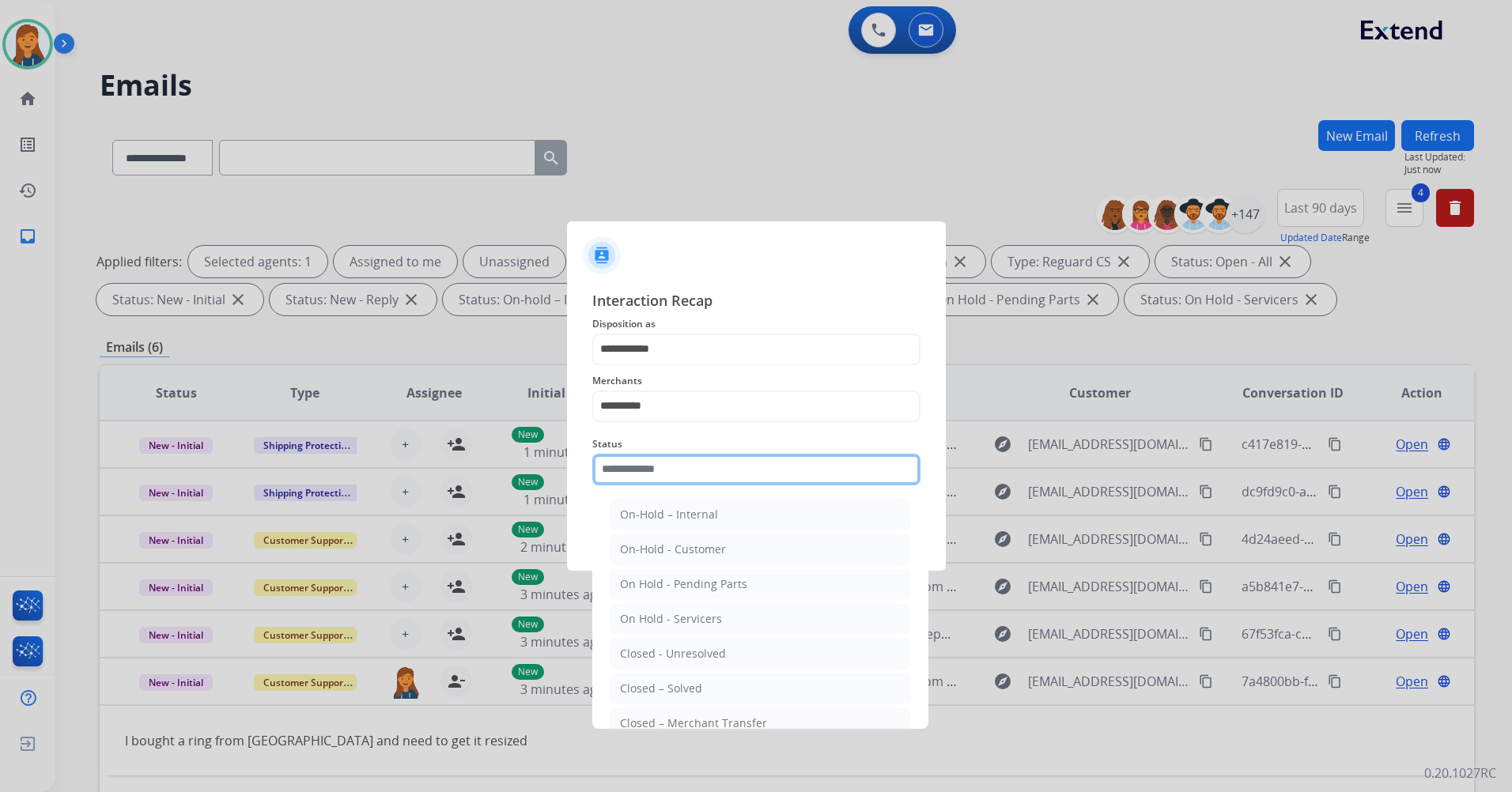
click at [649, 463] on input "text" at bounding box center [756, 470] width 328 height 32
click at [670, 686] on div "Closed – Solved" at bounding box center [660, 688] width 82 height 16
type input "**********"
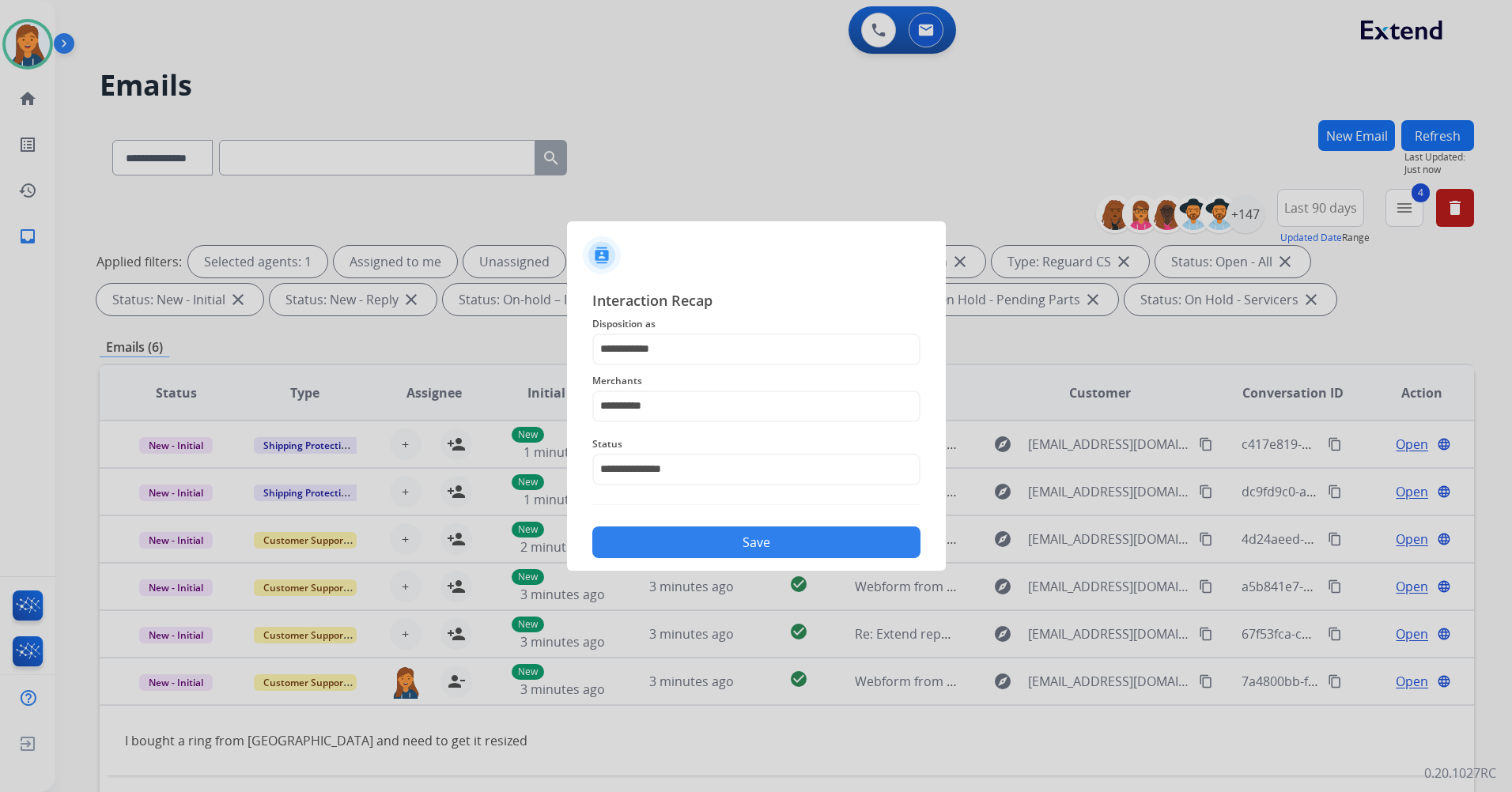
drag, startPoint x: 657, startPoint y: 562, endPoint x: 655, endPoint y: 552, distance: 10.2
click at [656, 562] on div "**********" at bounding box center [756, 424] width 378 height 295
click at [655, 550] on button "Save" at bounding box center [756, 542] width 328 height 32
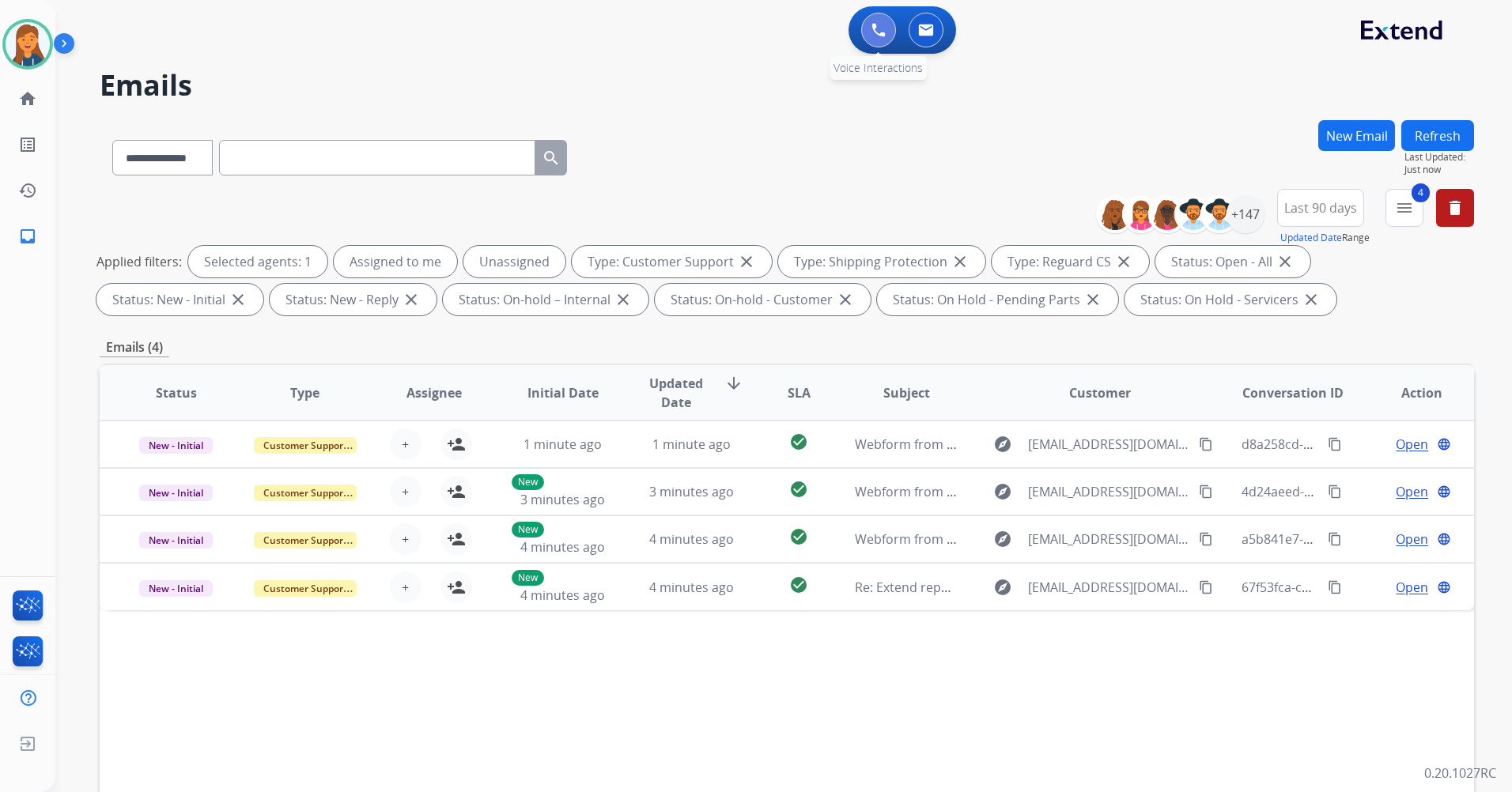
click at [892, 29] on button at bounding box center [878, 30] width 35 height 35
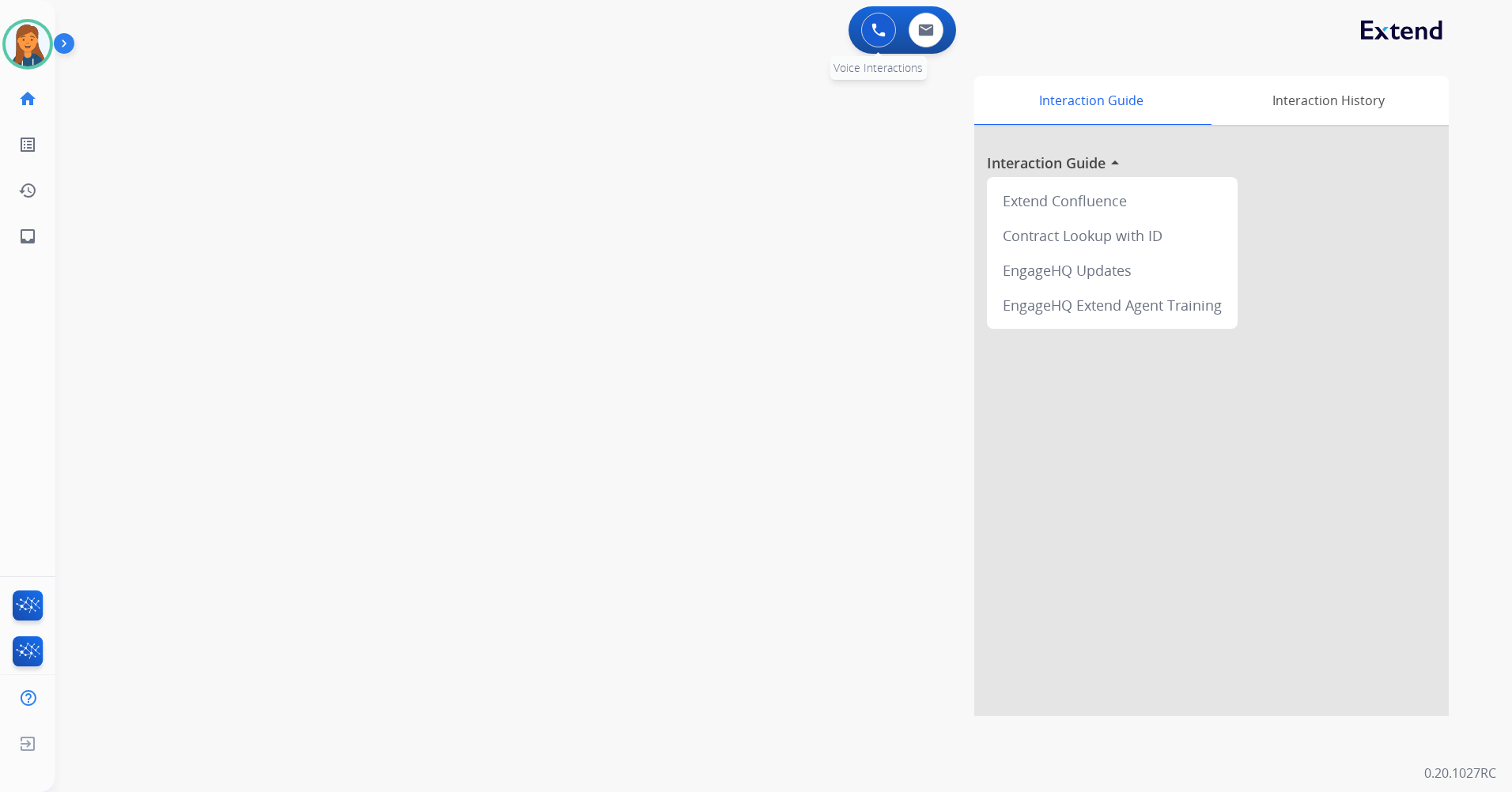
click at [871, 33] on button at bounding box center [878, 30] width 35 height 35
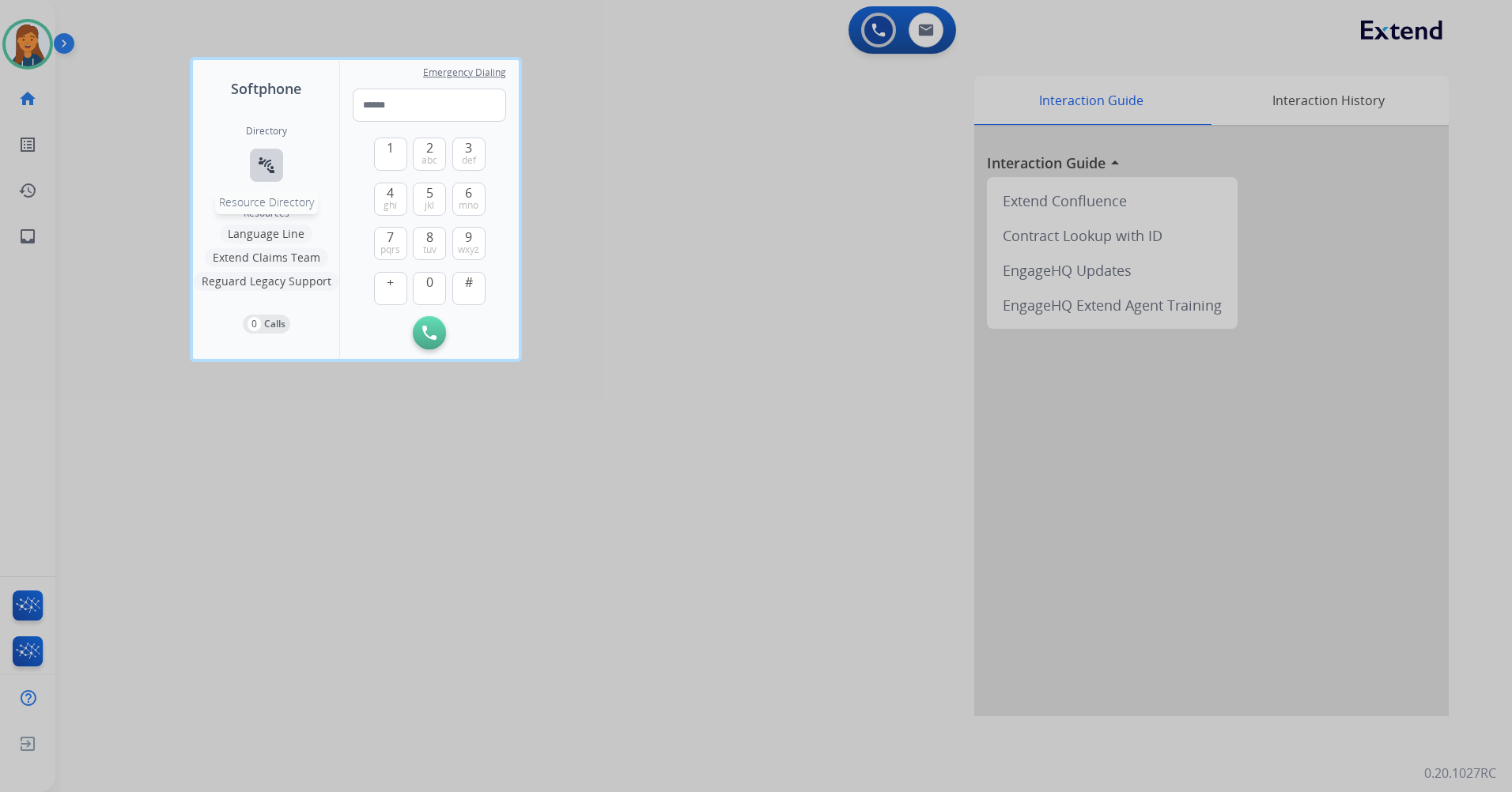
click at [271, 161] on mat-icon "connect_without_contact" at bounding box center [266, 165] width 19 height 19
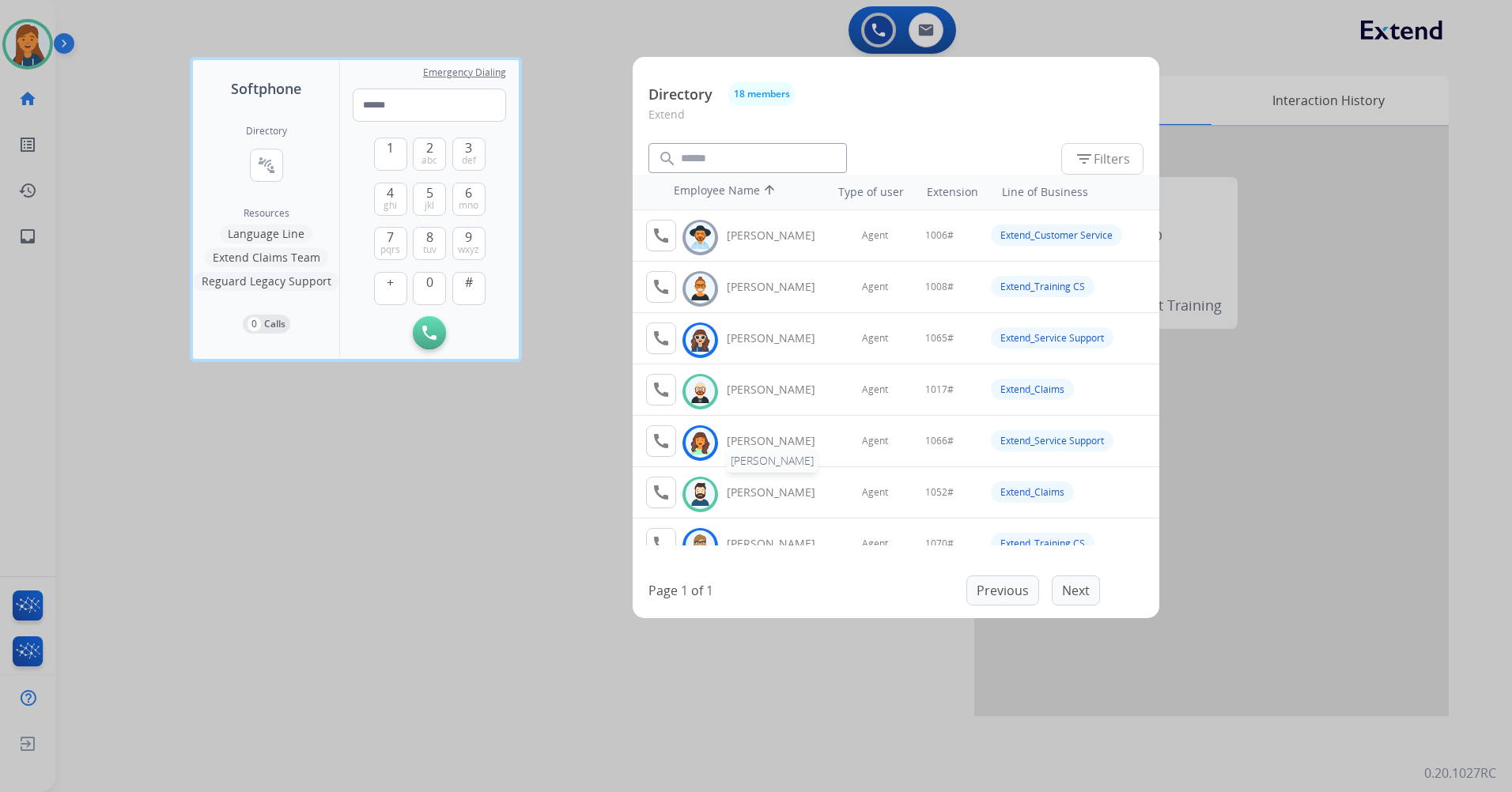
scroll to position [79, 0]
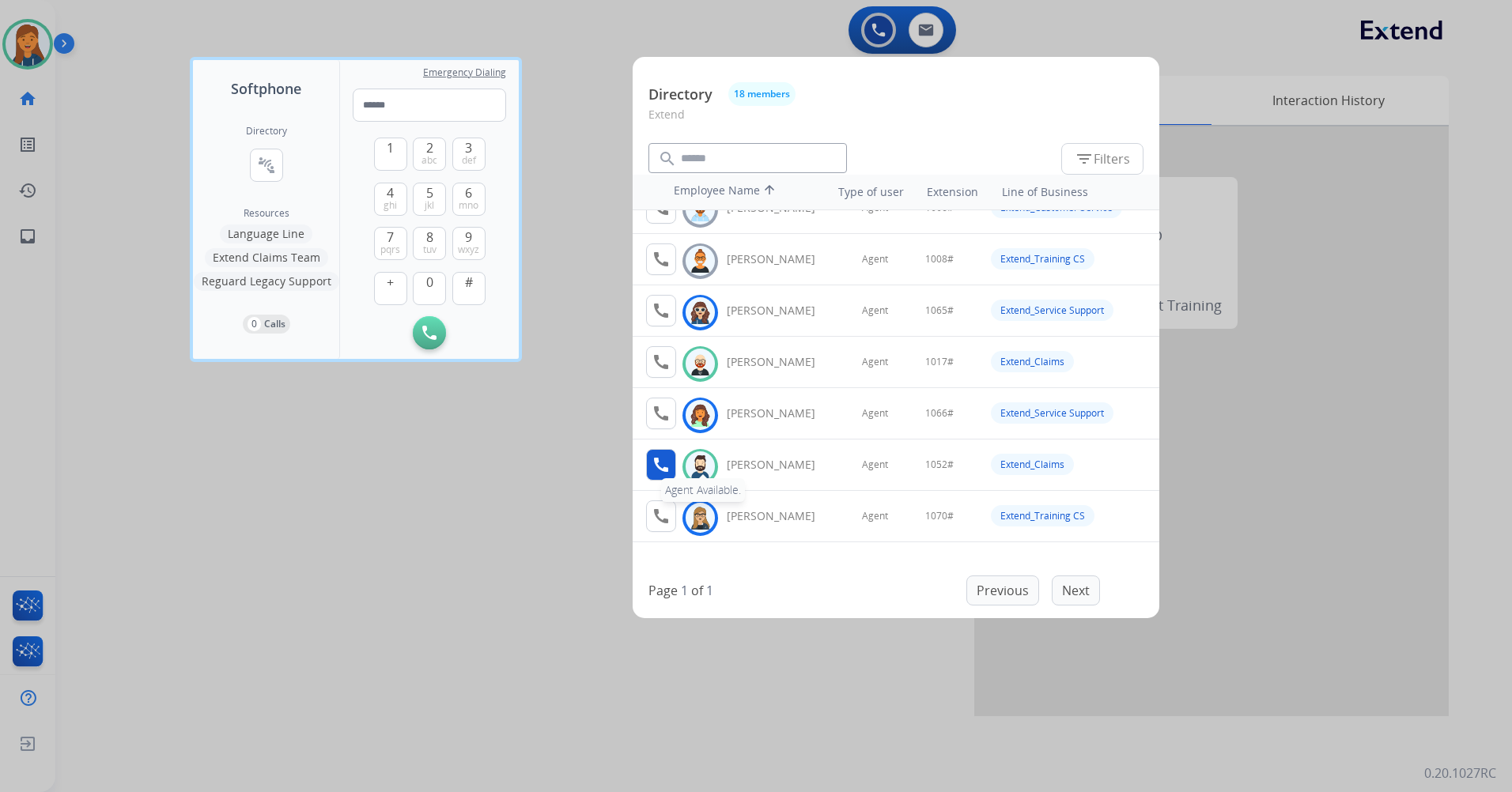
click at [657, 477] on button "call Agent Available." at bounding box center [661, 465] width 30 height 32
click at [397, 143] on button "1" at bounding box center [391, 154] width 33 height 33
click at [427, 277] on span "0" at bounding box center [429, 282] width 7 height 19
click at [426, 193] on span "5" at bounding box center [429, 193] width 7 height 19
click at [437, 145] on button "2 abc" at bounding box center [429, 154] width 33 height 33
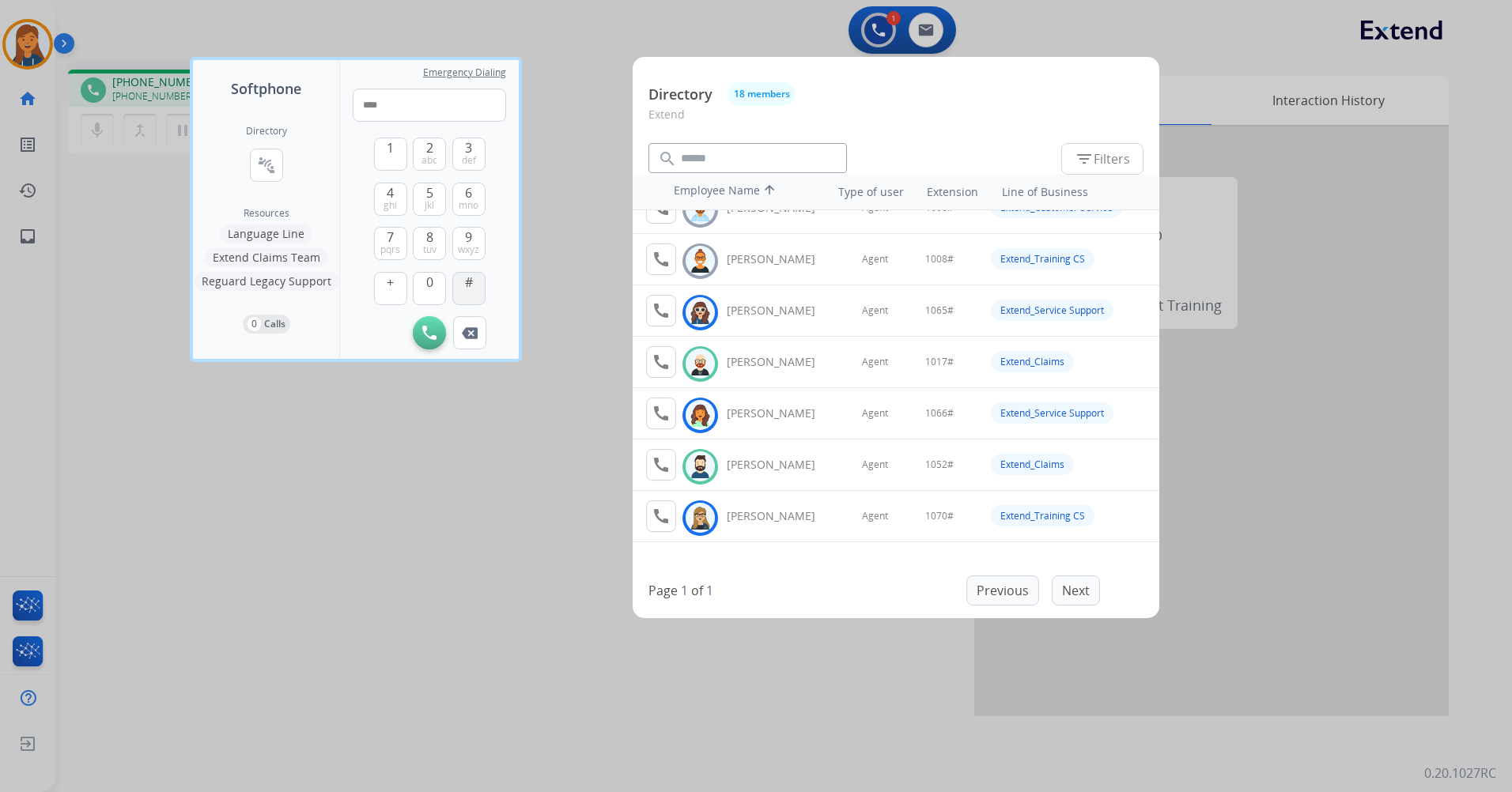
click at [462, 290] on button "#" at bounding box center [469, 289] width 33 height 33
type input "*****"
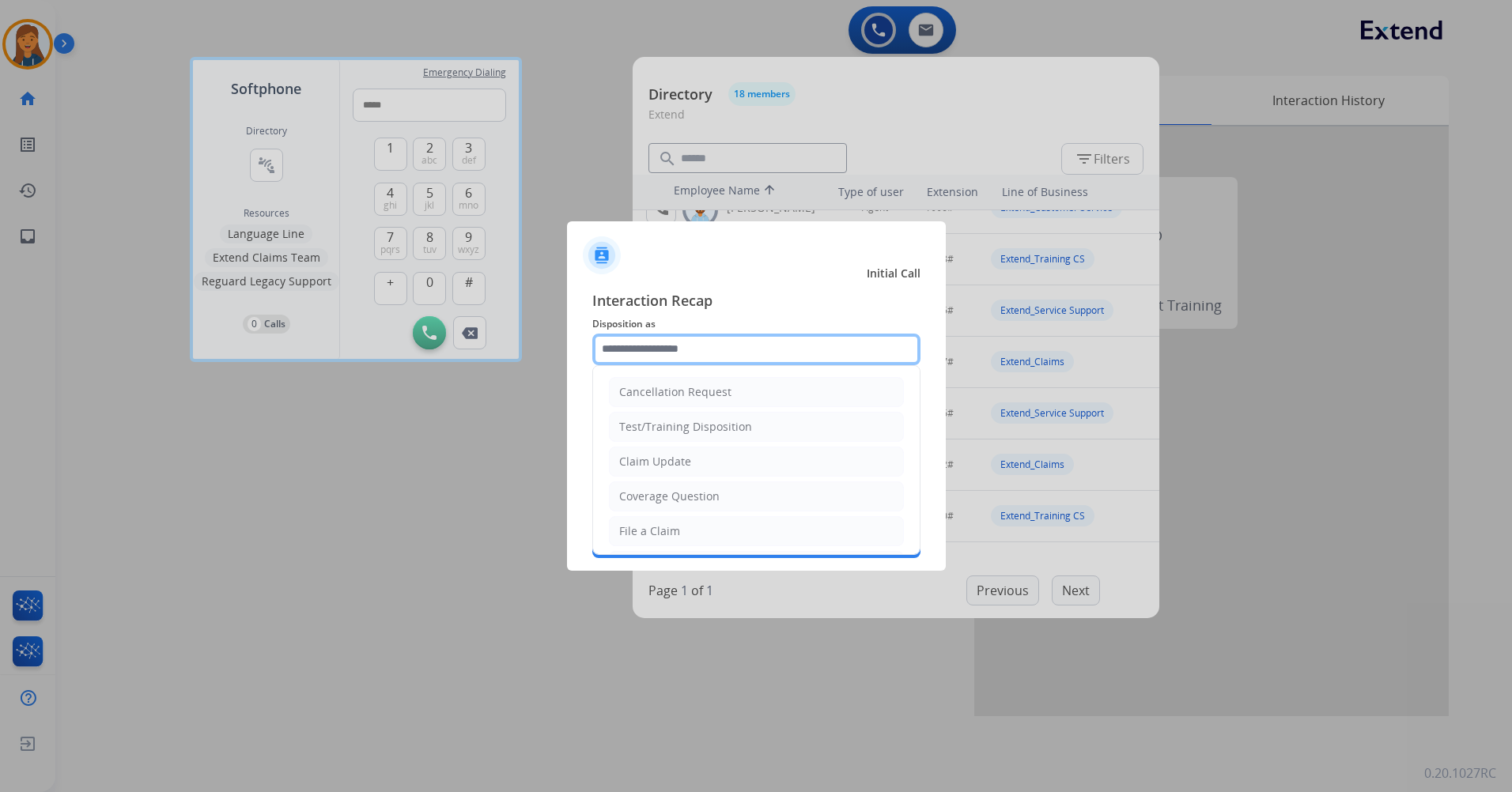
click at [649, 340] on input "text" at bounding box center [756, 349] width 328 height 32
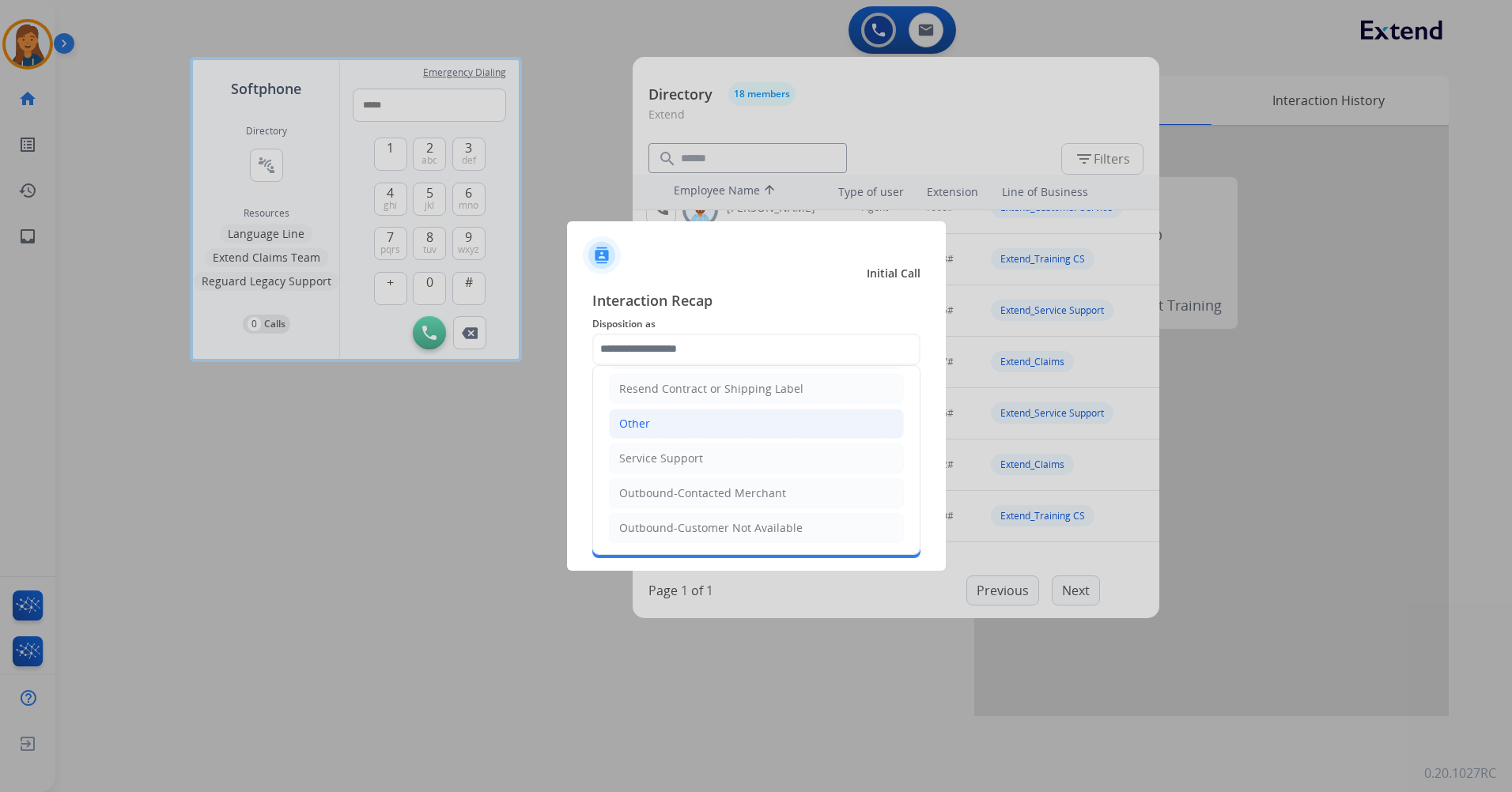
click at [648, 426] on div "Other" at bounding box center [634, 423] width 31 height 16
type input "*****"
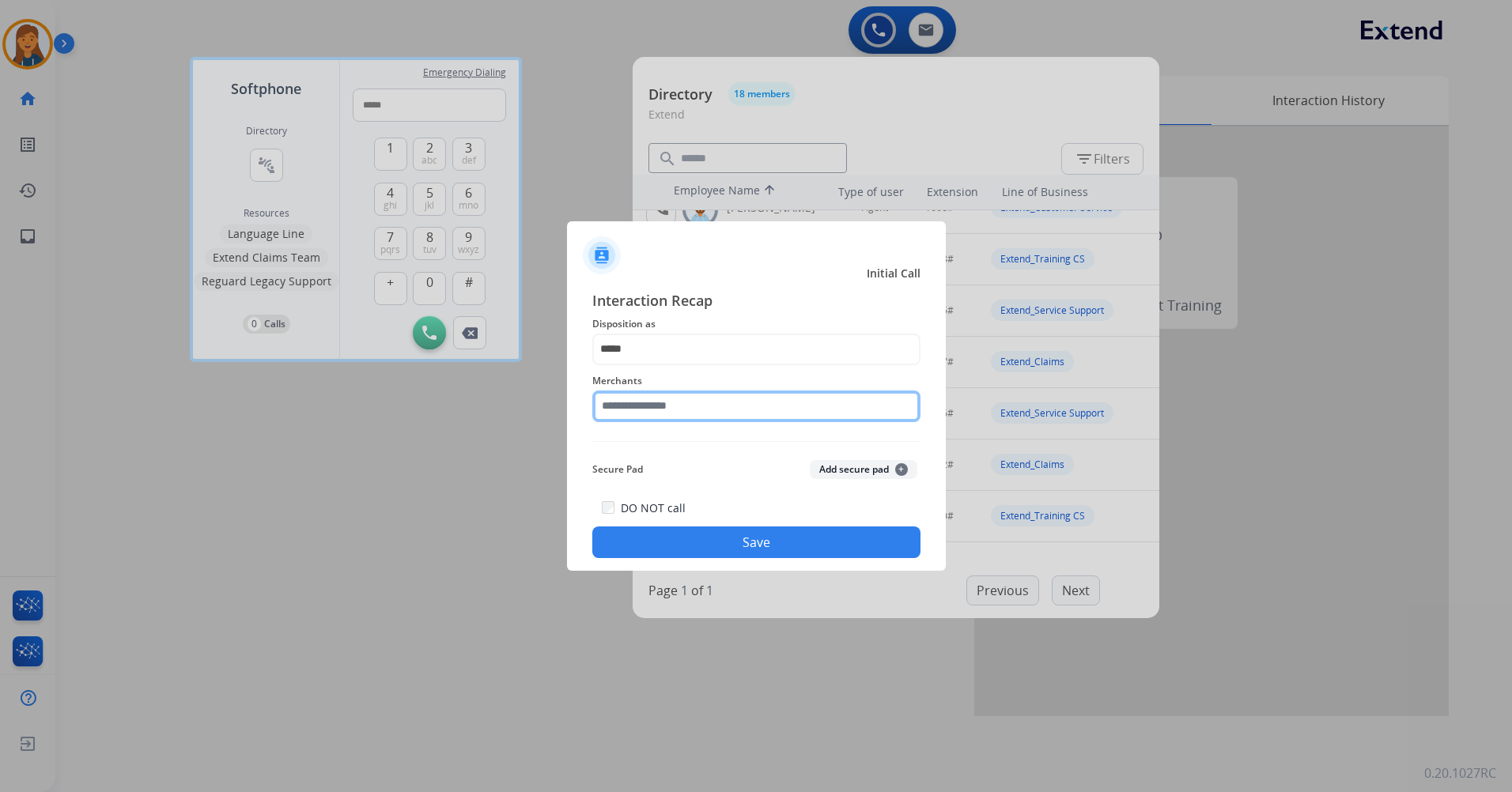
click at [650, 405] on input "text" at bounding box center [756, 407] width 328 height 32
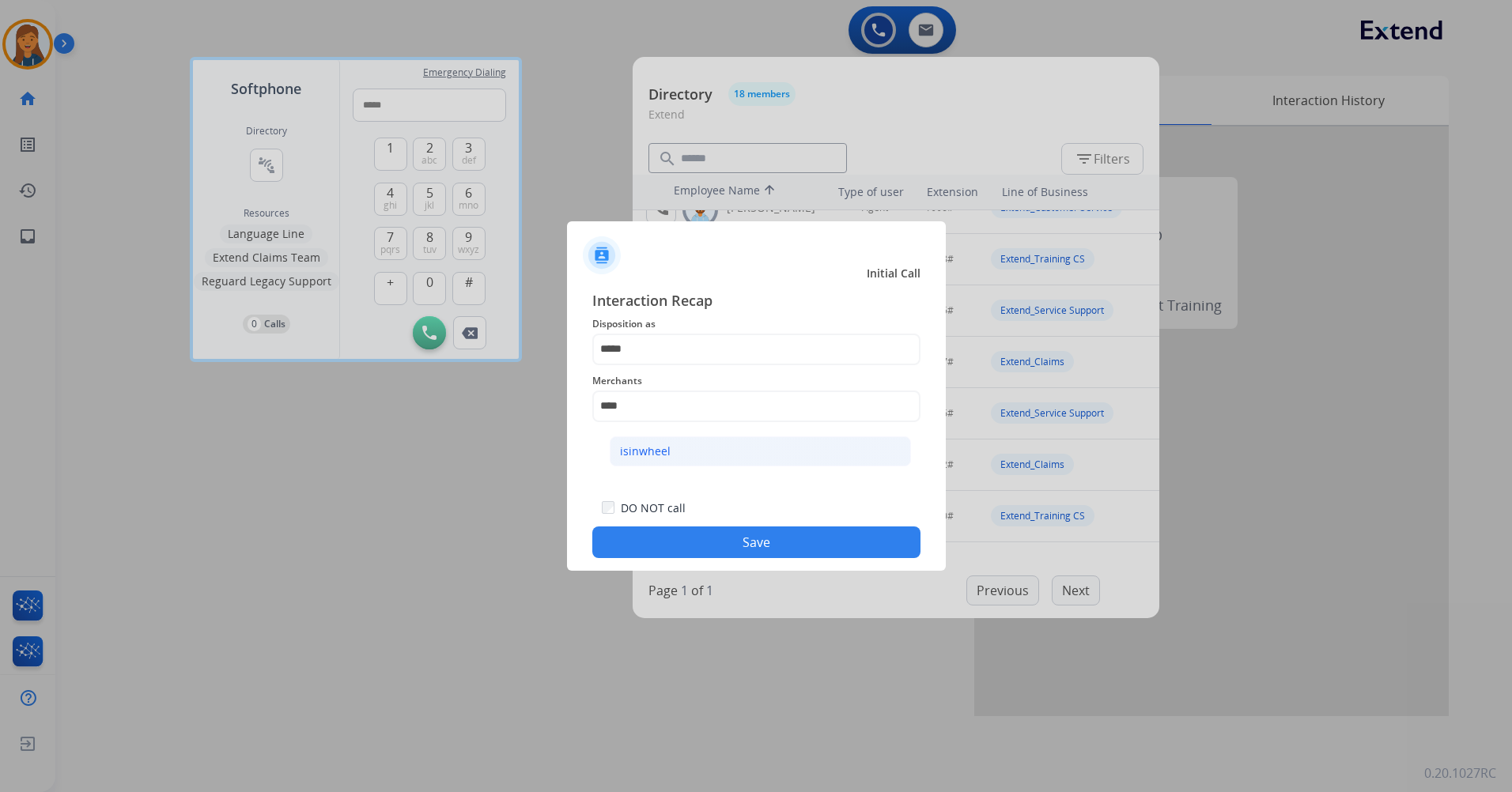
click at [685, 458] on li "isinwheel" at bounding box center [760, 452] width 301 height 30
type input "*********"
click at [663, 545] on button "Save" at bounding box center [756, 542] width 328 height 32
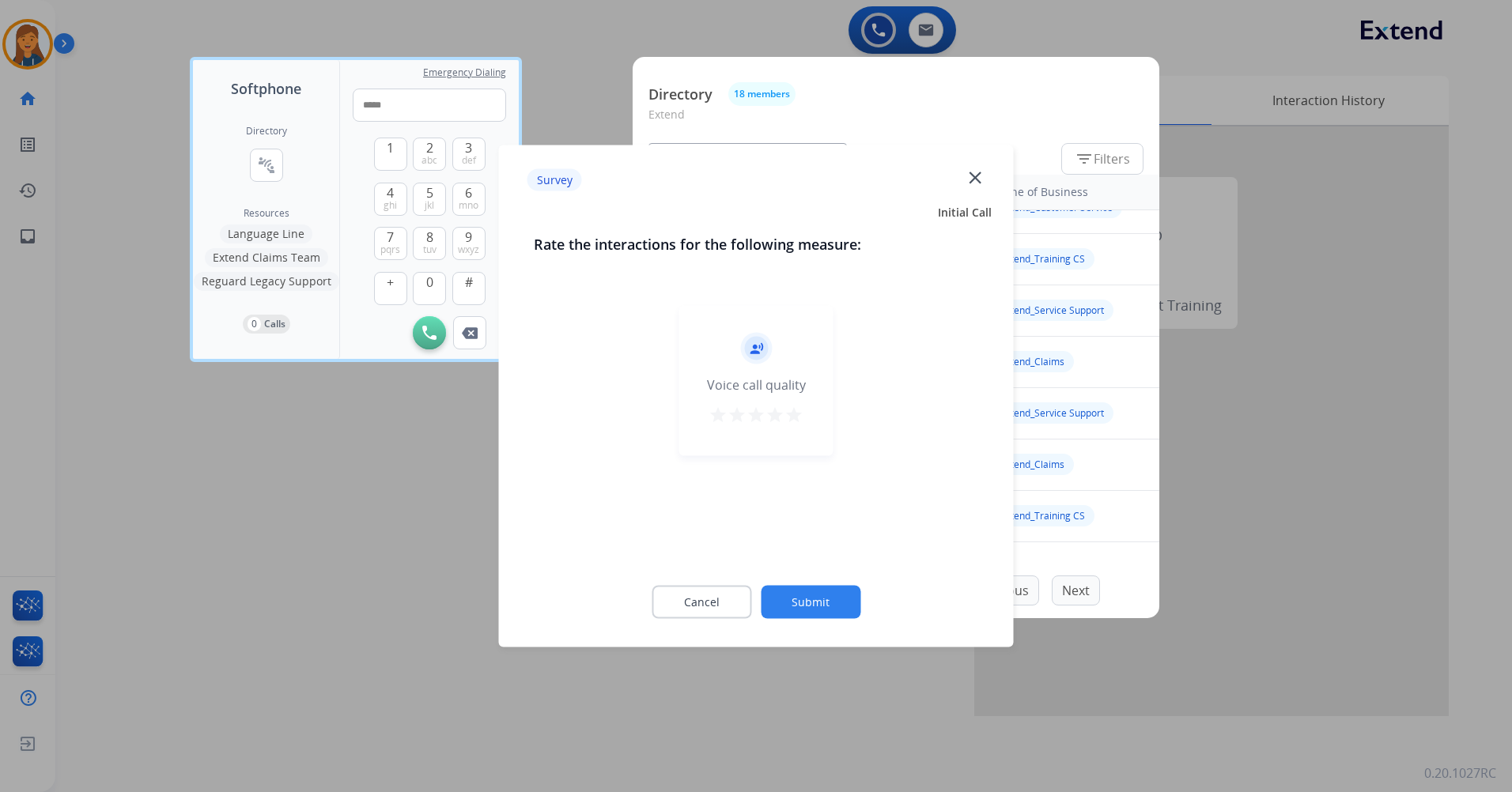
drag, startPoint x: 792, startPoint y: 423, endPoint x: 787, endPoint y: 440, distance: 17.7
click at [792, 422] on mat-icon "star" at bounding box center [793, 415] width 19 height 19
click at [811, 613] on button "Submit" at bounding box center [810, 602] width 100 height 33
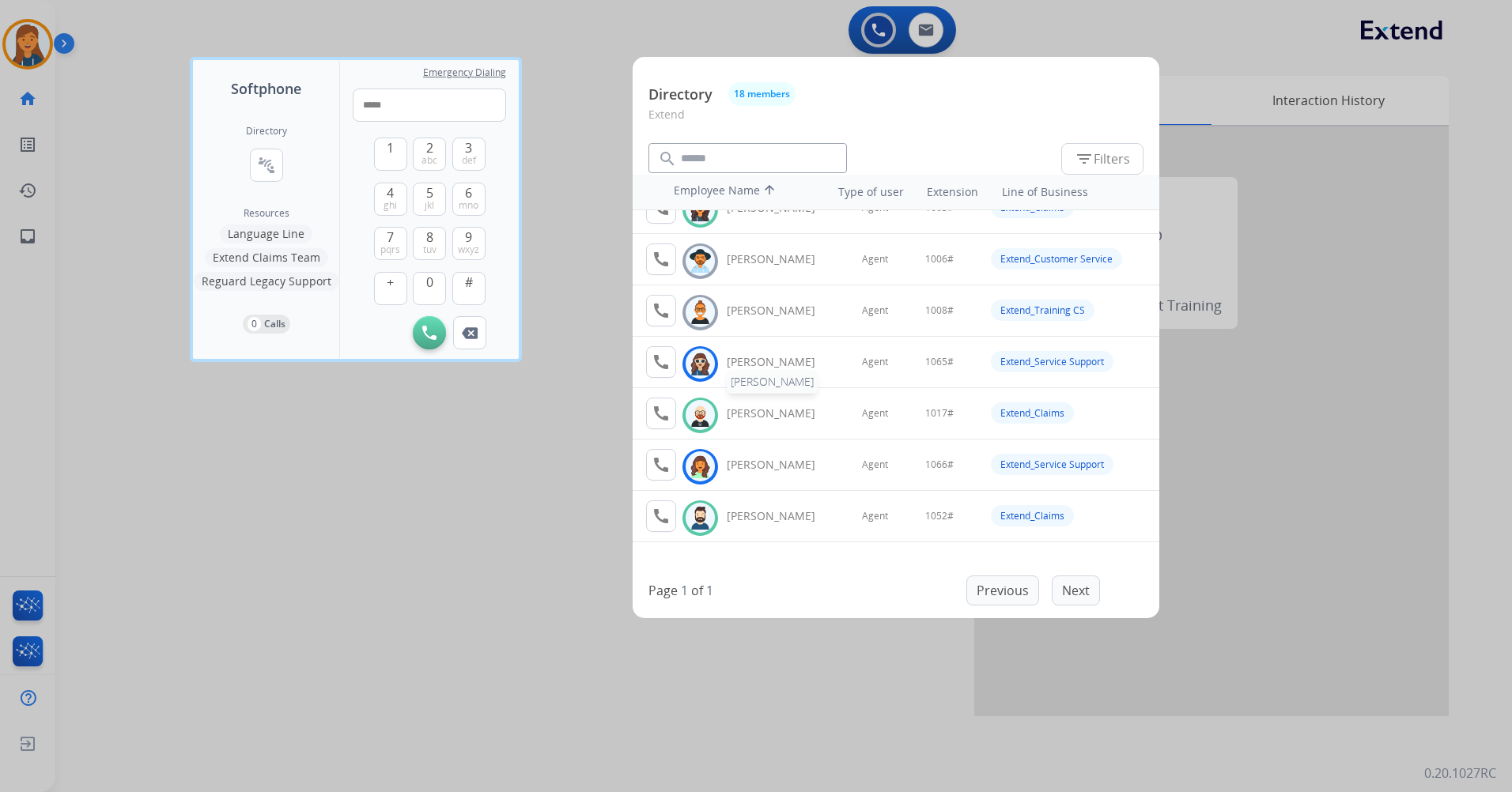
scroll to position [0, 0]
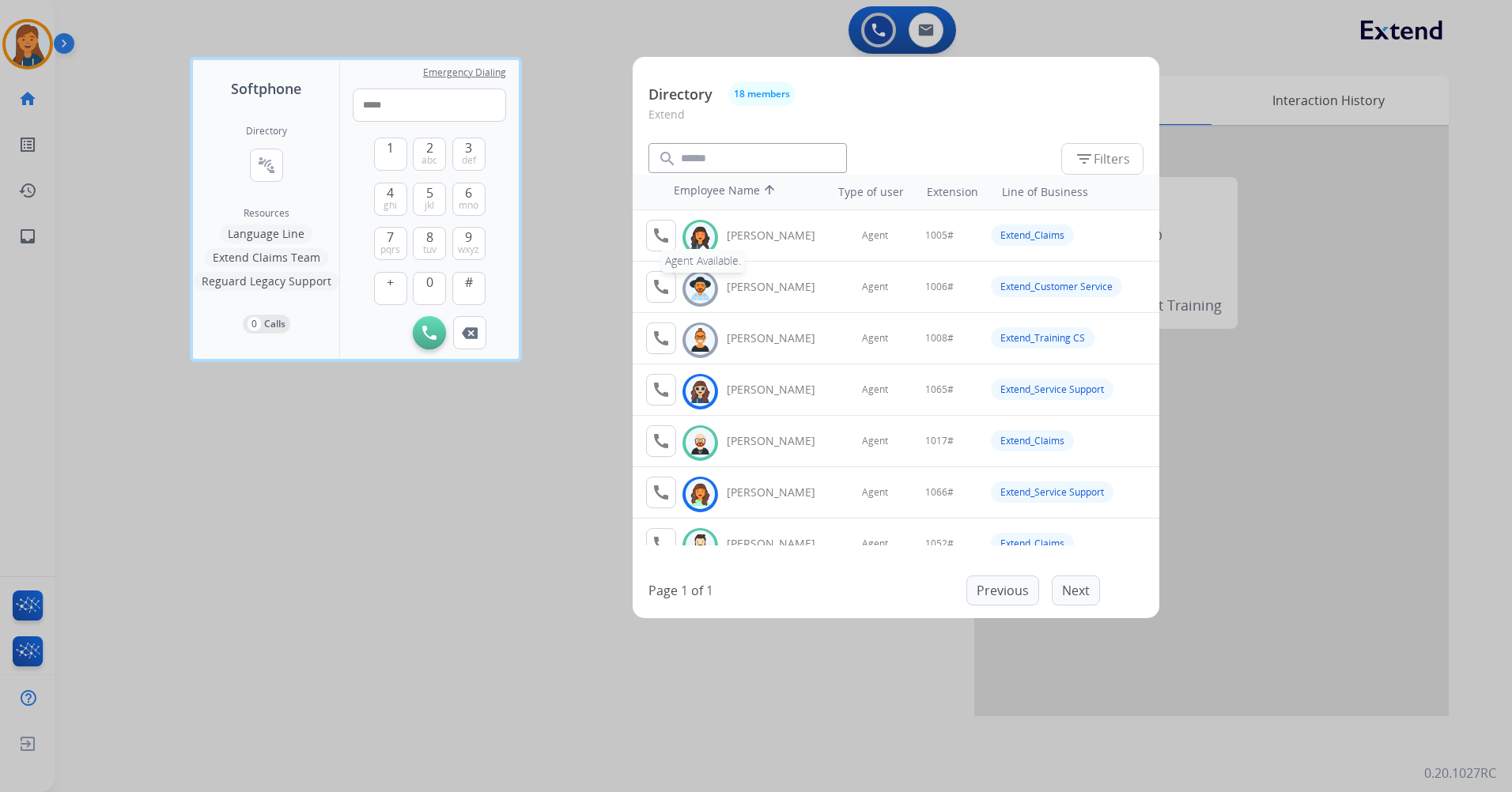
click at [665, 234] on mat-icon "call" at bounding box center [660, 235] width 19 height 19
click at [124, 161] on div at bounding box center [756, 396] width 1512 height 792
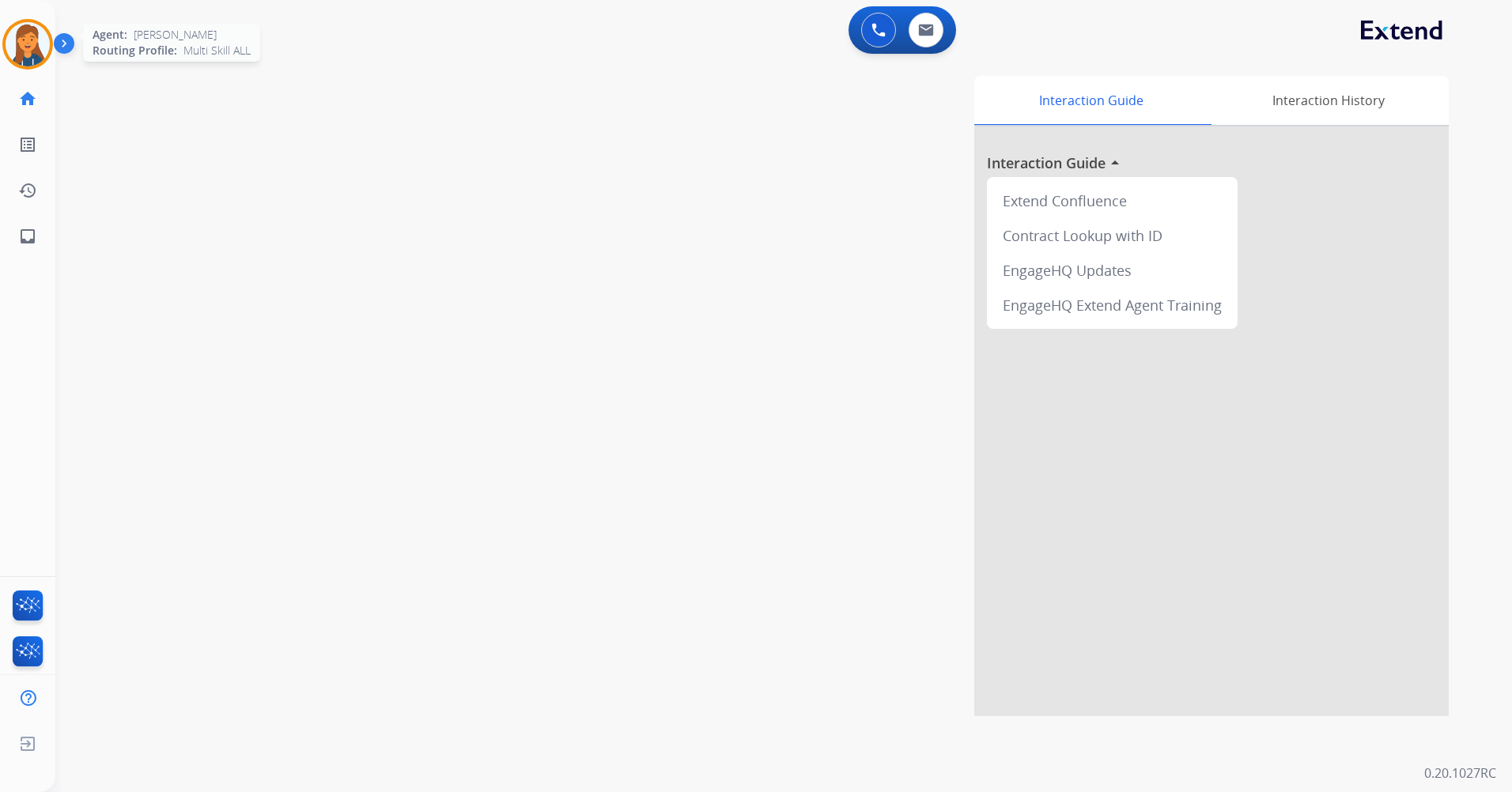
click at [26, 43] on img at bounding box center [27, 44] width 44 height 44
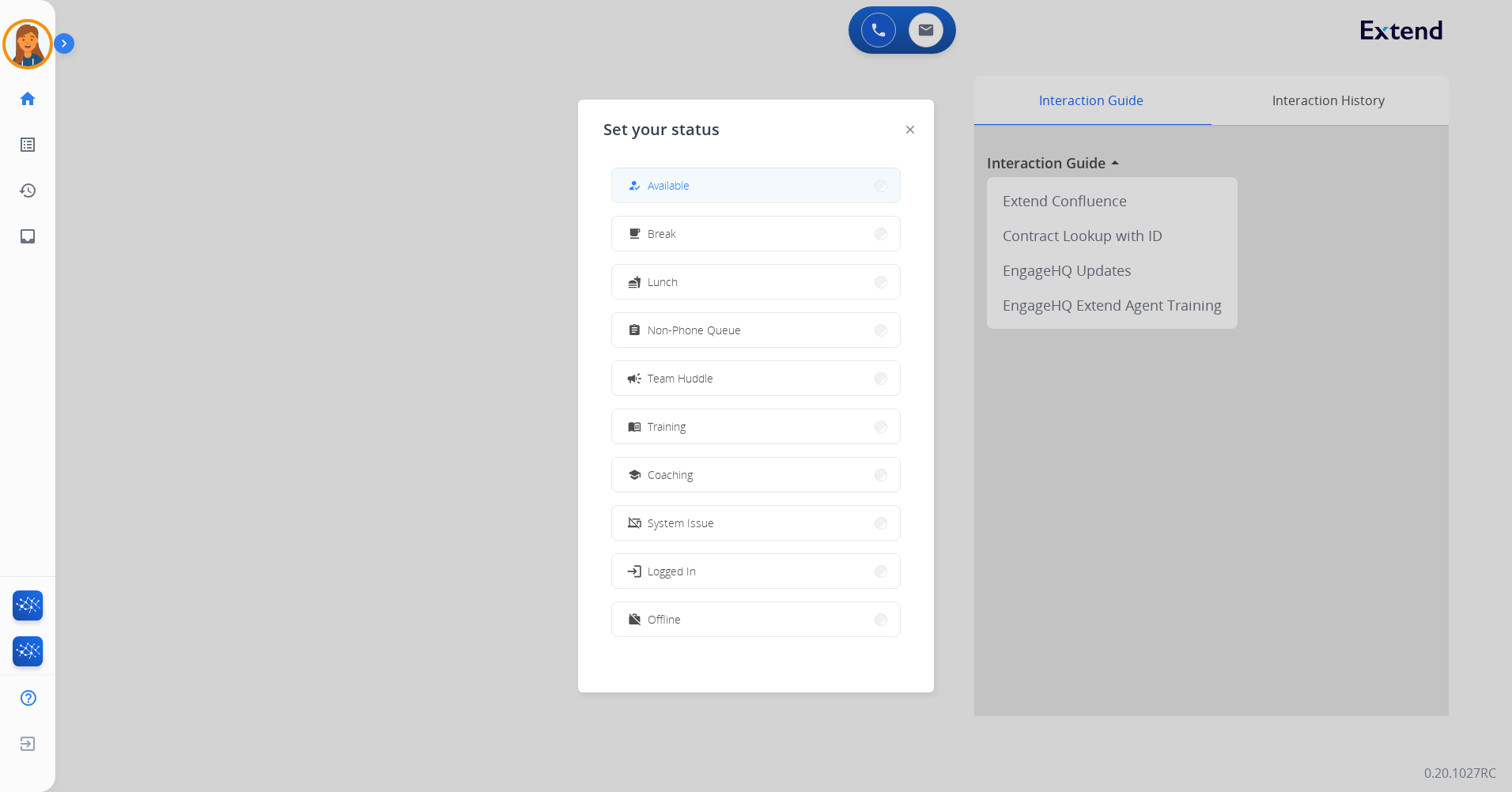
click at [716, 187] on button "how_to_reg Available" at bounding box center [756, 185] width 288 height 34
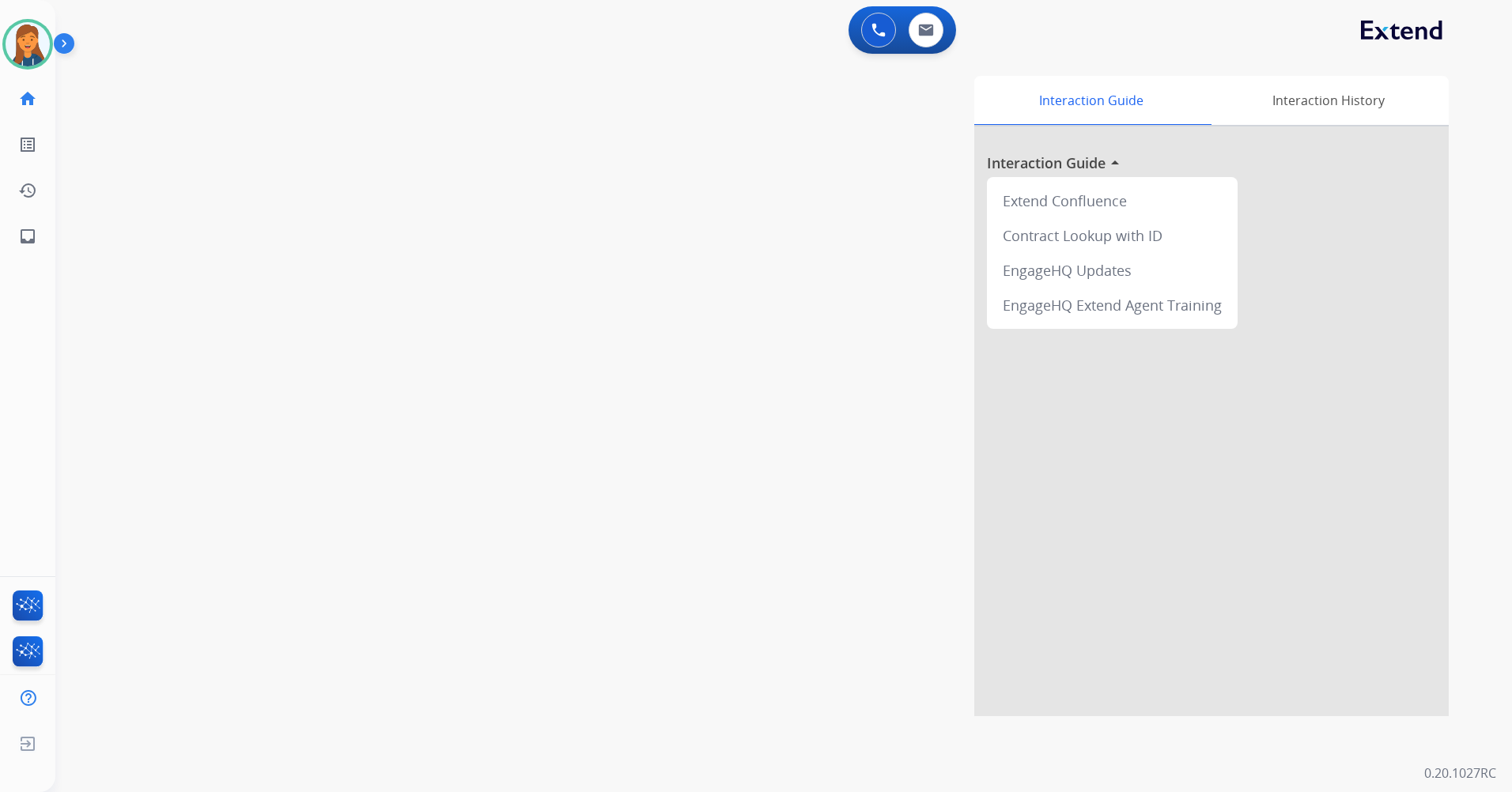
click at [888, 7] on div "0 Voice Interactions 0 Email Interactions" at bounding box center [902, 30] width 107 height 47
click at [873, 21] on button at bounding box center [878, 30] width 35 height 35
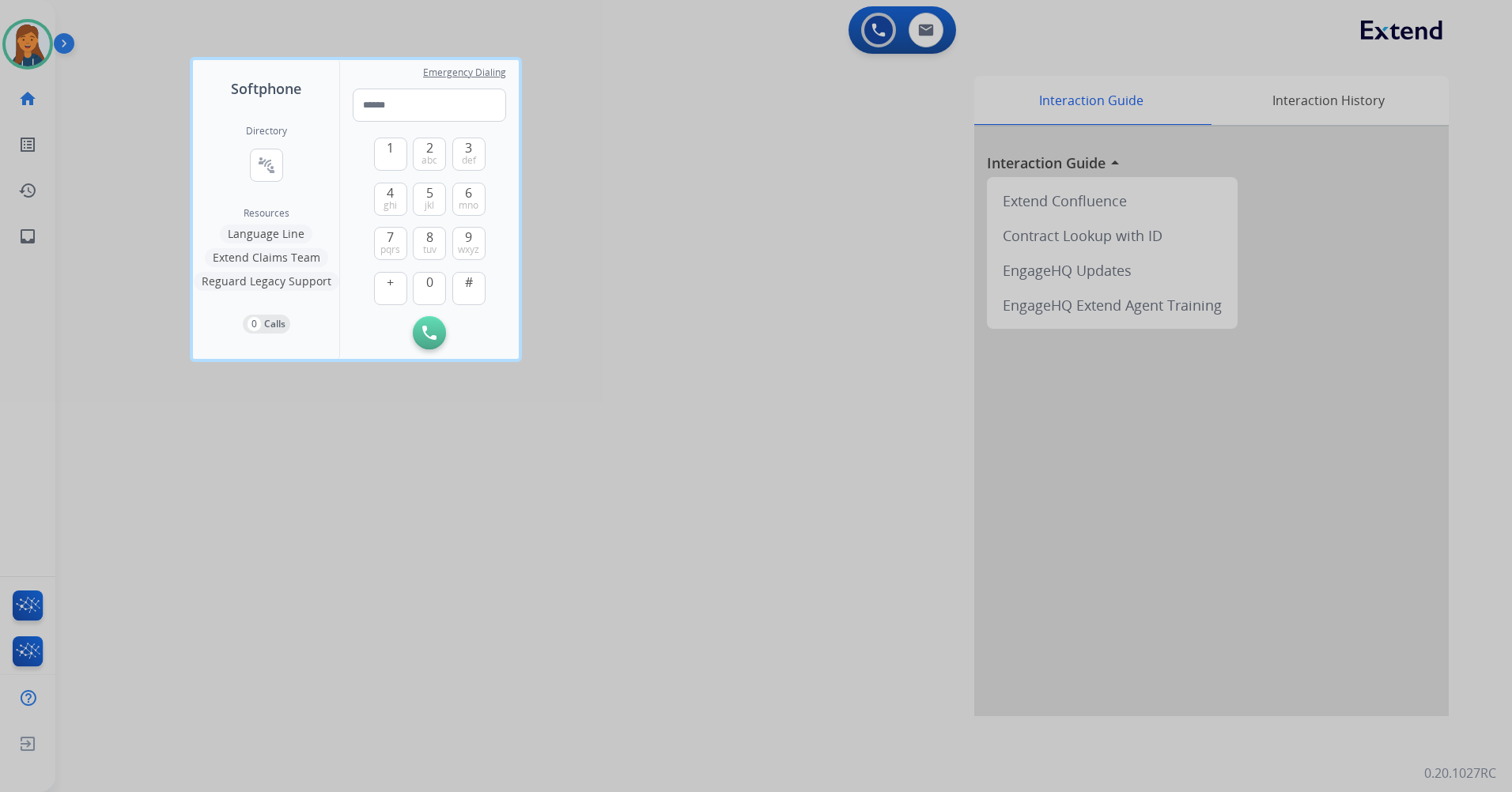
click at [261, 148] on div "Directory connect_without_contact Resource Directory" at bounding box center [266, 166] width 41 height 82
click at [261, 165] on mat-icon "connect_without_contact" at bounding box center [266, 165] width 19 height 19
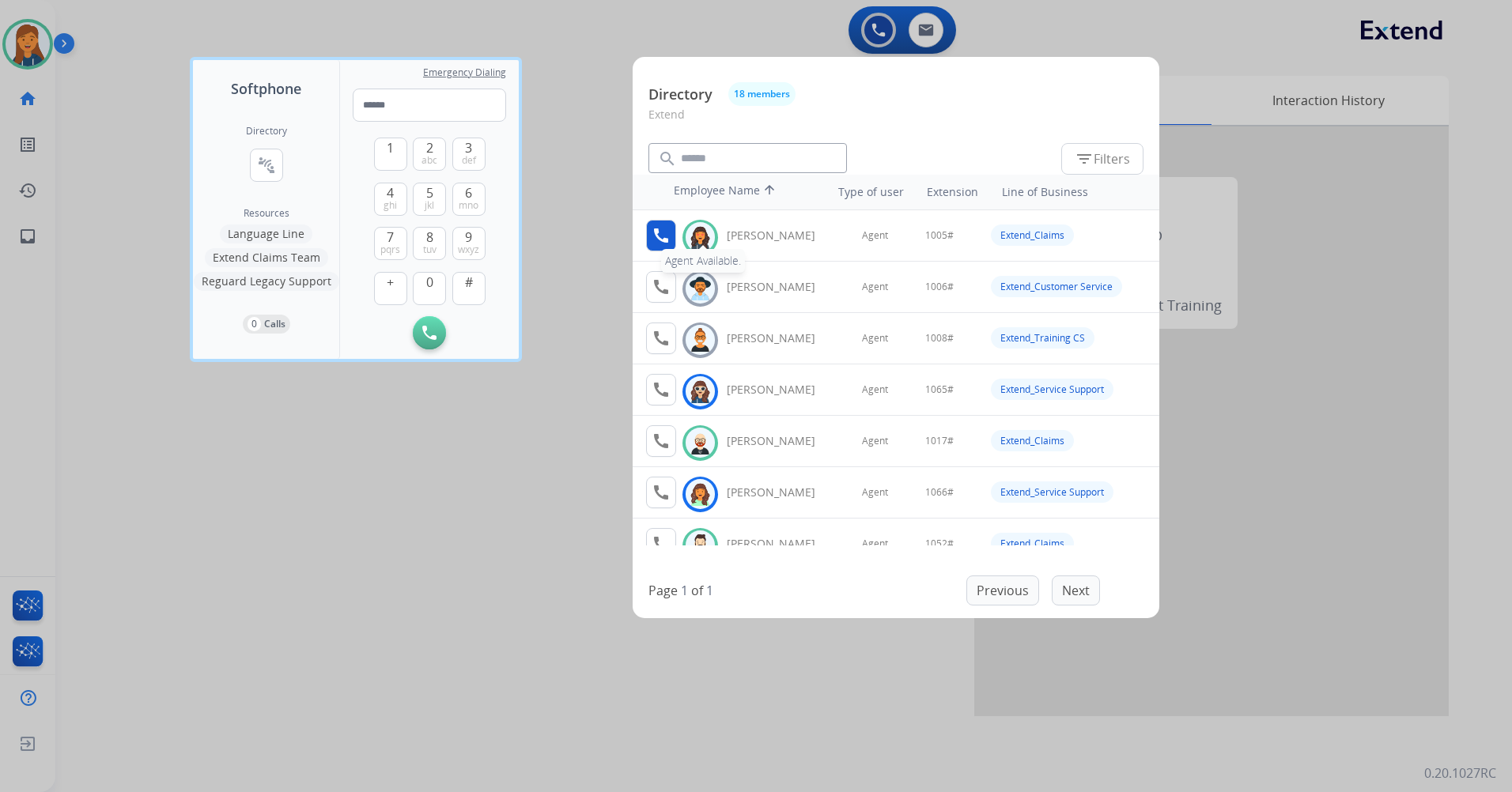
click at [658, 238] on mat-icon "call" at bounding box center [660, 235] width 19 height 19
click at [388, 156] on span "1" at bounding box center [390, 147] width 7 height 19
click at [427, 280] on span "0" at bounding box center [429, 282] width 7 height 19
click at [427, 204] on span "jkl" at bounding box center [428, 205] width 9 height 12
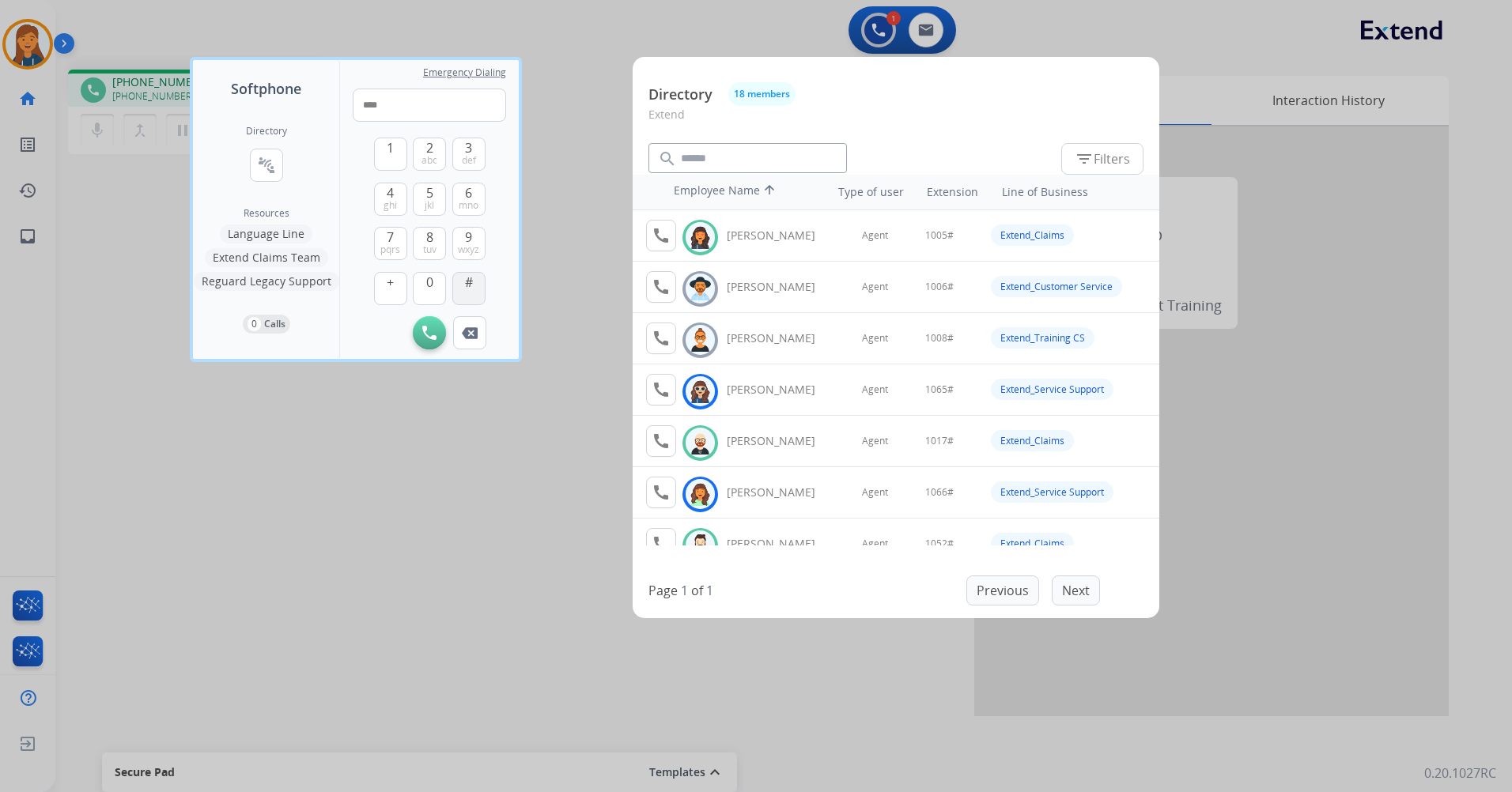
click at [467, 286] on span "#" at bounding box center [469, 282] width 8 height 19
type input "*****"
drag, startPoint x: 543, startPoint y: 468, endPoint x: 541, endPoint y: 424, distance: 44.0
click at [540, 469] on div at bounding box center [756, 396] width 1512 height 792
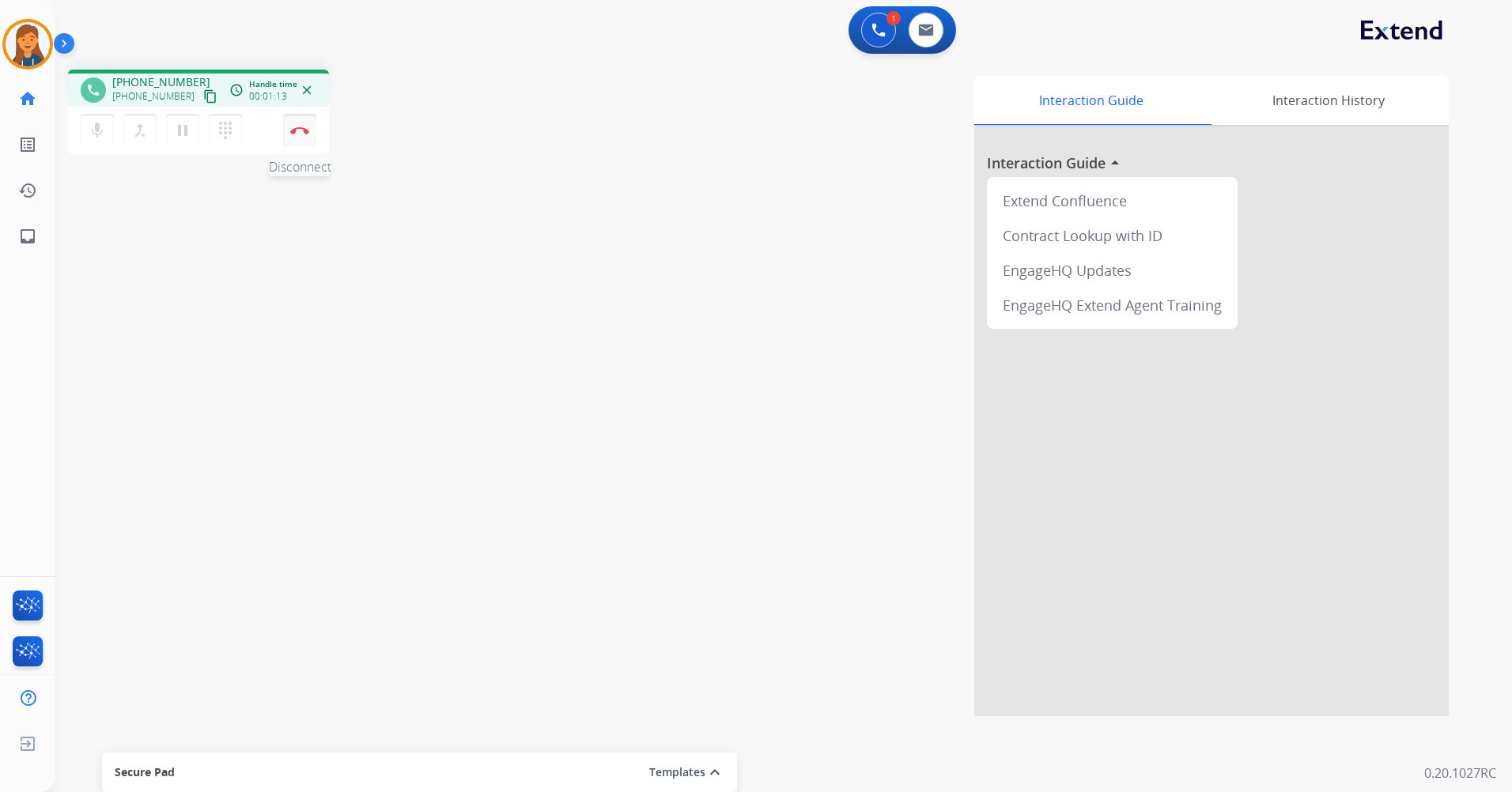
click at [289, 127] on button "Disconnect" at bounding box center [299, 131] width 33 height 33
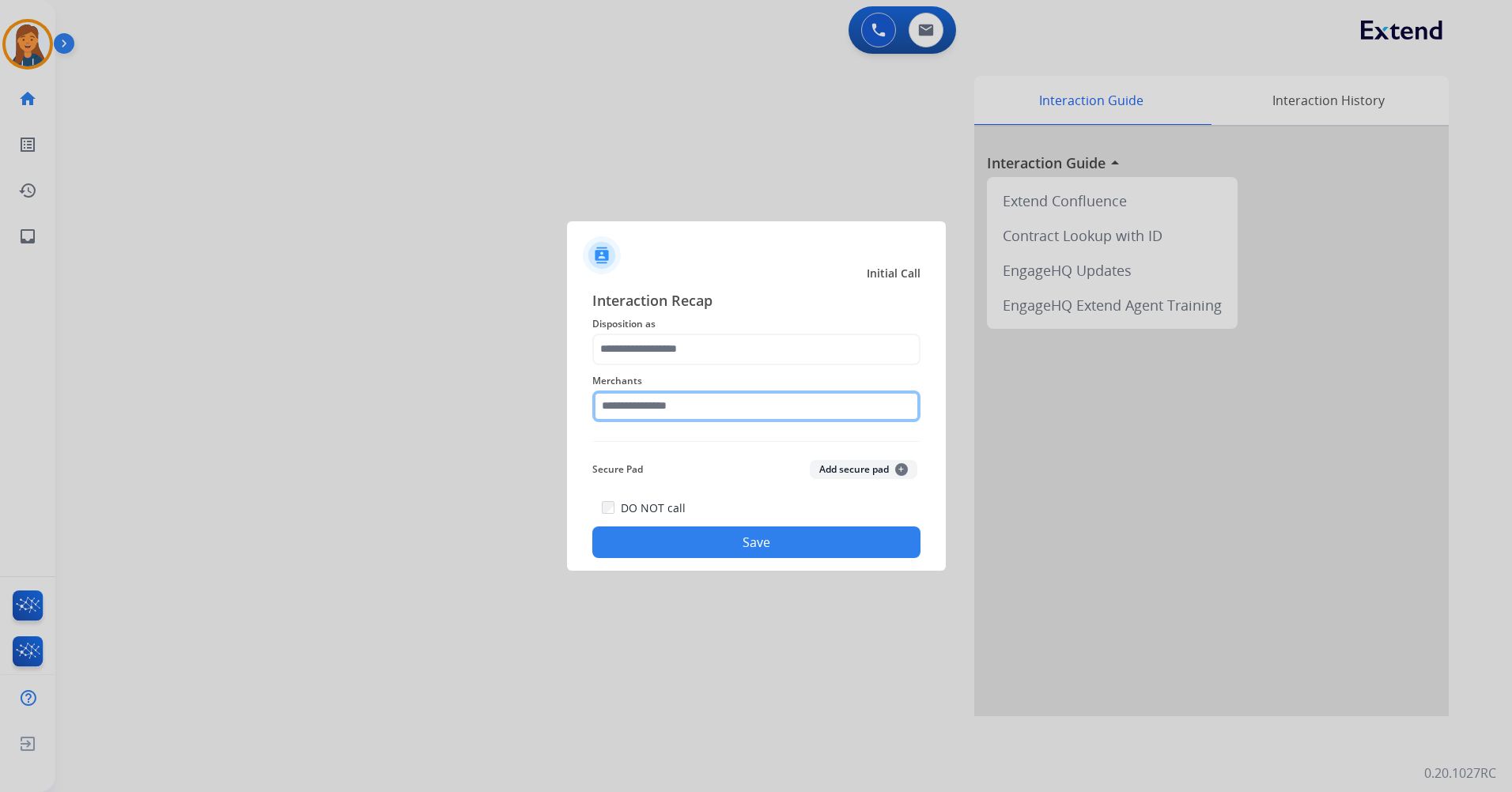
click at [709, 407] on input "text" at bounding box center [756, 407] width 328 height 32
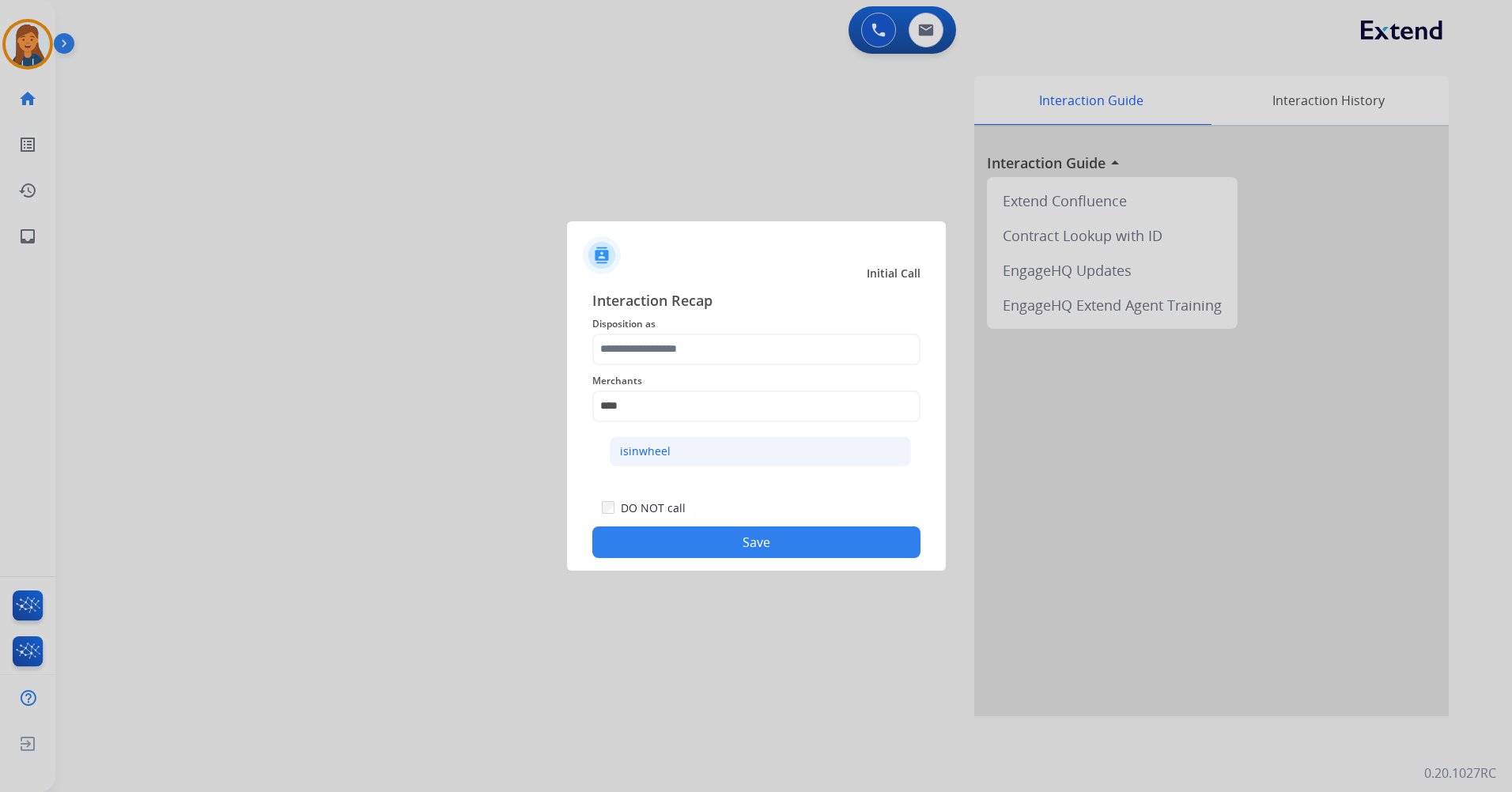
click at [709, 445] on li "isinwheel" at bounding box center [760, 452] width 301 height 30
type input "*********"
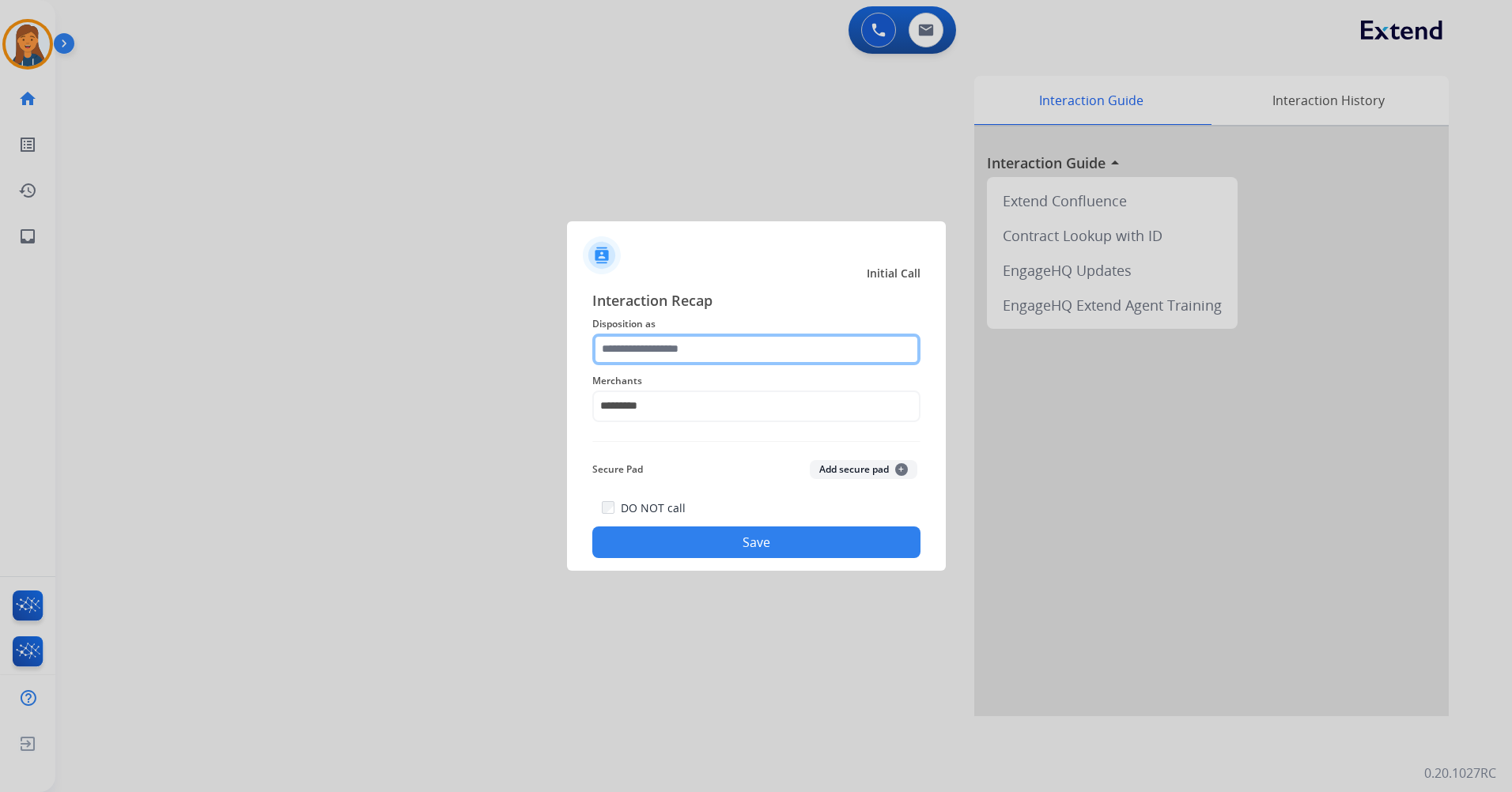
click at [692, 360] on input "text" at bounding box center [756, 349] width 328 height 32
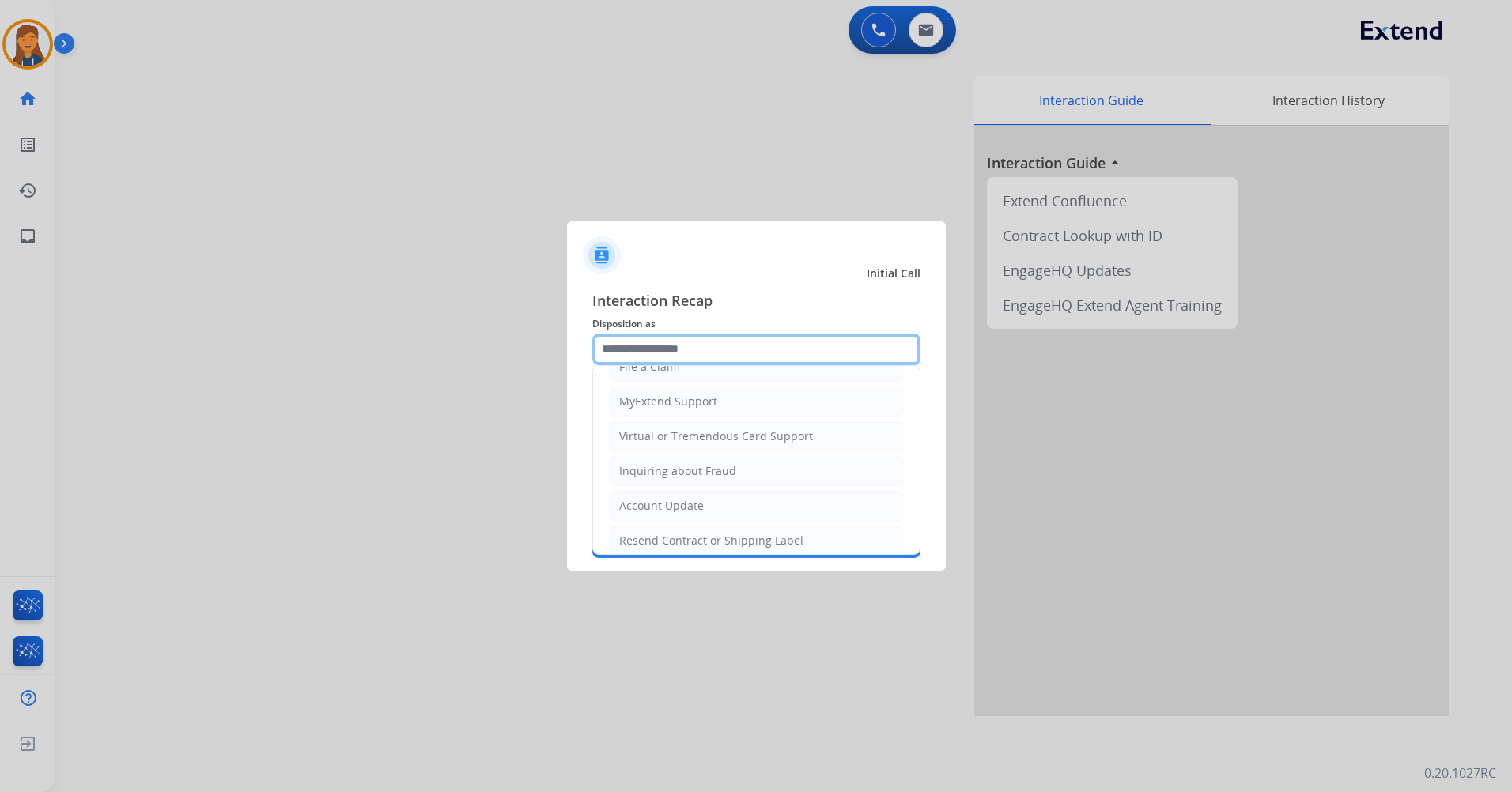
scroll to position [316, 0]
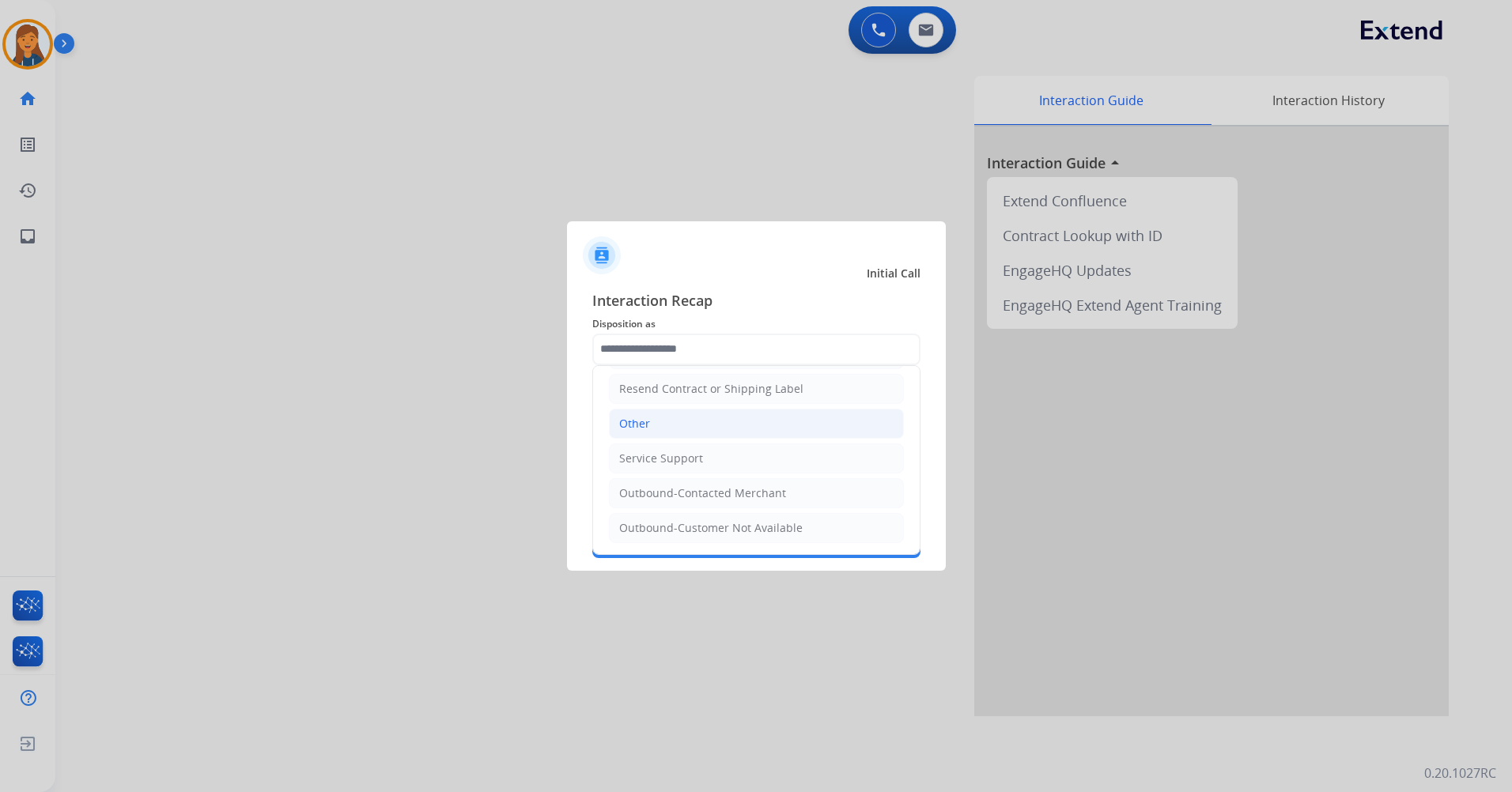
click at [658, 420] on li "Other" at bounding box center [756, 423] width 295 height 30
type input "*****"
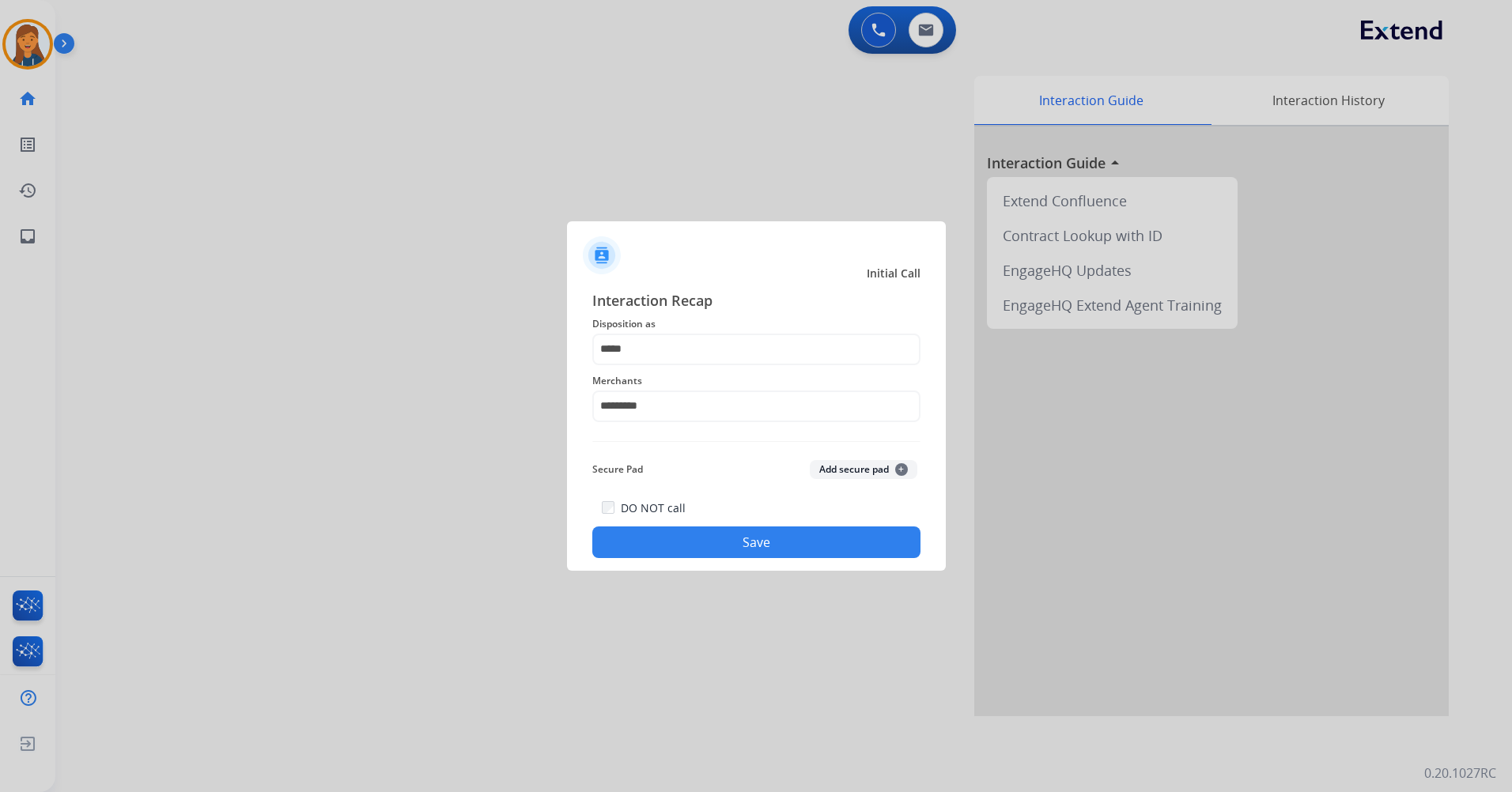
click at [680, 541] on button "Save" at bounding box center [756, 542] width 328 height 32
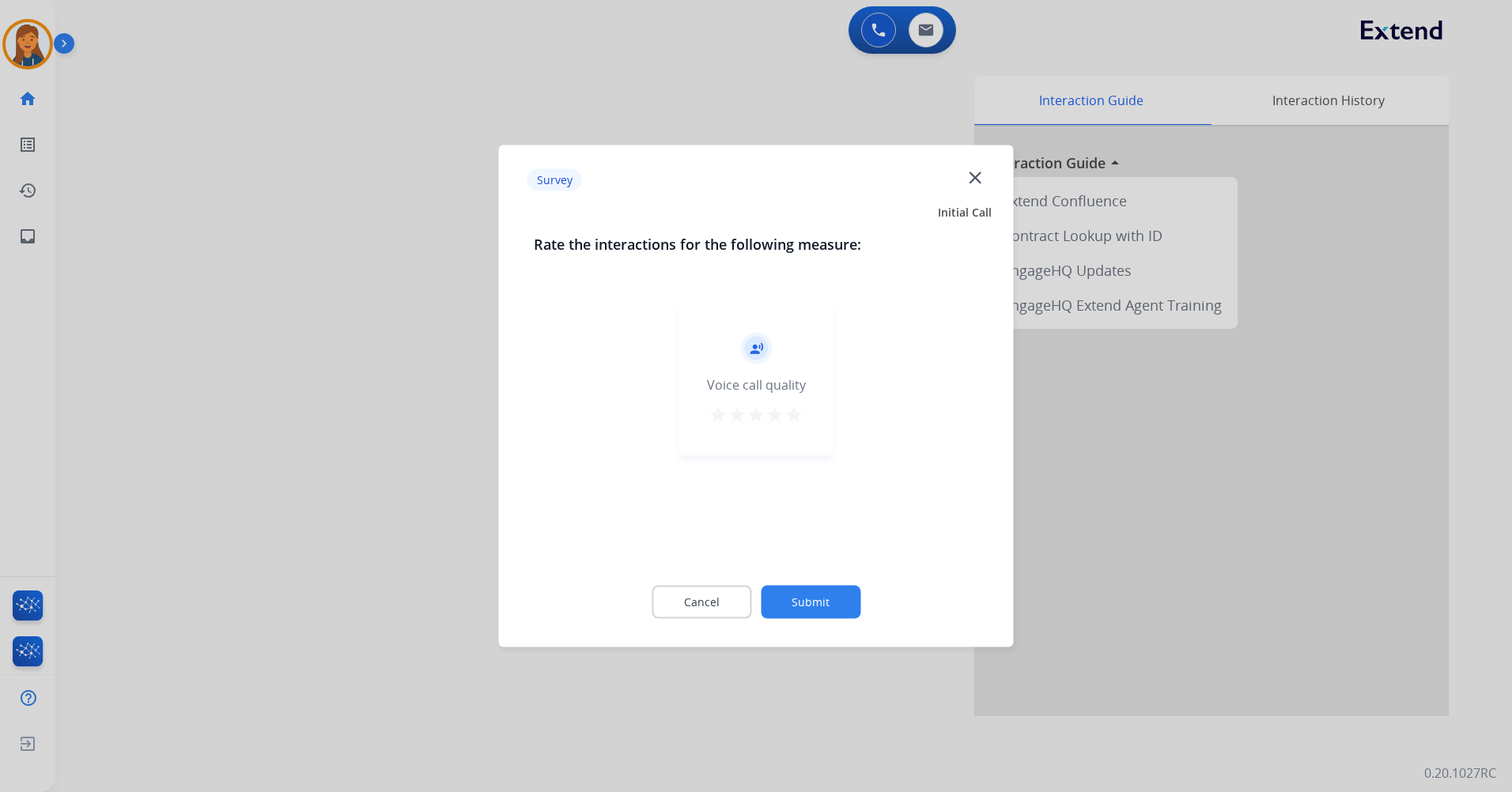
click at [793, 418] on mat-icon "star" at bounding box center [793, 415] width 19 height 19
click at [826, 617] on button "Submit" at bounding box center [810, 602] width 100 height 33
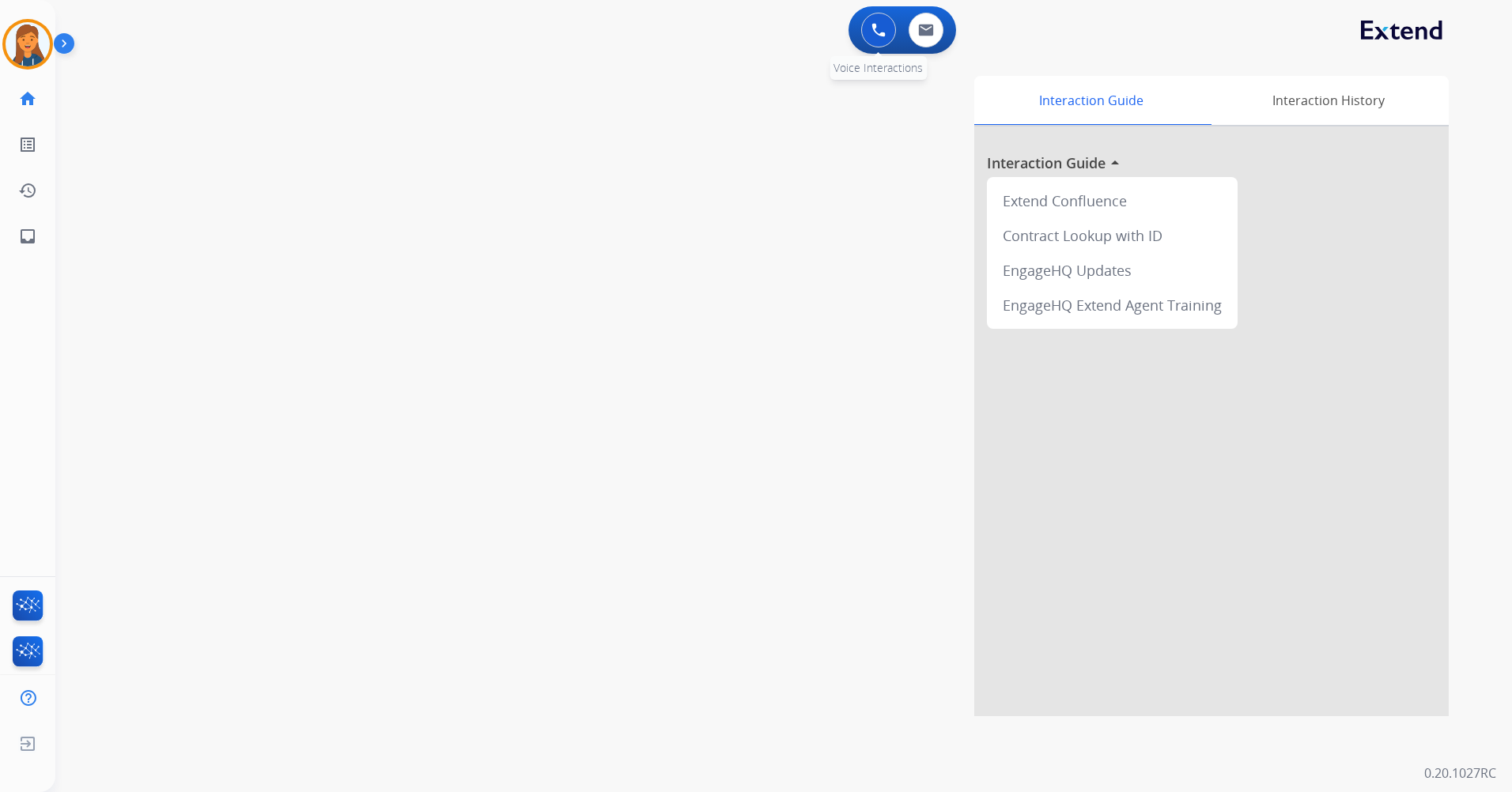
click at [879, 20] on button at bounding box center [878, 30] width 35 height 35
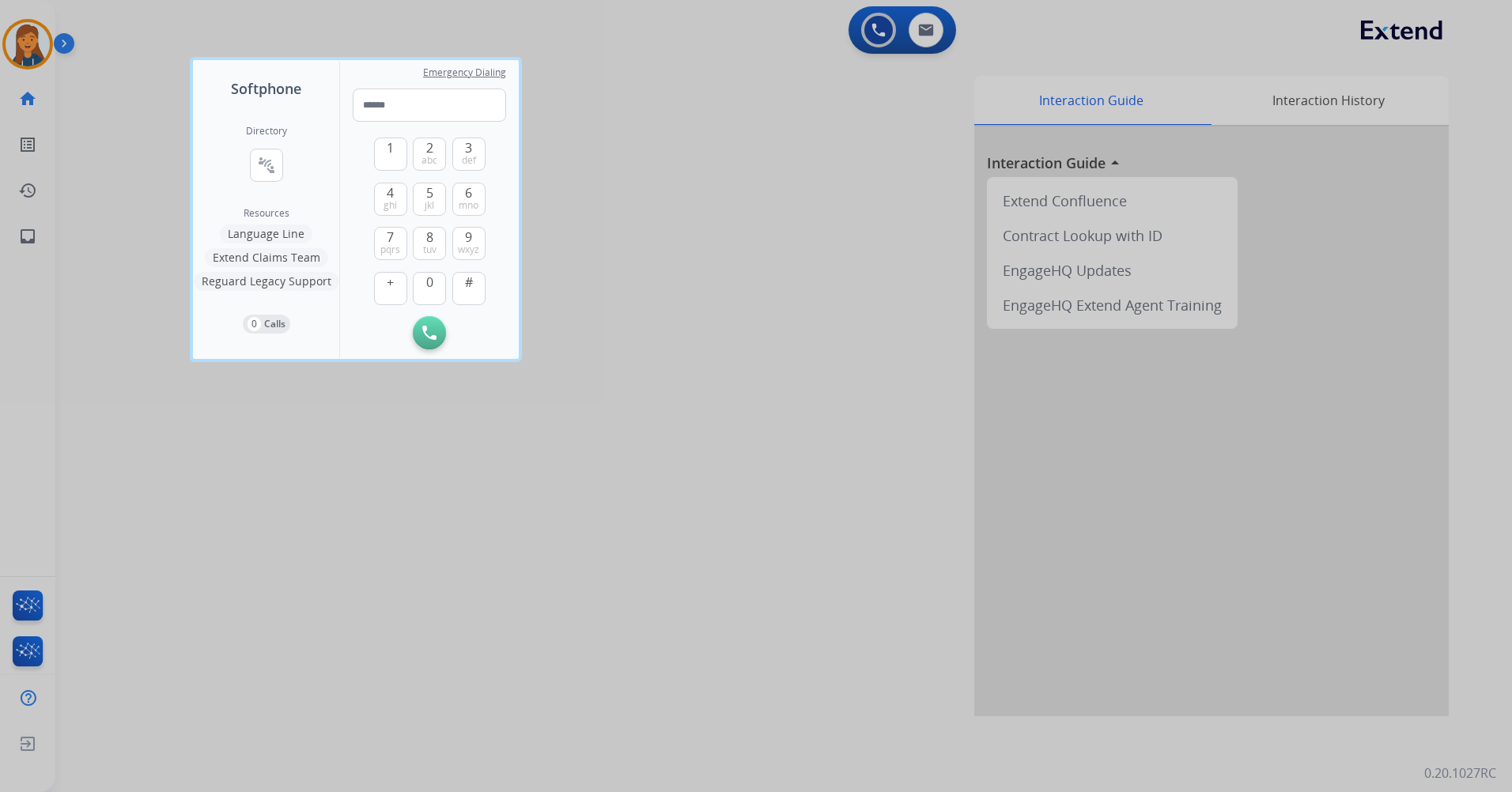
click at [23, 42] on div at bounding box center [756, 396] width 1512 height 792
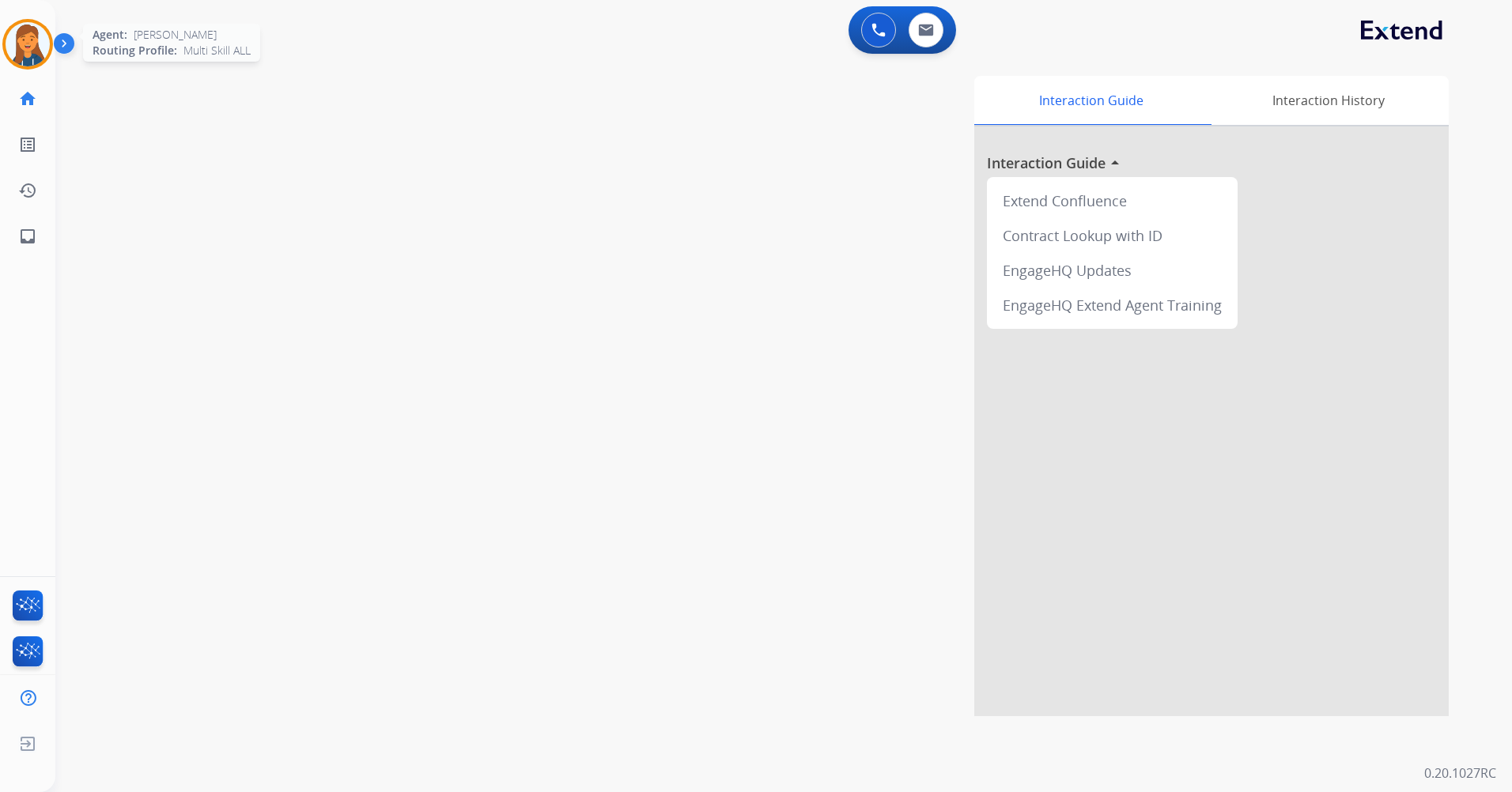
click at [21, 31] on img at bounding box center [27, 44] width 44 height 44
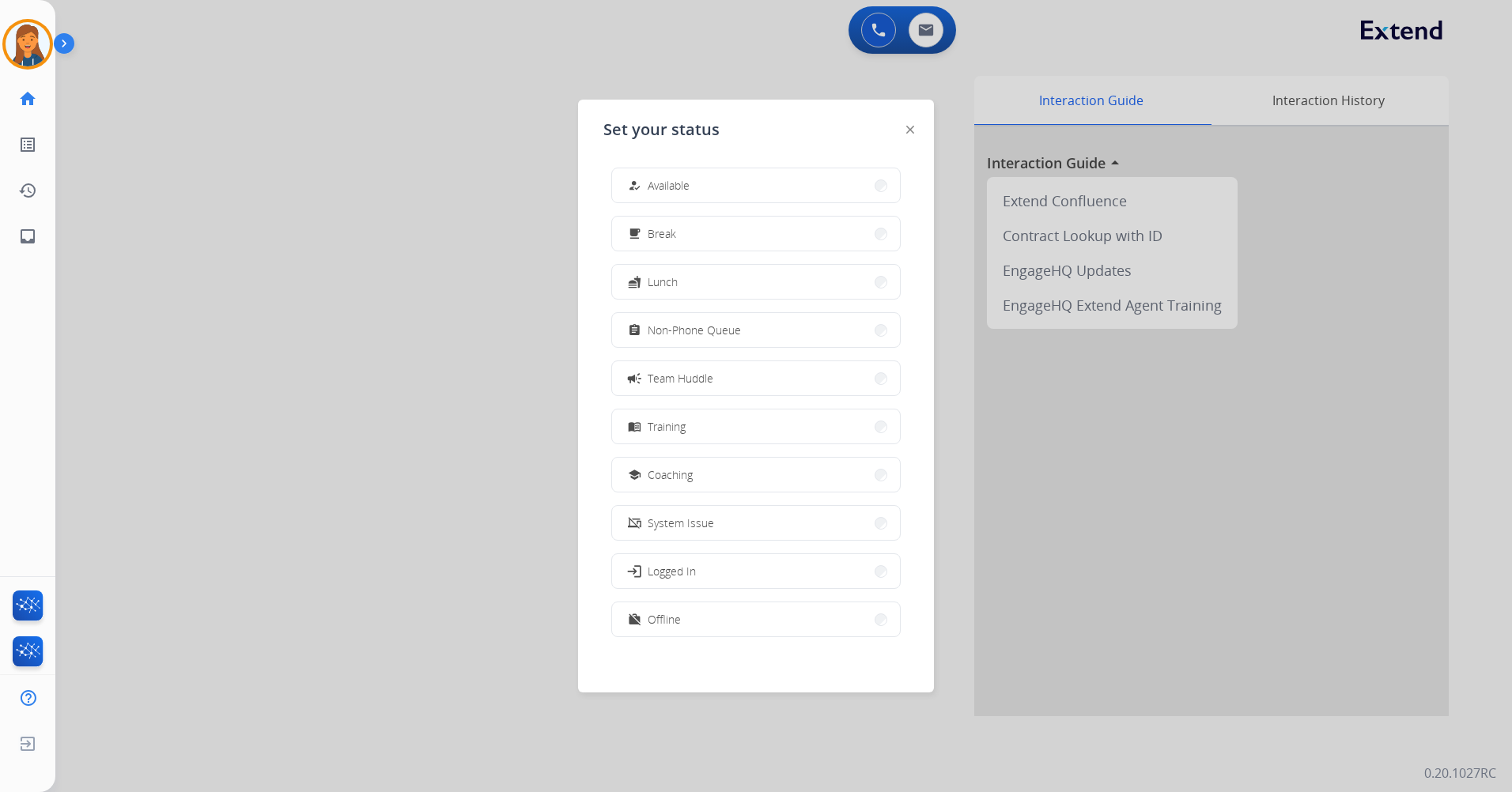
drag, startPoint x: 627, startPoint y: 185, endPoint x: 715, endPoint y: 137, distance: 100.2
click at [628, 185] on button "how_to_reg Available" at bounding box center [756, 185] width 288 height 34
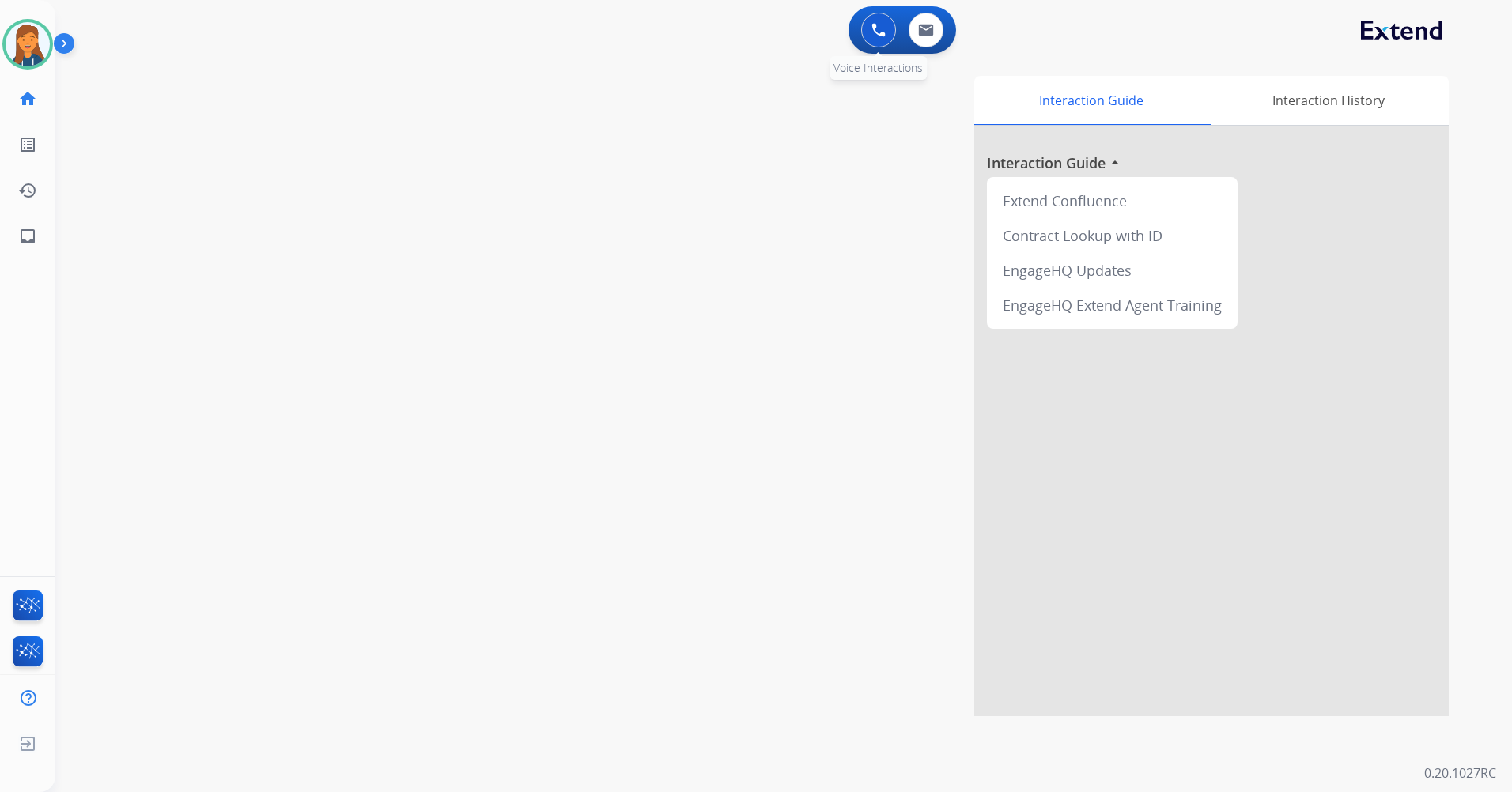
click at [875, 45] on button at bounding box center [878, 30] width 35 height 35
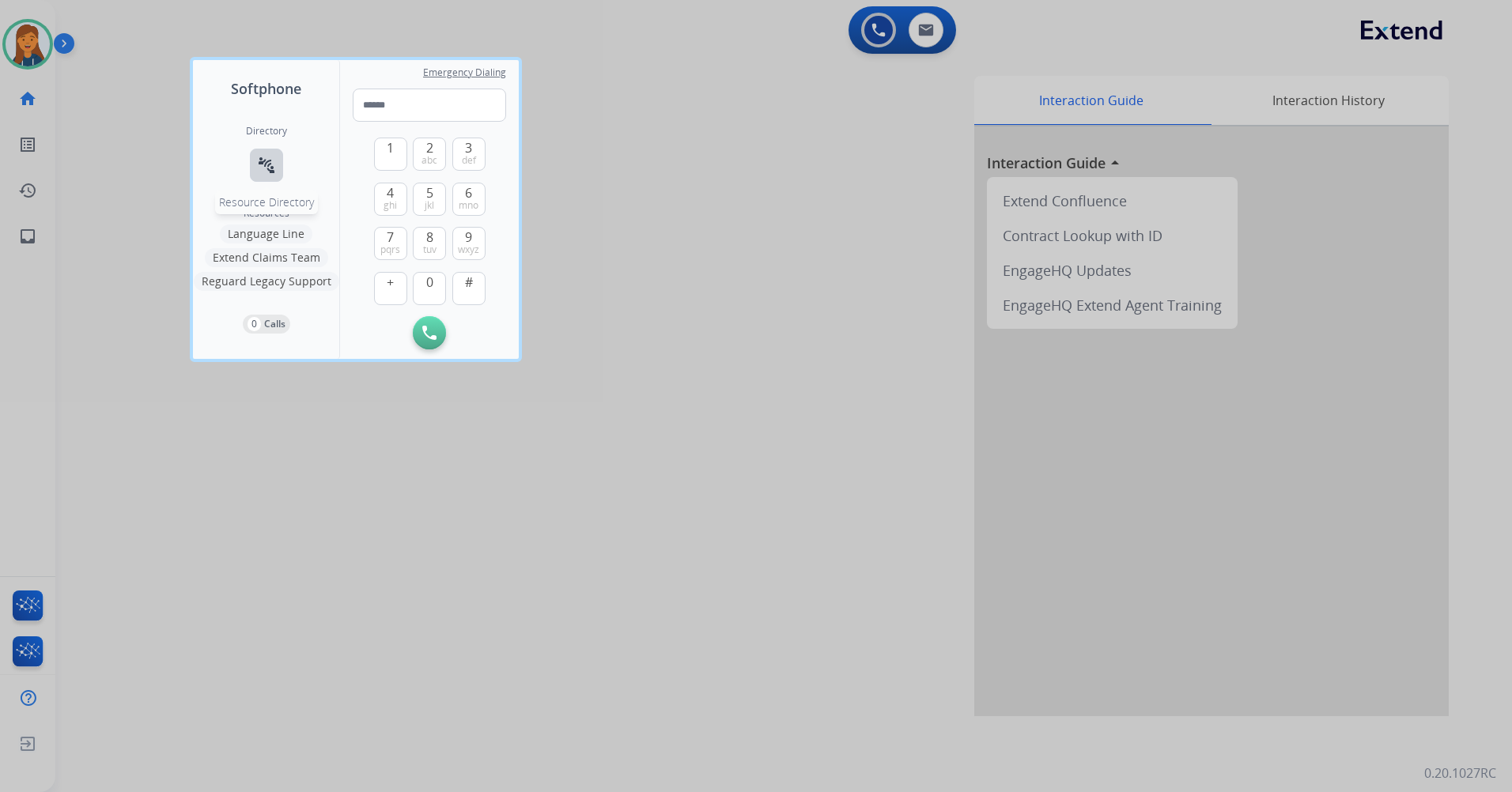
click at [275, 161] on button "connect_without_contact Resource Directory" at bounding box center [266, 166] width 33 height 33
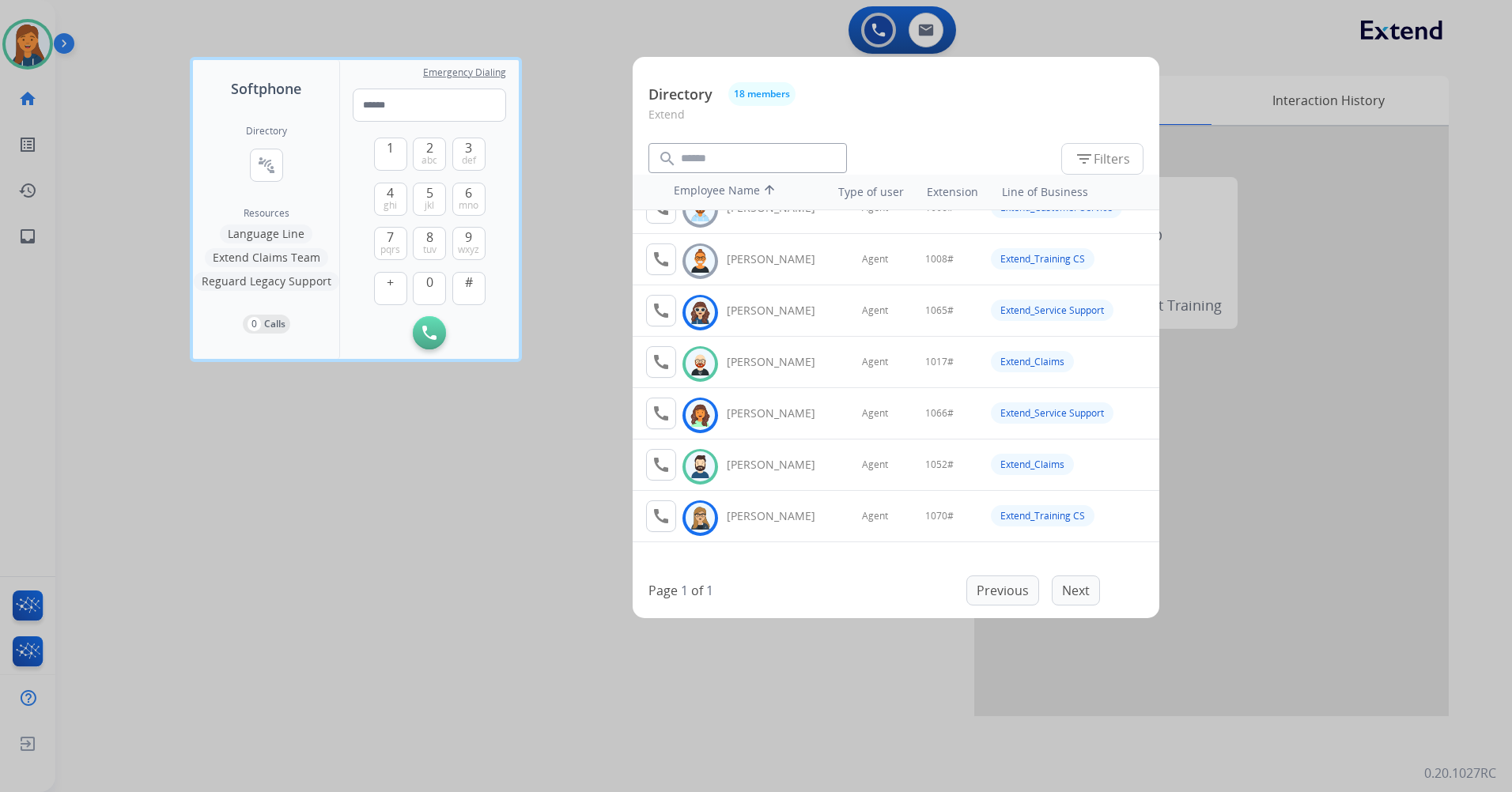
scroll to position [0, 0]
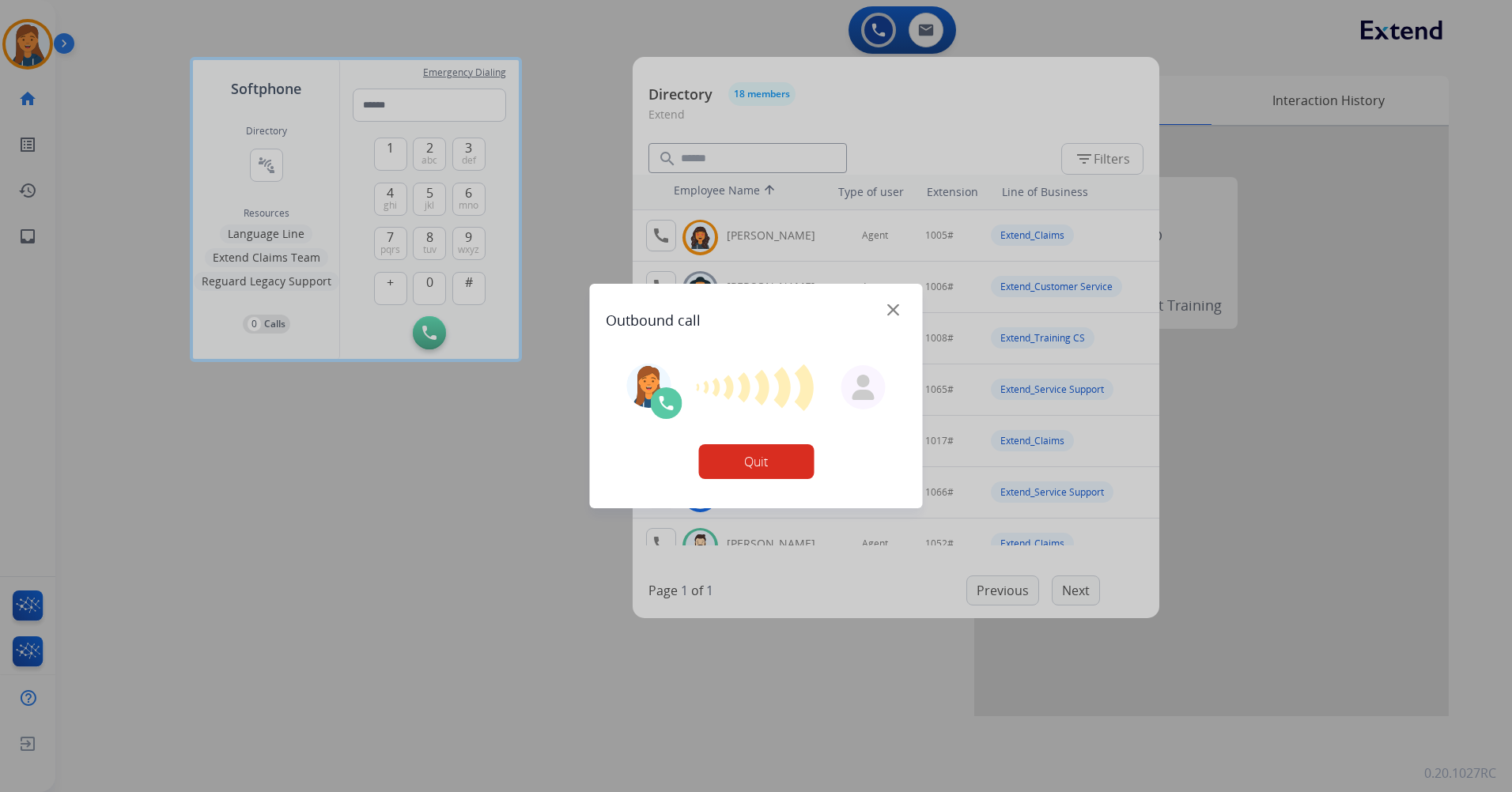
click at [773, 586] on div at bounding box center [756, 396] width 1512 height 792
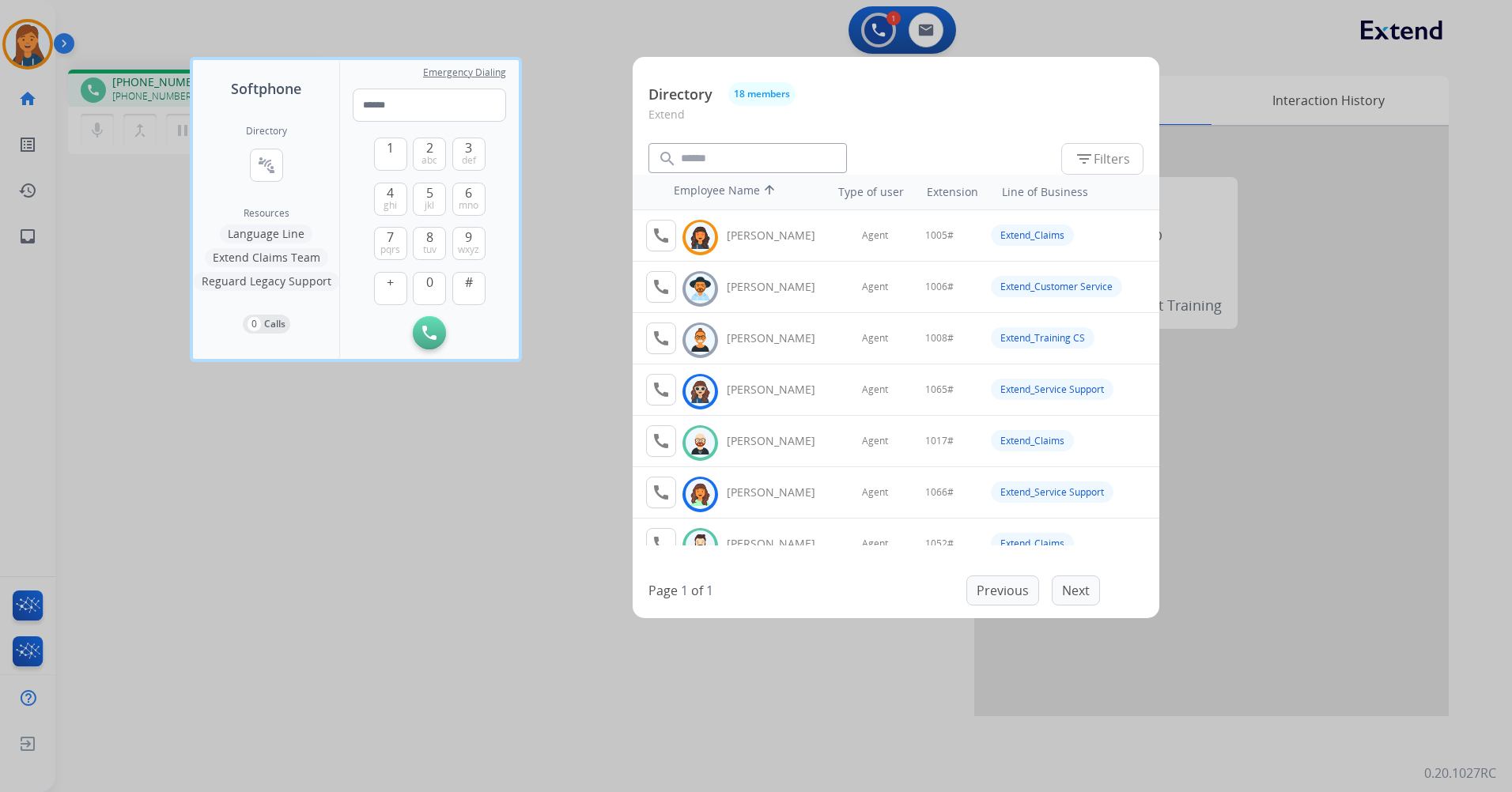
scroll to position [79, 0]
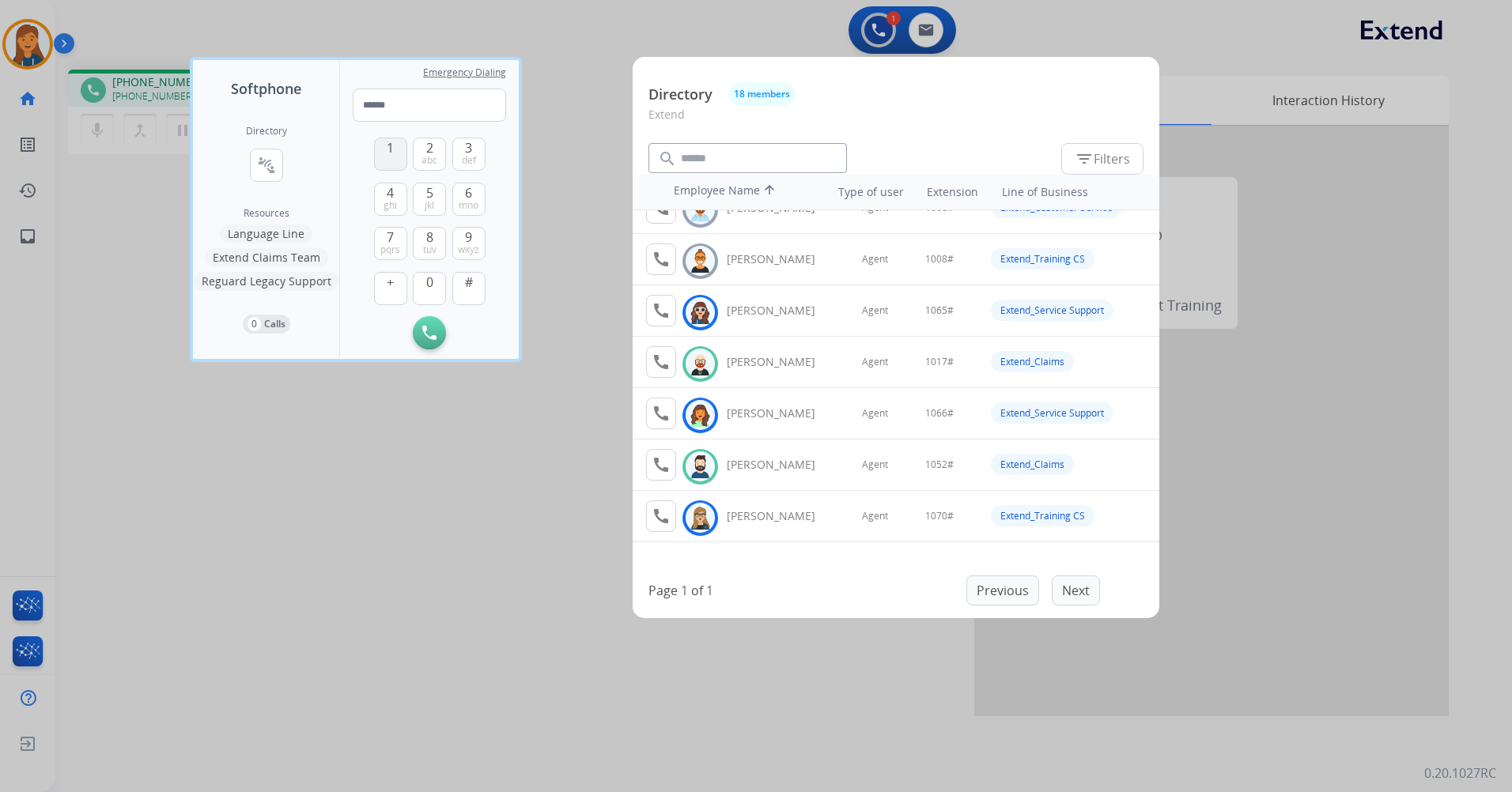
click at [393, 151] on span "1" at bounding box center [390, 147] width 7 height 19
click at [427, 288] on span "0" at bounding box center [429, 282] width 7 height 19
click at [424, 205] on span "jkl" at bounding box center [428, 205] width 9 height 12
click at [424, 152] on button "2 abc" at bounding box center [429, 154] width 33 height 33
click at [467, 290] on span "#" at bounding box center [469, 282] width 8 height 19
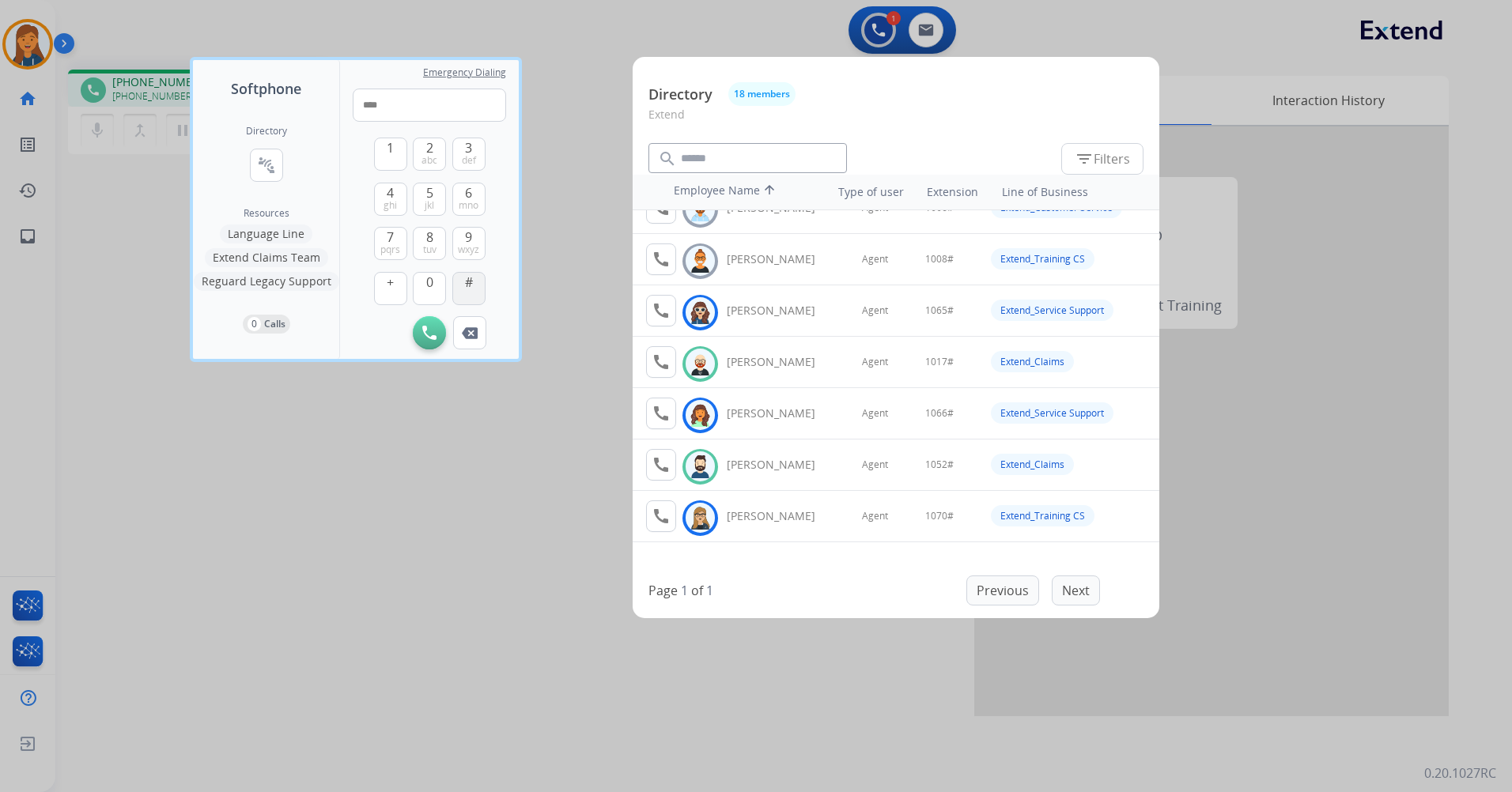
type input "*****"
click at [289, 511] on div at bounding box center [756, 396] width 1512 height 792
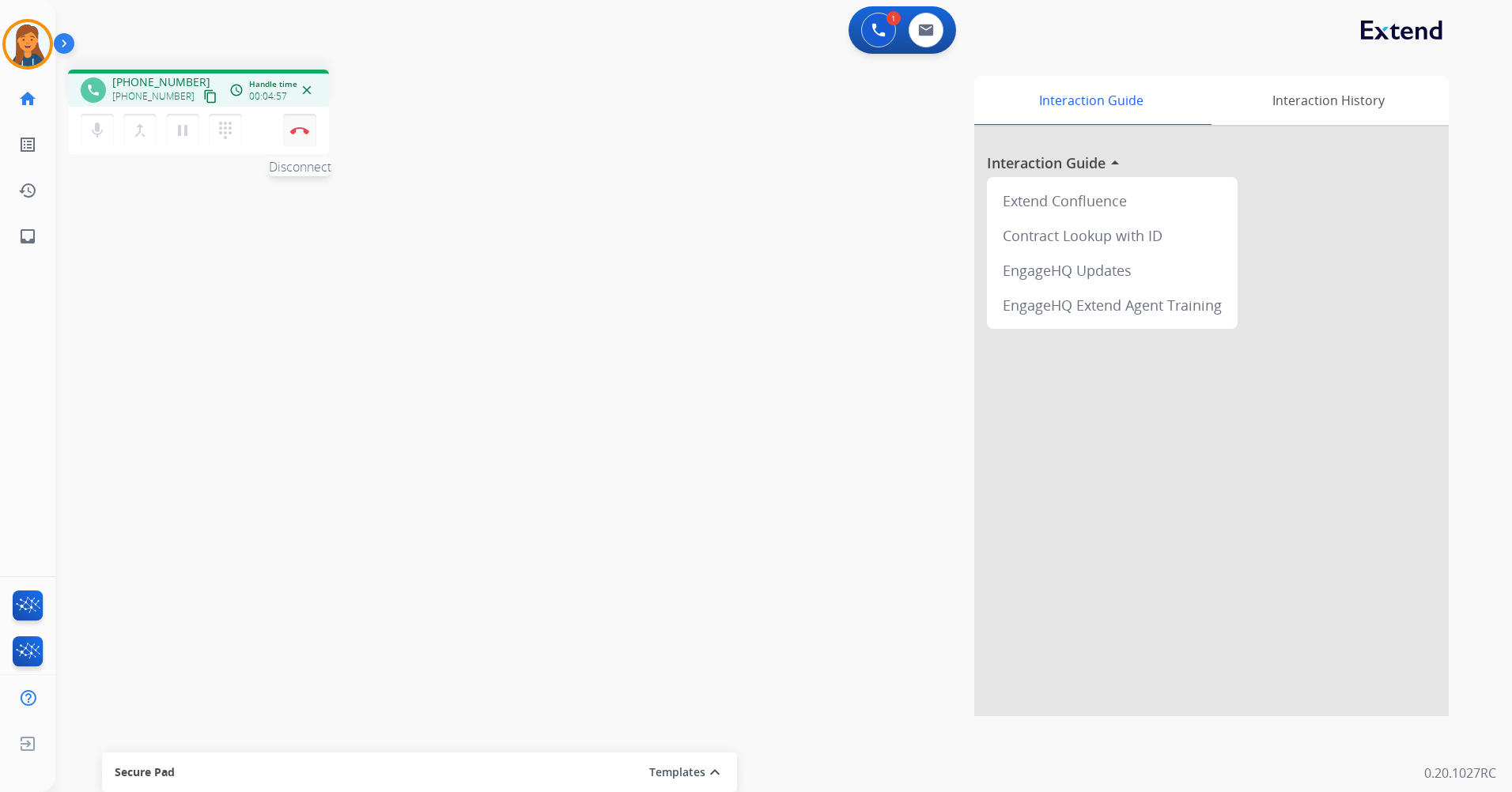
click at [307, 135] on button "Disconnect" at bounding box center [299, 131] width 33 height 33
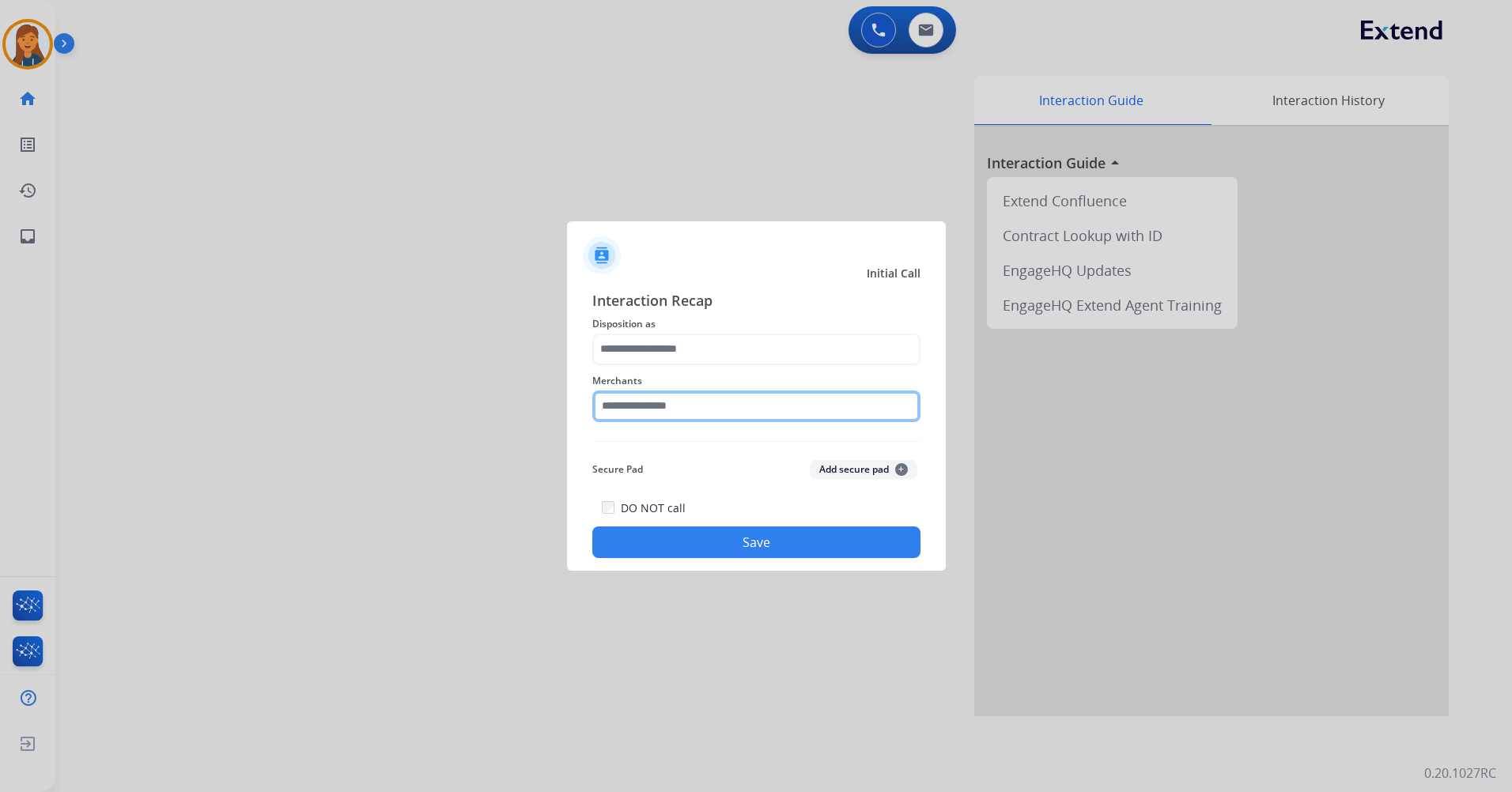
click at [661, 414] on input "text" at bounding box center [756, 407] width 328 height 32
drag, startPoint x: 661, startPoint y: 457, endPoint x: 655, endPoint y: 423, distance: 34.5
click at [660, 457] on div "isinwheel" at bounding box center [645, 451] width 51 height 16
type input "*********"
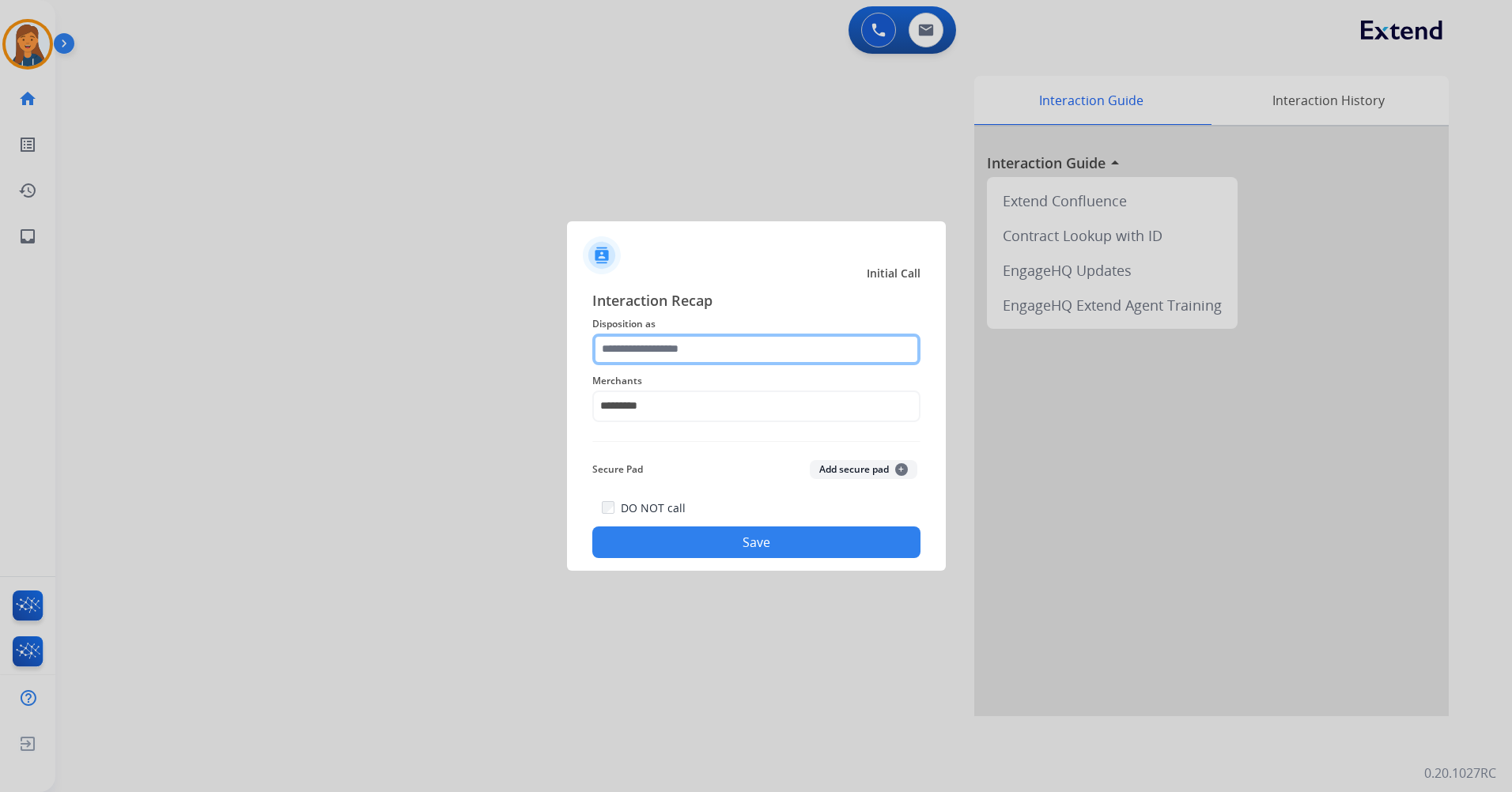
click at [666, 346] on input "text" at bounding box center [756, 349] width 328 height 32
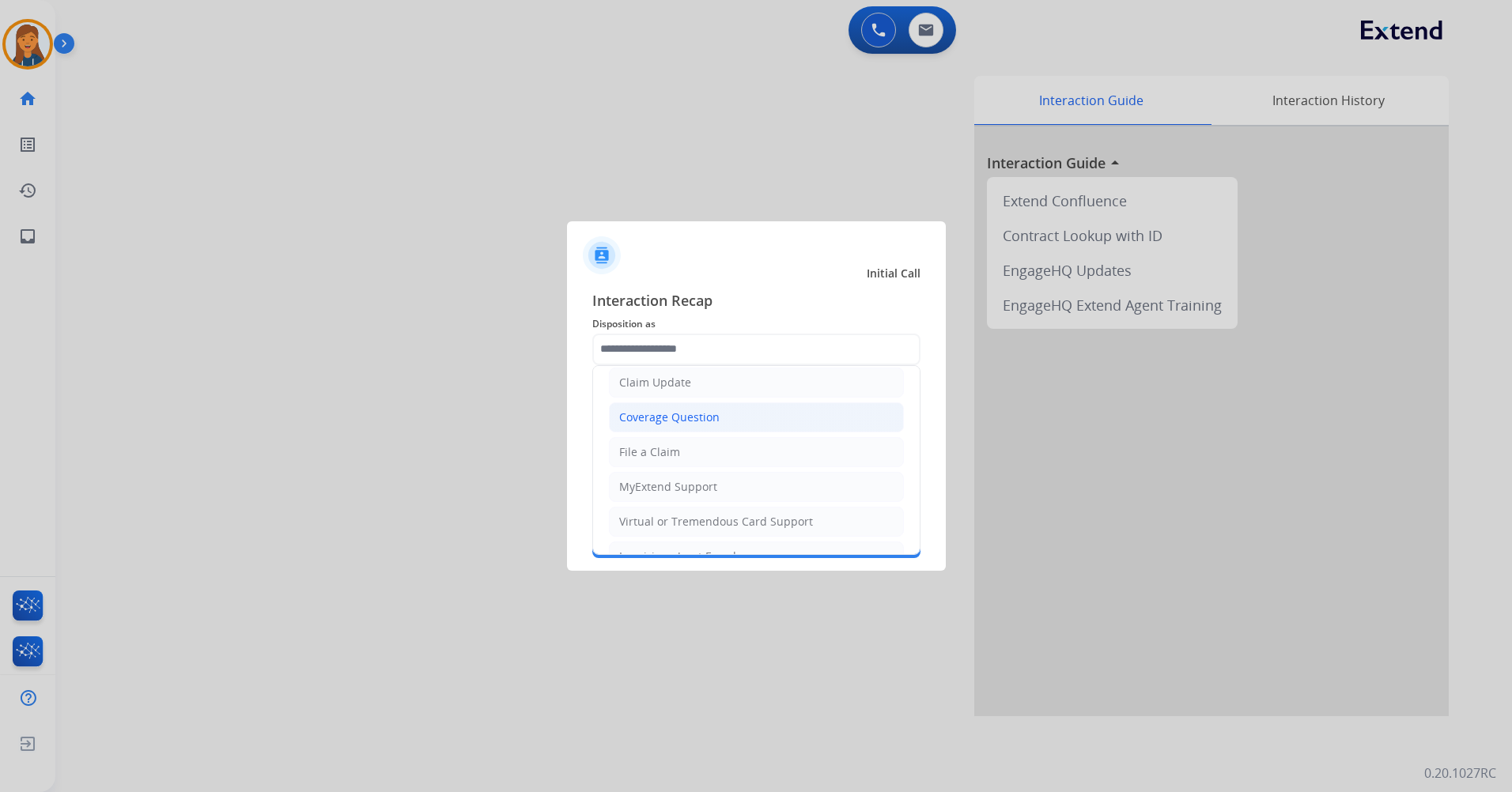
click at [675, 413] on div "Coverage Question" at bounding box center [669, 417] width 101 height 16
type input "**********"
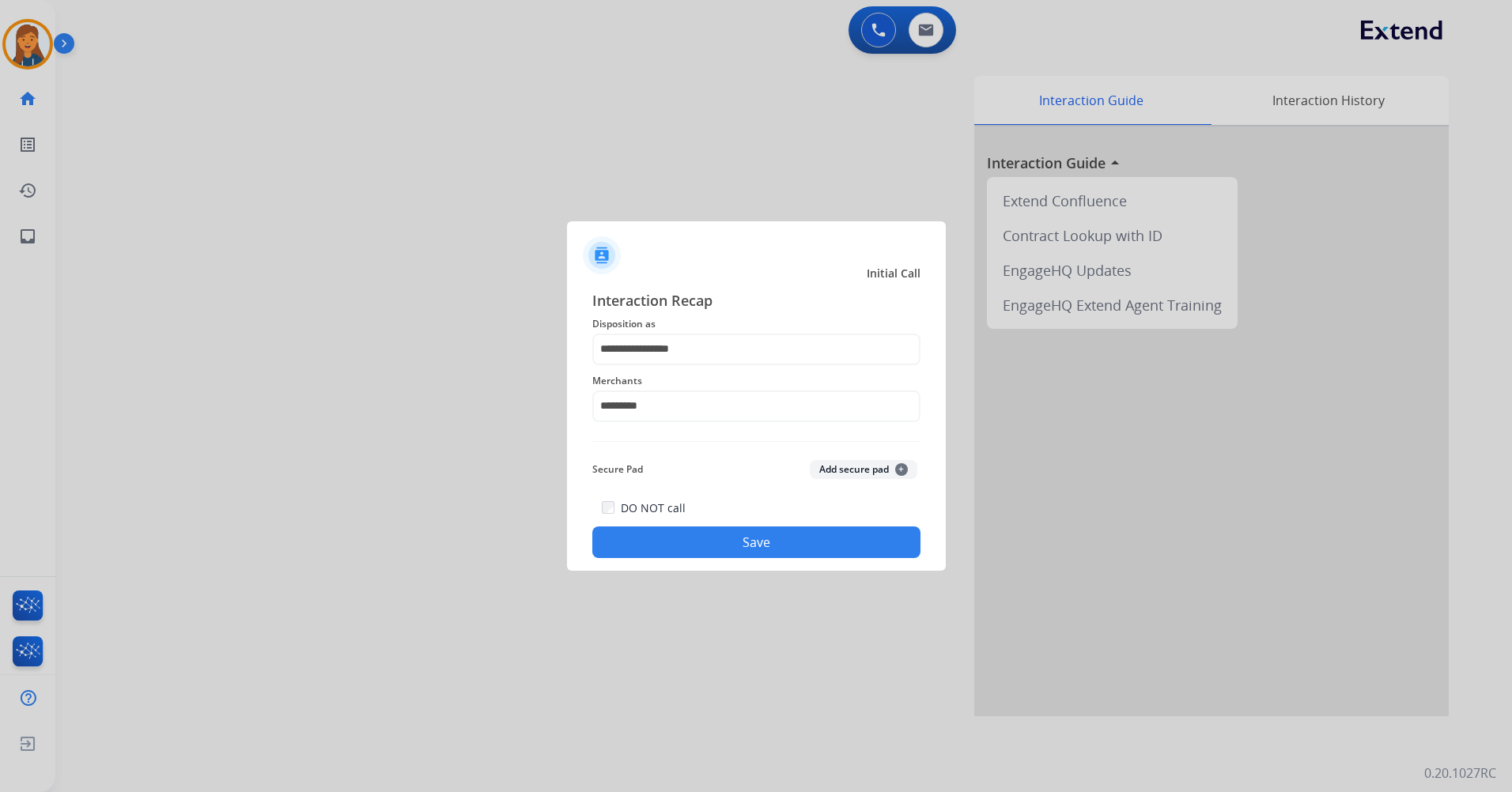
click at [727, 528] on button "Save" at bounding box center [756, 542] width 328 height 32
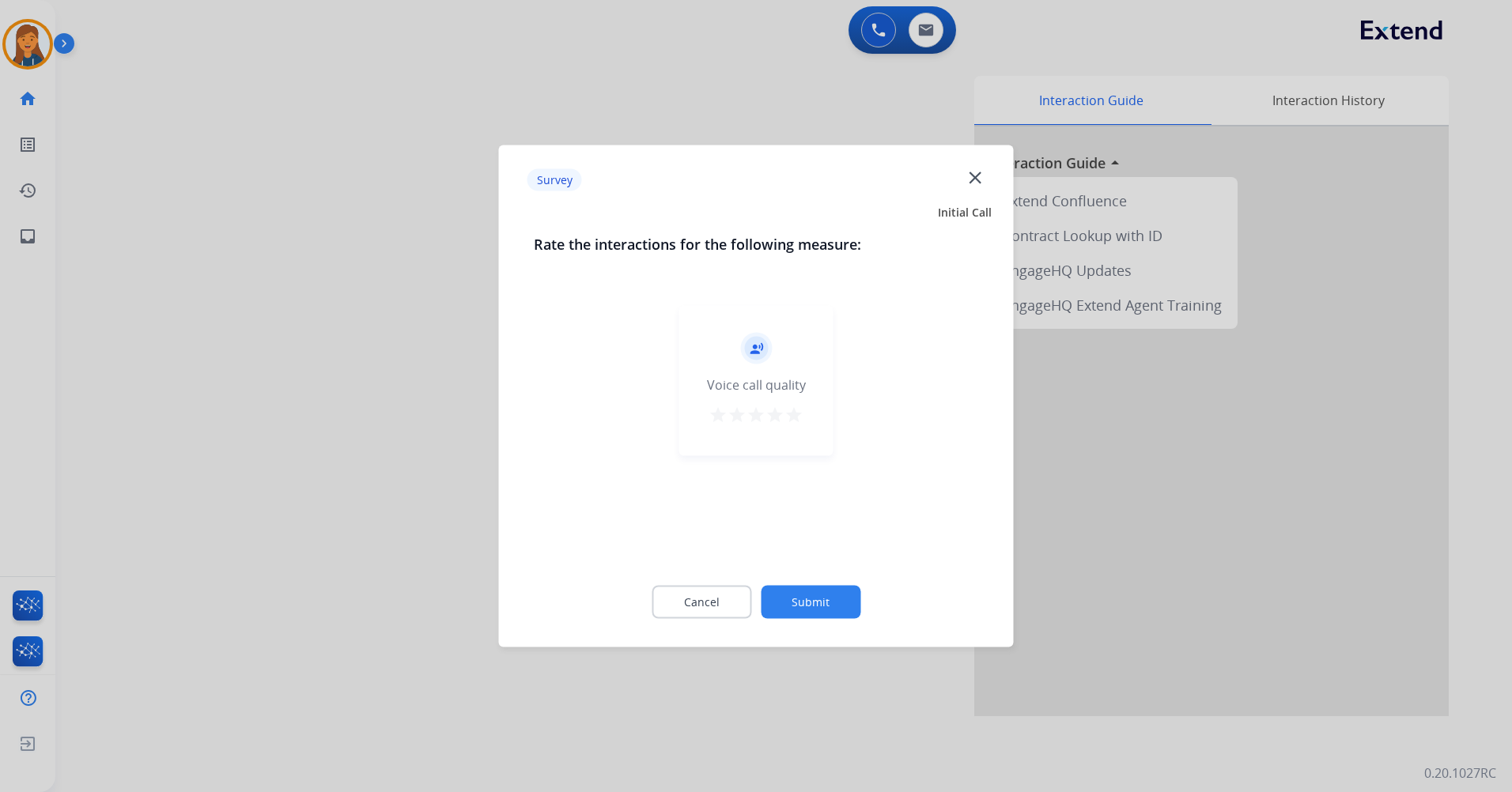
click at [793, 426] on button "star" at bounding box center [793, 418] width 19 height 24
click at [824, 604] on button "Submit" at bounding box center [810, 602] width 100 height 33
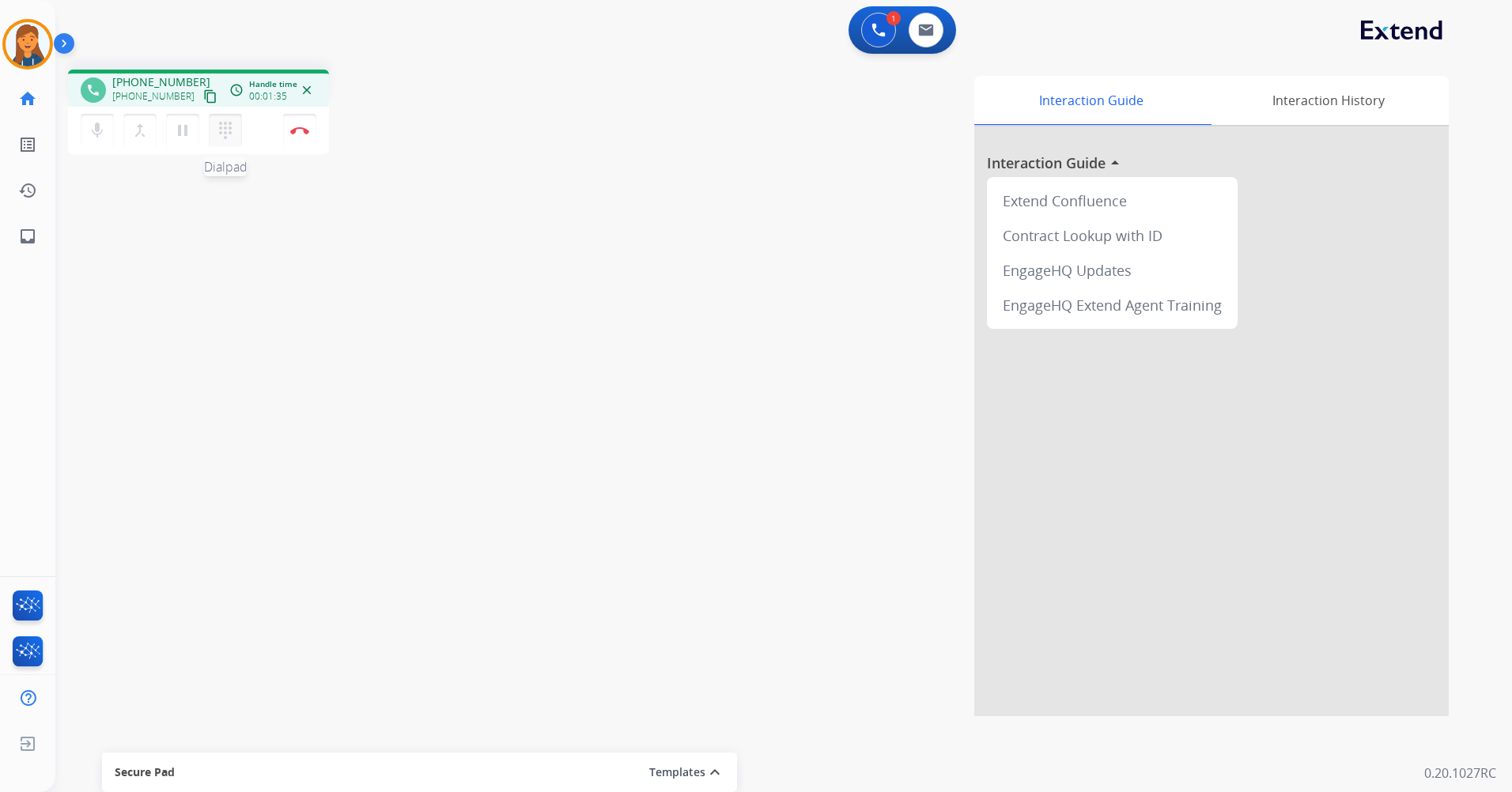
click at [217, 128] on mat-icon "dialpad" at bounding box center [225, 130] width 19 height 19
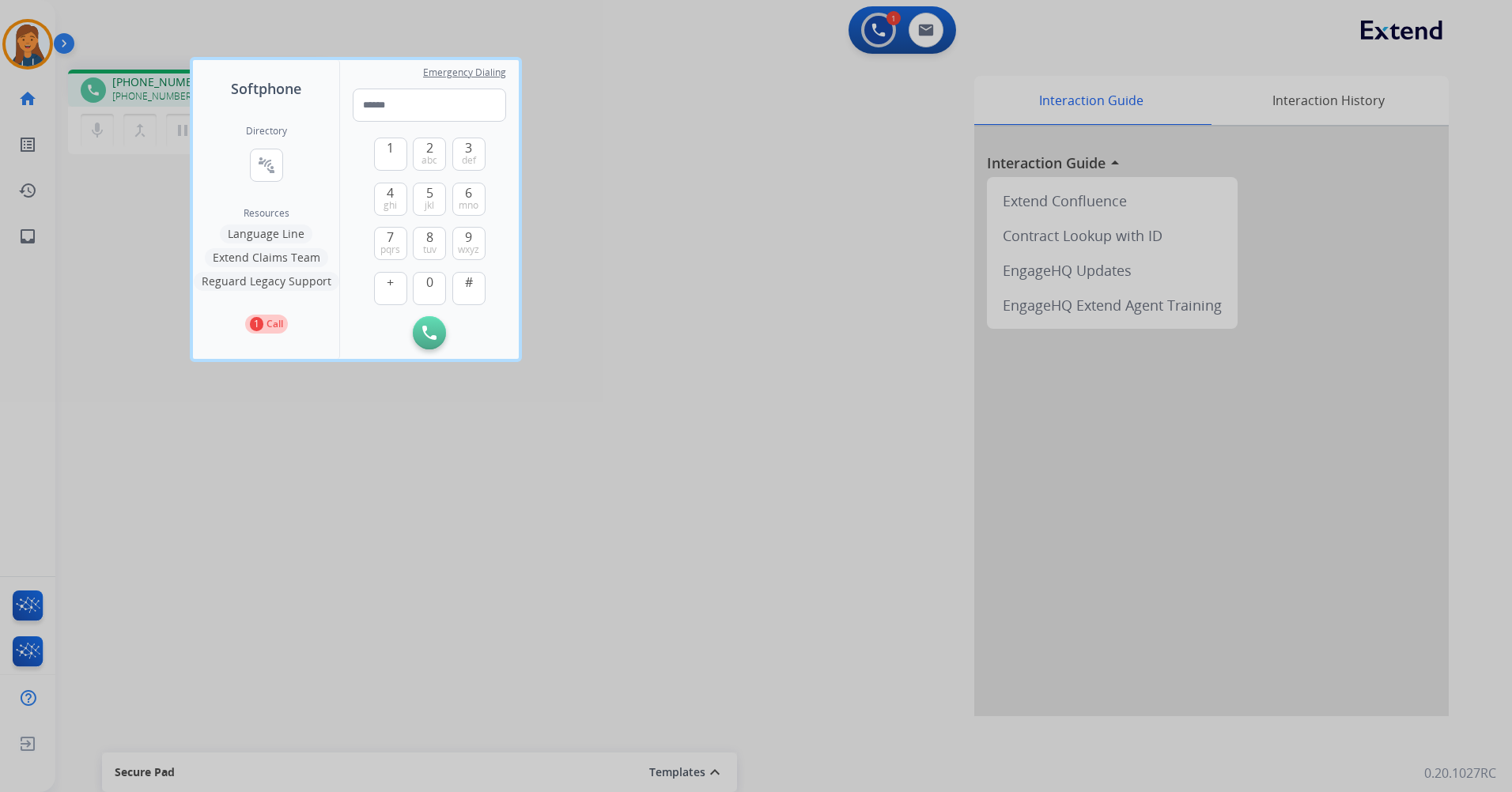
click at [385, 522] on div at bounding box center [756, 396] width 1512 height 792
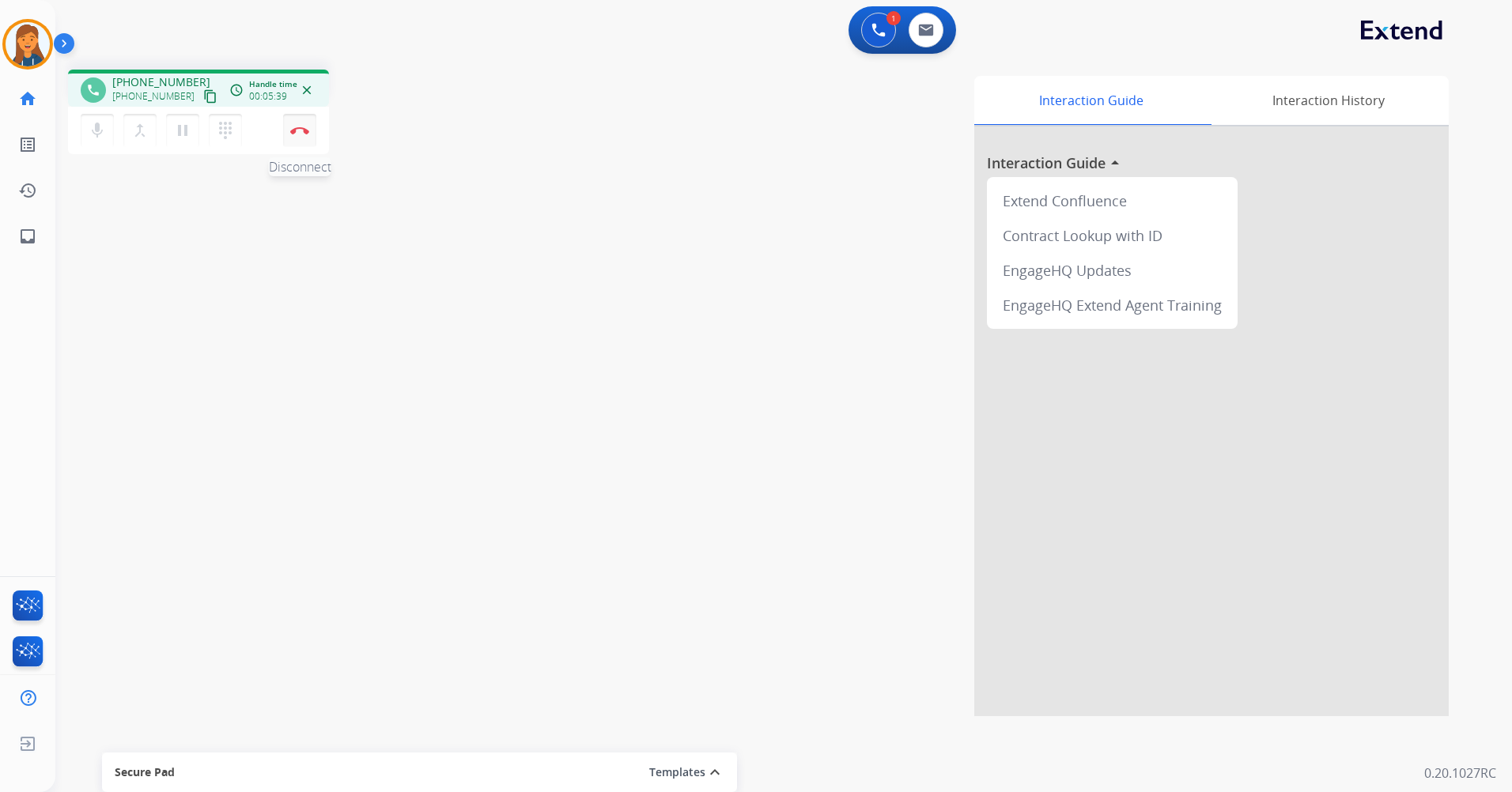
click at [312, 131] on div "mic Mute merge_type Bridge pause Hold dialpad Dialpad Disconnect" at bounding box center [199, 130] width 261 height 47
click at [304, 129] on img at bounding box center [299, 131] width 19 height 8
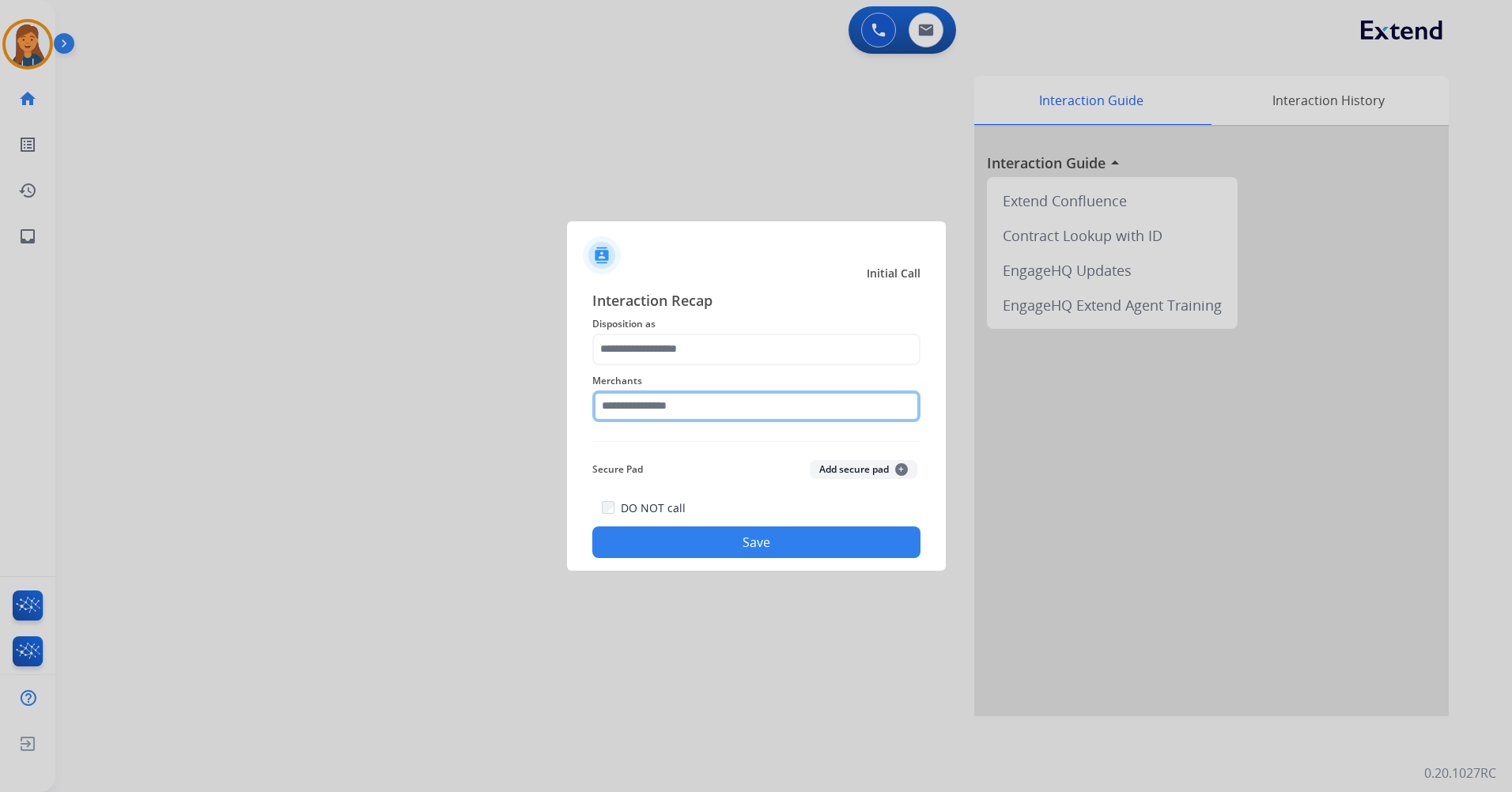
click at [658, 407] on input "text" at bounding box center [756, 407] width 328 height 32
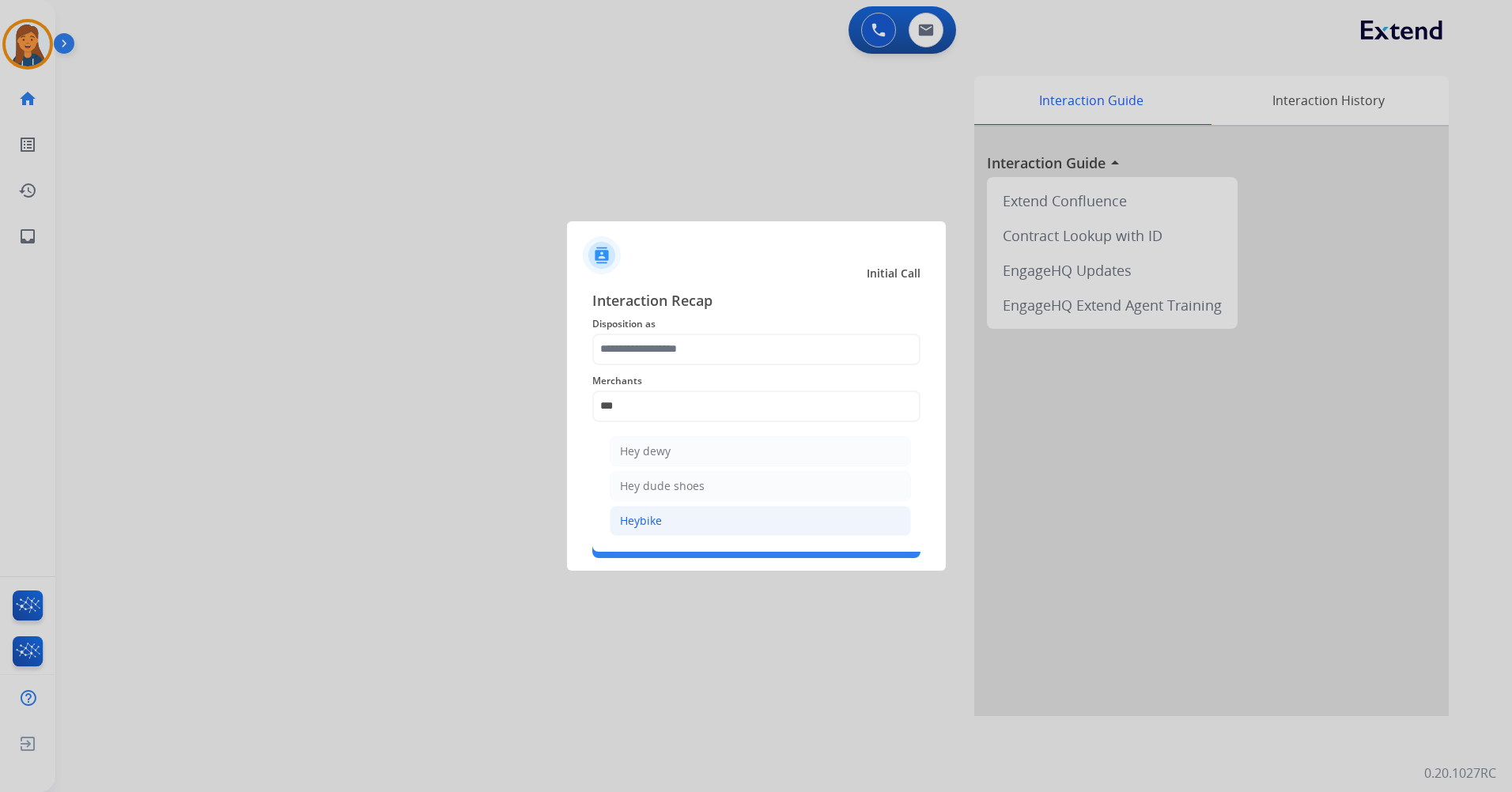
drag, startPoint x: 696, startPoint y: 517, endPoint x: 693, endPoint y: 399, distance: 118.0
click at [696, 518] on li "Heybike" at bounding box center [760, 521] width 301 height 30
type input "*******"
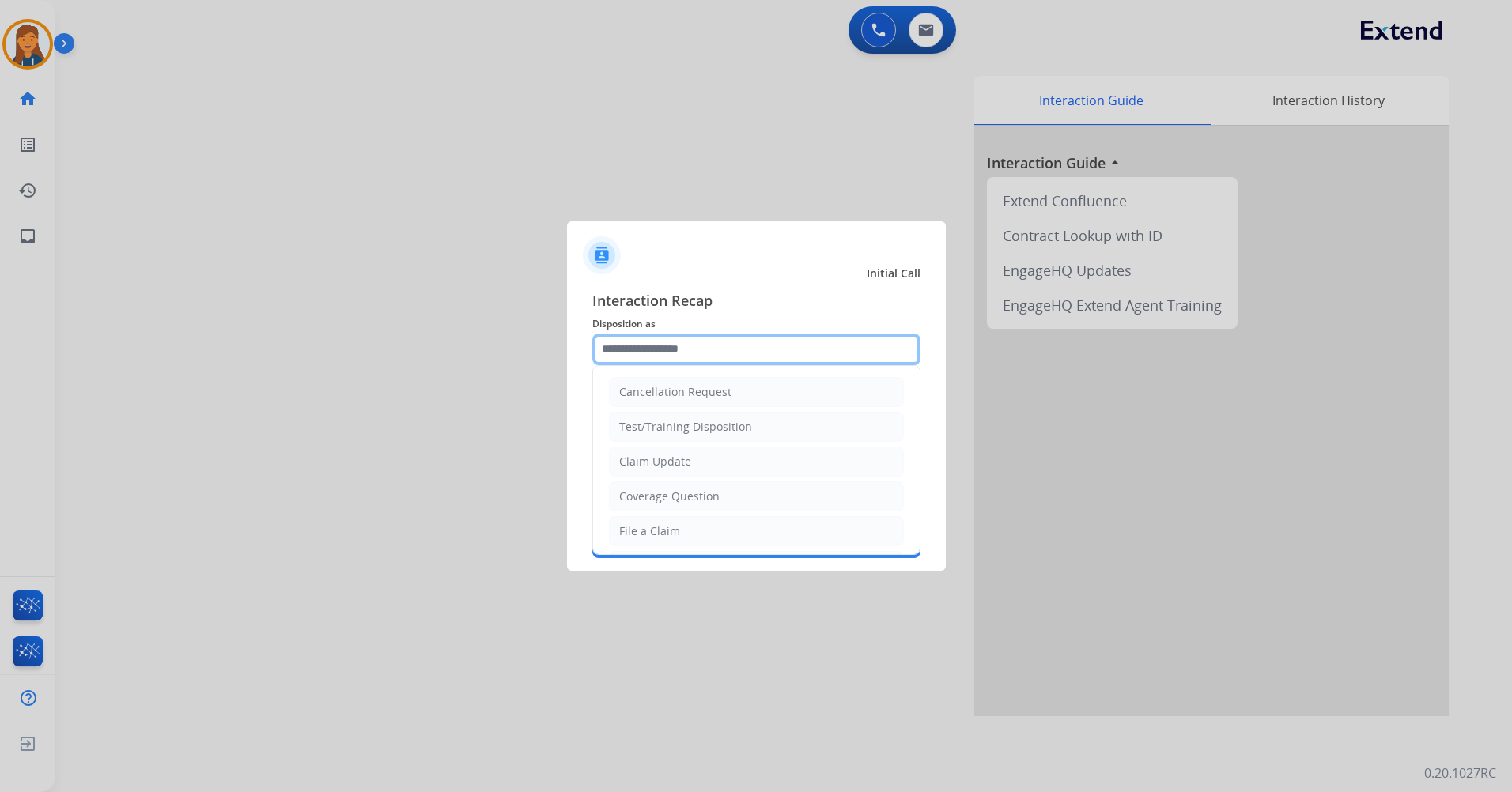
click at [689, 354] on input "text" at bounding box center [756, 349] width 328 height 32
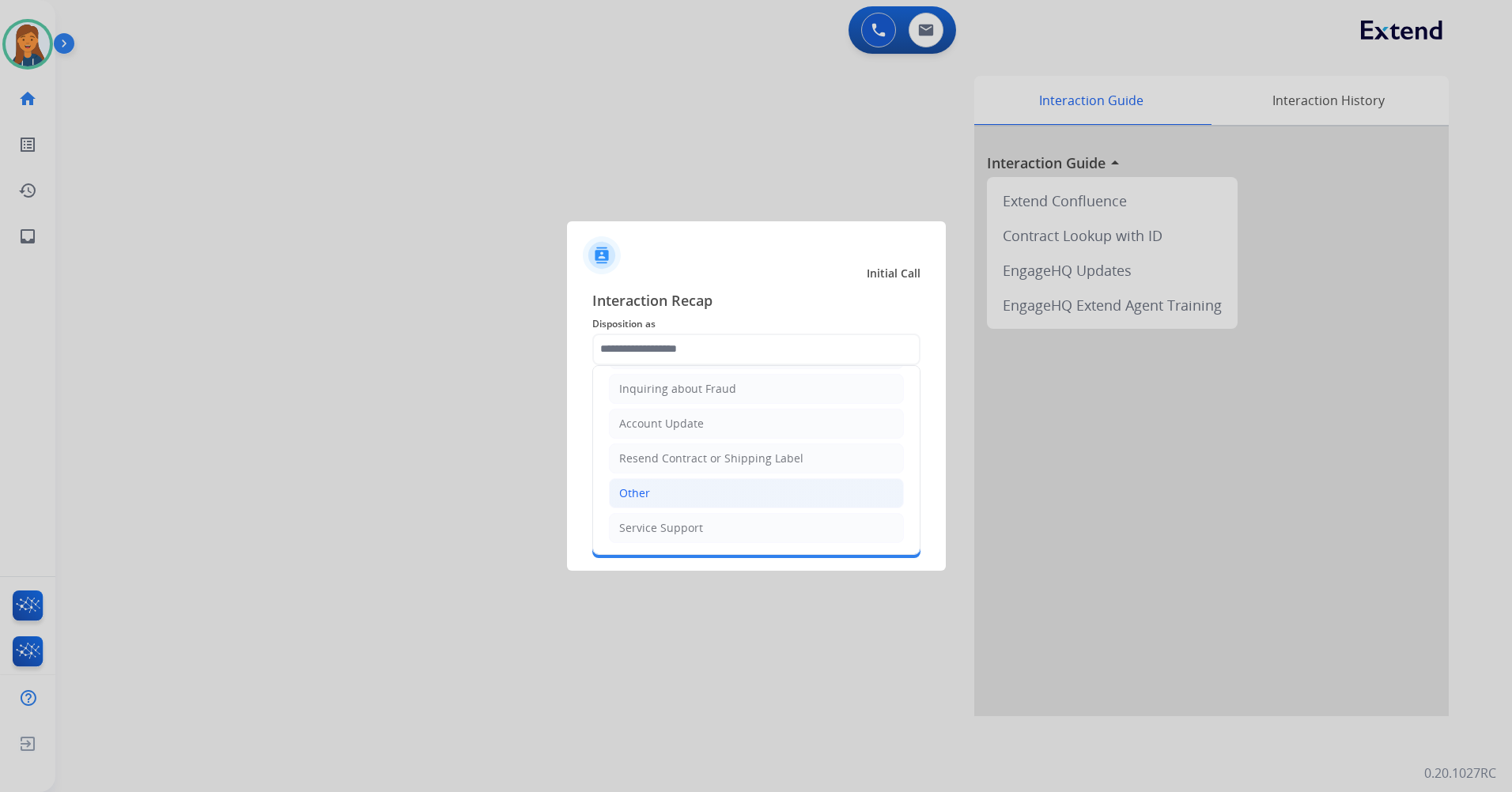
click at [649, 493] on li "Other" at bounding box center [756, 493] width 295 height 30
type input "*****"
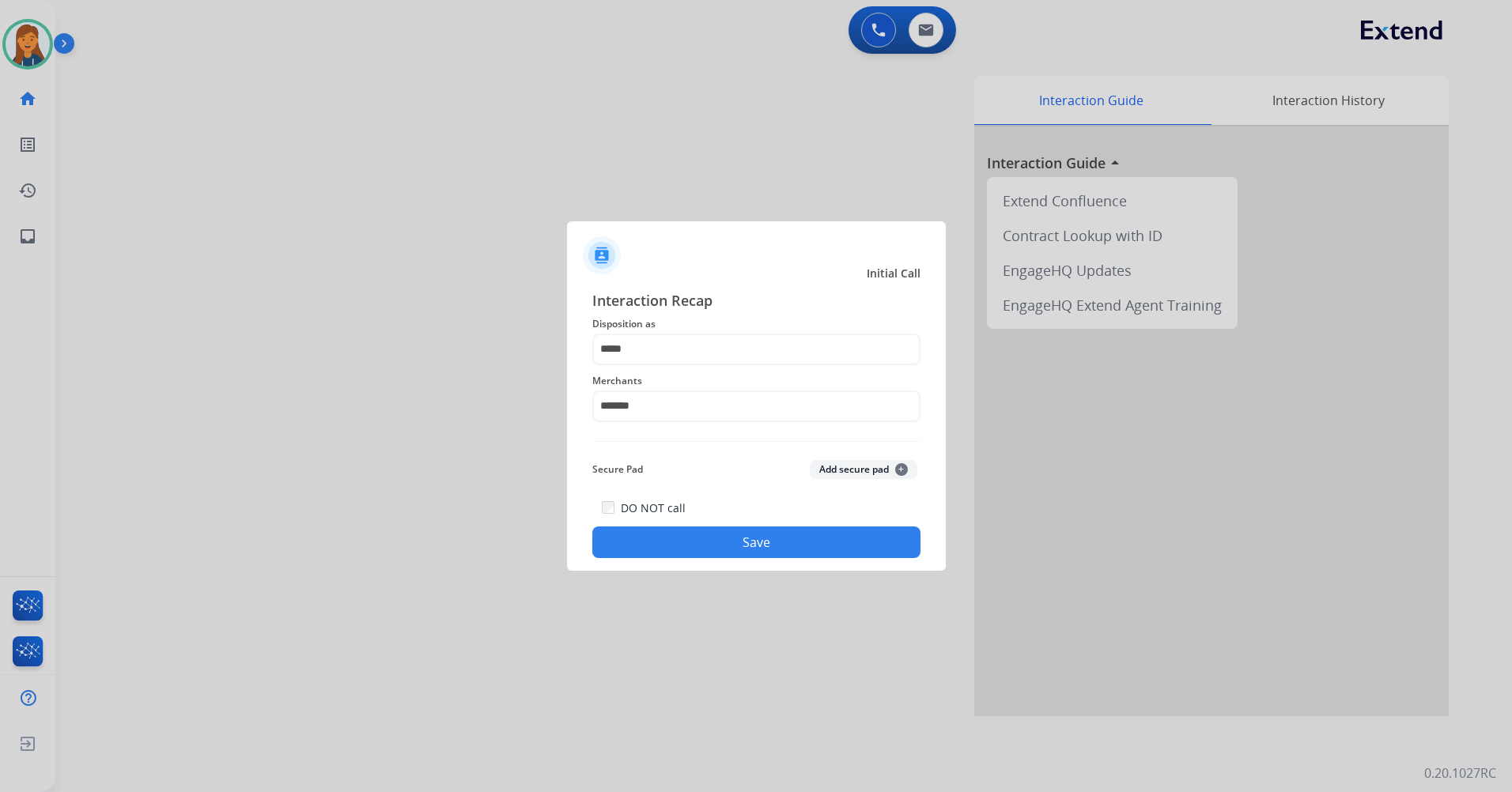
click at [816, 536] on button "Save" at bounding box center [756, 542] width 328 height 32
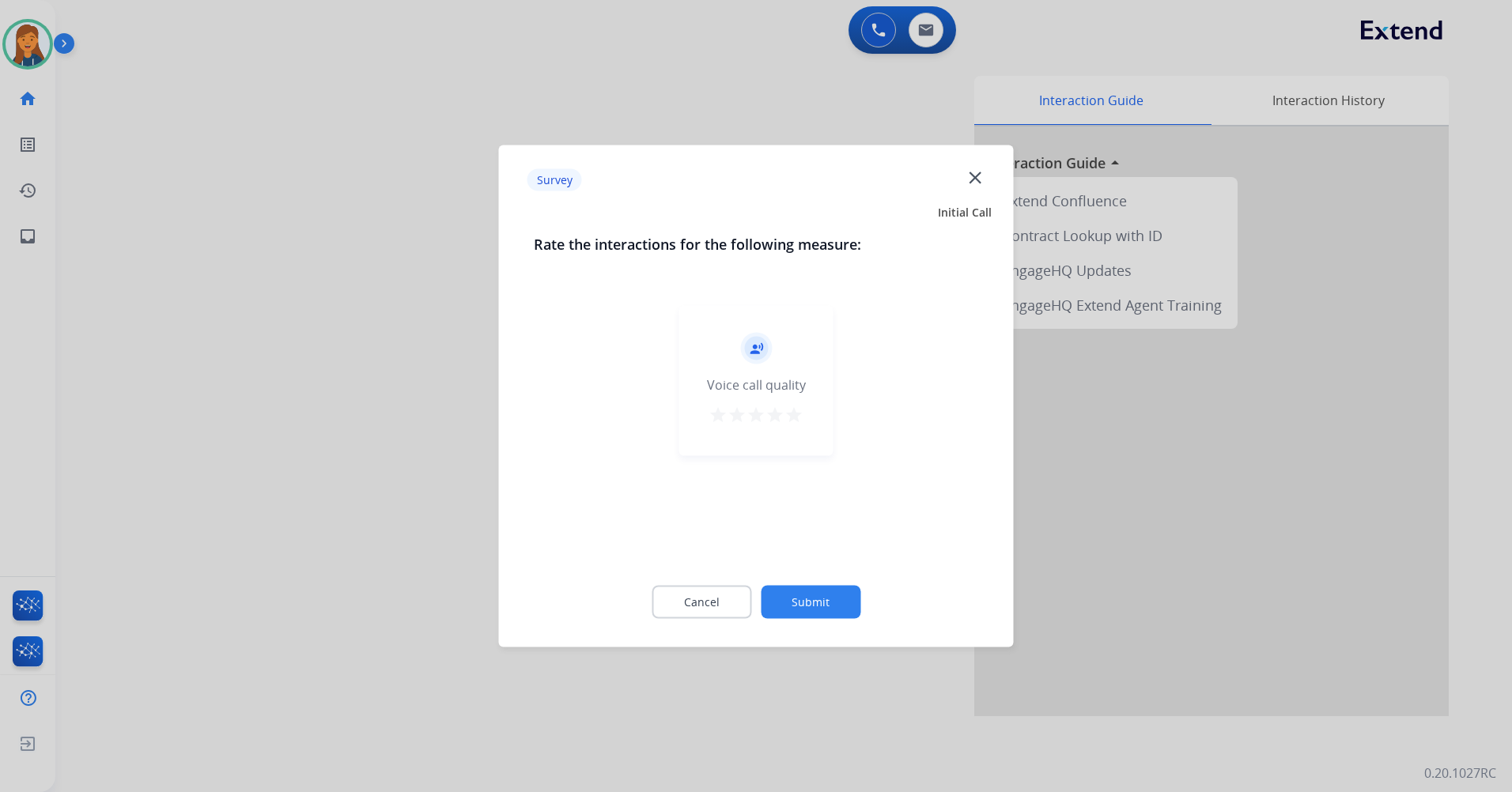
click at [793, 414] on mat-icon "star" at bounding box center [793, 415] width 19 height 19
click at [824, 591] on button "Submit" at bounding box center [810, 602] width 100 height 33
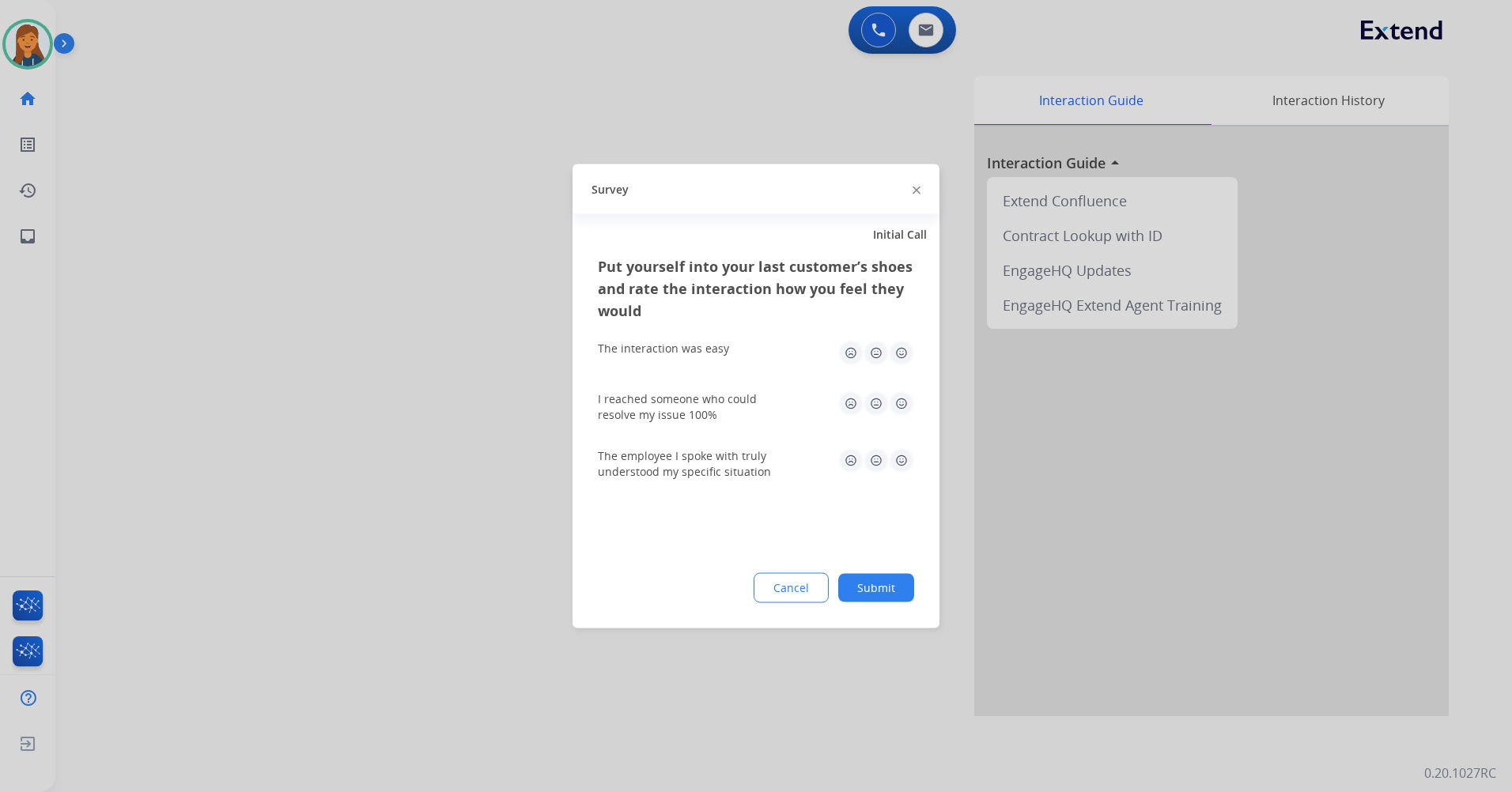
click at [904, 361] on img at bounding box center [901, 354] width 25 height 25
click at [906, 406] on img at bounding box center [901, 404] width 25 height 25
click at [904, 466] on img at bounding box center [901, 461] width 25 height 25
click at [874, 597] on button "Submit" at bounding box center [876, 588] width 76 height 28
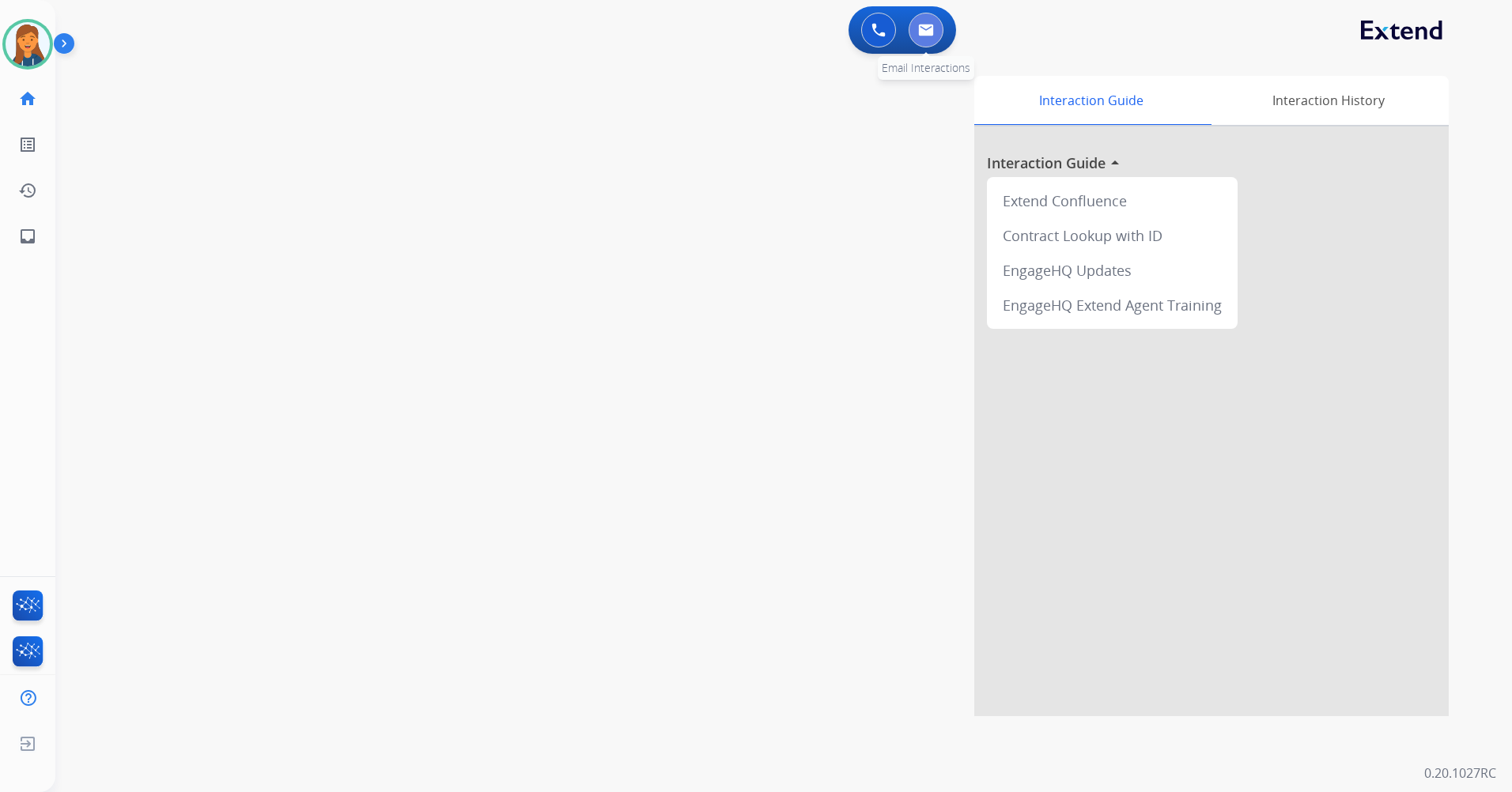
click at [942, 27] on button at bounding box center [926, 30] width 35 height 35
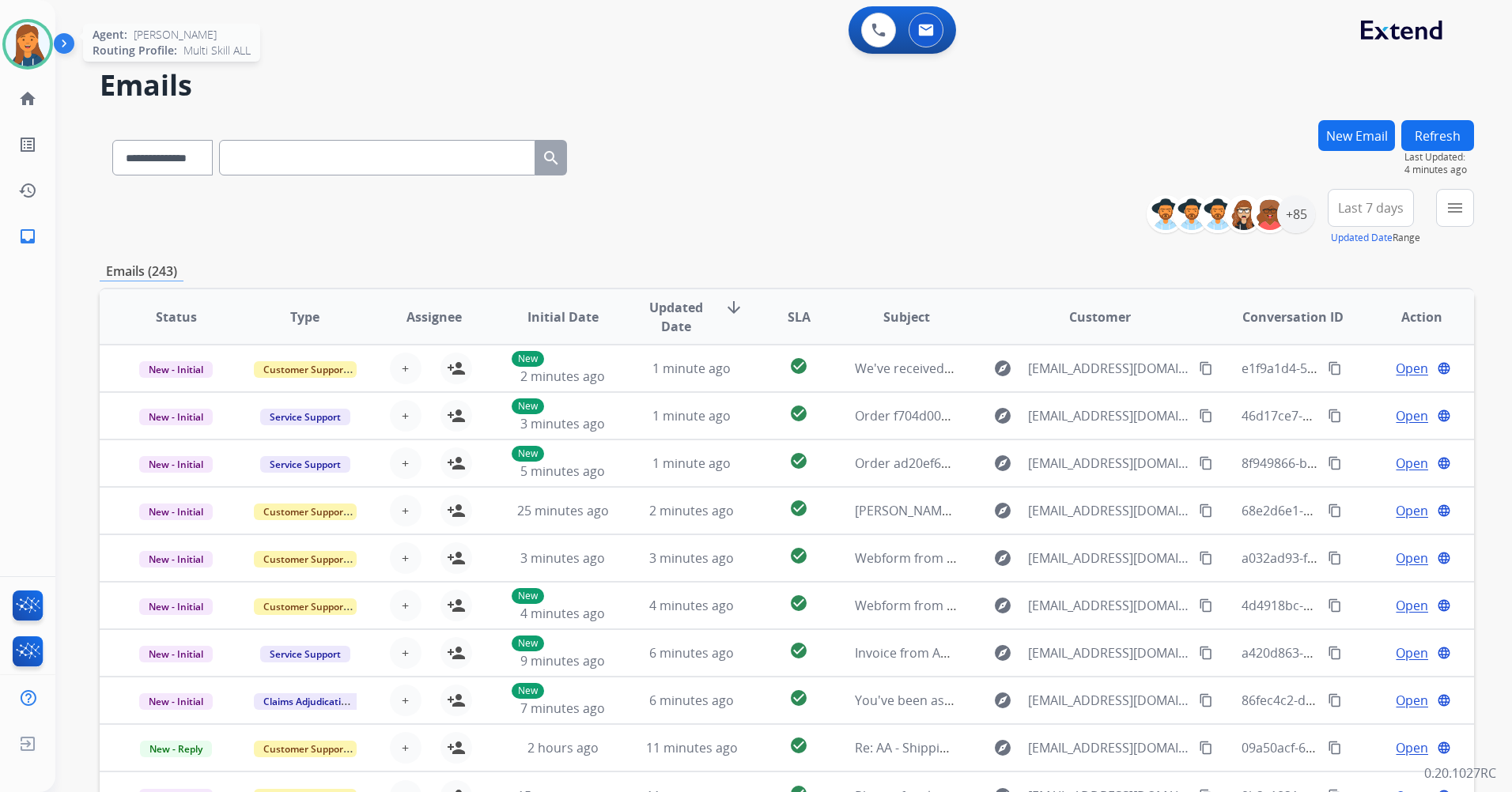
click at [23, 35] on img at bounding box center [27, 44] width 44 height 44
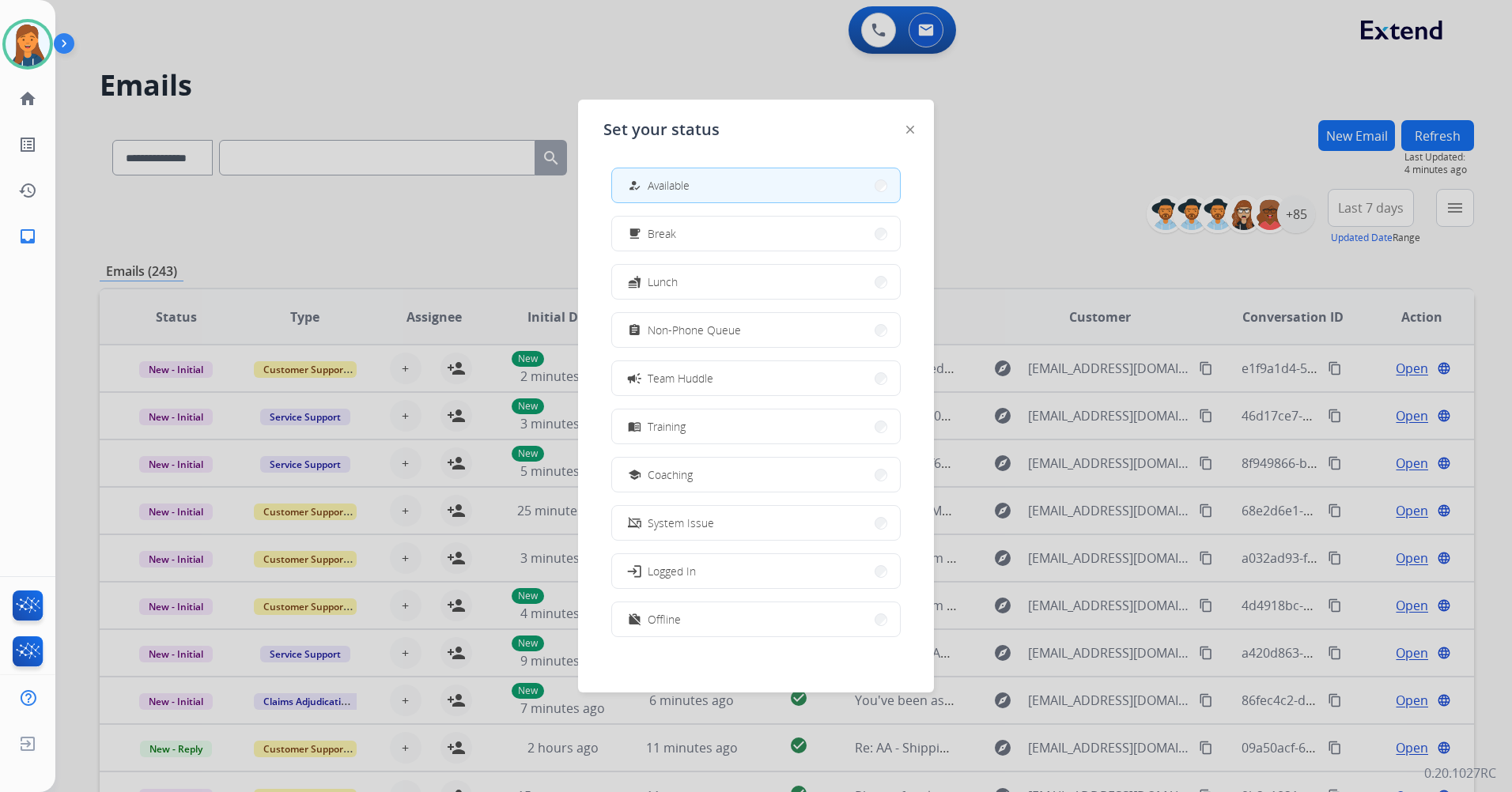
click at [665, 252] on div "how_to_reg Available free_breakfast Break fastfood Lunch assignment Non-Phone Q…" at bounding box center [755, 403] width 305 height 498
click at [665, 234] on span "Break" at bounding box center [662, 234] width 28 height 17
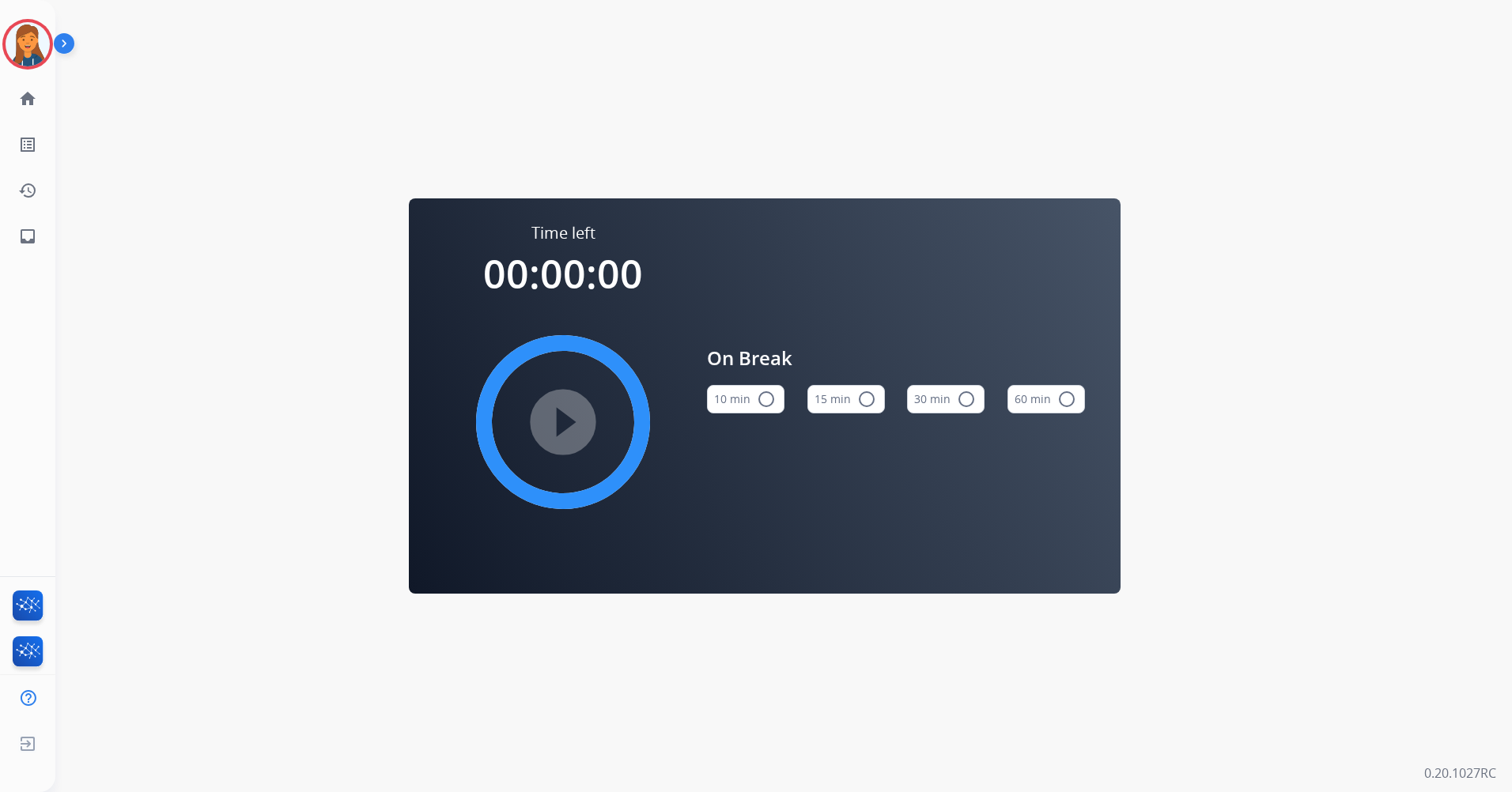
click at [862, 398] on mat-icon "radio_button_unchecked" at bounding box center [866, 399] width 19 height 19
click at [569, 432] on mat-icon "play_circle_filled" at bounding box center [562, 422] width 19 height 19
click at [42, 61] on div at bounding box center [27, 44] width 51 height 51
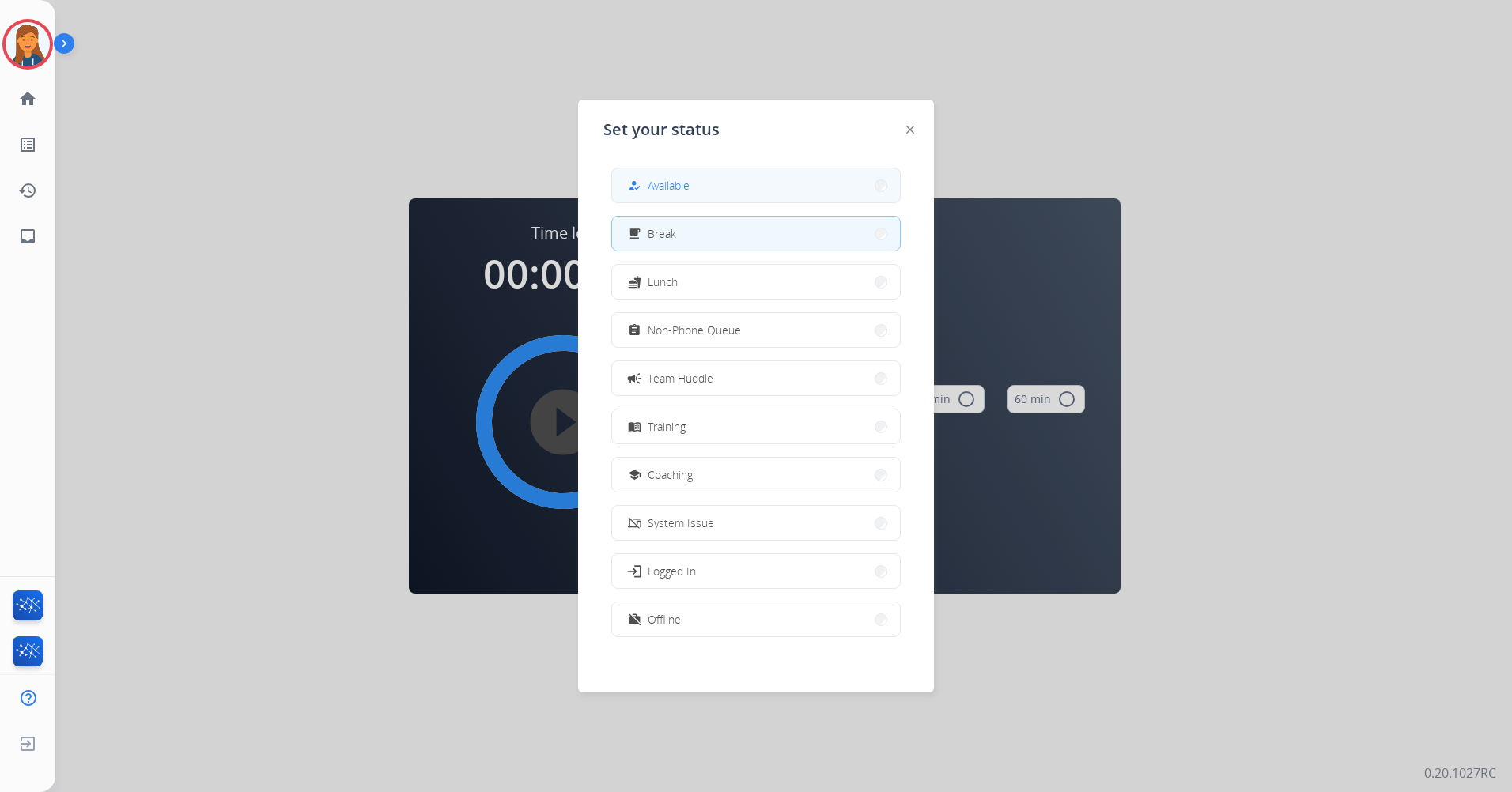
click at [709, 184] on button "how_to_reg Available" at bounding box center [756, 185] width 288 height 34
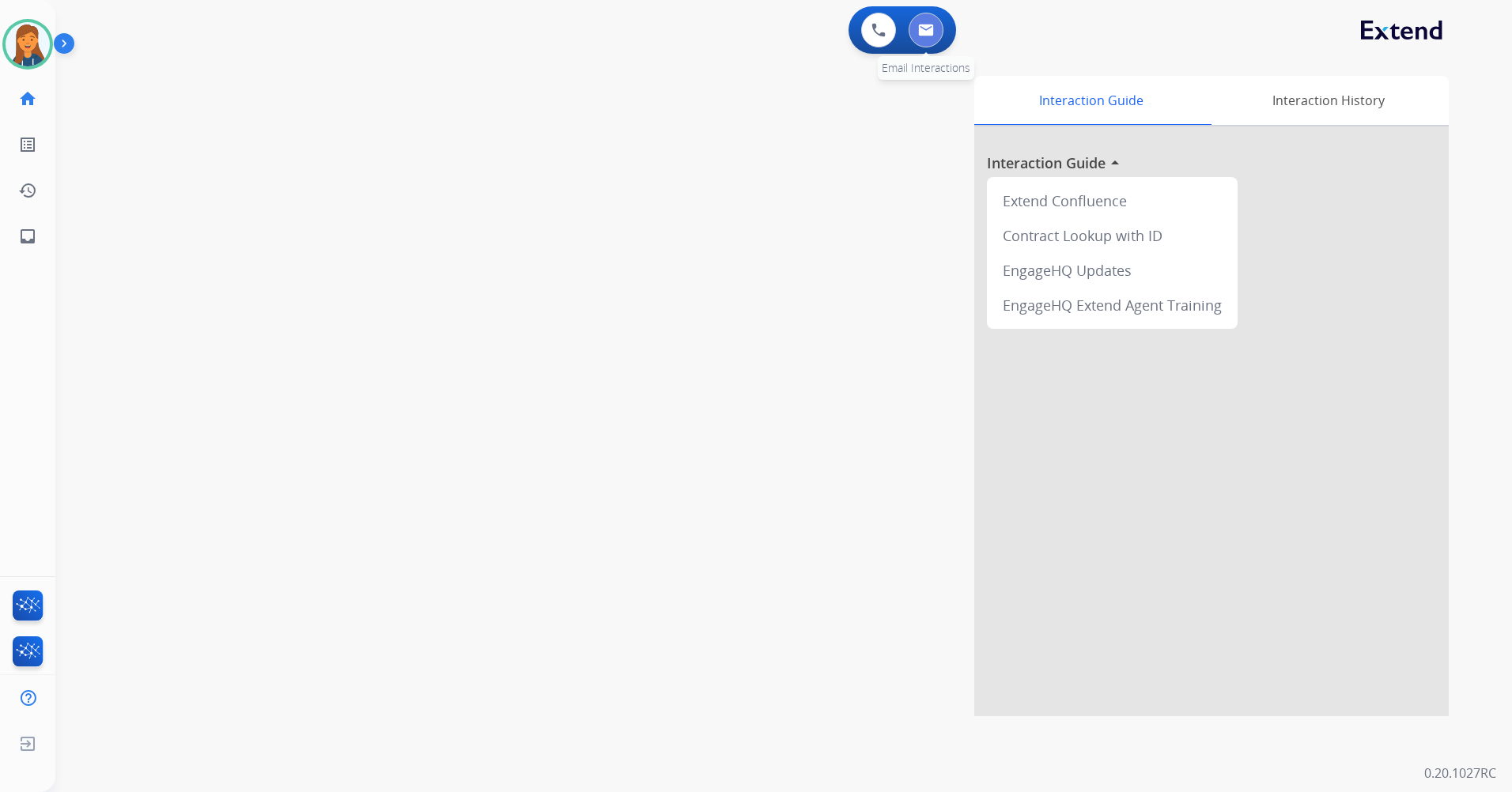
click at [918, 35] on img at bounding box center [926, 30] width 16 height 12
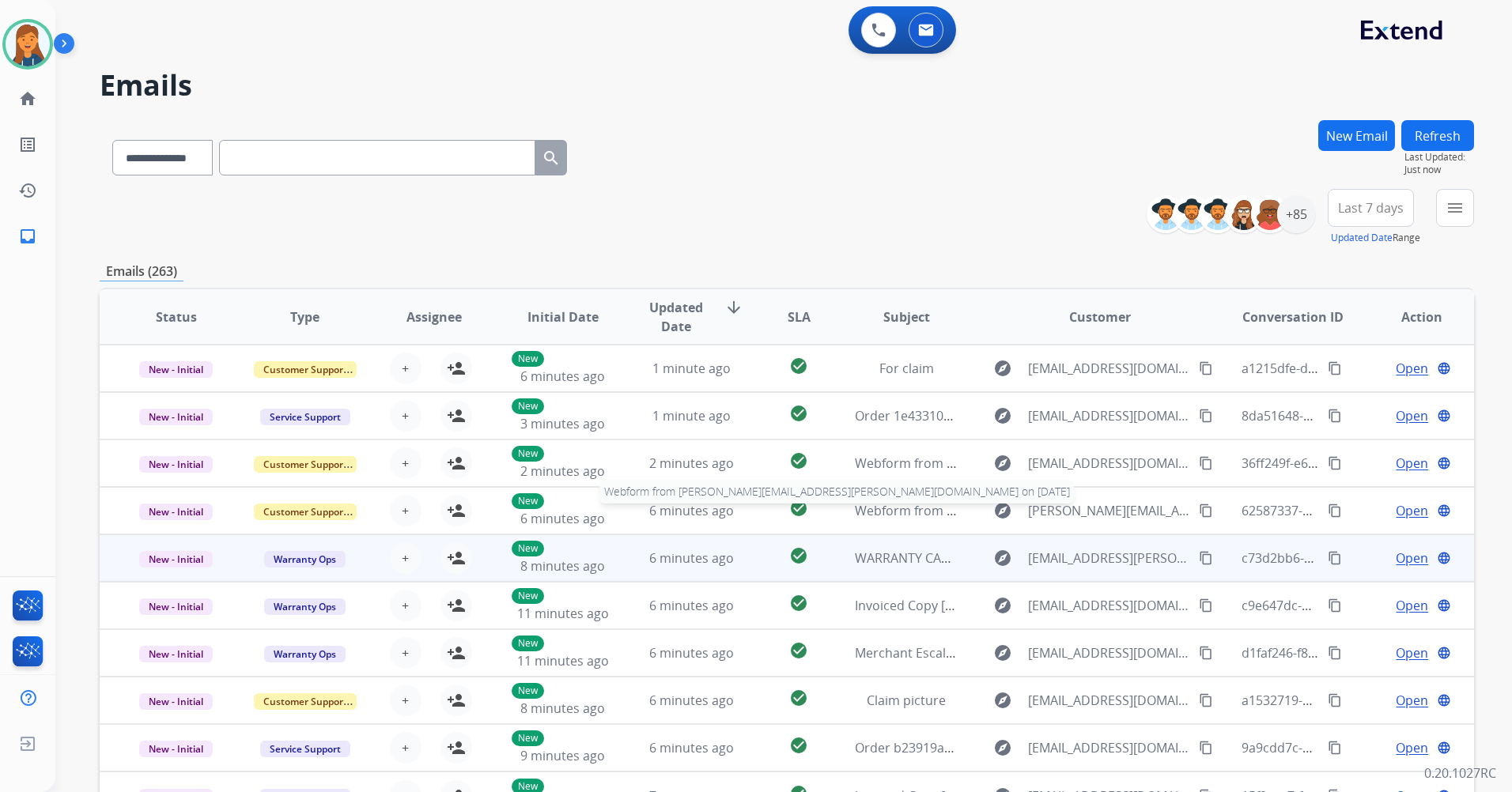
scroll to position [2, 0]
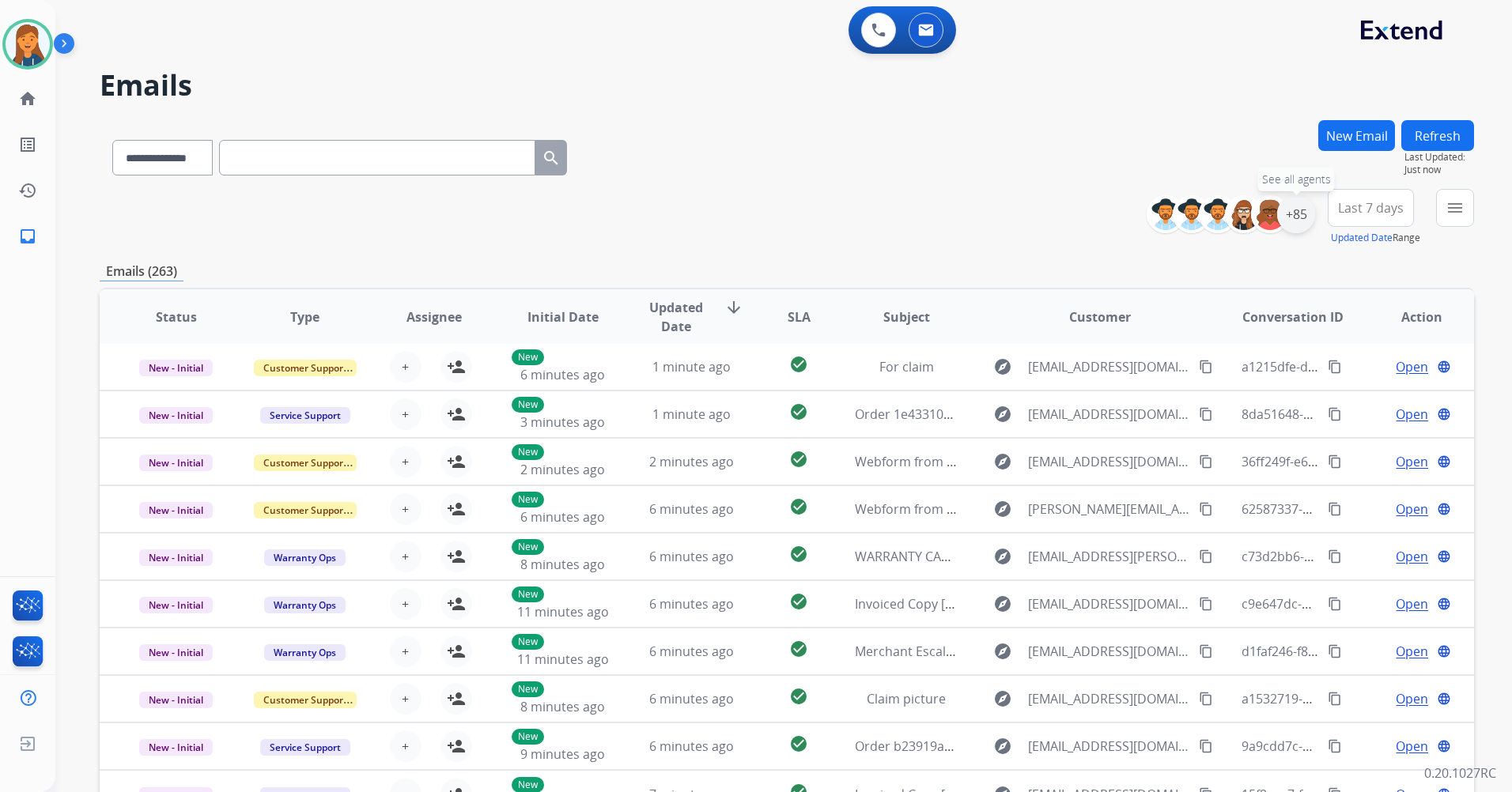
click at [1298, 210] on div "+85" at bounding box center [1296, 215] width 38 height 38
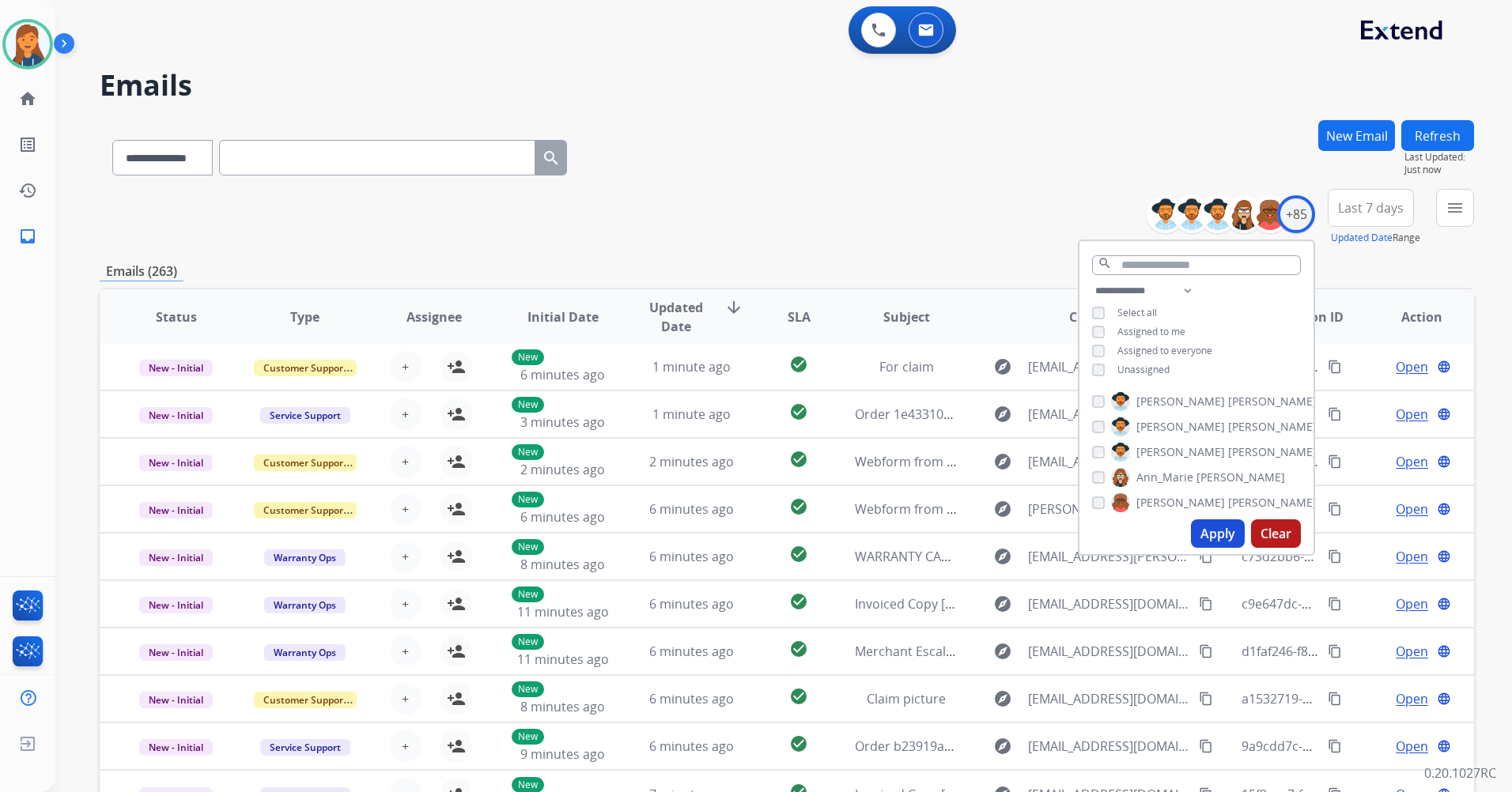
click at [1354, 209] on span "Last 7 days" at bounding box center [1370, 208] width 66 height 7
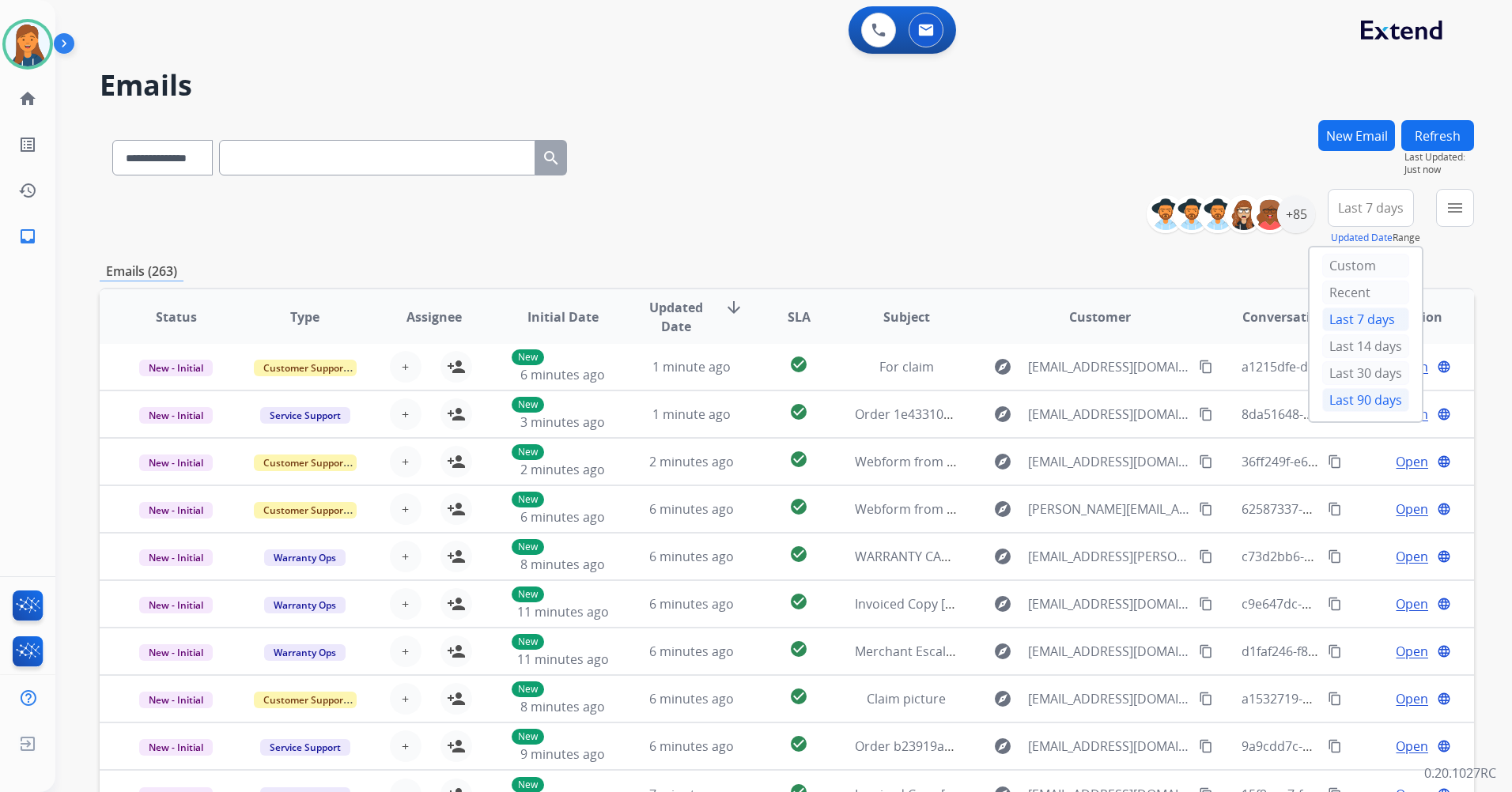
click at [1325, 403] on div "Last 90 days" at bounding box center [1365, 400] width 87 height 24
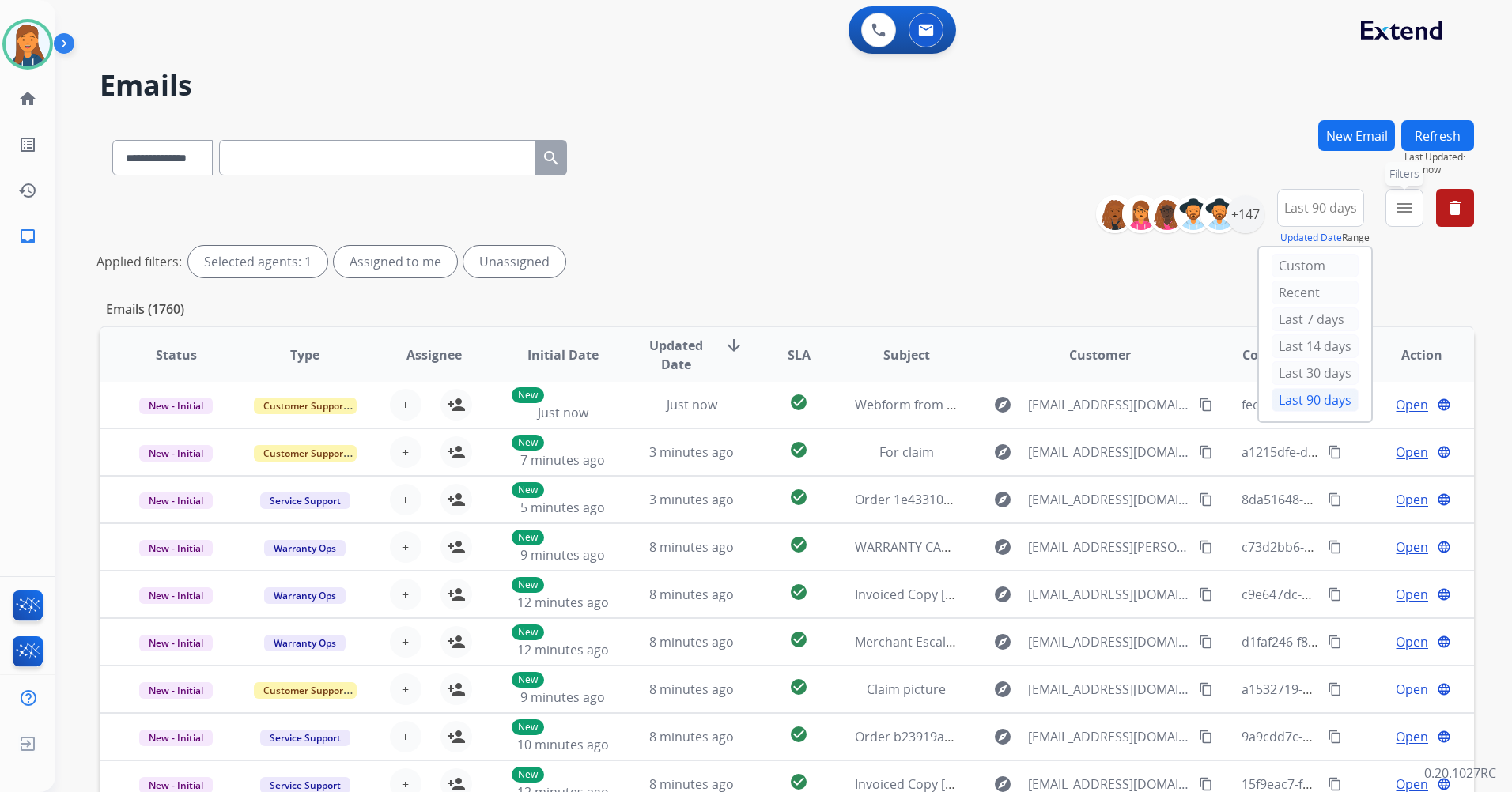
click at [1400, 205] on mat-icon "menu" at bounding box center [1404, 208] width 19 height 19
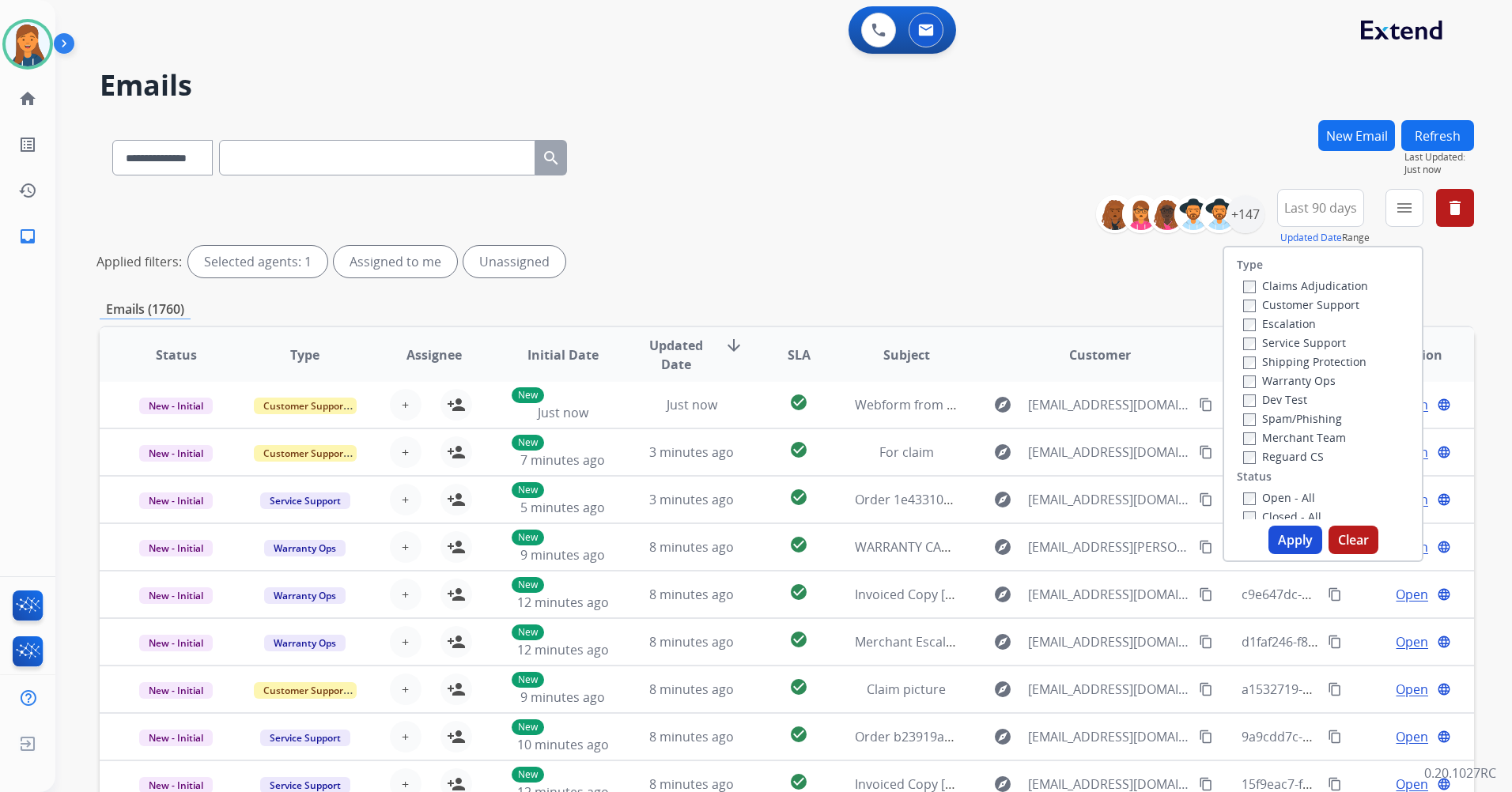
click at [1305, 308] on label "Customer Support" at bounding box center [1301, 304] width 116 height 15
click at [1295, 366] on label "Shipping Protection" at bounding box center [1304, 362] width 123 height 15
click at [1297, 457] on label "Reguard CS" at bounding box center [1282, 457] width 81 height 15
click at [1281, 488] on div "Open - All" at bounding box center [1326, 497] width 166 height 19
click at [1279, 498] on label "Open - All" at bounding box center [1278, 497] width 72 height 15
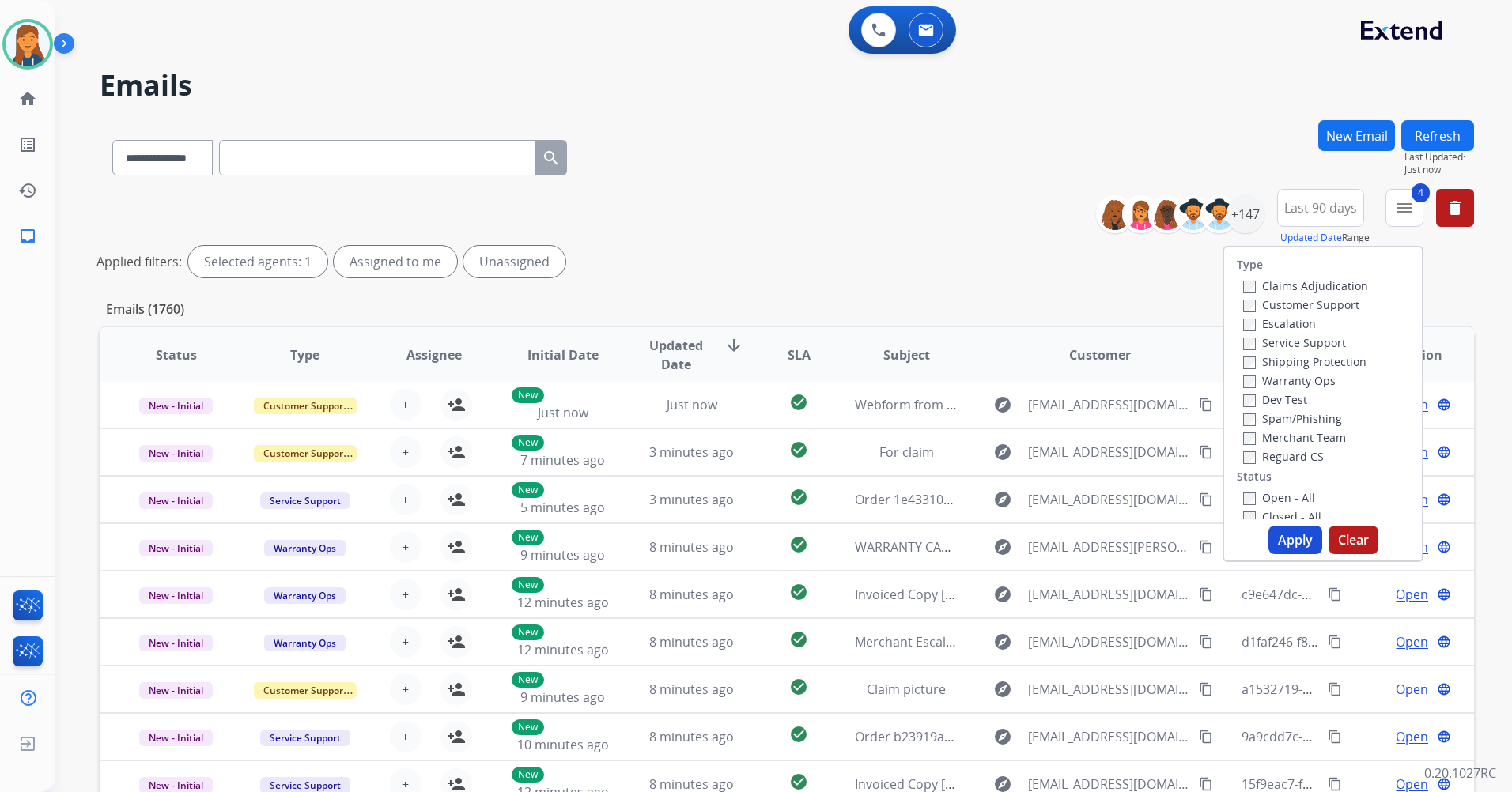
click at [1282, 545] on button "Apply" at bounding box center [1295, 540] width 54 height 28
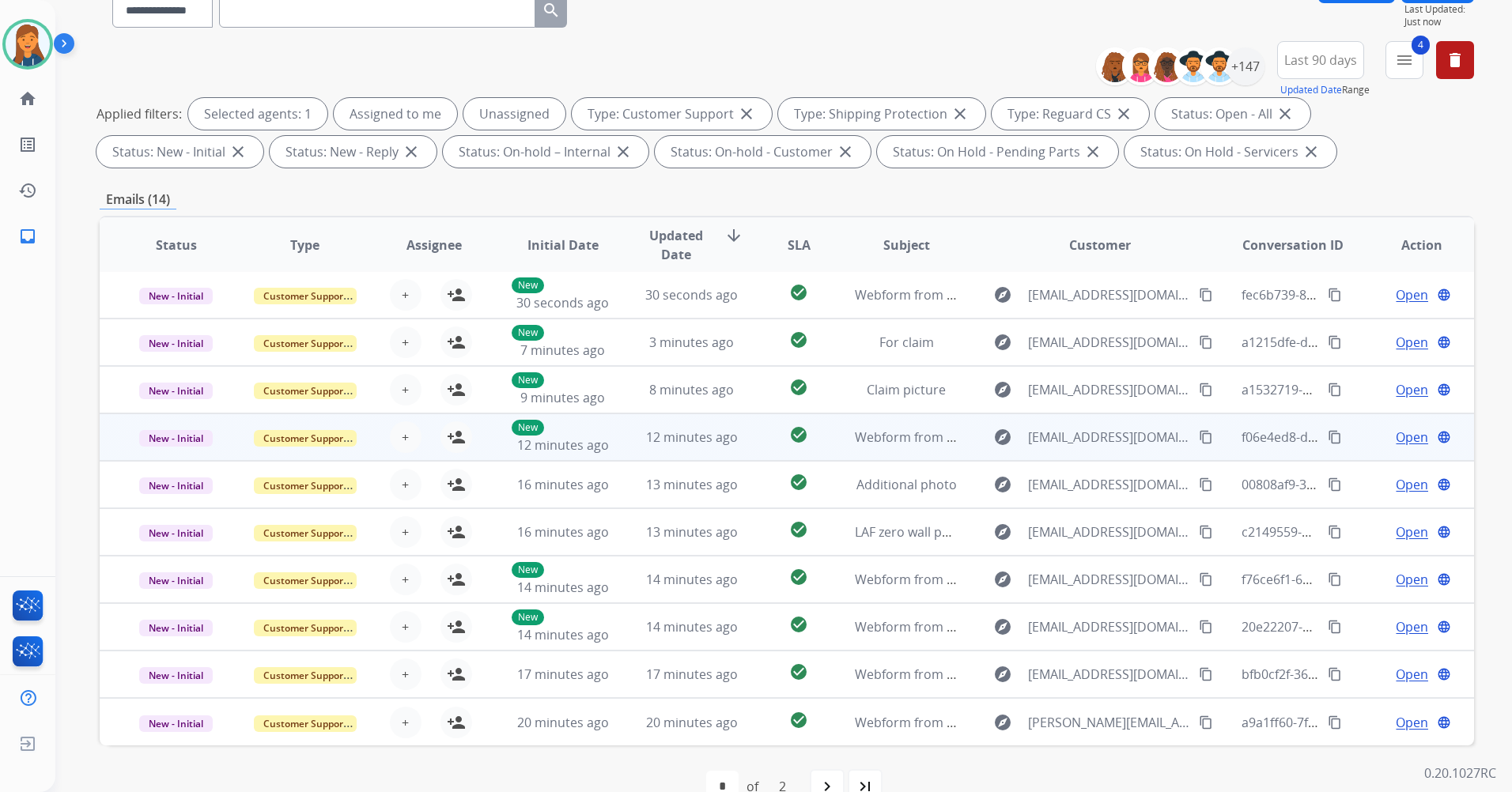
scroll to position [184, 0]
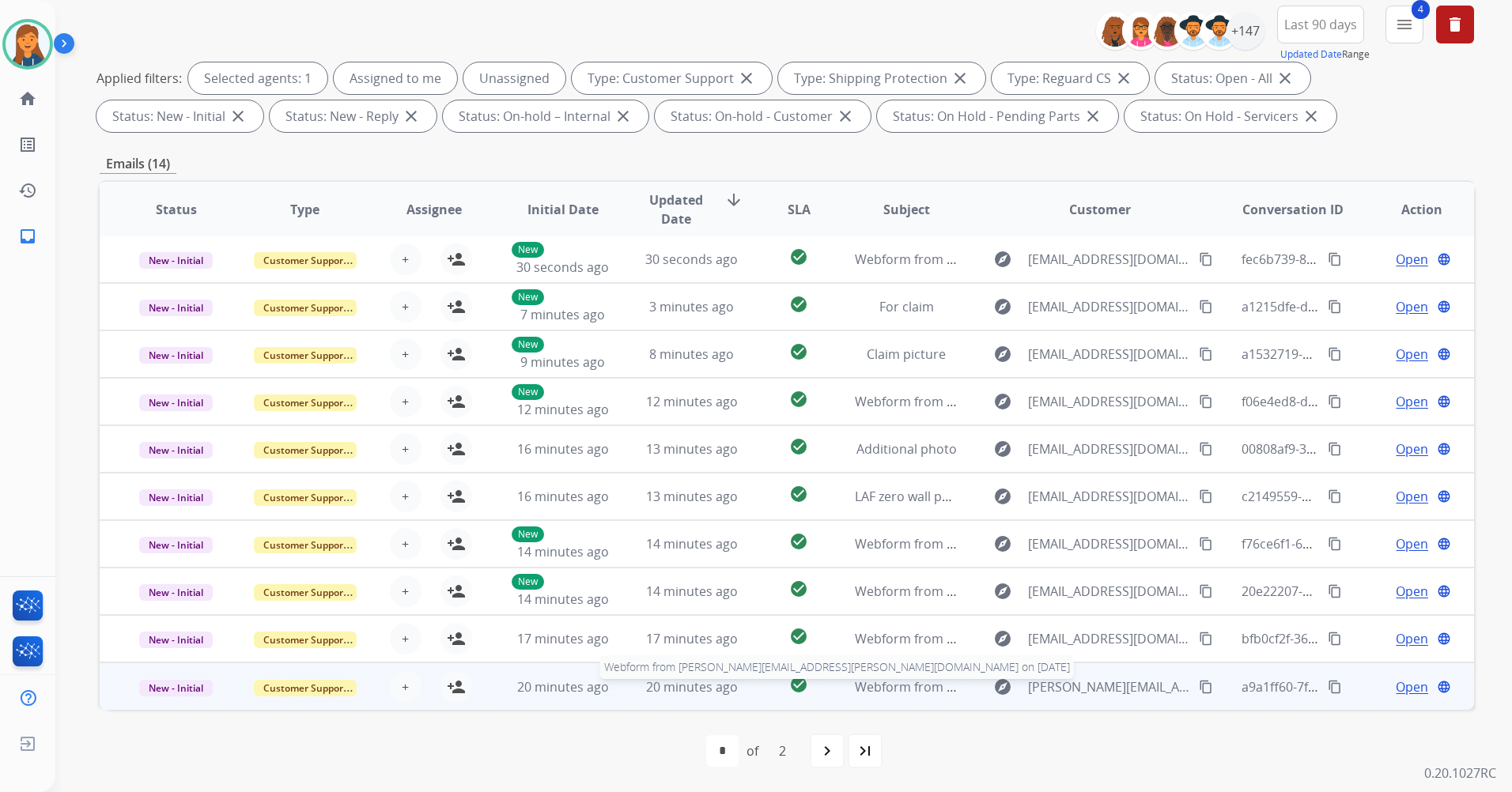
click at [906, 685] on span "Webform from Alicia.m.foster@live.com on 08/18/2025" at bounding box center [1132, 687] width 554 height 17
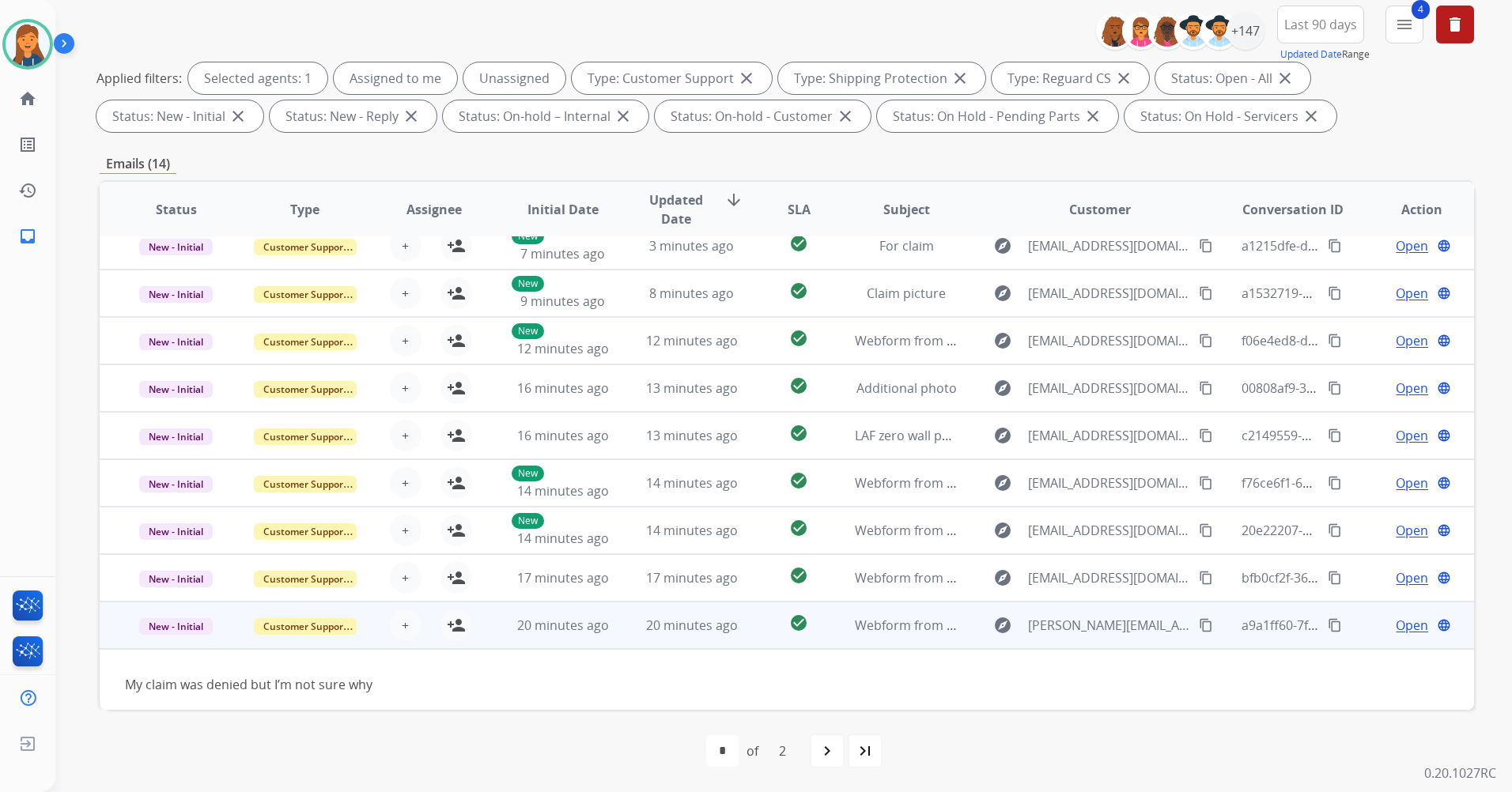
scroll to position [72, 0]
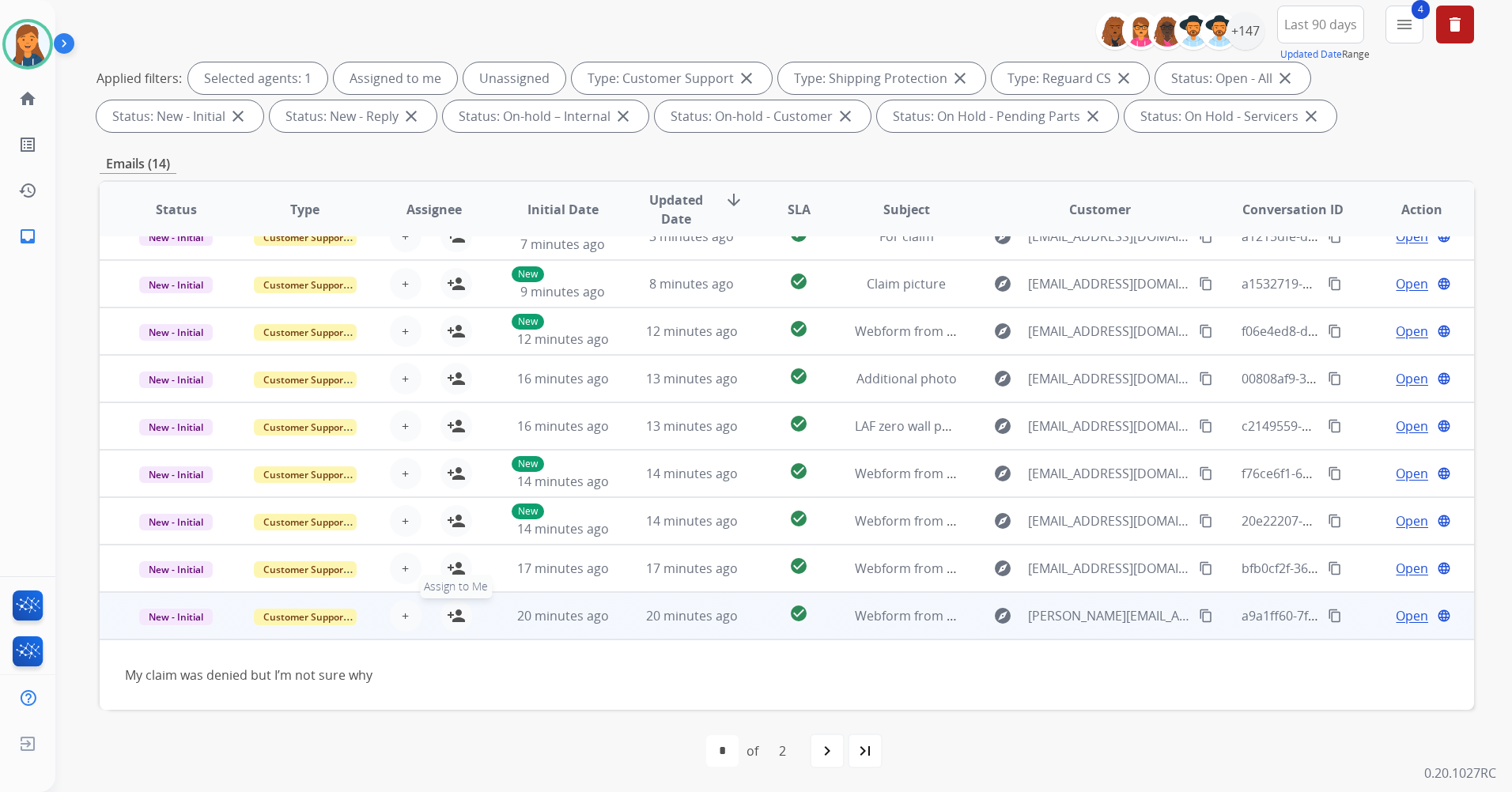
click at [453, 626] on button "person_add Assign to Me" at bounding box center [456, 616] width 32 height 32
click at [1397, 618] on span "Open" at bounding box center [1411, 616] width 32 height 19
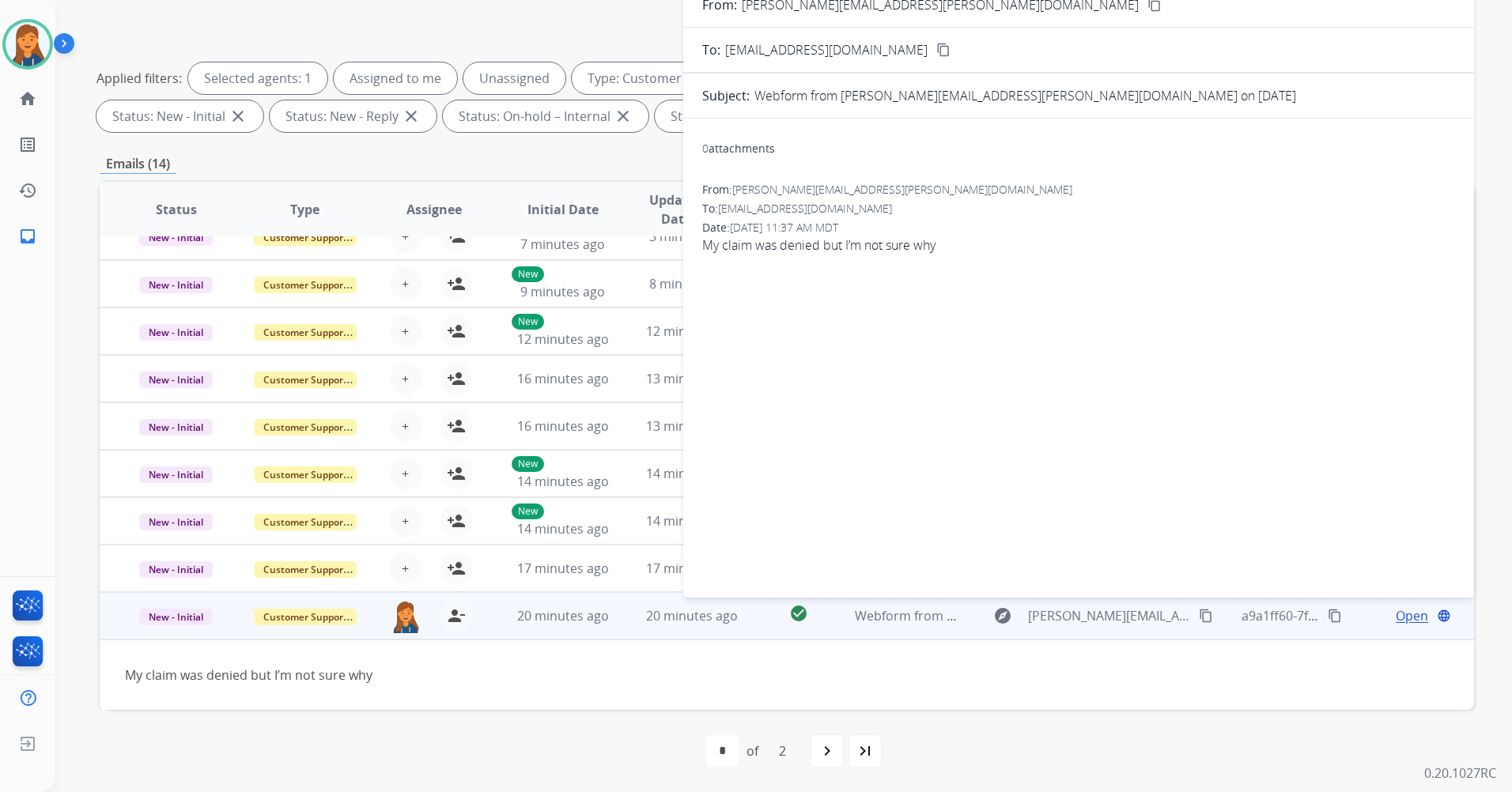
scroll to position [0, 0]
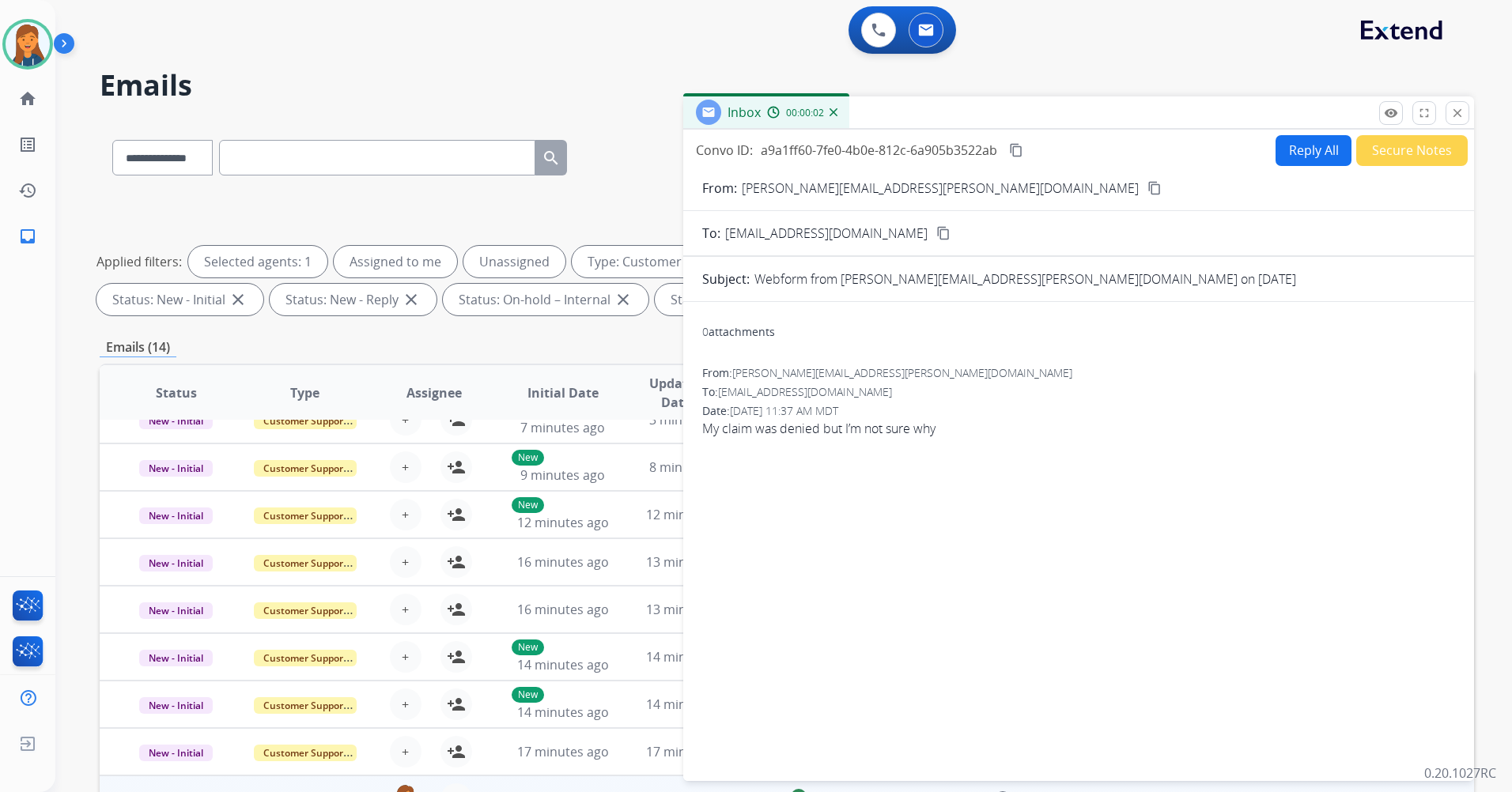
click at [1147, 191] on mat-icon "content_copy" at bounding box center [1154, 188] width 14 height 14
click at [1291, 146] on button "Reply All" at bounding box center [1312, 151] width 76 height 31
select select "**********"
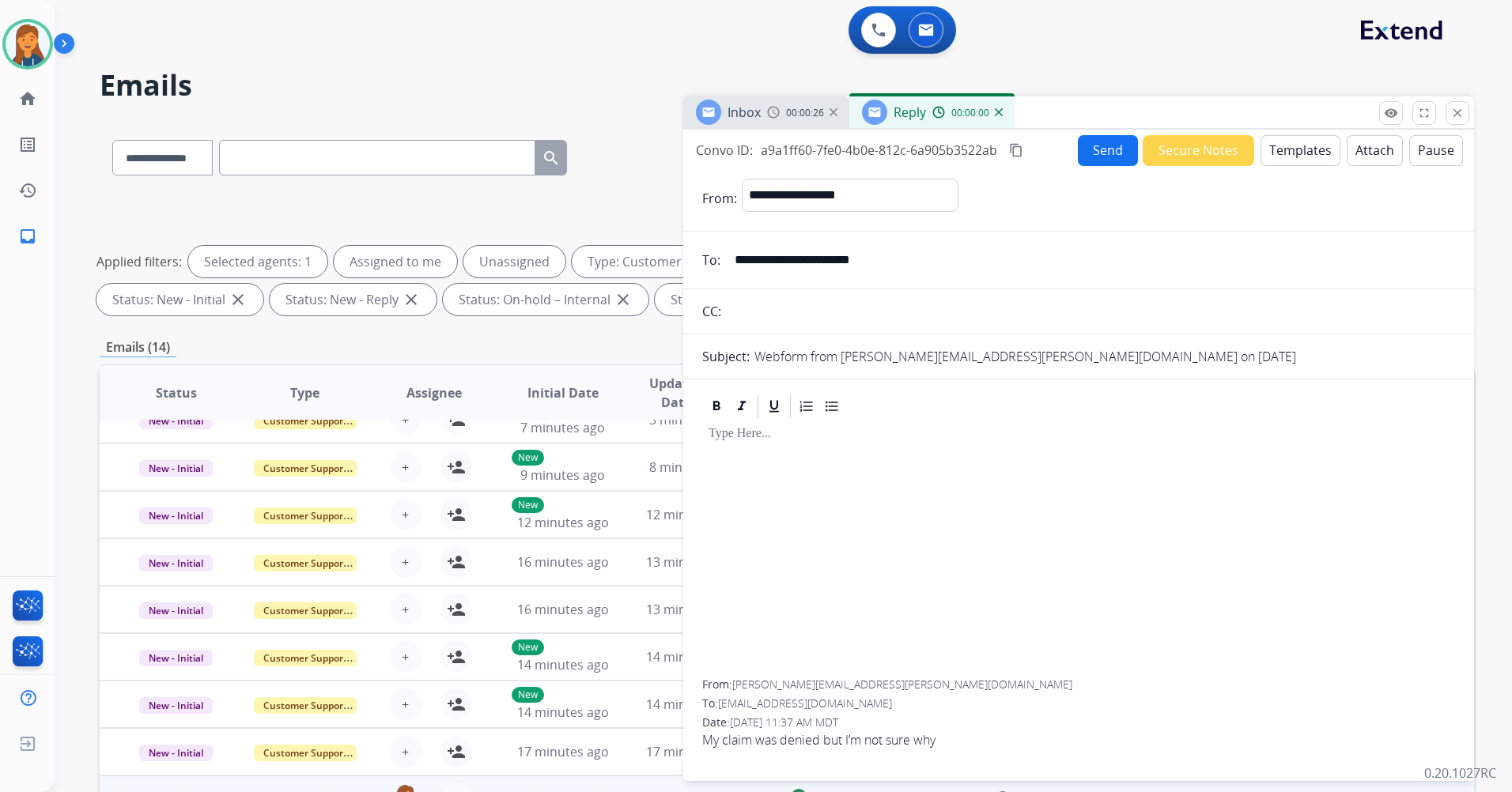
click at [1292, 147] on button "Templates" at bounding box center [1300, 151] width 80 height 31
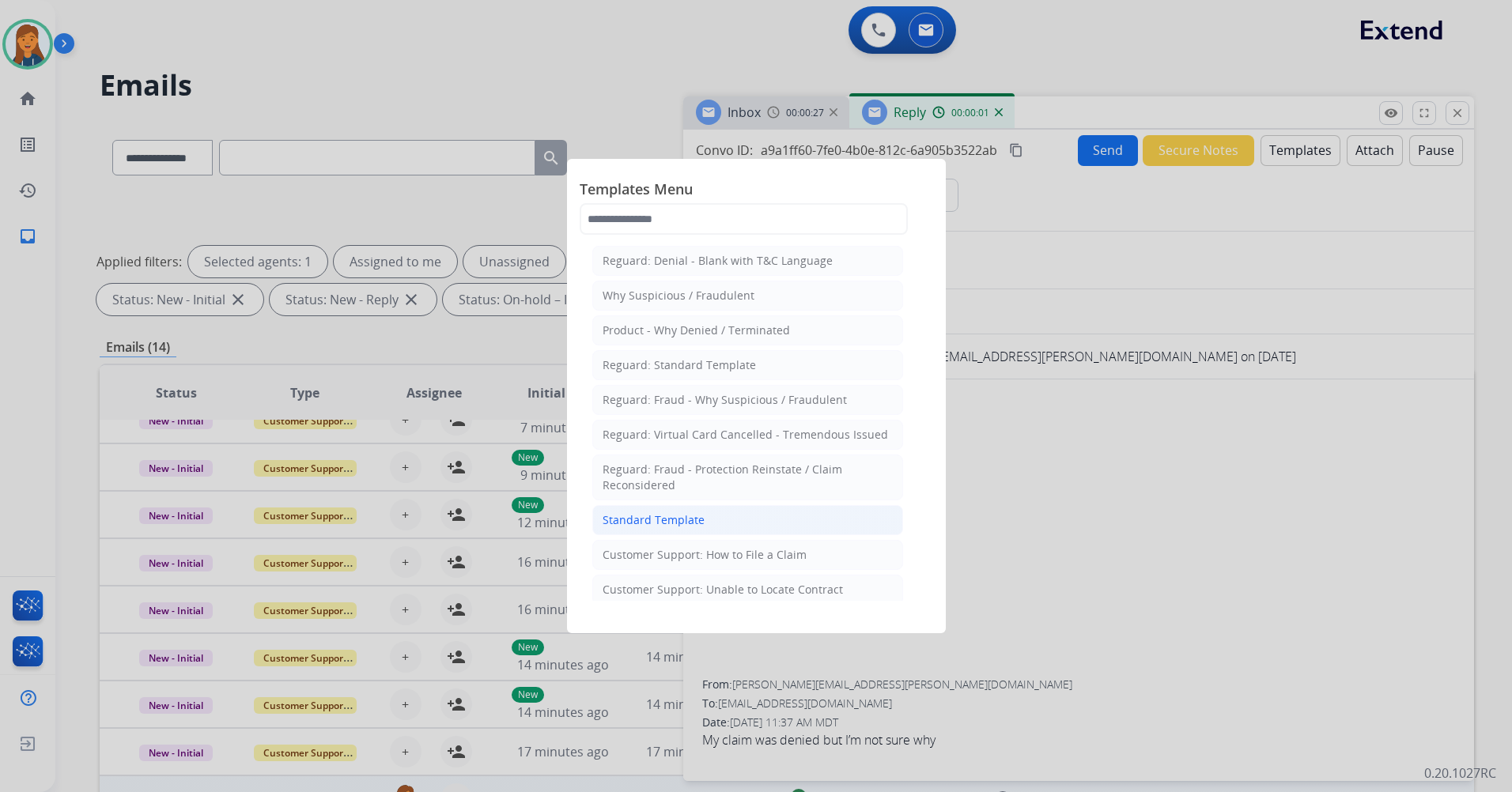
click at [736, 512] on li "Standard Template" at bounding box center [748, 520] width 311 height 30
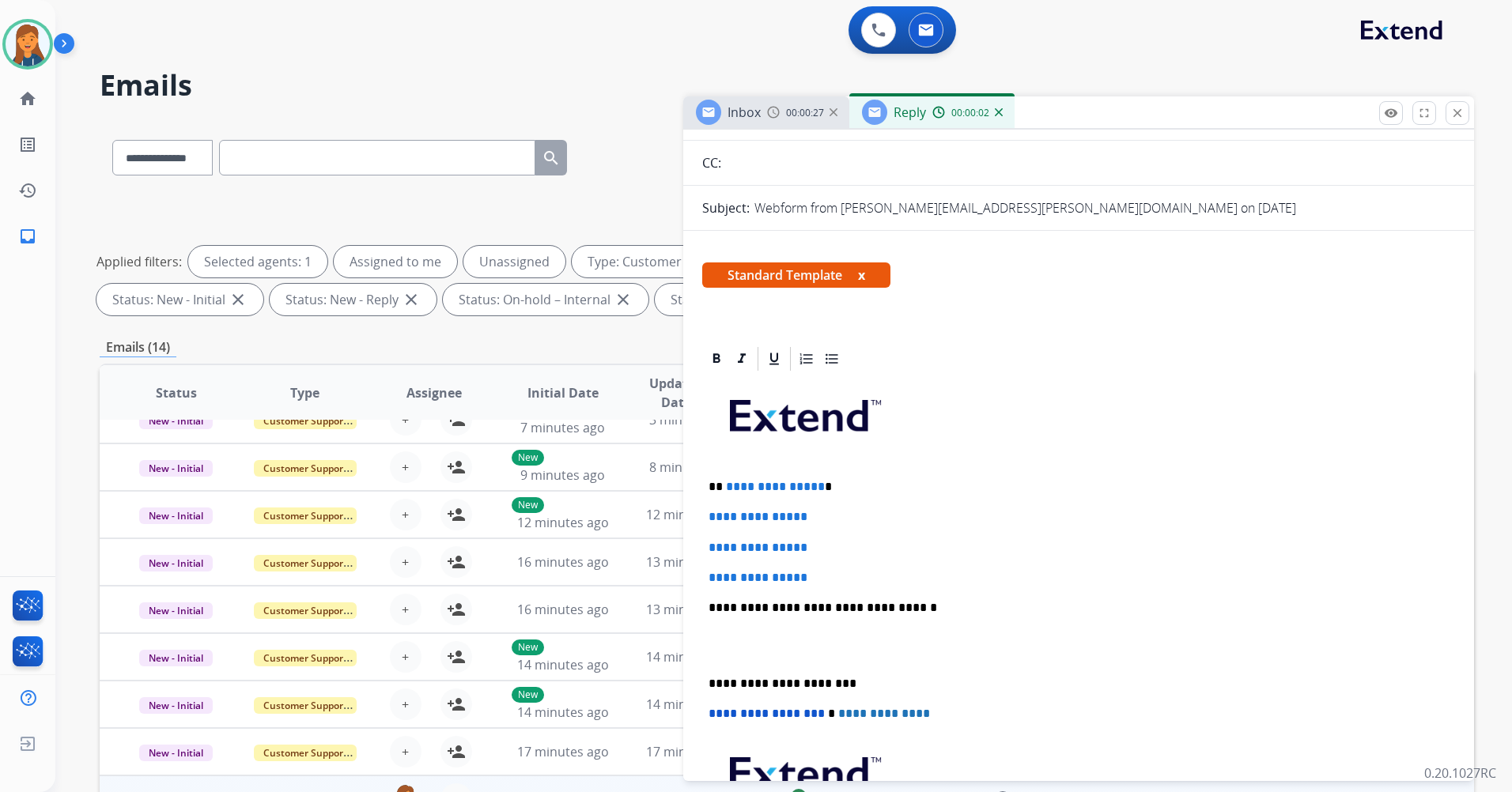
scroll to position [158, 0]
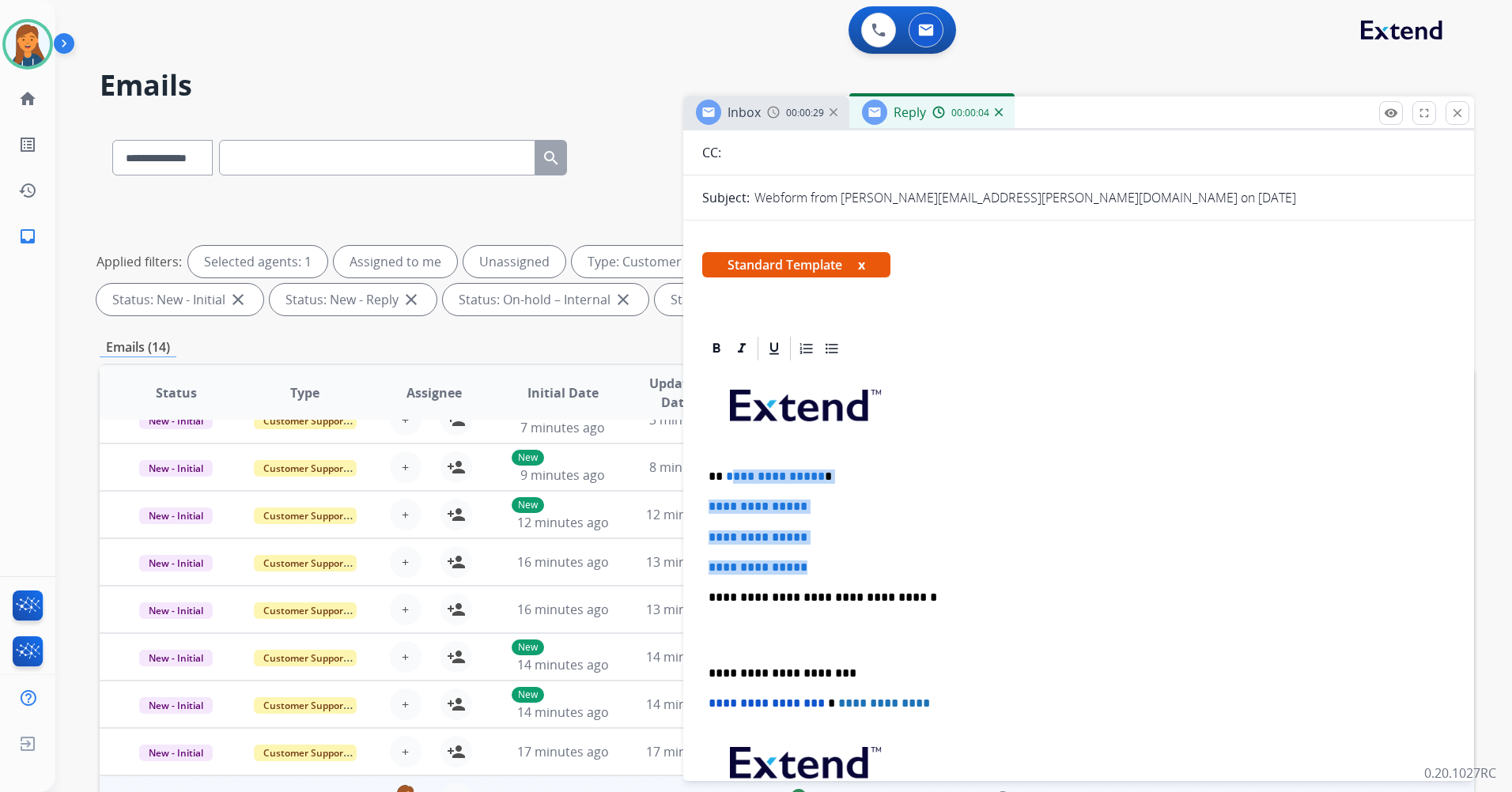
drag, startPoint x: 824, startPoint y: 562, endPoint x: 730, endPoint y: 475, distance: 128.1
click at [730, 475] on div "**********" at bounding box center [1078, 635] width 753 height 544
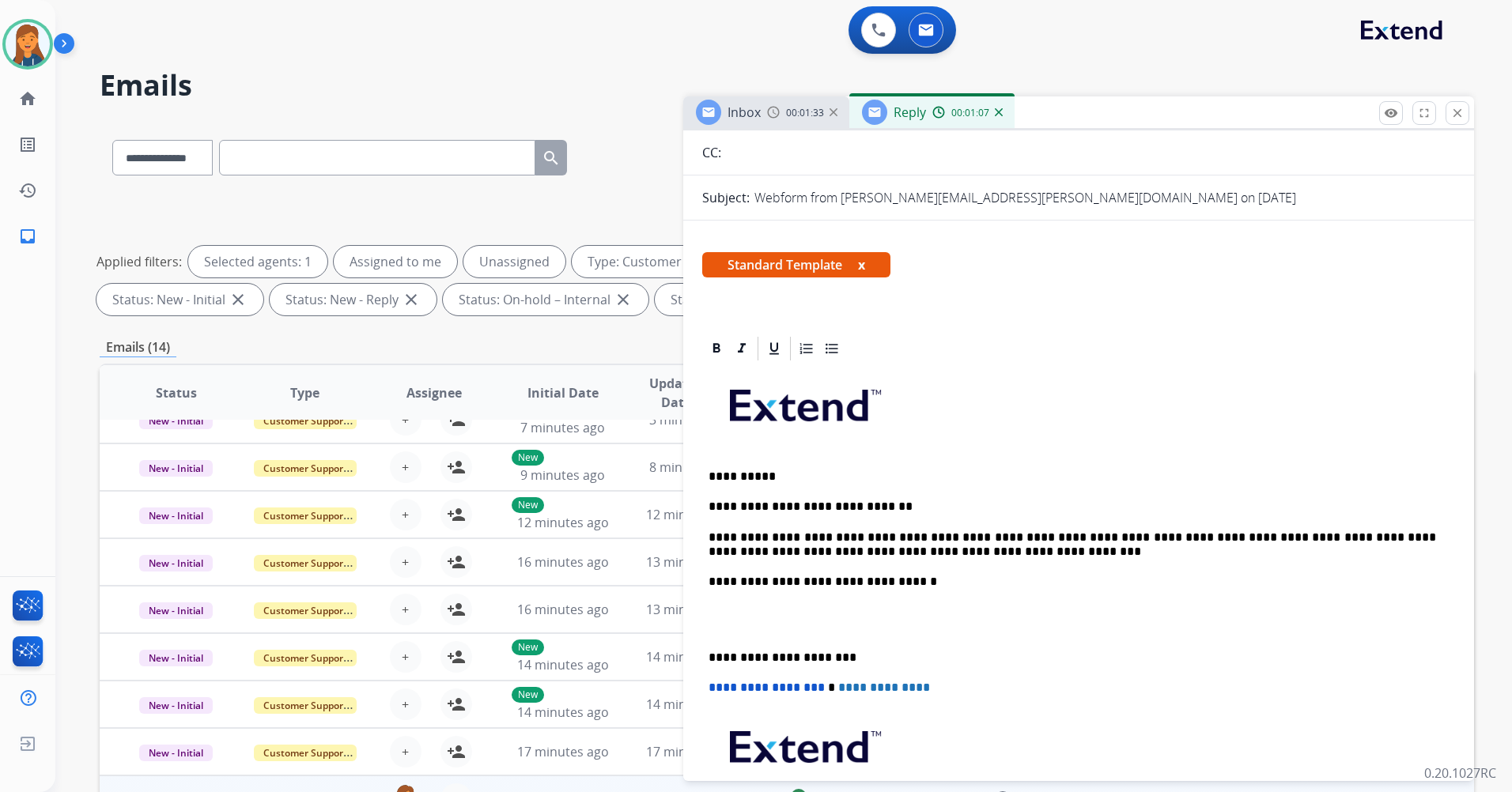
click at [706, 651] on div "**********" at bounding box center [1078, 626] width 753 height 528
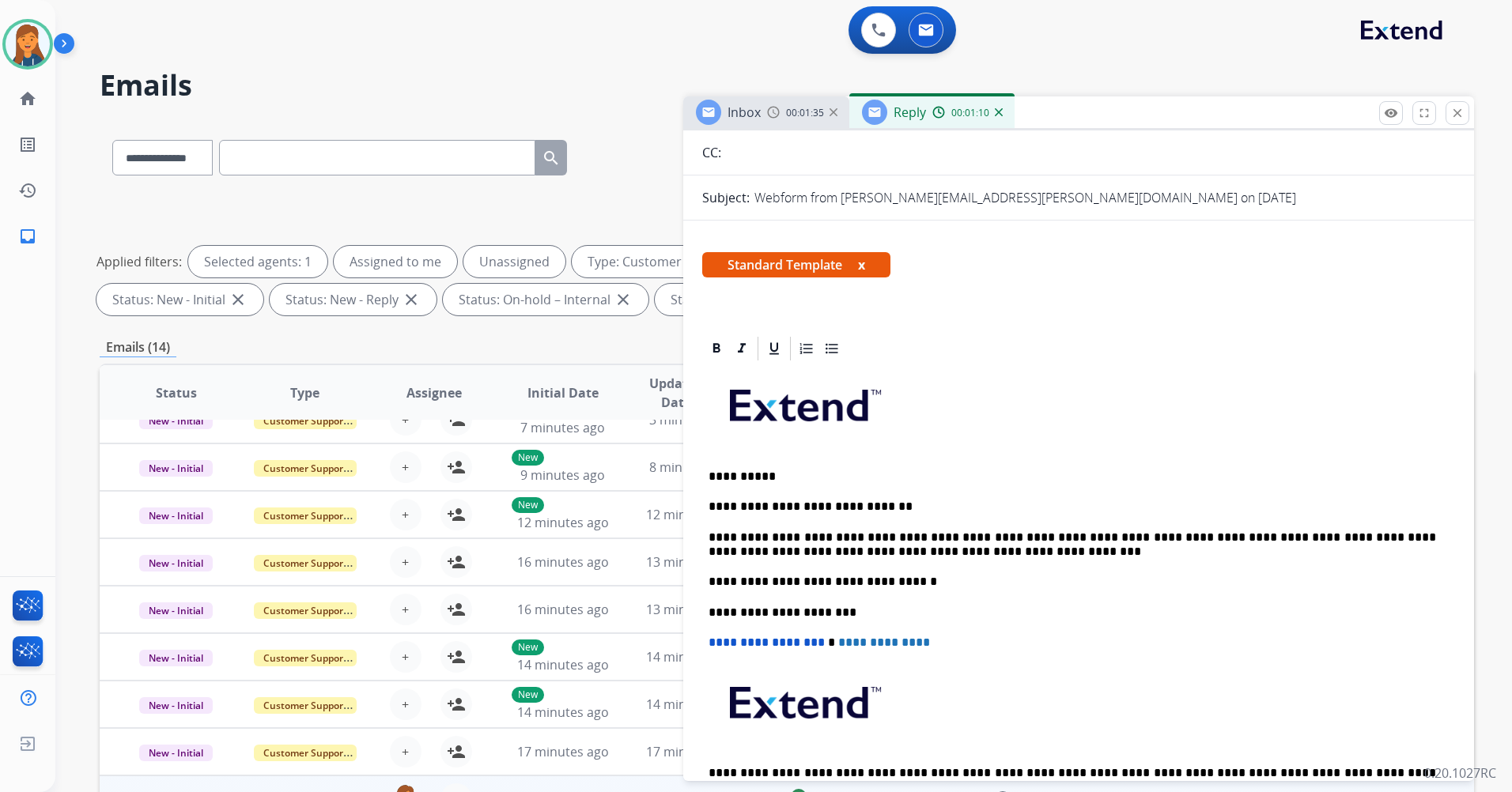
scroll to position [0, 0]
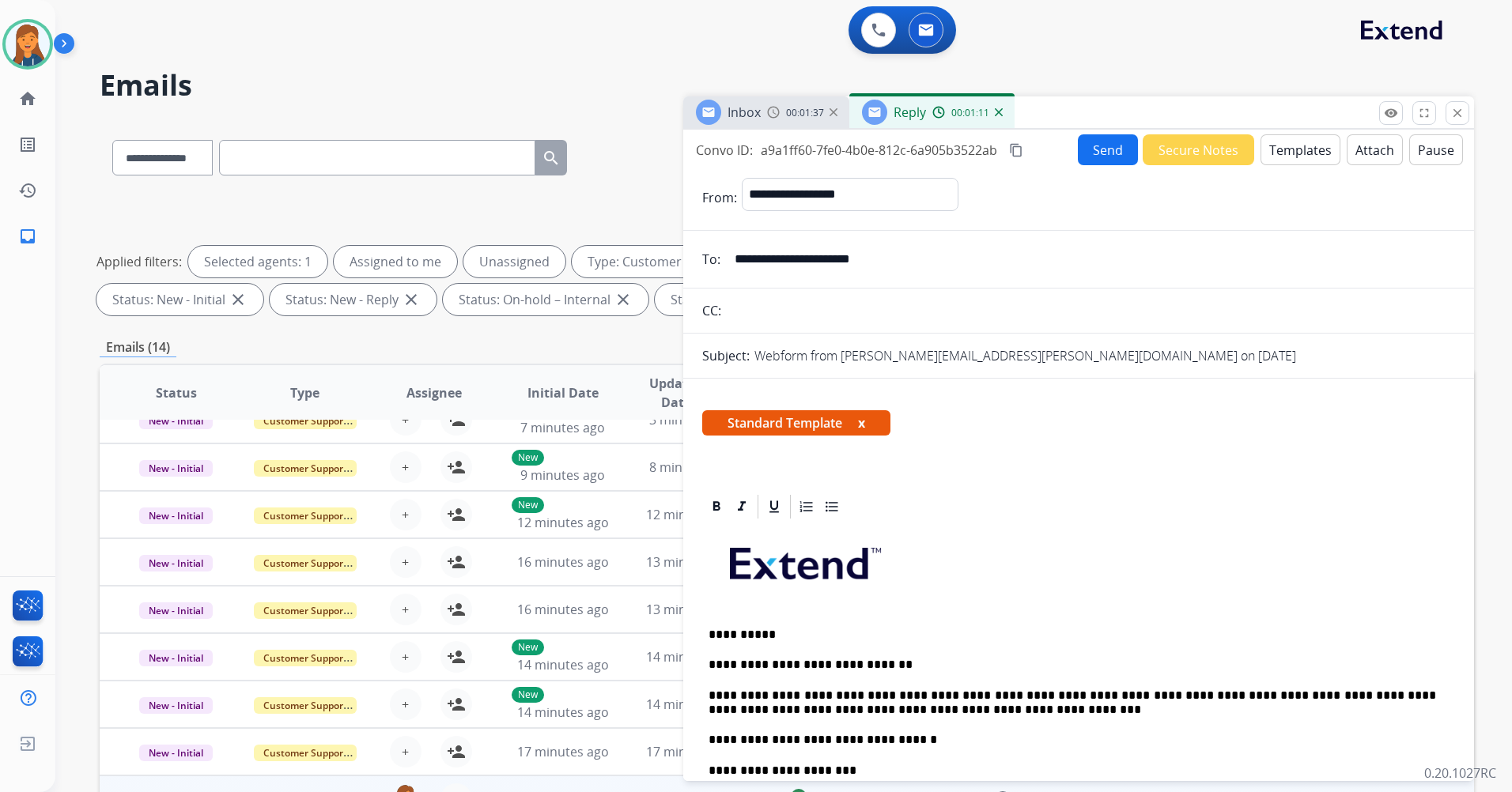
drag, startPoint x: 890, startPoint y: 266, endPoint x: 686, endPoint y: 261, distance: 204.1
click at [686, 261] on div "**********" at bounding box center [1078, 260] width 791 height 32
click at [1018, 153] on mat-icon "content_copy" at bounding box center [1015, 150] width 14 height 14
click at [1109, 145] on button "Send" at bounding box center [1108, 150] width 60 height 31
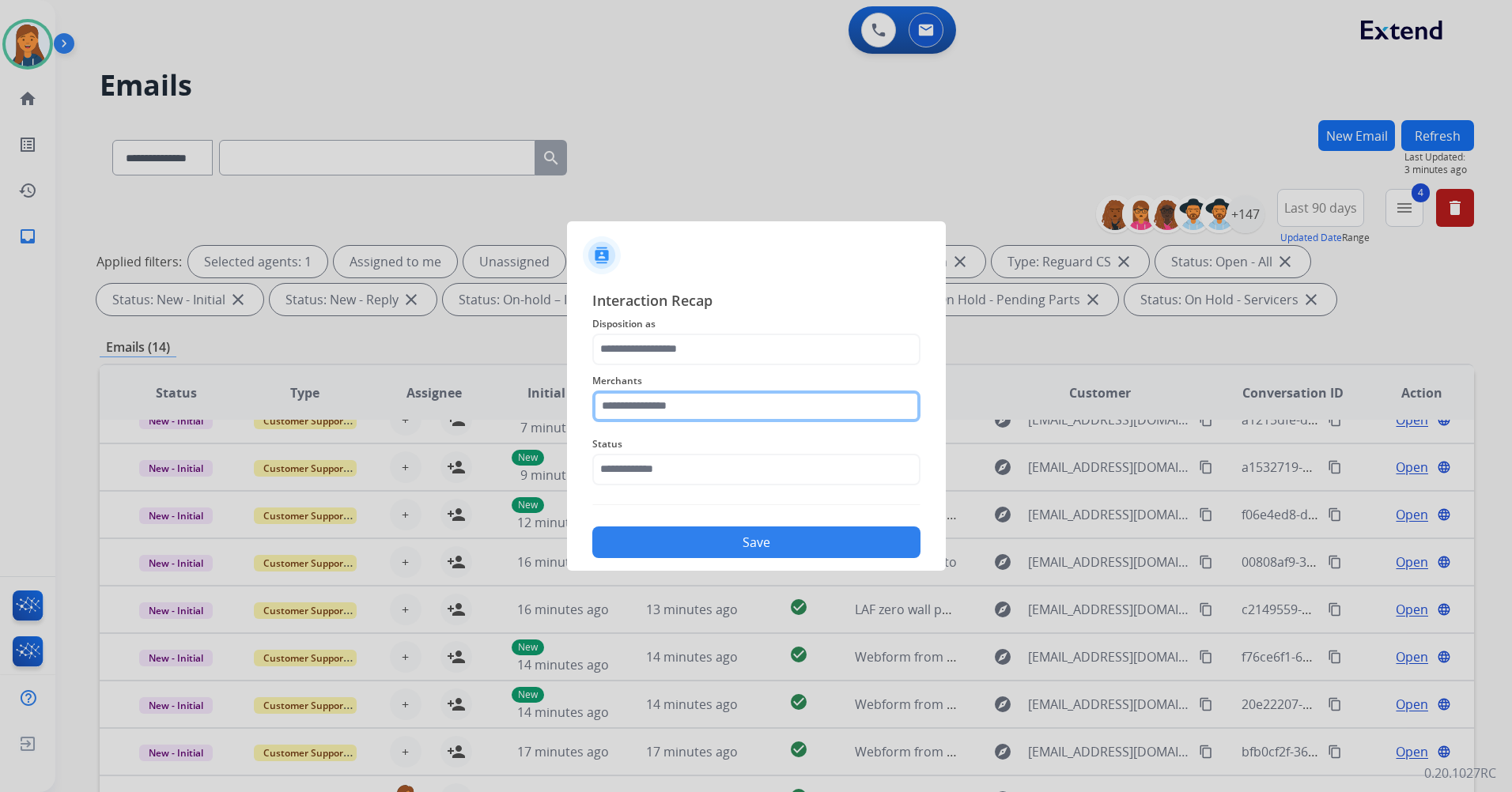
click at [698, 408] on input "text" at bounding box center [756, 407] width 328 height 32
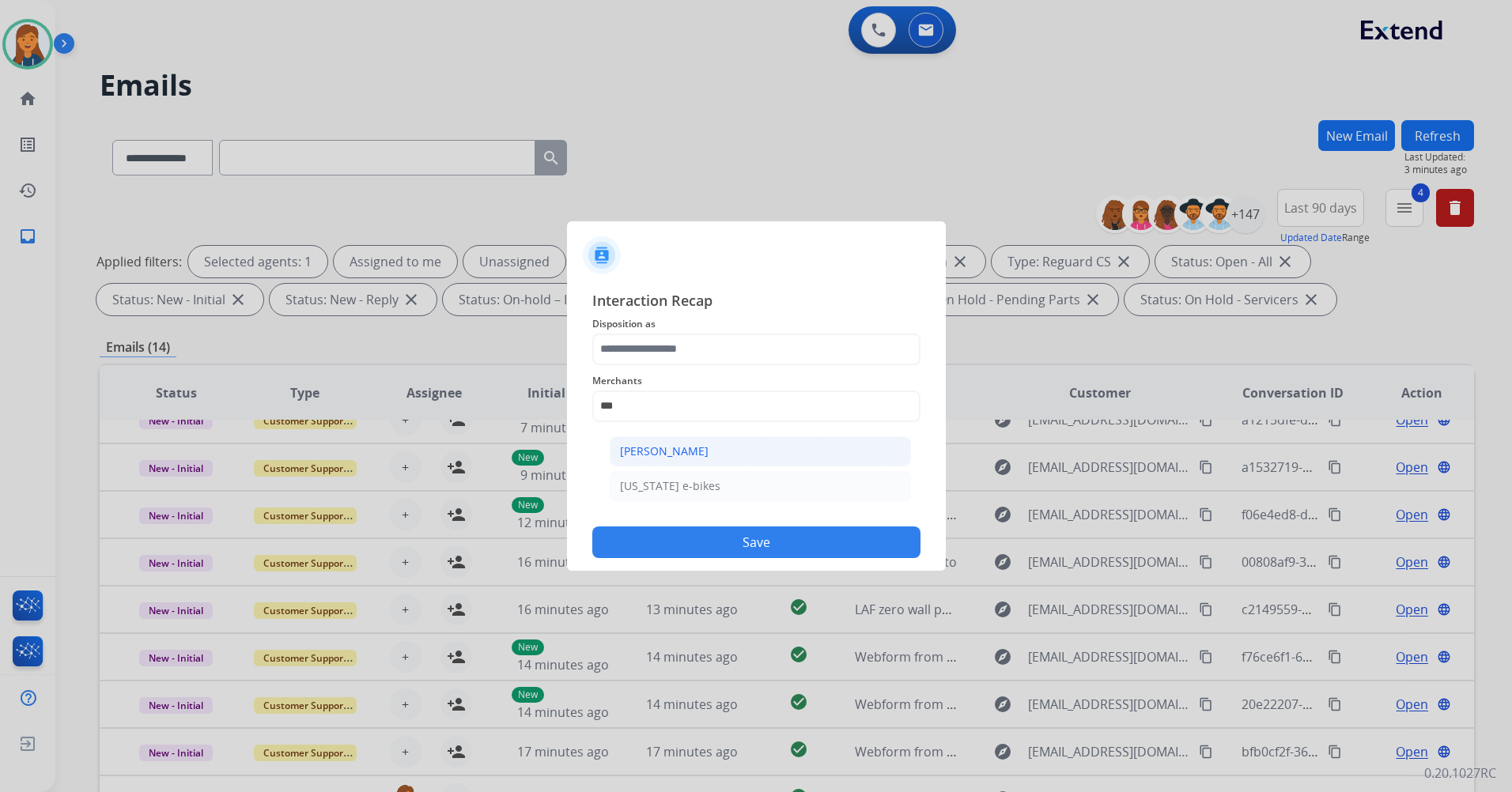
click at [684, 444] on div "[PERSON_NAME]" at bounding box center [664, 451] width 88 height 16
type input "**********"
click at [683, 326] on span "Disposition as" at bounding box center [756, 324] width 328 height 19
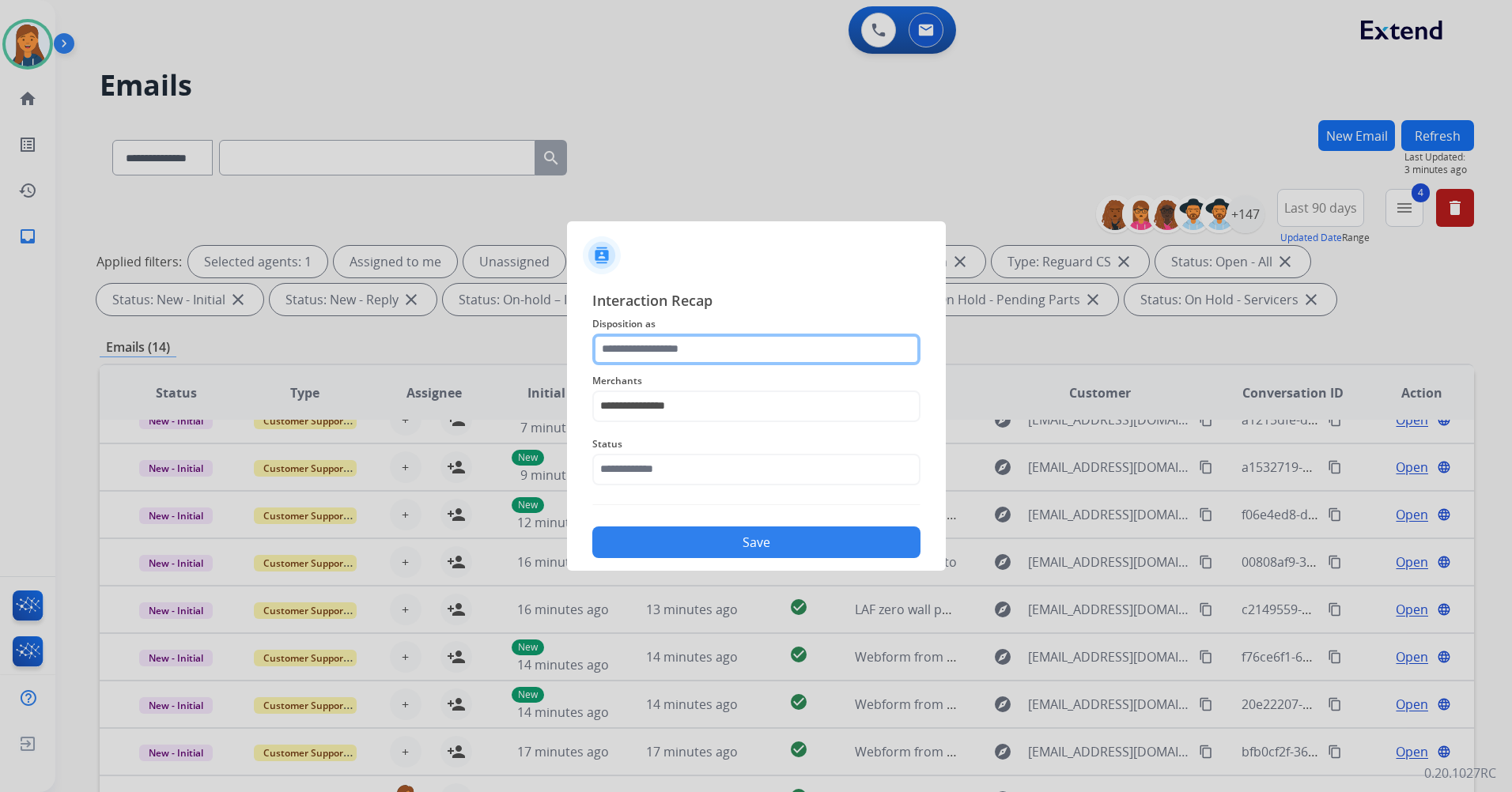
click at [683, 348] on input "text" at bounding box center [756, 349] width 328 height 32
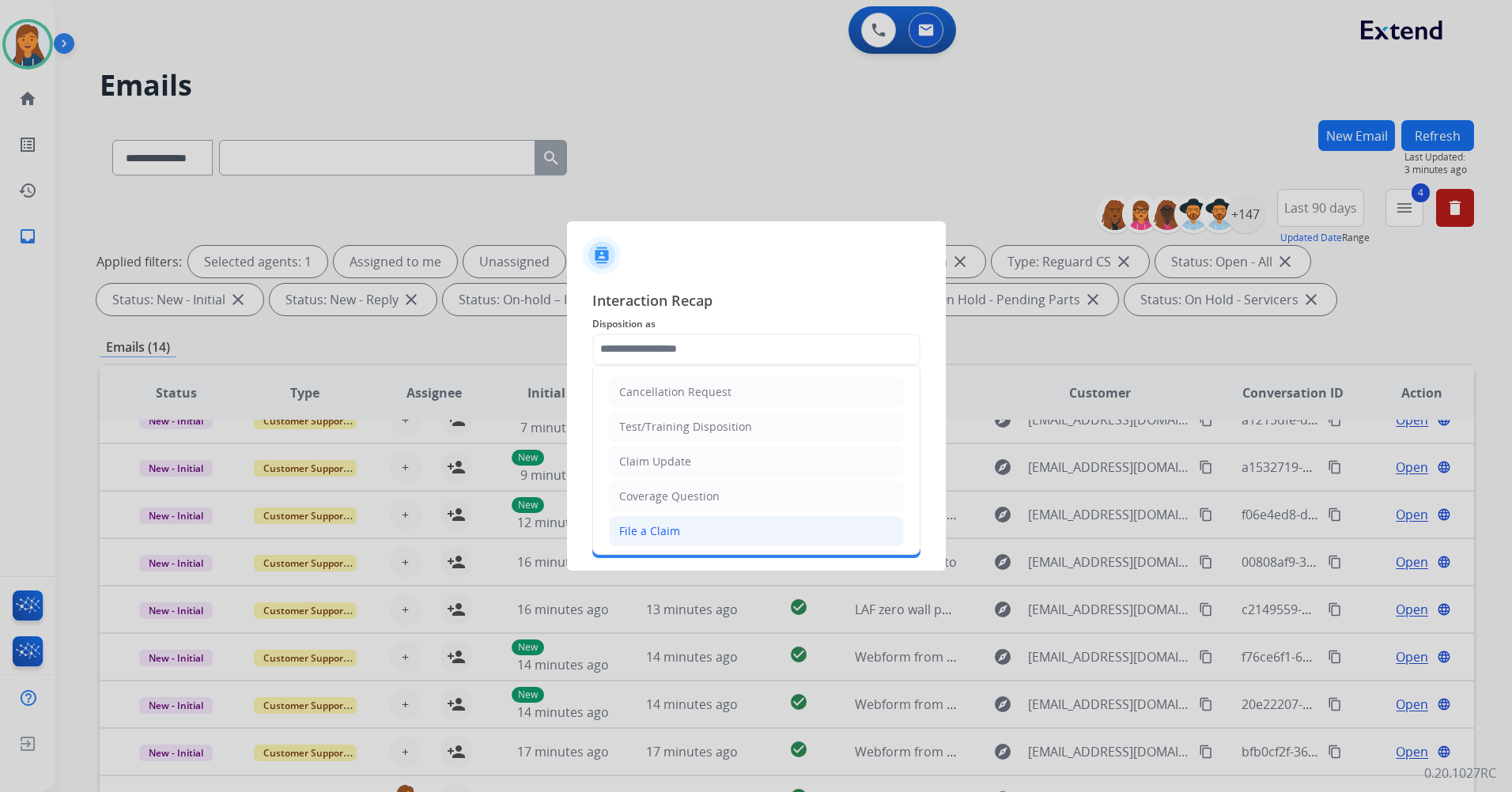
click at [696, 522] on li "File a Claim" at bounding box center [756, 532] width 295 height 30
type input "**********"
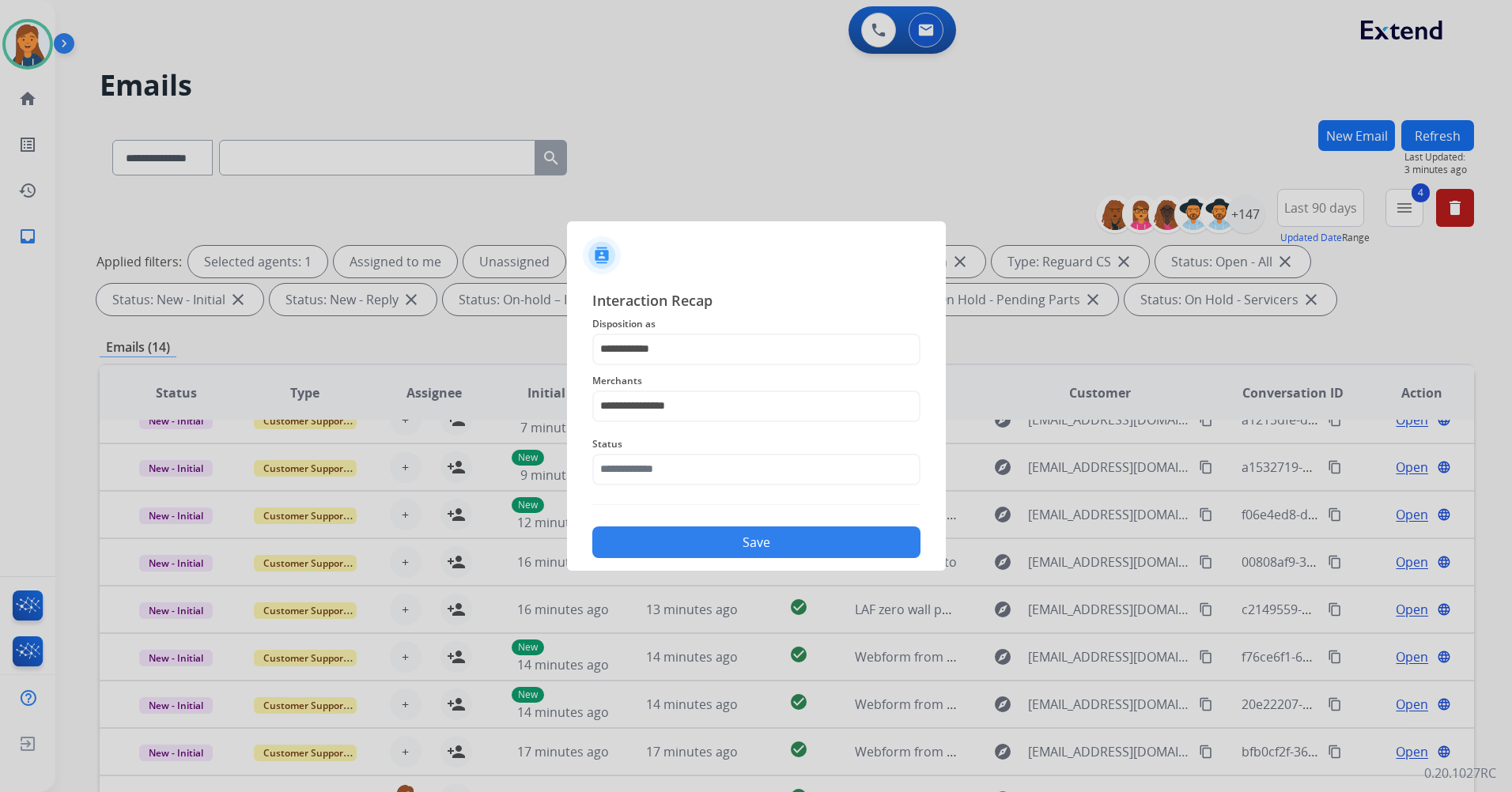
click at [670, 449] on span "Status" at bounding box center [756, 444] width 328 height 19
click at [670, 469] on input "text" at bounding box center [756, 470] width 328 height 32
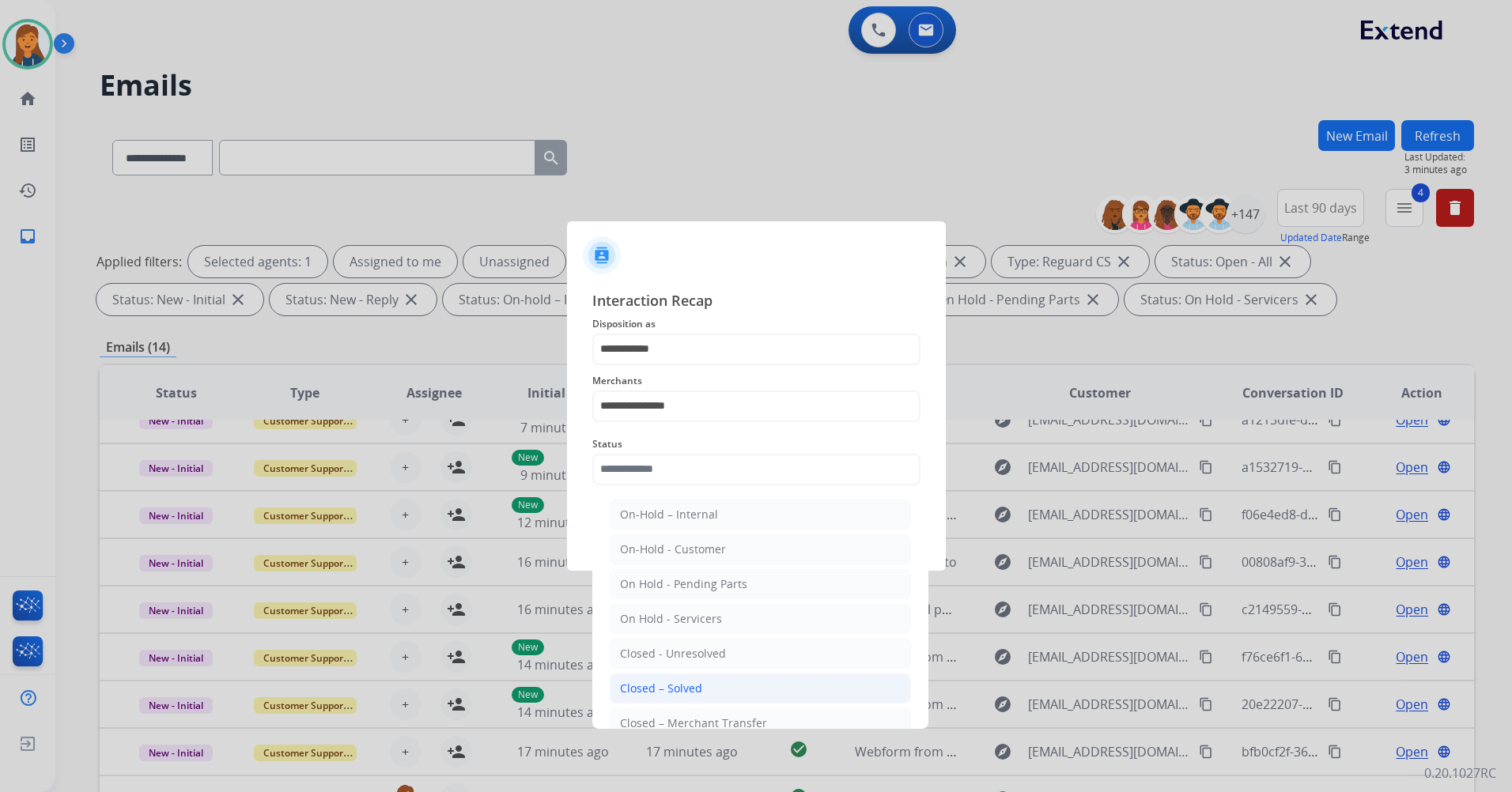
click at [674, 686] on div "Closed – Solved" at bounding box center [660, 688] width 82 height 16
type input "**********"
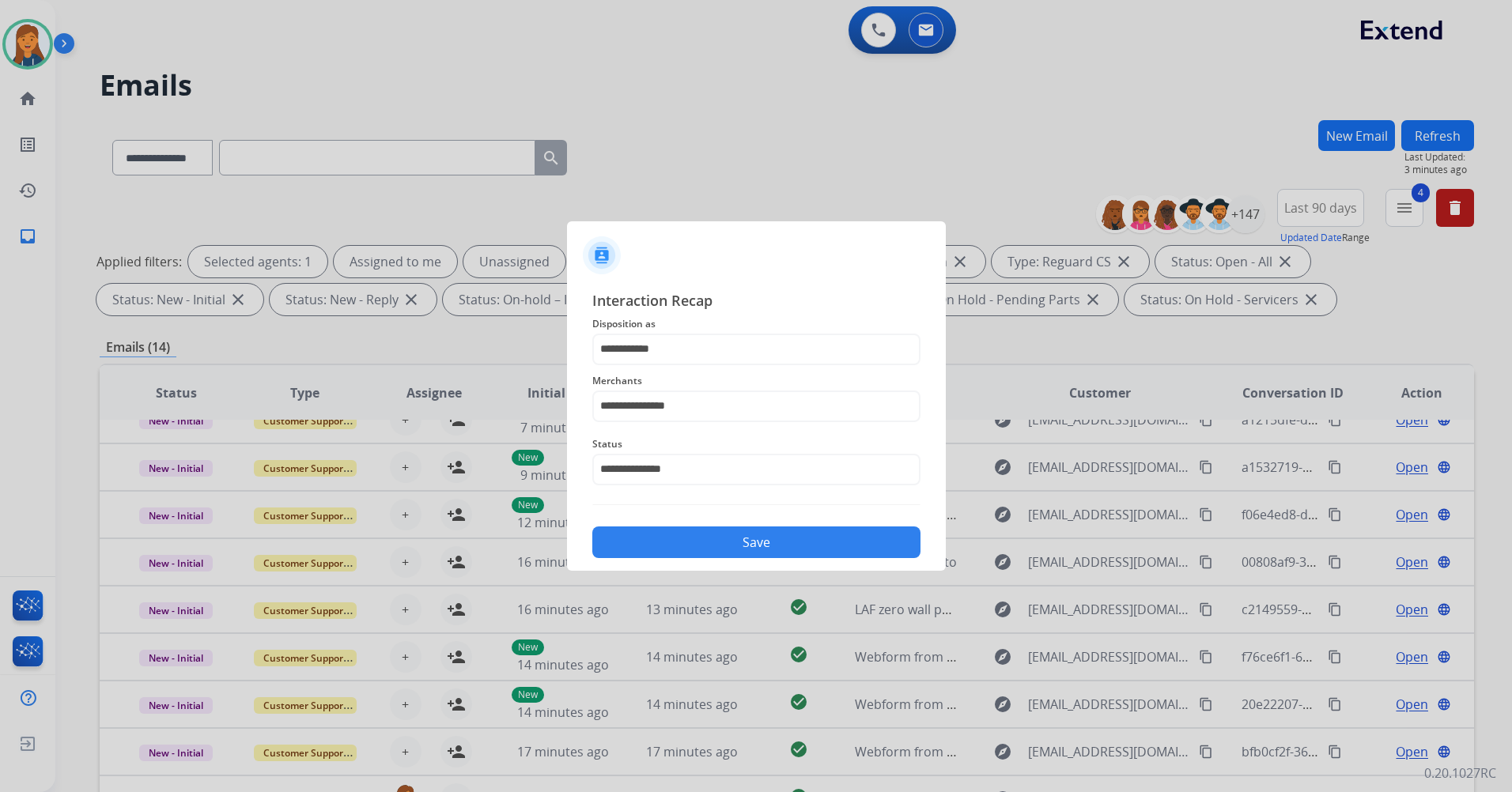
click at [684, 537] on button "Save" at bounding box center [756, 542] width 328 height 32
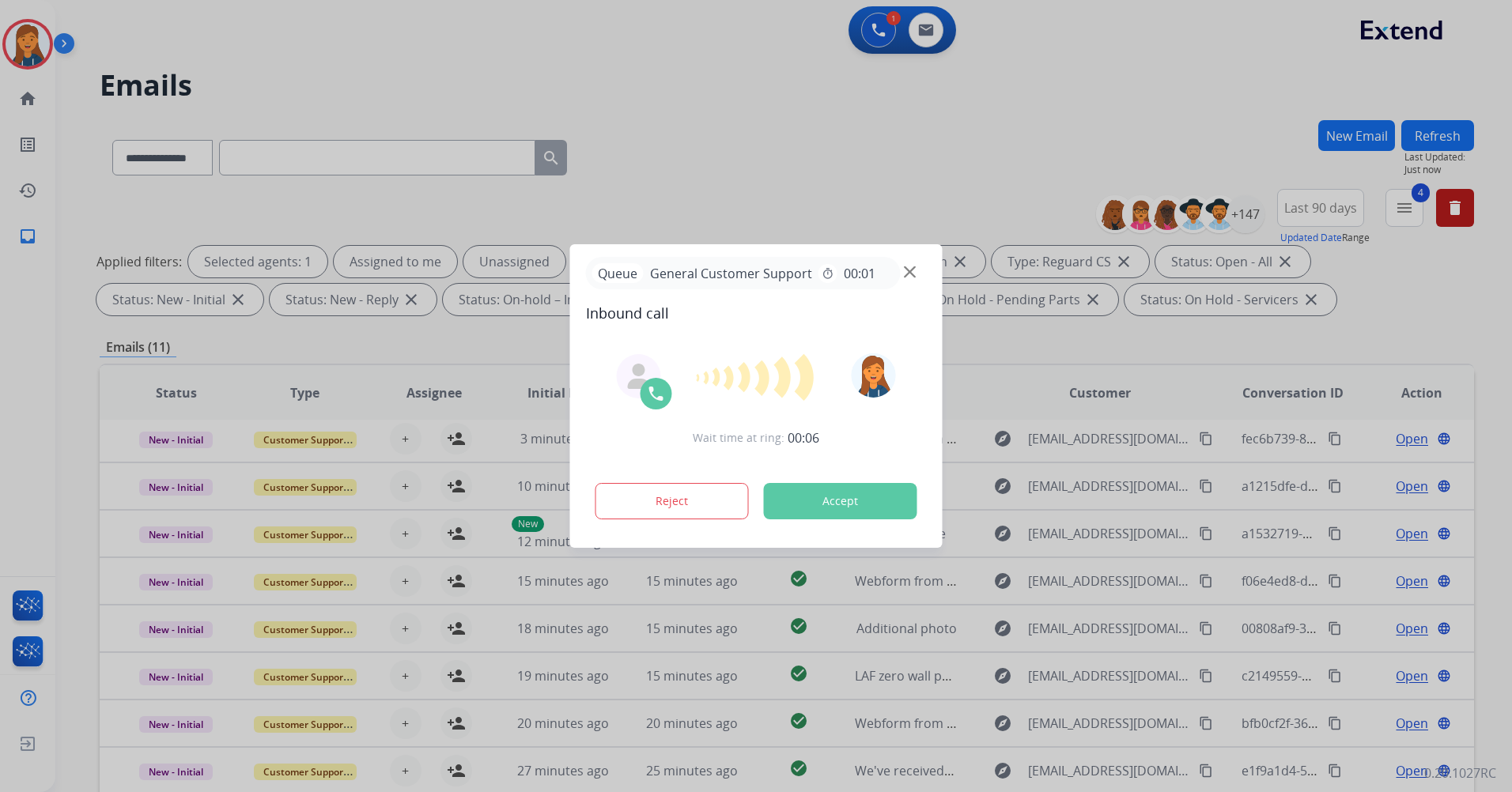
scroll to position [53, 0]
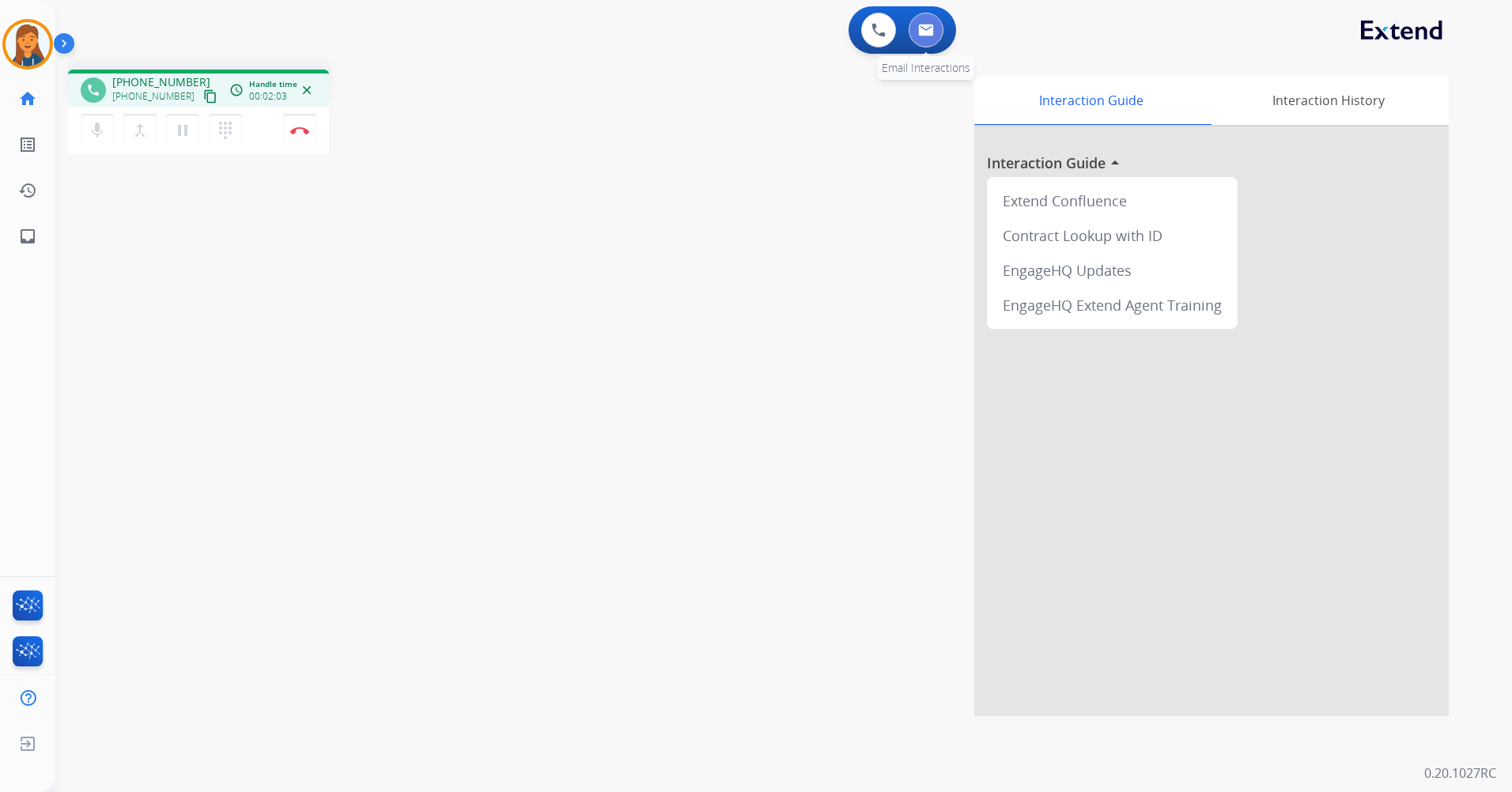
click at [919, 32] on img at bounding box center [926, 30] width 16 height 12
select select "**********"
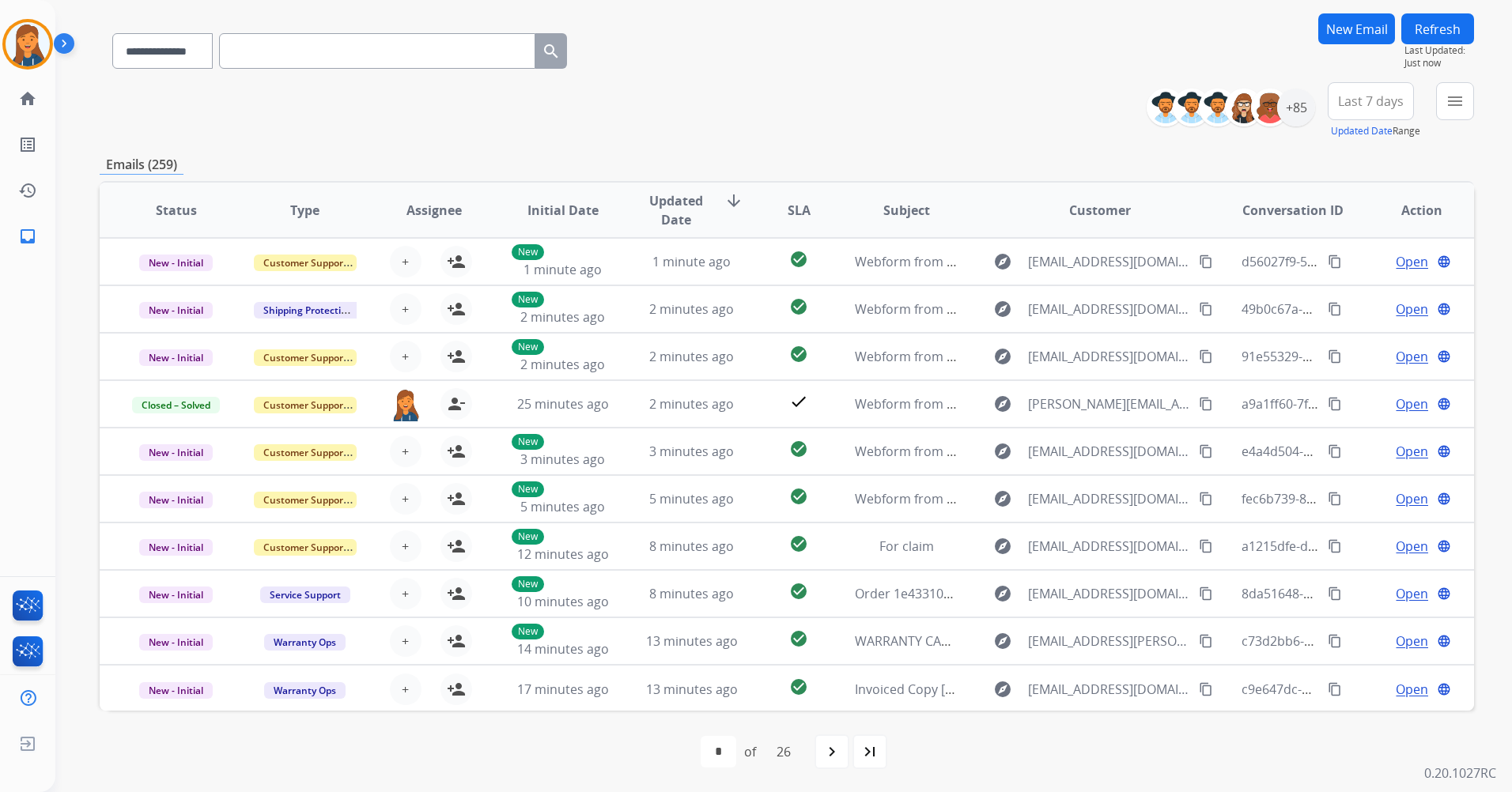
scroll to position [107, 0]
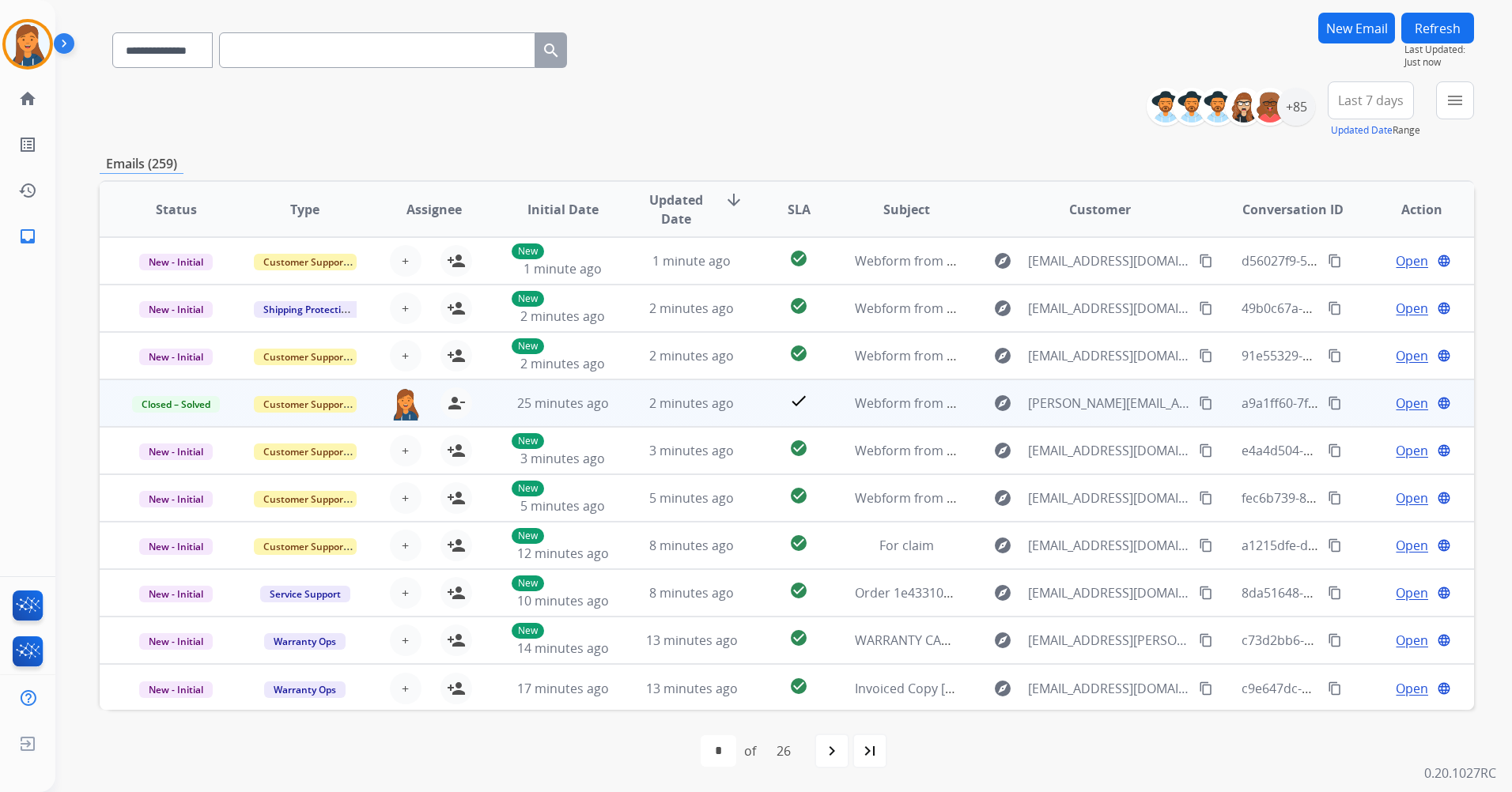
click at [1327, 406] on mat-icon "content_copy" at bounding box center [1334, 403] width 14 height 14
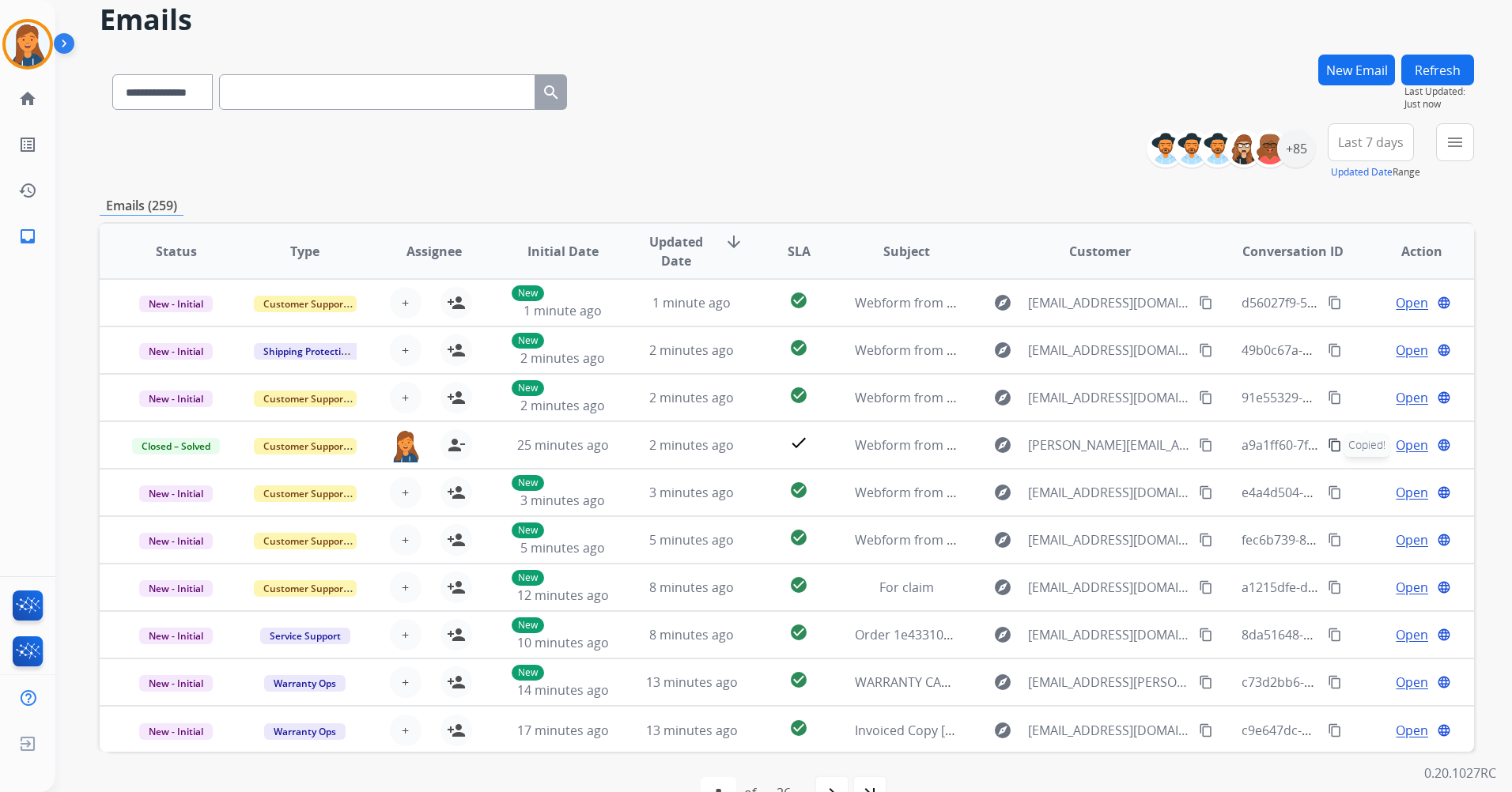
scroll to position [0, 0]
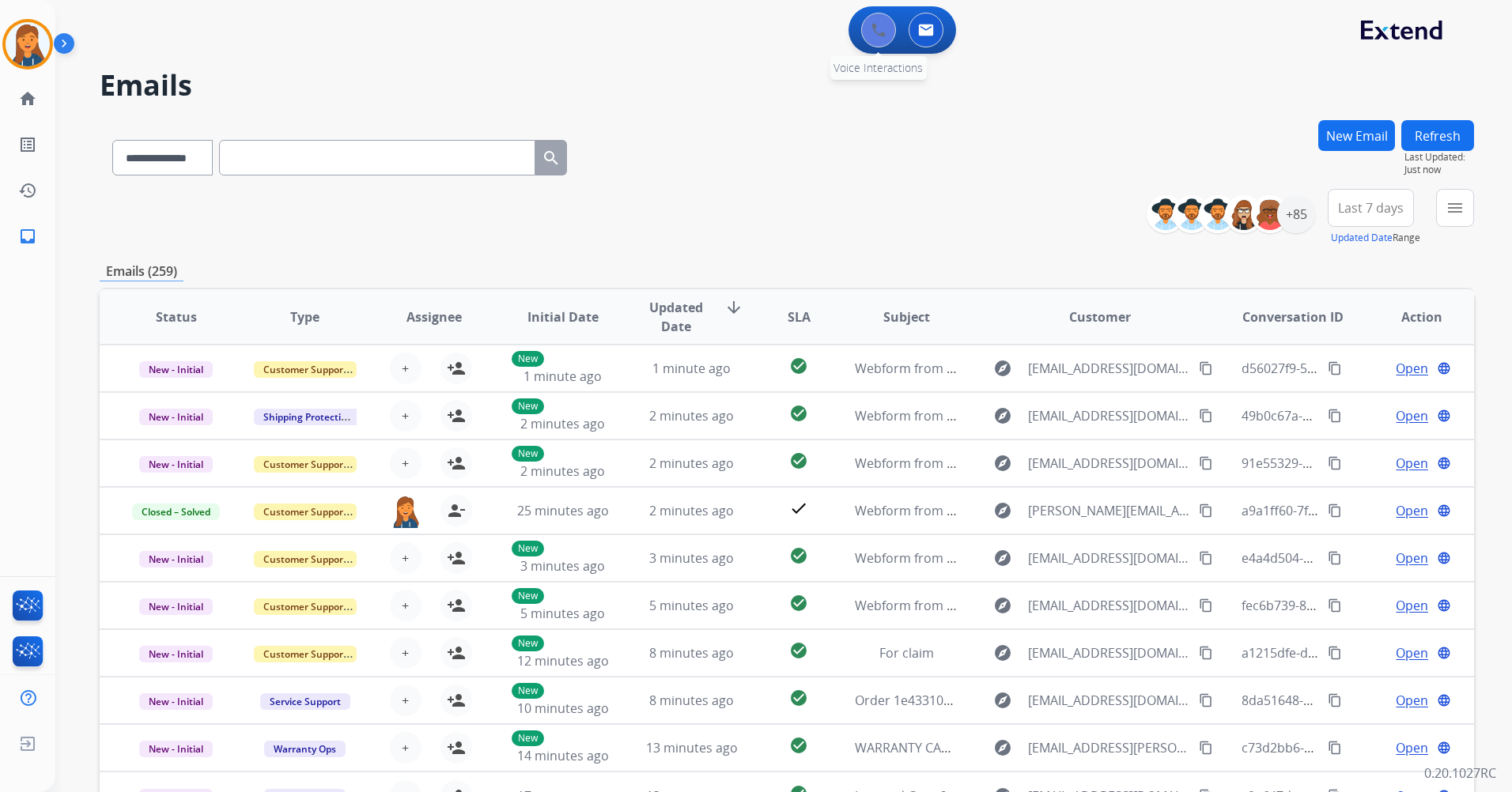
click at [870, 44] on div "0 Voice Interactions" at bounding box center [878, 30] width 47 height 35
click at [870, 44] on button at bounding box center [878, 30] width 35 height 35
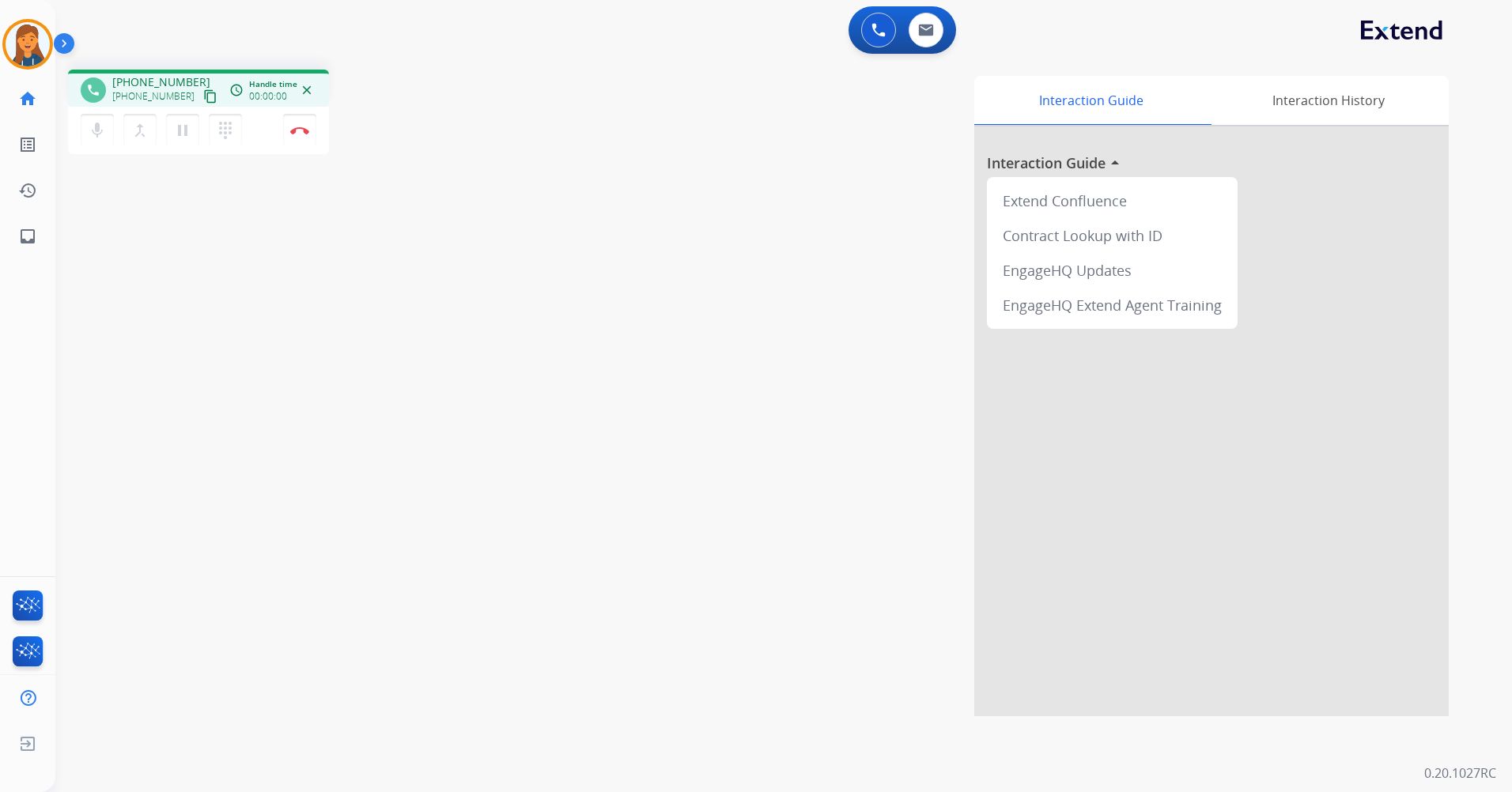
click at [316, 112] on div "mic Mute merge_type Bridge pause Hold dialpad Dialpad Disconnect" at bounding box center [199, 130] width 261 height 47
click at [301, 126] on button "Disconnect" at bounding box center [299, 131] width 33 height 33
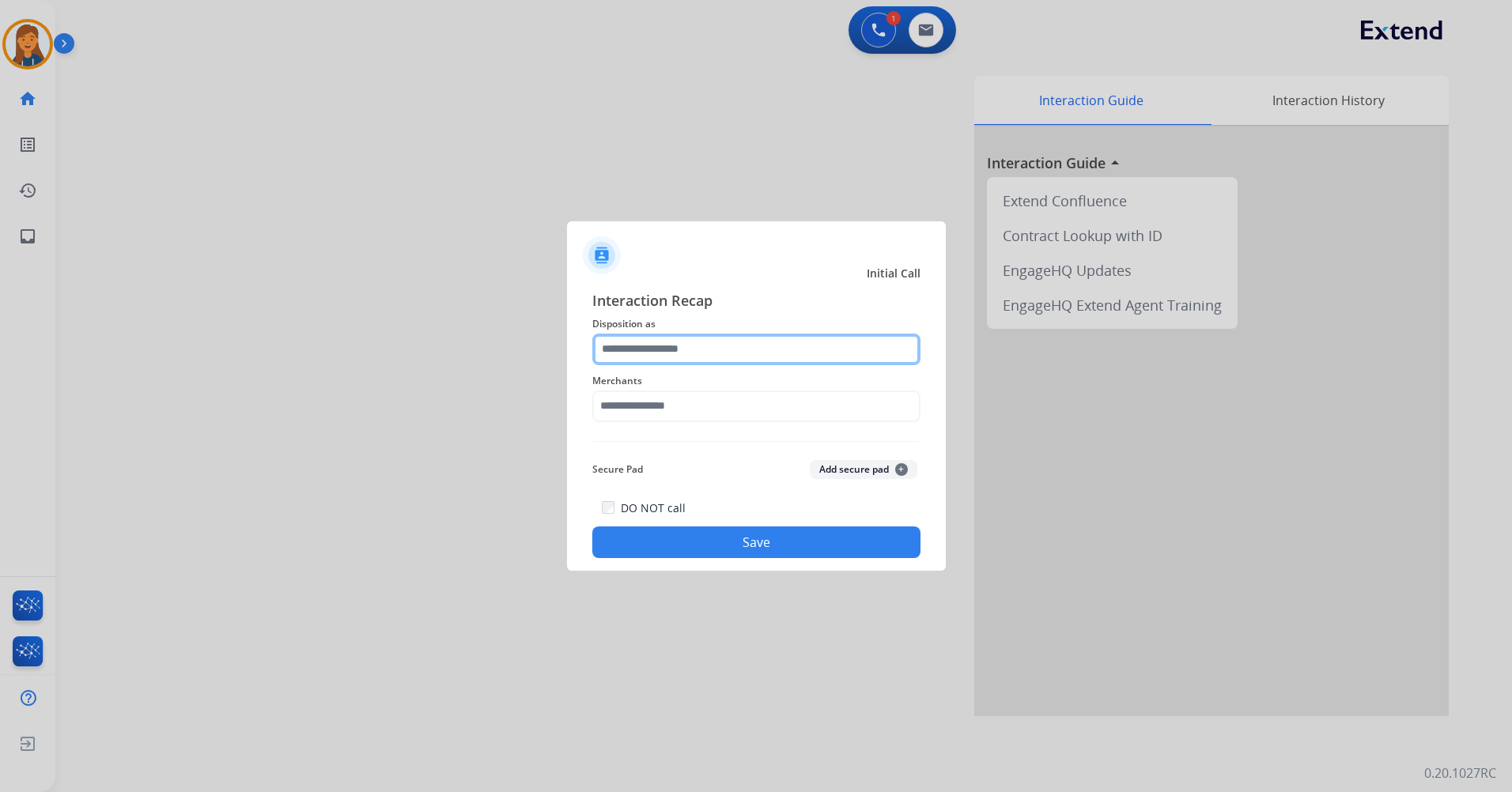
click at [645, 356] on input "text" at bounding box center [756, 349] width 328 height 32
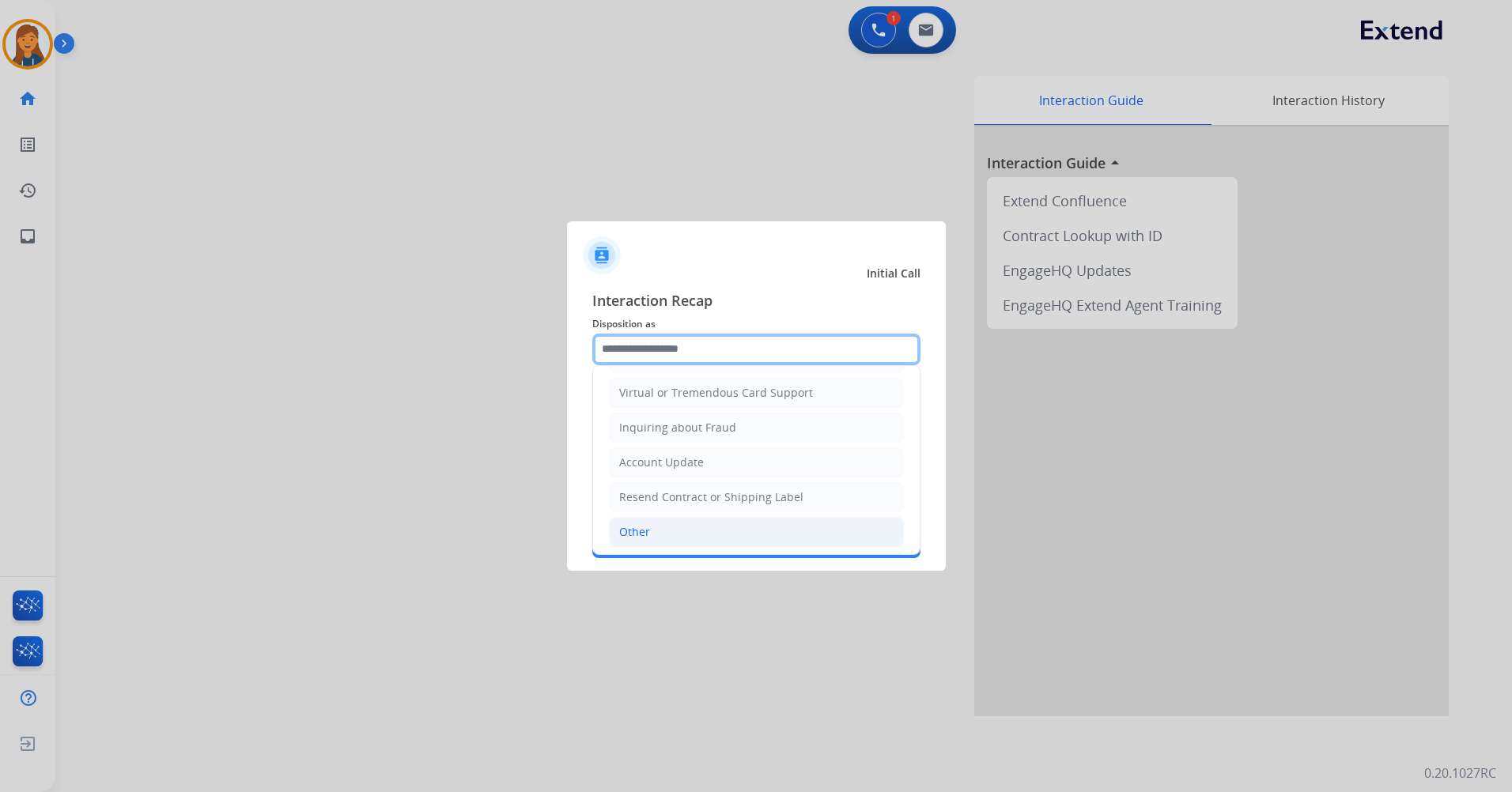
scroll to position [247, 0]
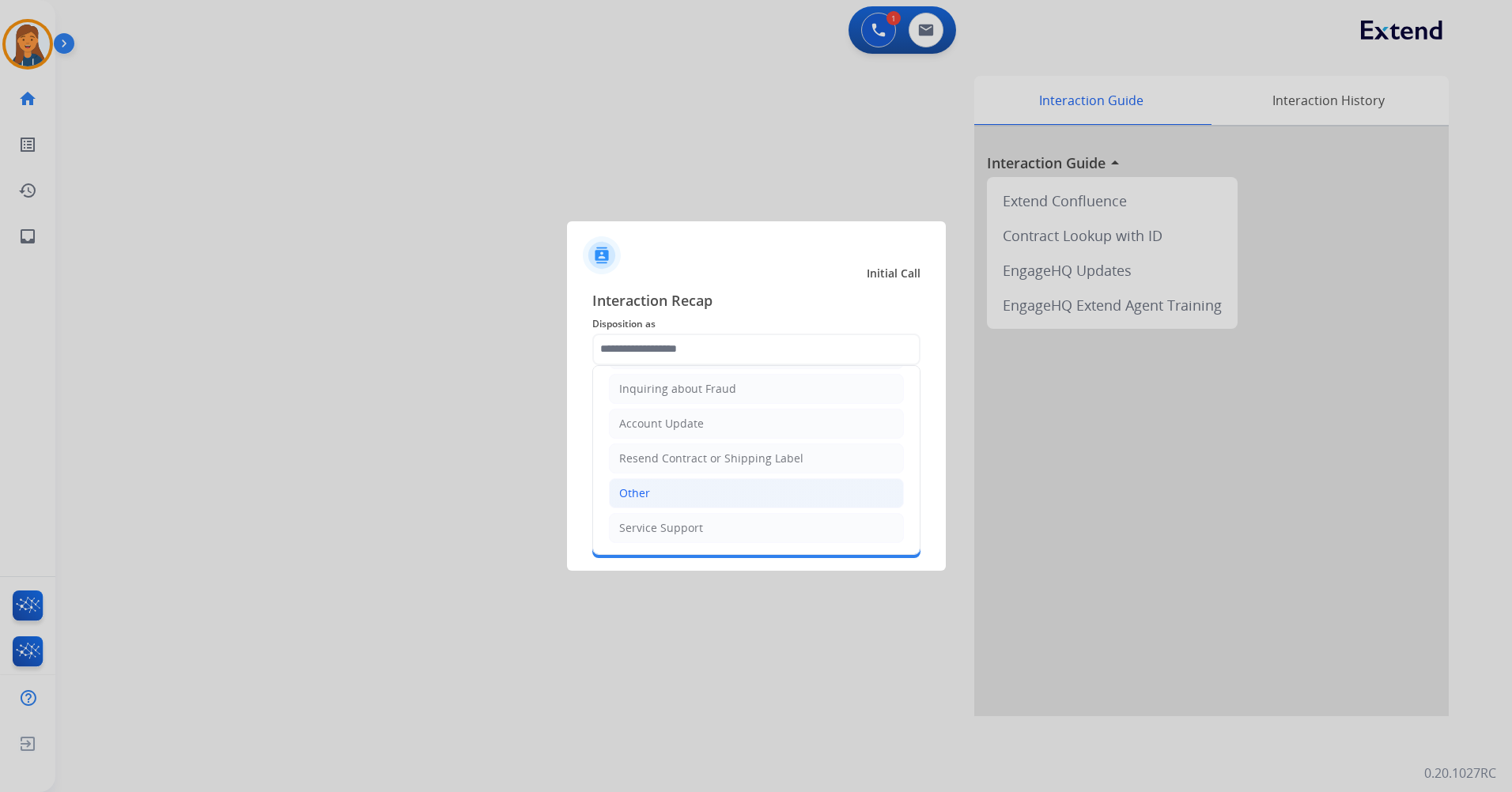
click at [639, 483] on li "Other" at bounding box center [756, 493] width 295 height 30
type input "*****"
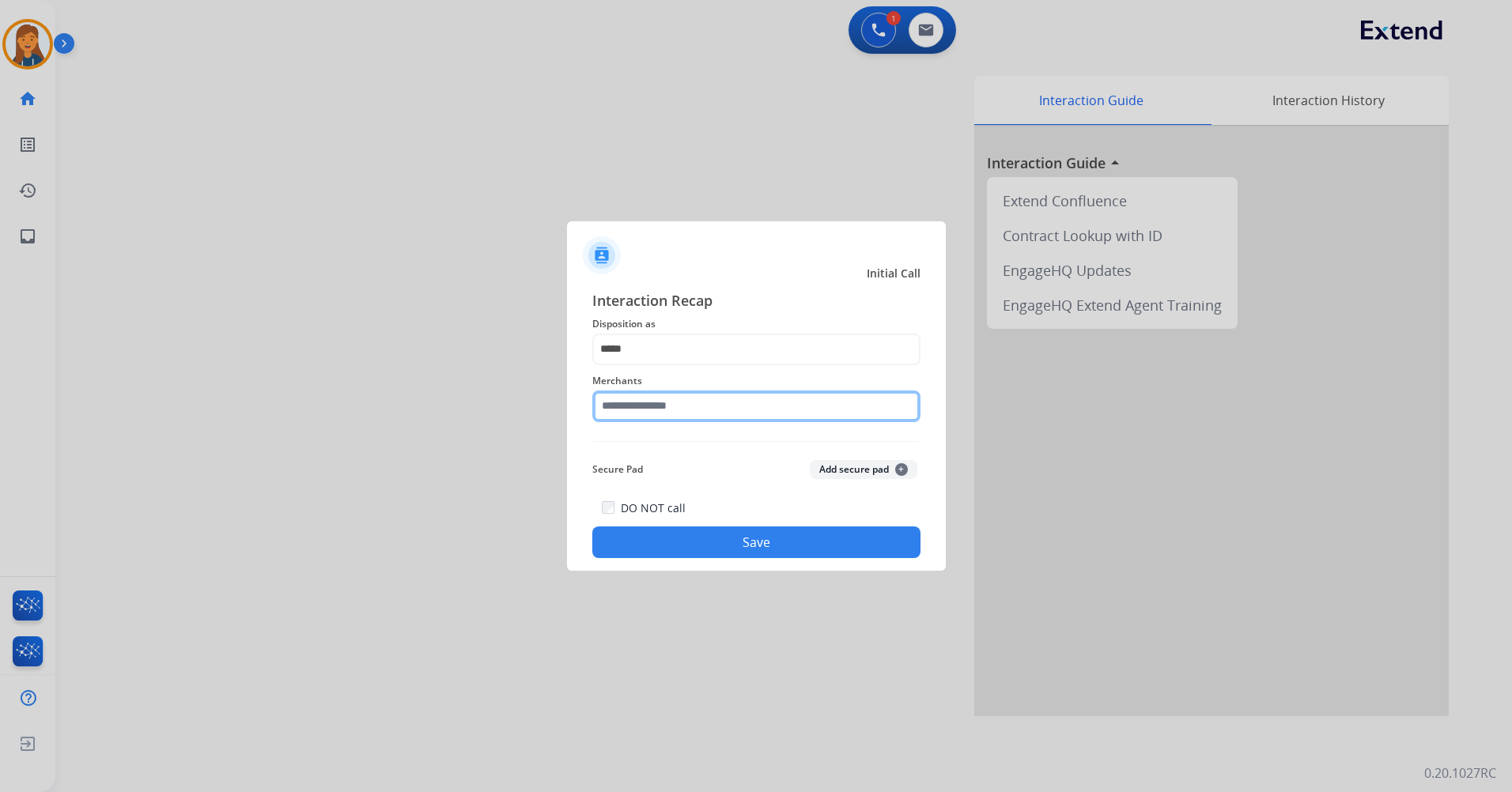
click at [650, 398] on input "text" at bounding box center [756, 407] width 328 height 32
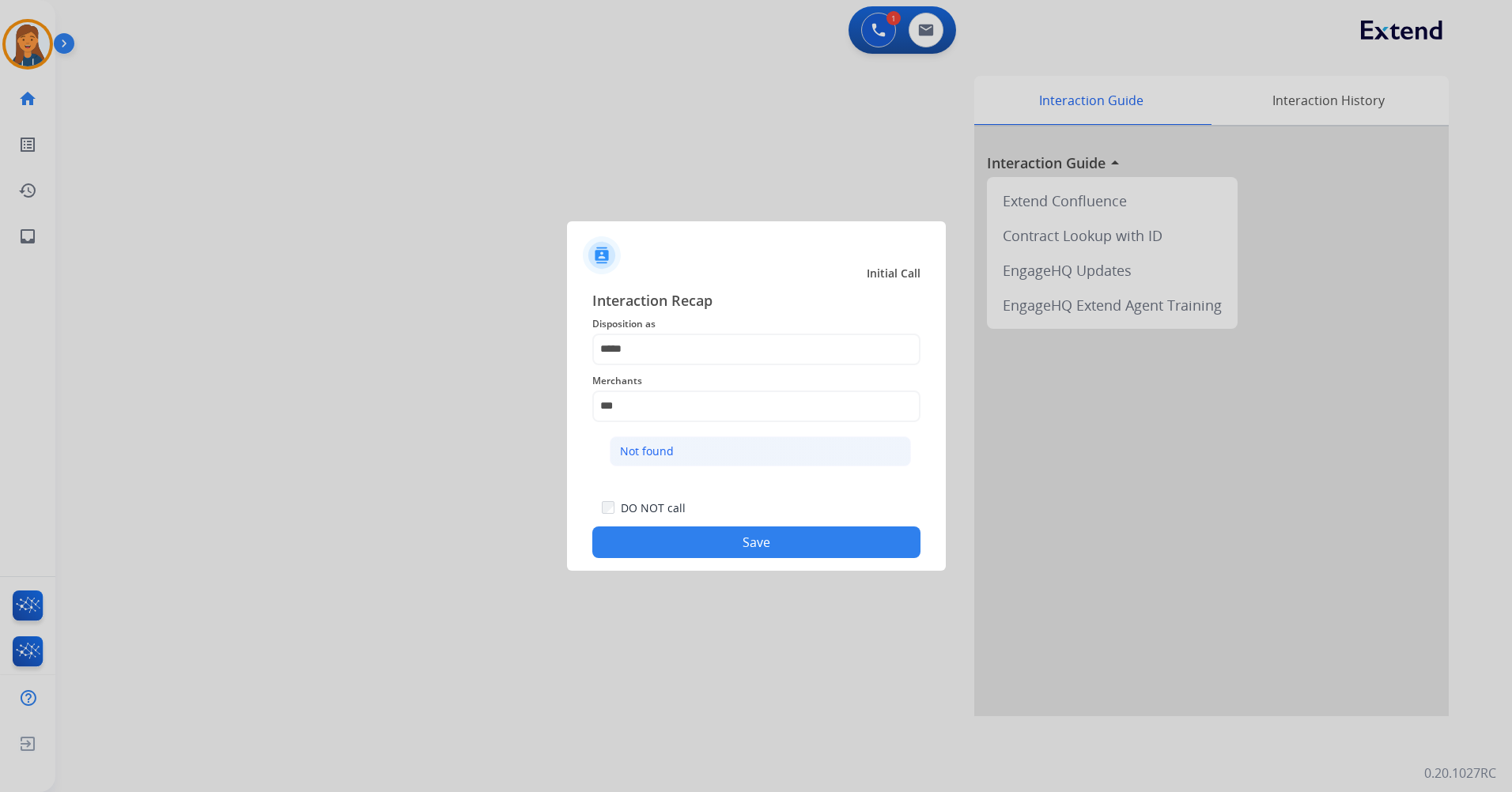
click at [664, 458] on div "Not found" at bounding box center [646, 451] width 54 height 16
type input "*********"
click at [652, 536] on button "Save" at bounding box center [756, 542] width 328 height 32
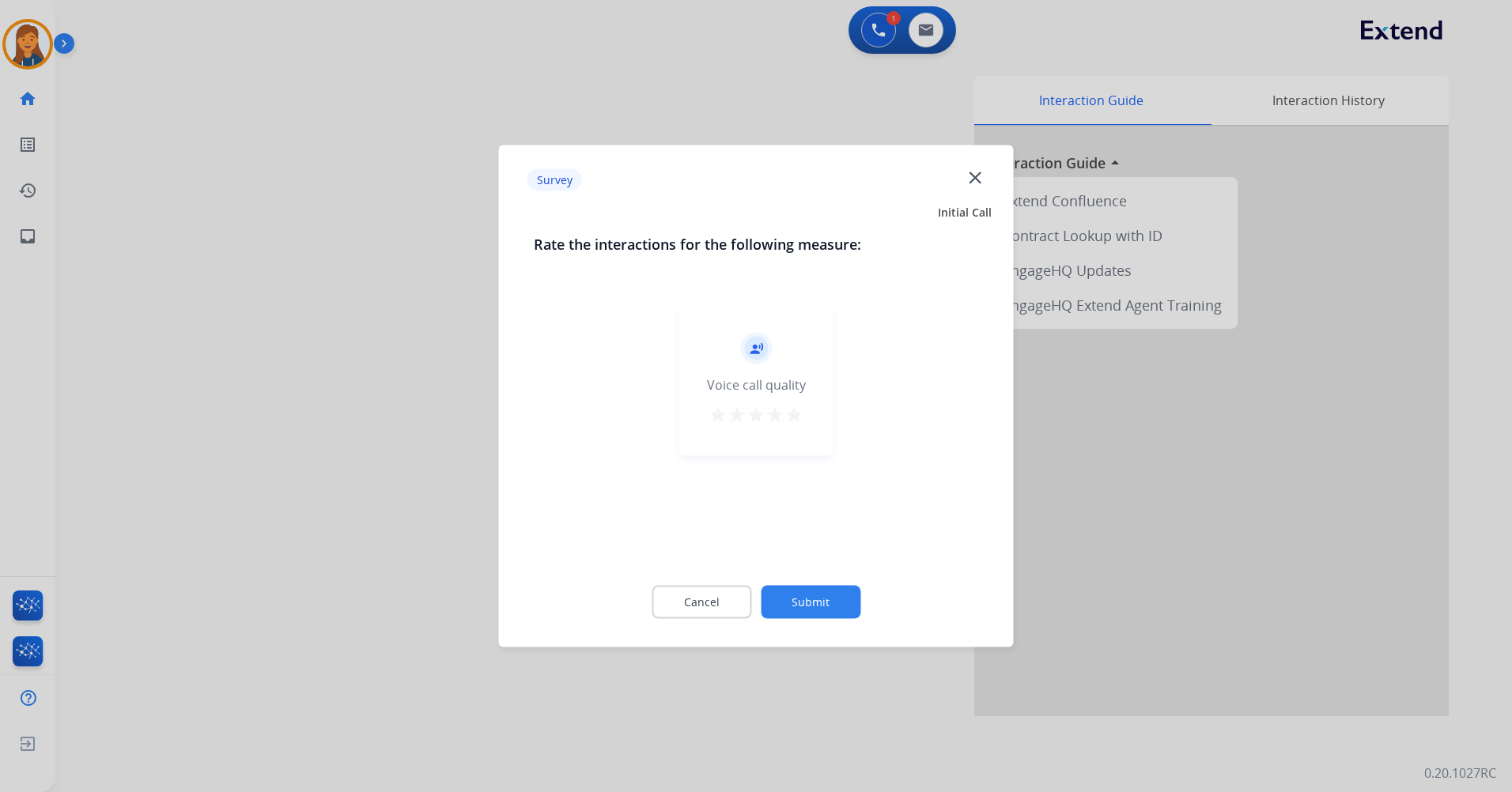
click at [787, 414] on mat-icon "star" at bounding box center [793, 415] width 19 height 19
click at [808, 592] on button "Submit" at bounding box center [810, 602] width 100 height 33
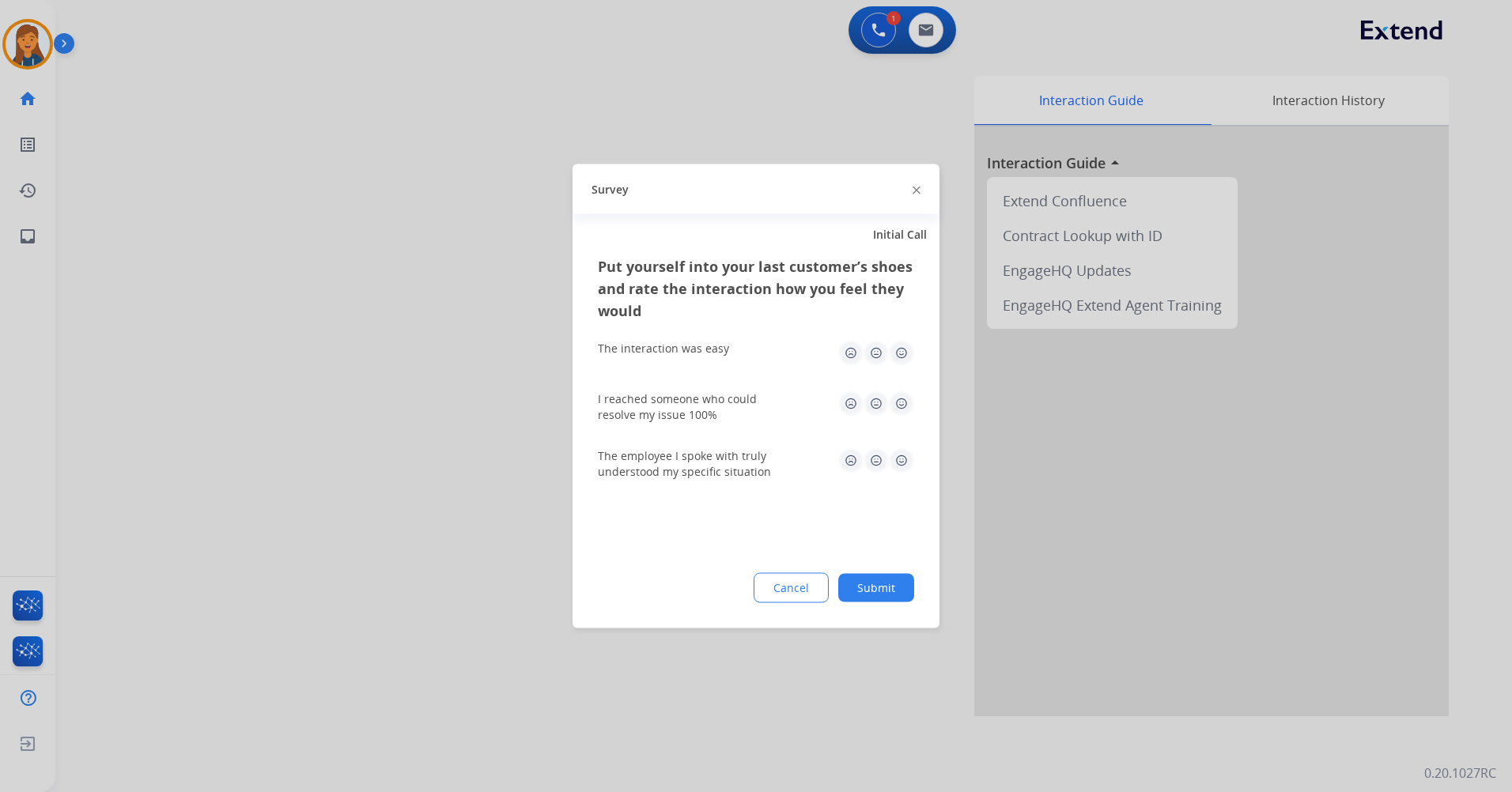
click at [906, 349] on img at bounding box center [901, 354] width 25 height 25
click at [904, 401] on img at bounding box center [901, 404] width 25 height 25
click at [904, 471] on img at bounding box center [901, 461] width 25 height 25
click at [892, 594] on button "Submit" at bounding box center [876, 588] width 76 height 28
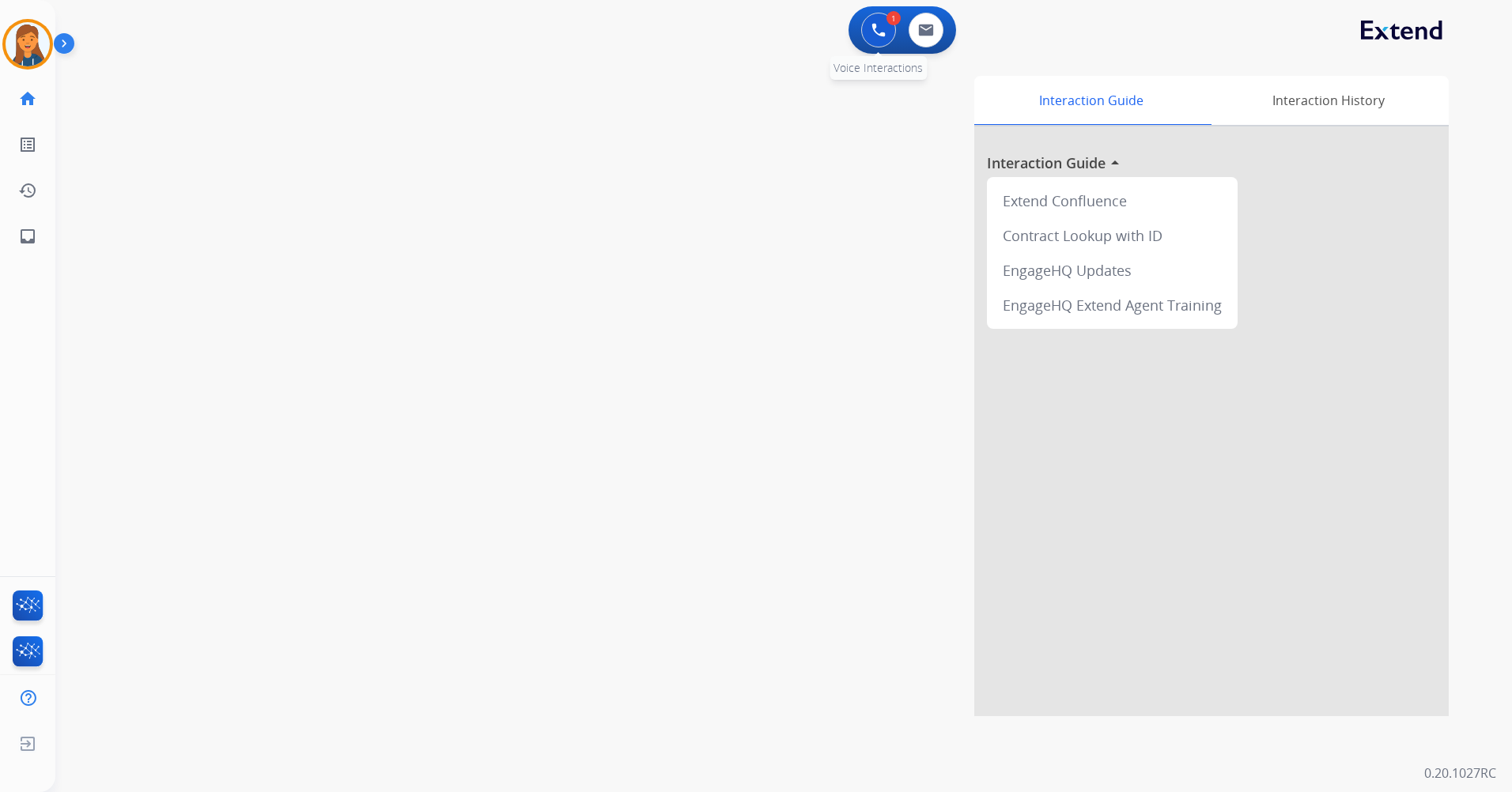
click at [881, 32] on img at bounding box center [878, 30] width 14 height 14
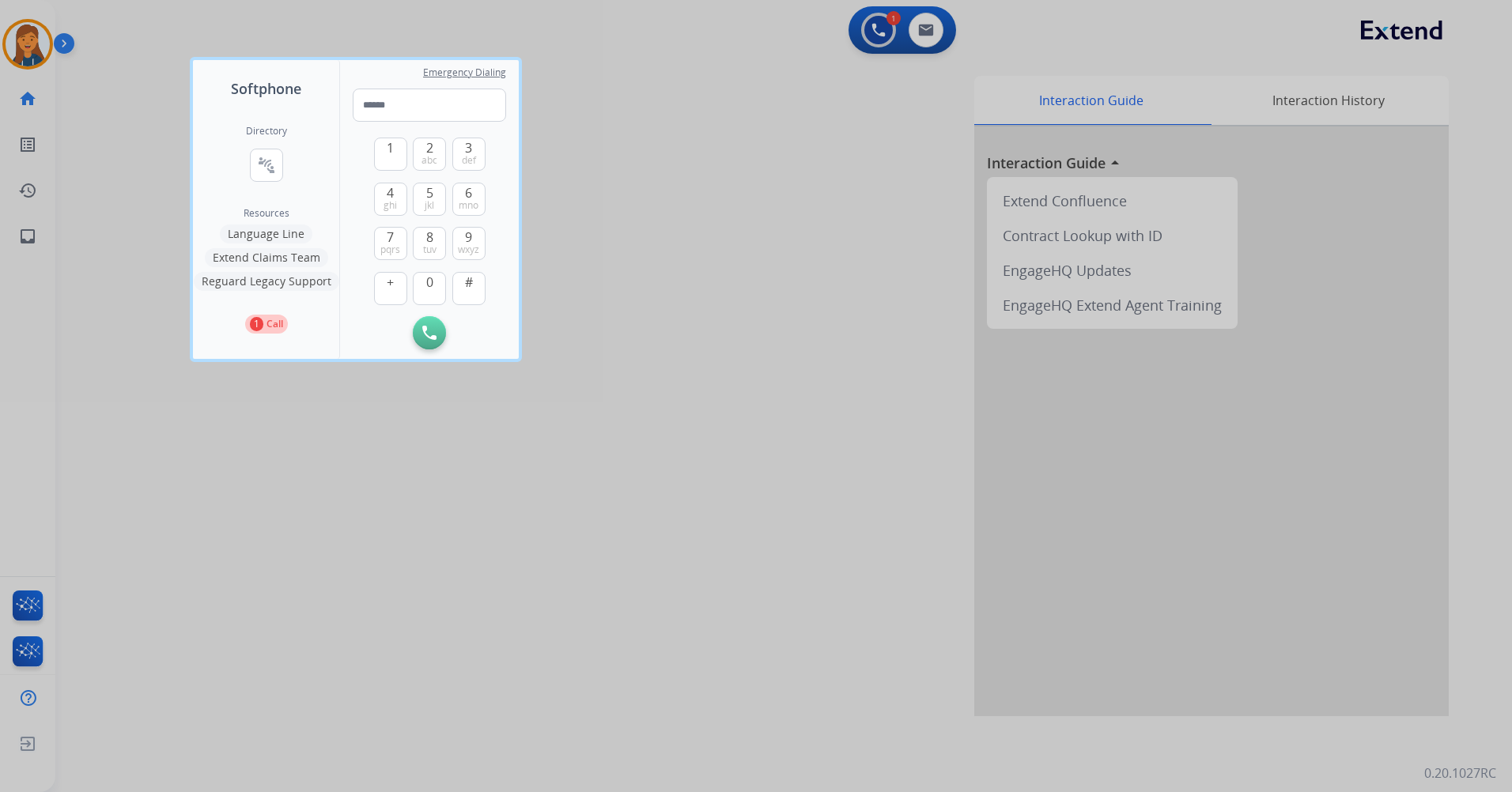
click at [882, 75] on div at bounding box center [756, 396] width 1512 height 792
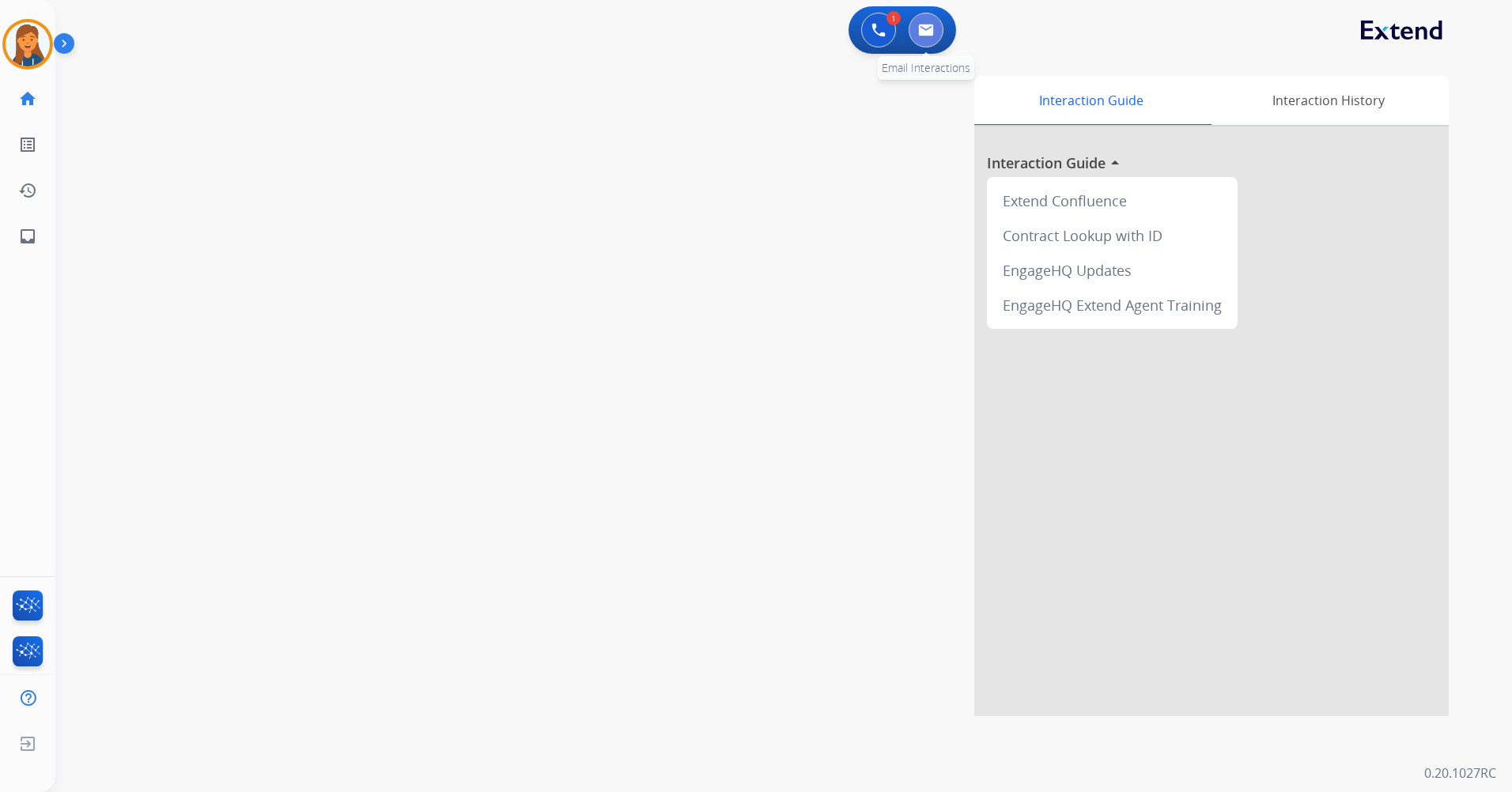
click at [923, 32] on img at bounding box center [926, 30] width 16 height 12
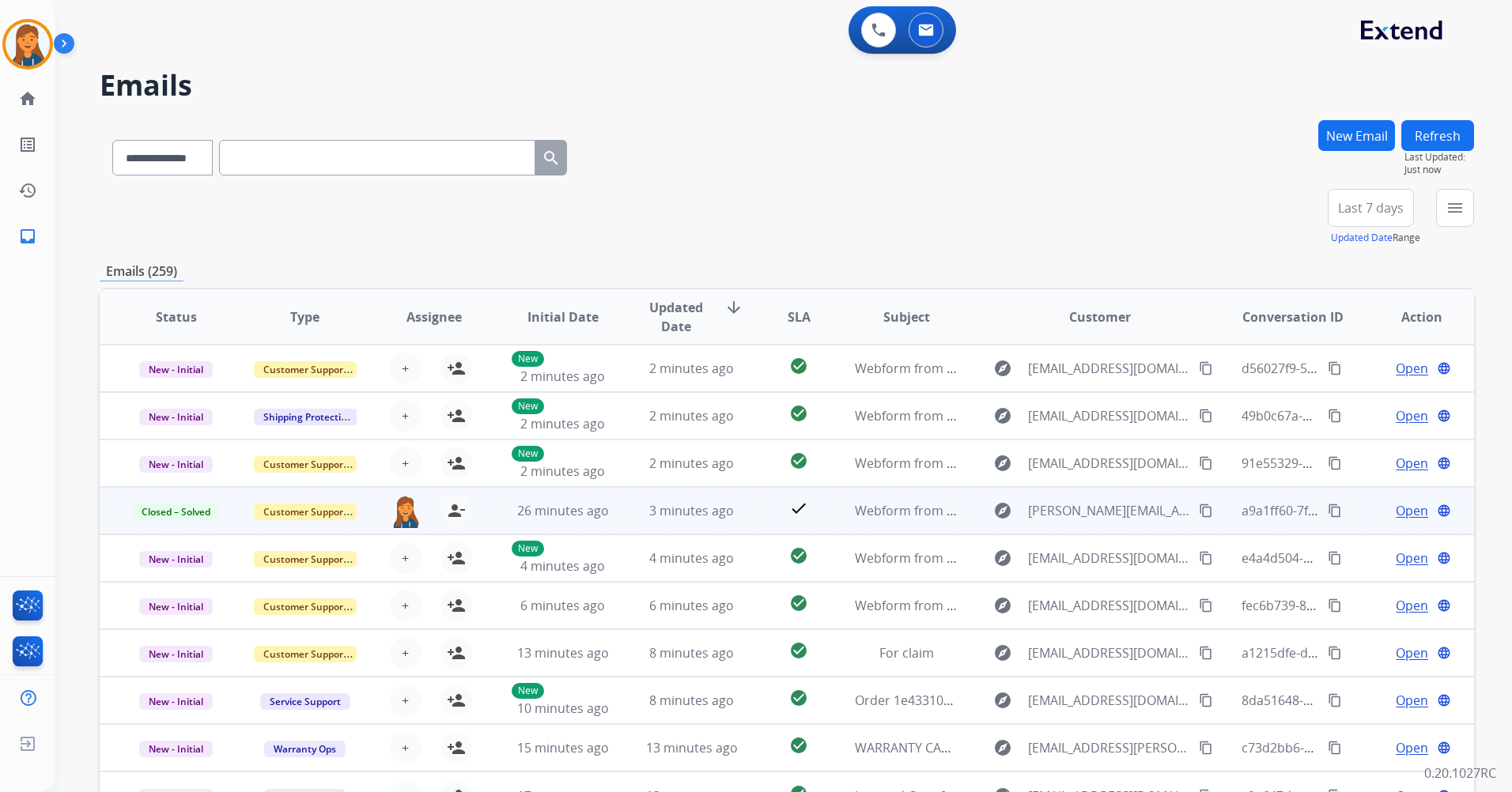
click at [1327, 505] on mat-icon "content_copy" at bounding box center [1334, 511] width 14 height 14
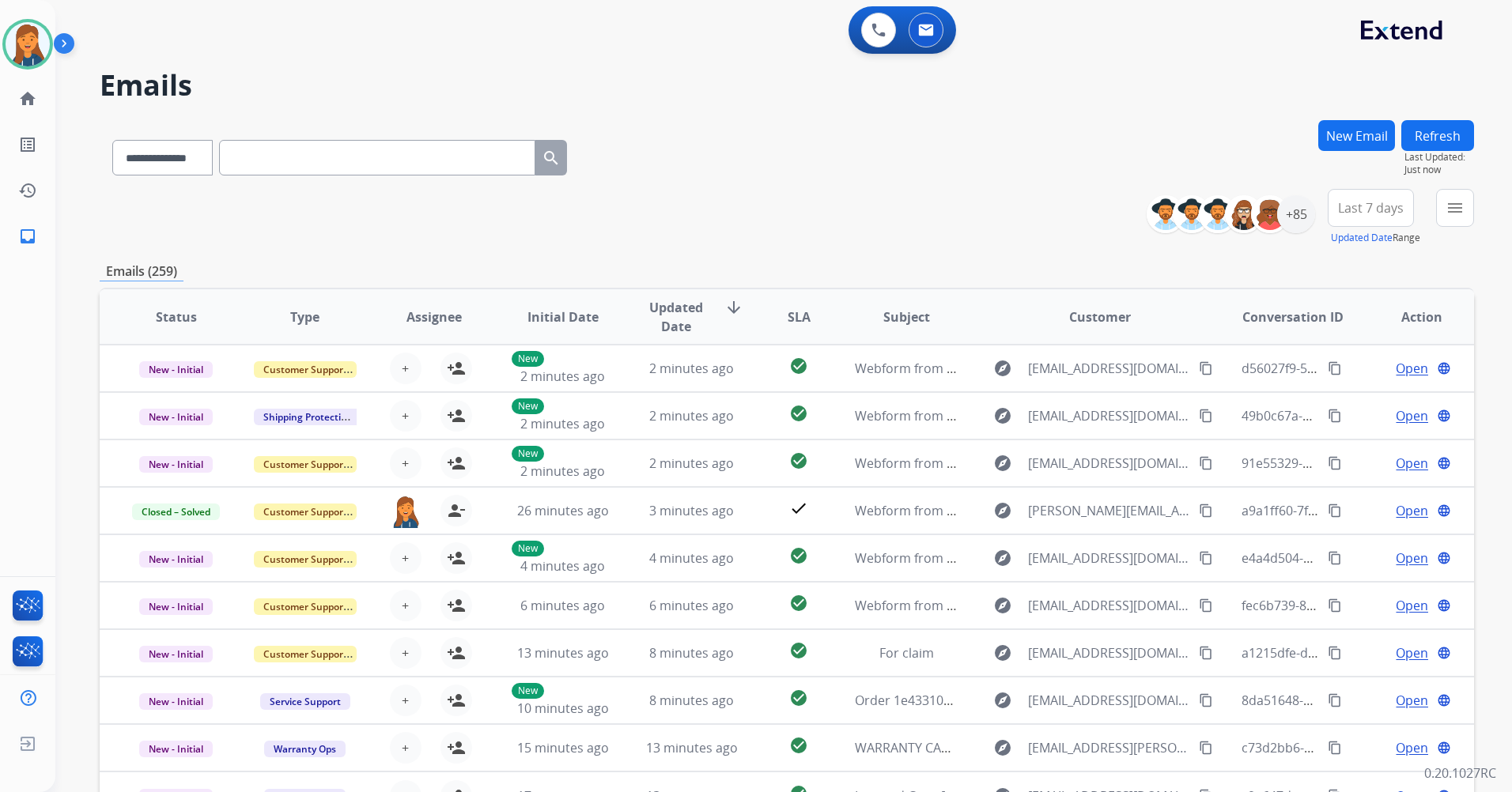
click at [1348, 217] on button "Last 7 days" at bounding box center [1371, 208] width 86 height 38
click at [1337, 395] on div "Last 90 days" at bounding box center [1365, 400] width 87 height 24
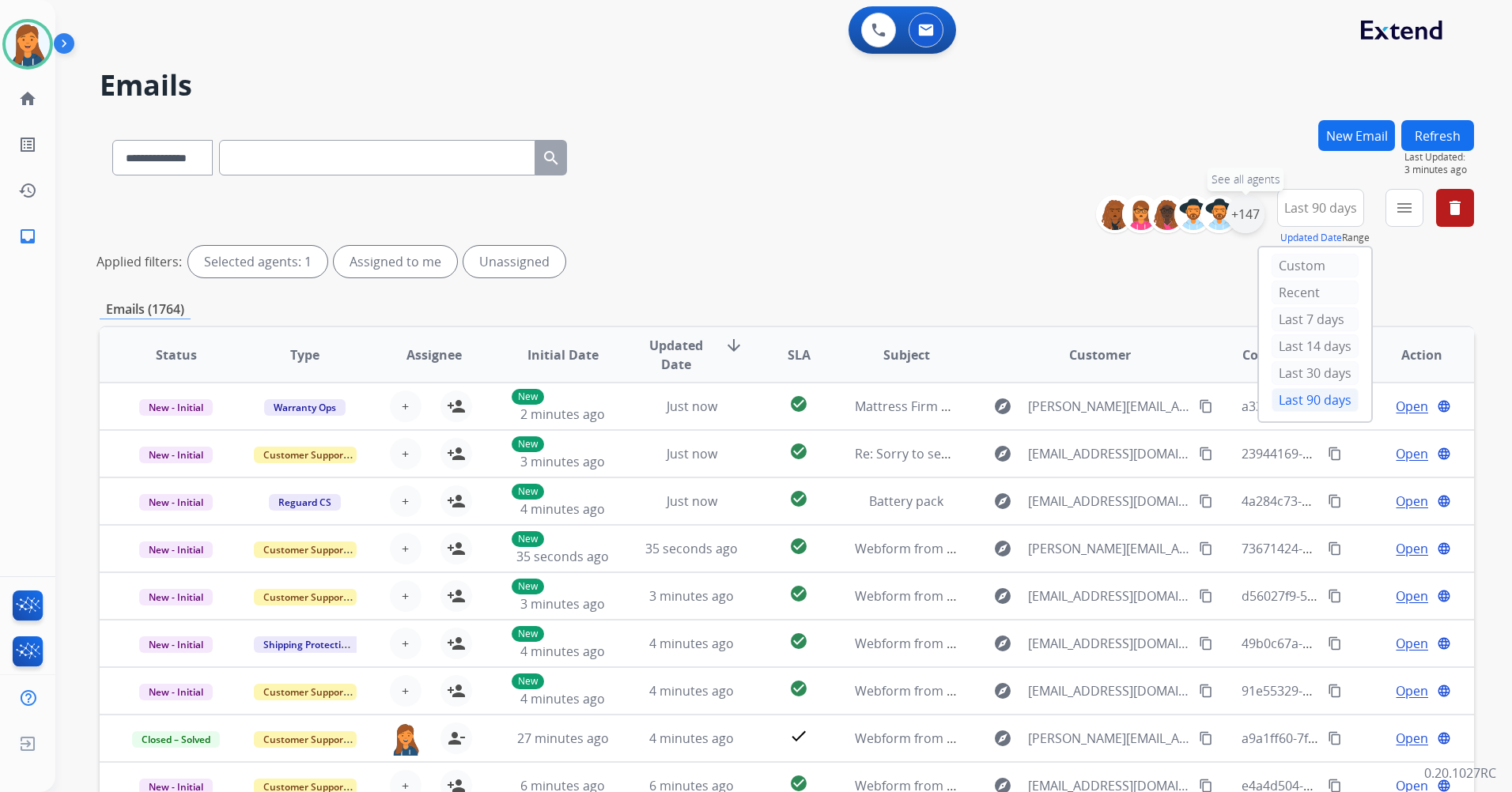
click at [1240, 215] on div "+147" at bounding box center [1245, 215] width 38 height 38
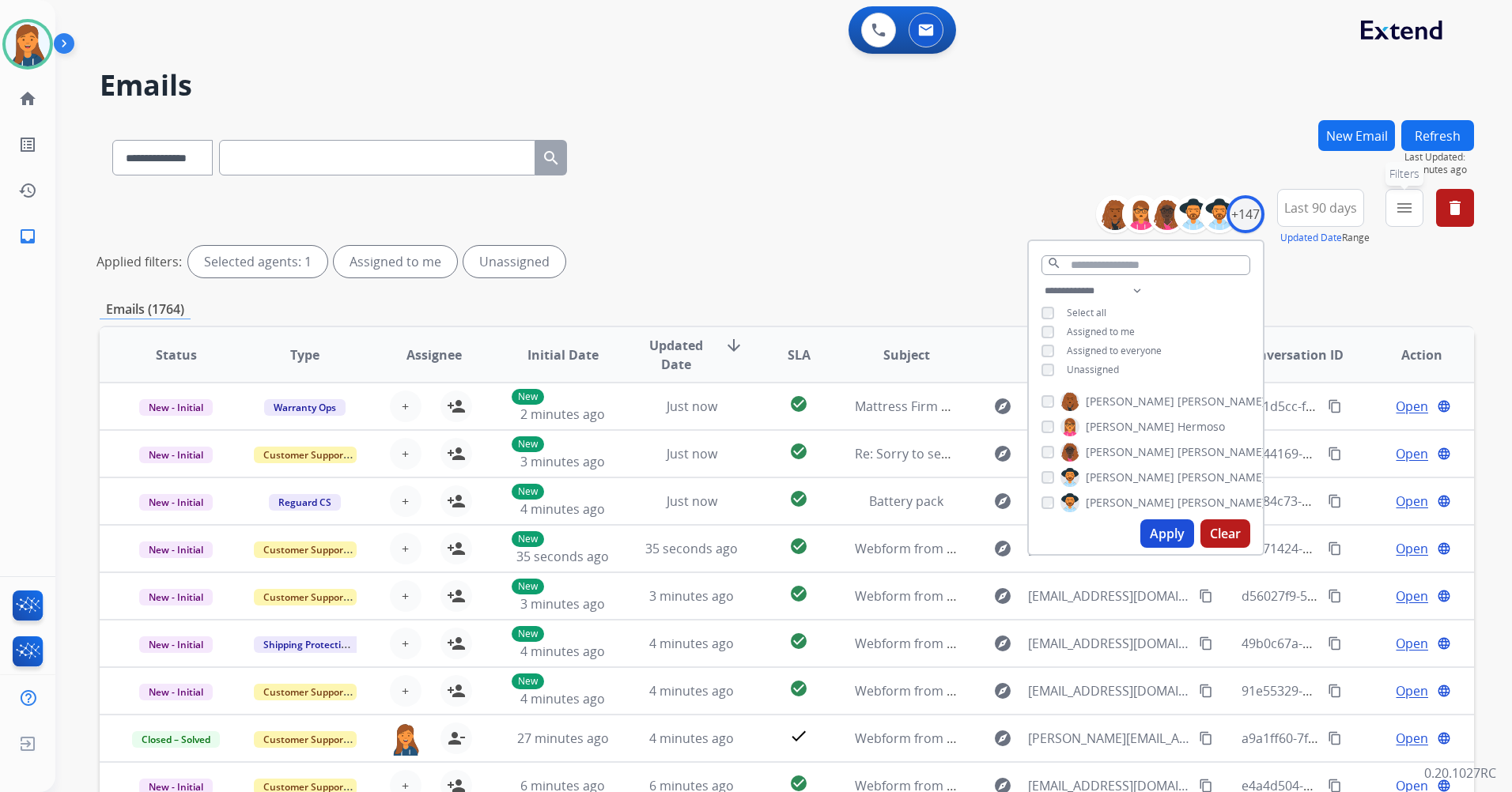
click at [1397, 211] on mat-icon "menu" at bounding box center [1404, 208] width 19 height 19
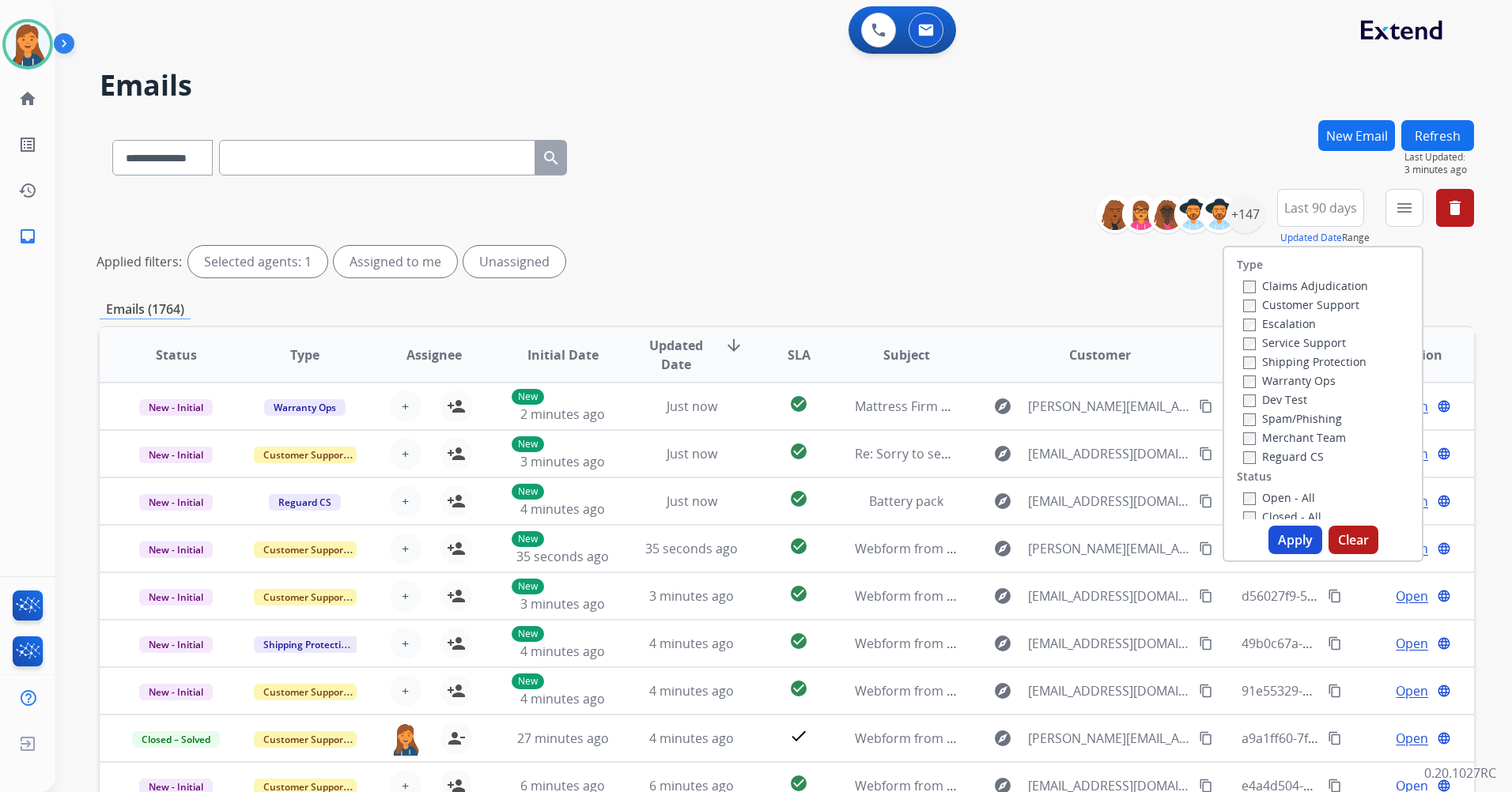
click at [1268, 305] on label "Customer Support" at bounding box center [1301, 304] width 116 height 15
click at [1271, 360] on label "Shipping Protection" at bounding box center [1304, 362] width 123 height 15
click at [1286, 453] on label "Reguard CS" at bounding box center [1282, 457] width 81 height 15
click at [1285, 493] on div "Type Claims Adjudication Customer Support Escalation Service Support Shipping P…" at bounding box center [1323, 384] width 198 height 272
drag, startPoint x: 1285, startPoint y: 493, endPoint x: 1282, endPoint y: 502, distance: 9.5
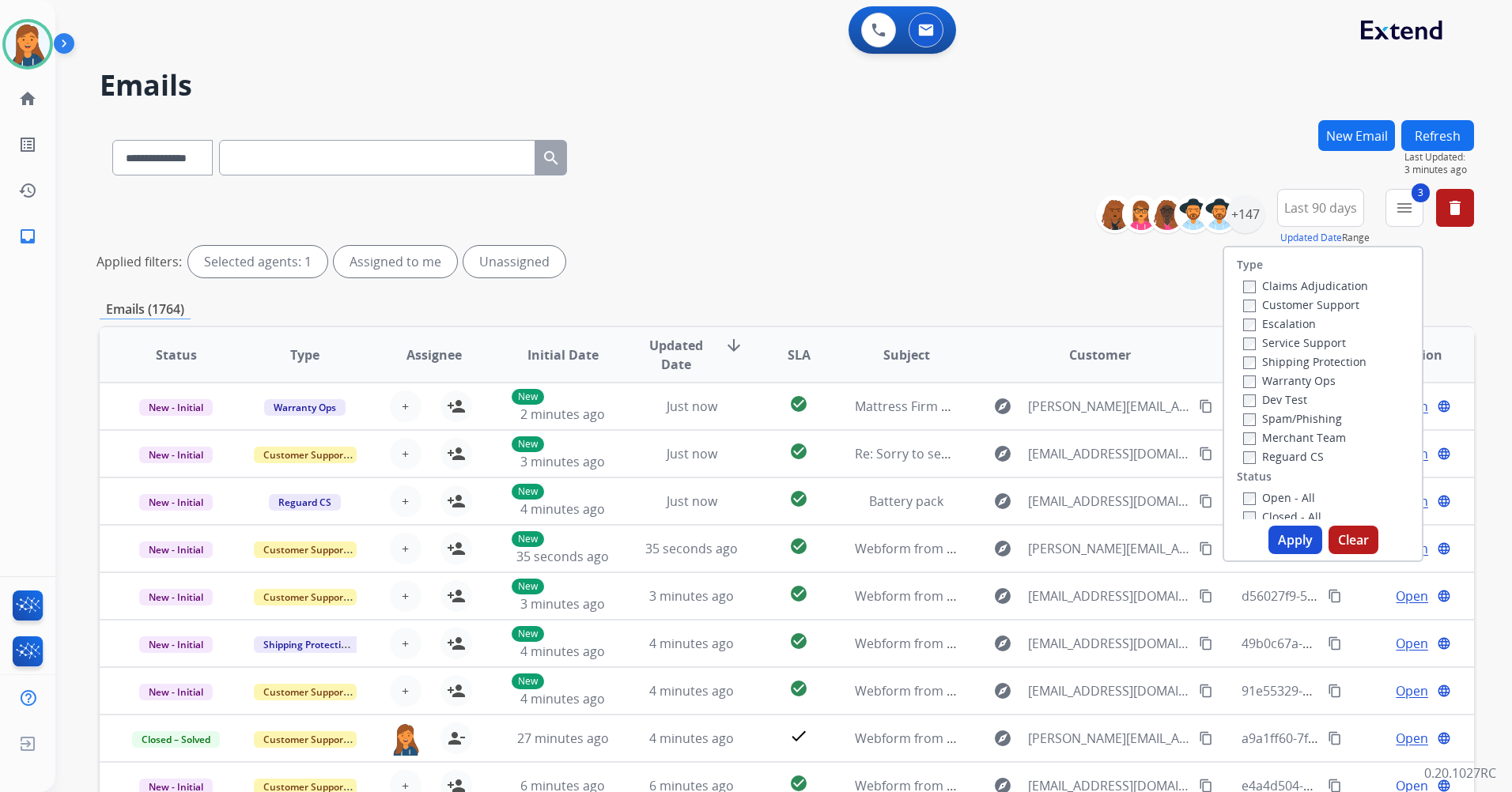
click at [1284, 494] on label "Open - All" at bounding box center [1278, 497] width 72 height 15
click at [1250, 493] on label "Open - All" at bounding box center [1278, 497] width 72 height 15
click at [1282, 533] on button "Apply" at bounding box center [1295, 540] width 54 height 28
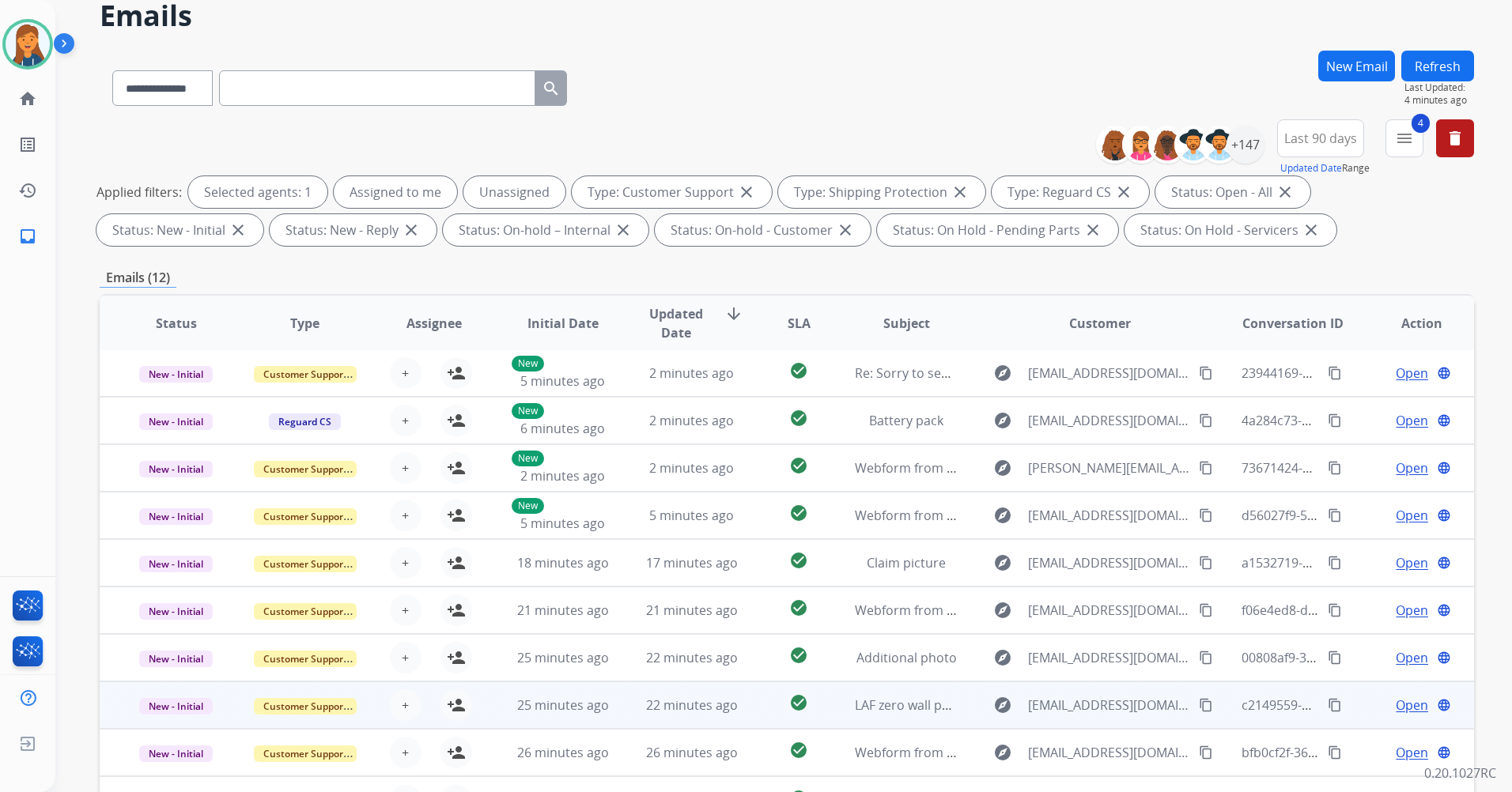
scroll to position [158, 0]
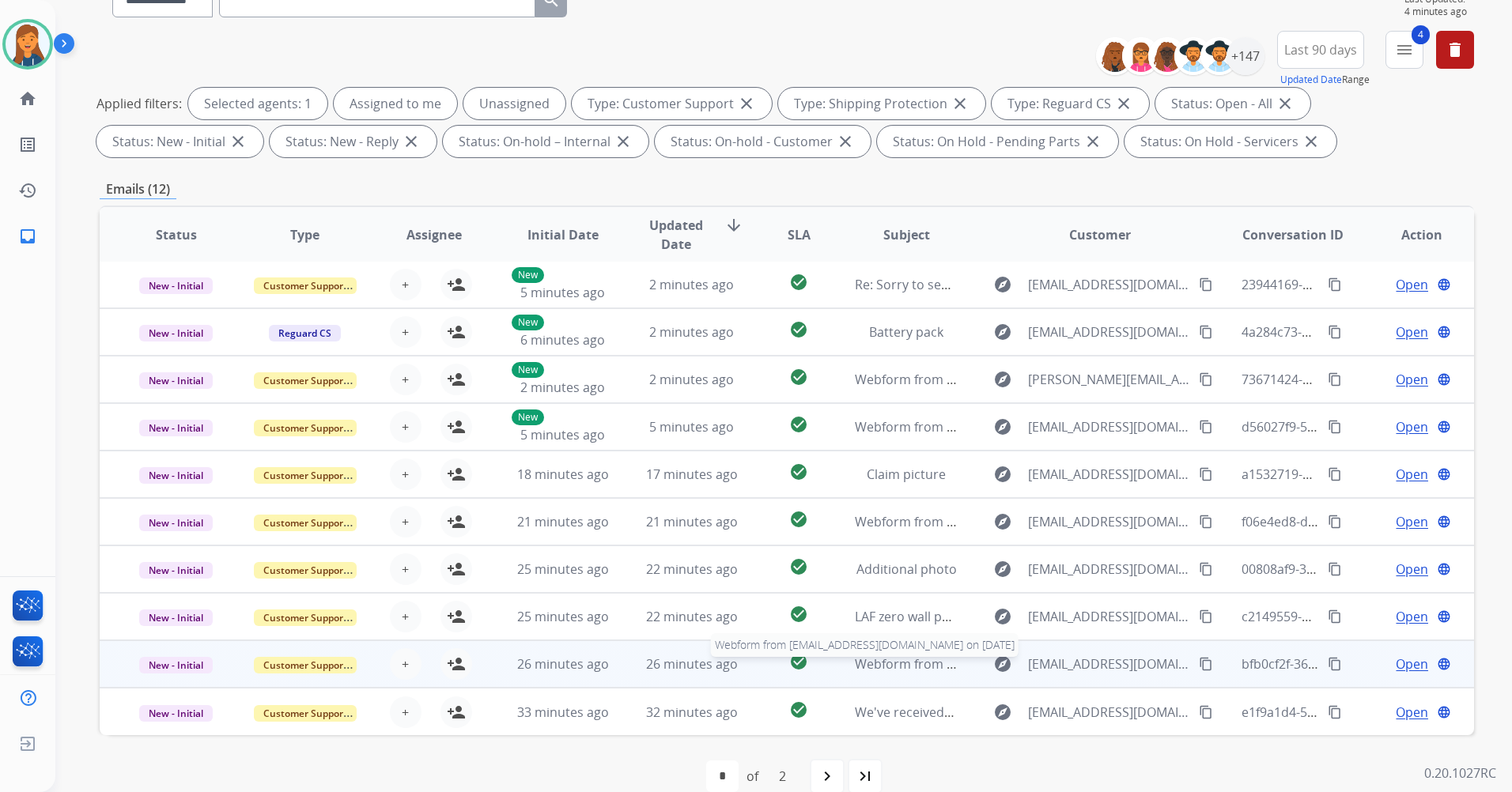
click at [888, 662] on span "Webform from draryndc@gmail.com on 08/18/2025" at bounding box center [1034, 664] width 358 height 17
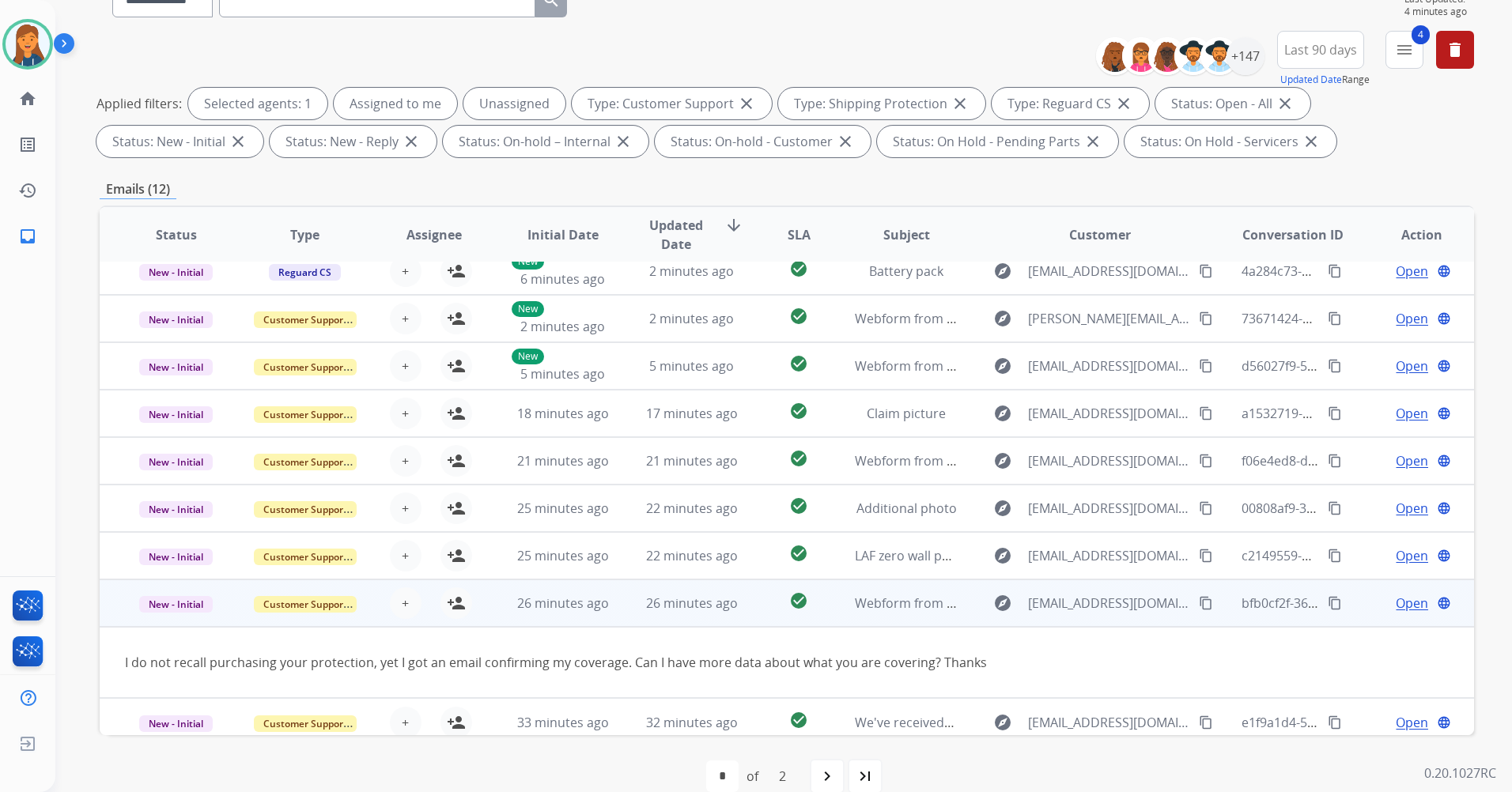
scroll to position [72, 0]
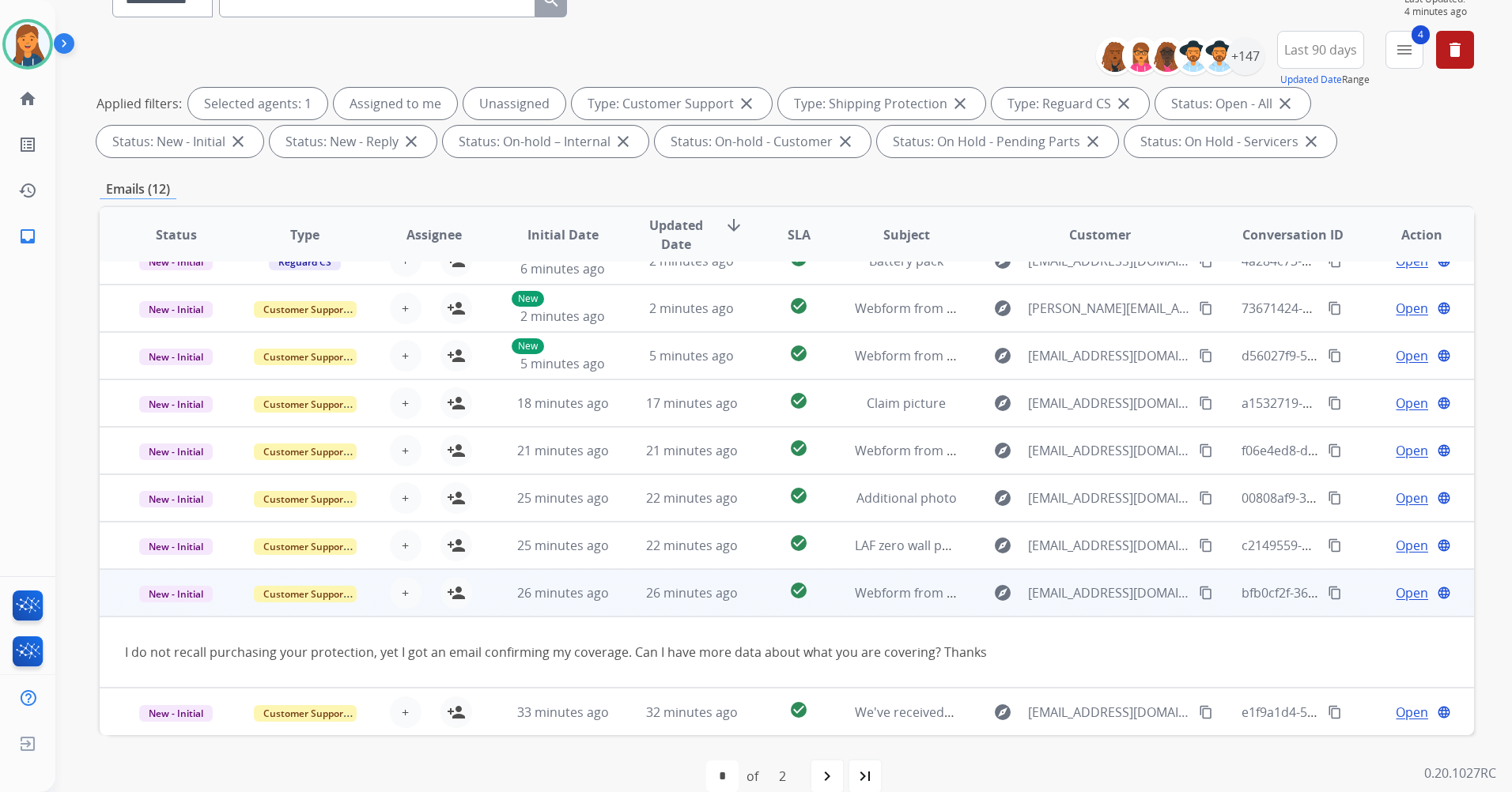
click at [1401, 596] on span "Open" at bounding box center [1411, 593] width 32 height 19
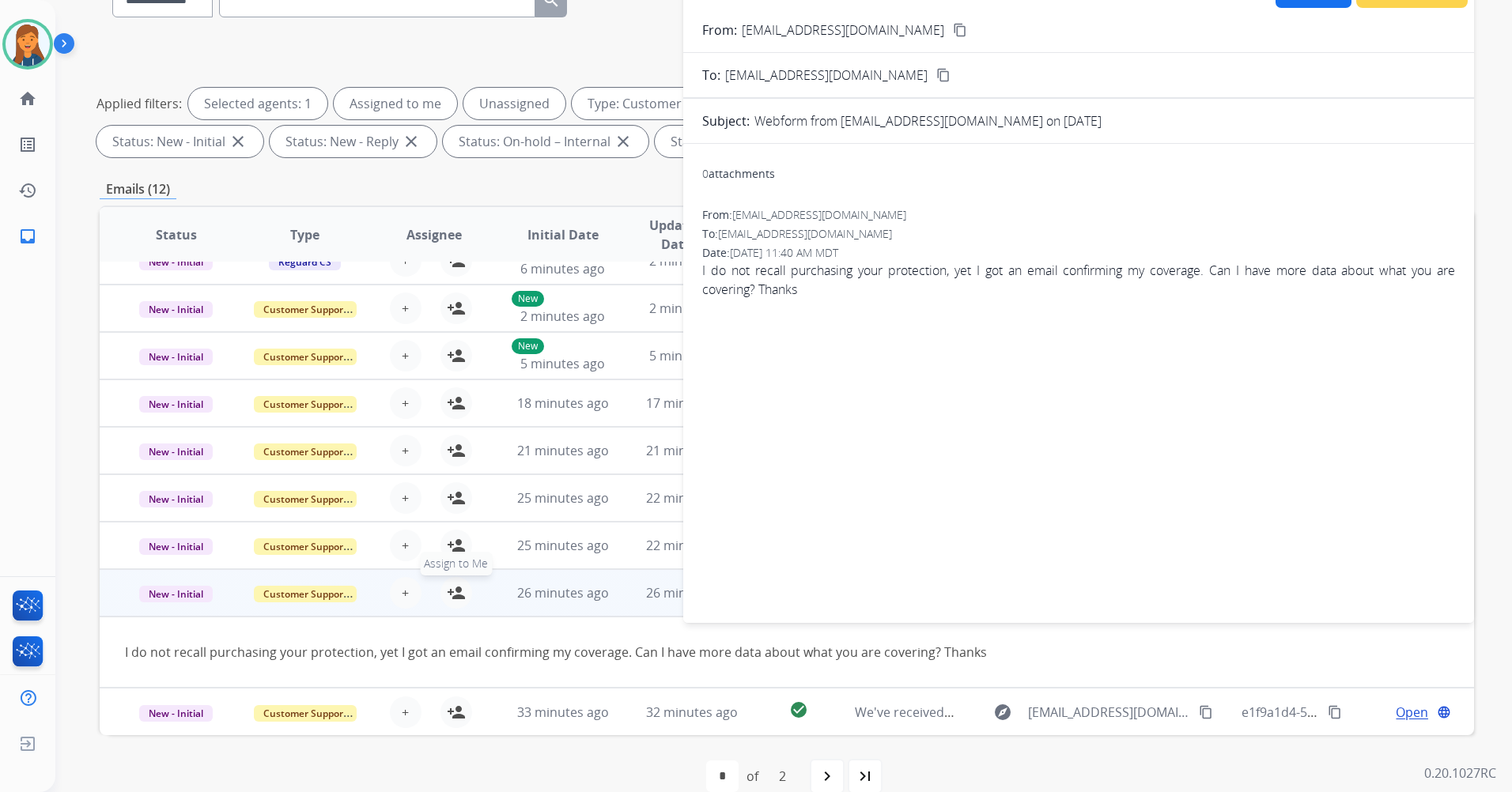
click at [447, 585] on mat-icon "person_add" at bounding box center [456, 593] width 19 height 19
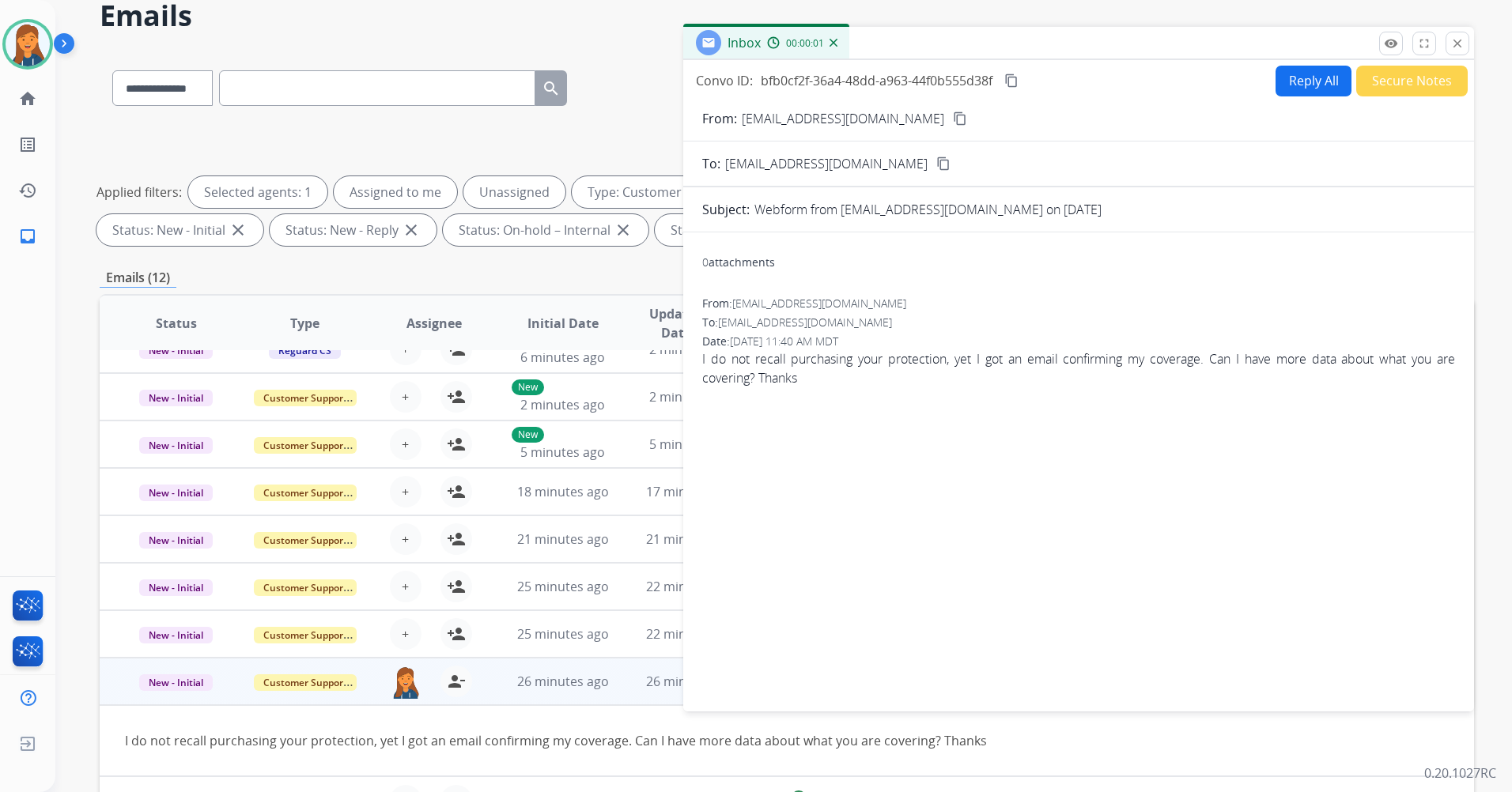
scroll to position [0, 0]
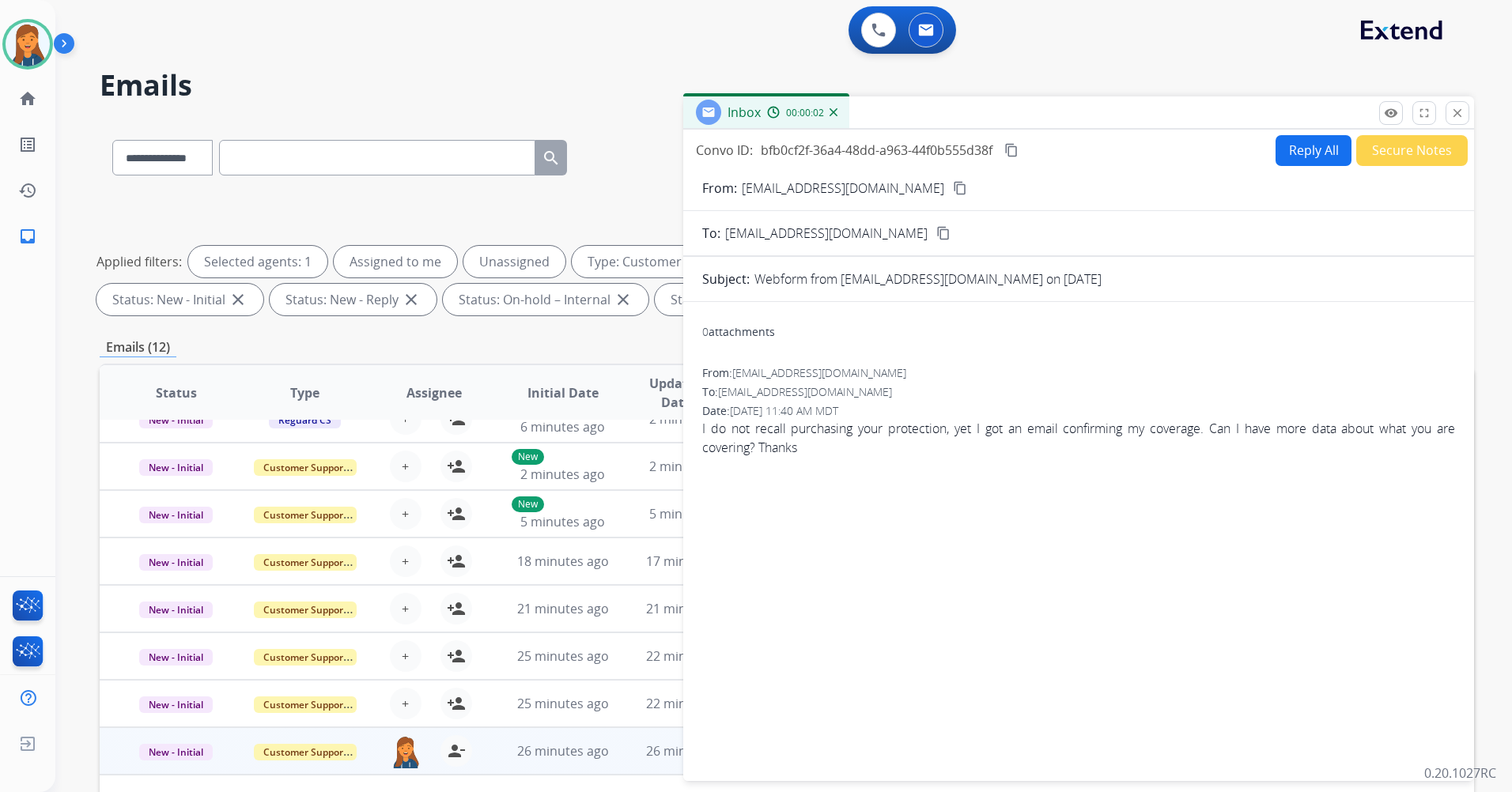
click at [952, 191] on mat-icon "content_copy" at bounding box center [959, 188] width 14 height 14
click at [1304, 146] on button "Reply All" at bounding box center [1312, 151] width 76 height 31
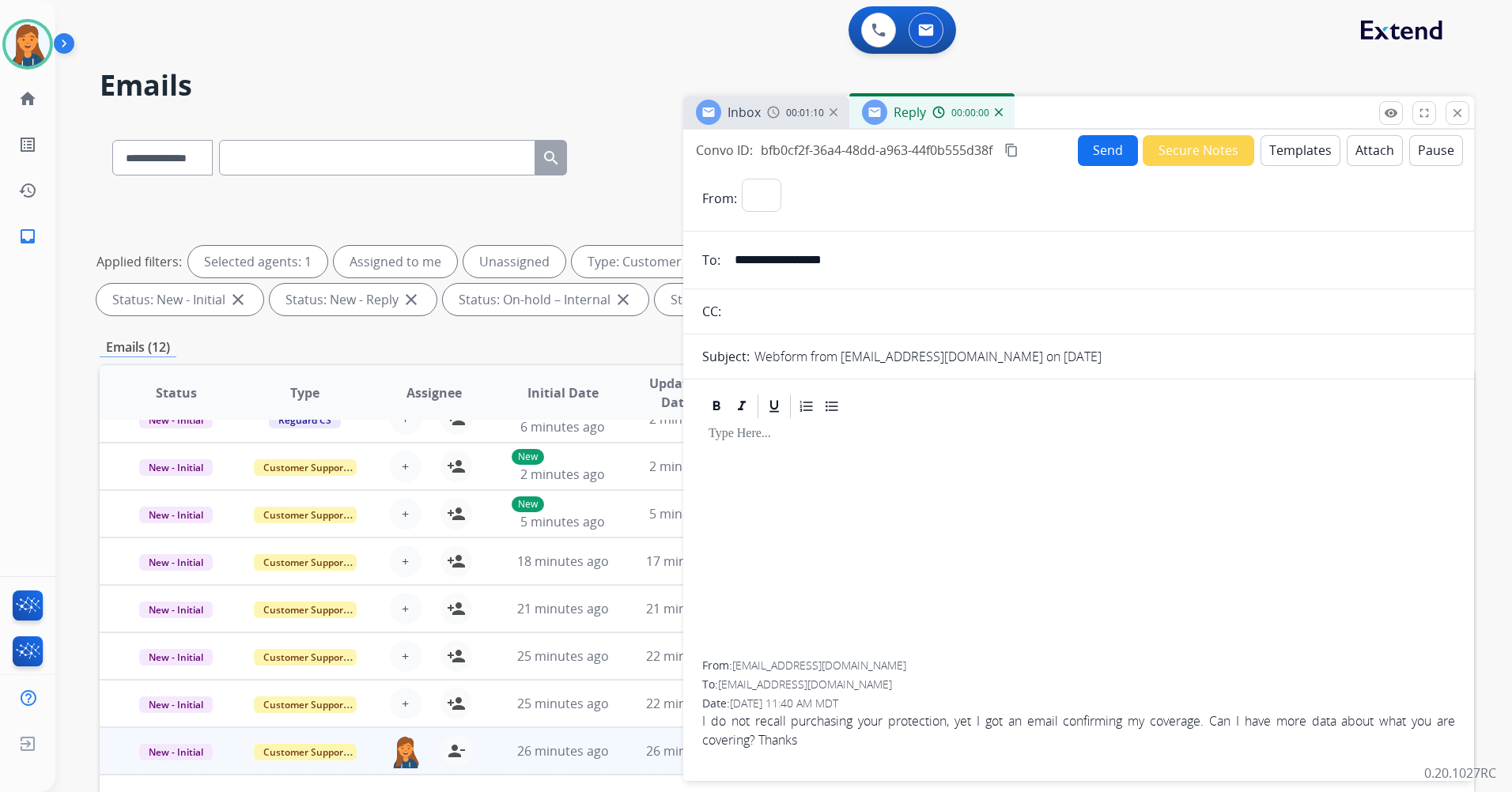
select select "**********"
click at [1278, 148] on button "Templates" at bounding box center [1300, 151] width 80 height 31
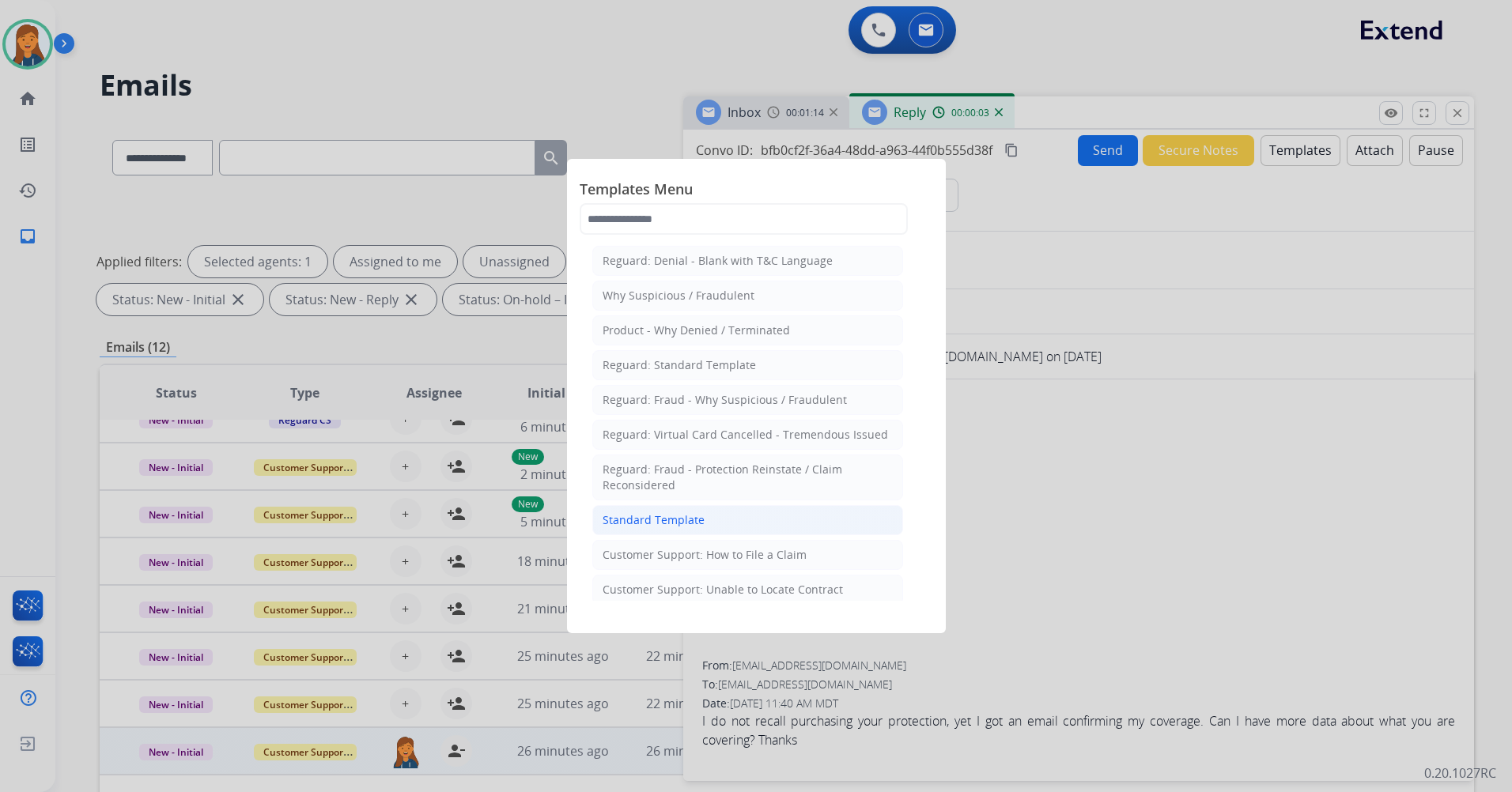
click at [681, 512] on div "Standard Template" at bounding box center [653, 520] width 102 height 16
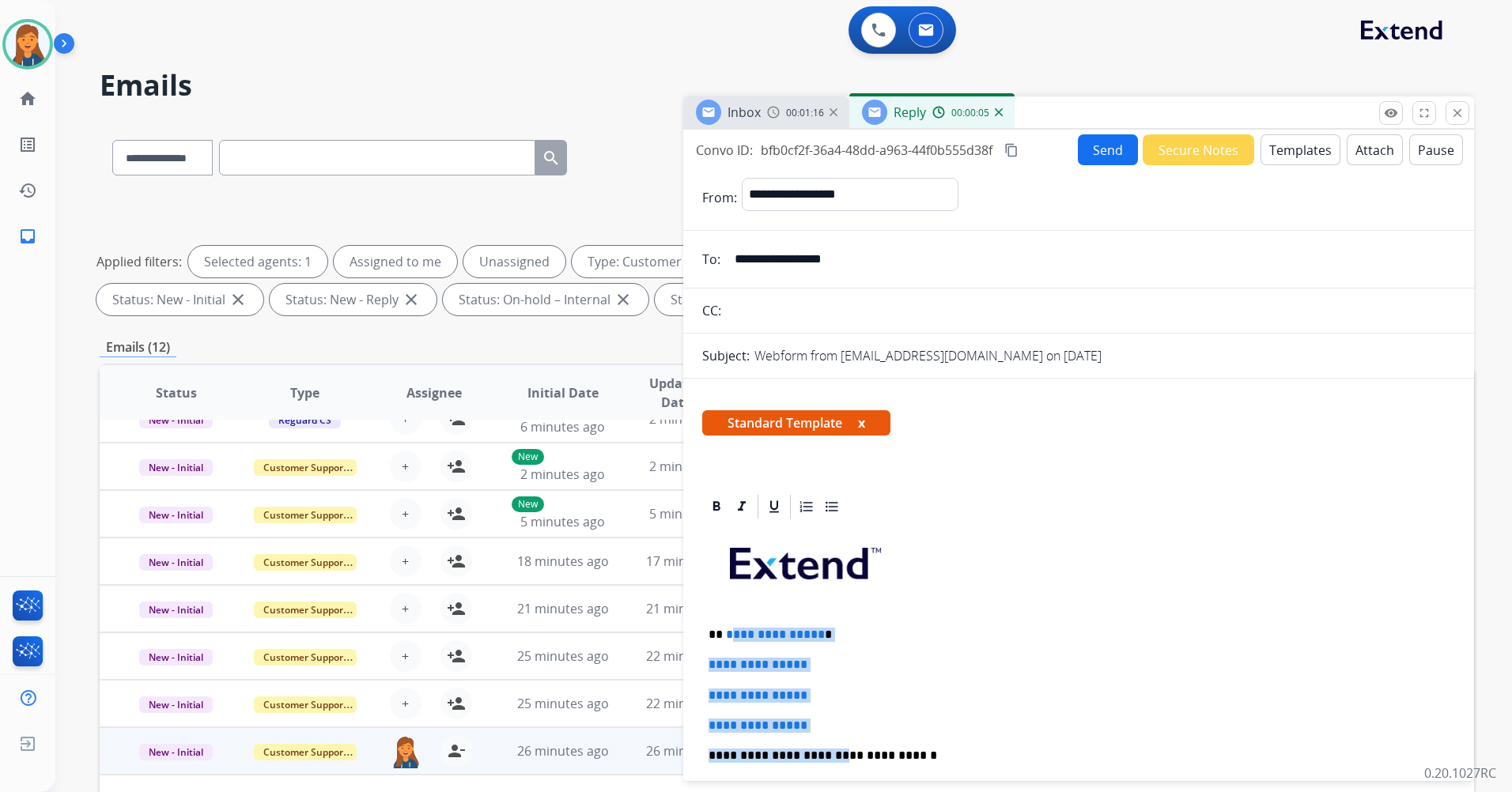
drag, startPoint x: 827, startPoint y: 733, endPoint x: 739, endPoint y: 641, distance: 127.3
click at [727, 632] on div "**********" at bounding box center [1078, 793] width 753 height 544
click at [828, 712] on div "**********" at bounding box center [1078, 793] width 753 height 544
drag, startPoint x: 813, startPoint y: 727, endPoint x: 725, endPoint y: 634, distance: 128.0
click at [725, 634] on div "**********" at bounding box center [1078, 793] width 753 height 544
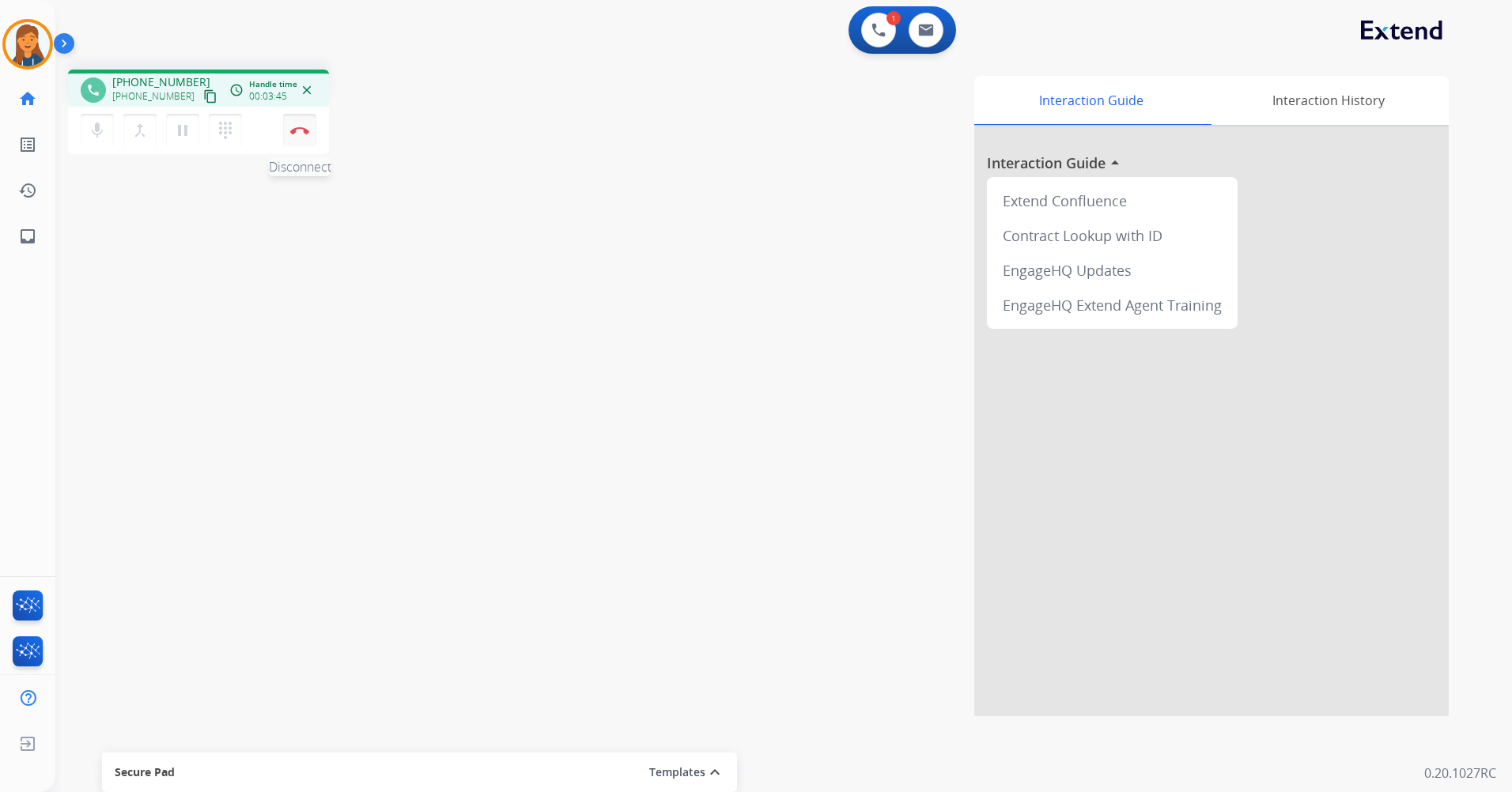
click at [296, 122] on button "Disconnect" at bounding box center [299, 131] width 33 height 33
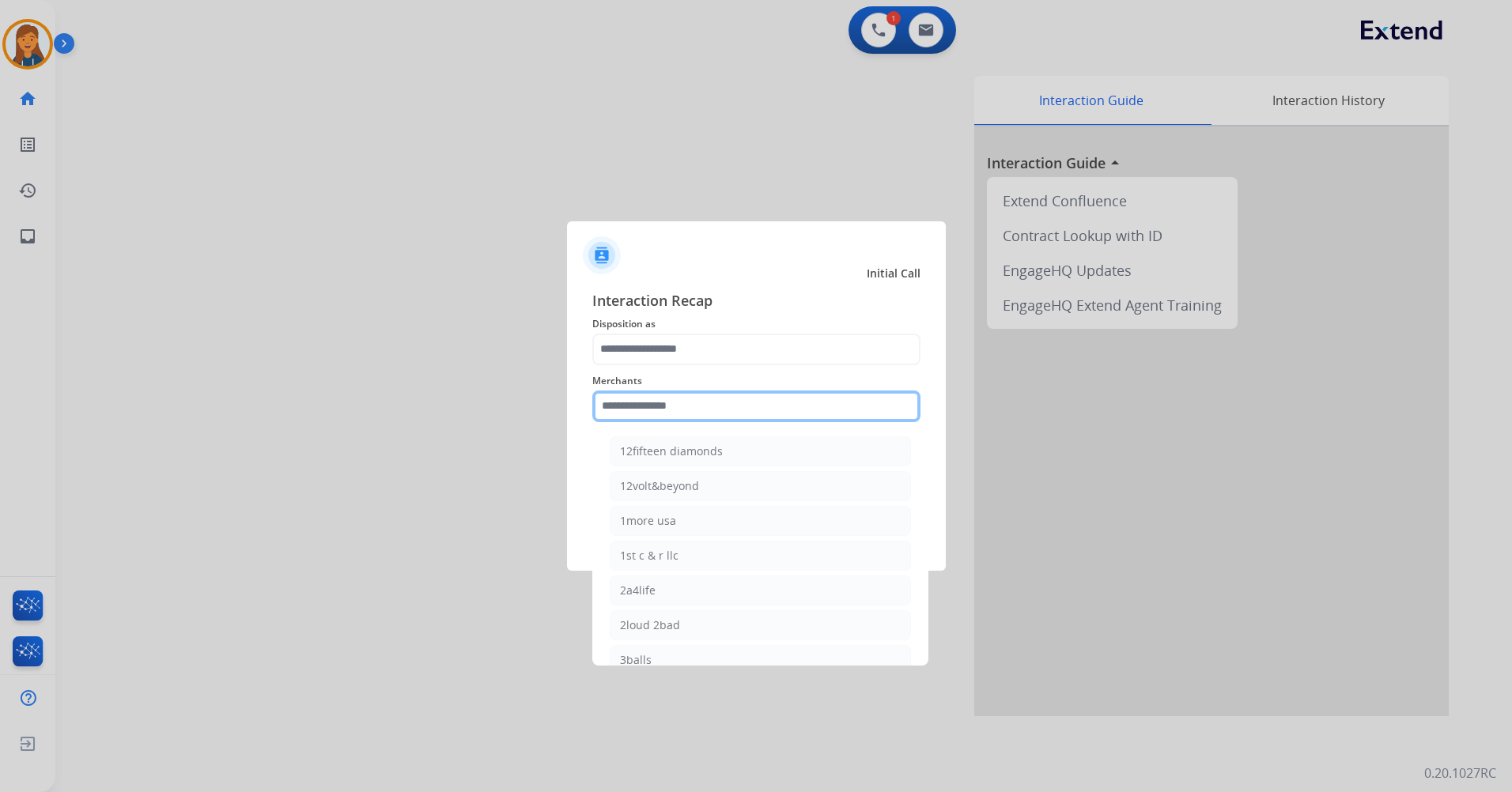
click at [667, 412] on input "text" at bounding box center [756, 407] width 328 height 32
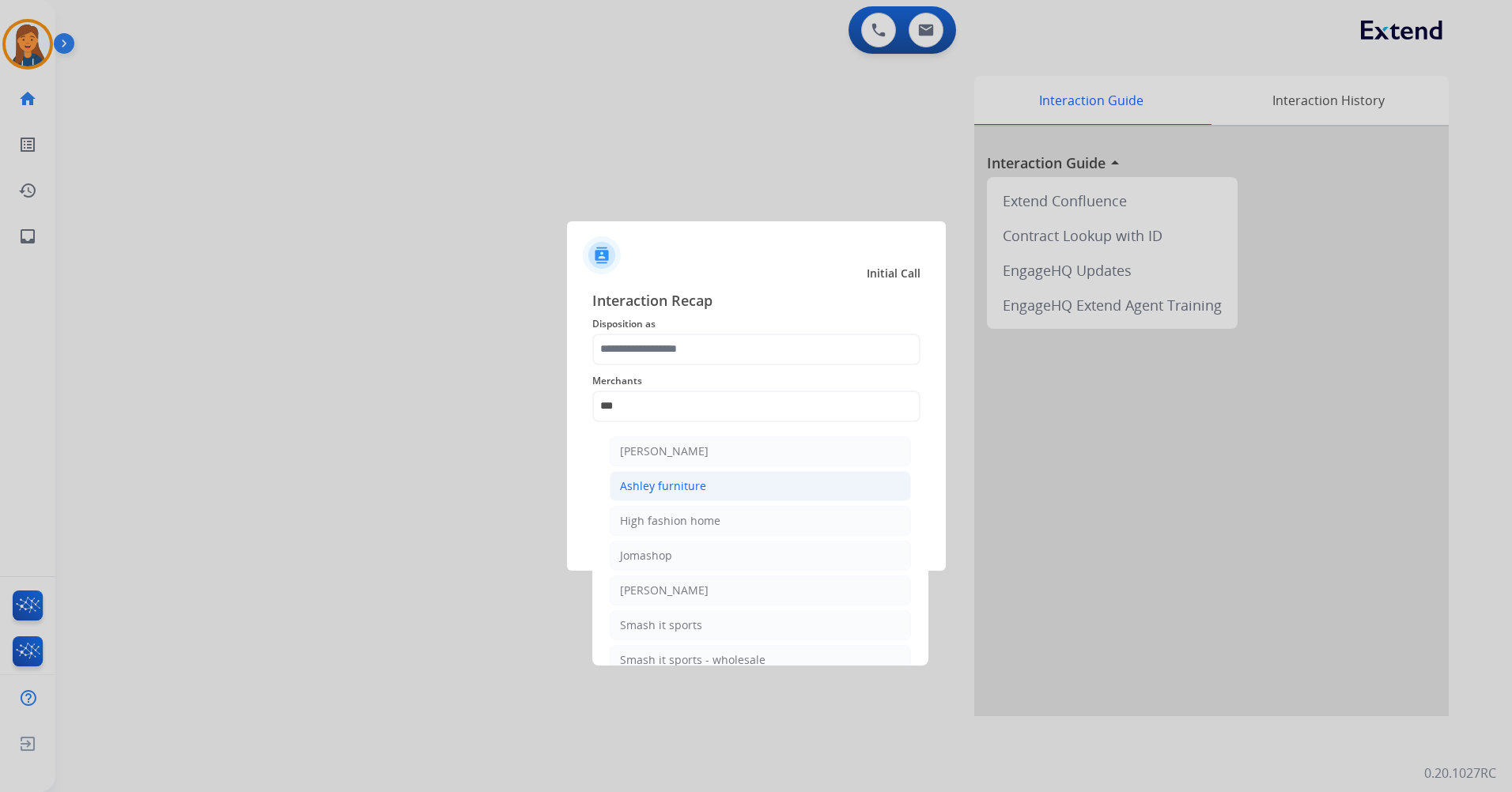
click at [670, 477] on li "Ashley furniture" at bounding box center [760, 487] width 301 height 30
type input "**********"
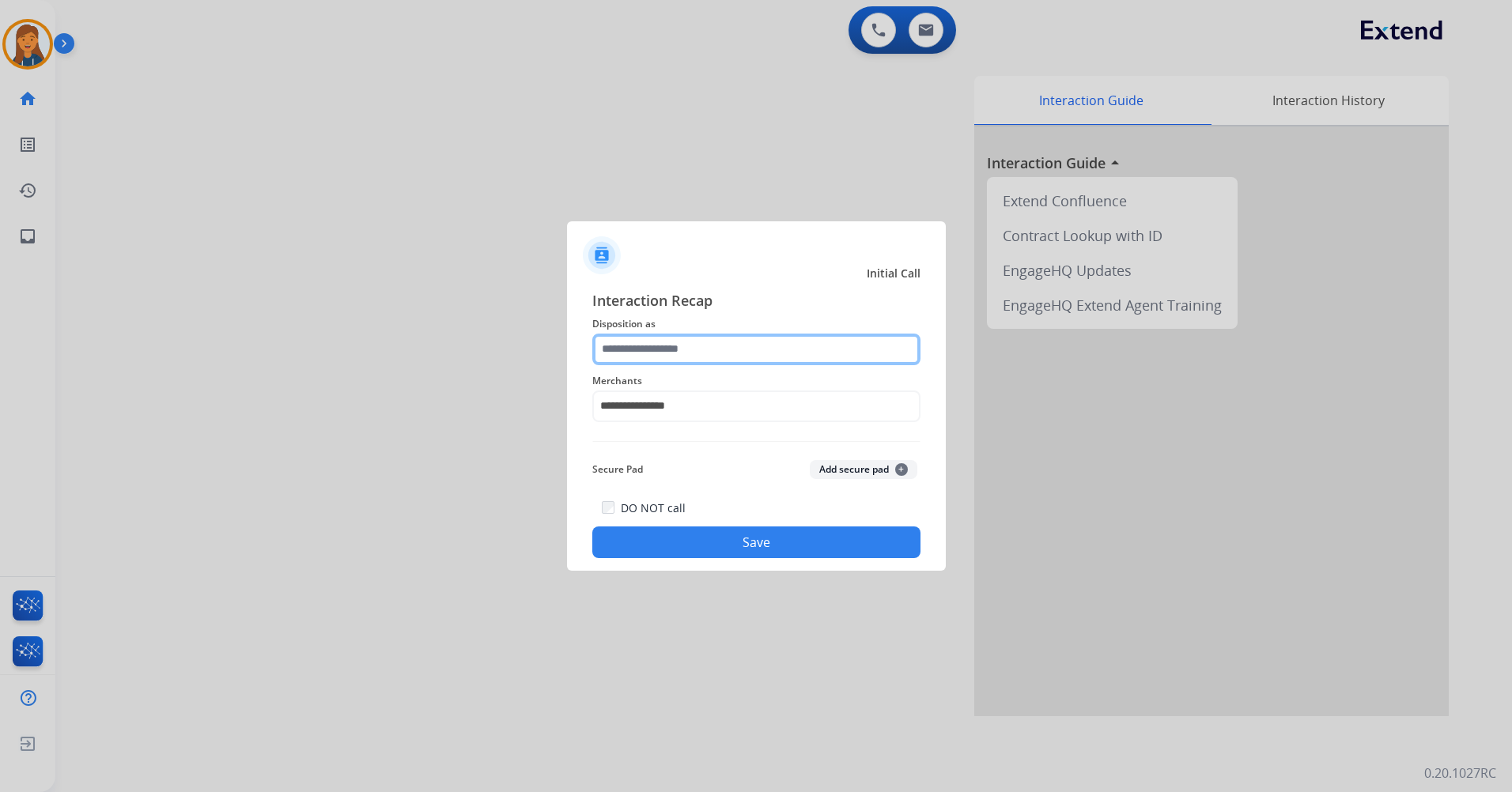
click at [660, 352] on input "text" at bounding box center [756, 349] width 328 height 32
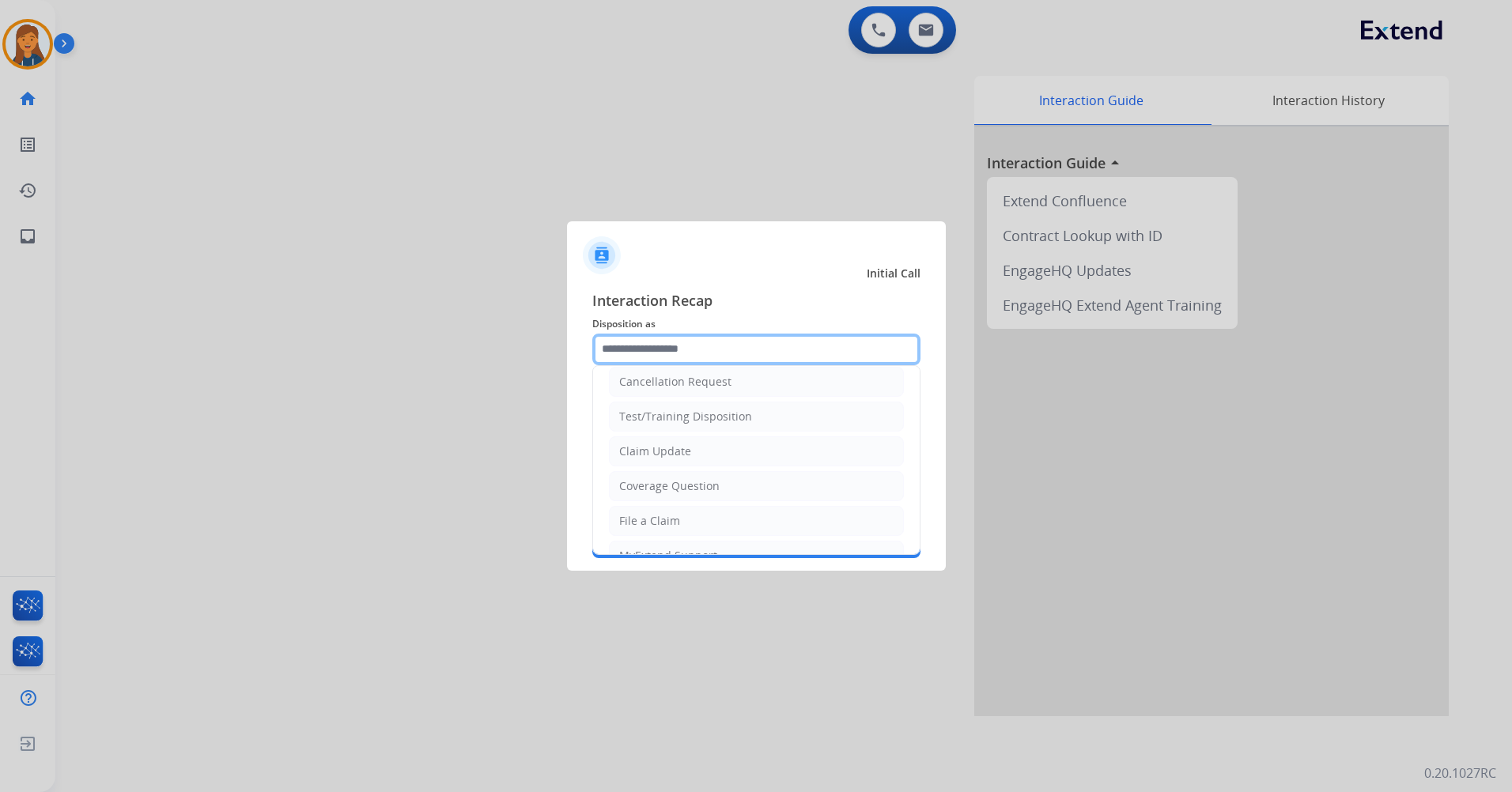
scroll to position [9, 0]
click at [656, 512] on li "File a Claim" at bounding box center [756, 522] width 295 height 30
type input "**********"
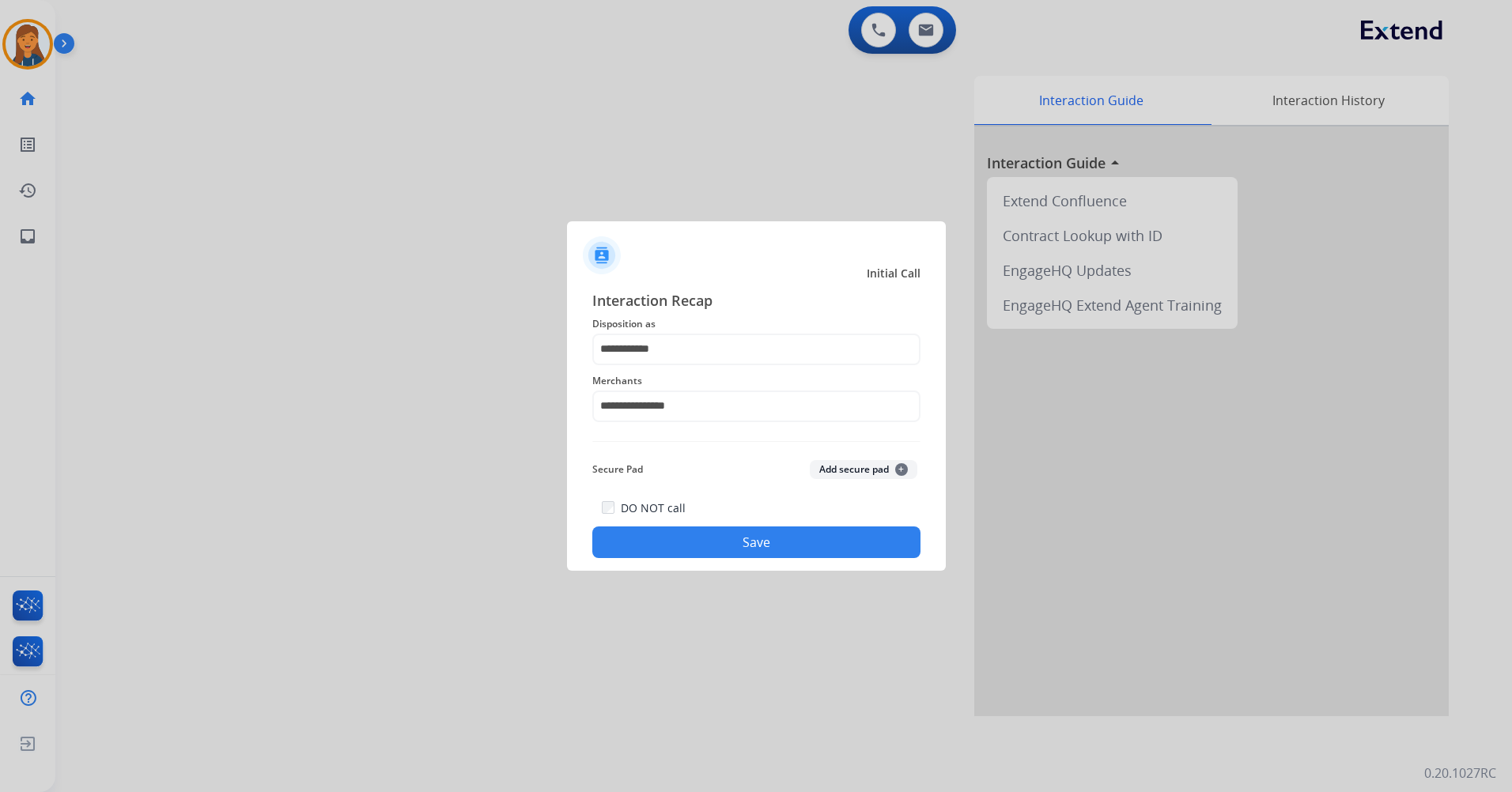
click at [675, 532] on button "Save" at bounding box center [756, 542] width 328 height 32
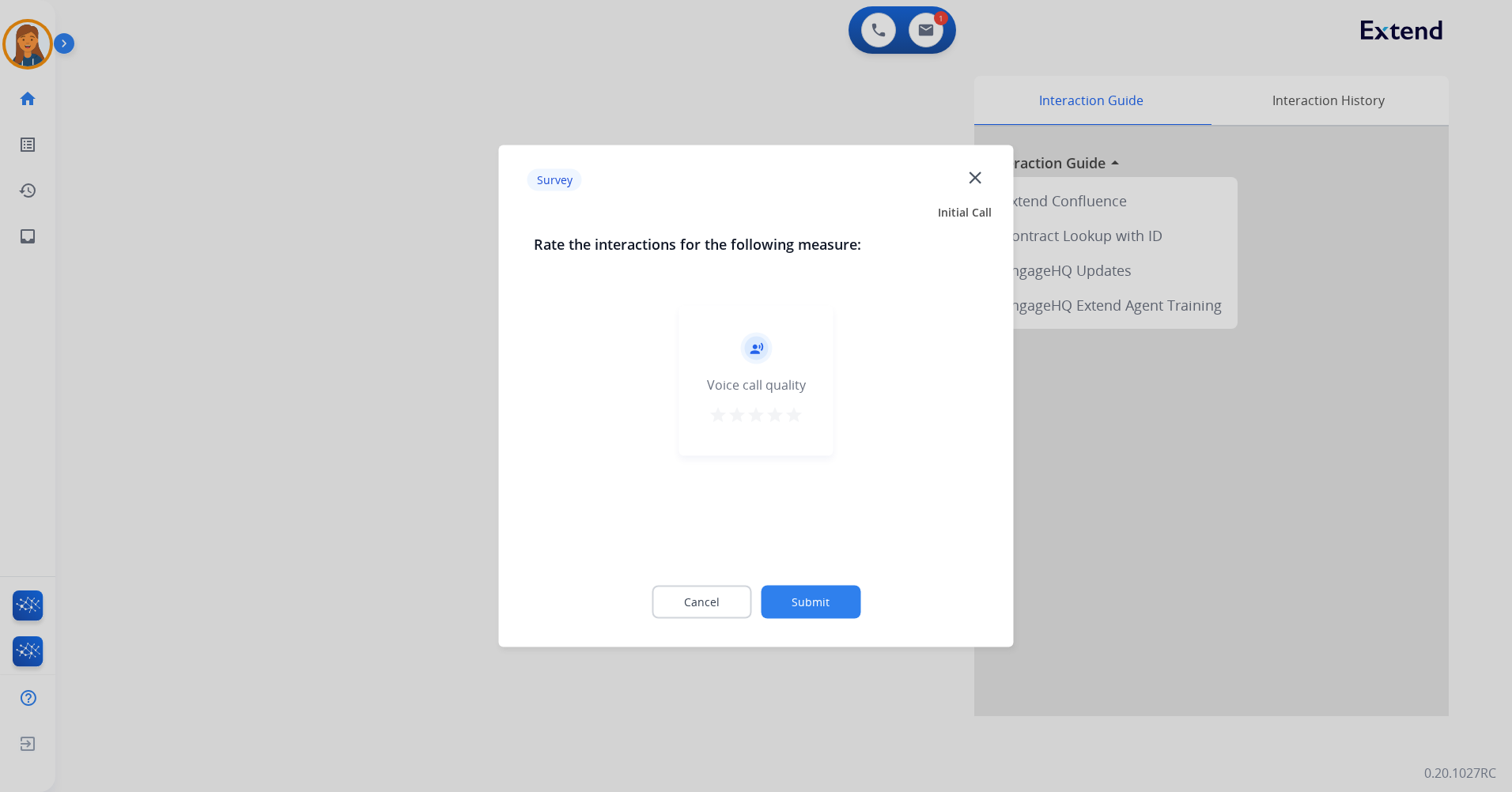
drag, startPoint x: 806, startPoint y: 414, endPoint x: 797, endPoint y: 418, distance: 9.8
click at [798, 418] on div "record_voice_over Voice call quality star star star star star" at bounding box center [756, 381] width 154 height 151
click at [793, 418] on mat-icon "star" at bounding box center [793, 415] width 19 height 19
click at [837, 614] on button "Submit" at bounding box center [810, 602] width 100 height 33
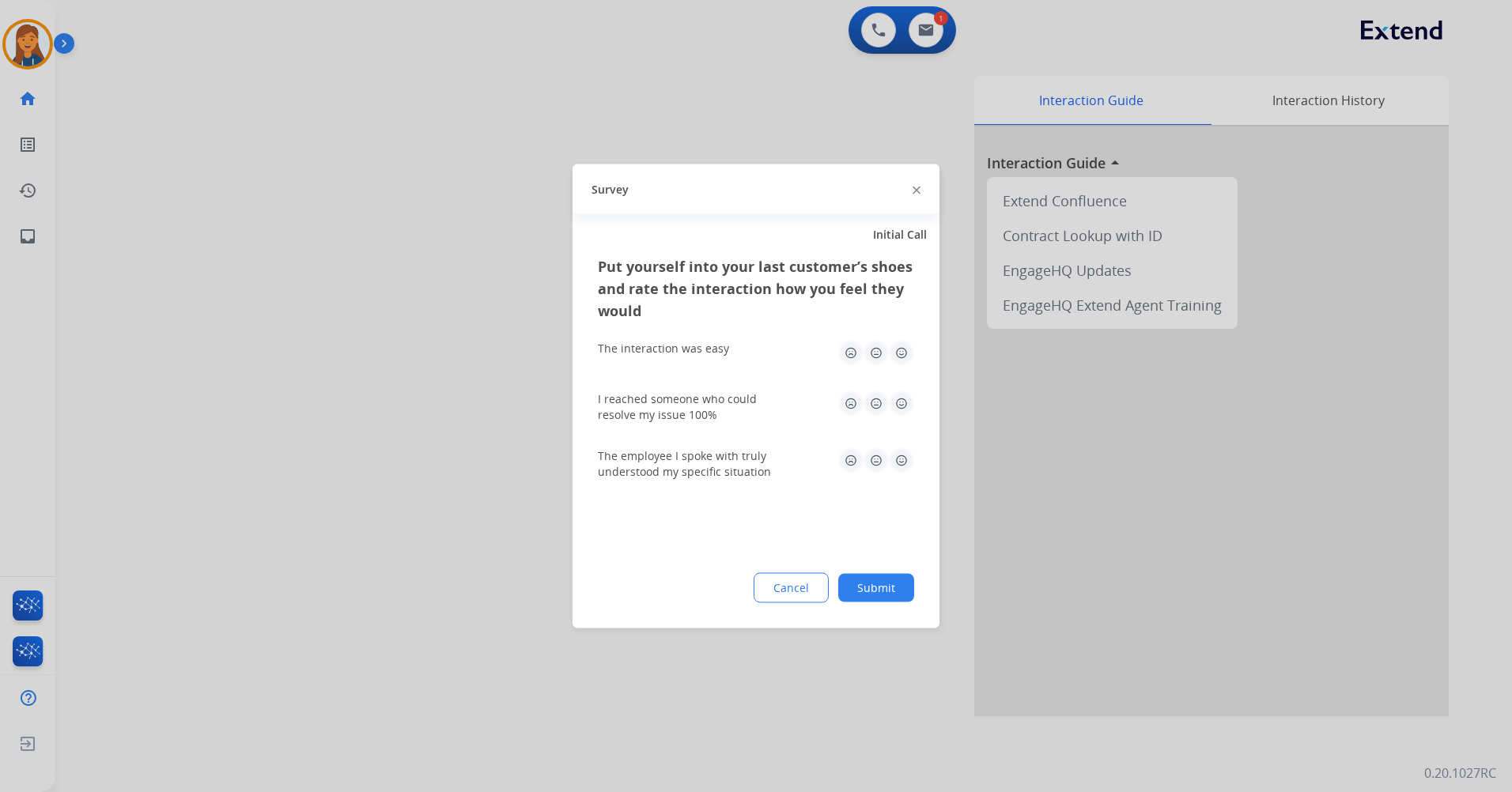
drag, startPoint x: 897, startPoint y: 363, endPoint x: 897, endPoint y: 387, distance: 24.0
click at [897, 364] on img at bounding box center [901, 354] width 25 height 25
click at [909, 425] on div "I reached someone who could resolve my issue 100%" at bounding box center [756, 407] width 316 height 57
click at [907, 408] on img at bounding box center [901, 404] width 25 height 25
click at [894, 464] on img at bounding box center [901, 461] width 25 height 25
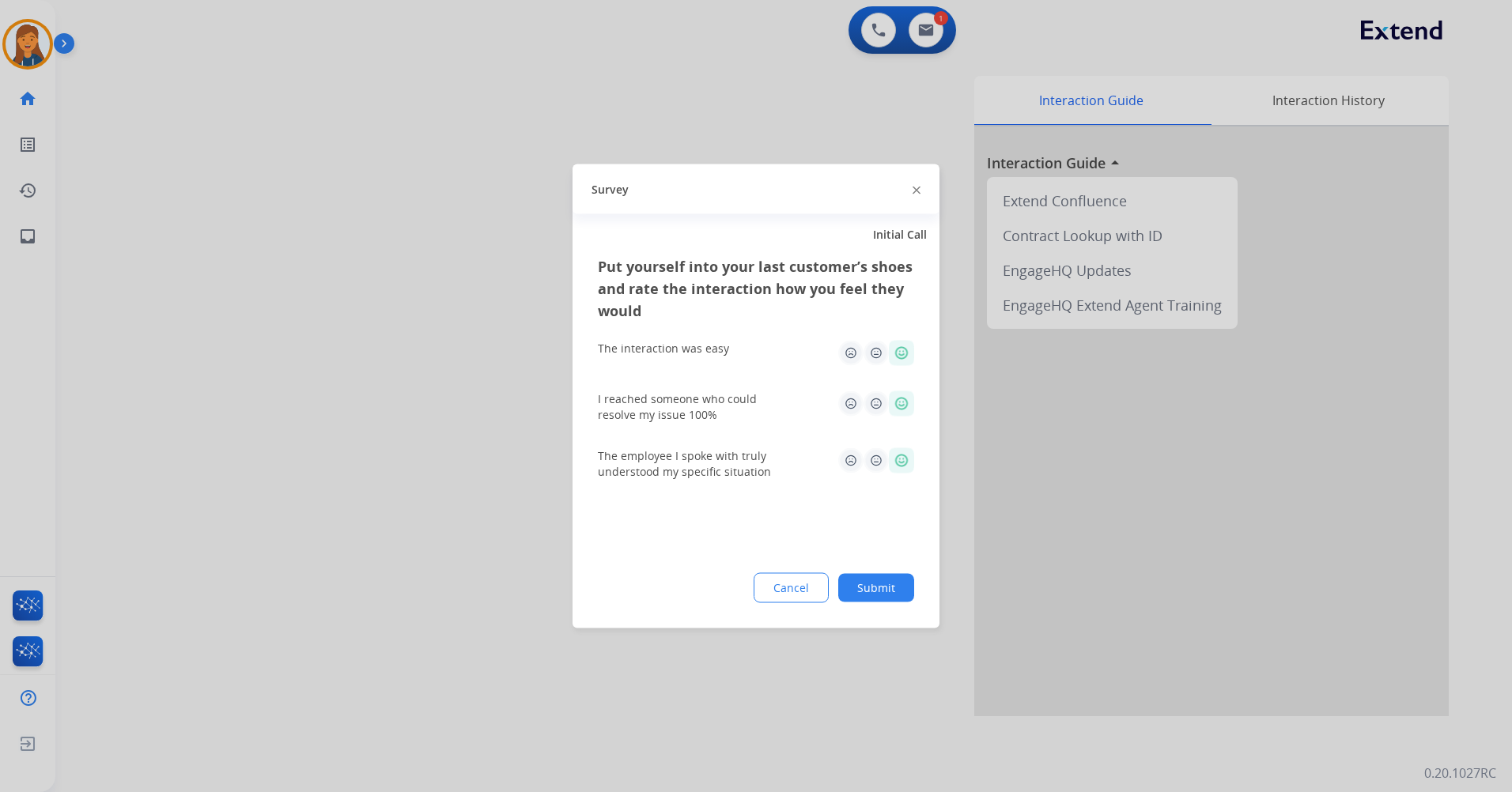
click at [894, 458] on img at bounding box center [901, 461] width 25 height 25
click at [867, 591] on button "Submit" at bounding box center [876, 588] width 76 height 28
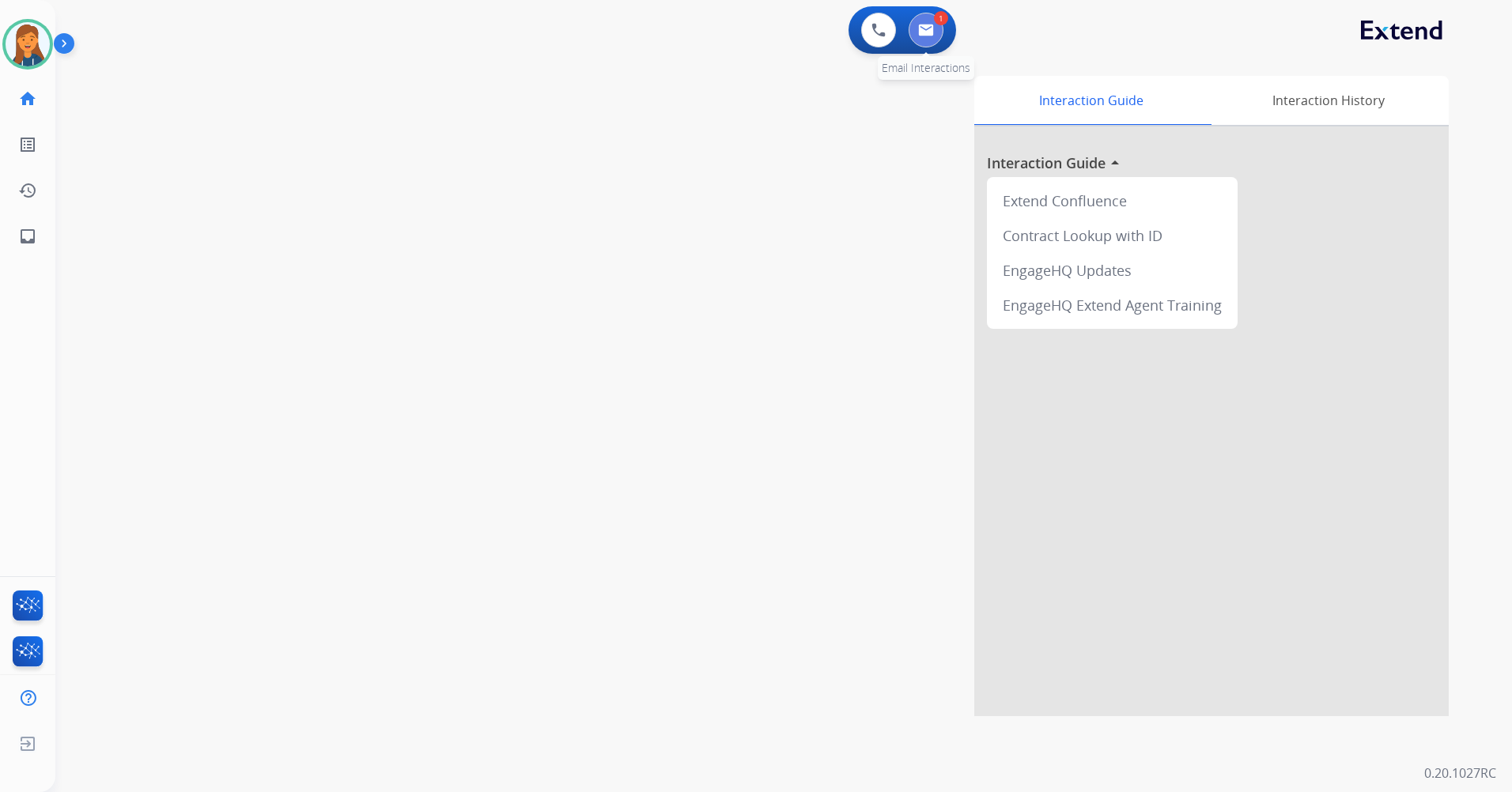
click at [925, 33] on img at bounding box center [926, 30] width 16 height 12
select select "**********"
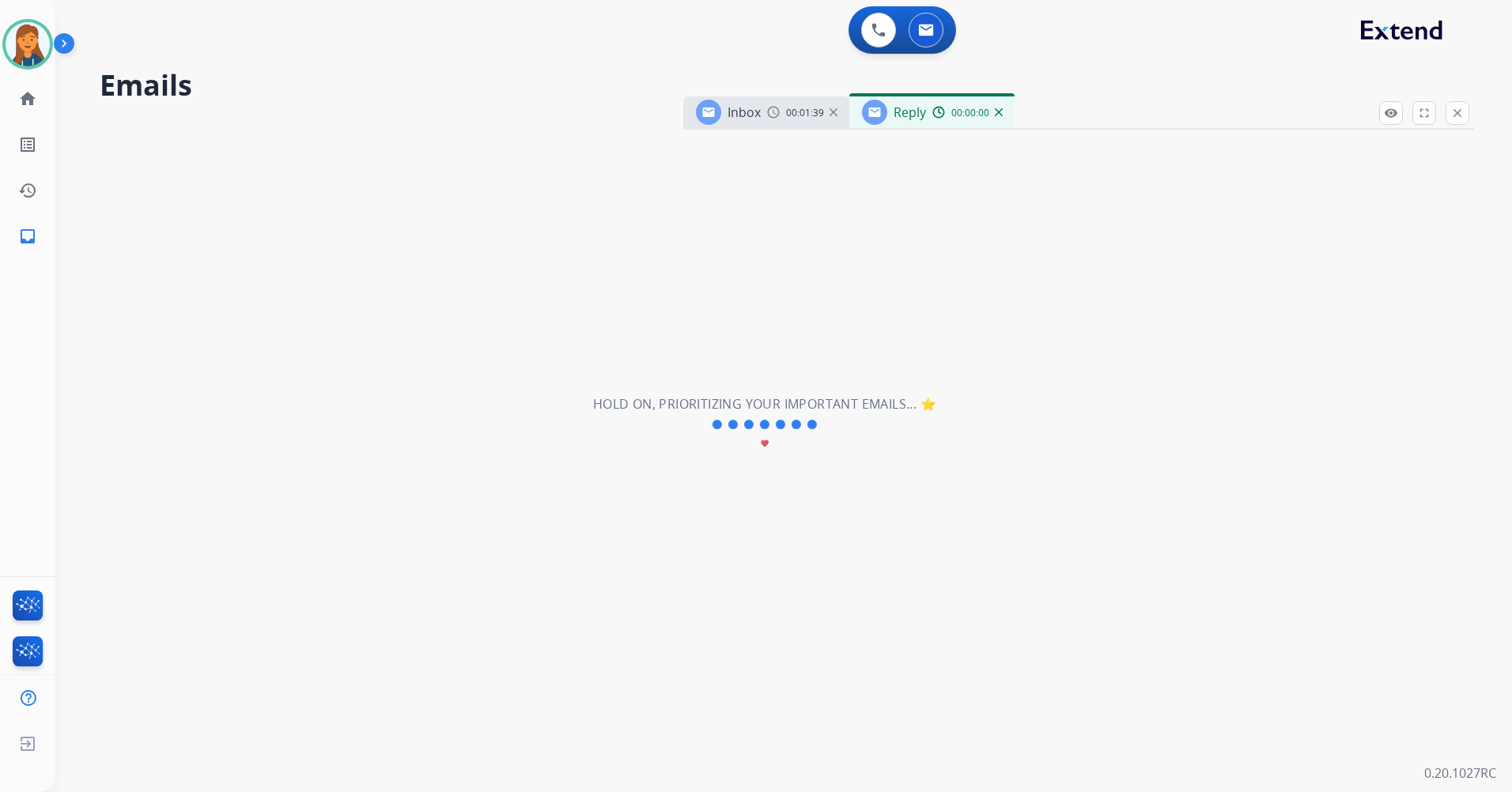
select select "**********"
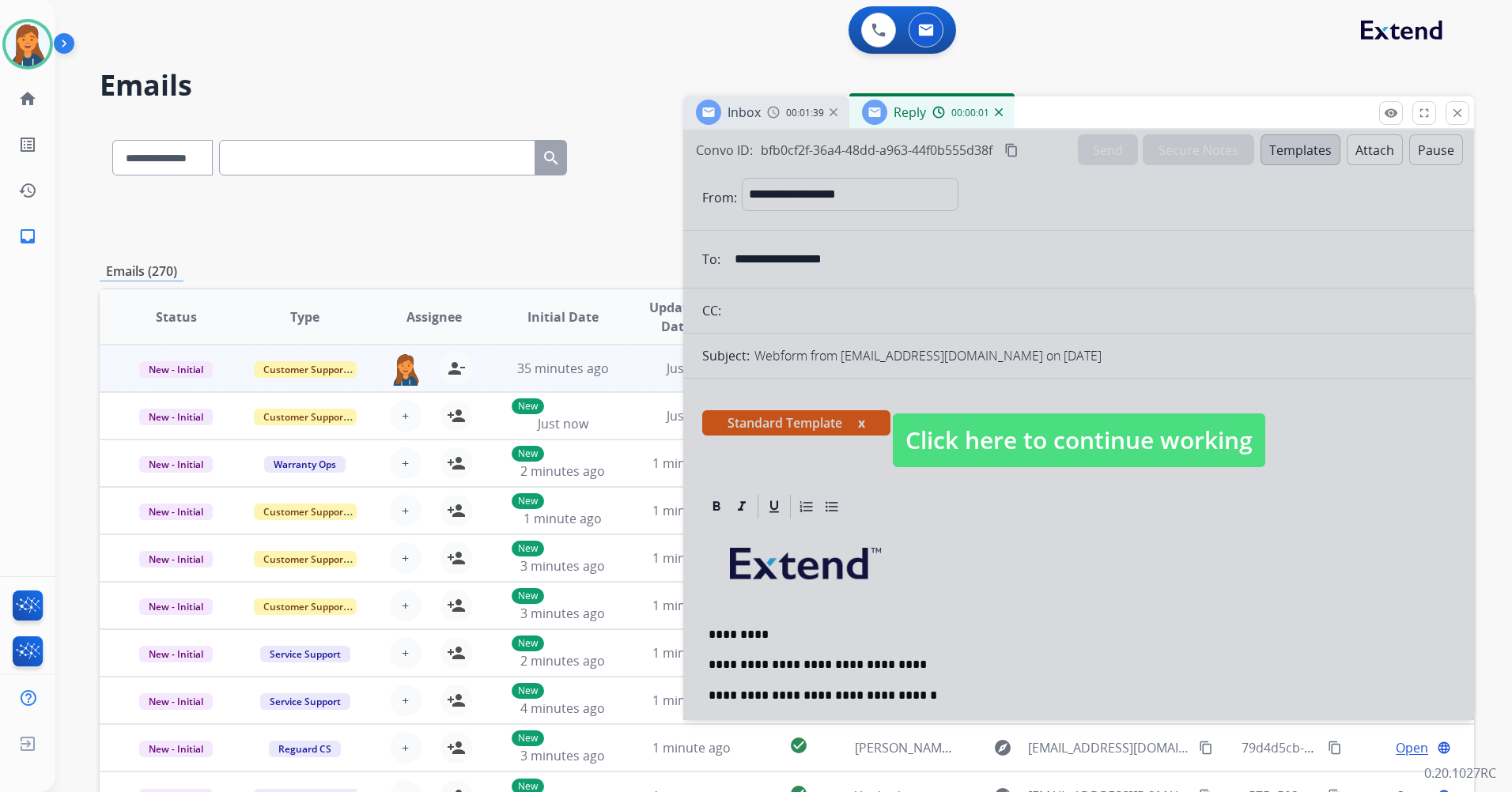
click at [961, 448] on span "Click here to continue working" at bounding box center [1079, 440] width 373 height 54
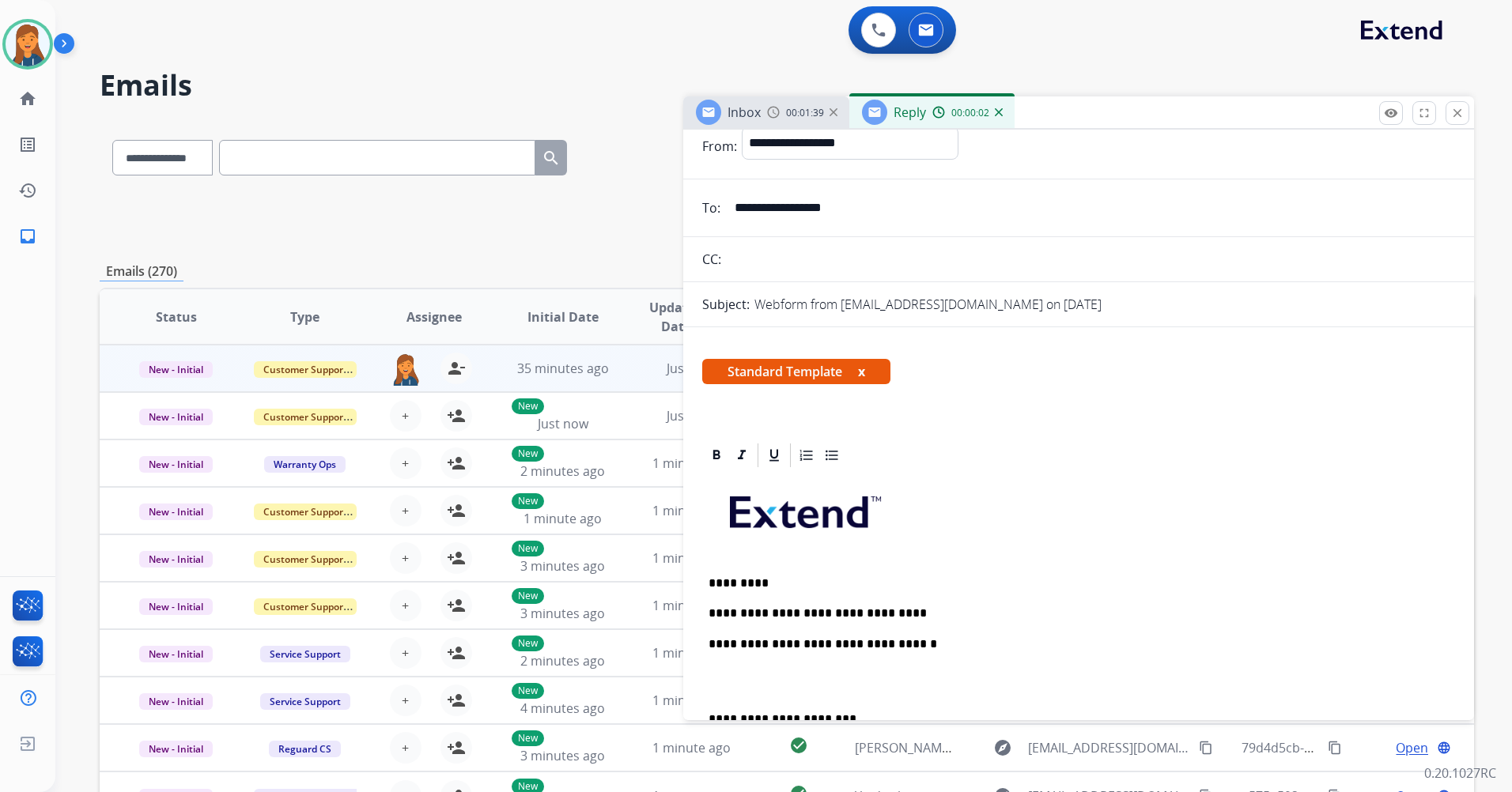
scroll to position [79, 0]
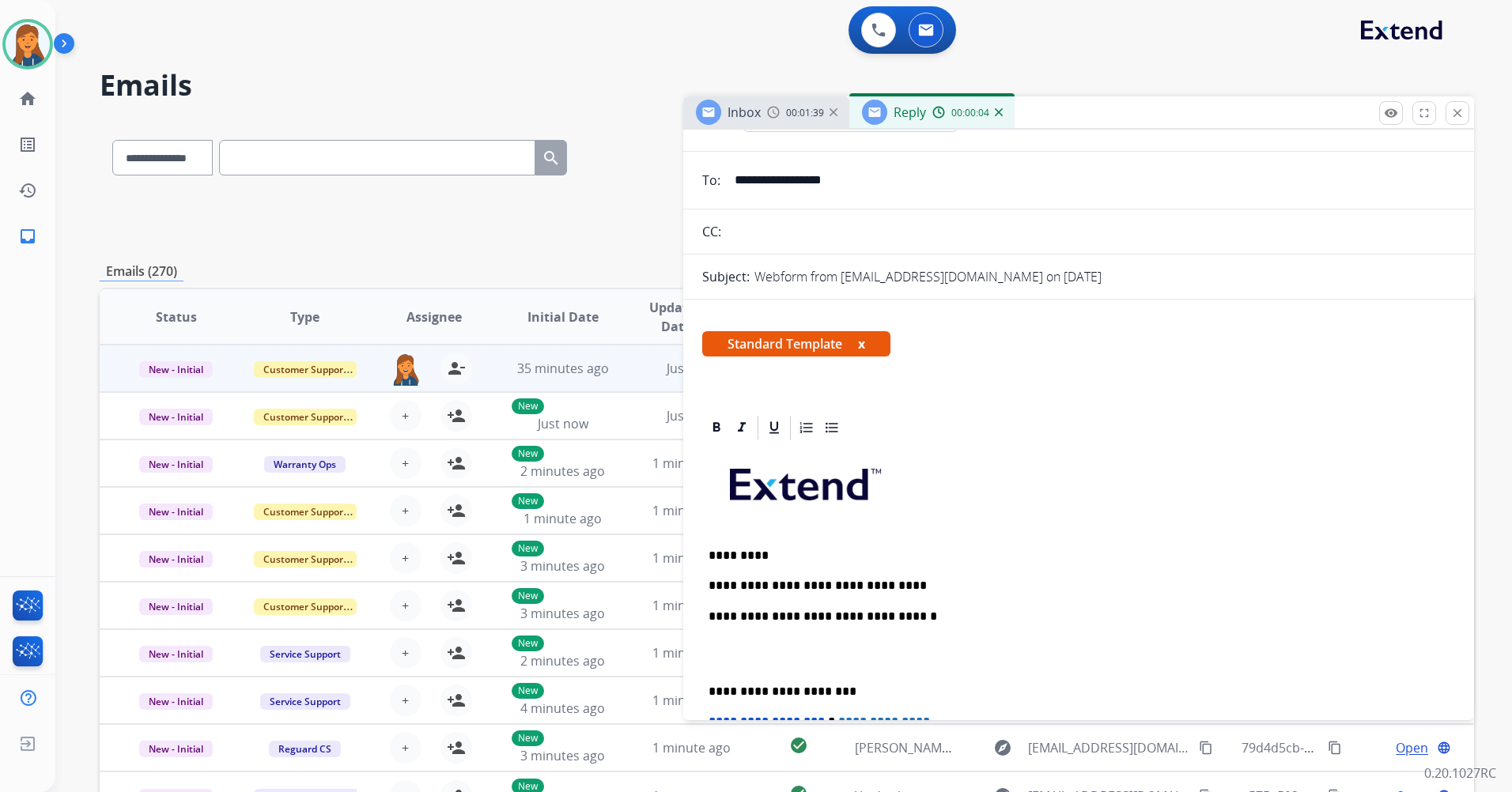
click at [893, 586] on p "**********" at bounding box center [1072, 586] width 728 height 14
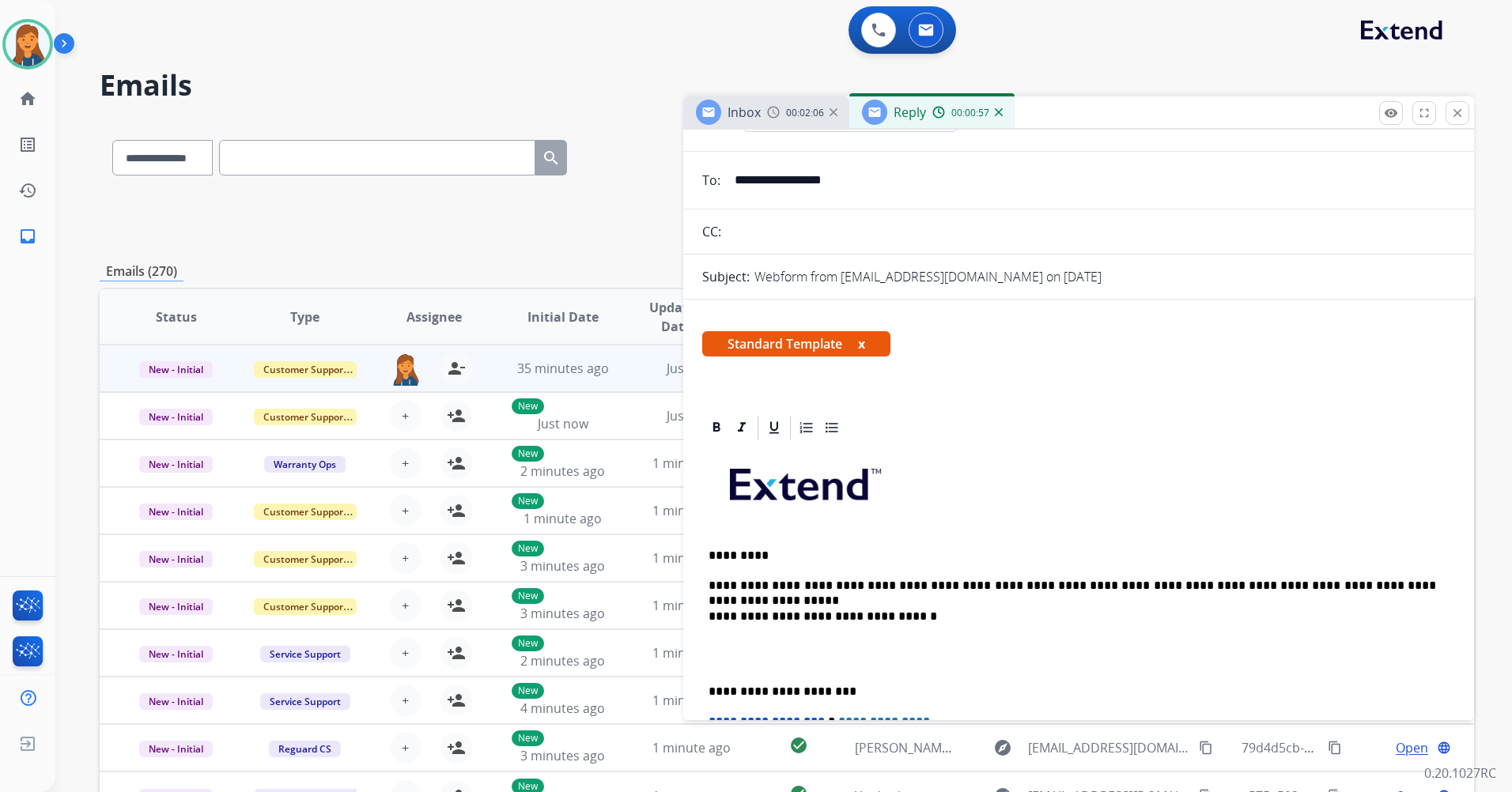
click at [709, 691] on p "**********" at bounding box center [1072, 691] width 728 height 14
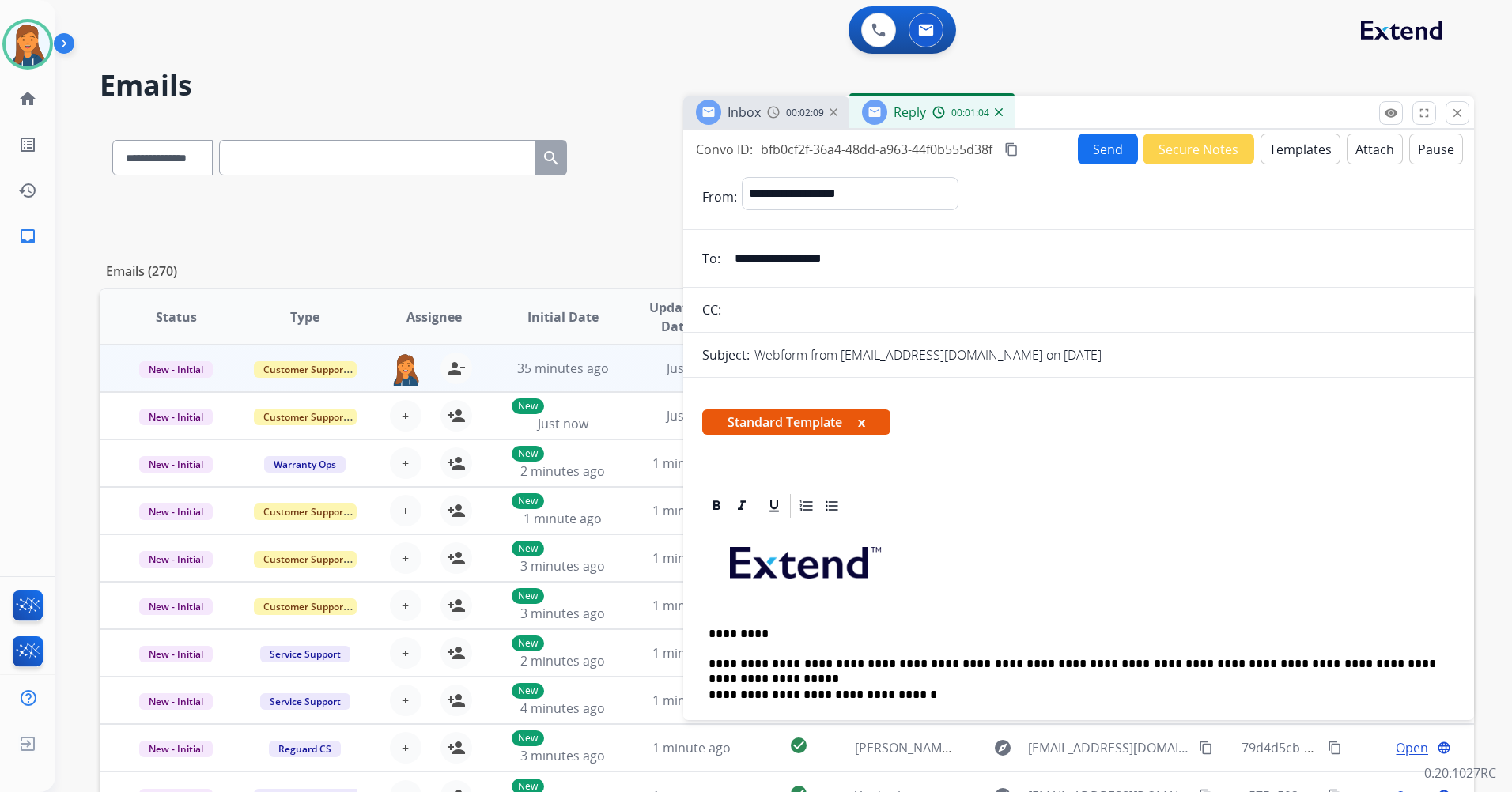
scroll to position [0, 0]
click at [1018, 146] on mat-icon "content_copy" at bounding box center [1010, 150] width 14 height 14
click at [1092, 149] on button "Send" at bounding box center [1108, 150] width 60 height 31
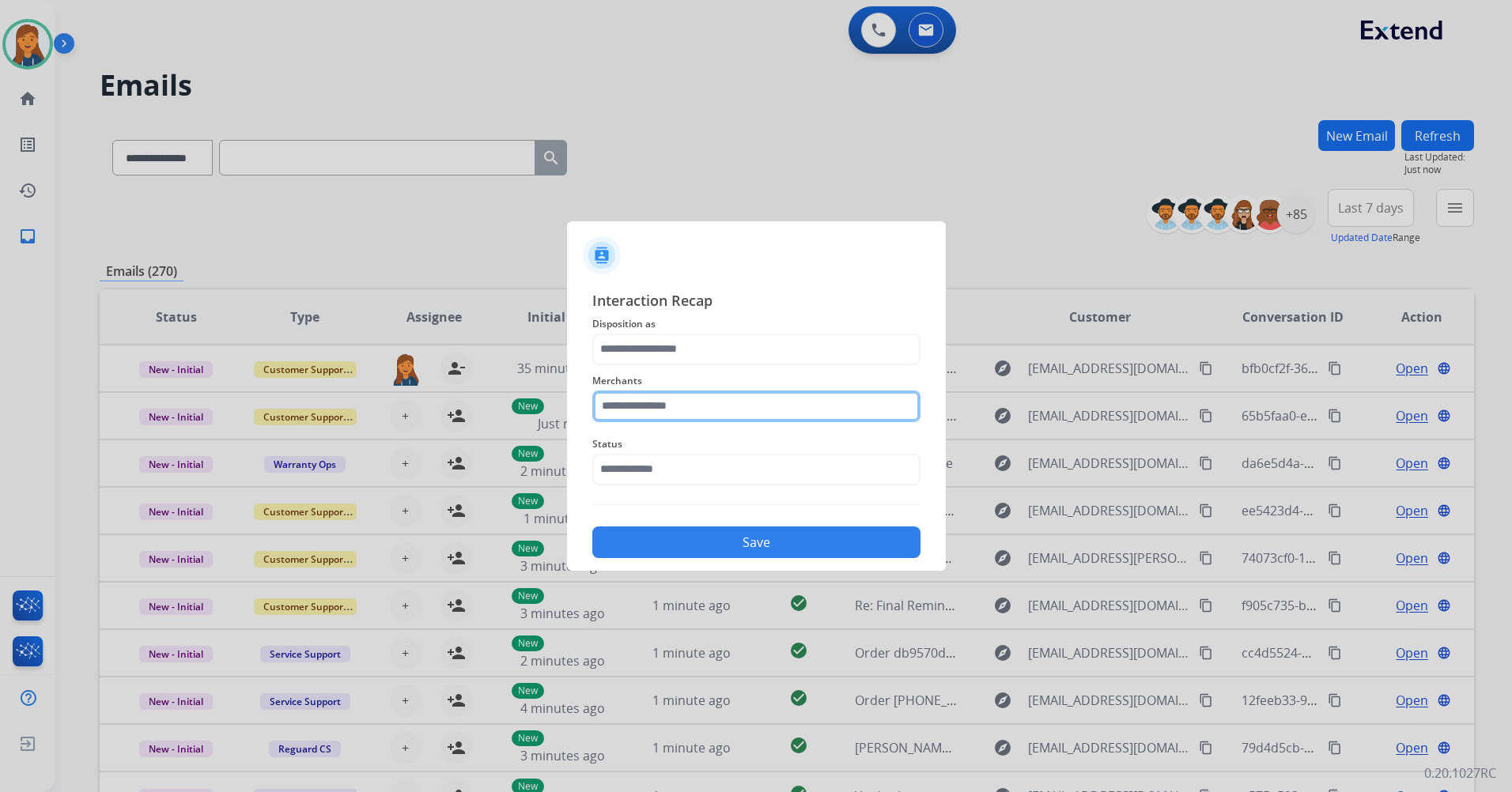
click at [677, 412] on input "text" at bounding box center [756, 407] width 328 height 32
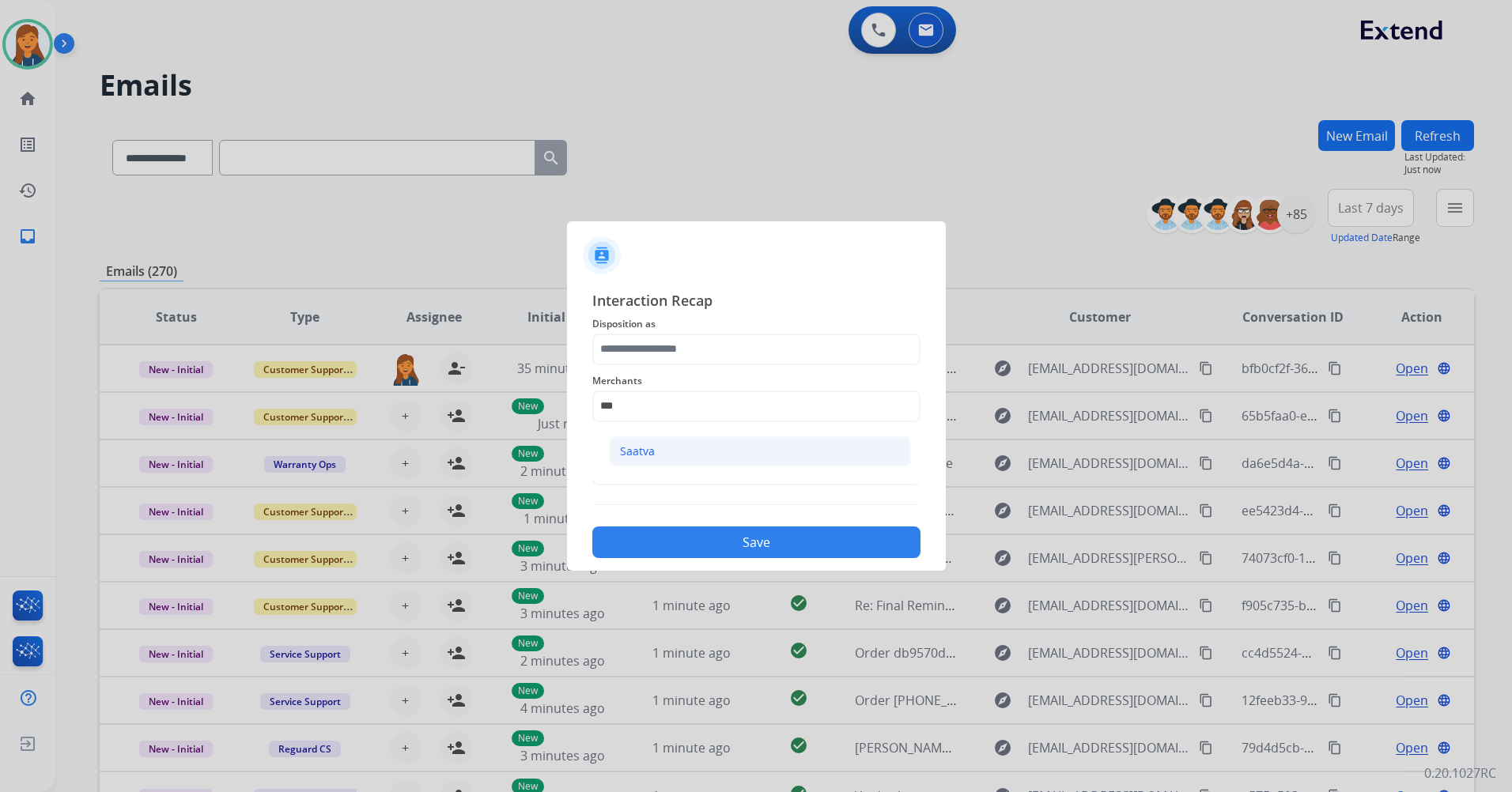
click at [655, 443] on li "Saatva" at bounding box center [760, 452] width 301 height 30
type input "******"
click at [653, 364] on div "Interaction Recap Disposition as Merchants ****** Status Save" at bounding box center [756, 424] width 328 height 270
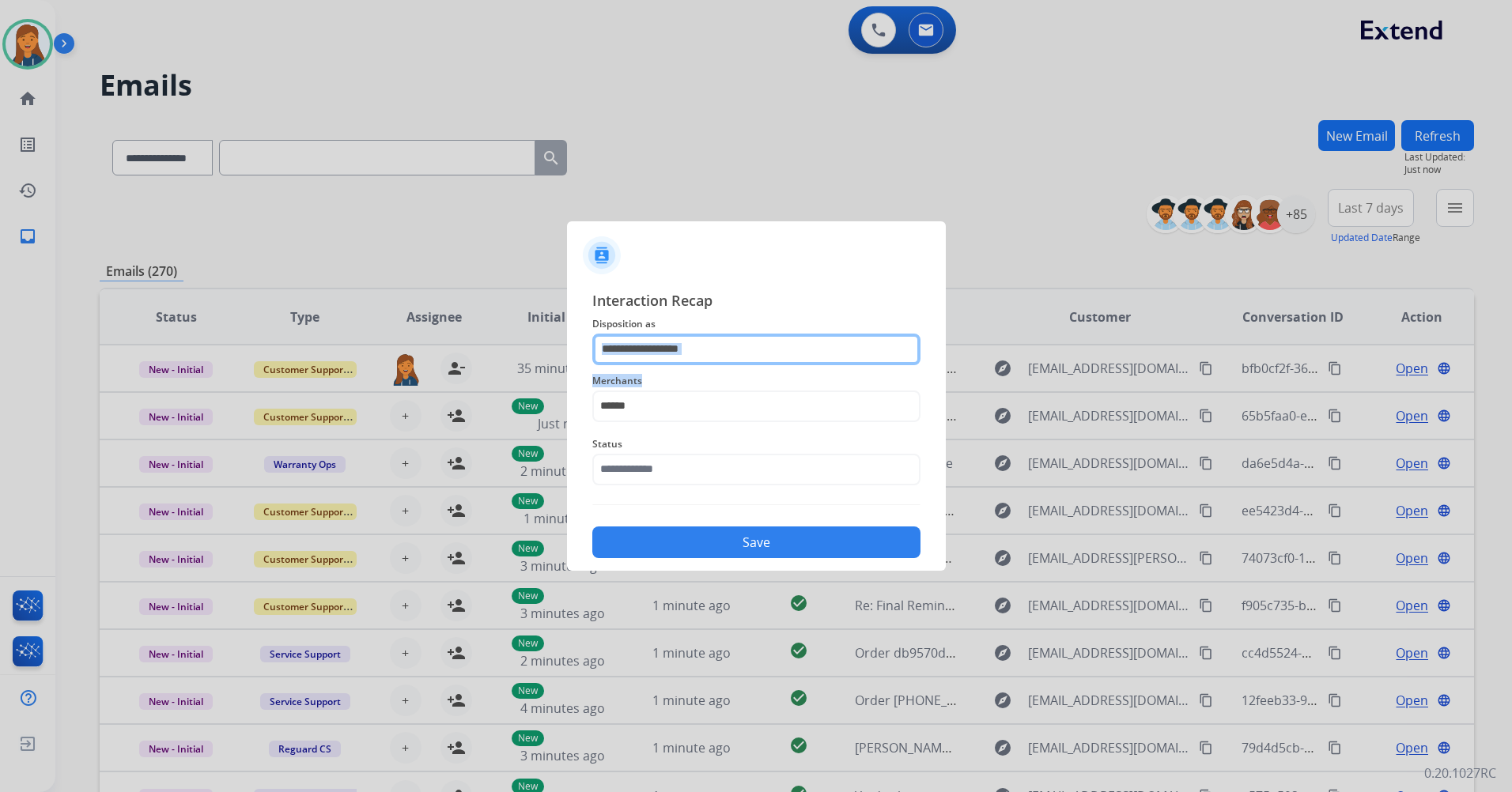
click at [670, 350] on input "text" at bounding box center [756, 349] width 328 height 32
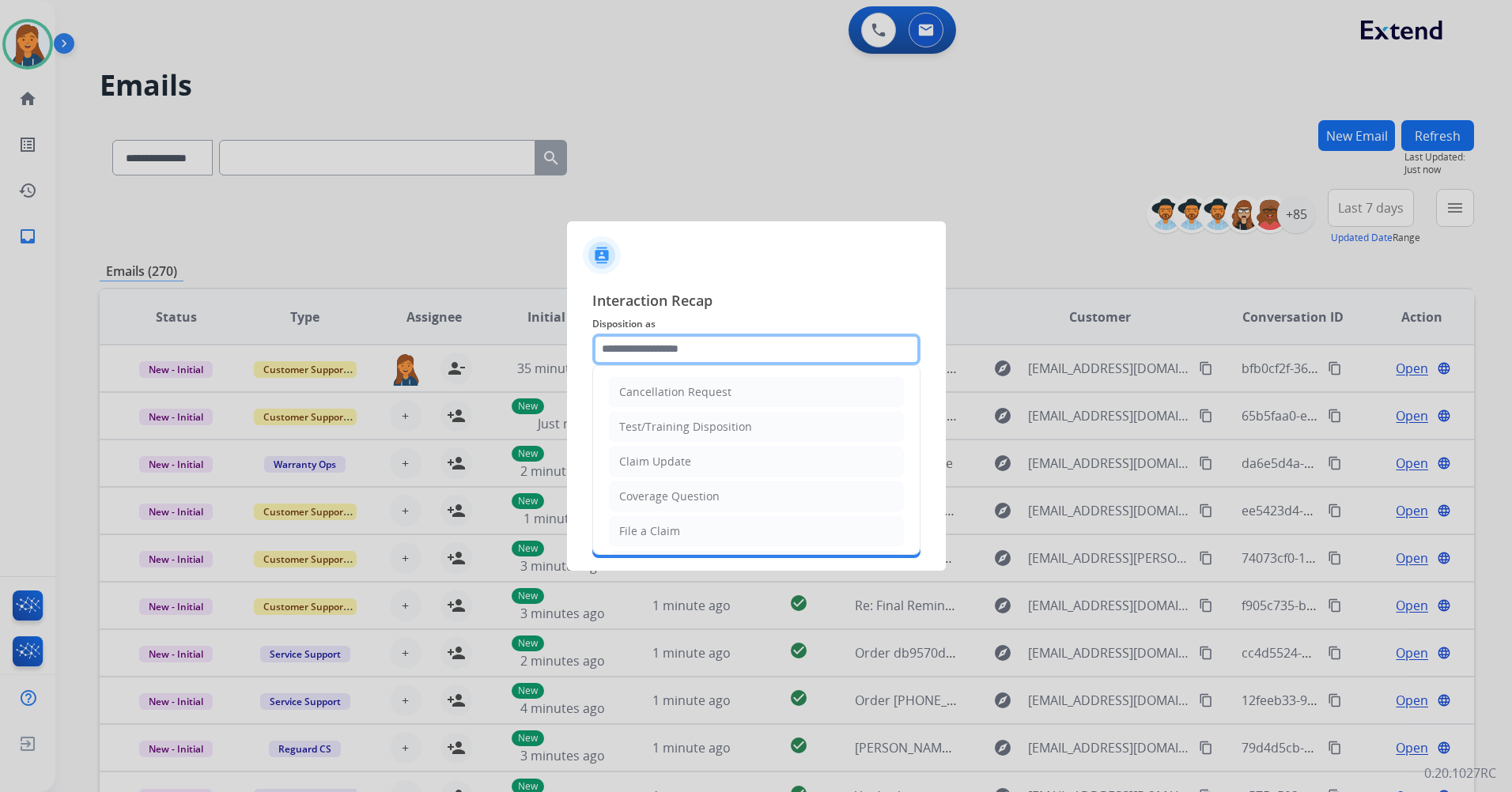
click at [670, 350] on input "text" at bounding box center [756, 349] width 328 height 32
click at [677, 488] on li "Other" at bounding box center [756, 493] width 295 height 30
type input "*****"
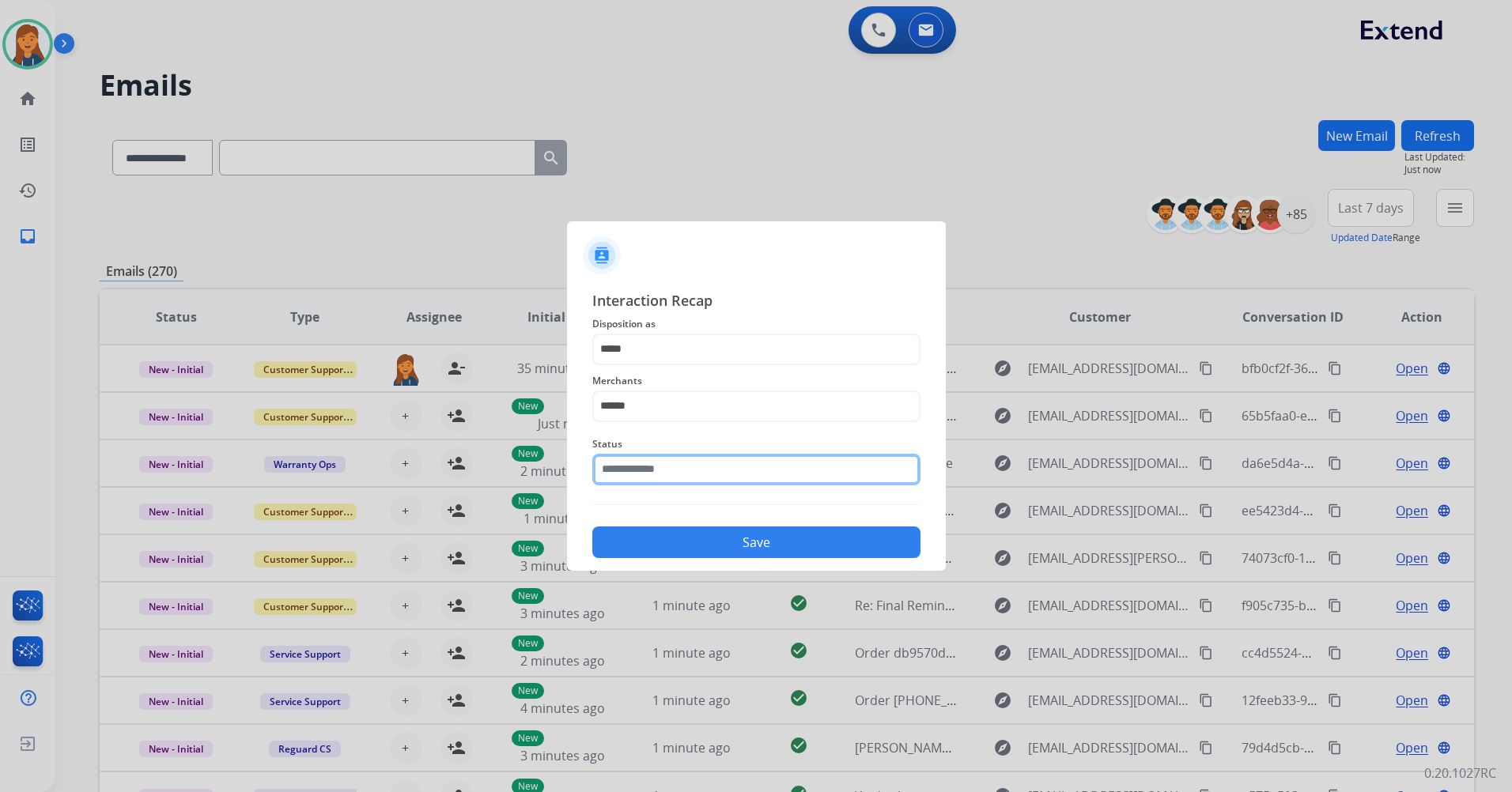
click at [674, 480] on input "text" at bounding box center [756, 470] width 328 height 32
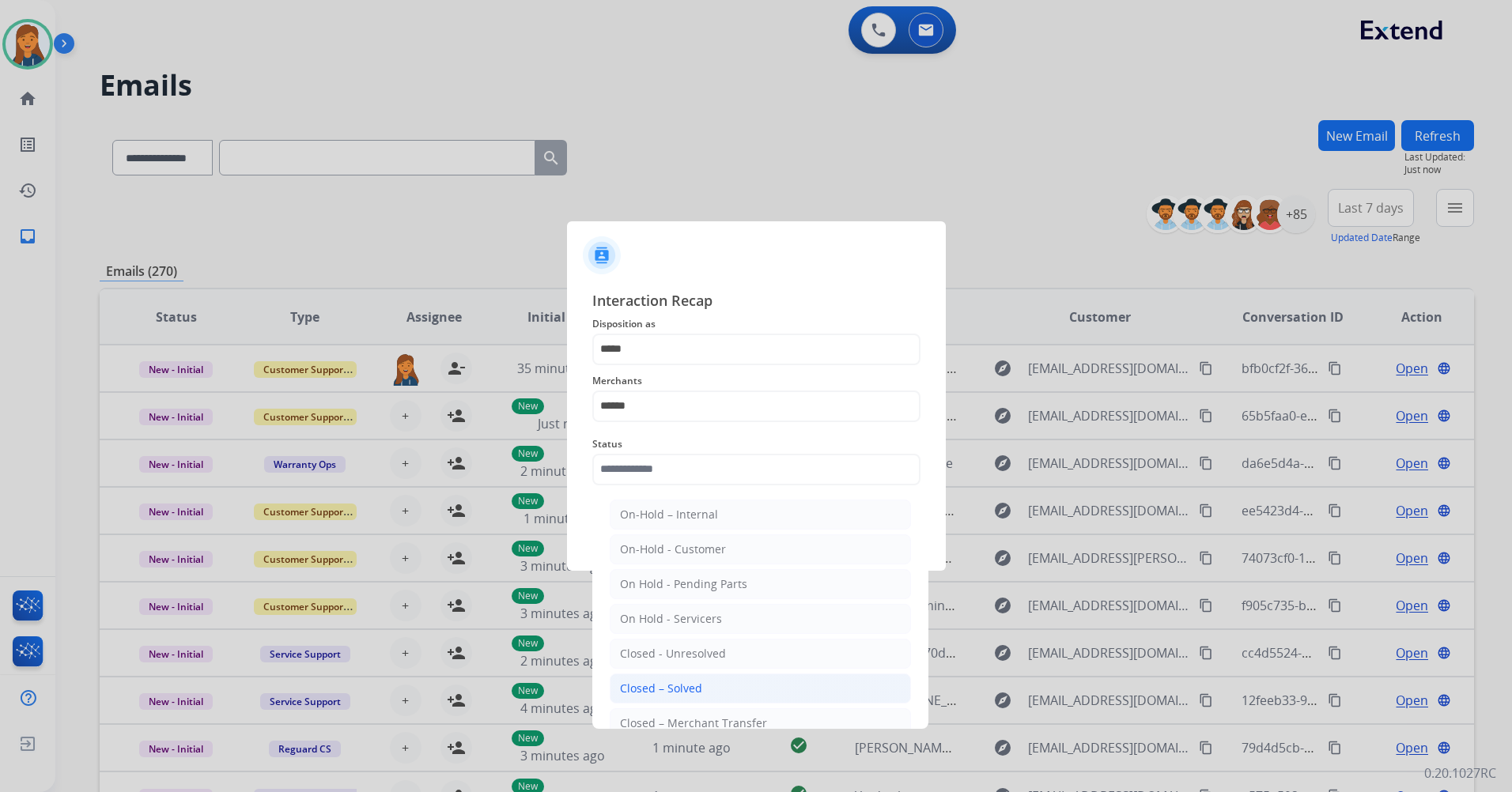
click at [648, 678] on li "Closed – Solved" at bounding box center [760, 689] width 301 height 30
type input "**********"
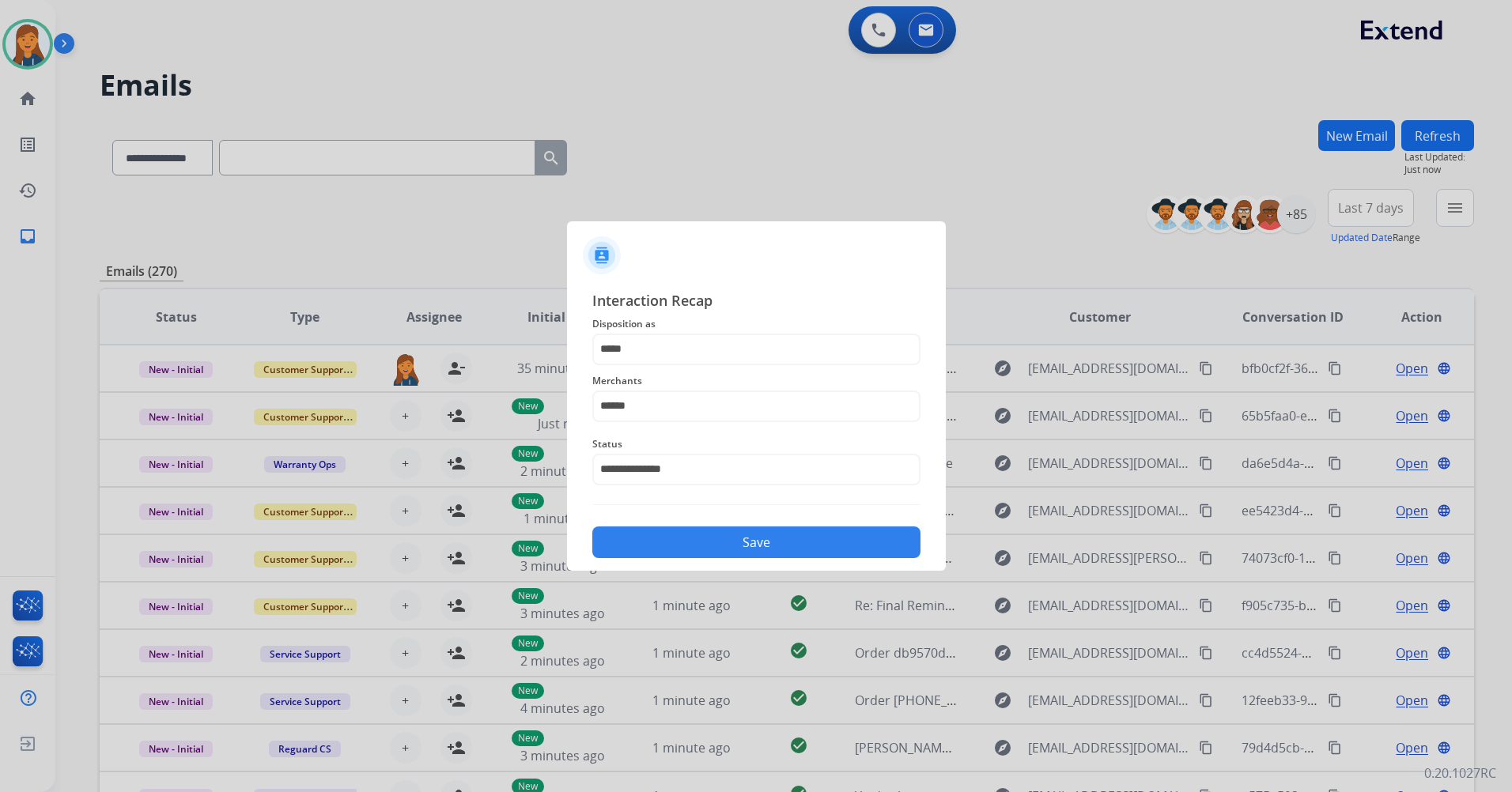
click at [714, 546] on button "Save" at bounding box center [756, 542] width 328 height 32
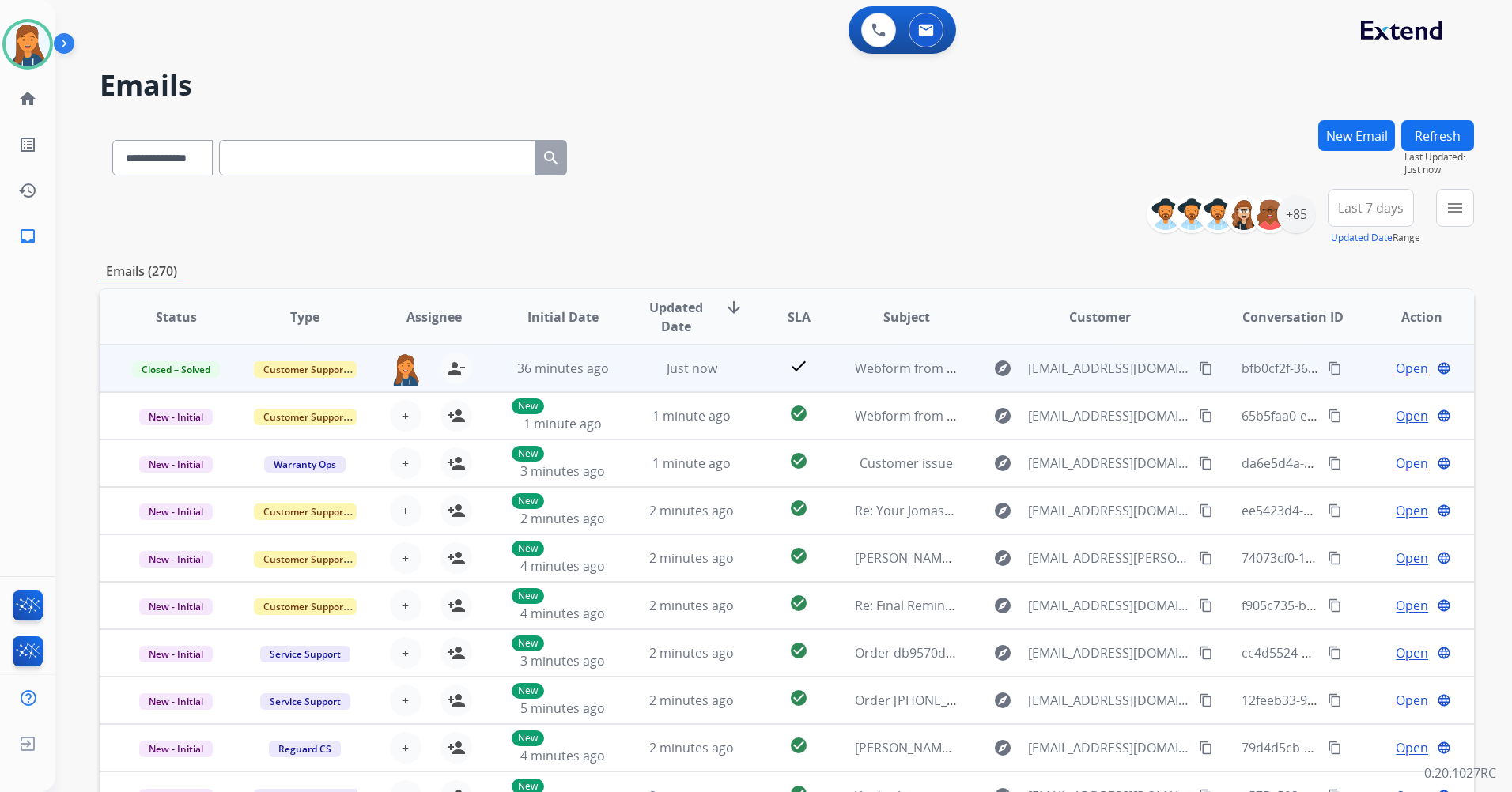
click at [1396, 369] on span "Open" at bounding box center [1411, 369] width 32 height 19
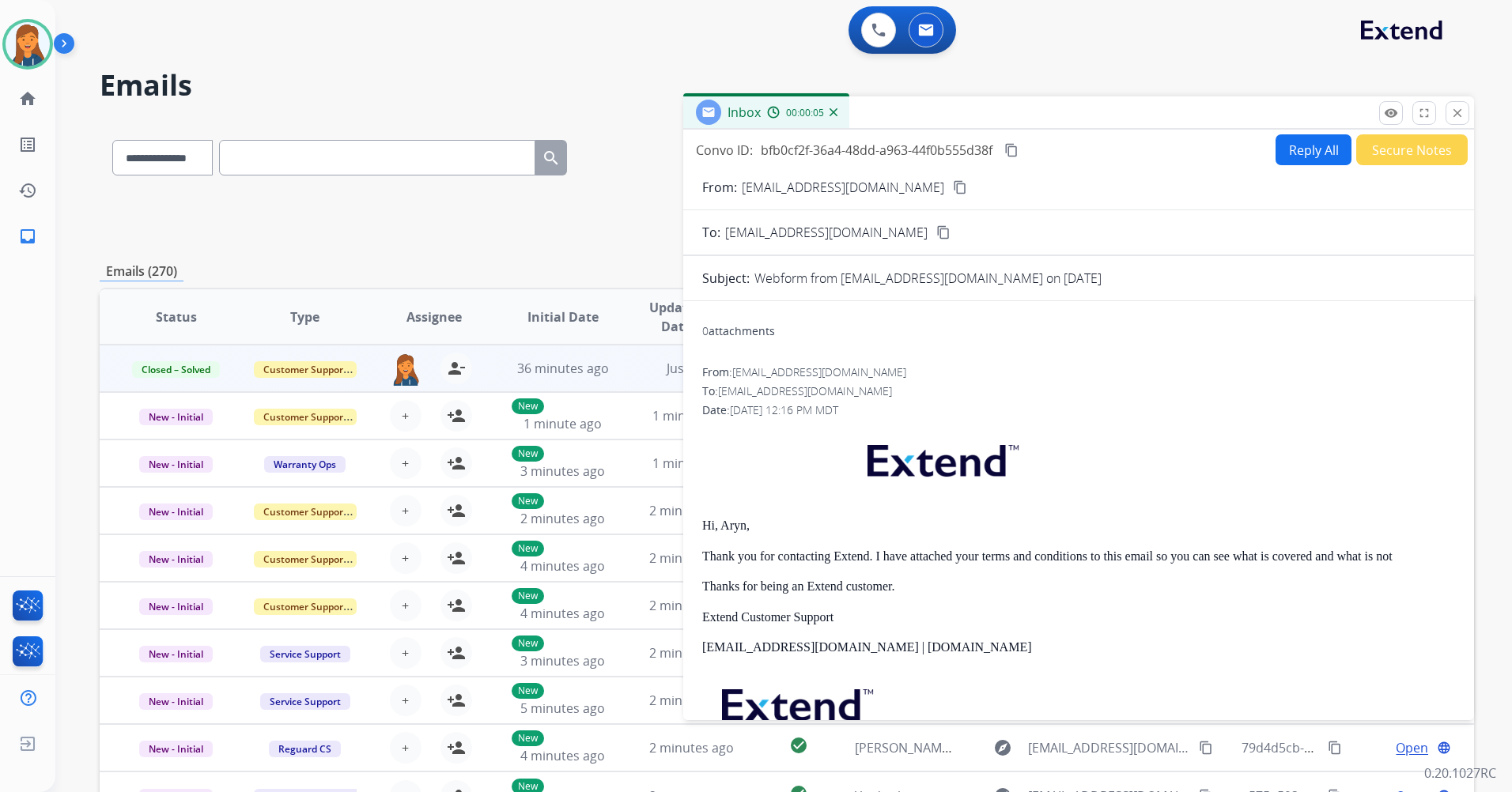
click at [1288, 152] on button "Reply All" at bounding box center [1312, 150] width 76 height 31
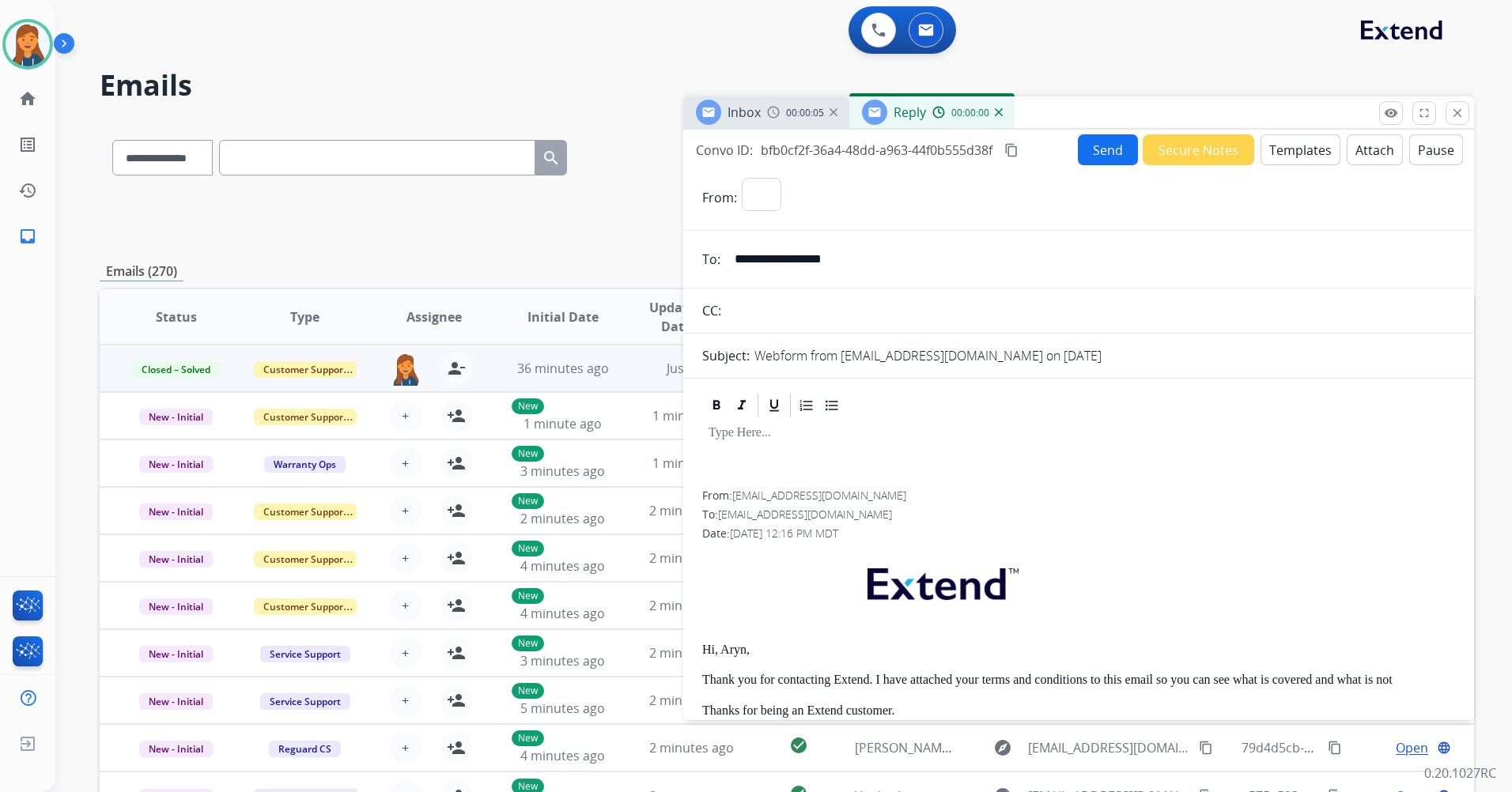
select select "**********"
click at [1351, 155] on button "Attach" at bounding box center [1374, 150] width 56 height 31
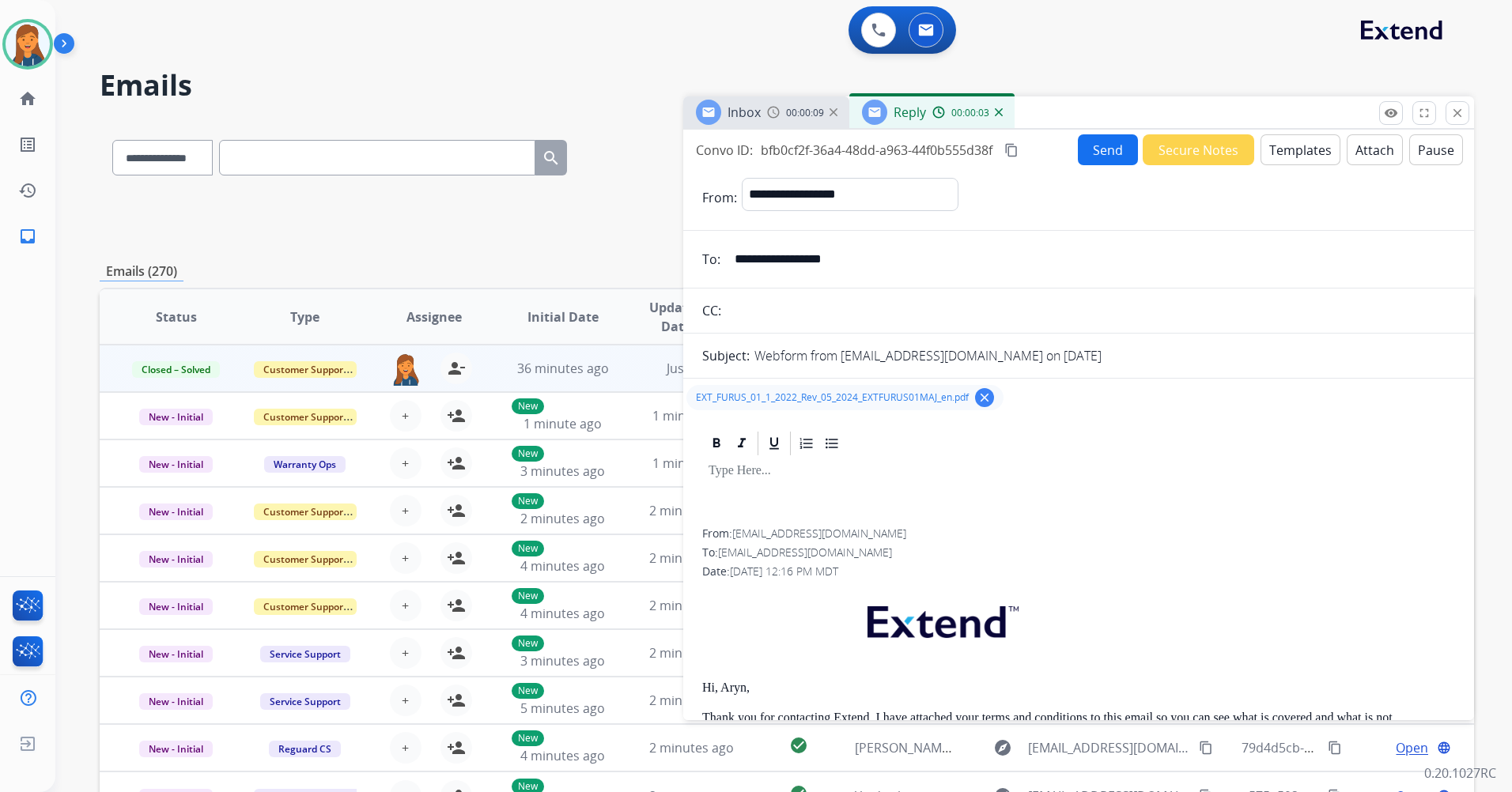
click at [1080, 141] on button "Send" at bounding box center [1108, 150] width 60 height 31
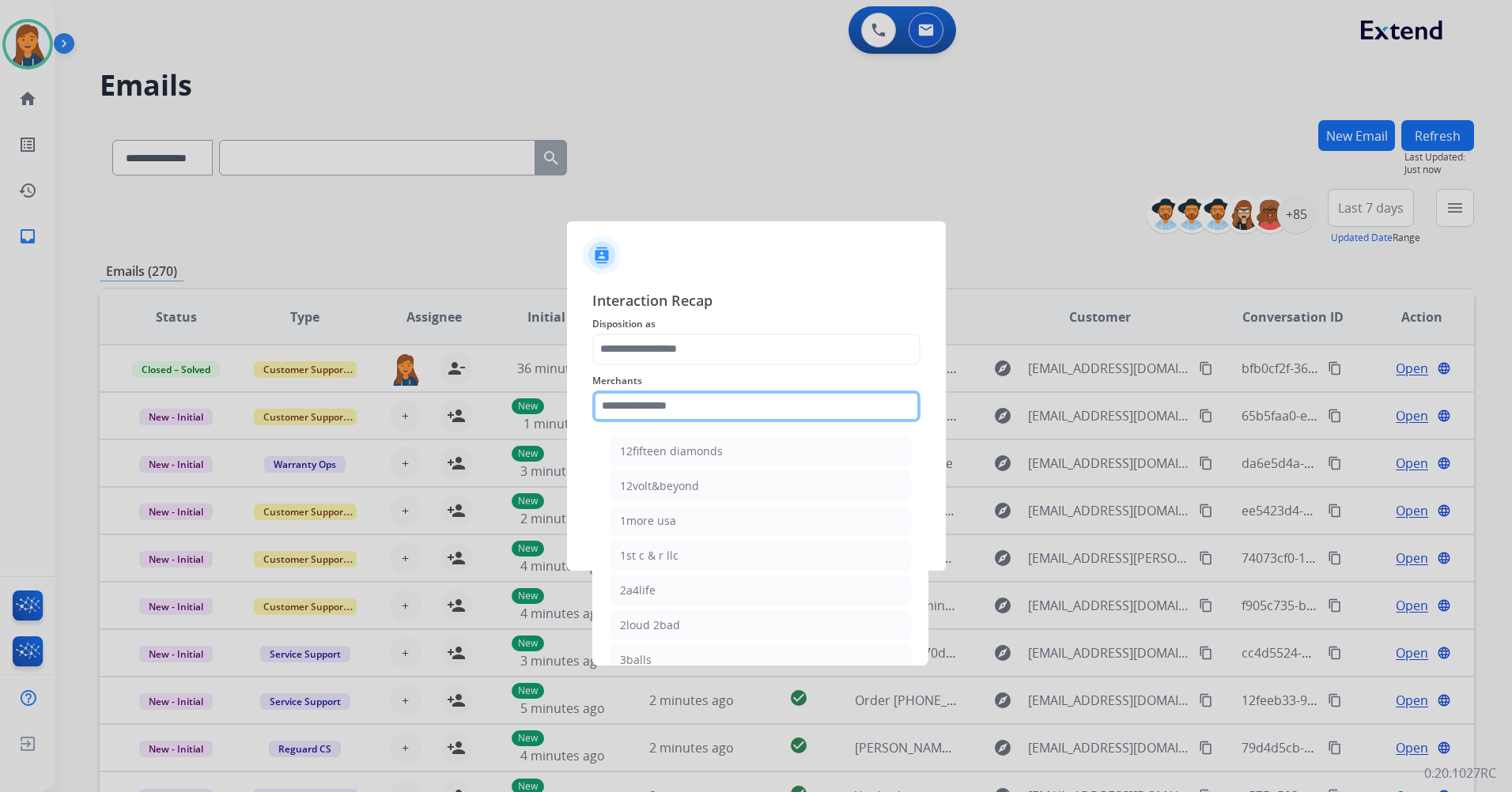
click at [625, 413] on input "text" at bounding box center [756, 407] width 328 height 32
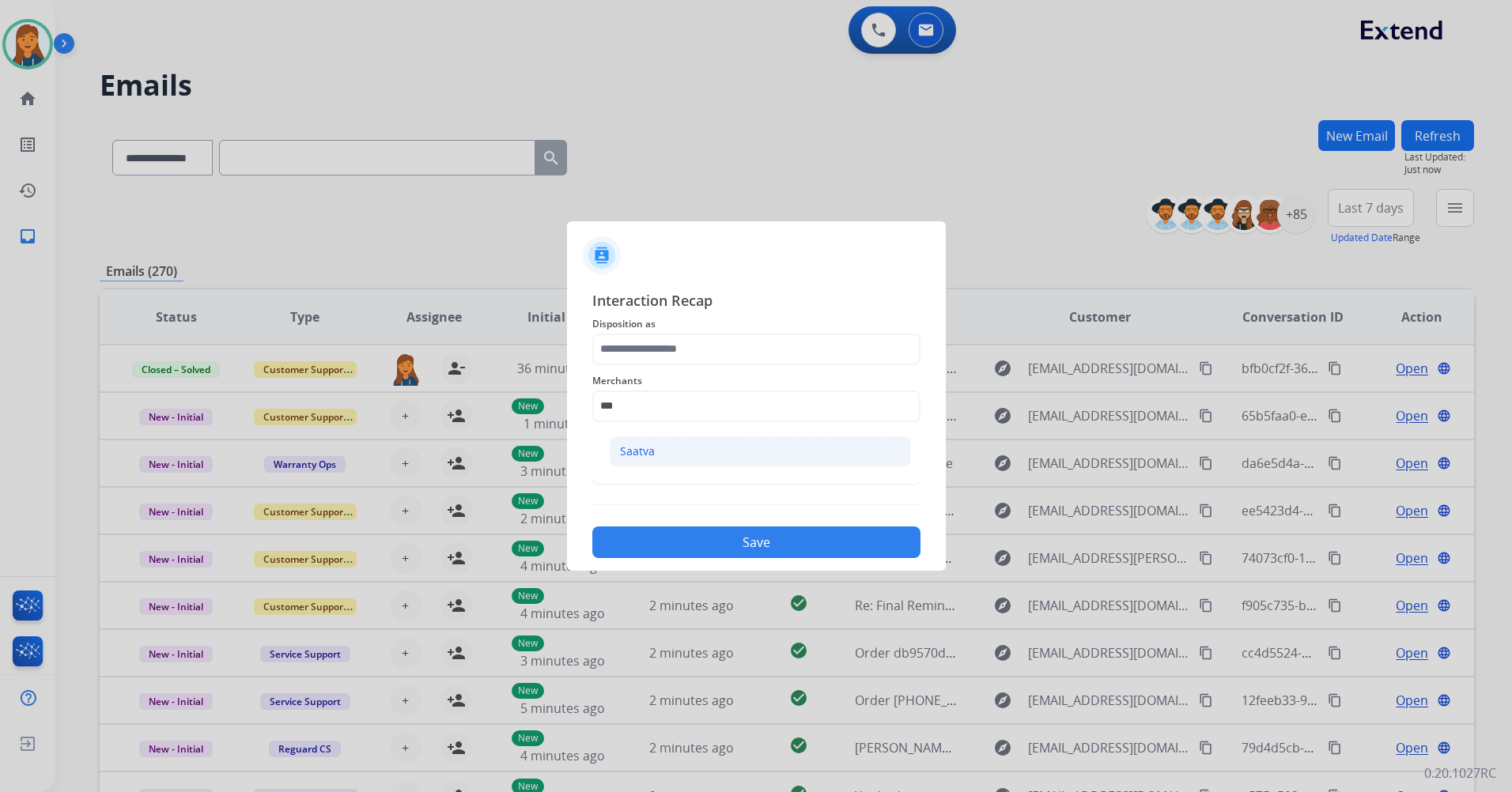
click at [650, 443] on div "Saatva" at bounding box center [637, 451] width 35 height 16
type input "******"
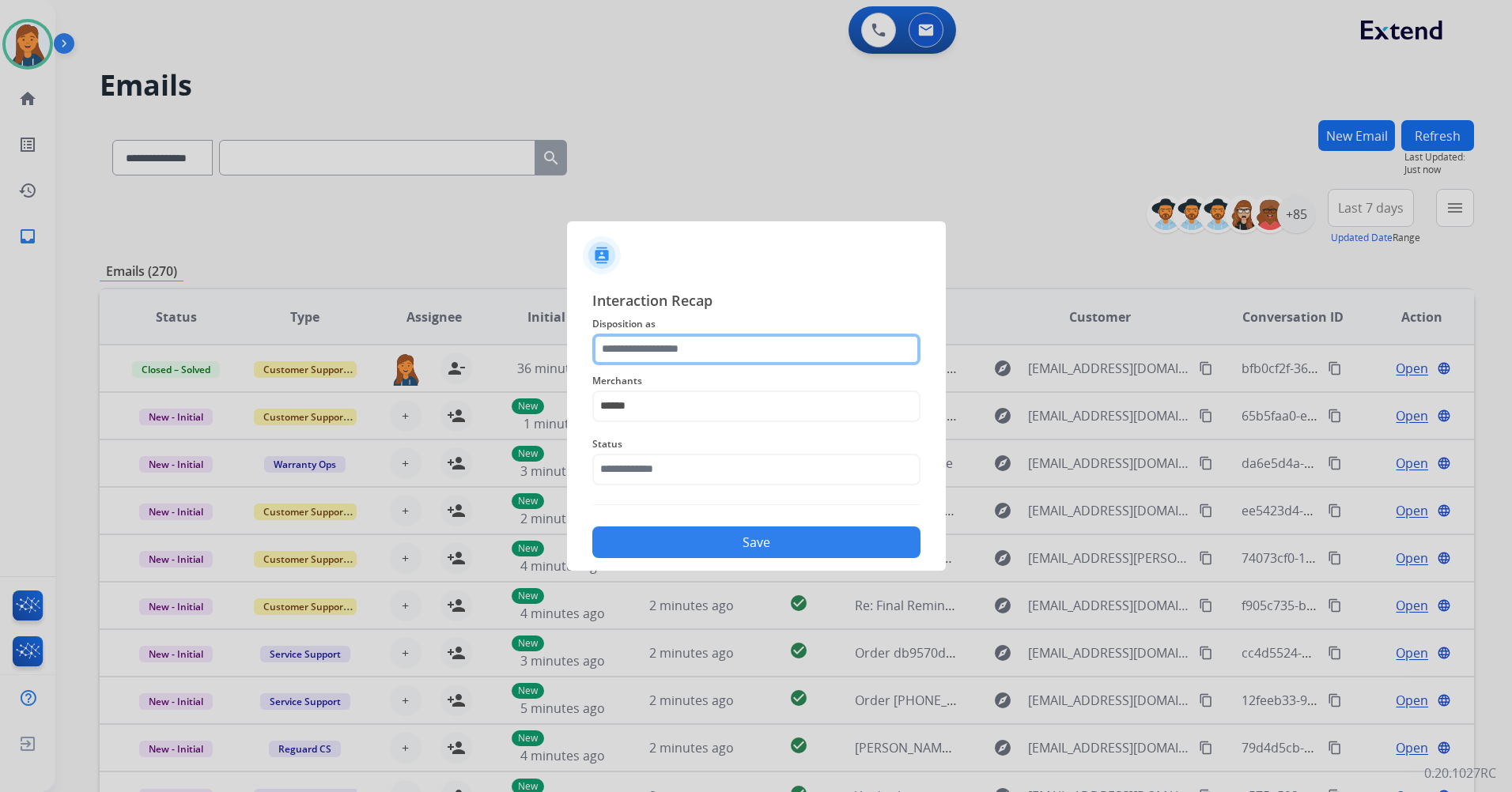
click at [664, 348] on input "text" at bounding box center [756, 349] width 328 height 32
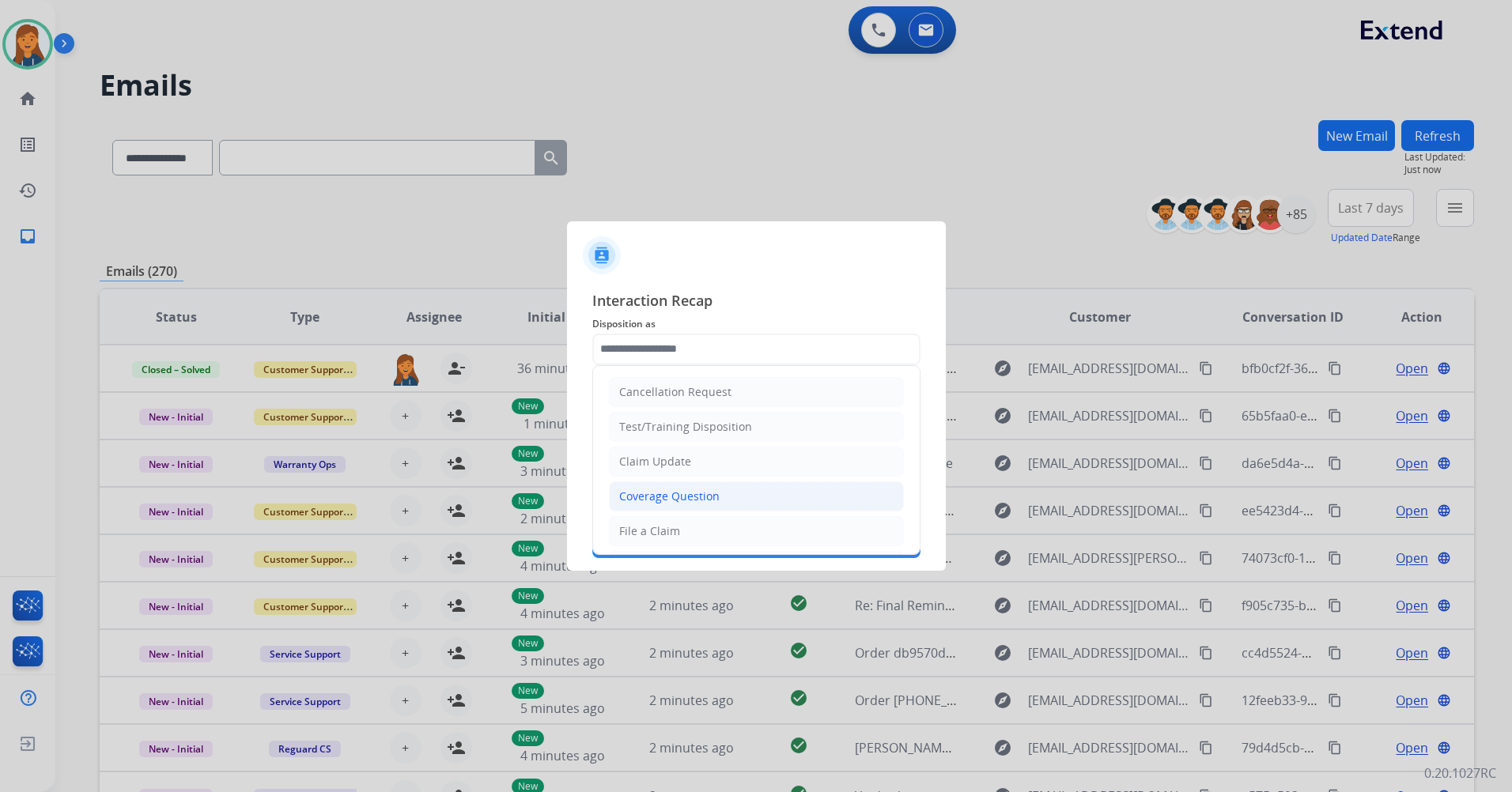
click at [650, 492] on div "Coverage Question" at bounding box center [669, 496] width 101 height 16
type input "**********"
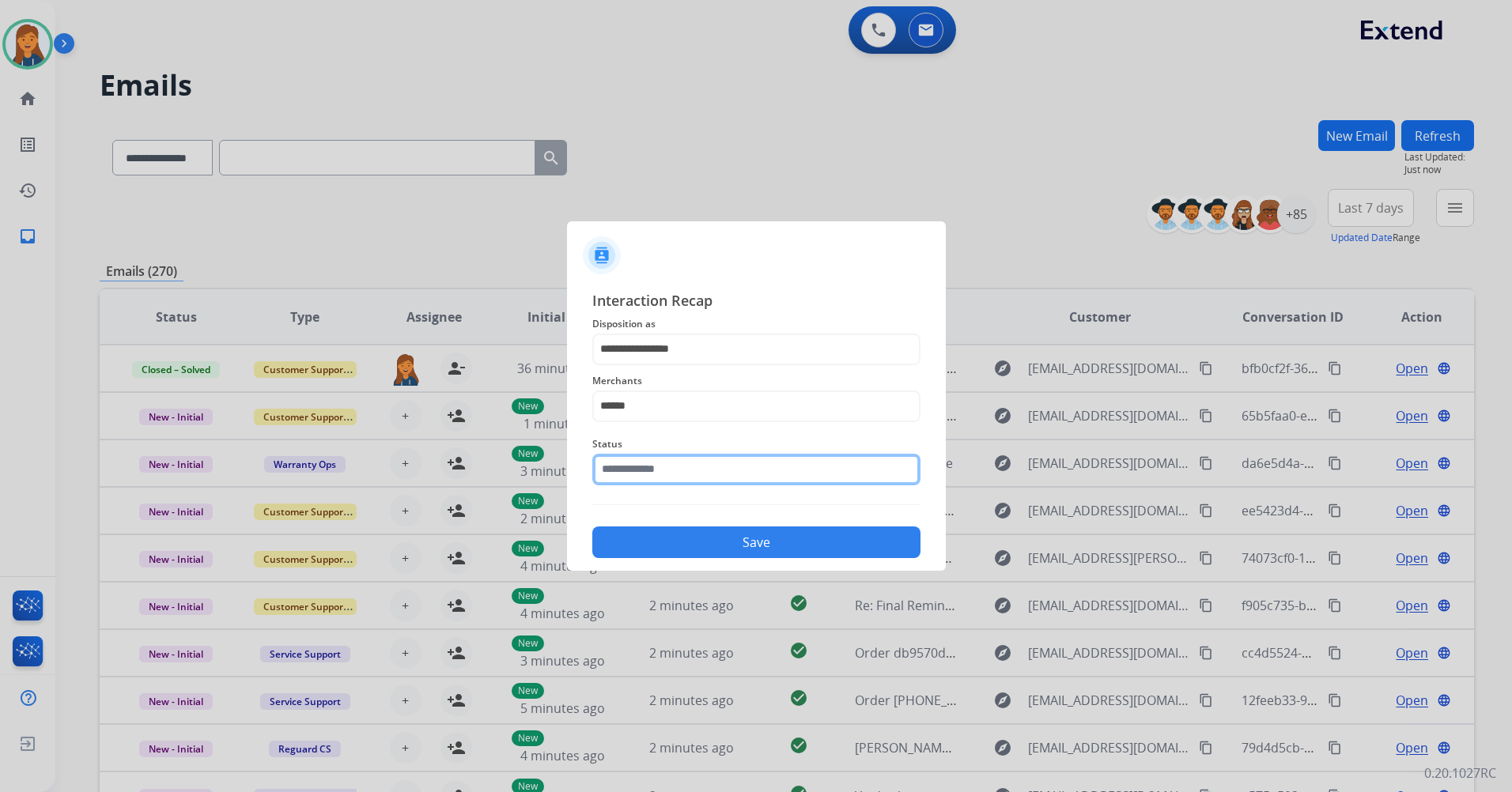
click at [654, 468] on input "text" at bounding box center [756, 470] width 328 height 32
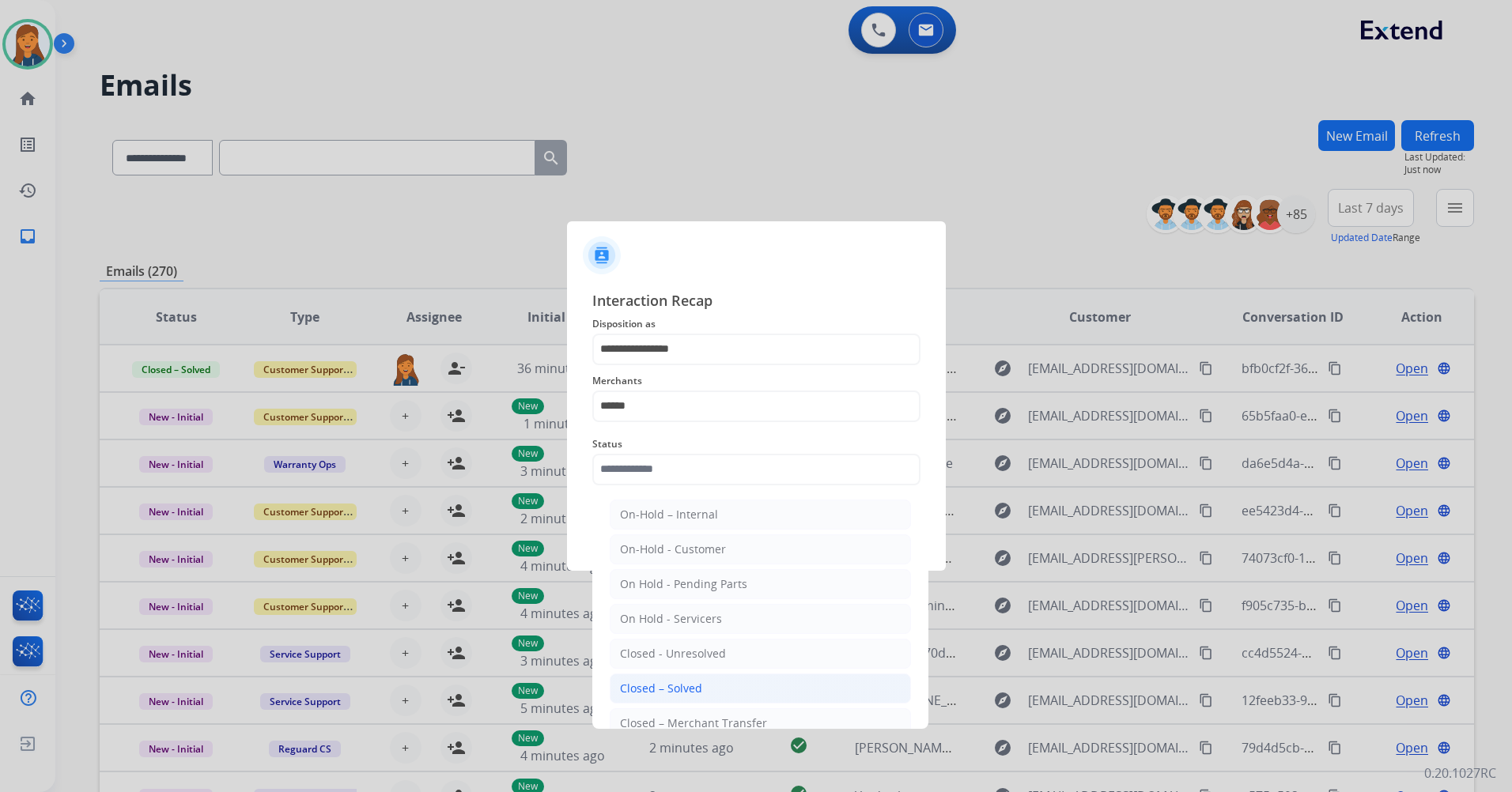
click at [672, 681] on div "Closed – Solved" at bounding box center [660, 688] width 82 height 16
type input "**********"
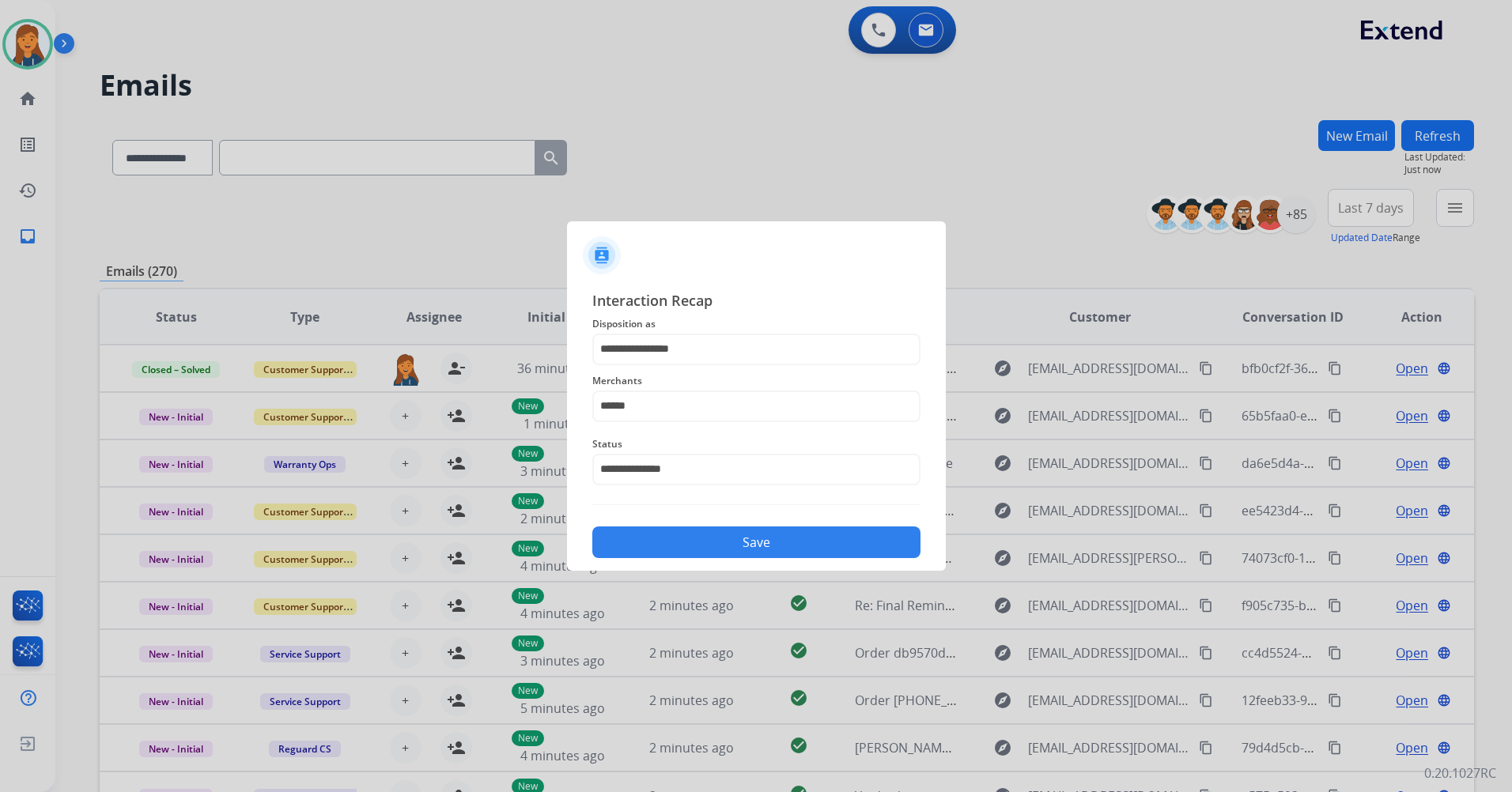
click at [681, 545] on button "Save" at bounding box center [756, 542] width 328 height 32
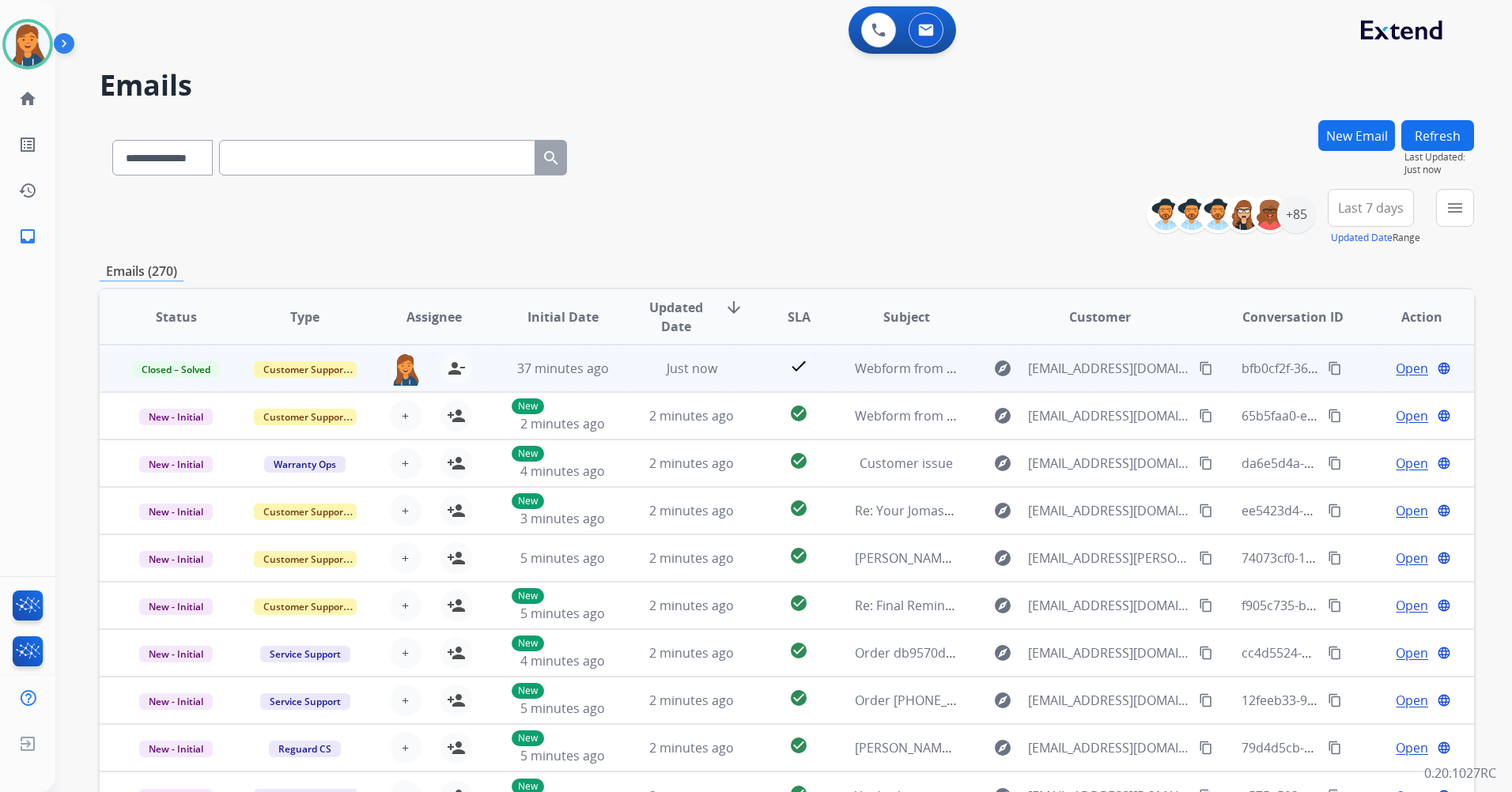
click at [1327, 369] on mat-icon "content_copy" at bounding box center [1334, 368] width 14 height 14
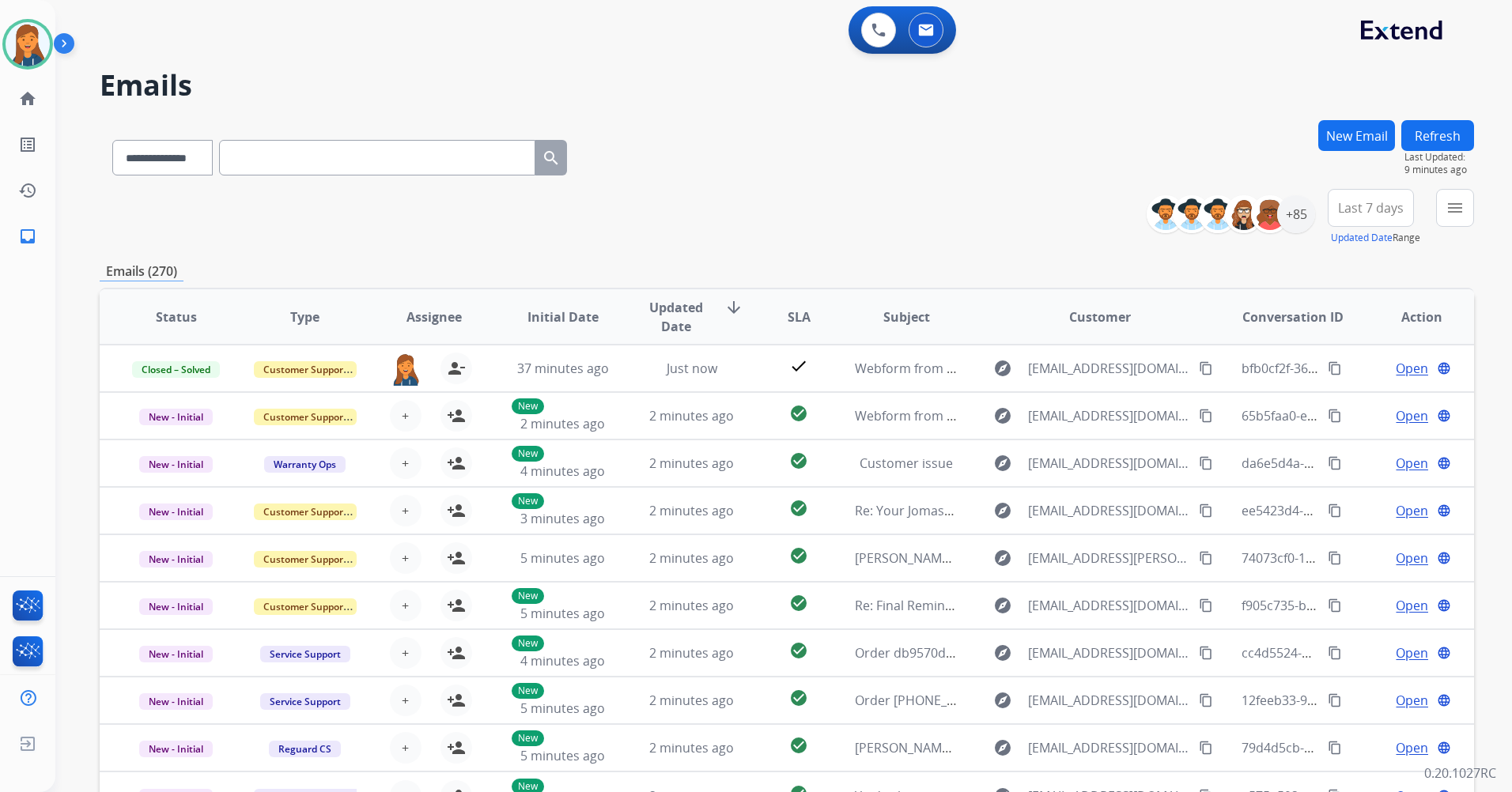
click at [1361, 200] on button "Last 7 days" at bounding box center [1371, 208] width 86 height 38
click at [1361, 205] on span "Last 7 days" at bounding box center [1370, 208] width 66 height 7
click at [1304, 215] on div "+85" at bounding box center [1296, 215] width 38 height 38
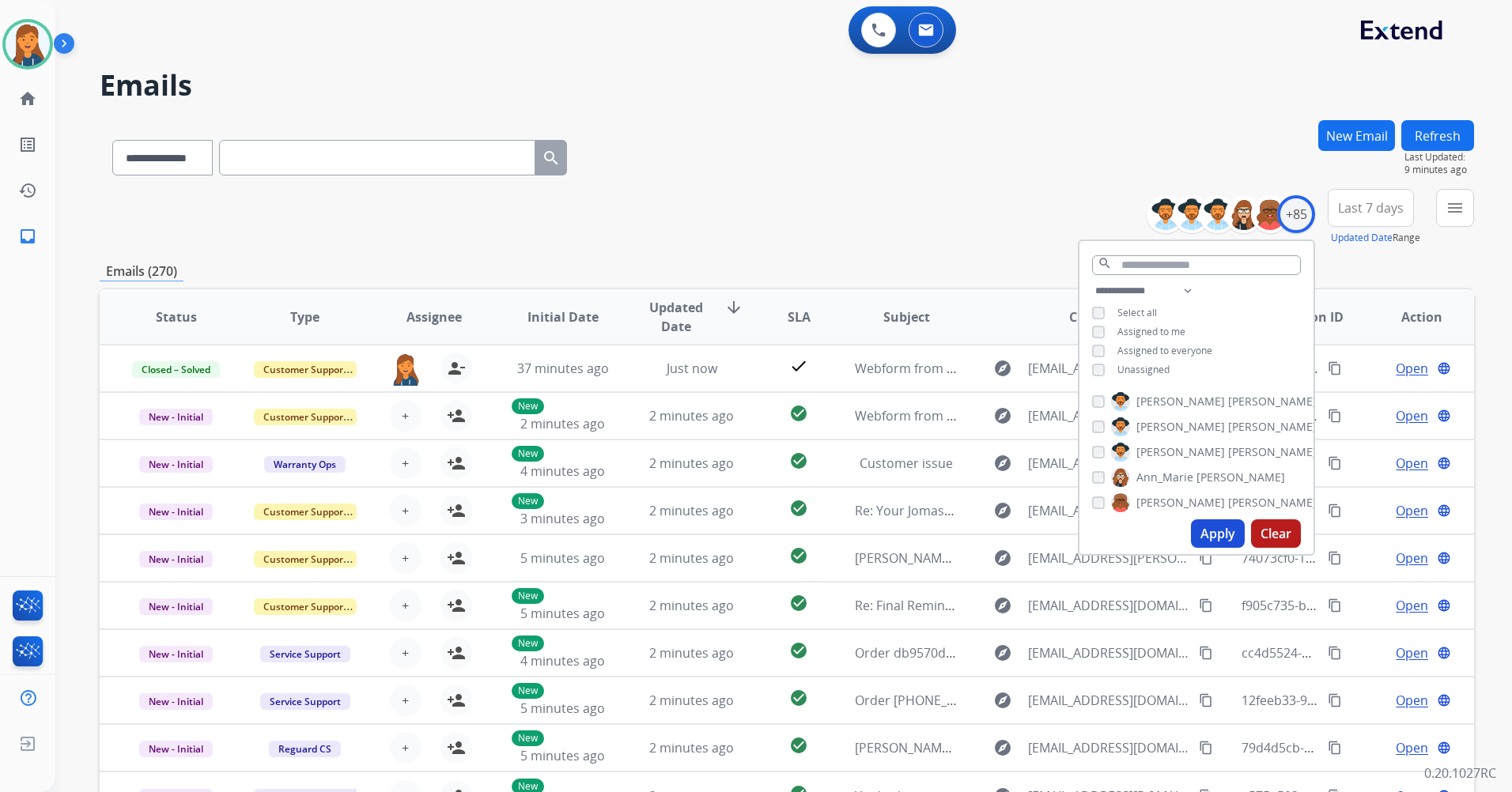
click at [1347, 208] on span "Last 7 days" at bounding box center [1370, 208] width 66 height 7
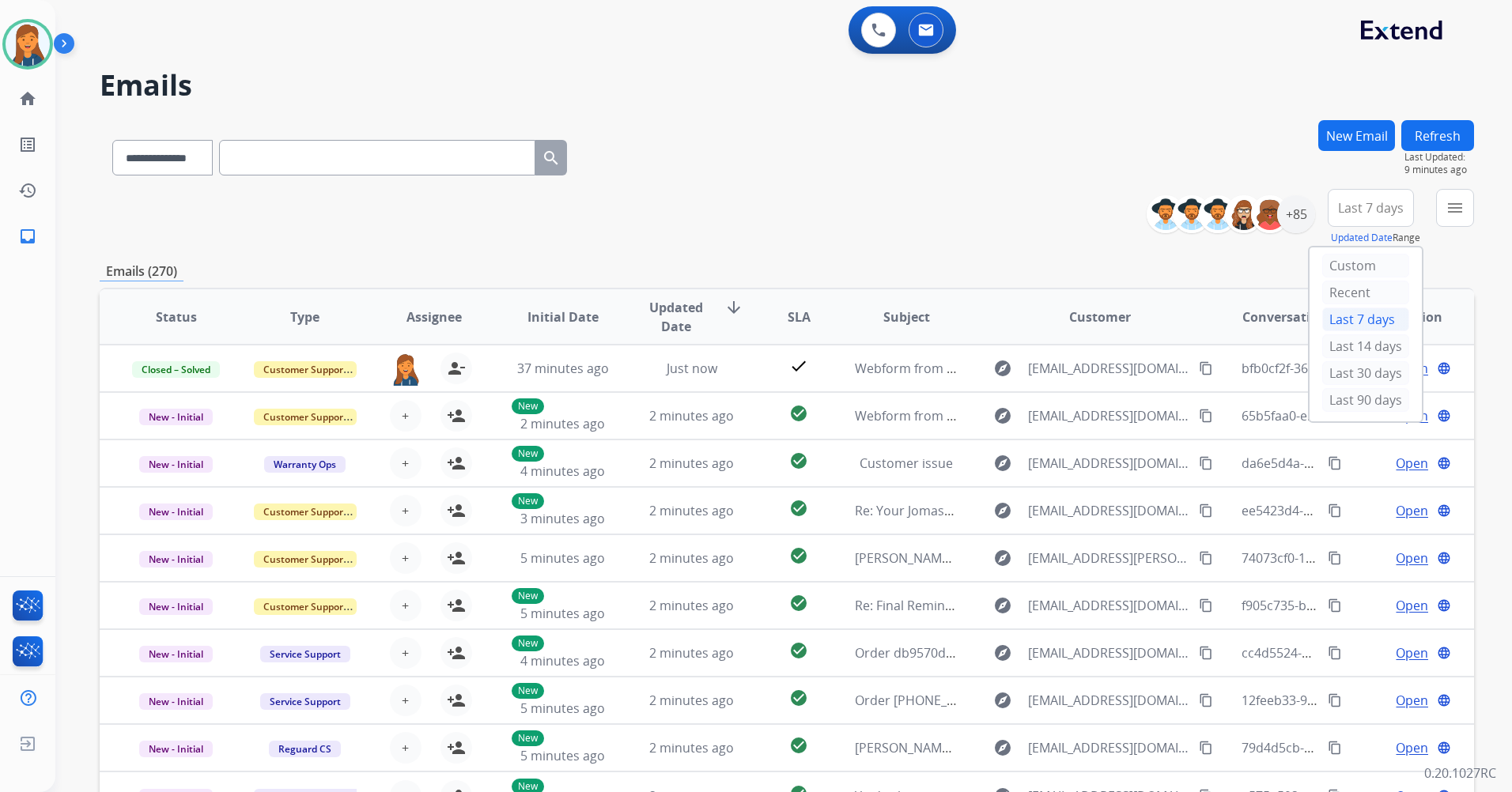
drag, startPoint x: 1337, startPoint y: 399, endPoint x: 1338, endPoint y: 390, distance: 9.1
click at [1337, 400] on div "Last 90 days" at bounding box center [1365, 400] width 87 height 24
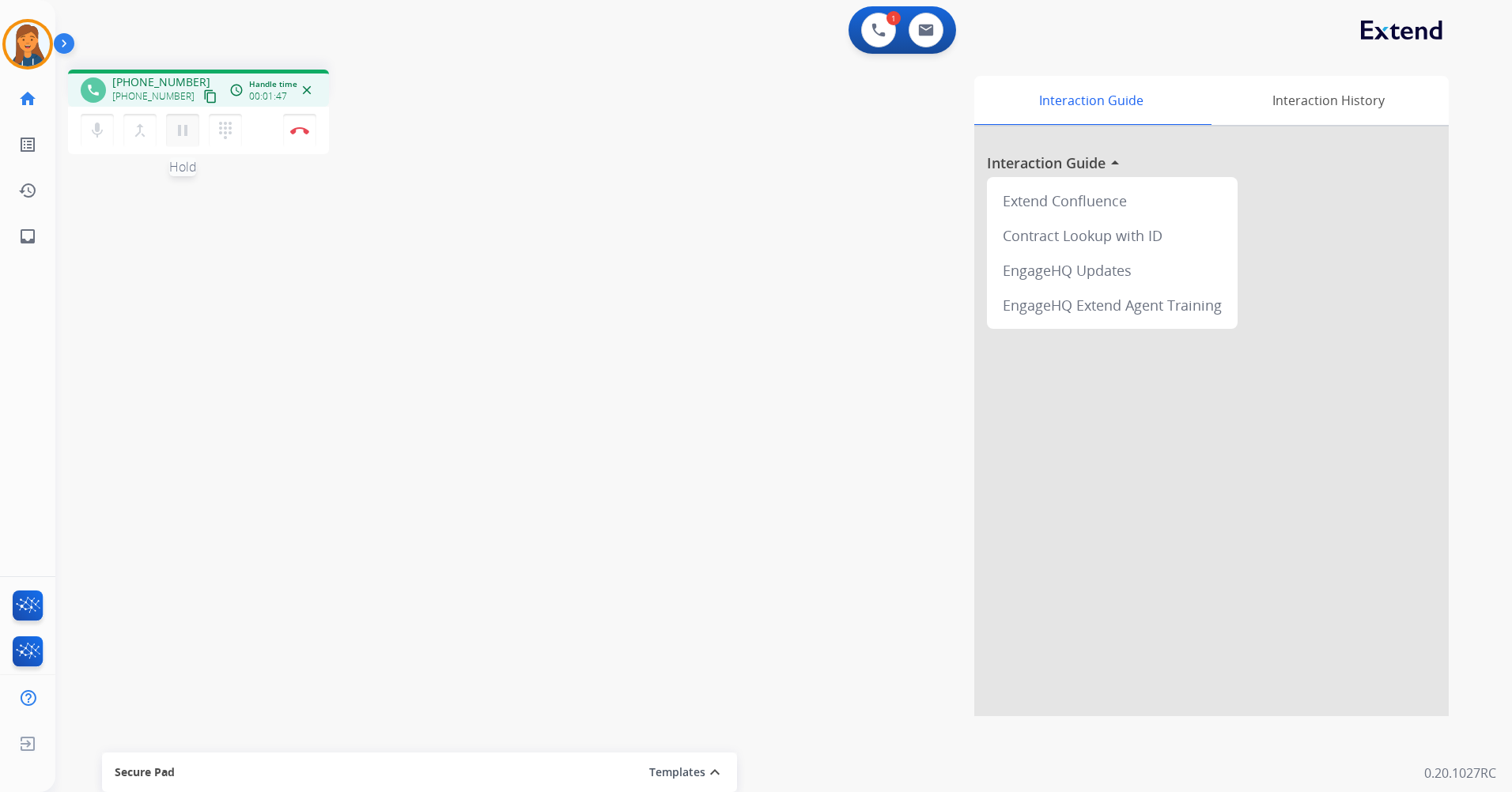
click at [180, 125] on mat-icon "pause" at bounding box center [182, 130] width 19 height 19
click at [159, 129] on div "merge_type Bridge" at bounding box center [144, 131] width 42 height 33
click at [168, 129] on button "play_arrow Hold" at bounding box center [183, 131] width 33 height 33
click at [307, 136] on button "Disconnect" at bounding box center [299, 131] width 33 height 33
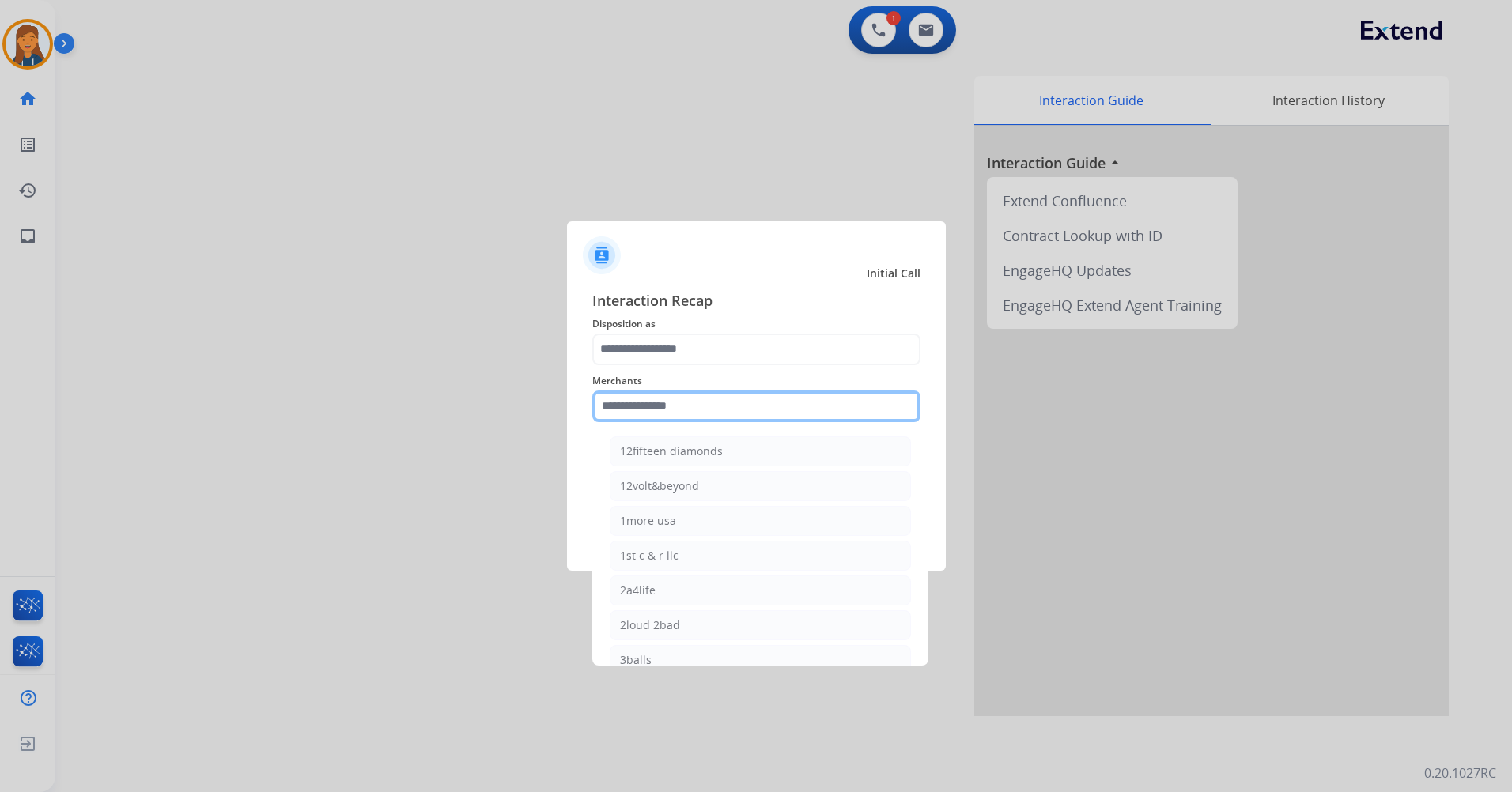
click at [597, 410] on input "text" at bounding box center [756, 407] width 328 height 32
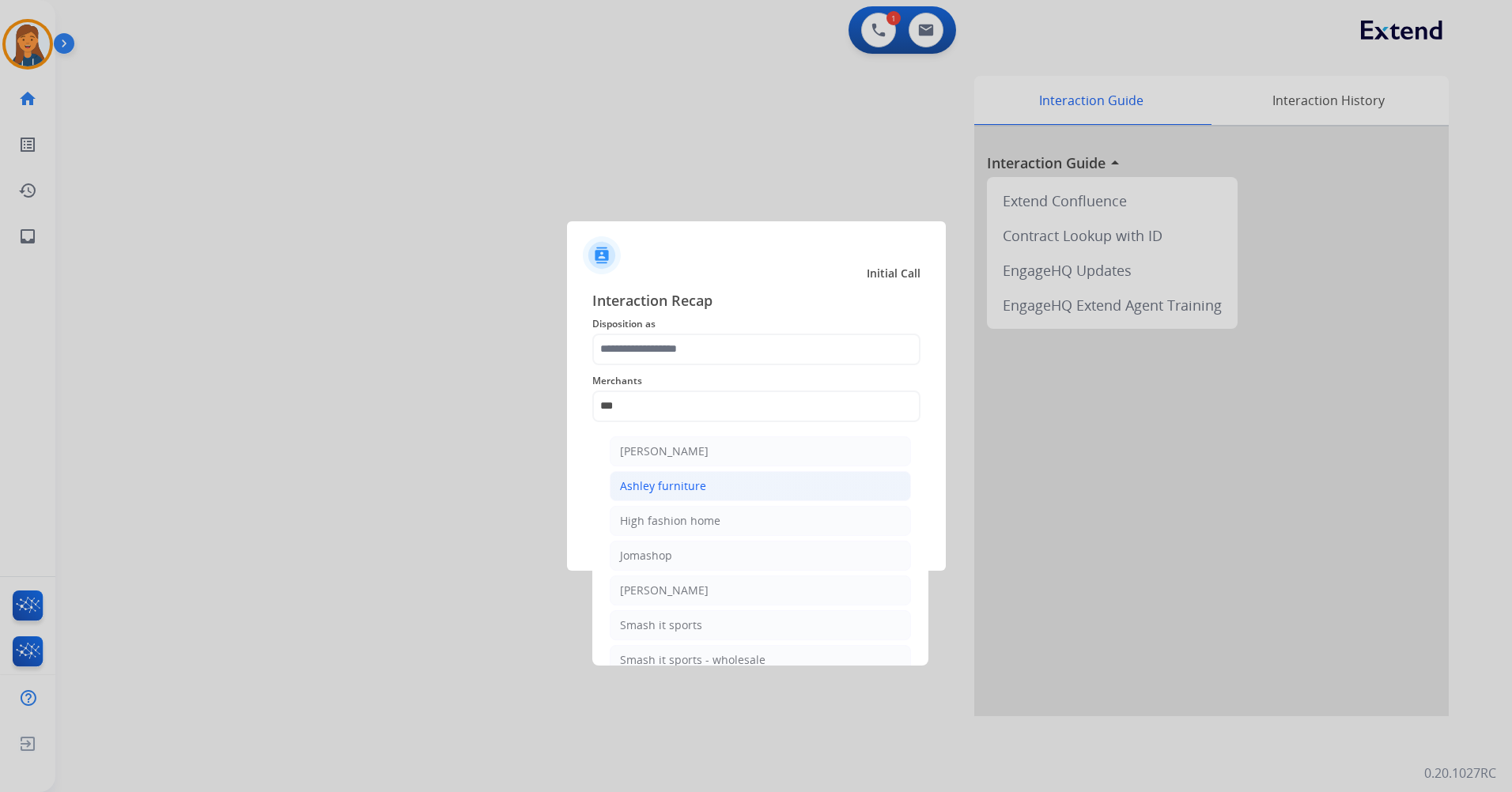
click at [704, 493] on li "Ashley furniture" at bounding box center [760, 487] width 301 height 30
type input "**********"
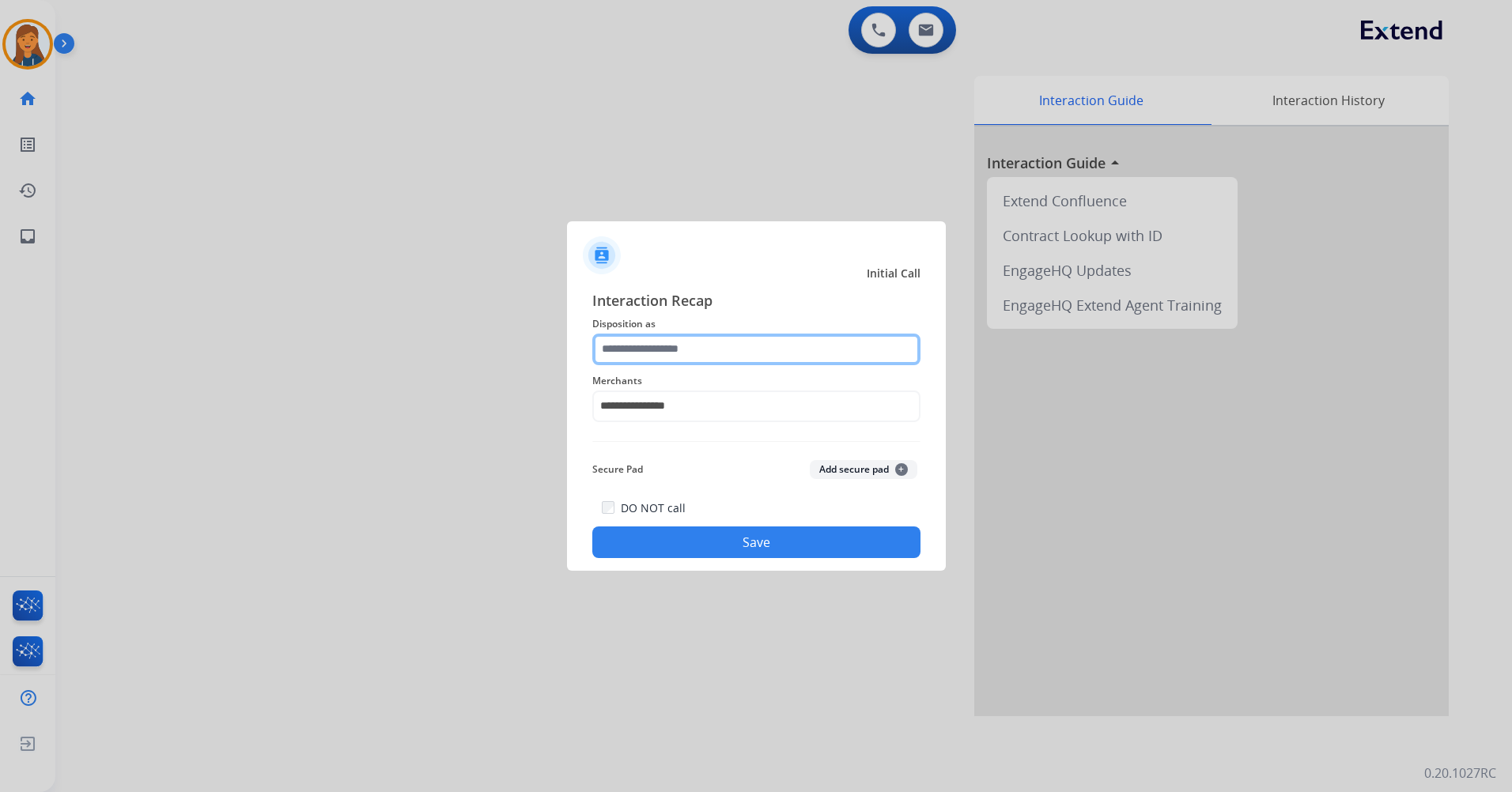
click at [686, 352] on input "text" at bounding box center [756, 349] width 328 height 32
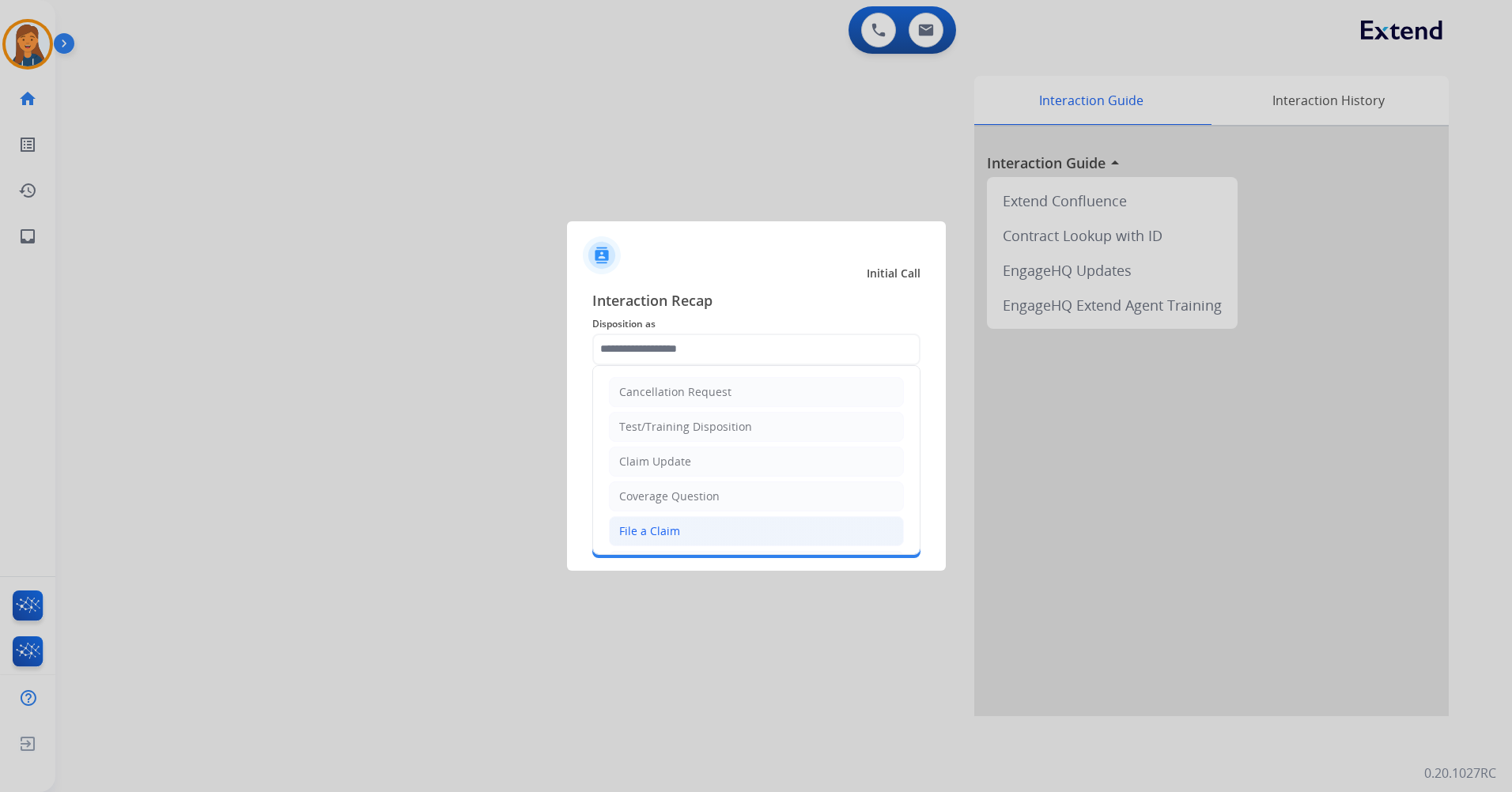
click at [653, 523] on div "File a Claim" at bounding box center [649, 531] width 61 height 16
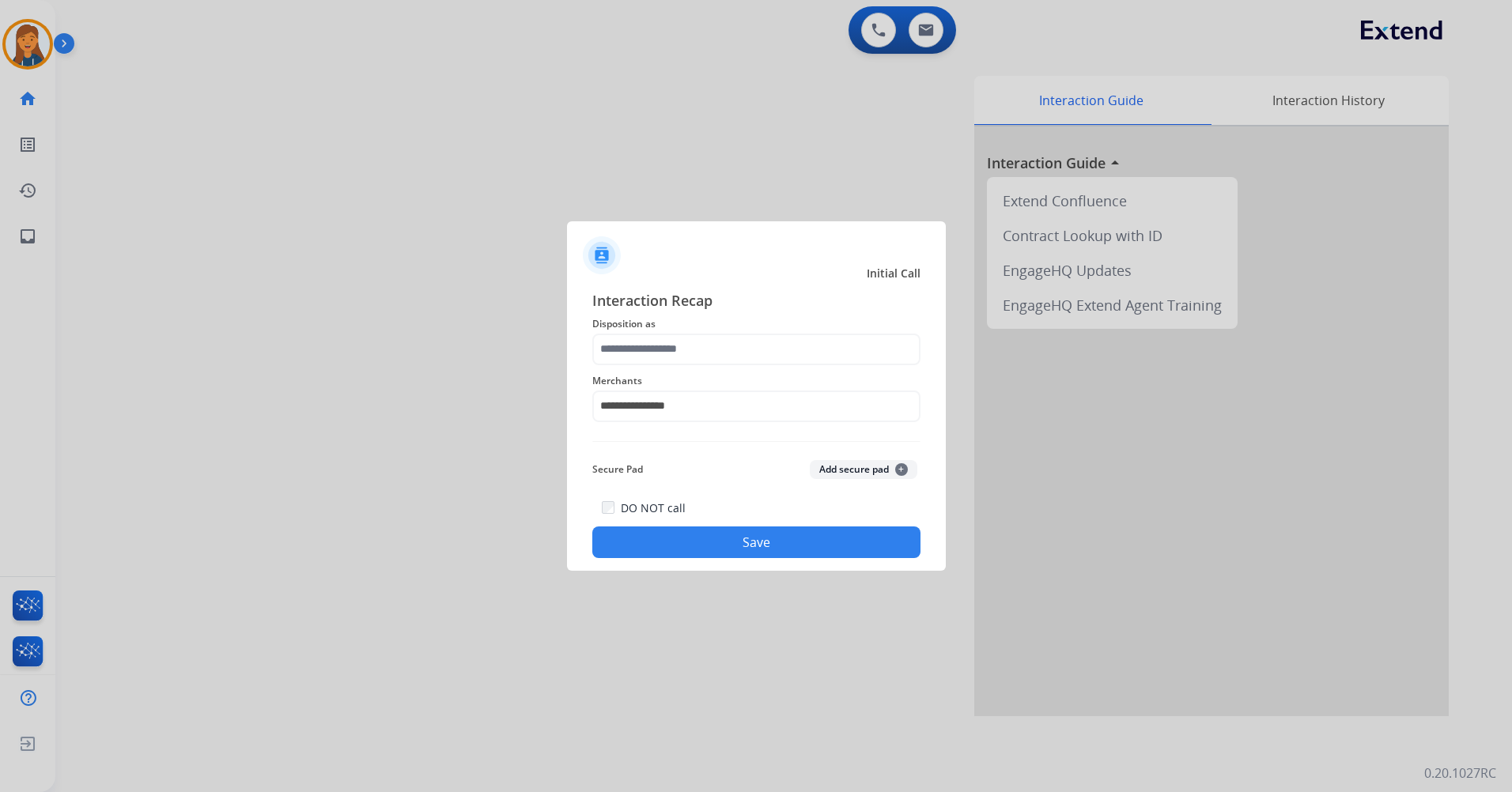
type input "**********"
click at [664, 540] on button "Save" at bounding box center [756, 542] width 328 height 32
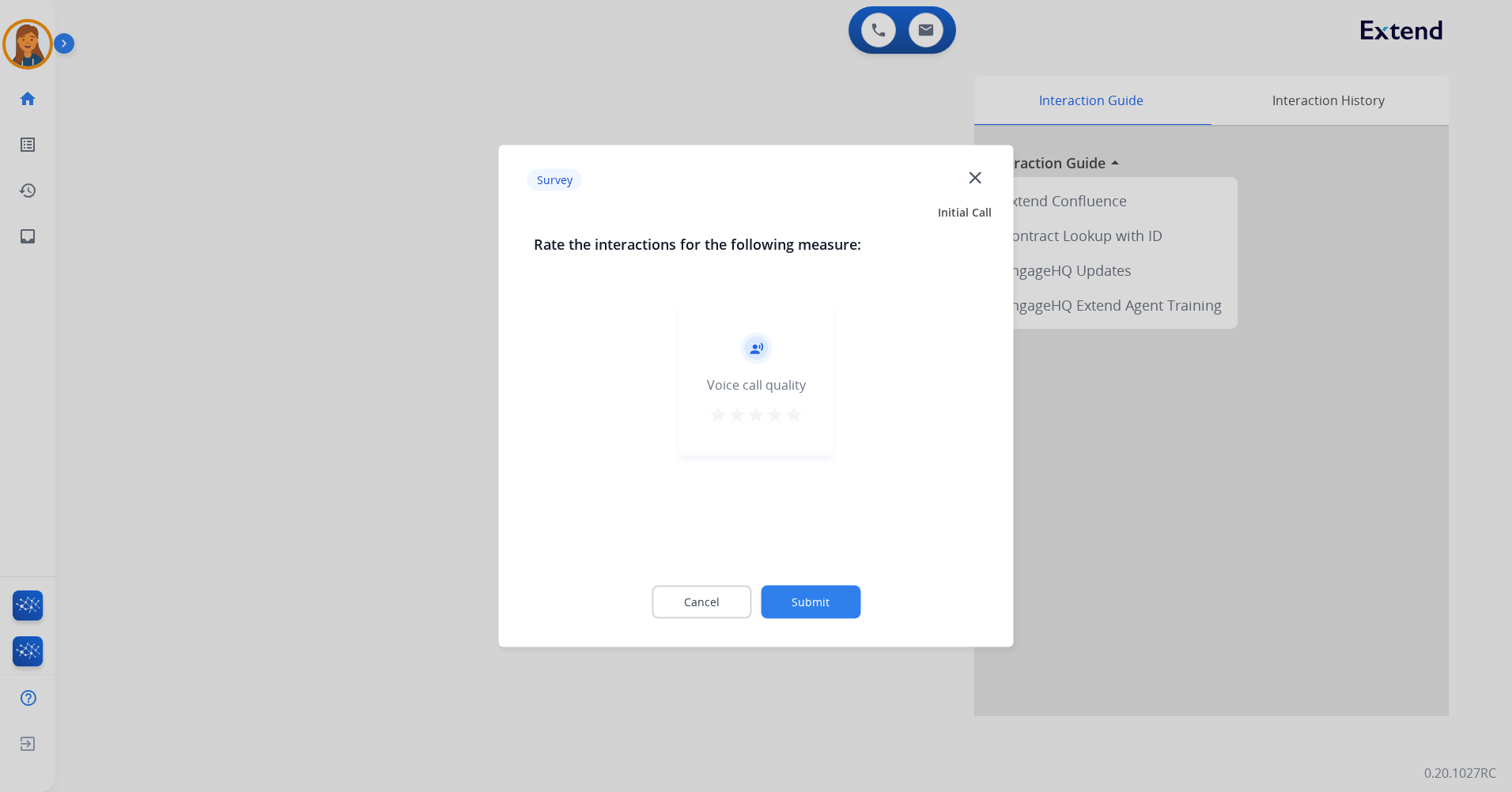
click at [800, 412] on mat-icon "star" at bounding box center [793, 415] width 19 height 19
click at [818, 593] on button "Submit" at bounding box center [810, 602] width 100 height 33
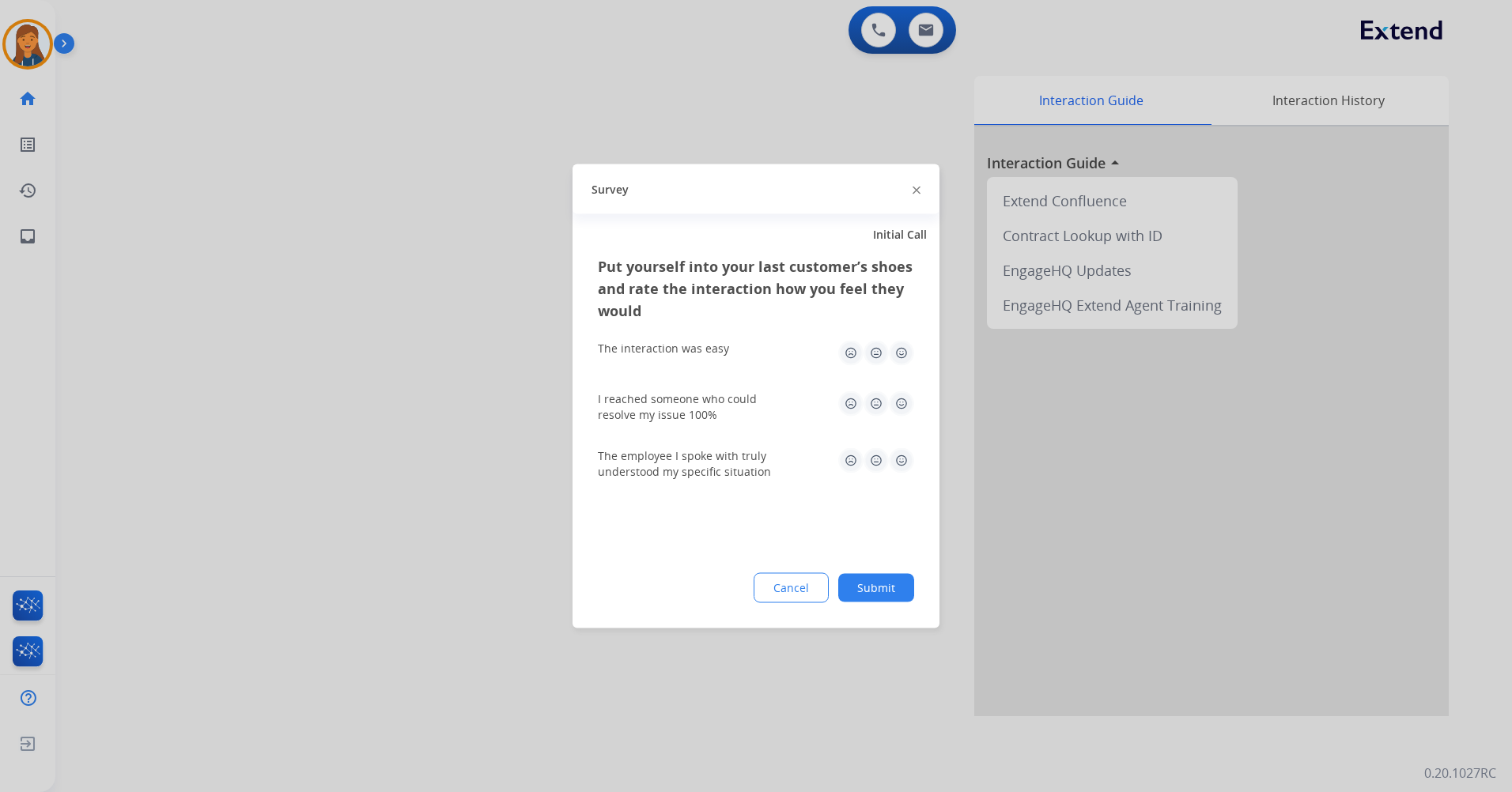
click at [897, 349] on img at bounding box center [901, 354] width 25 height 25
click at [904, 408] on img at bounding box center [901, 404] width 25 height 25
click at [907, 456] on img at bounding box center [901, 461] width 25 height 25
click at [905, 578] on button "Submit" at bounding box center [876, 588] width 76 height 28
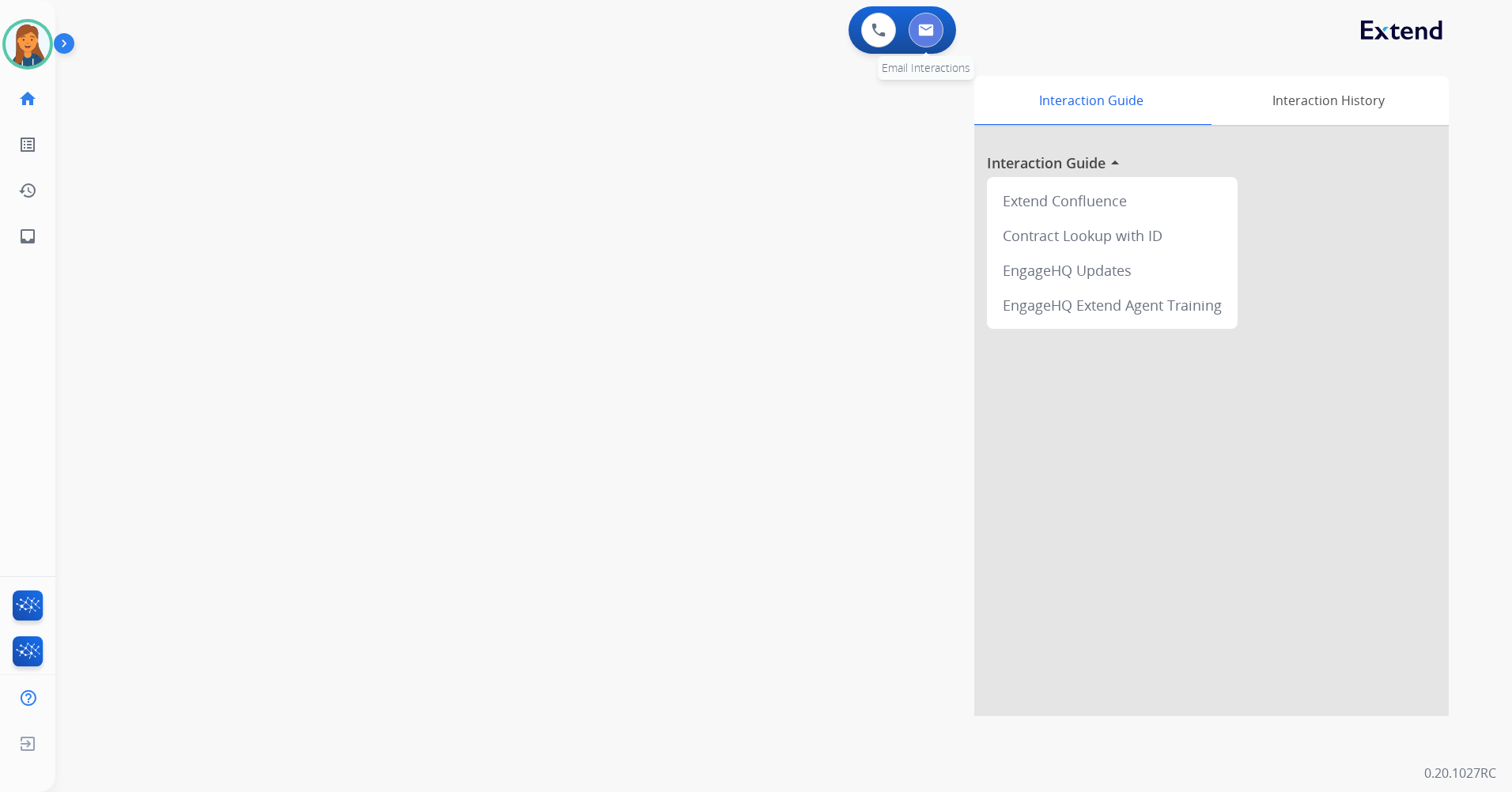
click at [937, 32] on button at bounding box center [926, 30] width 35 height 35
select select "**********"
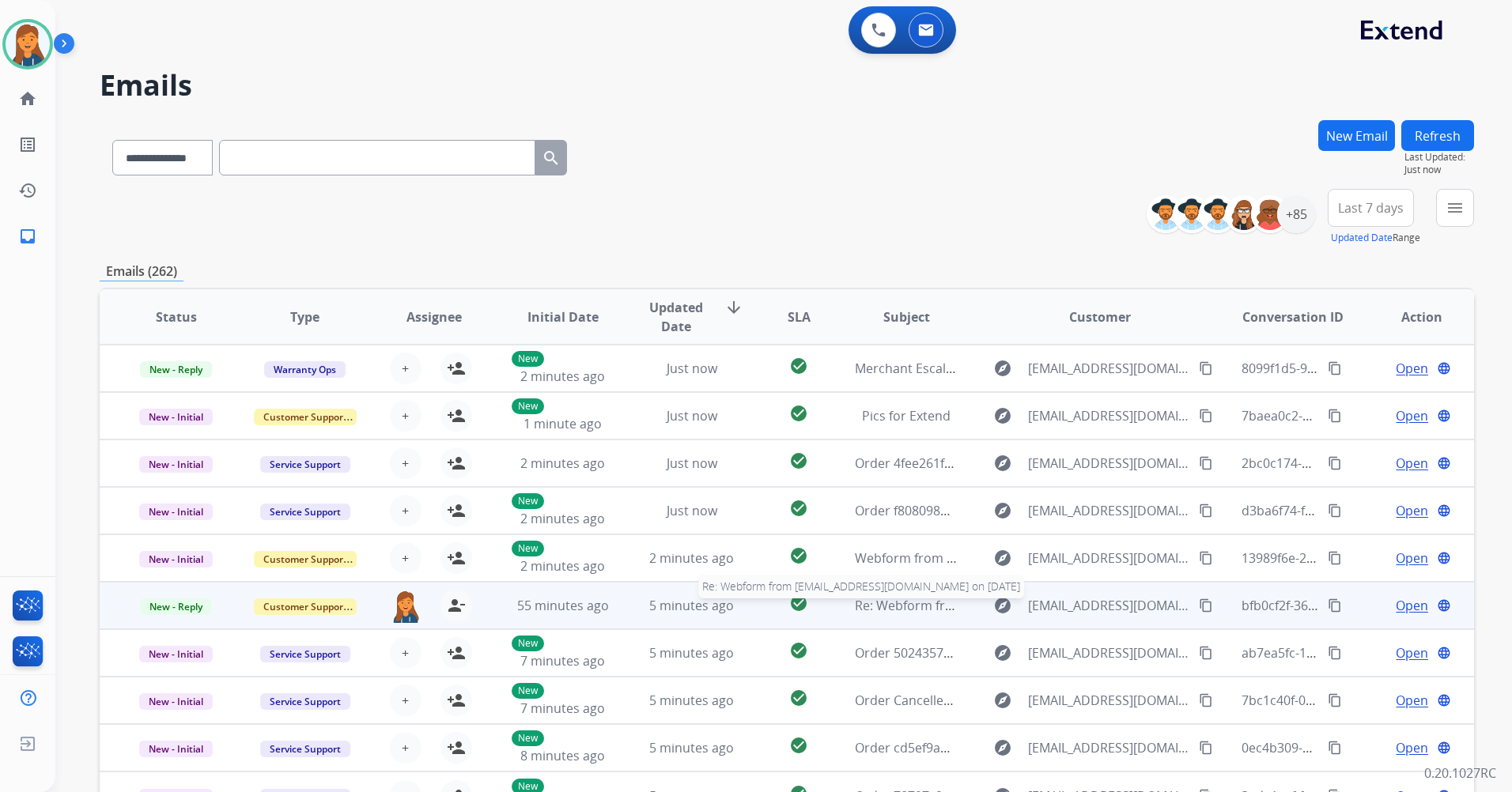
click at [882, 606] on span "Re: Webform from draryndc@gmail.com on 08/18/2025" at bounding box center [1045, 606] width 379 height 17
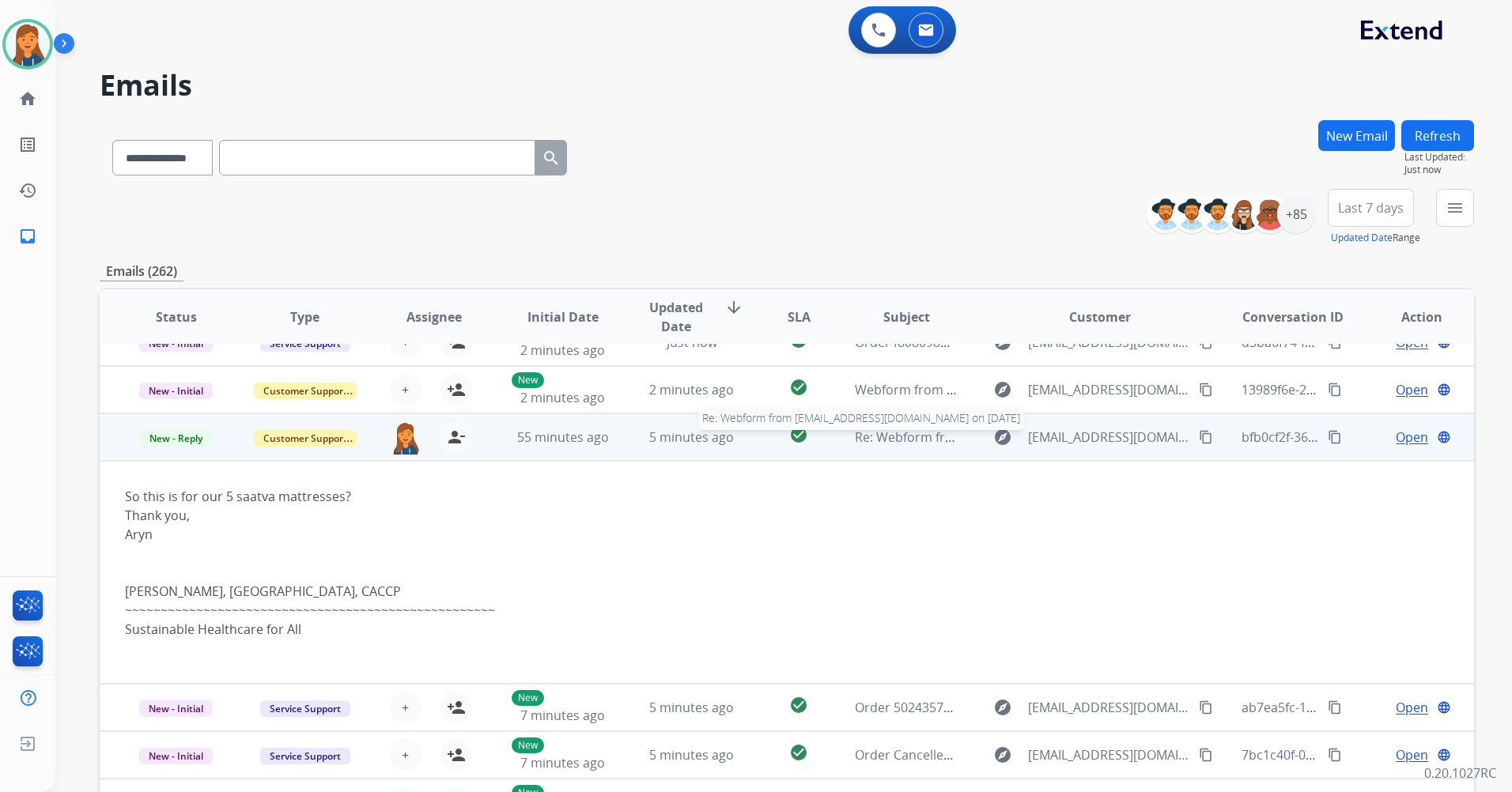
scroll to position [225, 0]
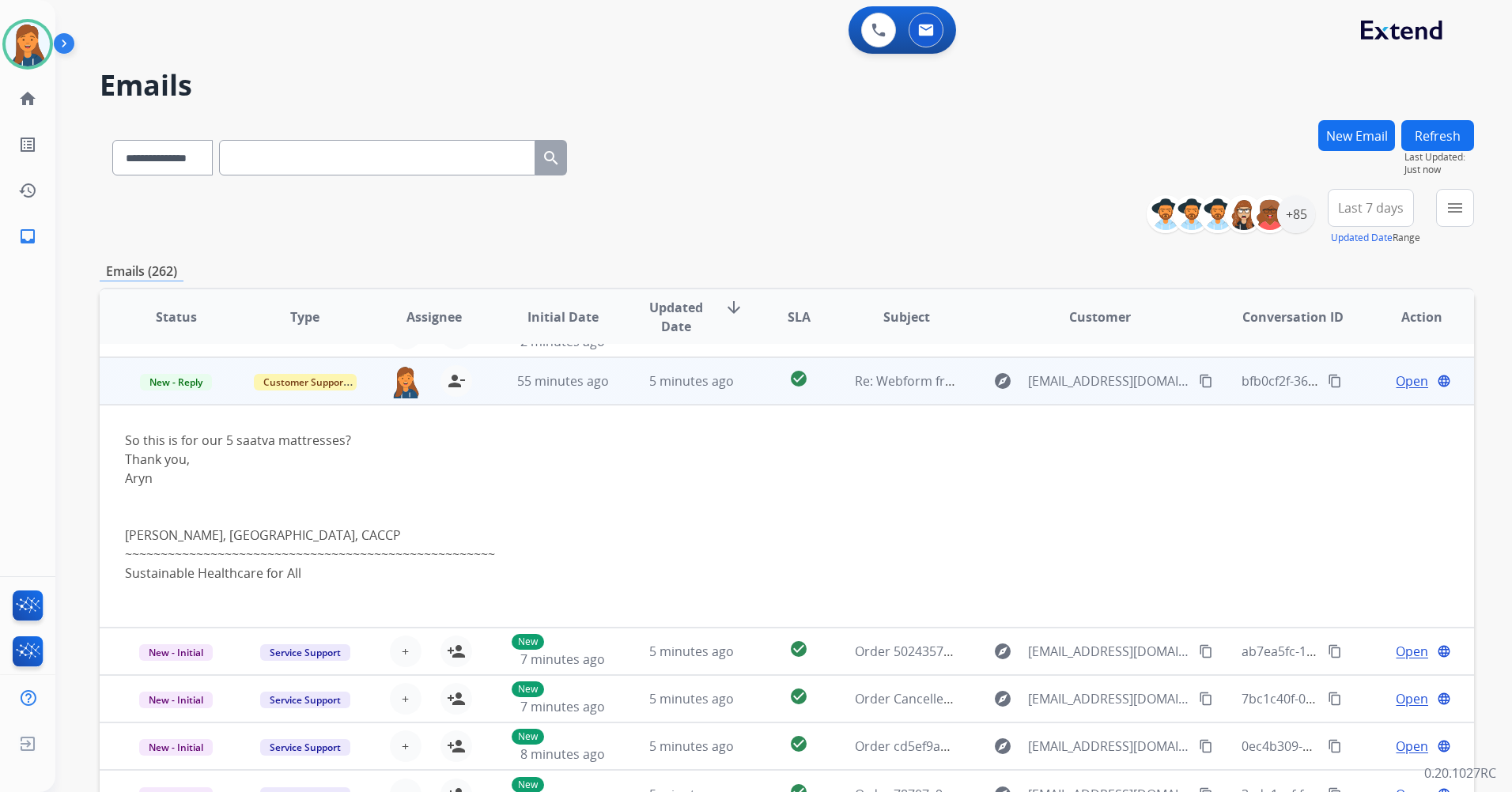
click at [1410, 379] on span "Open" at bounding box center [1411, 381] width 32 height 19
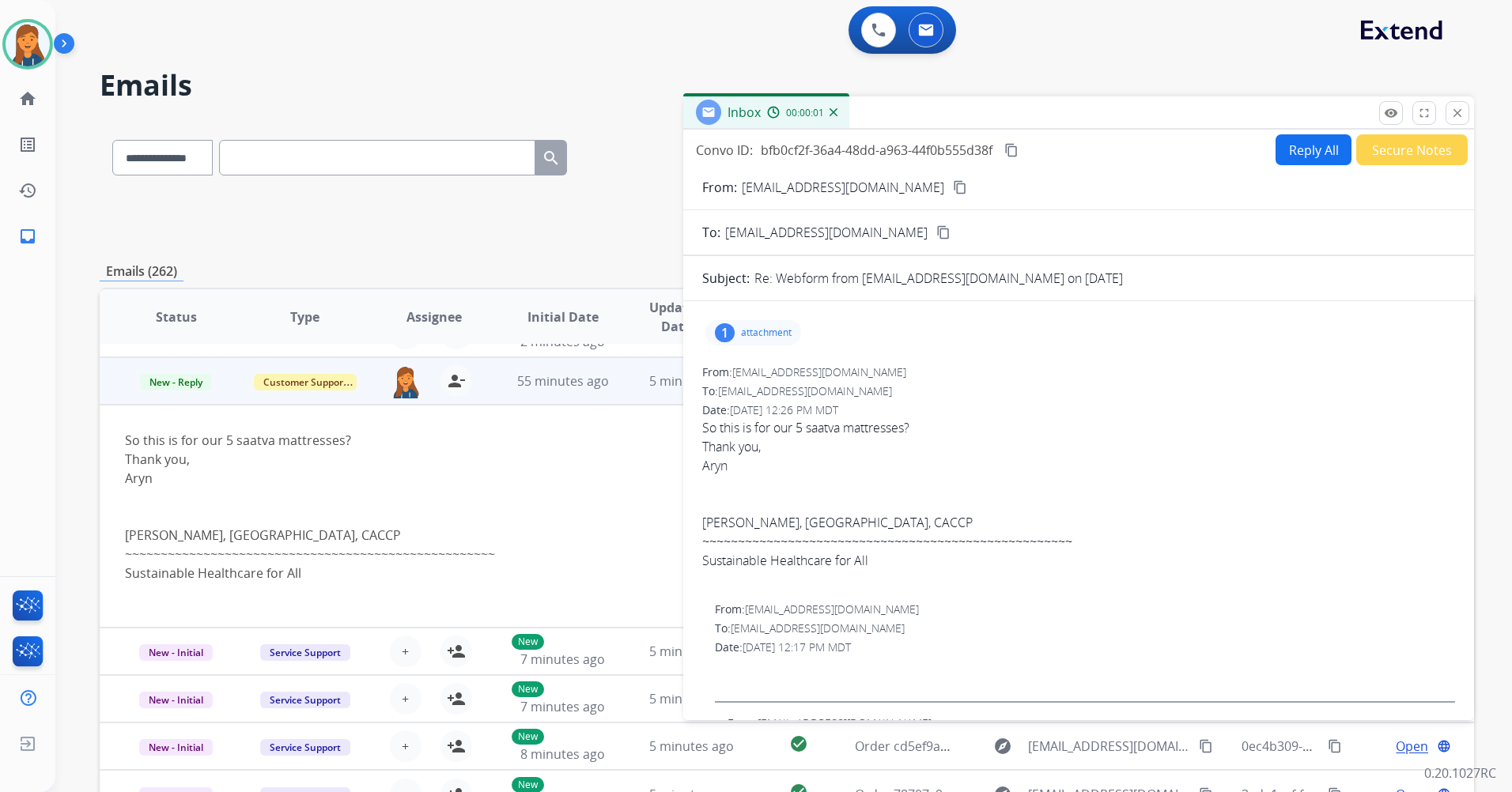
click at [1307, 145] on button "Reply All" at bounding box center [1312, 150] width 76 height 31
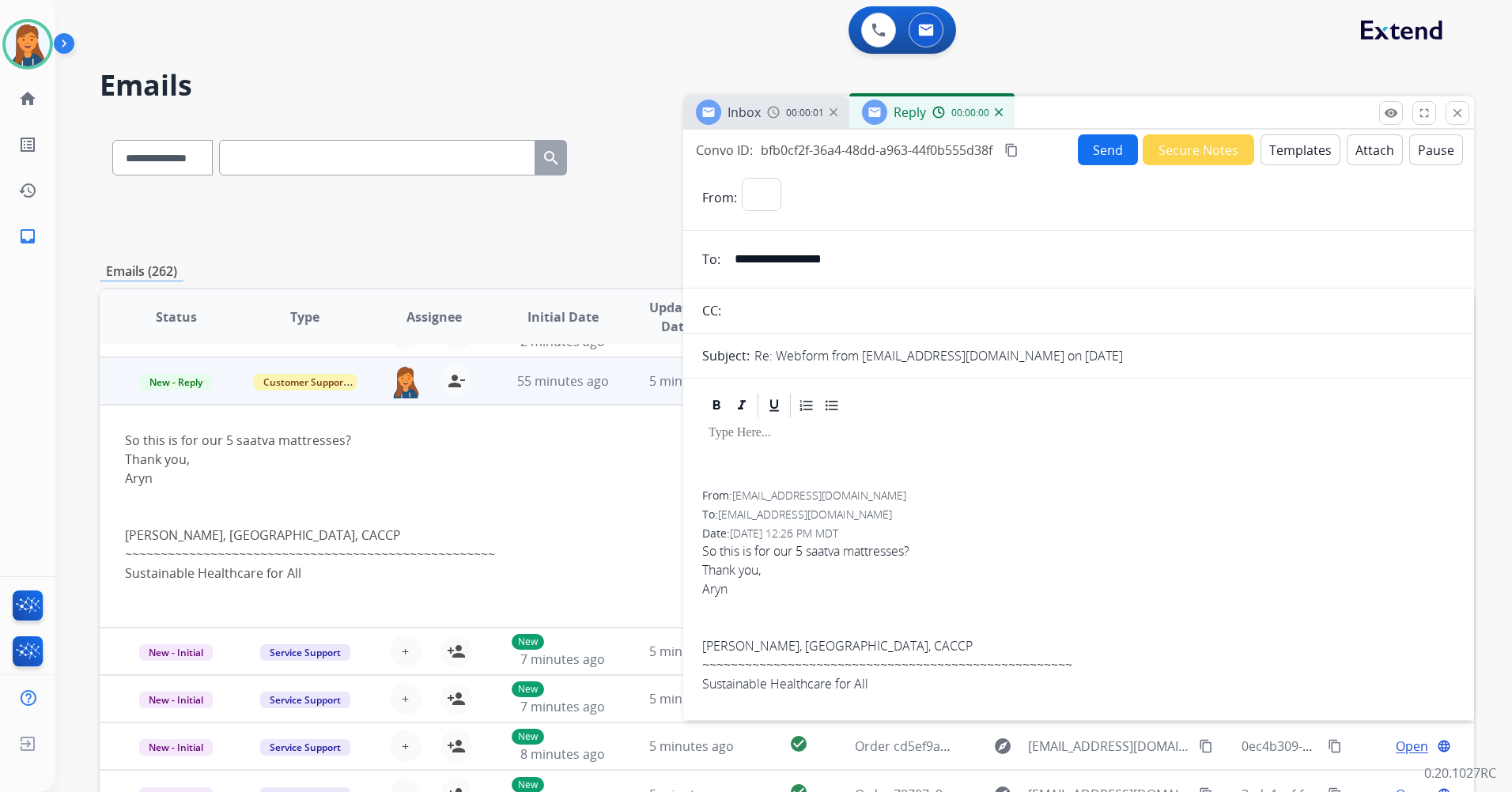
select select "**********"
click at [1272, 152] on button "Templates" at bounding box center [1300, 150] width 80 height 31
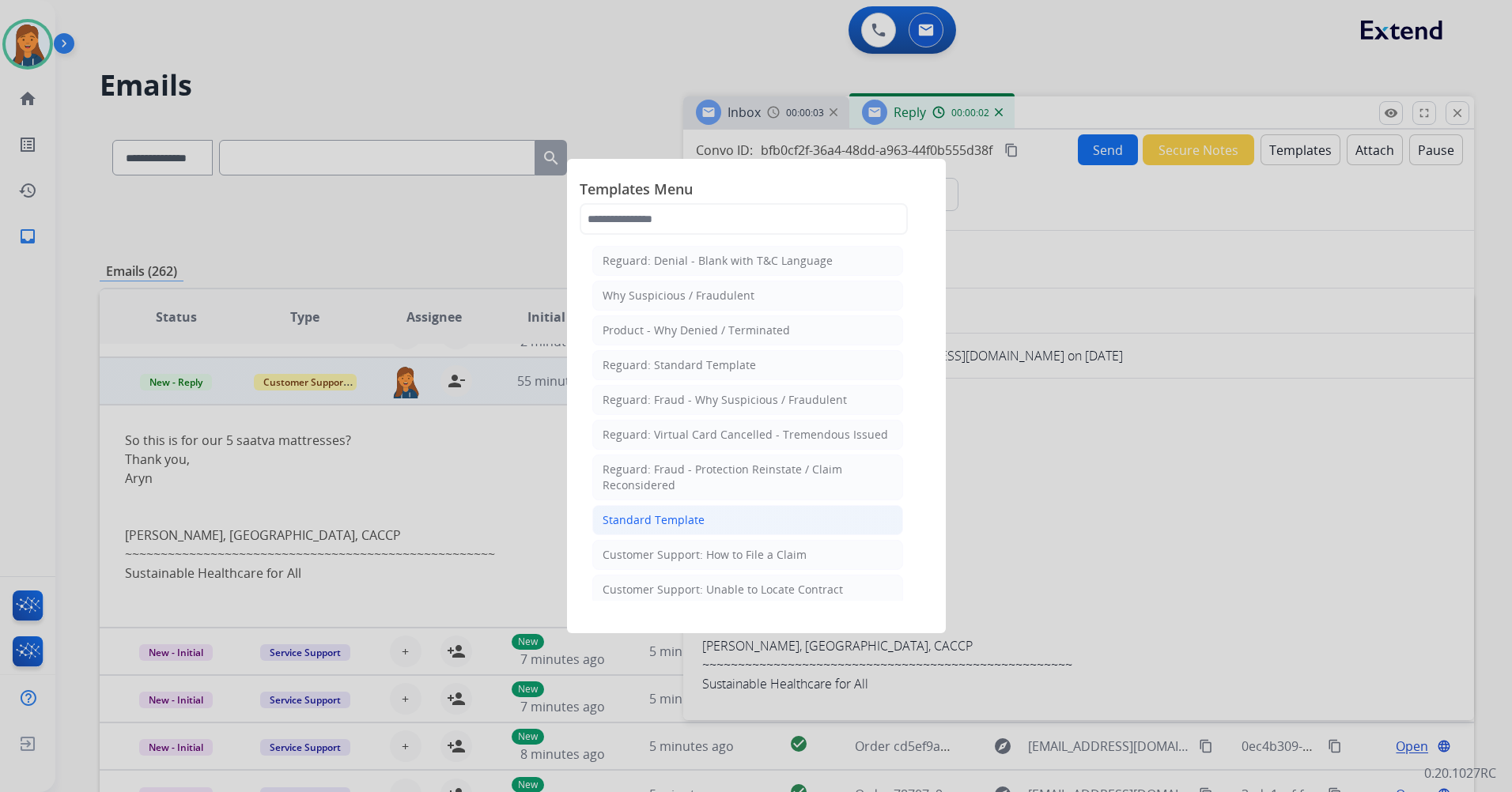
click at [649, 521] on div "Standard Template" at bounding box center [653, 520] width 102 height 16
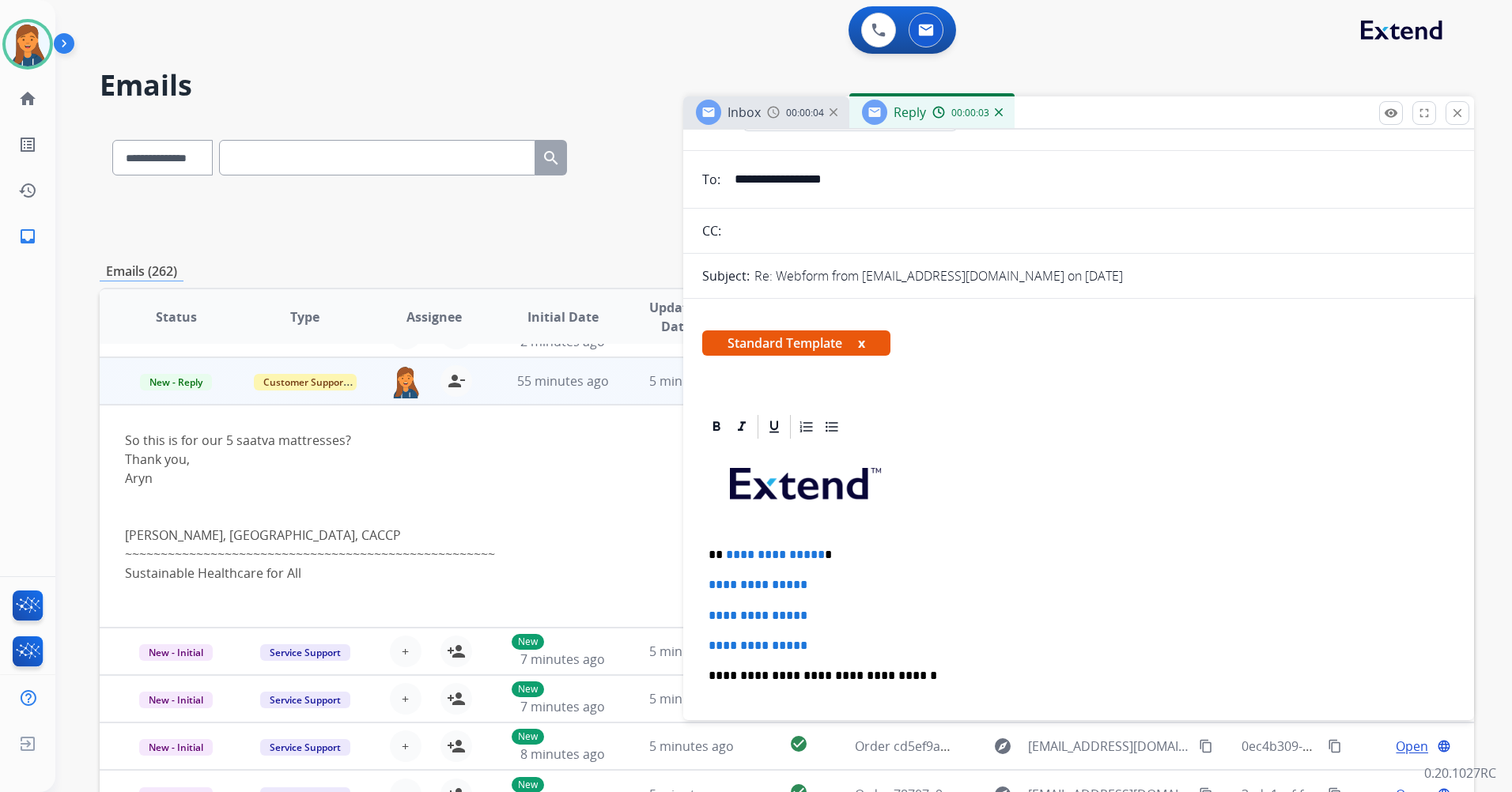
scroll to position [237, 0]
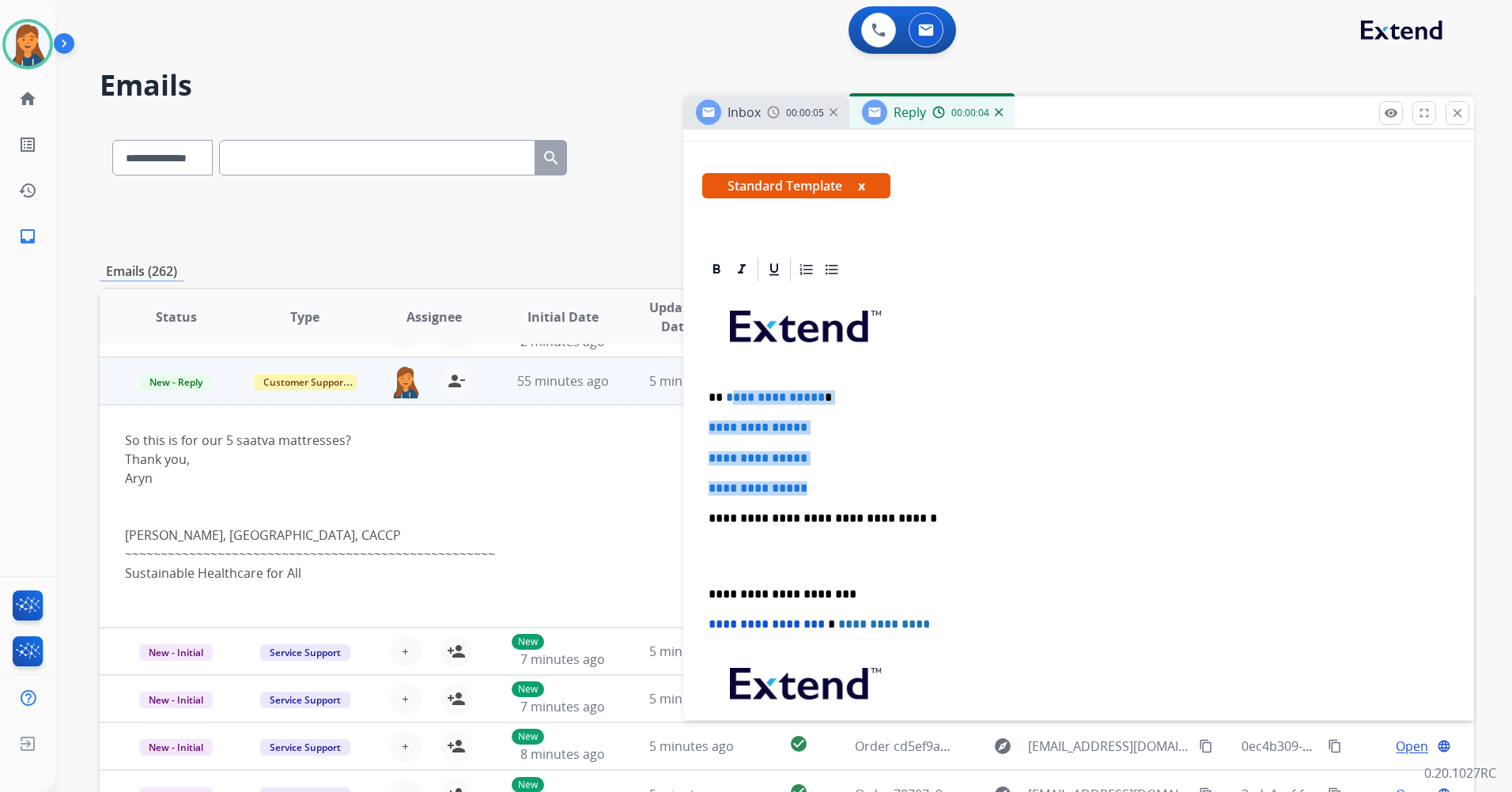
drag, startPoint x: 818, startPoint y: 485, endPoint x: 728, endPoint y: 394, distance: 128.0
click at [728, 394] on div "**********" at bounding box center [1078, 556] width 753 height 544
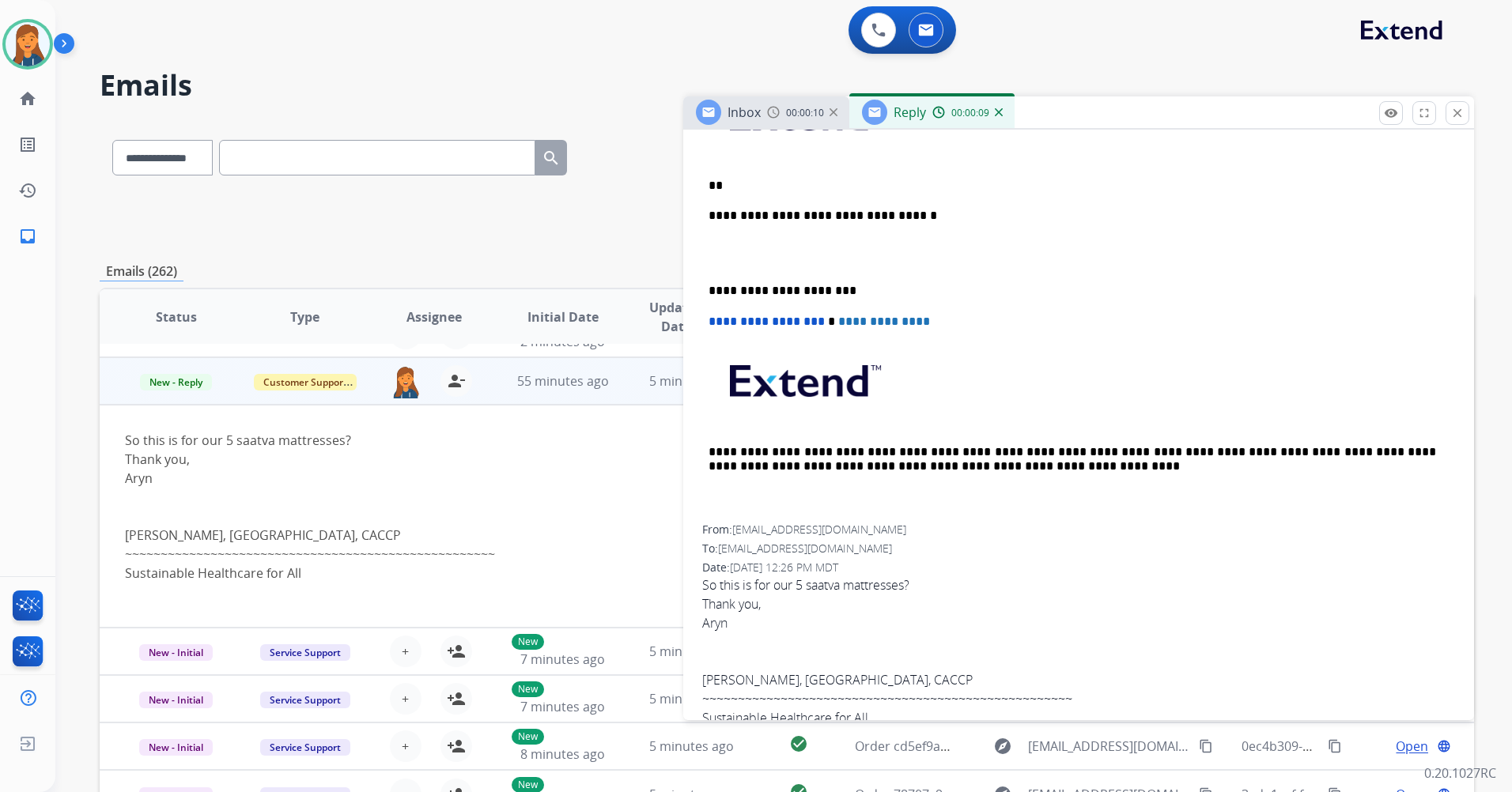
scroll to position [158, 0]
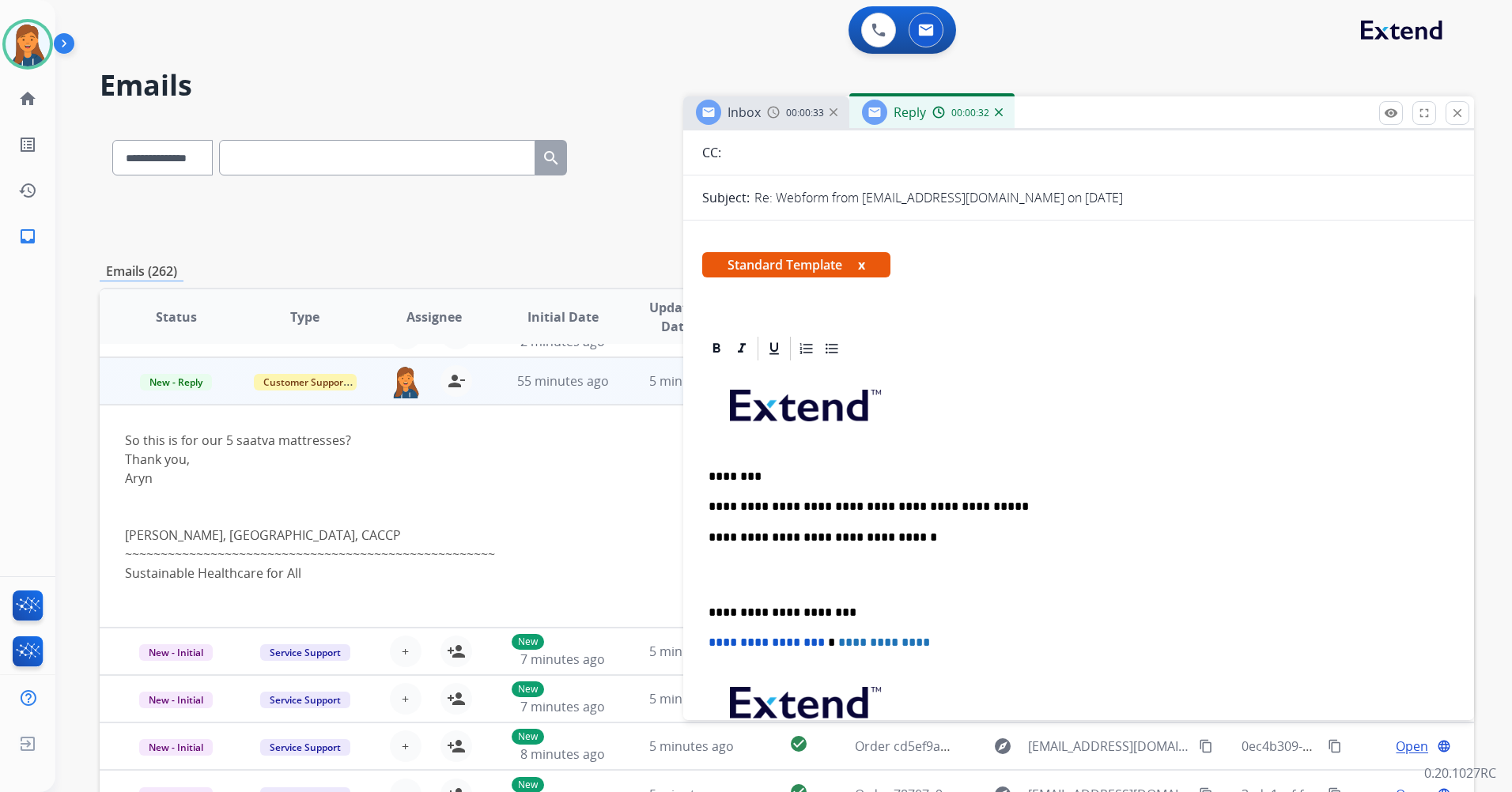
click at [709, 601] on div "**********" at bounding box center [1078, 604] width 753 height 483
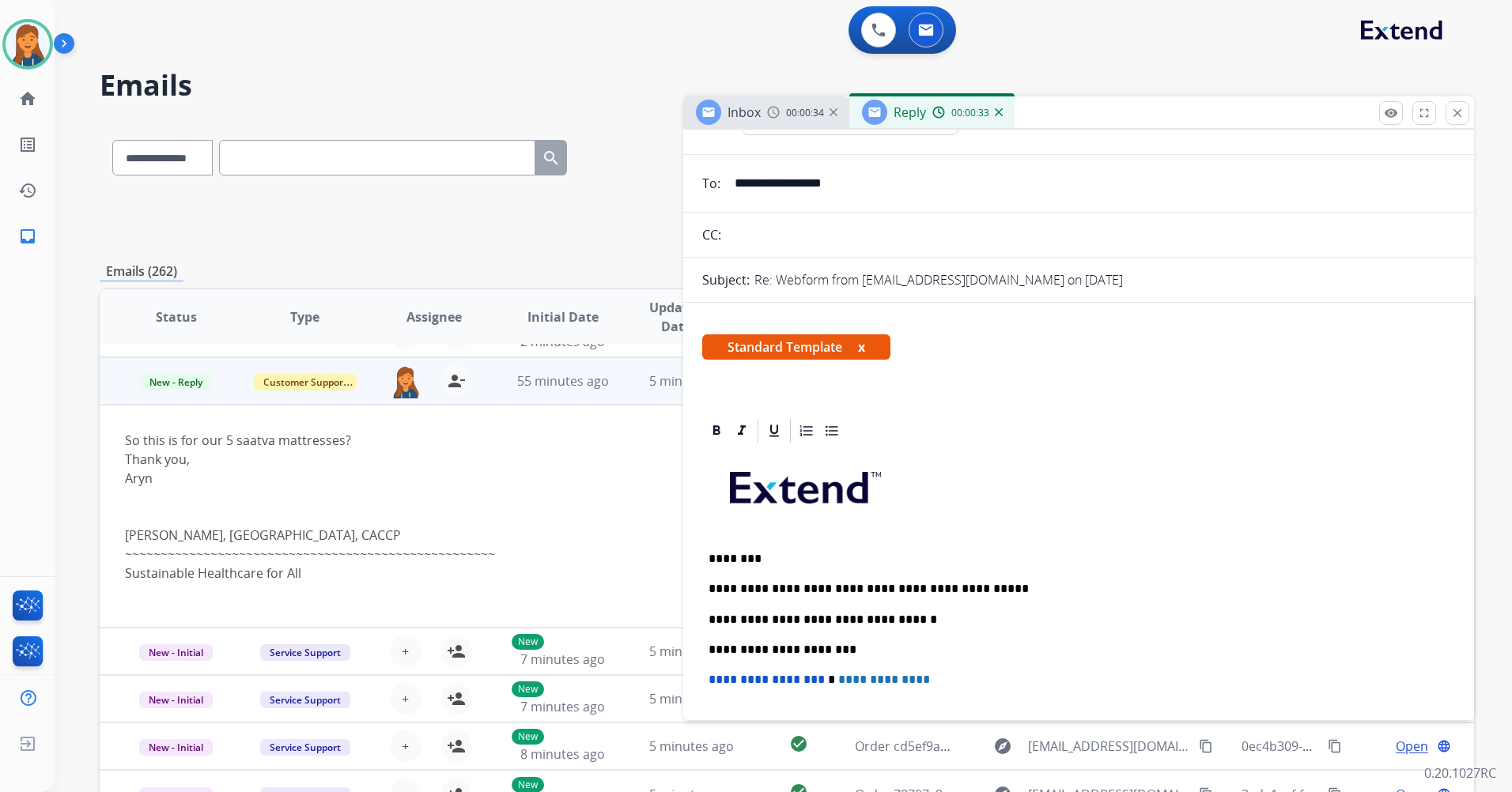
scroll to position [0, 0]
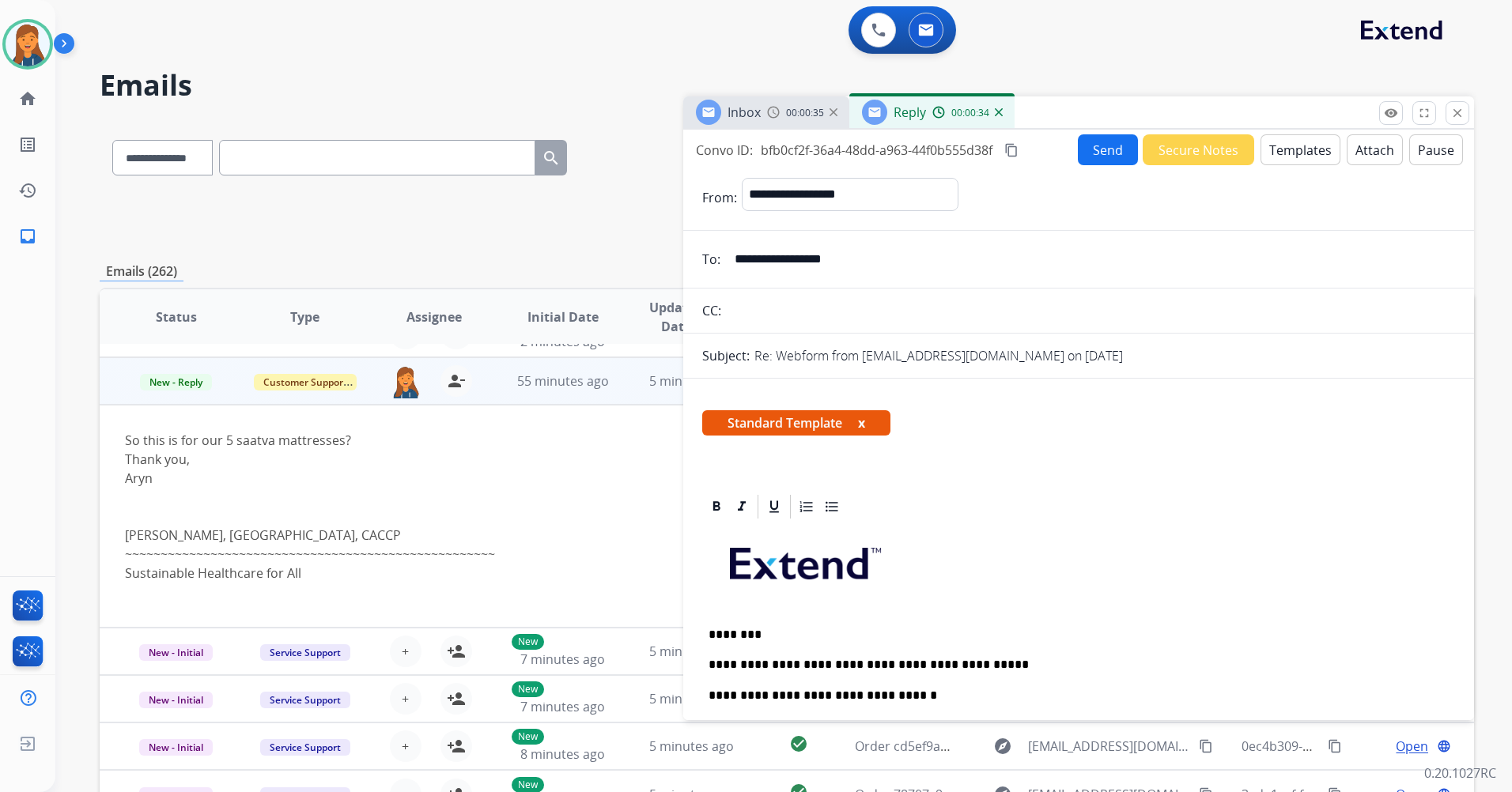
click at [1105, 152] on button "Send" at bounding box center [1108, 150] width 60 height 31
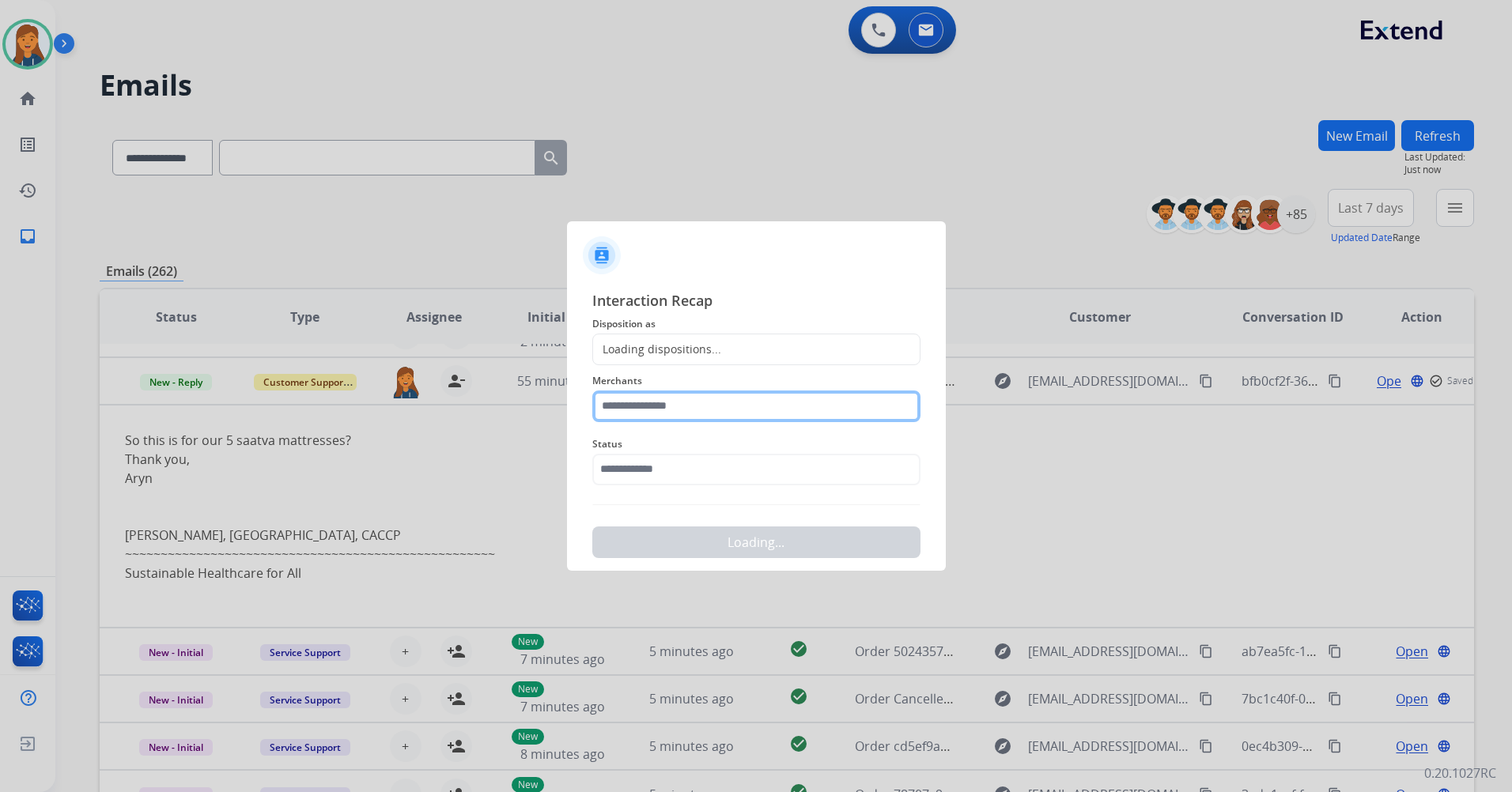
click at [699, 394] on input "text" at bounding box center [756, 407] width 328 height 32
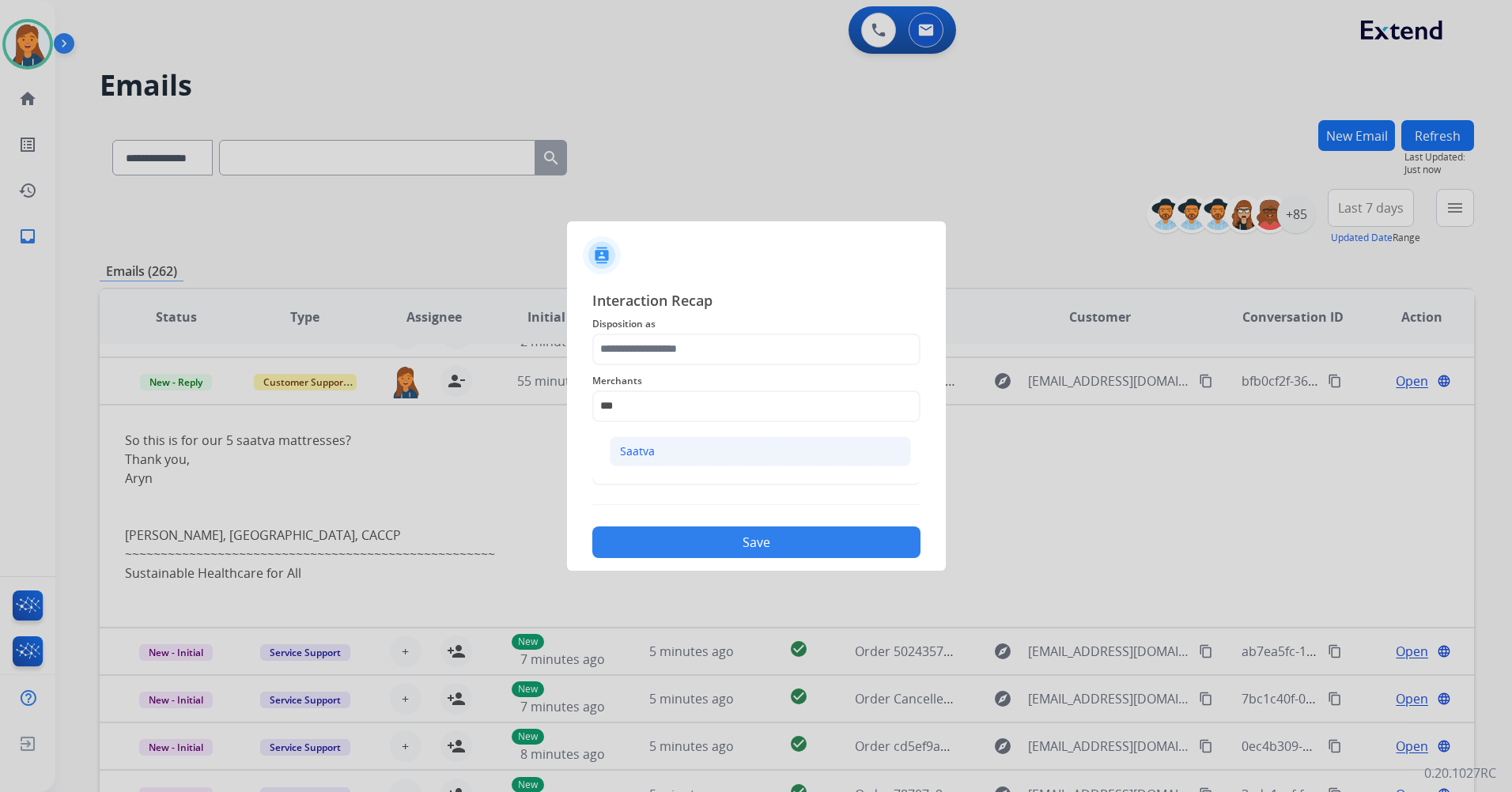
click at [712, 450] on li "Saatva" at bounding box center [760, 452] width 301 height 30
type input "******"
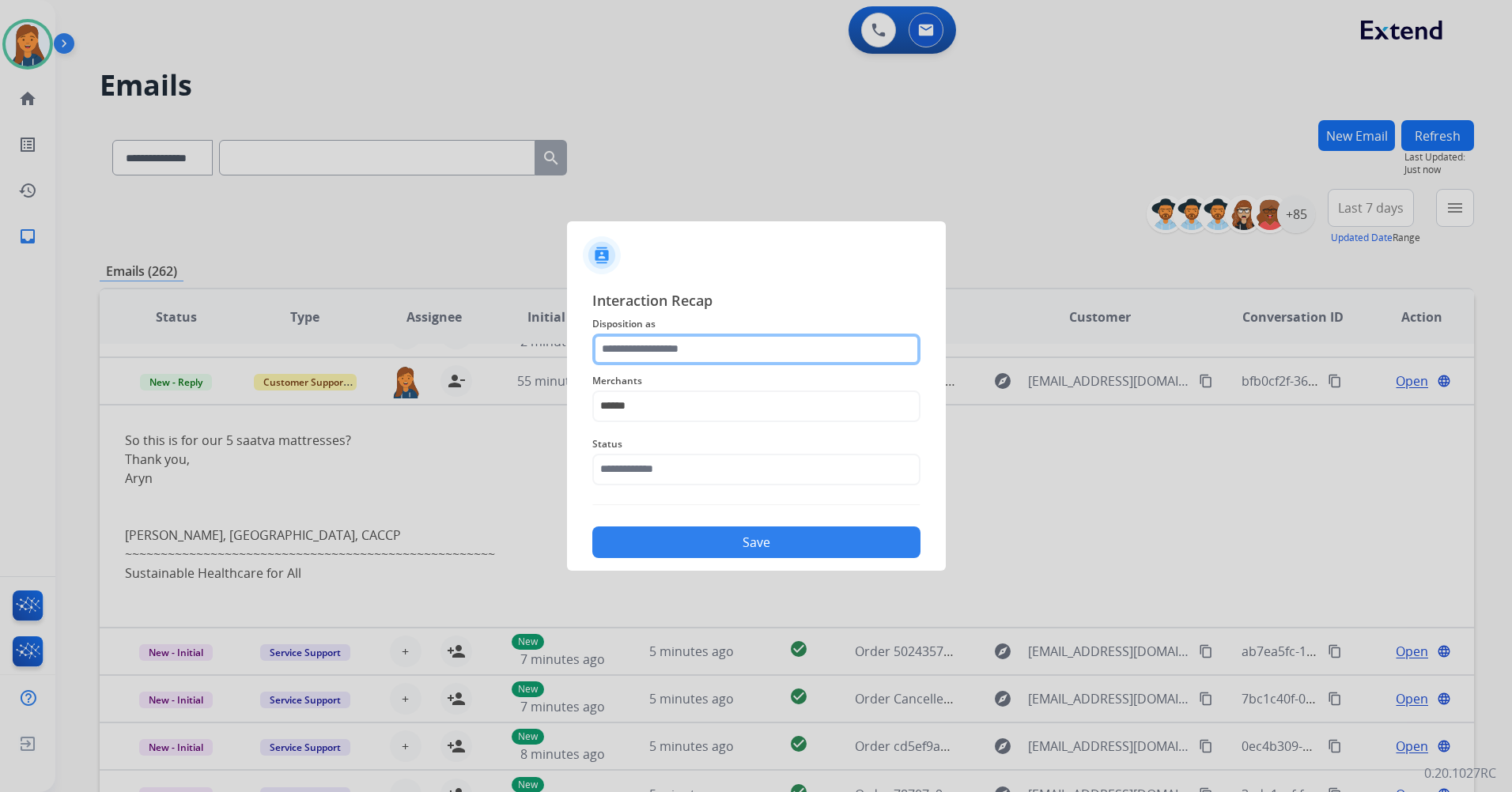
click at [647, 346] on input "text" at bounding box center [756, 349] width 328 height 32
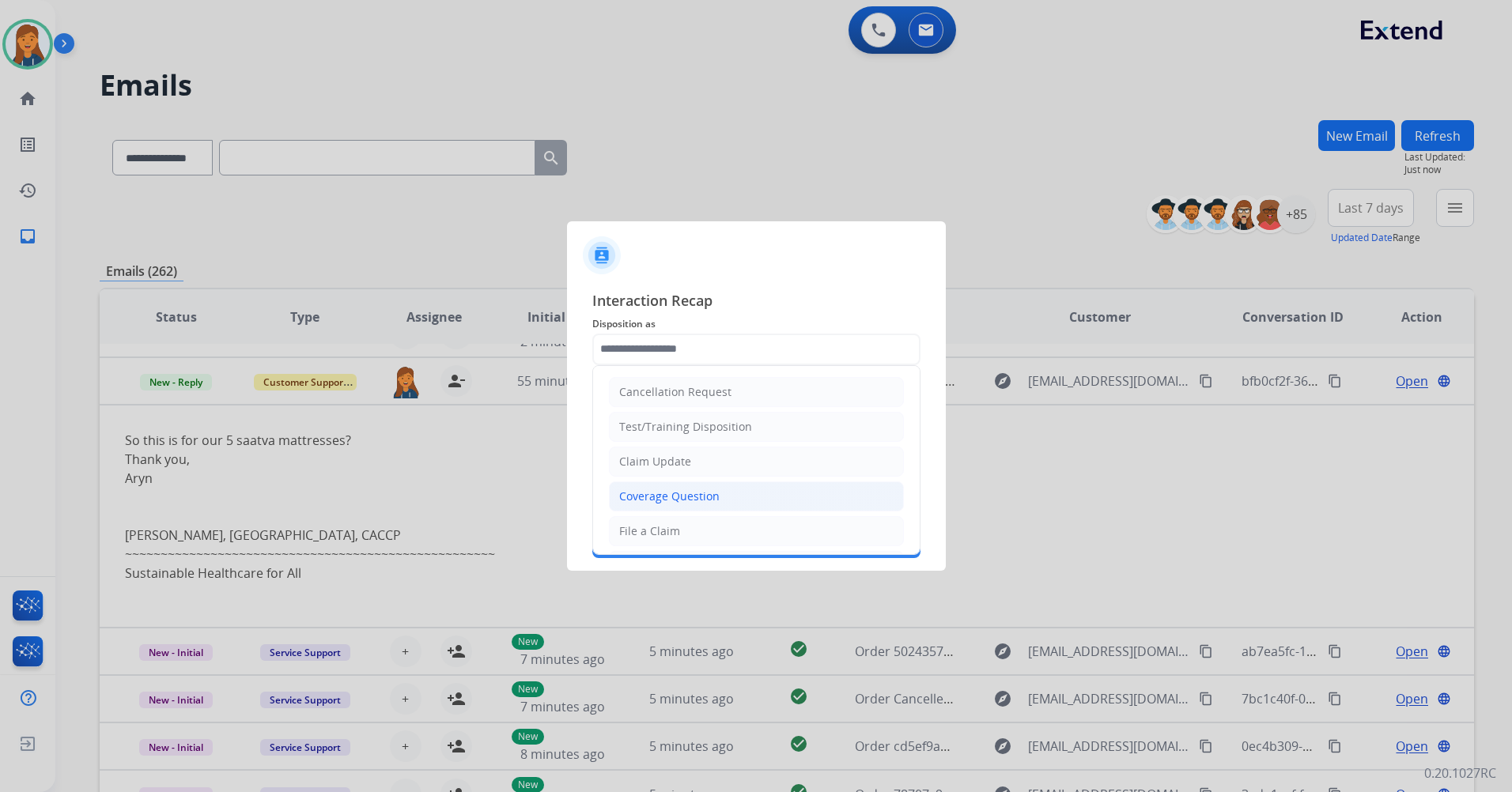
click at [654, 497] on div "Coverage Question" at bounding box center [669, 496] width 101 height 16
type input "**********"
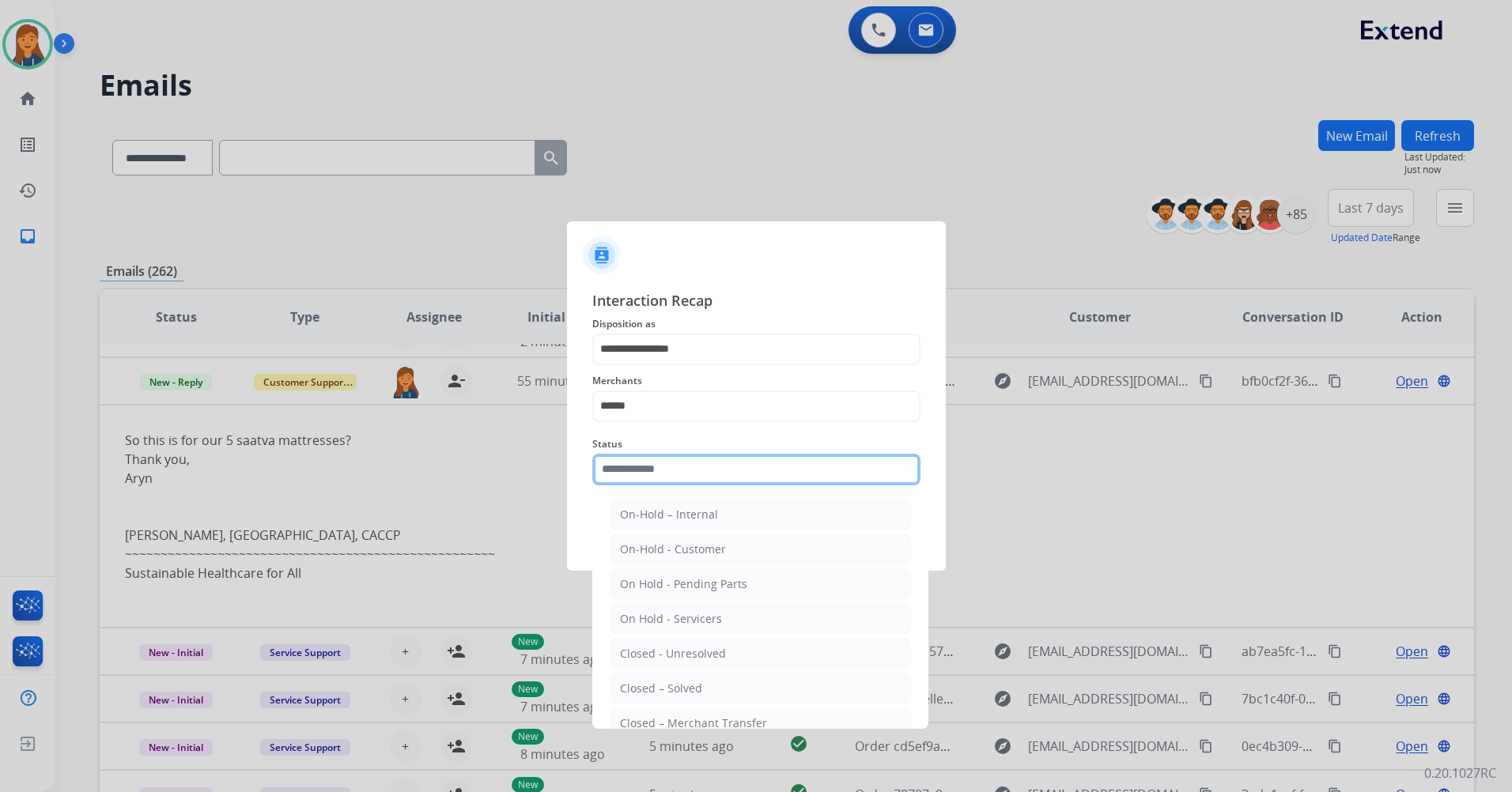
click at [636, 459] on input "text" at bounding box center [756, 470] width 328 height 32
click at [662, 675] on li "Closed – Solved" at bounding box center [760, 689] width 301 height 30
type input "**********"
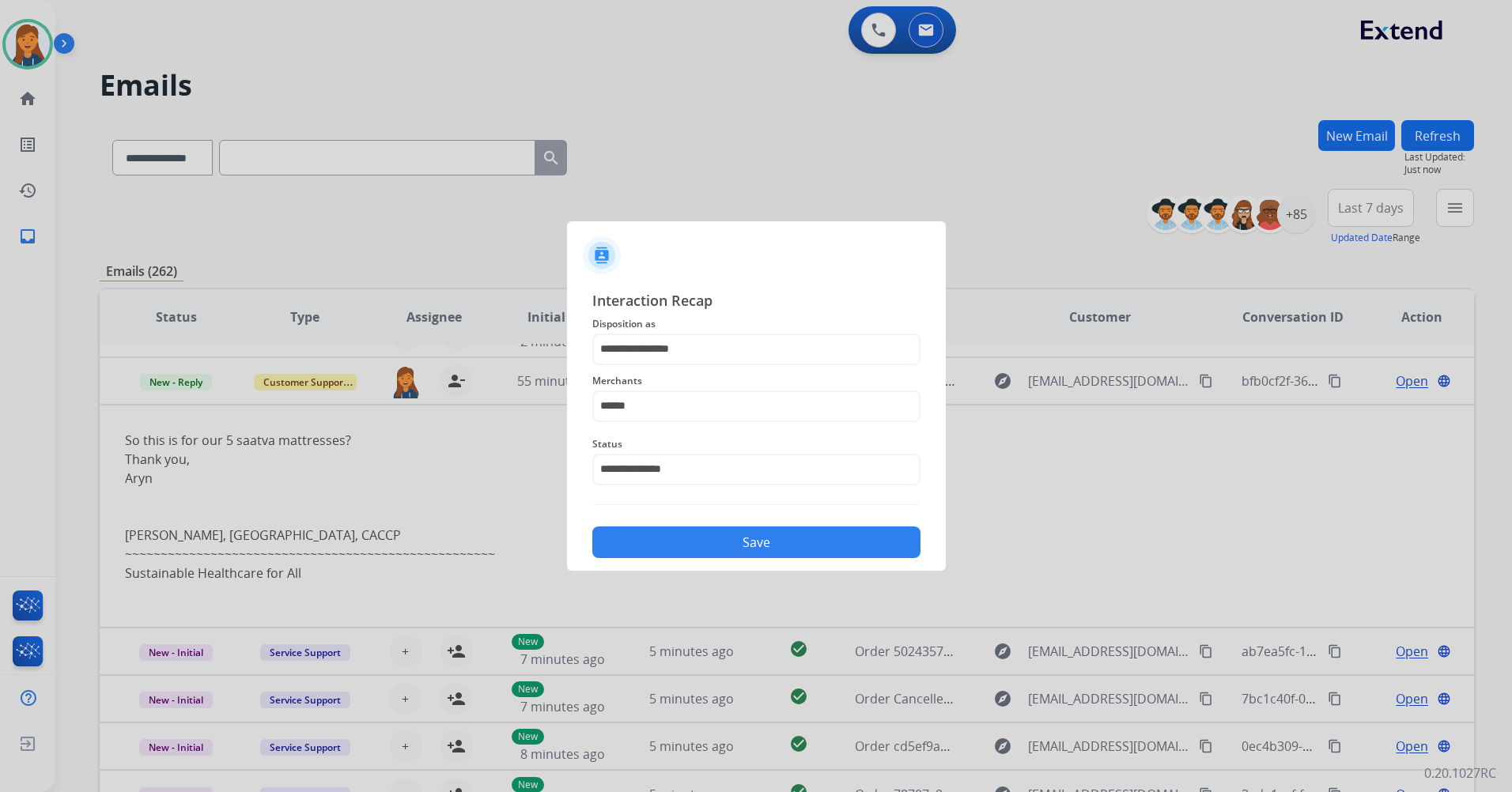
click at [642, 562] on div "**********" at bounding box center [756, 424] width 378 height 295
click at [642, 545] on button "Save" at bounding box center [756, 542] width 328 height 32
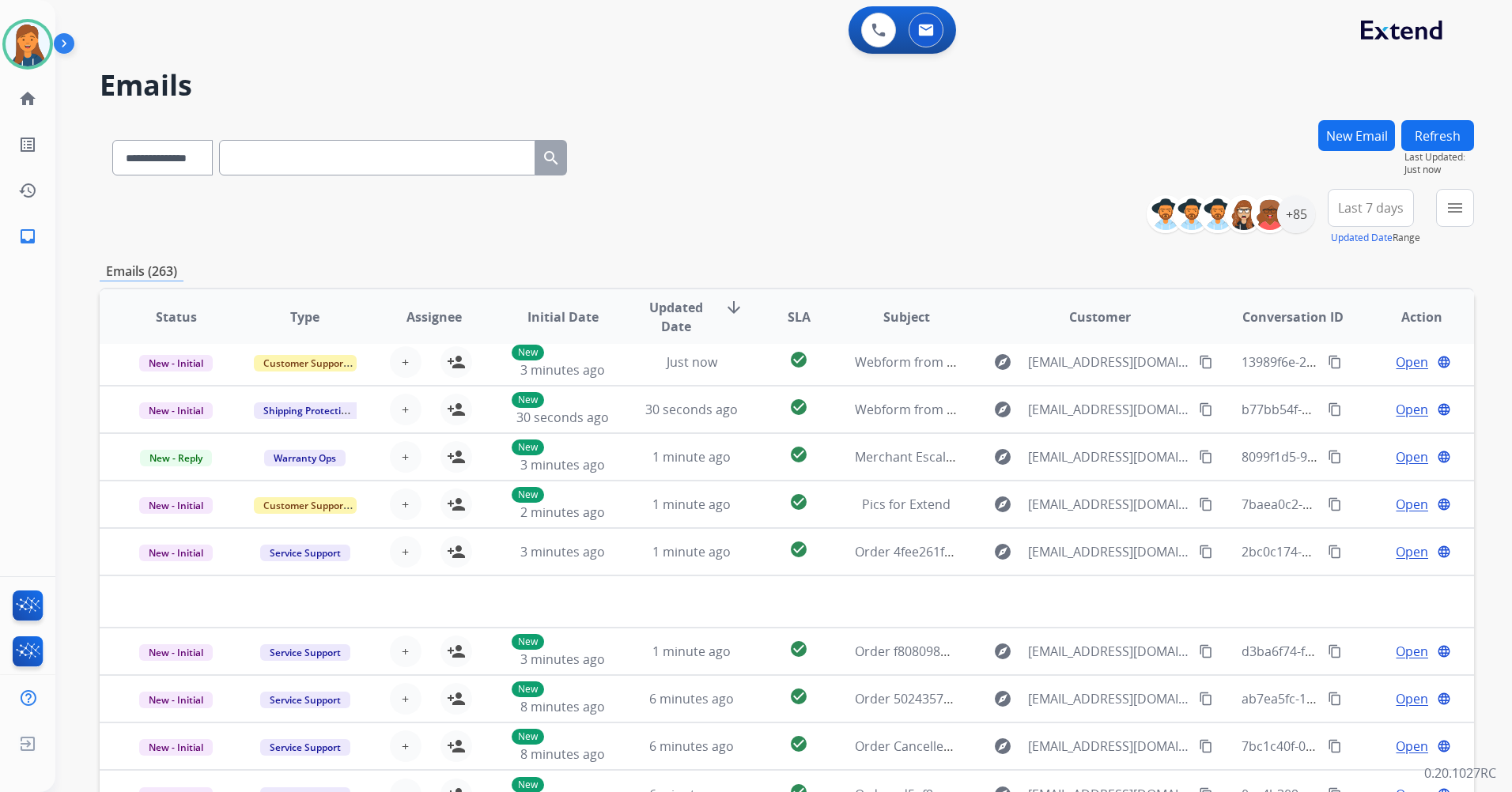
scroll to position [54, 0]
click at [1301, 206] on div "+85" at bounding box center [1296, 215] width 38 height 38
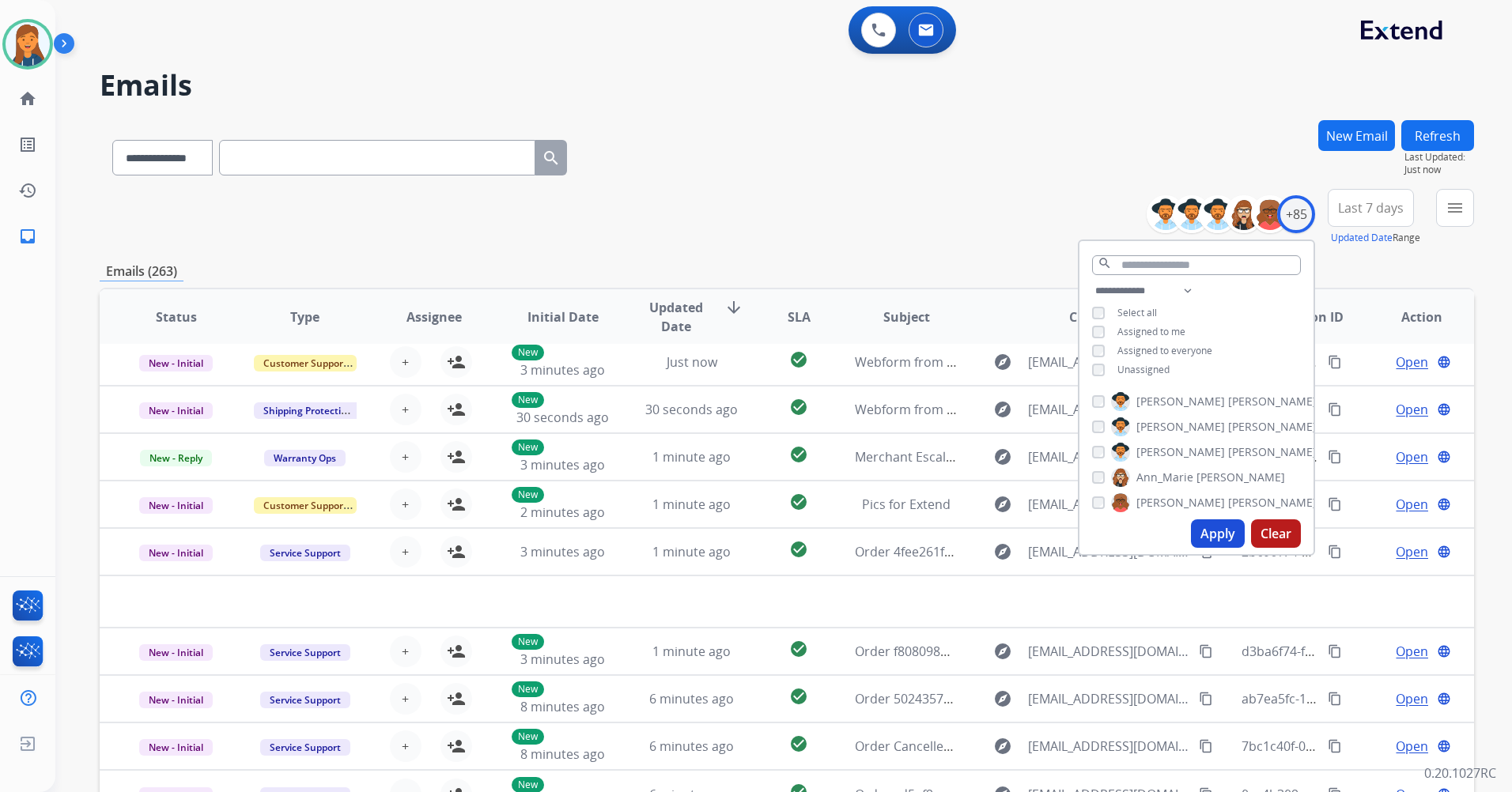
click at [1391, 211] on span "Last 7 days" at bounding box center [1370, 208] width 66 height 7
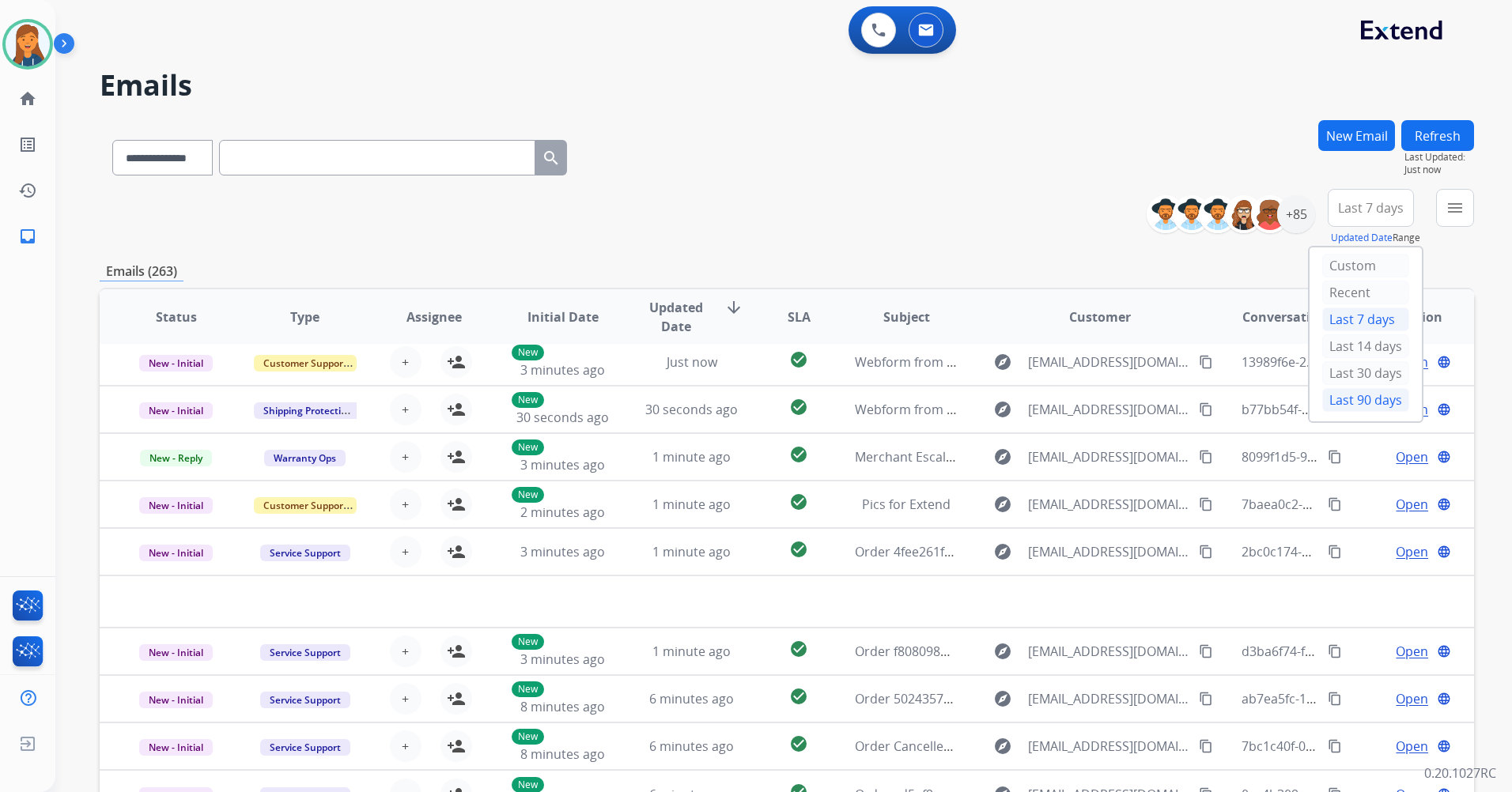
click at [1363, 403] on div "Last 90 days" at bounding box center [1365, 400] width 87 height 24
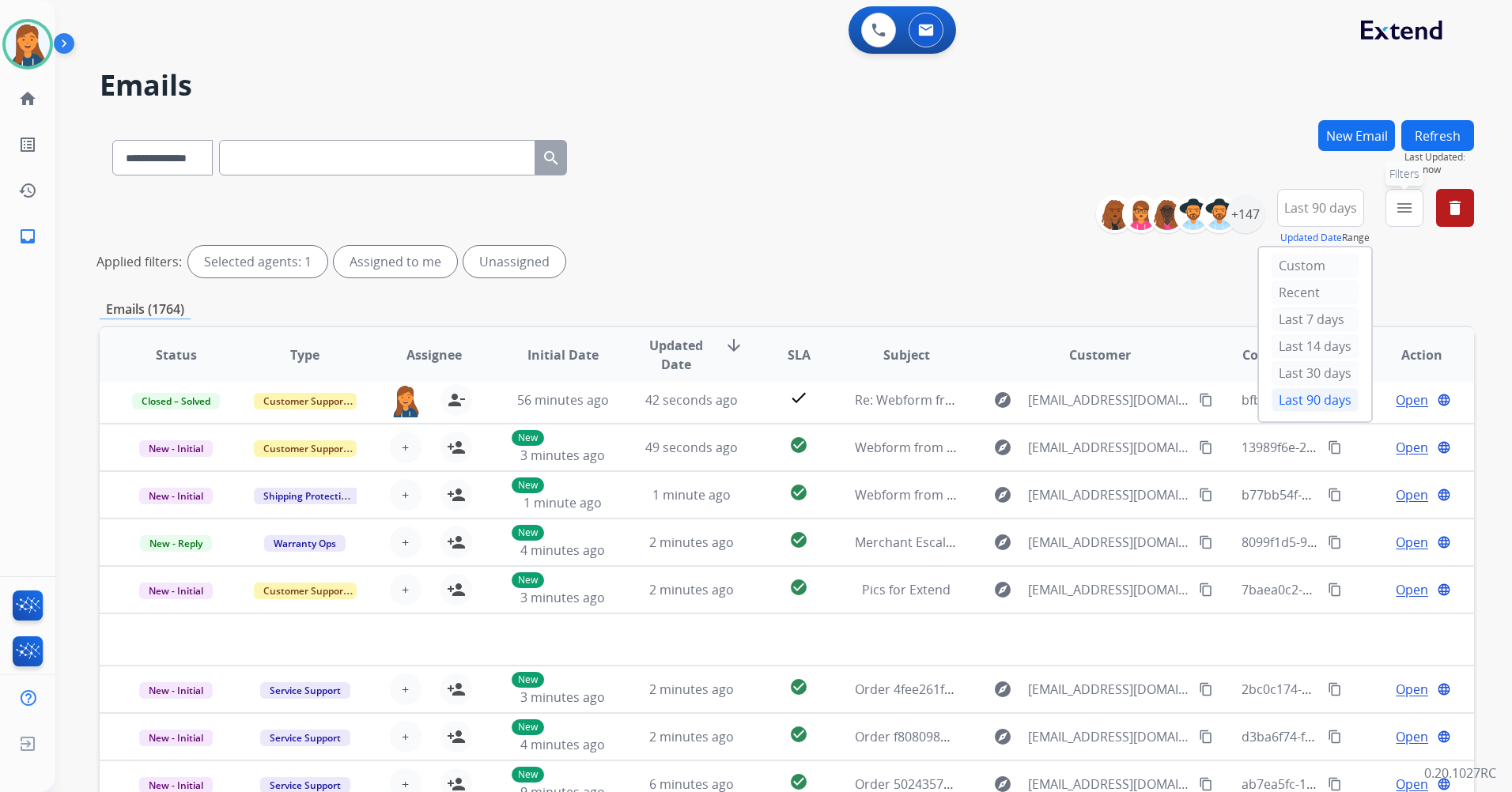
click at [1409, 213] on mat-icon "menu" at bounding box center [1404, 208] width 19 height 19
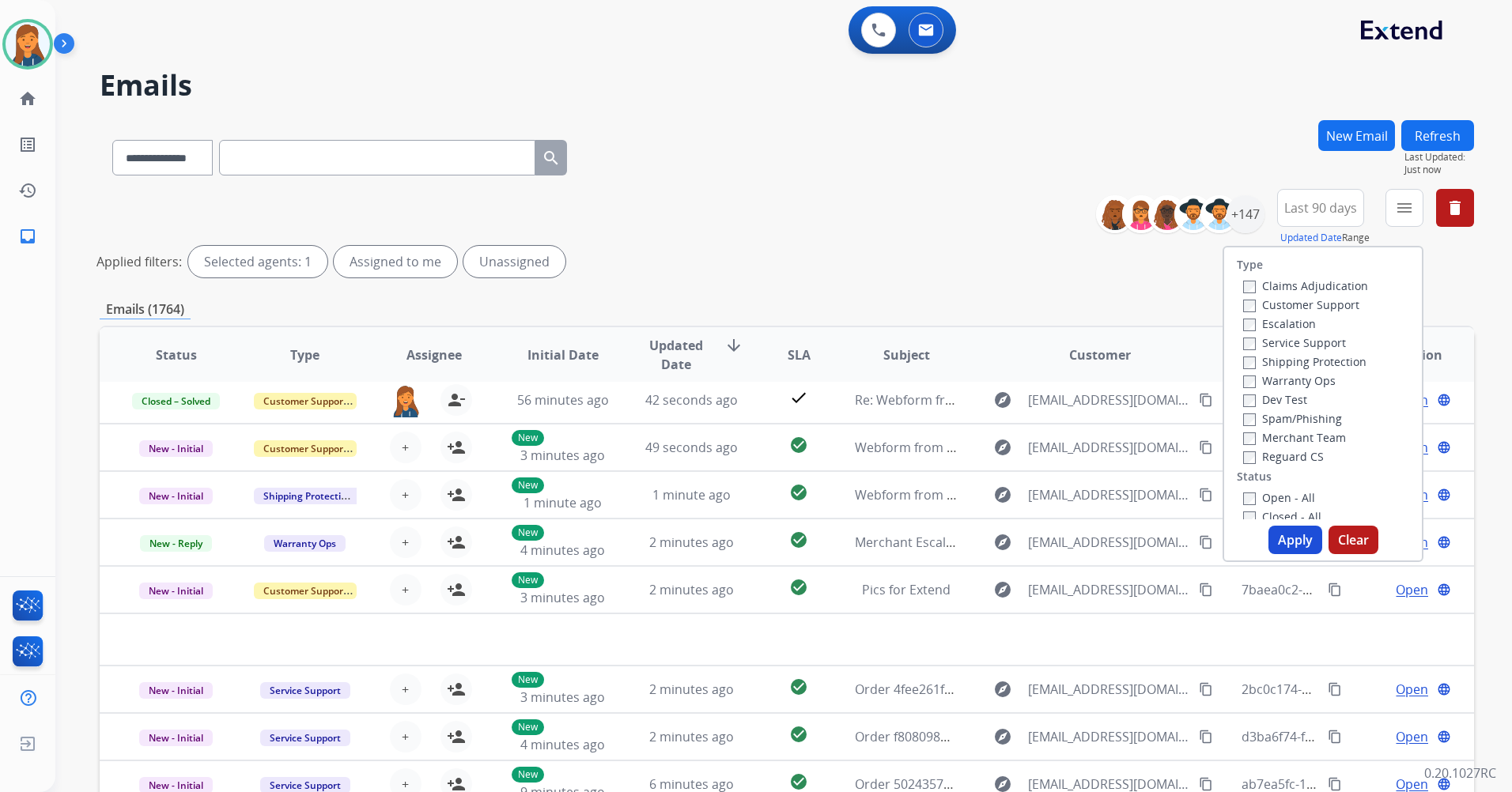
click at [1317, 304] on label "Customer Support" at bounding box center [1301, 304] width 116 height 15
click at [1302, 340] on label "Service Support" at bounding box center [1294, 343] width 103 height 15
drag, startPoint x: 1302, startPoint y: 340, endPoint x: 1302, endPoint y: 364, distance: 24.0
click at [1302, 364] on label "Shipping Protection" at bounding box center [1304, 362] width 123 height 15
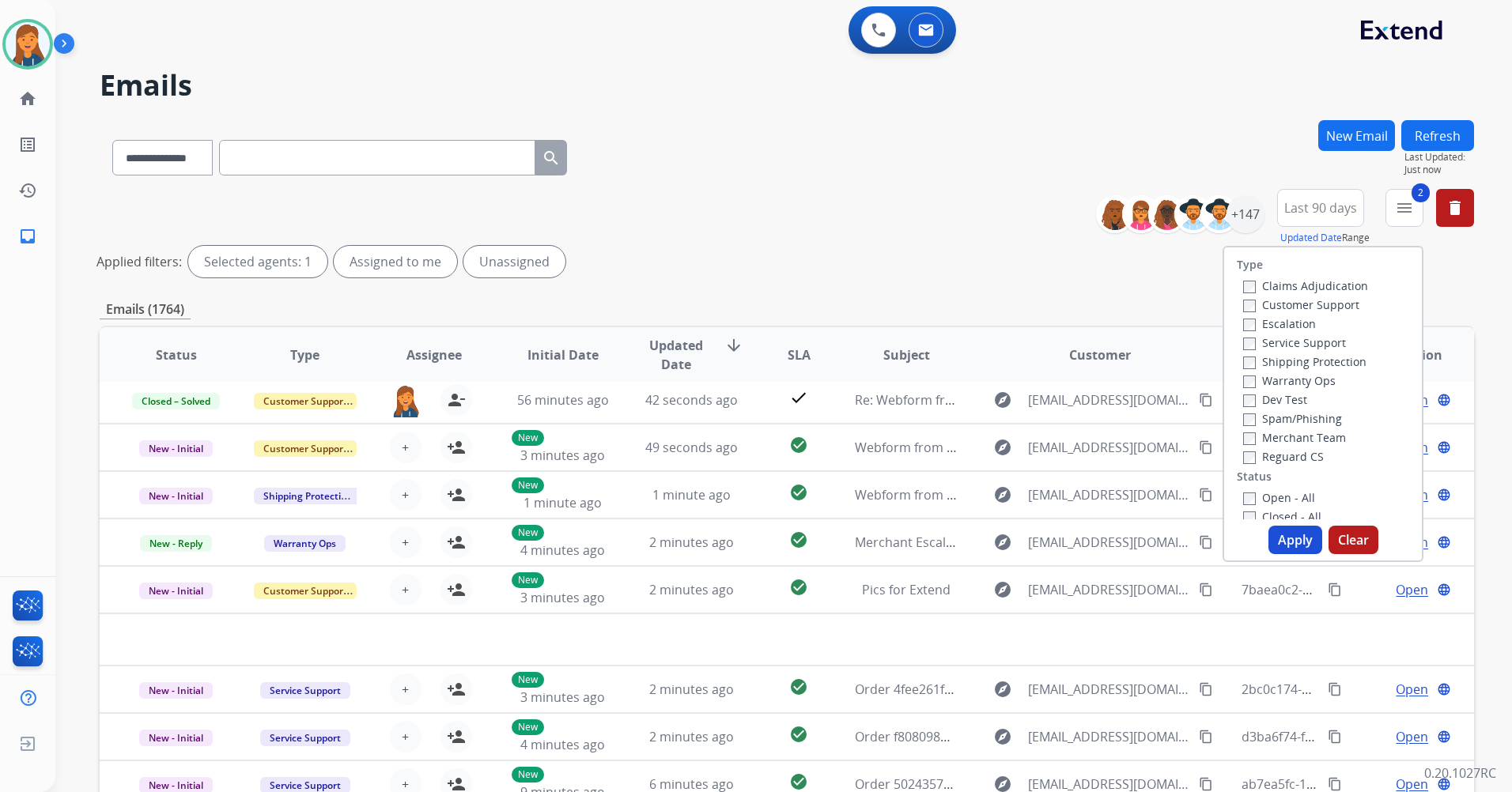
click at [1282, 465] on div "Reguard CS" at bounding box center [1305, 456] width 125 height 19
click at [1279, 453] on label "Reguard CS" at bounding box center [1282, 457] width 81 height 15
click at [1274, 493] on label "Open - All" at bounding box center [1278, 497] width 72 height 15
click at [1290, 531] on button "Apply" at bounding box center [1295, 540] width 54 height 28
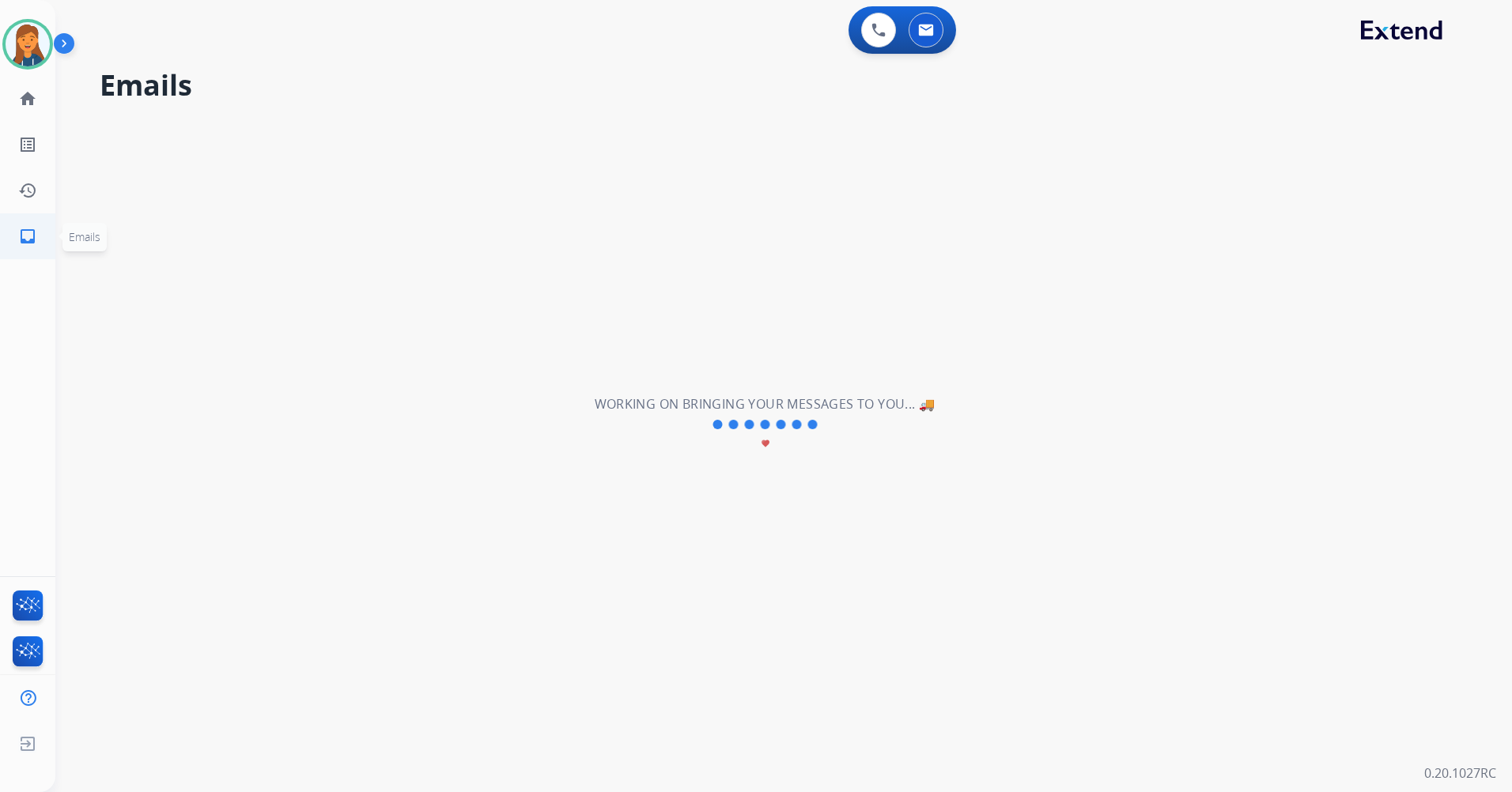
scroll to position [0, 0]
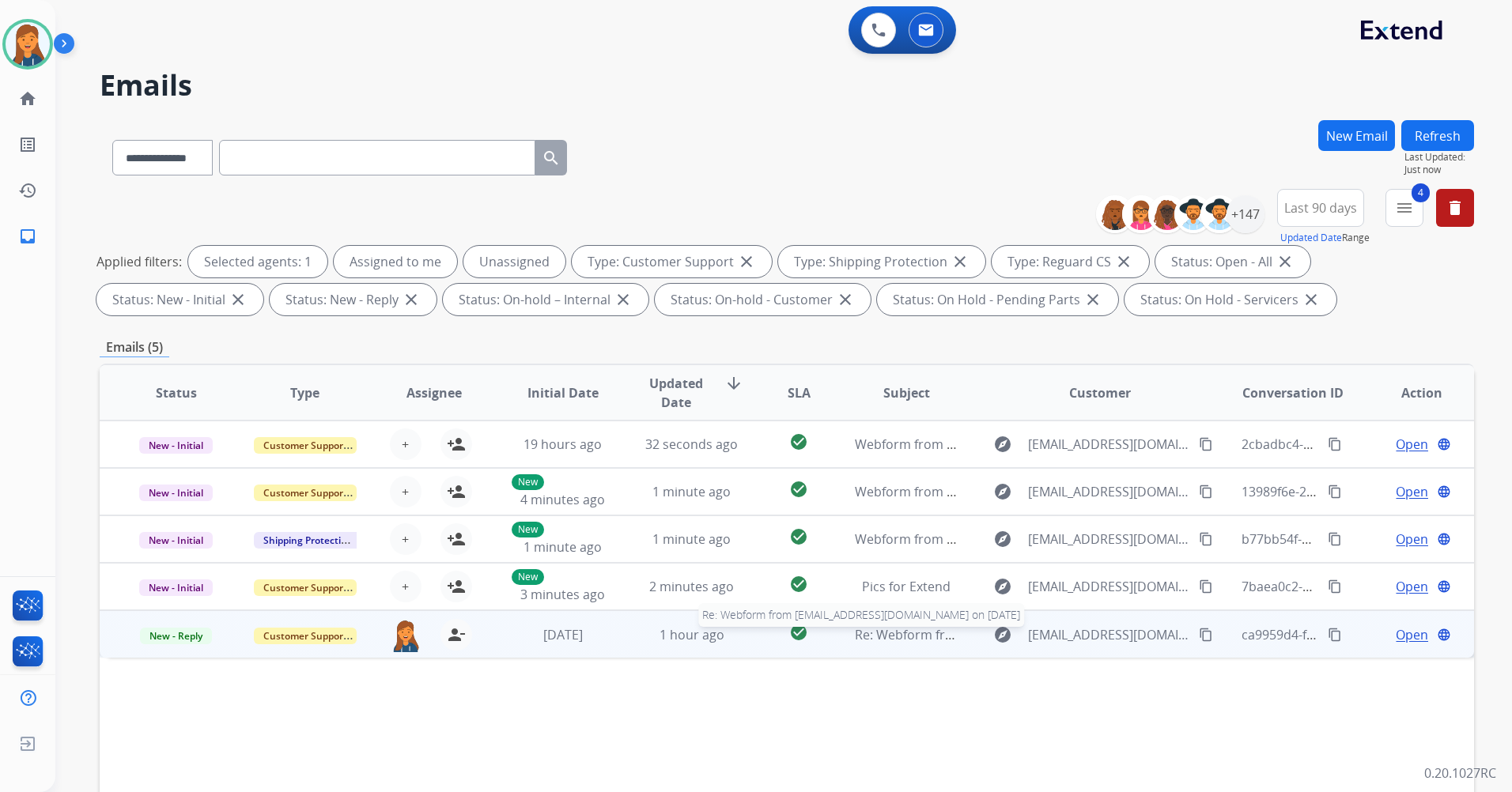
click at [883, 634] on span "Re: Webform from 2ofus2001@gmail.com on 08/14/2025" at bounding box center [1045, 635] width 379 height 17
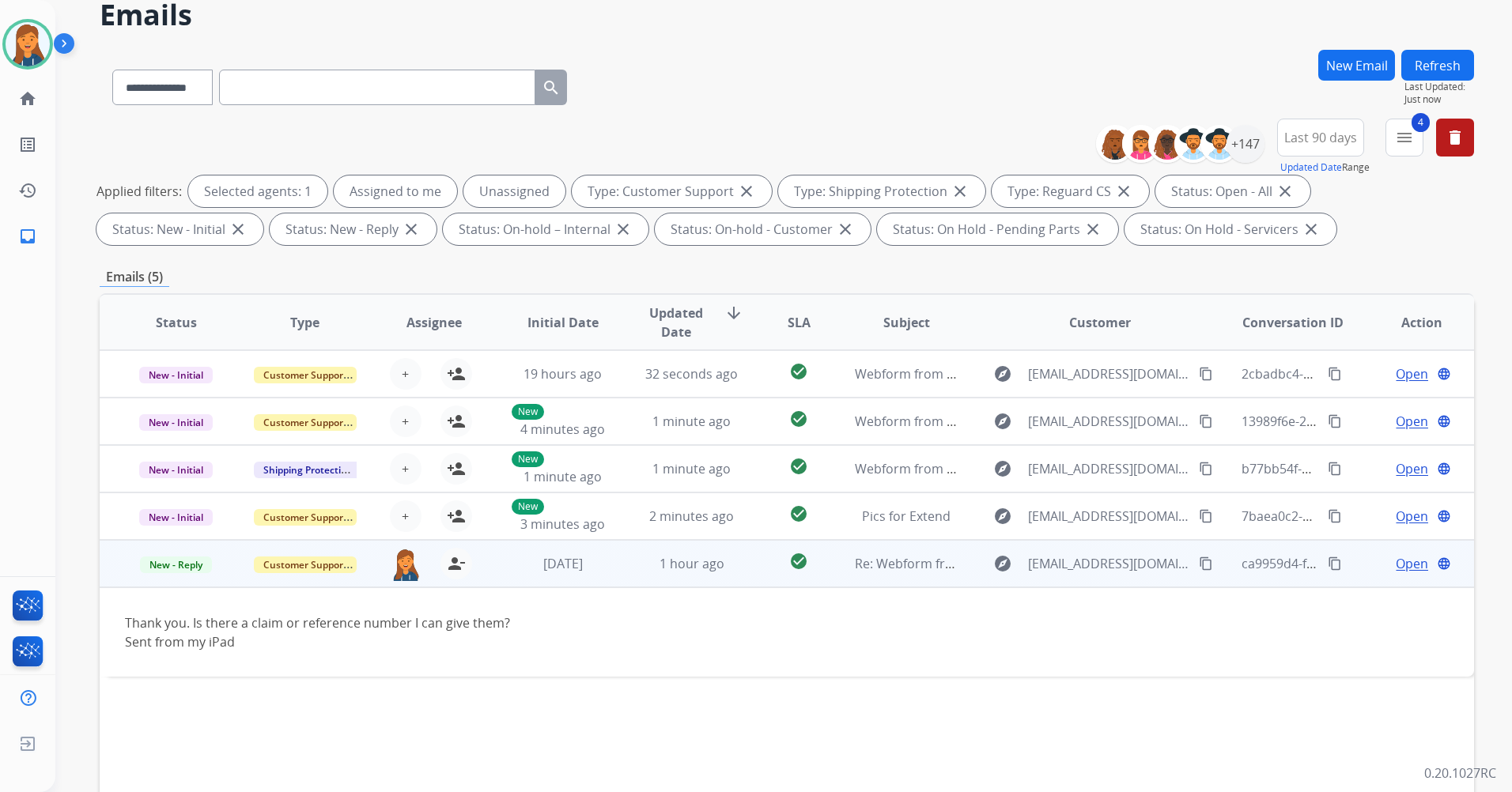
scroll to position [79, 0]
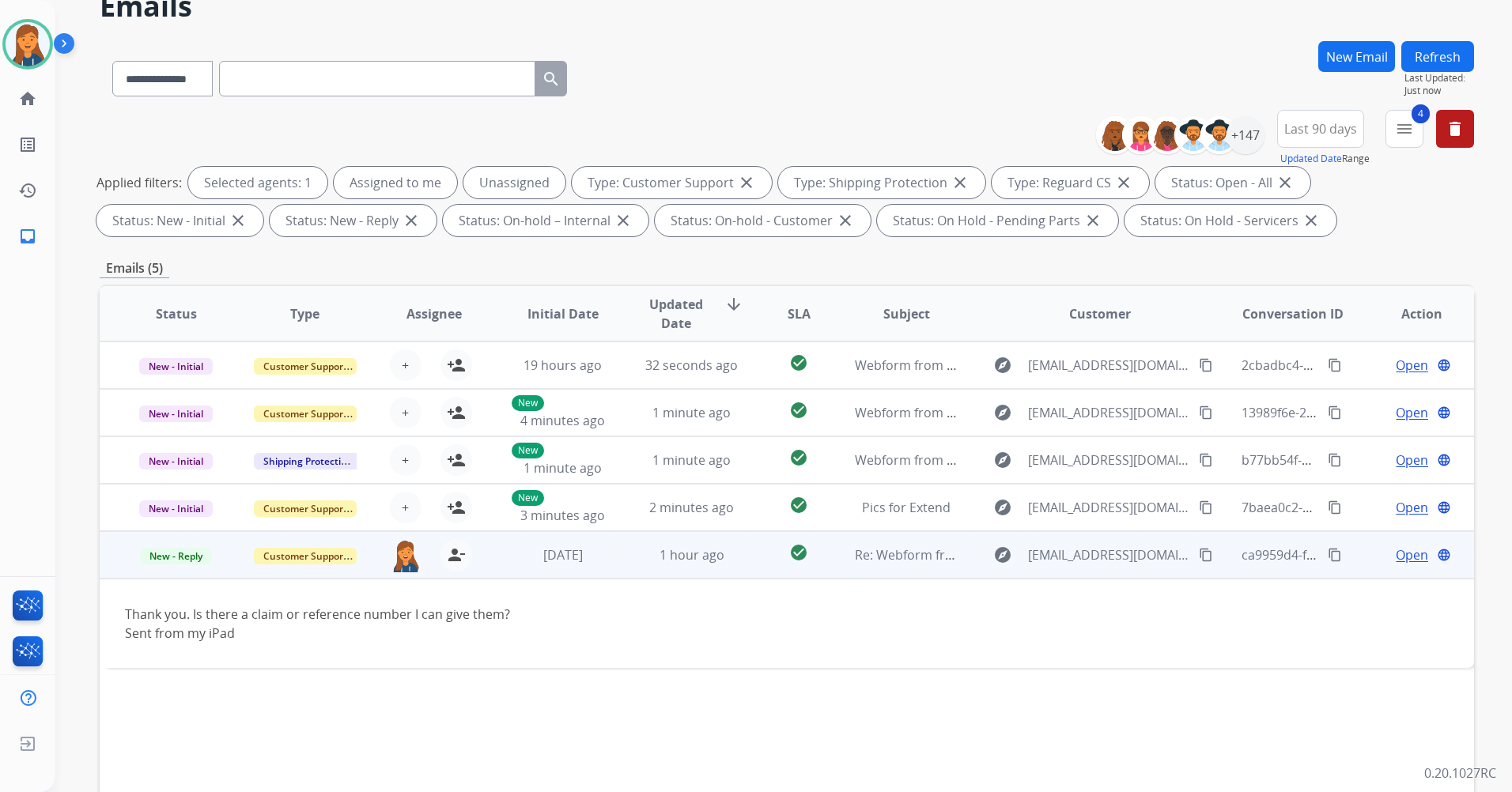
click at [1399, 554] on span "Open" at bounding box center [1411, 555] width 32 height 19
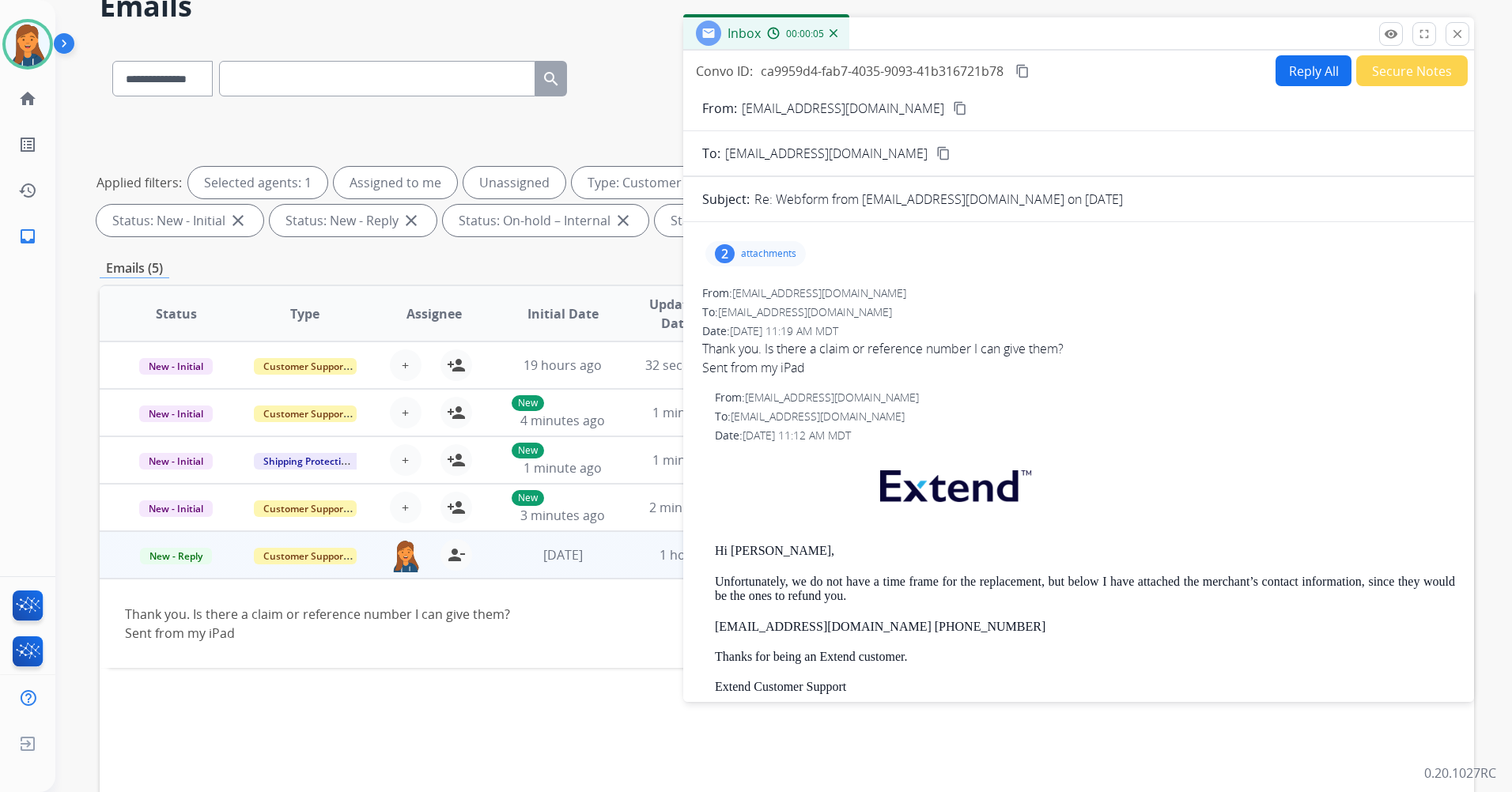
click at [1289, 65] on button "Reply All" at bounding box center [1312, 71] width 76 height 31
select select "**********"
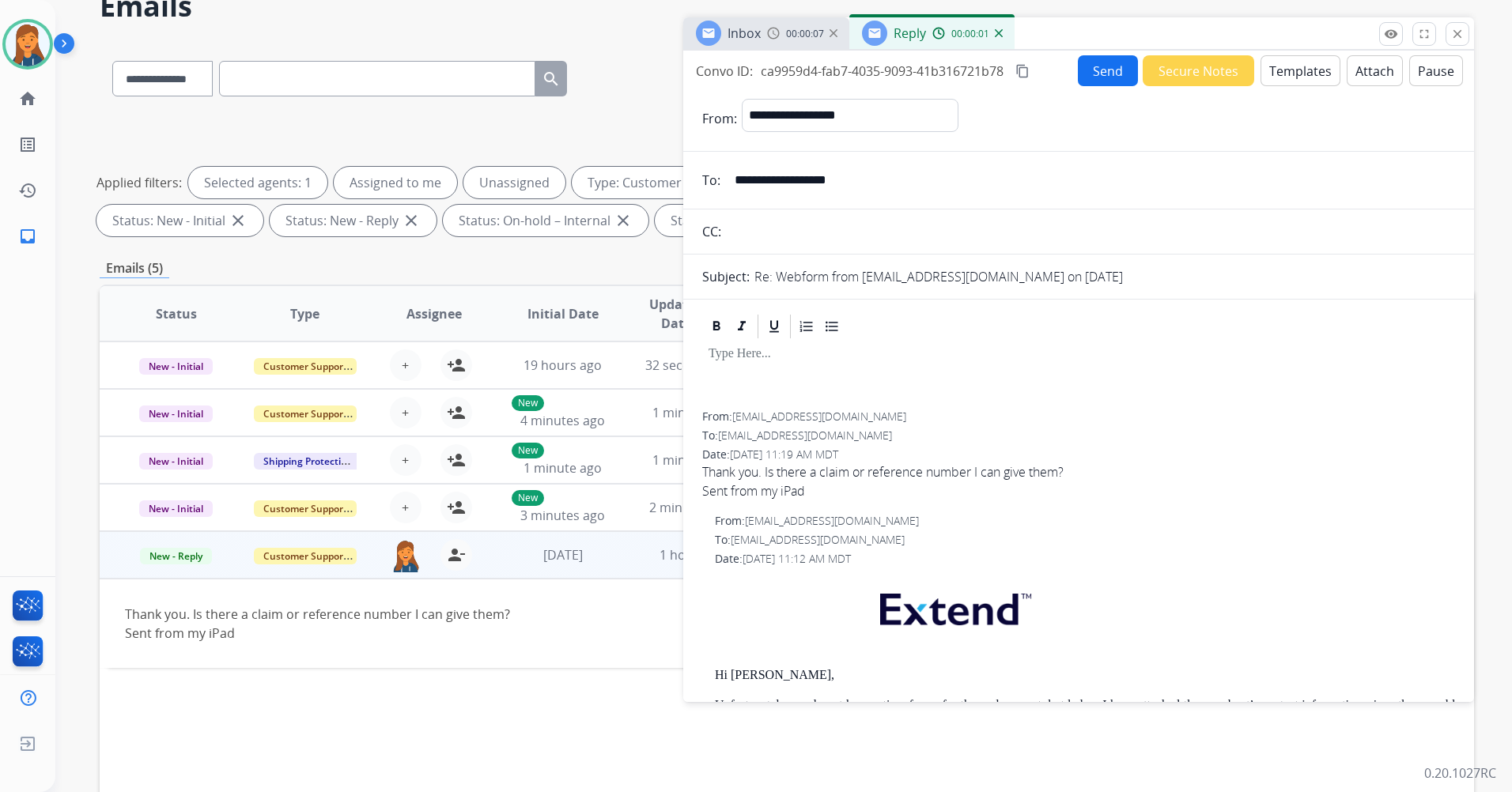
click at [1277, 75] on button "Templates" at bounding box center [1300, 71] width 80 height 31
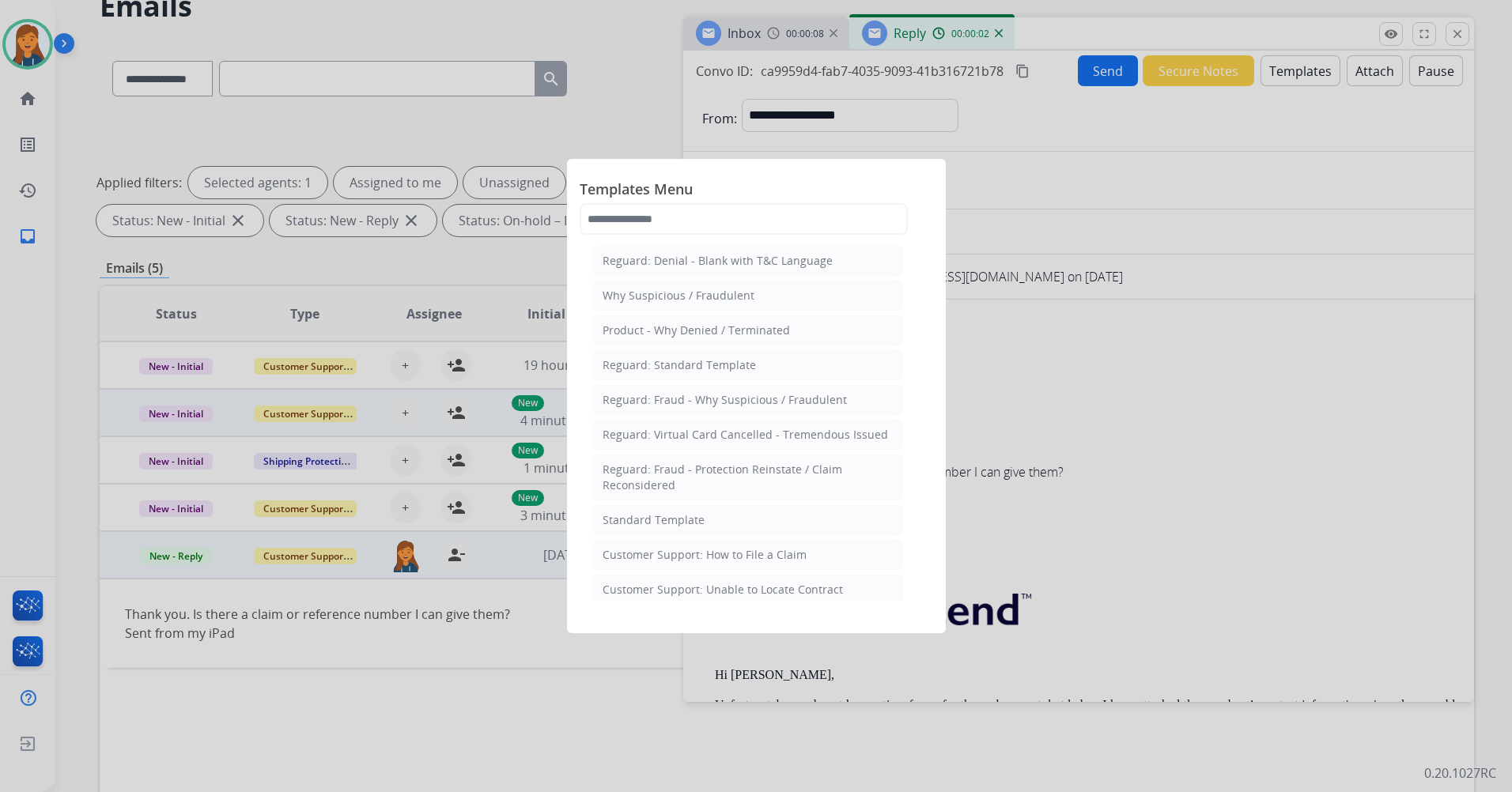
click at [649, 518] on div "Standard Template" at bounding box center [653, 520] width 102 height 16
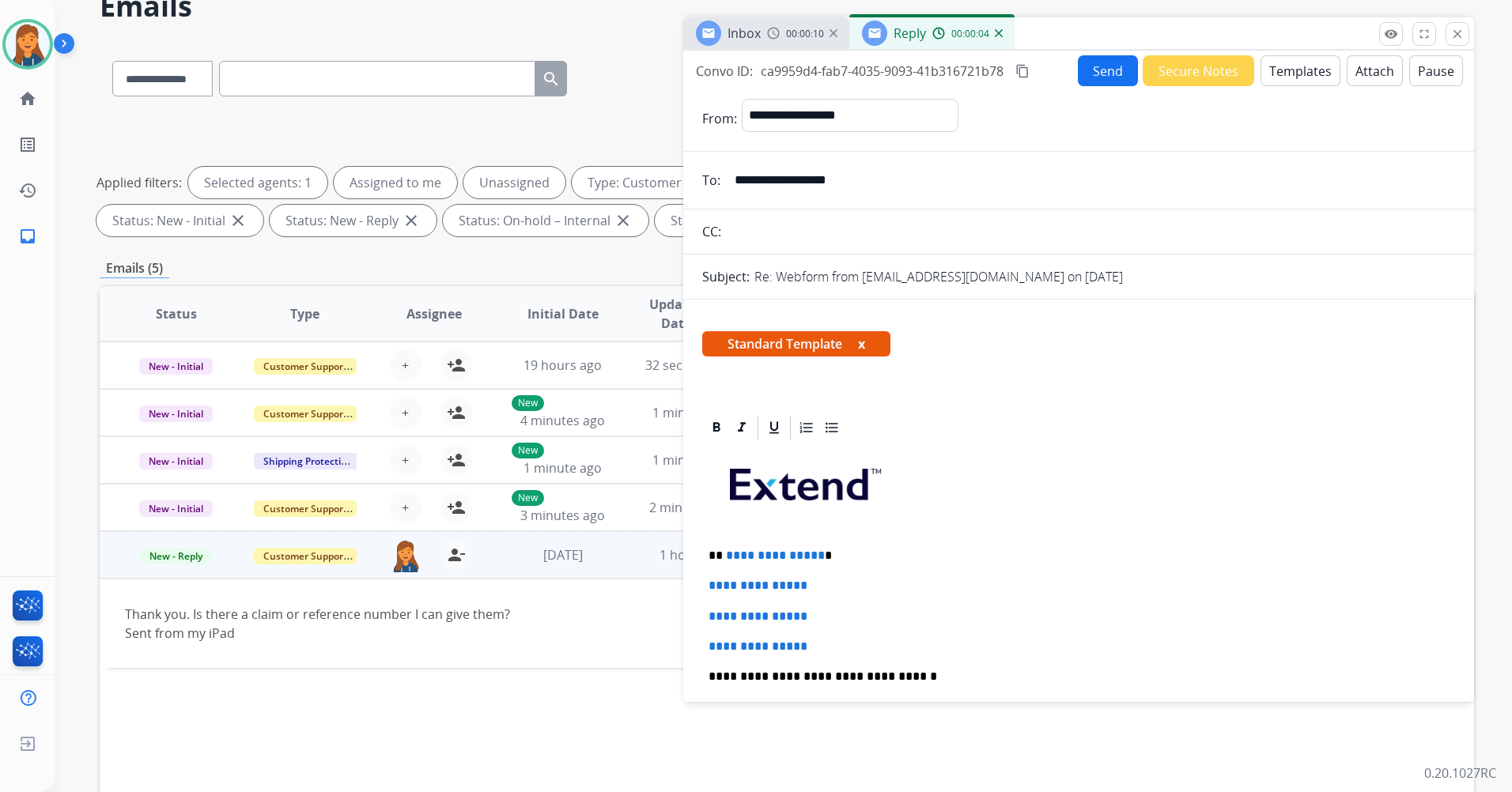
drag, startPoint x: 887, startPoint y: 184, endPoint x: 688, endPoint y: 185, distance: 199.0
click at [688, 185] on div "**********" at bounding box center [1078, 181] width 791 height 32
drag, startPoint x: 821, startPoint y: 636, endPoint x: 718, endPoint y: 557, distance: 129.8
click at [718, 557] on div "**********" at bounding box center [1078, 714] width 753 height 544
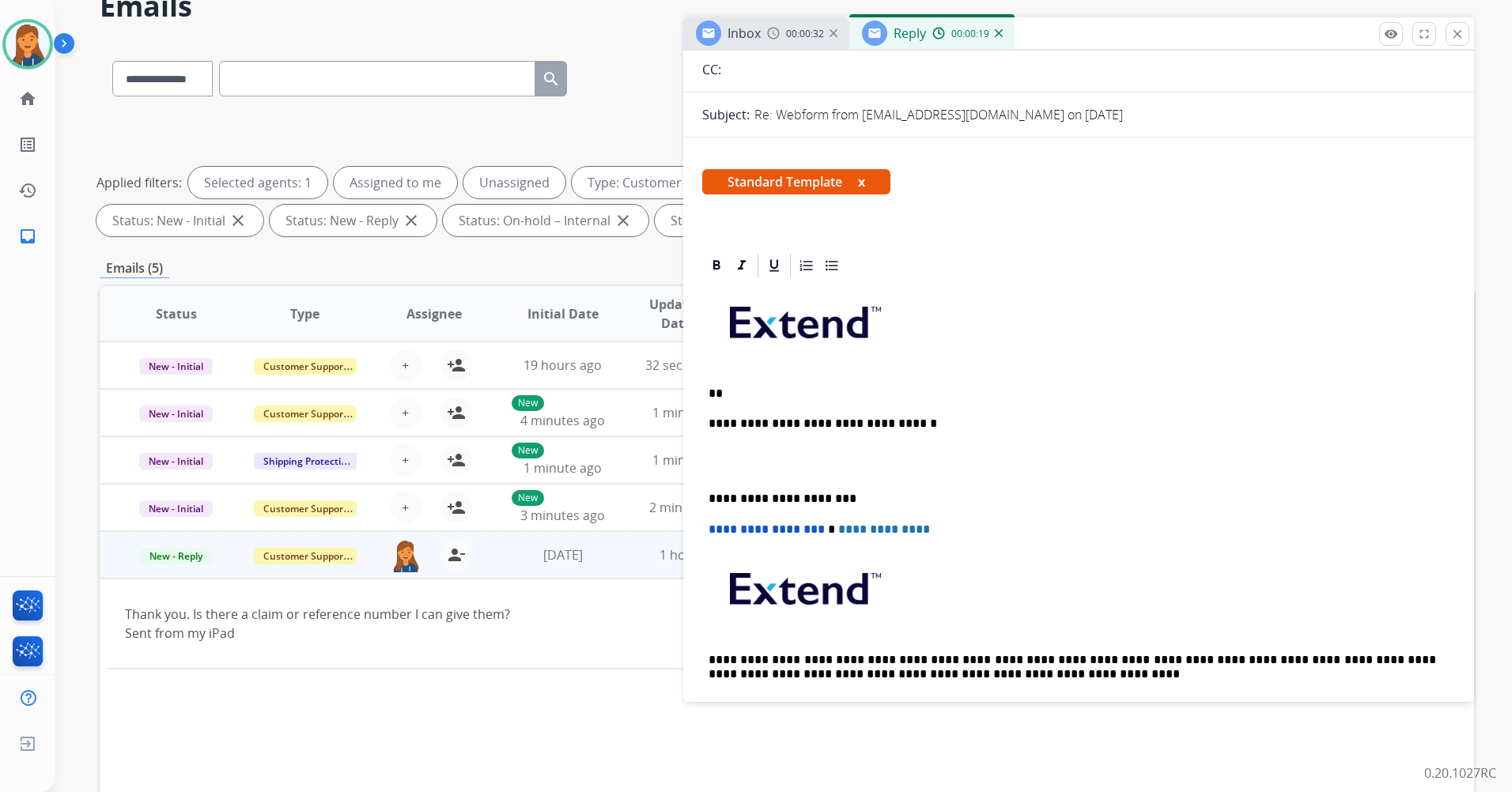
scroll to position [158, 0]
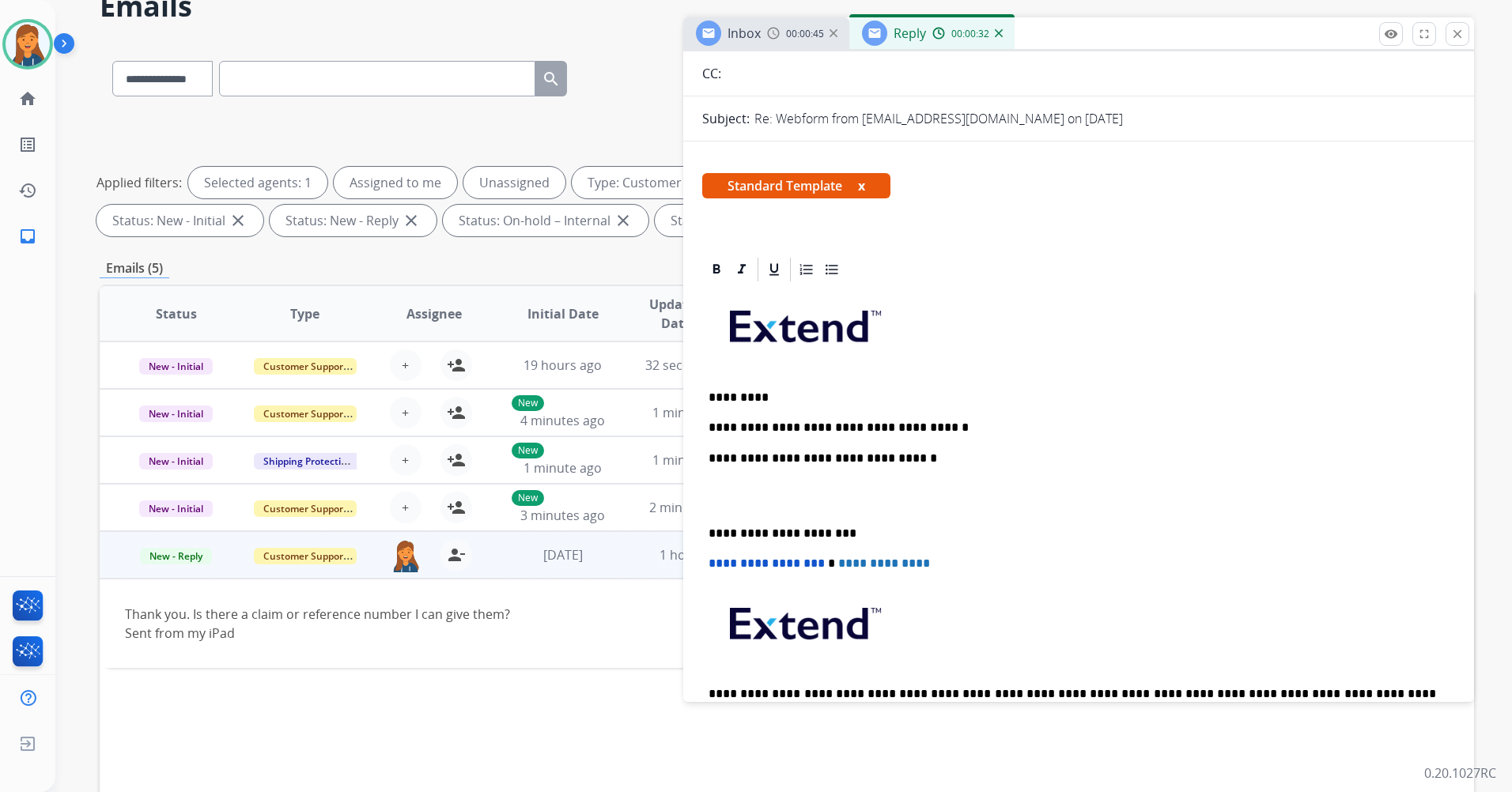
click at [939, 428] on p "**********" at bounding box center [1072, 428] width 728 height 14
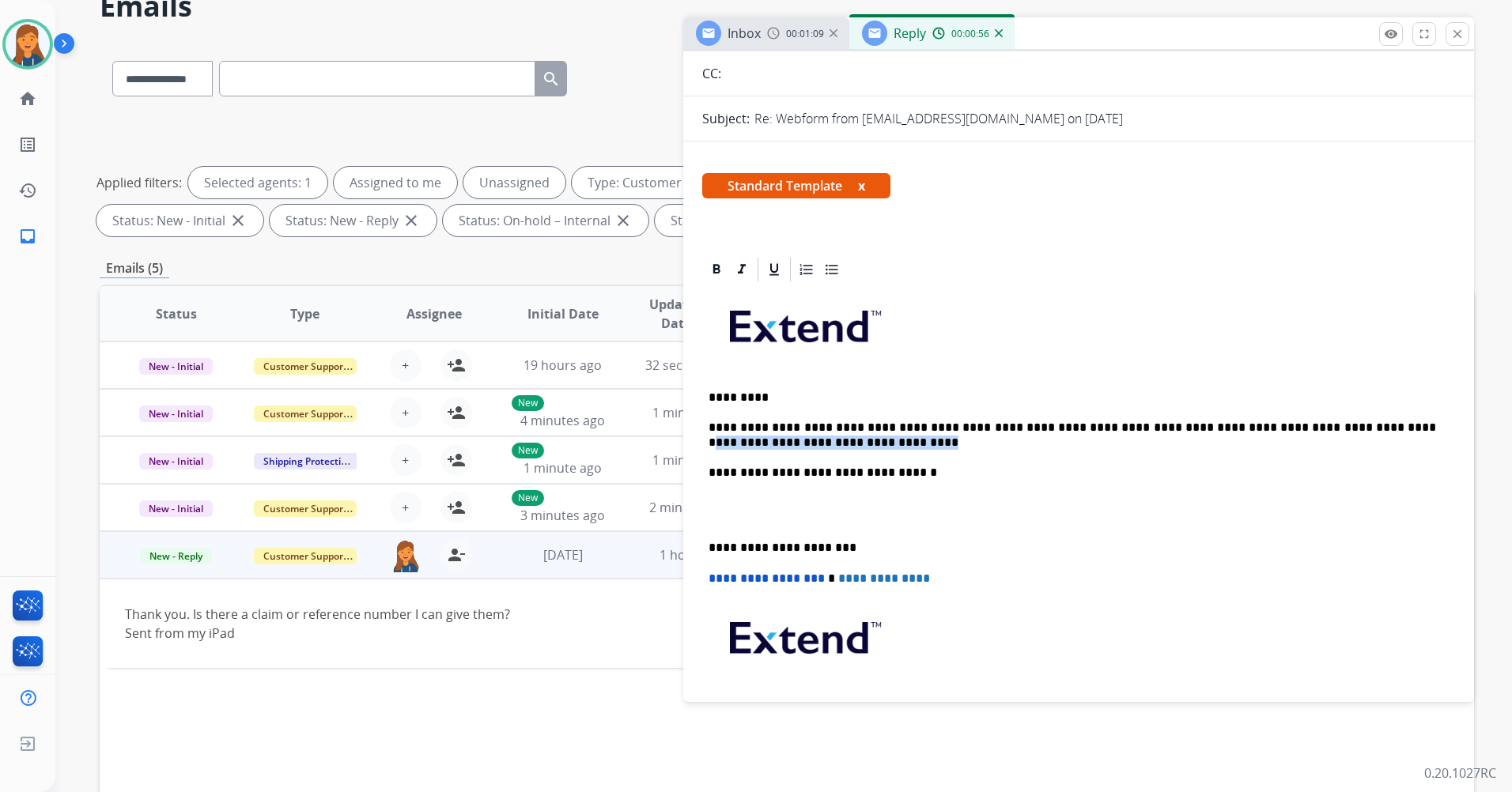
drag, startPoint x: 818, startPoint y: 444, endPoint x: 1320, endPoint y: 432, distance: 502.1
click at [1320, 432] on p "**********" at bounding box center [1072, 435] width 728 height 29
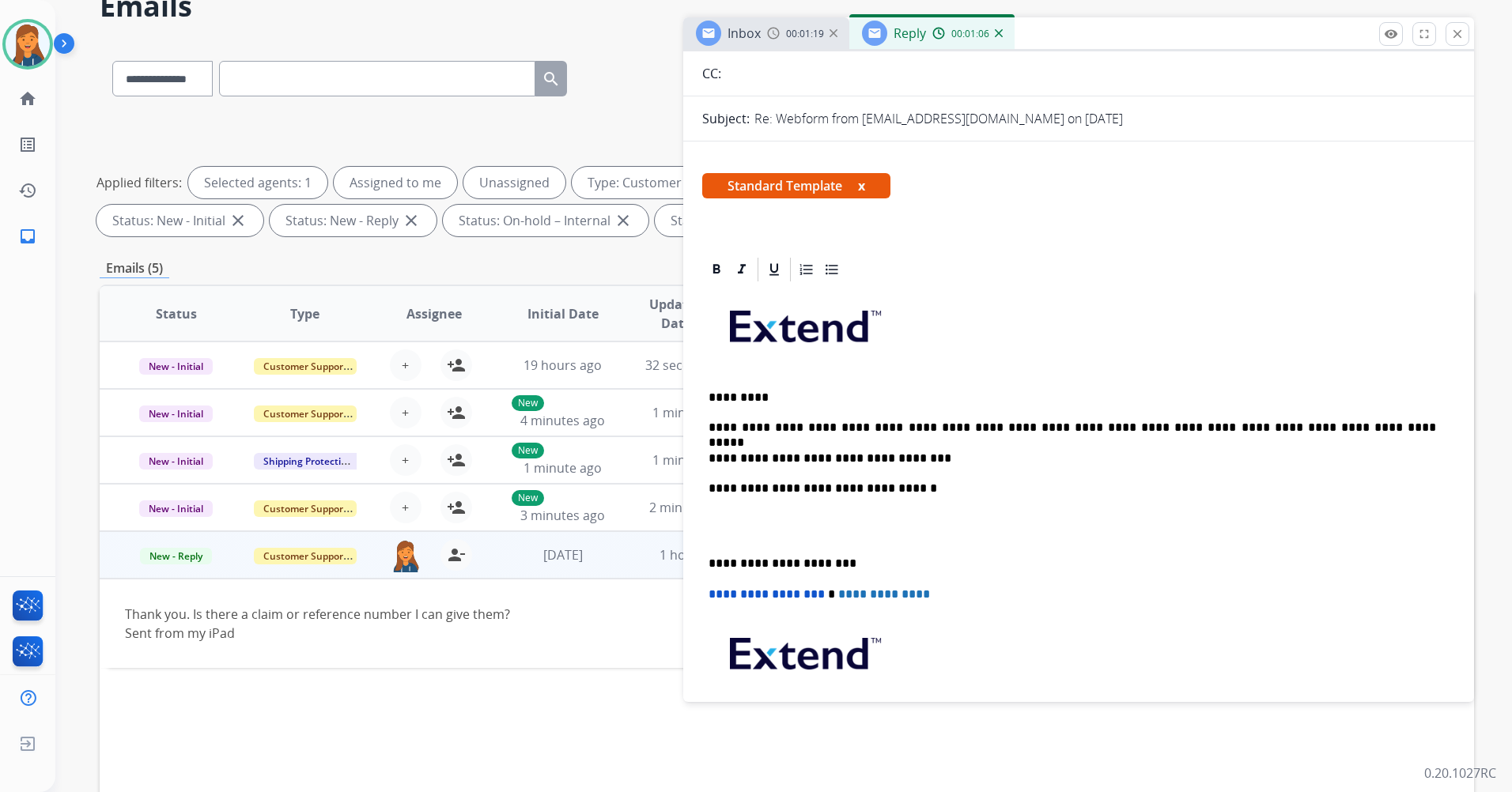
click at [712, 562] on p "**********" at bounding box center [1072, 563] width 728 height 14
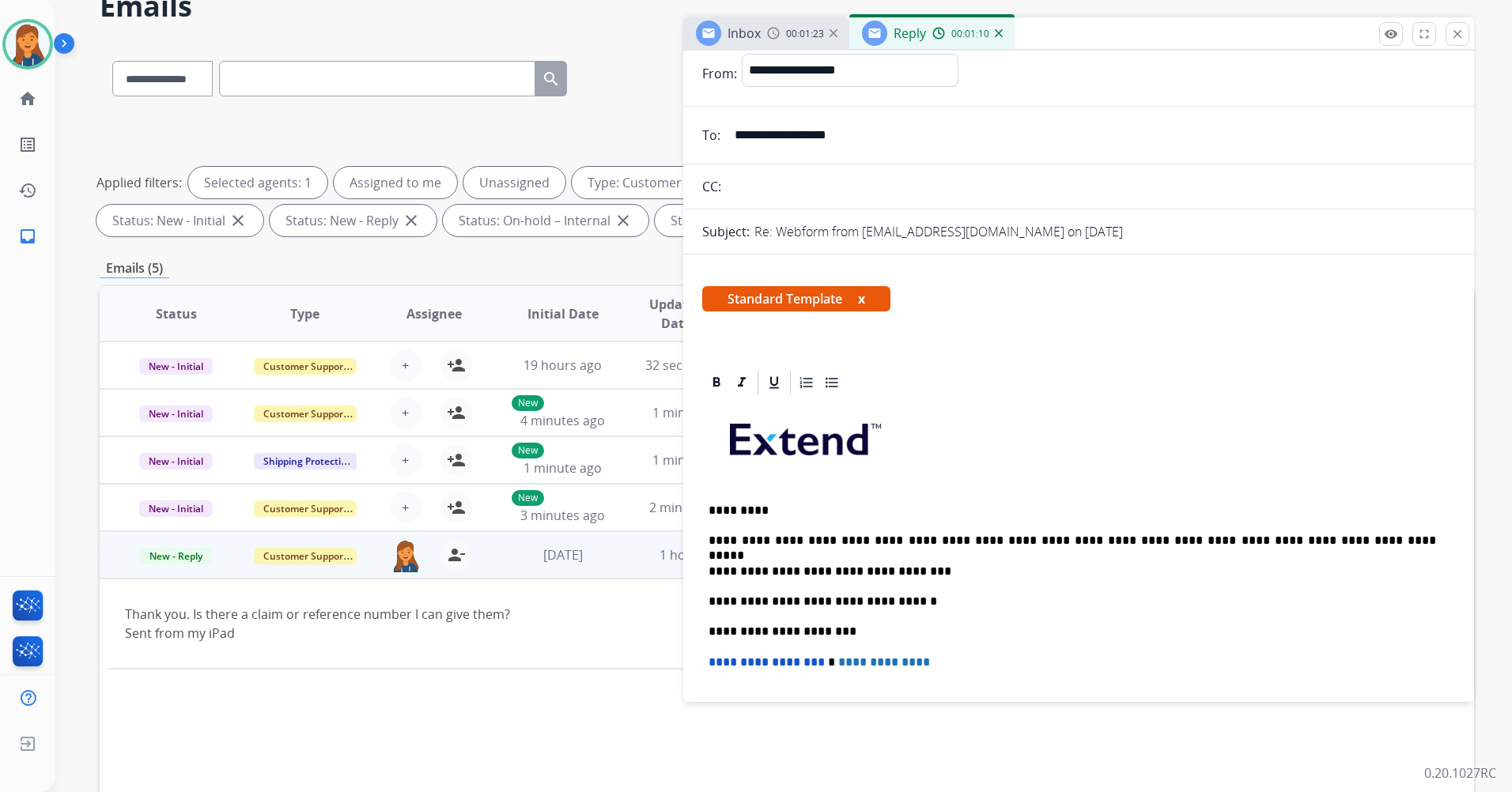
scroll to position [0, 0]
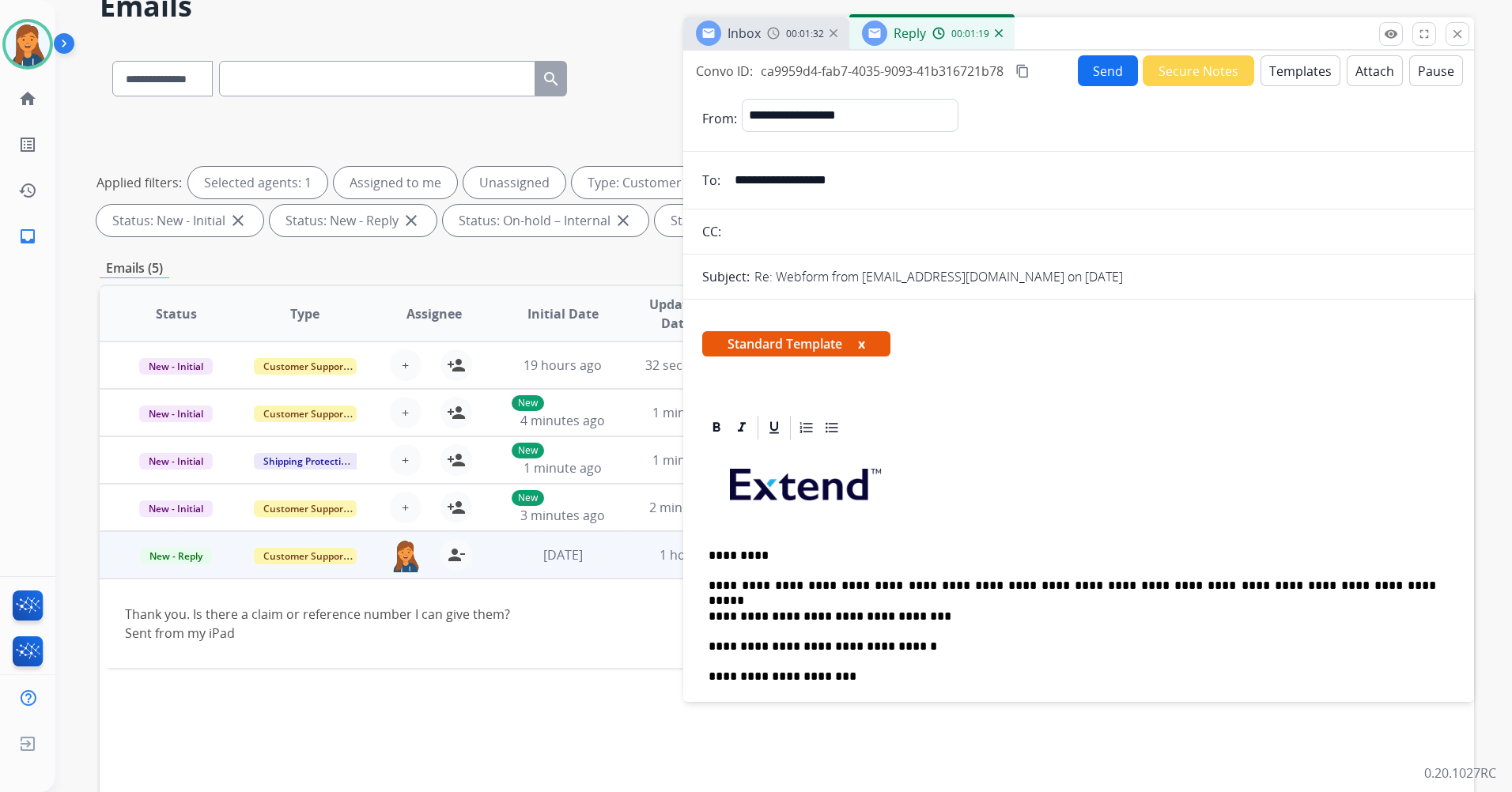
drag, startPoint x: 1090, startPoint y: 22, endPoint x: 1096, endPoint y: 59, distance: 37.5
click at [1090, 23] on div "Inbox 00:01:32 Reply 00:01:19" at bounding box center [1078, 34] width 791 height 33
click at [1096, 59] on button "Send" at bounding box center [1108, 71] width 60 height 31
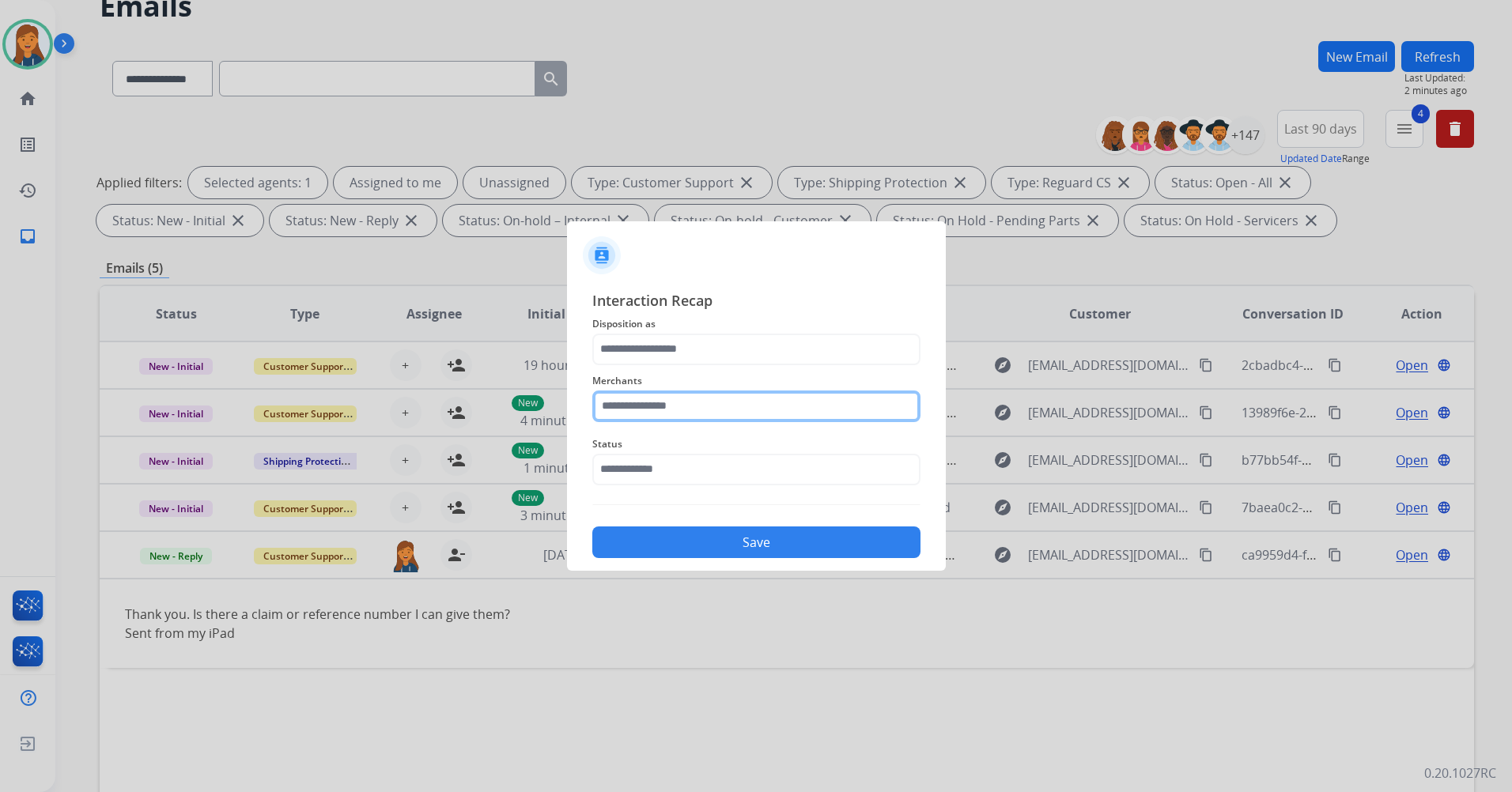
click at [695, 403] on input "text" at bounding box center [756, 407] width 328 height 32
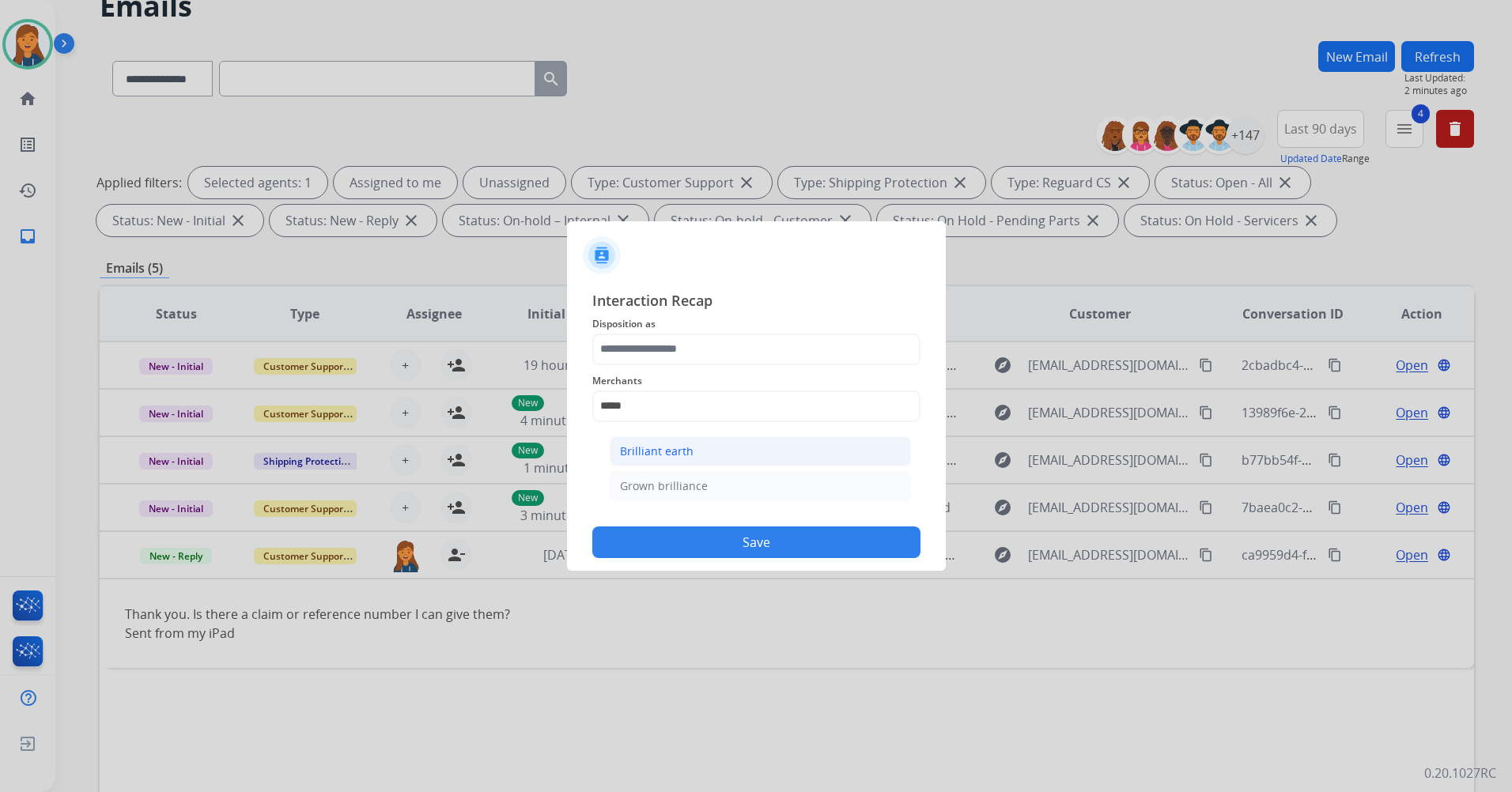
click at [648, 458] on div "Brilliant earth" at bounding box center [656, 451] width 73 height 16
type input "**********"
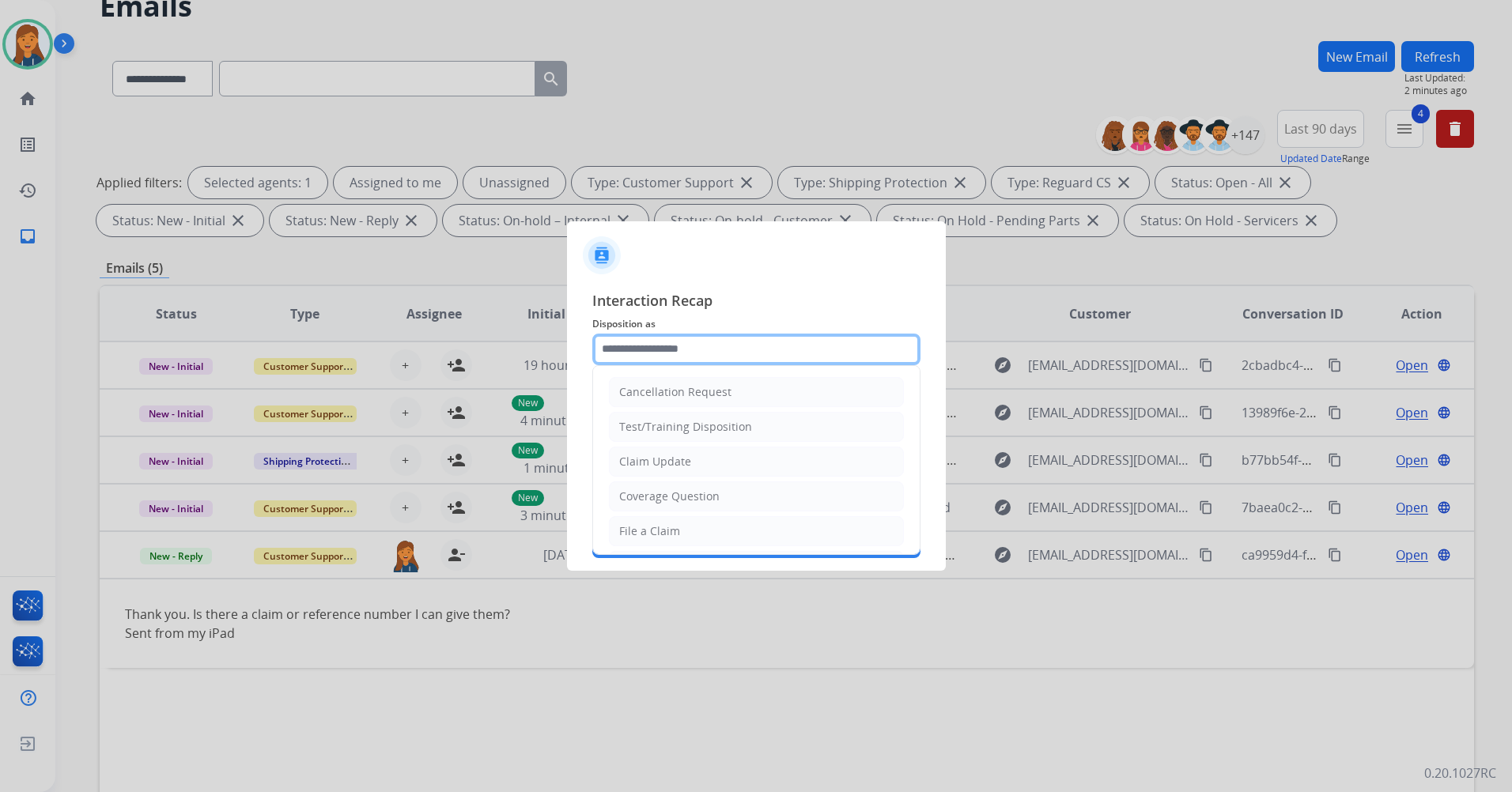
click at [645, 351] on input "text" at bounding box center [756, 349] width 328 height 32
click at [639, 488] on div "Other" at bounding box center [634, 493] width 31 height 16
type input "*****"
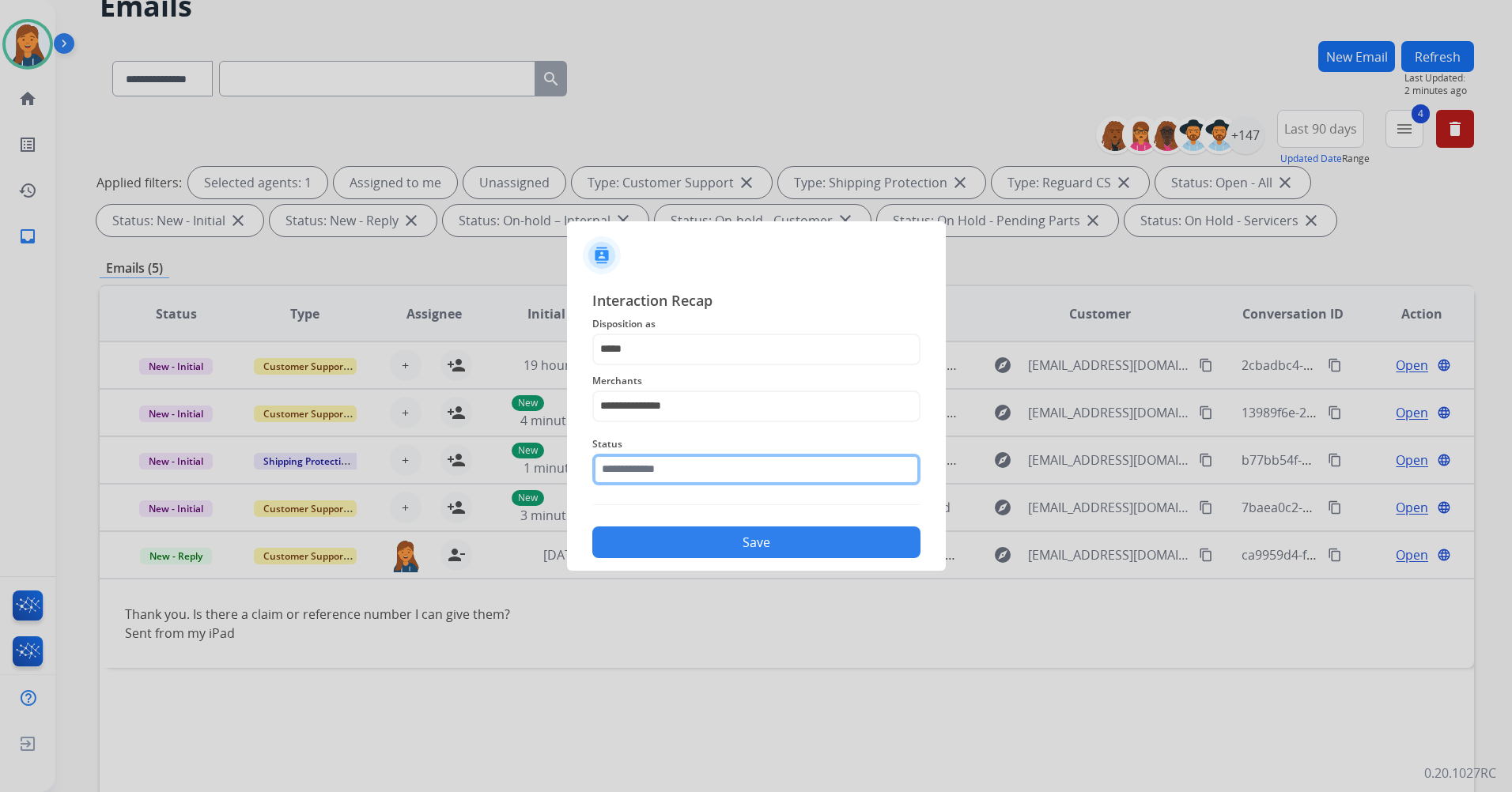
click at [642, 476] on input "text" at bounding box center [756, 470] width 328 height 32
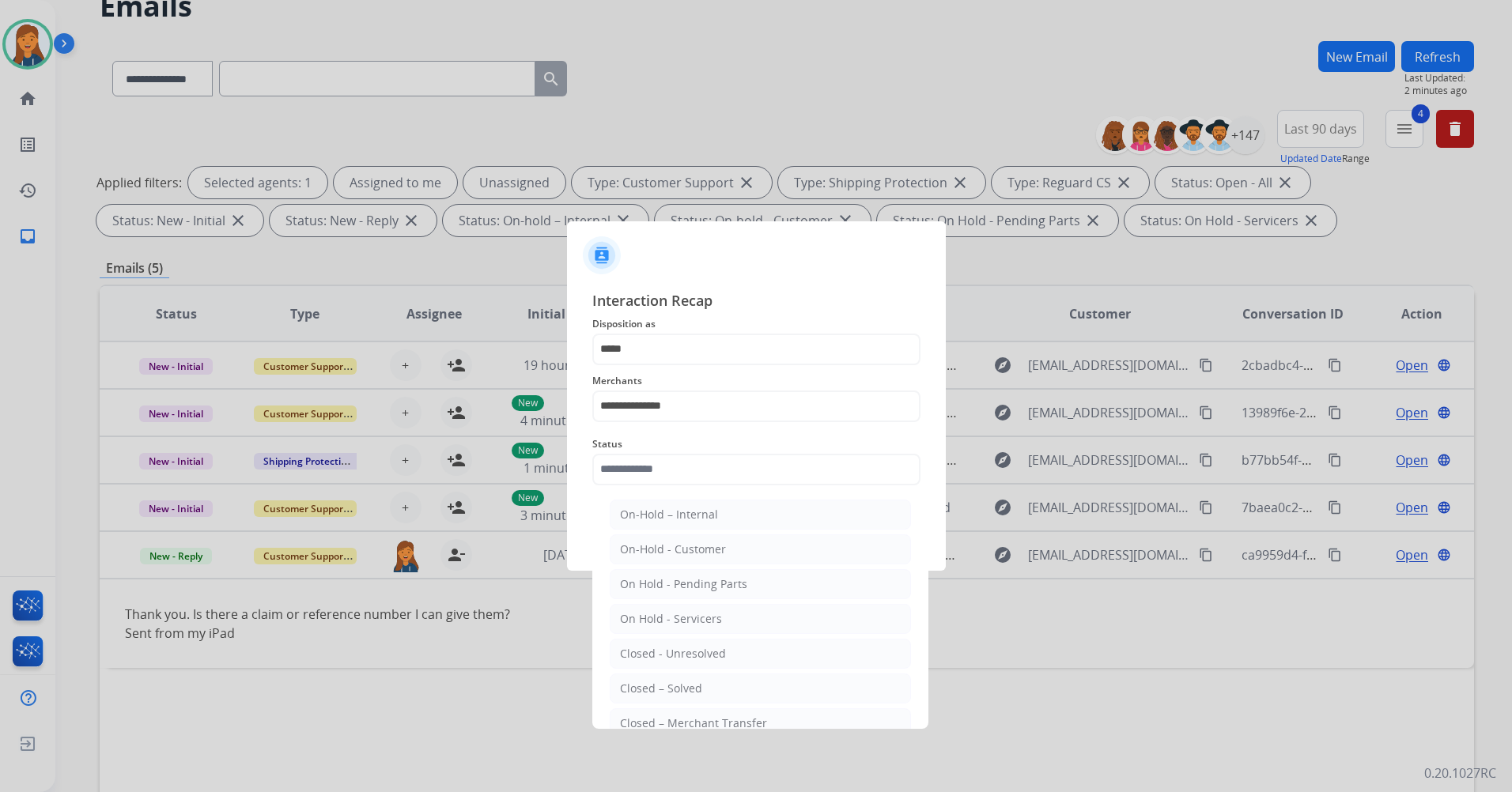
drag, startPoint x: 660, startPoint y: 689, endPoint x: 660, endPoint y: 672, distance: 17.0
click at [658, 686] on div "Closed – Solved" at bounding box center [660, 688] width 82 height 16
type input "**********"
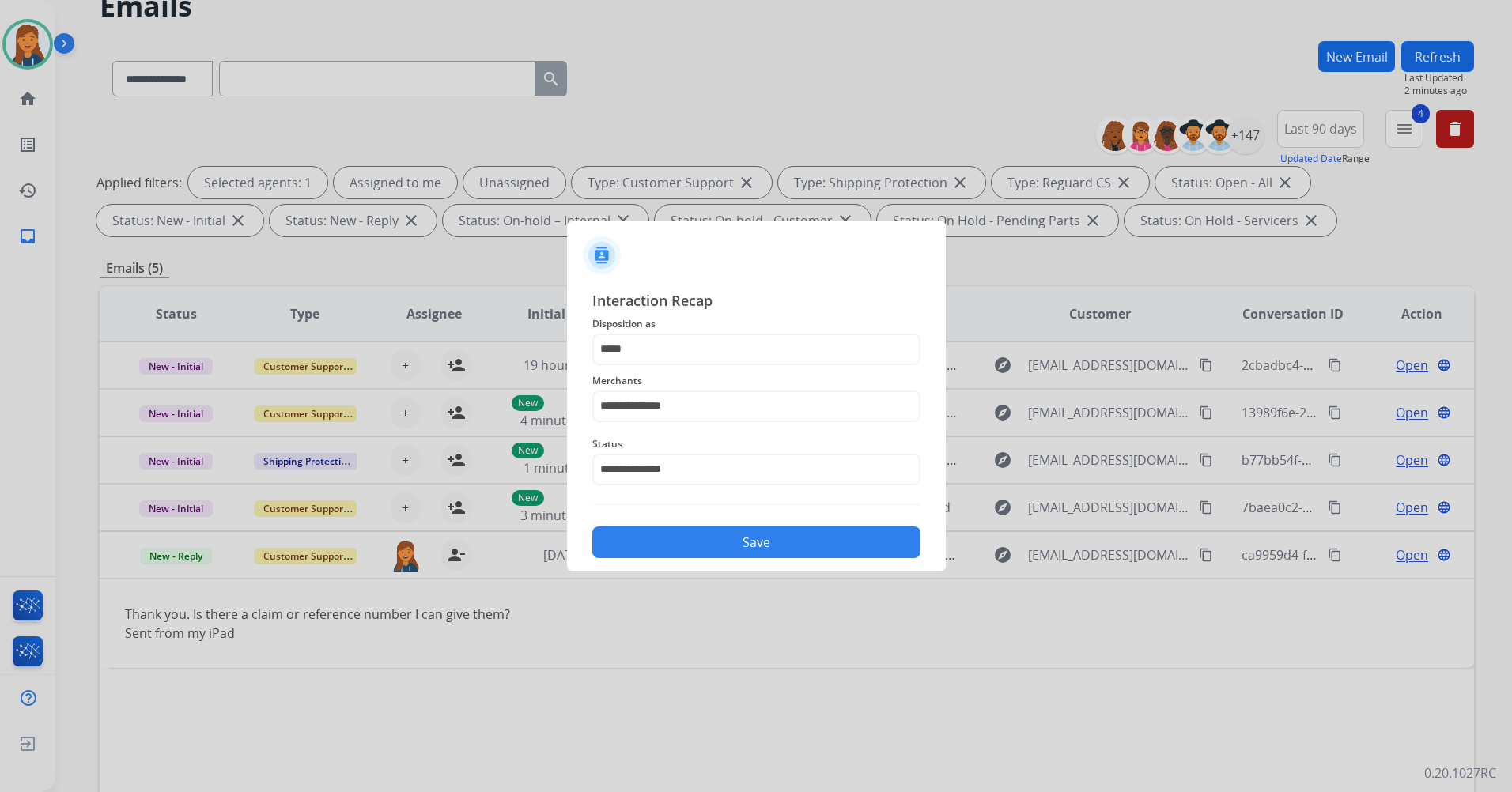
click at [662, 536] on button "Save" at bounding box center [756, 542] width 328 height 32
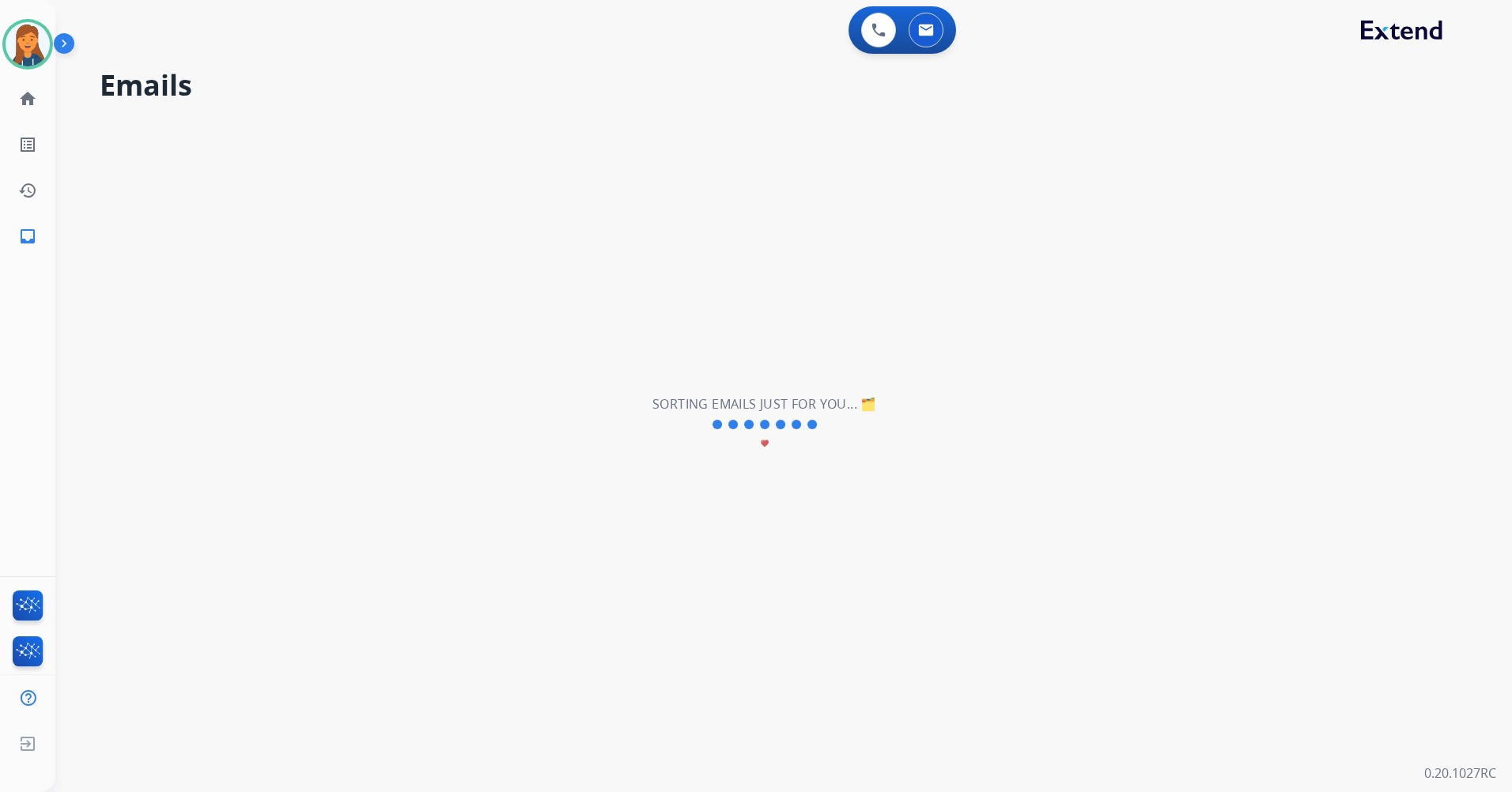
scroll to position [0, 0]
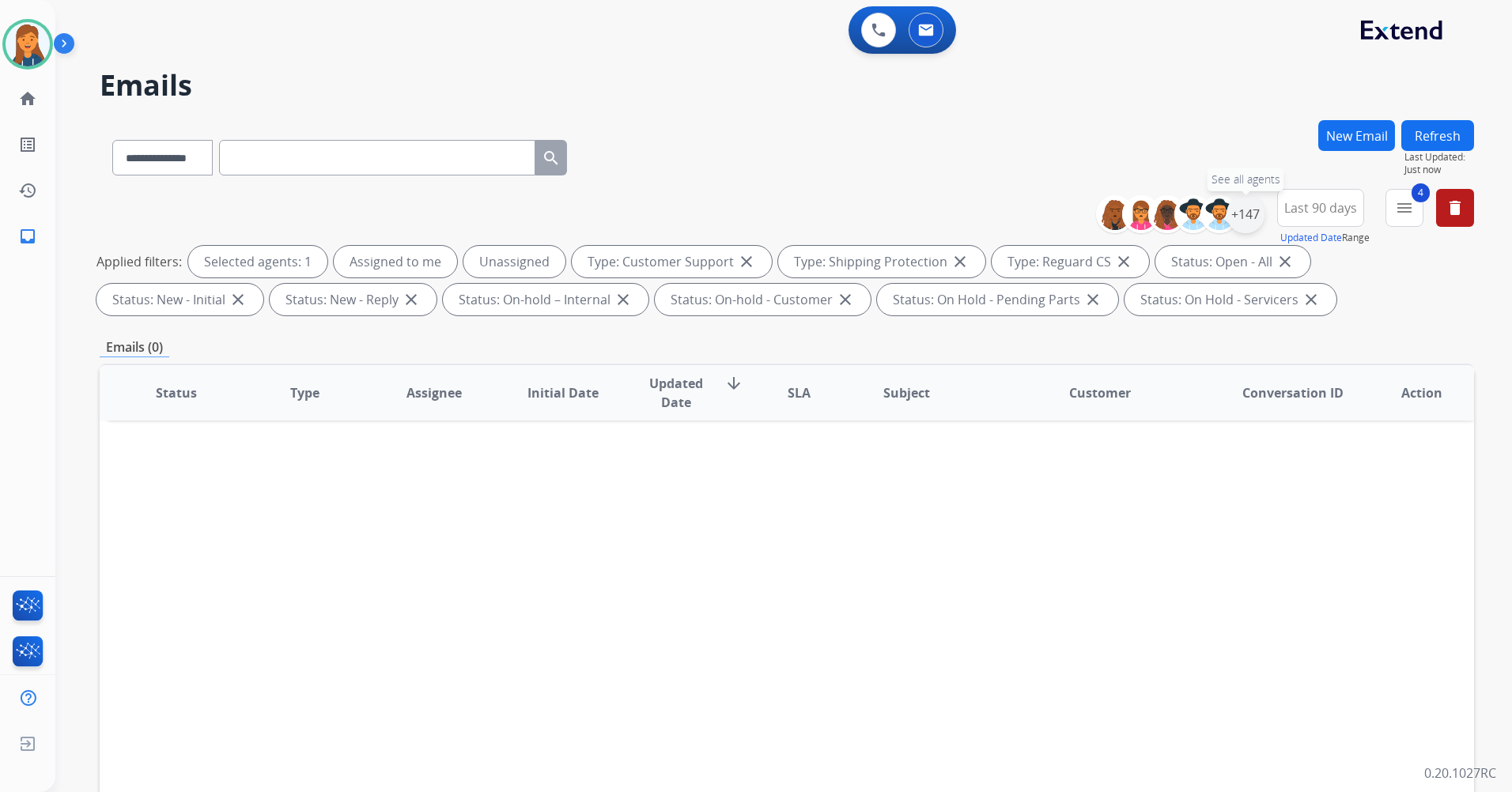
click at [1242, 222] on div "+147" at bounding box center [1245, 215] width 38 height 38
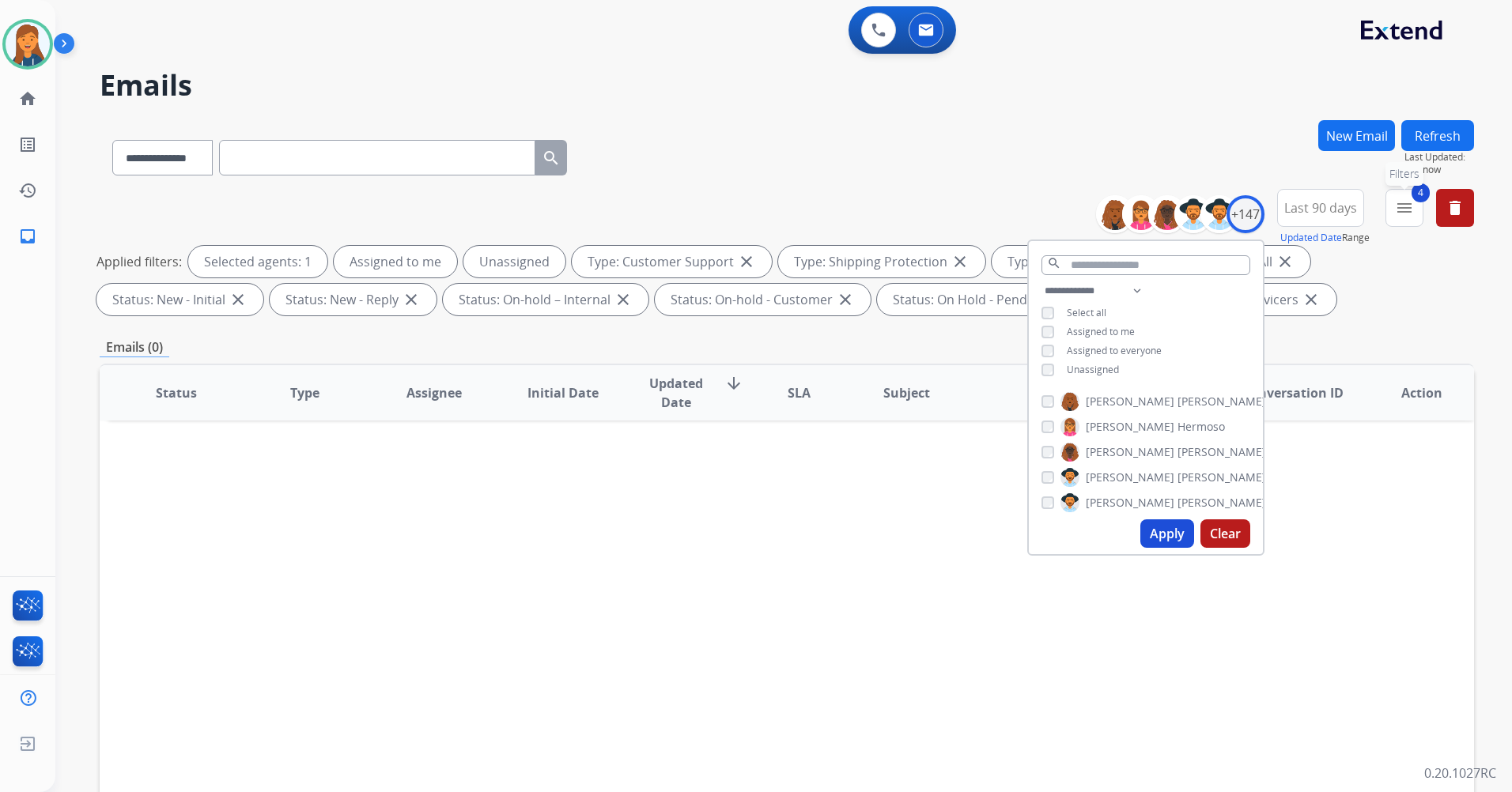
click at [1389, 197] on button "4 menu Filters" at bounding box center [1404, 208] width 38 height 38
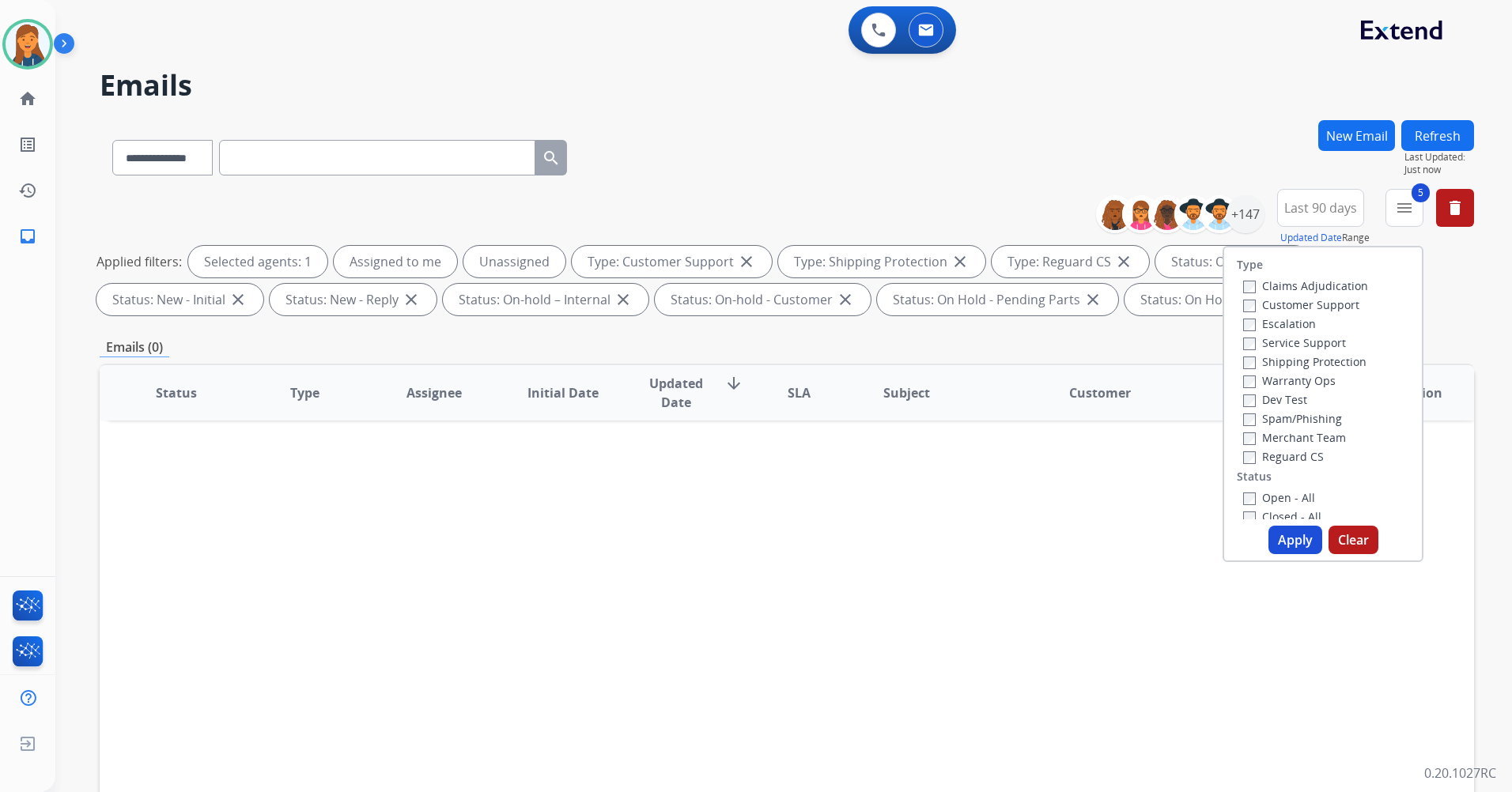
click at [1282, 535] on button "Apply" at bounding box center [1295, 540] width 54 height 28
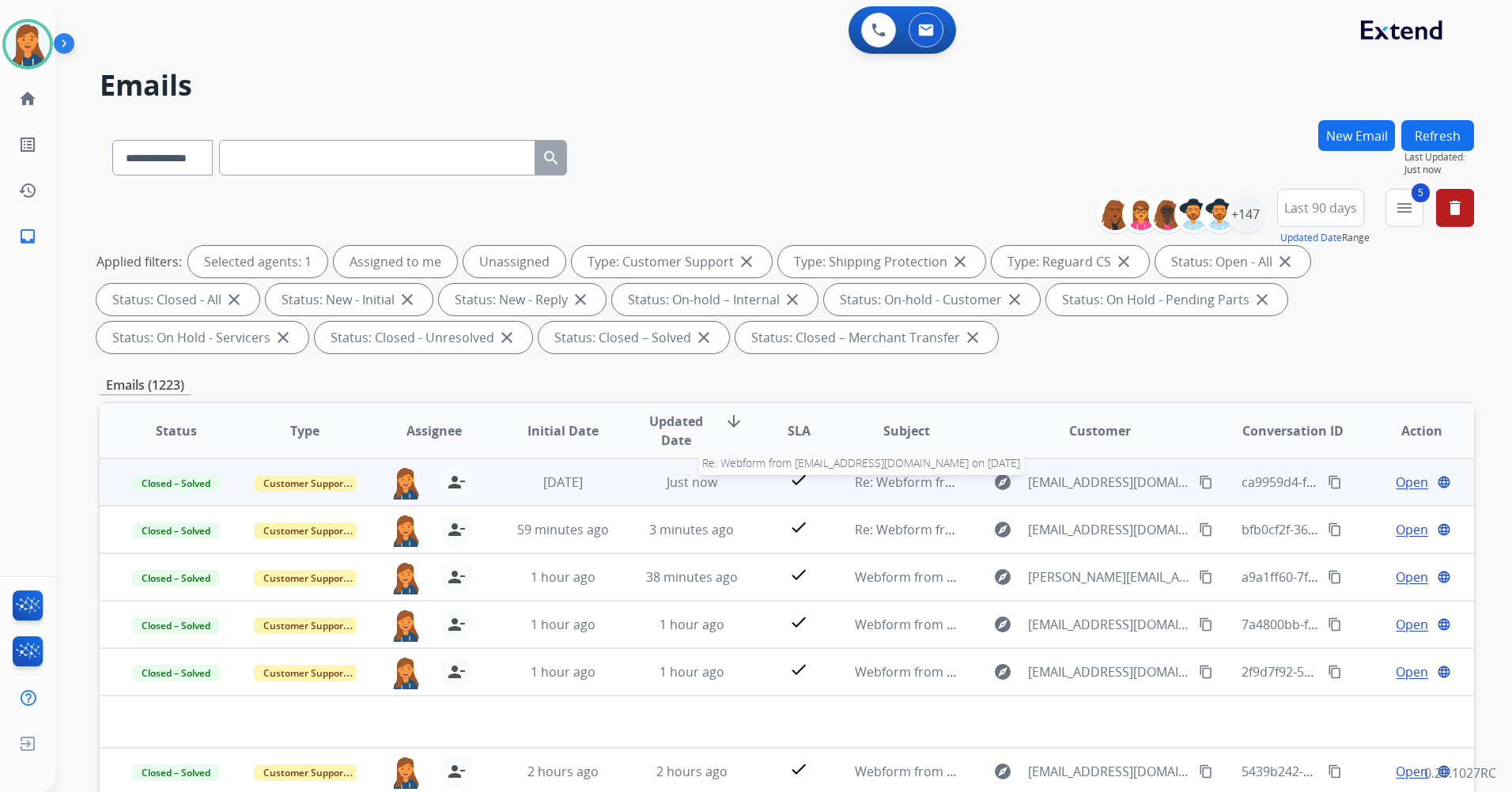
click at [901, 488] on span "Re: Webform from 2ofus2001@gmail.com on 08/14/2025" at bounding box center [1045, 482] width 379 height 17
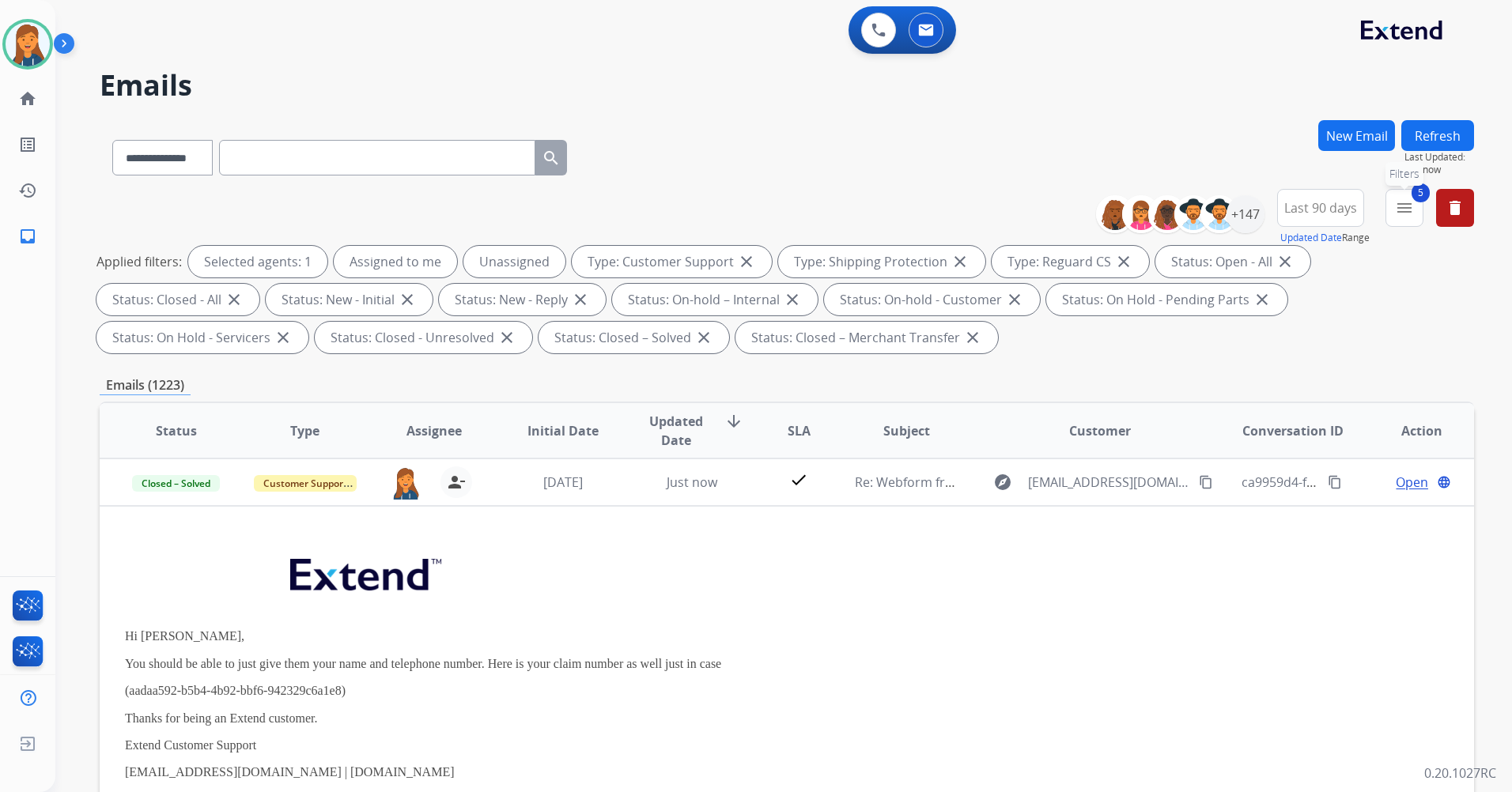
click at [1412, 208] on mat-icon "menu" at bounding box center [1404, 208] width 19 height 19
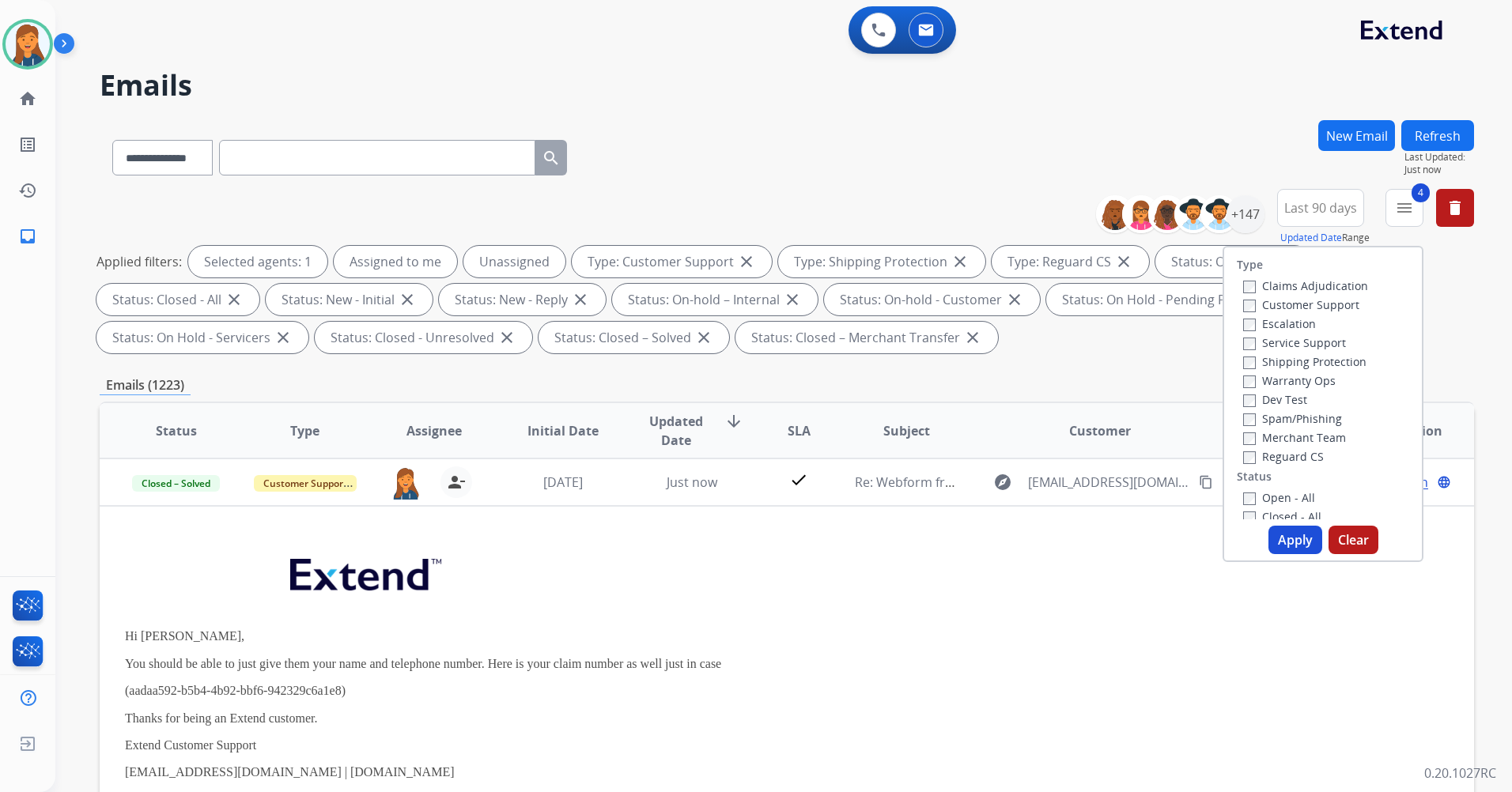
click at [1297, 548] on button "Apply" at bounding box center [1295, 540] width 54 height 28
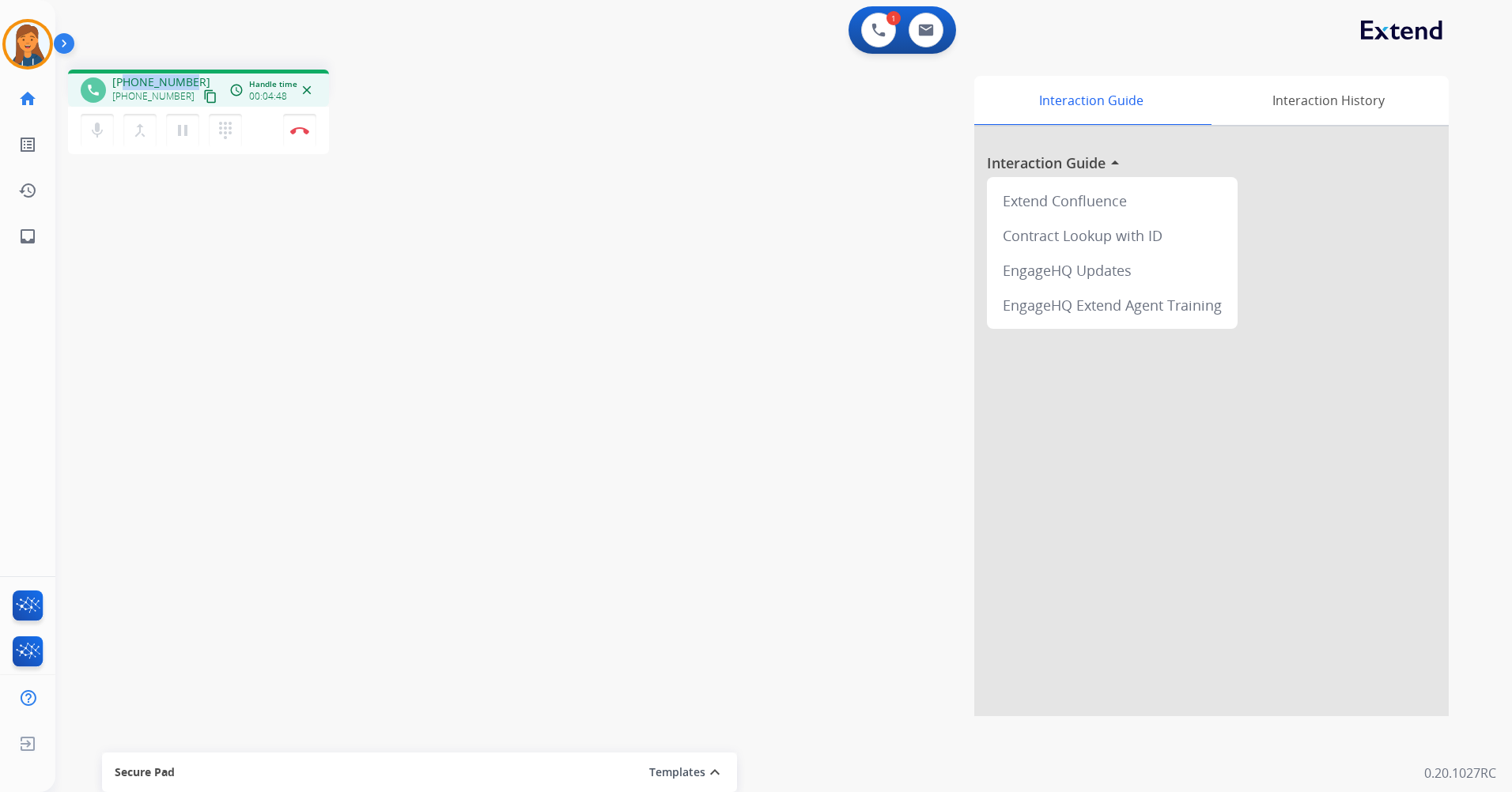
drag, startPoint x: 194, startPoint y: 80, endPoint x: 126, endPoint y: 85, distance: 68.2
click at [126, 85] on div "+16016069113 +16016069113 content_copy" at bounding box center [166, 90] width 107 height 32
copy span "6016069113"
click at [296, 133] on img at bounding box center [299, 131] width 19 height 8
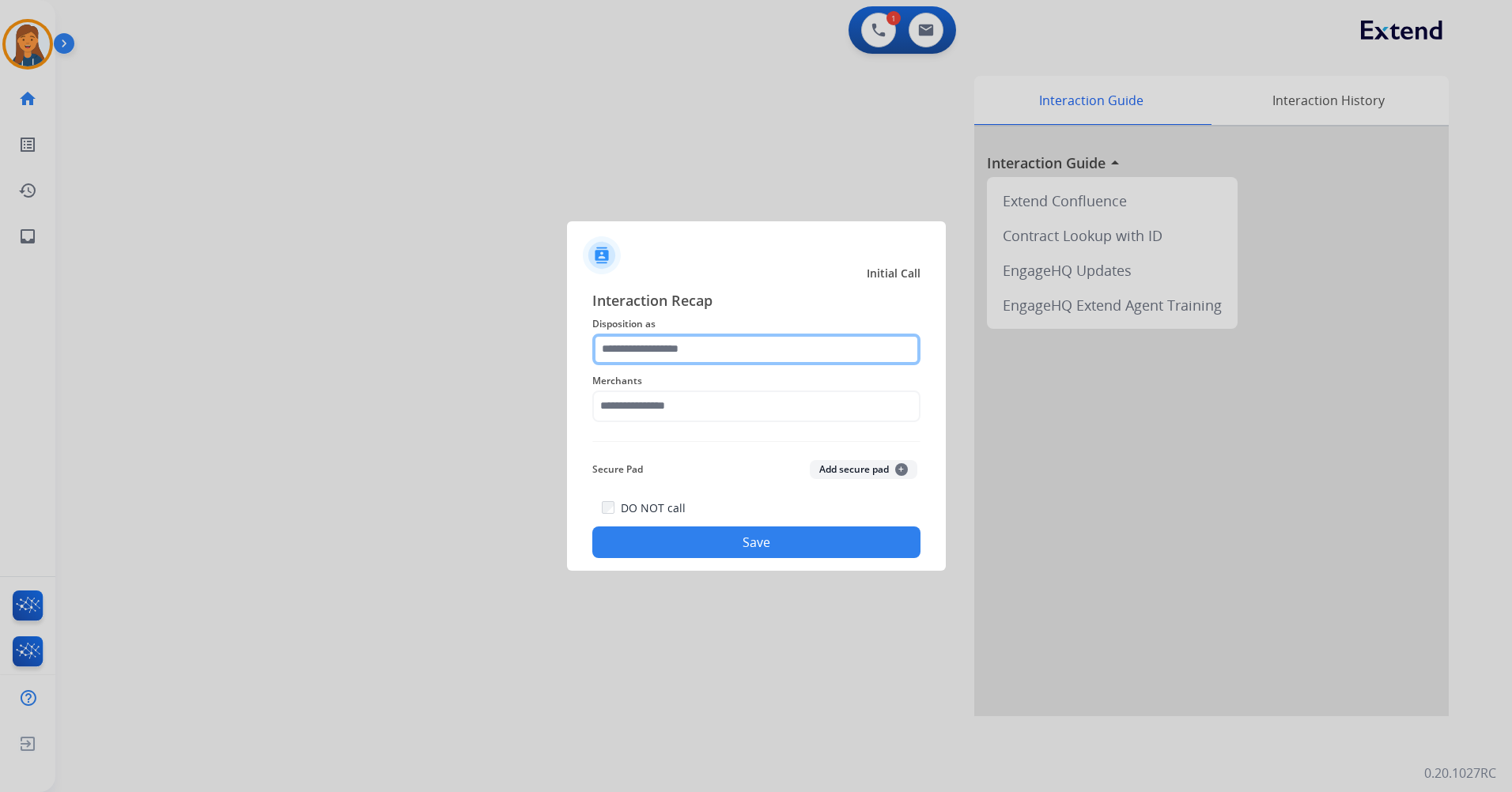
click at [652, 344] on input "text" at bounding box center [756, 349] width 328 height 32
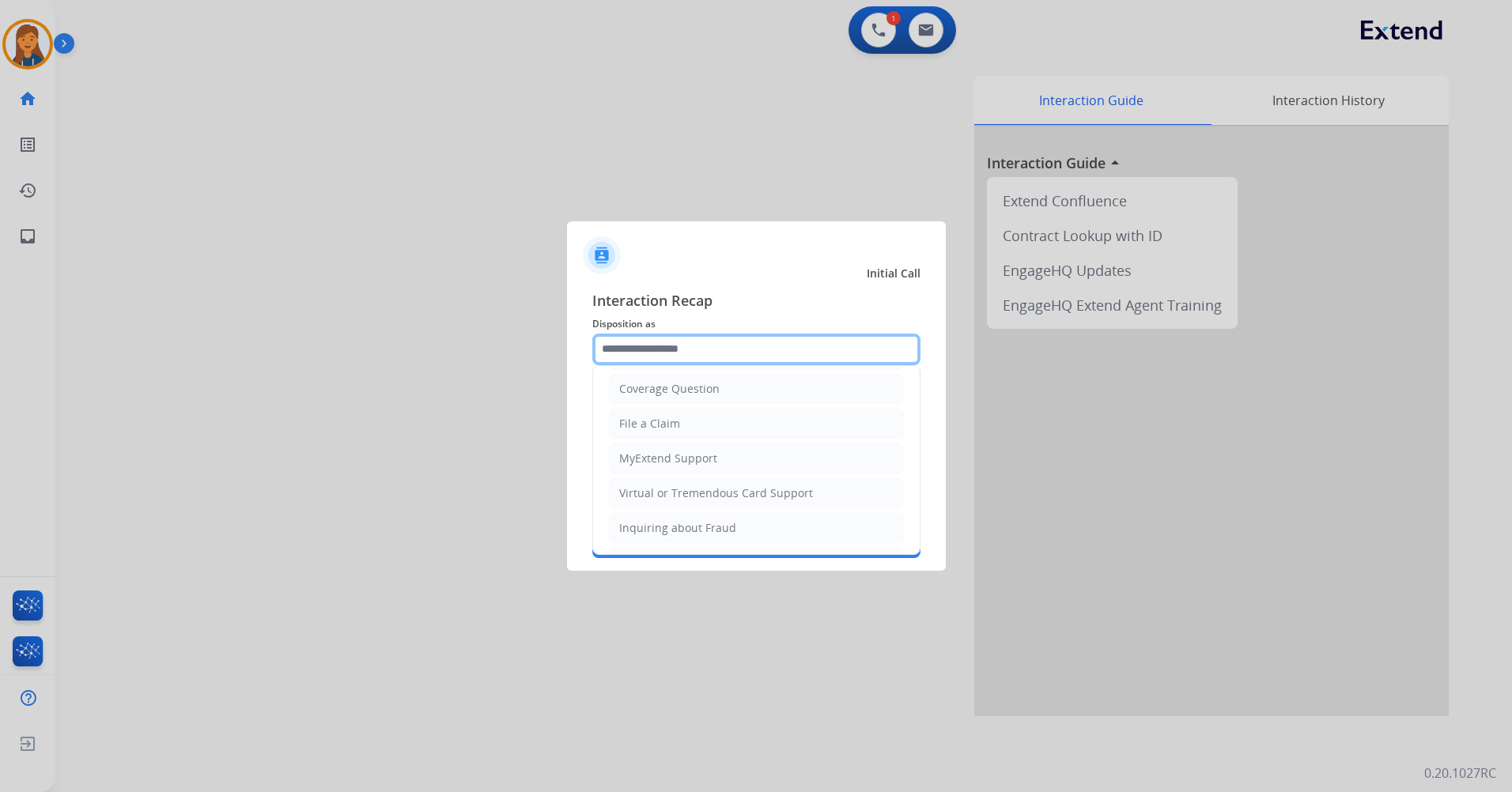
scroll to position [247, 0]
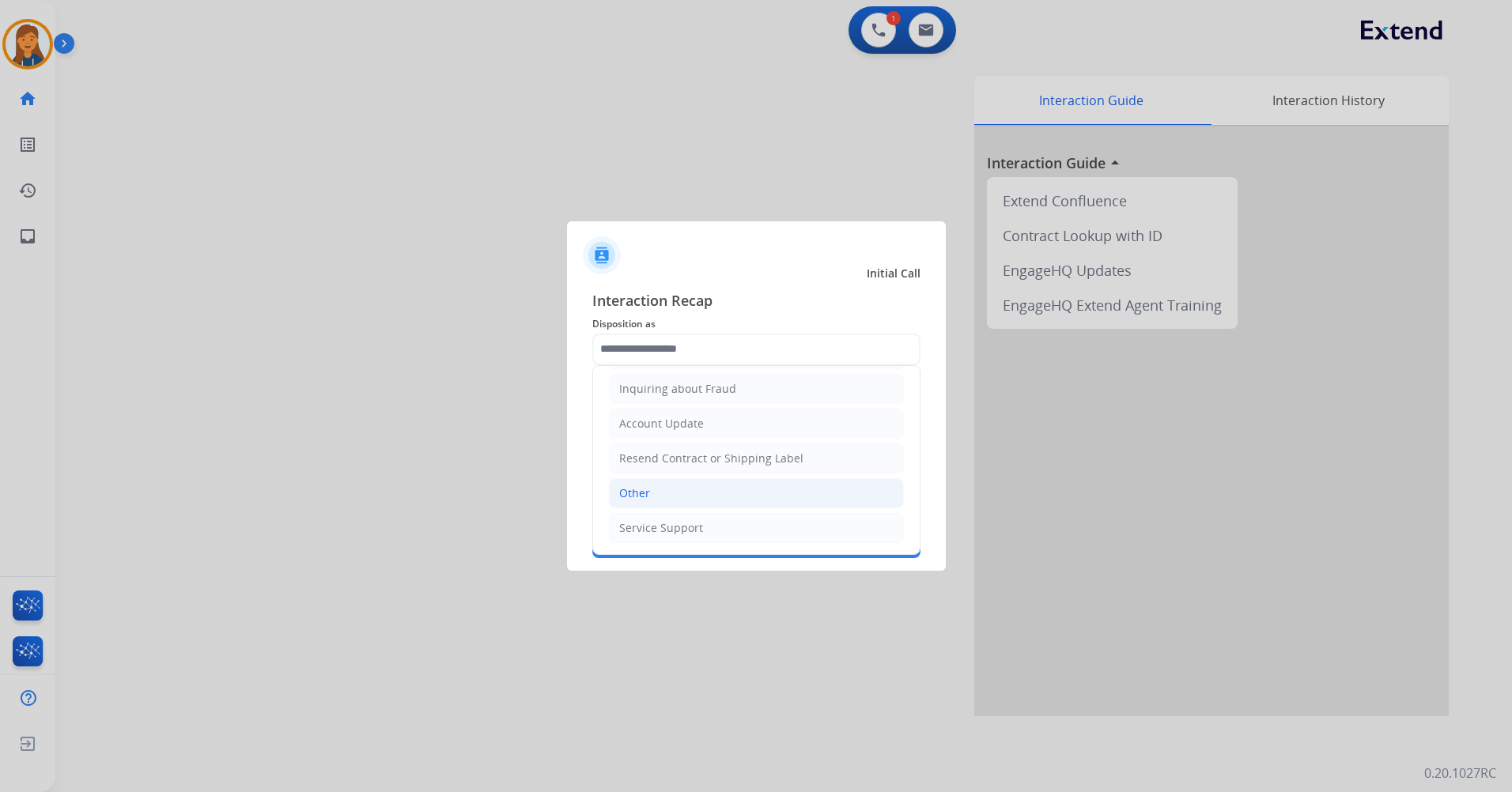
click at [645, 502] on li "Other" at bounding box center [756, 493] width 295 height 30
type input "*****"
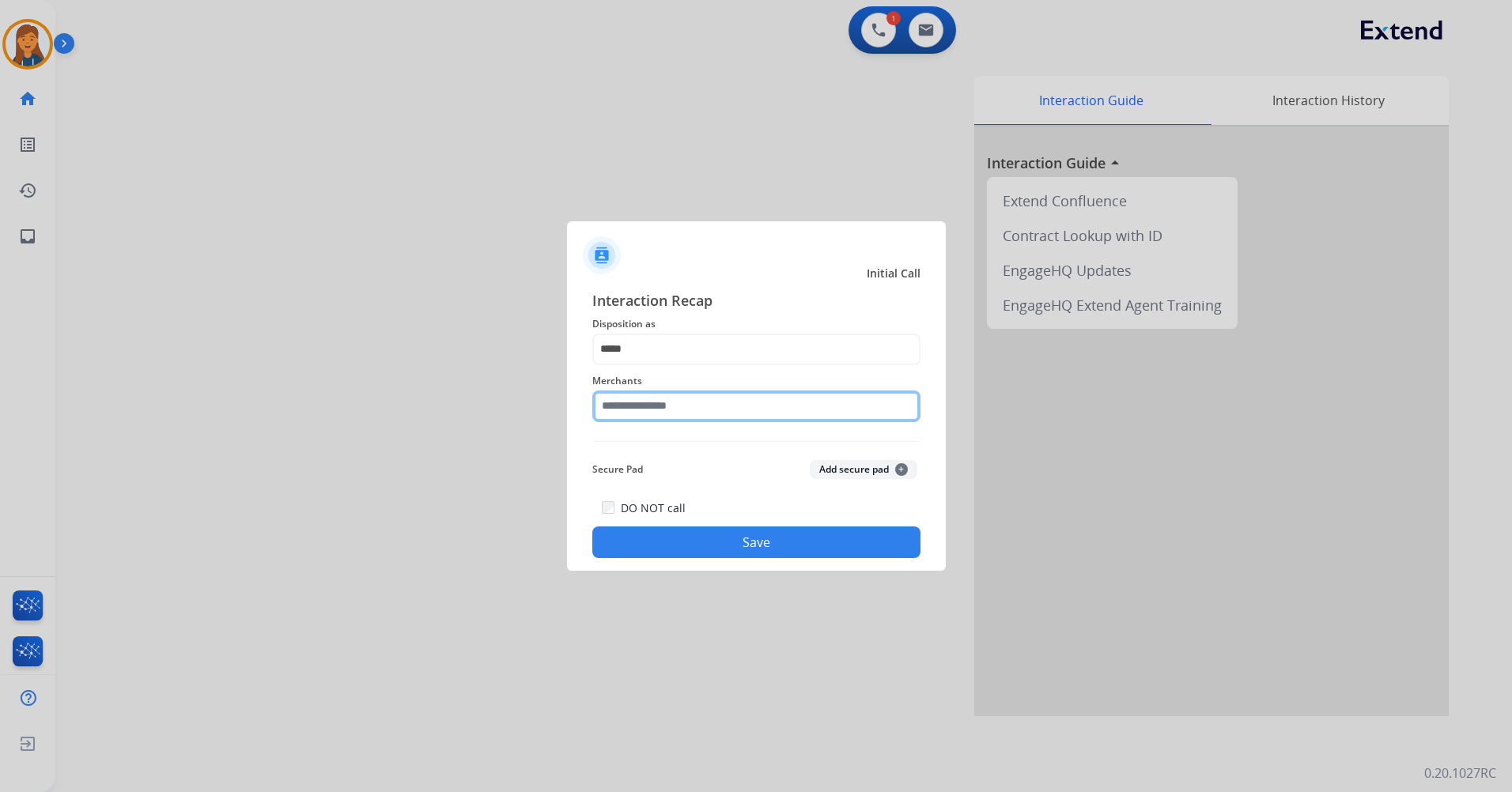
click at [667, 411] on input "text" at bounding box center [756, 407] width 328 height 32
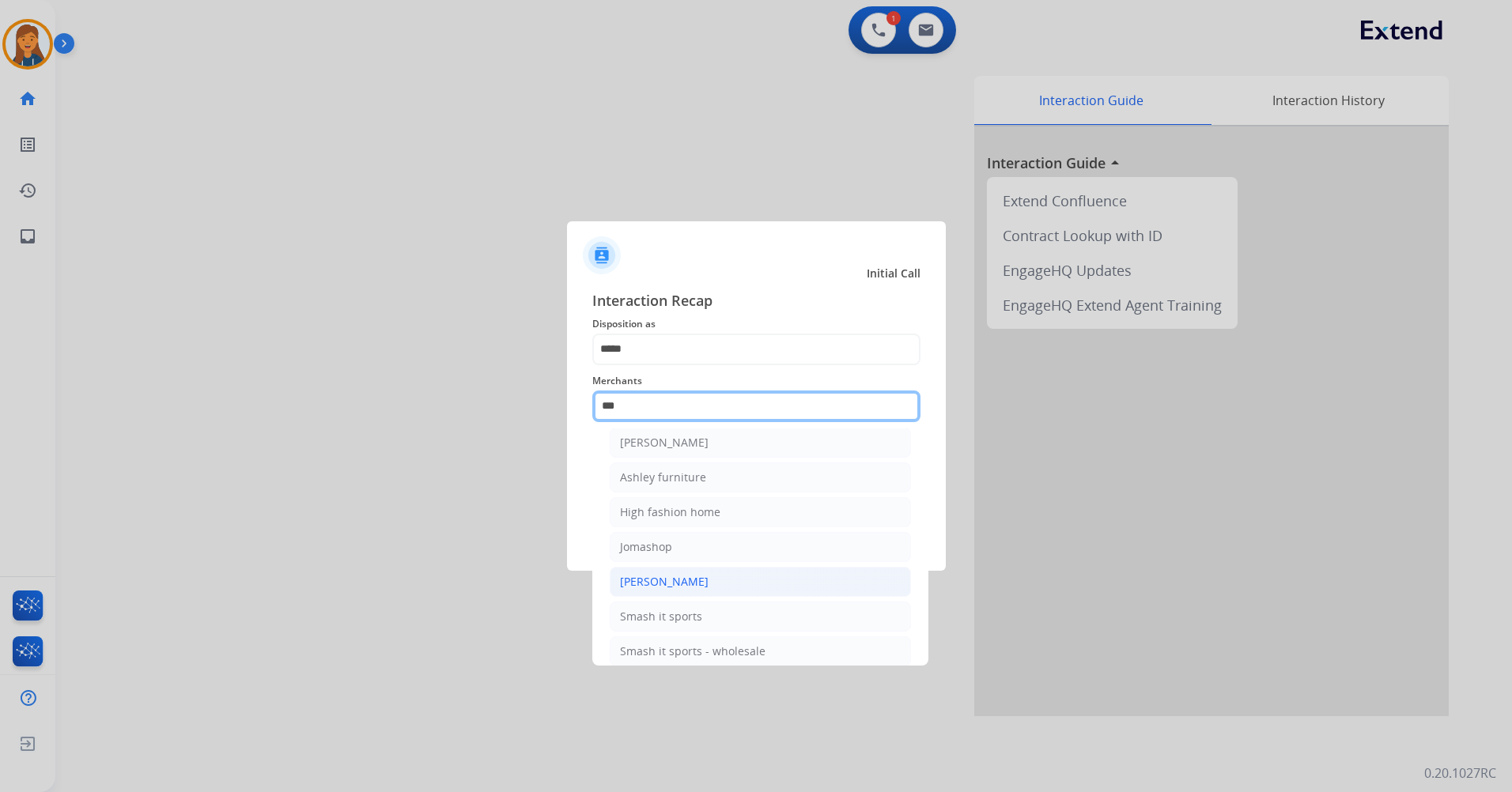
scroll to position [0, 0]
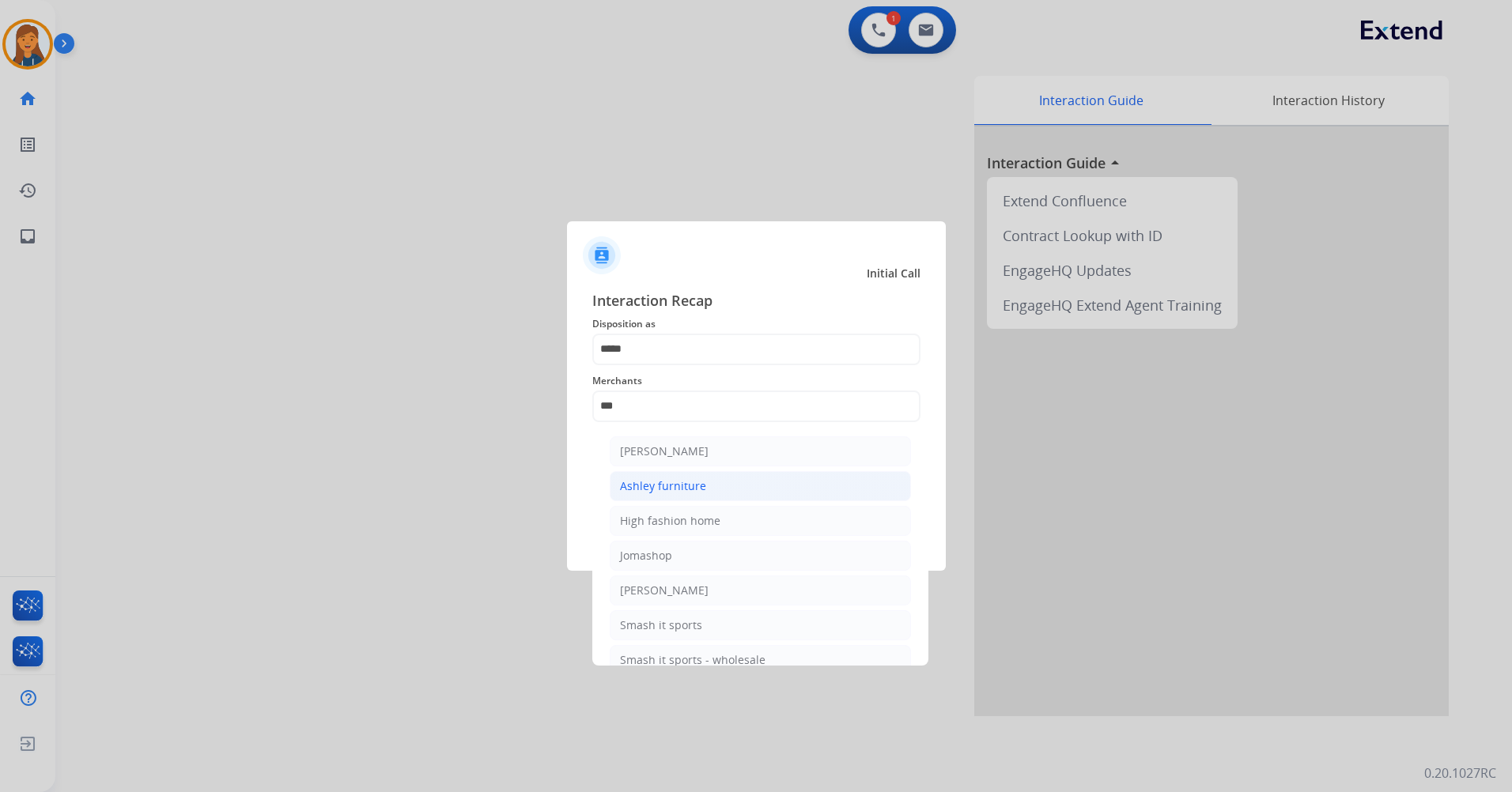
click at [662, 493] on div "Ashley furniture" at bounding box center [663, 486] width 86 height 16
type input "**********"
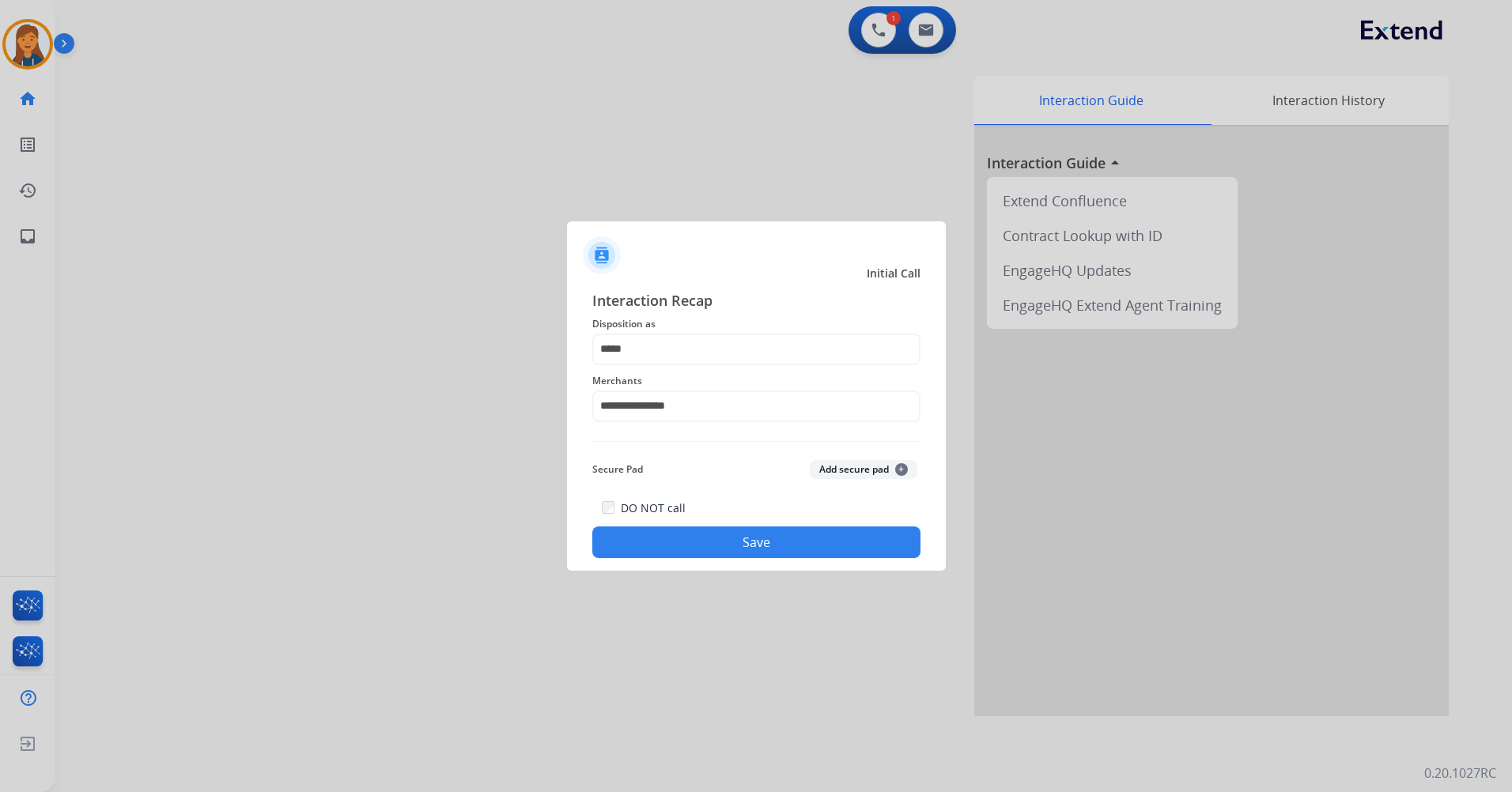
click at [728, 552] on button "Save" at bounding box center [756, 542] width 328 height 32
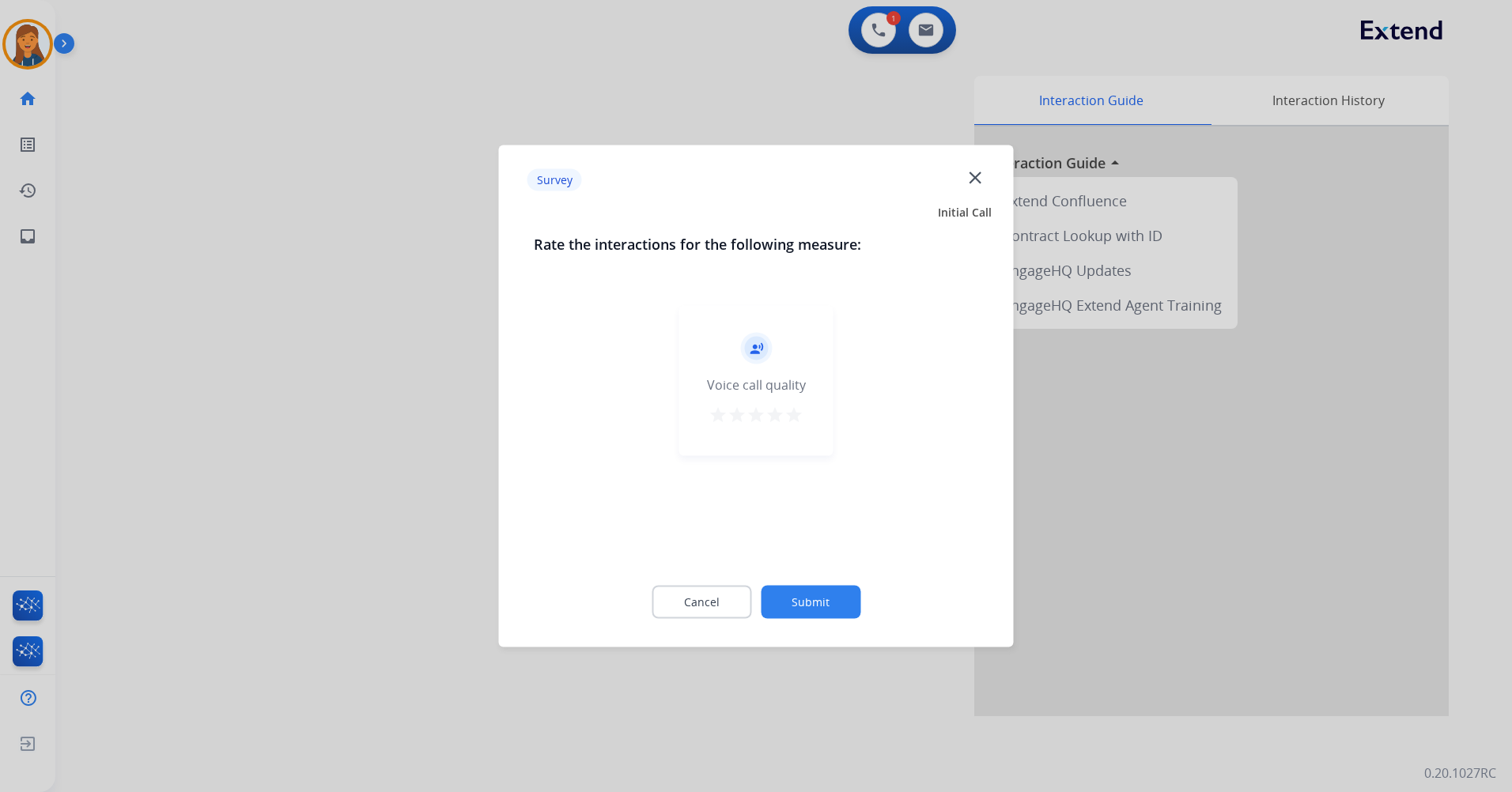
click at [799, 412] on mat-icon "star" at bounding box center [793, 415] width 19 height 19
drag, startPoint x: 786, startPoint y: 571, endPoint x: 786, endPoint y: 581, distance: 10.0
click at [786, 572] on div "Cancel Submit" at bounding box center [756, 603] width 445 height 72
click at [792, 596] on button "Submit" at bounding box center [810, 602] width 100 height 33
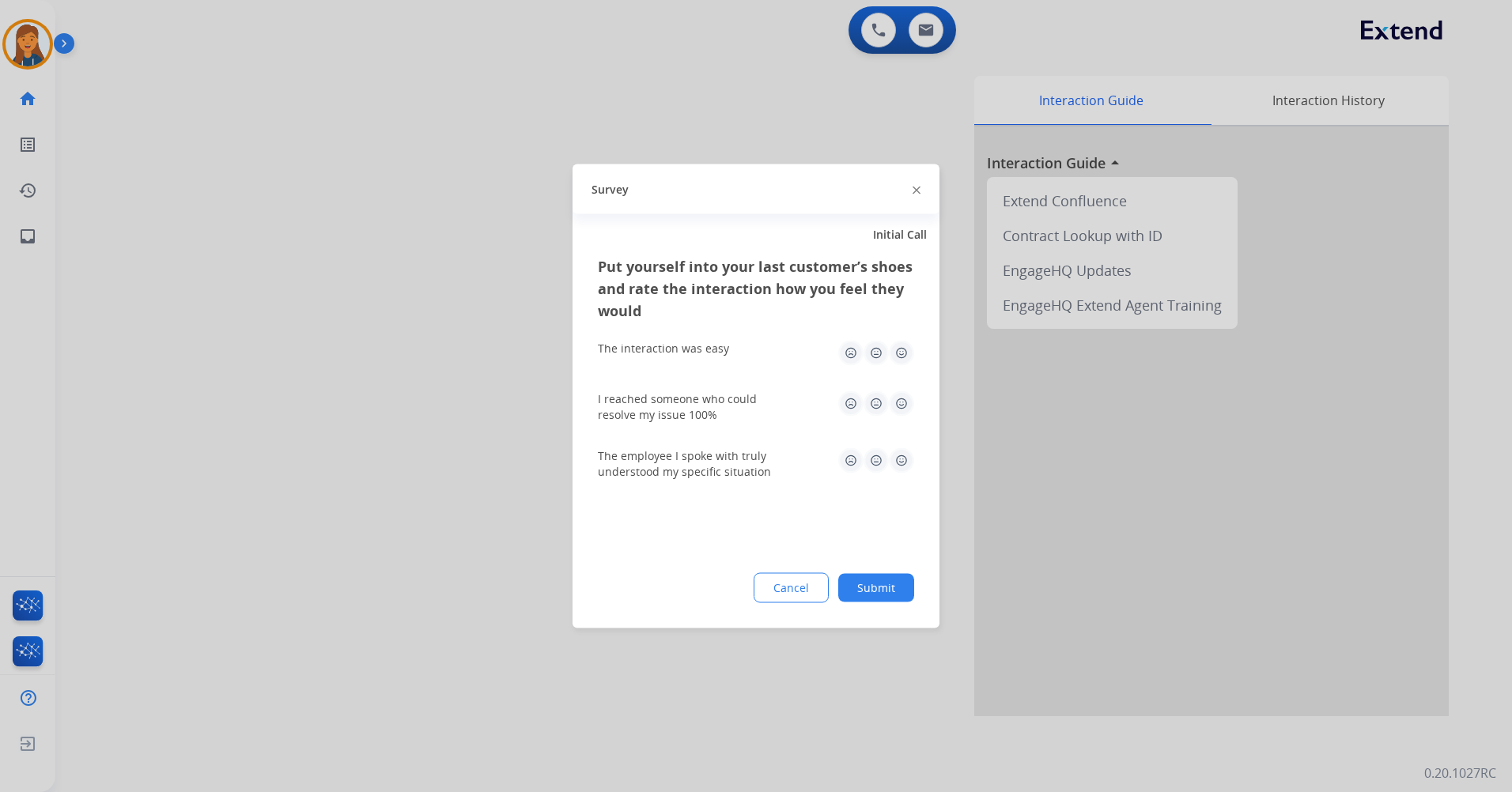
click at [899, 360] on img at bounding box center [901, 354] width 25 height 25
drag, startPoint x: 899, startPoint y: 409, endPoint x: 902, endPoint y: 450, distance: 41.1
click at [899, 411] on img at bounding box center [901, 404] width 25 height 25
click at [902, 456] on img at bounding box center [901, 461] width 25 height 25
click at [871, 568] on div "Put yourself into your last customer’s shoes and rate the interaction how you f…" at bounding box center [755, 442] width 367 height 374
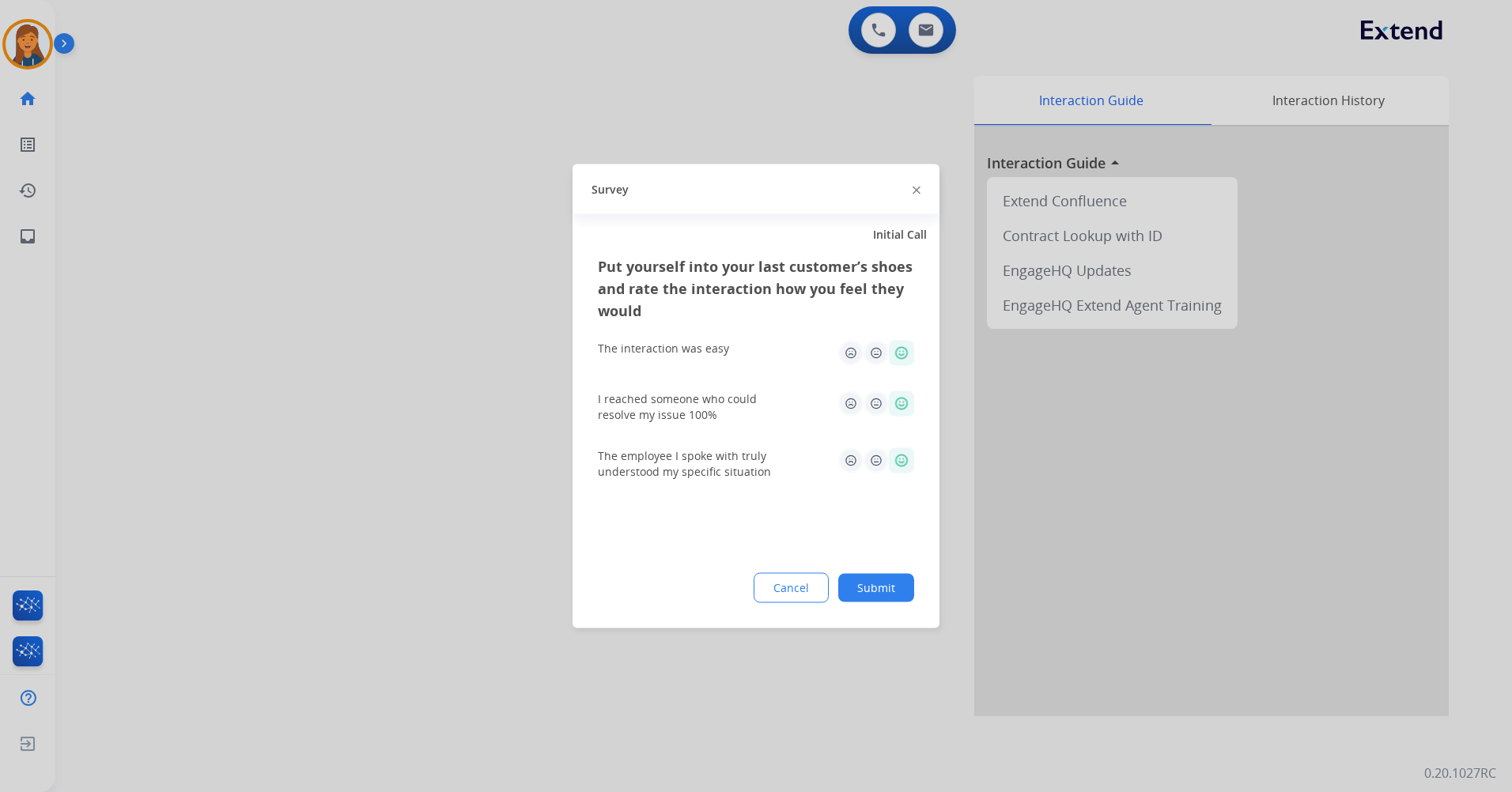
click at [860, 598] on button "Submit" at bounding box center [876, 588] width 76 height 28
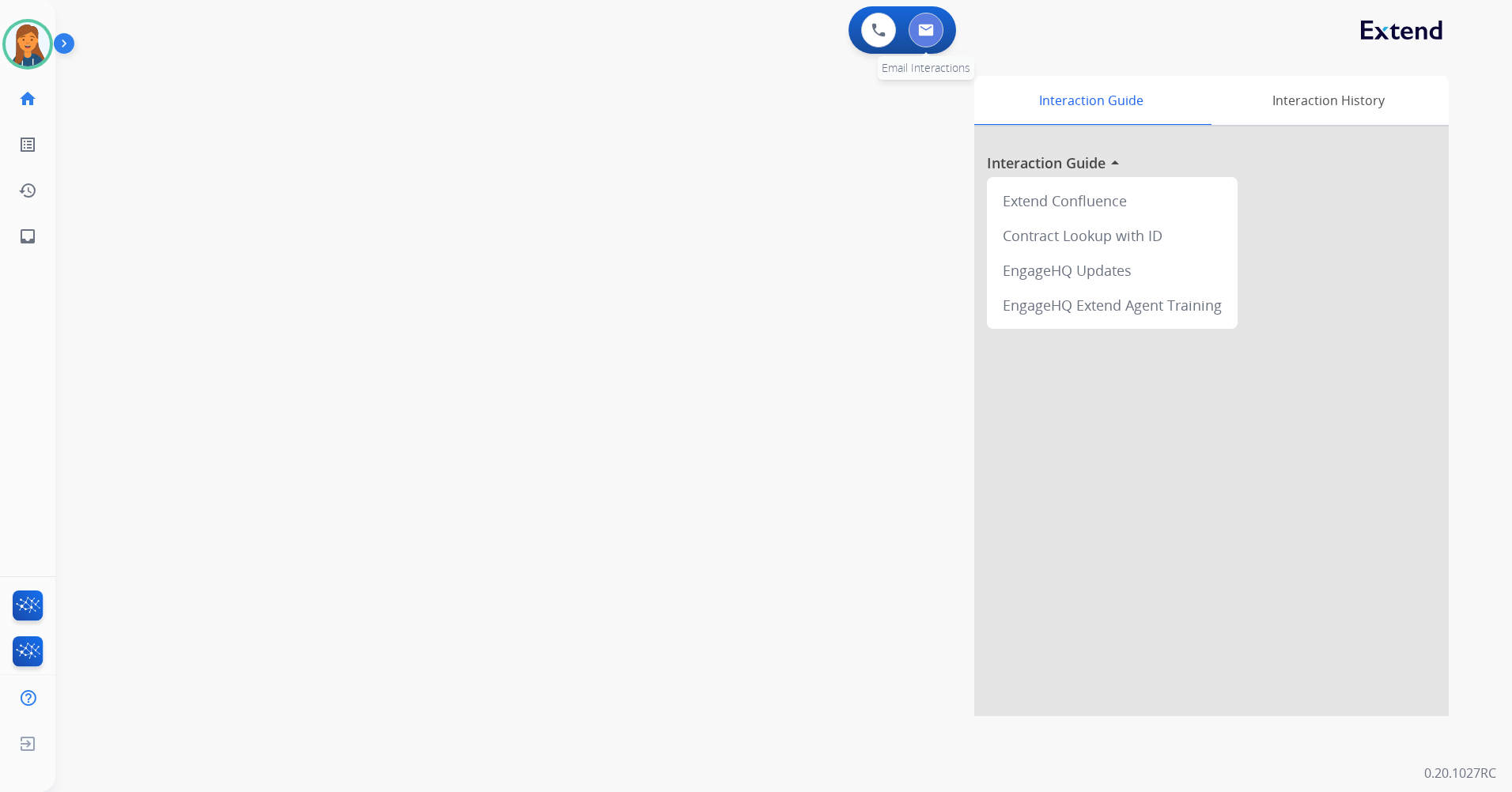
click at [926, 29] on img at bounding box center [926, 30] width 16 height 12
select select "**********"
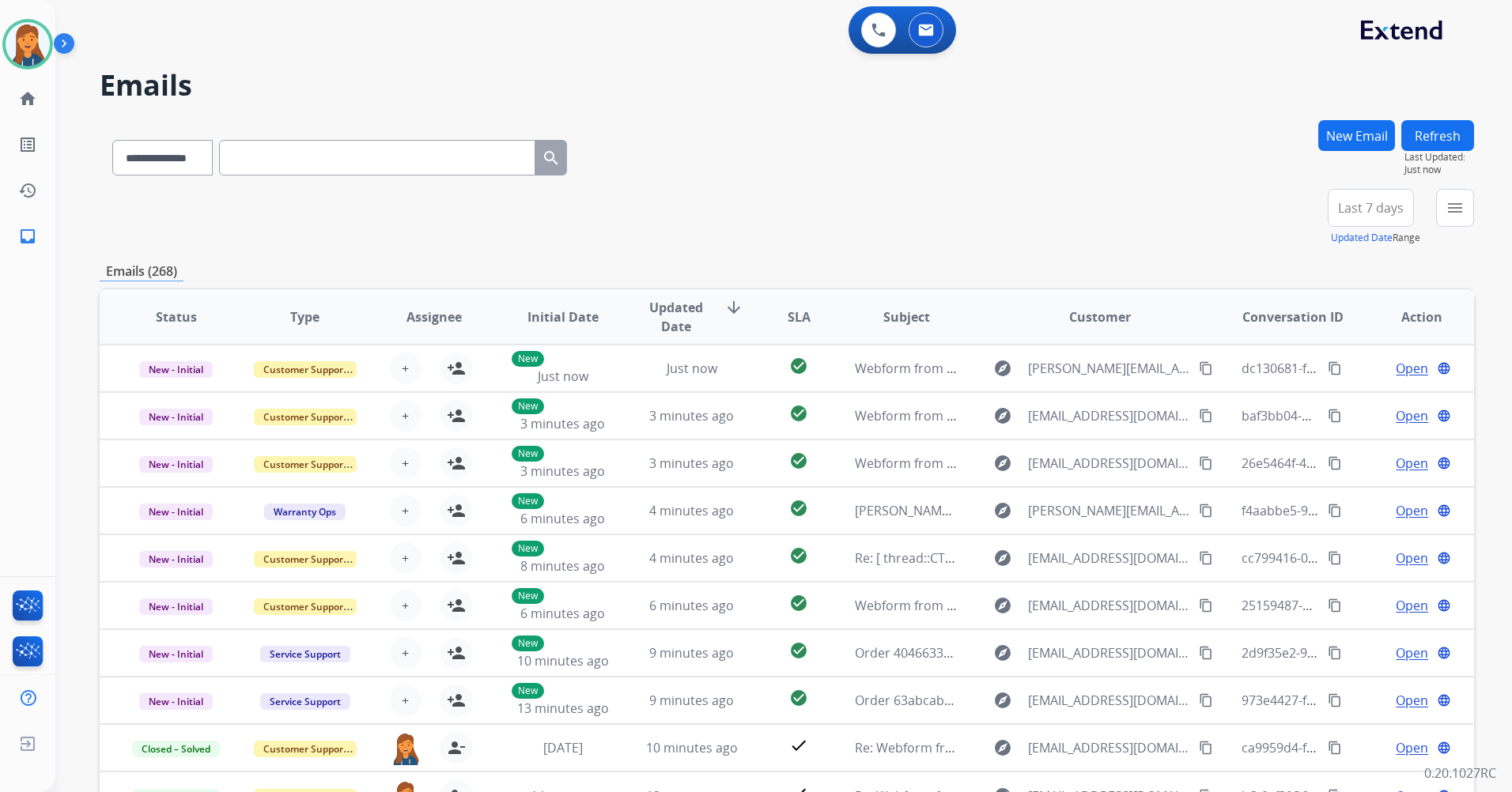
click at [1351, 205] on span "Last 7 days" at bounding box center [1370, 208] width 66 height 7
click at [1331, 398] on div "Last 90 days" at bounding box center [1365, 400] width 87 height 24
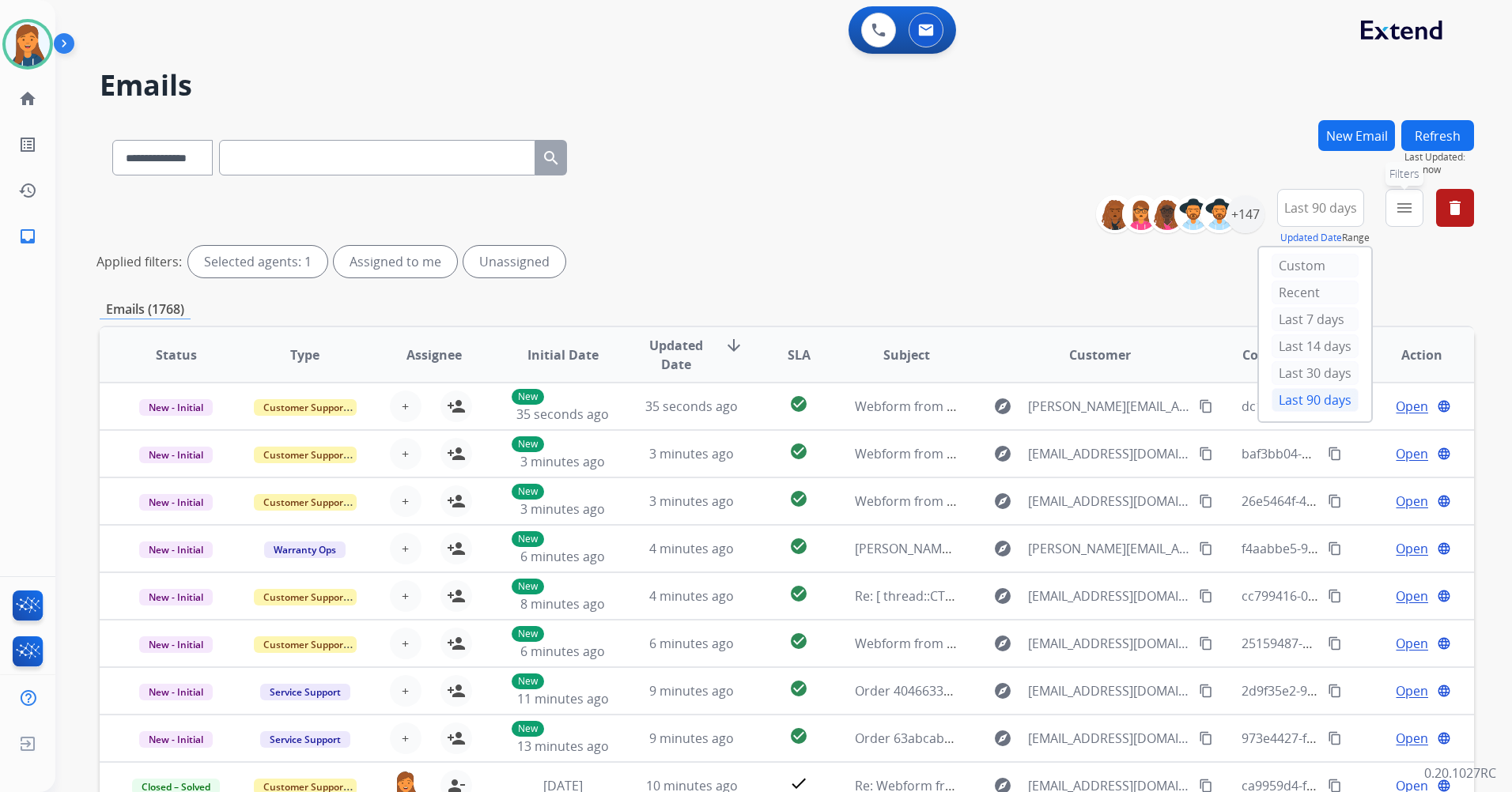
click at [1394, 202] on button "menu Filters" at bounding box center [1404, 208] width 38 height 38
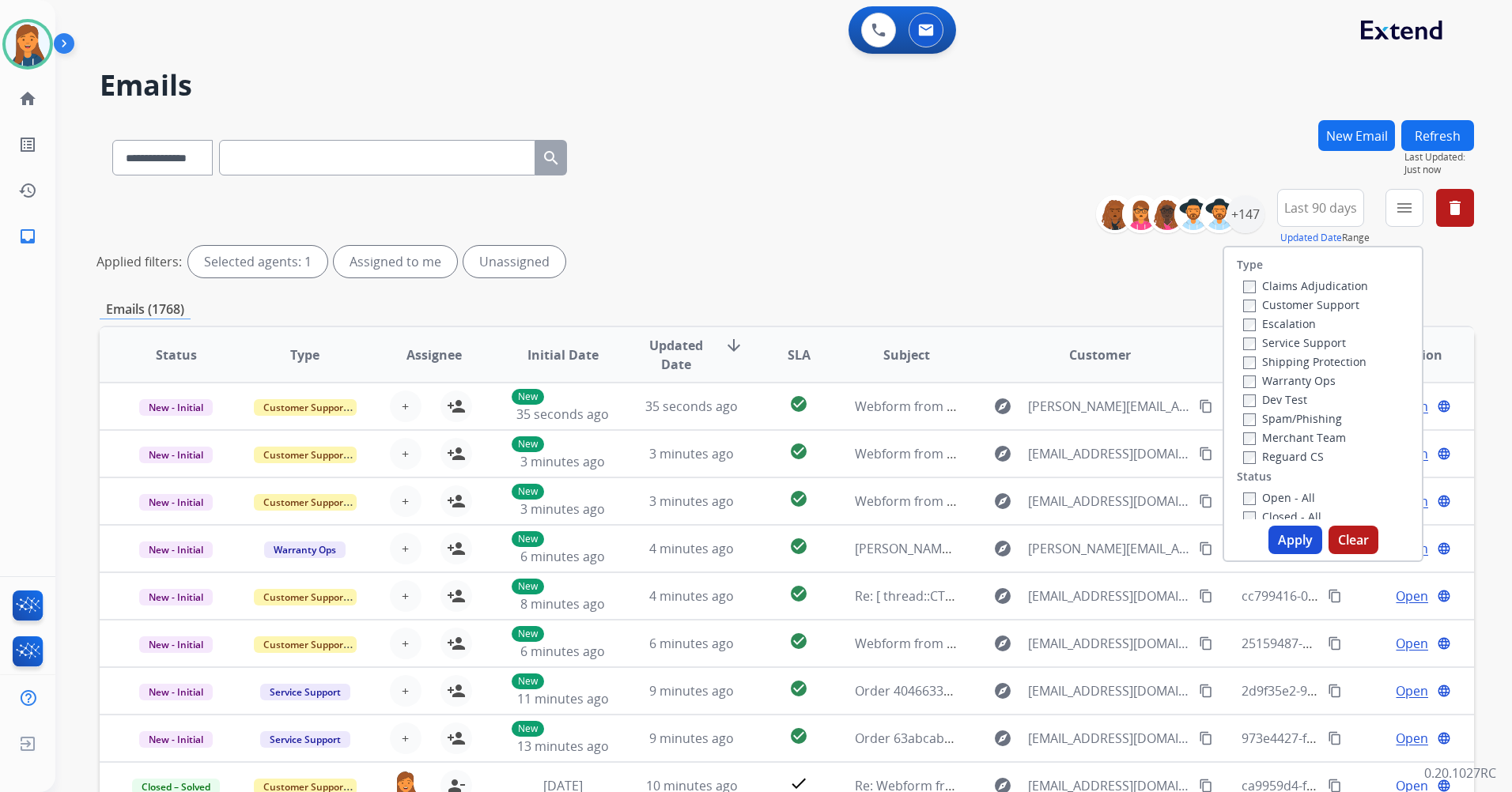
click at [1262, 309] on label "Customer Support" at bounding box center [1301, 304] width 116 height 15
click at [1263, 359] on label "Shipping Protection" at bounding box center [1304, 362] width 123 height 15
click at [1256, 456] on label "Reguard CS" at bounding box center [1282, 457] width 81 height 15
click at [1258, 493] on label "Open - All" at bounding box center [1278, 497] width 72 height 15
click at [1275, 543] on button "Apply" at bounding box center [1295, 540] width 54 height 28
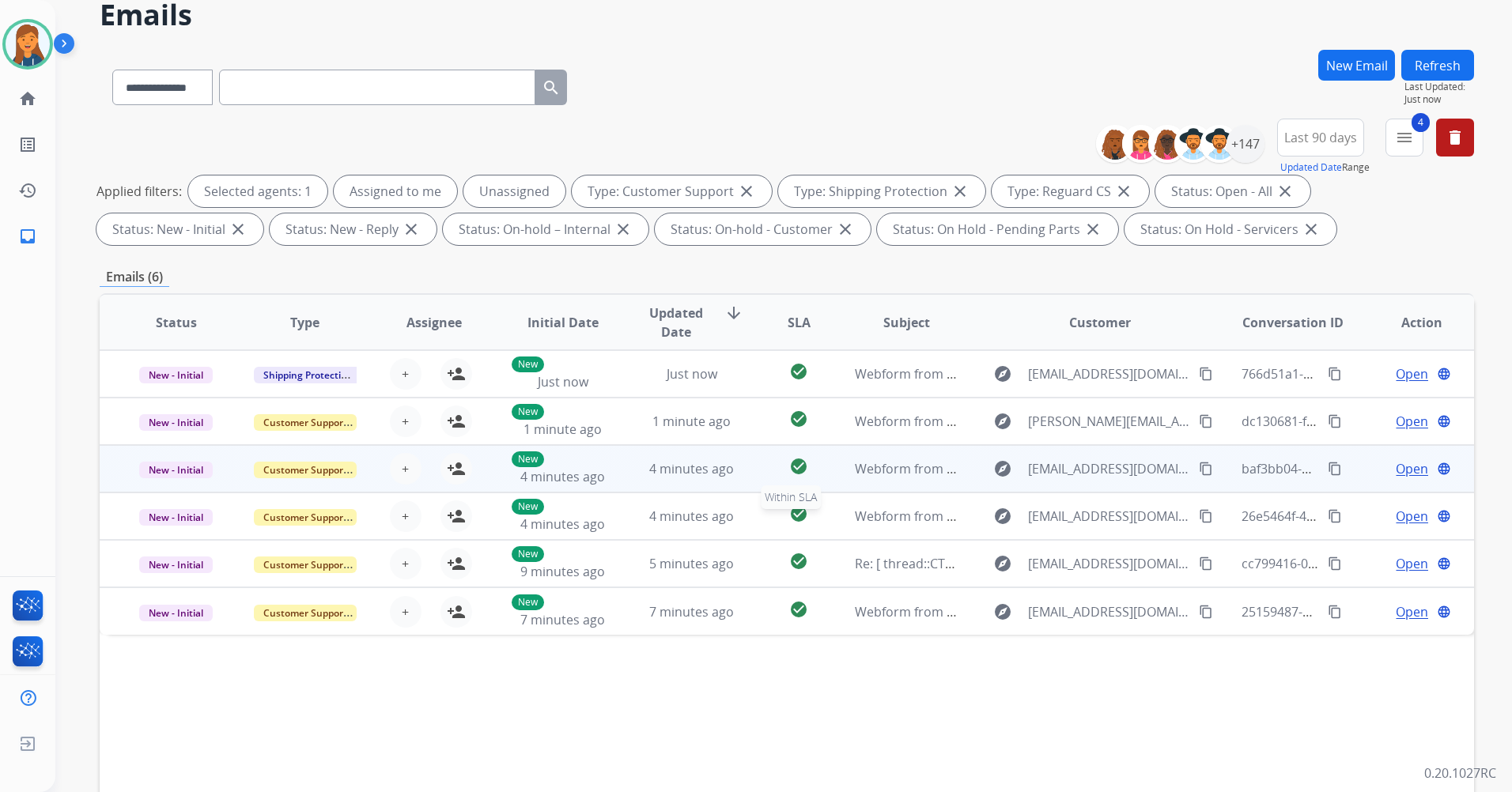
scroll to position [79, 0]
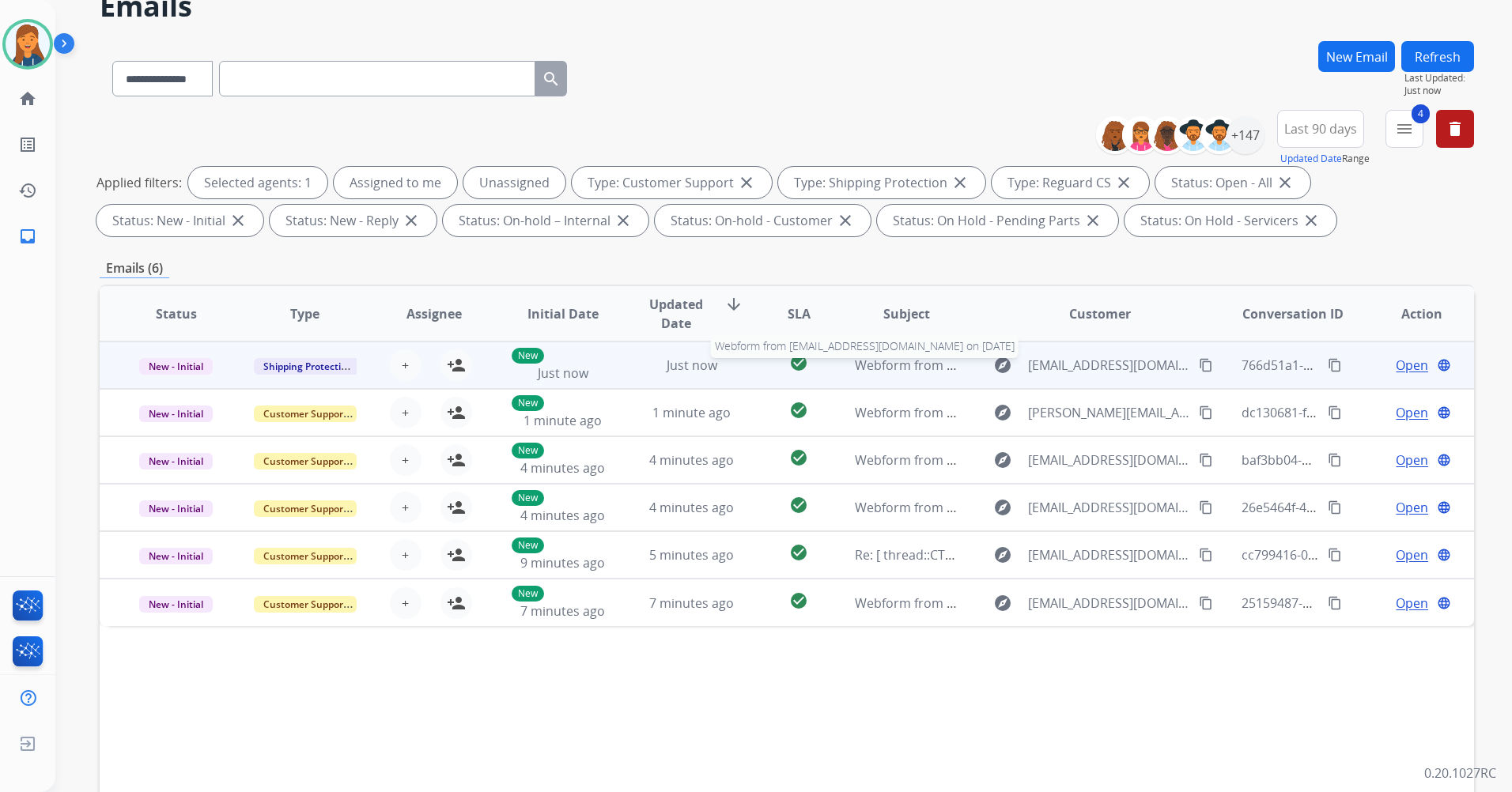
click at [874, 363] on span "Webform from Dg329celts@gmail.com on 08/18/2025" at bounding box center [1034, 365] width 358 height 17
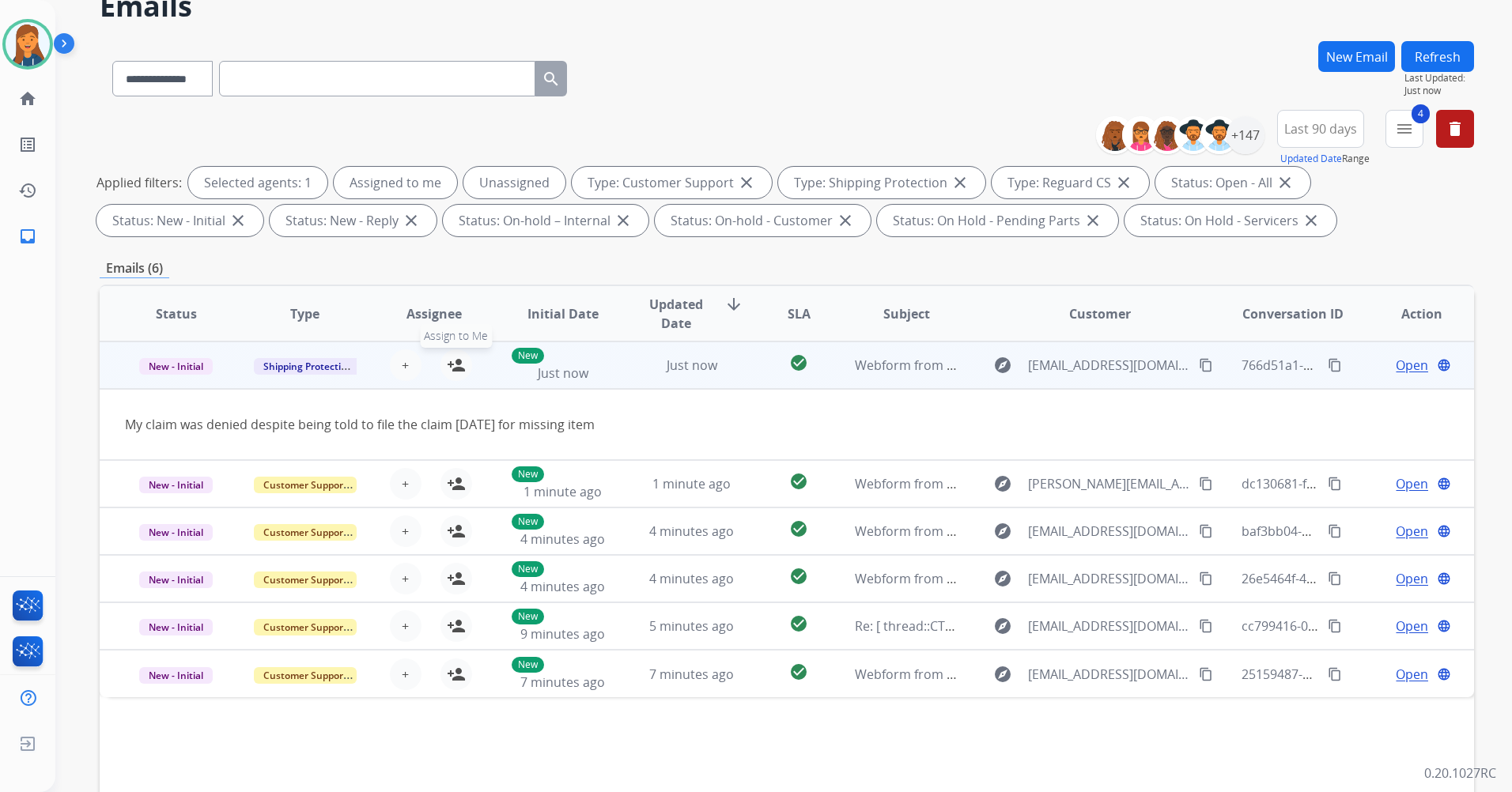
click at [452, 365] on mat-icon "person_add" at bounding box center [456, 365] width 19 height 19
click at [1410, 367] on span "Open" at bounding box center [1411, 365] width 32 height 19
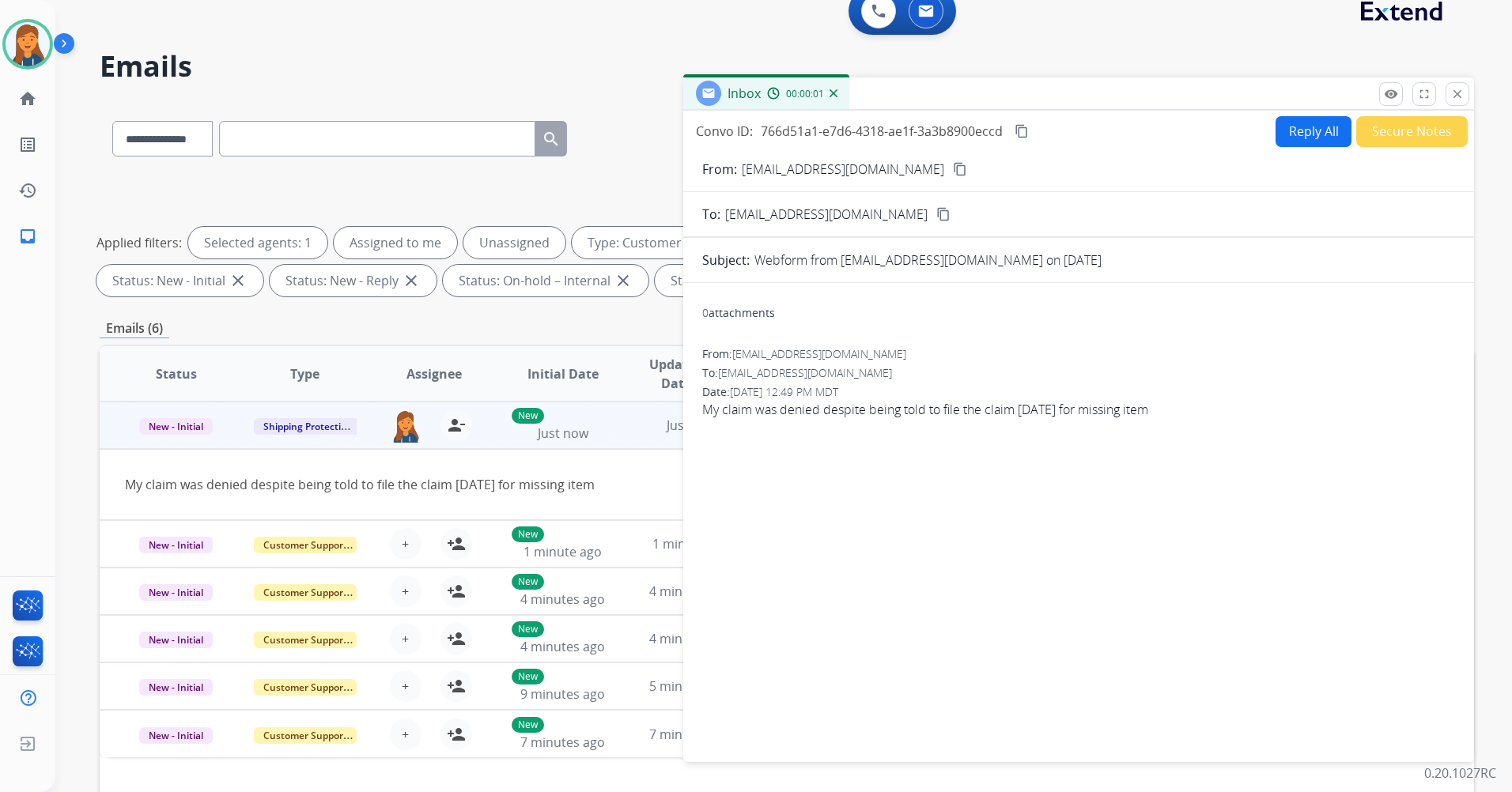
scroll to position [0, 0]
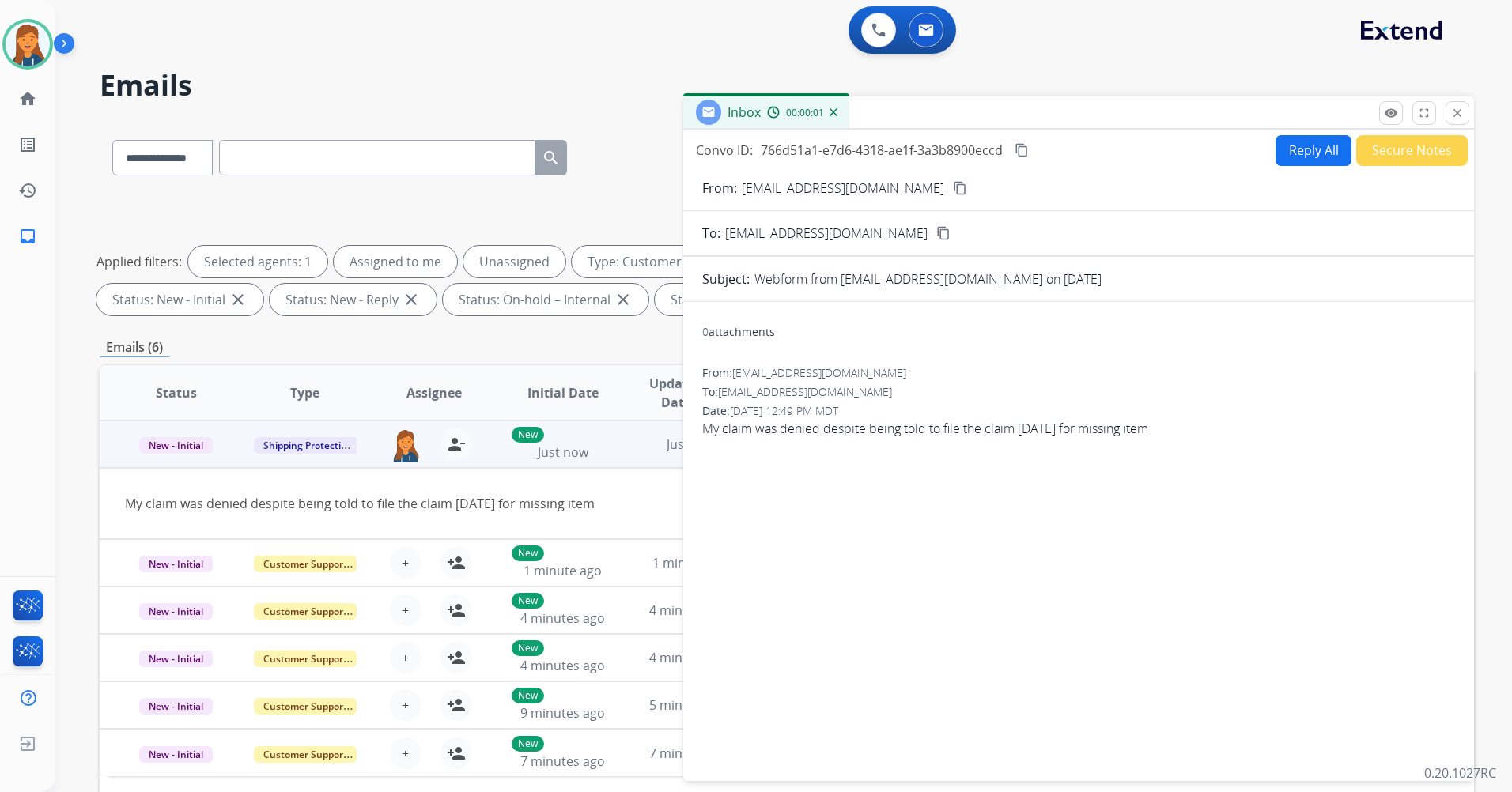
click at [952, 186] on mat-icon "content_copy" at bounding box center [959, 188] width 14 height 14
click at [1275, 156] on button "Reply All" at bounding box center [1312, 151] width 76 height 31
select select "**********"
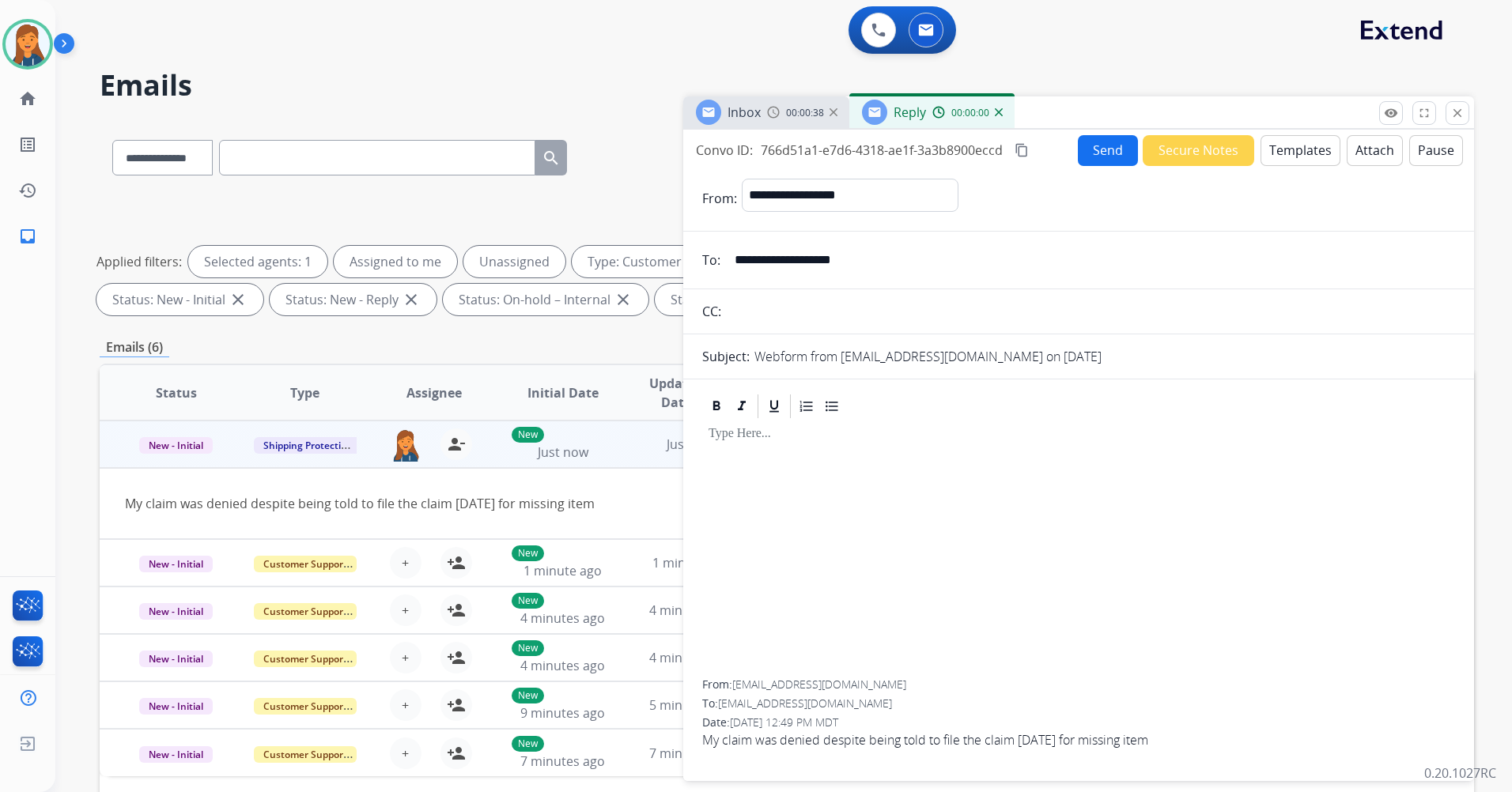
click at [1271, 155] on button "Templates" at bounding box center [1300, 151] width 80 height 31
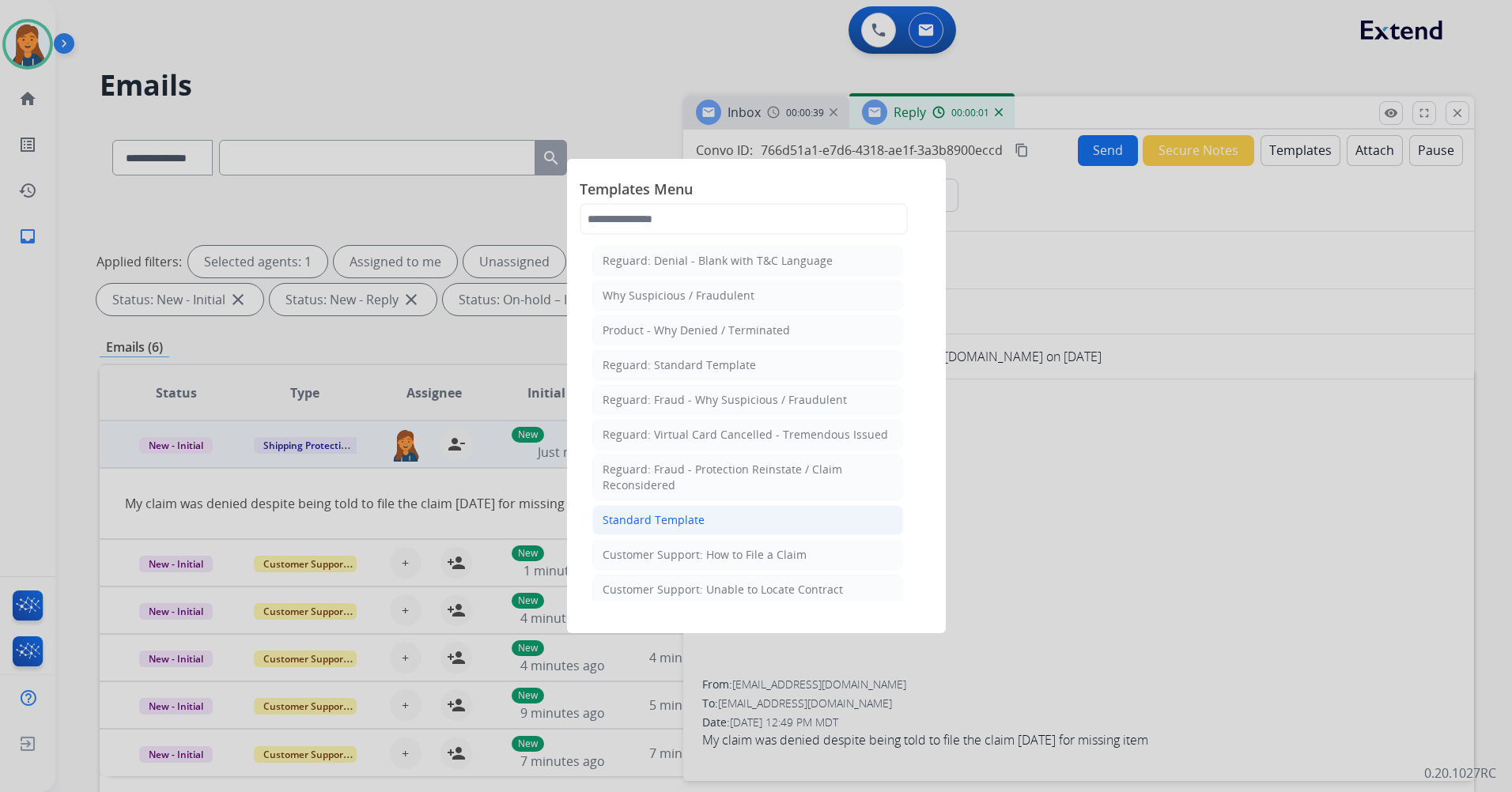
click at [642, 531] on li "Standard Template" at bounding box center [748, 520] width 311 height 30
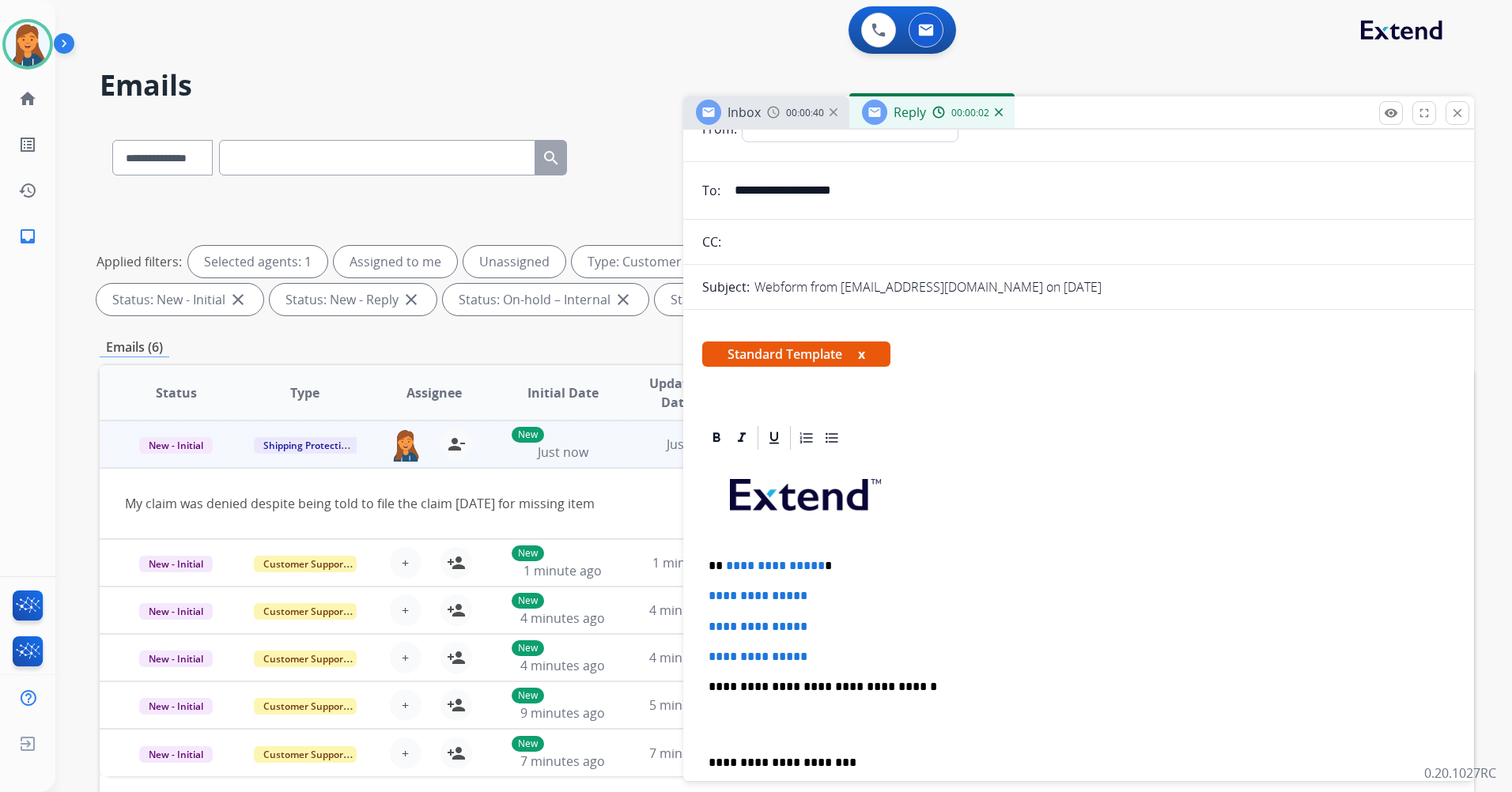
scroll to position [79, 0]
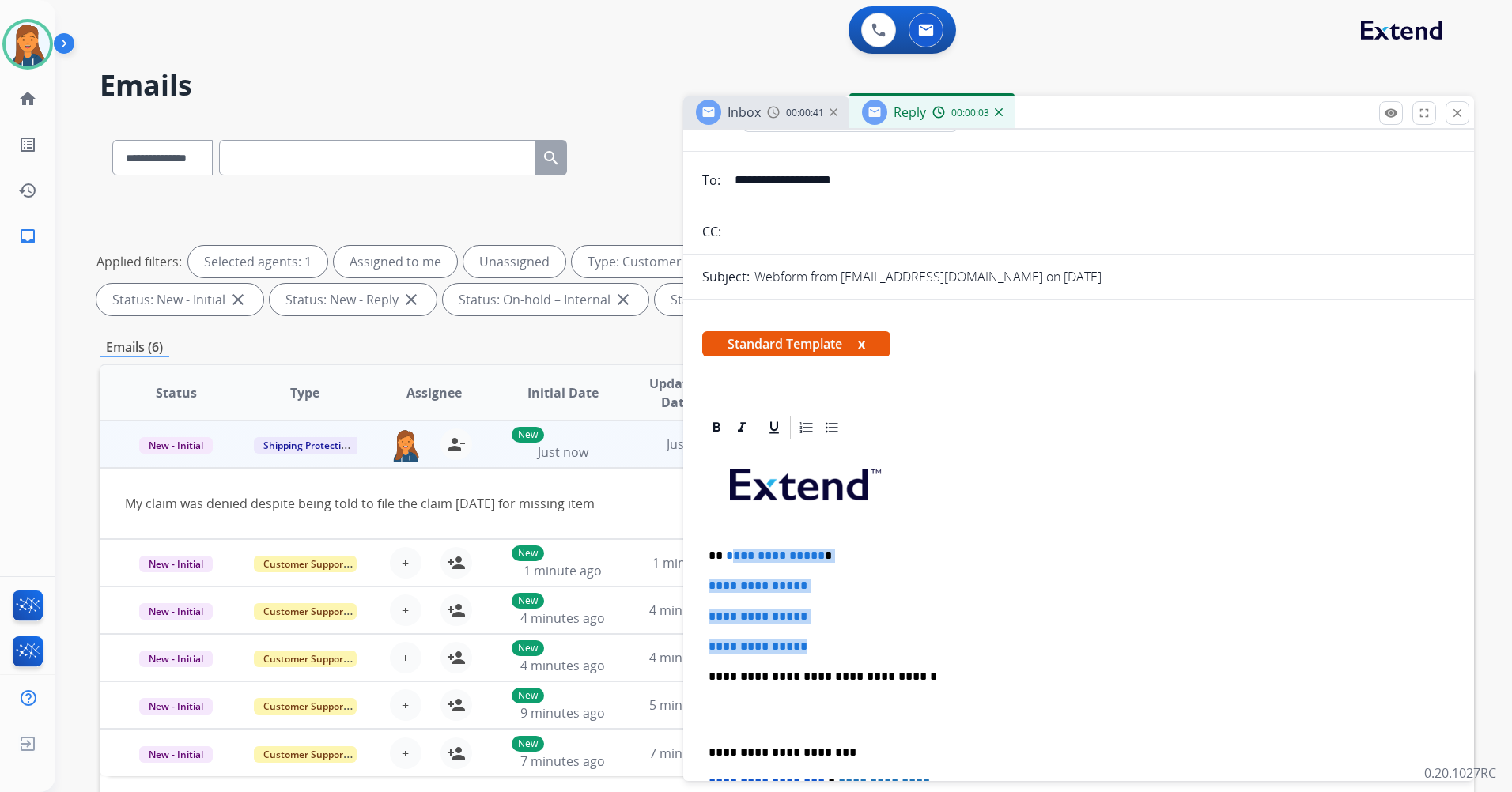
drag, startPoint x: 798, startPoint y: 631, endPoint x: 730, endPoint y: 540, distance: 113.6
click at [730, 540] on div "**********" at bounding box center [1078, 714] width 753 height 544
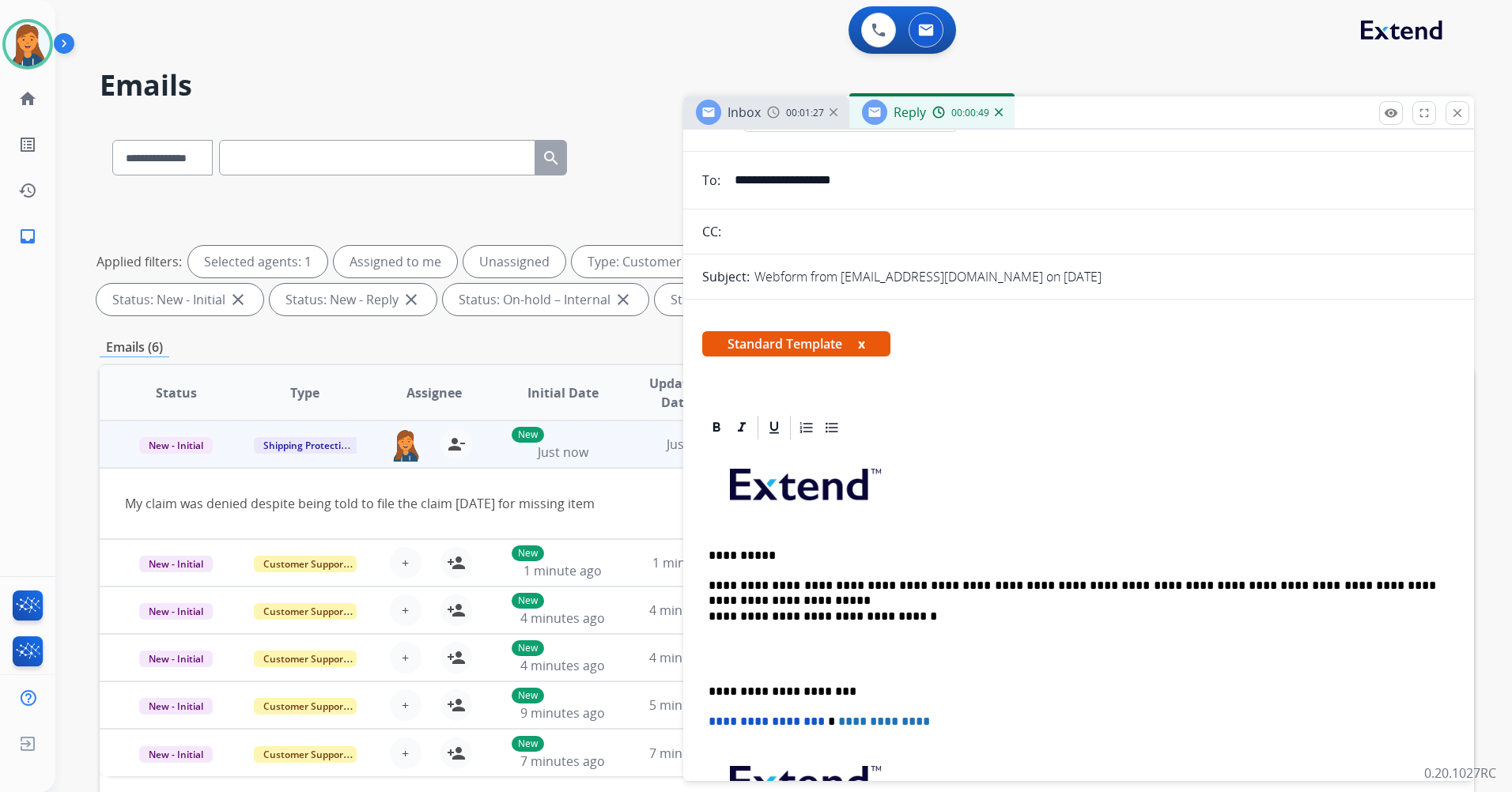
click at [1408, 588] on p "**********" at bounding box center [1072, 586] width 728 height 14
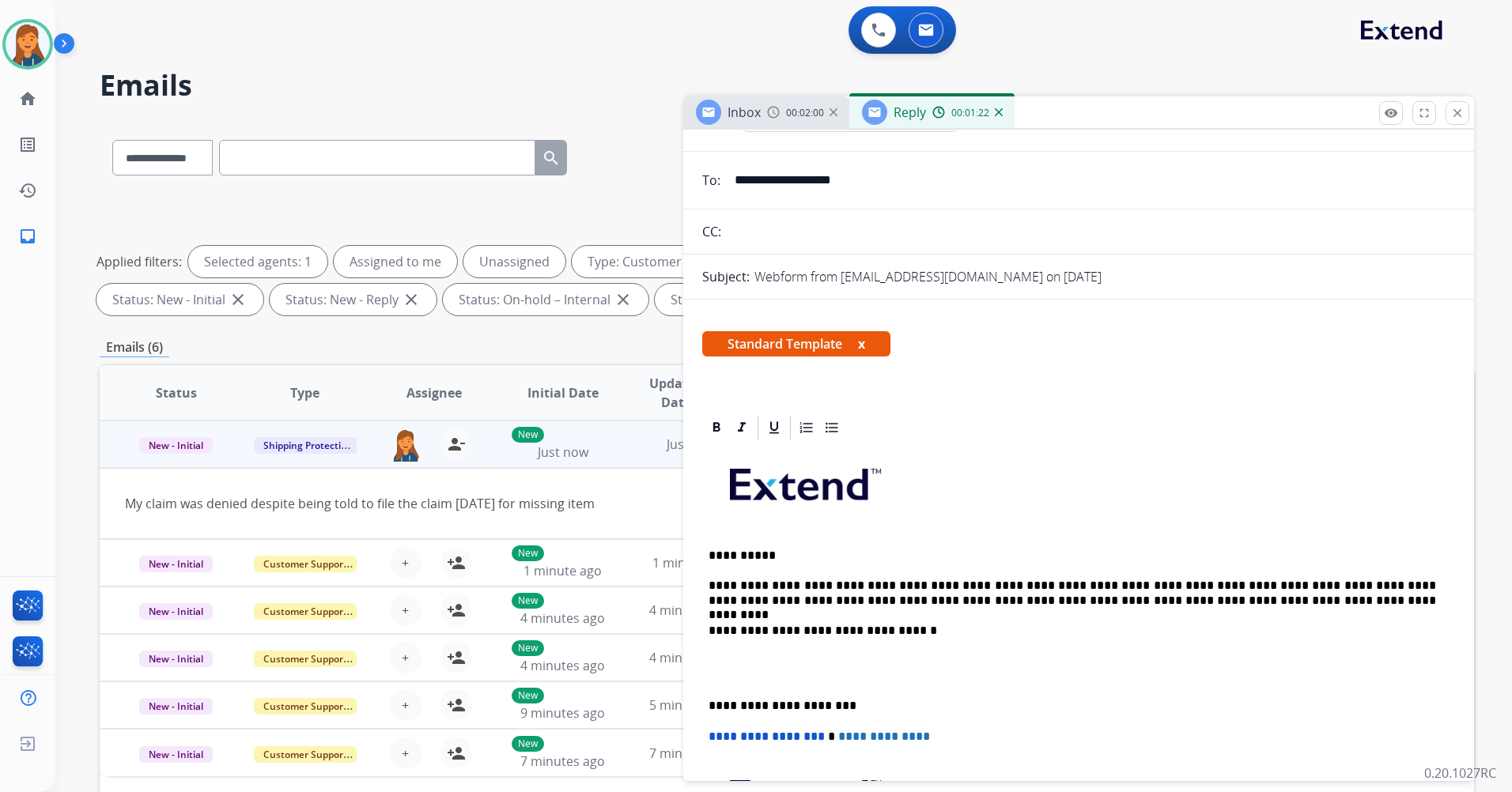
click at [704, 698] on div "**********" at bounding box center [1078, 691] width 753 height 498
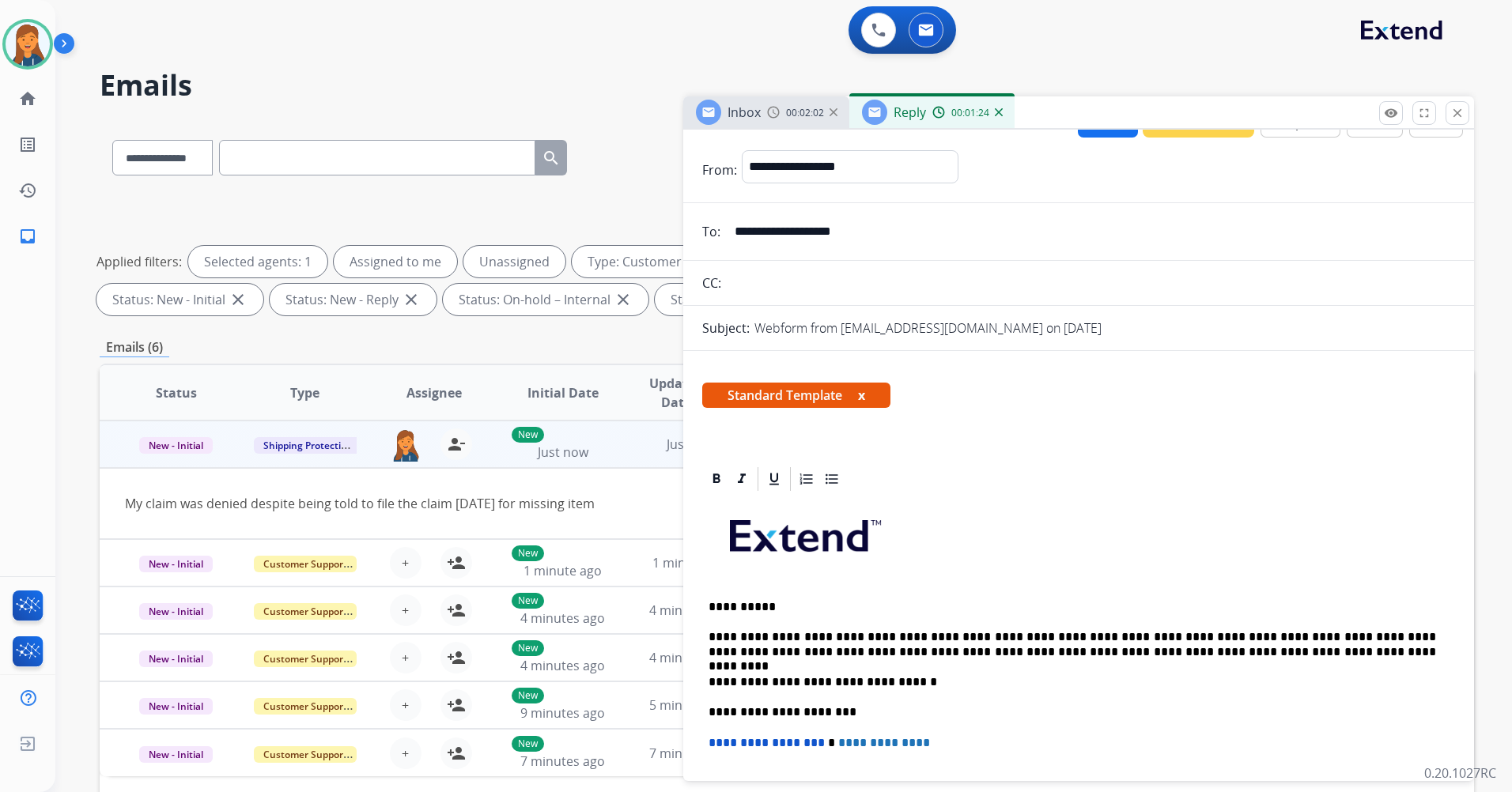
scroll to position [0, 0]
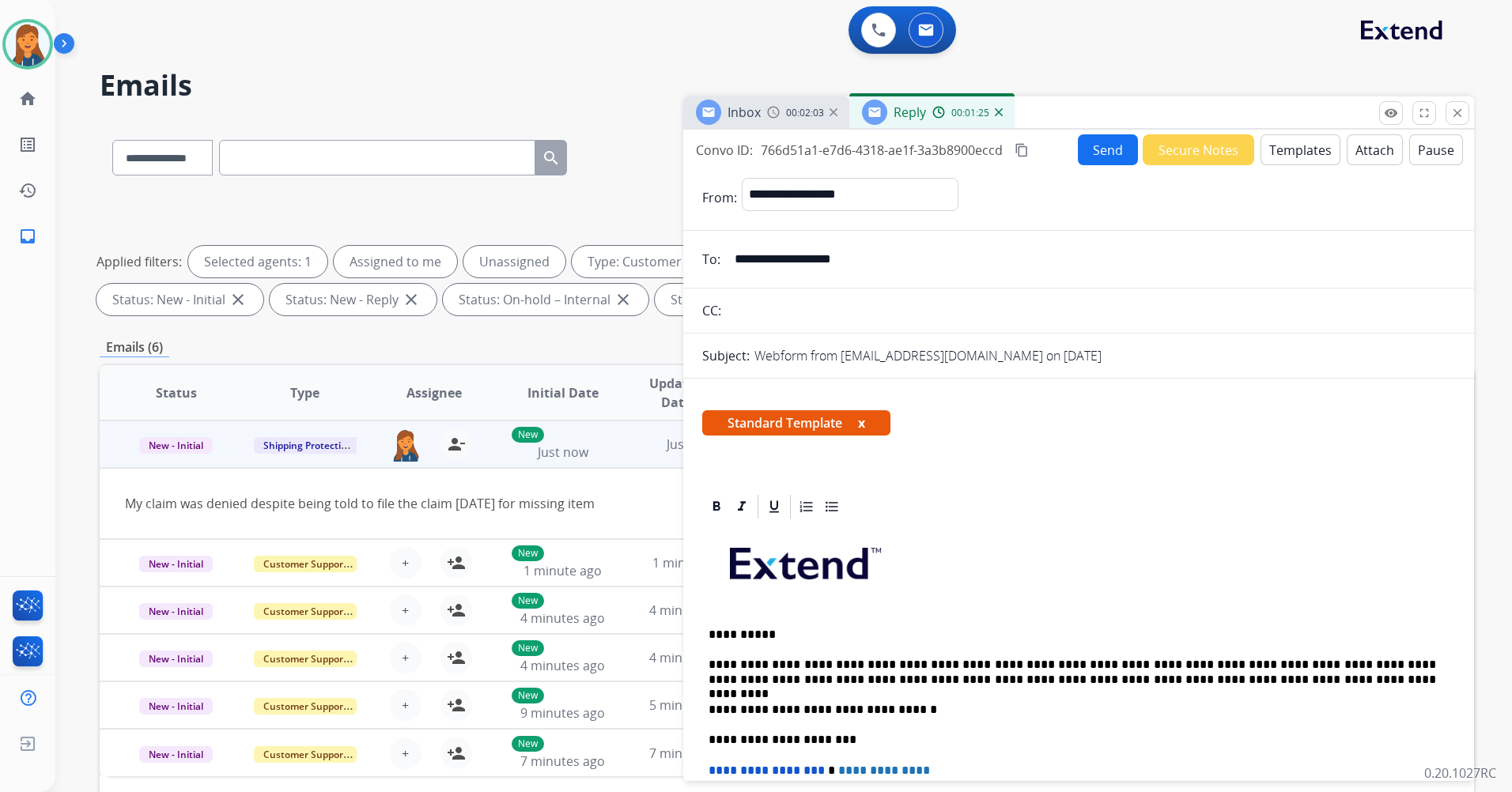
click at [1016, 145] on mat-icon "content_copy" at bounding box center [1021, 150] width 14 height 14
click at [1095, 153] on button "Send" at bounding box center [1108, 150] width 60 height 31
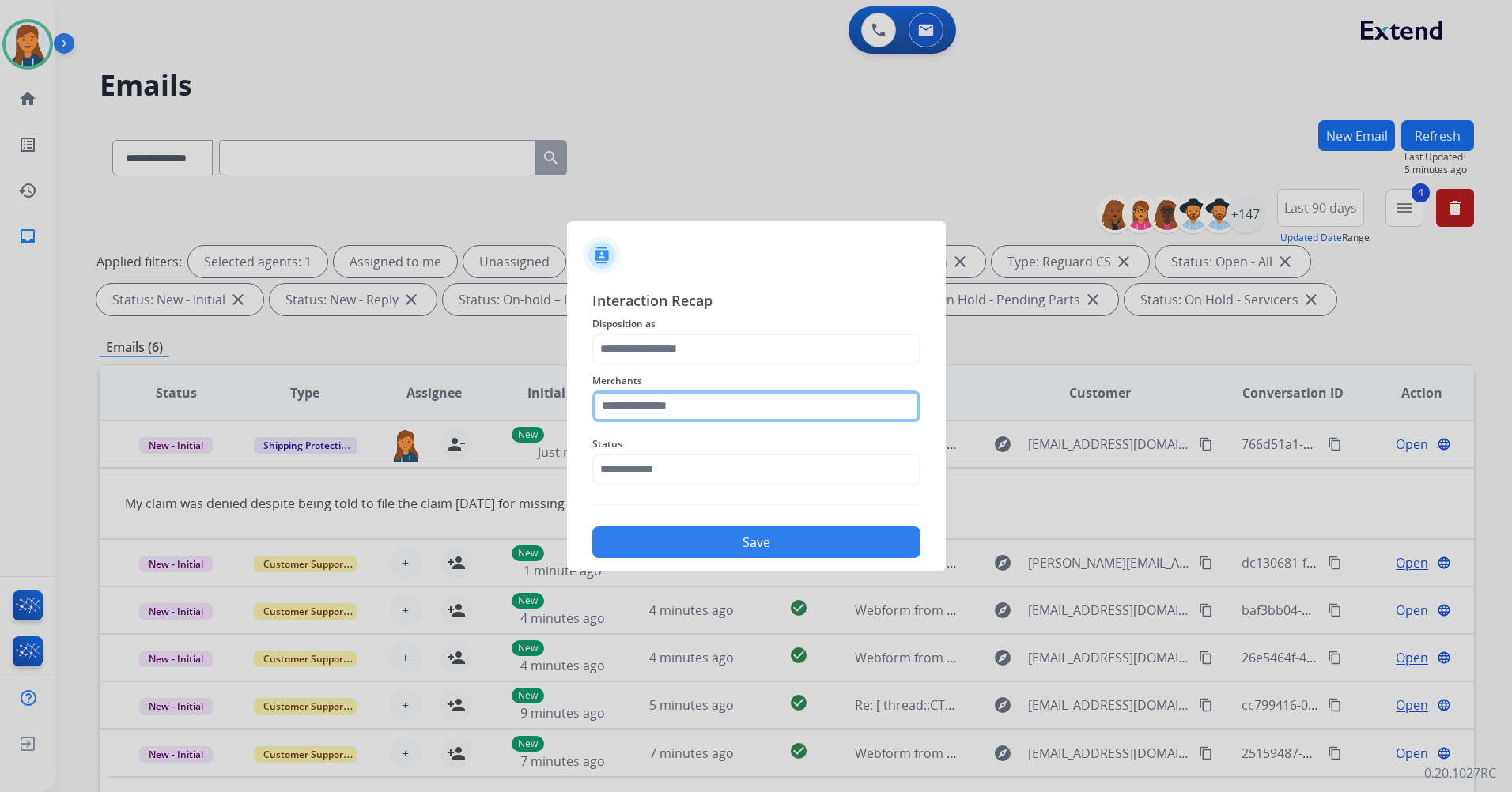
click at [693, 406] on input "text" at bounding box center [756, 407] width 328 height 32
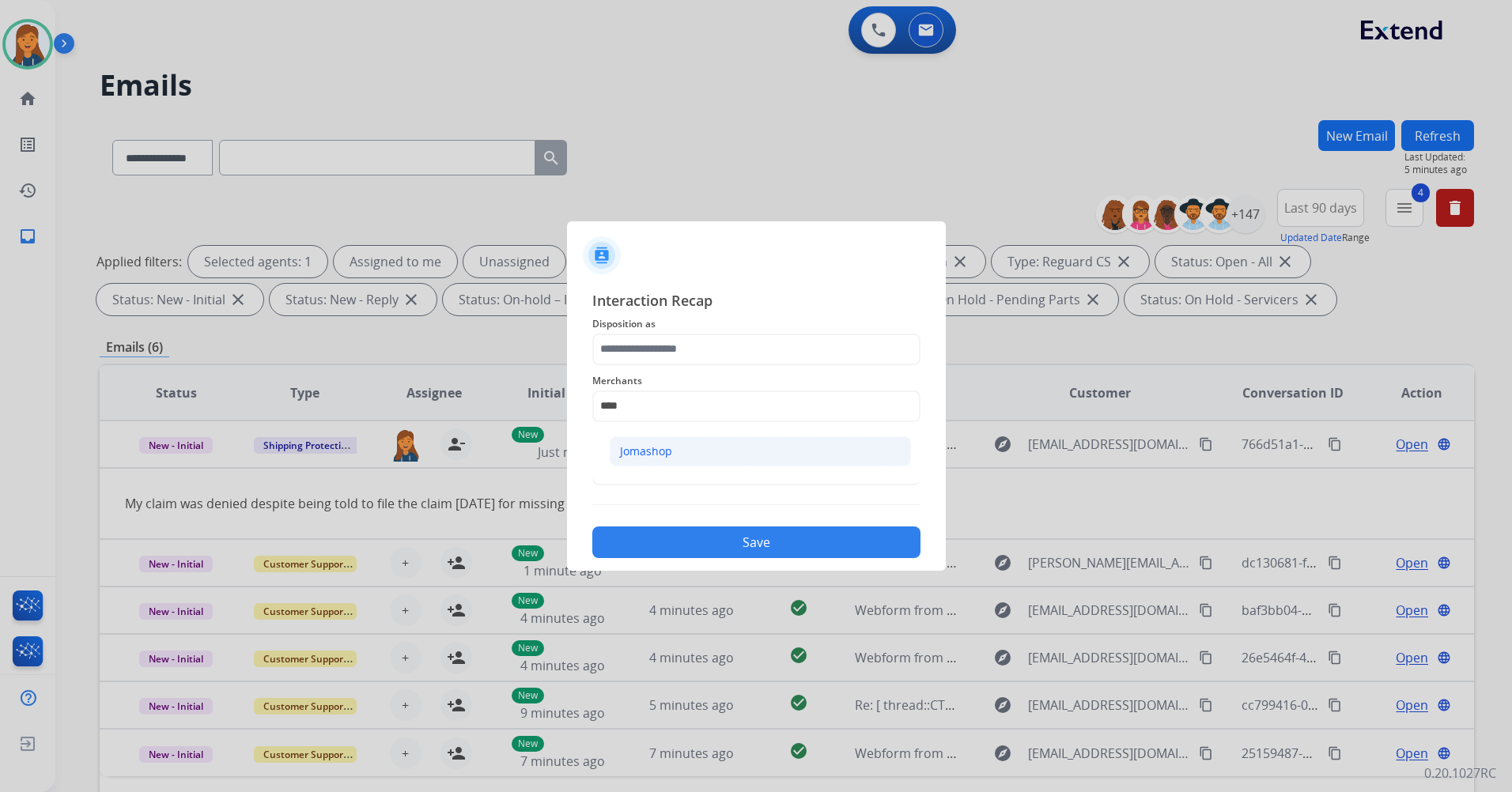
click at [665, 448] on div "Jomashop" at bounding box center [645, 451] width 52 height 16
type input "********"
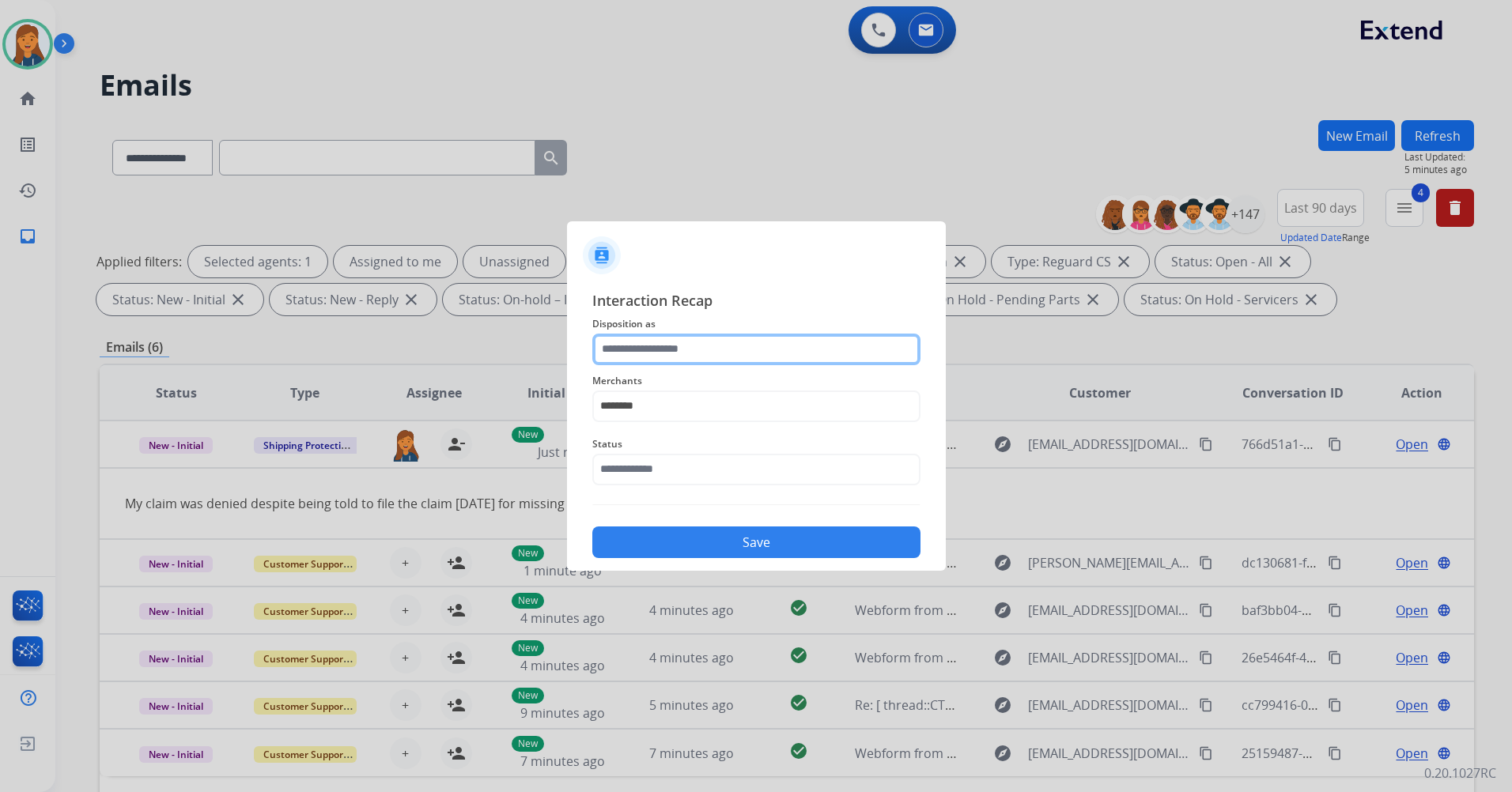
click at [692, 346] on input "text" at bounding box center [756, 349] width 328 height 32
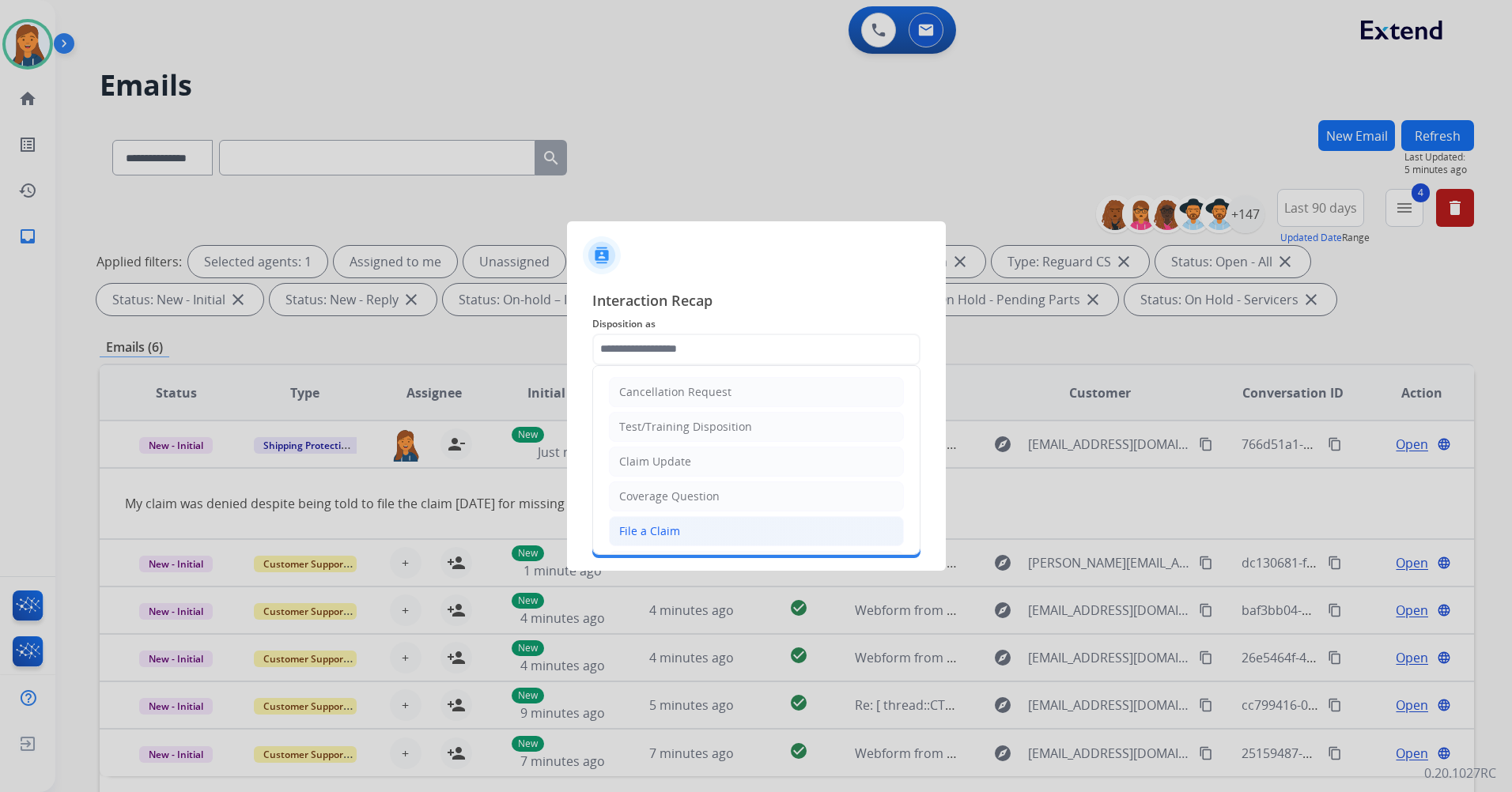
click at [684, 529] on li "File a Claim" at bounding box center [756, 532] width 295 height 30
type input "**********"
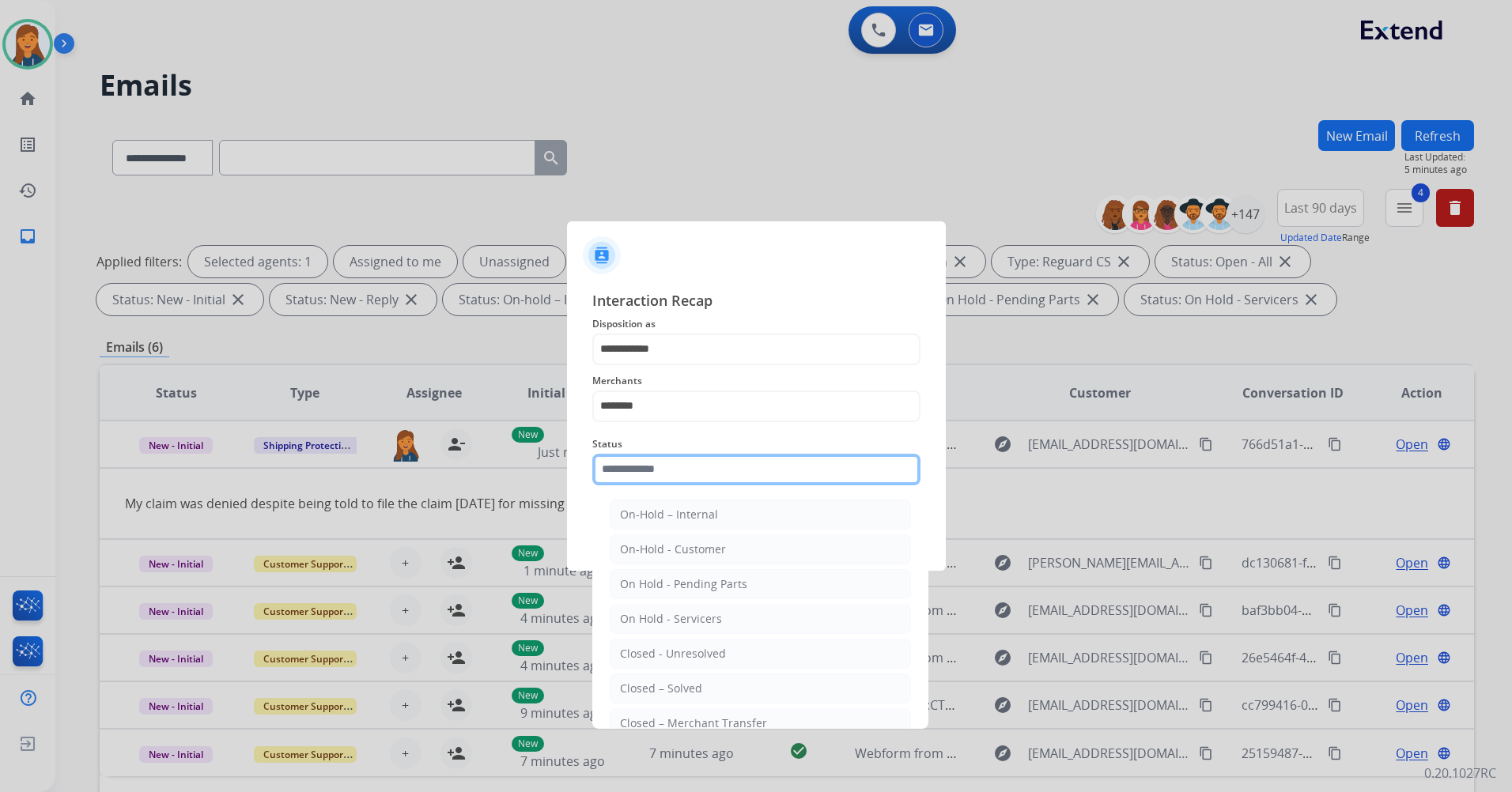
click at [674, 475] on input "text" at bounding box center [756, 470] width 328 height 32
click at [659, 686] on div "Closed – Solved" at bounding box center [660, 688] width 82 height 16
type input "**********"
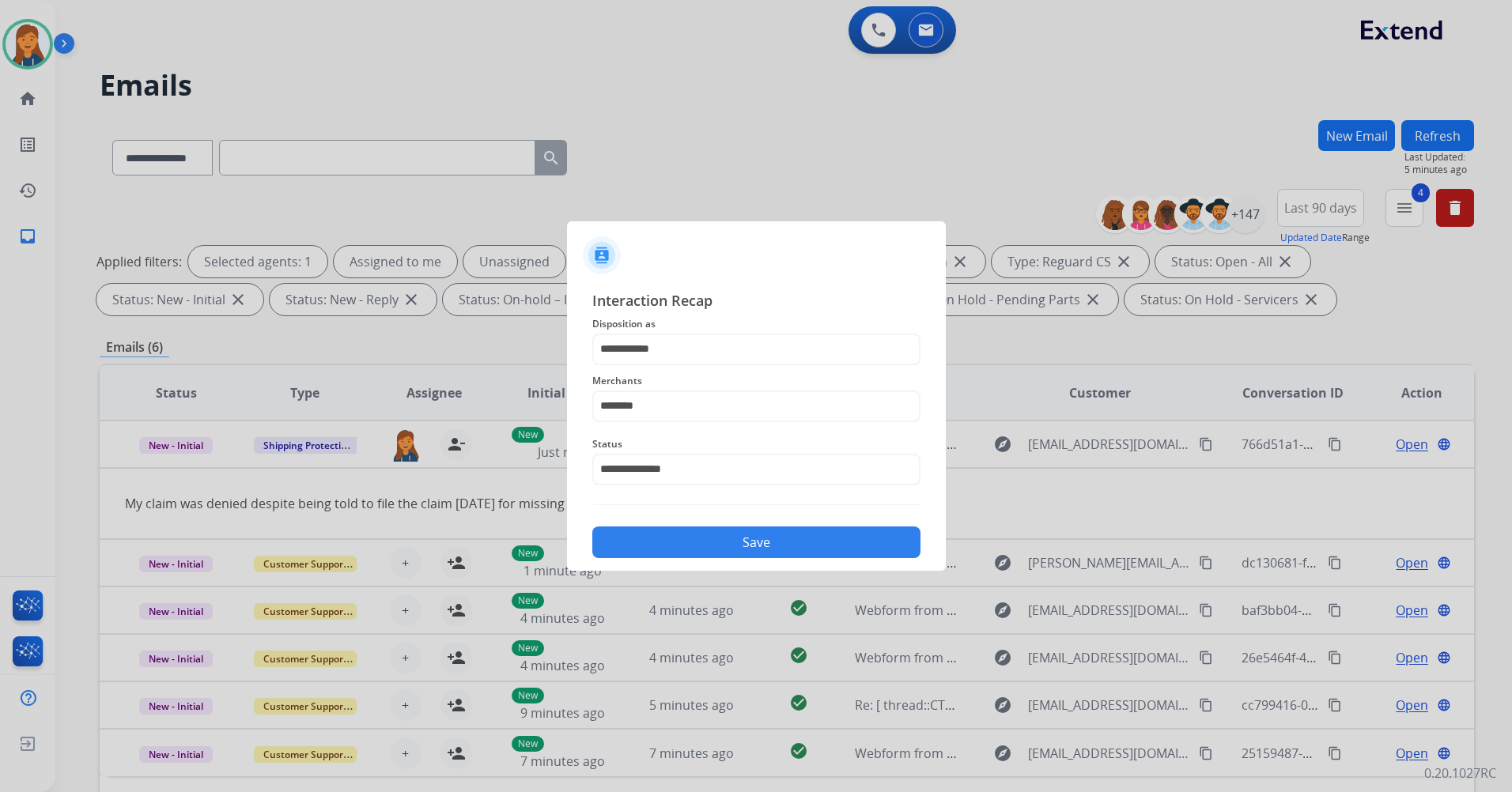
click at [688, 547] on button "Save" at bounding box center [756, 542] width 328 height 32
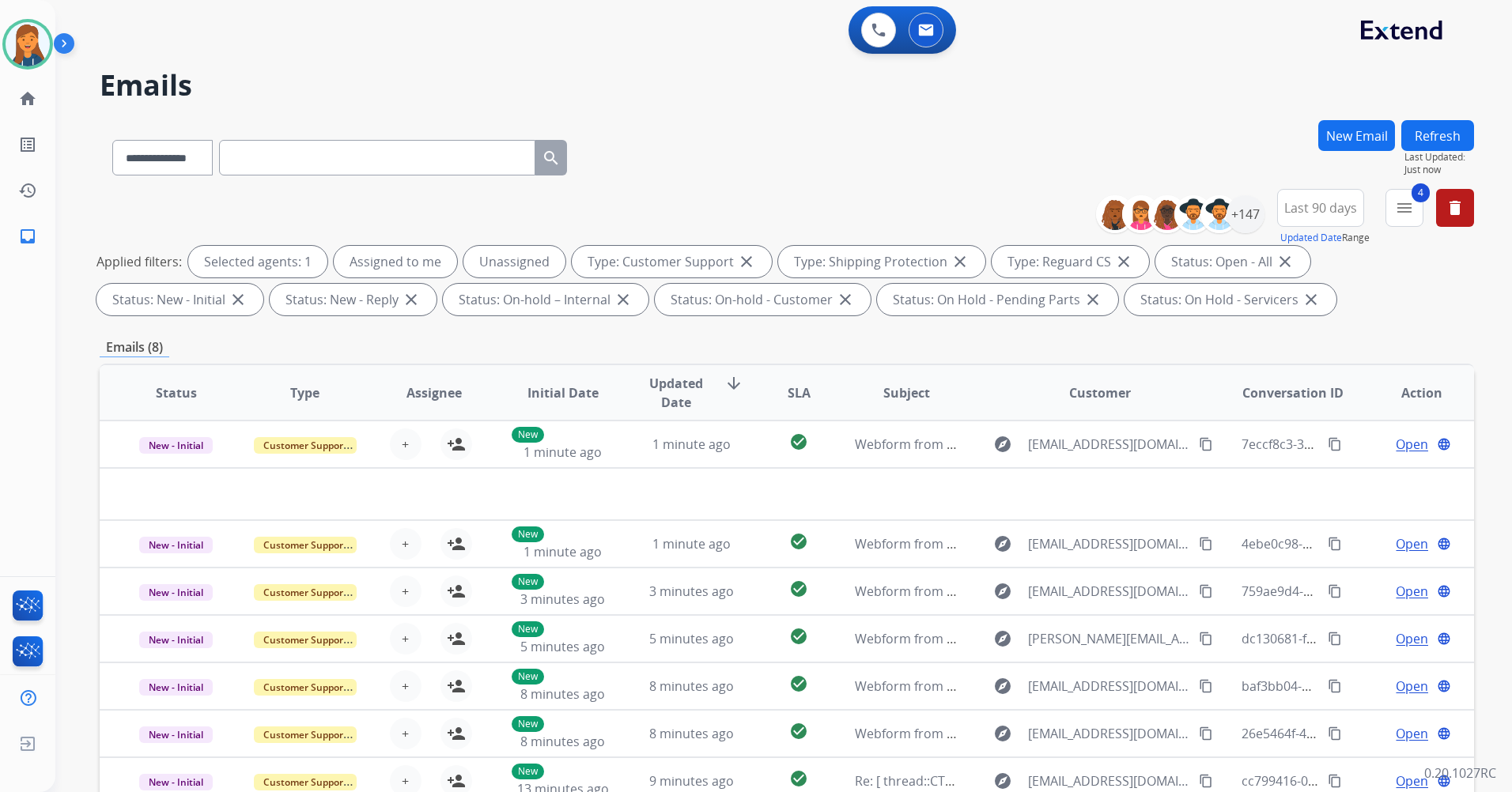
click at [1442, 126] on button "Refresh" at bounding box center [1436, 135] width 72 height 31
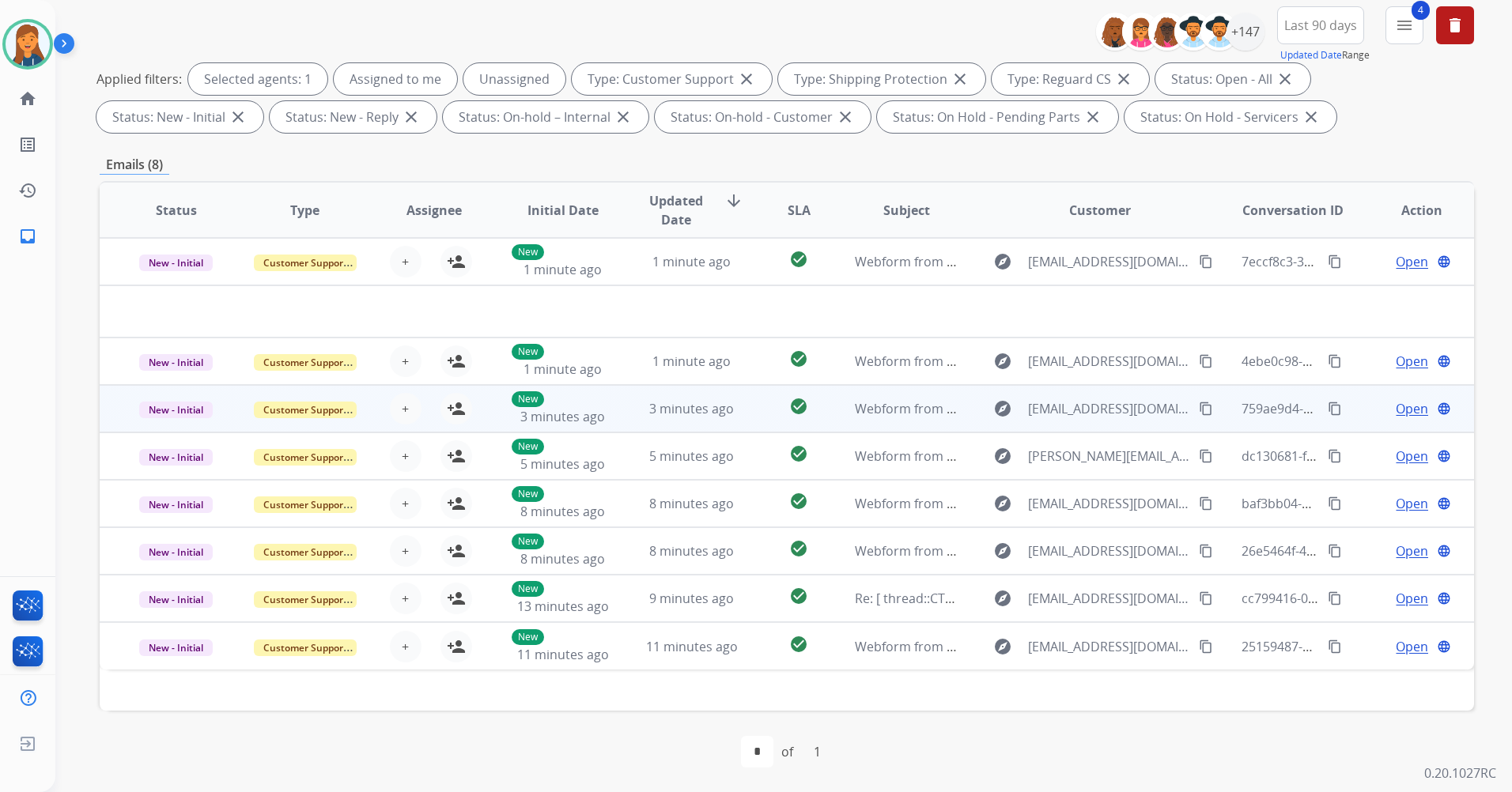
scroll to position [184, 0]
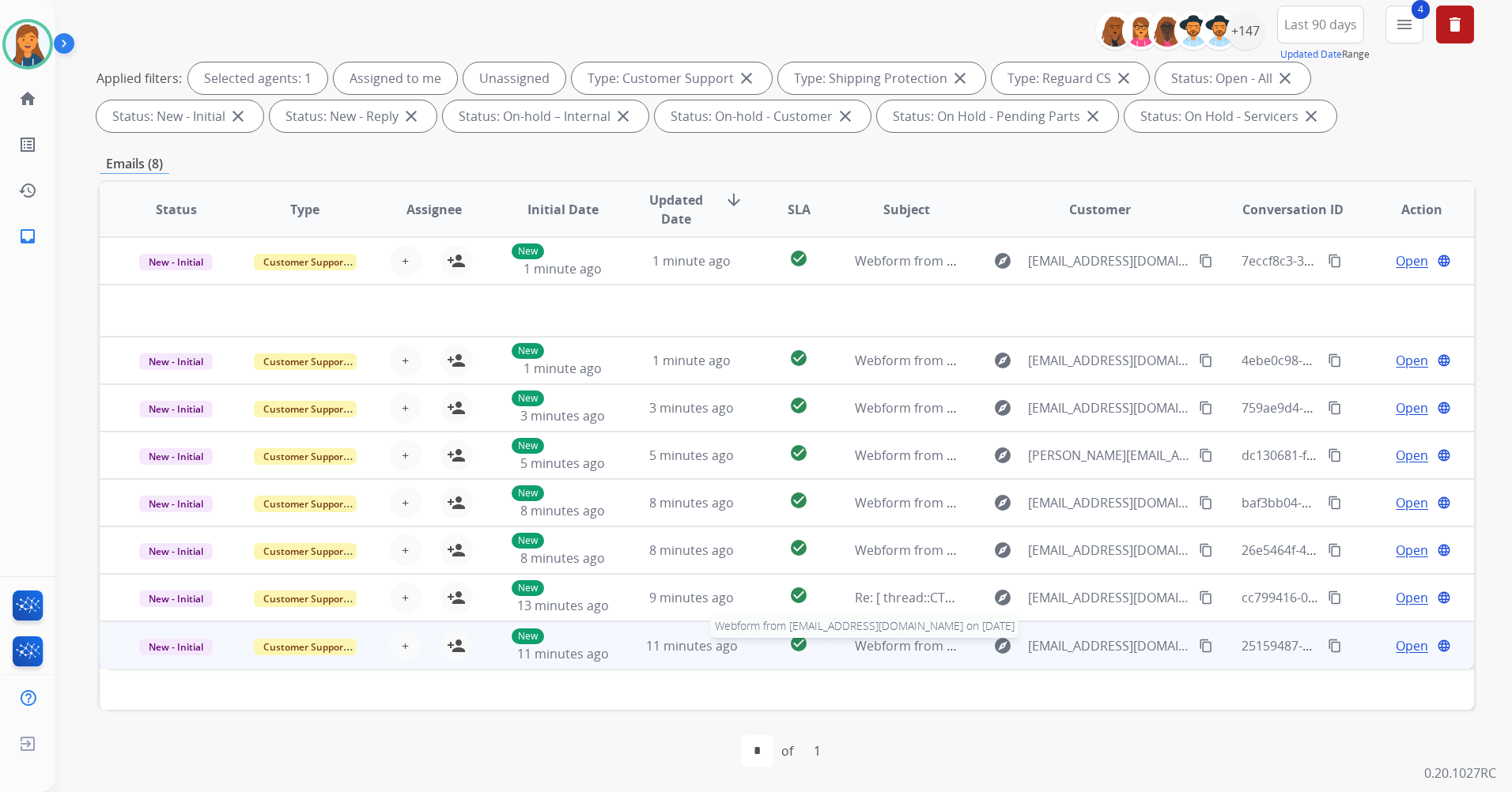
click at [945, 647] on span "Webform from wanderworld83@gmail.com on 08/18/2025" at bounding box center [1034, 646] width 358 height 17
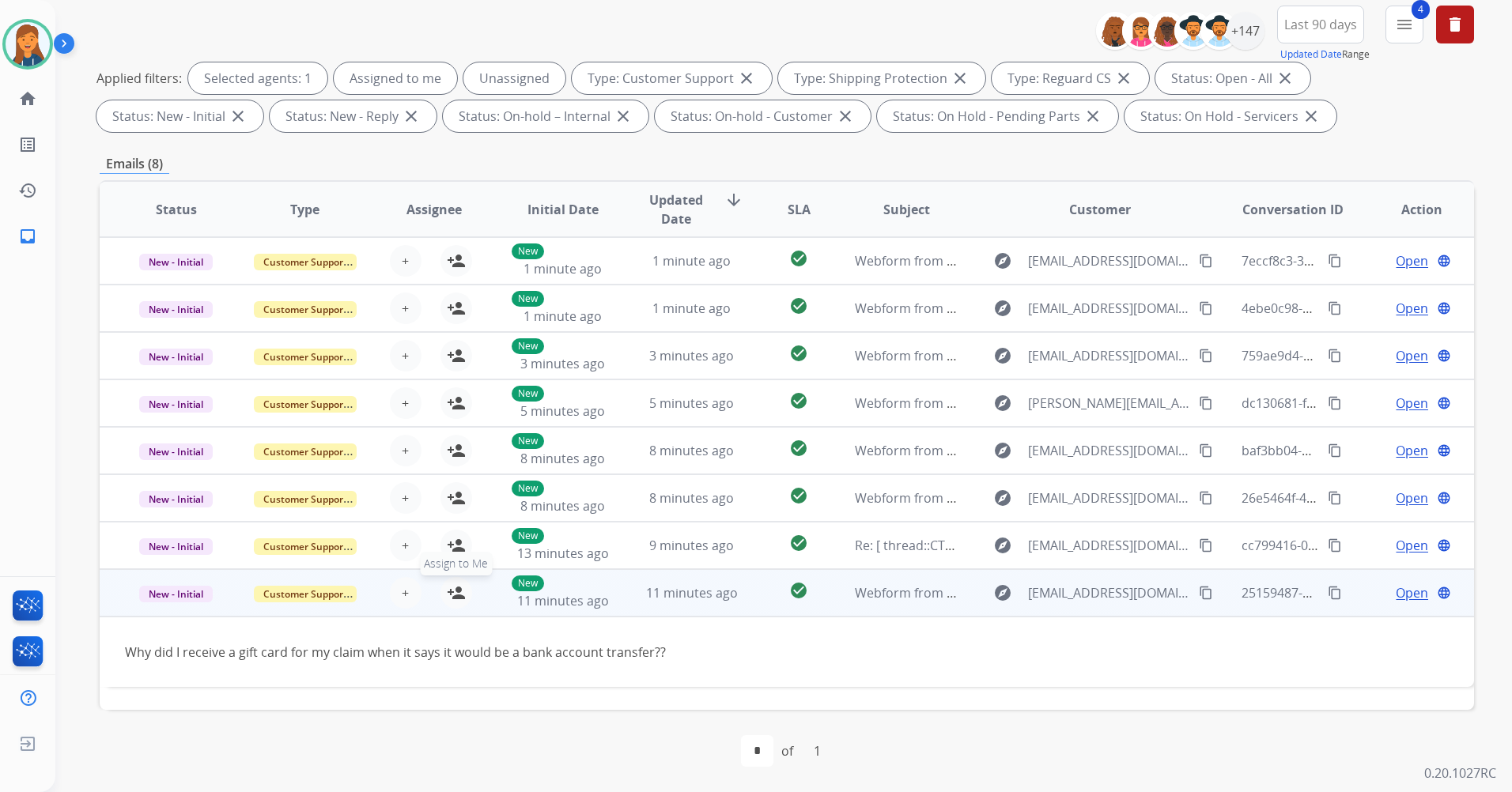
click at [453, 600] on mat-icon "person_add" at bounding box center [456, 593] width 19 height 19
click at [1411, 596] on span "Open" at bounding box center [1411, 593] width 32 height 19
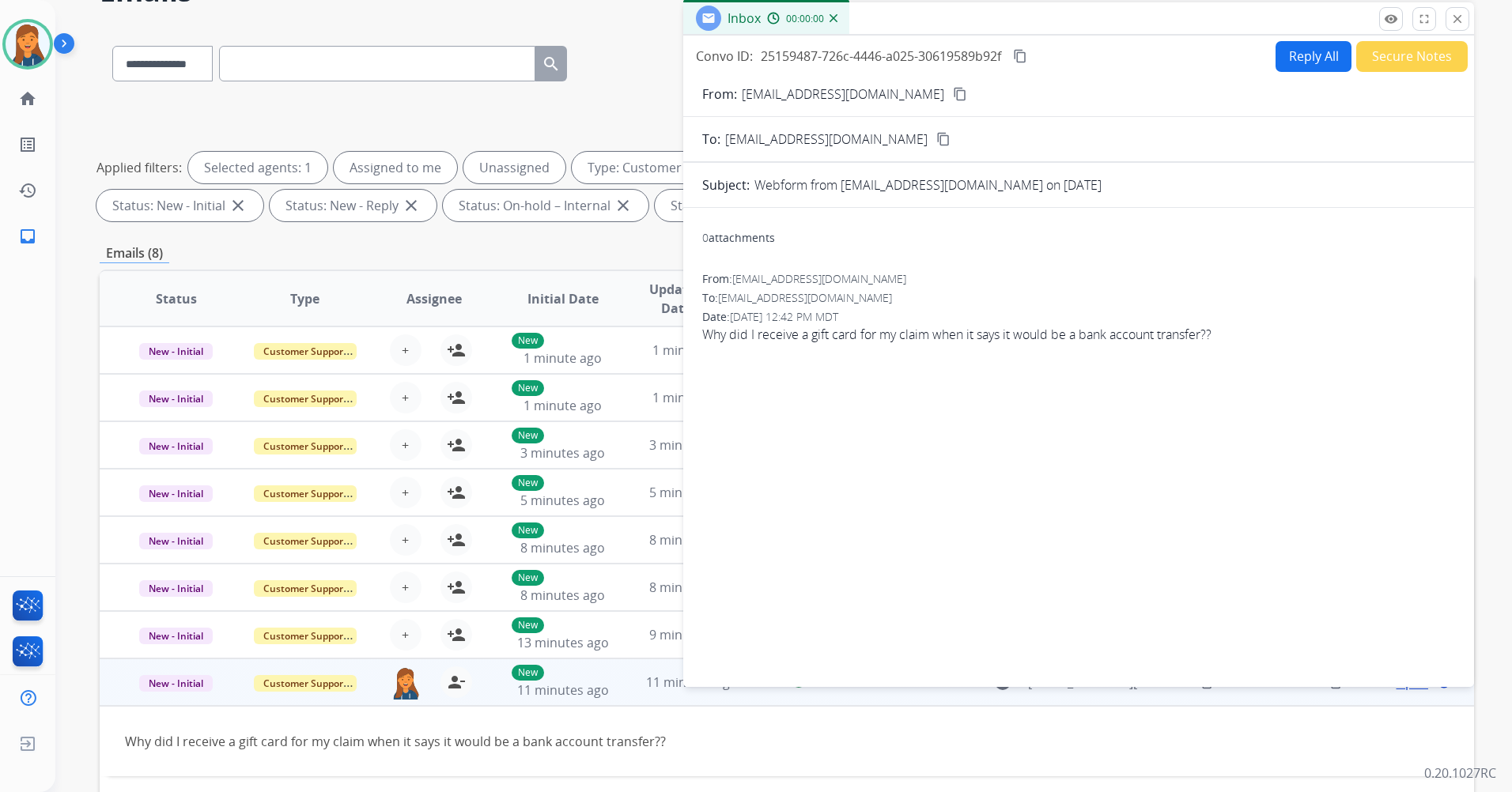
scroll to position [0, 0]
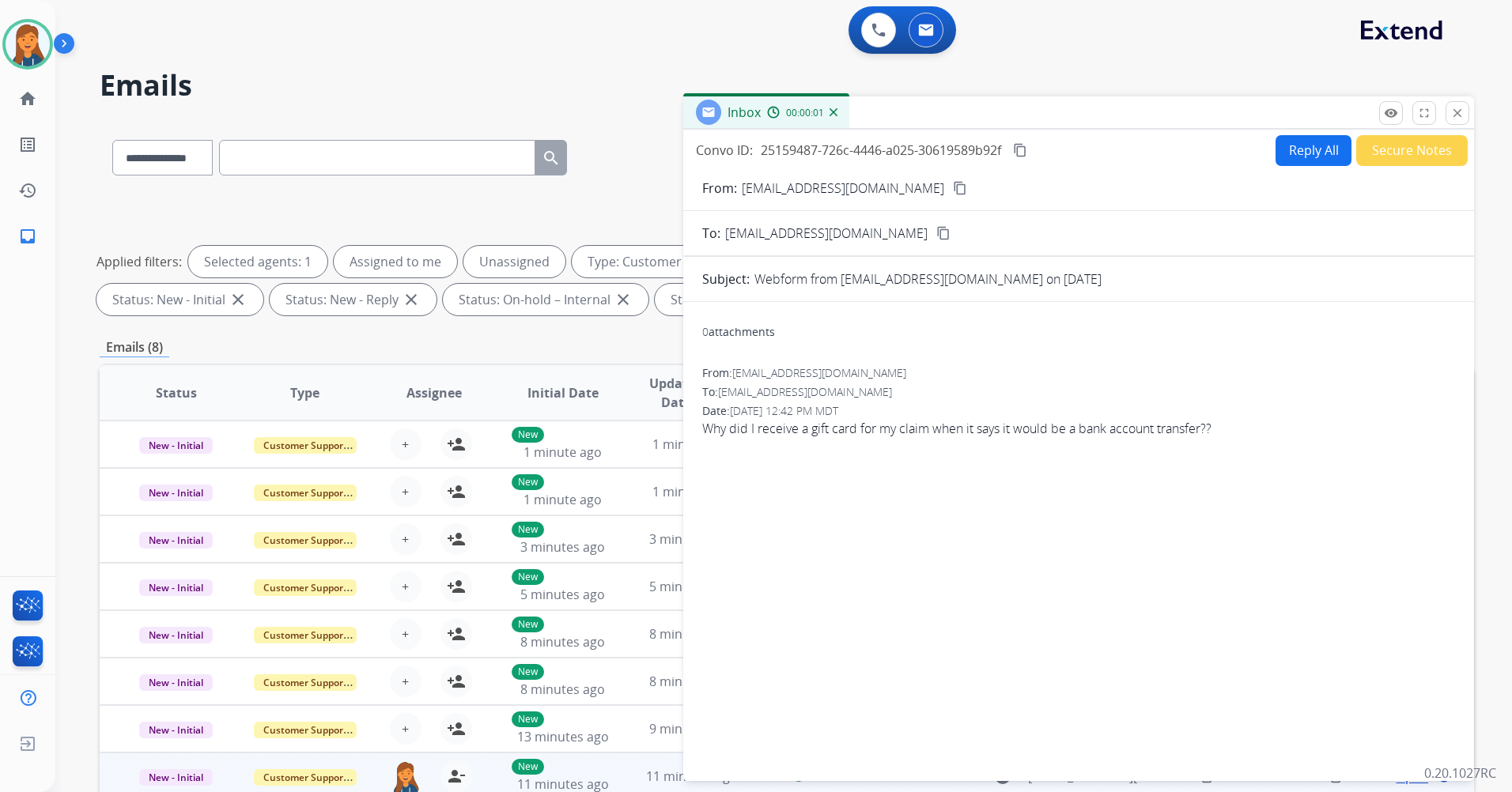
click at [952, 191] on mat-icon "content_copy" at bounding box center [959, 188] width 14 height 14
click at [1317, 153] on button "Reply All" at bounding box center [1312, 151] width 76 height 31
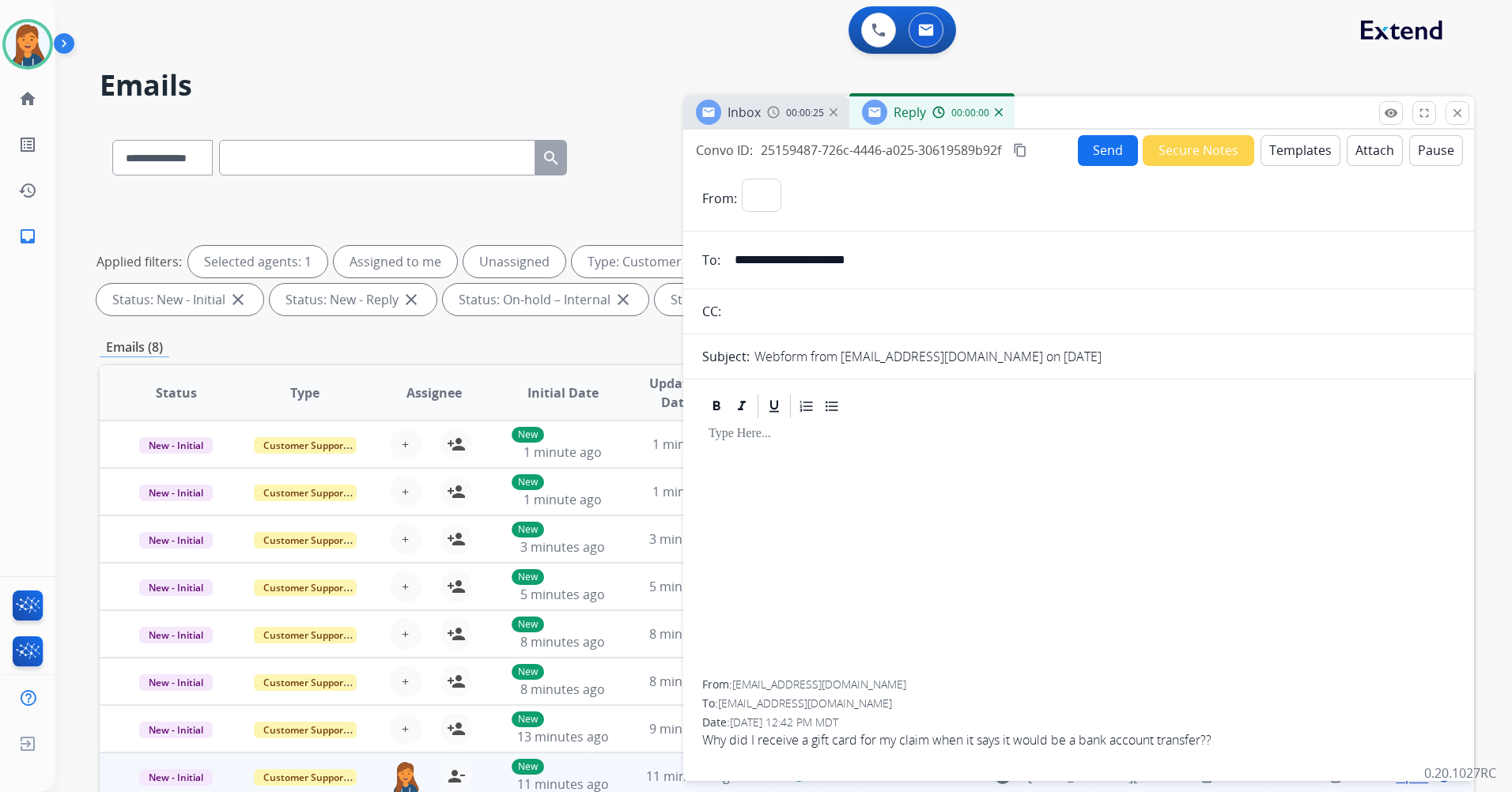
select select "**********"
click at [1297, 143] on button "Templates" at bounding box center [1300, 151] width 80 height 31
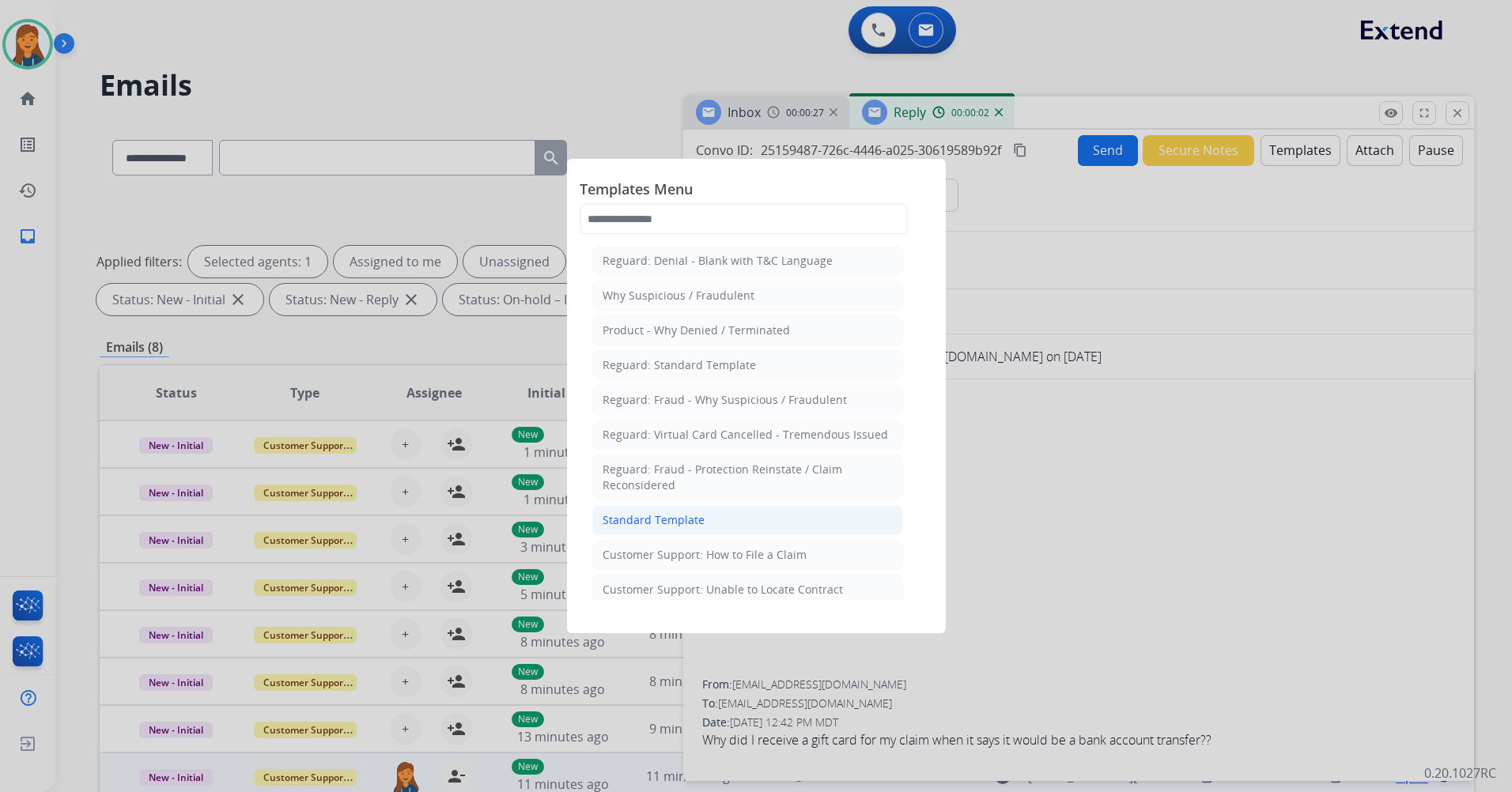
click at [683, 517] on div "Standard Template" at bounding box center [653, 520] width 102 height 16
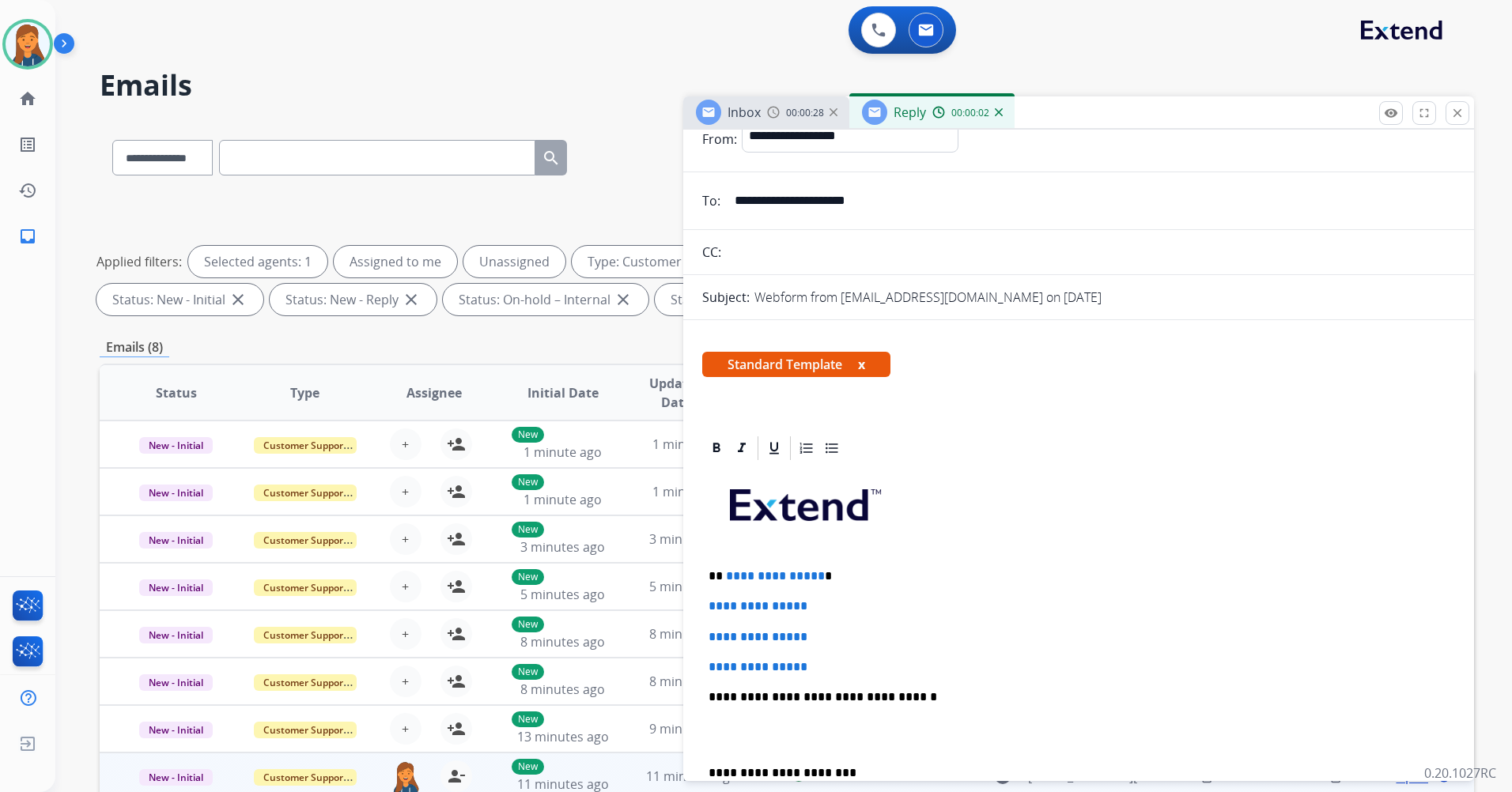
scroll to position [158, 0]
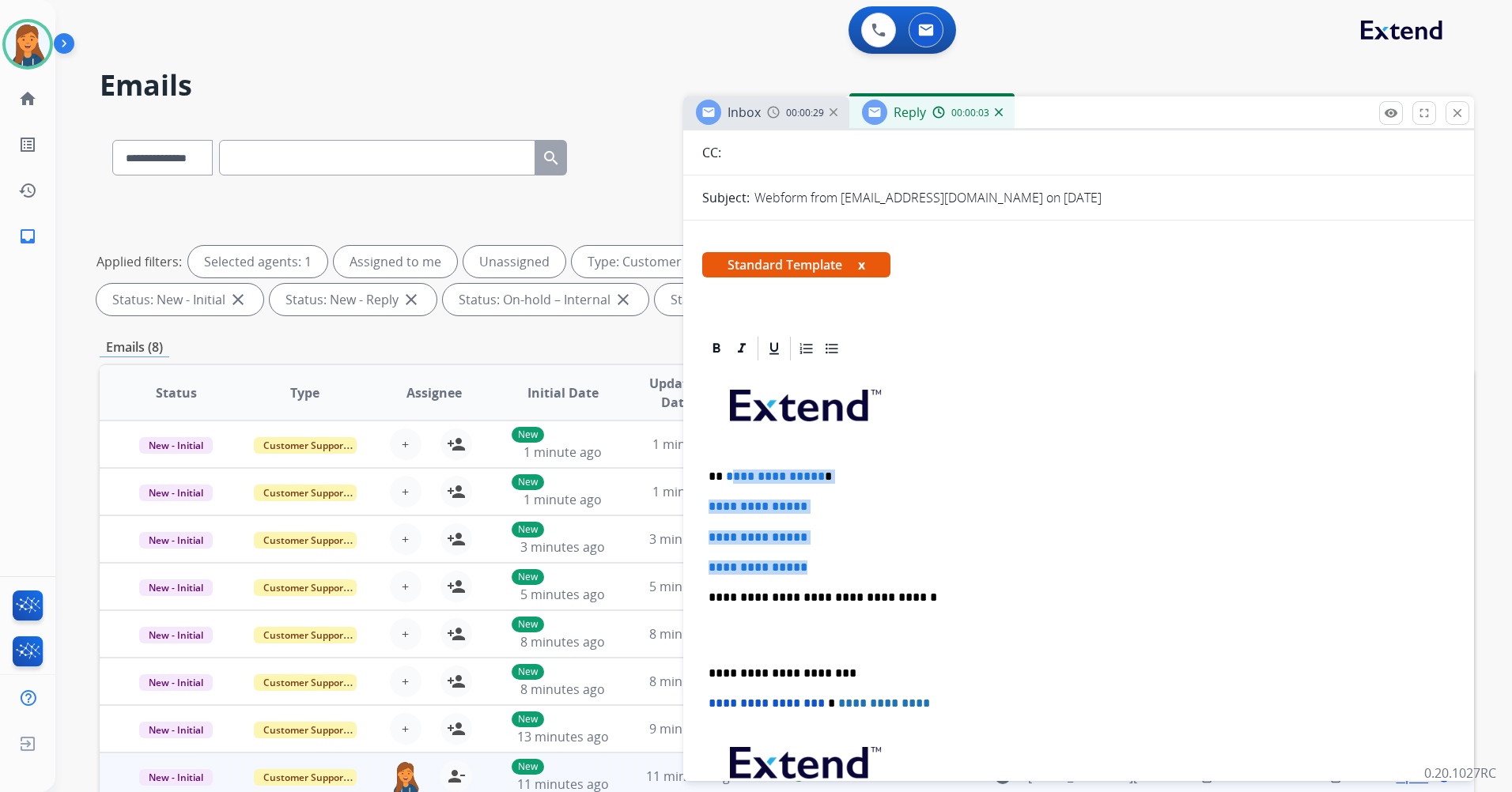
drag, startPoint x: 821, startPoint y: 566, endPoint x: 727, endPoint y: 481, distance: 126.7
click at [727, 481] on div "**********" at bounding box center [1078, 635] width 753 height 544
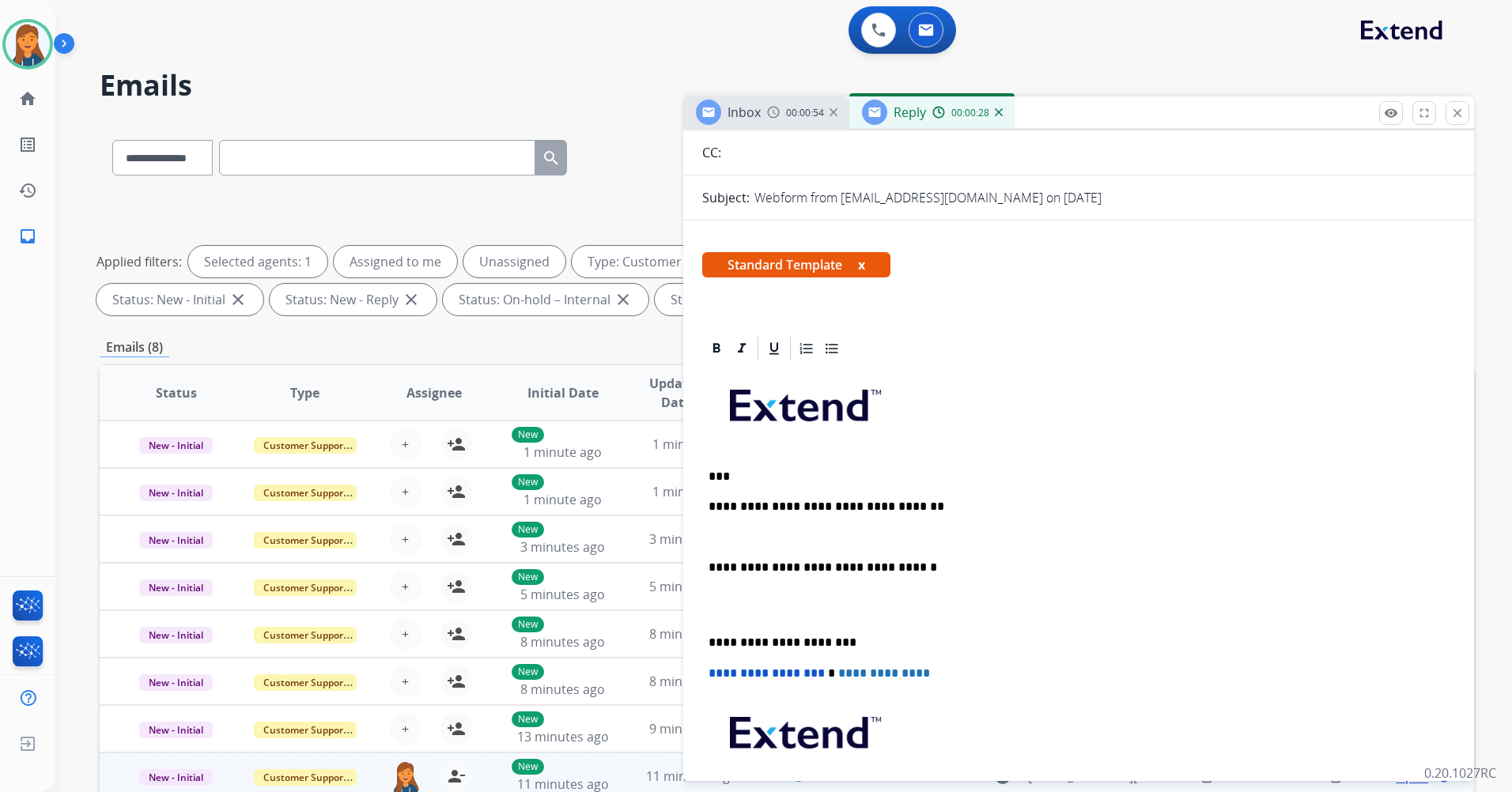
click at [798, 510] on p "**********" at bounding box center [1072, 507] width 728 height 14
click at [891, 496] on div "**********" at bounding box center [1078, 620] width 753 height 514
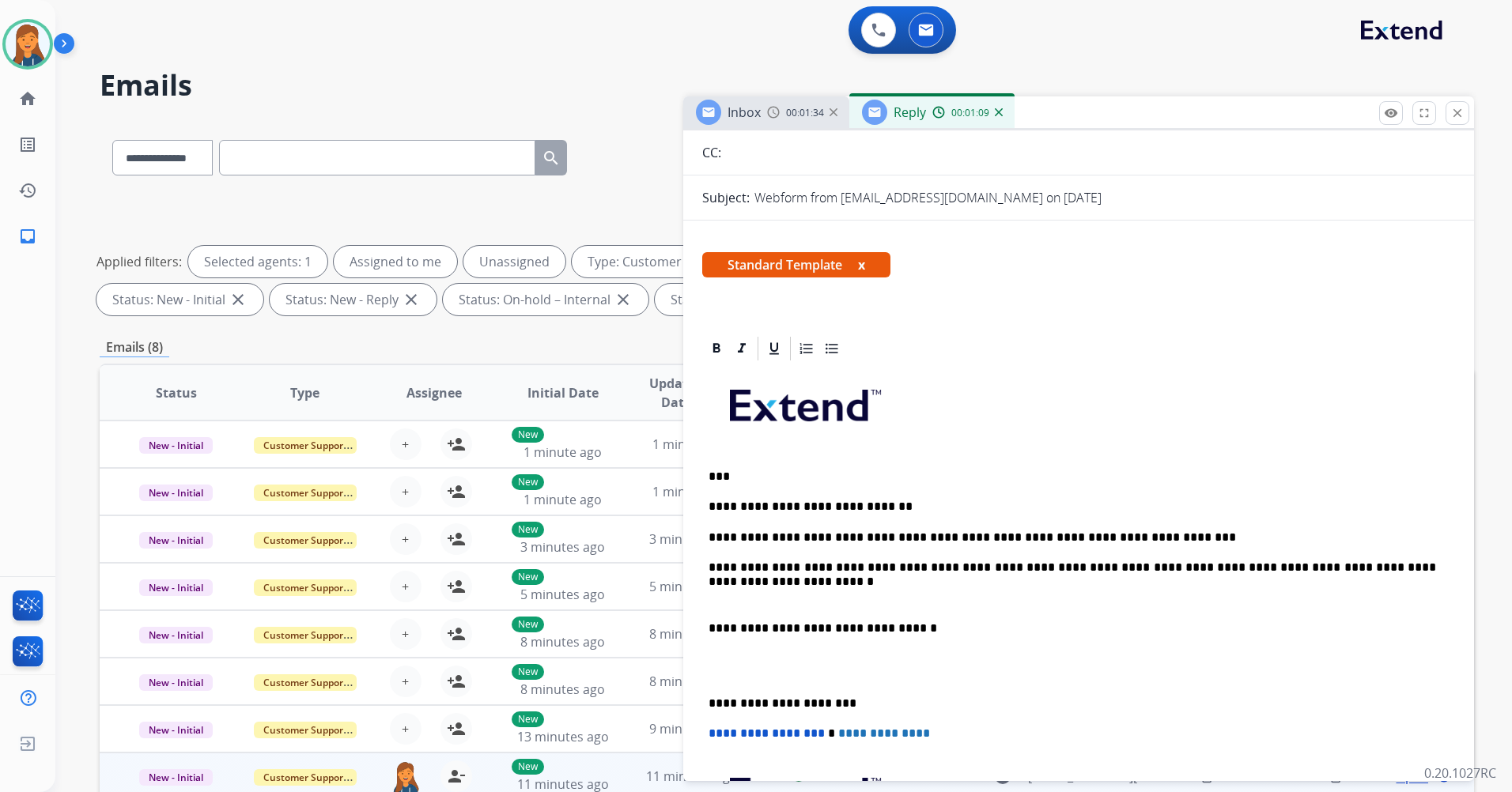
click at [936, 613] on div "**********" at bounding box center [1078, 650] width 753 height 575
click at [1005, 596] on p at bounding box center [1079, 597] width 740 height 14
click at [717, 627] on p "**********" at bounding box center [1072, 628] width 728 height 14
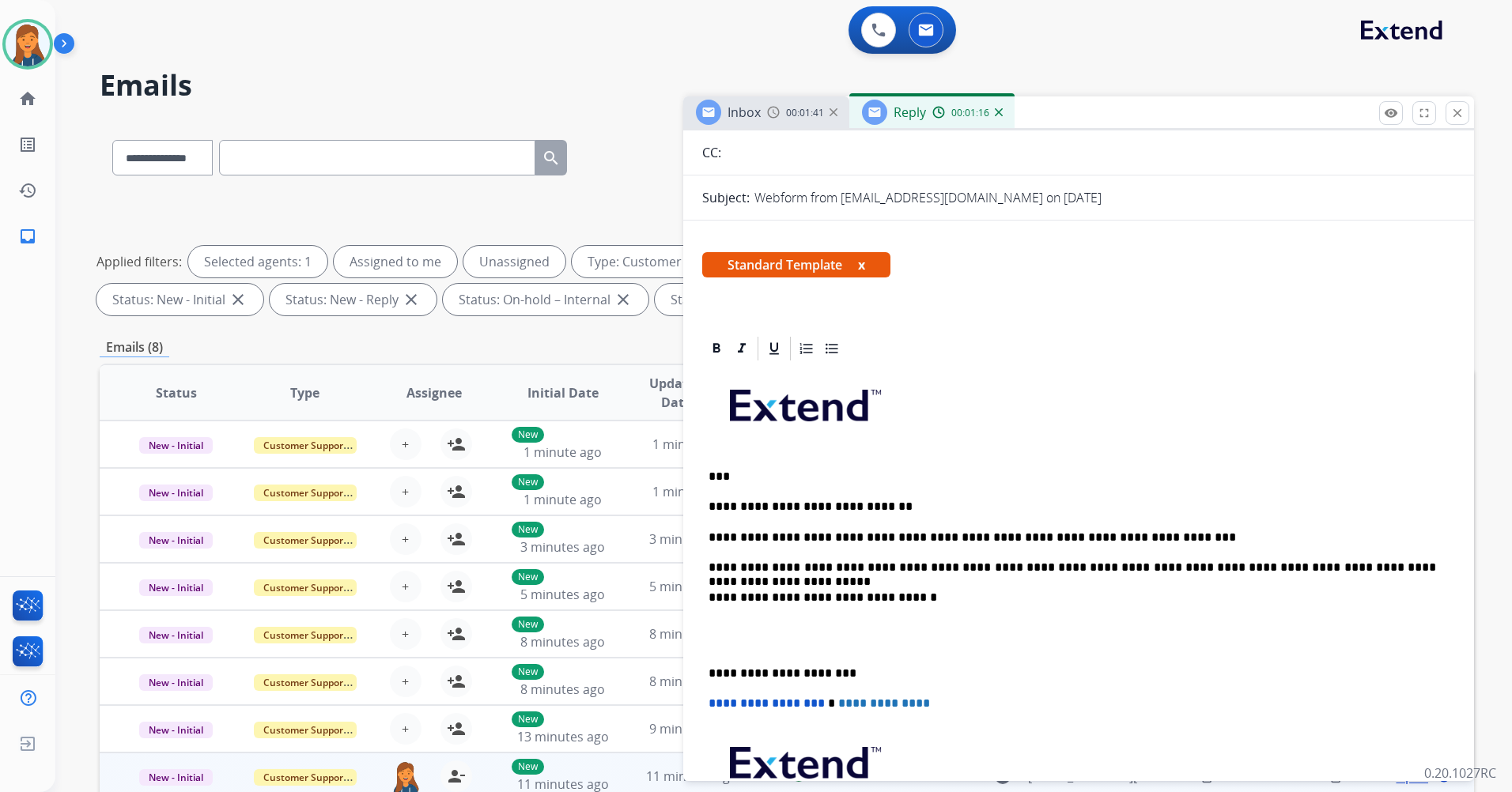
click at [707, 677] on div "**********" at bounding box center [1078, 635] width 753 height 544
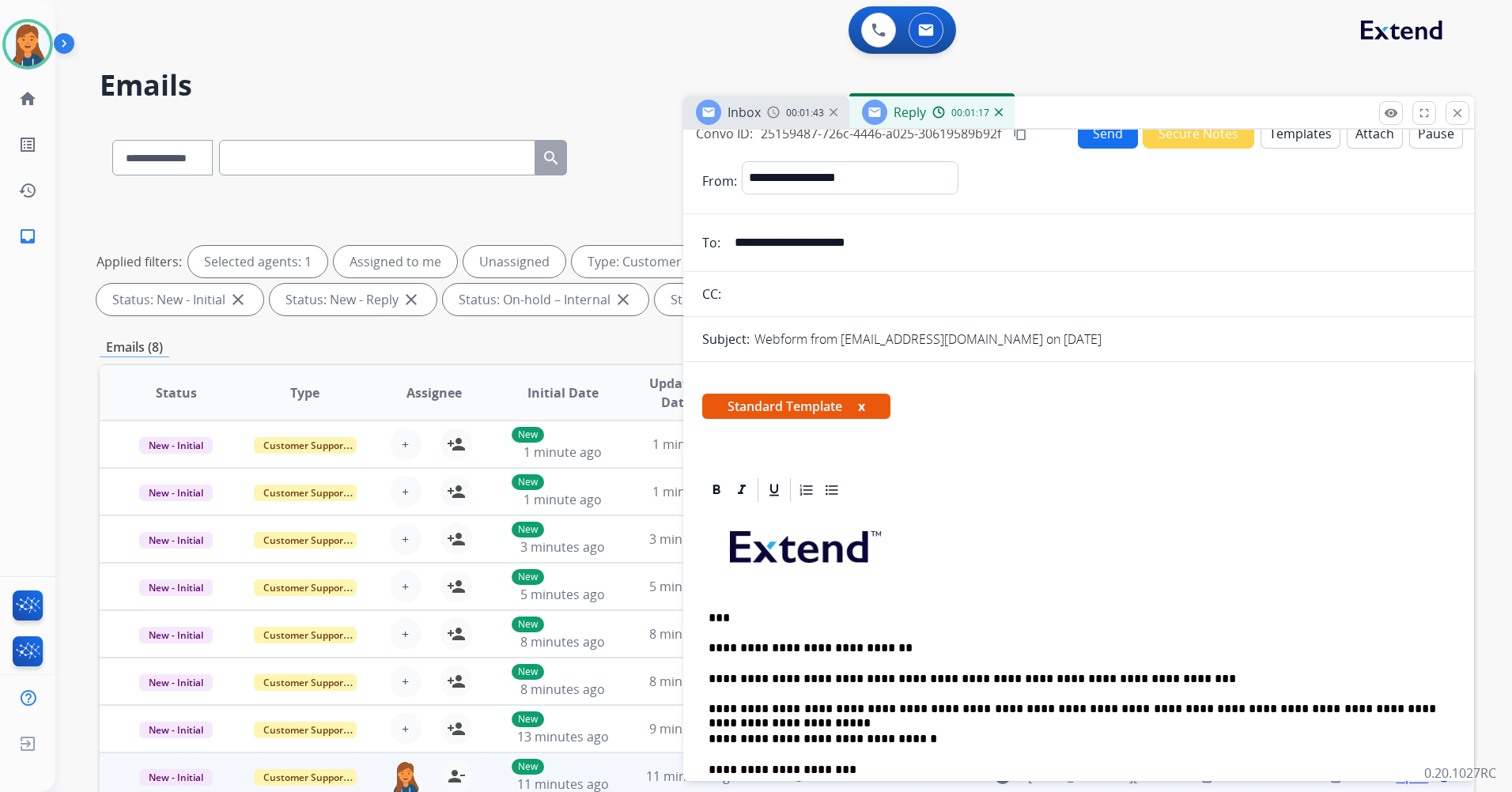
scroll to position [0, 0]
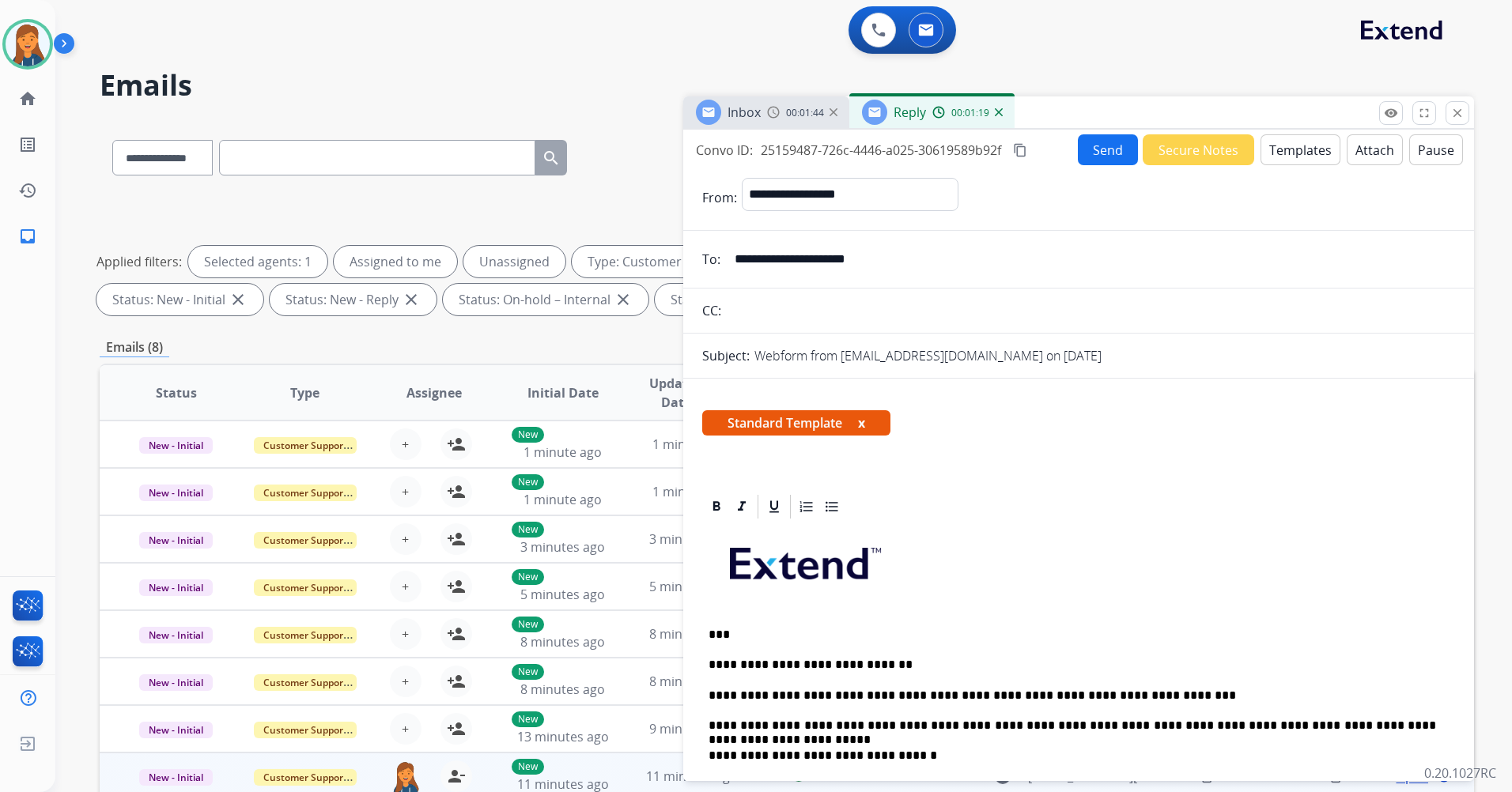
click at [1023, 146] on mat-icon "content_copy" at bounding box center [1020, 150] width 14 height 14
click at [1101, 159] on button "Send" at bounding box center [1108, 150] width 60 height 31
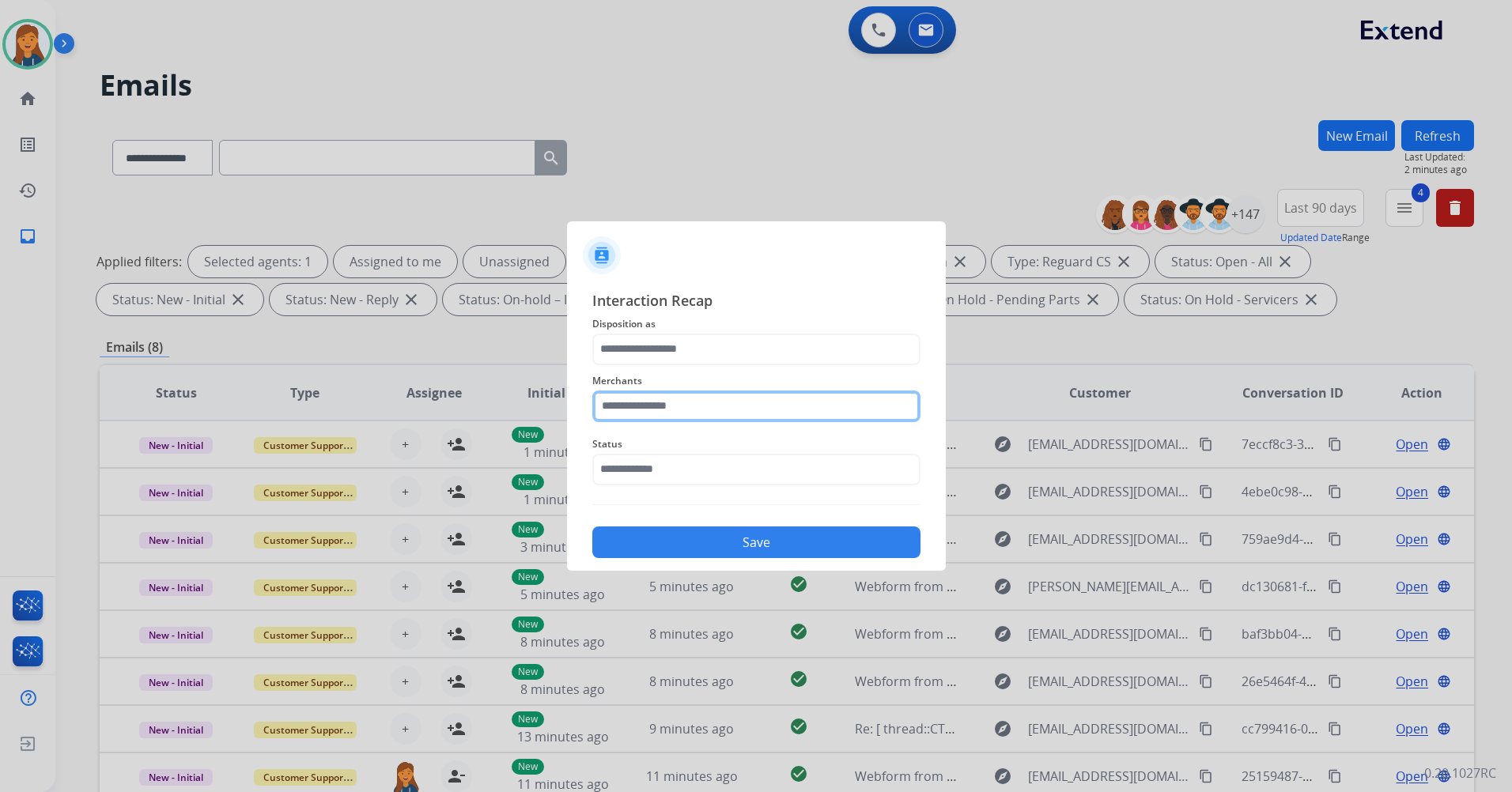
click at [621, 394] on input "text" at bounding box center [756, 407] width 328 height 32
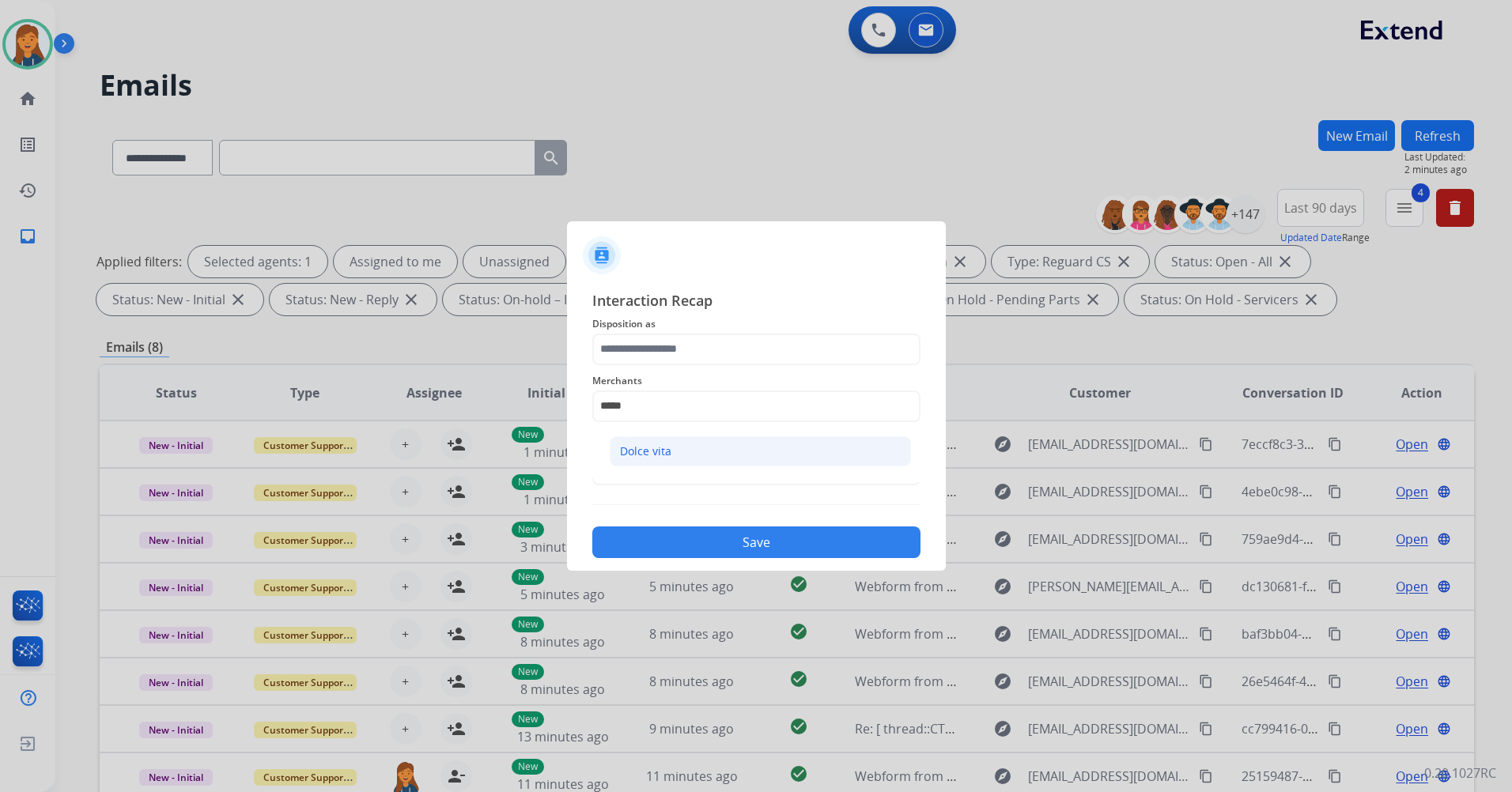
click at [626, 448] on div "Dolce vita" at bounding box center [645, 451] width 52 height 16
type input "**********"
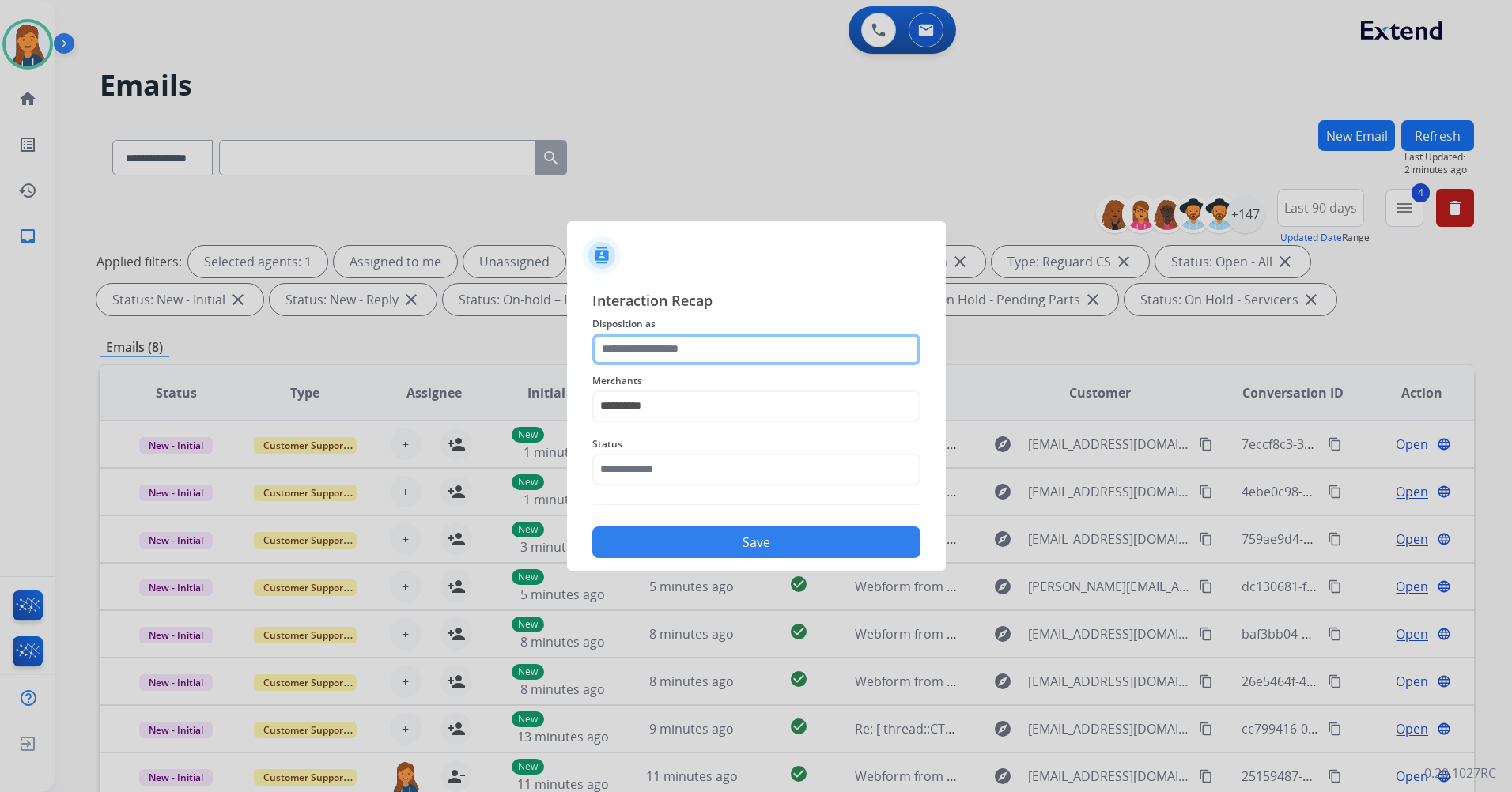
click at [616, 339] on input "text" at bounding box center [756, 349] width 328 height 32
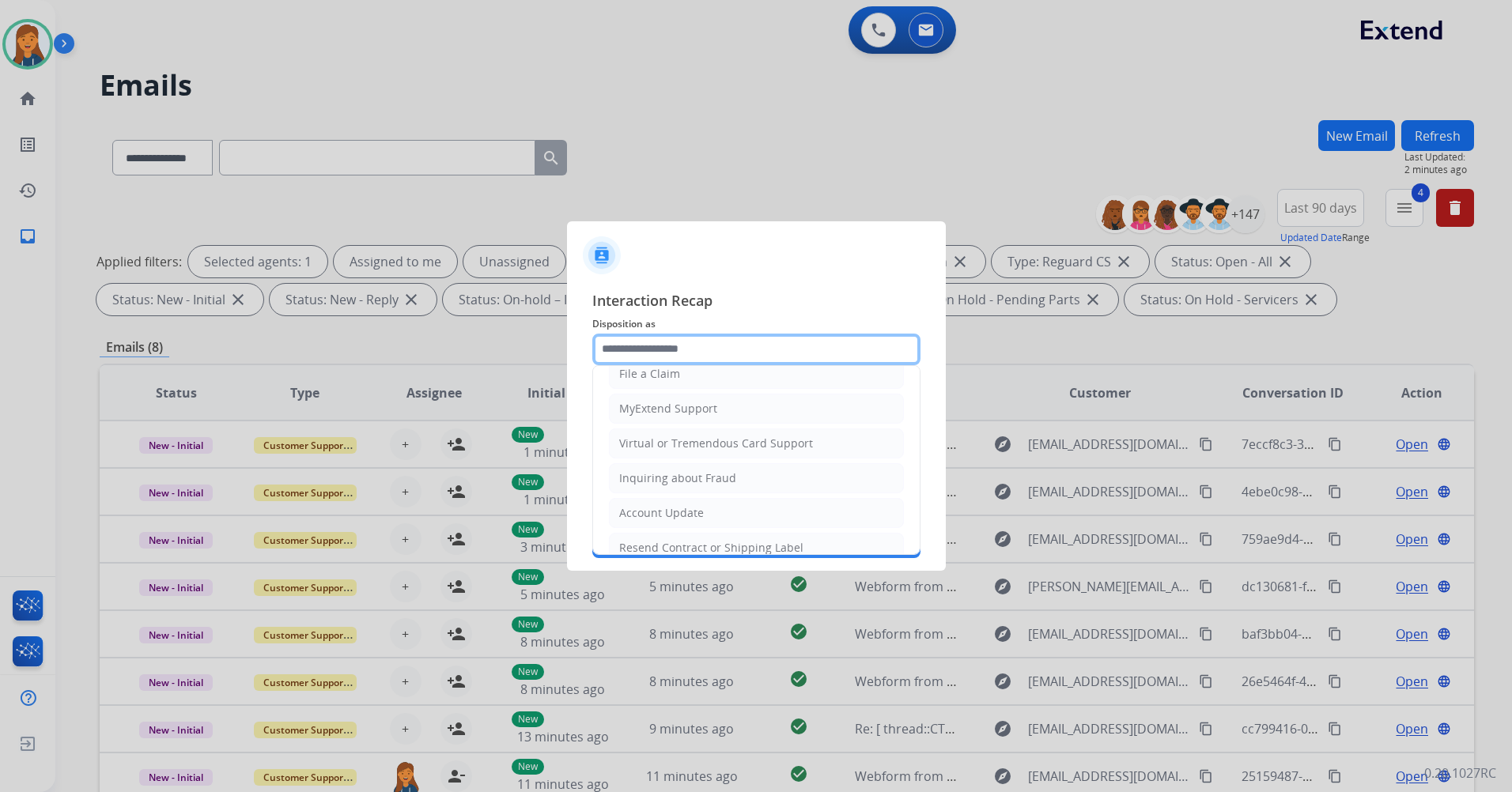
scroll to position [158, 0]
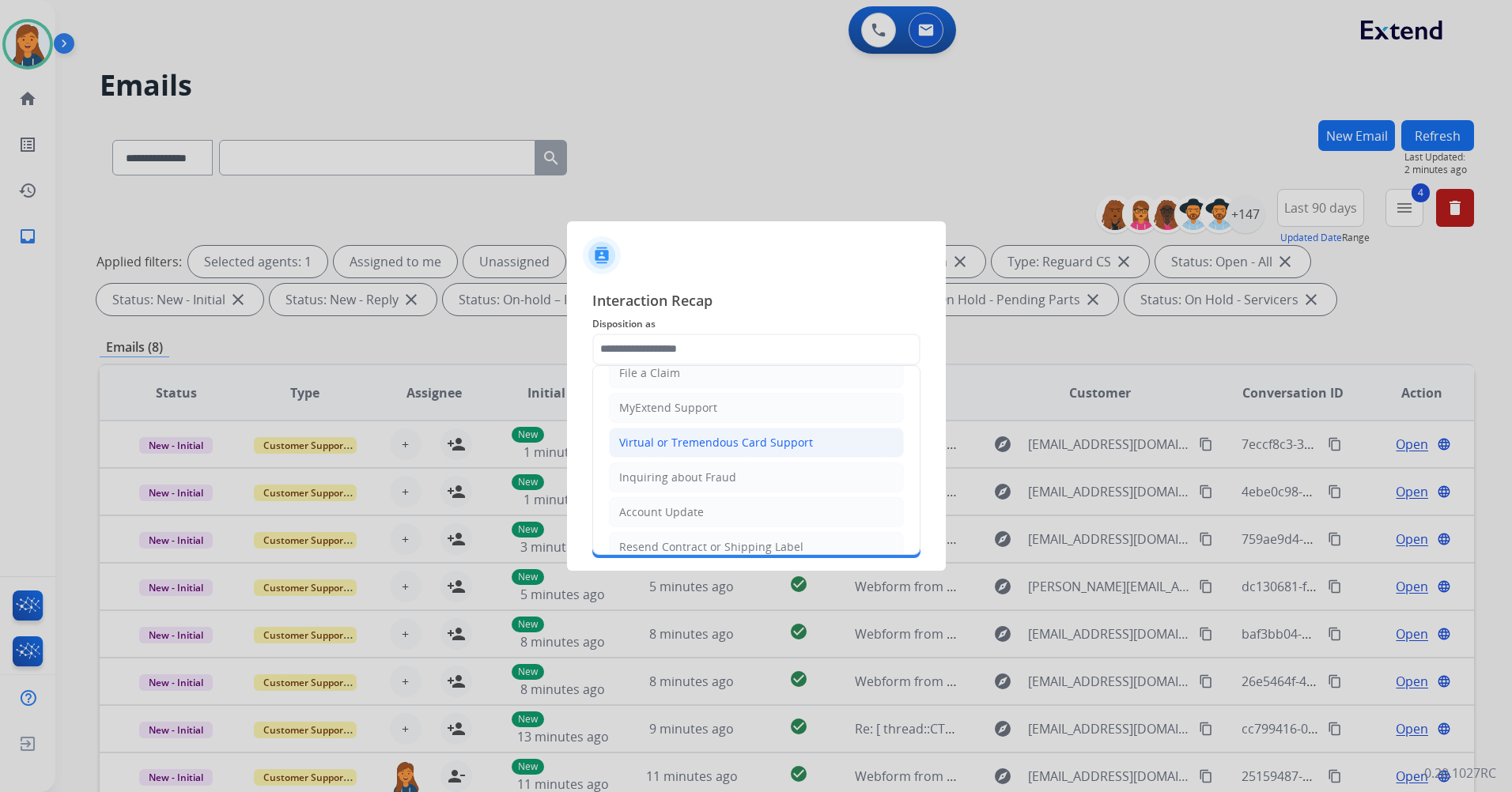
click at [656, 446] on div "Virtual or Tremendous Card Support" at bounding box center [715, 443] width 194 height 16
type input "**********"
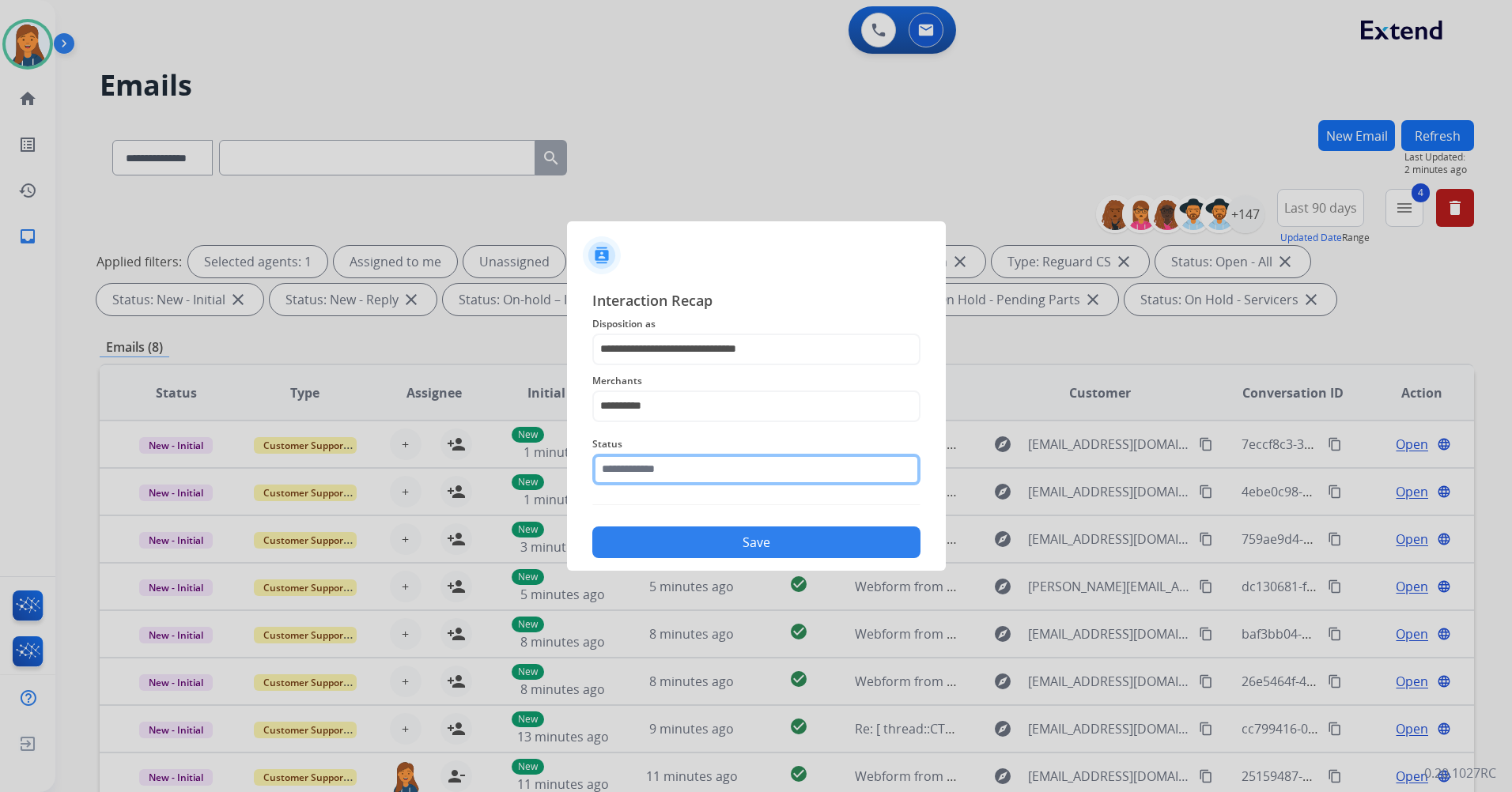
click at [656, 460] on input "text" at bounding box center [756, 470] width 328 height 32
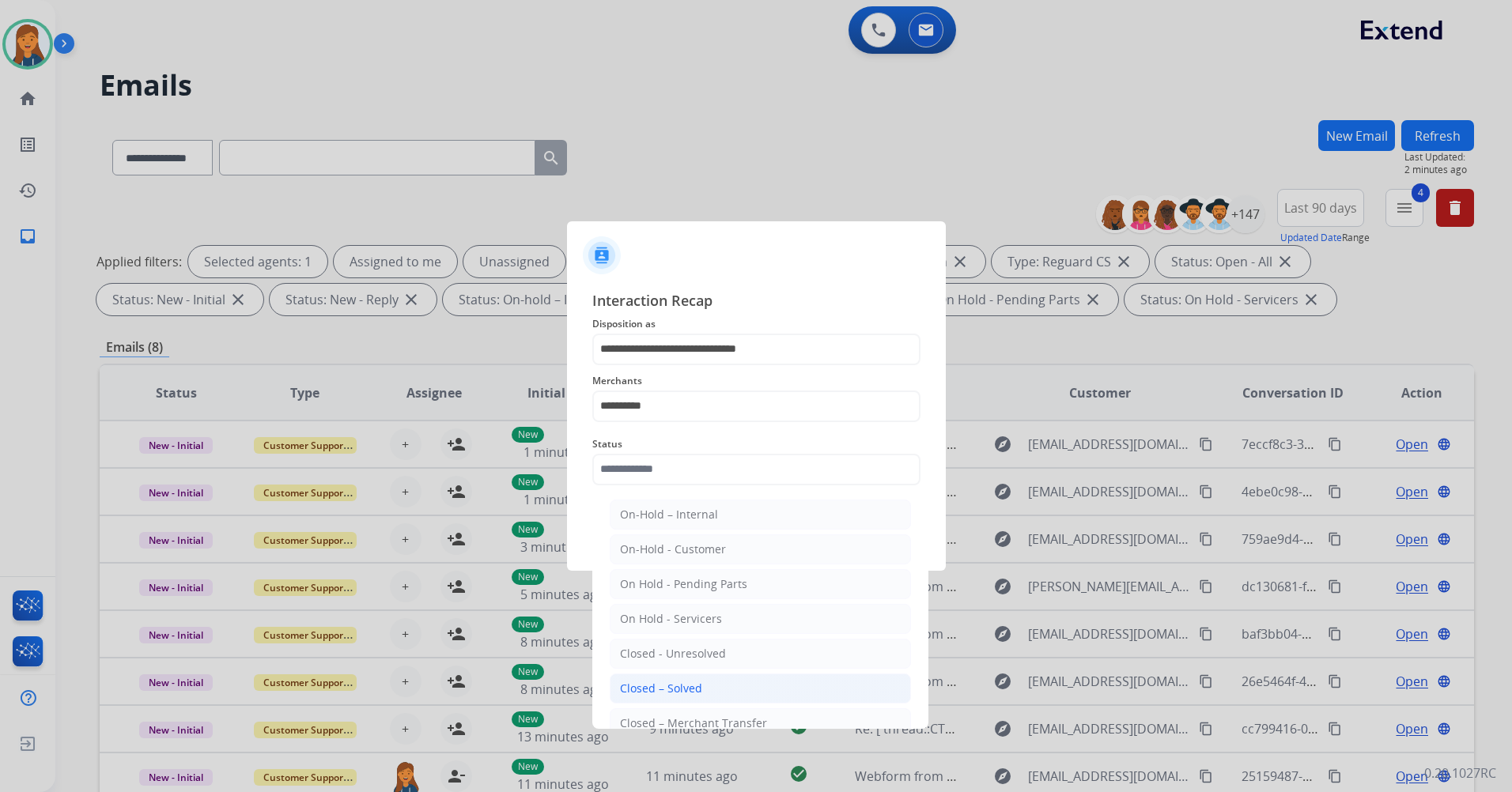
click at [678, 674] on li "Closed – Solved" at bounding box center [760, 689] width 301 height 30
type input "**********"
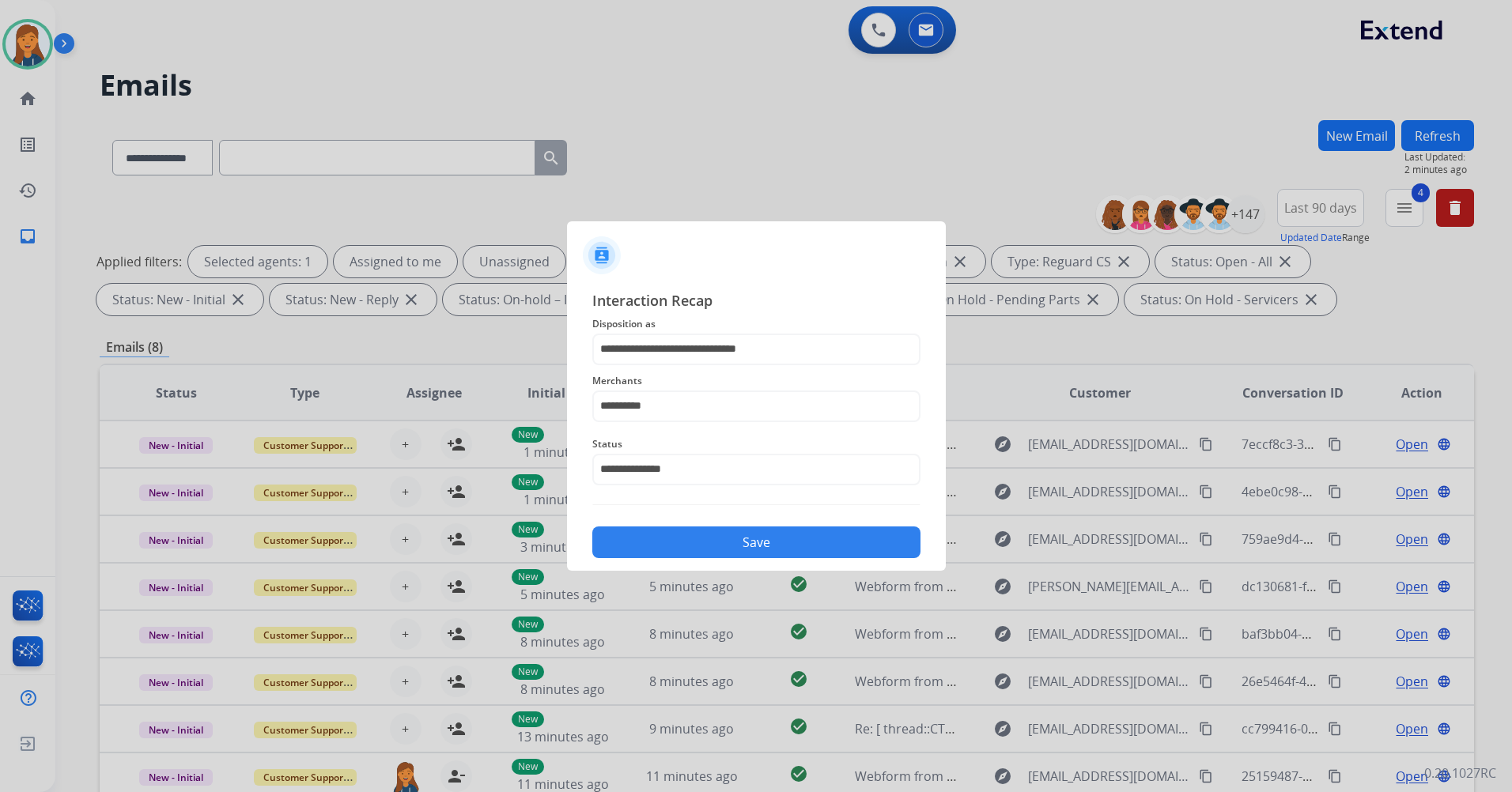
click at [685, 527] on div "Save" at bounding box center [756, 537] width 328 height 41
click at [709, 547] on button "Save" at bounding box center [756, 542] width 328 height 32
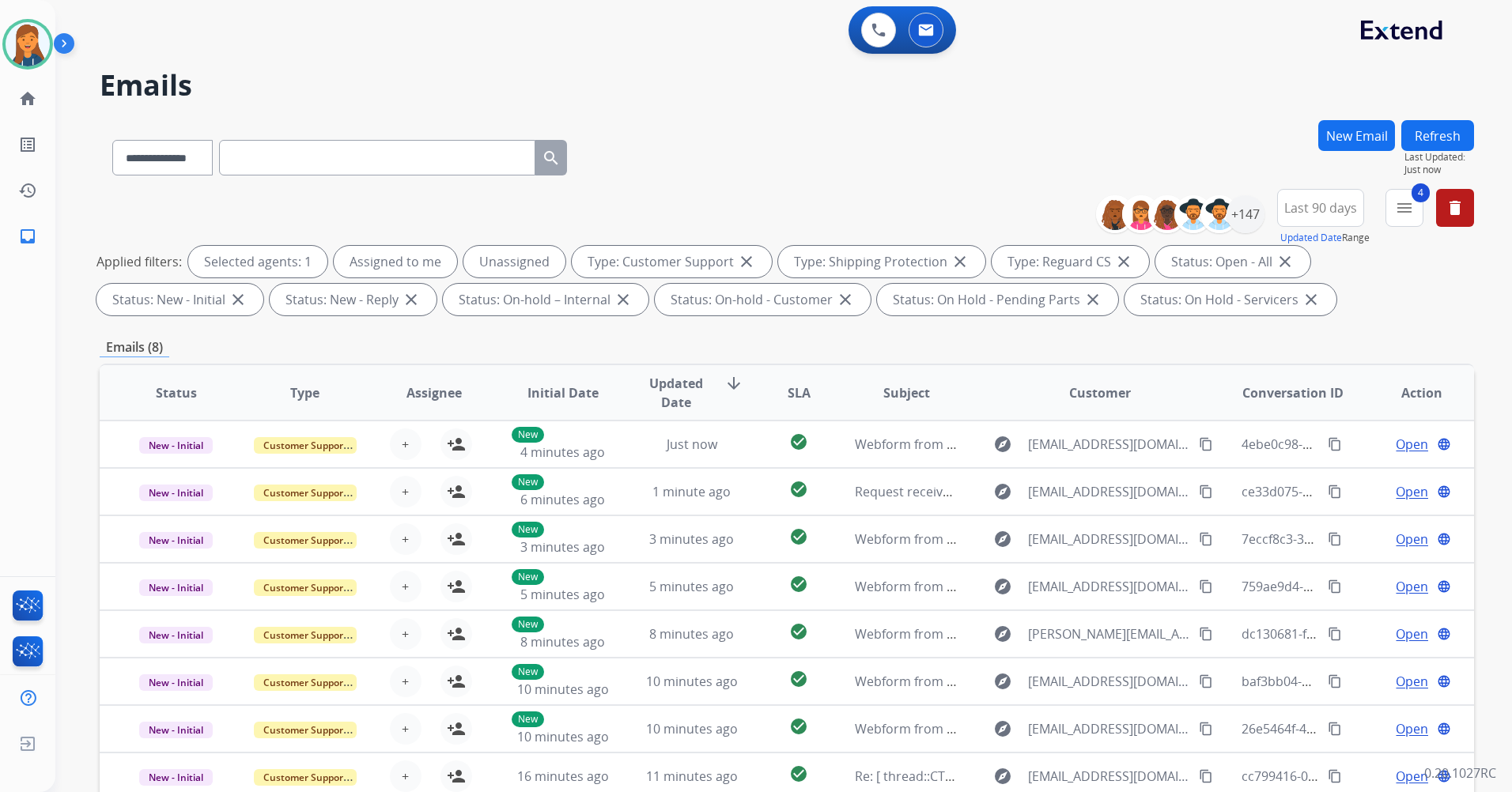
click at [1457, 141] on button "Refresh" at bounding box center [1436, 135] width 72 height 31
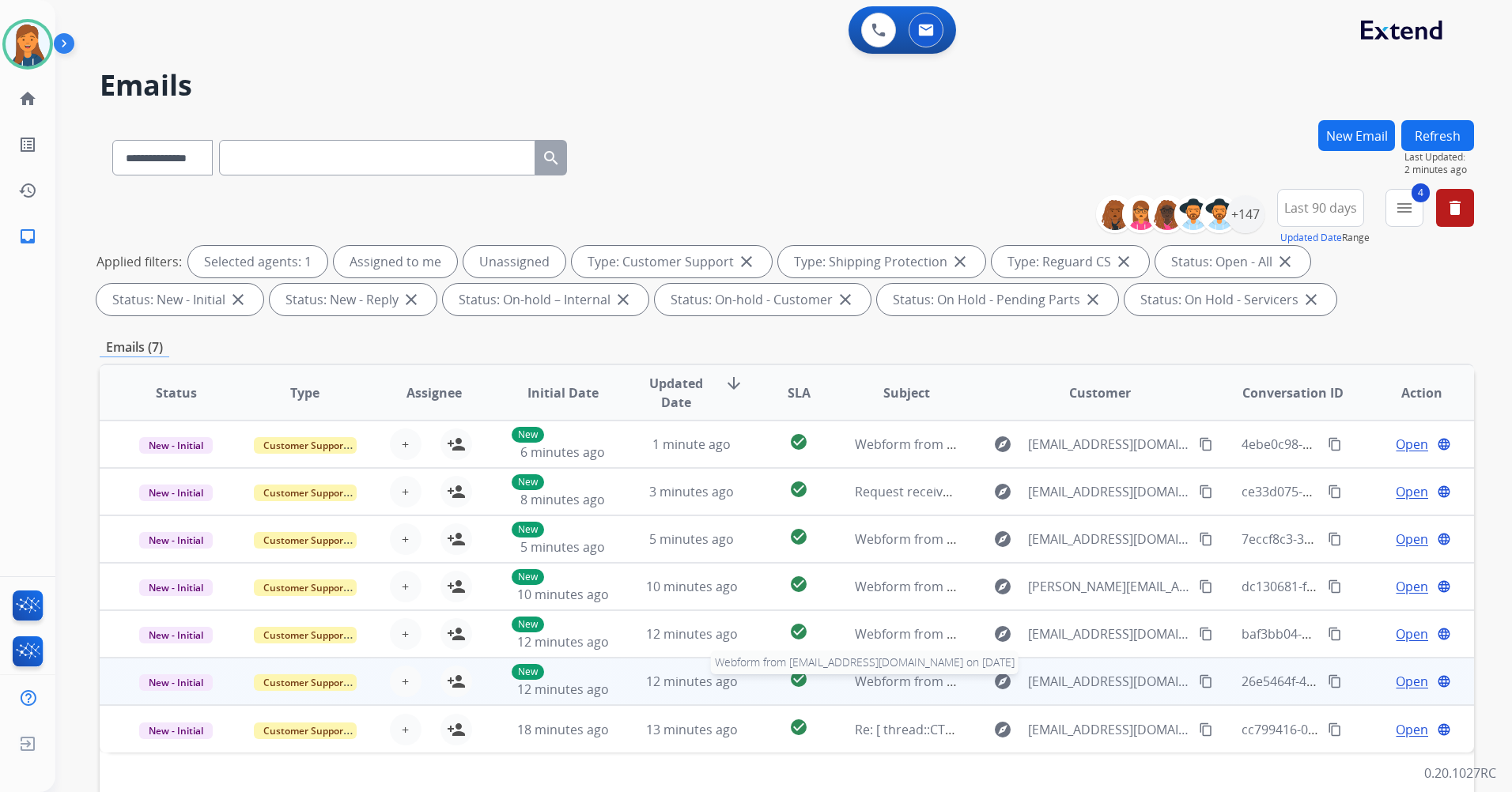
click at [902, 681] on span "Webform from amgagnon94@gmail.com on 08/18/2025" at bounding box center [1034, 681] width 358 height 17
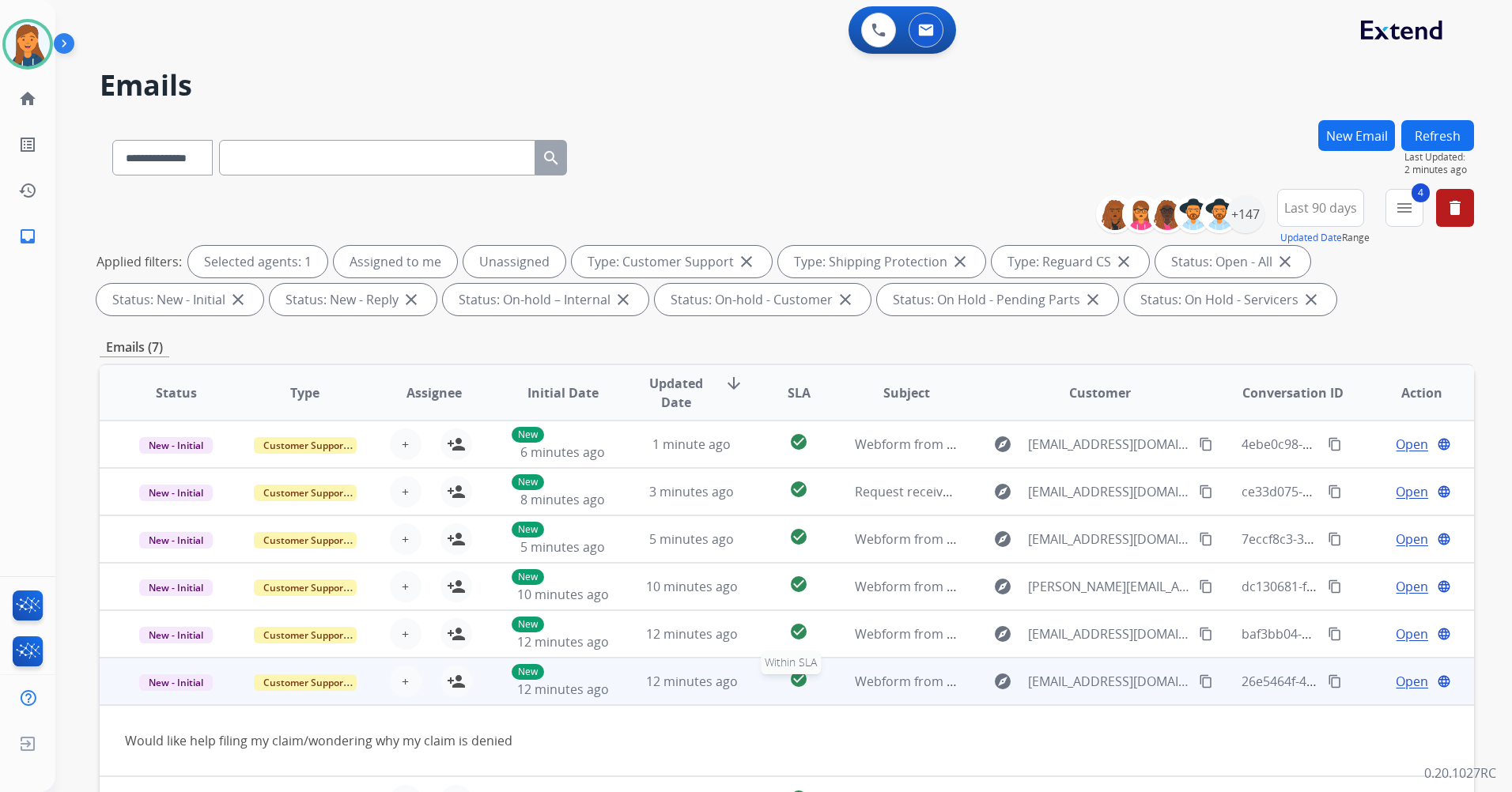
scroll to position [79, 0]
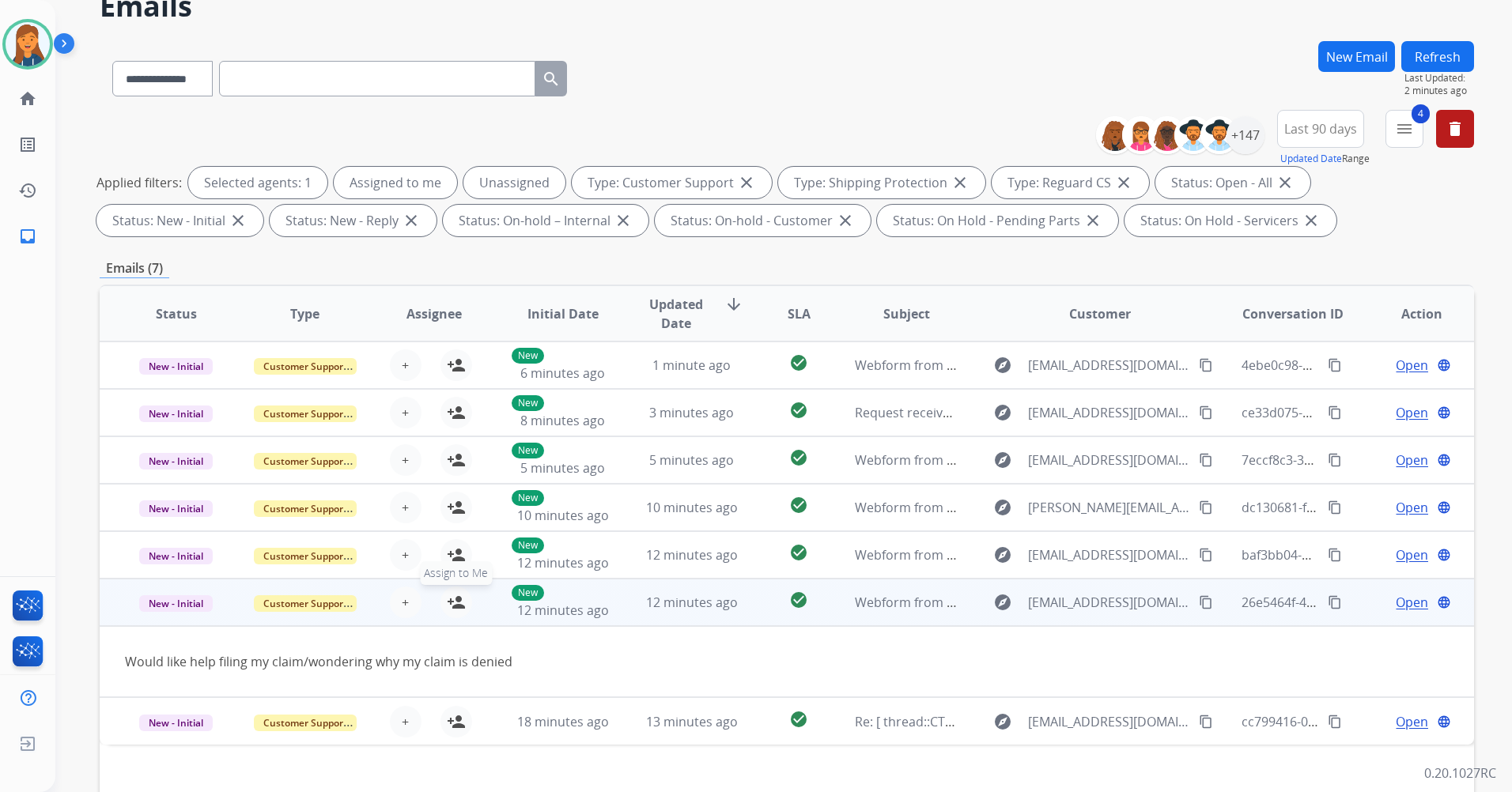
click at [456, 603] on mat-icon "person_add" at bounding box center [456, 602] width 19 height 19
click at [1406, 600] on span "Open" at bounding box center [1411, 602] width 32 height 19
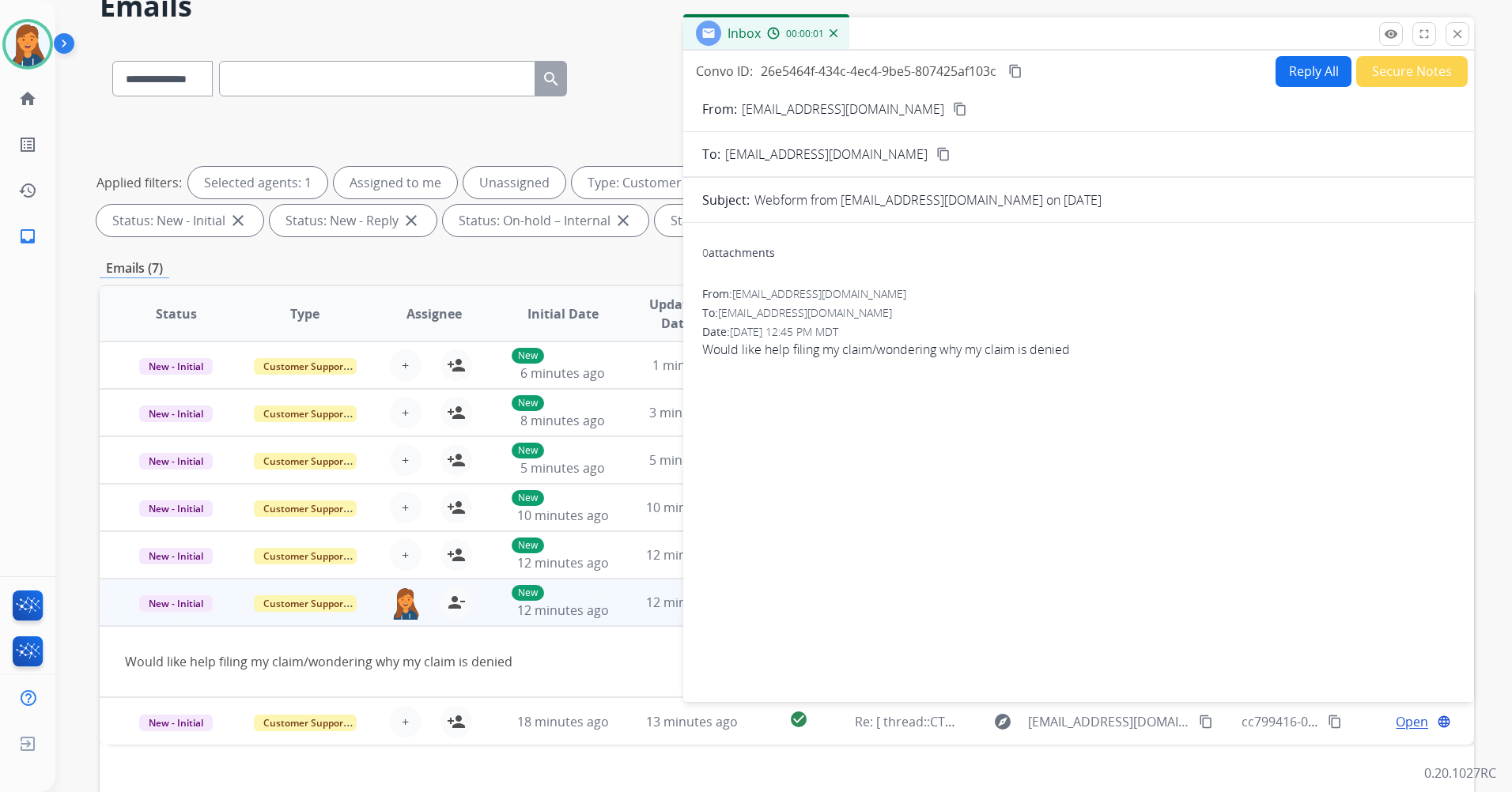
click at [900, 119] on form "From: amgagnon94@gmail.com content_copy To: support@extend.com content_copy Sub…" at bounding box center [1078, 392] width 791 height 609
click at [951, 116] on button "content_copy" at bounding box center [960, 109] width 19 height 19
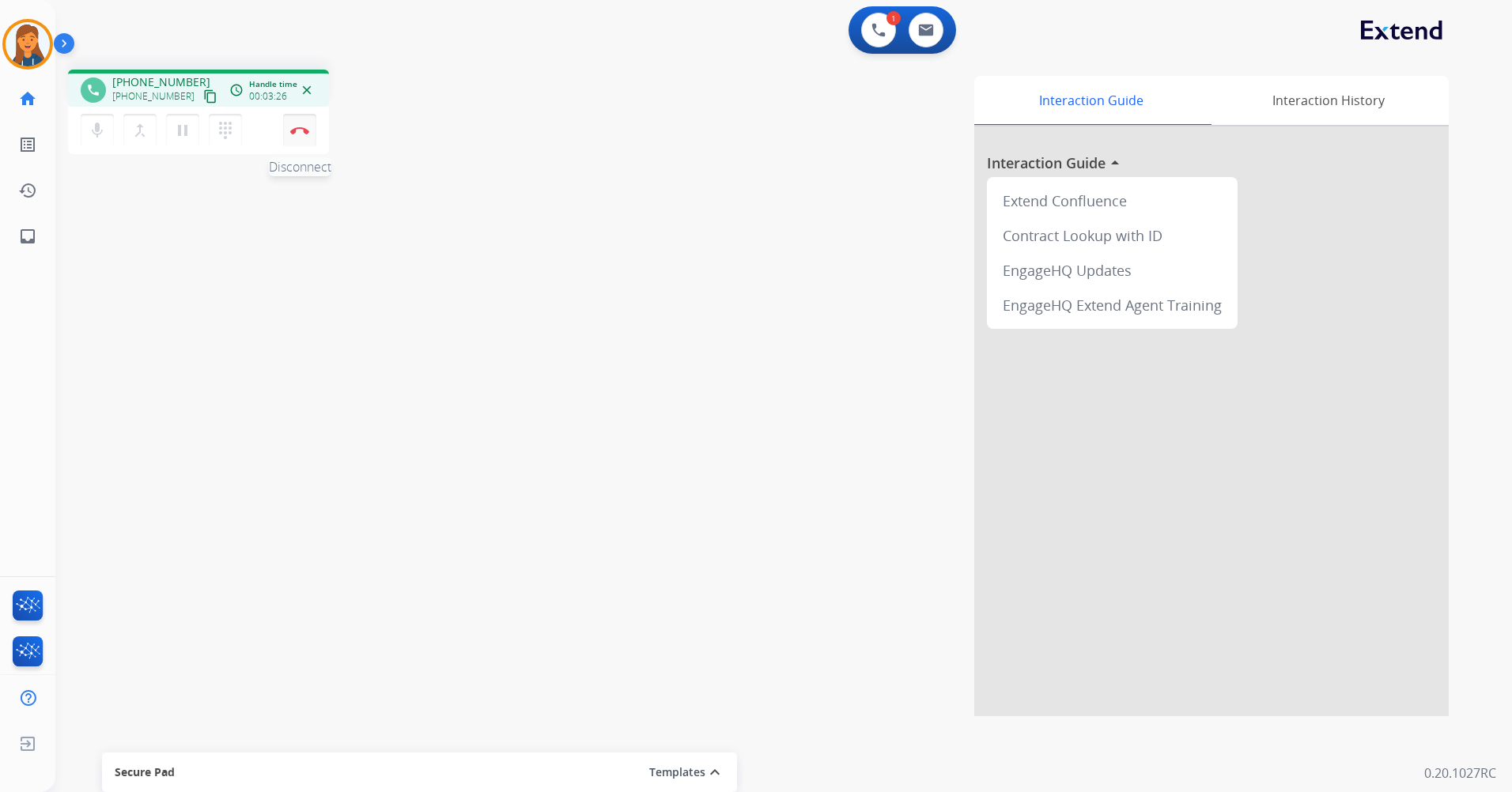
click at [304, 134] on img at bounding box center [299, 131] width 19 height 8
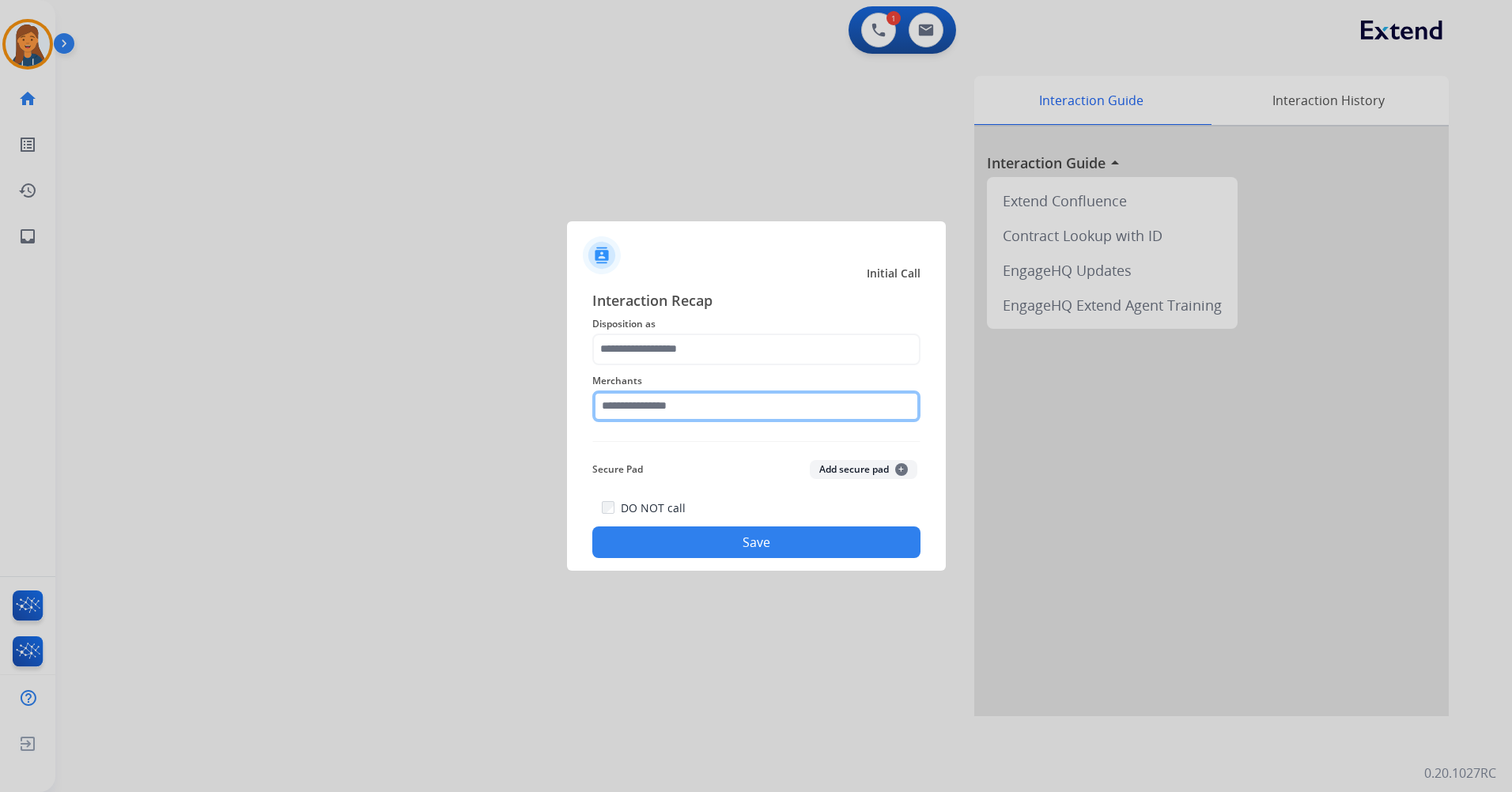
click at [618, 417] on input "text" at bounding box center [756, 407] width 328 height 32
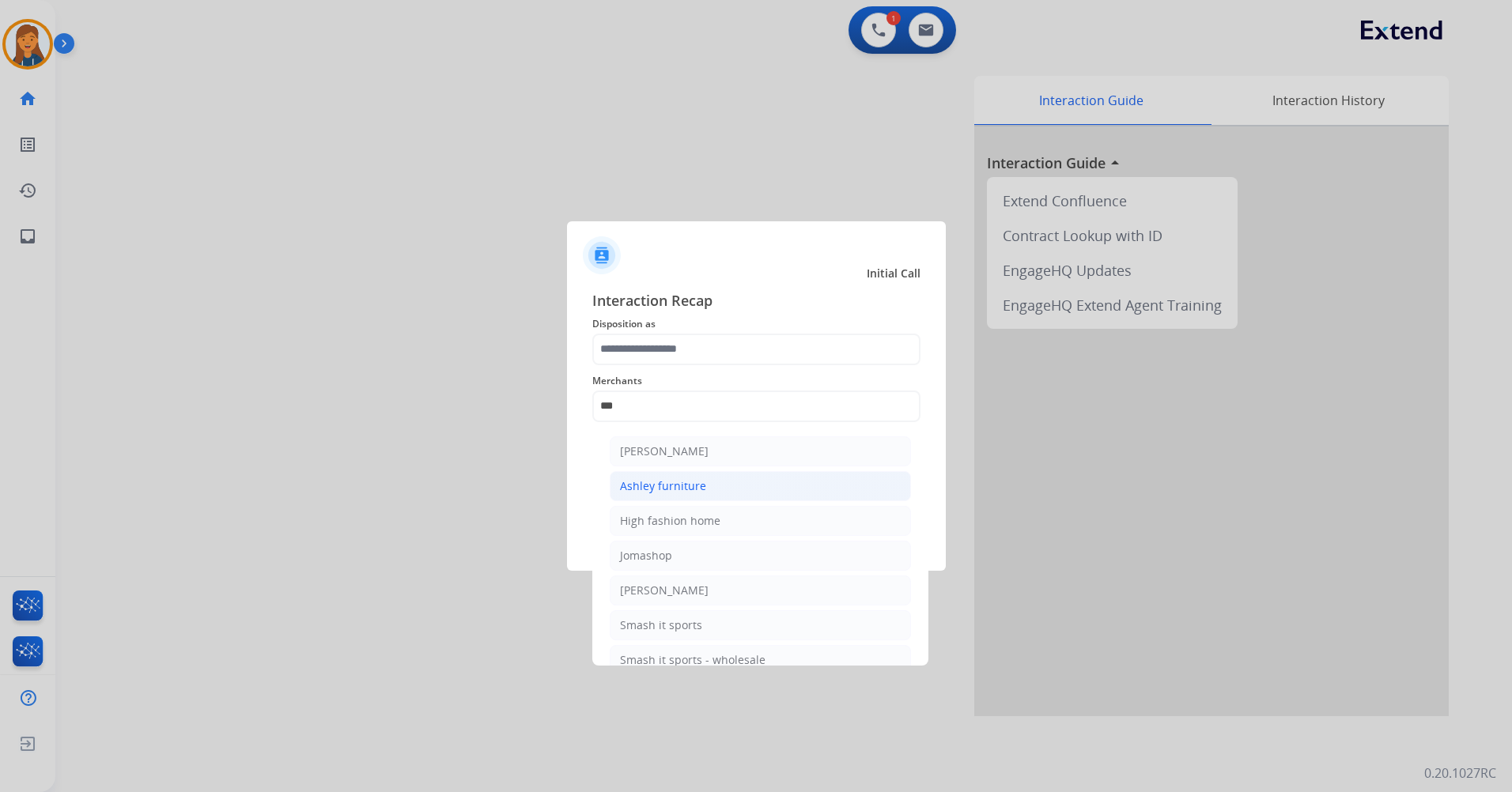
click at [650, 476] on li "Ashley furniture" at bounding box center [760, 487] width 301 height 30
type input "**********"
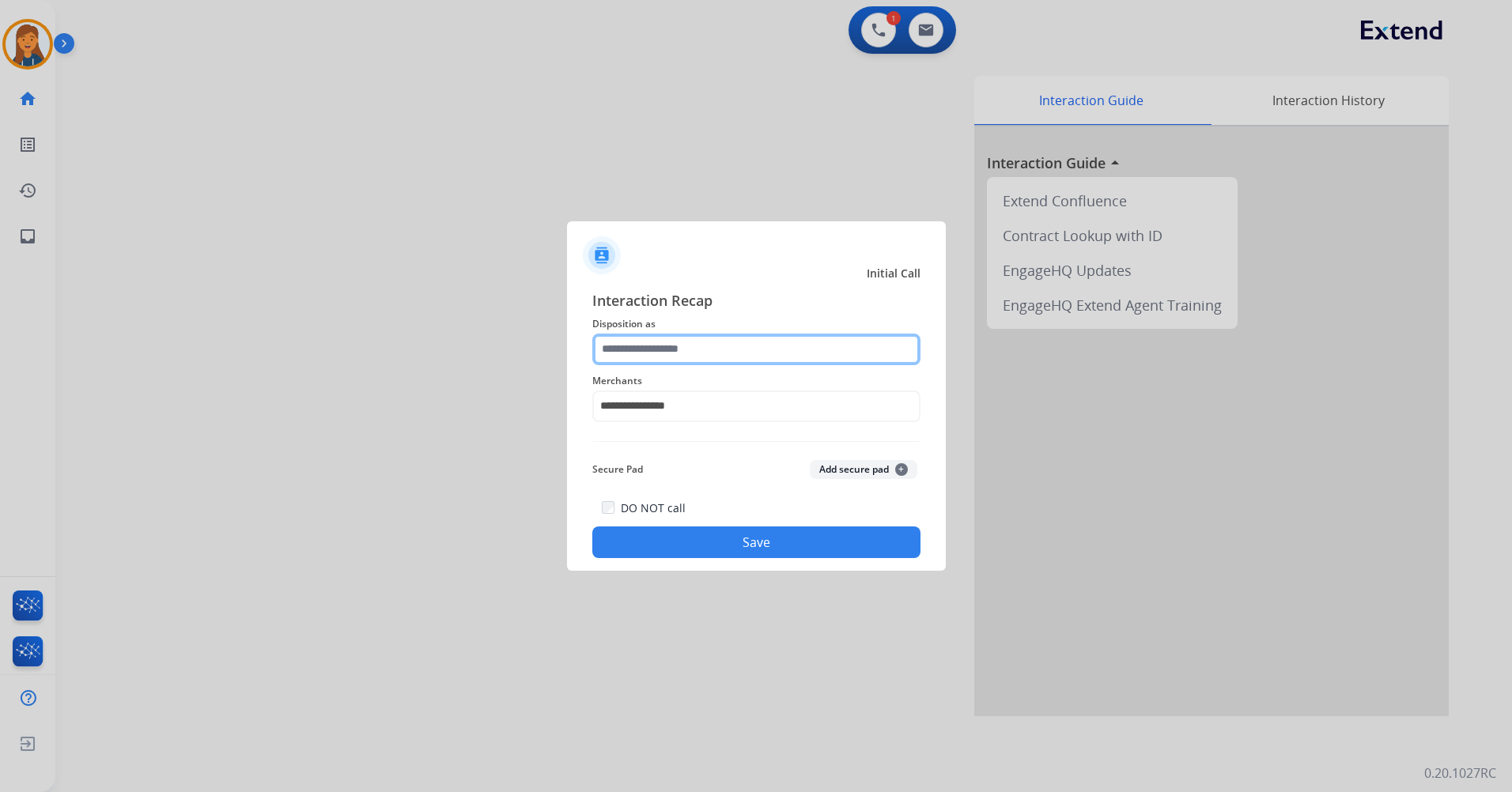
click at [643, 343] on input "text" at bounding box center [756, 349] width 328 height 32
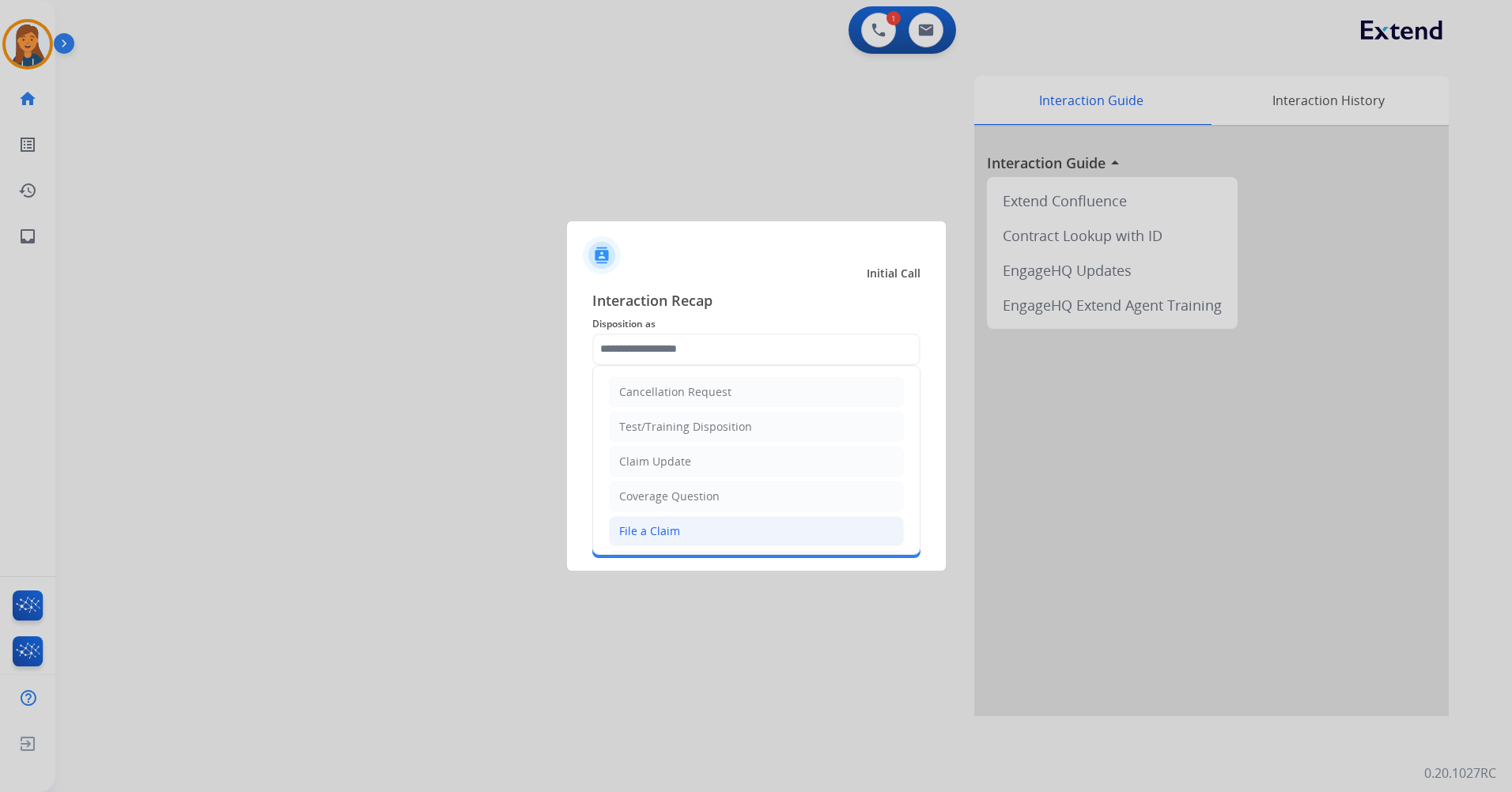
click at [664, 536] on div "File a Claim" at bounding box center [649, 531] width 61 height 16
type input "**********"
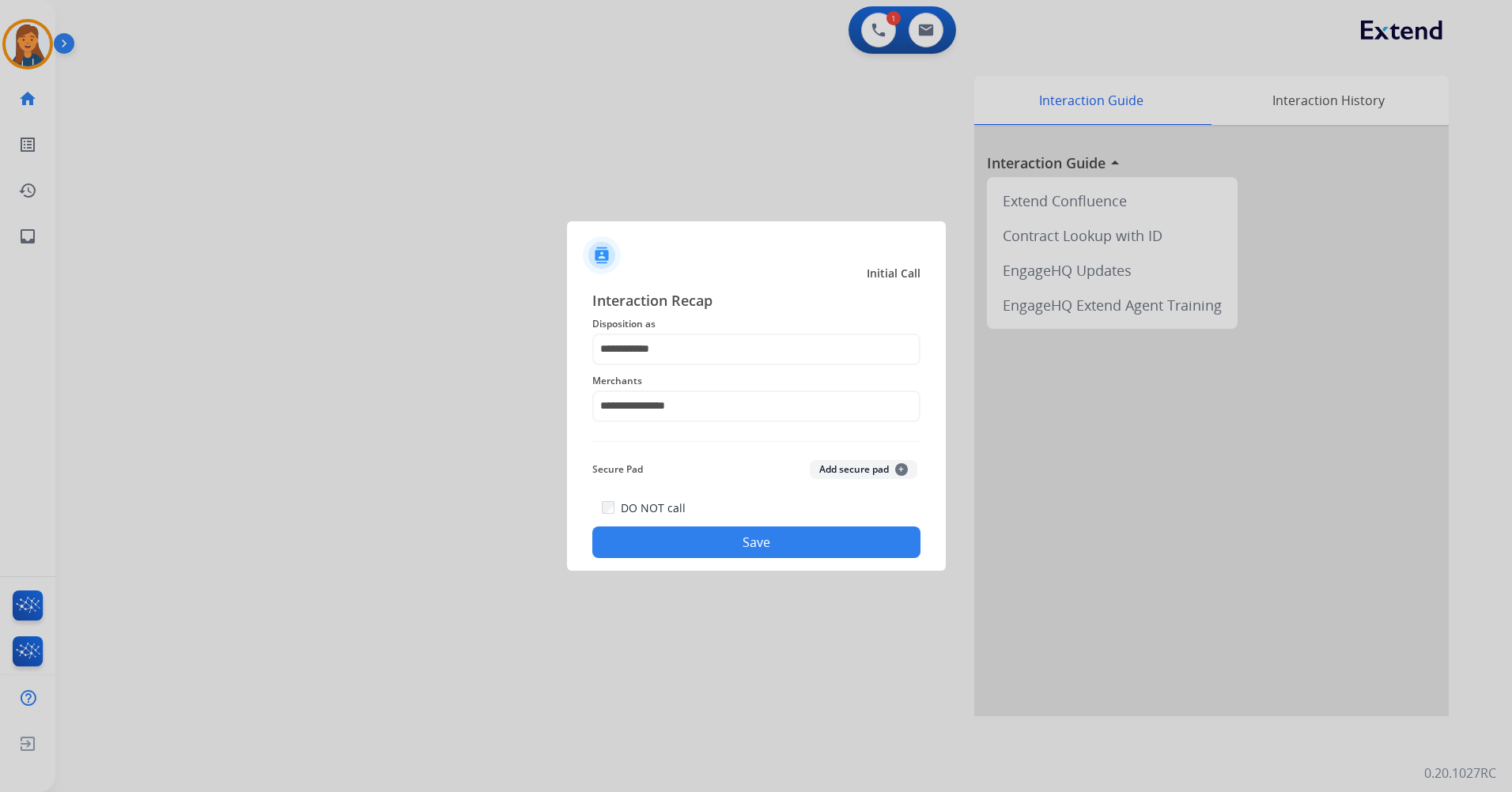
click at [681, 552] on button "Save" at bounding box center [756, 542] width 328 height 32
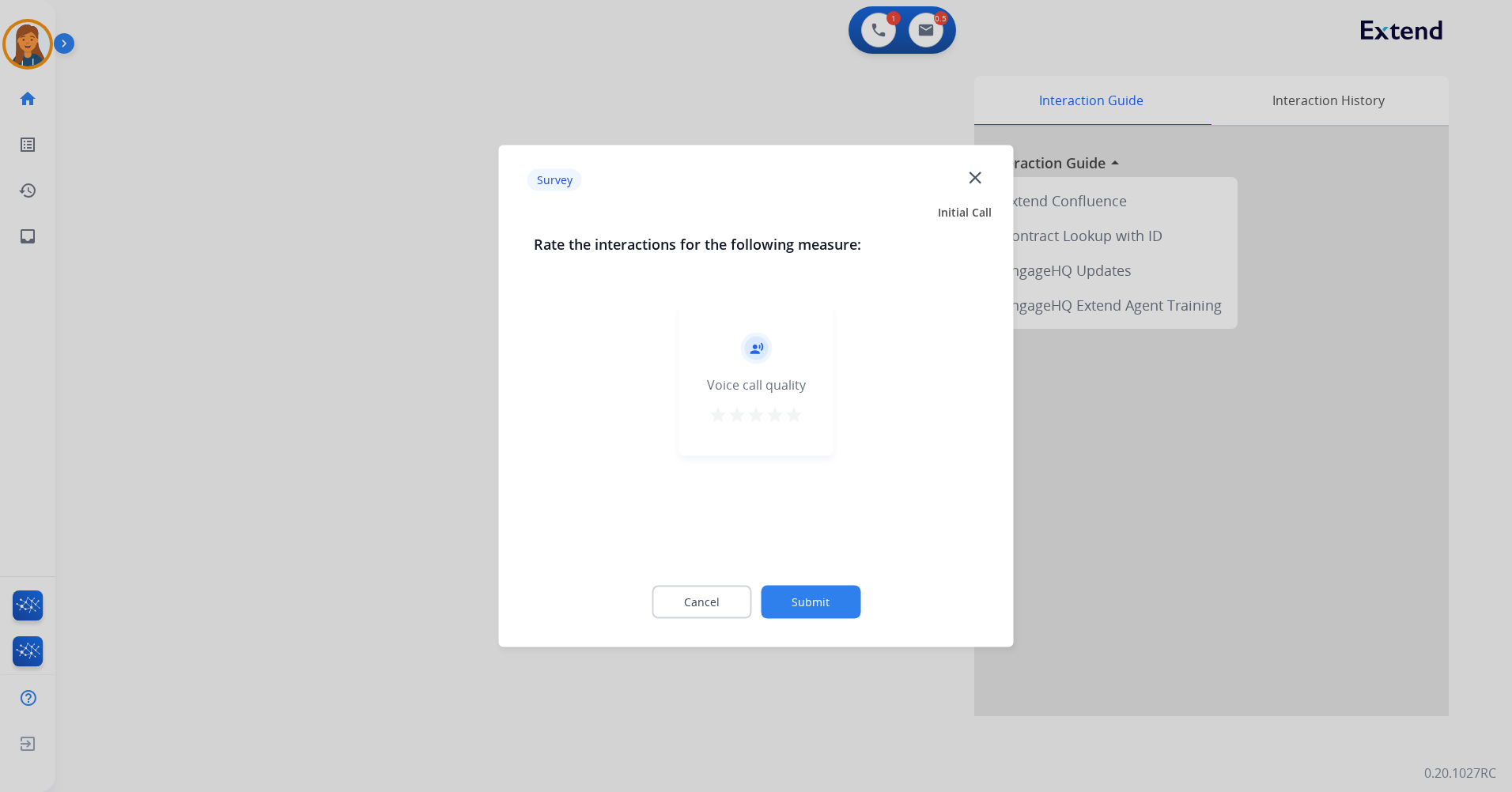
click at [795, 412] on mat-icon "star" at bounding box center [793, 415] width 19 height 19
click at [816, 600] on button "Submit" at bounding box center [810, 602] width 100 height 33
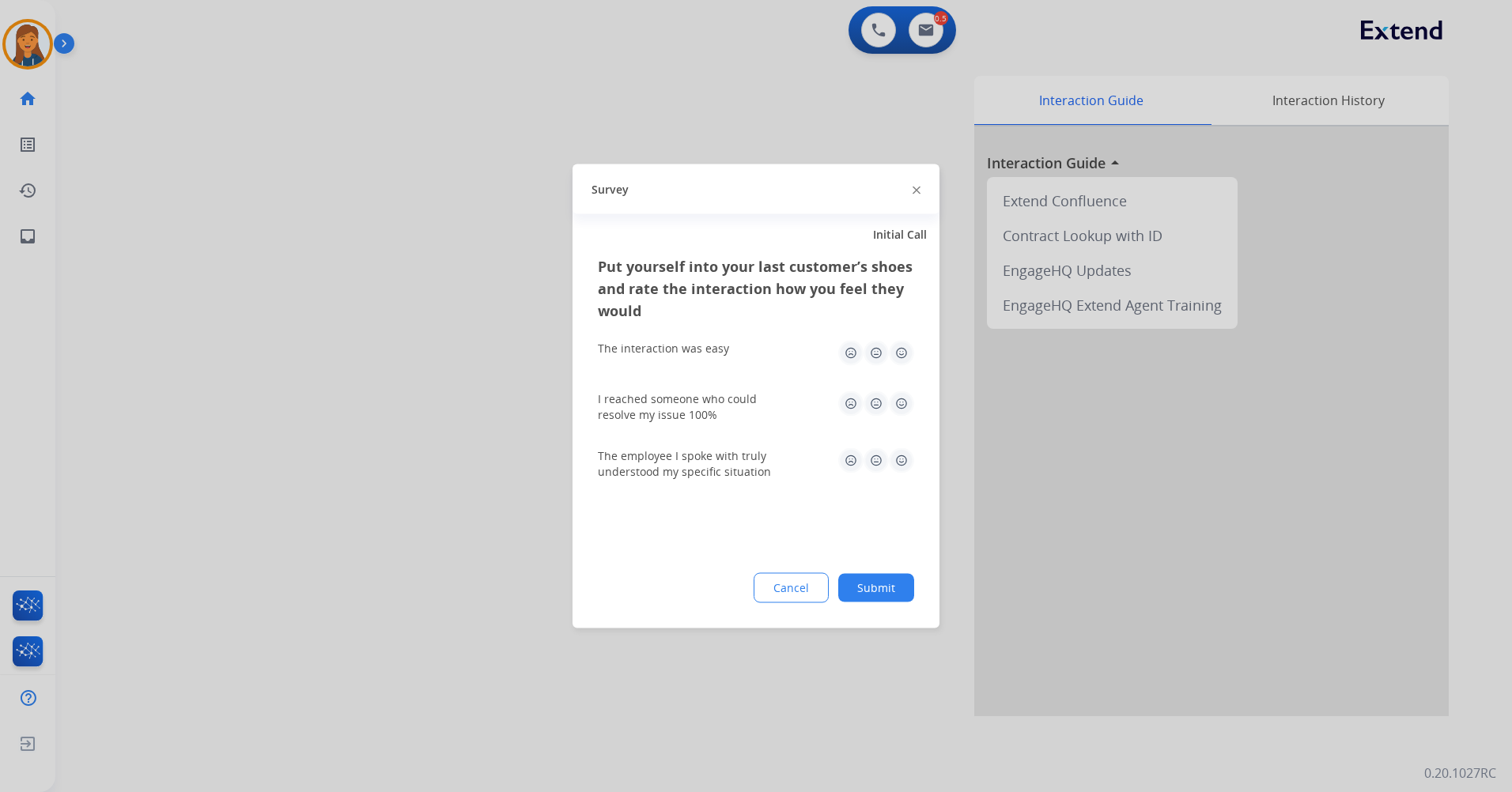
click at [896, 357] on img at bounding box center [901, 354] width 25 height 25
click at [898, 396] on img at bounding box center [901, 404] width 25 height 25
click at [902, 458] on img at bounding box center [901, 461] width 25 height 25
drag, startPoint x: 876, startPoint y: 556, endPoint x: 872, endPoint y: 574, distance: 18.4
click at [877, 562] on div "Put yourself into your last customer’s shoes and rate the interaction how you f…" at bounding box center [755, 442] width 367 height 374
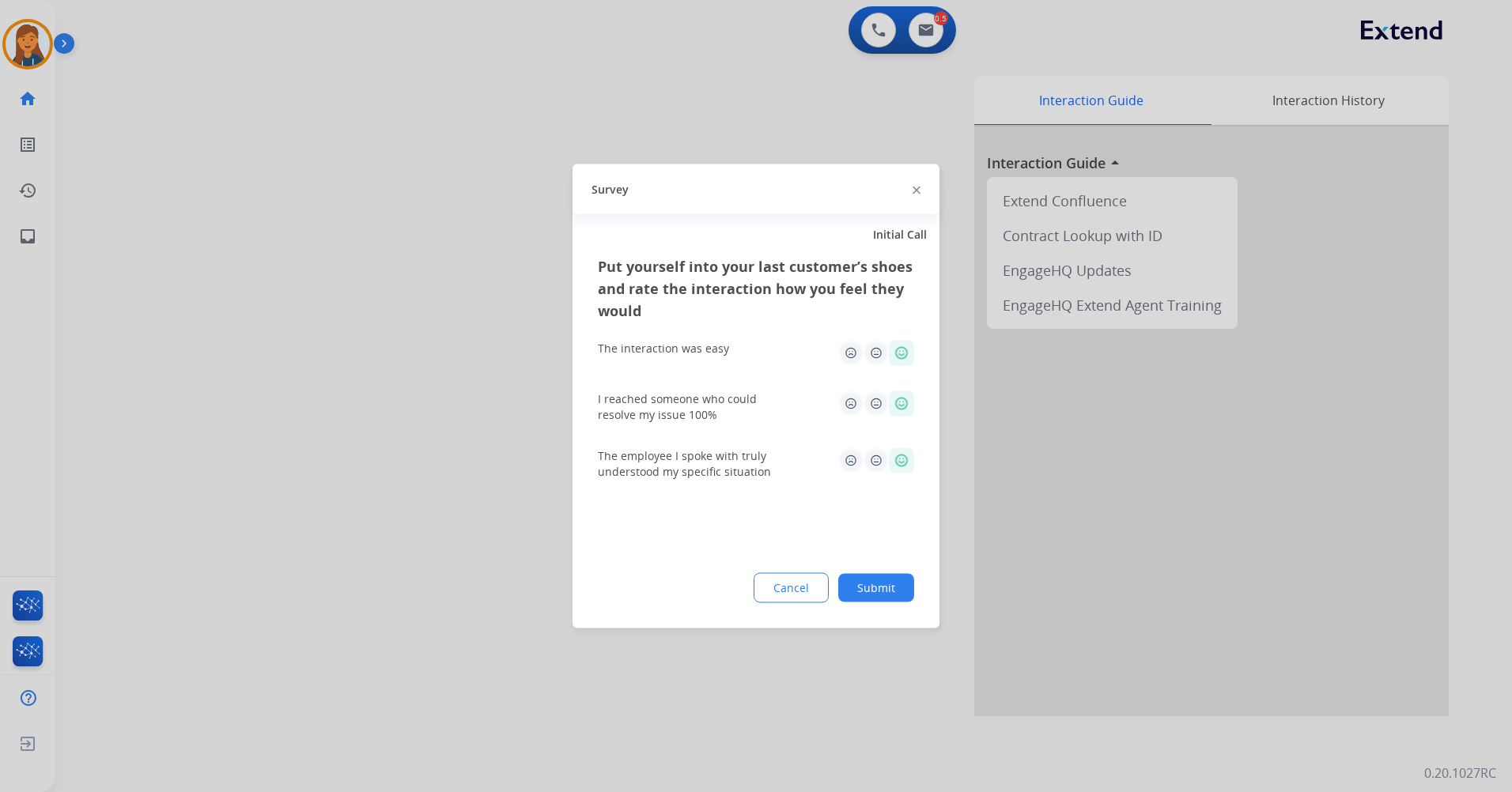
drag, startPoint x: 872, startPoint y: 575, endPoint x: 849, endPoint y: 547, distance: 36.2
click at [872, 576] on button "Submit" at bounding box center [876, 588] width 76 height 28
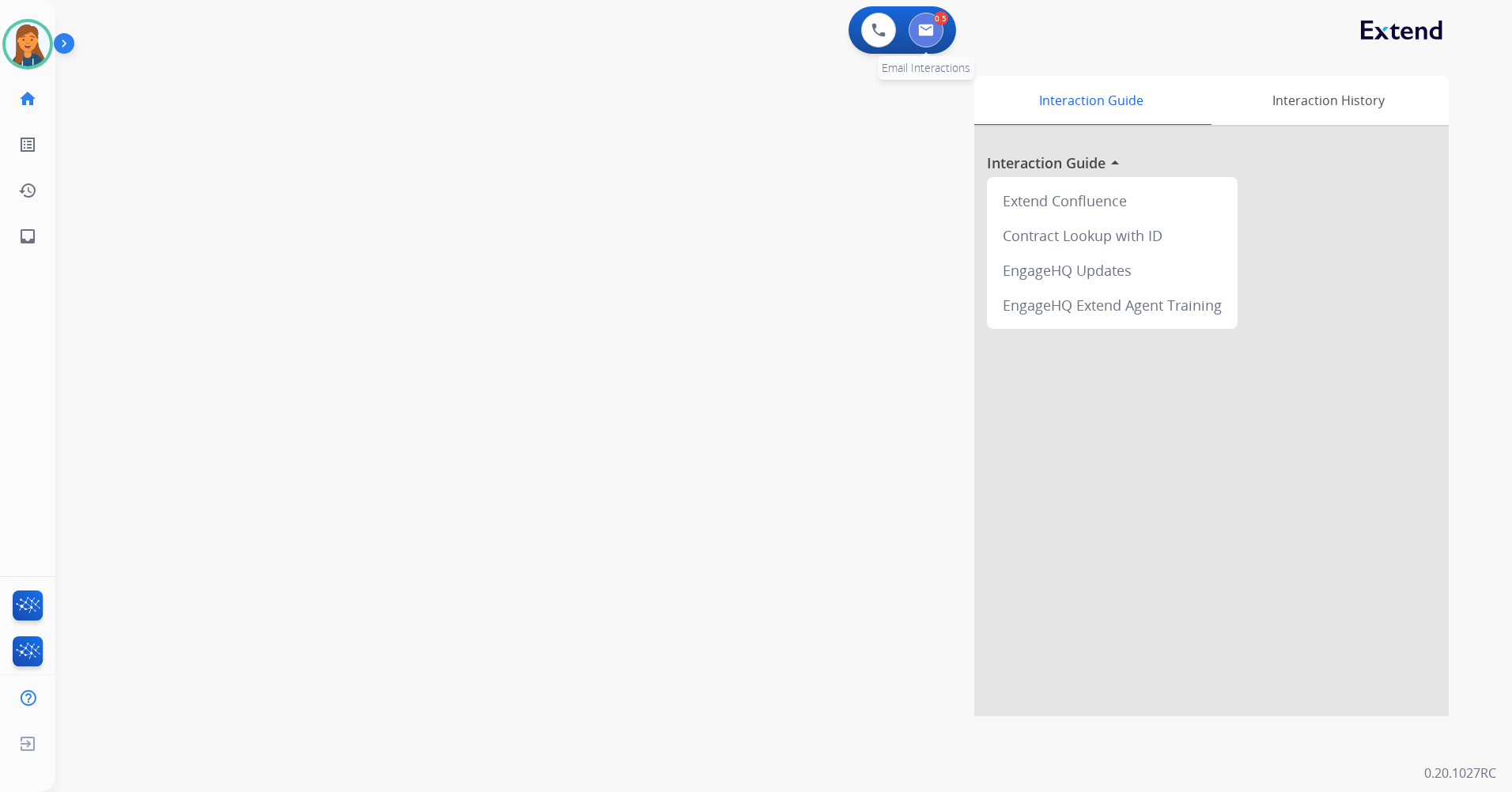
click at [942, 33] on button at bounding box center [926, 30] width 35 height 35
select select "**********"
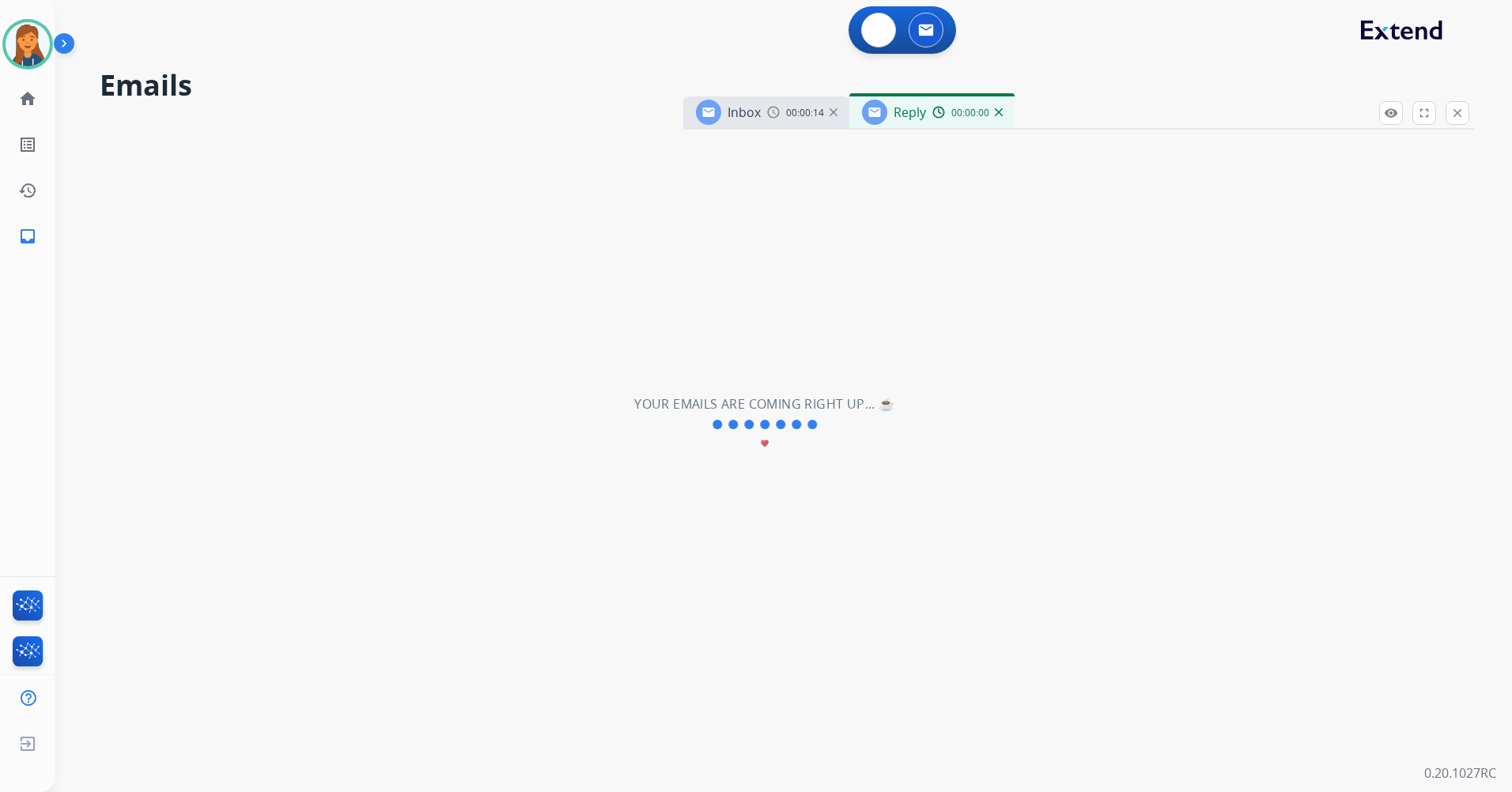
select select "**********"
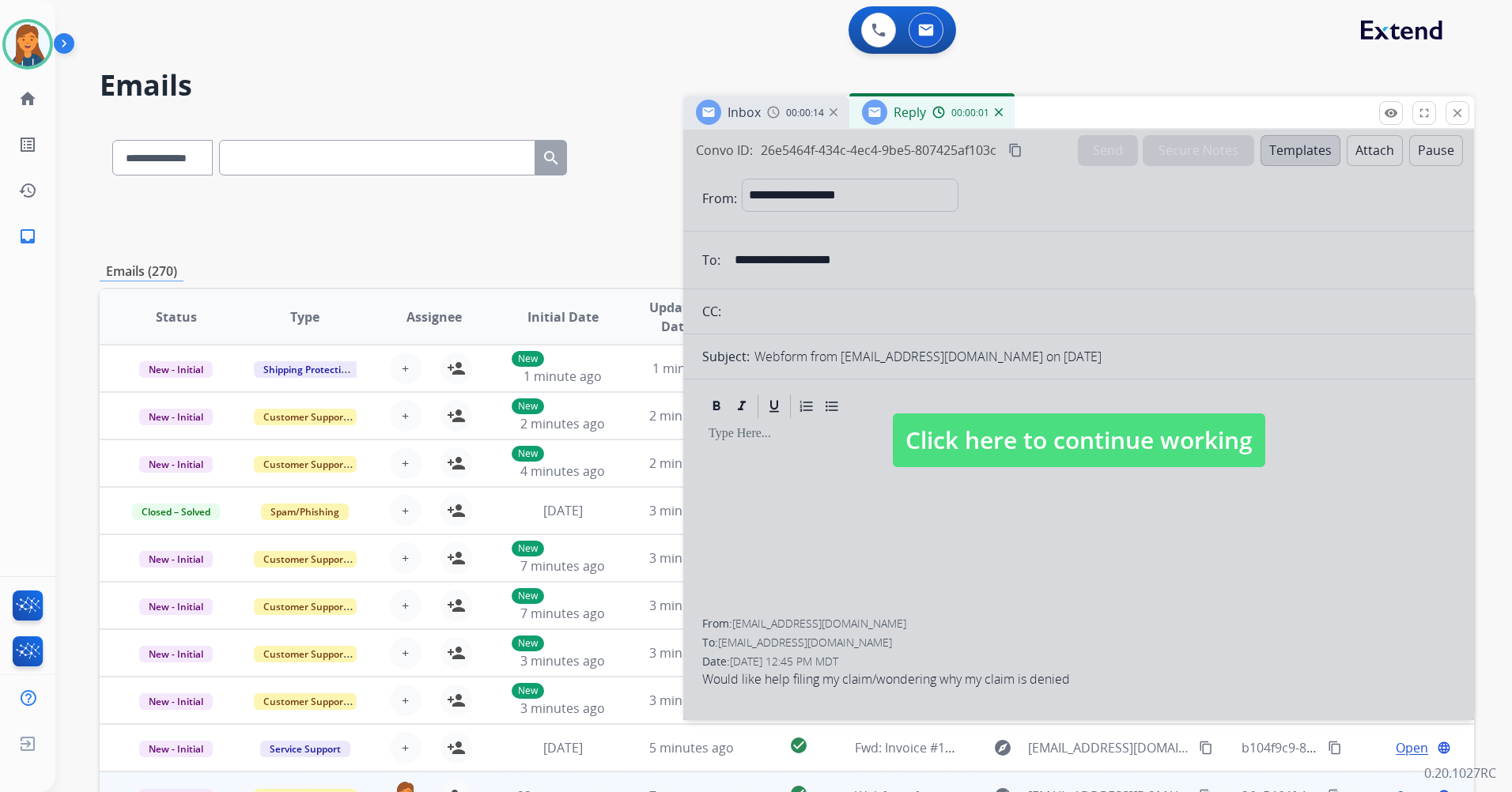
click at [1014, 438] on span "Click here to continue working" at bounding box center [1079, 440] width 373 height 54
select select
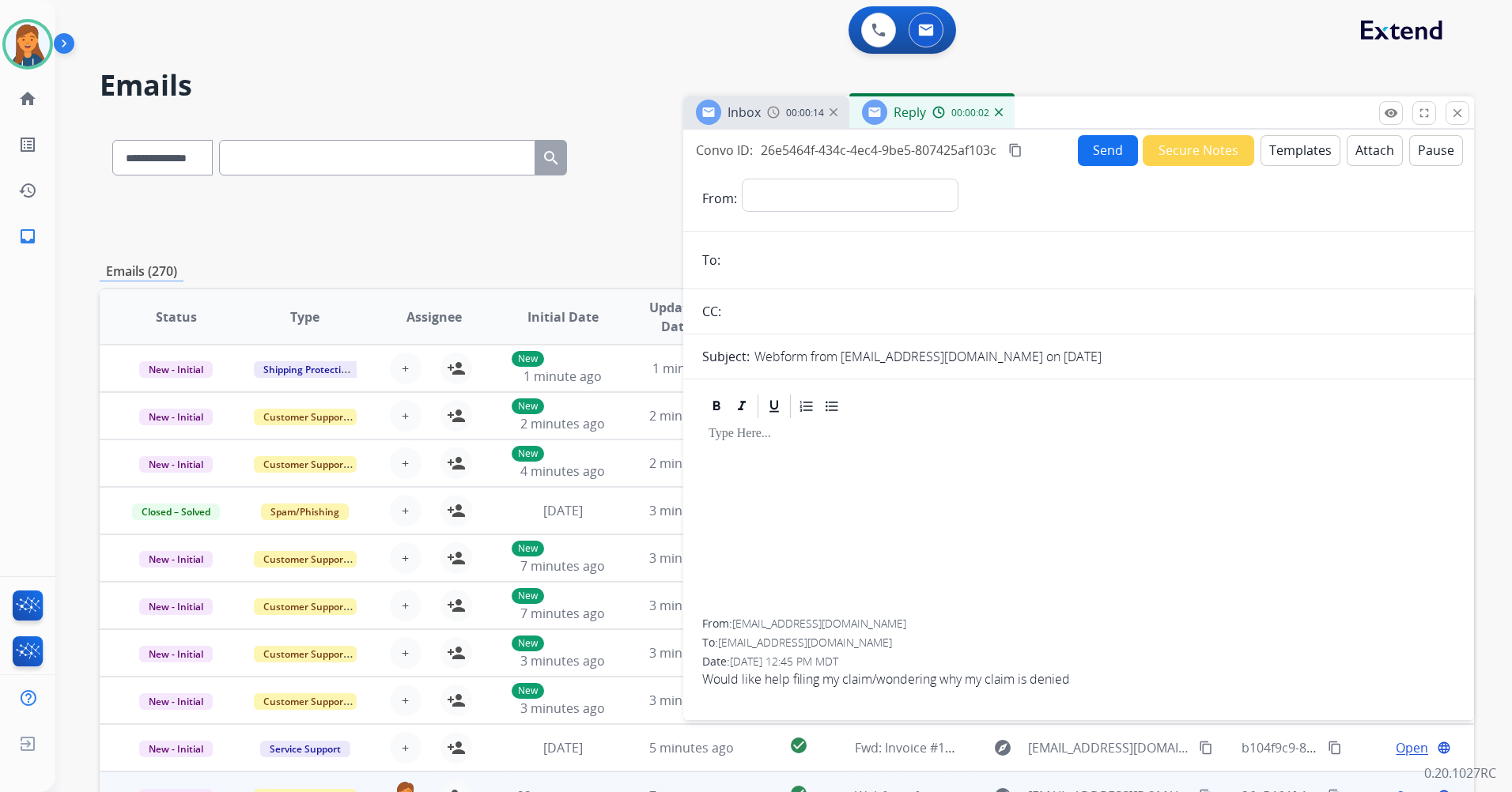
drag, startPoint x: 1000, startPoint y: 113, endPoint x: 974, endPoint y: 113, distance: 26.0
click at [999, 113] on img at bounding box center [999, 112] width 8 height 8
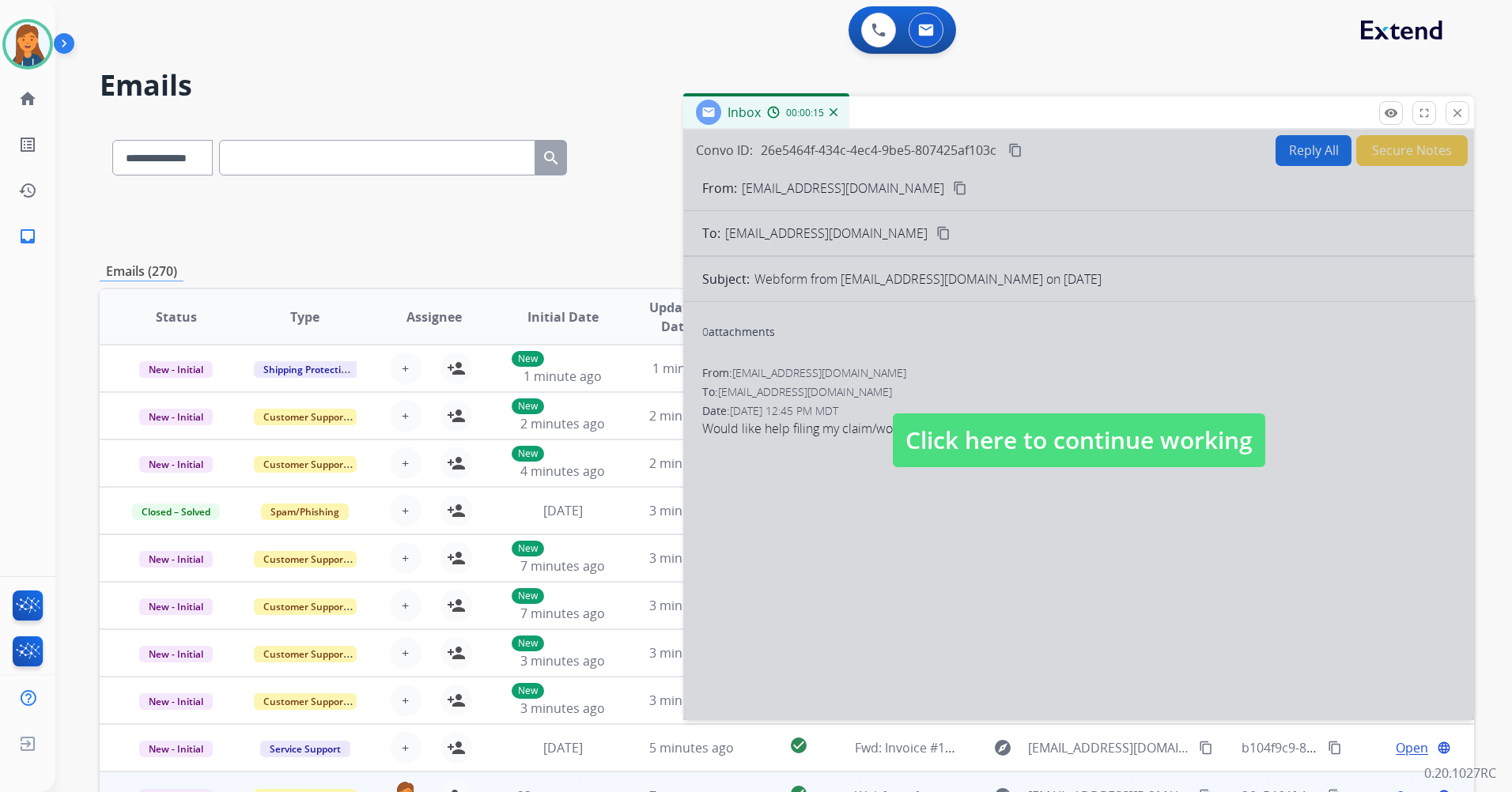
click at [1228, 444] on span "Click here to continue working" at bounding box center [1079, 440] width 373 height 54
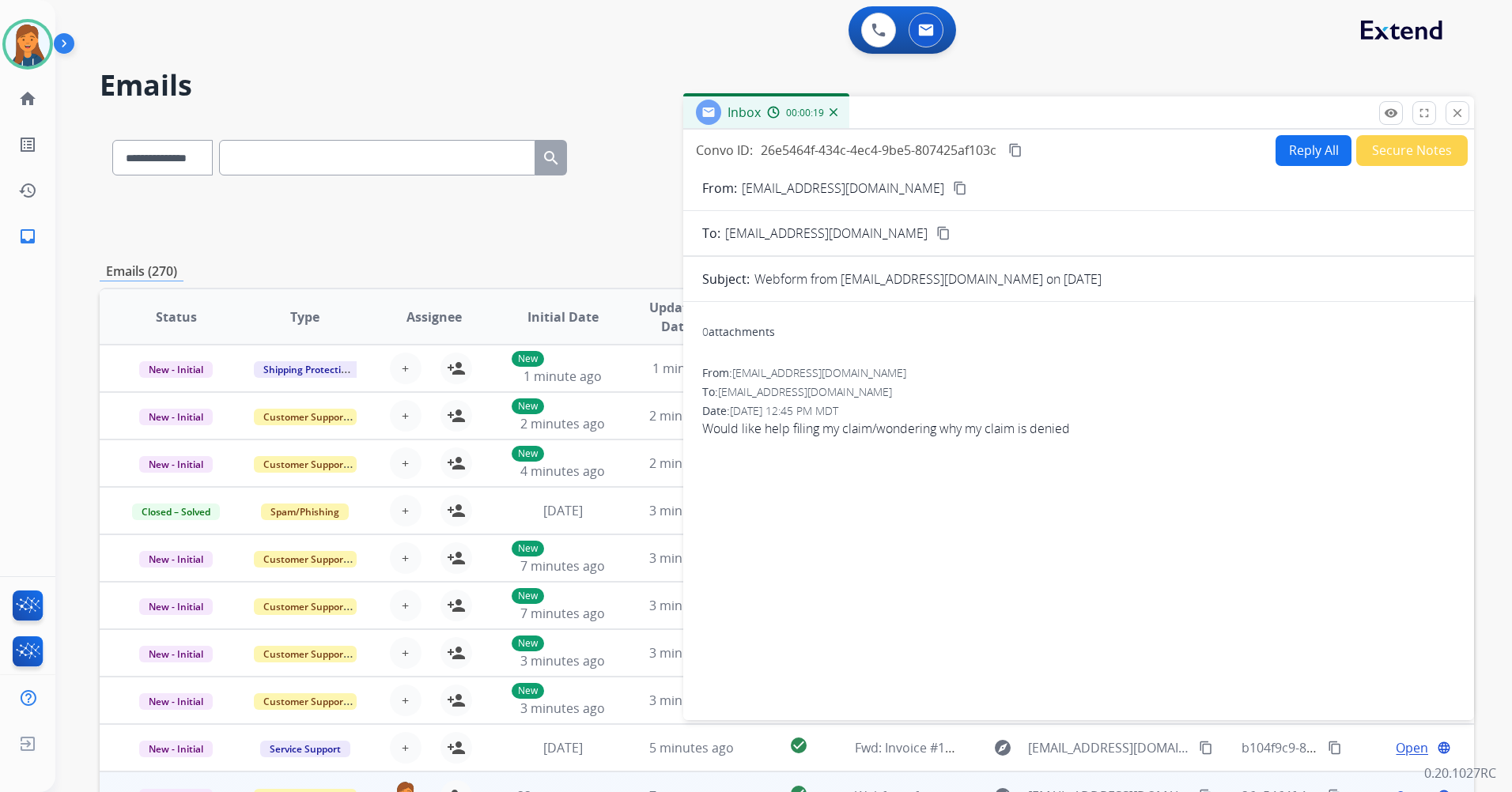
click at [1319, 150] on button "Reply All" at bounding box center [1312, 151] width 76 height 31
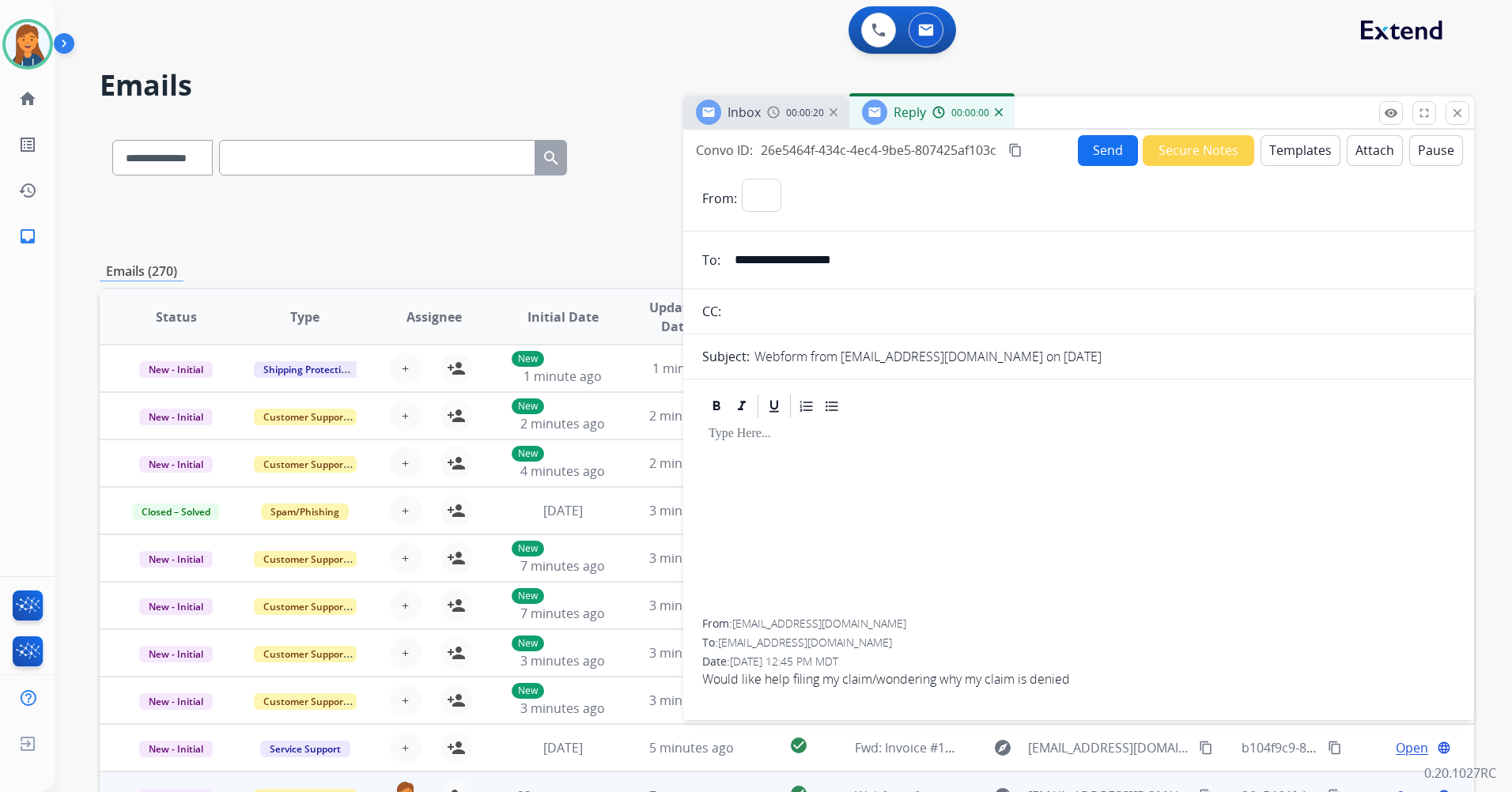
select select "**********"
click at [1292, 145] on button "Templates" at bounding box center [1300, 151] width 80 height 31
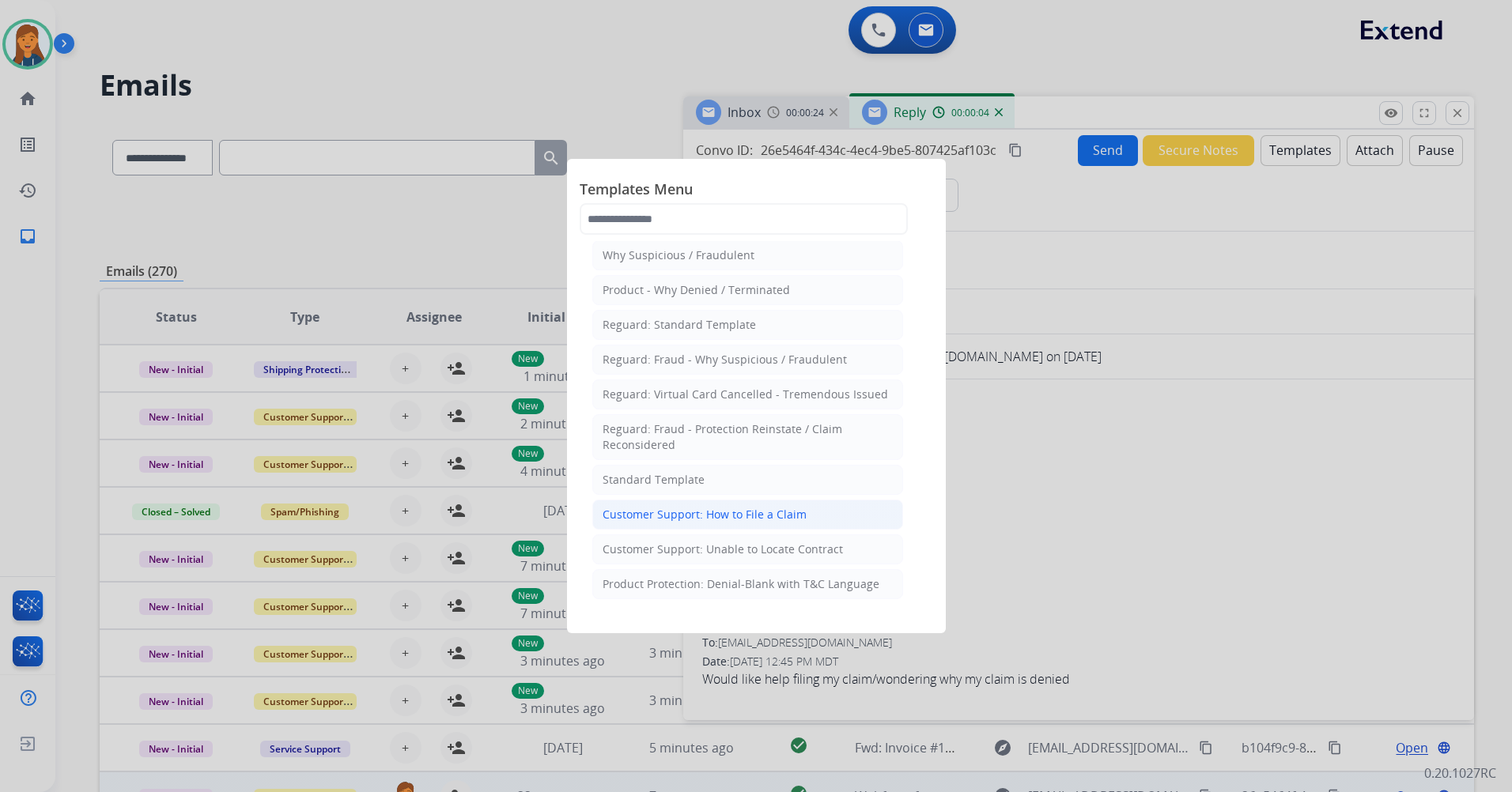
scroll to position [79, 0]
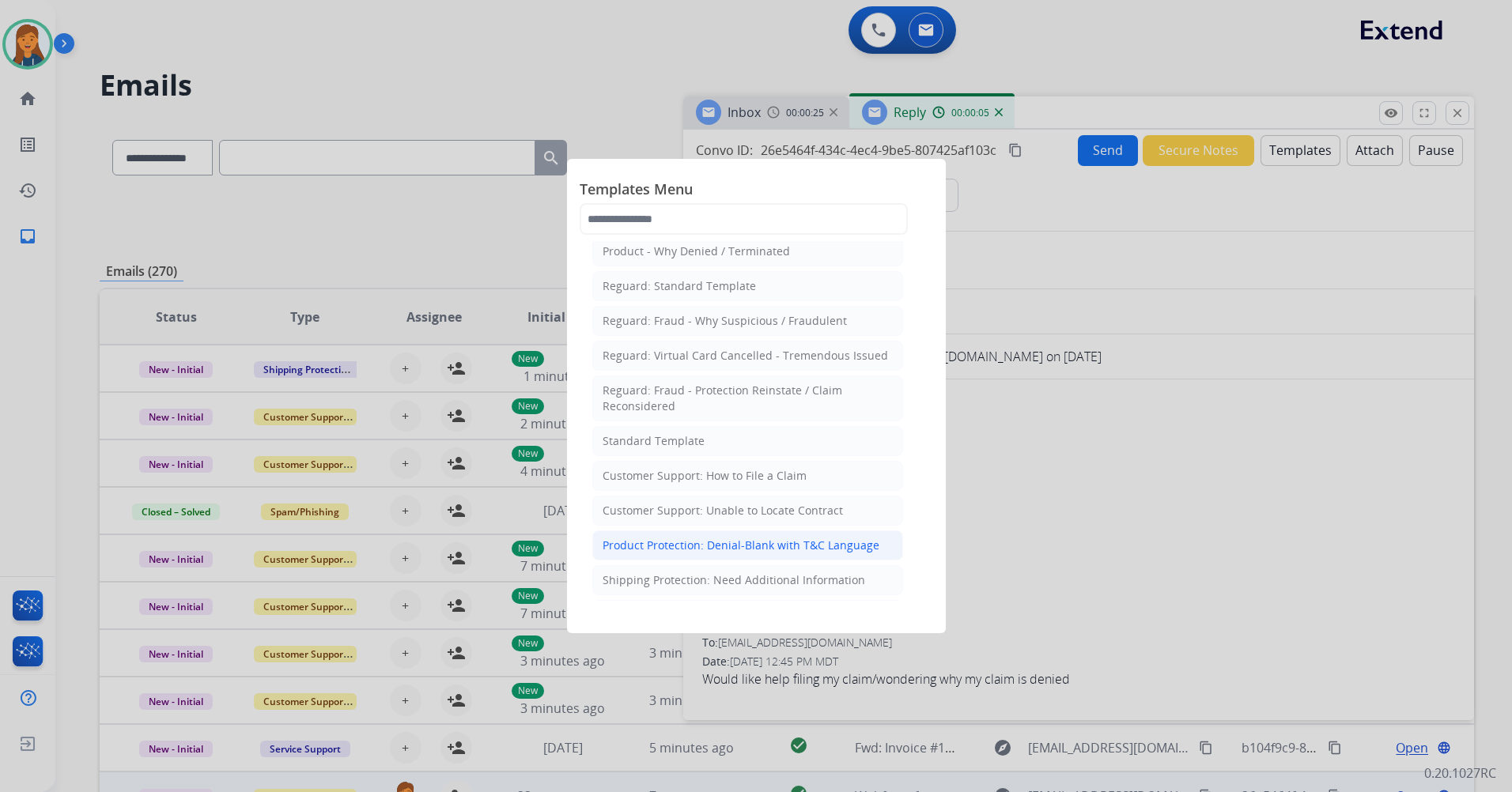
click at [768, 543] on div "Product Protection: Denial-Blank with T&C Language" at bounding box center [740, 545] width 277 height 16
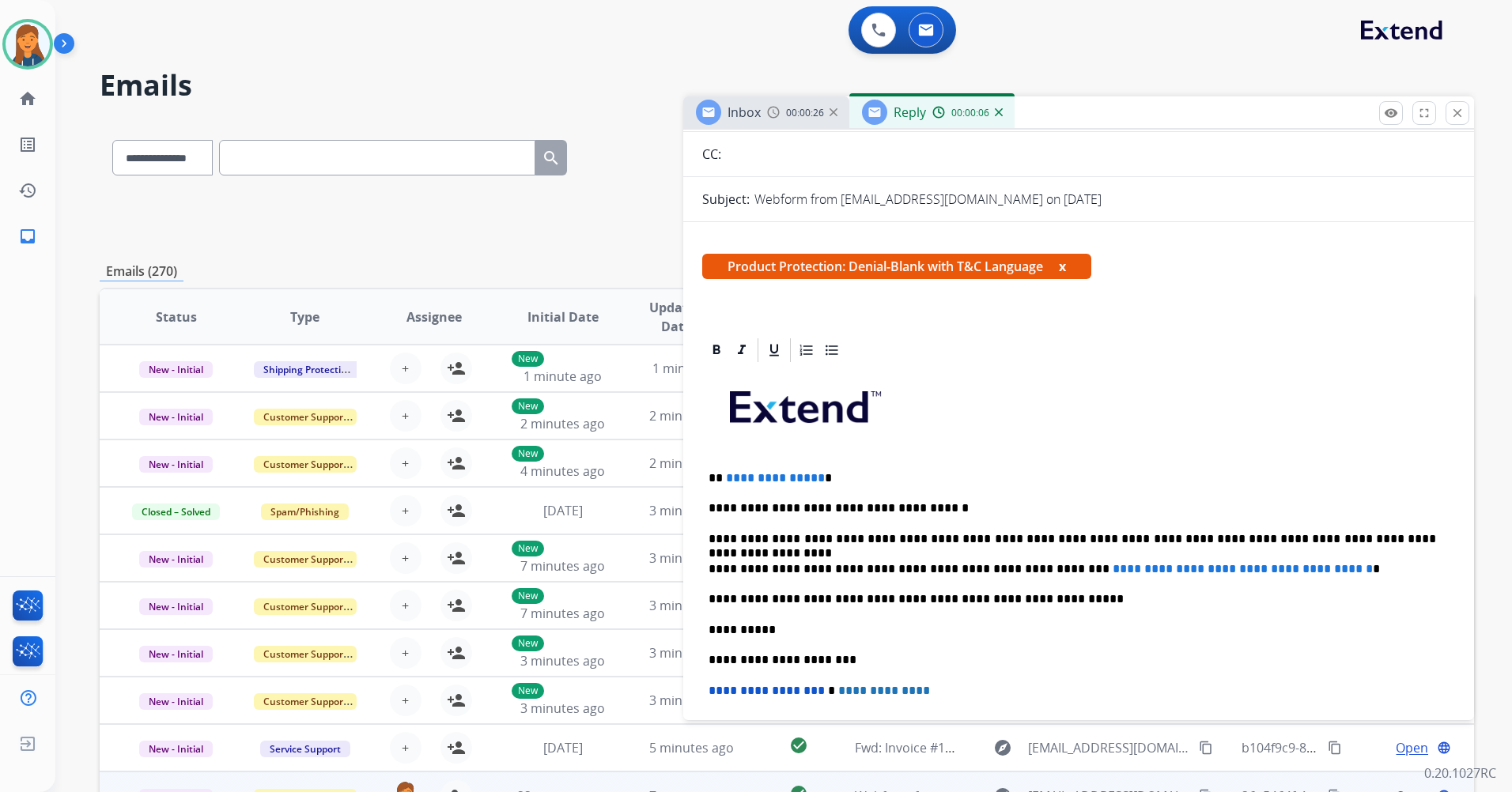
scroll to position [158, 0]
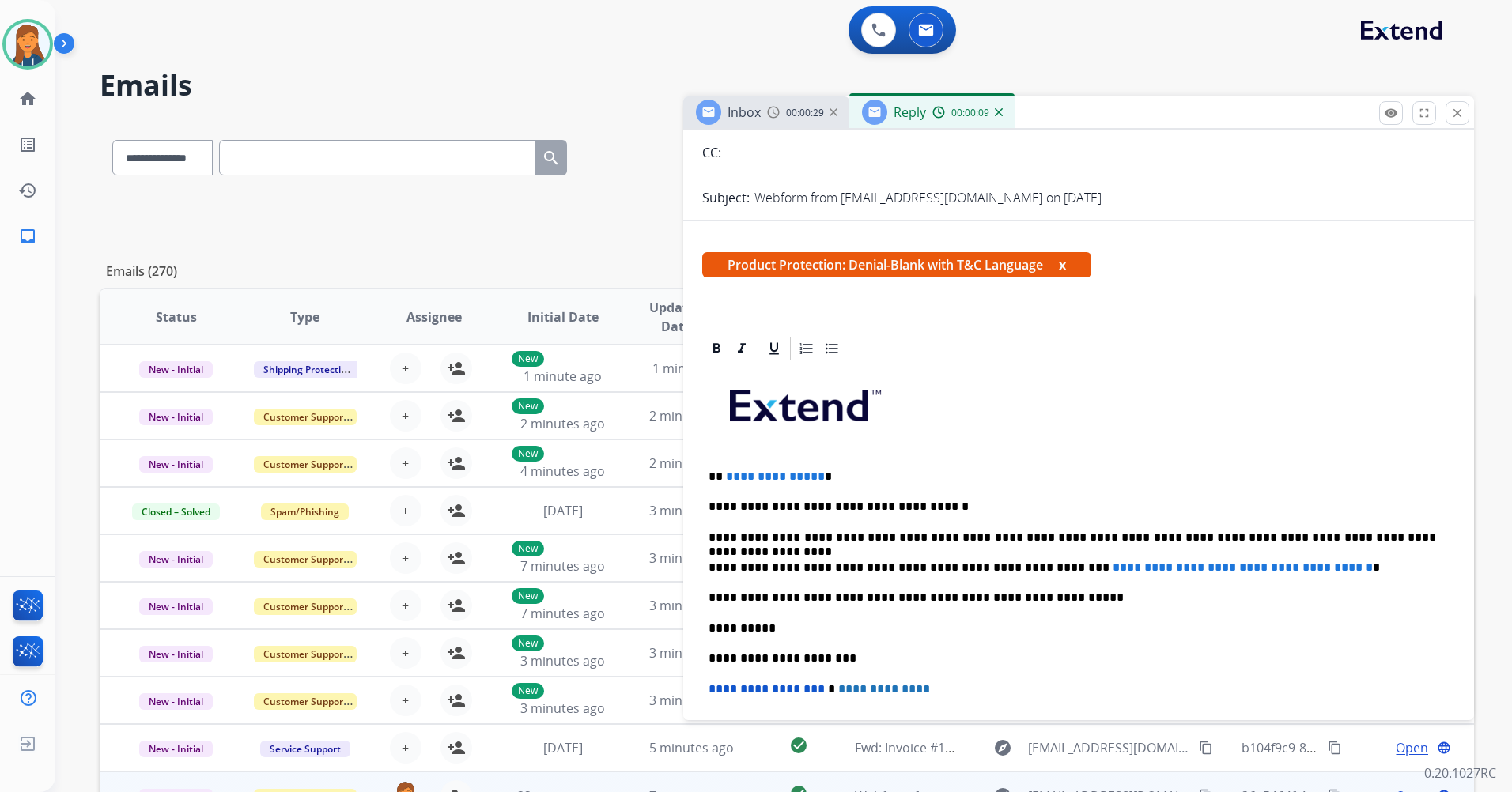
click at [814, 481] on span "**********" at bounding box center [775, 477] width 99 height 12
click at [1343, 568] on p "**********" at bounding box center [1072, 567] width 728 height 14
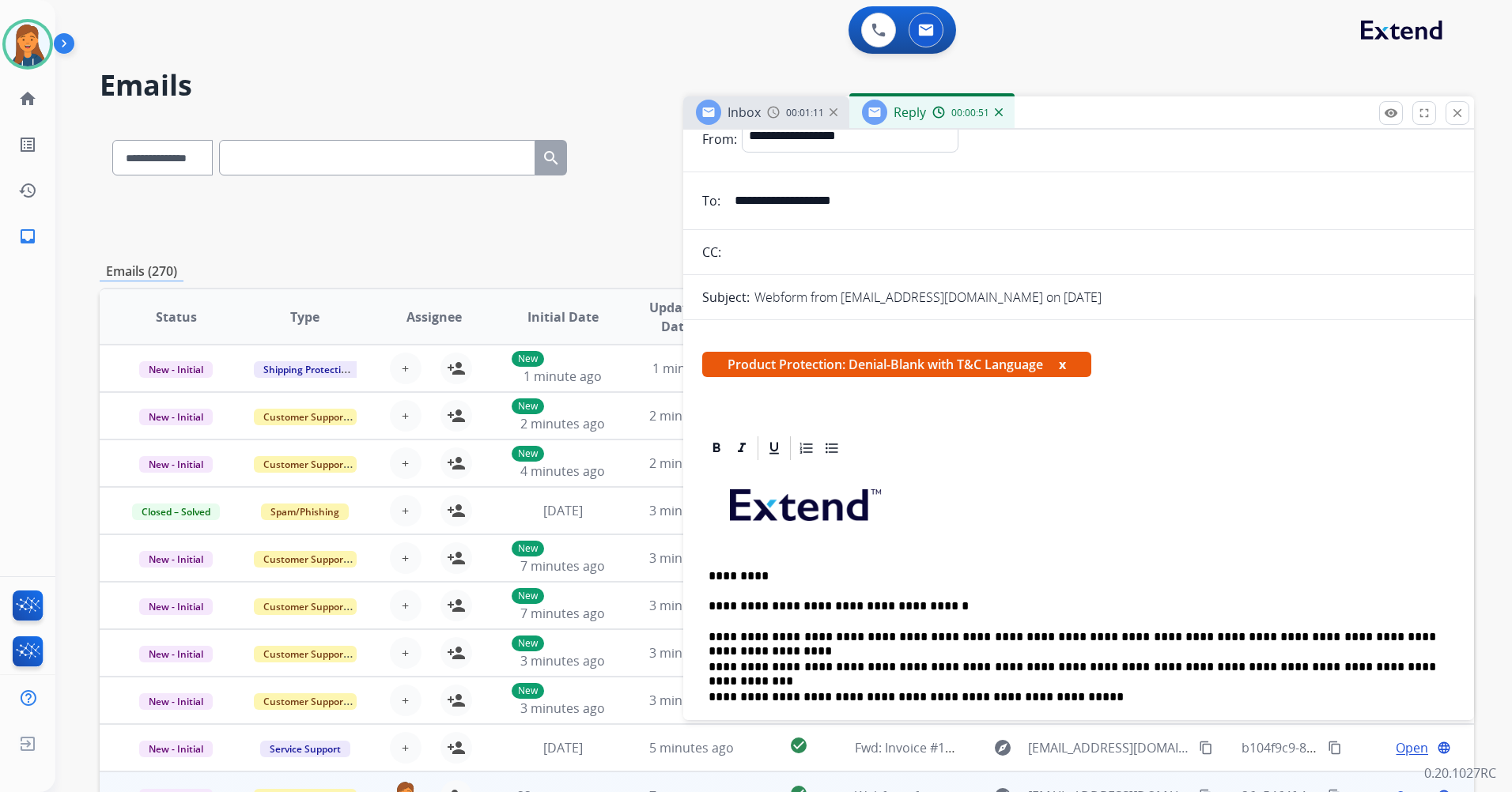
scroll to position [0, 0]
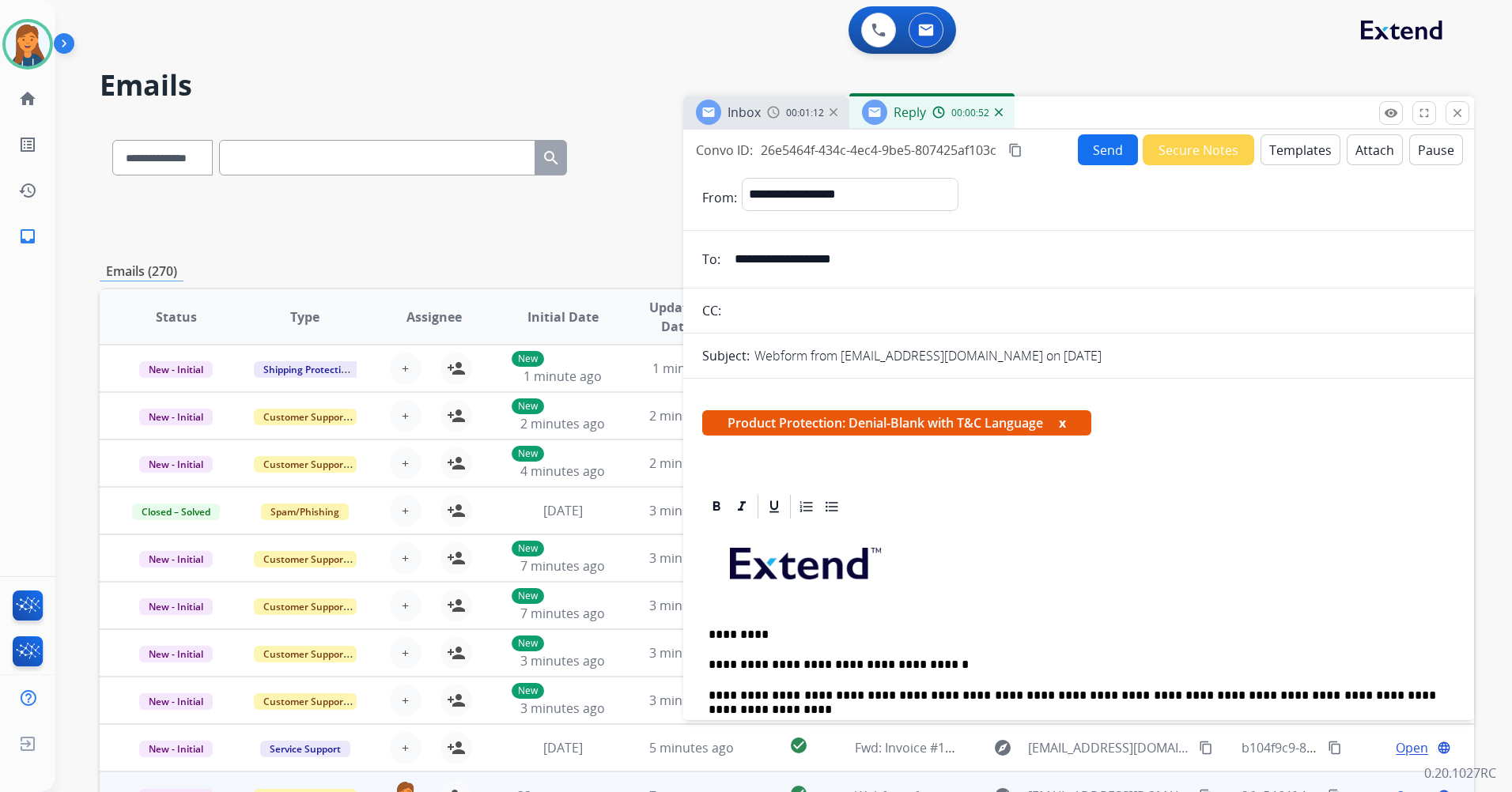
click at [1011, 148] on mat-icon "content_copy" at bounding box center [1015, 150] width 14 height 14
click at [1091, 147] on button "Send" at bounding box center [1108, 150] width 60 height 31
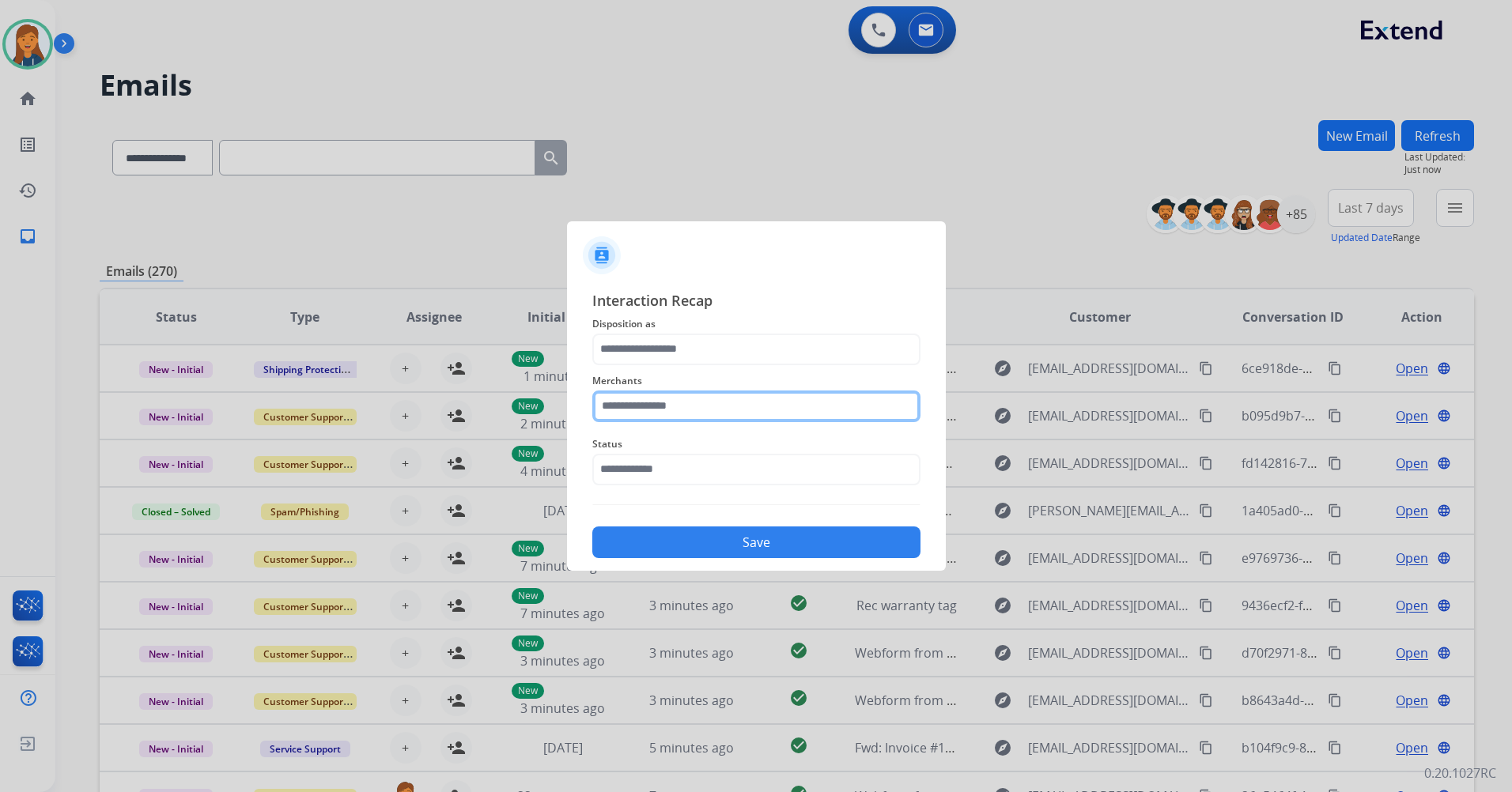
click at [642, 415] on input "text" at bounding box center [756, 407] width 328 height 32
click at [646, 435] on ul "Oura ring" at bounding box center [760, 455] width 311 height 54
drag, startPoint x: 650, startPoint y: 457, endPoint x: 652, endPoint y: 438, distance: 19.1
click at [650, 458] on div "Oura ring" at bounding box center [645, 451] width 52 height 16
type input "*********"
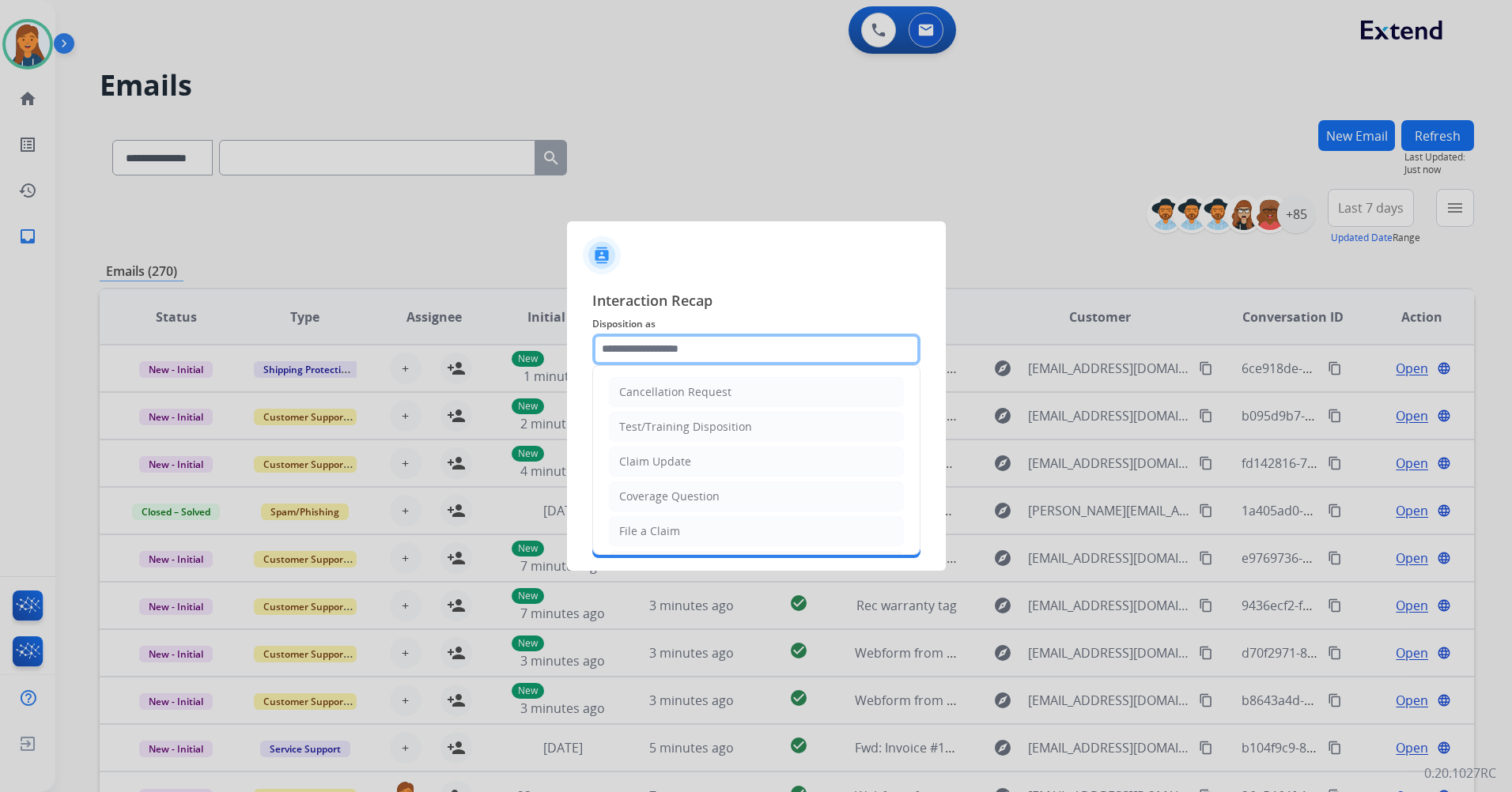
click at [655, 348] on input "text" at bounding box center [756, 349] width 328 height 32
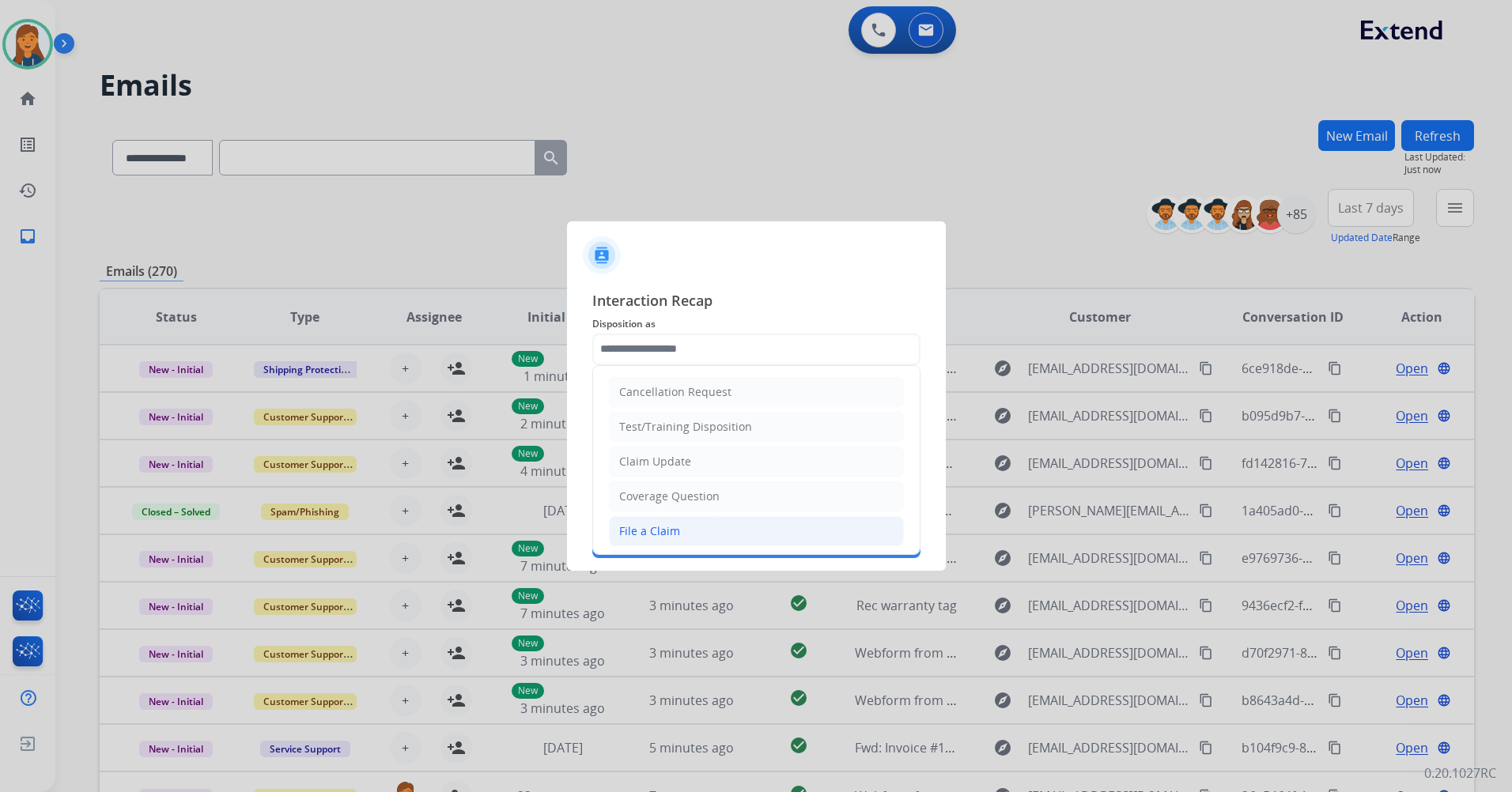
click at [661, 533] on div "File a Claim" at bounding box center [649, 531] width 61 height 16
type input "**********"
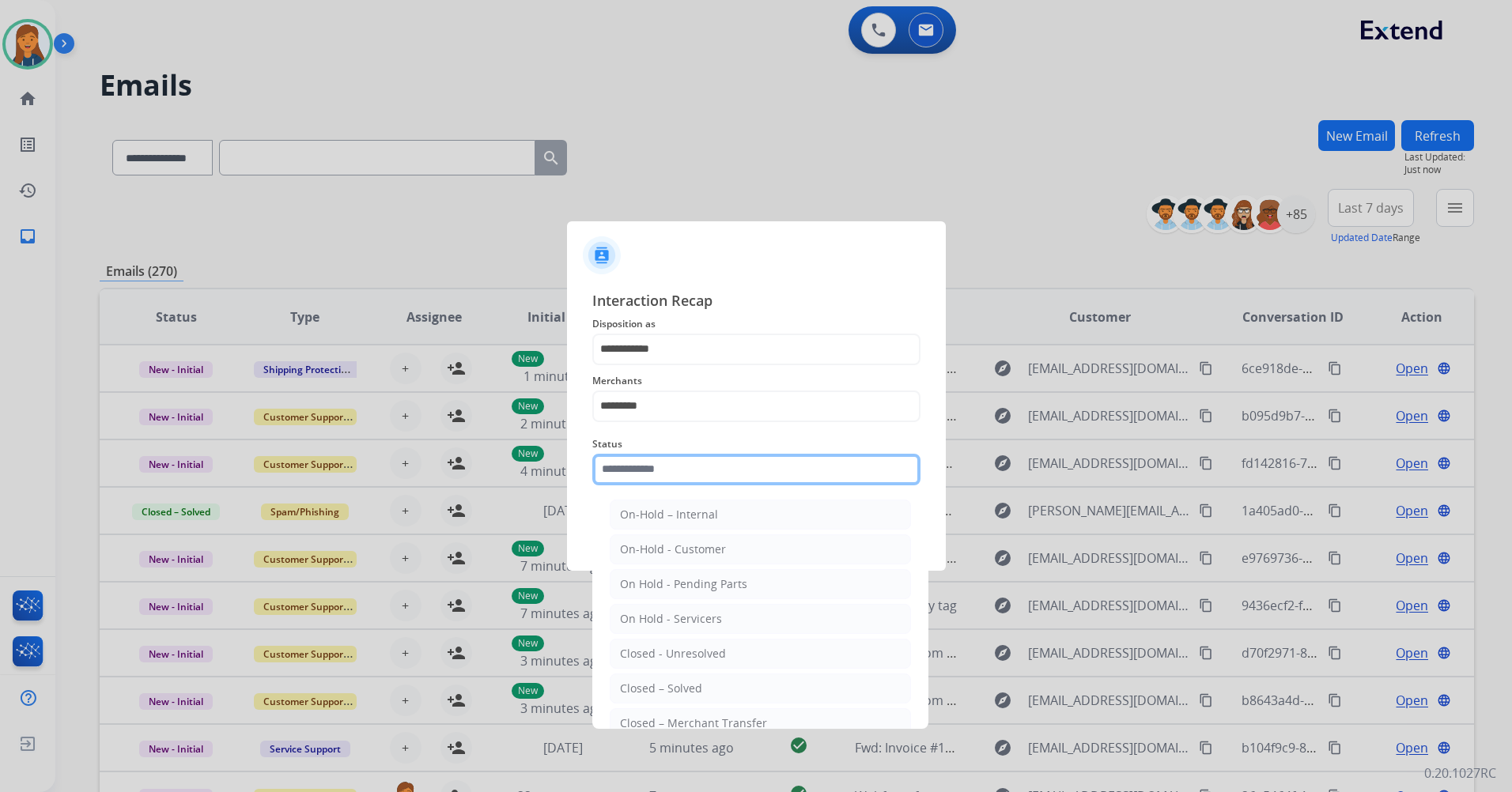
click at [669, 478] on input "text" at bounding box center [756, 470] width 328 height 32
click at [677, 682] on div "Closed – Solved" at bounding box center [660, 688] width 82 height 16
type input "**********"
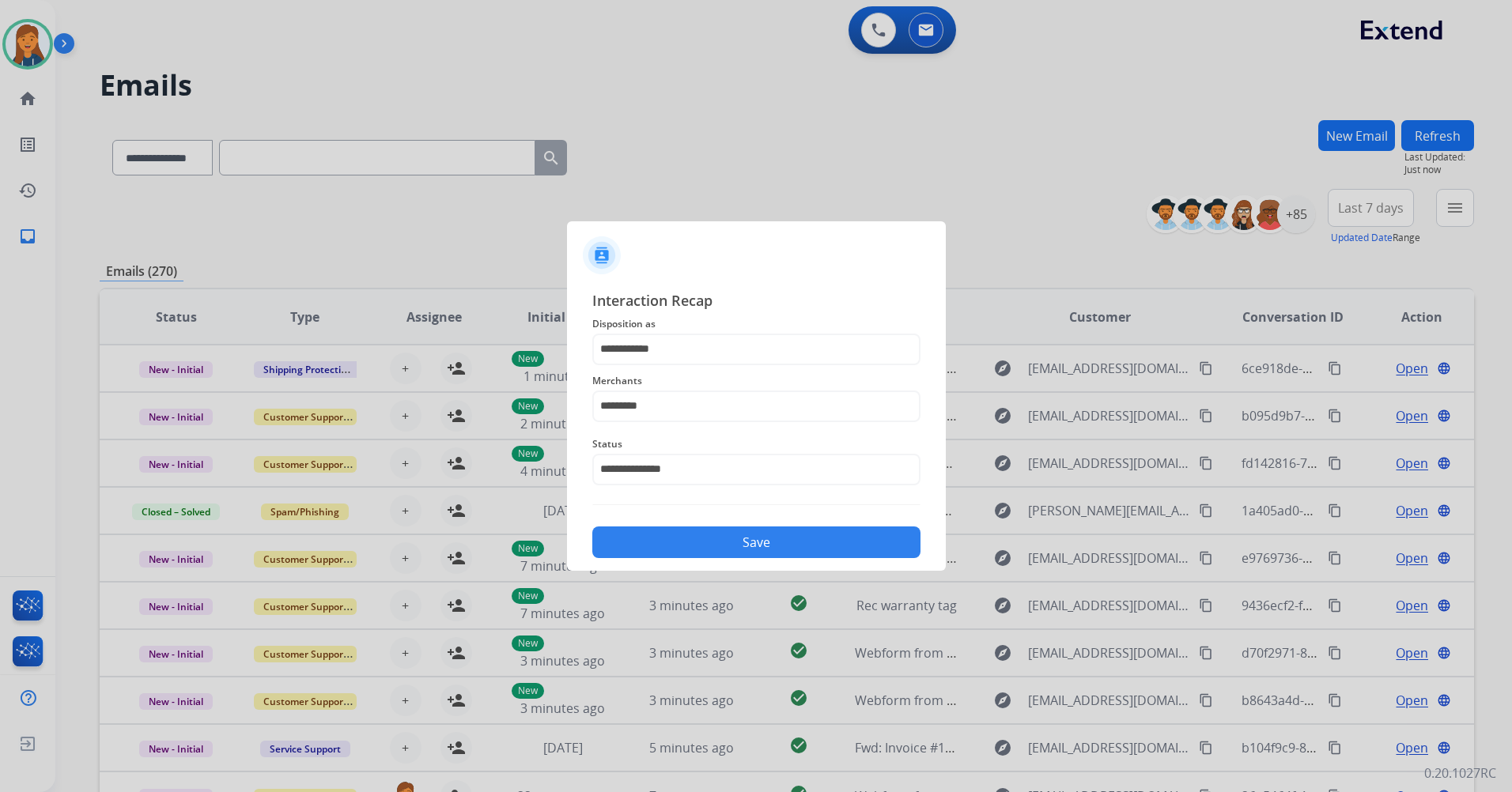
click at [696, 548] on button "Save" at bounding box center [756, 542] width 328 height 32
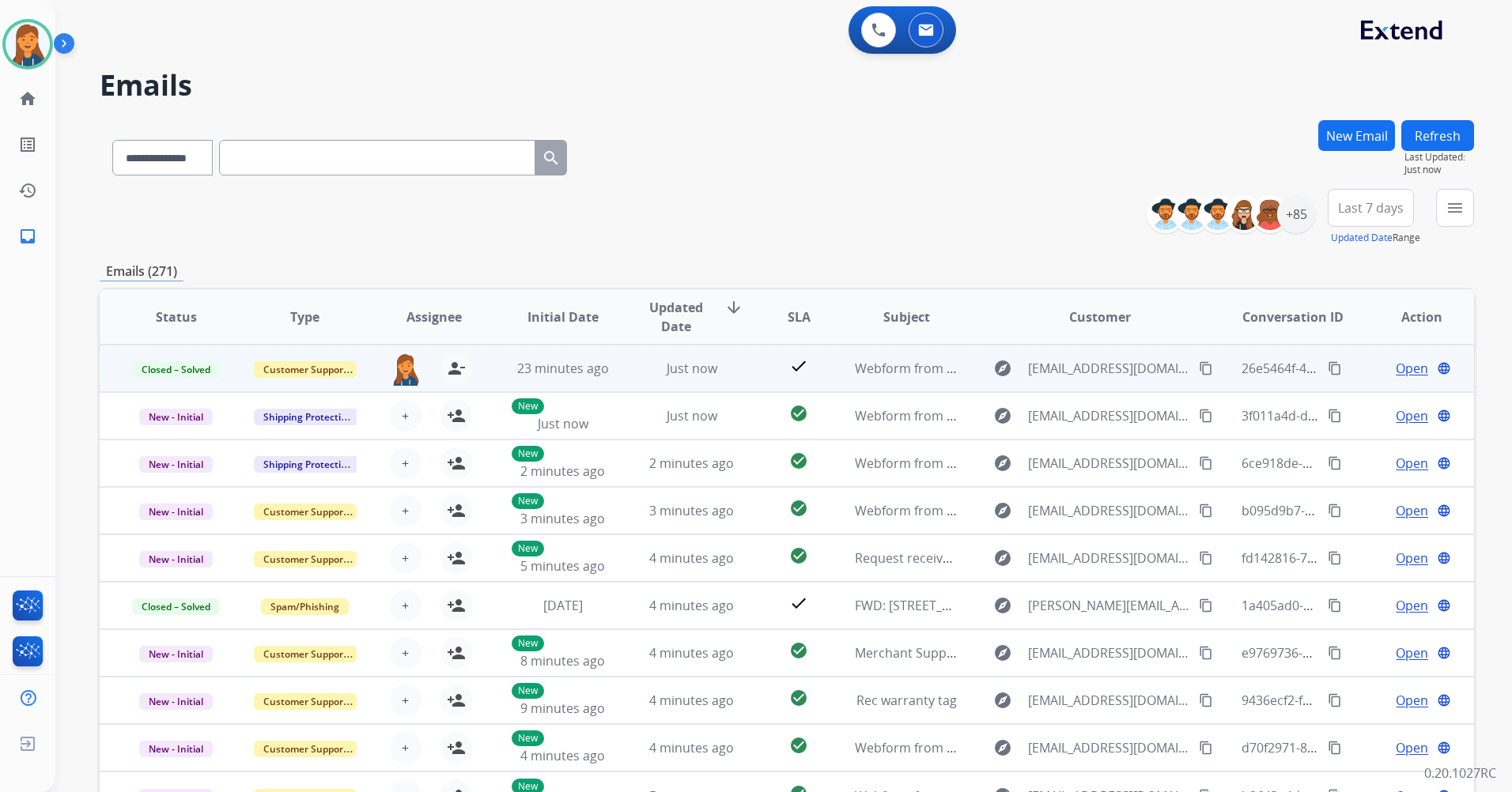
click at [1396, 369] on span "Open" at bounding box center [1411, 369] width 32 height 19
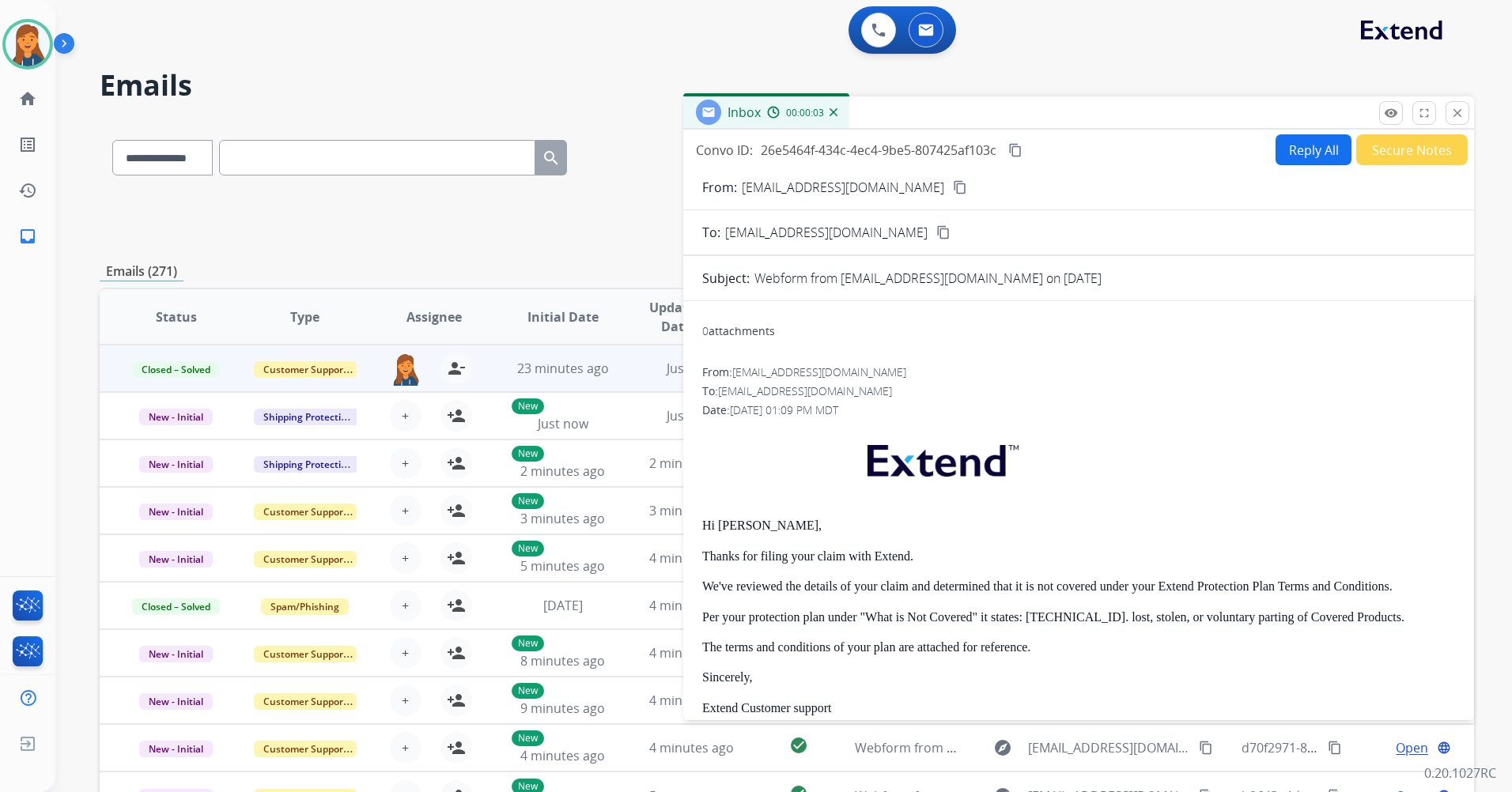
click at [1311, 138] on button "Reply All" at bounding box center [1312, 150] width 76 height 31
select select "**********"
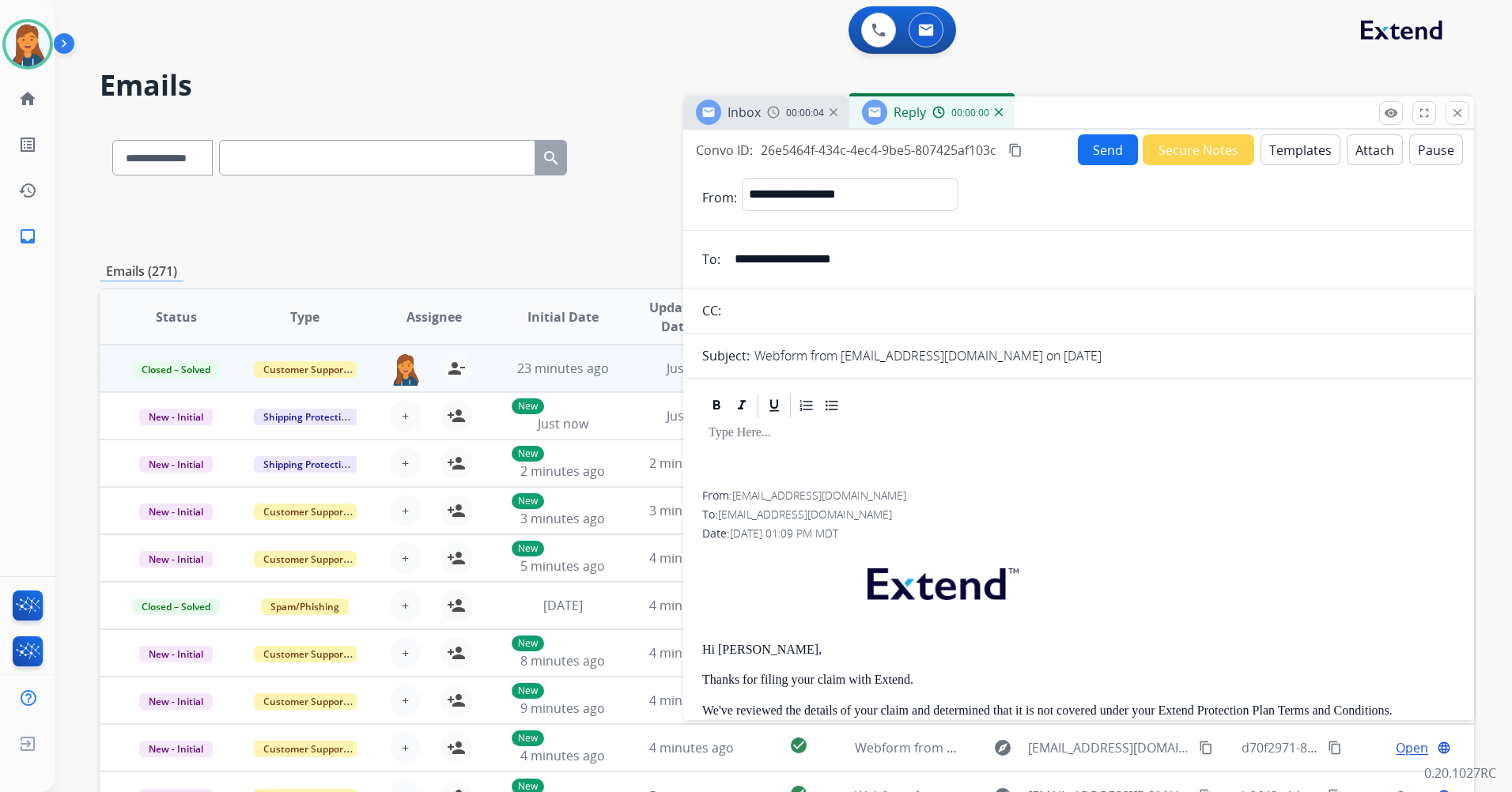
click at [1363, 147] on button "Attach" at bounding box center [1374, 150] width 56 height 31
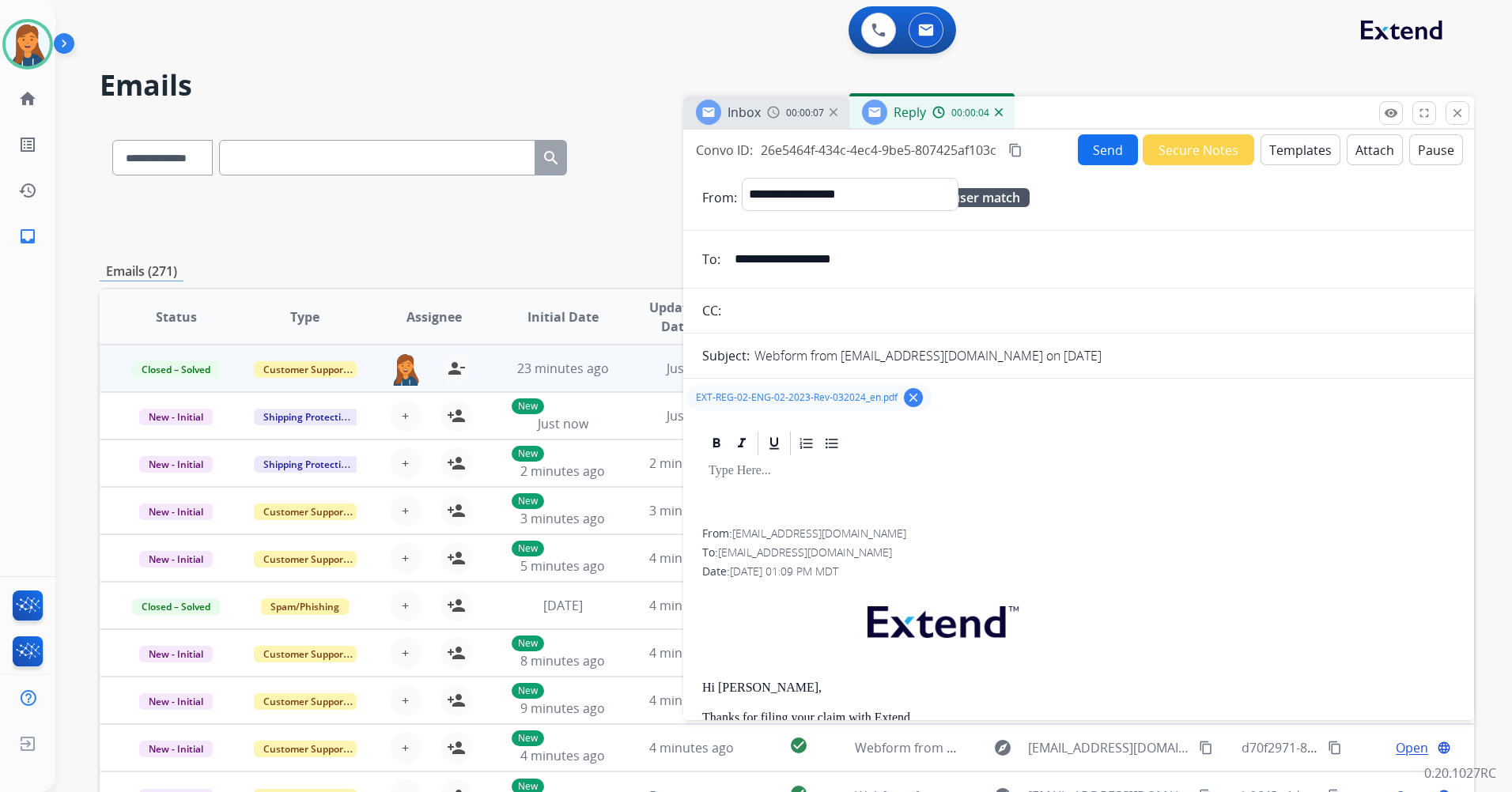
click at [1098, 155] on button "Send" at bounding box center [1108, 150] width 60 height 31
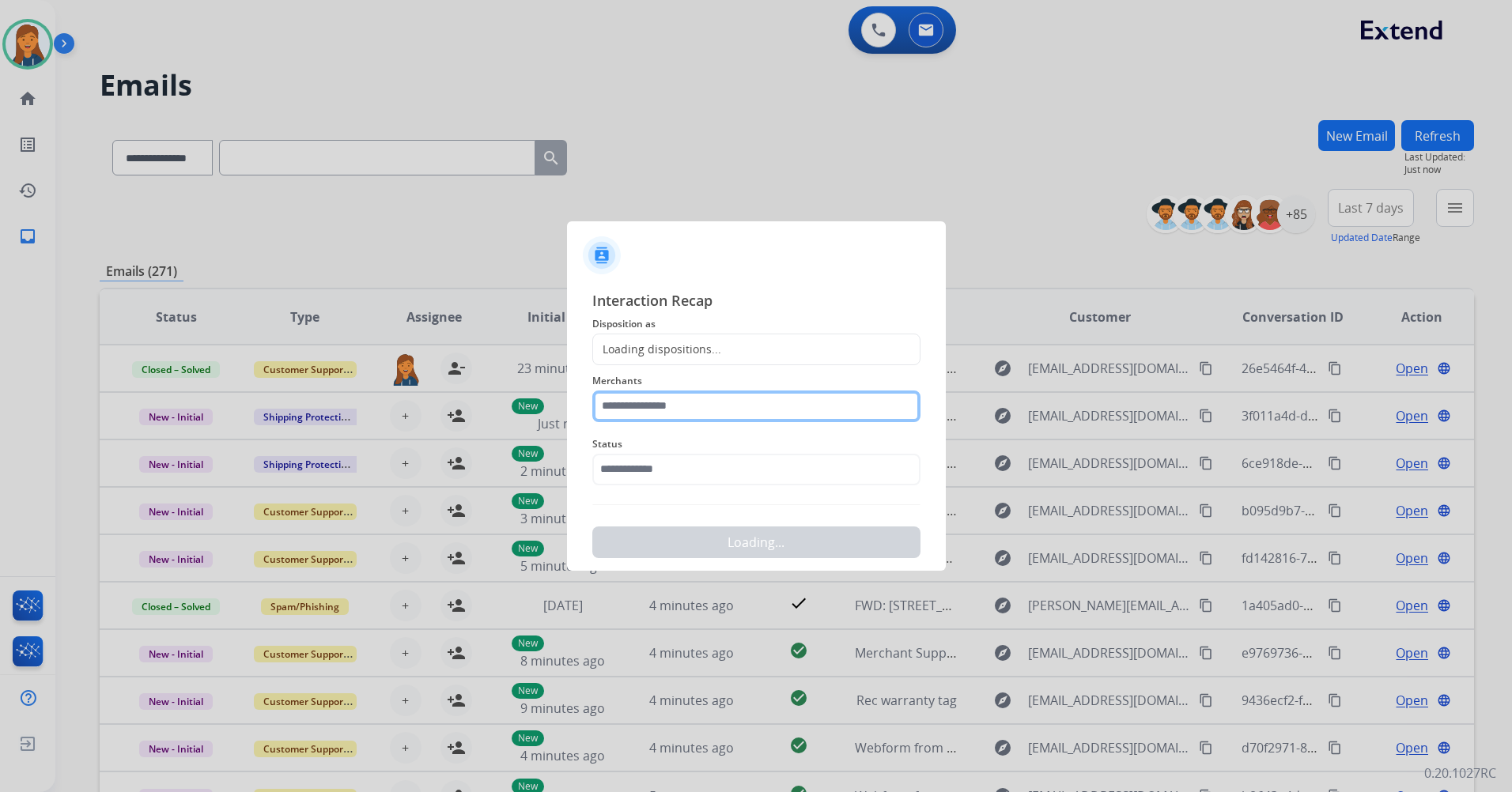
click at [708, 403] on input "text" at bounding box center [756, 407] width 328 height 32
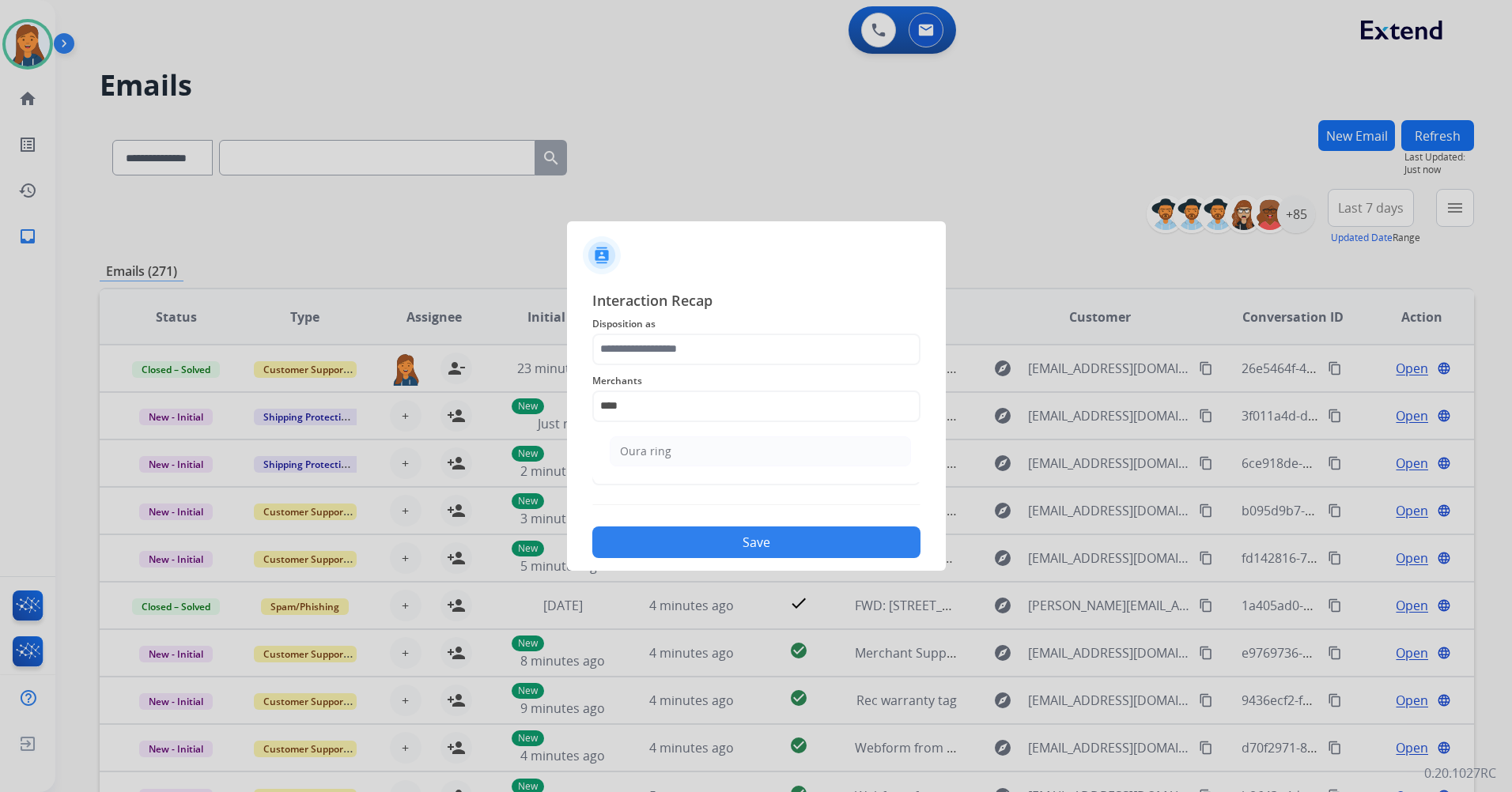
click at [799, 452] on li "Oura ring" at bounding box center [760, 452] width 301 height 30
type input "*********"
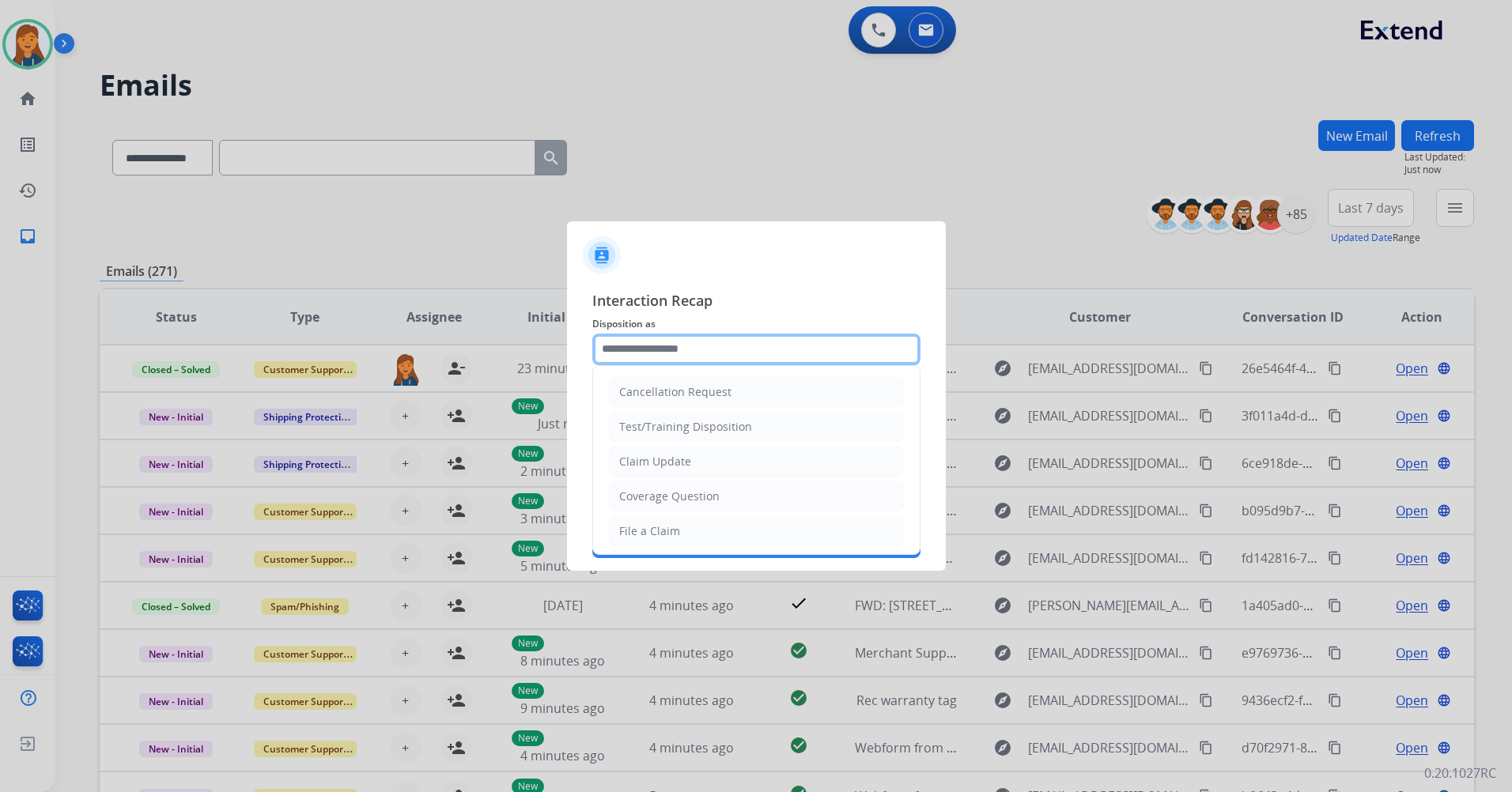
click at [734, 342] on input "text" at bounding box center [756, 349] width 328 height 32
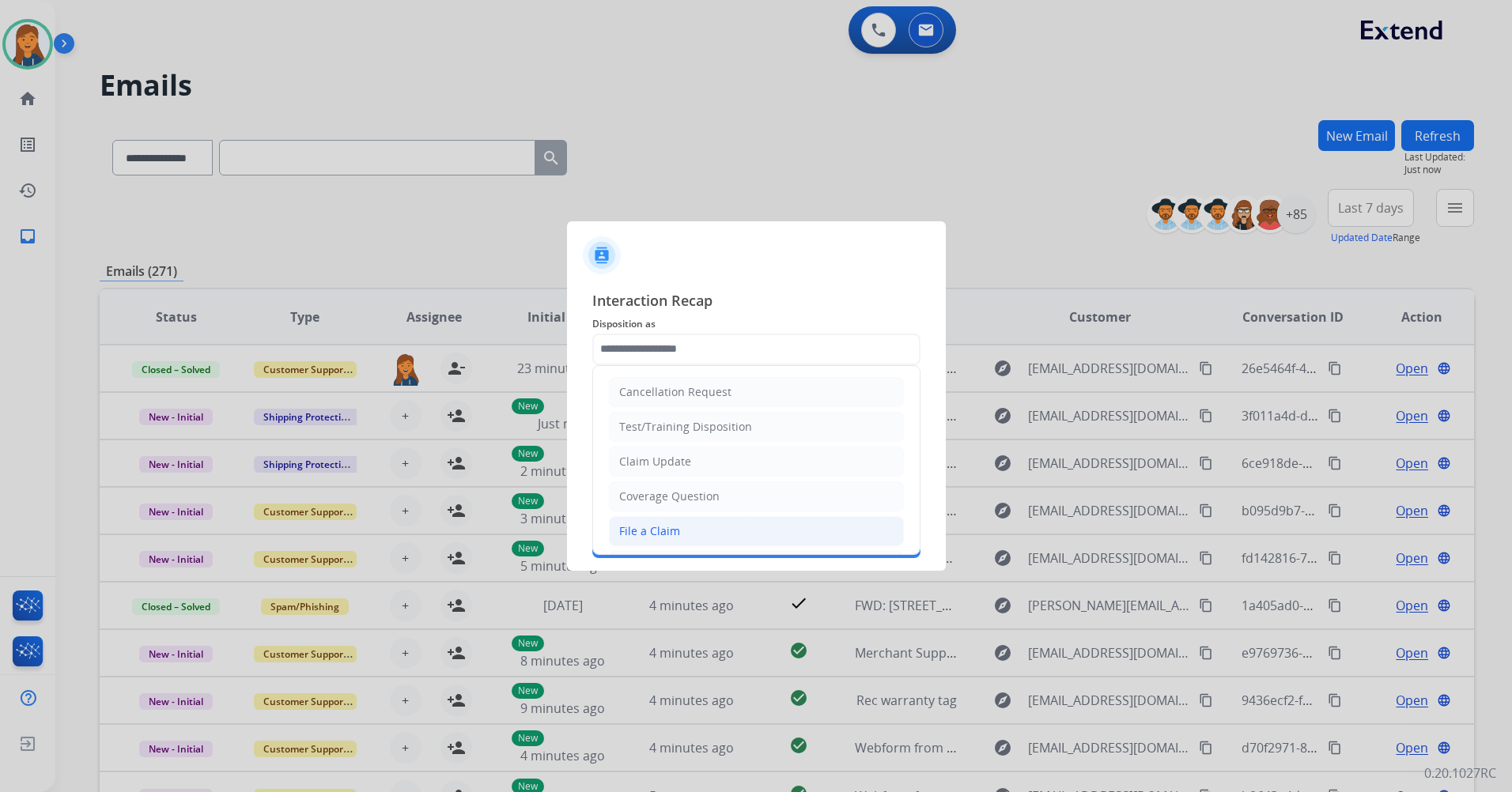
click at [690, 524] on li "File a Claim" at bounding box center [756, 532] width 295 height 30
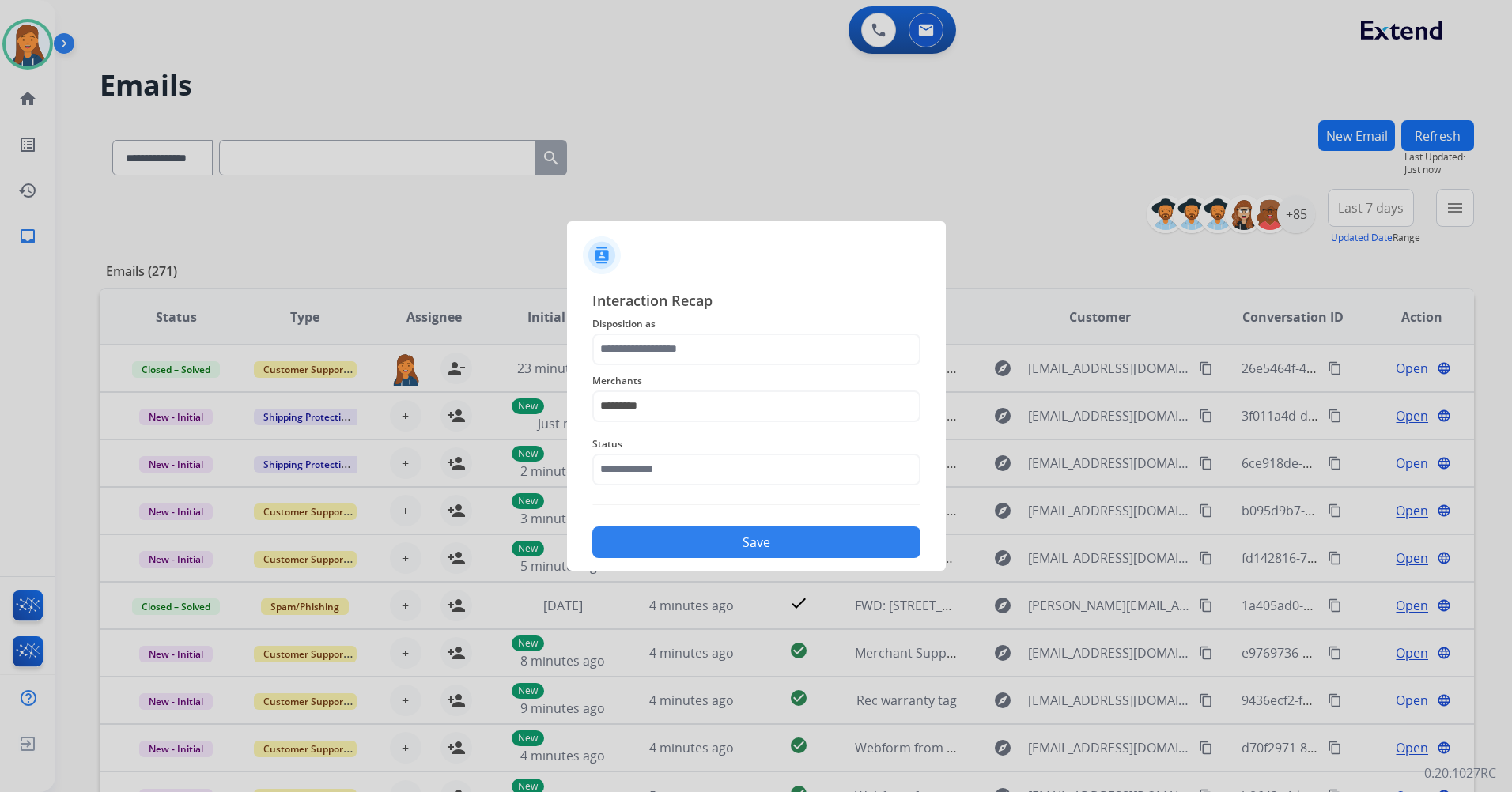
type input "**********"
click at [671, 463] on input "text" at bounding box center [756, 470] width 328 height 32
drag, startPoint x: 666, startPoint y: 647, endPoint x: 667, endPoint y: 694, distance: 47.0
click at [665, 473] on input "text" at bounding box center [756, 470] width 328 height 32
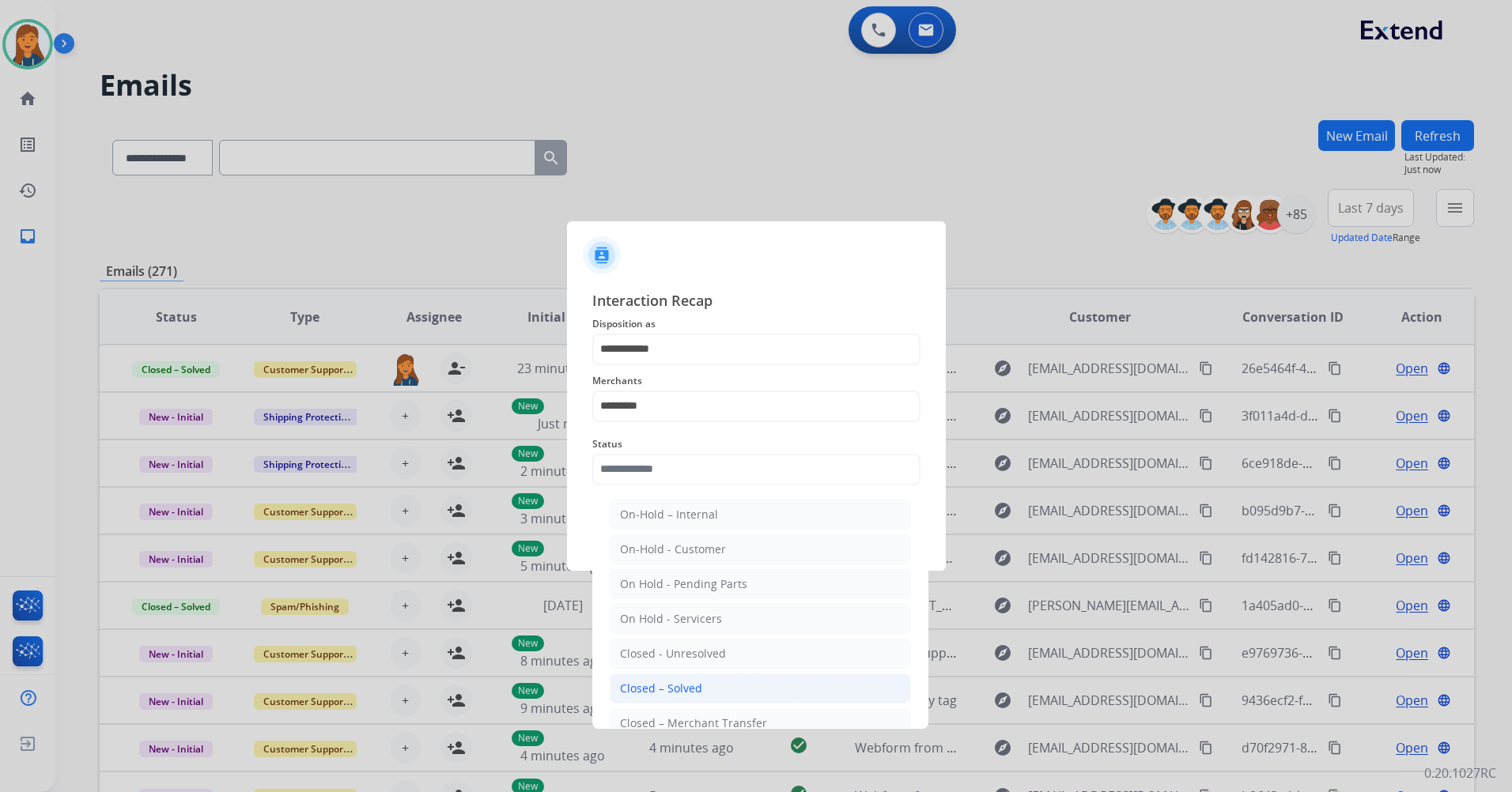
click at [689, 687] on div "Closed – Solved" at bounding box center [660, 688] width 82 height 16
type input "**********"
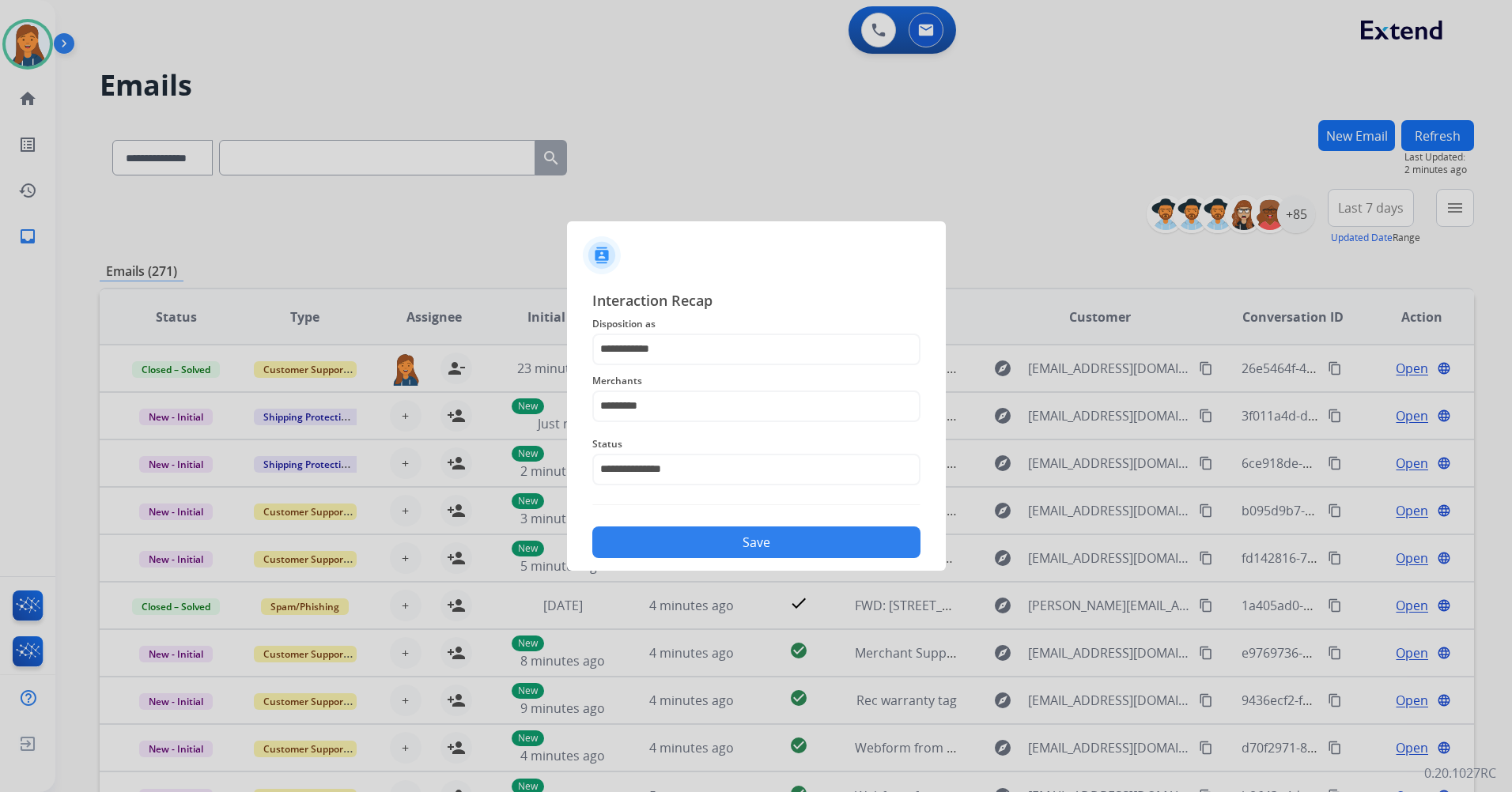
click at [732, 549] on button "Save" at bounding box center [756, 542] width 328 height 32
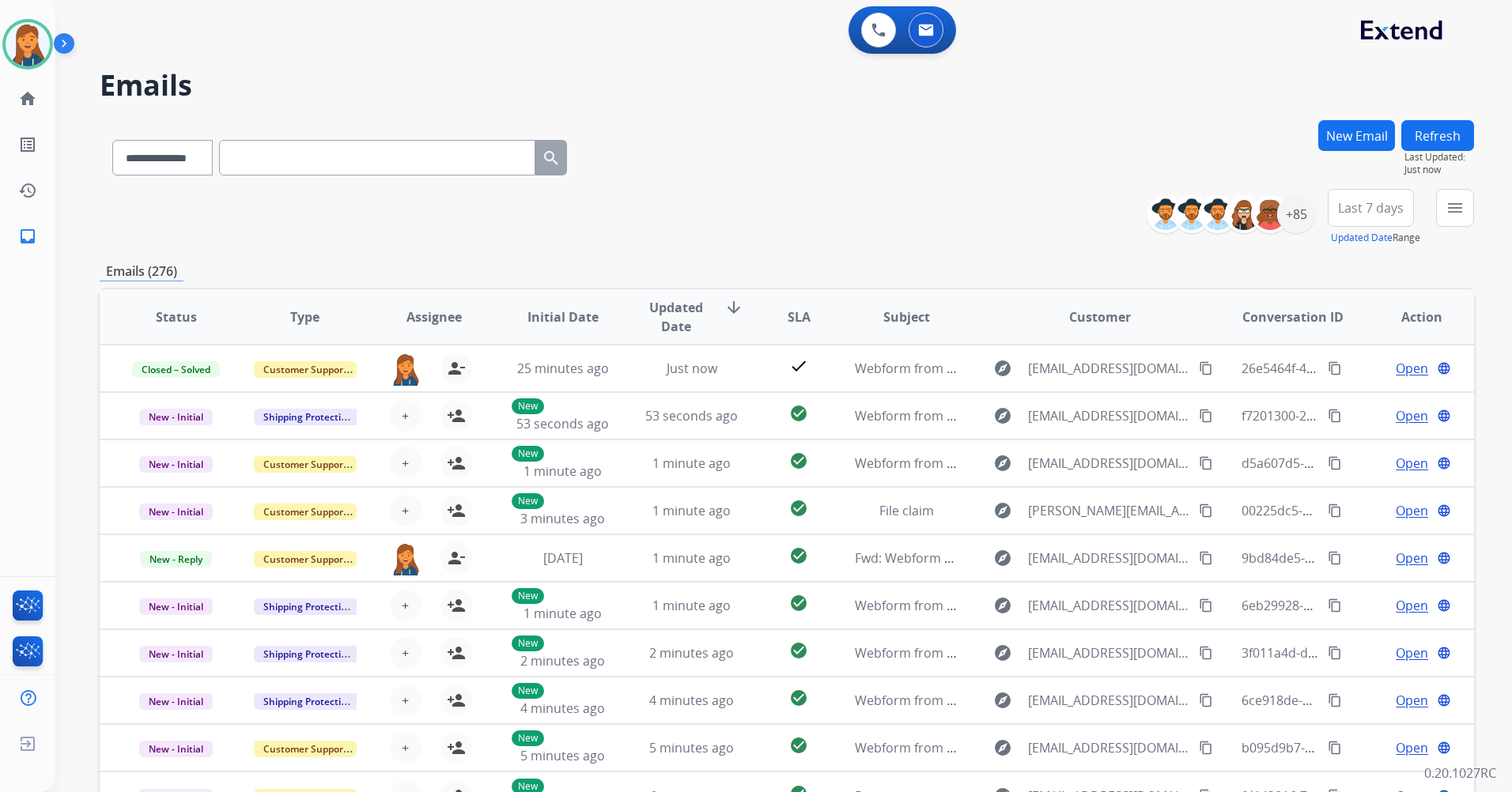
click at [1348, 205] on span "Last 7 days" at bounding box center [1370, 208] width 66 height 7
click at [1354, 403] on div "Last 90 days" at bounding box center [1365, 400] width 87 height 24
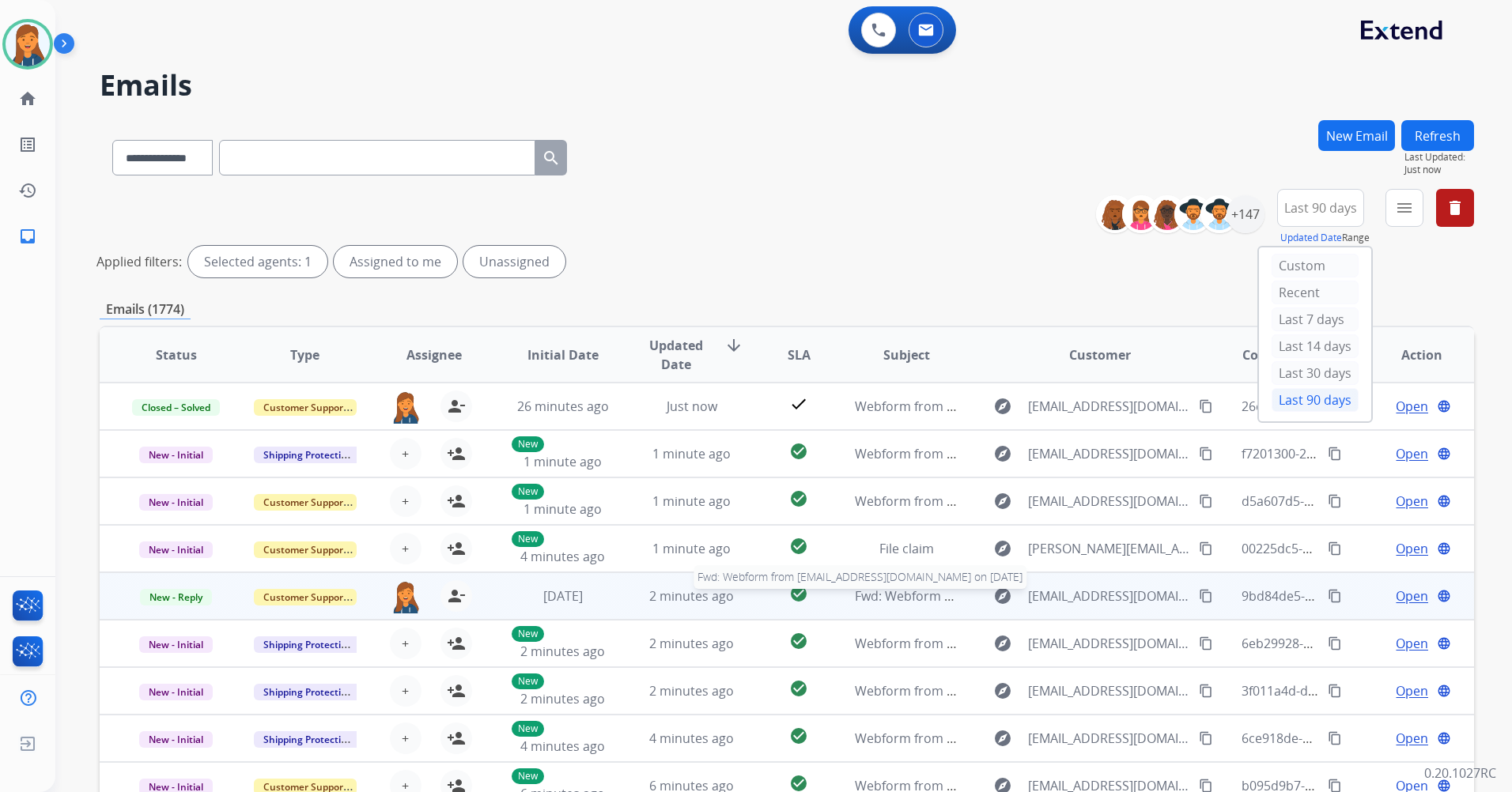
click at [913, 597] on span "Fwd: Webform from tbrooney@comcast.net on 08/07/2025" at bounding box center [1049, 596] width 388 height 17
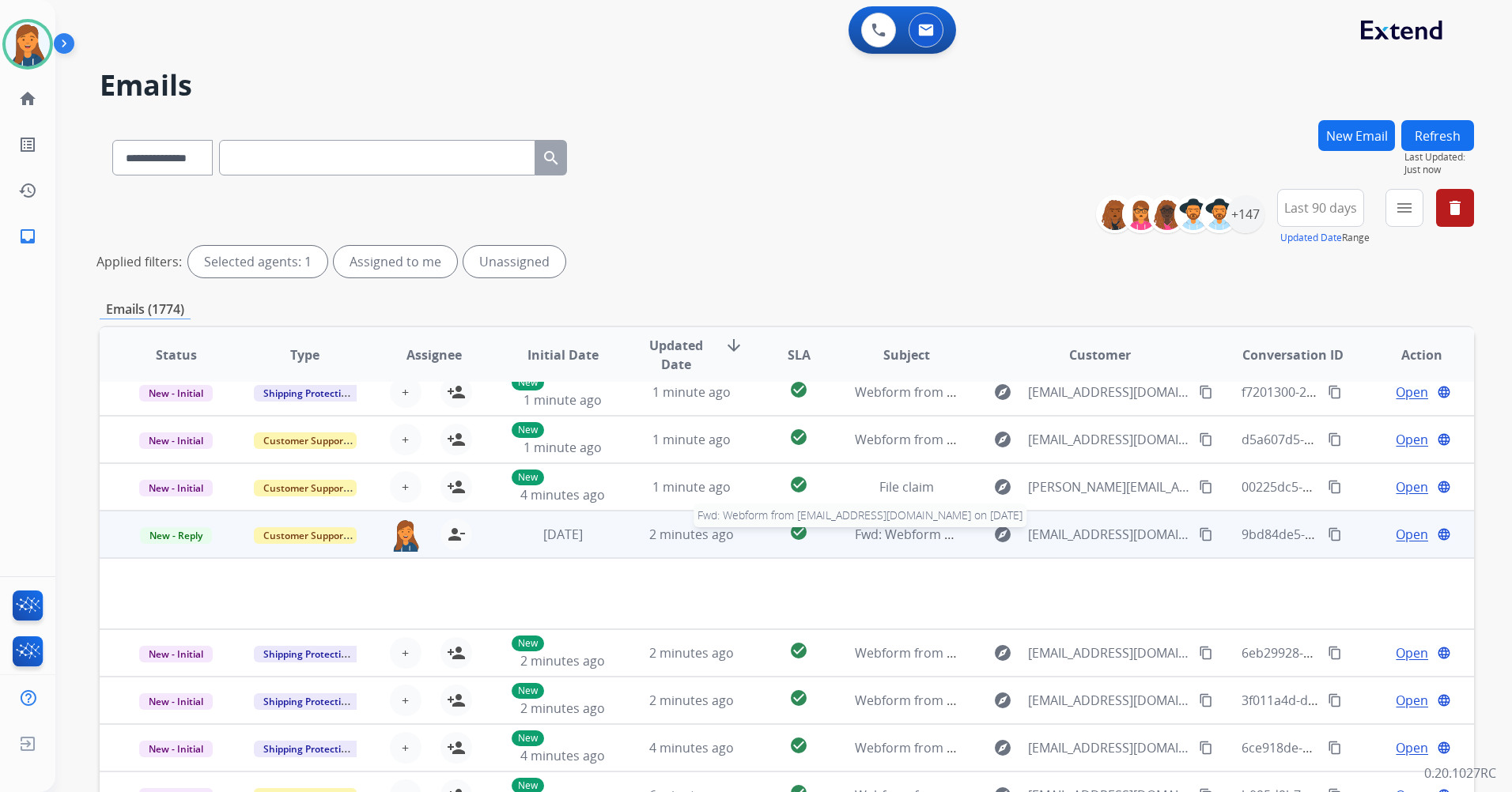
scroll to position [72, 0]
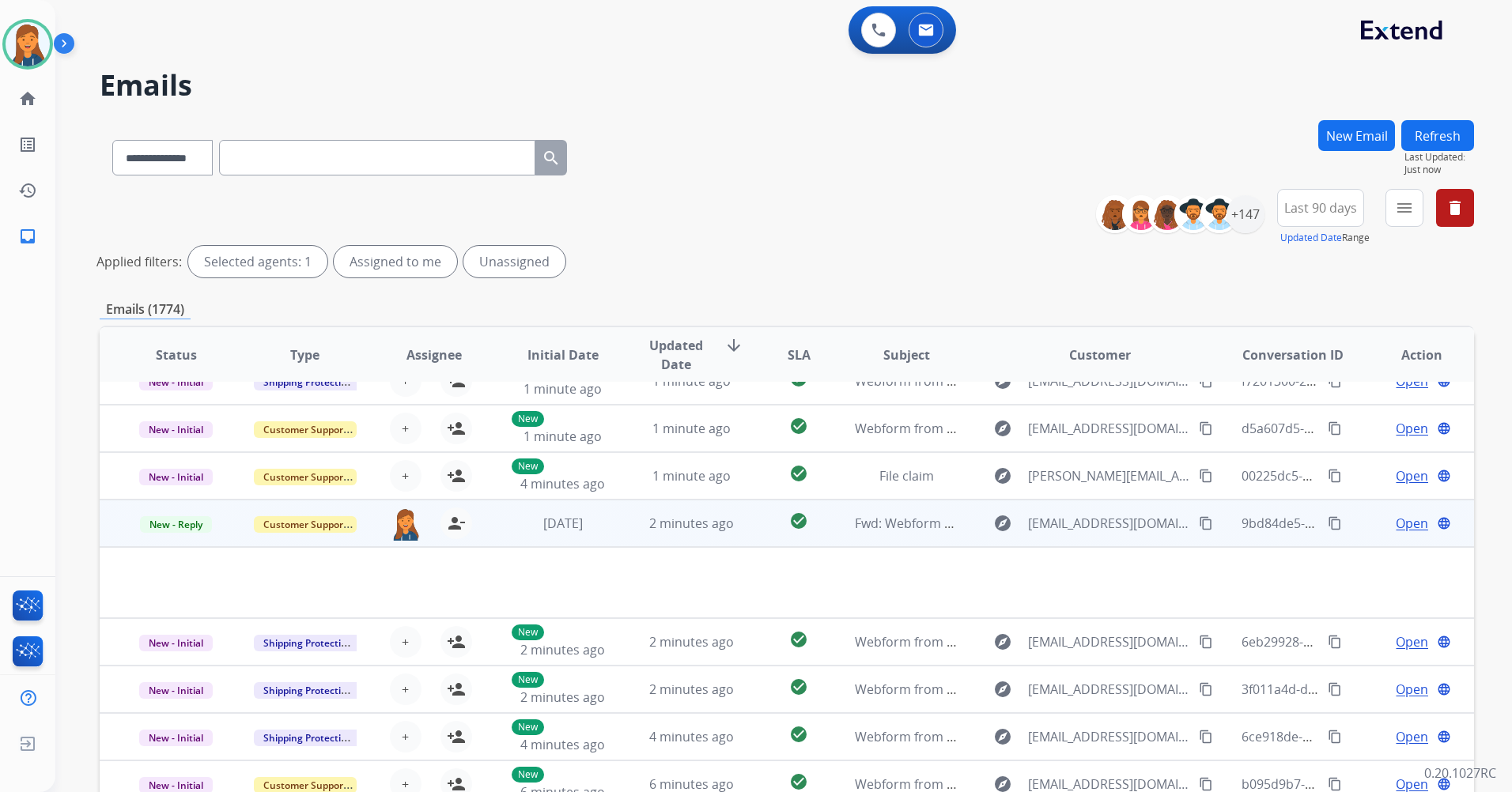
click at [1403, 523] on span "Open" at bounding box center [1411, 523] width 32 height 19
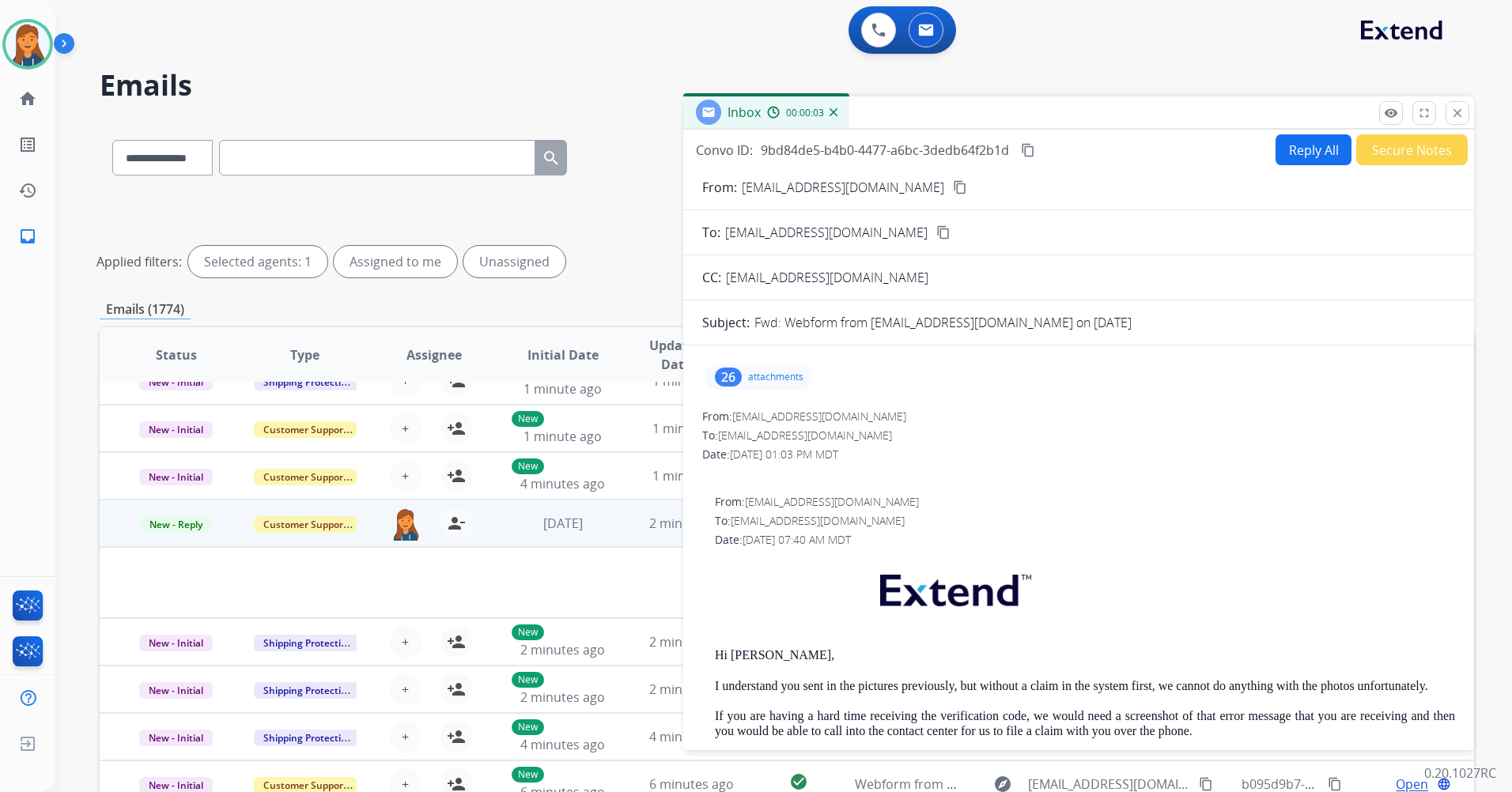
scroll to position [79, 0]
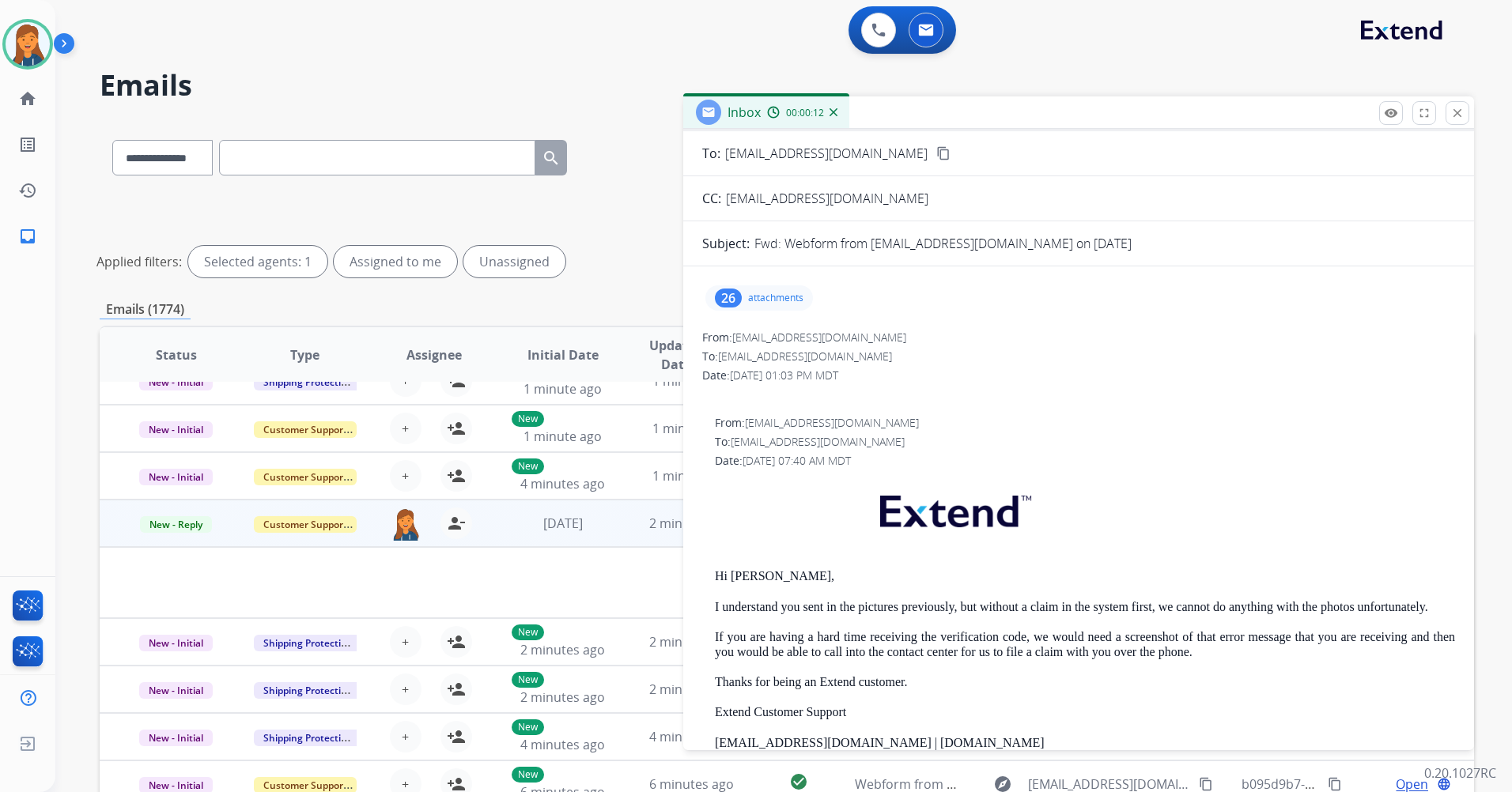
click at [790, 295] on p "attachments" at bounding box center [775, 298] width 56 height 12
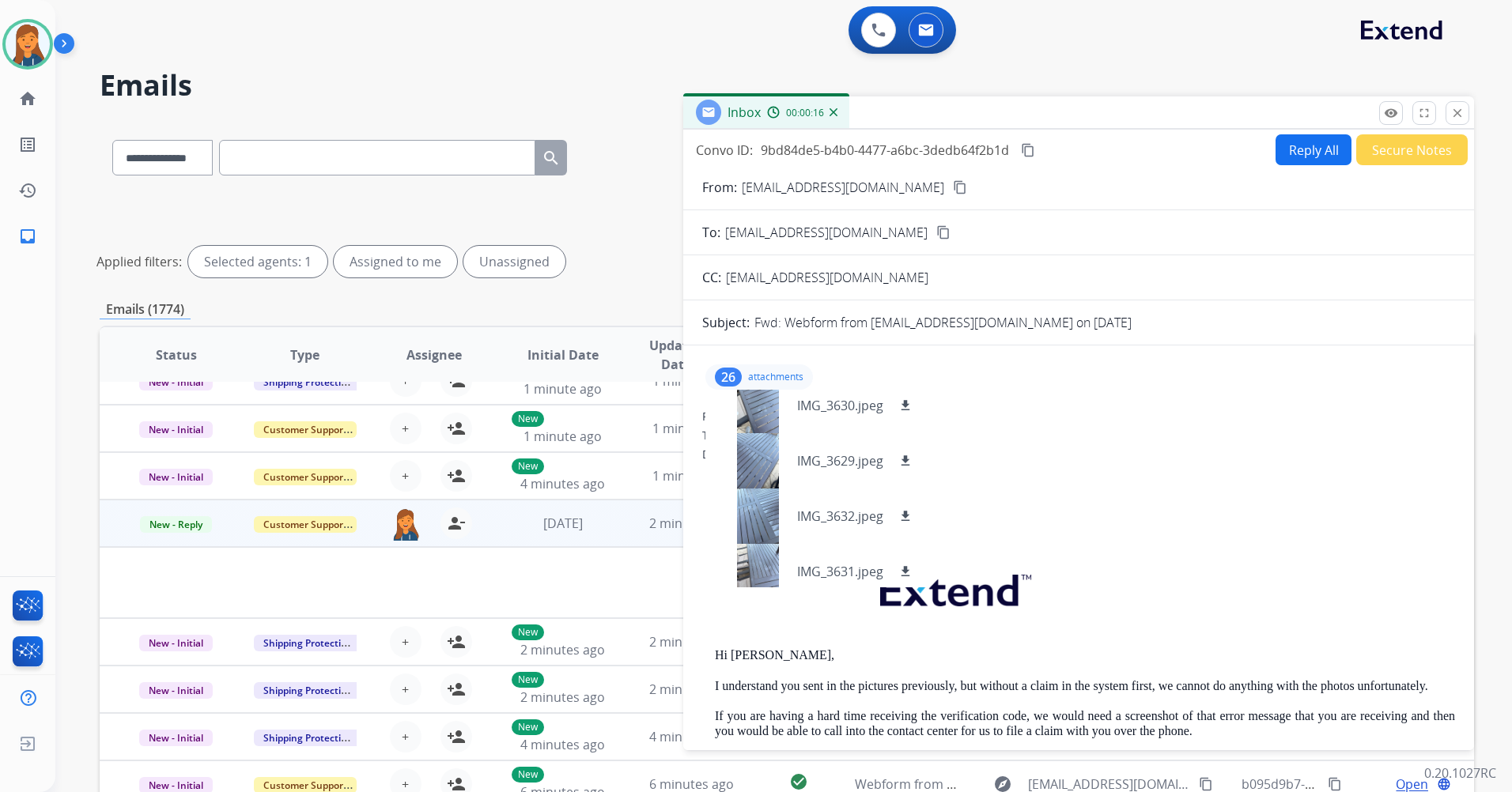
scroll to position [56, 0]
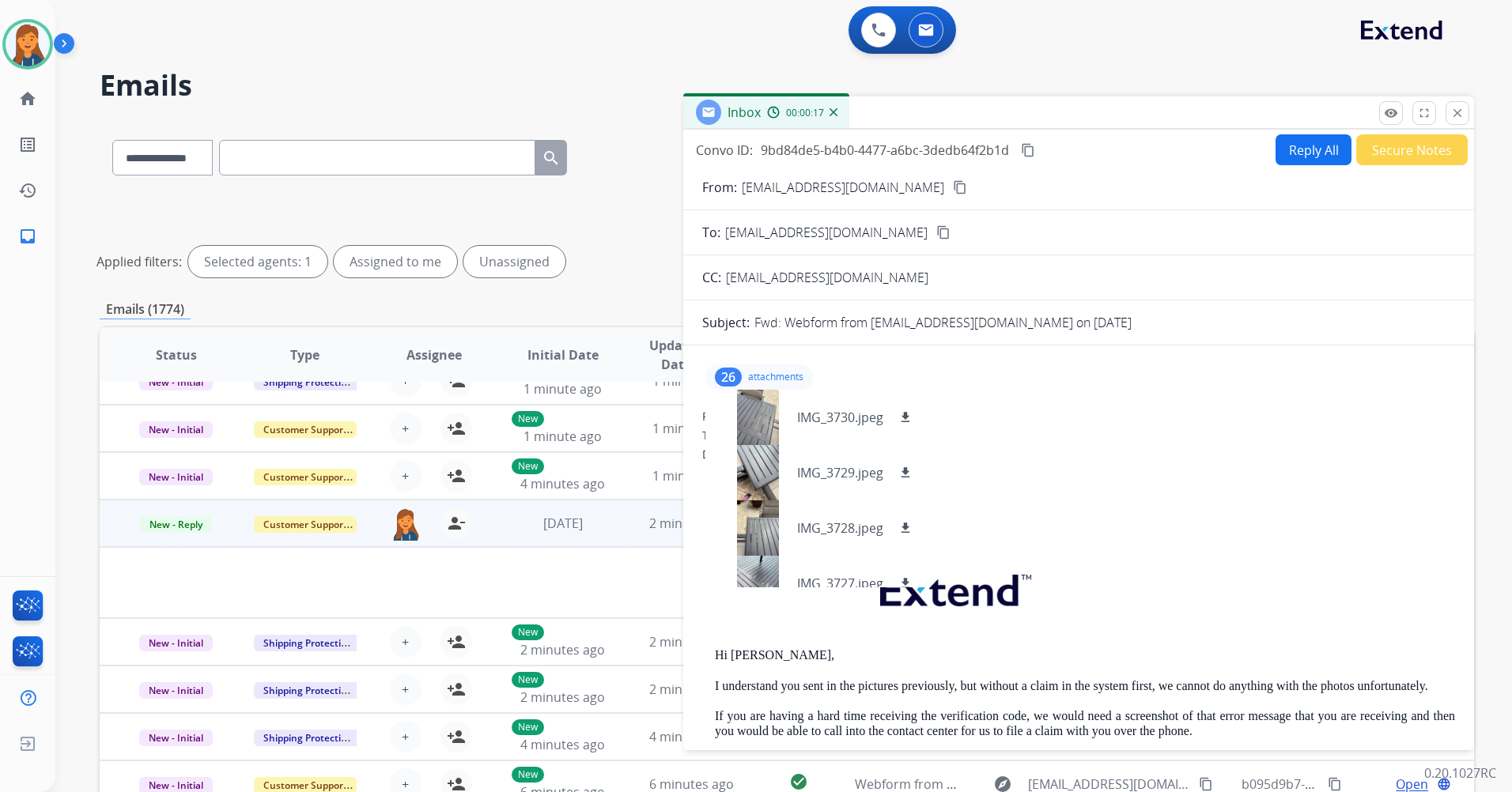
click at [853, 359] on div "26 attachments IMG_3731.jpeg download IMG_3730.jpeg download IMG_3729.jpeg down…" at bounding box center [1078, 378] width 753 height 38
click at [1104, 362] on div "26 attachments IMG_3731.jpeg download IMG_3730.jpeg download IMG_3729.jpeg down…" at bounding box center [1078, 378] width 753 height 38
click at [1130, 365] on div "26 attachments IMG_3731.jpeg download IMG_3730.jpeg download IMG_3729.jpeg down…" at bounding box center [1078, 378] width 753 height 38
click at [730, 375] on div "26" at bounding box center [728, 377] width 27 height 19
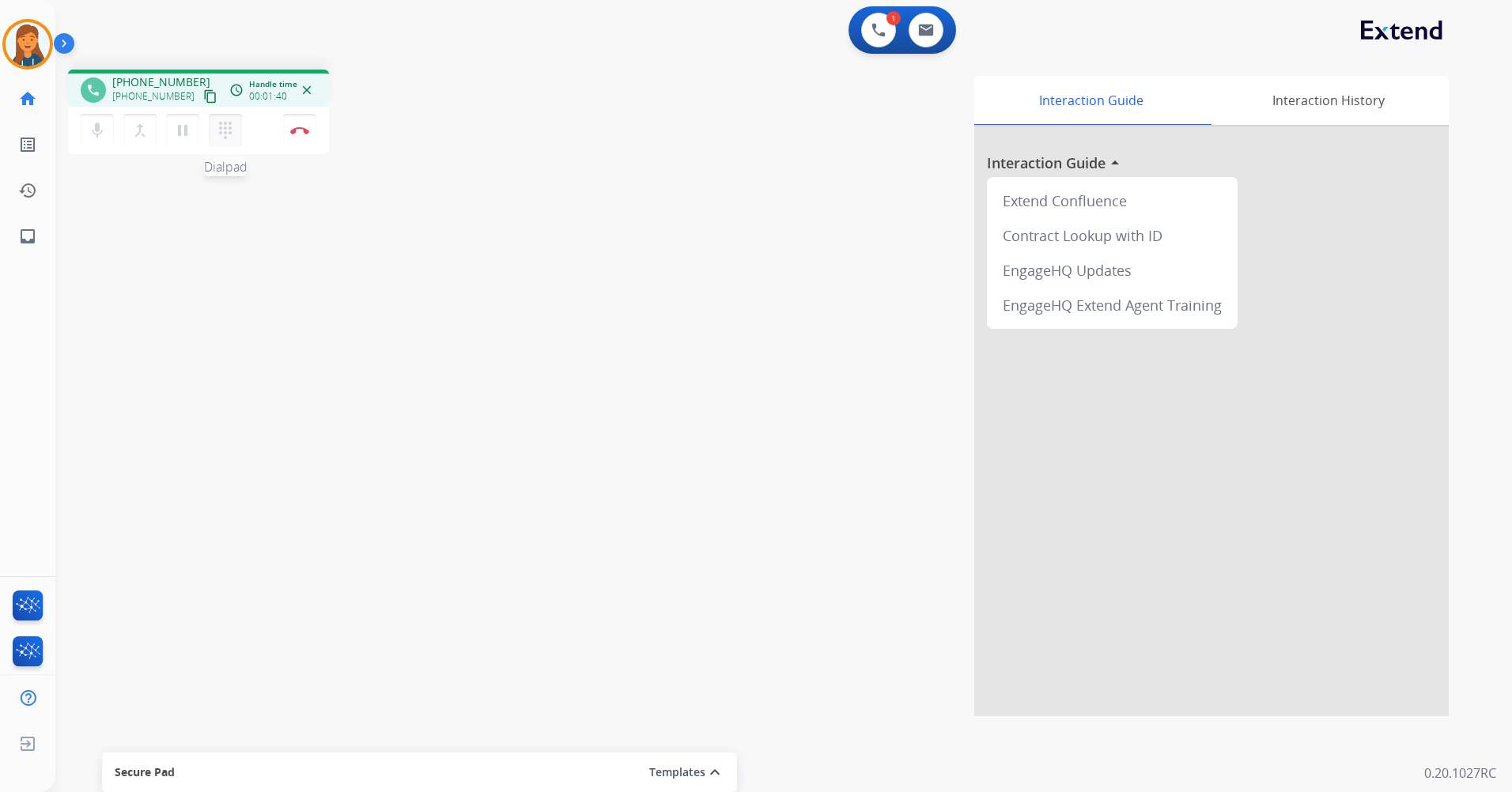
click at [223, 135] on mat-icon "dialpad" at bounding box center [225, 130] width 19 height 19
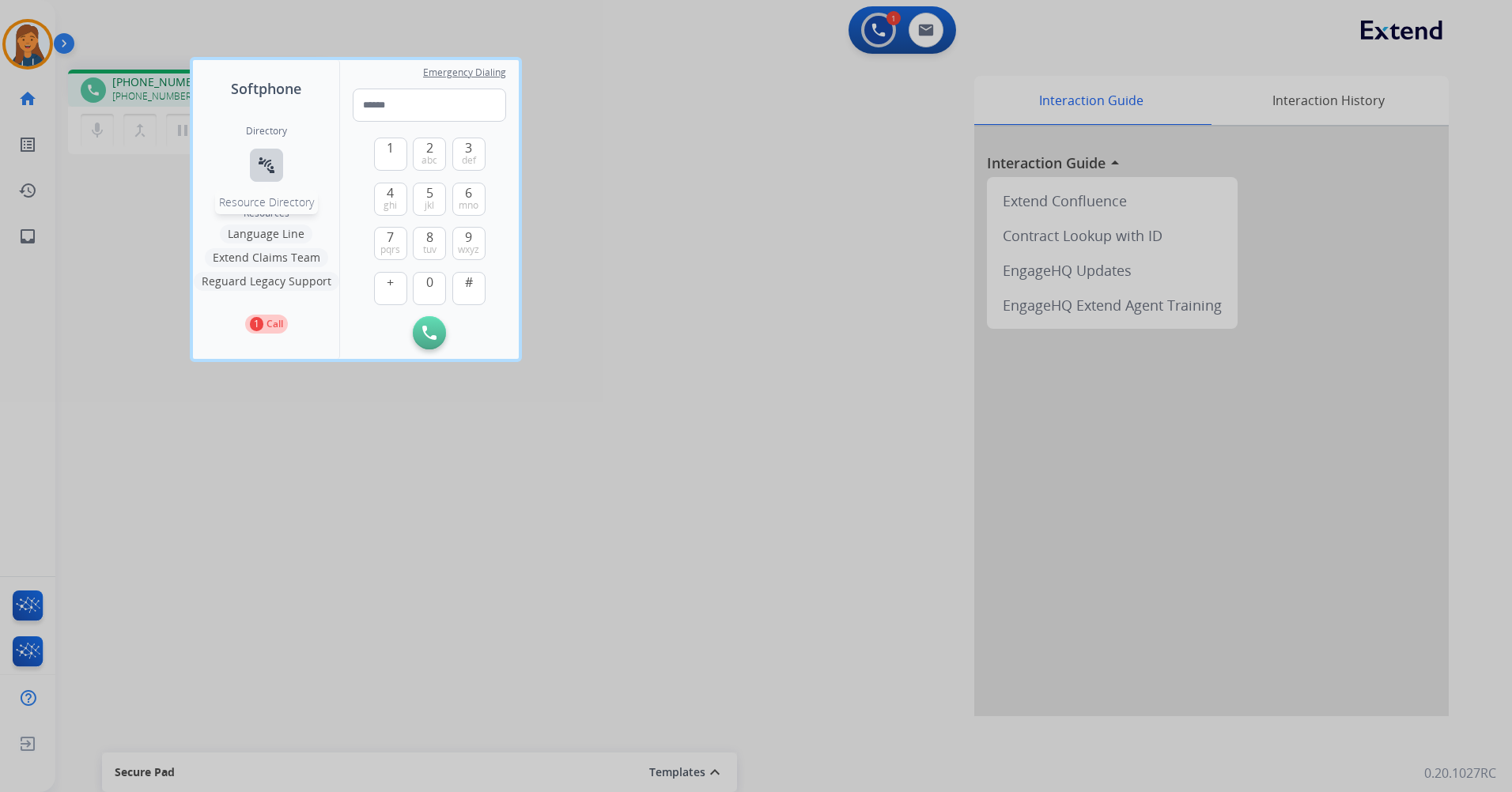
click at [268, 168] on mat-icon "connect_without_contact" at bounding box center [266, 165] width 19 height 19
click at [275, 164] on mat-icon "connect_without_contact" at bounding box center [266, 165] width 19 height 19
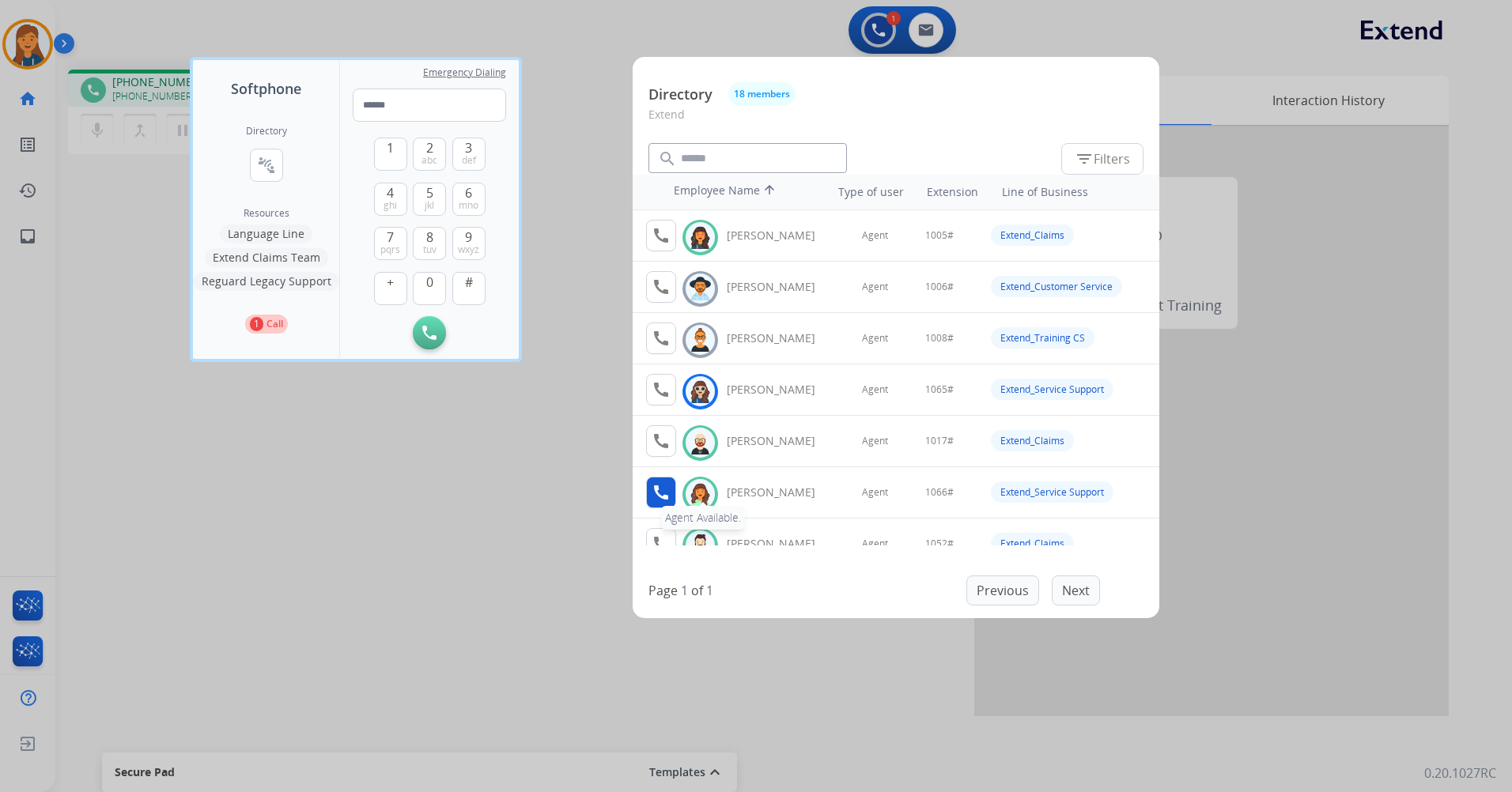
click at [657, 498] on mat-icon "call" at bounding box center [660, 493] width 19 height 19
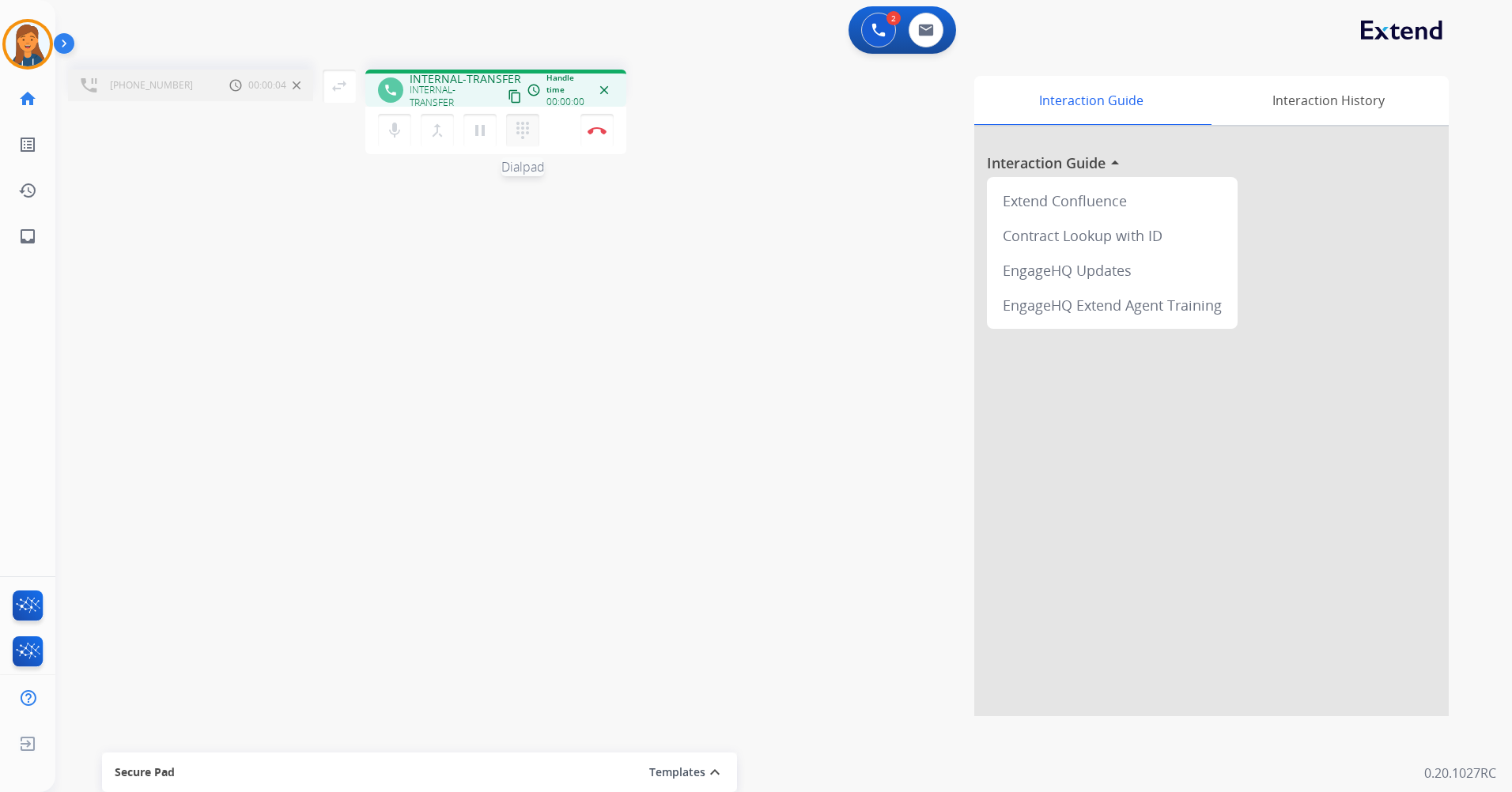
click at [518, 131] on mat-icon "dialpad" at bounding box center [522, 130] width 19 height 19
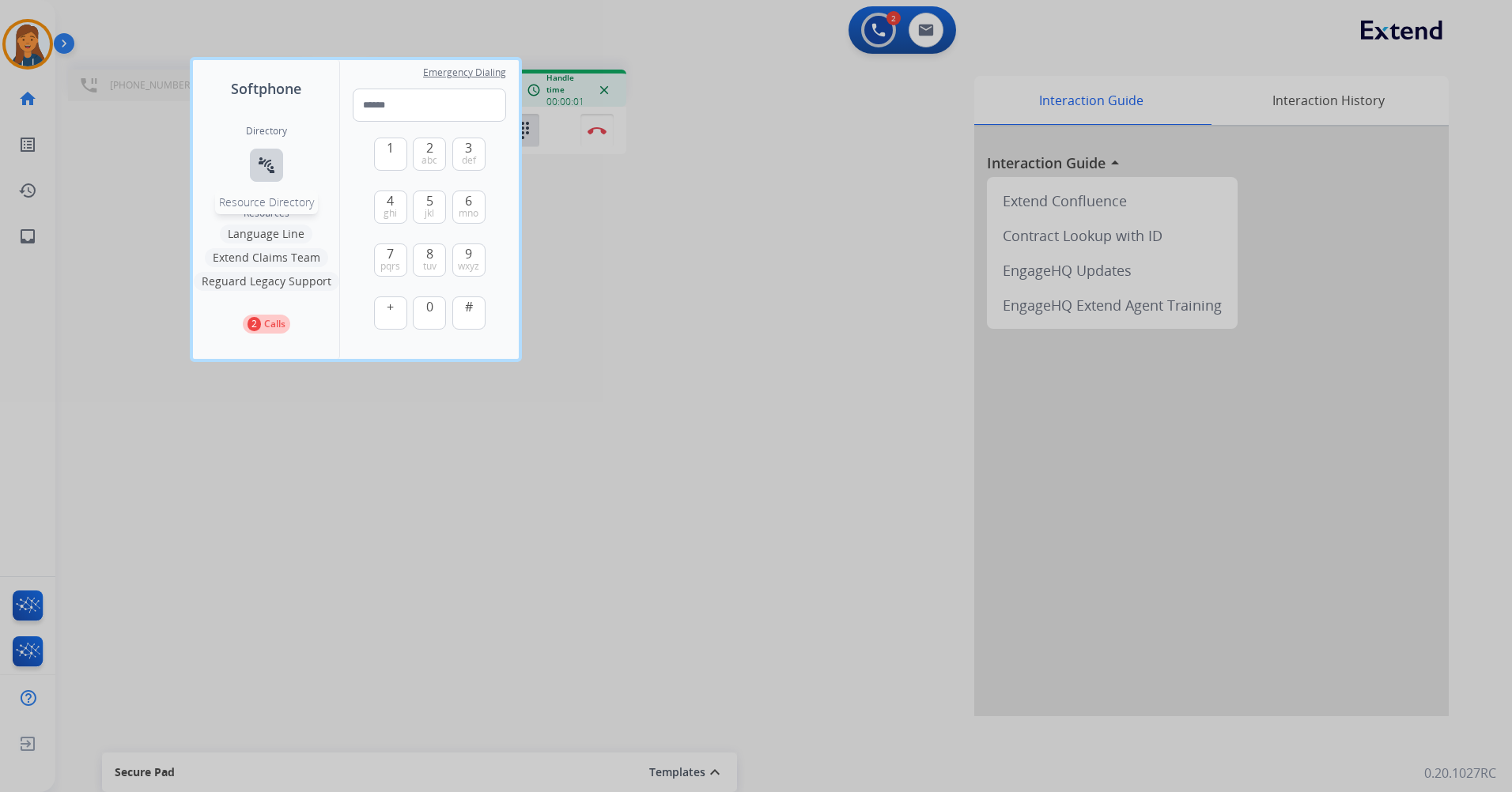
click at [270, 156] on mat-icon "connect_without_contact" at bounding box center [266, 165] width 19 height 19
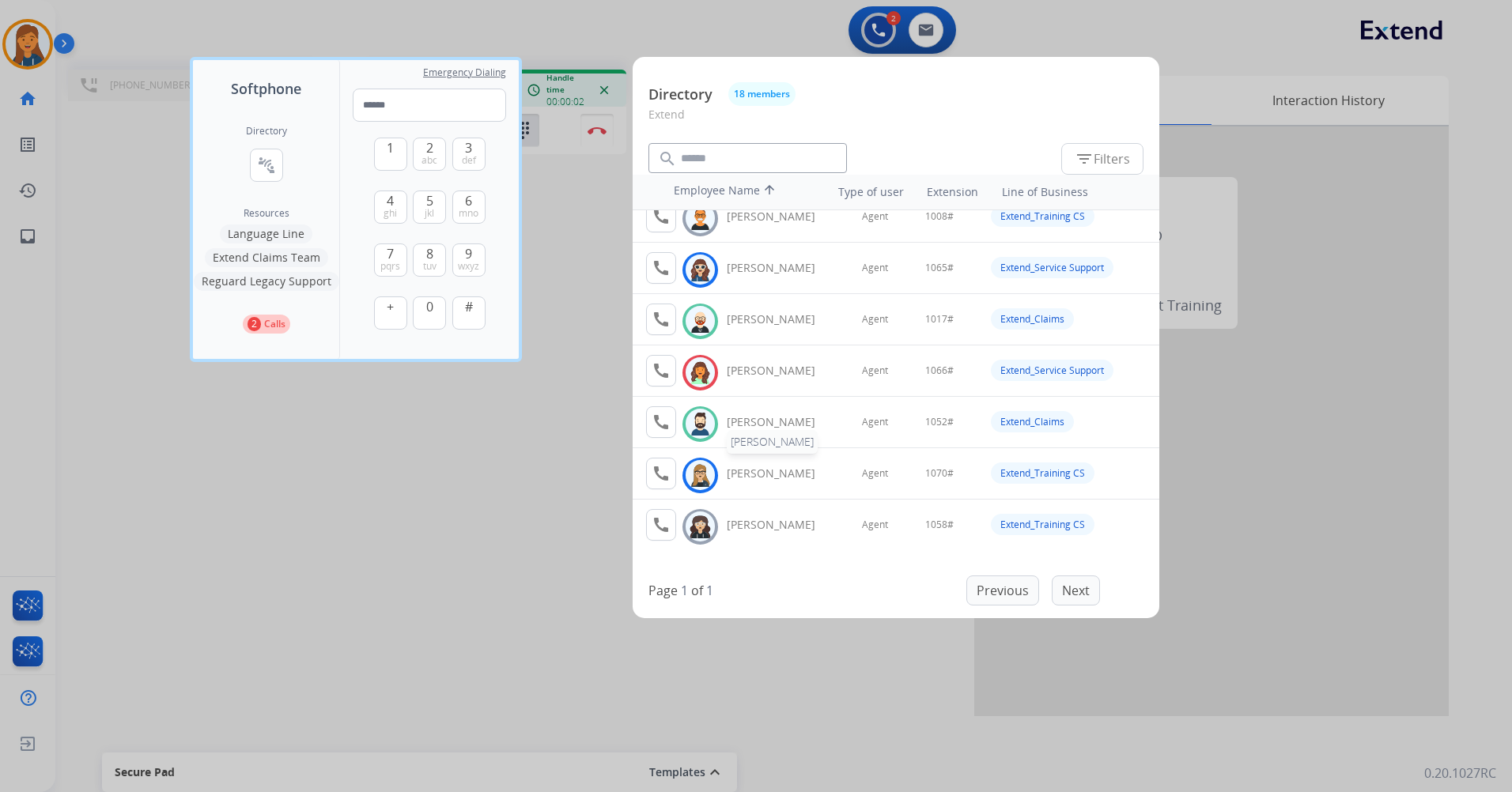
scroll to position [158, 0]
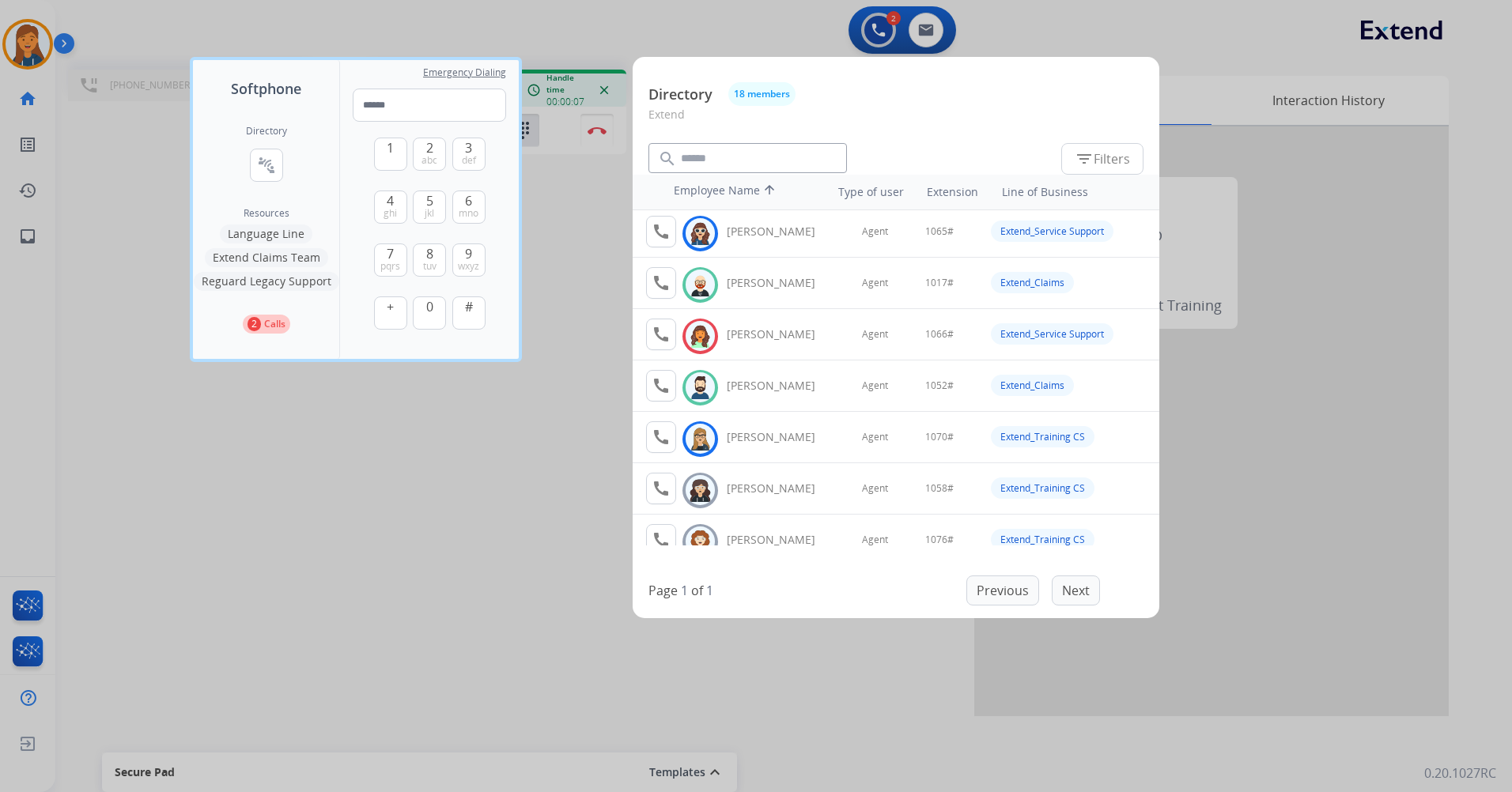
click at [543, 421] on div at bounding box center [756, 396] width 1512 height 792
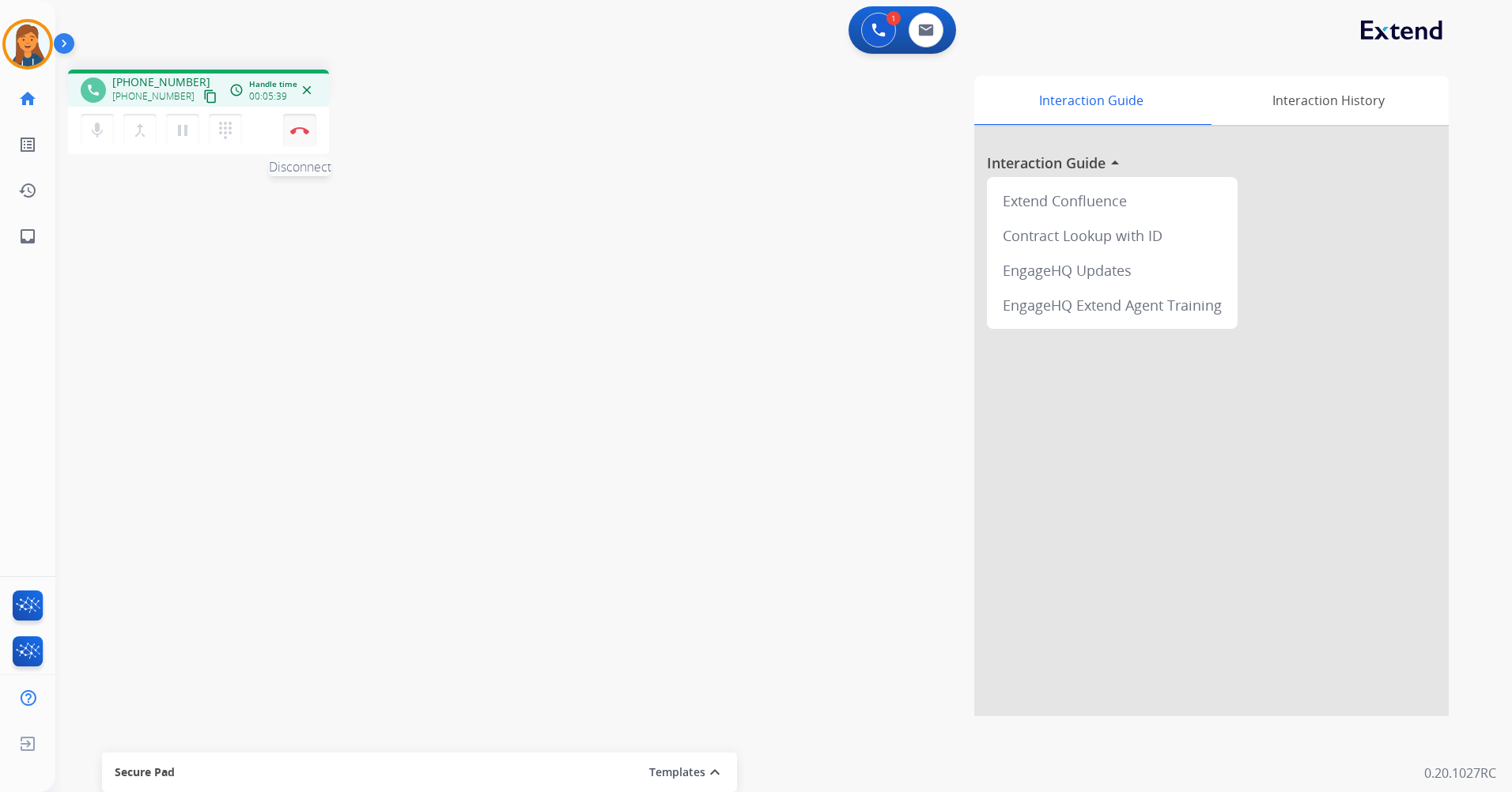
click at [302, 141] on button "Disconnect" at bounding box center [299, 131] width 33 height 33
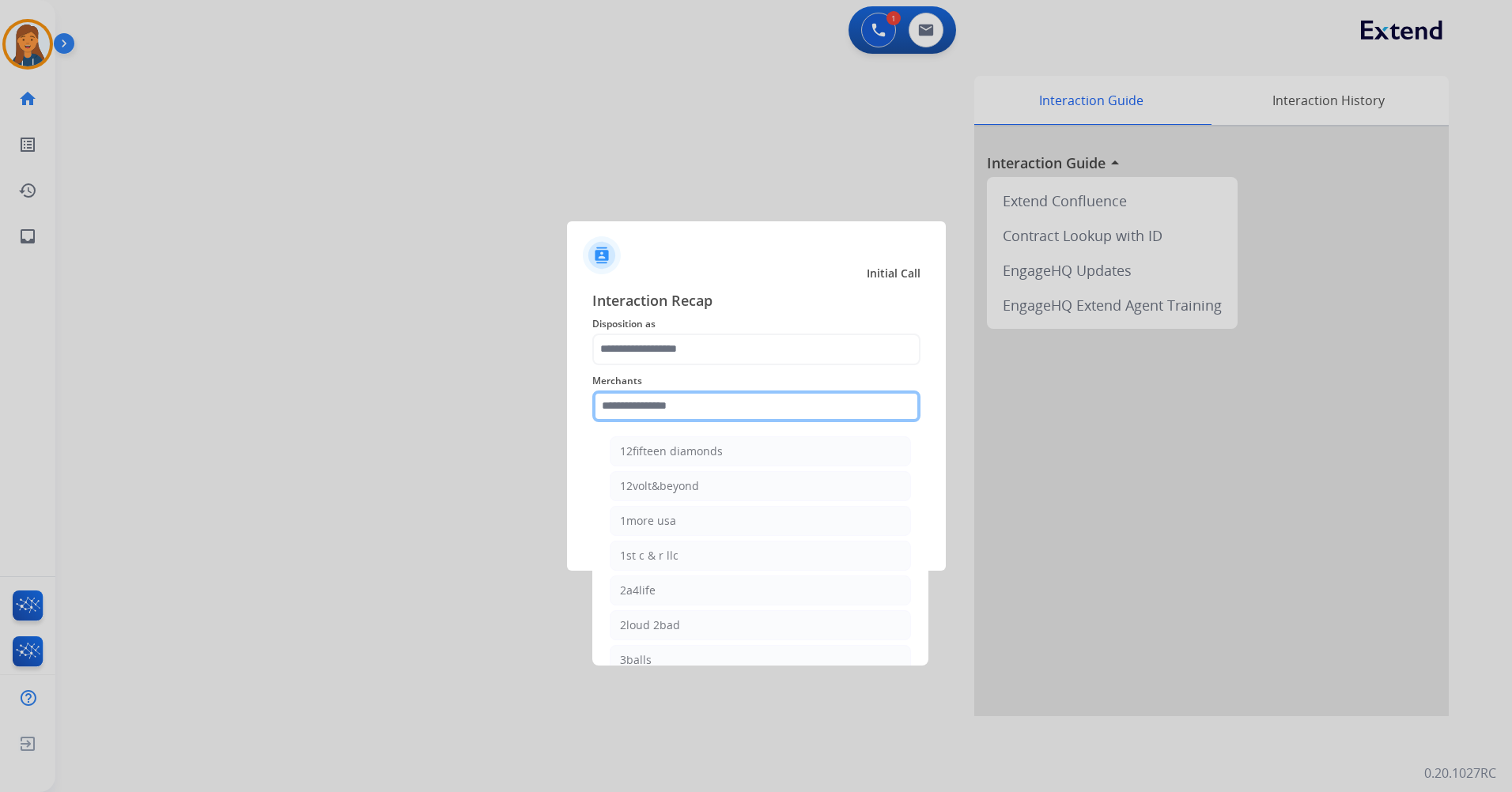
click at [650, 405] on input "text" at bounding box center [756, 407] width 328 height 32
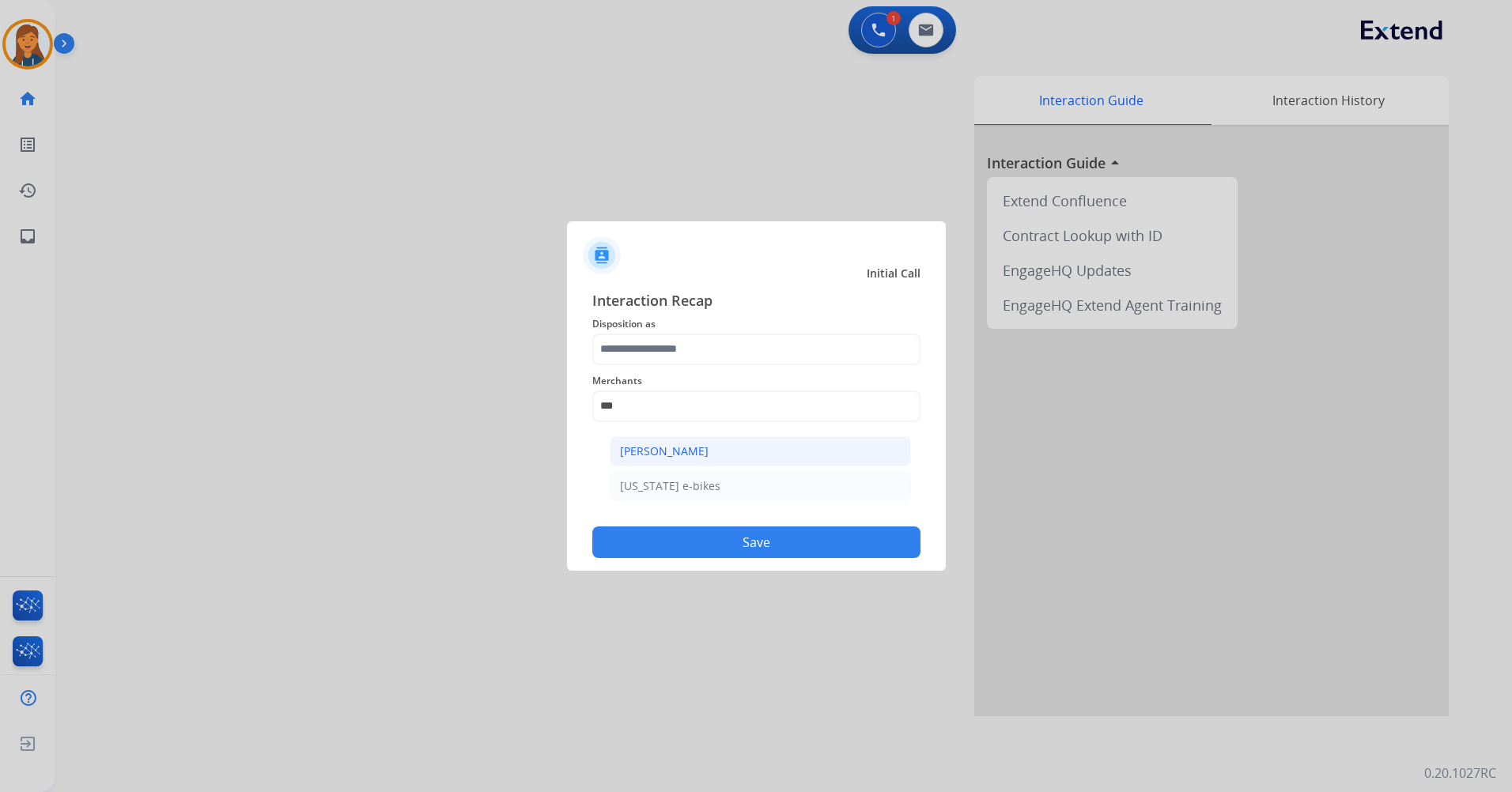
click at [673, 448] on div "[PERSON_NAME]" at bounding box center [664, 451] width 88 height 16
type input "**********"
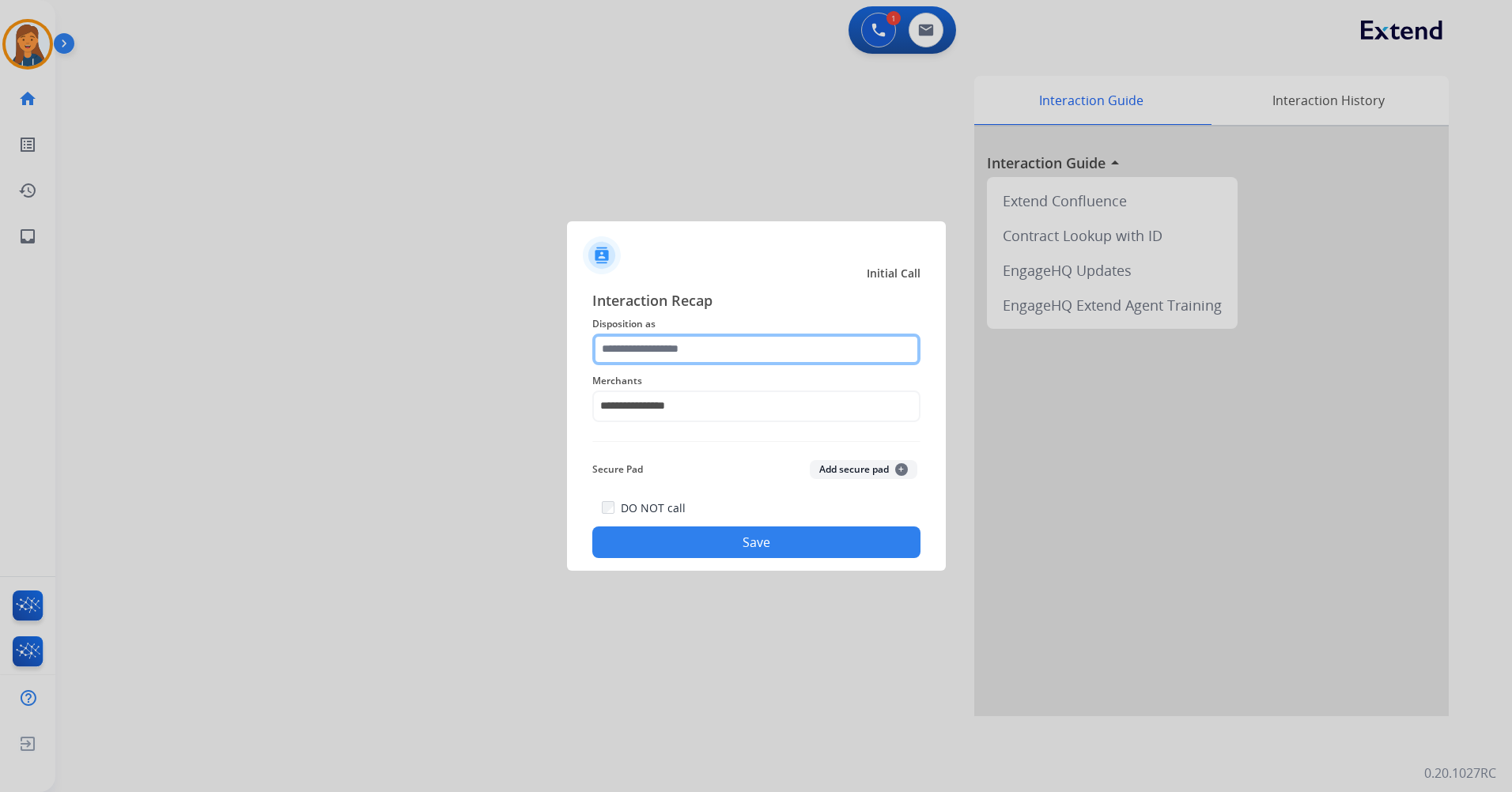
click at [670, 357] on input "text" at bounding box center [756, 349] width 328 height 32
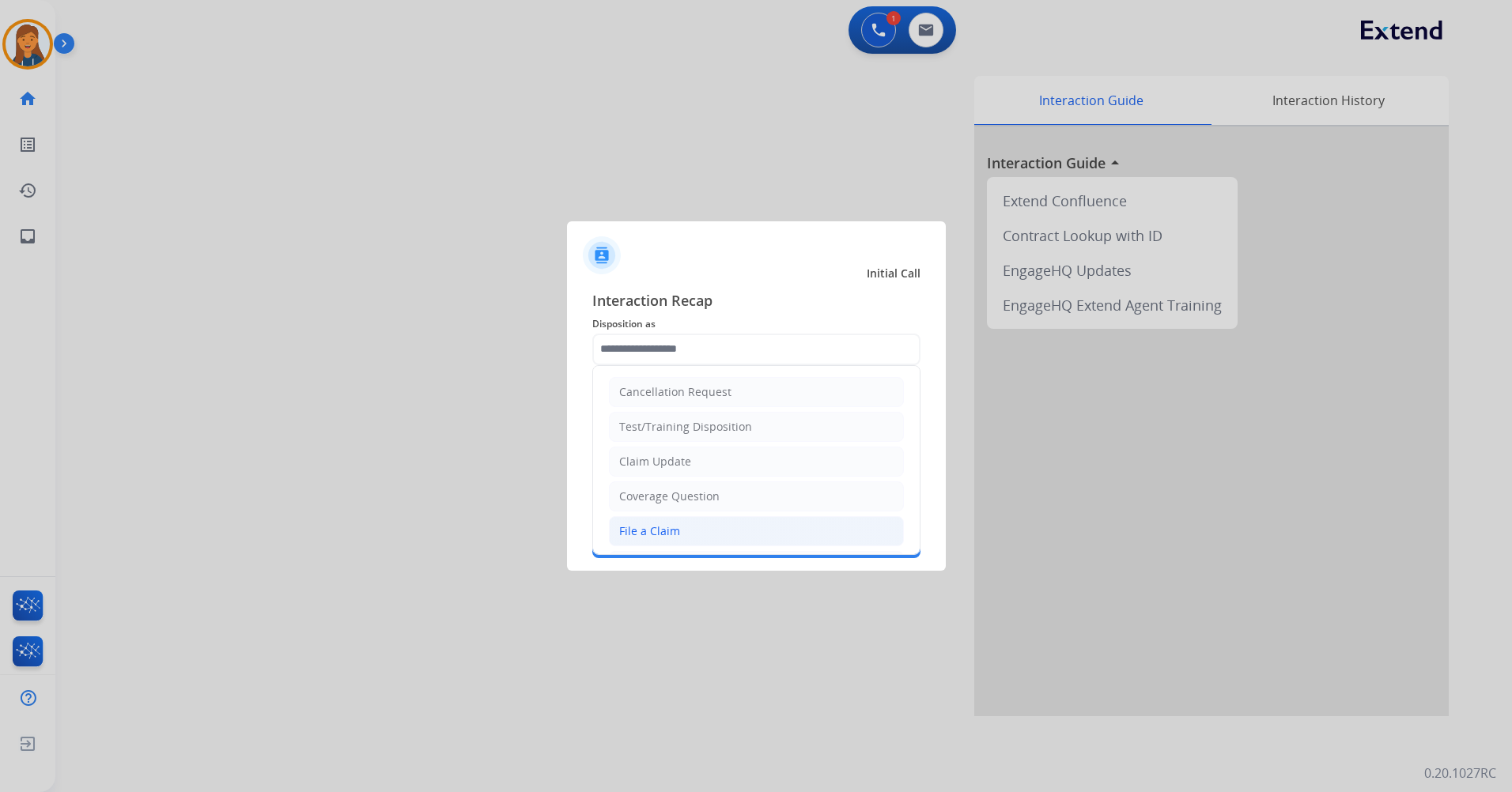
click at [665, 528] on div "File a Claim" at bounding box center [649, 531] width 61 height 16
type input "**********"
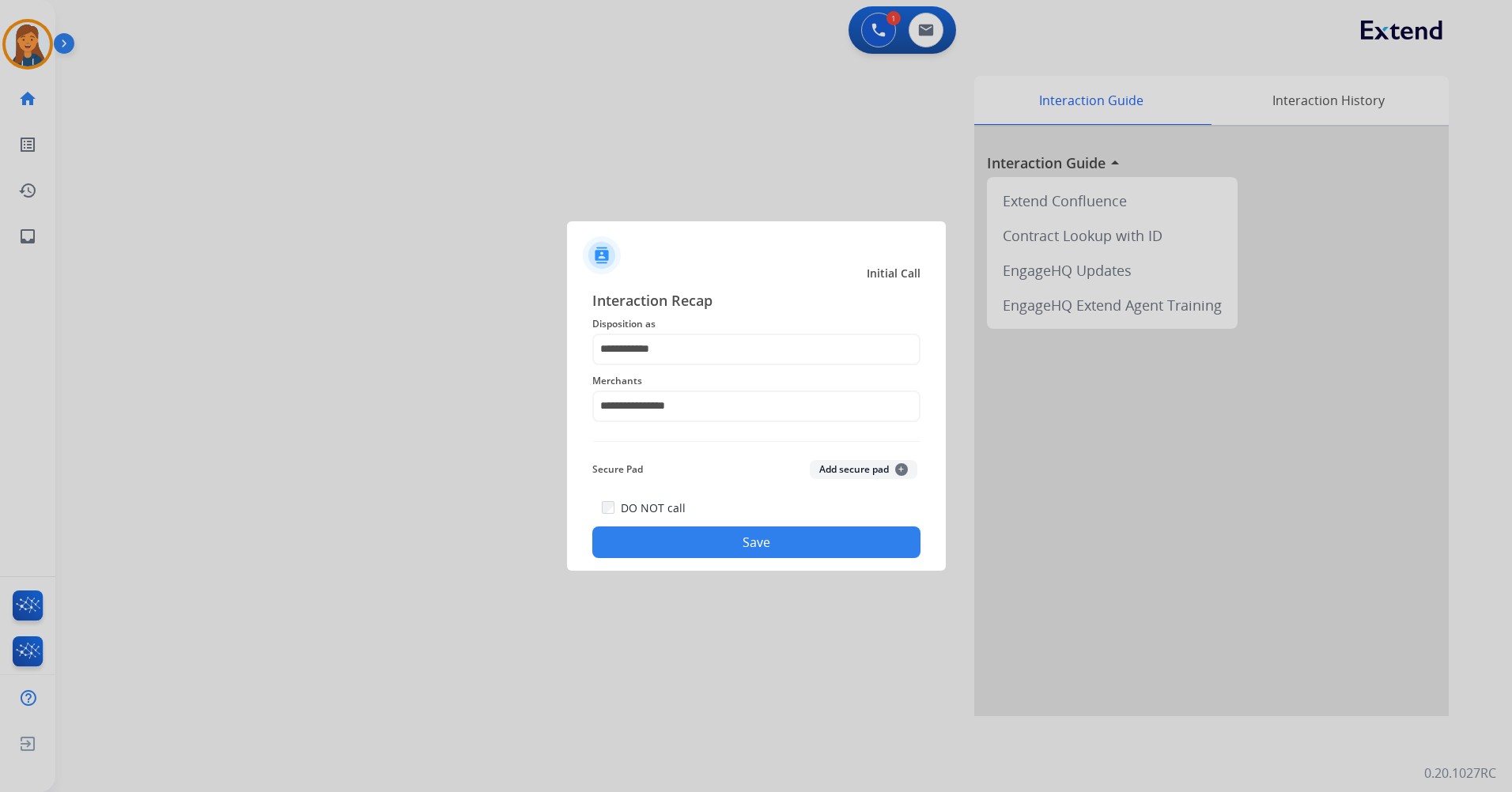
click at [651, 538] on button "Save" at bounding box center [756, 542] width 328 height 32
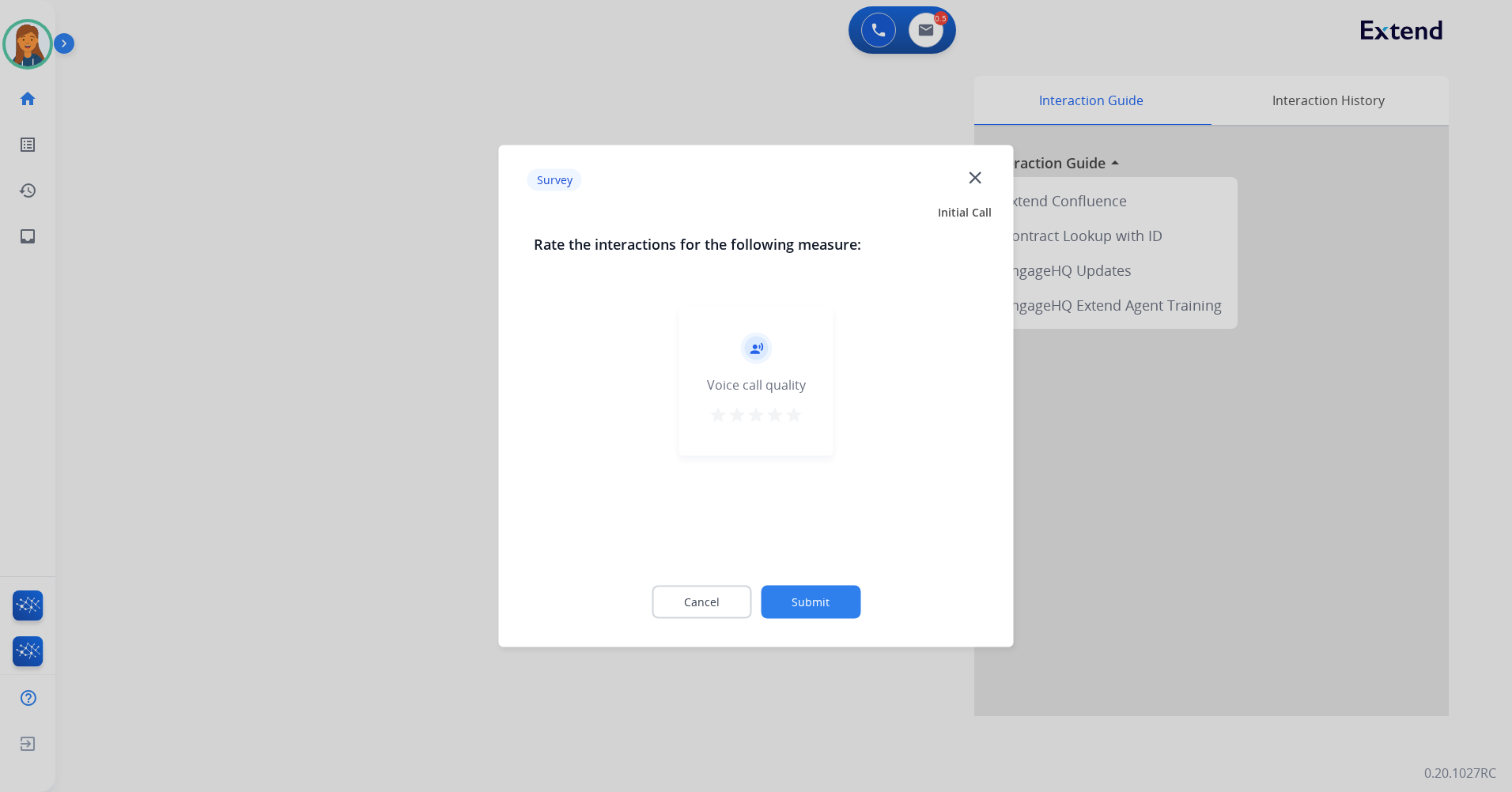
click at [800, 419] on mat-icon "star" at bounding box center [793, 415] width 19 height 19
click at [827, 609] on button "Submit" at bounding box center [810, 602] width 100 height 33
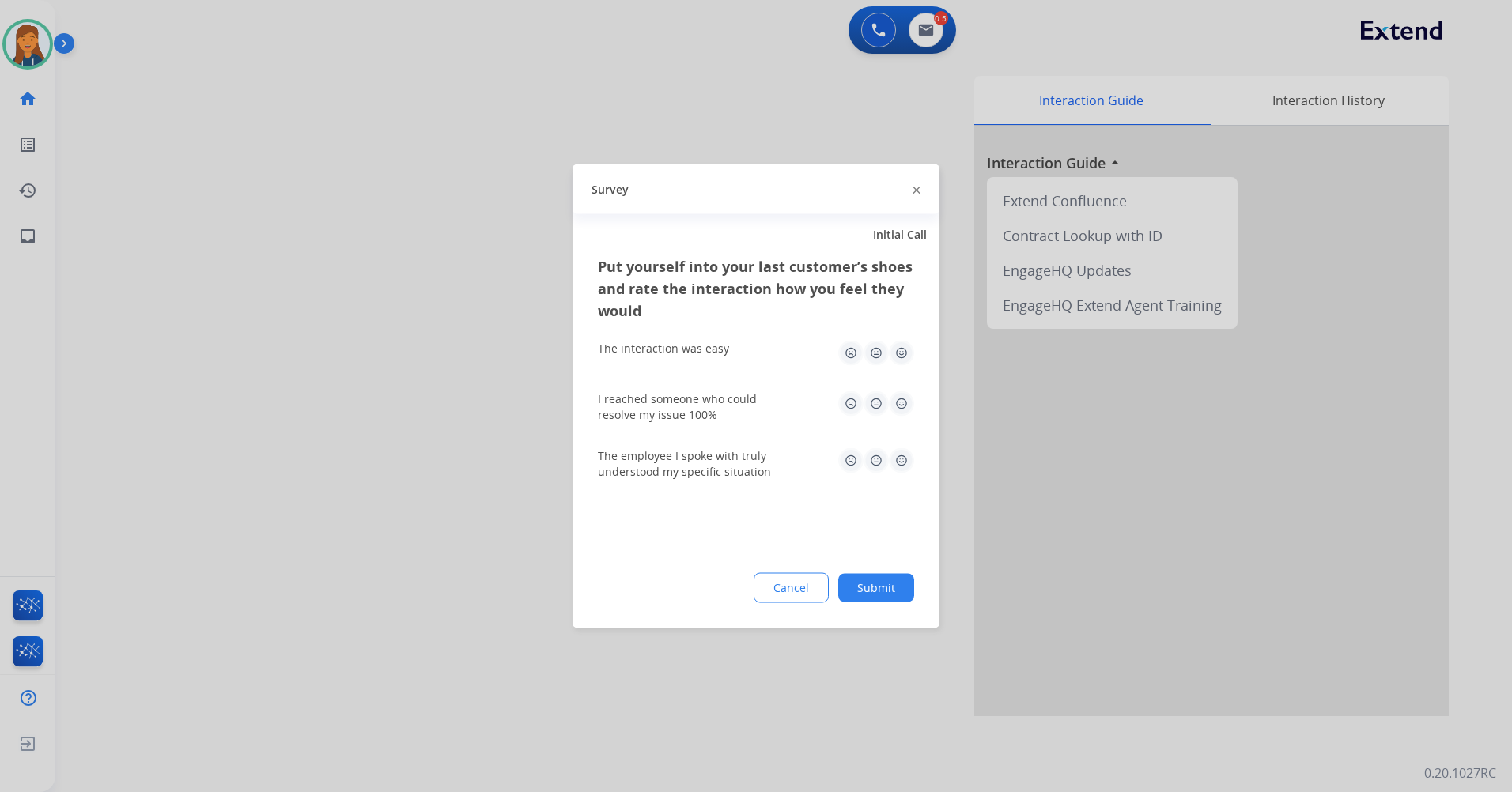
click at [903, 358] on img at bounding box center [901, 354] width 25 height 25
click at [903, 399] on img at bounding box center [901, 404] width 25 height 25
click at [908, 468] on img at bounding box center [901, 461] width 25 height 25
click at [888, 574] on button "Submit" at bounding box center [876, 588] width 76 height 28
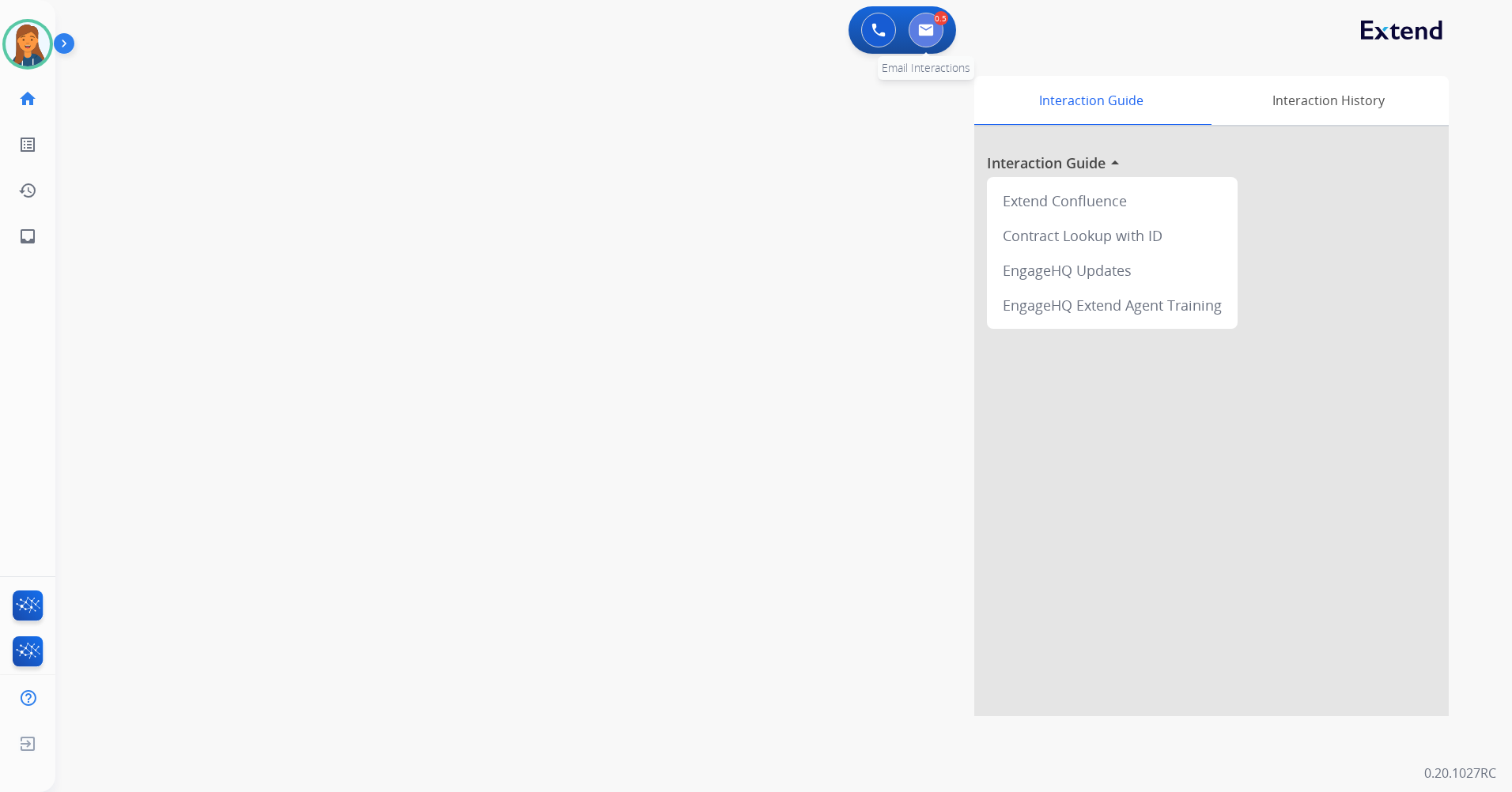
click at [922, 29] on img at bounding box center [926, 30] width 16 height 12
select select "**********"
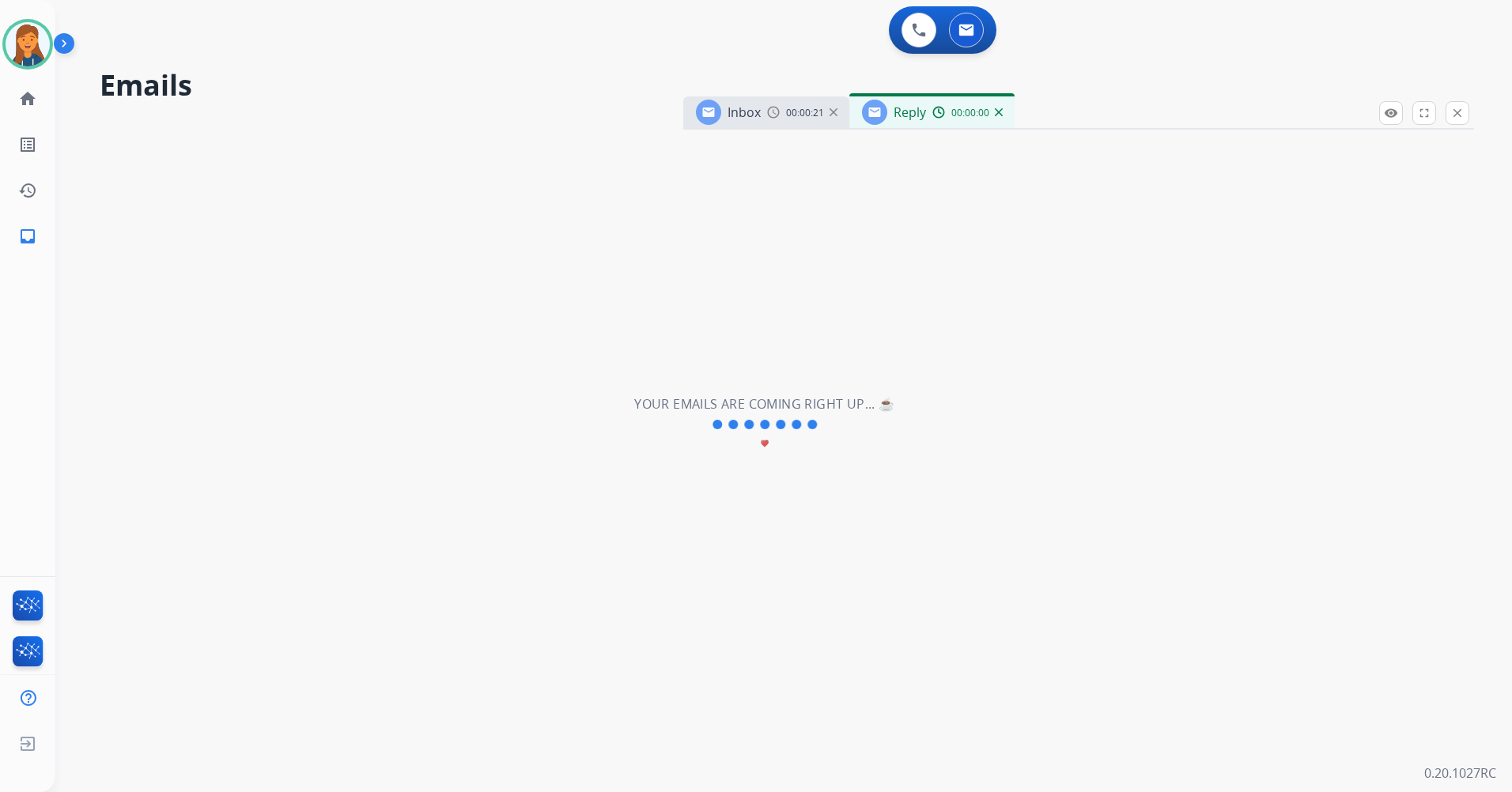
select select "**********"
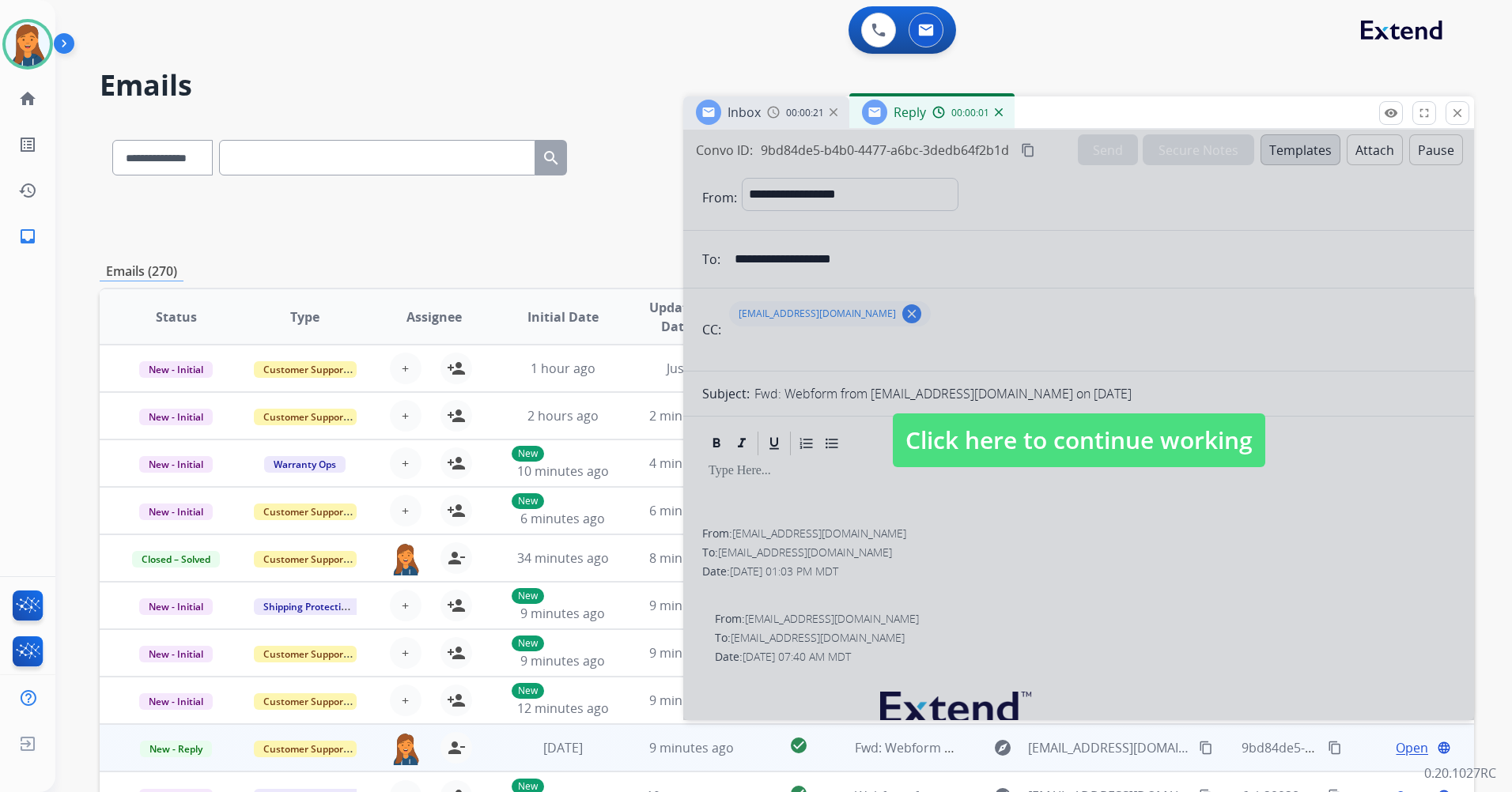
click at [959, 448] on span "Click here to continue working" at bounding box center [1079, 440] width 373 height 54
select select
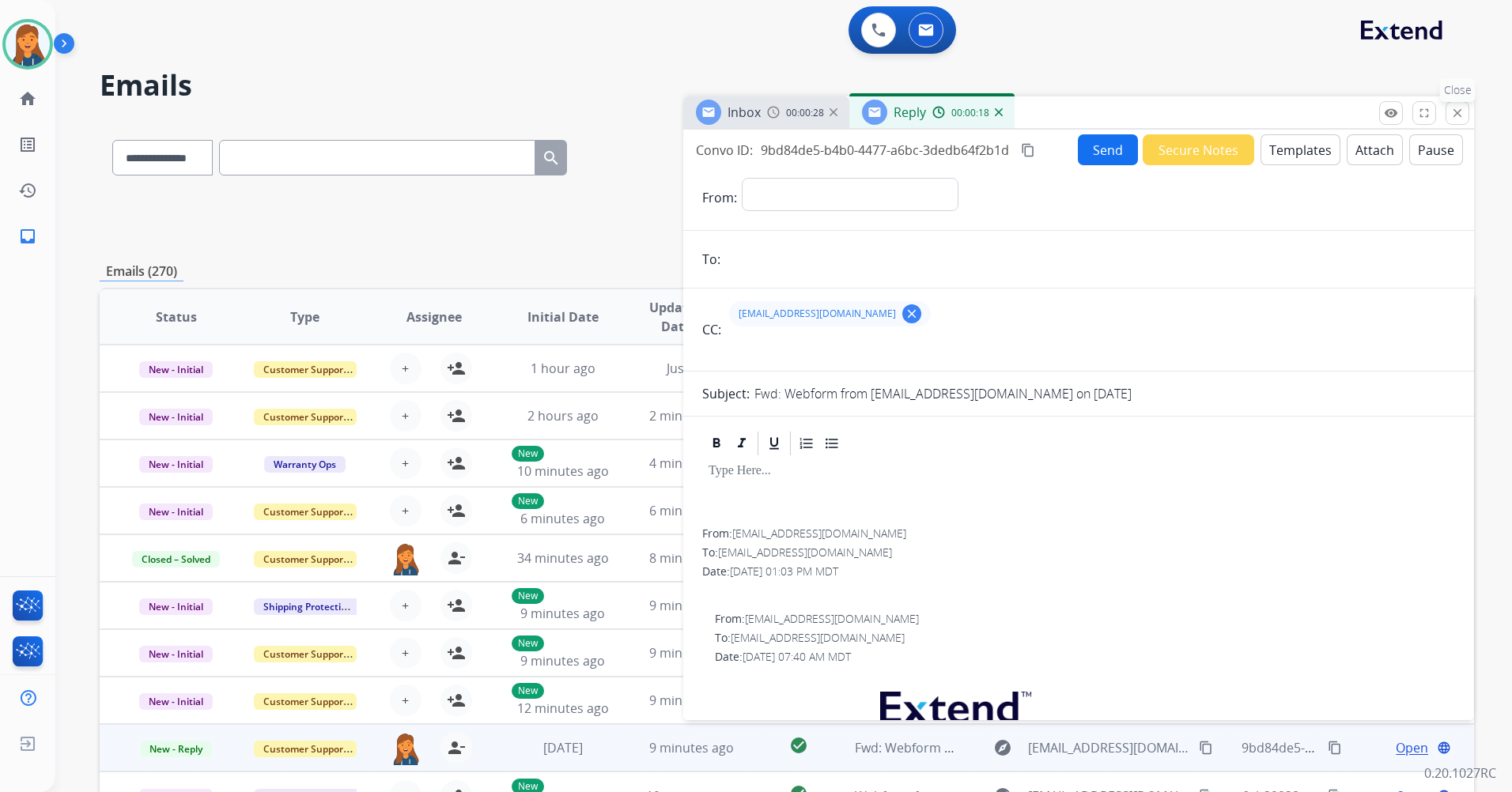
click at [1454, 116] on mat-icon "close" at bounding box center [1456, 112] width 14 height 14
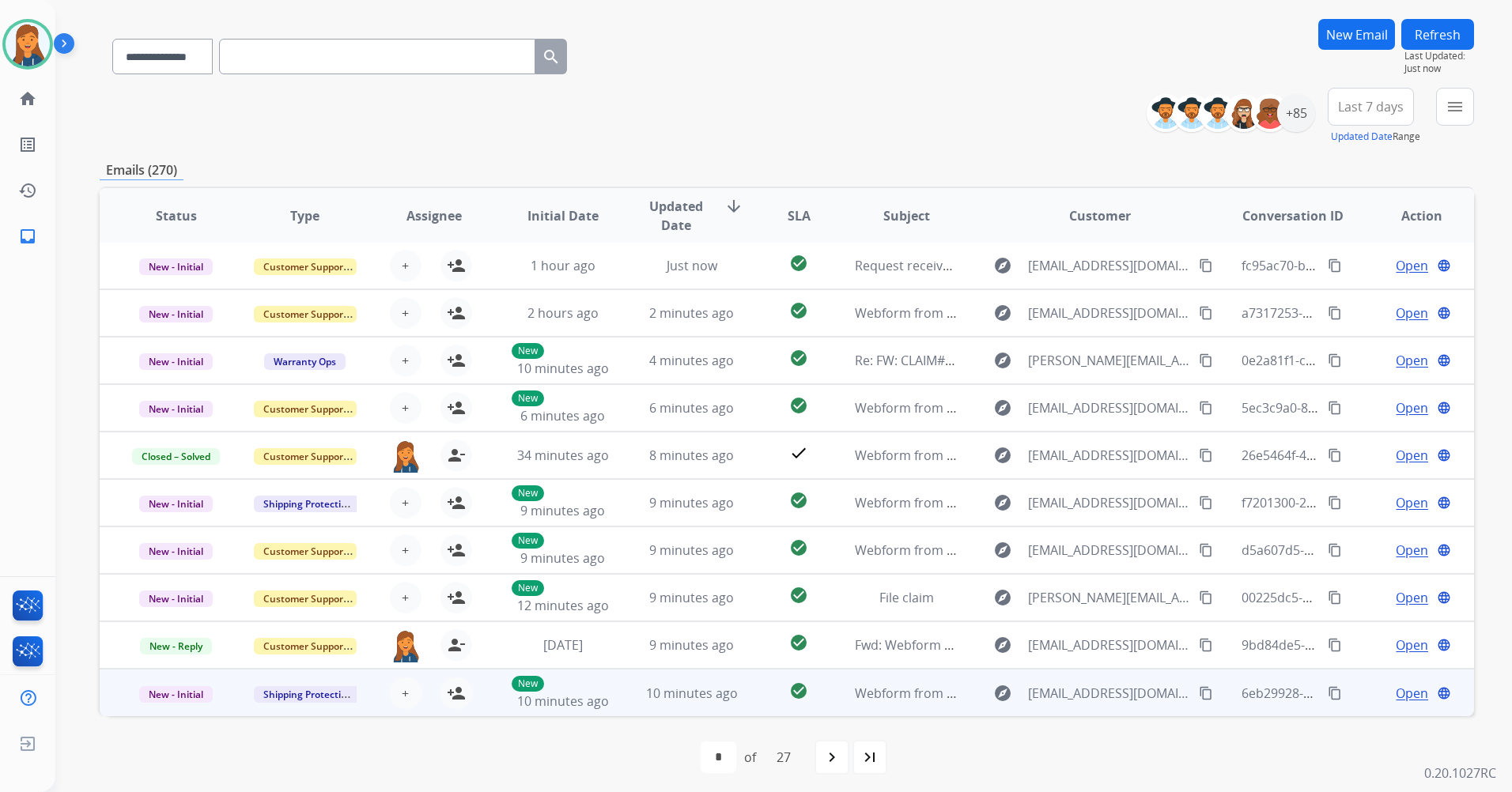
scroll to position [107, 0]
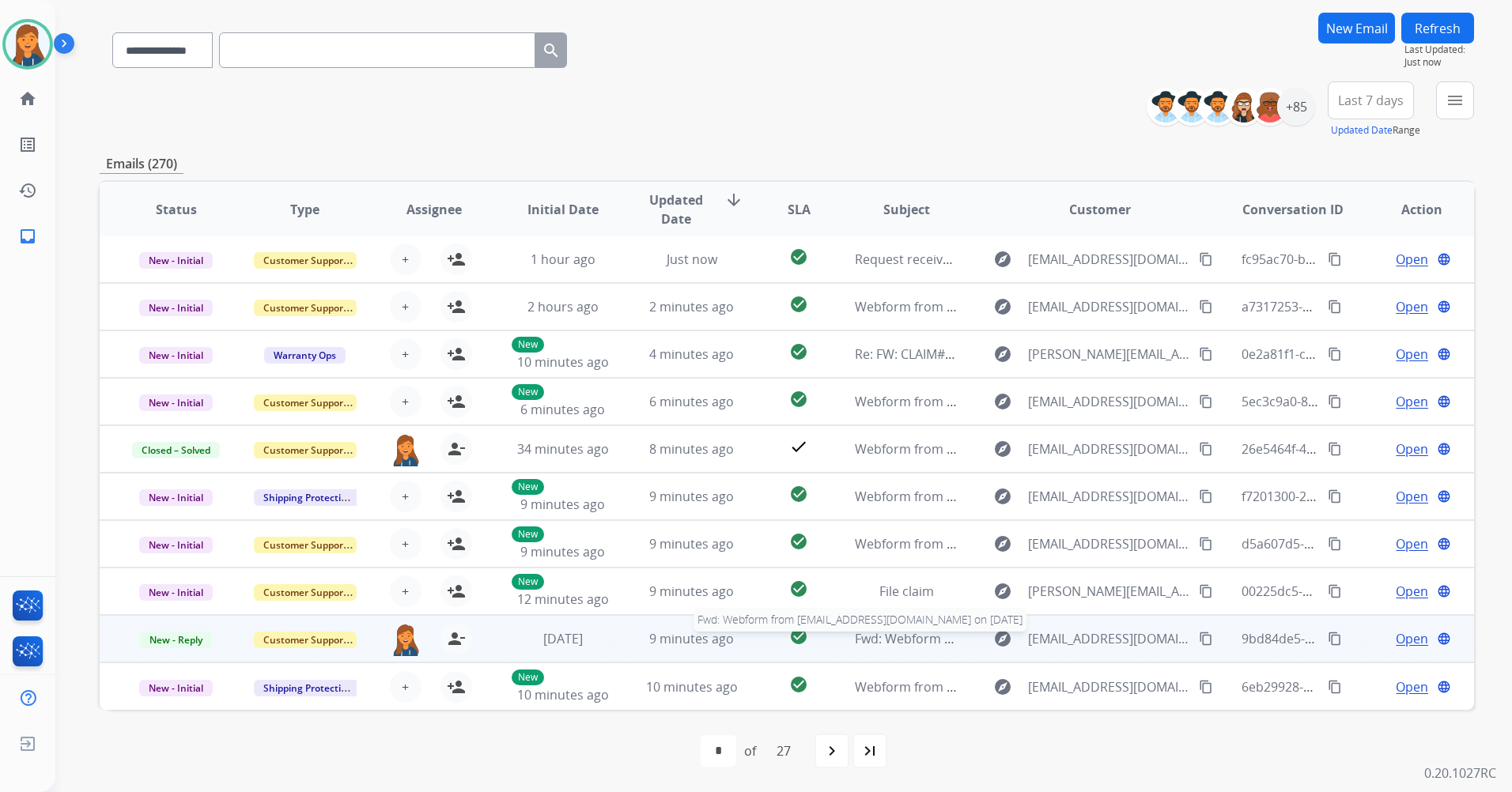
click at [868, 634] on span "Fwd: Webform from tbrooney@comcast.net on 08/07/2025" at bounding box center [1049, 639] width 388 height 17
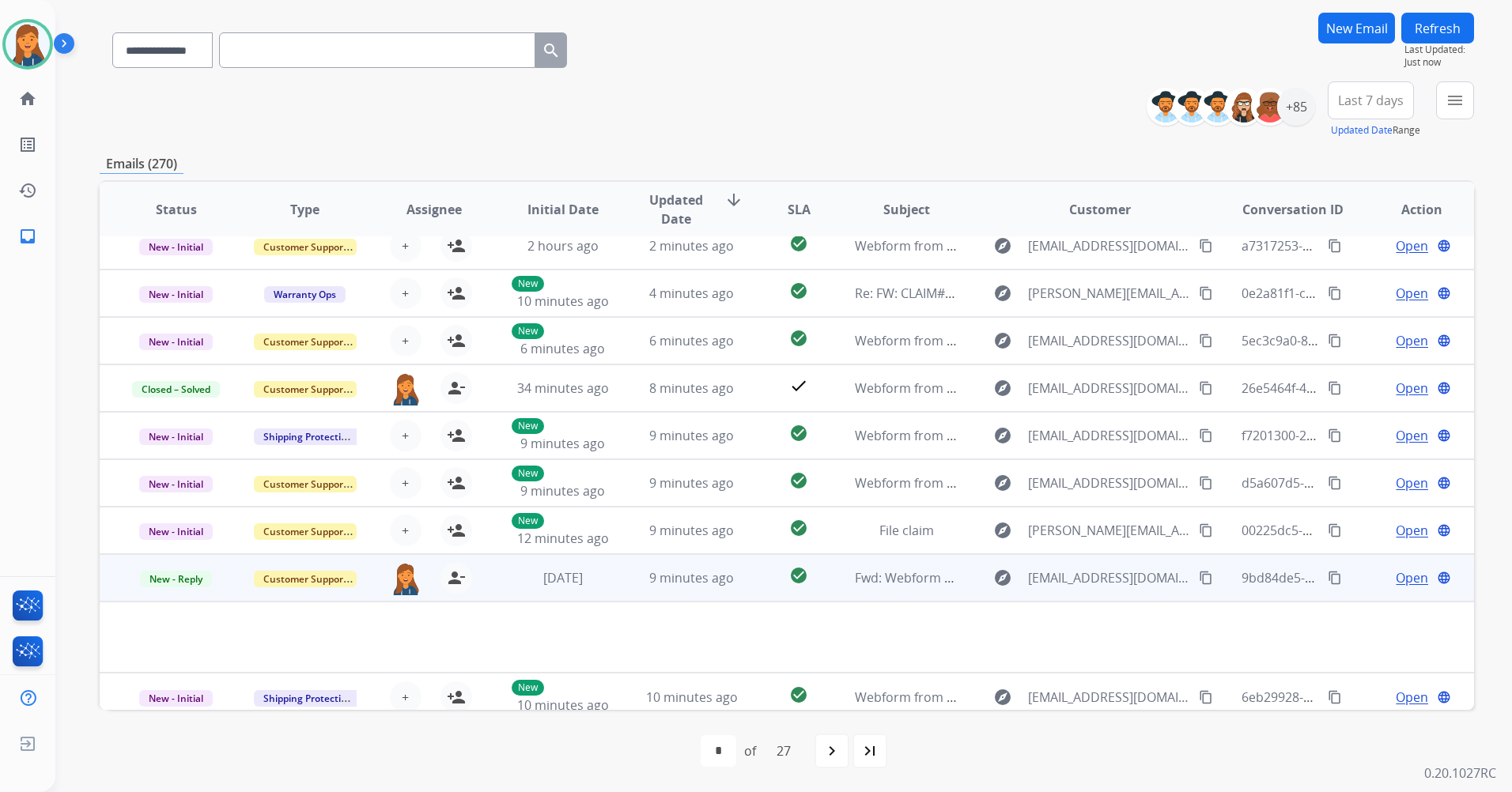
scroll to position [72, 0]
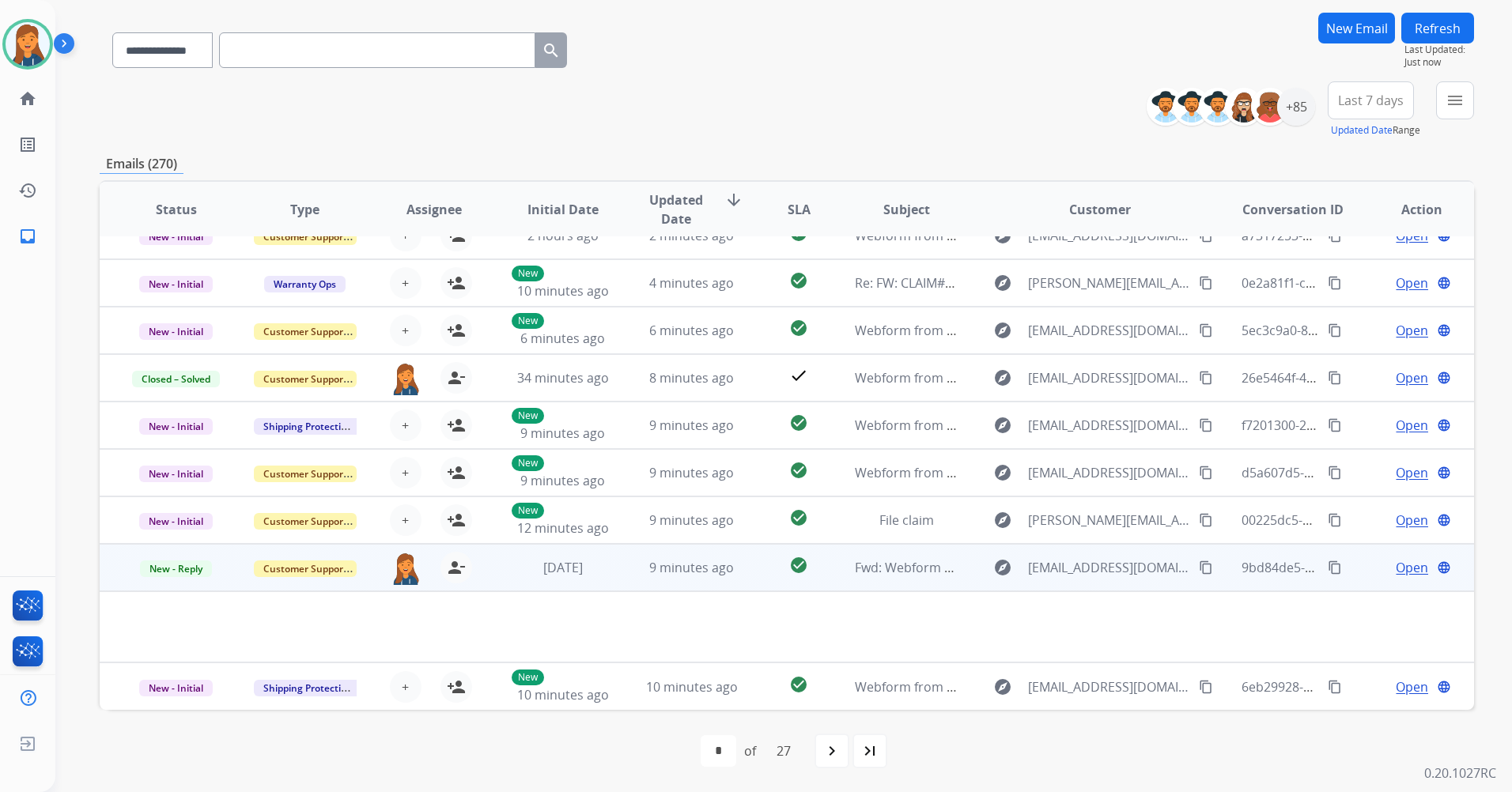
click at [1411, 567] on span "Open" at bounding box center [1411, 567] width 32 height 19
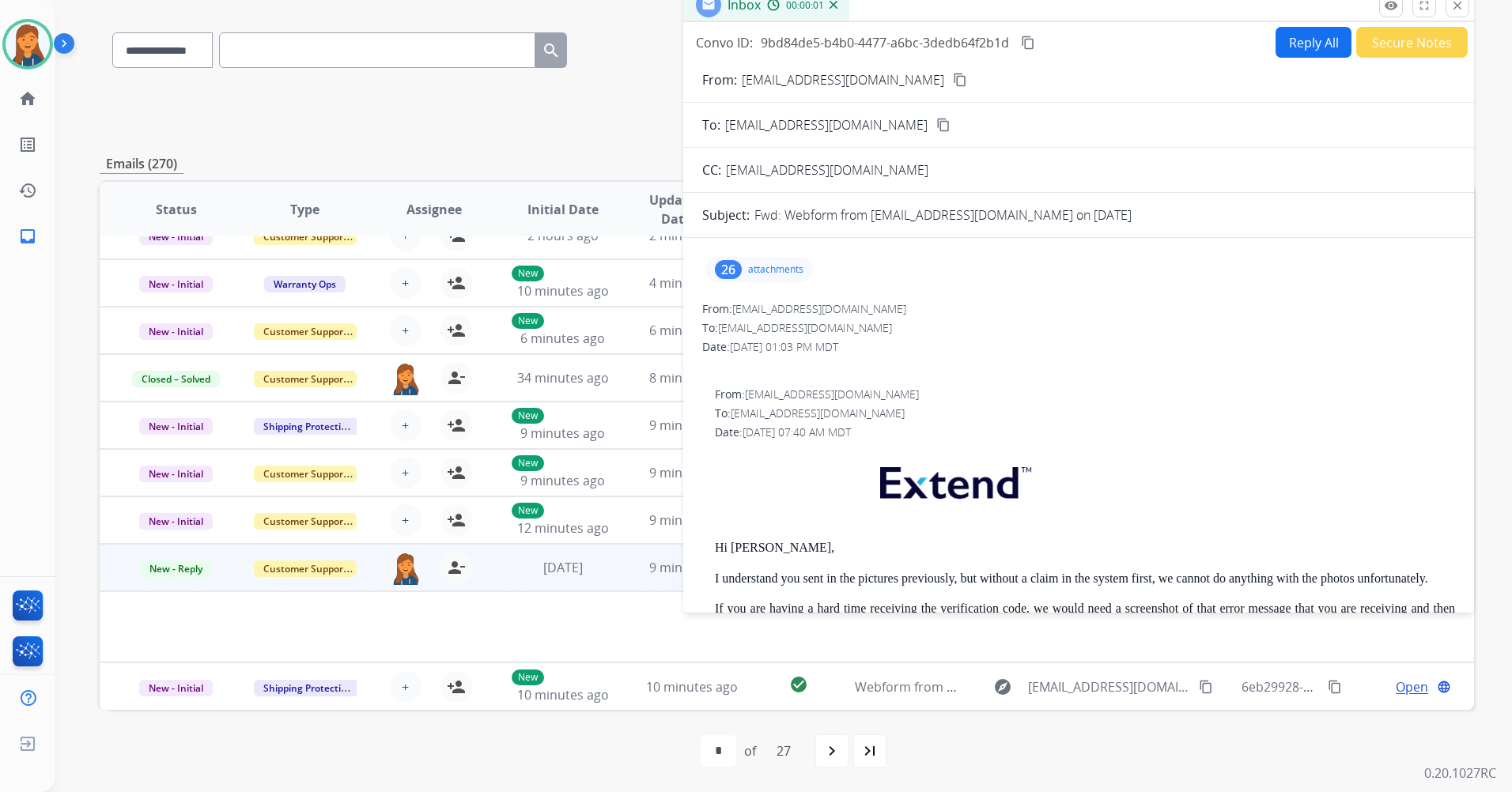
click at [952, 80] on mat-icon "content_copy" at bounding box center [959, 79] width 14 height 14
click at [1384, 40] on button "Secure Notes" at bounding box center [1411, 42] width 111 height 31
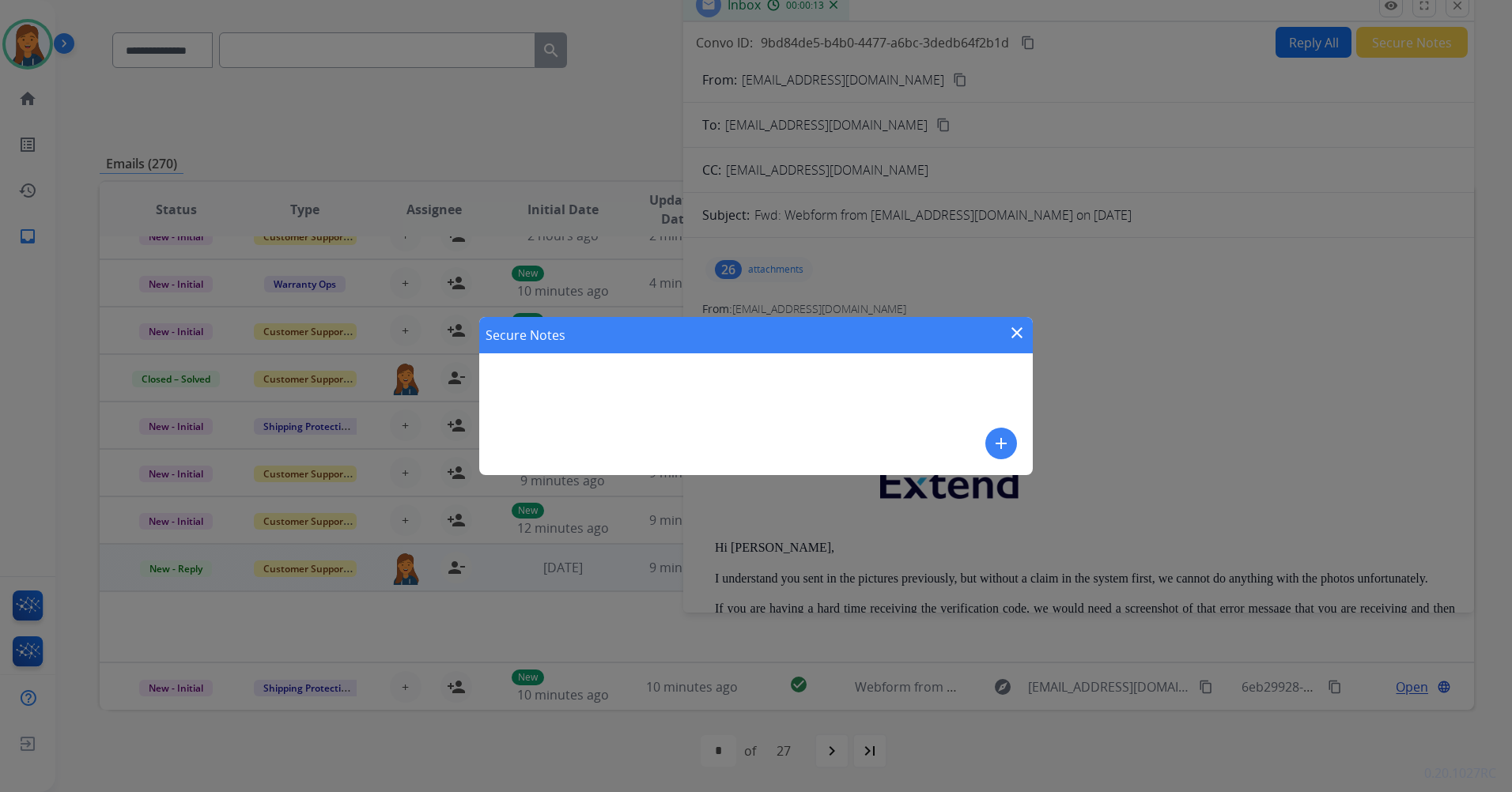
click at [1005, 444] on mat-icon "add" at bounding box center [1001, 443] width 19 height 19
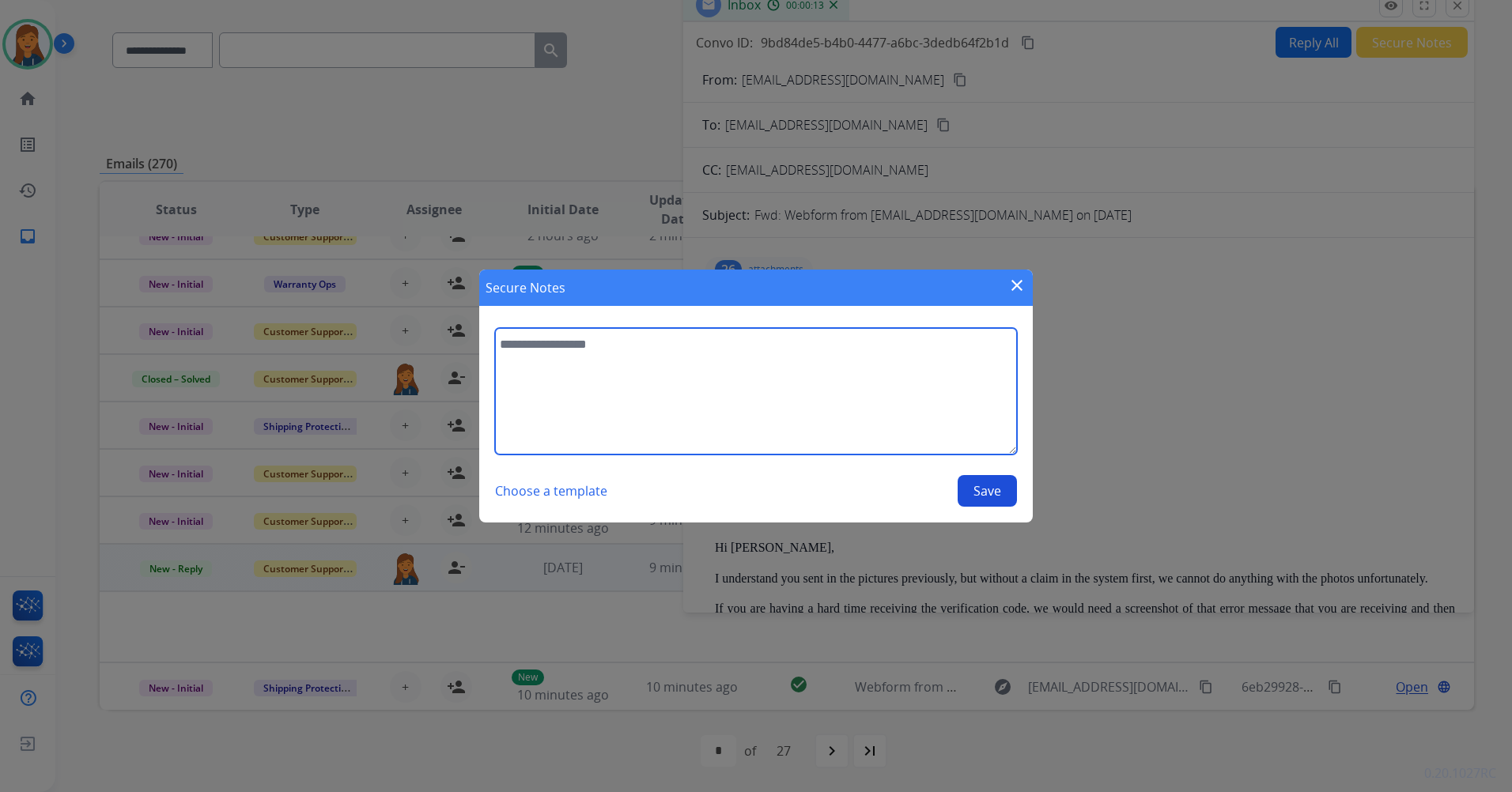
click at [637, 452] on textarea at bounding box center [755, 391] width 521 height 126
type textarea "**********"
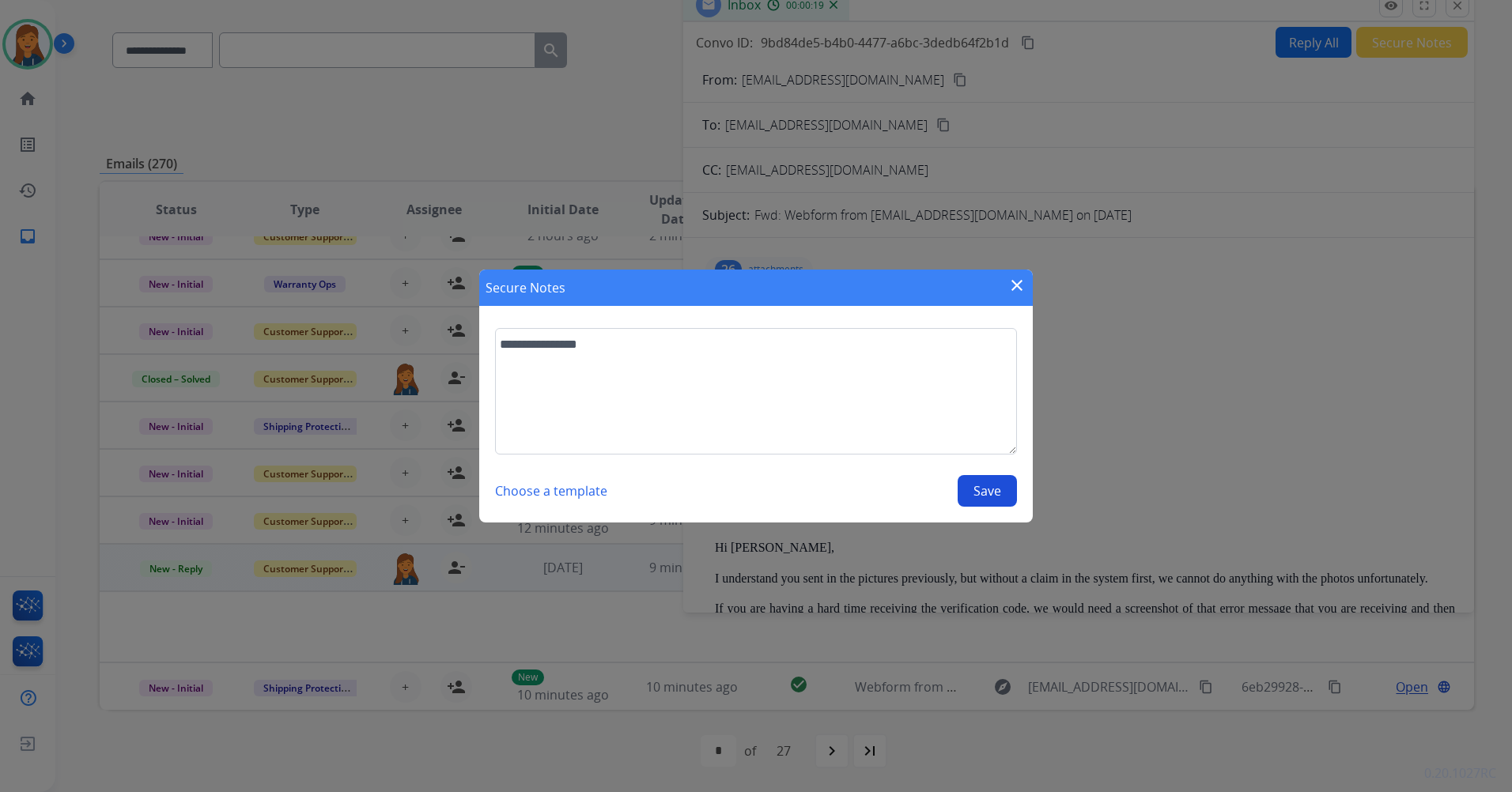
click at [976, 499] on button "Save" at bounding box center [986, 491] width 59 height 32
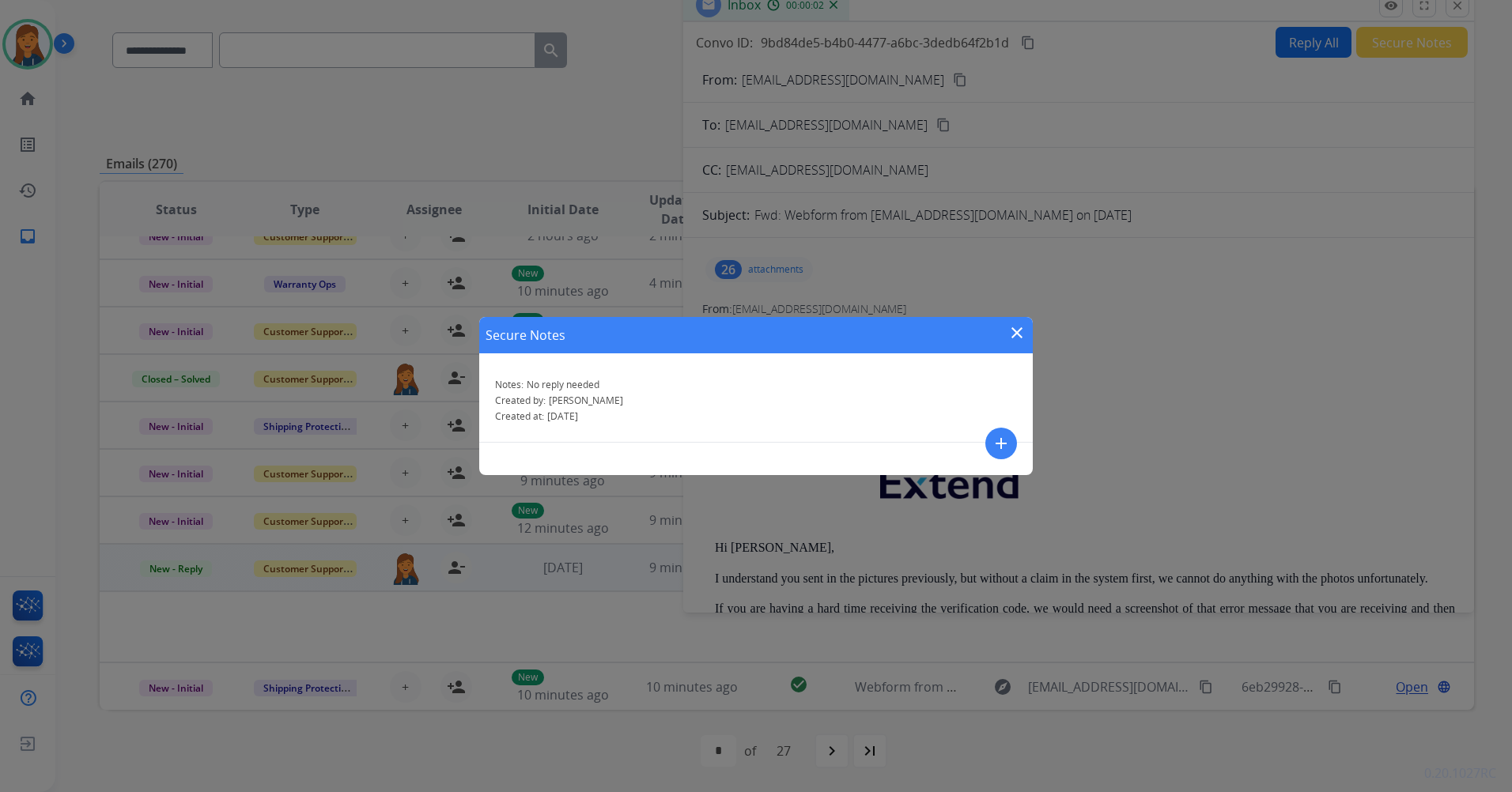
drag, startPoint x: 191, startPoint y: 567, endPoint x: 1016, endPoint y: 329, distance: 858.6
click at [1016, 329] on mat-icon "close" at bounding box center [1016, 333] width 19 height 19
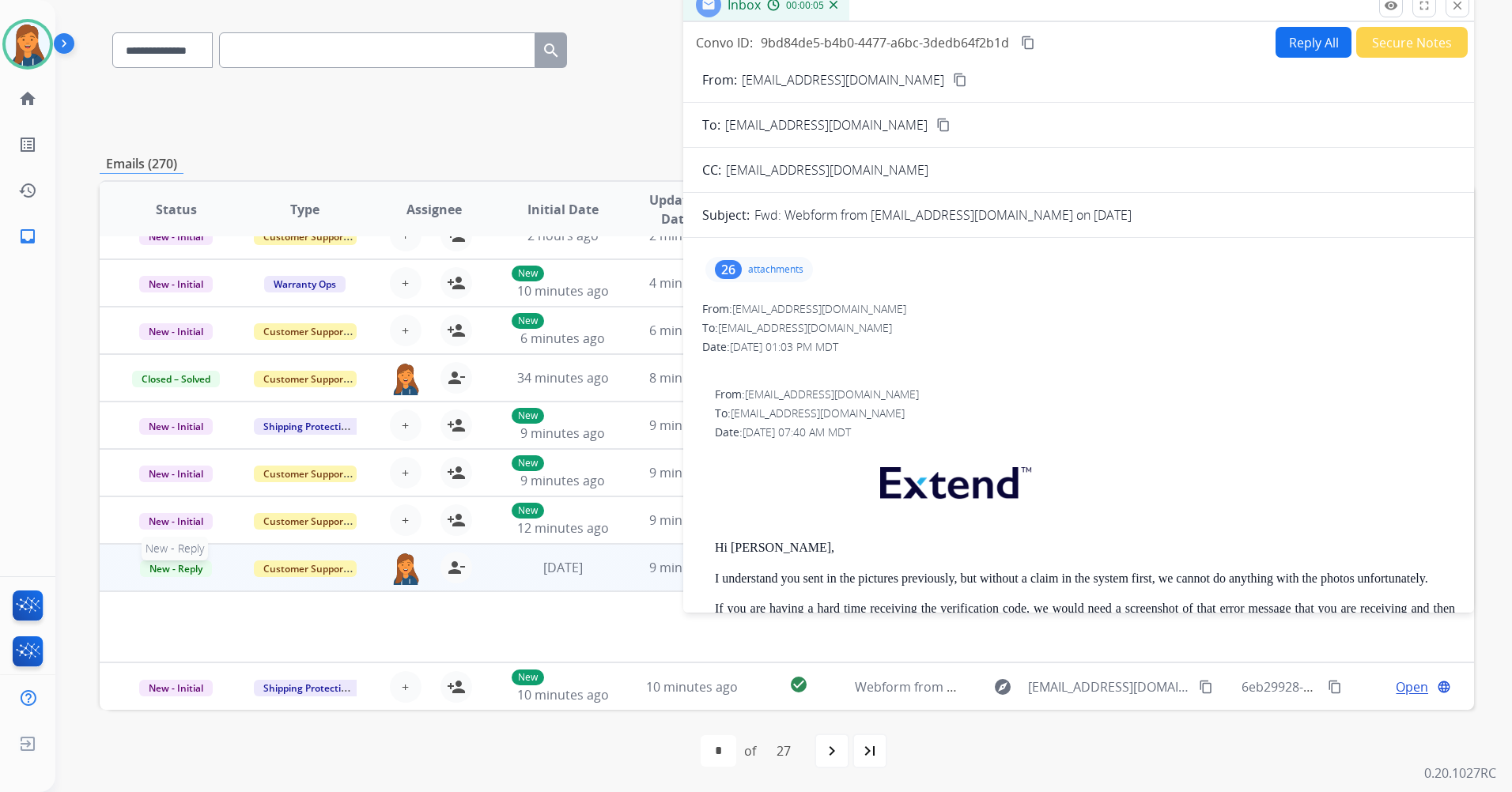
click at [175, 570] on span "New - Reply" at bounding box center [175, 569] width 72 height 17
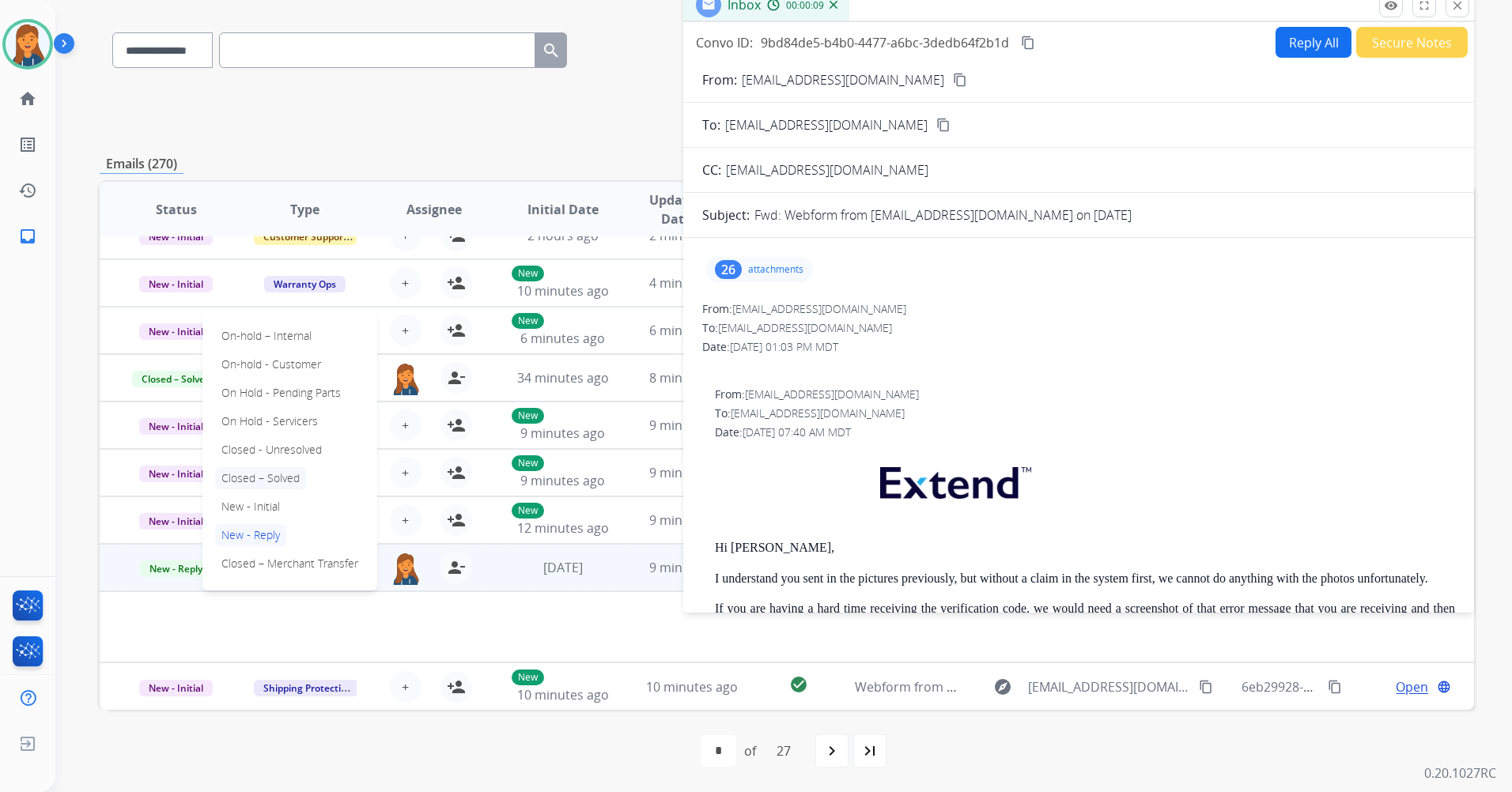
click at [259, 481] on p "Closed – Solved" at bounding box center [260, 478] width 91 height 22
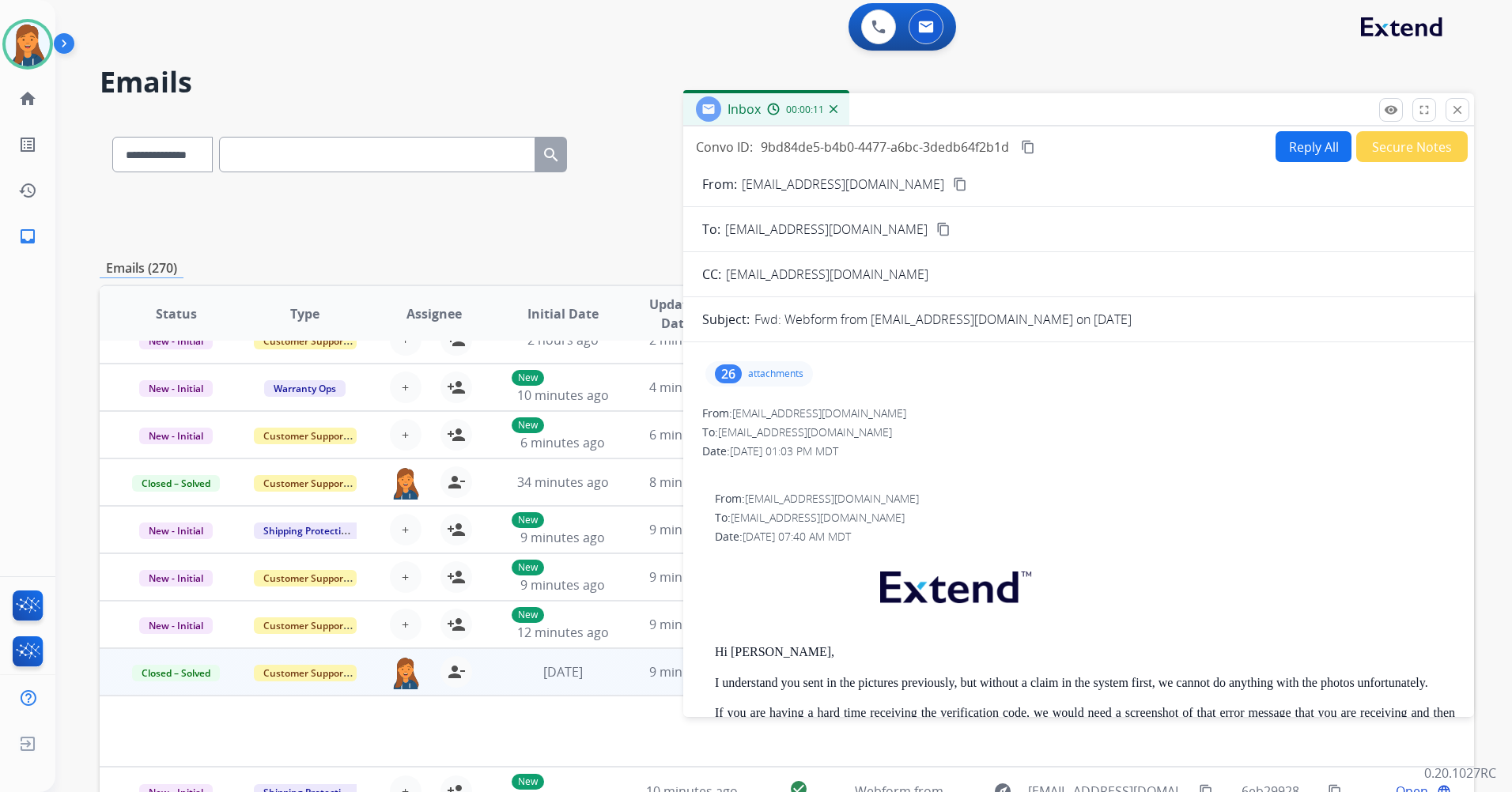
scroll to position [0, 0]
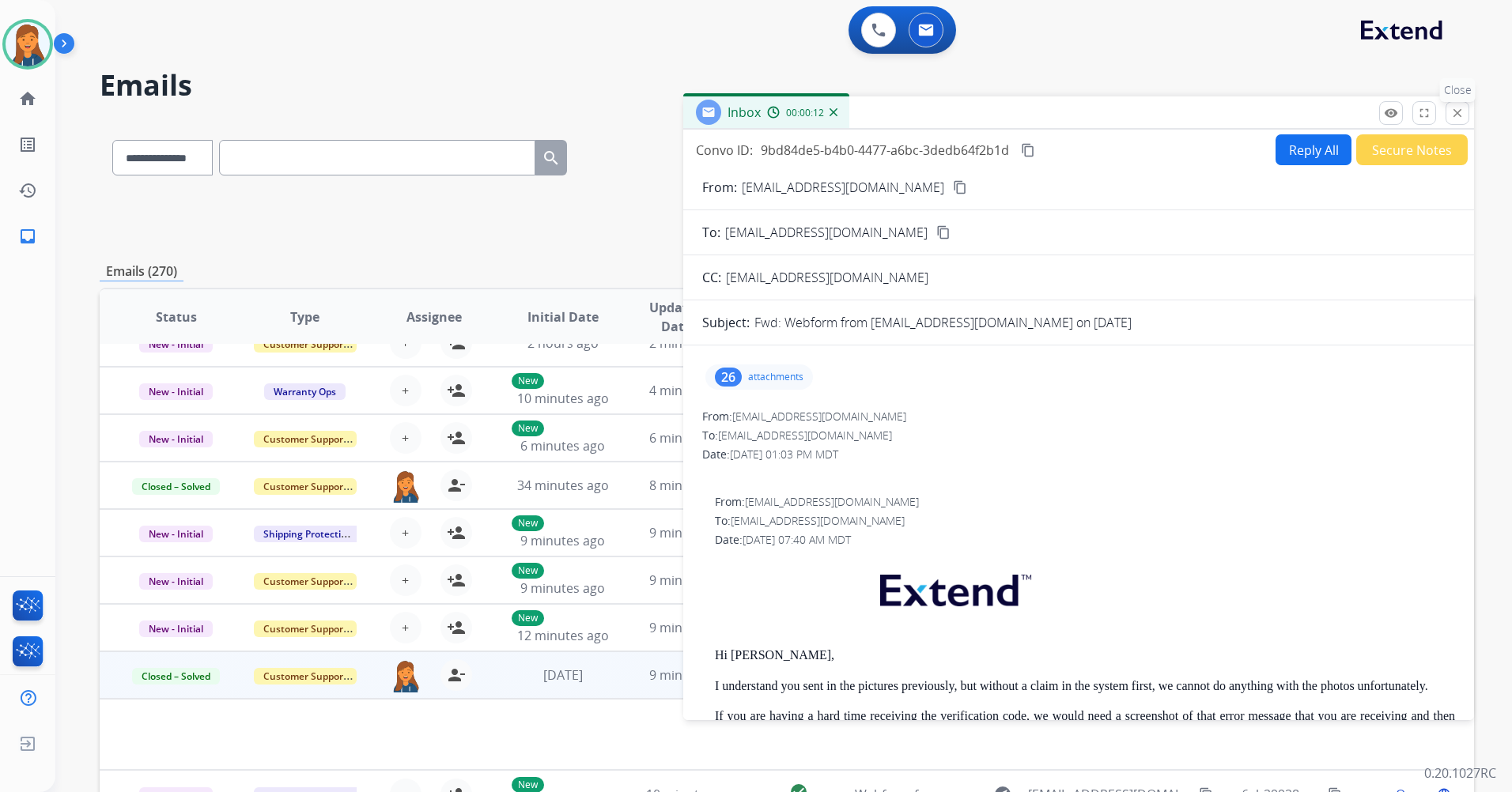
click at [1456, 124] on button "close Close" at bounding box center [1457, 113] width 24 height 24
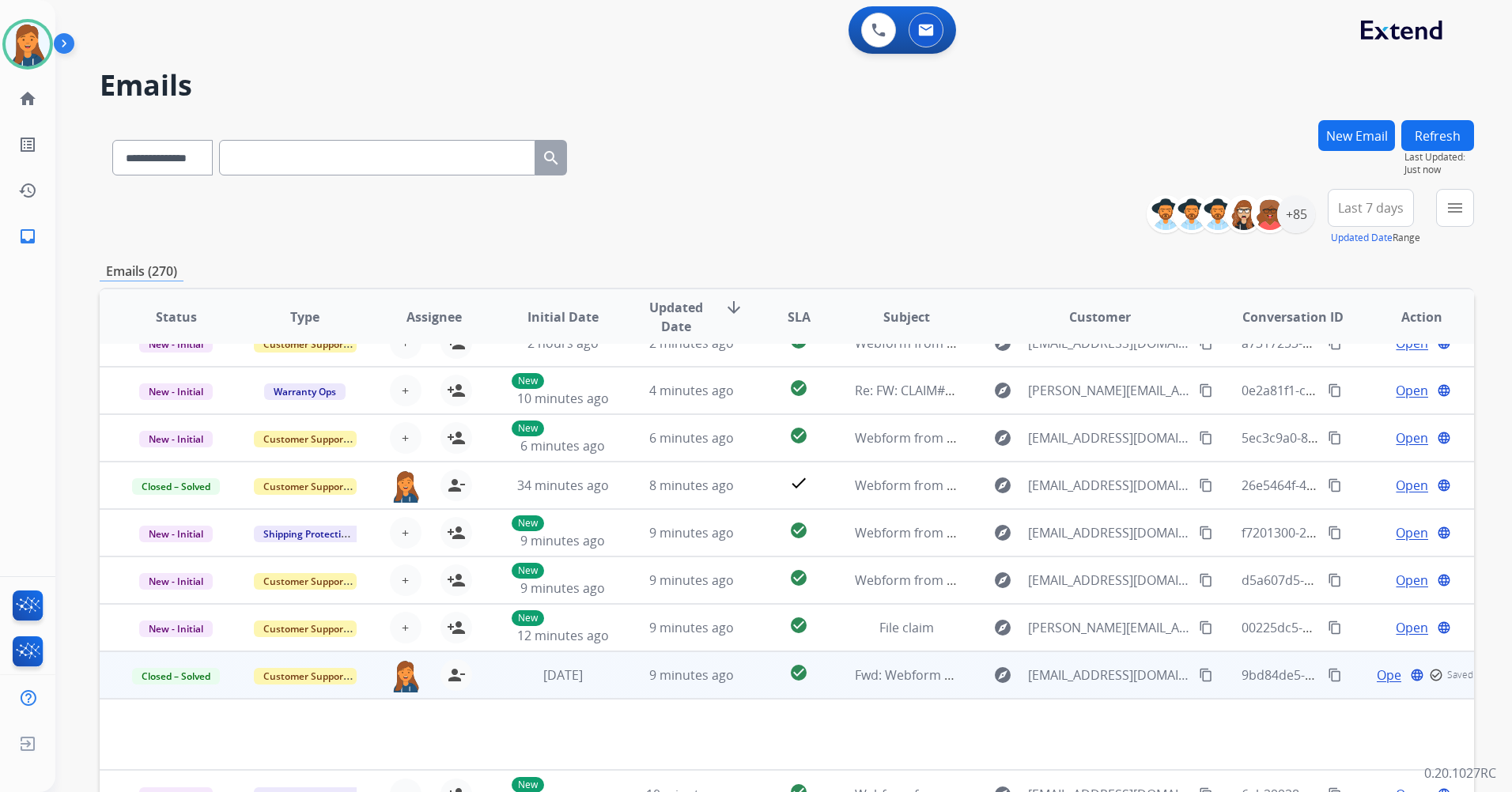
click at [1440, 146] on button "Refresh" at bounding box center [1436, 135] width 72 height 31
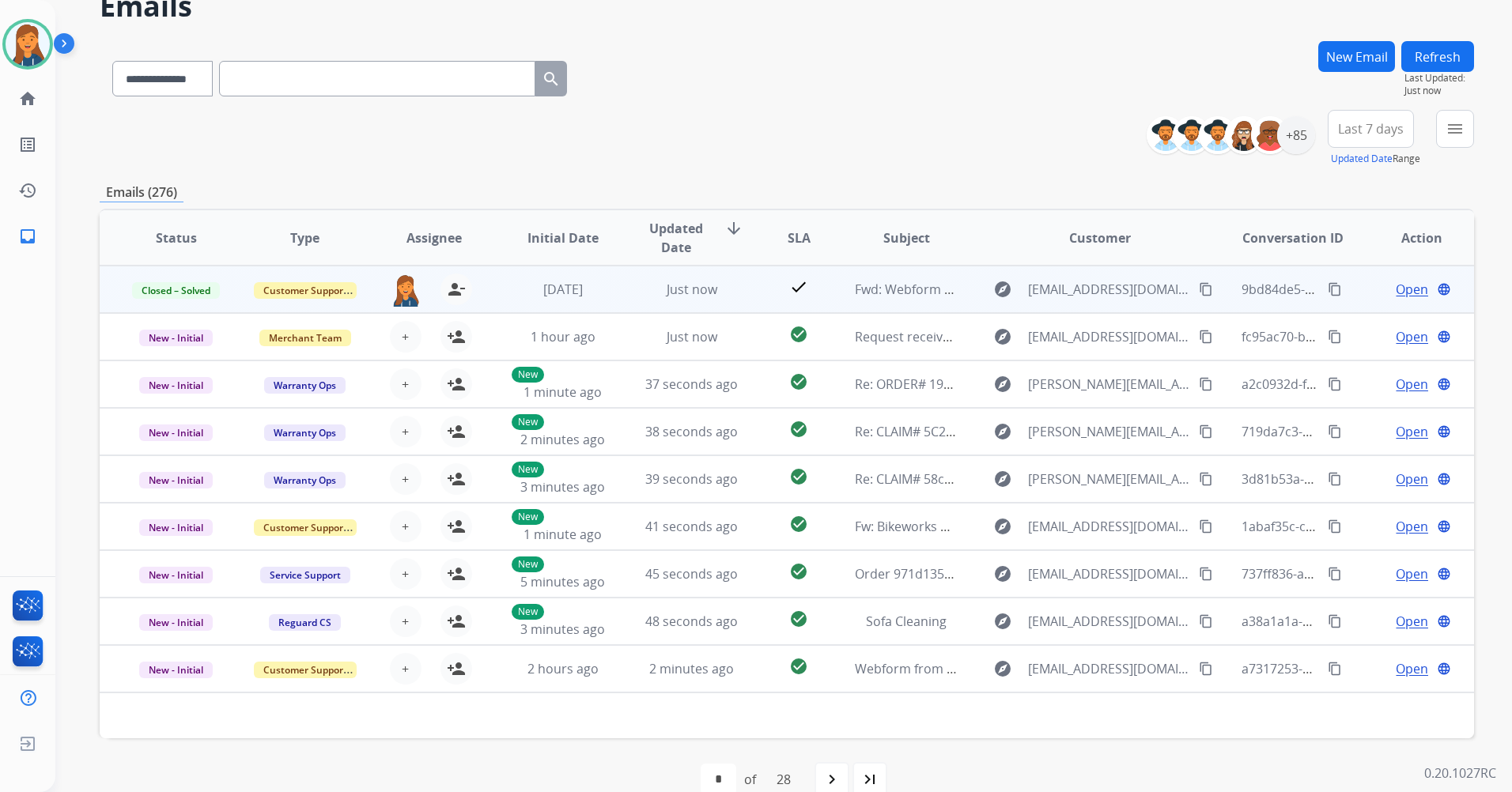
click at [1381, 132] on span "Last 7 days" at bounding box center [1370, 129] width 66 height 7
click at [1346, 312] on div "Last 90 days" at bounding box center [1365, 321] width 87 height 24
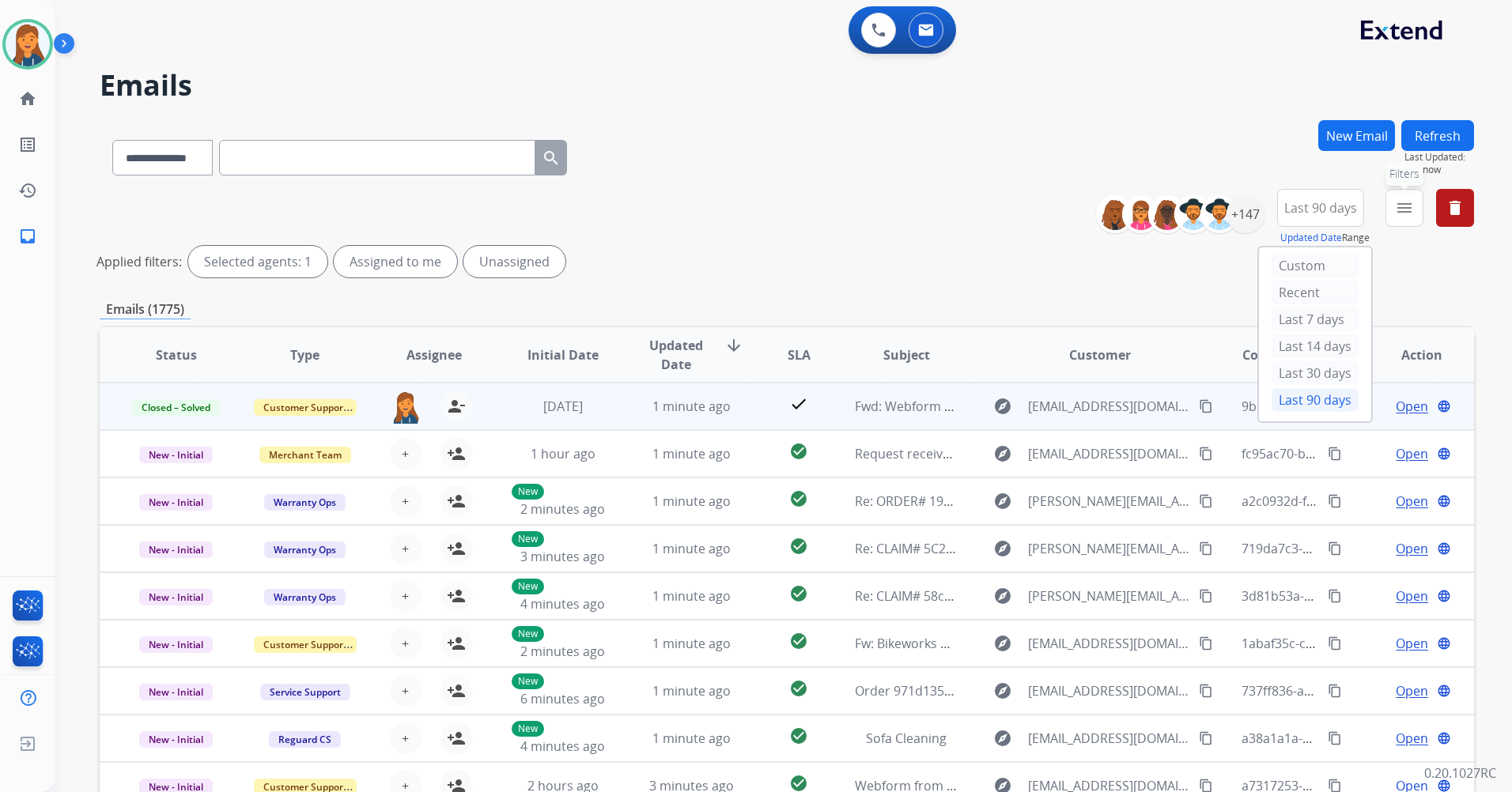
click at [1404, 216] on mat-icon "menu" at bounding box center [1404, 208] width 19 height 19
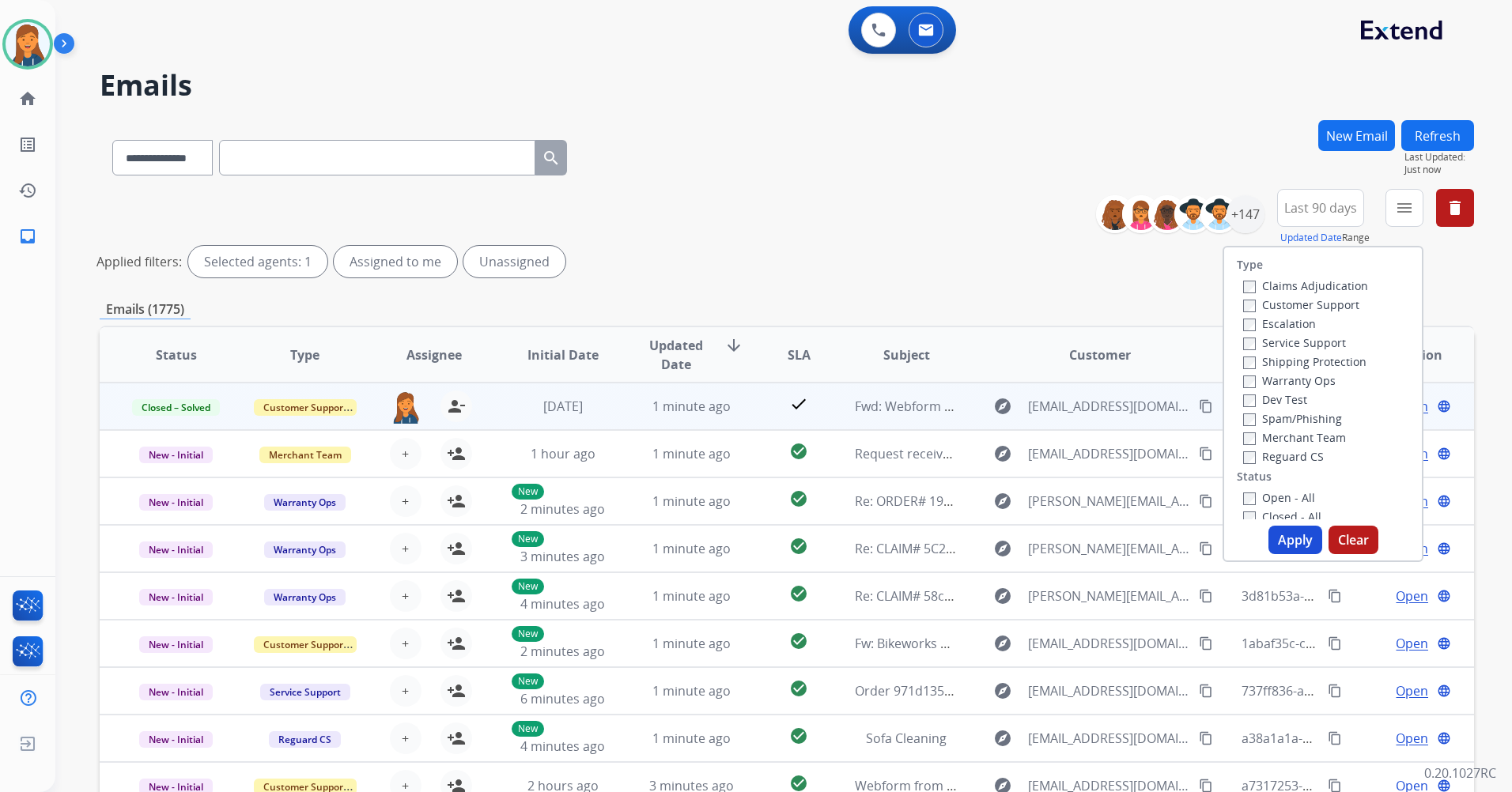
click at [1286, 301] on label "Customer Support" at bounding box center [1301, 304] width 116 height 15
click at [1278, 364] on label "Shipping Protection" at bounding box center [1304, 362] width 123 height 15
click at [1272, 453] on label "Reguard CS" at bounding box center [1282, 457] width 81 height 15
click at [1266, 493] on label "Open - All" at bounding box center [1278, 497] width 72 height 15
click at [1283, 543] on button "Apply" at bounding box center [1295, 540] width 54 height 28
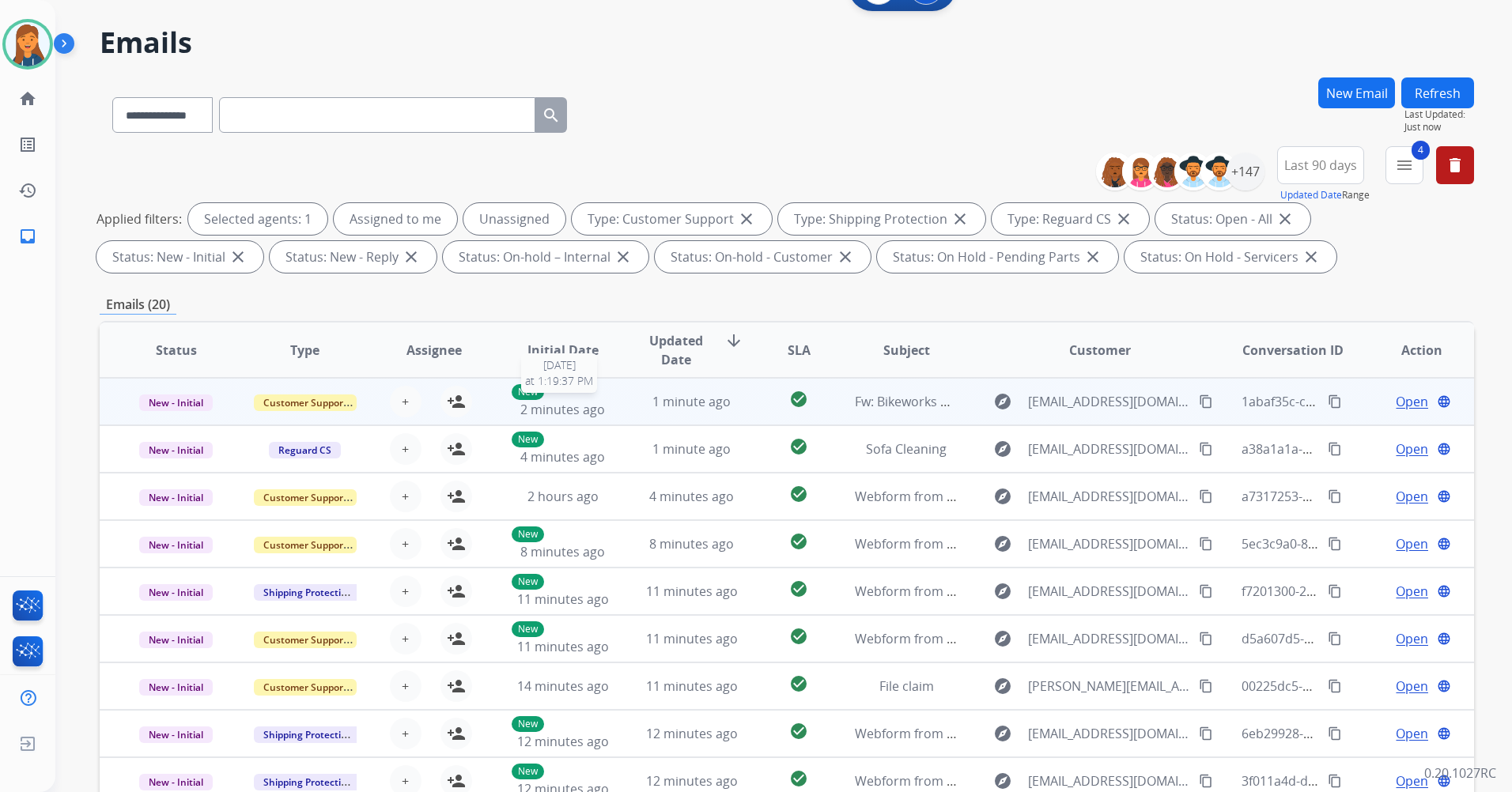
scroll to position [158, 0]
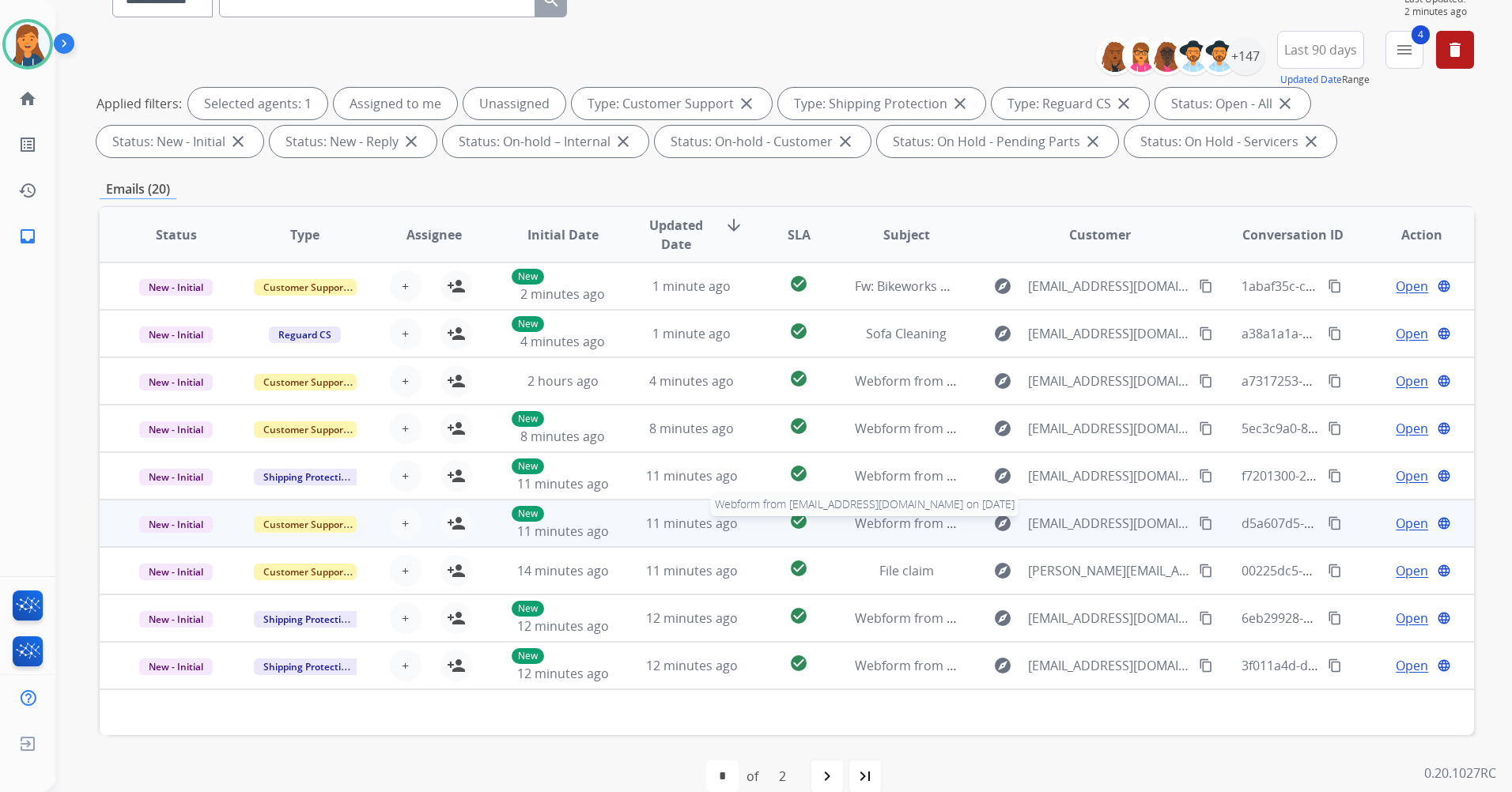
click at [873, 526] on span "Webform from Terriewoodard14@gmail.com on 08/18/2025" at bounding box center [1034, 523] width 358 height 17
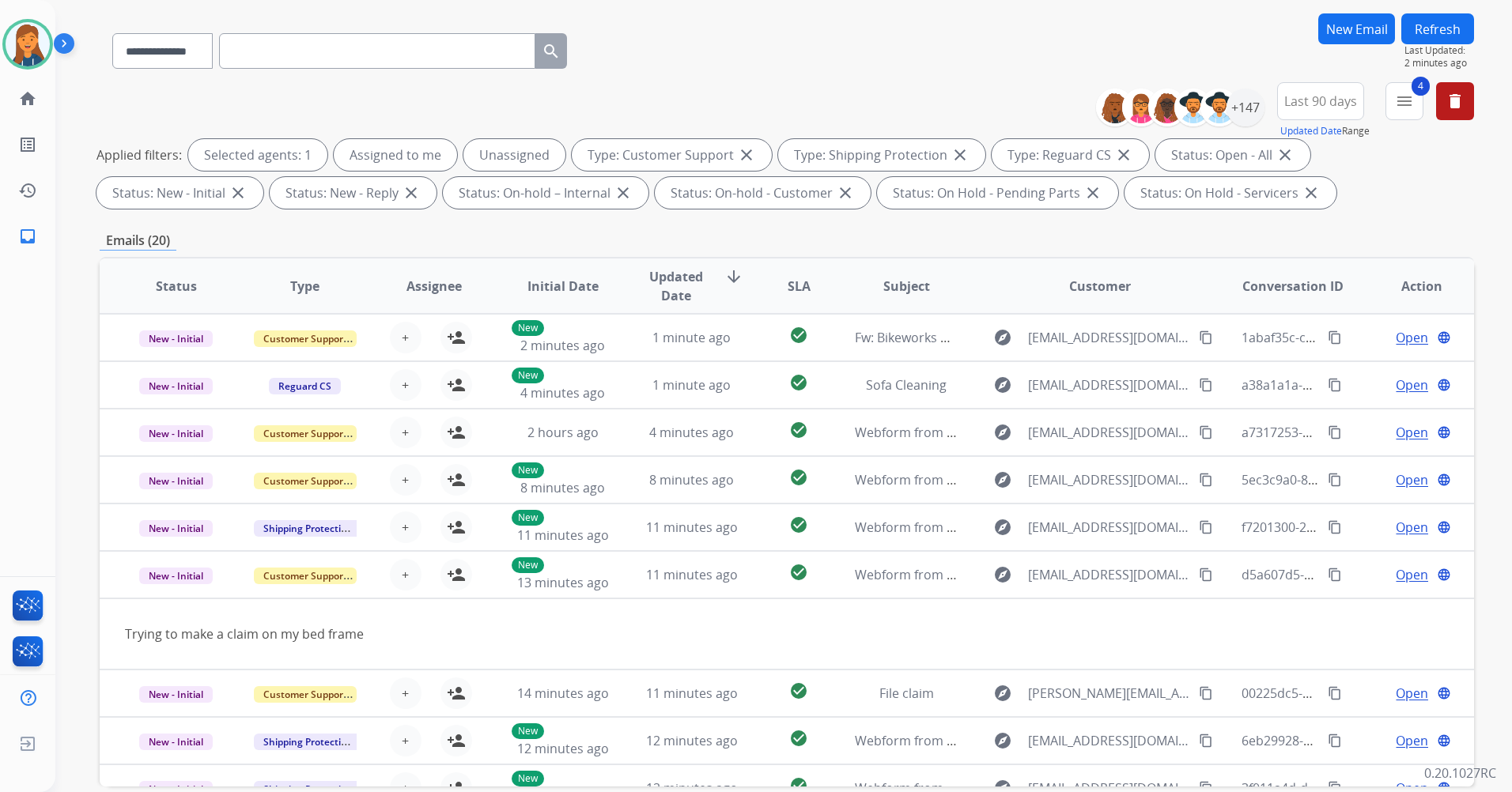
scroll to position [79, 0]
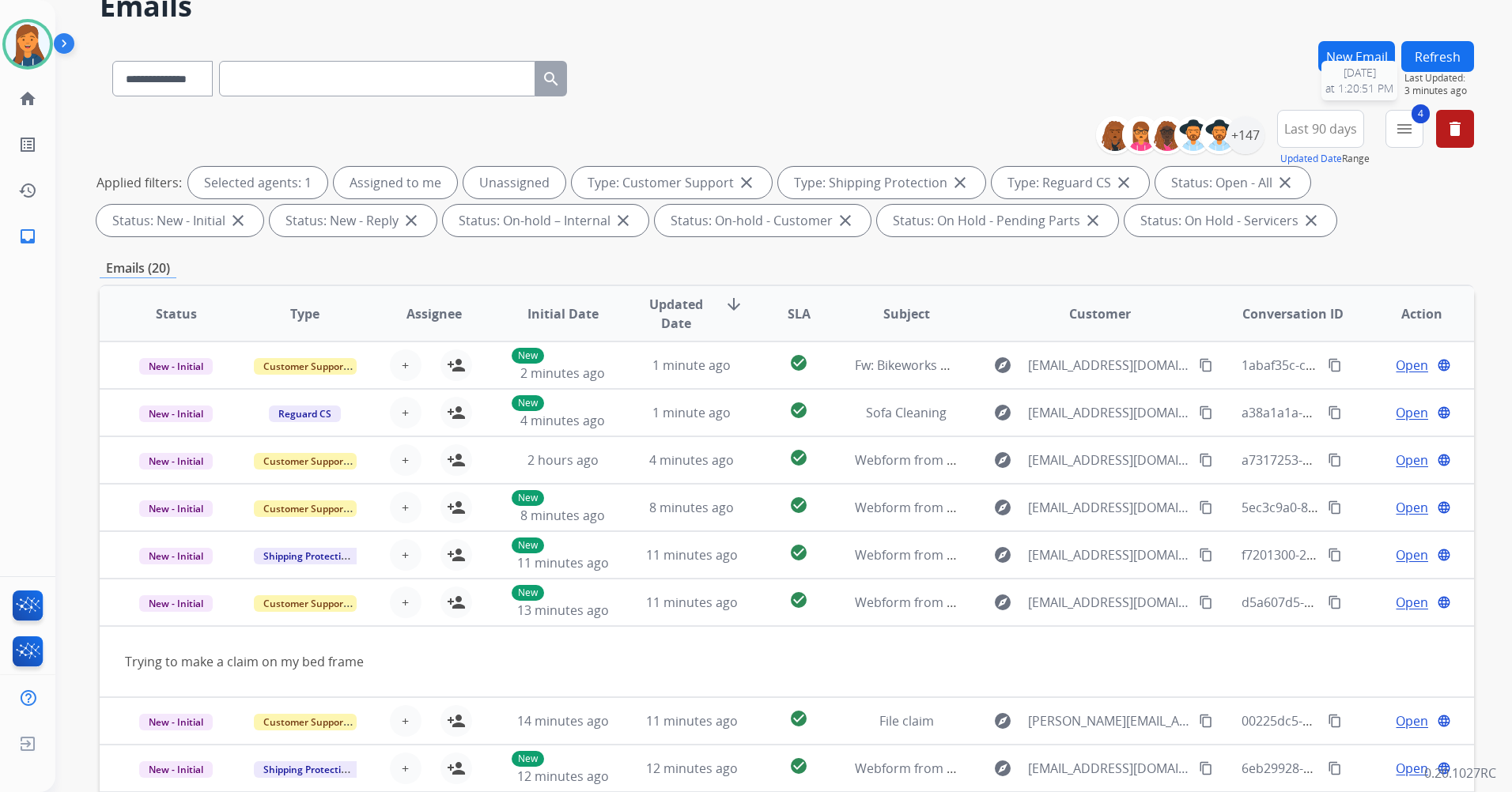
click at [1424, 67] on button "Refresh" at bounding box center [1436, 56] width 72 height 31
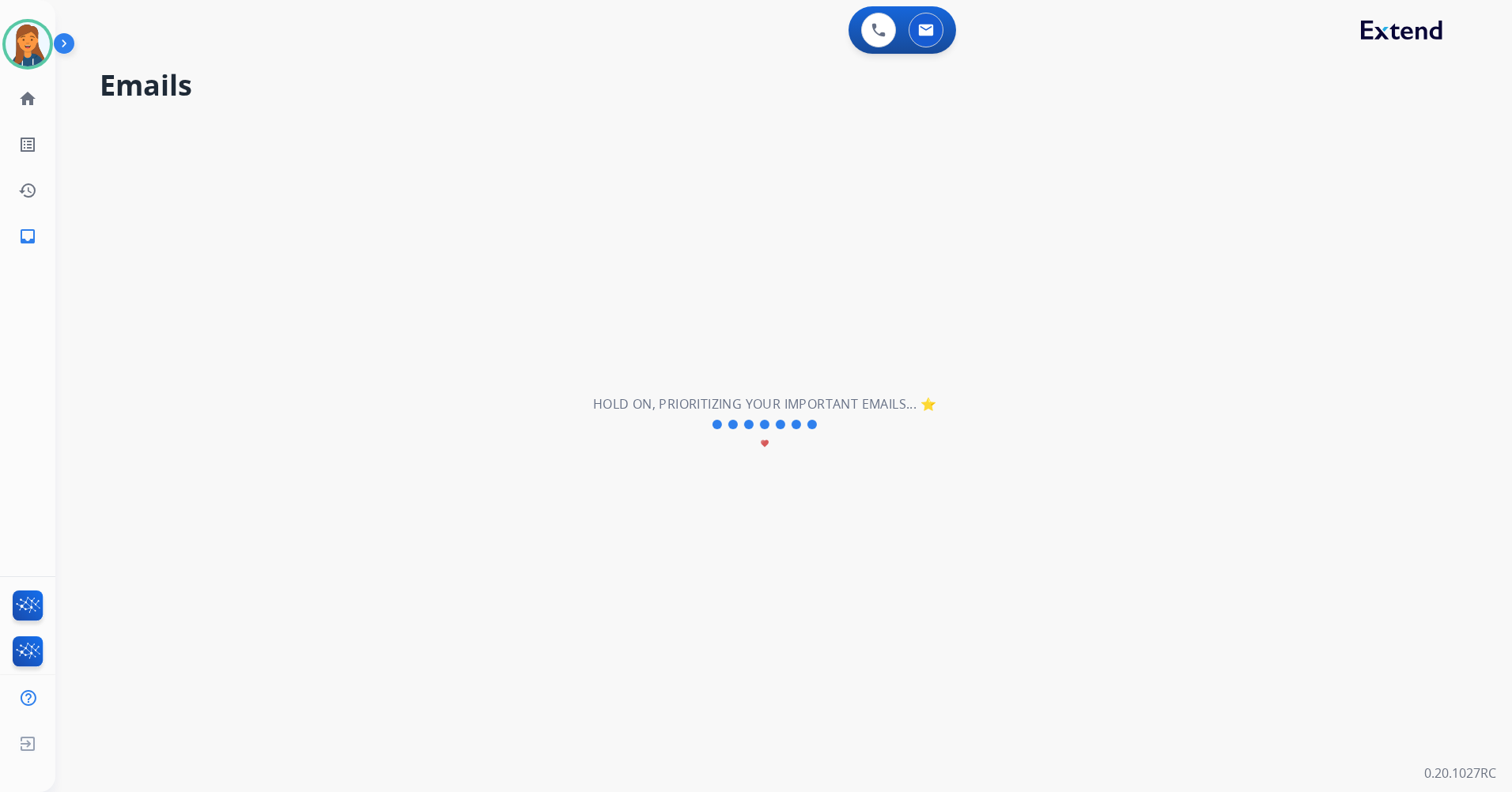
scroll to position [0, 0]
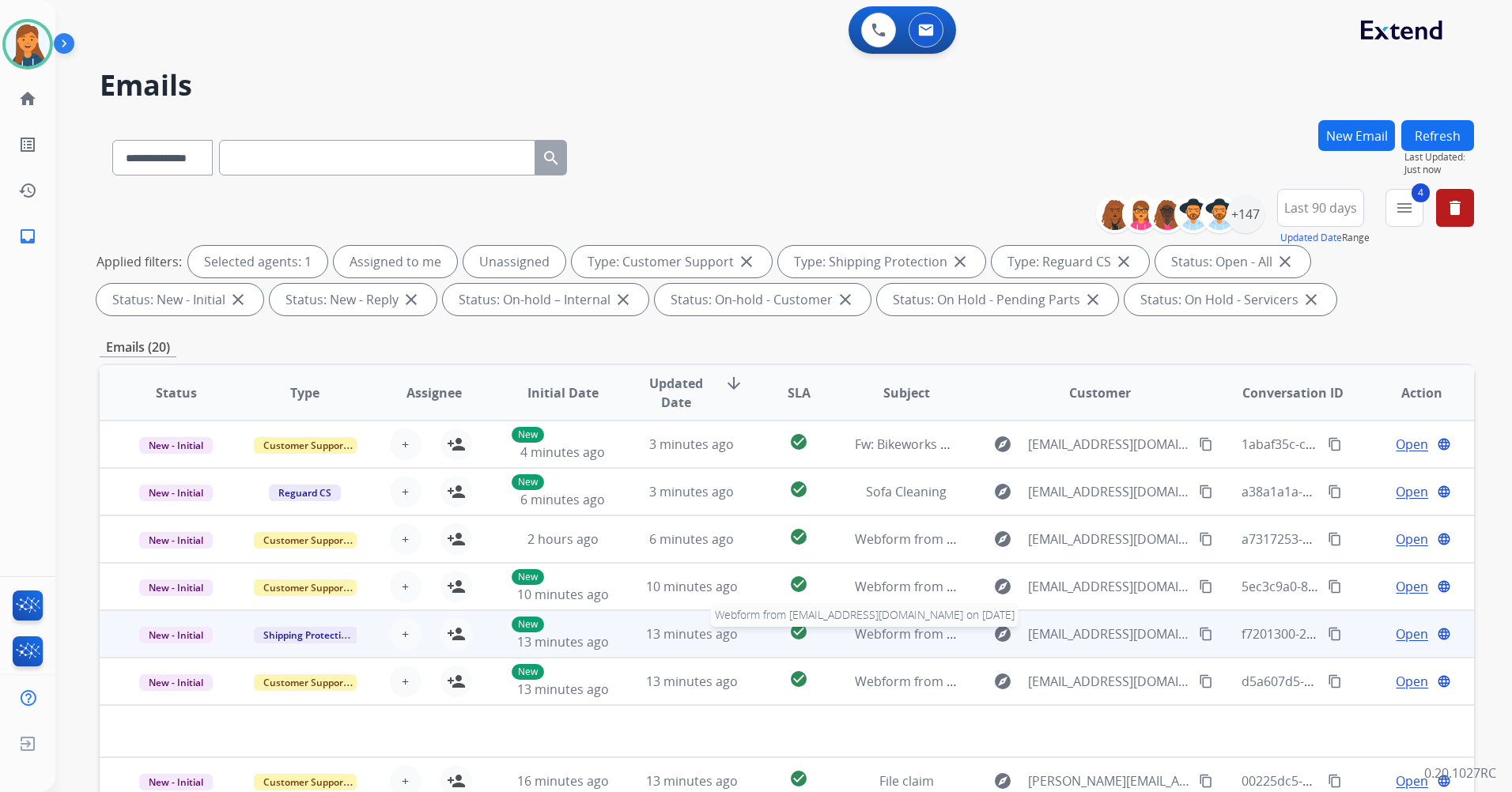
click at [889, 633] on span "Webform from justincastroeagle@yahoo.com on 08/18/2025" at bounding box center [1034, 634] width 358 height 17
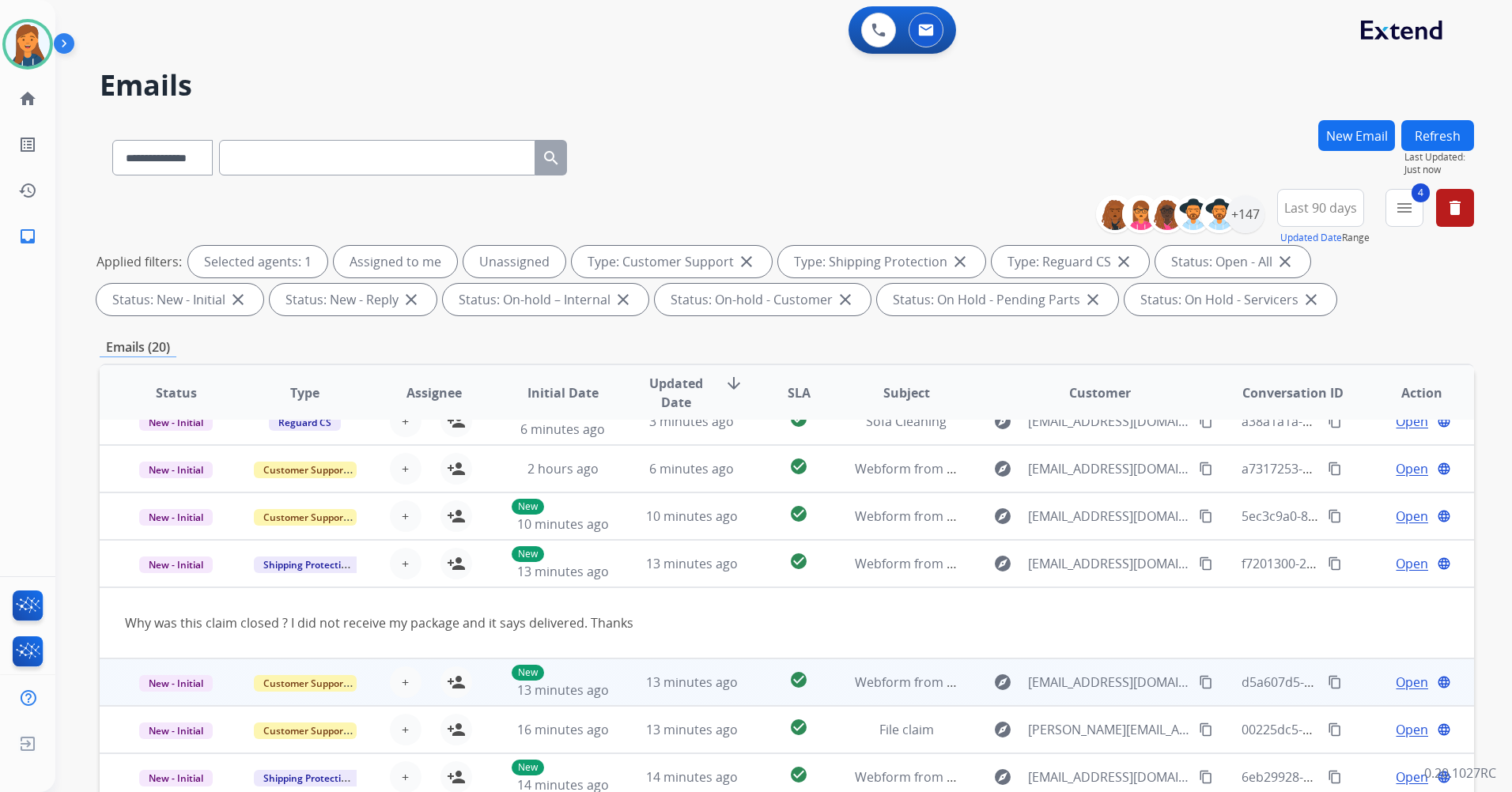
scroll to position [72, 0]
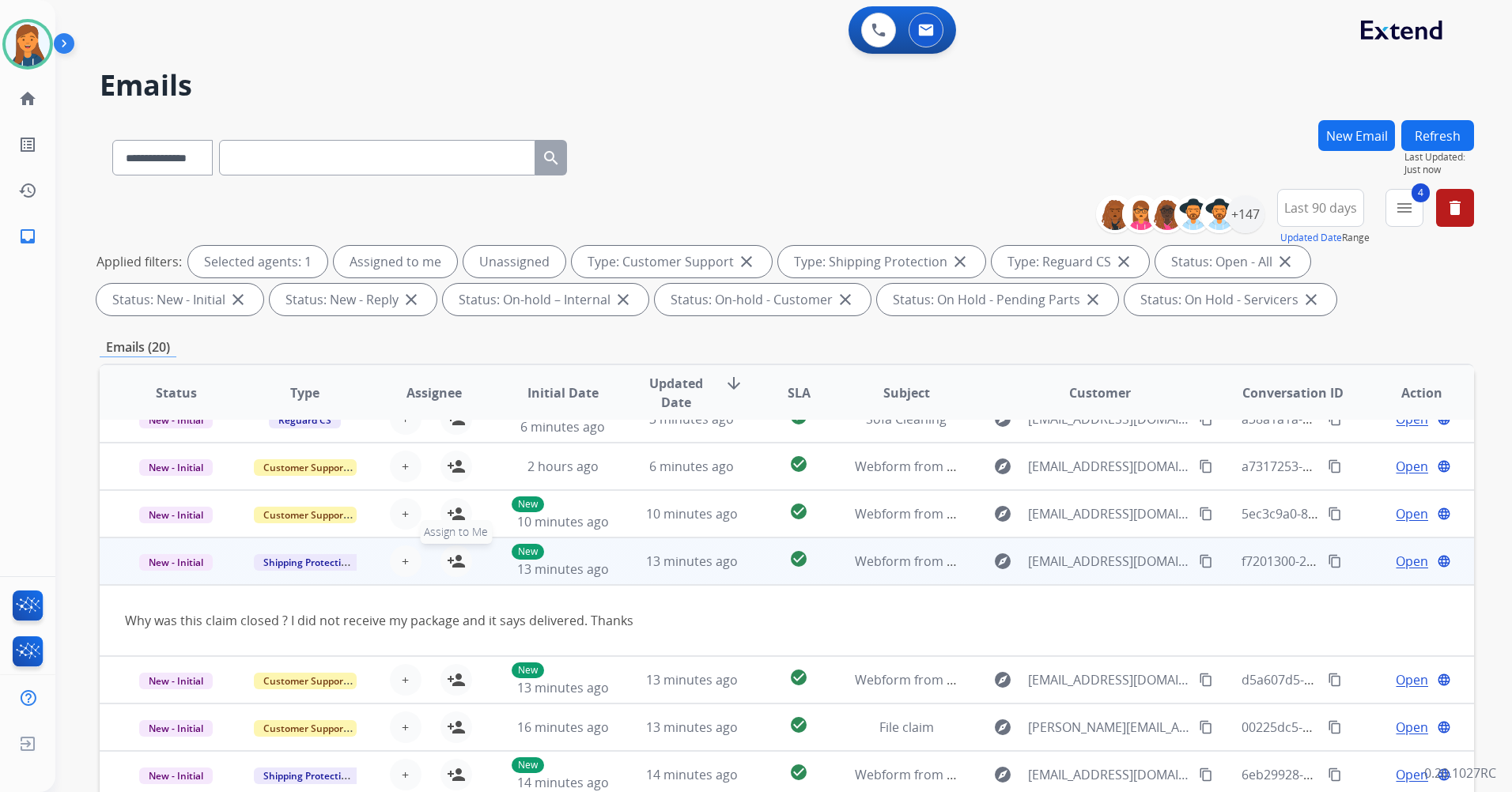
click at [456, 558] on mat-icon "person_add" at bounding box center [456, 562] width 19 height 19
click at [1396, 562] on span "Open" at bounding box center [1411, 562] width 32 height 19
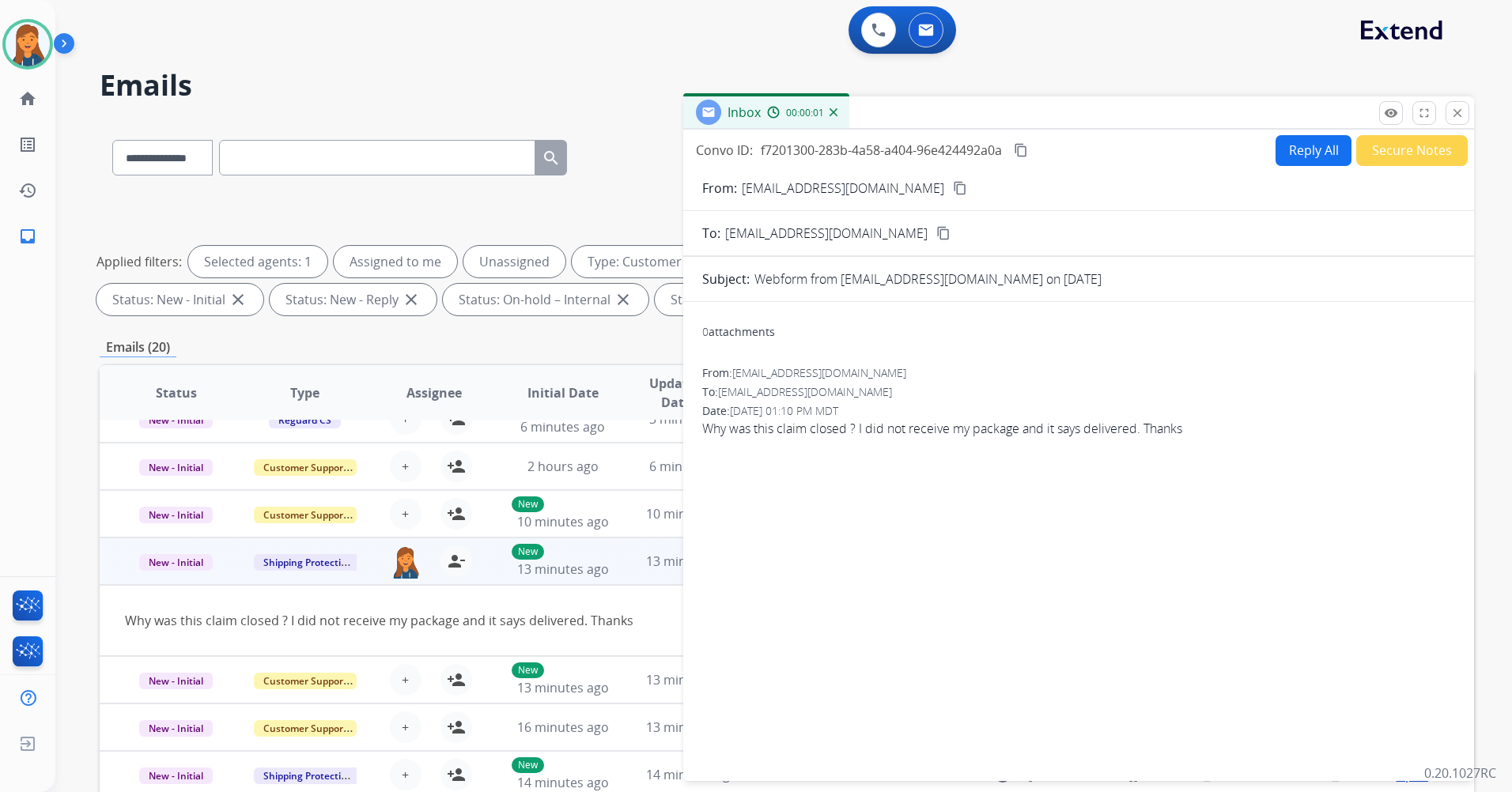
click at [952, 189] on mat-icon "content_copy" at bounding box center [959, 188] width 14 height 14
click at [1288, 151] on button "Reply All" at bounding box center [1312, 151] width 76 height 31
select select "**********"
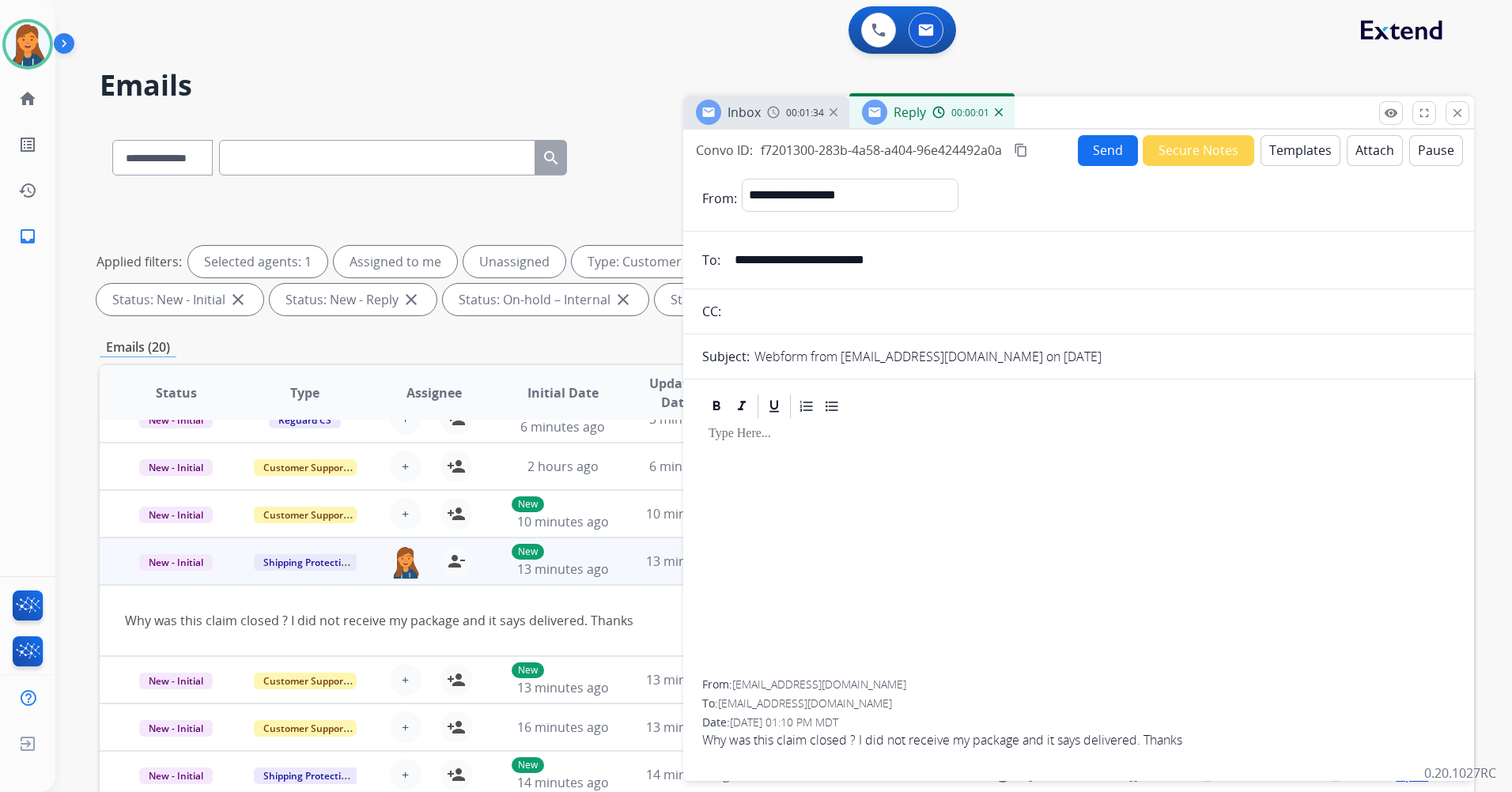
click at [1268, 153] on button "Templates" at bounding box center [1300, 151] width 80 height 31
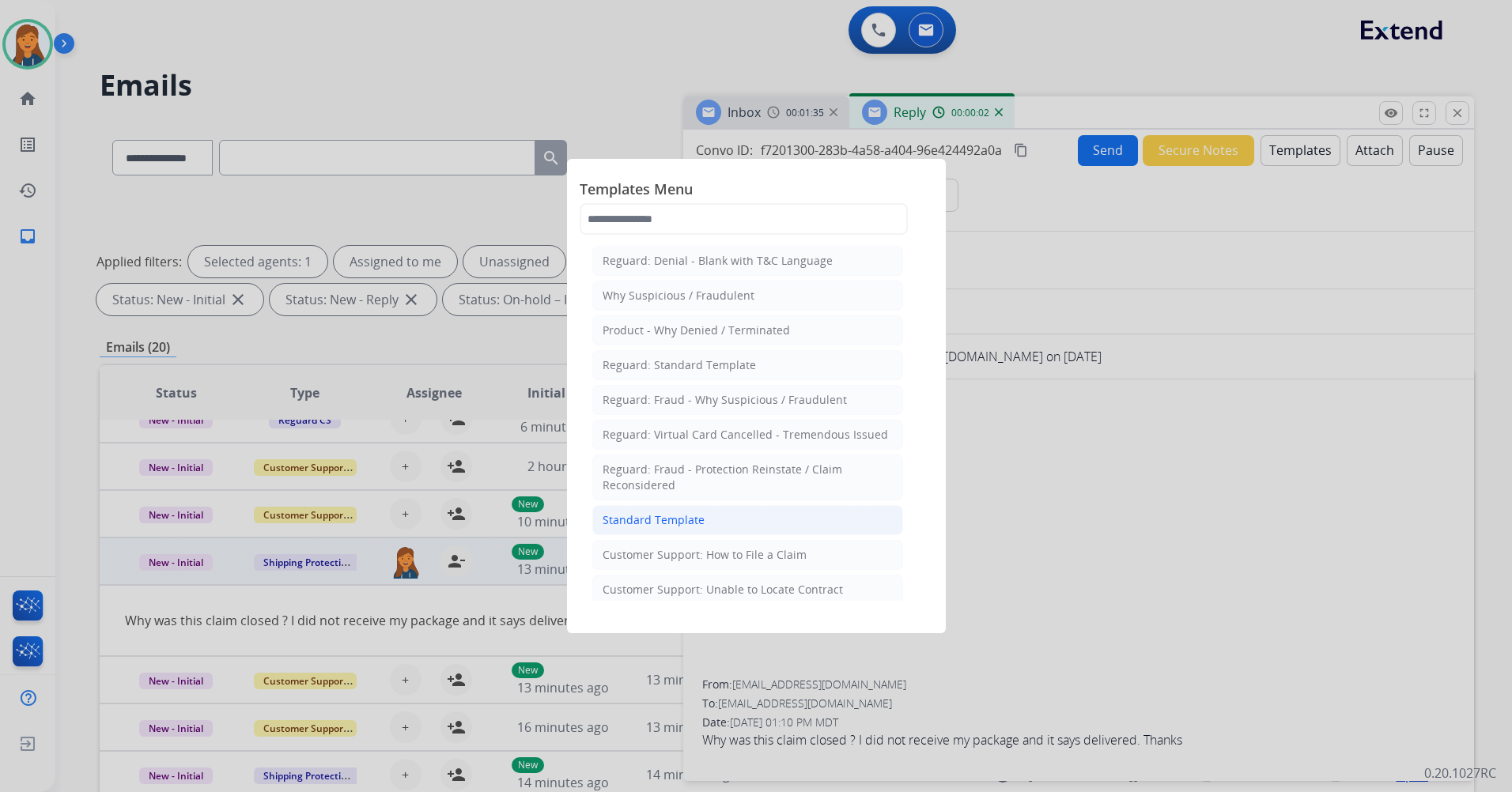
click at [665, 513] on div "Standard Template" at bounding box center [653, 520] width 102 height 16
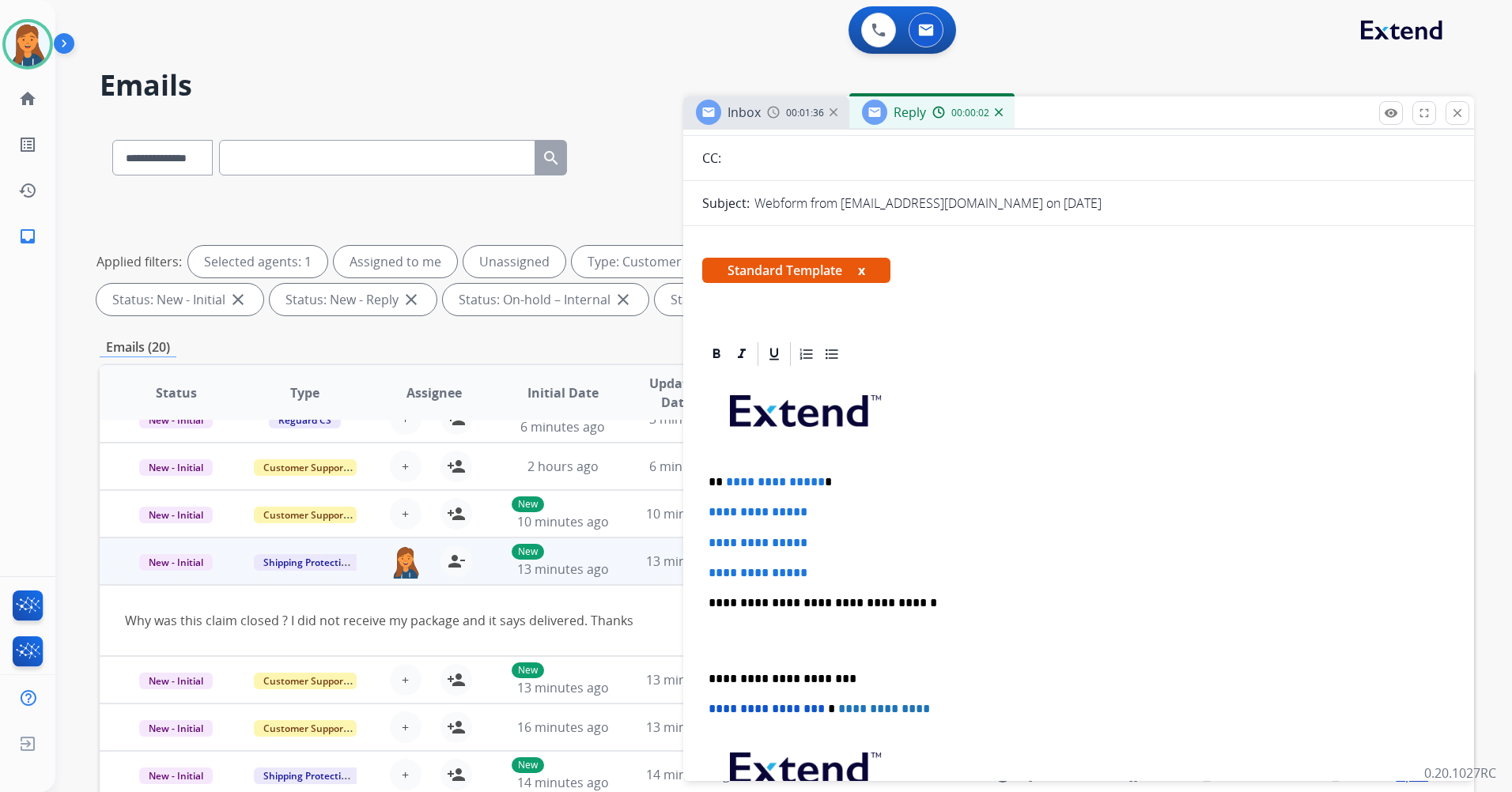
scroll to position [158, 0]
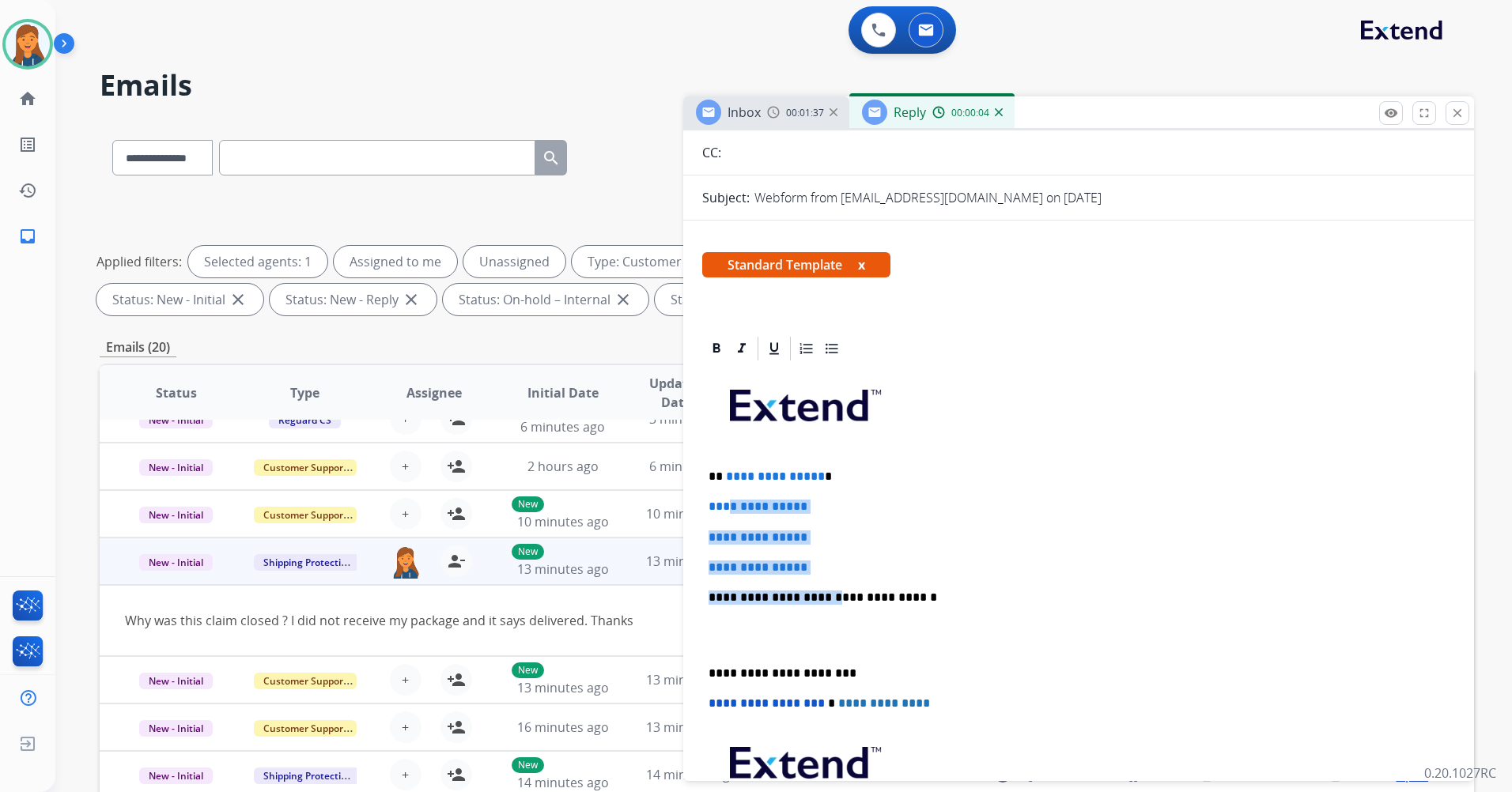
drag, startPoint x: 819, startPoint y: 575, endPoint x: 731, endPoint y: 488, distance: 123.7
click at [731, 488] on div "**********" at bounding box center [1078, 635] width 753 height 544
click at [806, 560] on div "**********" at bounding box center [1078, 635] width 753 height 544
click at [817, 565] on p "**********" at bounding box center [1079, 567] width 740 height 14
drag, startPoint x: 818, startPoint y: 566, endPoint x: 738, endPoint y: 479, distance: 118.2
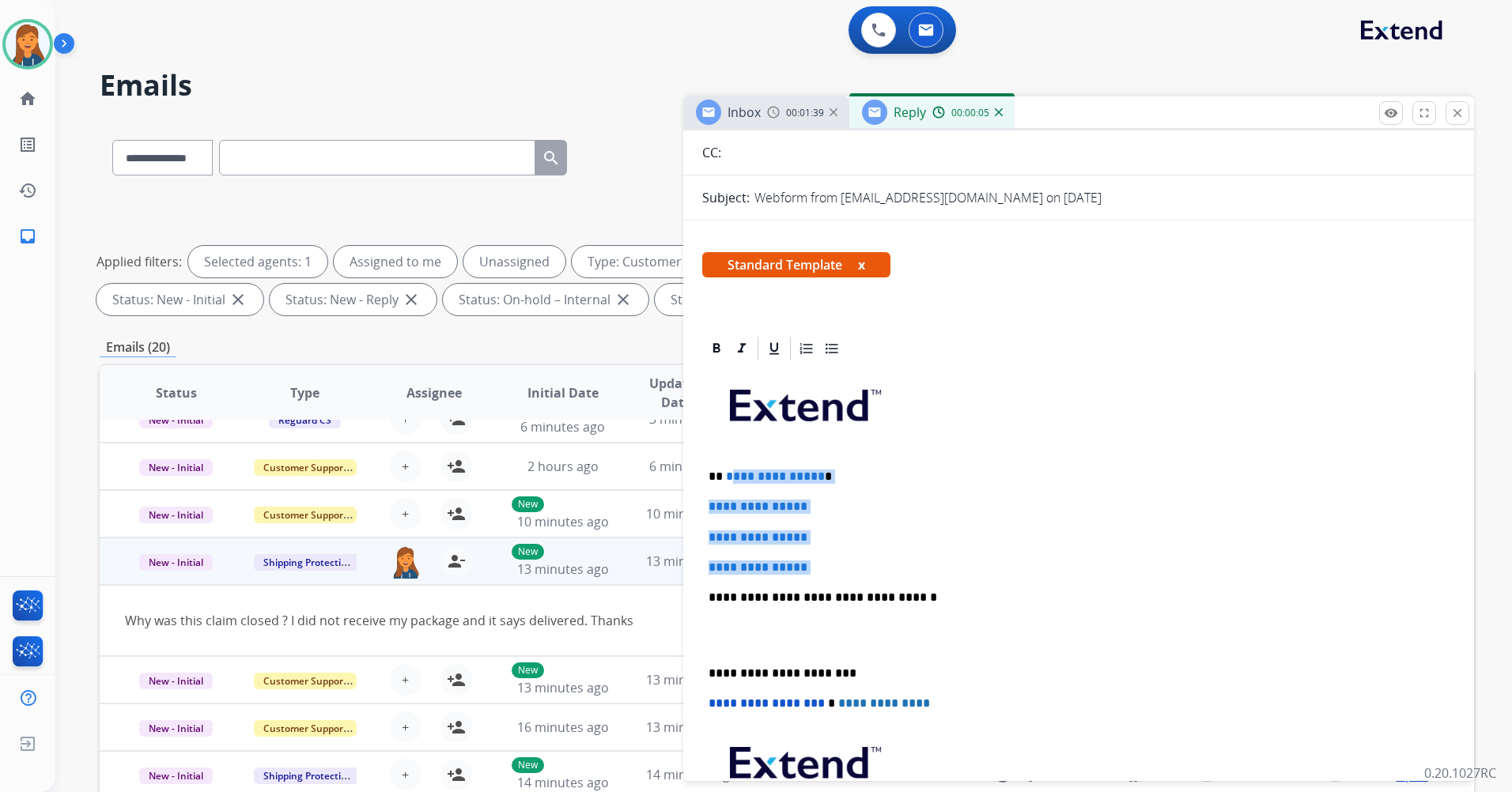
click at [738, 479] on div "**********" at bounding box center [1078, 635] width 753 height 544
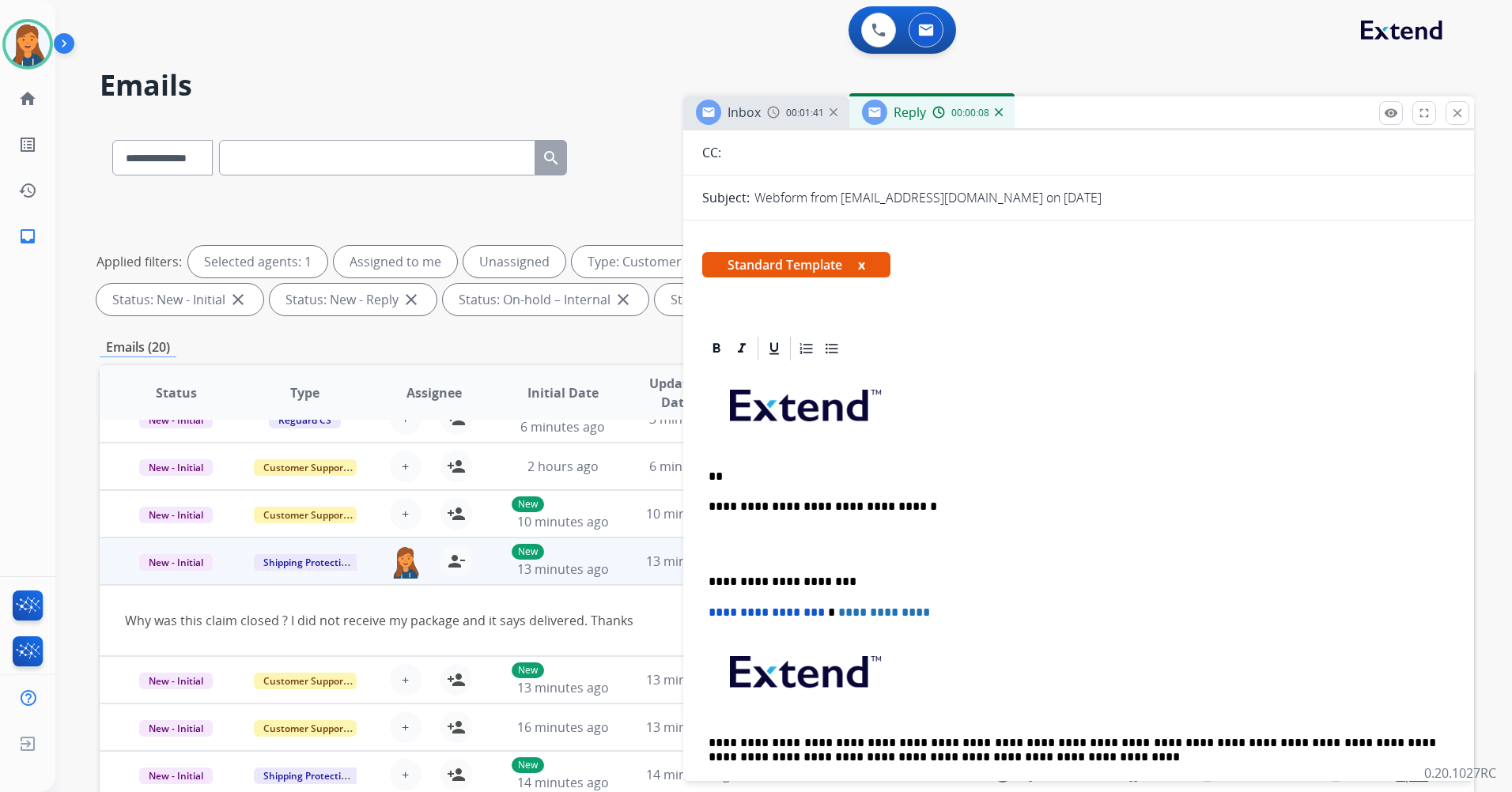
click at [724, 473] on p "**" at bounding box center [1072, 477] width 728 height 14
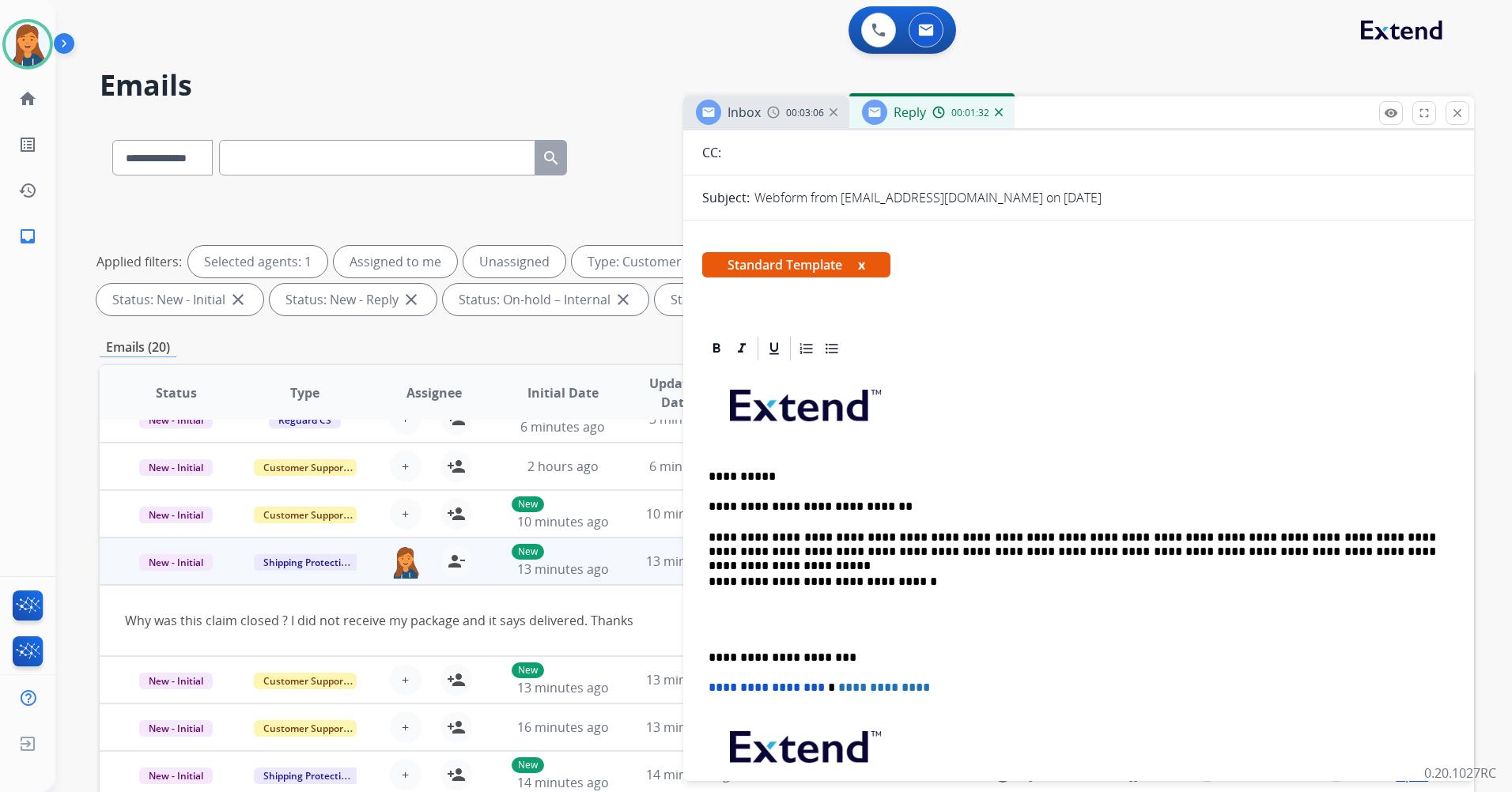
click at [877, 552] on p "**********" at bounding box center [1072, 545] width 728 height 29
click at [710, 652] on p "**********" at bounding box center [1072, 657] width 728 height 14
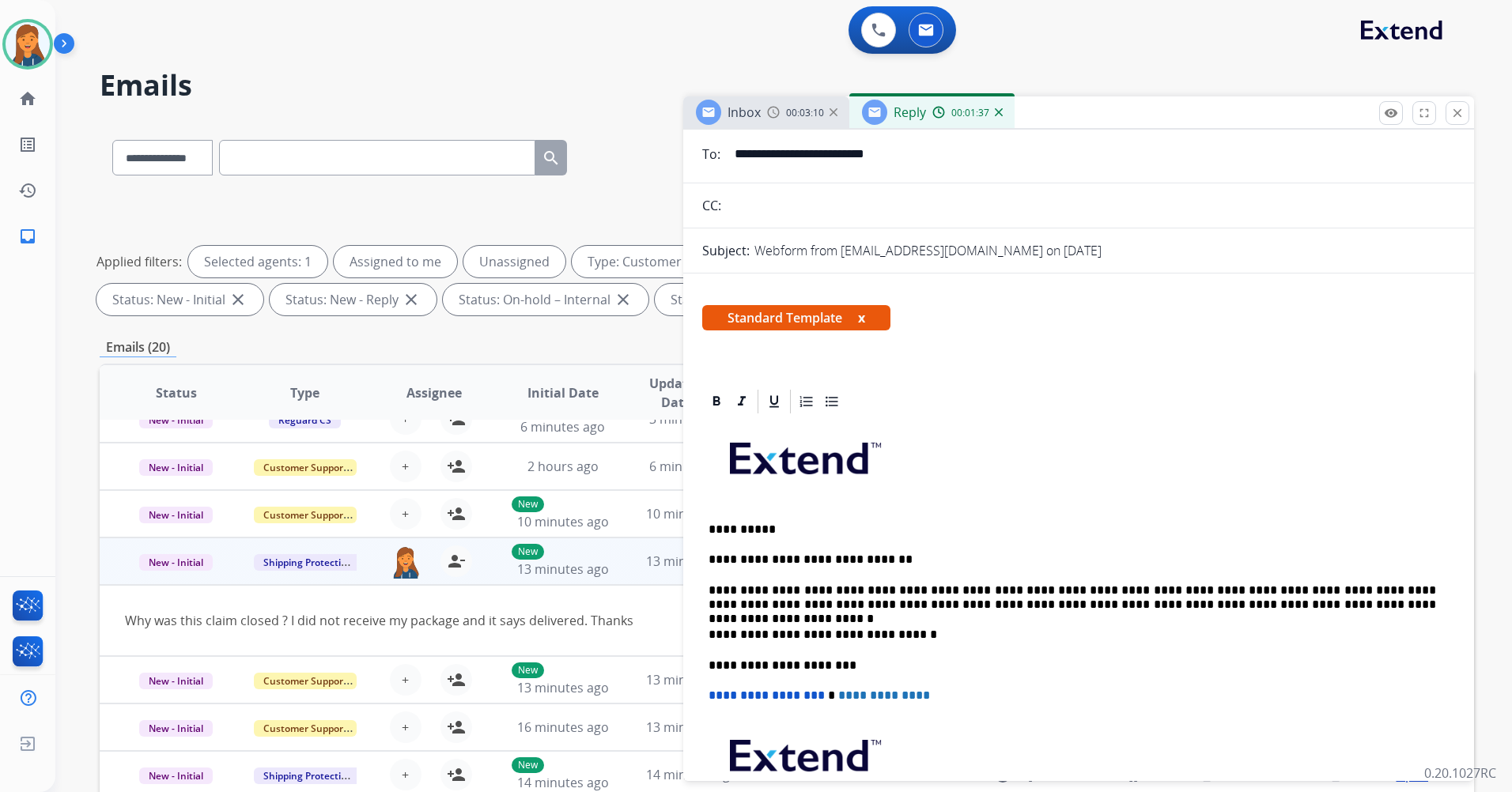
scroll to position [0, 0]
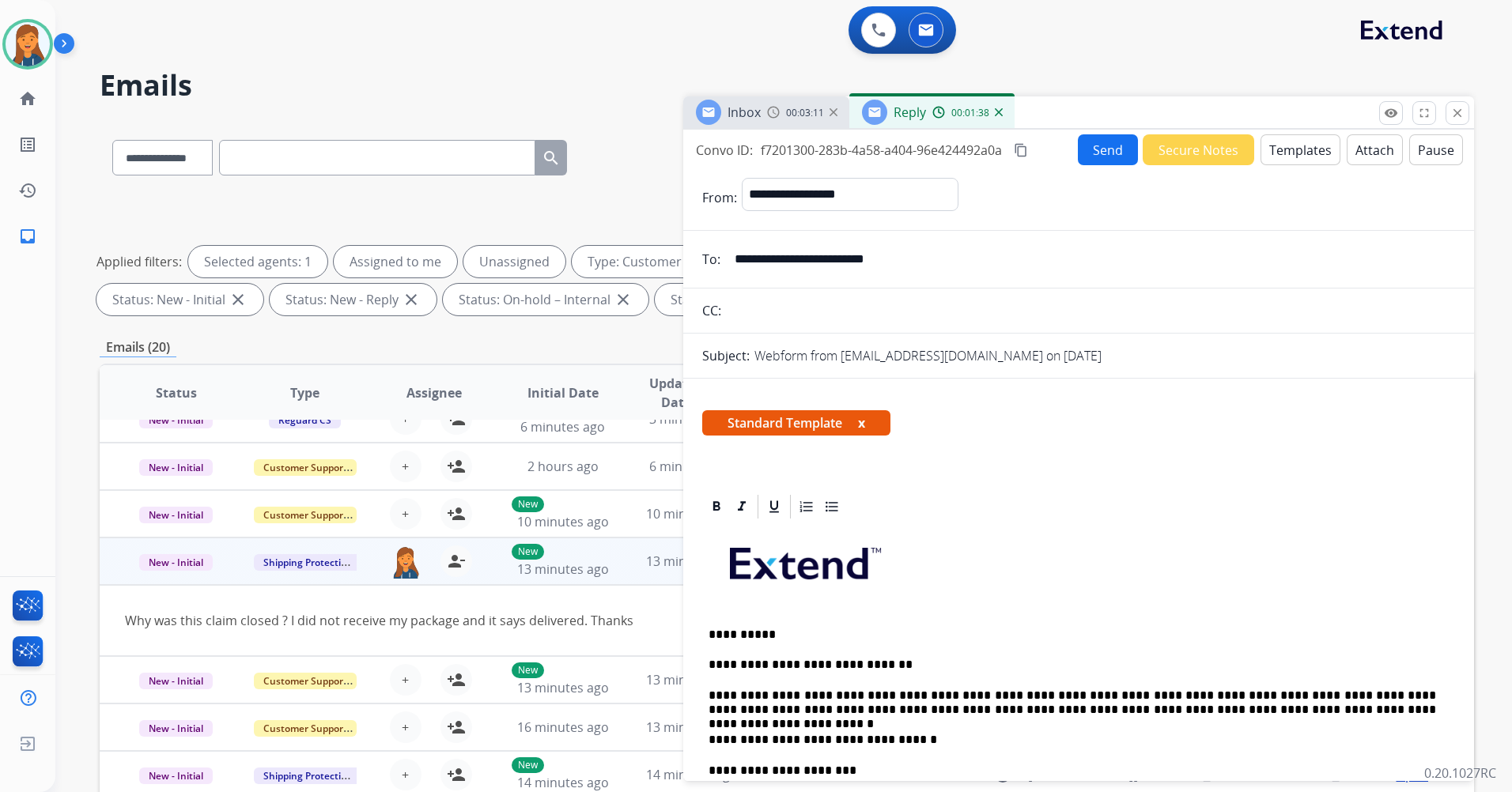
click at [1020, 151] on mat-icon "content_copy" at bounding box center [1020, 150] width 14 height 14
click at [1114, 159] on button "Send" at bounding box center [1108, 150] width 60 height 31
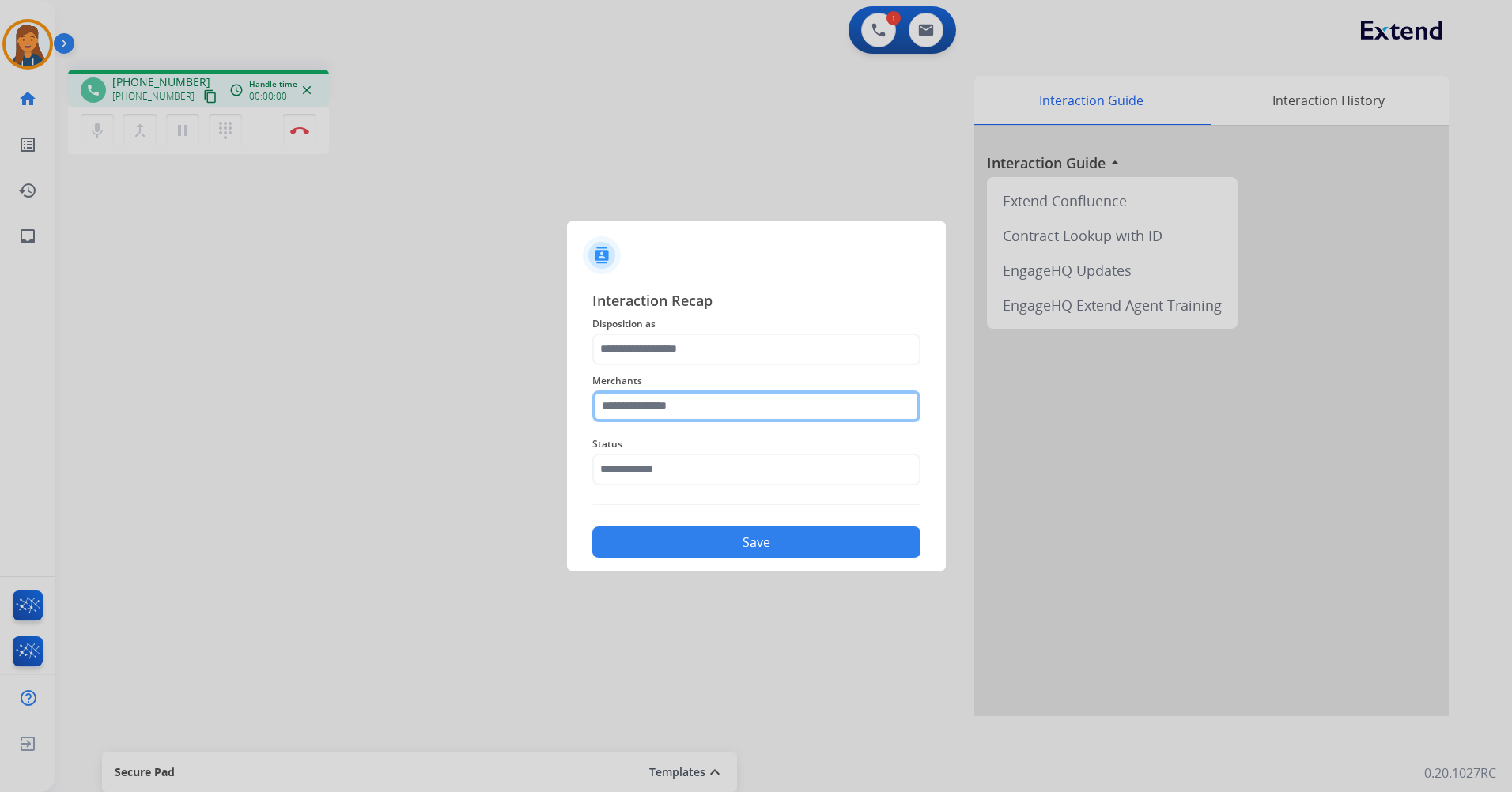
click at [645, 399] on input "text" at bounding box center [756, 407] width 328 height 32
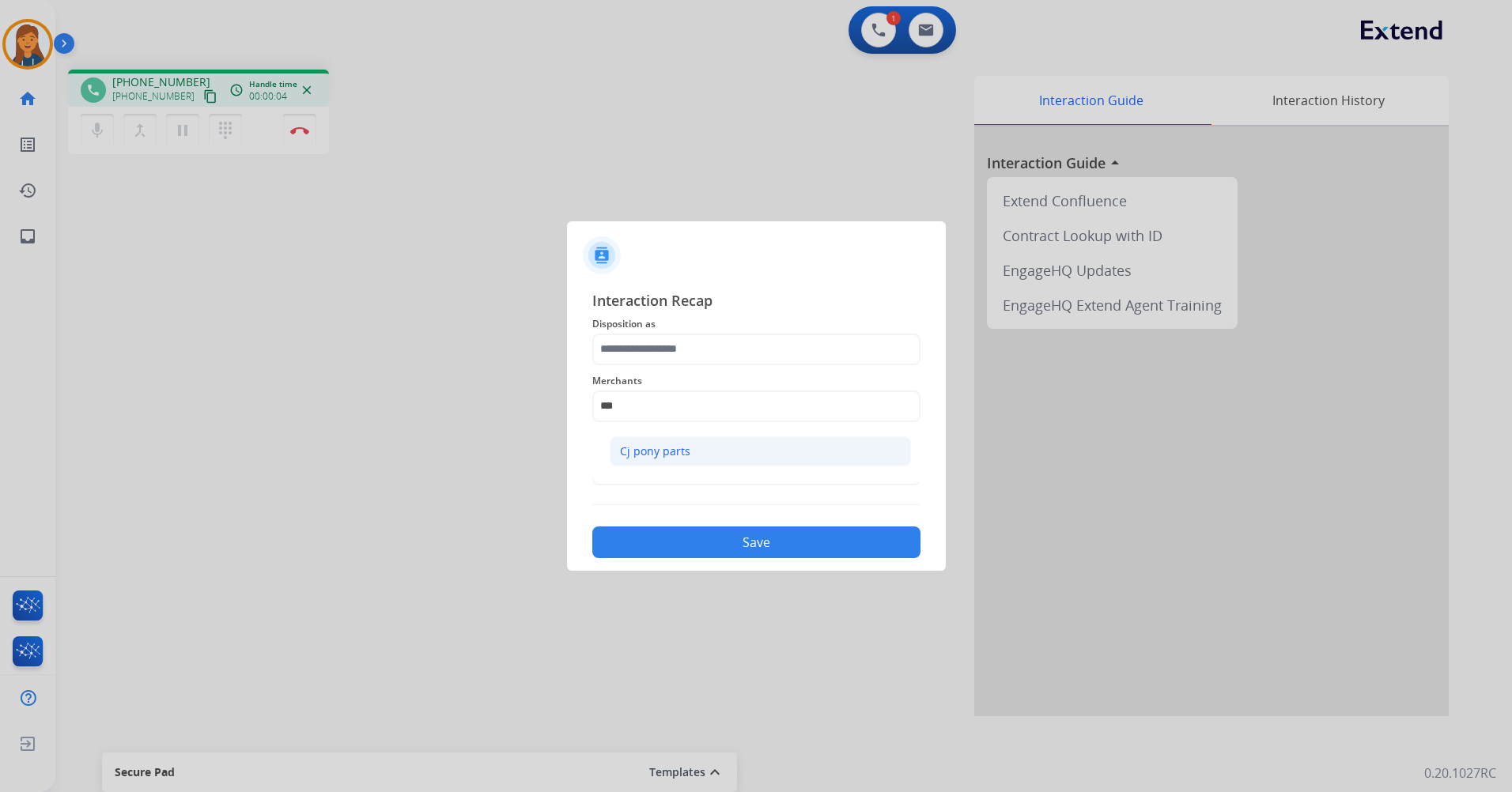
click at [641, 452] on div "Cj pony parts" at bounding box center [655, 451] width 71 height 16
type input "**********"
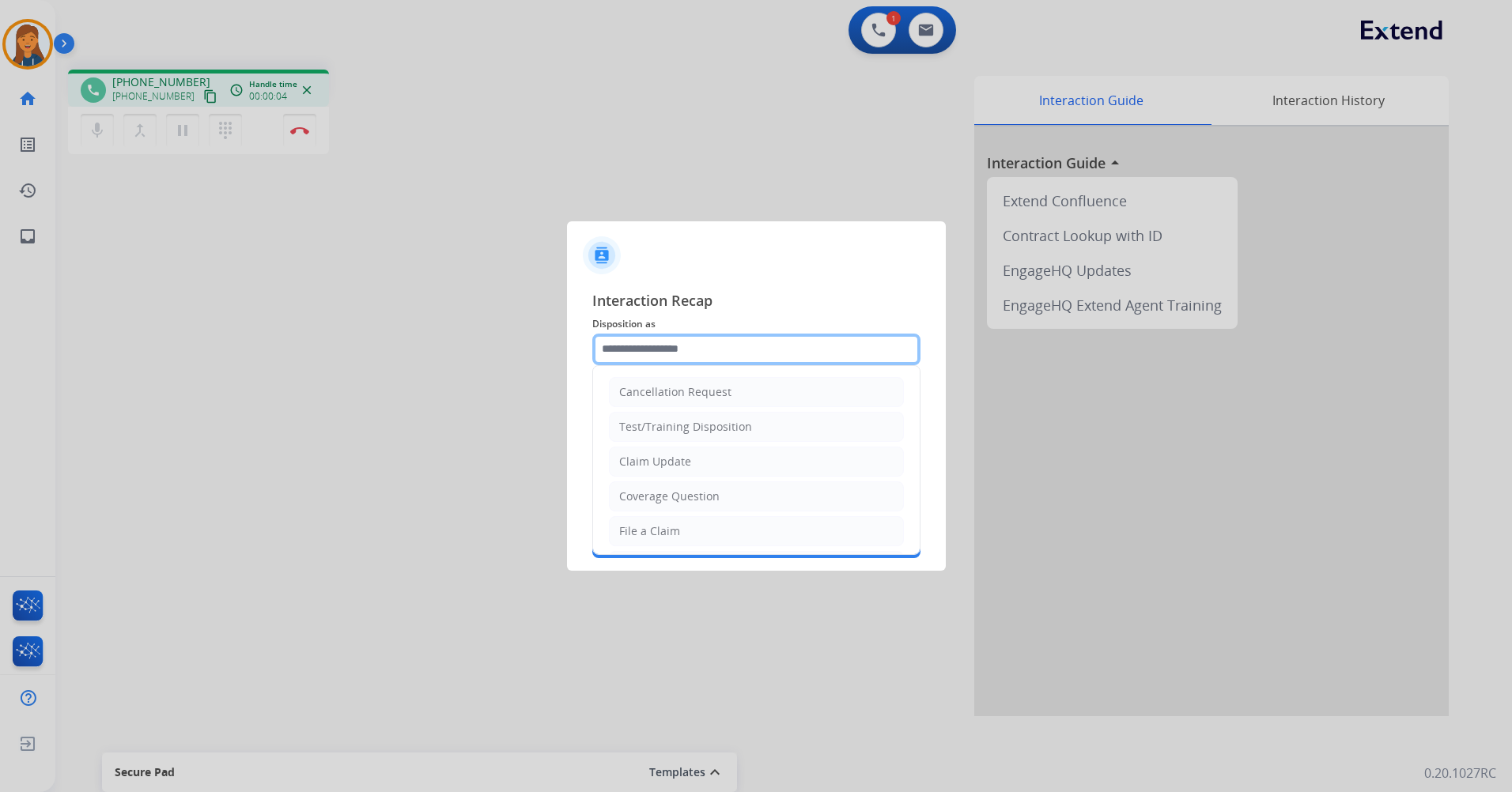
click at [648, 336] on input "text" at bounding box center [756, 349] width 328 height 32
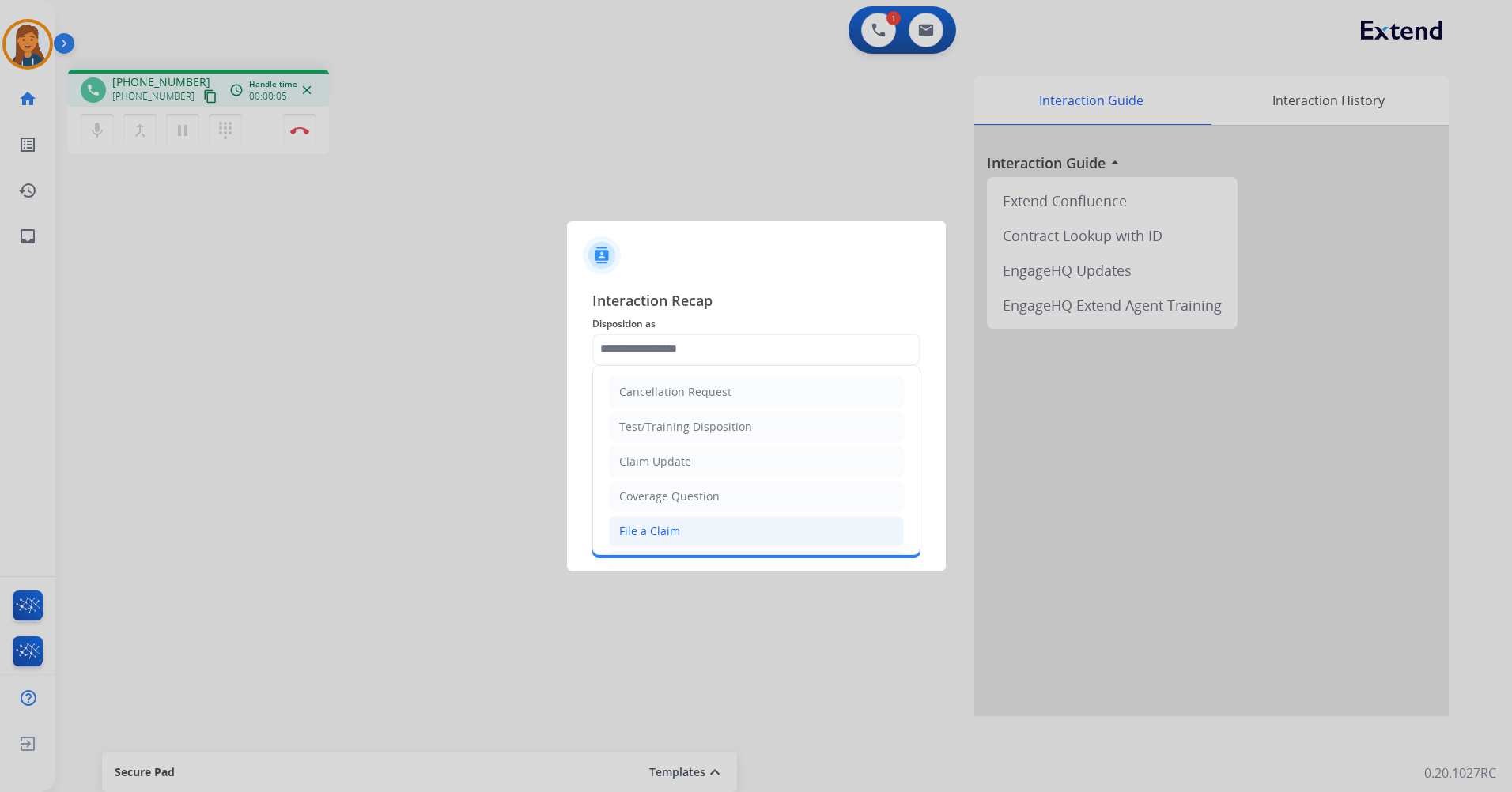
click at [661, 533] on div "File a Claim" at bounding box center [649, 531] width 61 height 16
type input "**********"
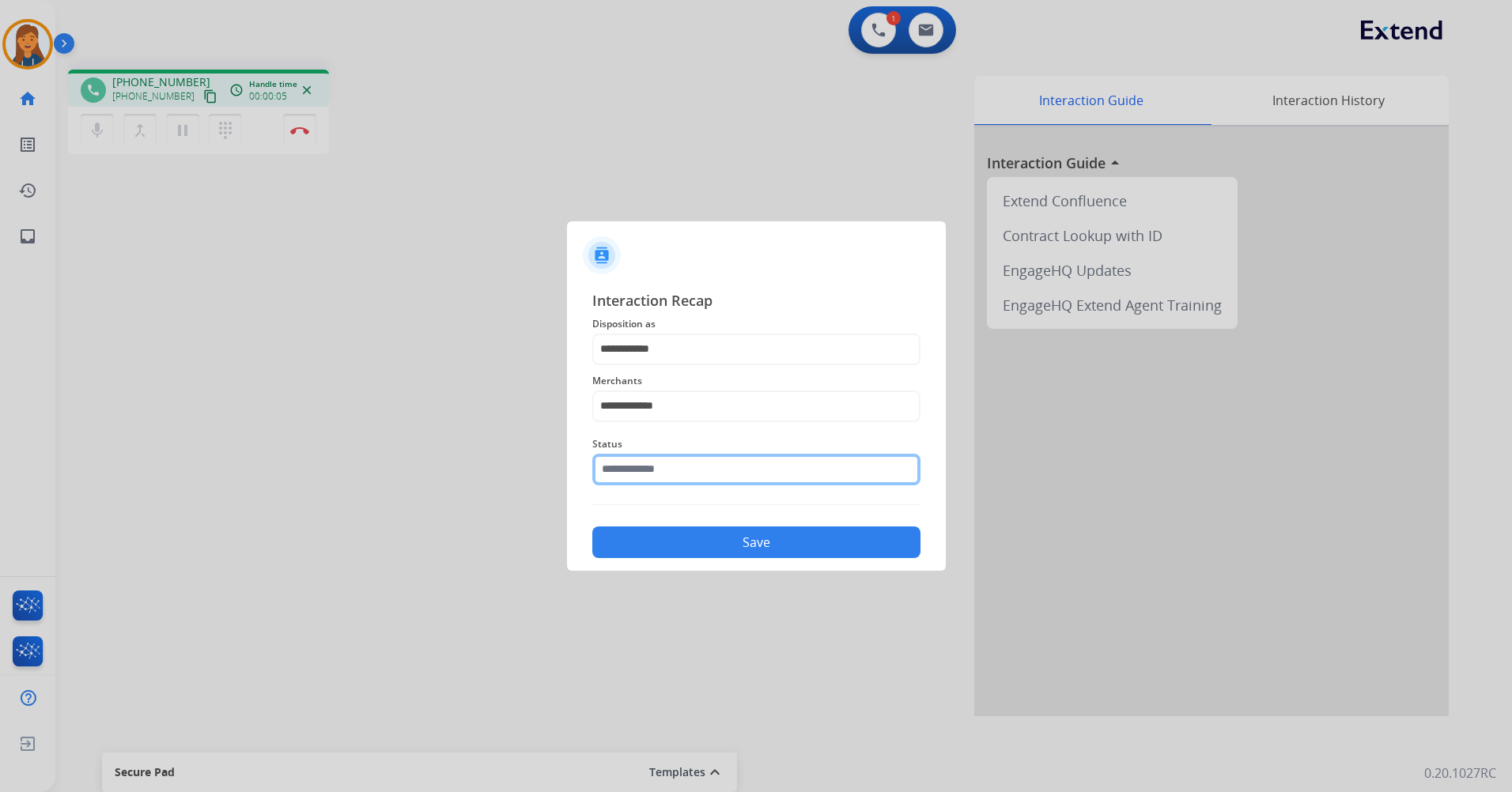
click at [653, 473] on input "text" at bounding box center [756, 470] width 328 height 32
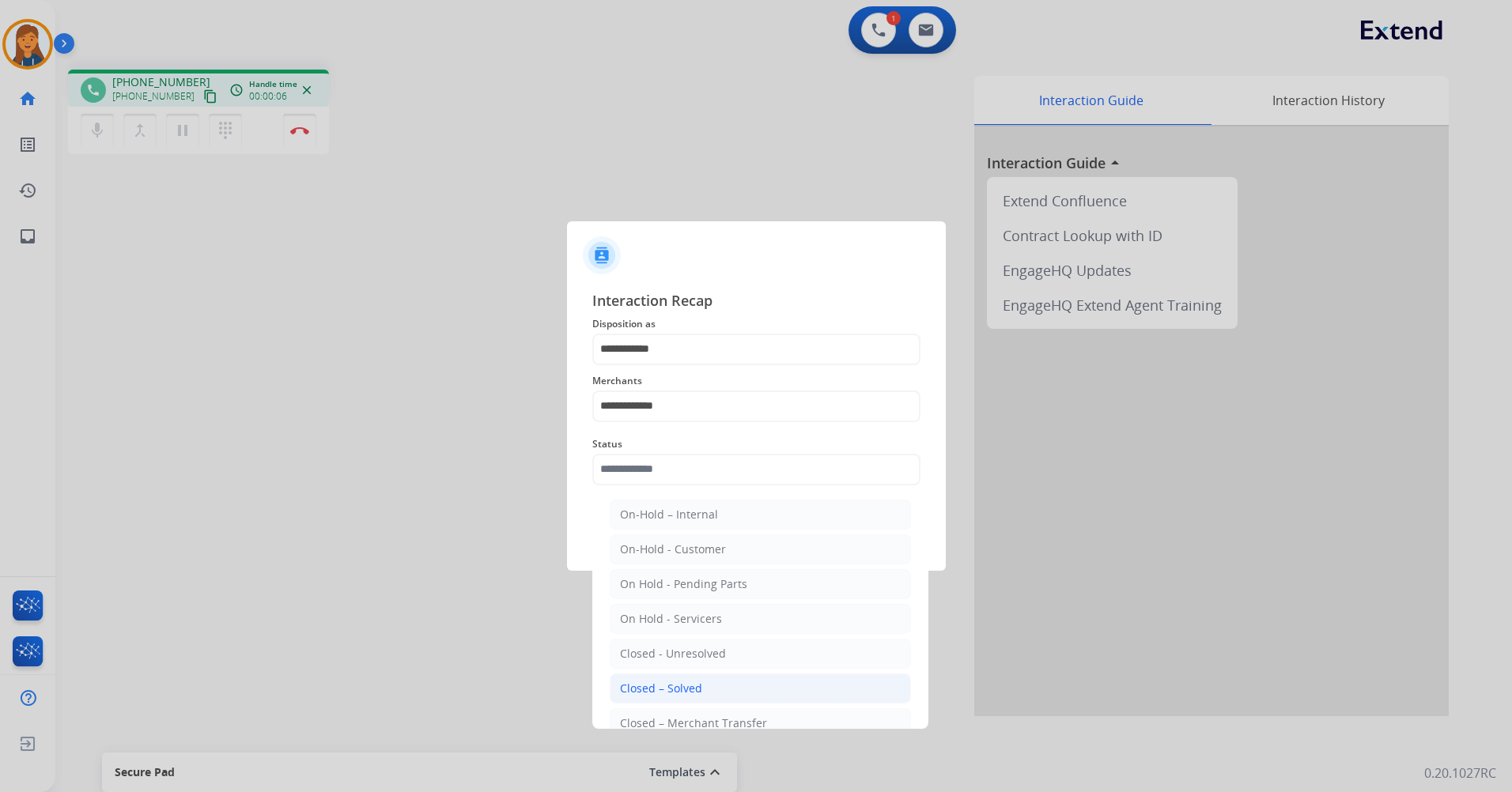
click at [662, 696] on div "Closed – Solved" at bounding box center [660, 688] width 82 height 16
type input "**********"
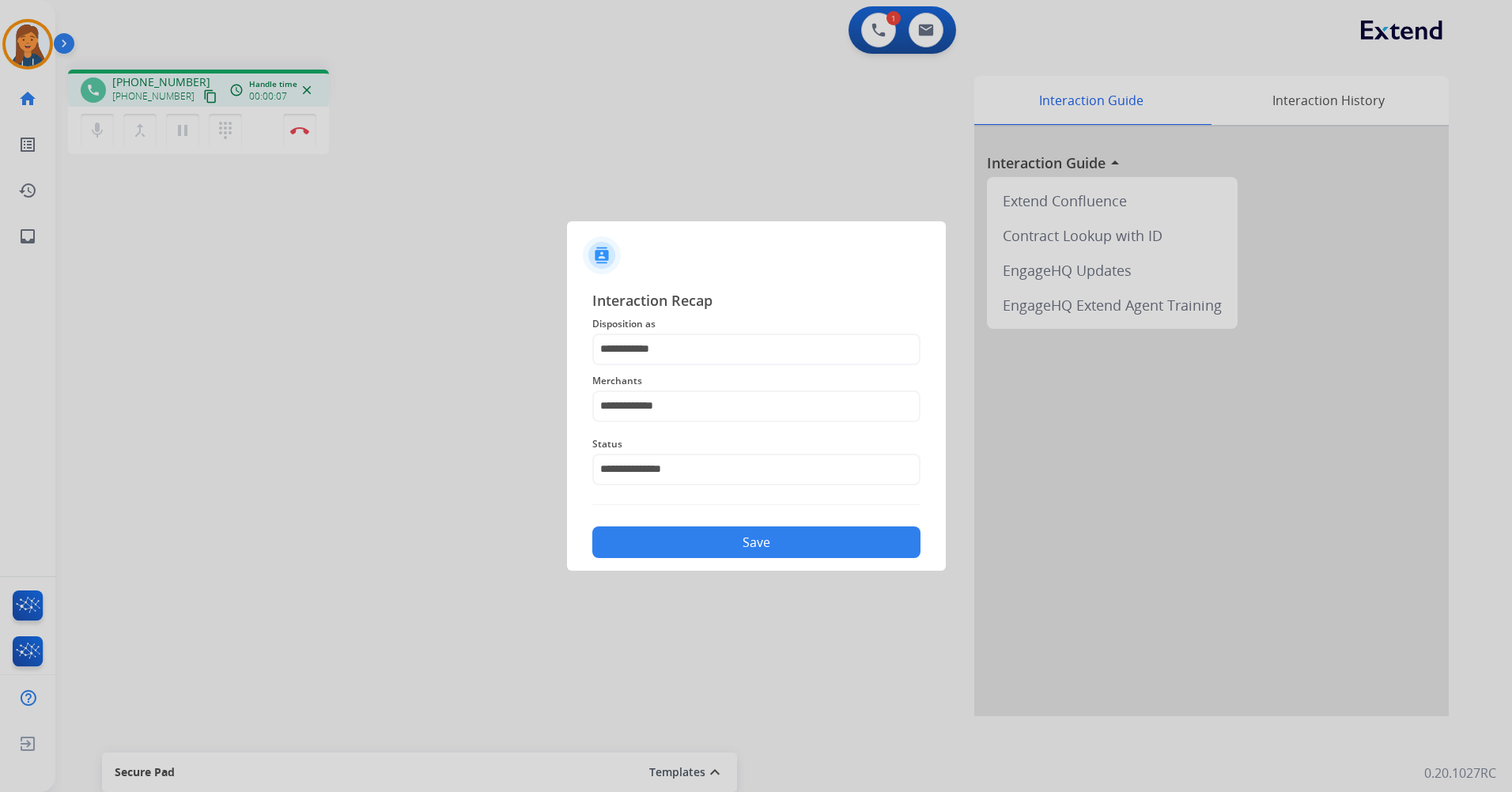
click at [650, 554] on button "Save" at bounding box center [756, 542] width 328 height 32
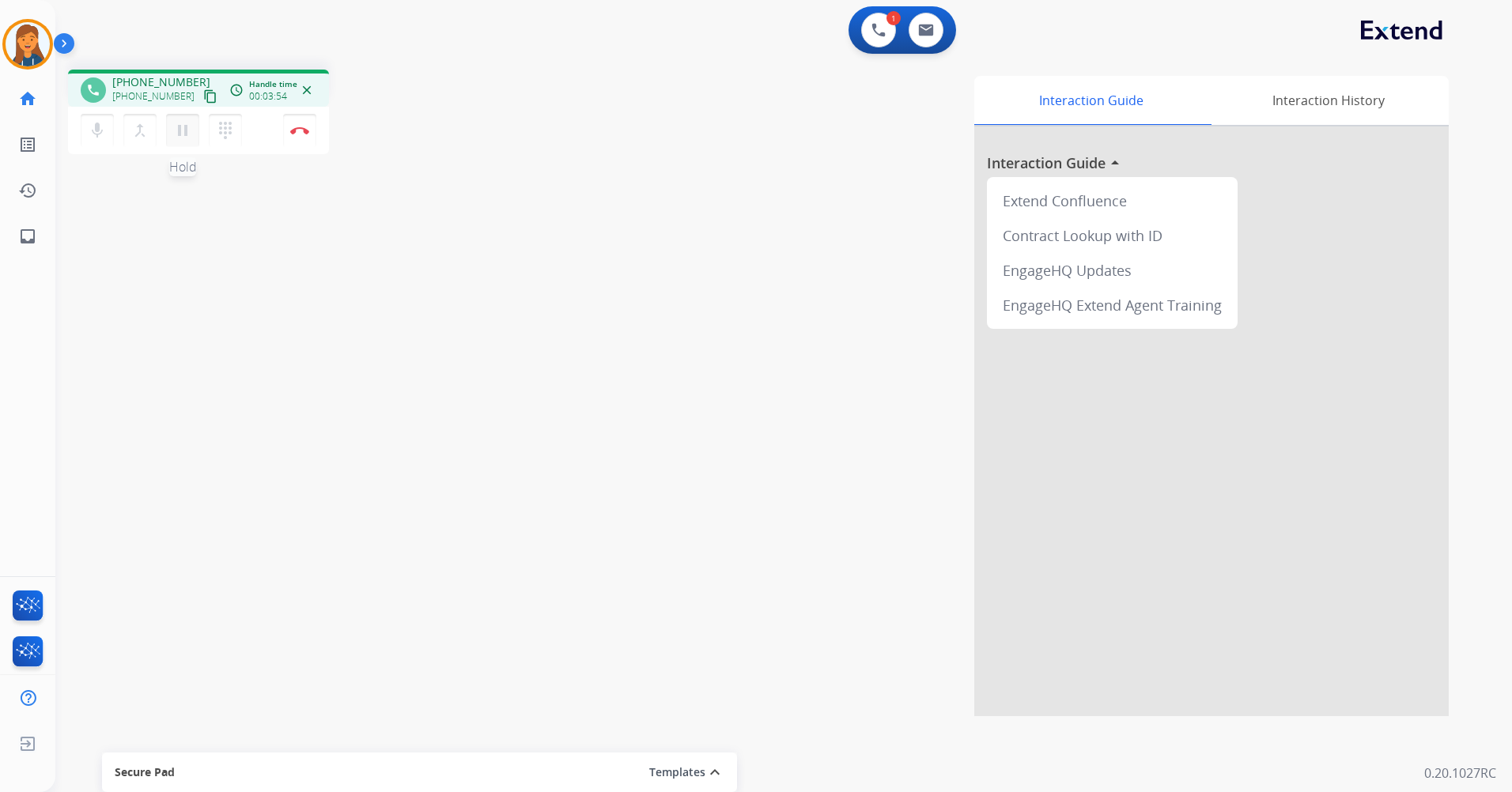
click at [198, 131] on button "pause Hold" at bounding box center [183, 131] width 33 height 33
click at [215, 131] on button "dialpad Dialpad" at bounding box center [225, 131] width 33 height 33
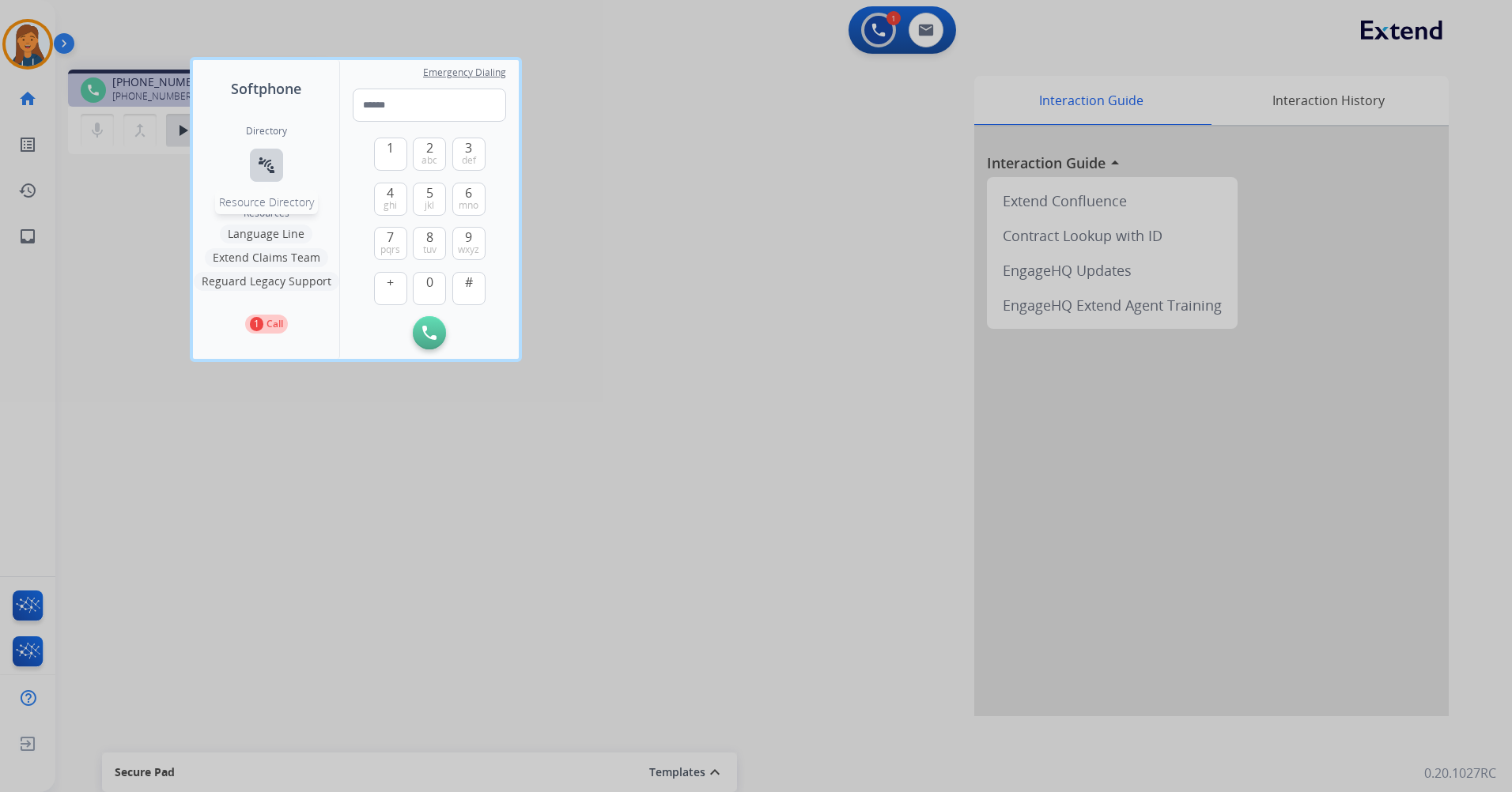
click at [278, 172] on button "connect_without_contact Resource Directory" at bounding box center [266, 166] width 33 height 33
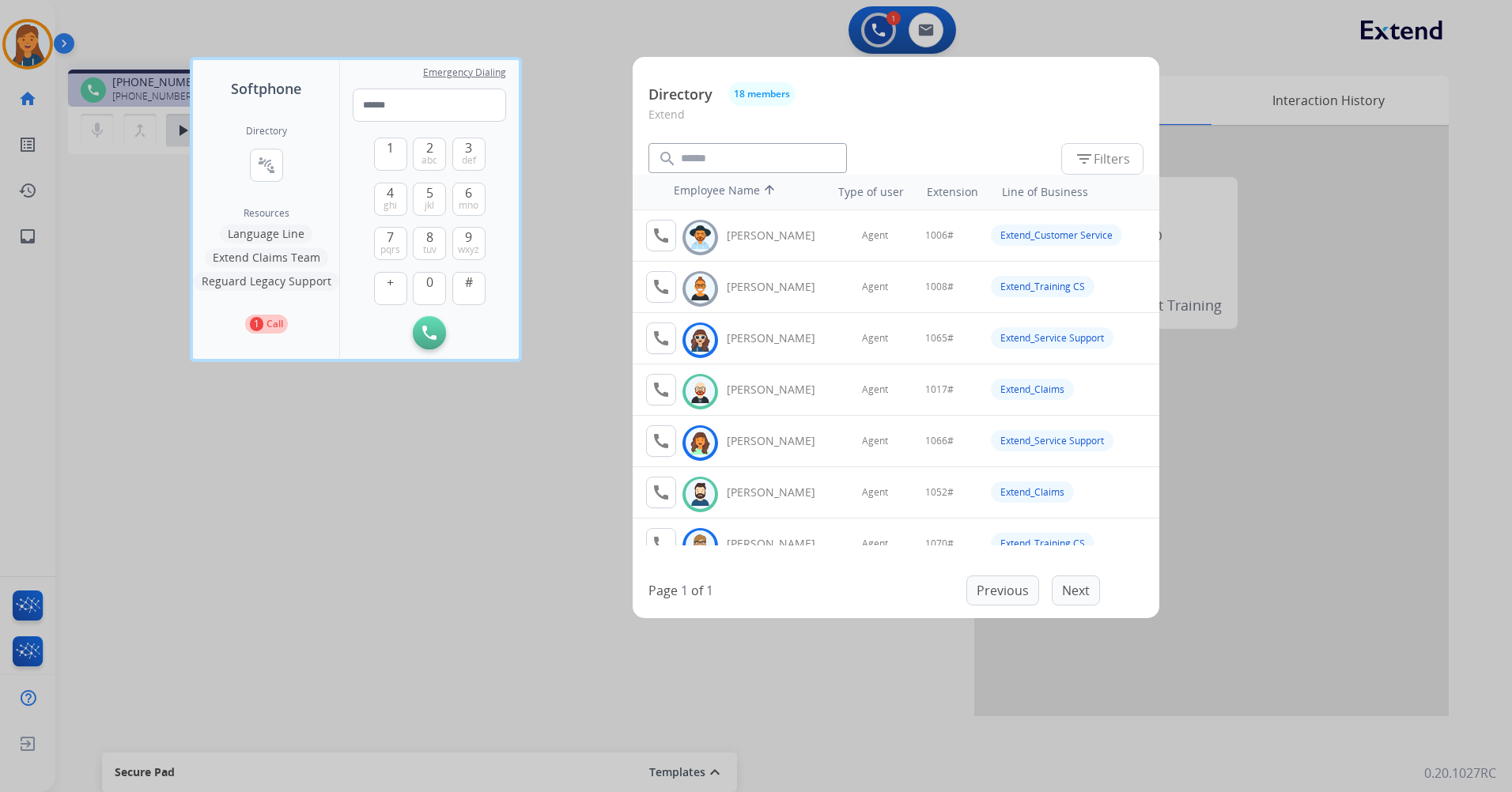
scroll to position [79, 0]
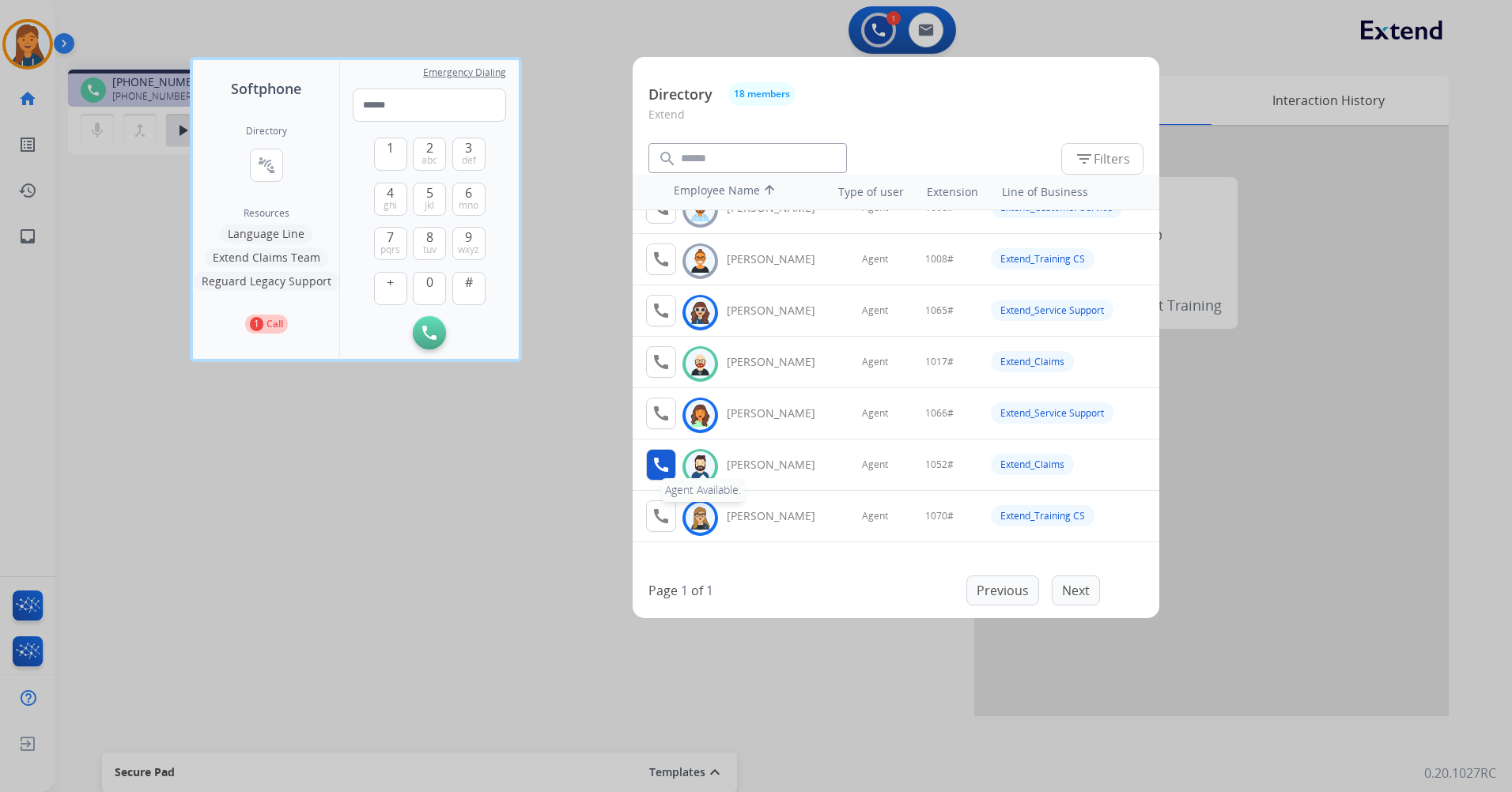
click at [662, 467] on mat-icon "call" at bounding box center [660, 465] width 19 height 19
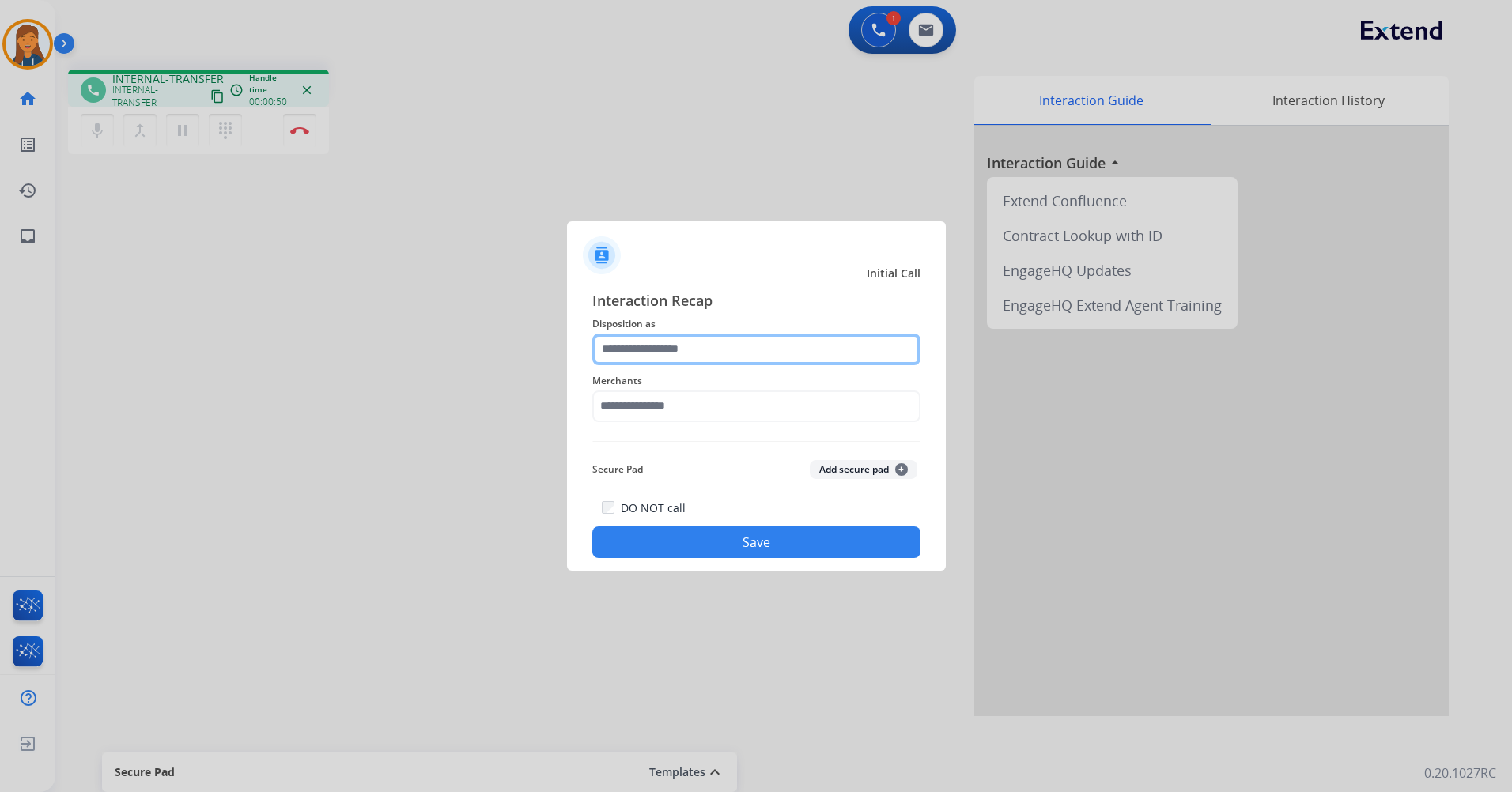
click at [652, 352] on input "text" at bounding box center [756, 349] width 328 height 32
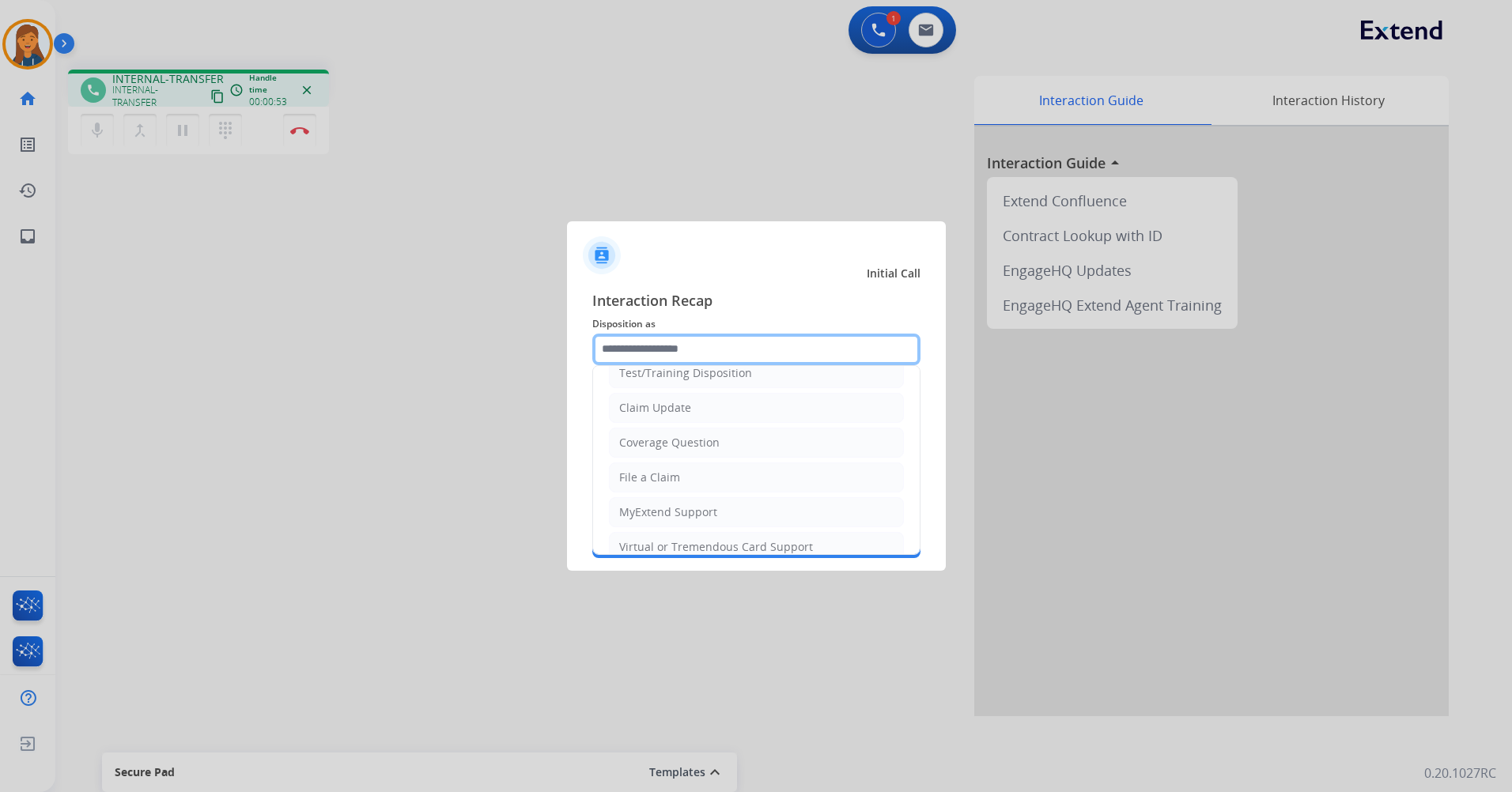
scroll to position [247, 0]
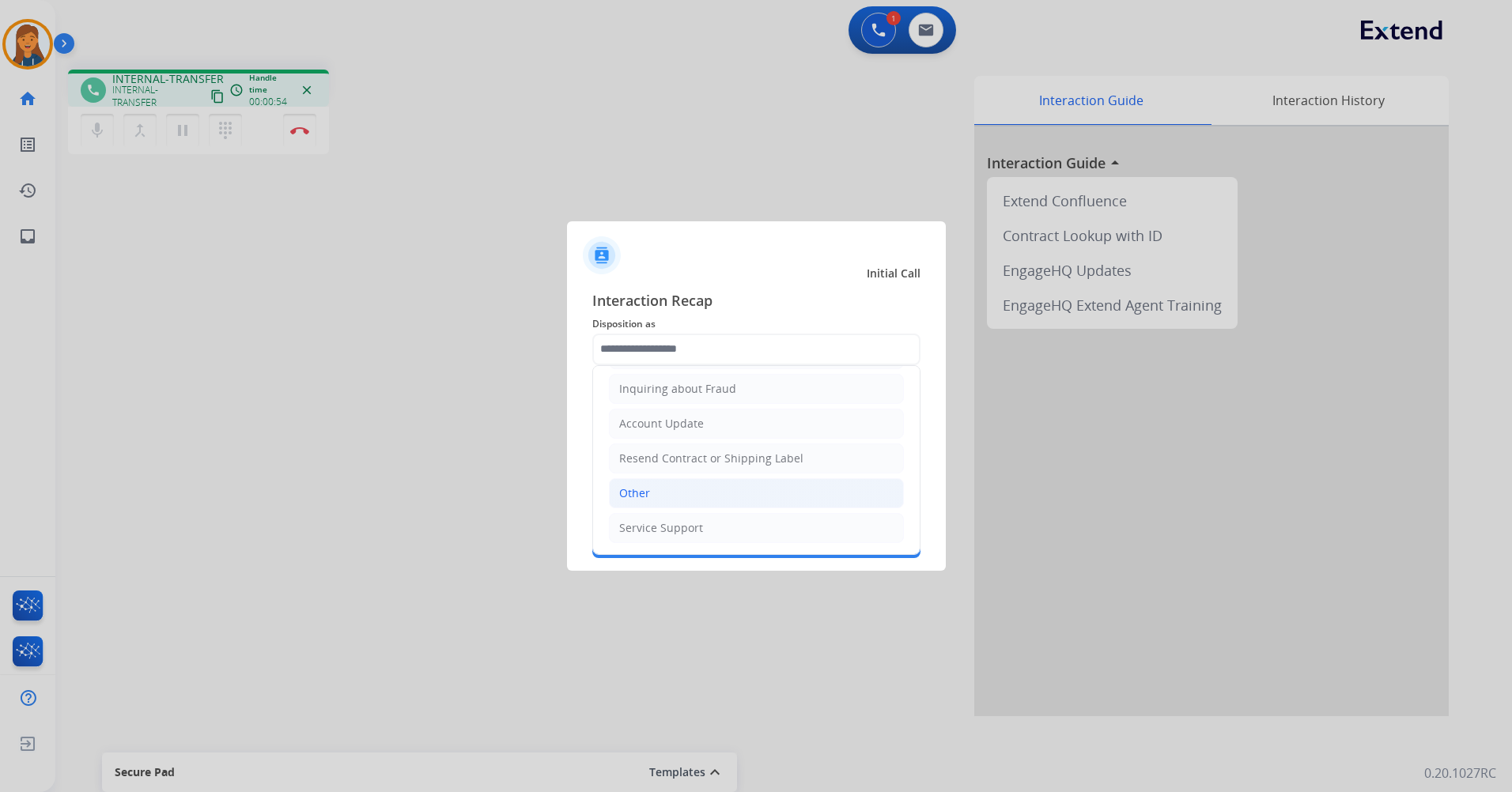
click at [645, 488] on div "Other" at bounding box center [634, 493] width 31 height 16
type input "*****"
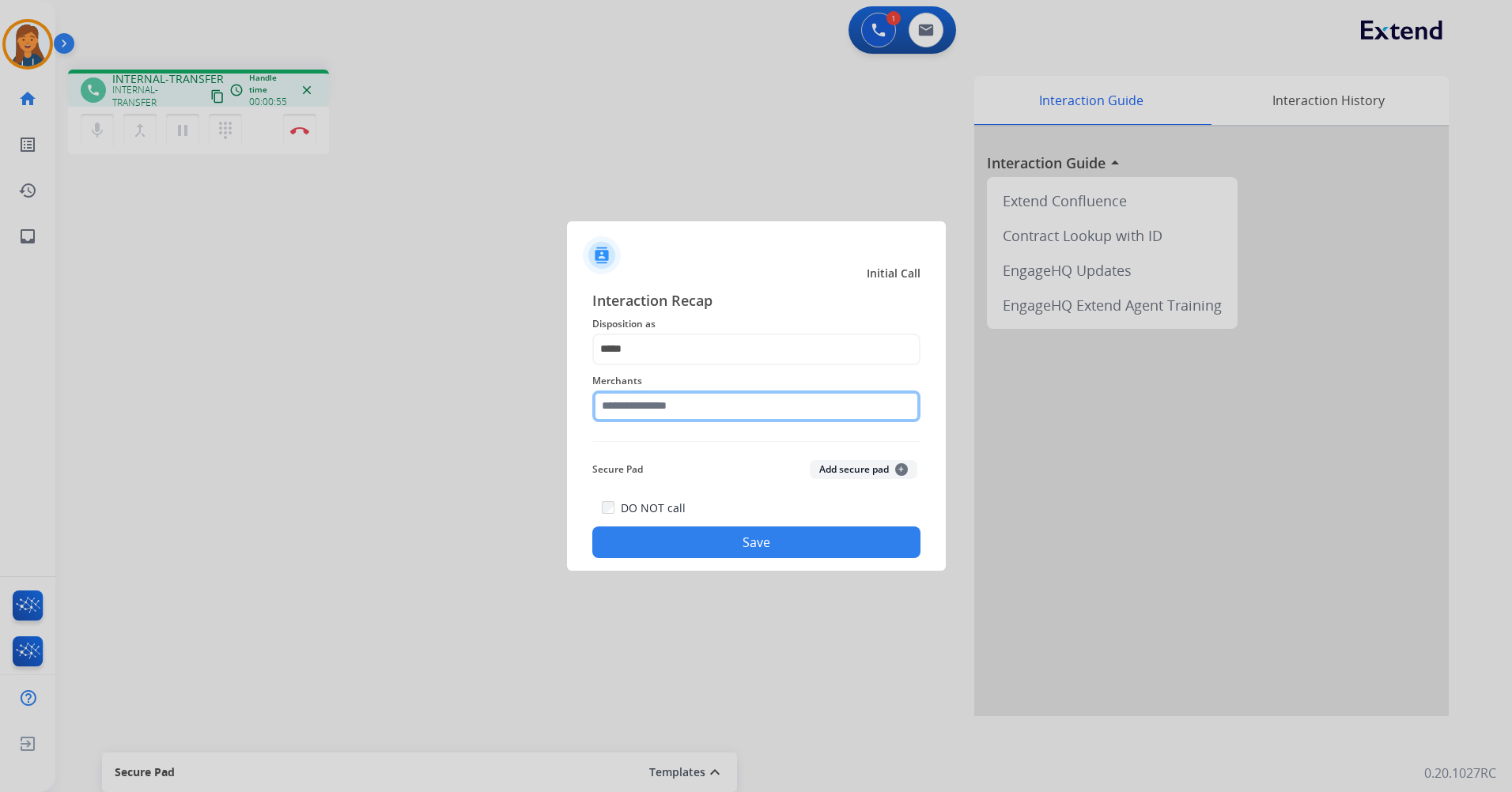
click at [652, 409] on input "text" at bounding box center [756, 407] width 328 height 32
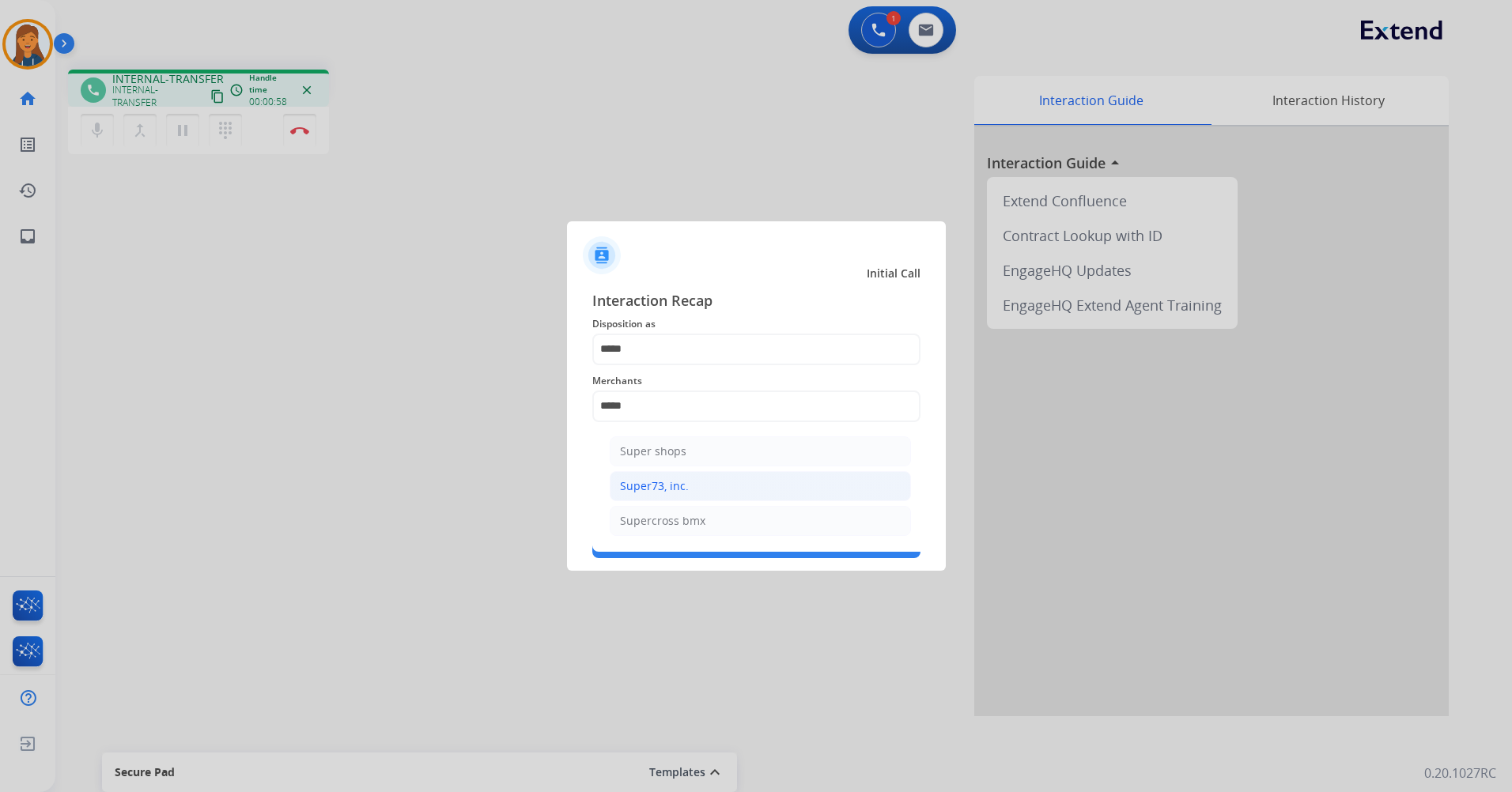
click at [648, 490] on div "Super73, inc." at bounding box center [654, 486] width 69 height 16
type input "**********"
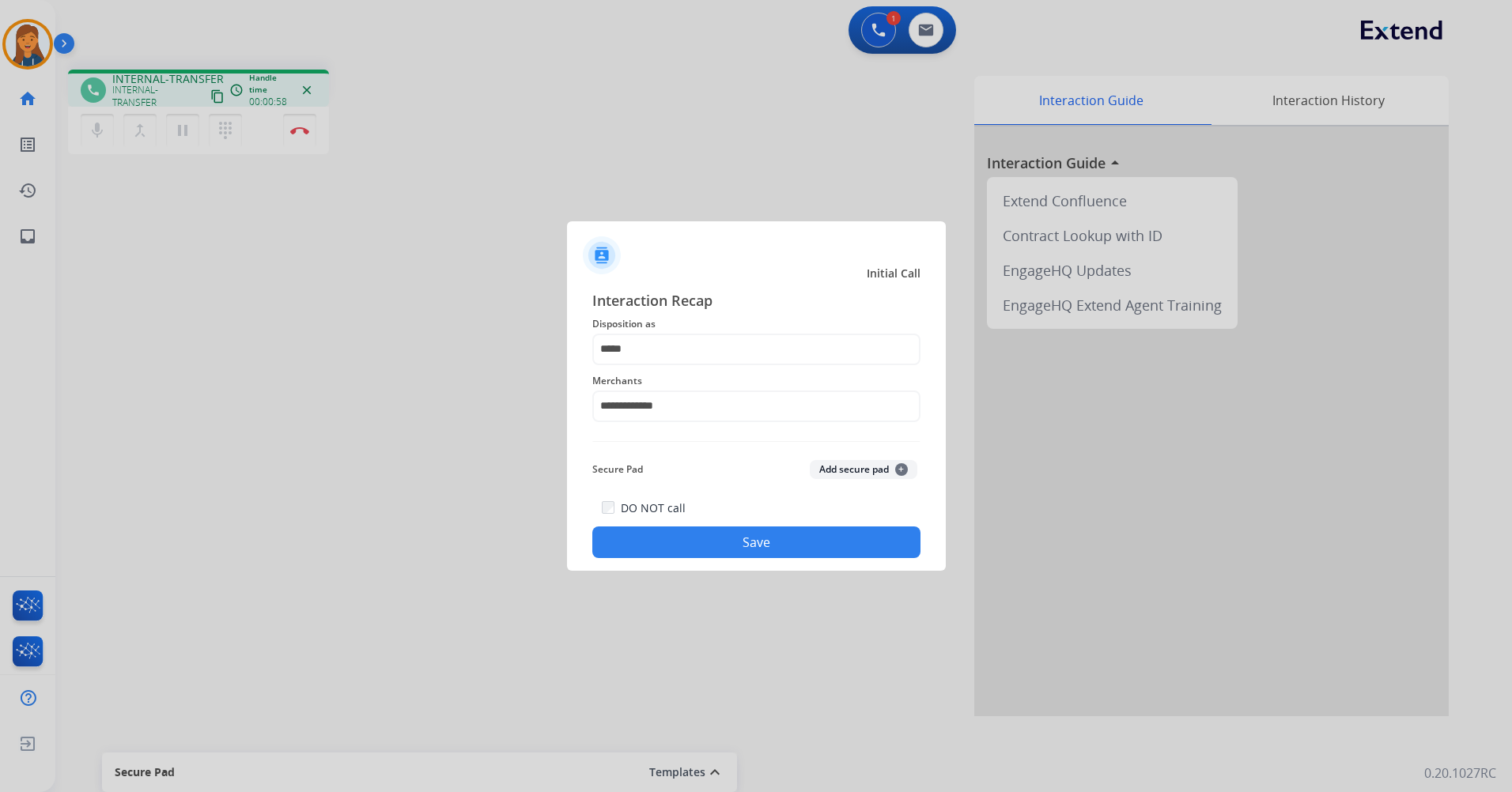
click at [680, 537] on button "Save" at bounding box center [756, 542] width 328 height 32
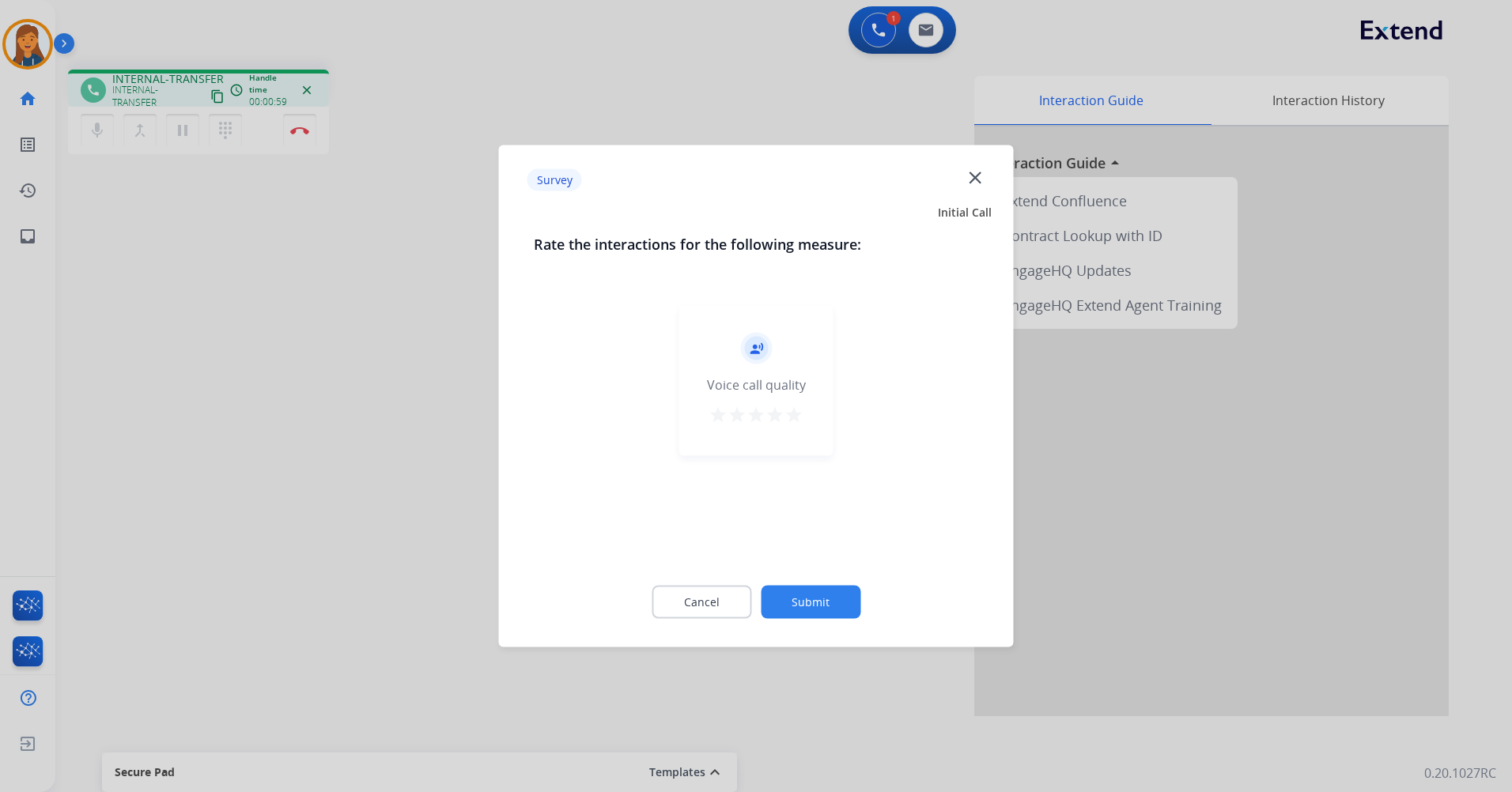
drag, startPoint x: 792, startPoint y: 413, endPoint x: 802, endPoint y: 480, distance: 67.7
click at [793, 413] on mat-icon "star" at bounding box center [793, 415] width 19 height 19
click at [830, 595] on button "Submit" at bounding box center [810, 602] width 100 height 33
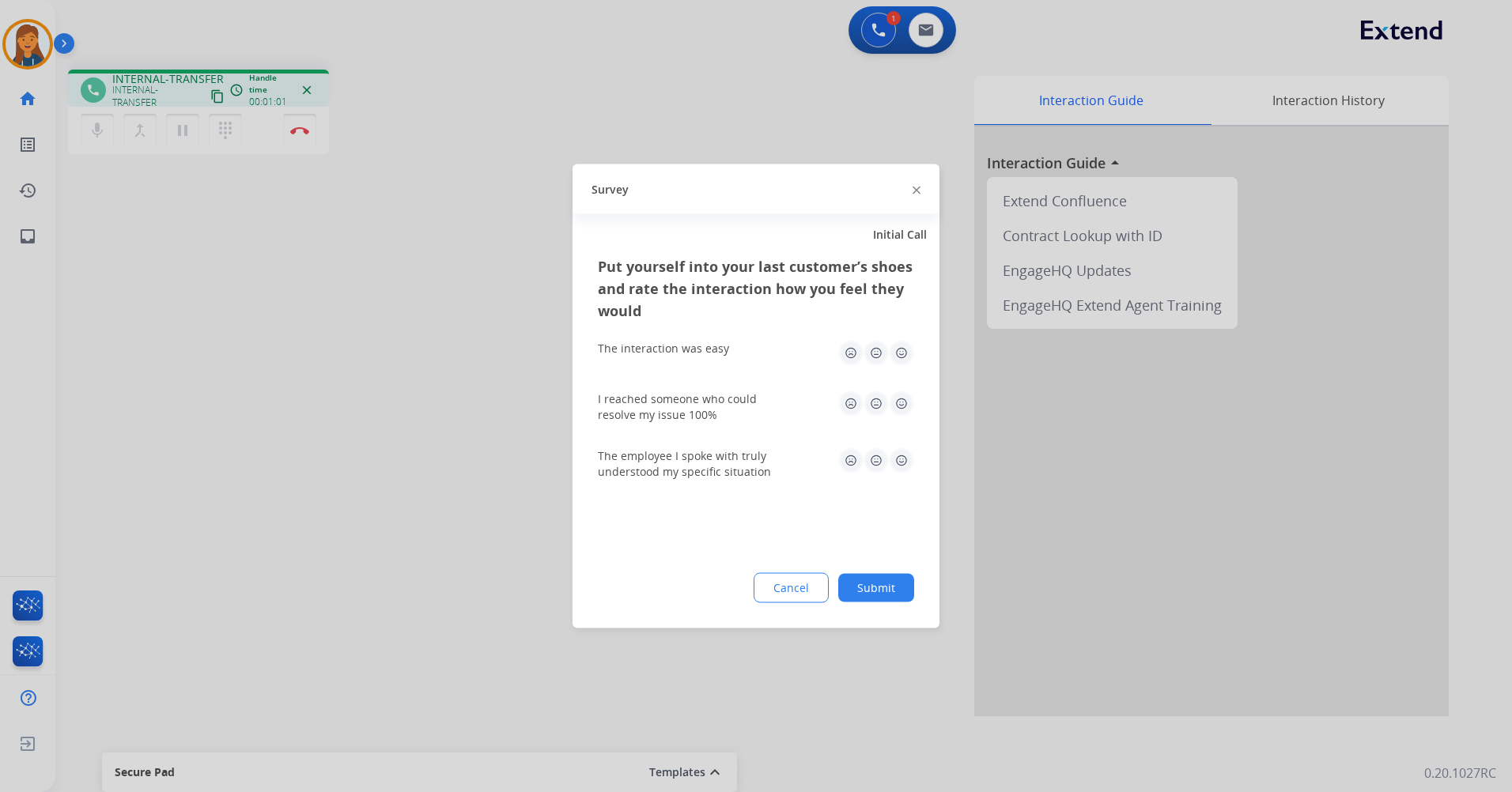
click at [901, 368] on div "The interaction was easy" at bounding box center [756, 353] width 316 height 51
click at [902, 357] on img at bounding box center [901, 354] width 25 height 25
click at [897, 408] on img at bounding box center [901, 404] width 25 height 25
click at [911, 460] on img at bounding box center [901, 461] width 25 height 25
click at [894, 585] on button "Submit" at bounding box center [876, 588] width 76 height 28
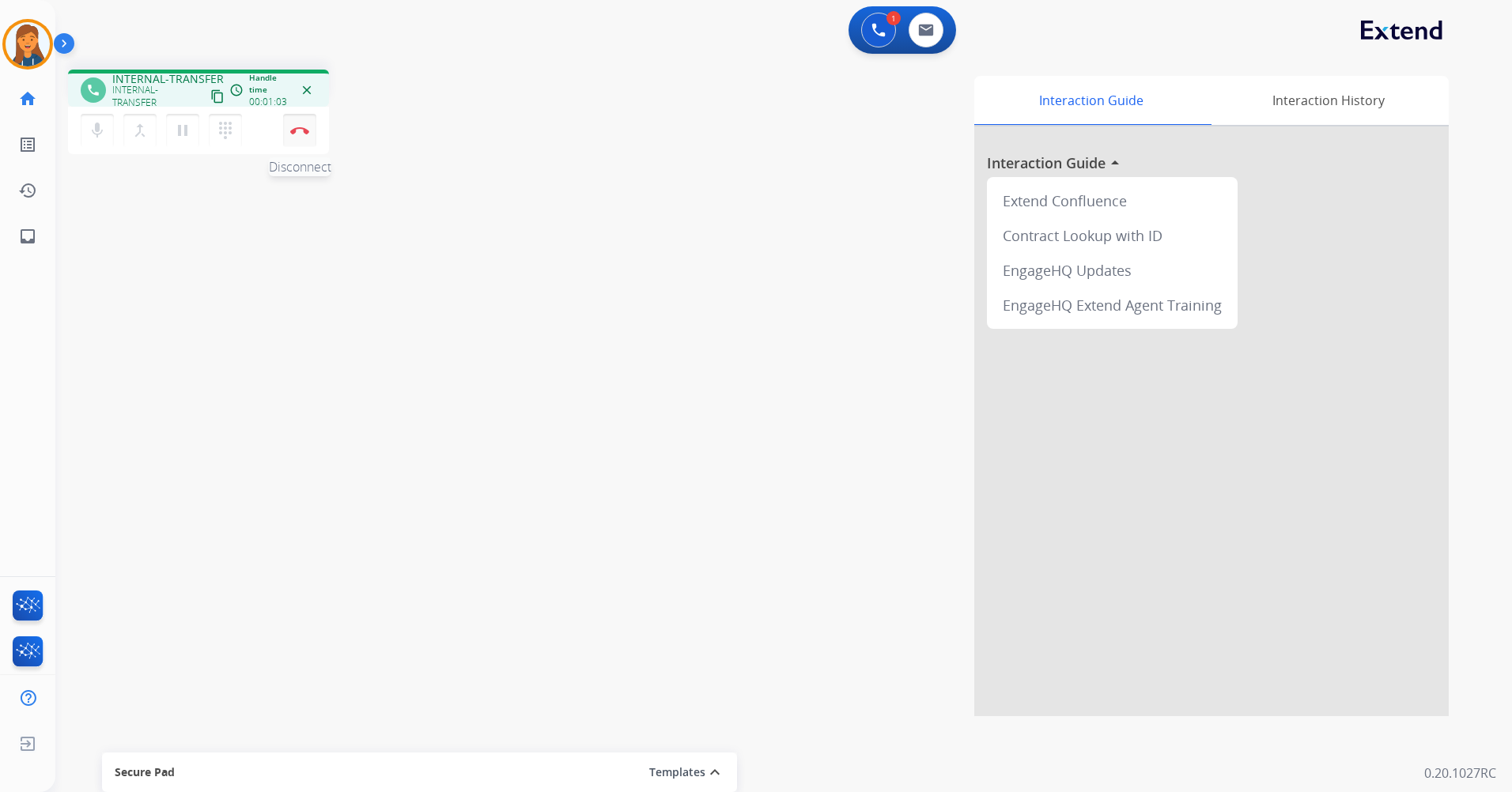
click at [306, 129] on img at bounding box center [299, 131] width 19 height 8
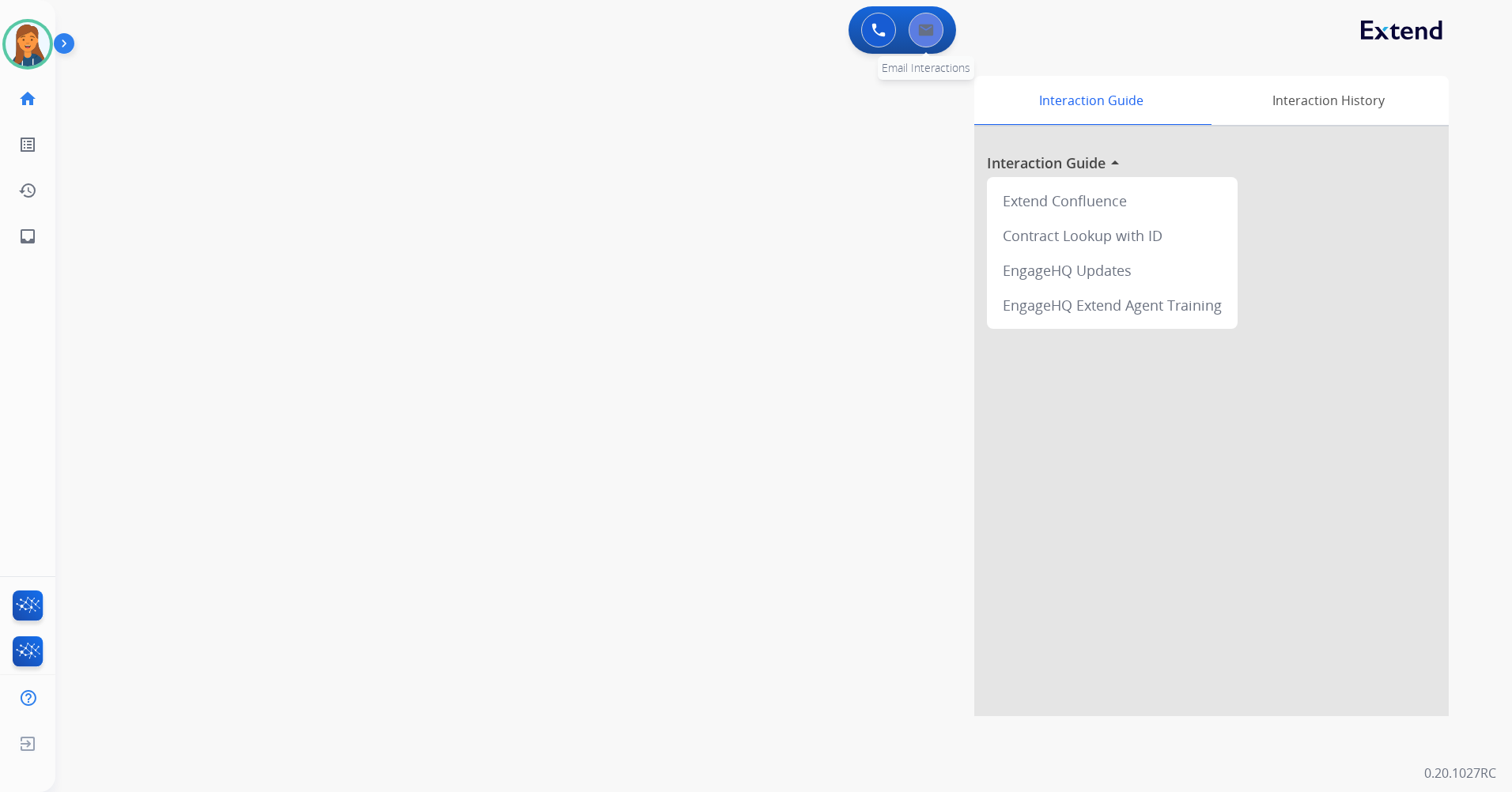
click at [914, 37] on button at bounding box center [926, 30] width 35 height 35
select select "**********"
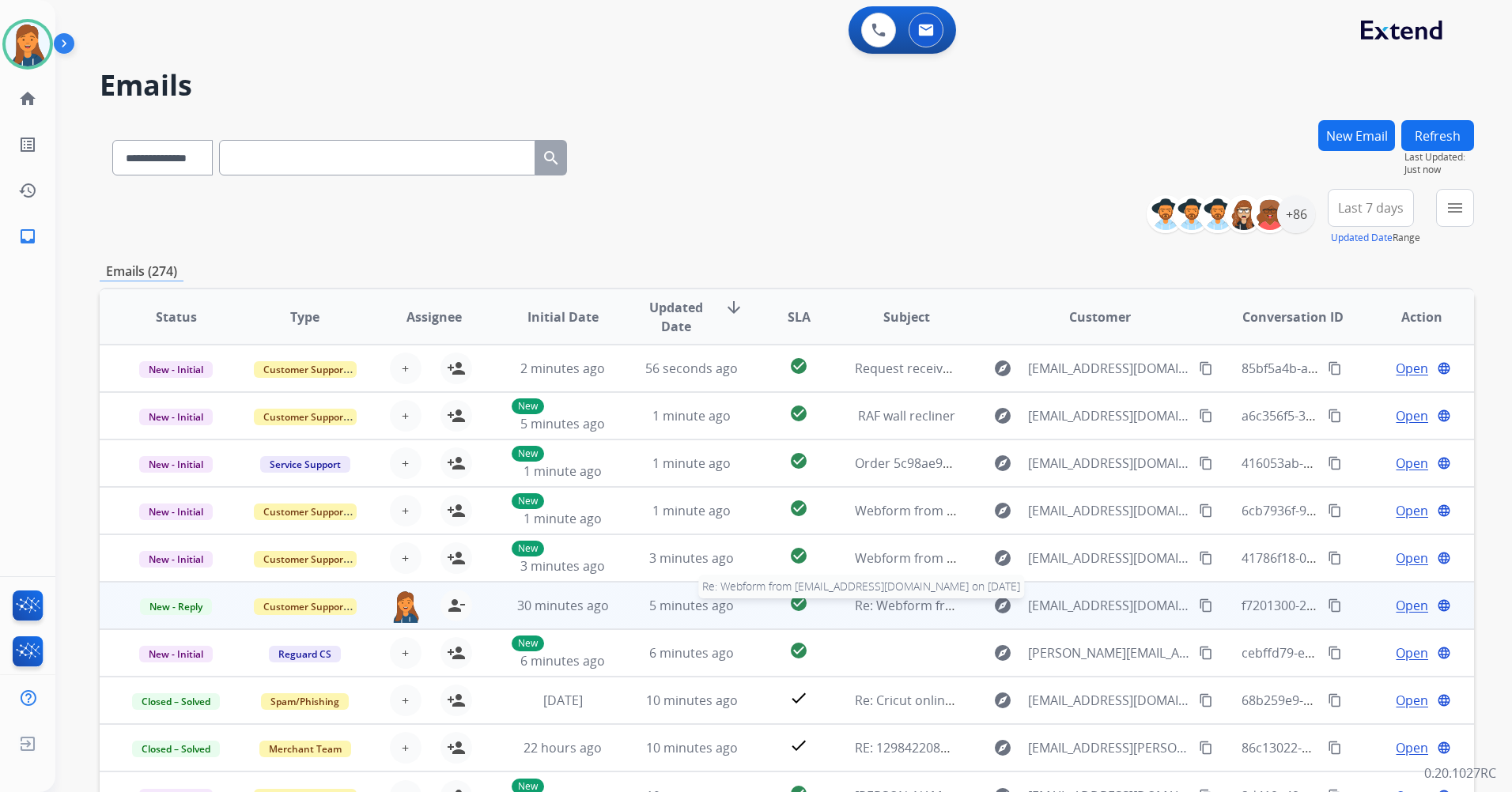
click at [901, 604] on span "Re: Webform from justincastroeagle@yahoo.com on 08/18/2025" at bounding box center [1045, 606] width 379 height 17
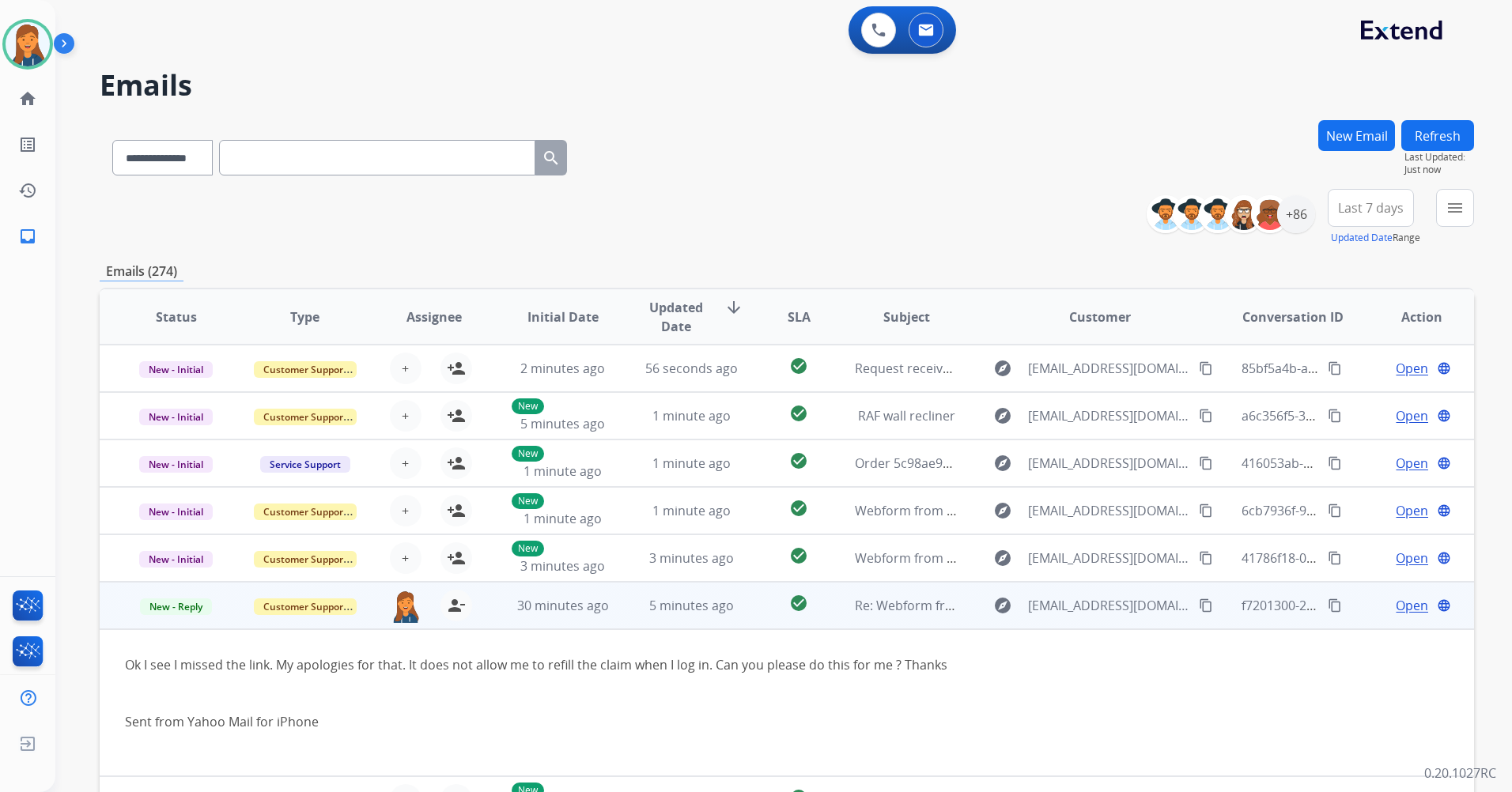
scroll to position [149, 0]
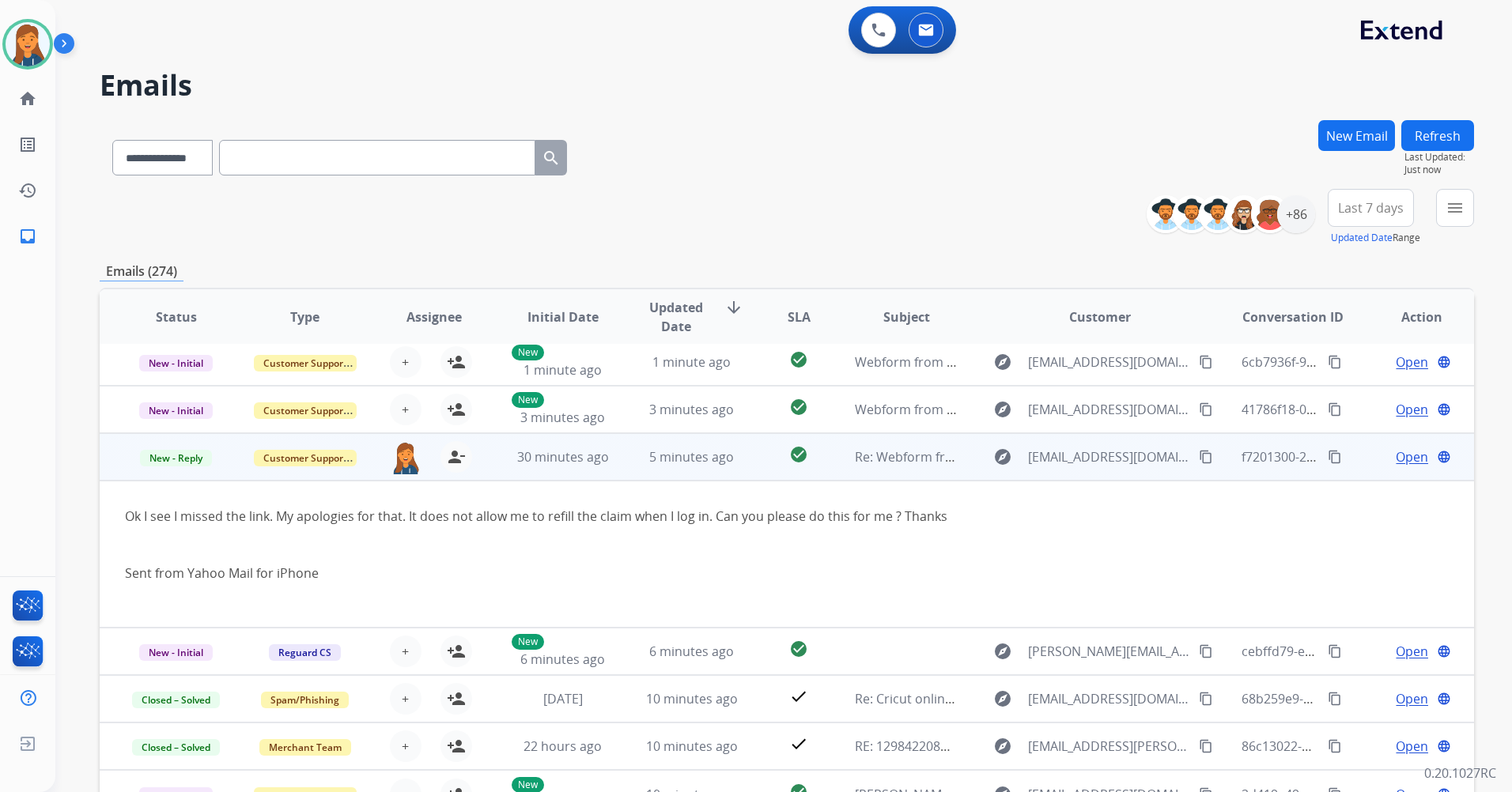
click at [1396, 464] on span "Open" at bounding box center [1411, 457] width 32 height 19
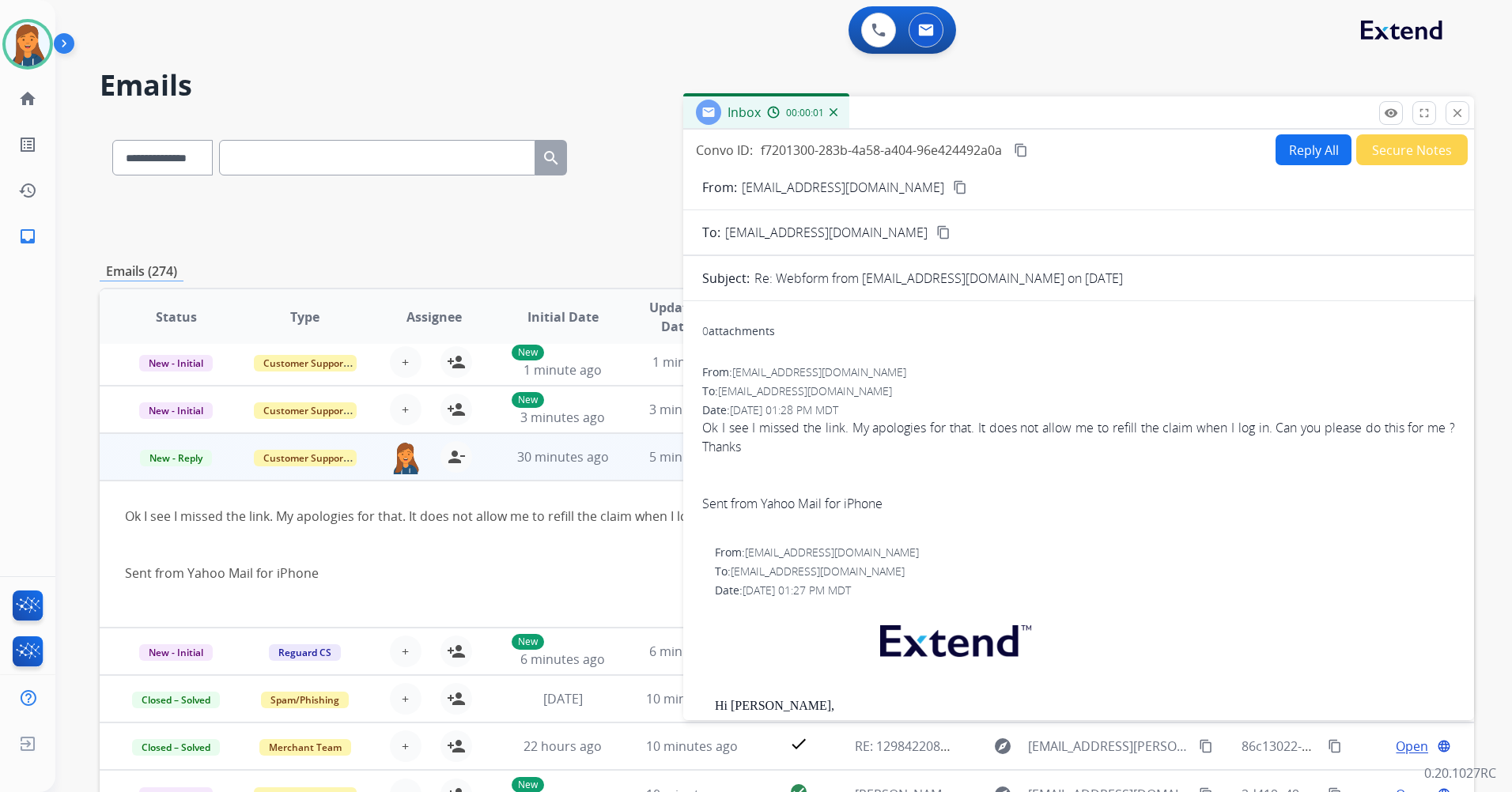
click at [1287, 147] on button "Reply All" at bounding box center [1312, 150] width 76 height 31
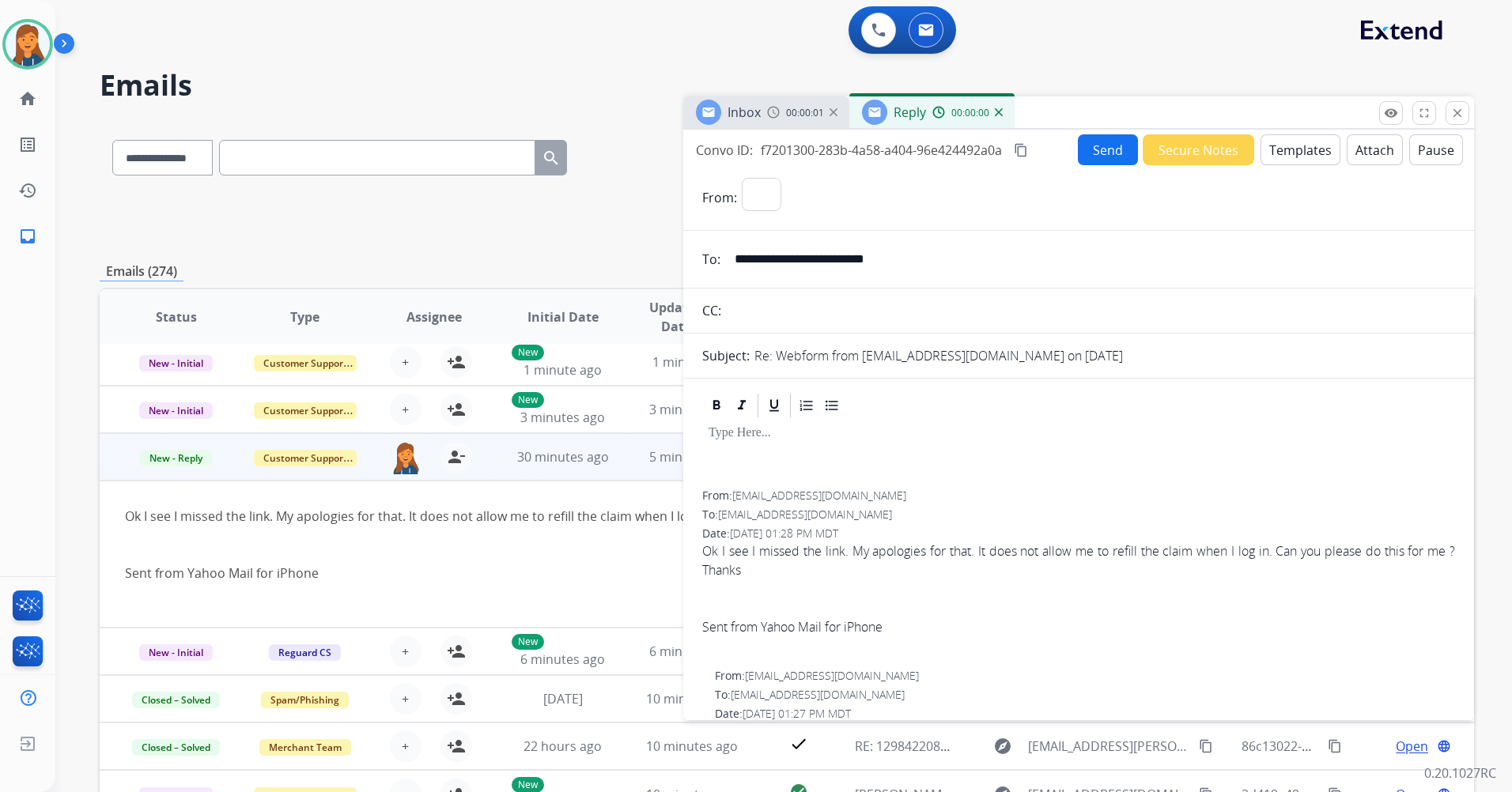
select select "**********"
click at [1288, 148] on button "Templates" at bounding box center [1300, 150] width 80 height 31
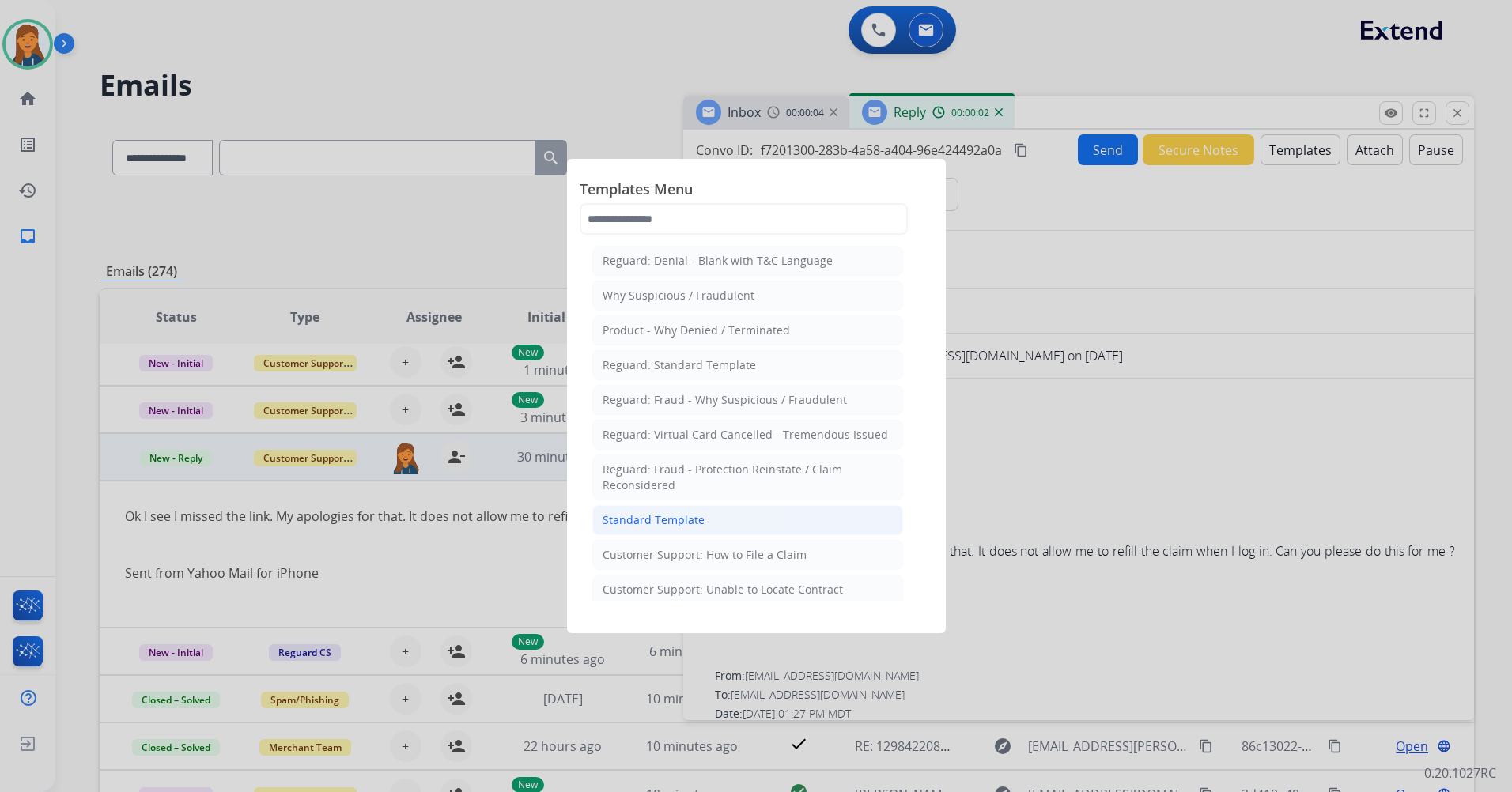
click at [653, 519] on div "Standard Template" at bounding box center [653, 520] width 102 height 16
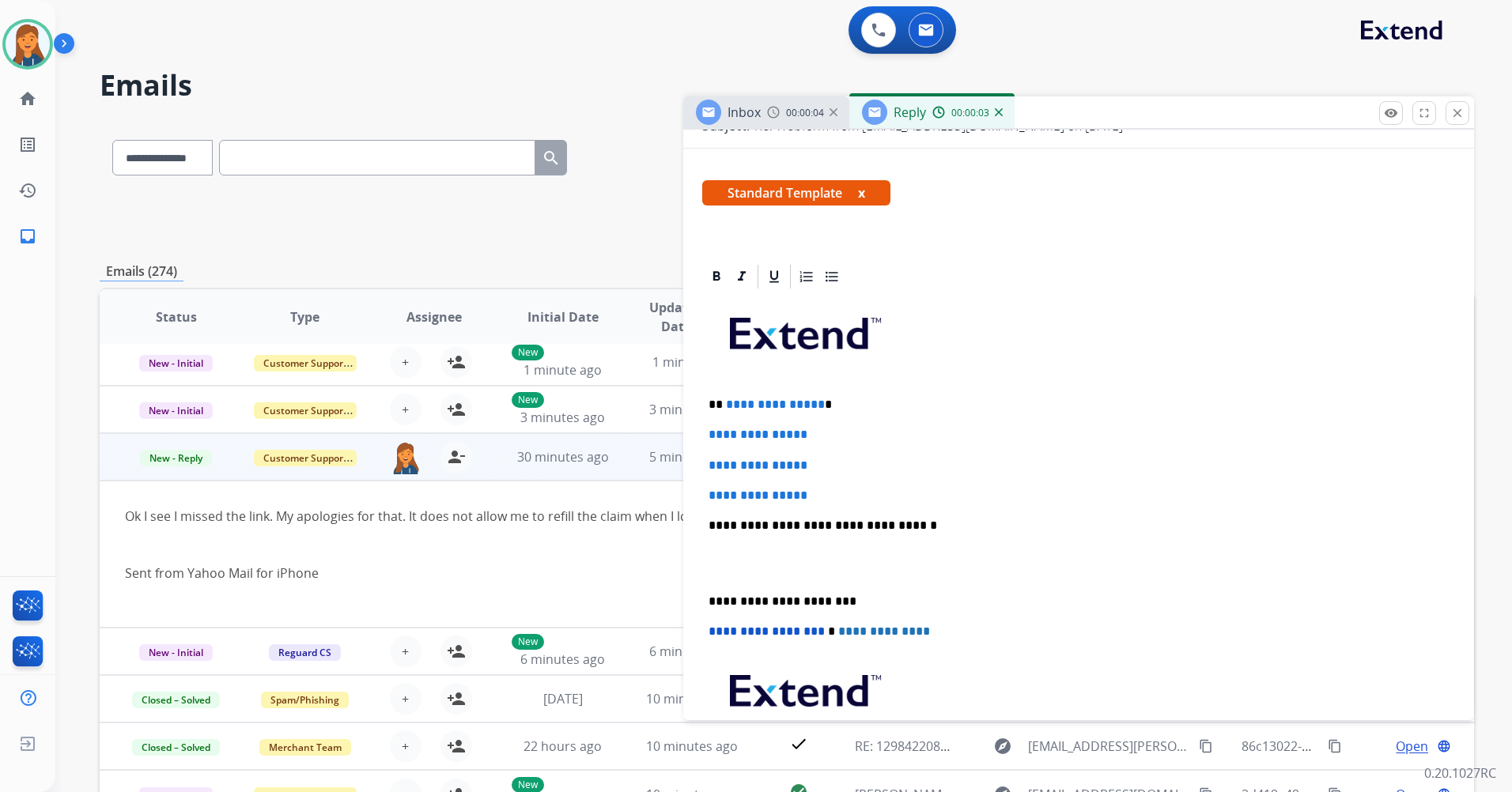
scroll to position [237, 0]
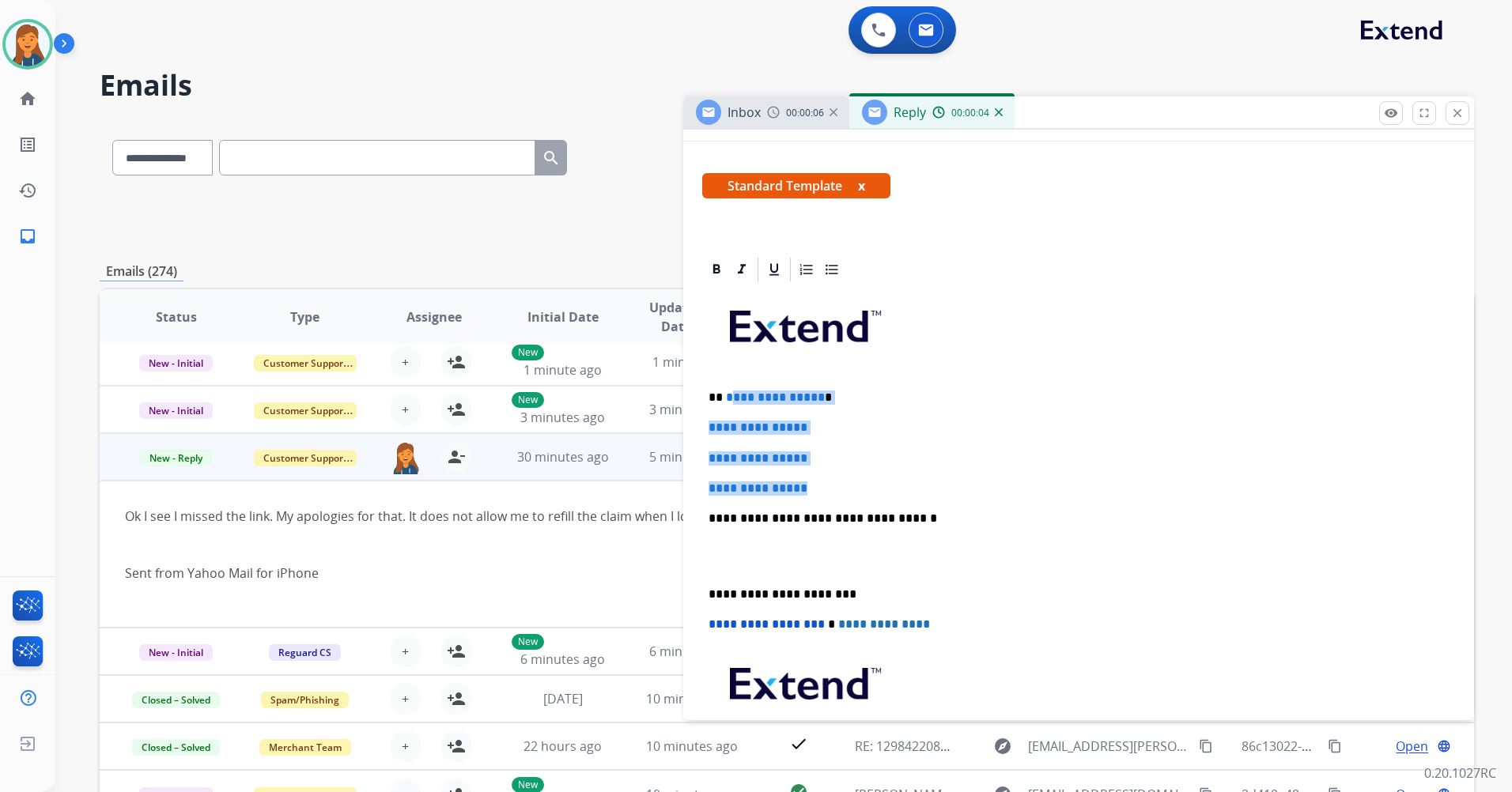
drag, startPoint x: 827, startPoint y: 493, endPoint x: 729, endPoint y: 403, distance: 133.1
click at [729, 403] on div "**********" at bounding box center [1078, 556] width 753 height 544
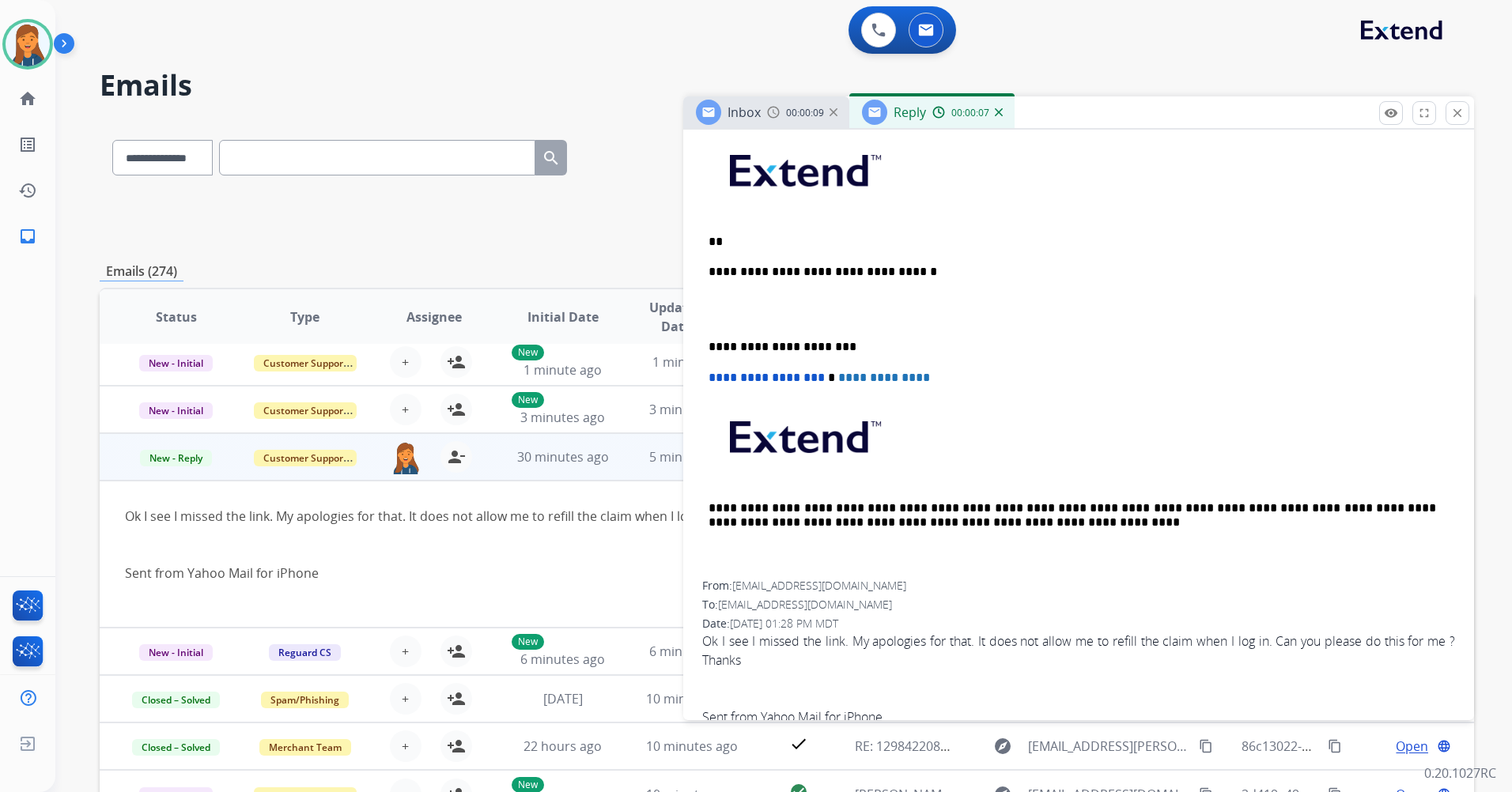
scroll to position [158, 0]
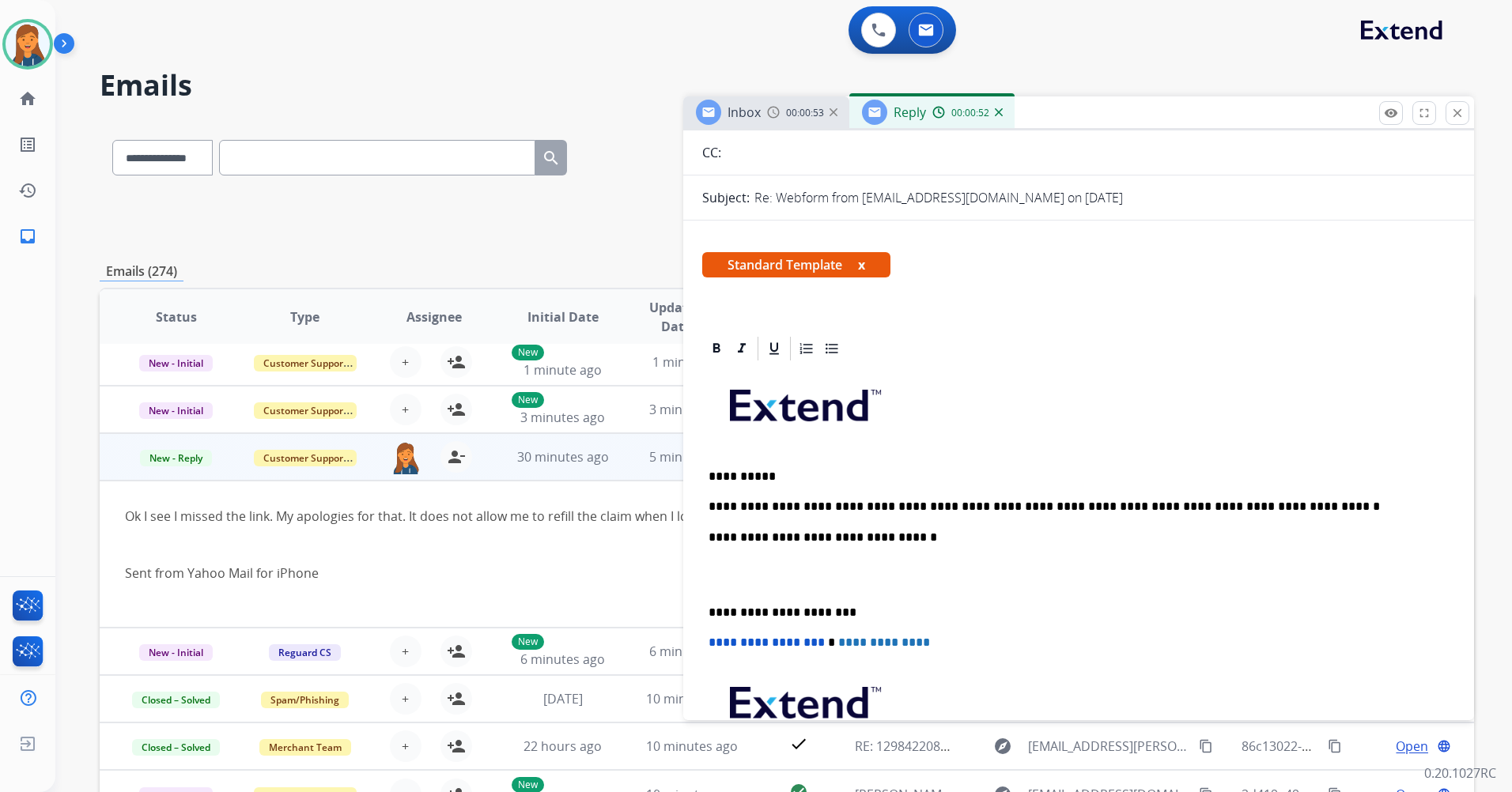
click at [703, 612] on div "**********" at bounding box center [1078, 604] width 753 height 483
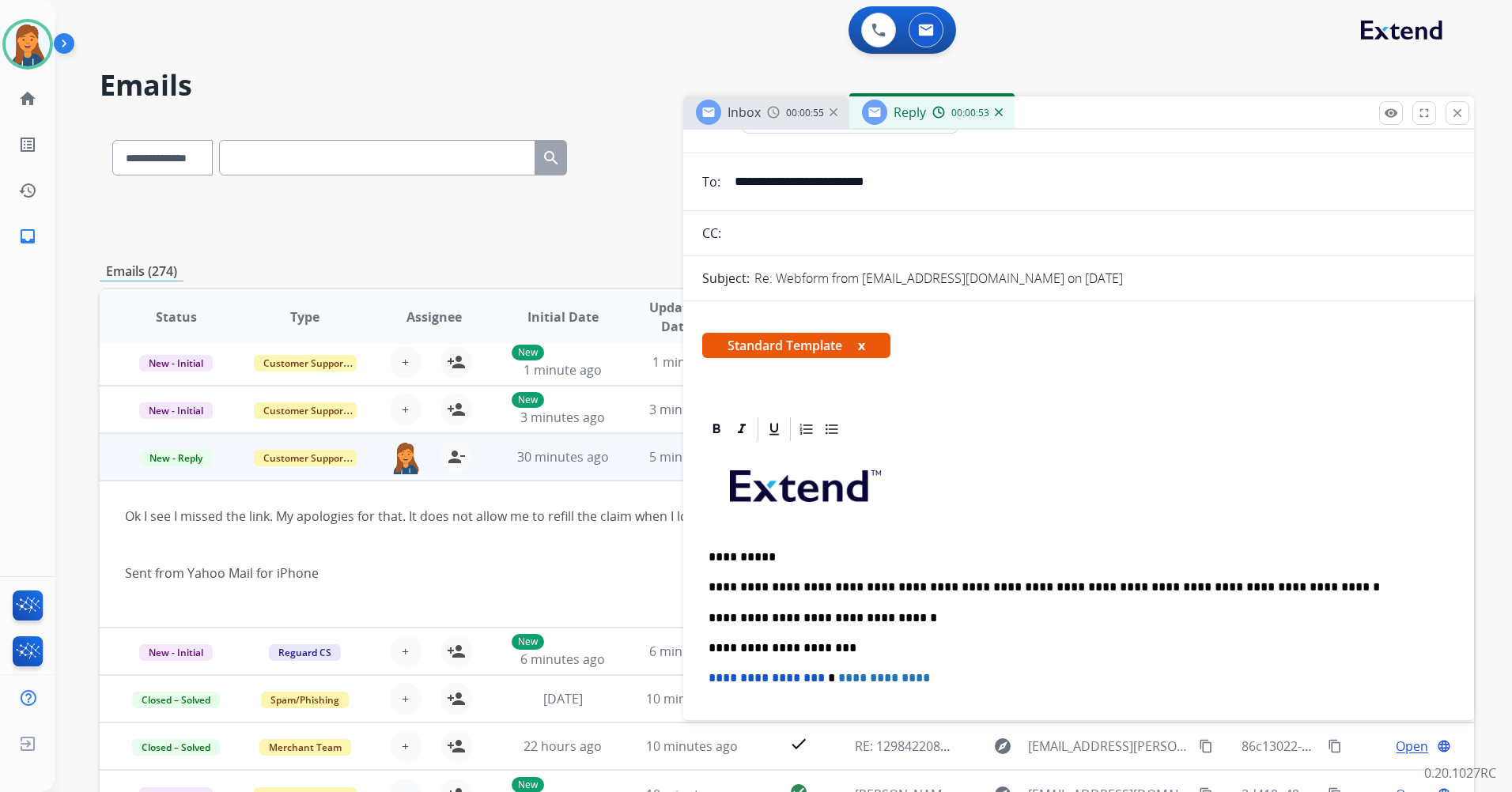
scroll to position [0, 0]
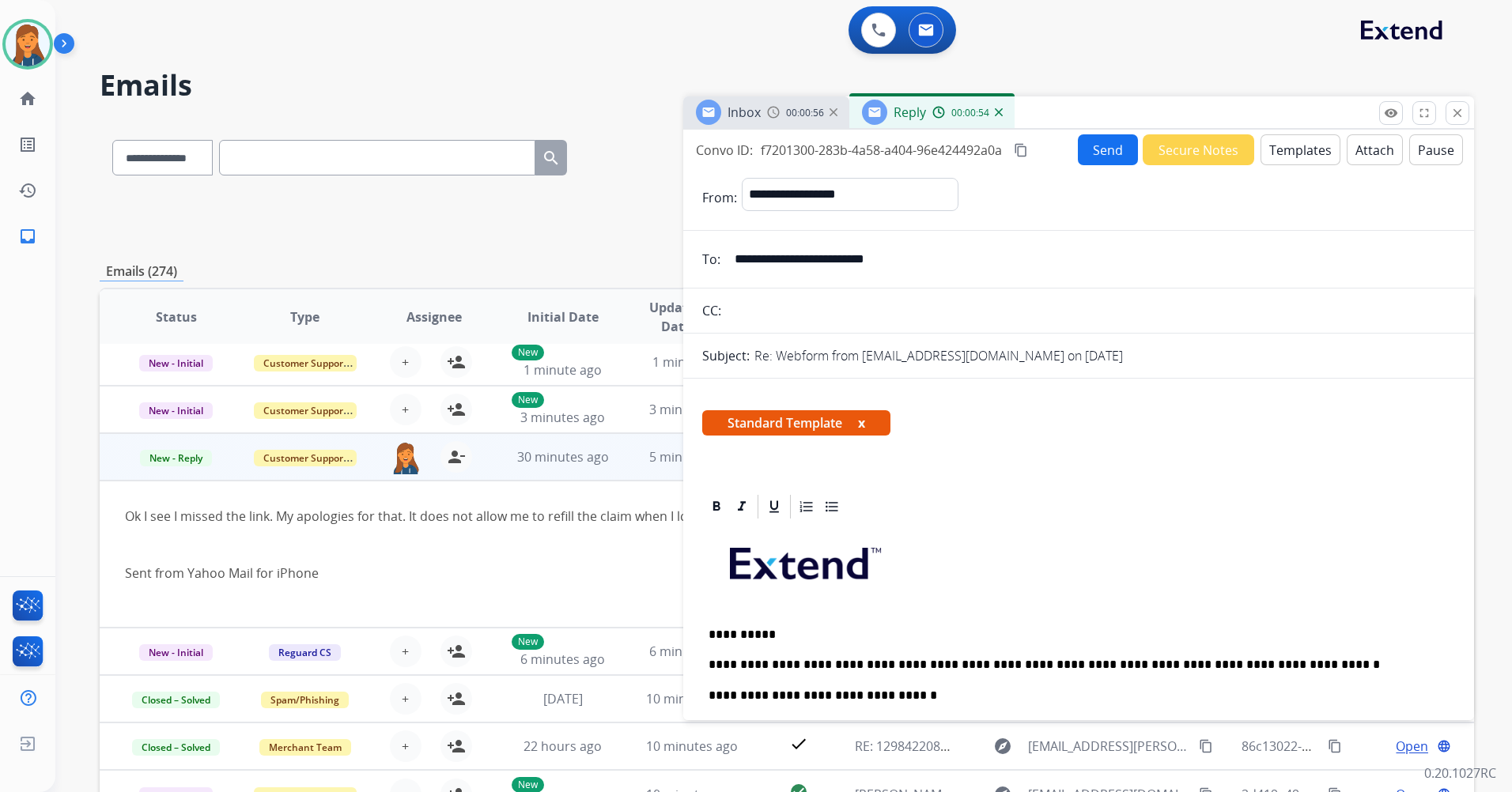
click at [1078, 145] on button "Send" at bounding box center [1108, 150] width 60 height 31
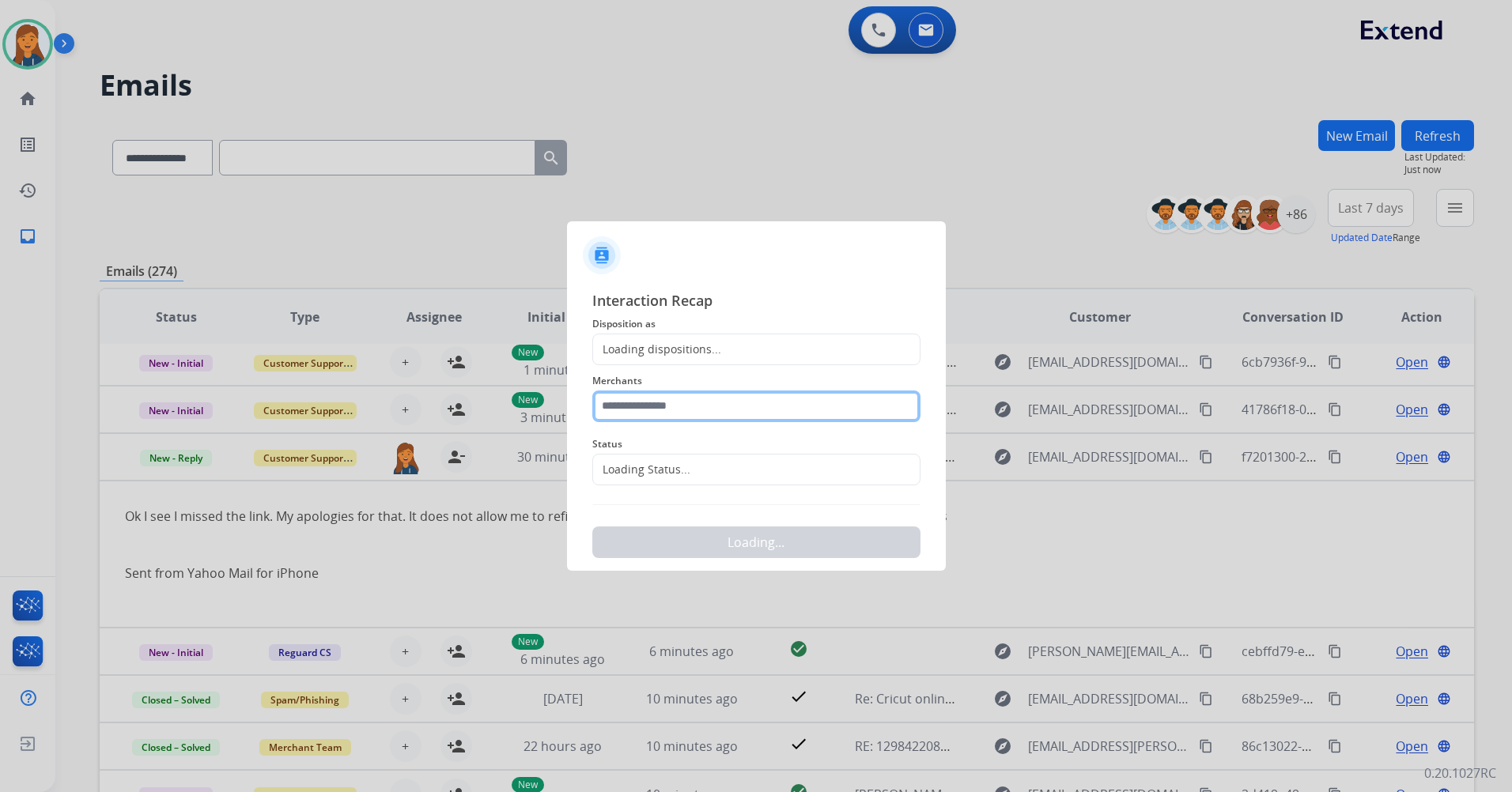
click at [666, 411] on input "text" at bounding box center [756, 407] width 328 height 32
click at [680, 355] on div "Loading dispositions..." at bounding box center [657, 349] width 128 height 16
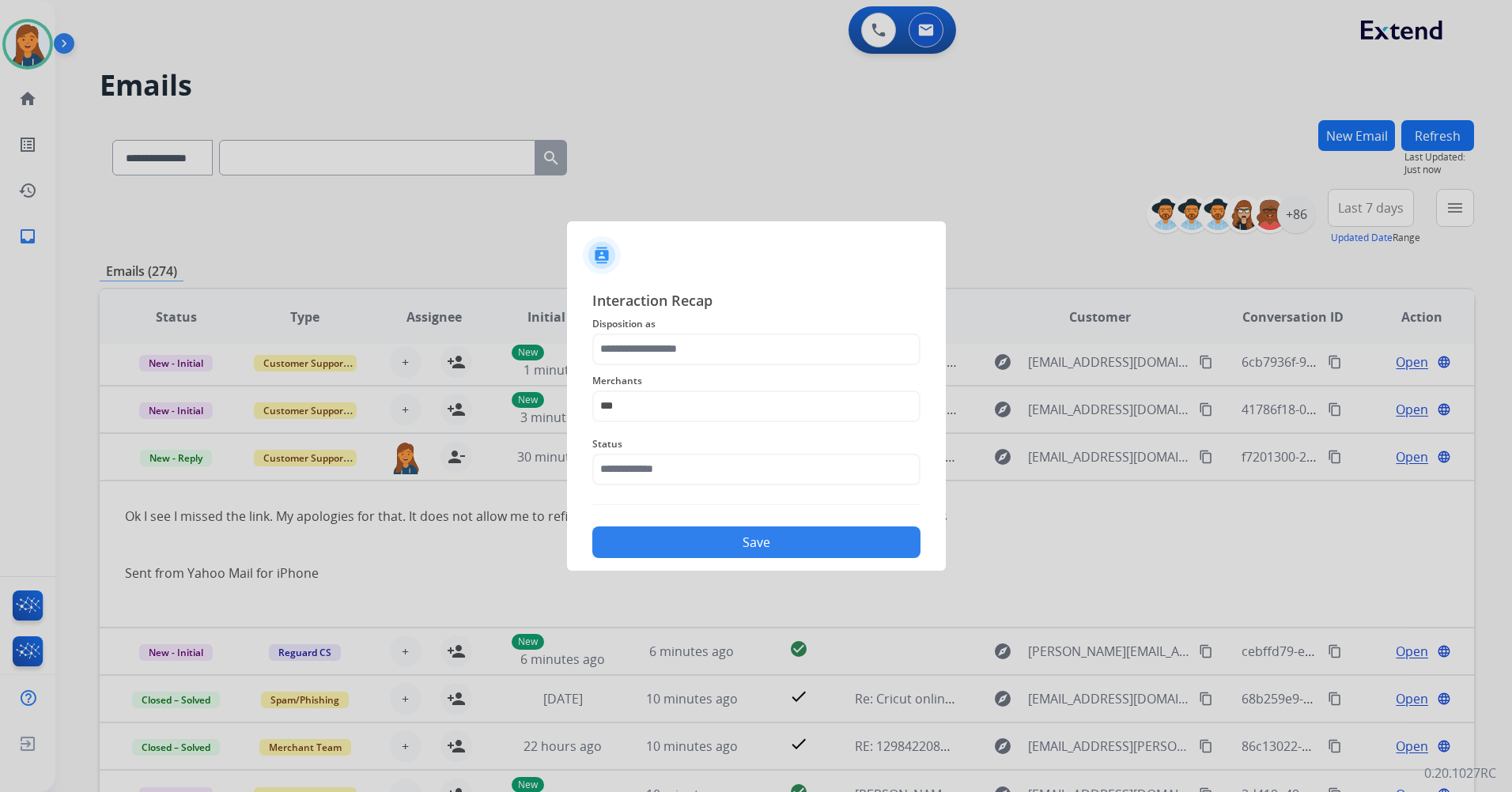
click at [655, 453] on span "Status" at bounding box center [756, 444] width 328 height 19
click at [655, 404] on input "***" at bounding box center [756, 407] width 328 height 32
click at [652, 453] on div "Not found" at bounding box center [646, 451] width 54 height 16
type input "*********"
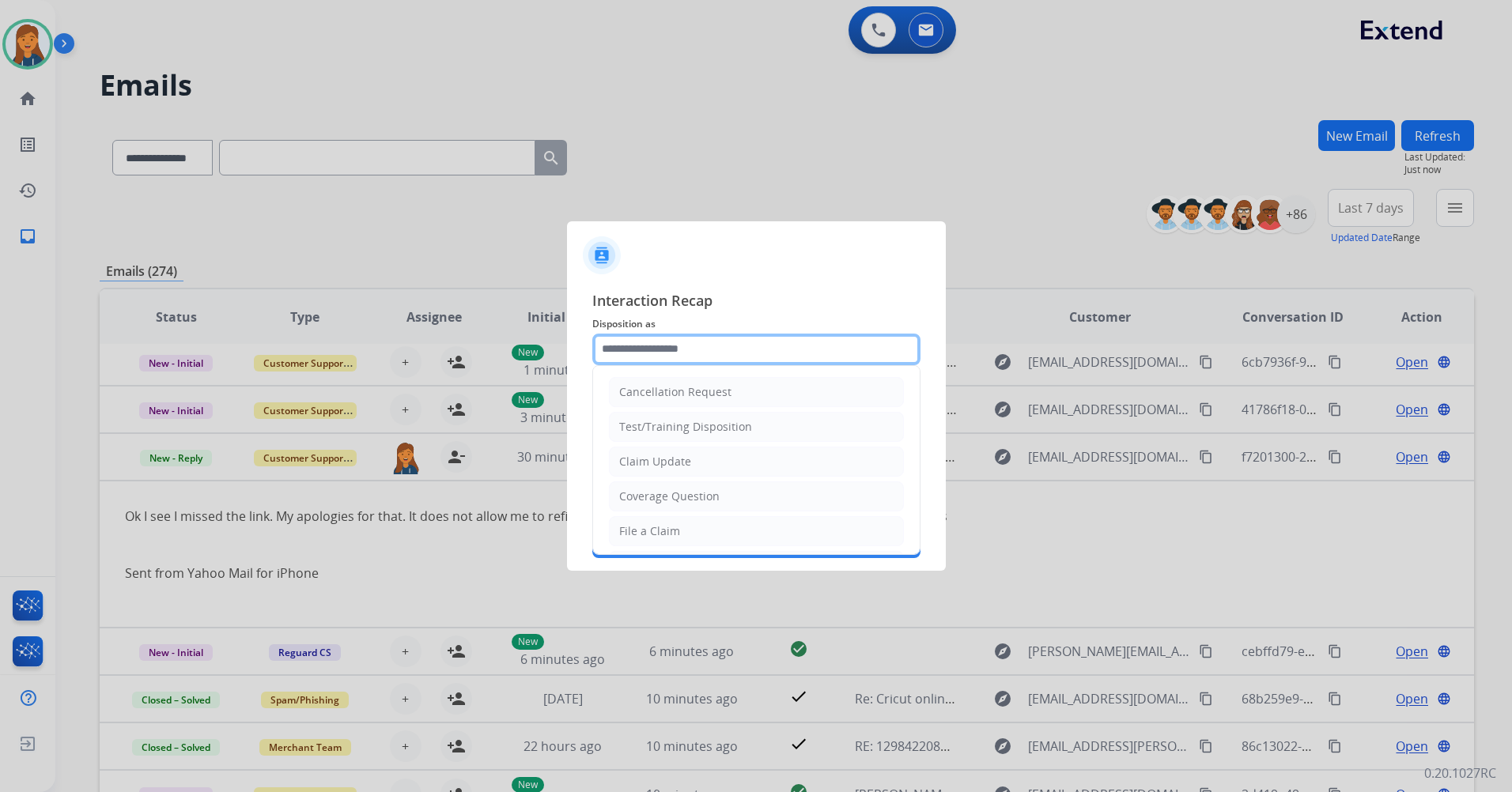
click at [678, 344] on input "text" at bounding box center [756, 349] width 328 height 32
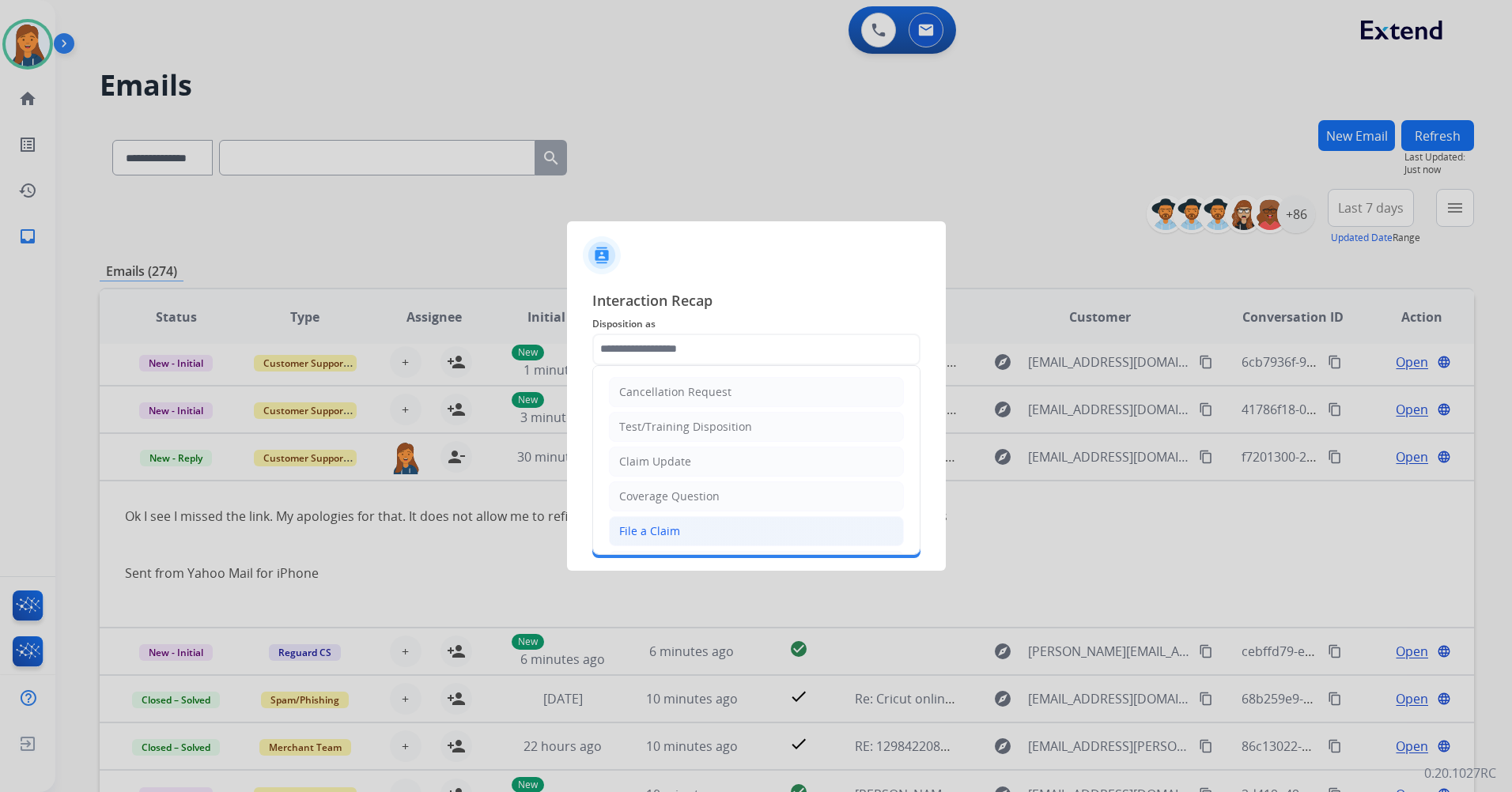
click at [650, 527] on div "File a Claim" at bounding box center [649, 531] width 61 height 16
type input "**********"
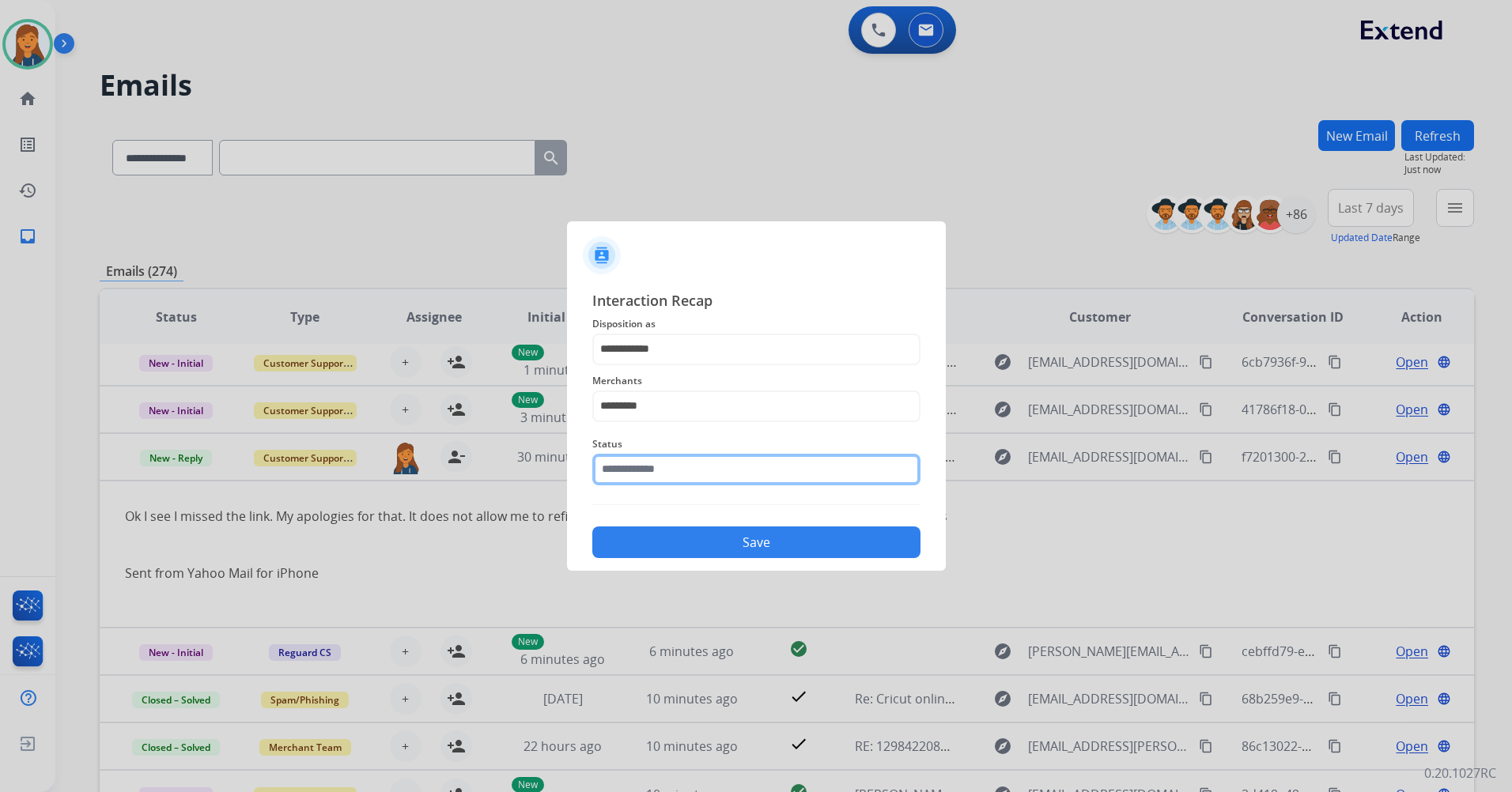
click at [641, 475] on input "text" at bounding box center [756, 470] width 328 height 32
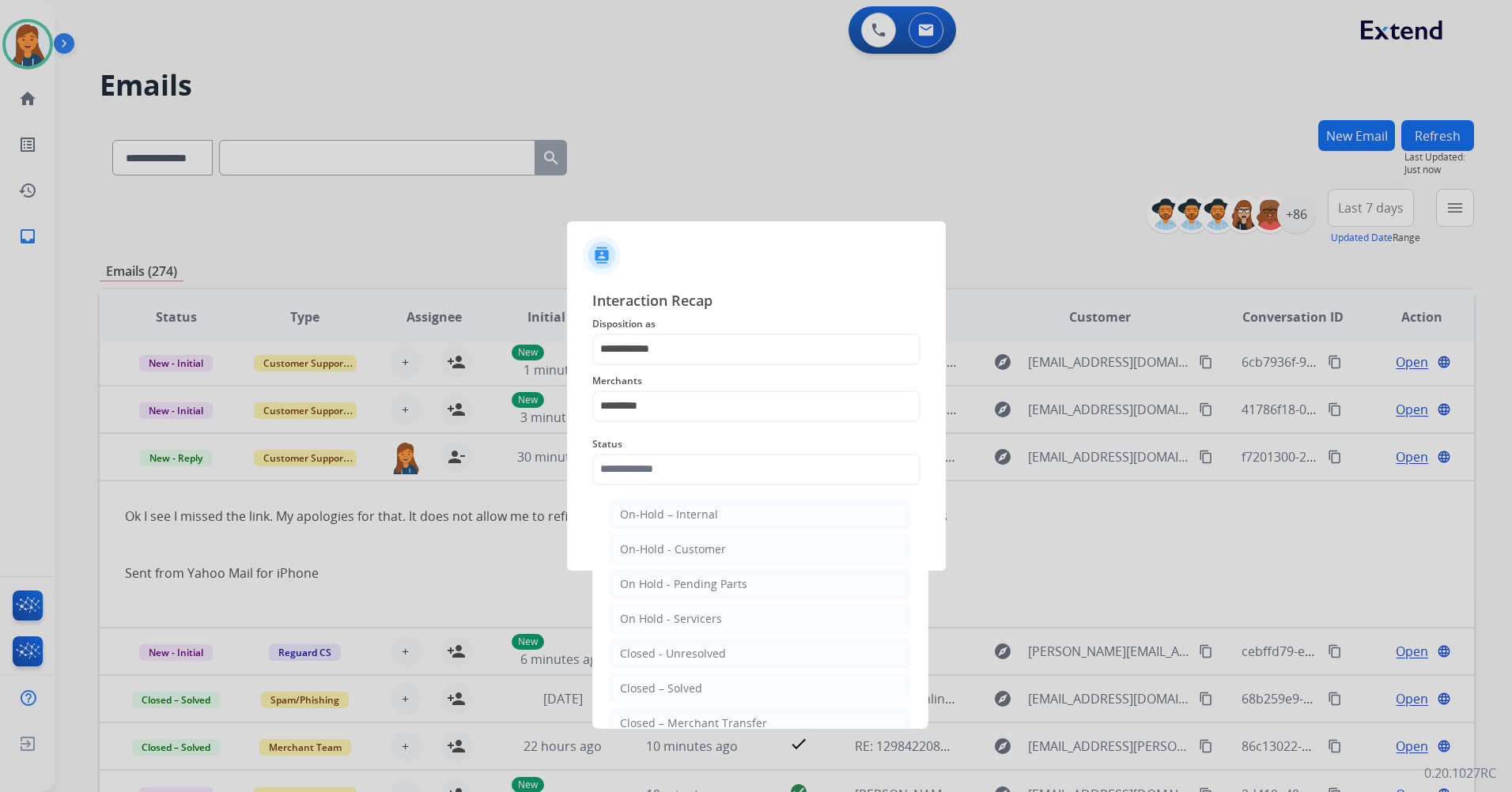
click at [645, 695] on div "Closed – Solved" at bounding box center [660, 688] width 82 height 16
type input "**********"
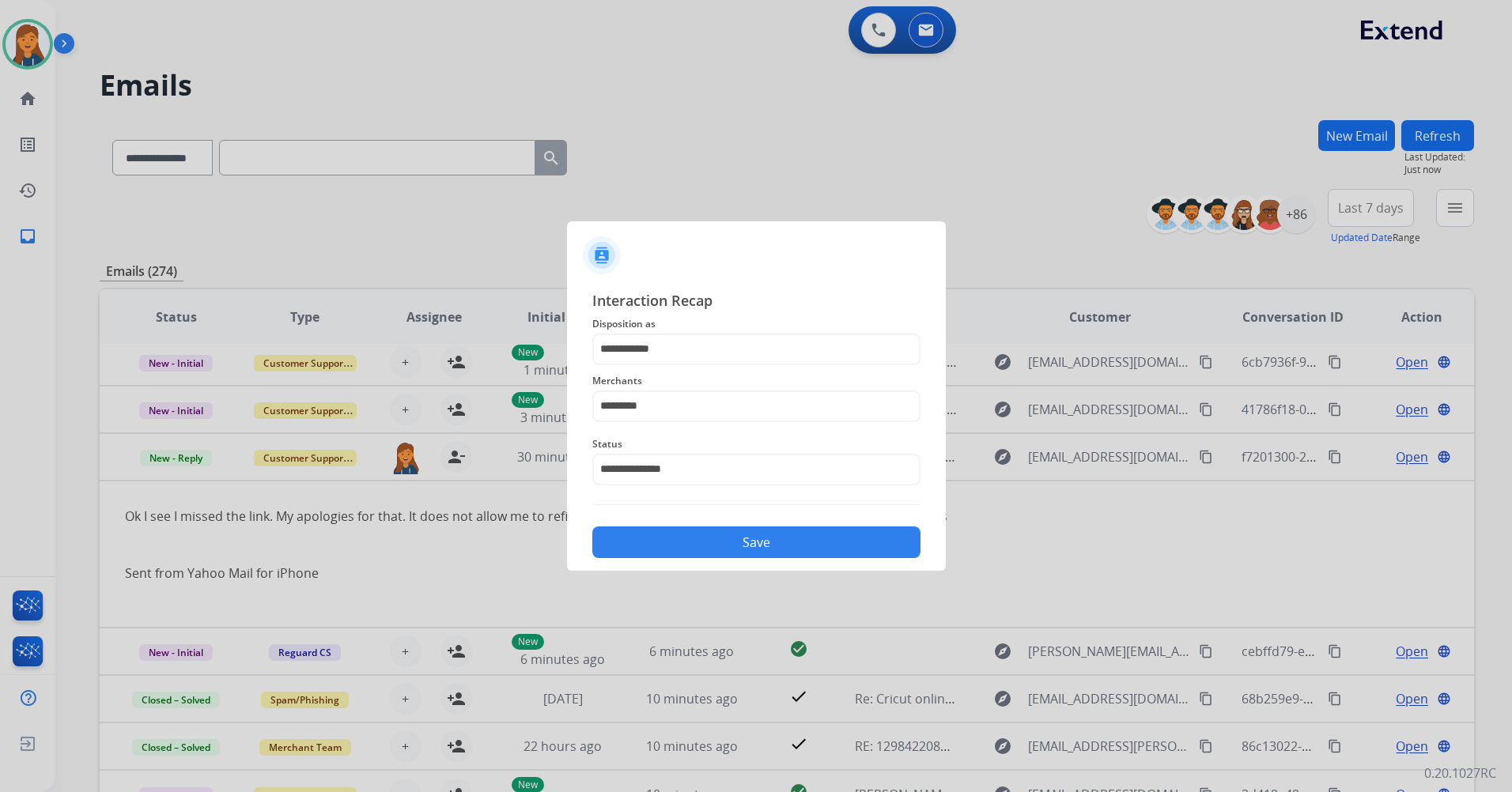
click at [665, 554] on button "Save" at bounding box center [756, 542] width 328 height 32
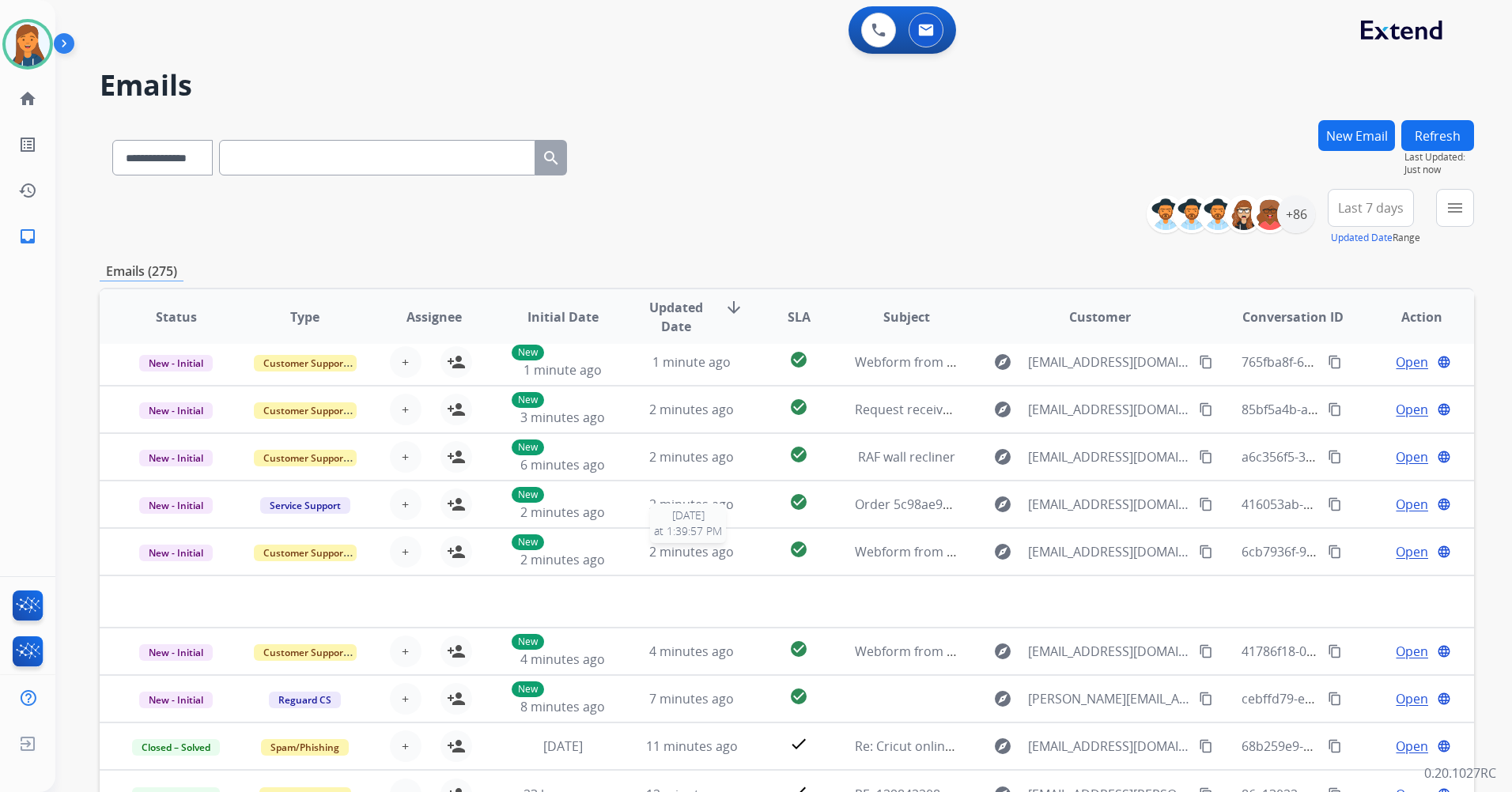
scroll to position [54, 0]
click at [1376, 210] on span "Last 7 days" at bounding box center [1370, 208] width 66 height 7
click at [1332, 392] on div "Last 90 days" at bounding box center [1365, 400] width 87 height 24
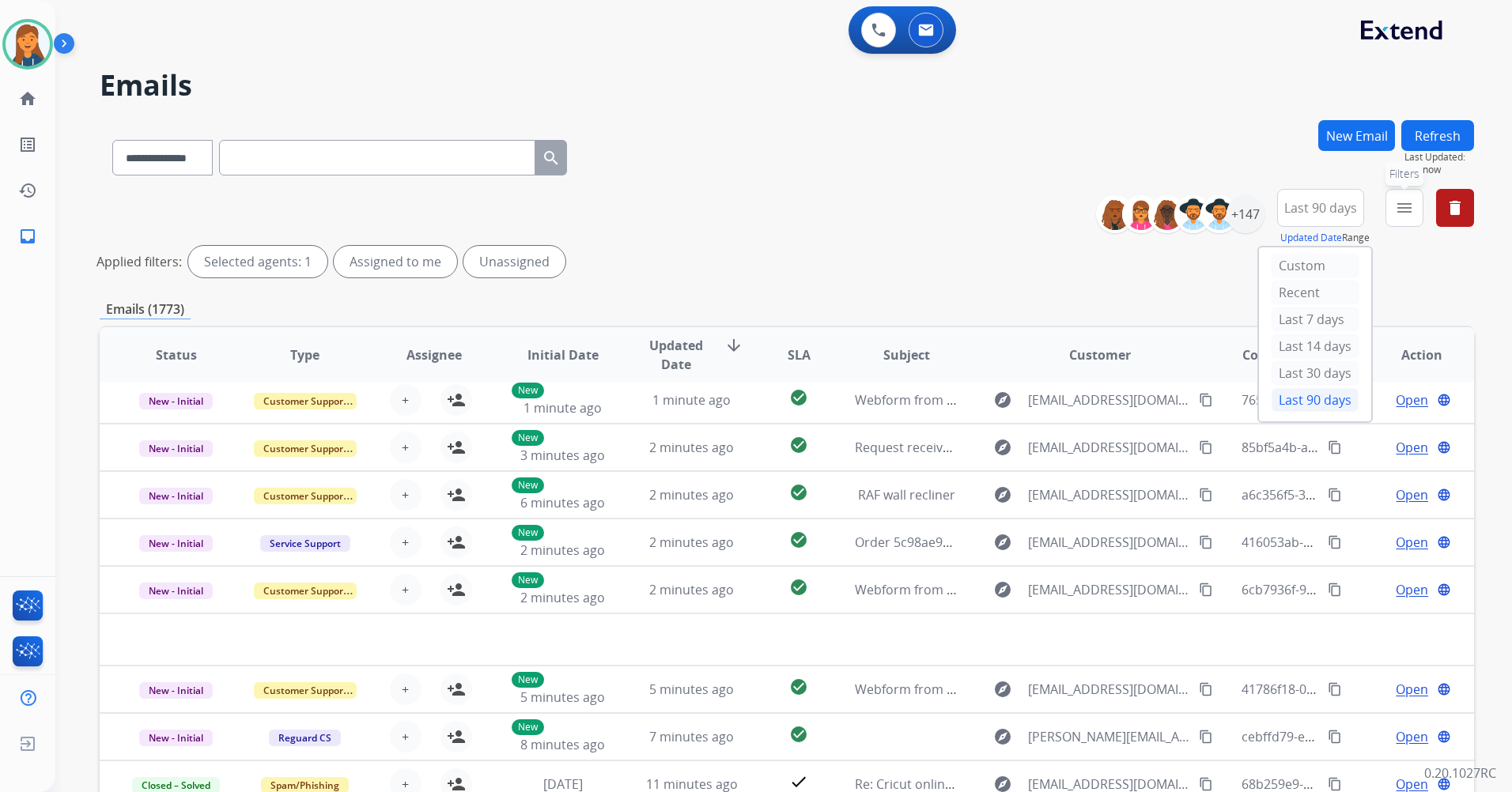
click at [1396, 215] on mat-icon "menu" at bounding box center [1404, 208] width 19 height 19
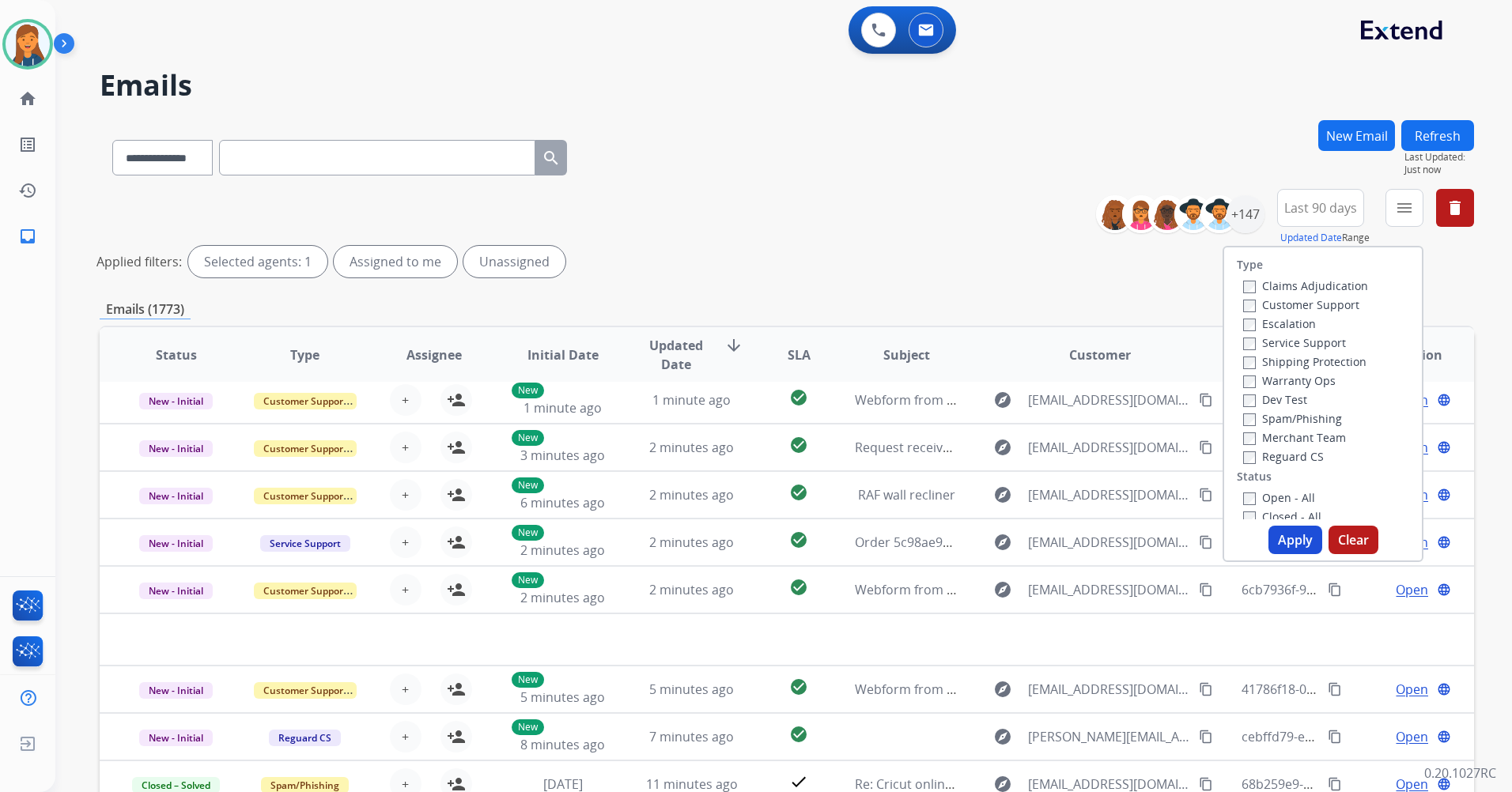
click at [1317, 307] on label "Customer Support" at bounding box center [1301, 304] width 116 height 15
click at [1288, 354] on label "Shipping Protection" at bounding box center [1304, 362] width 123 height 15
click at [1271, 457] on label "Reguard CS" at bounding box center [1282, 457] width 81 height 15
click at [1259, 503] on label "Open - All" at bounding box center [1278, 497] width 72 height 15
click at [1279, 534] on button "Apply" at bounding box center [1295, 540] width 54 height 28
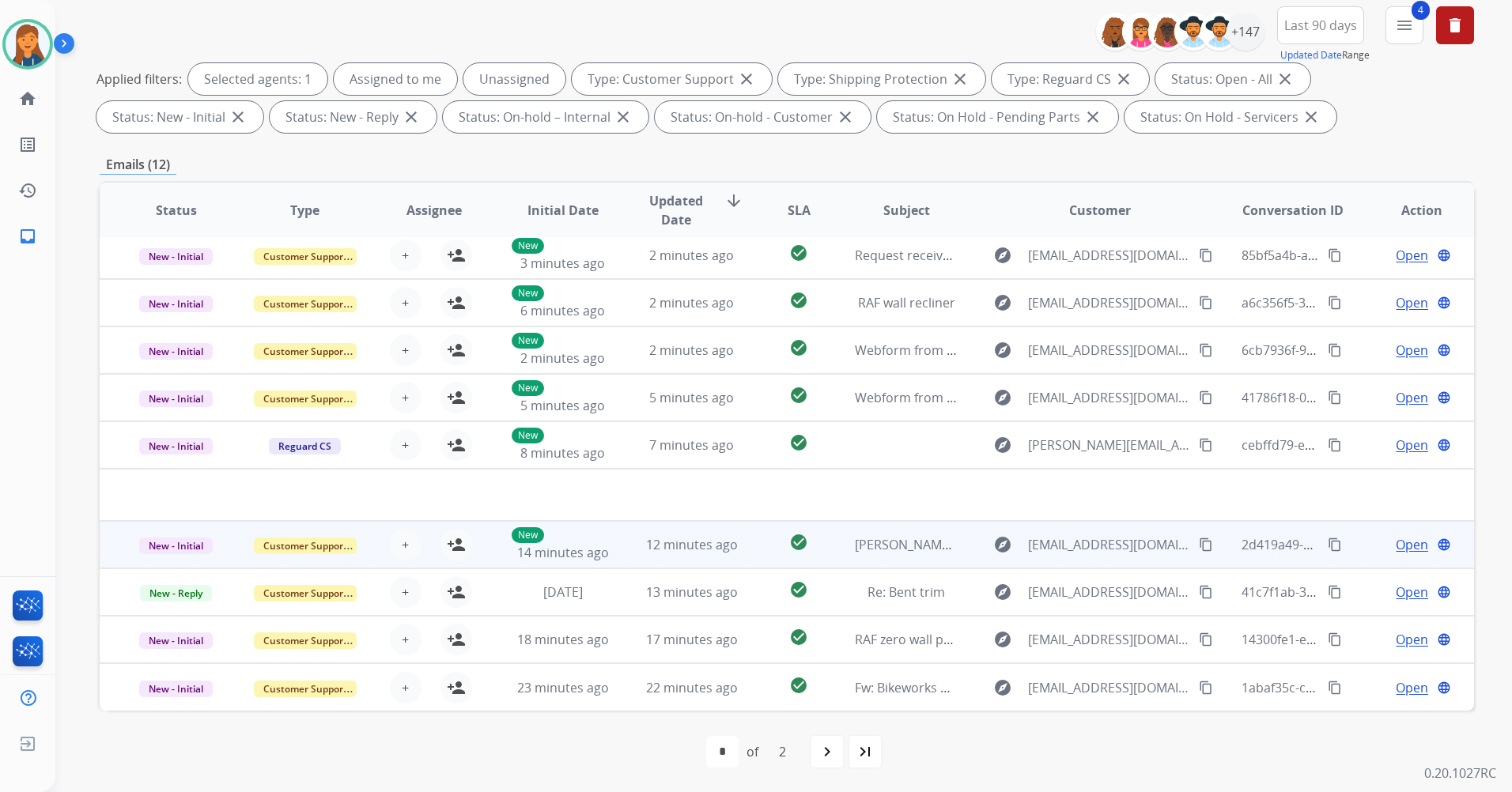
scroll to position [184, 0]
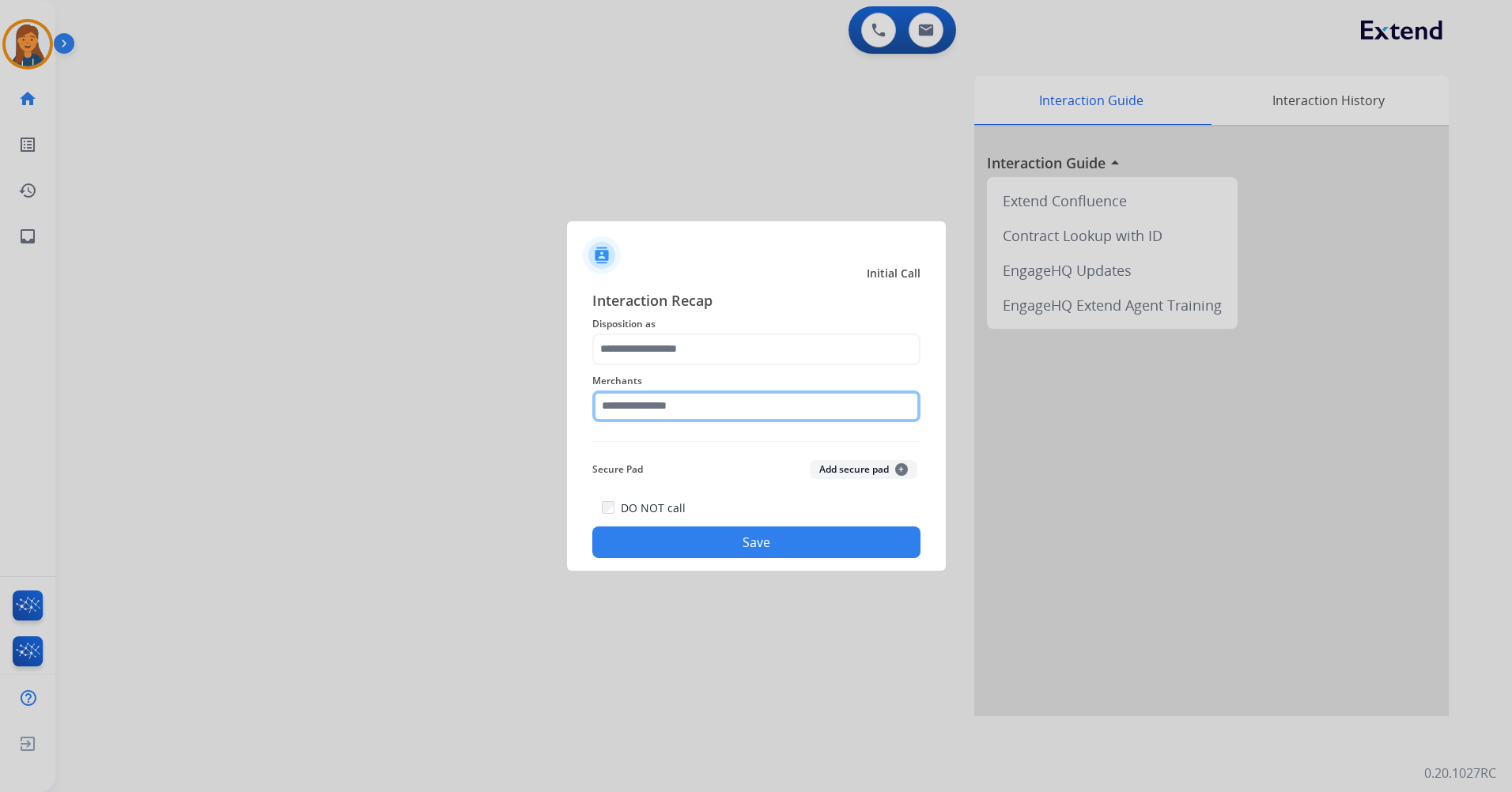
click at [695, 404] on input "text" at bounding box center [756, 407] width 328 height 32
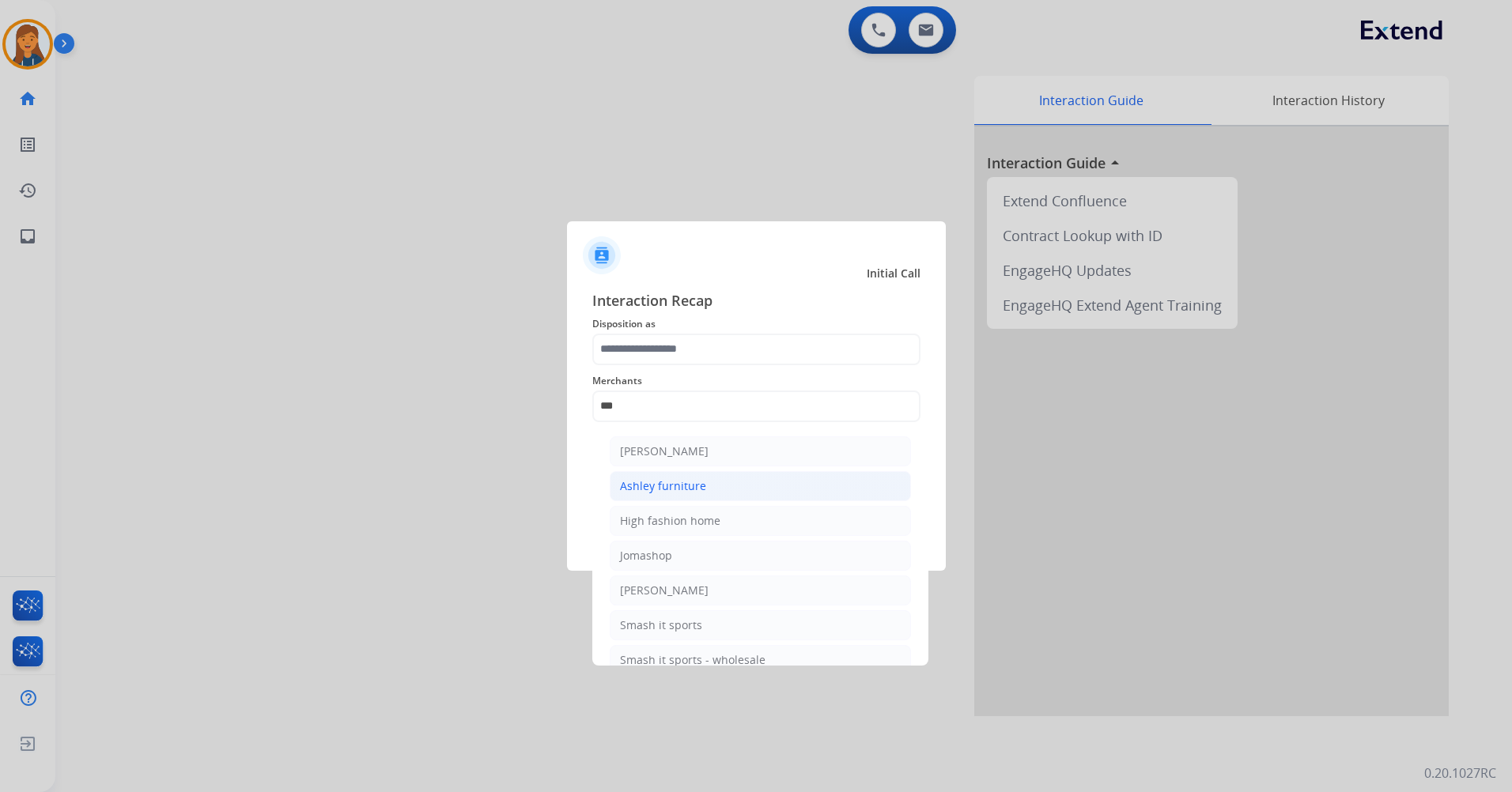
click at [705, 488] on li "Ashley furniture" at bounding box center [760, 487] width 301 height 30
type input "**********"
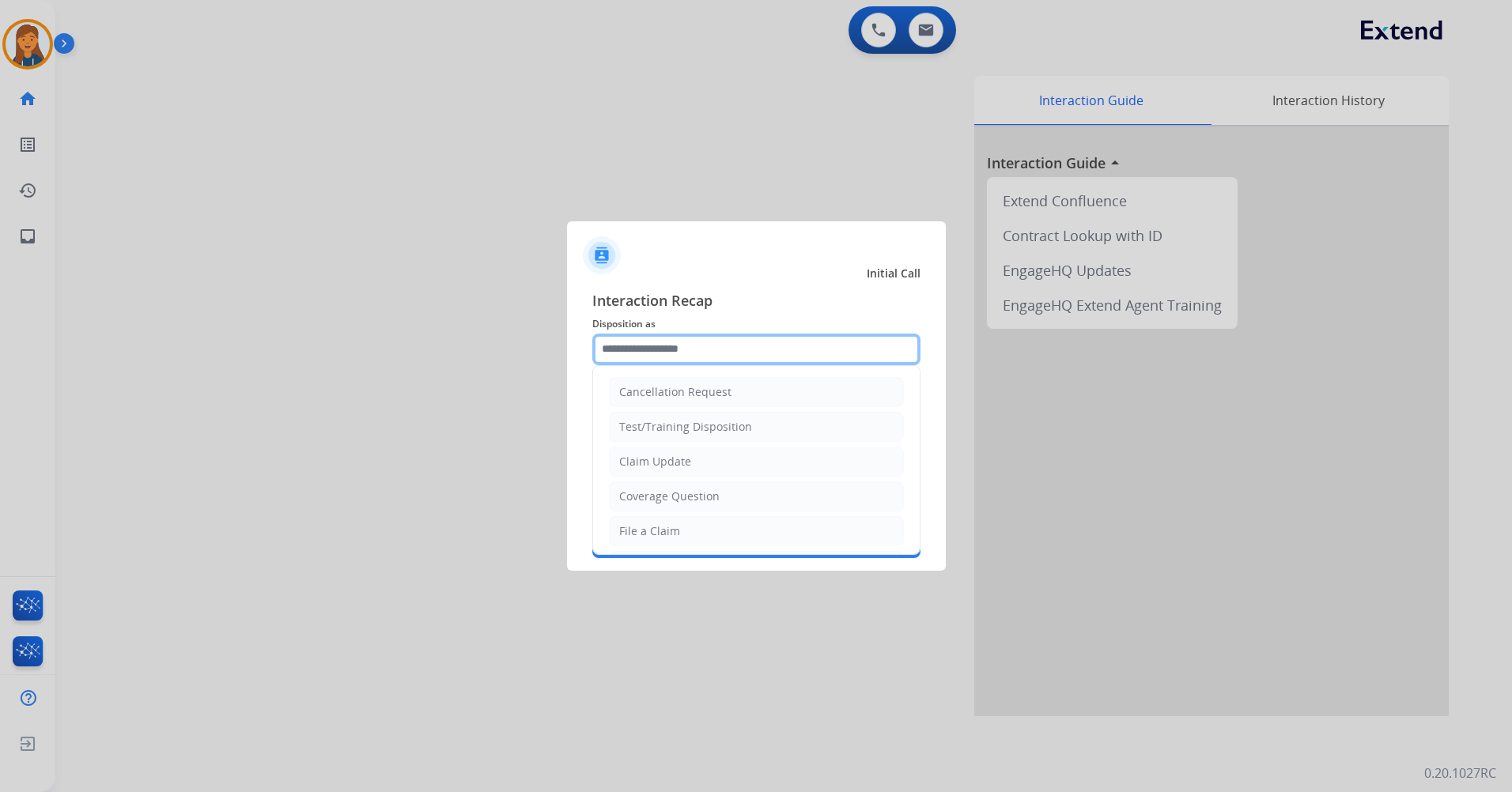
click at [693, 356] on input "text" at bounding box center [756, 349] width 328 height 32
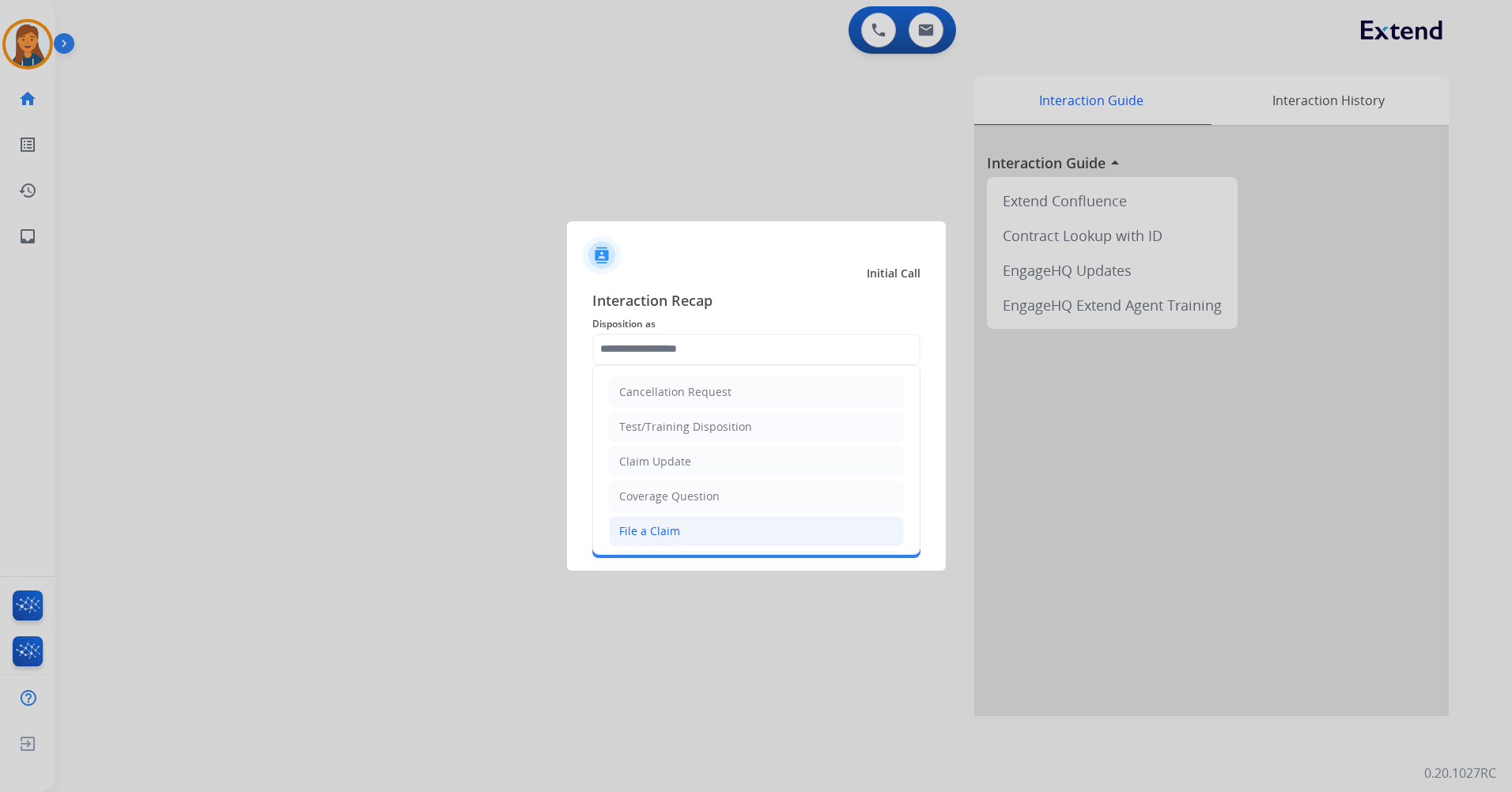
click at [687, 524] on li "File a Claim" at bounding box center [756, 532] width 295 height 30
type input "**********"
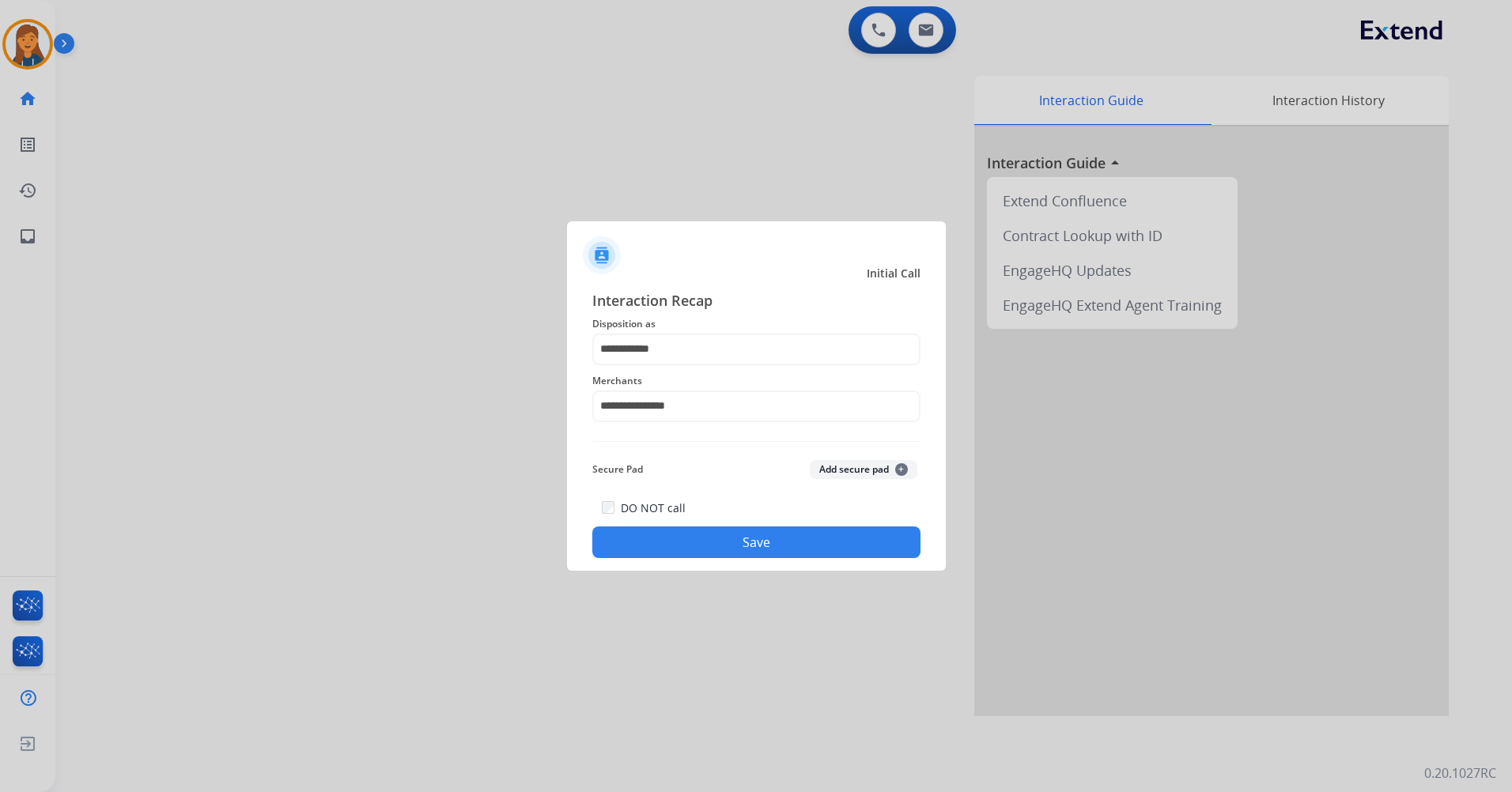
drag, startPoint x: 670, startPoint y: 567, endPoint x: 664, endPoint y: 572, distance: 7.8
click at [669, 567] on div "**********" at bounding box center [756, 424] width 378 height 295
click at [693, 558] on div "DO NOT call Save" at bounding box center [756, 528] width 328 height 60
click at [782, 537] on button "Save" at bounding box center [756, 542] width 328 height 32
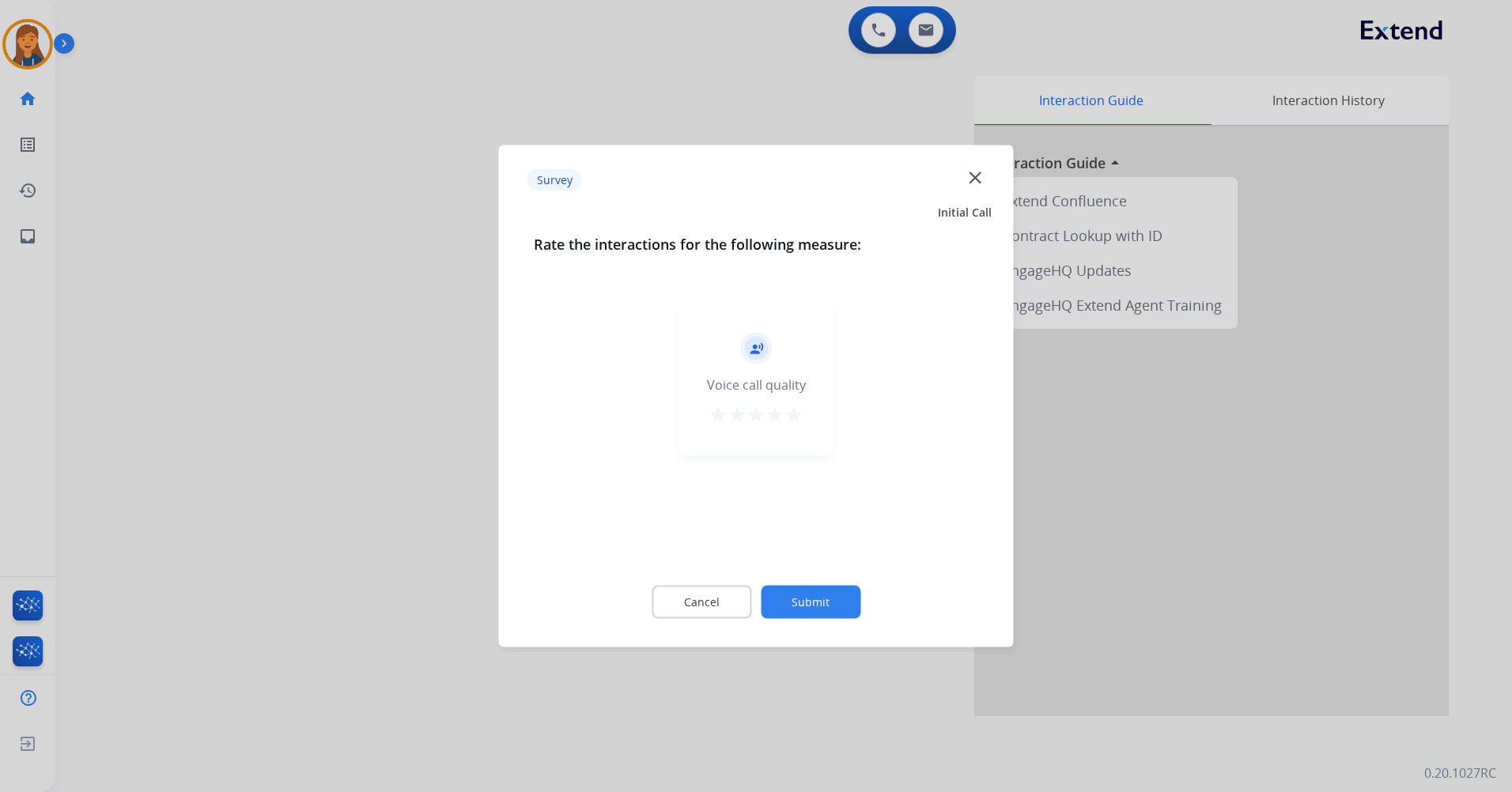
click at [800, 408] on mat-icon "star" at bounding box center [793, 415] width 19 height 19
drag, startPoint x: 833, startPoint y: 582, endPoint x: 830, endPoint y: 592, distance: 10.4
click at [831, 588] on div "Cancel Submit" at bounding box center [756, 603] width 445 height 72
click at [824, 605] on button "Submit" at bounding box center [810, 602] width 100 height 33
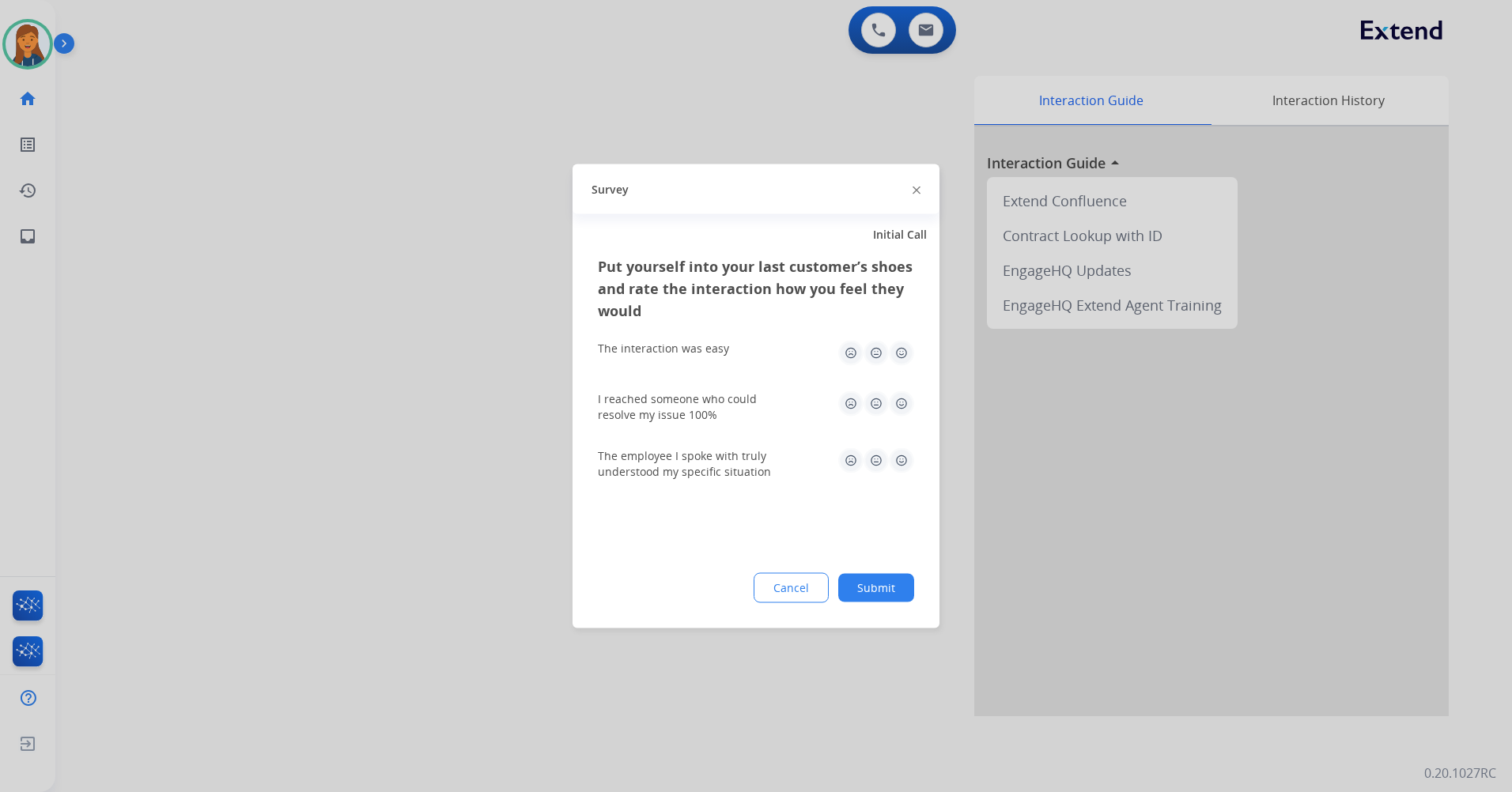
click at [906, 348] on img at bounding box center [901, 354] width 25 height 25
click at [899, 411] on img at bounding box center [901, 404] width 25 height 25
drag, startPoint x: 899, startPoint y: 481, endPoint x: 902, endPoint y: 463, distance: 18.2
click at [899, 480] on div "The employee I spoke with truly understood my specific situation" at bounding box center [756, 464] width 316 height 57
click at [902, 463] on img at bounding box center [901, 461] width 25 height 25
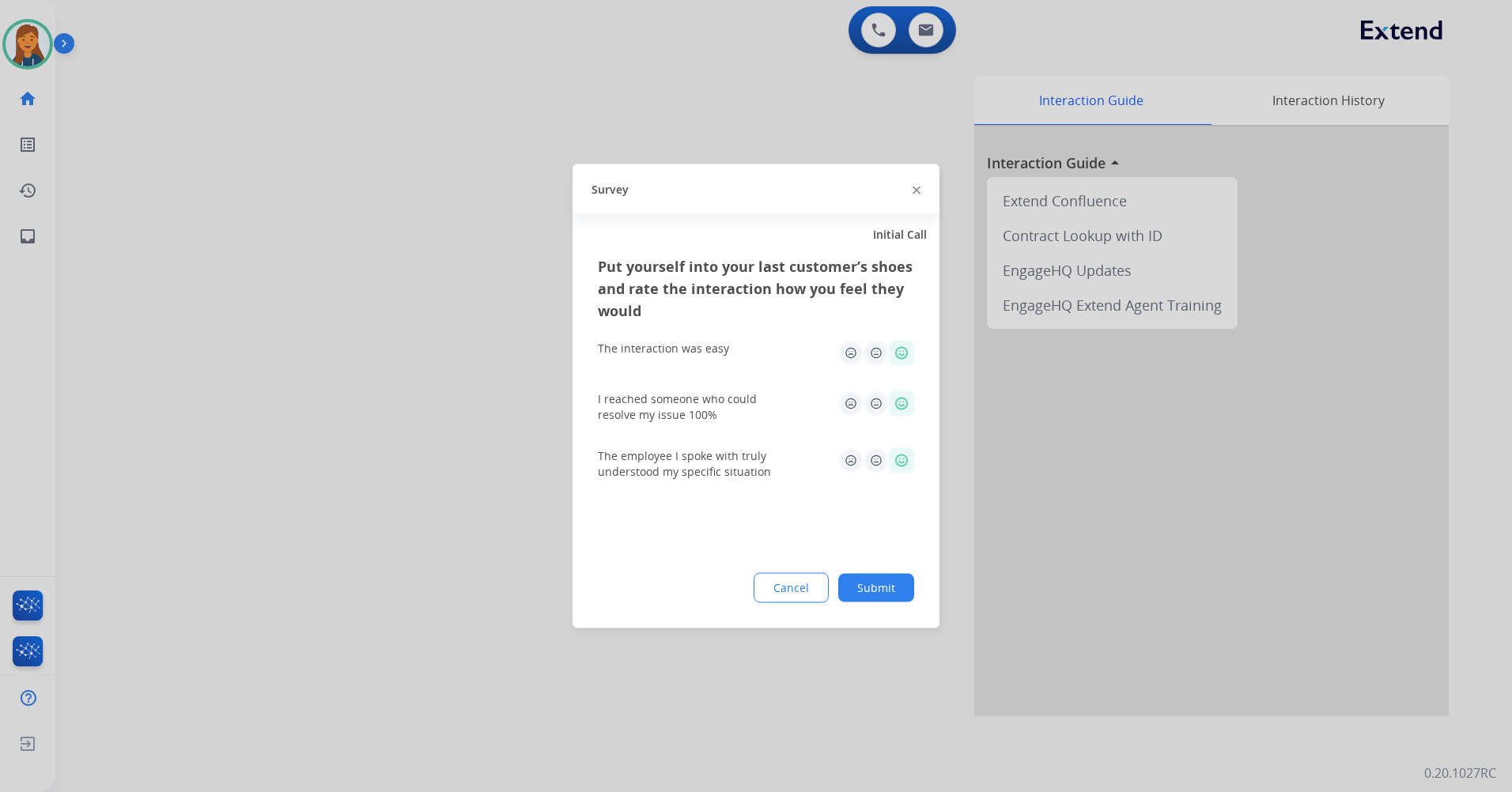
click at [883, 586] on button "Submit" at bounding box center [876, 588] width 76 height 28
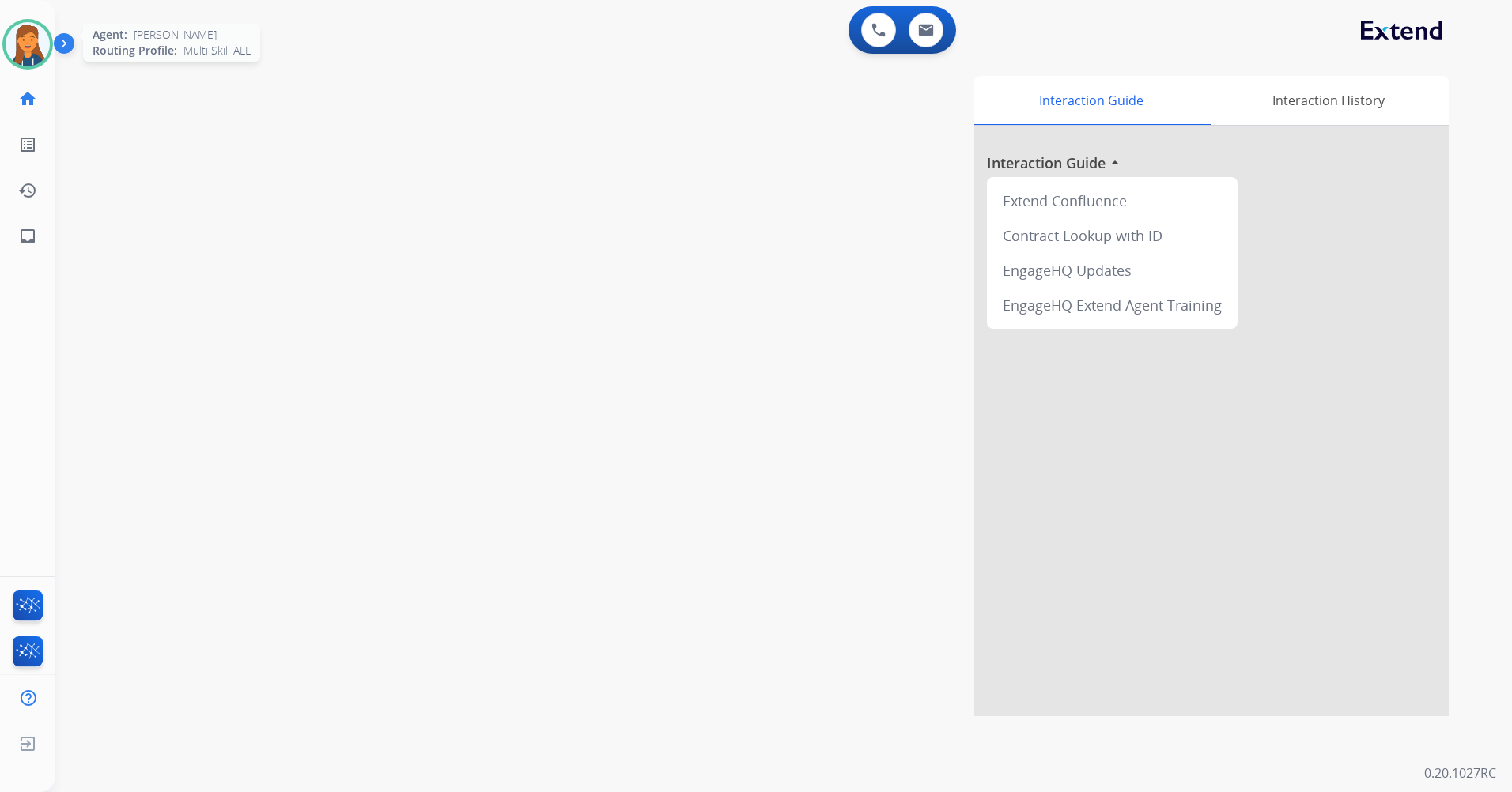
click at [26, 46] on img at bounding box center [27, 44] width 44 height 44
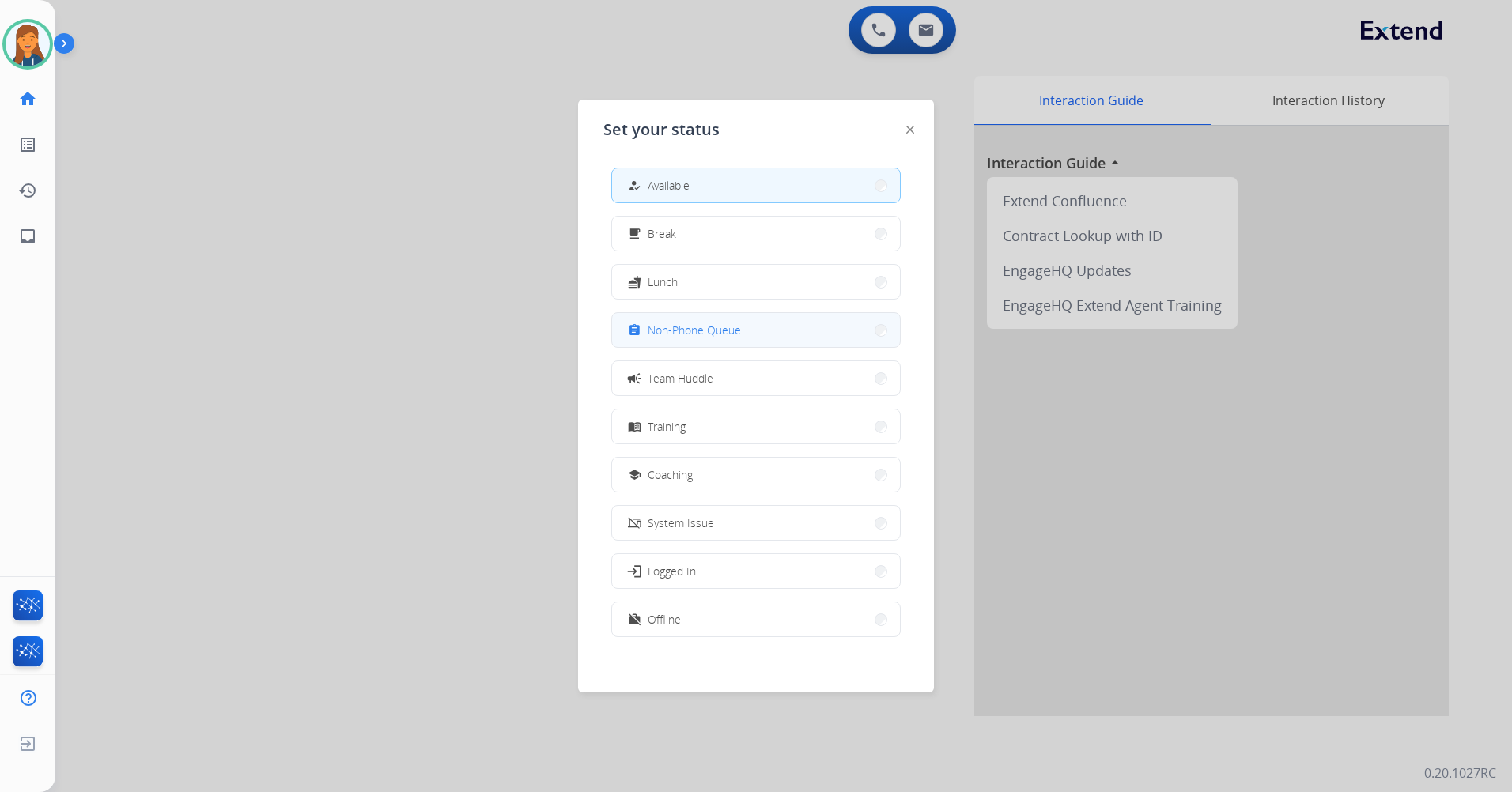
click at [674, 329] on span "Non-Phone Queue" at bounding box center [694, 330] width 93 height 17
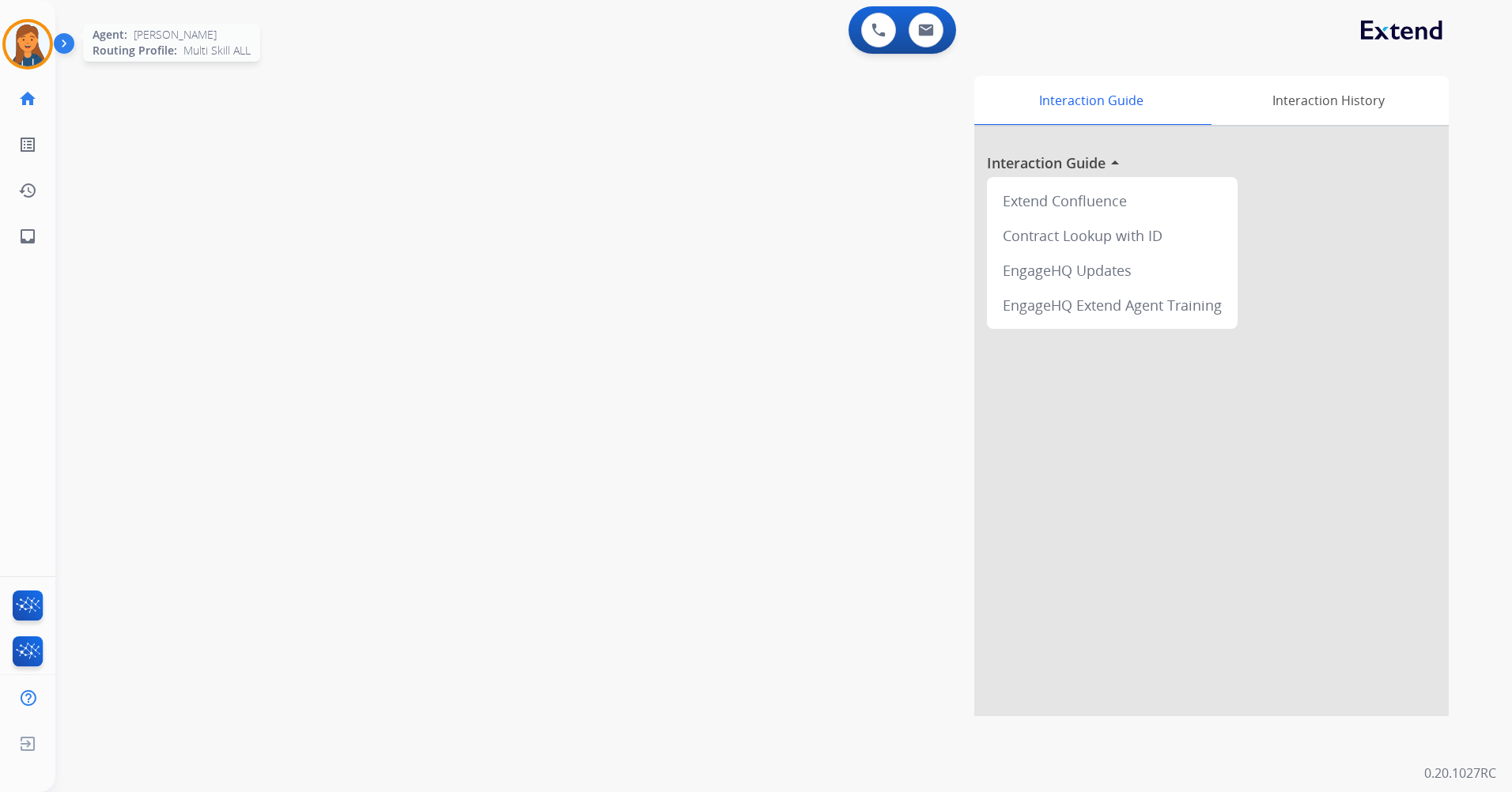
click at [18, 56] on img at bounding box center [27, 44] width 44 height 44
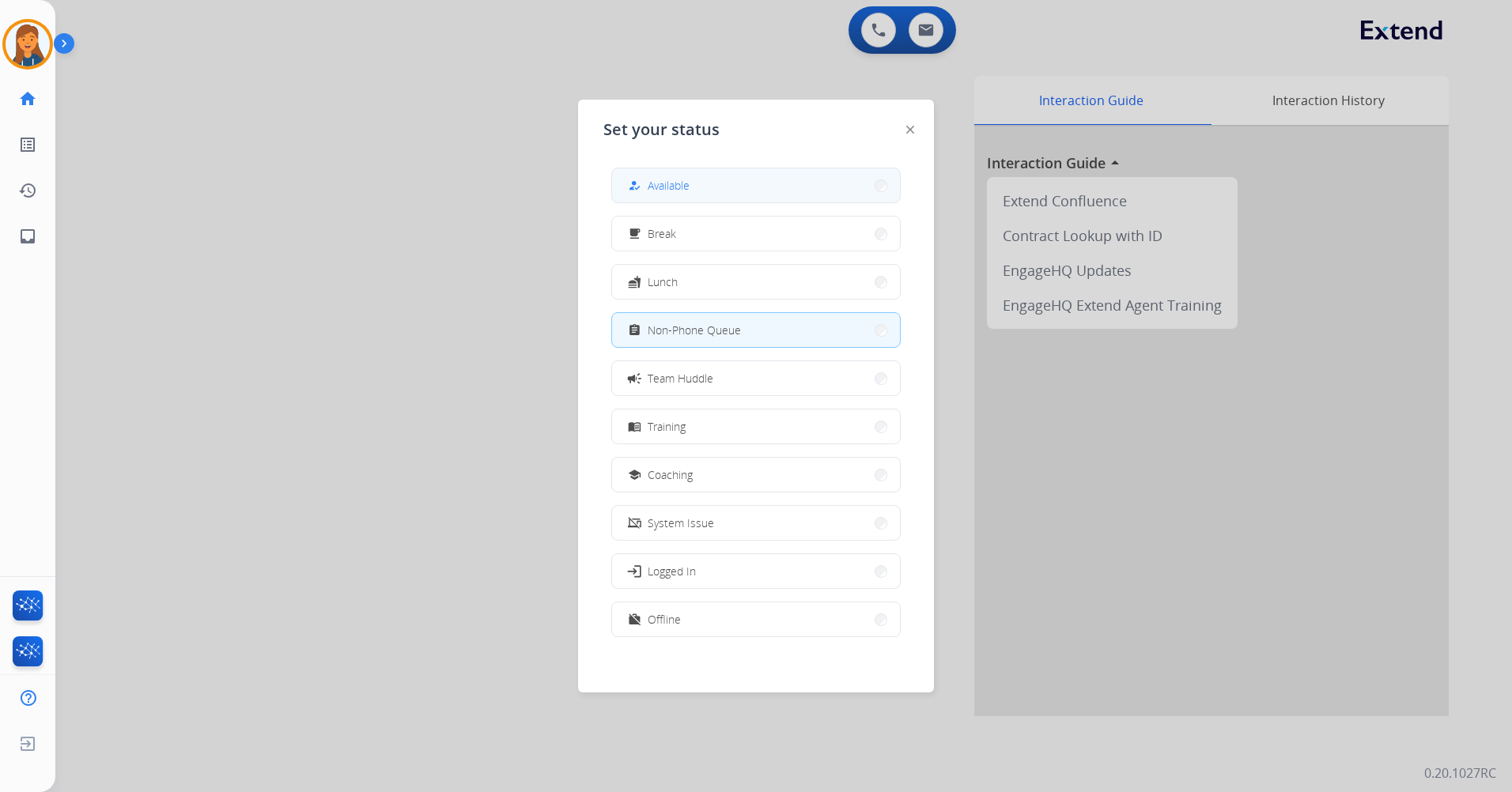
click at [682, 193] on span "Available" at bounding box center [669, 186] width 42 height 17
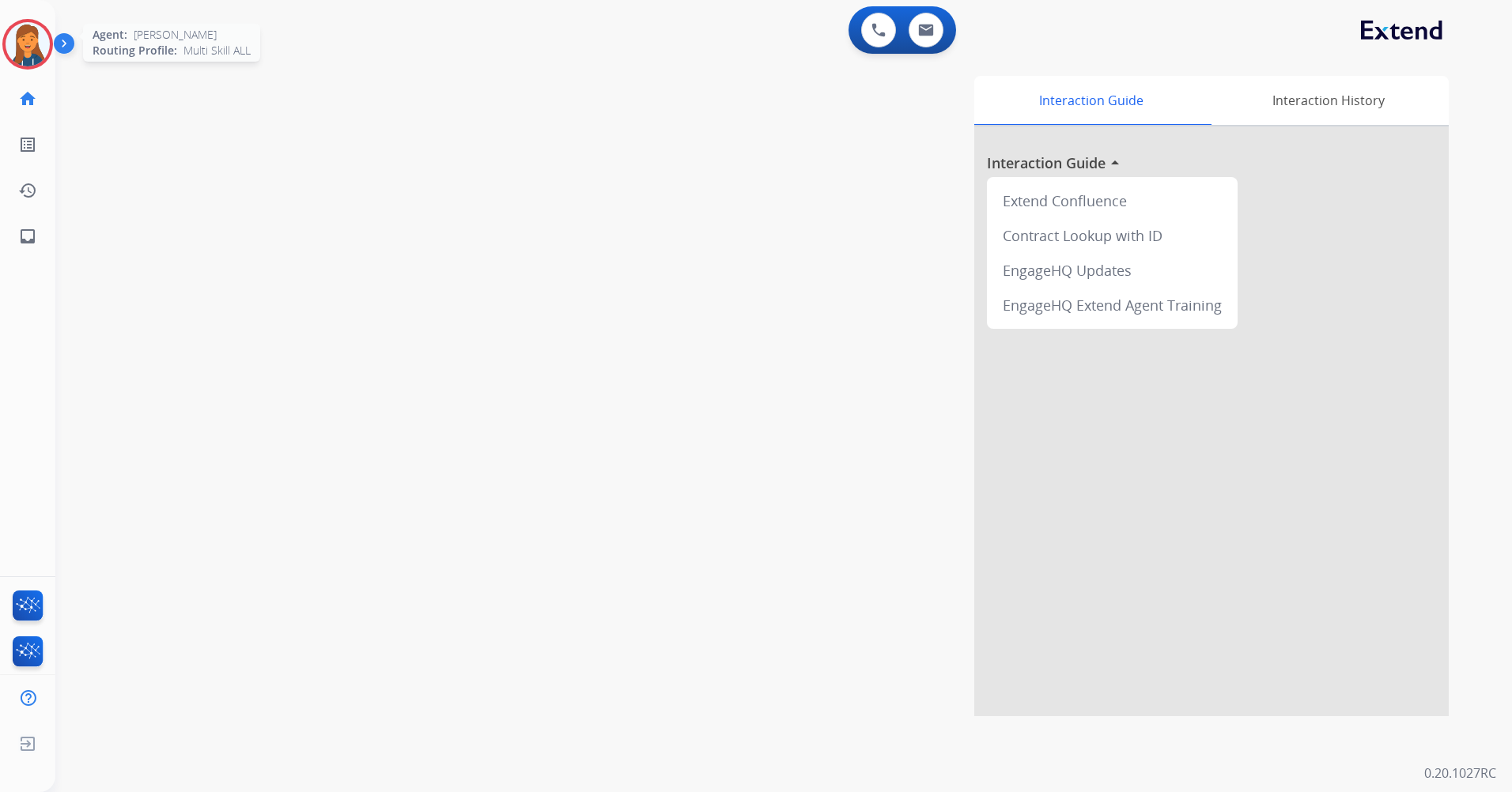
click at [39, 54] on img at bounding box center [27, 44] width 44 height 44
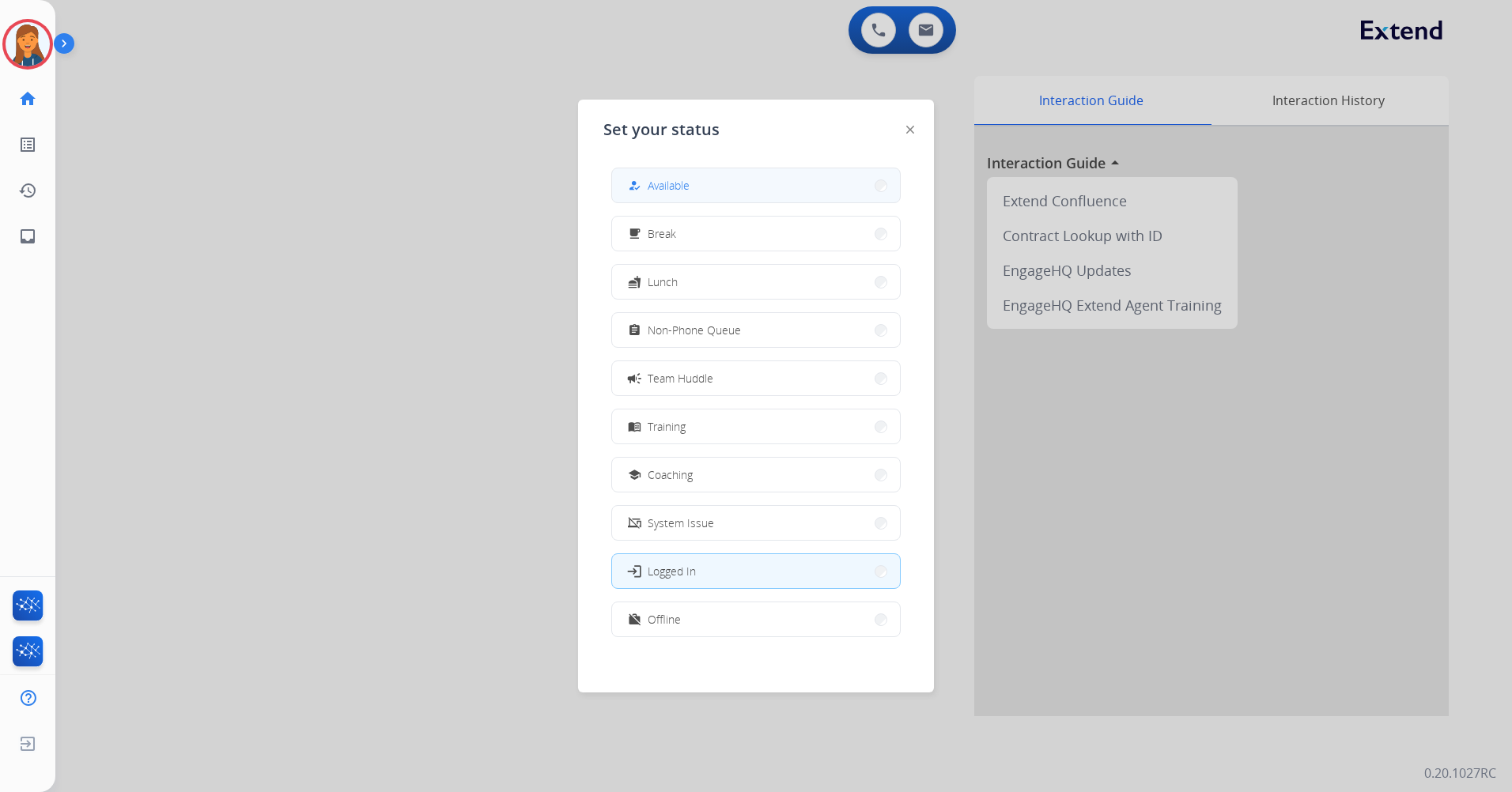
click at [652, 184] on span "Available" at bounding box center [669, 186] width 42 height 17
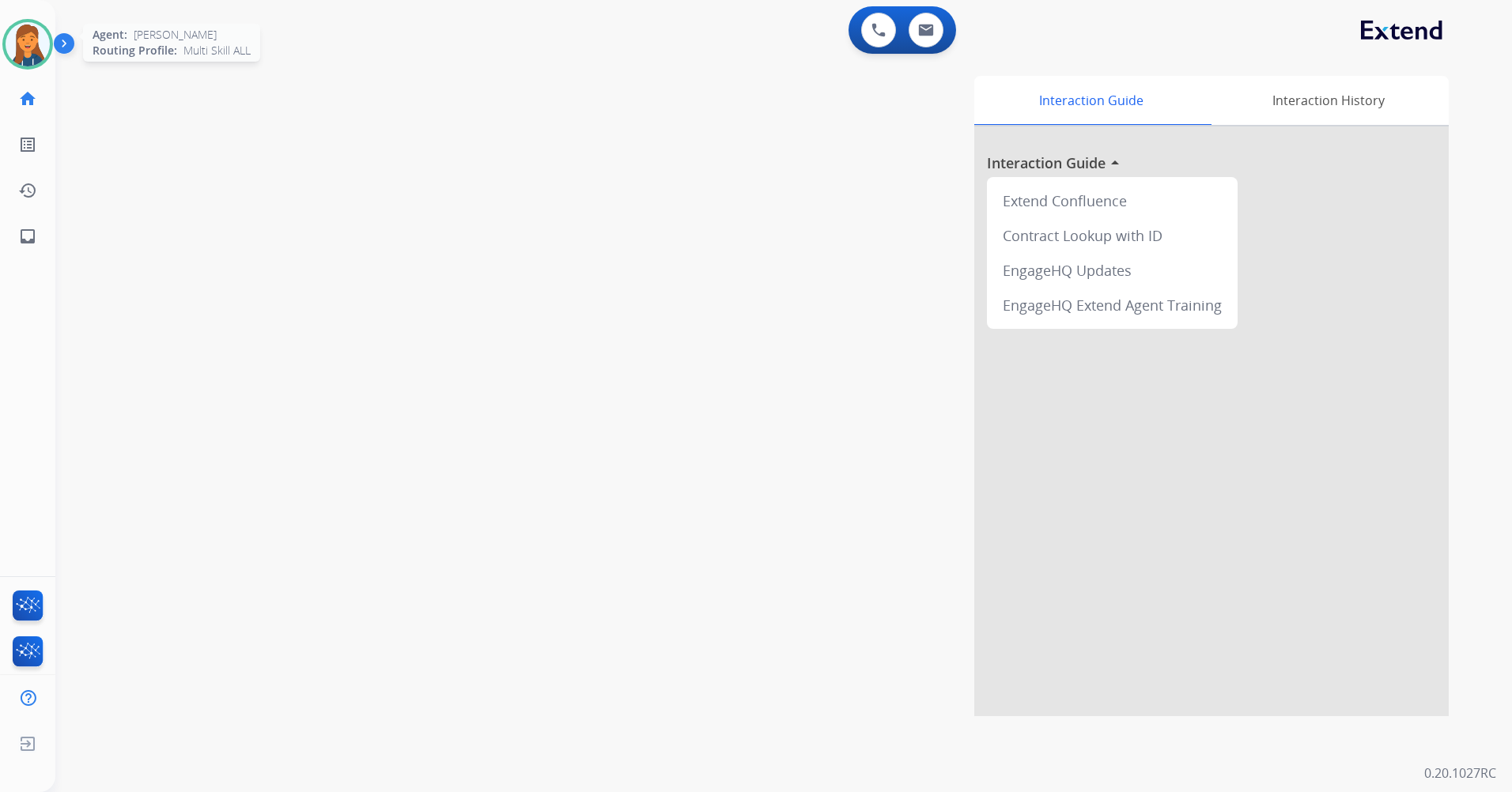
click at [40, 38] on img at bounding box center [27, 44] width 44 height 44
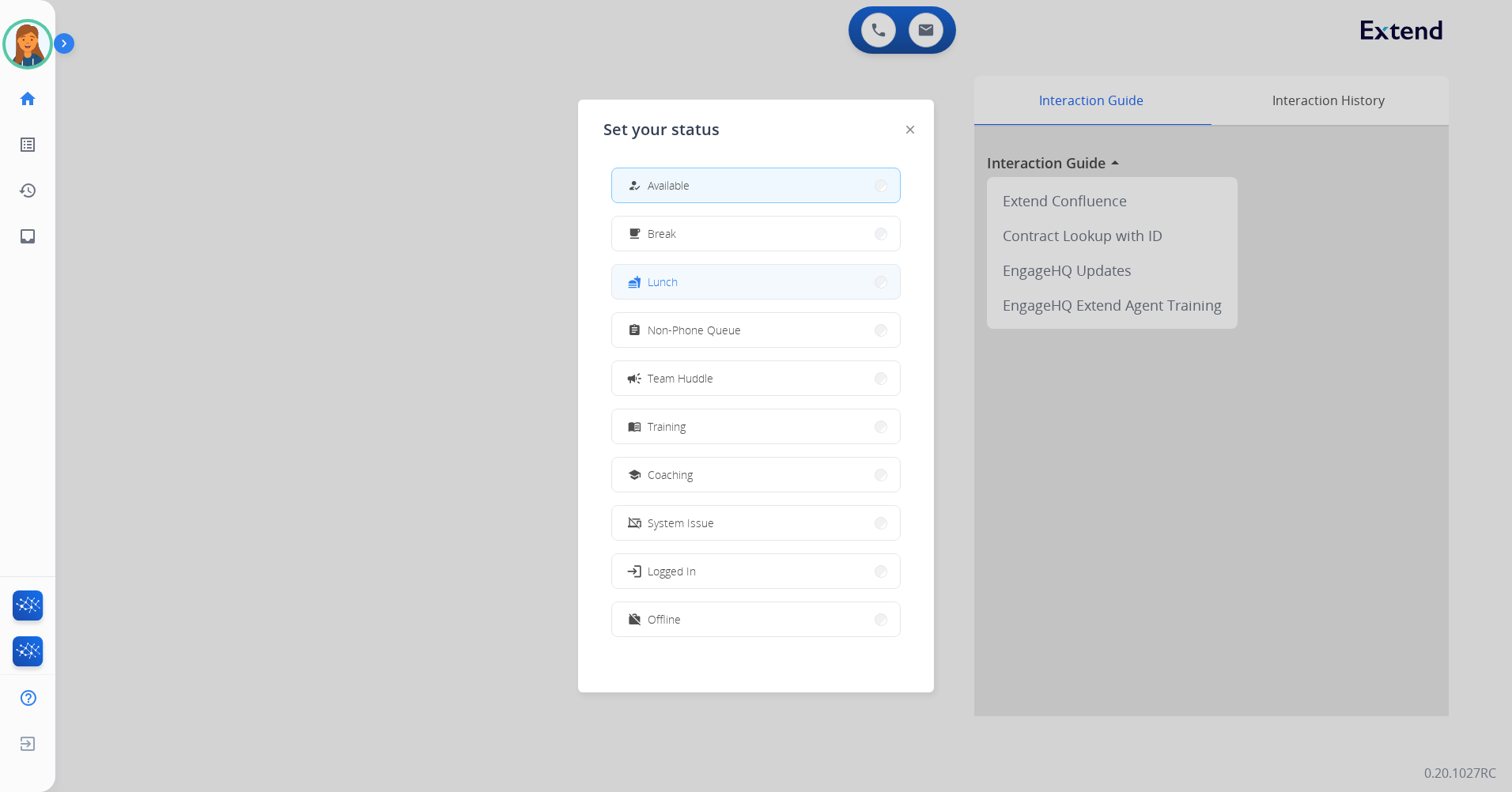
click at [694, 272] on button "fastfood Lunch" at bounding box center [756, 281] width 288 height 34
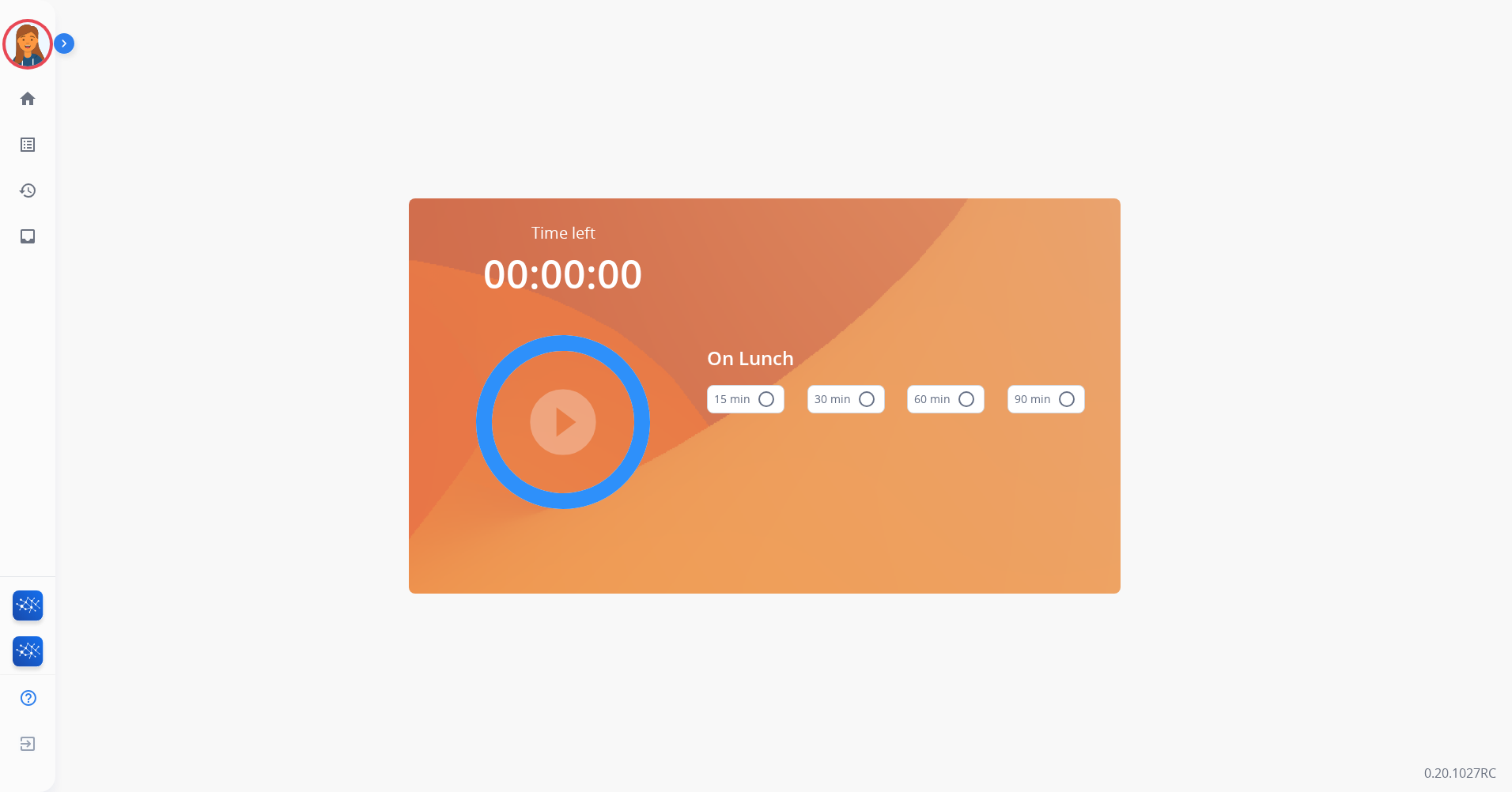
click at [937, 398] on button "60 min radio_button_unchecked" at bounding box center [945, 399] width 77 height 28
click at [568, 422] on mat-icon "play_circle_filled" at bounding box center [562, 422] width 19 height 19
